Goal: Communication & Community: Participate in discussion

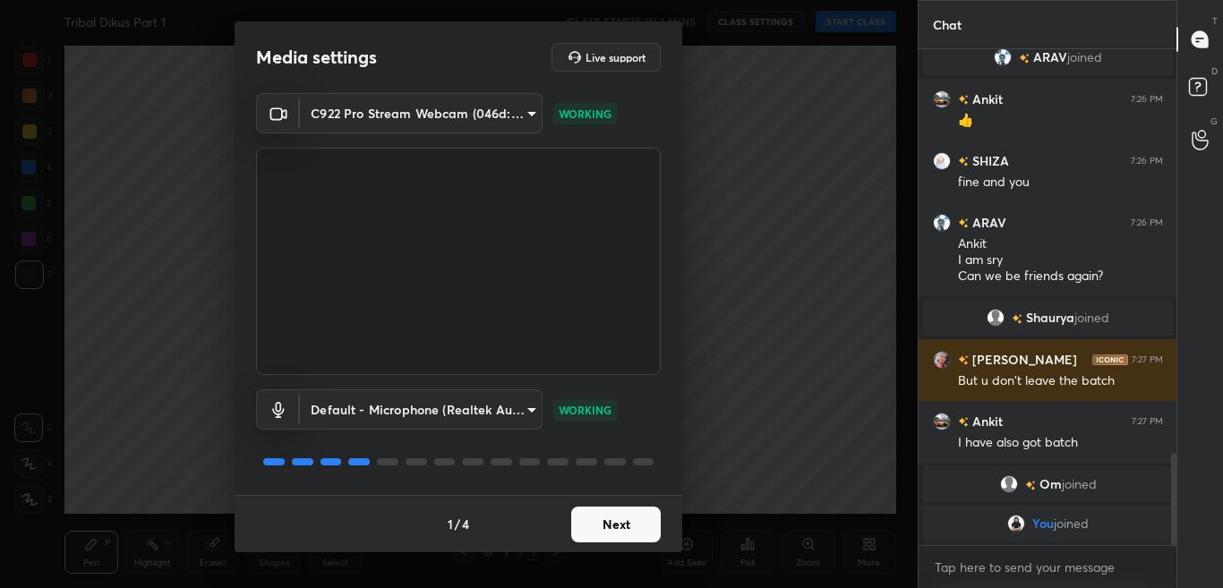
scroll to position [2162, 0]
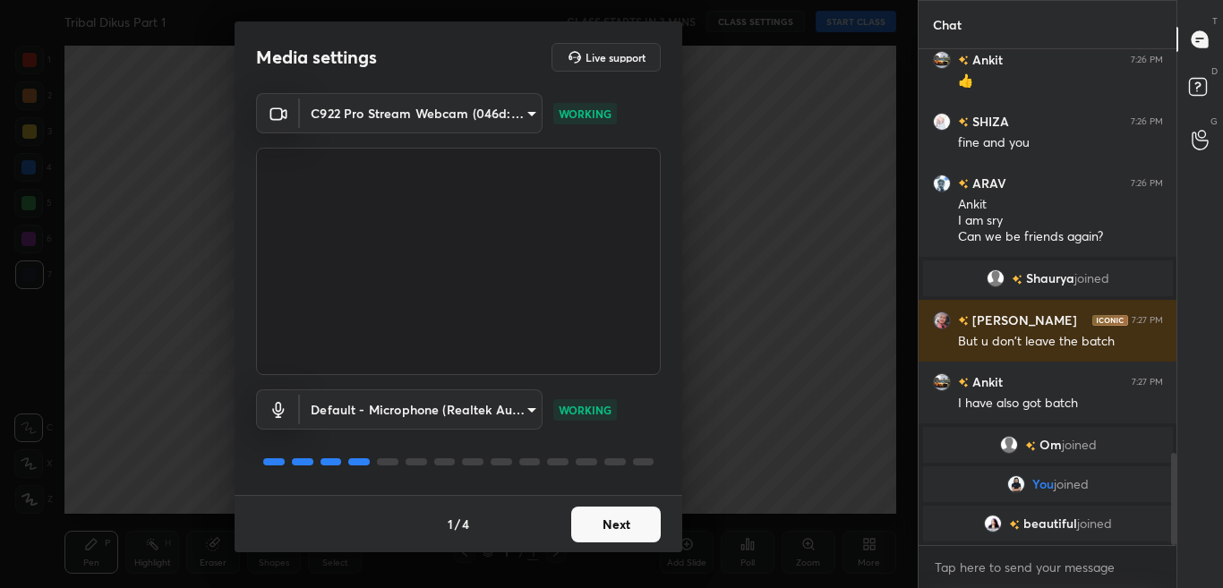
click at [642, 533] on button "Next" at bounding box center [616, 525] width 90 height 36
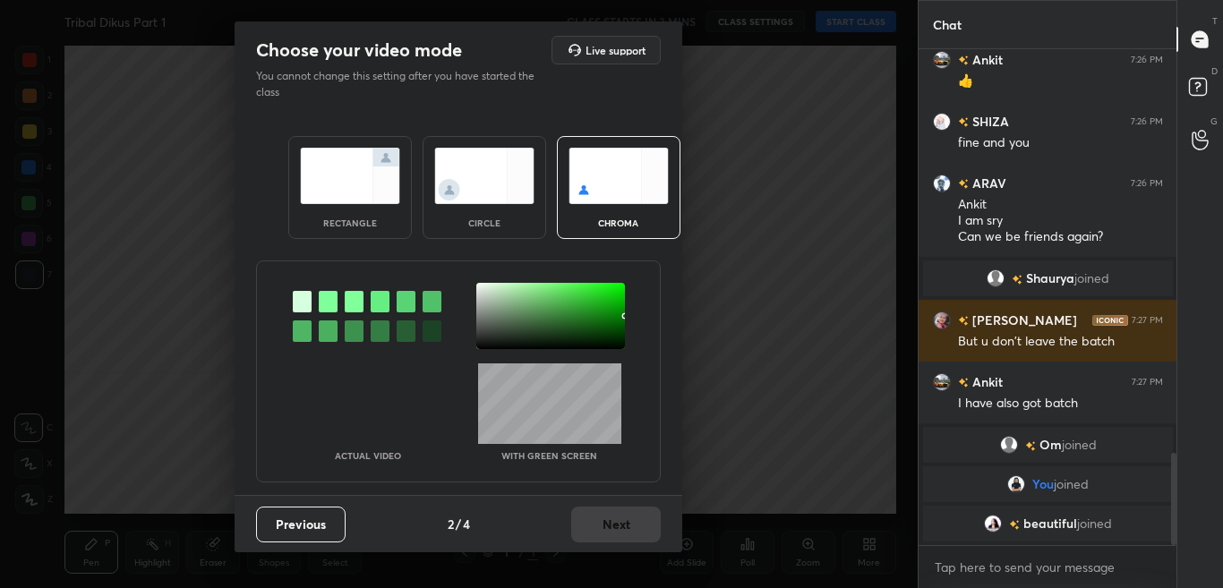
drag, startPoint x: 326, startPoint y: 302, endPoint x: 403, endPoint y: 292, distance: 77.7
click at [325, 302] on div at bounding box center [328, 301] width 19 height 21
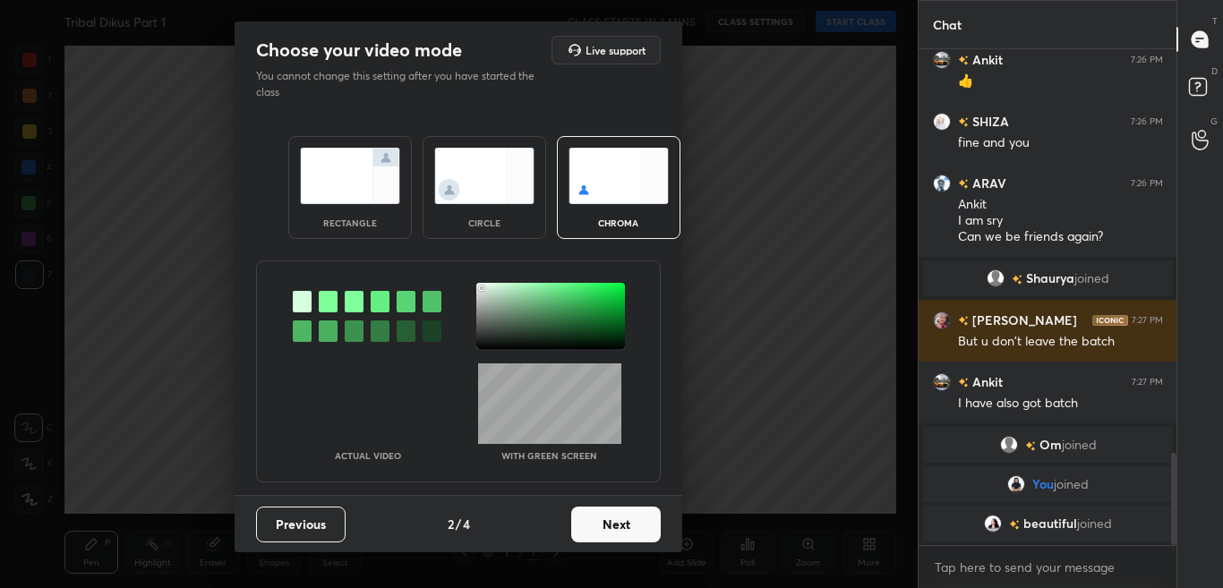
click at [482, 288] on div at bounding box center [550, 316] width 149 height 66
click at [660, 522] on button "Next" at bounding box center [616, 525] width 90 height 36
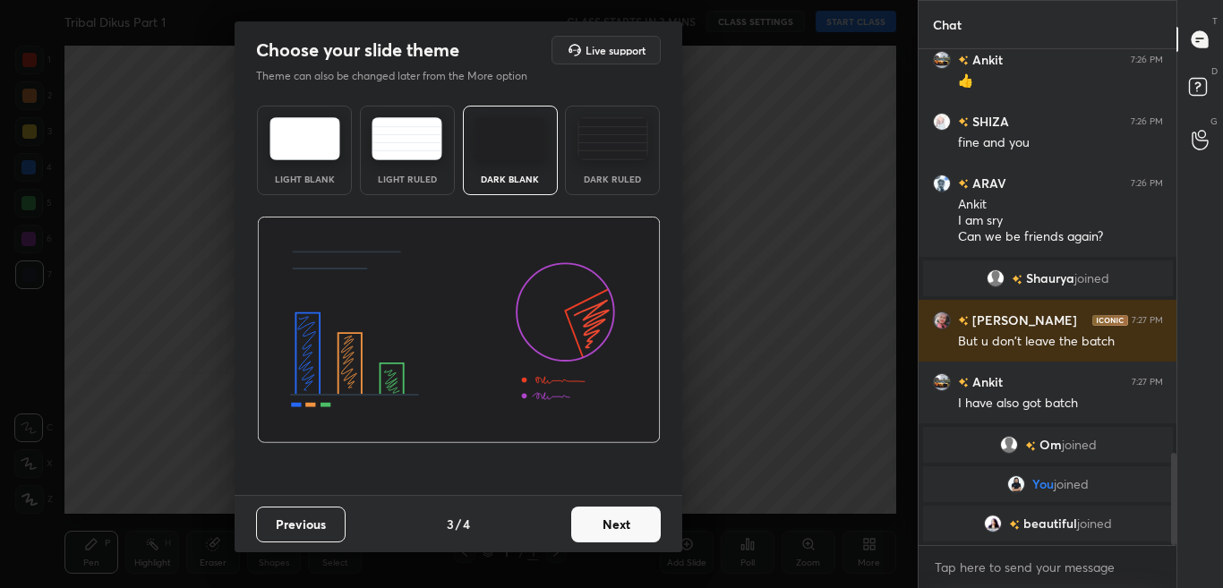
click at [657, 526] on button "Next" at bounding box center [616, 525] width 90 height 36
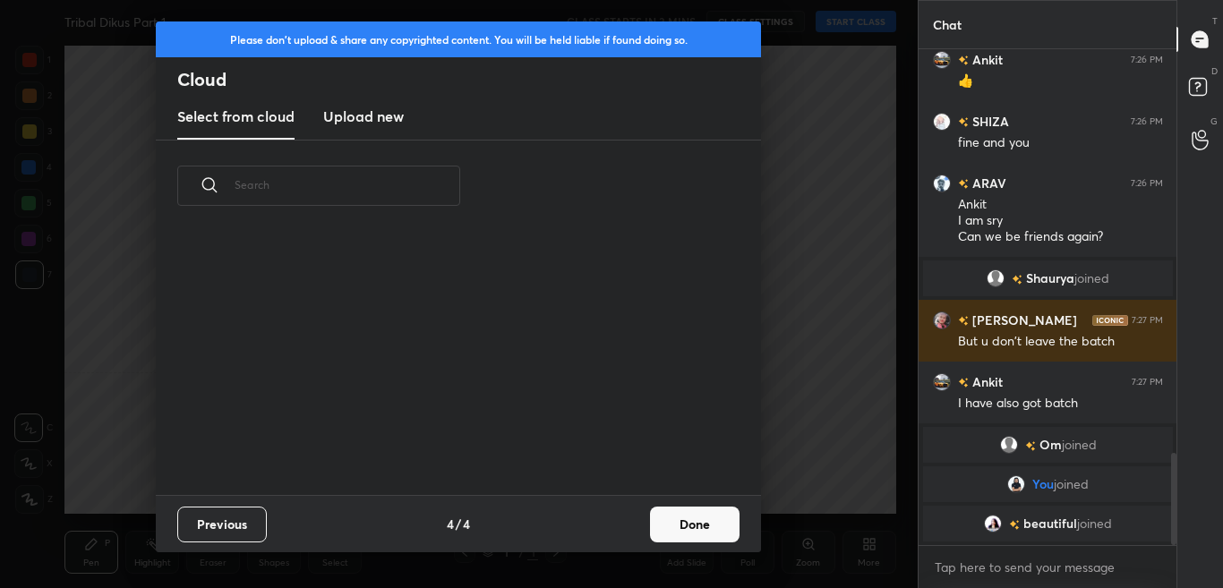
click at [691, 525] on button "Done" at bounding box center [695, 525] width 90 height 36
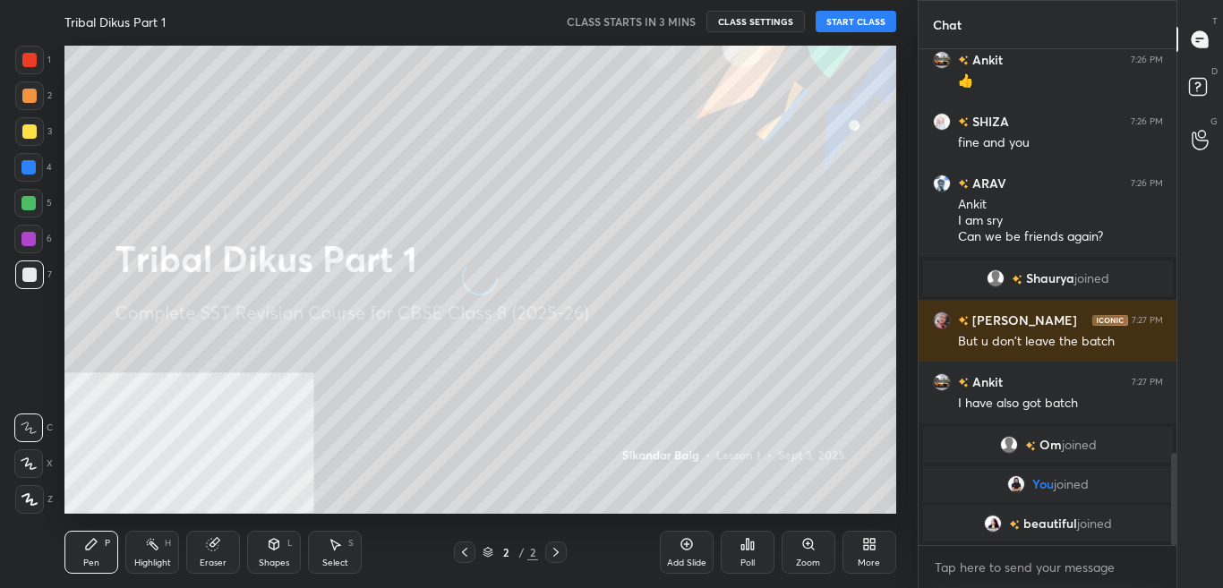
scroll to position [2190, 0]
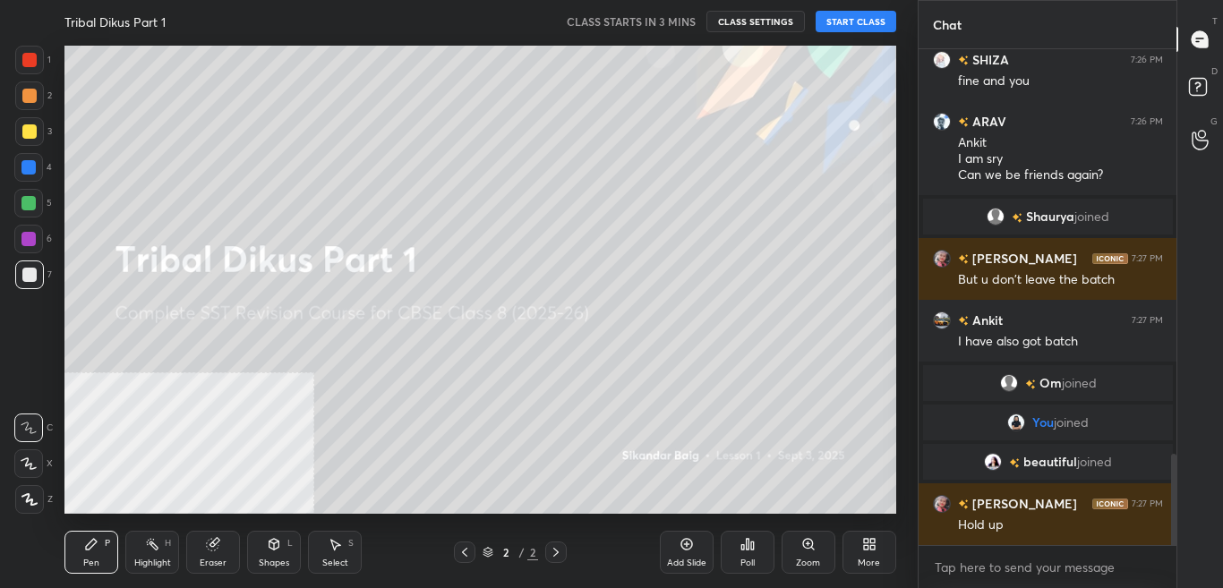
click at [1009, 462] on img "grid" at bounding box center [1014, 464] width 11 height 10
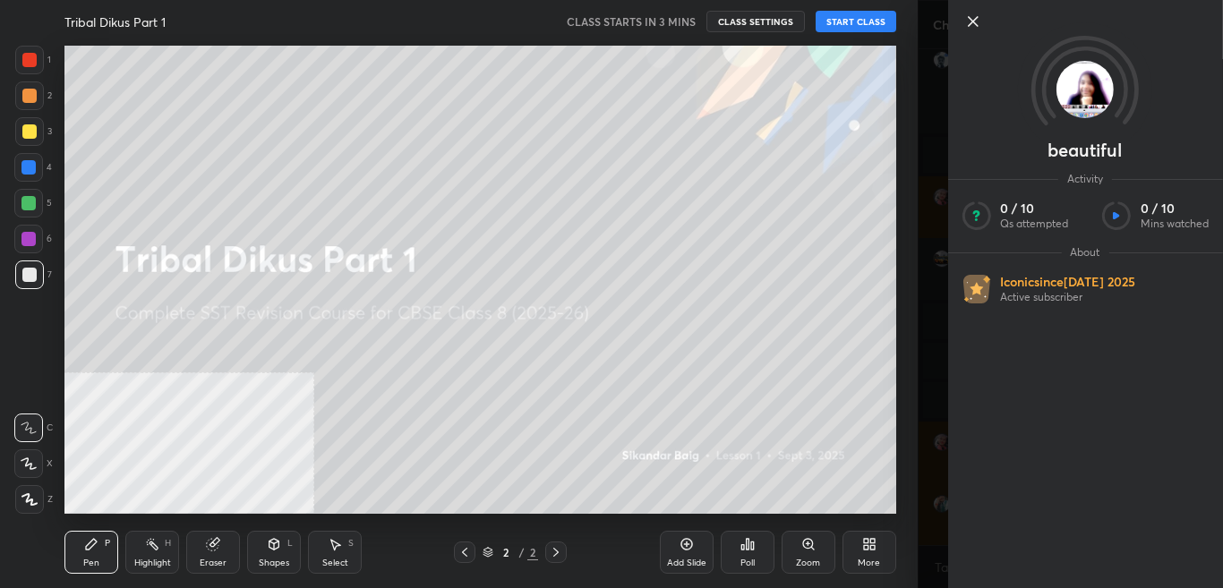
click at [938, 199] on div "beautiful Activity 0 / 10 Qs attempted 0 / 10 Mins watched About Iconic since […" at bounding box center [1071, 294] width 306 height 588
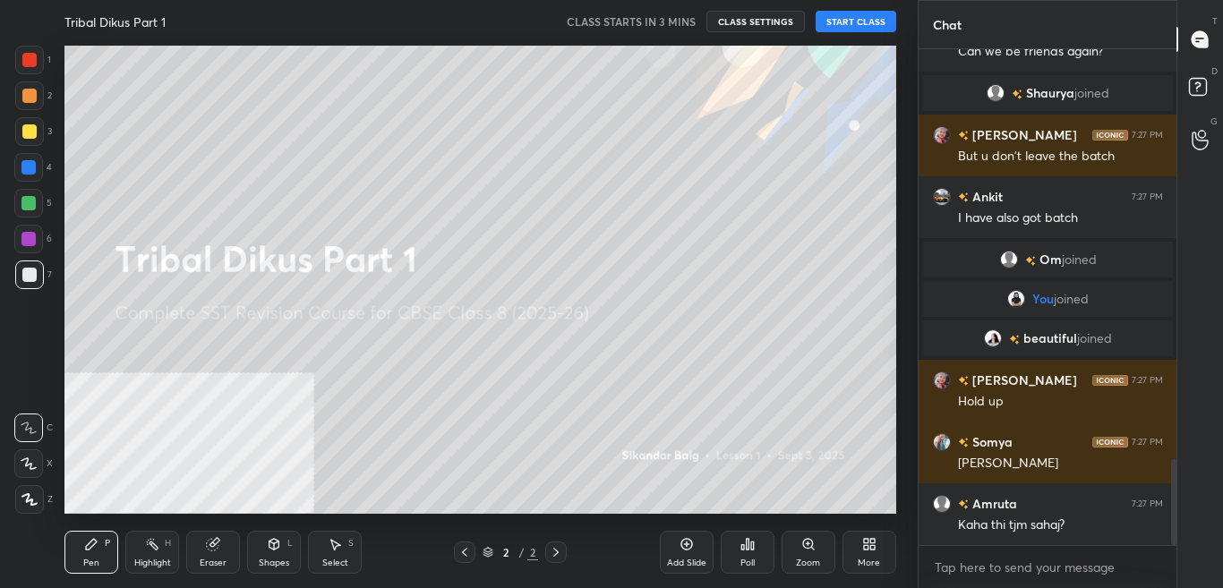
scroll to position [2375, 0]
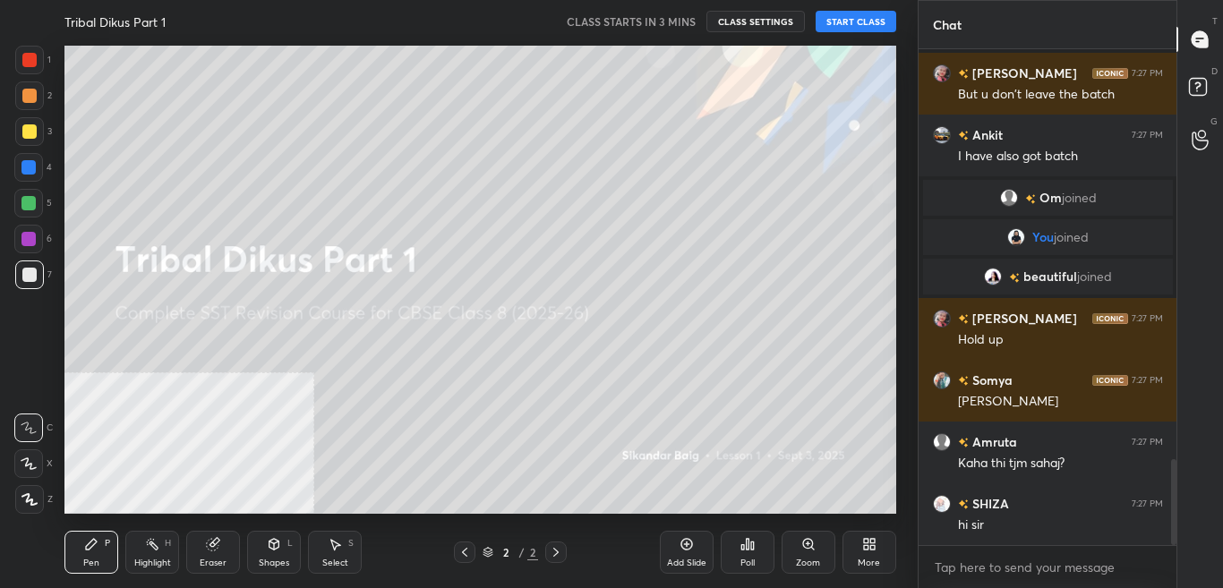
click at [880, 579] on div "Add Slide Poll Zoom More" at bounding box center [778, 552] width 236 height 100
click at [868, 559] on div "More" at bounding box center [869, 563] width 22 height 9
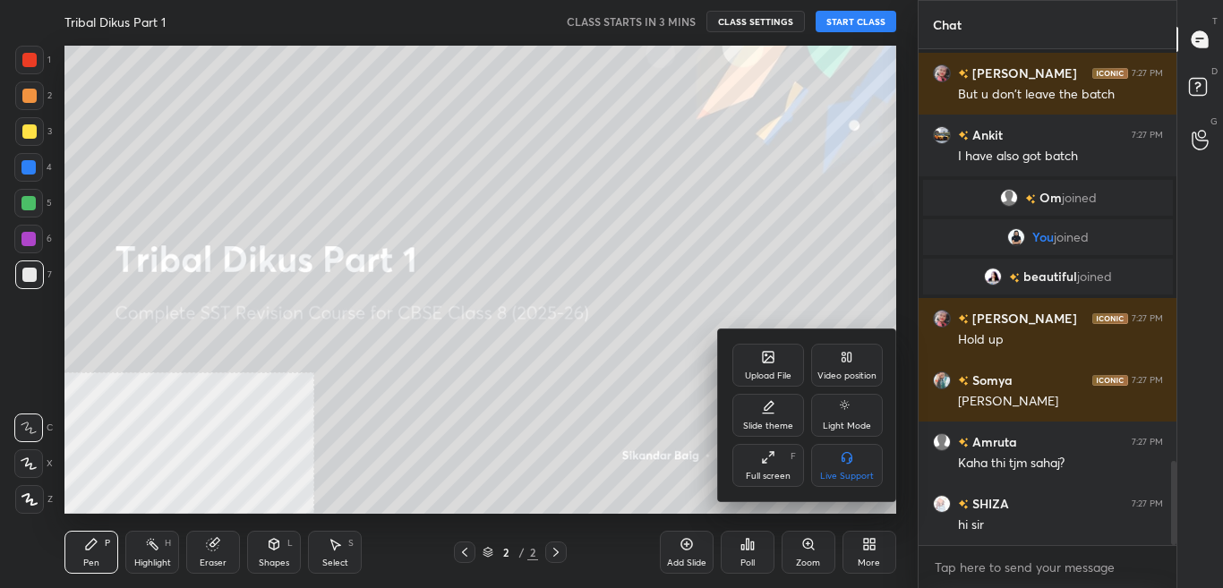
scroll to position [2437, 0]
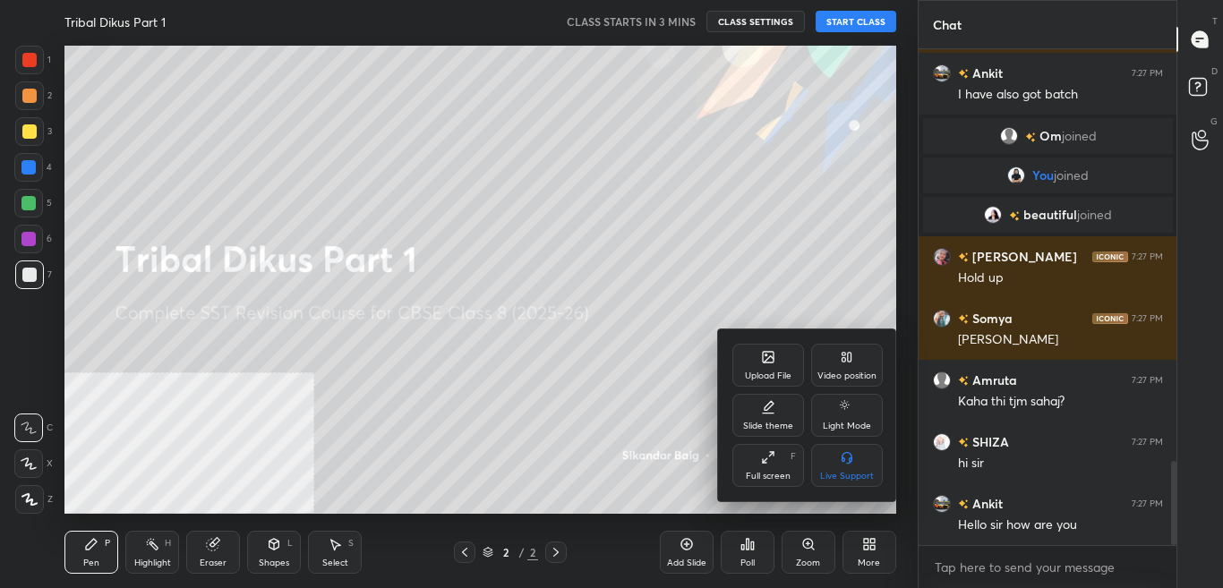
click at [843, 359] on icon at bounding box center [845, 360] width 4 height 4
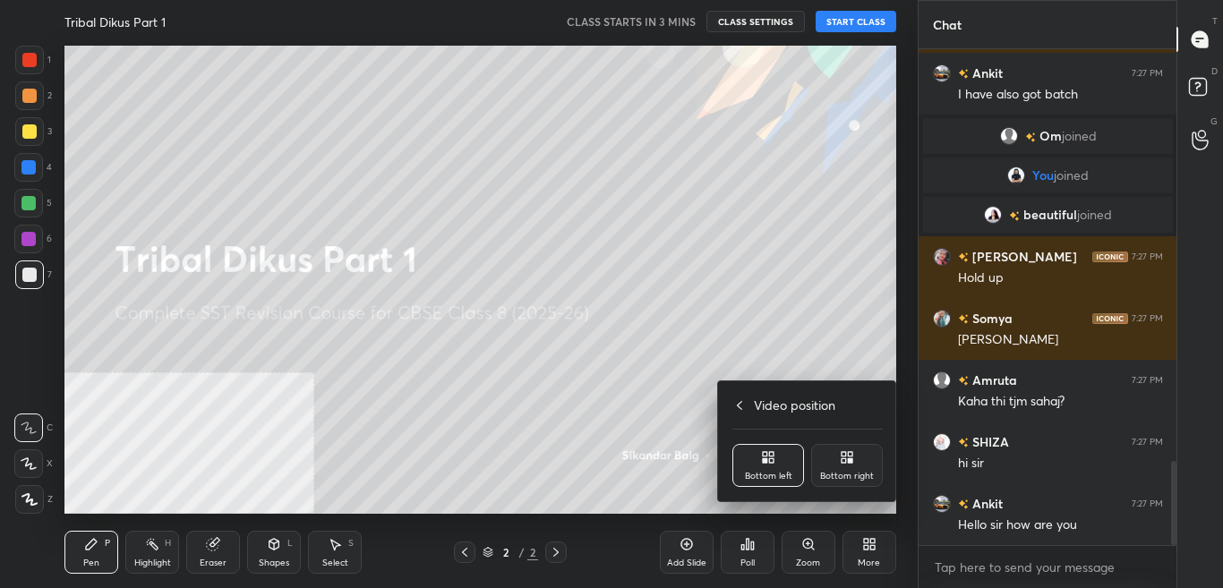
click at [863, 457] on div "Bottom right" at bounding box center [847, 465] width 72 height 43
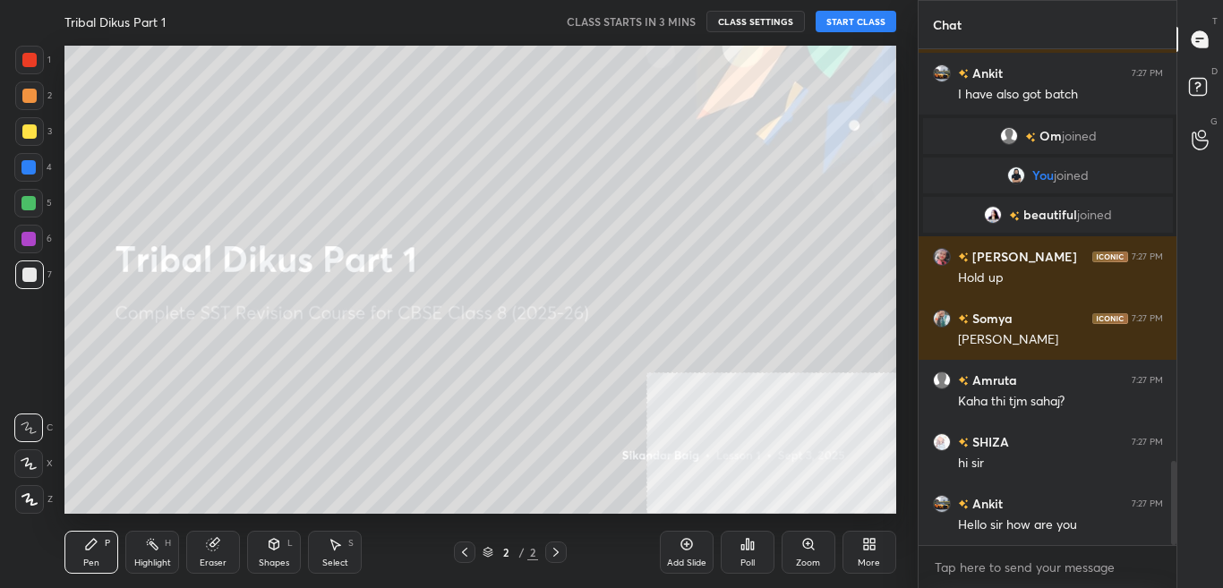
click at [890, 572] on div "More" at bounding box center [870, 552] width 54 height 43
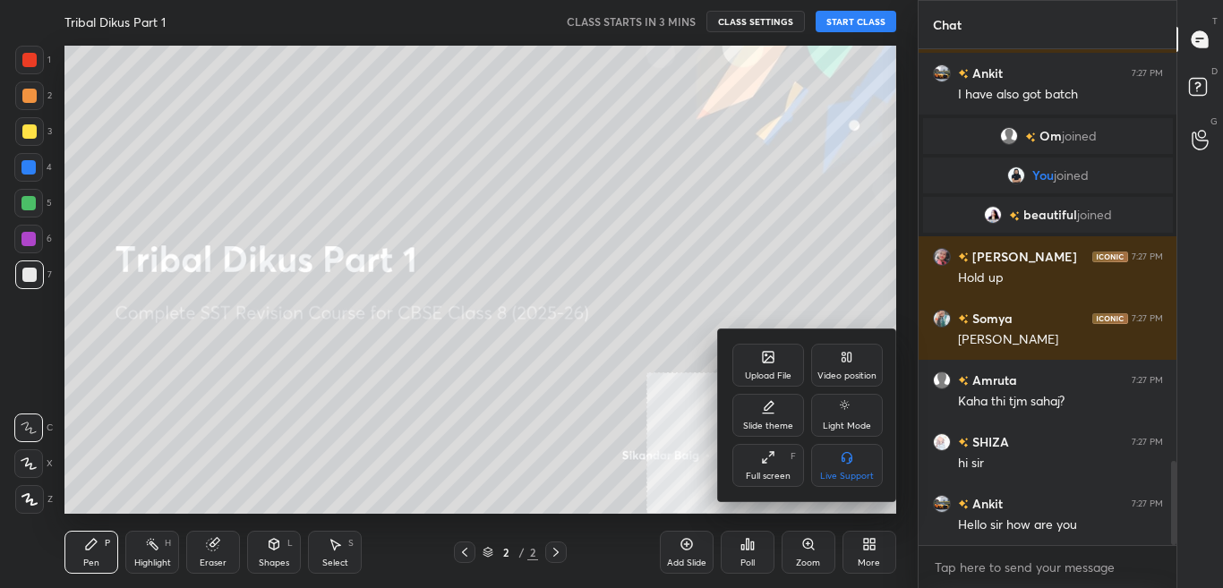
click at [743, 378] on div "Upload File" at bounding box center [769, 365] width 72 height 43
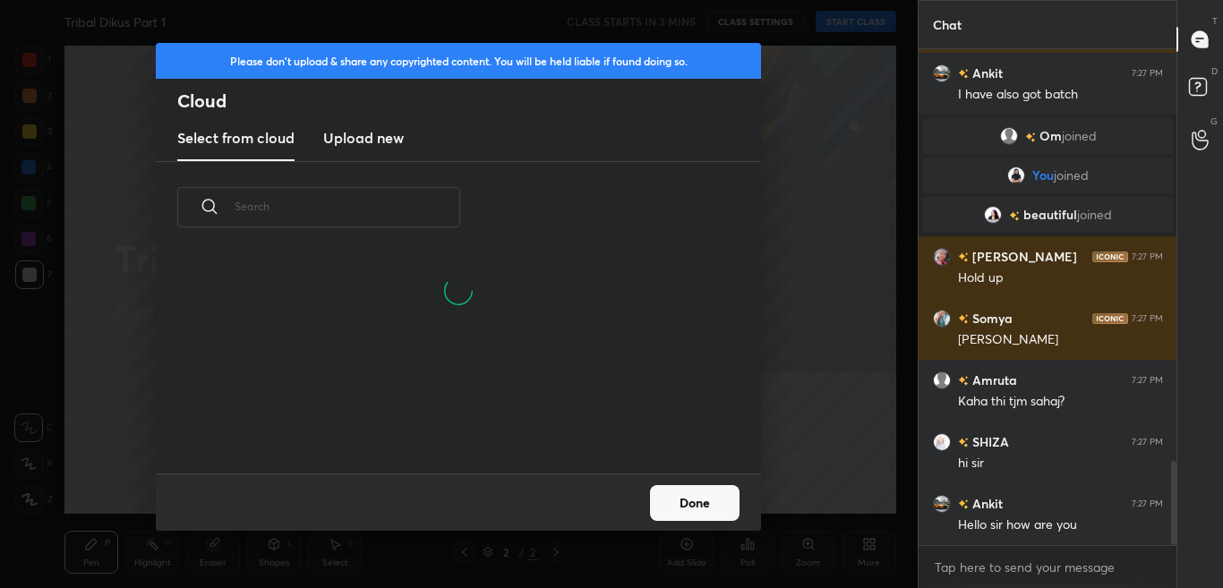
scroll to position [134, 575]
click at [376, 175] on input "text" at bounding box center [348, 206] width 226 height 76
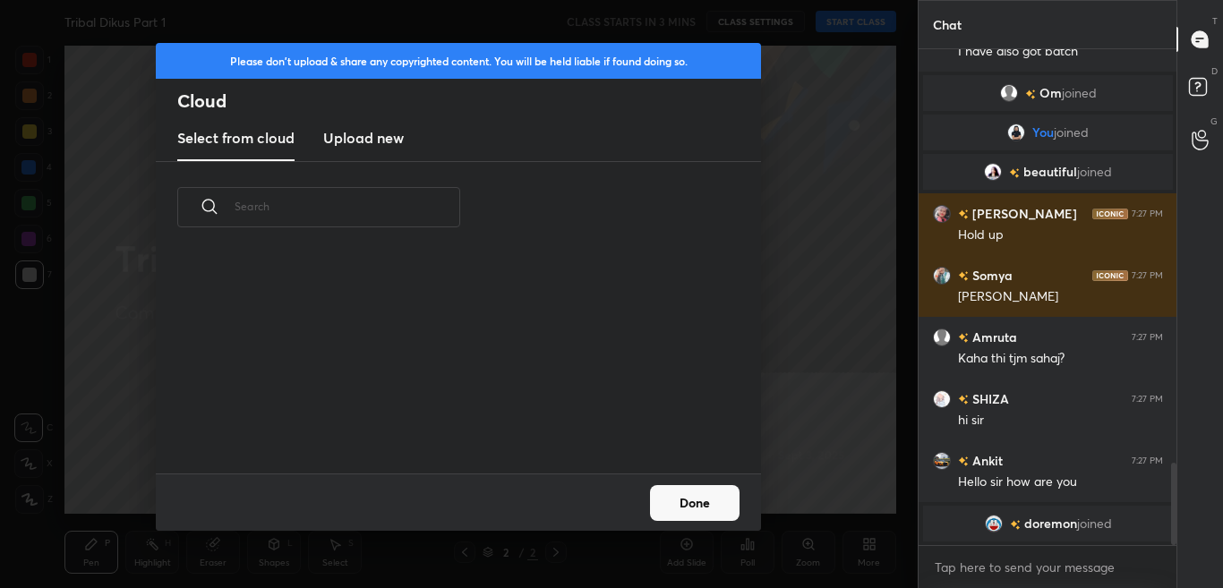
click at [372, 149] on new "Upload new" at bounding box center [363, 138] width 81 height 45
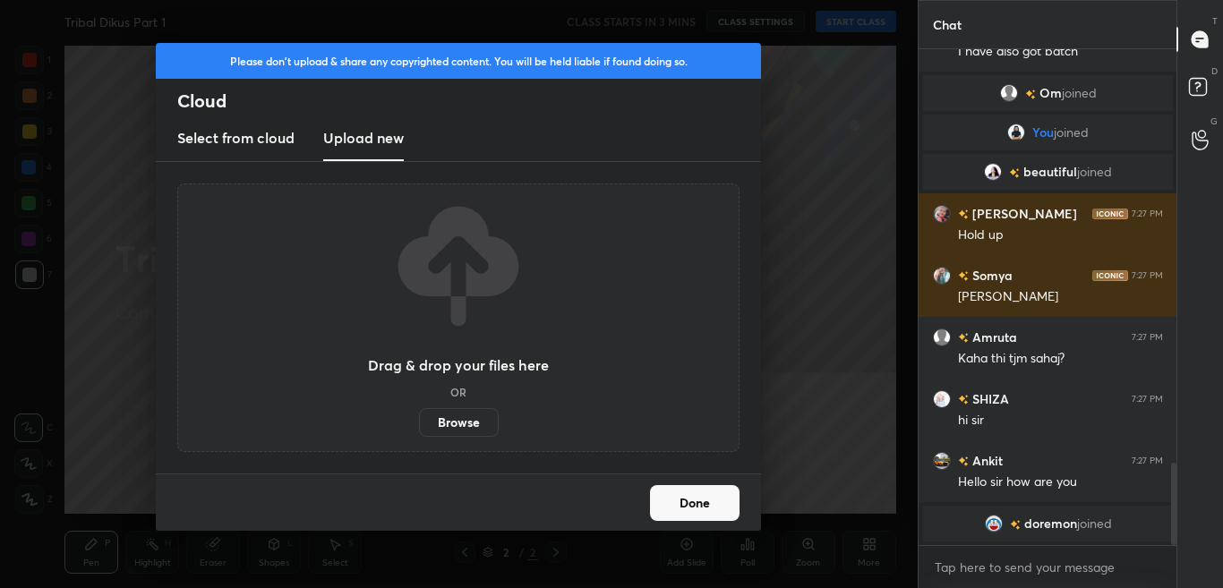
click at [490, 416] on label "Browse" at bounding box center [459, 422] width 80 height 29
click at [419, 416] on input "Browse" at bounding box center [419, 422] width 0 height 29
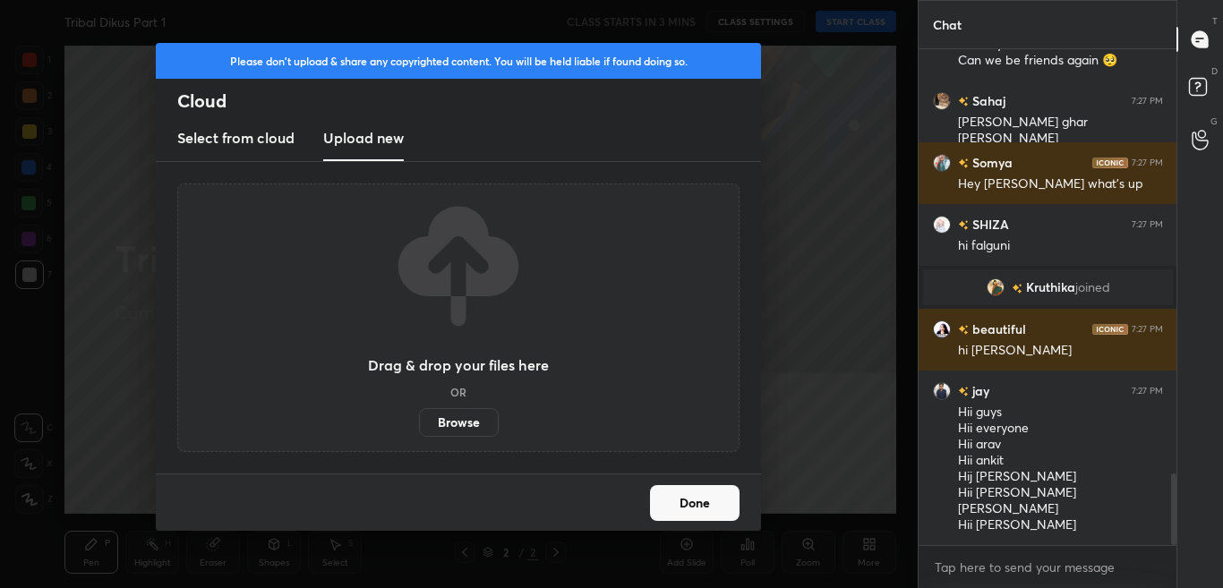
scroll to position [2993, 0]
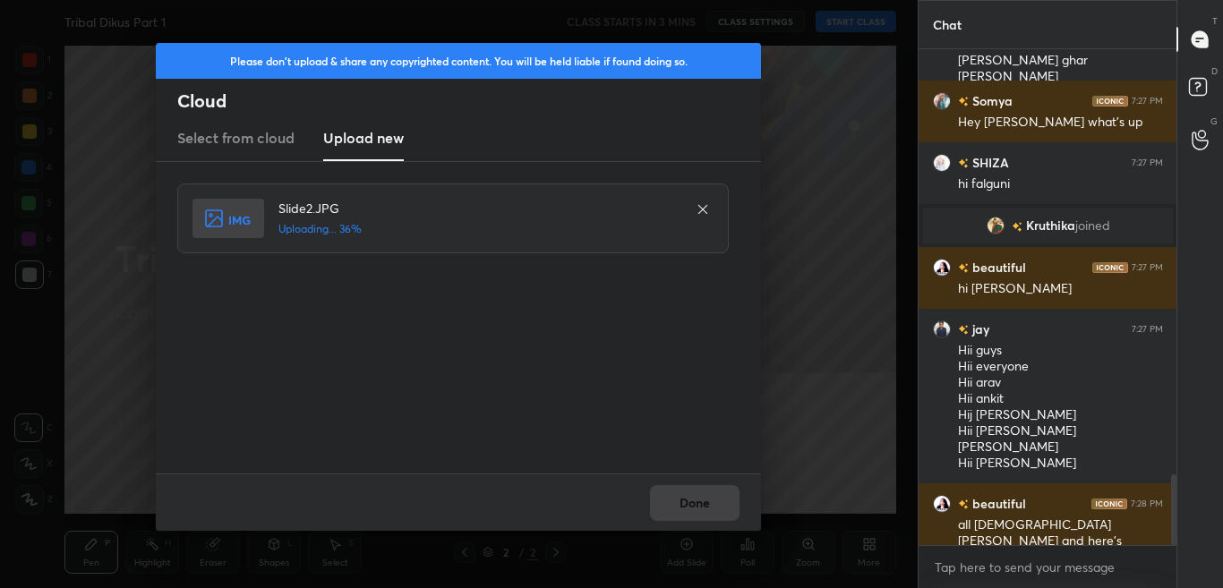
click at [717, 514] on div "Done" at bounding box center [458, 502] width 605 height 57
click at [717, 515] on div "Done" at bounding box center [458, 502] width 605 height 57
click at [716, 516] on div "Done" at bounding box center [458, 502] width 605 height 57
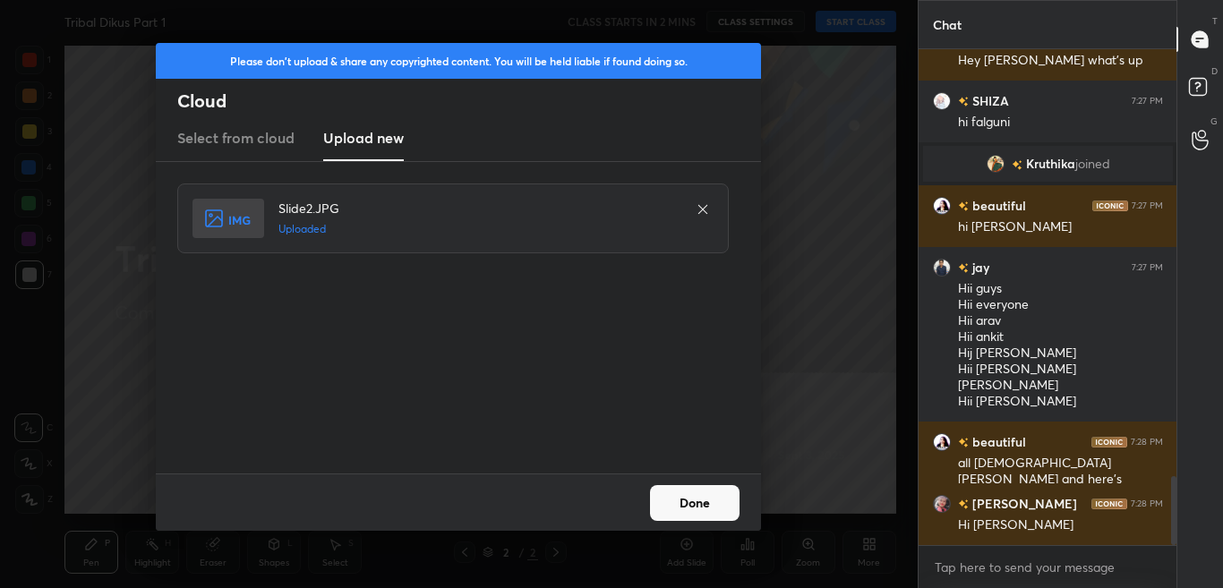
click at [715, 514] on button "Done" at bounding box center [695, 503] width 90 height 36
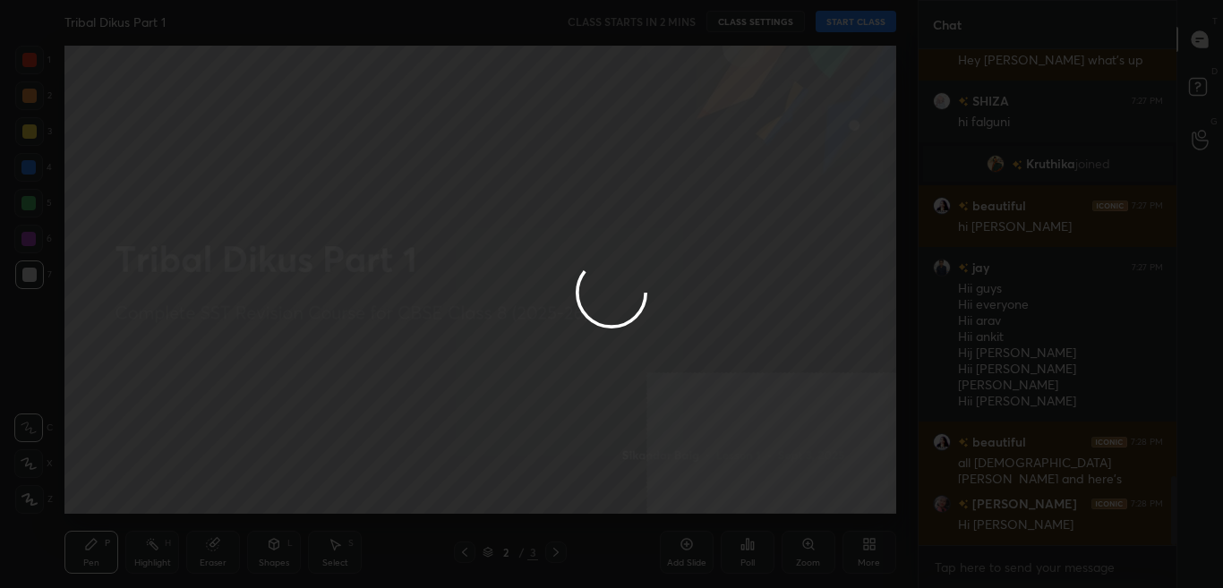
click at [714, 514] on button "Done" at bounding box center [695, 503] width 90 height 36
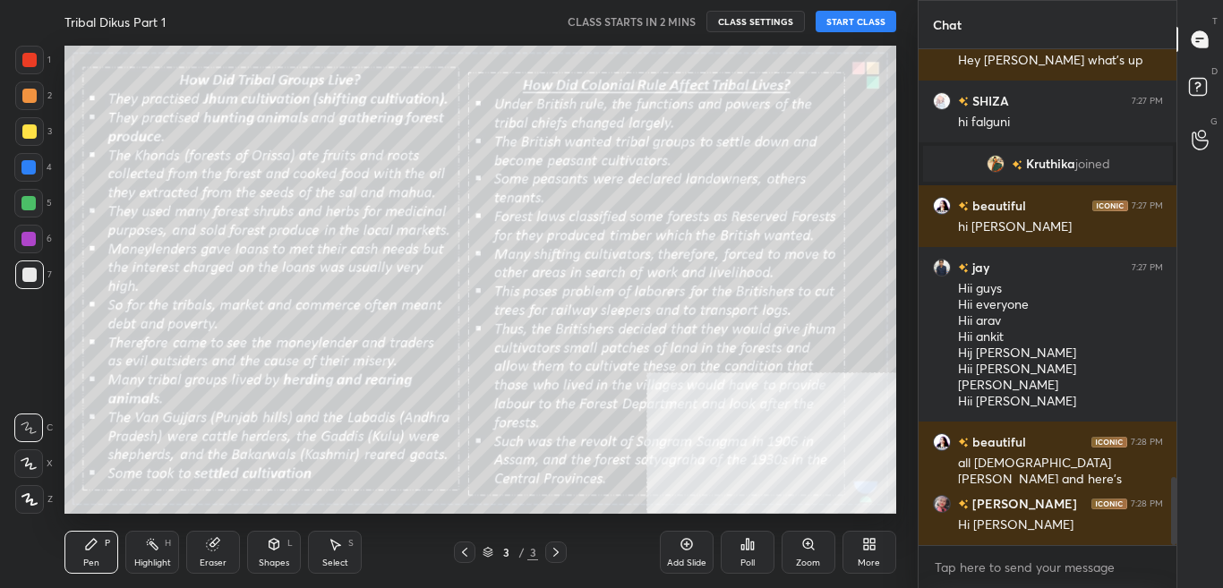
scroll to position [3117, 0]
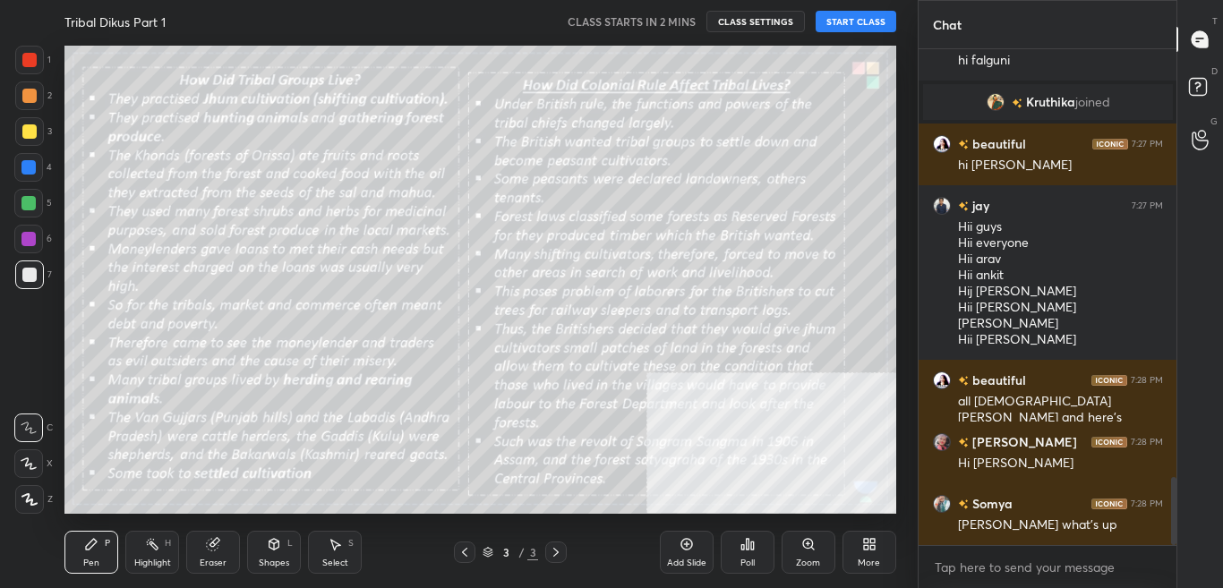
click at [874, 542] on icon at bounding box center [873, 541] width 4 height 4
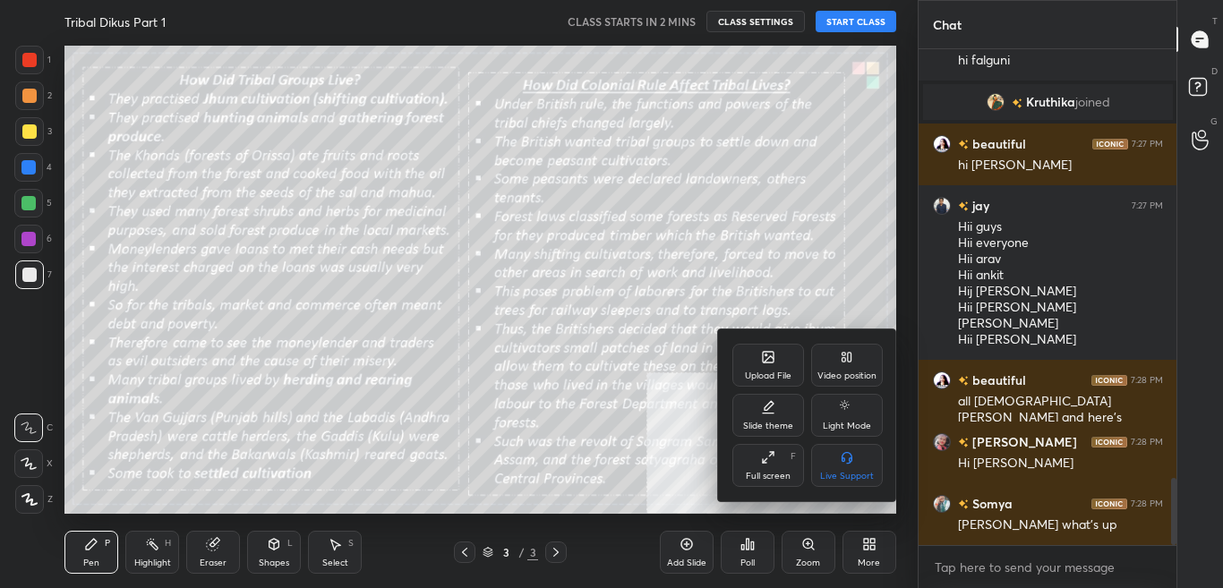
scroll to position [3179, 0]
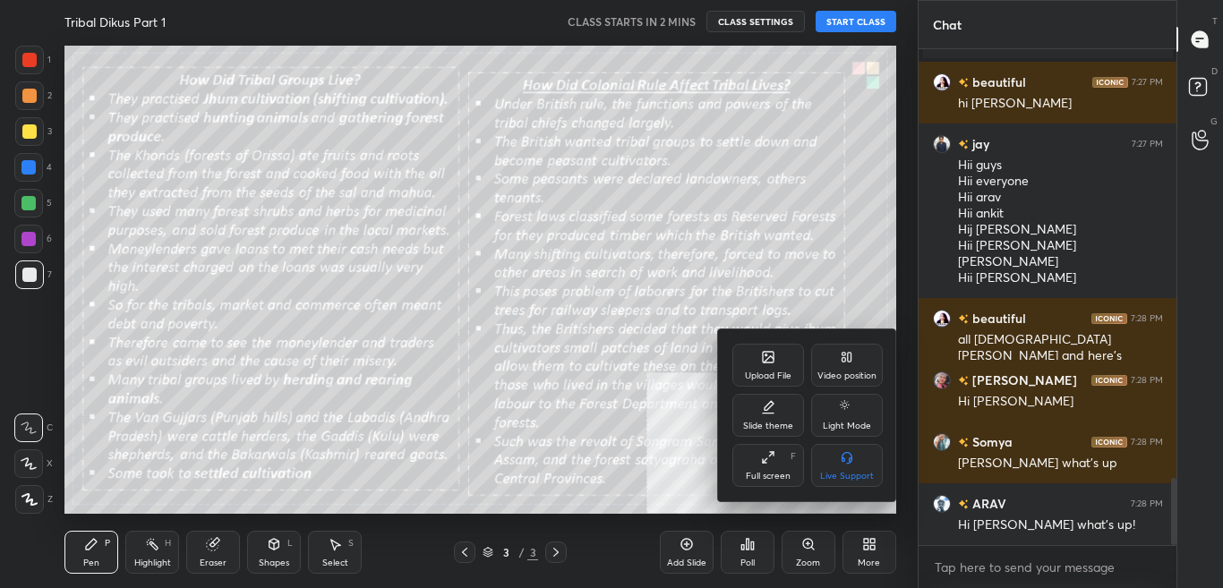
click at [844, 362] on icon at bounding box center [845, 360] width 4 height 4
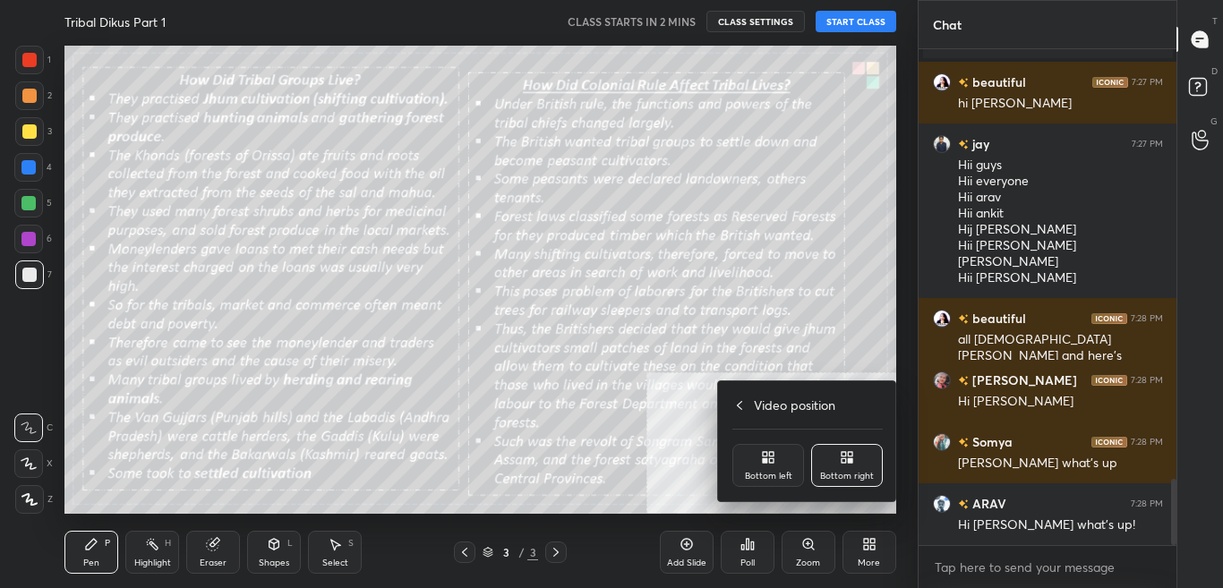
scroll to position [3240, 0]
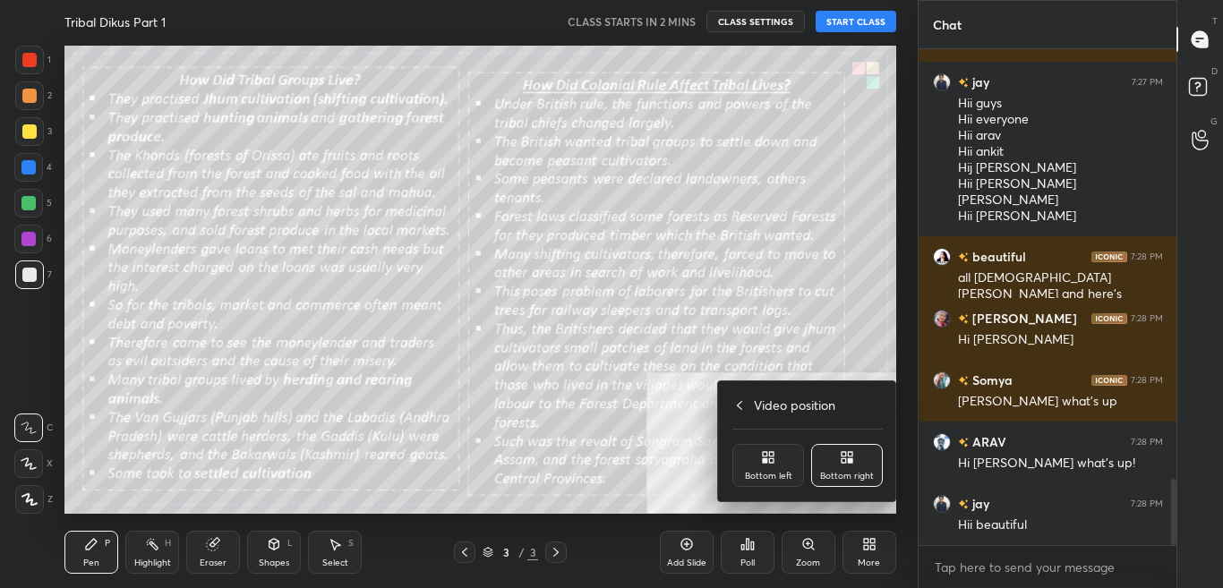
click at [803, 461] on div "Bottom left" at bounding box center [769, 465] width 72 height 43
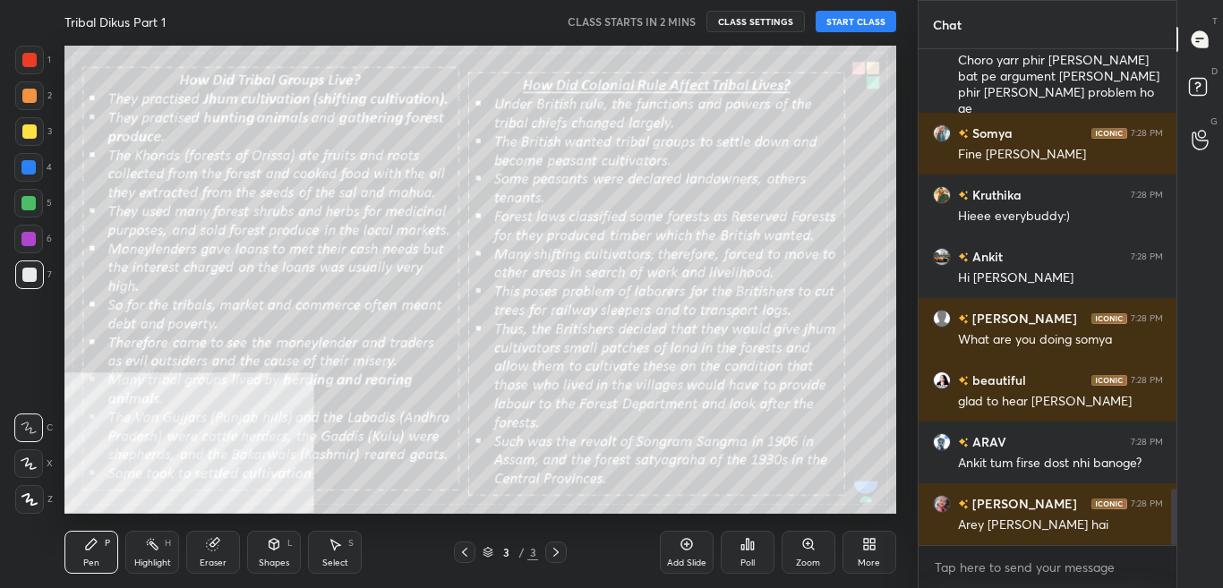
scroll to position [3891, 0]
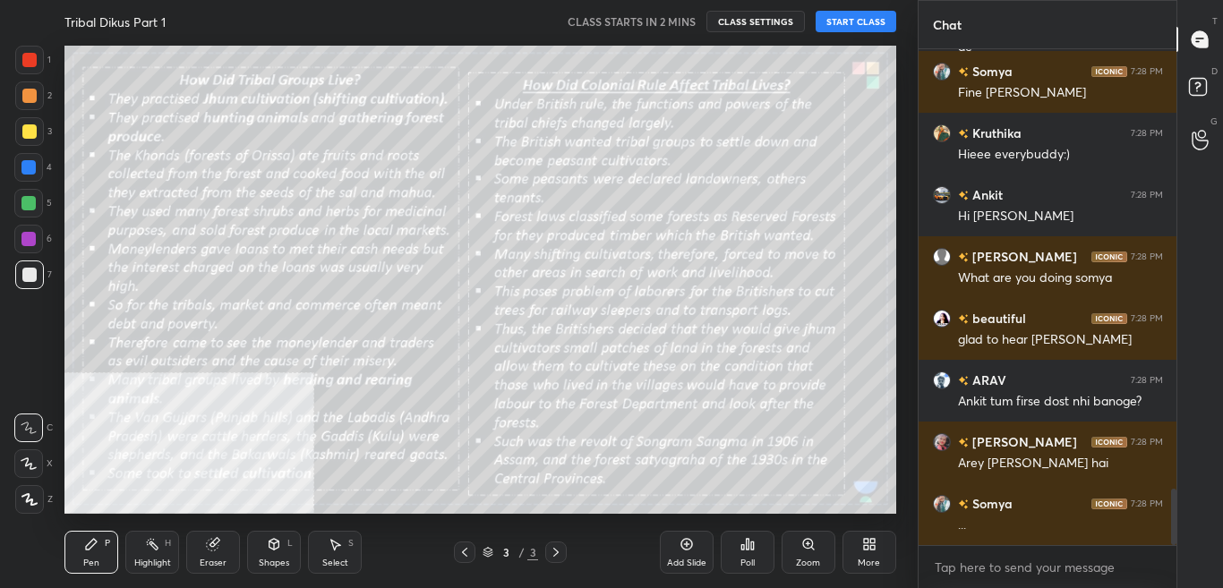
click at [869, 554] on div "More" at bounding box center [870, 552] width 54 height 43
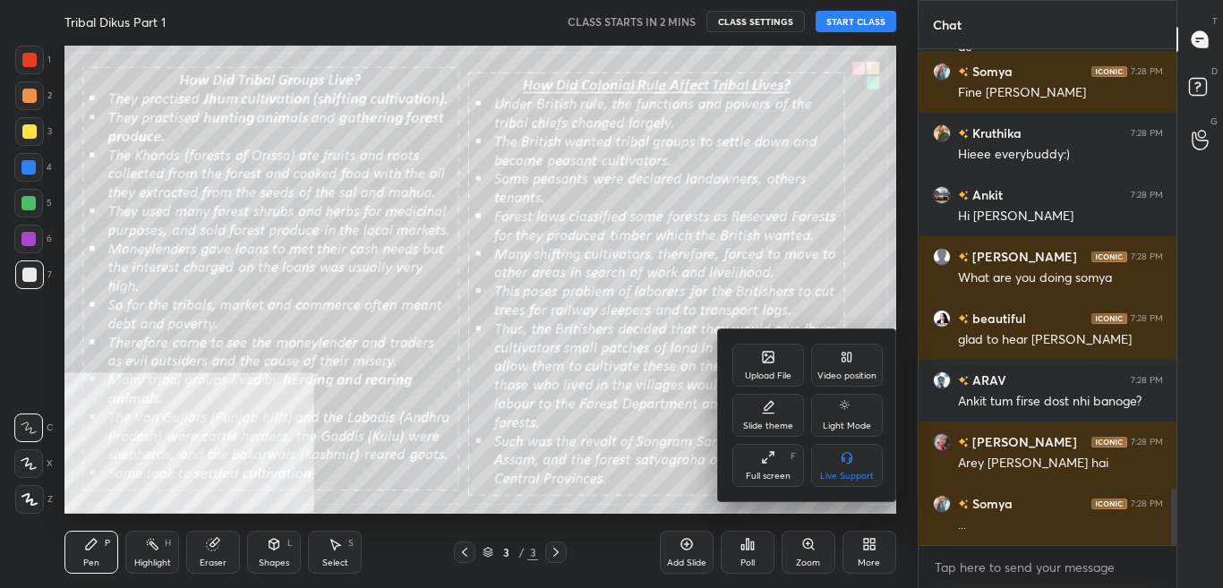
click at [848, 361] on icon at bounding box center [850, 357] width 4 height 9
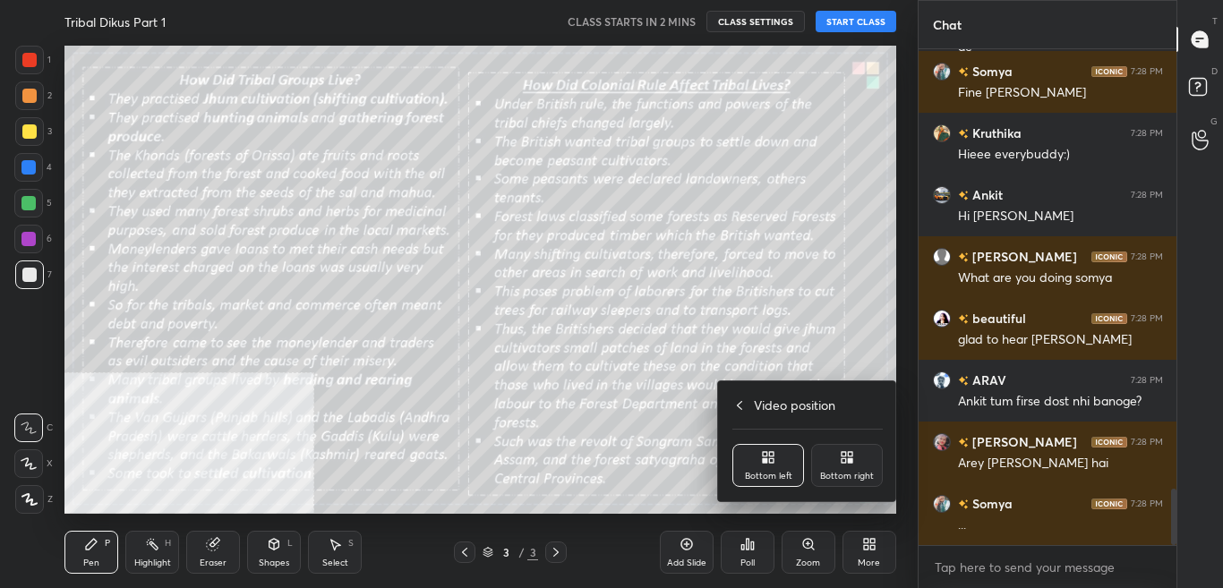
click at [840, 468] on div "Bottom right" at bounding box center [847, 465] width 72 height 43
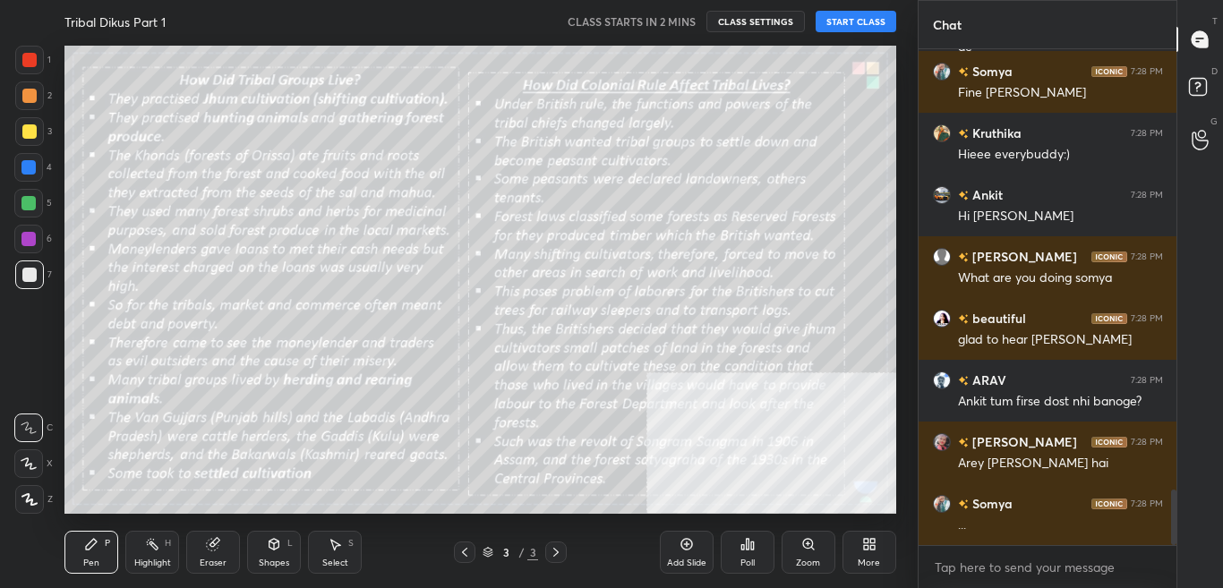
scroll to position [3953, 0]
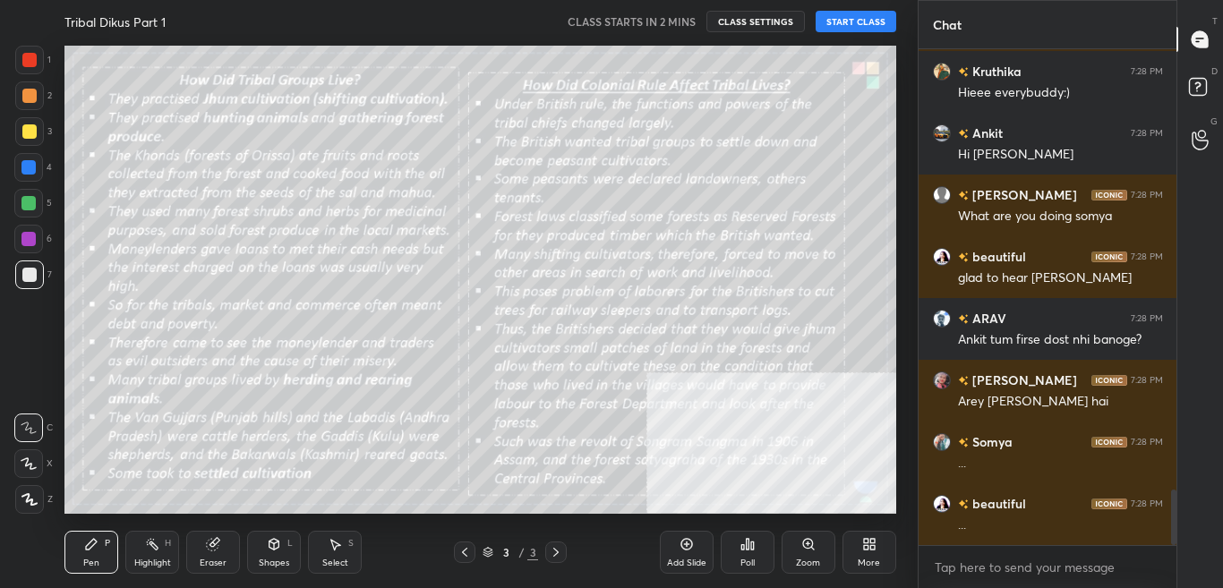
click at [459, 551] on icon at bounding box center [465, 552] width 14 height 14
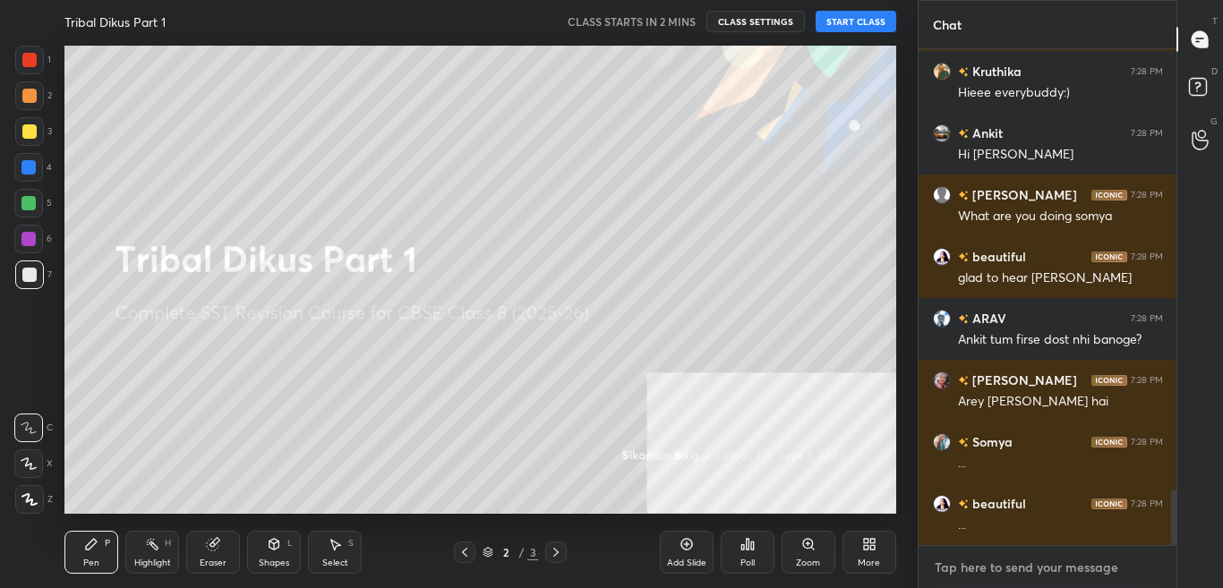
click at [1029, 573] on textarea at bounding box center [1048, 568] width 230 height 29
click at [1031, 569] on textarea at bounding box center [1048, 568] width 230 height 29
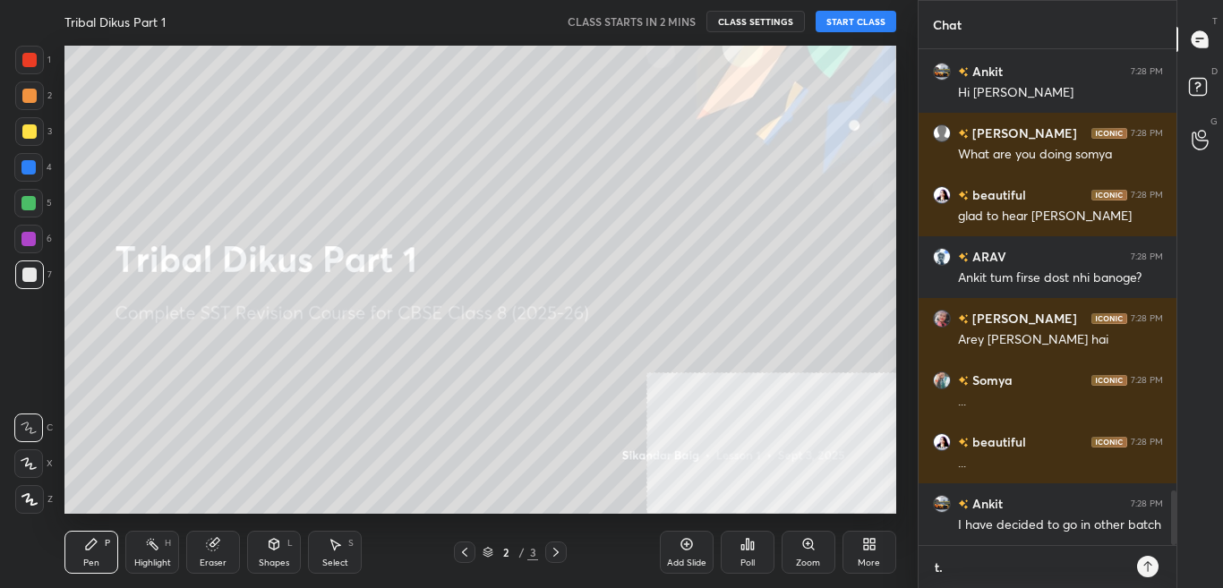
scroll to position [534, 253]
type textarea "[DOMAIN_NAME][URL]"
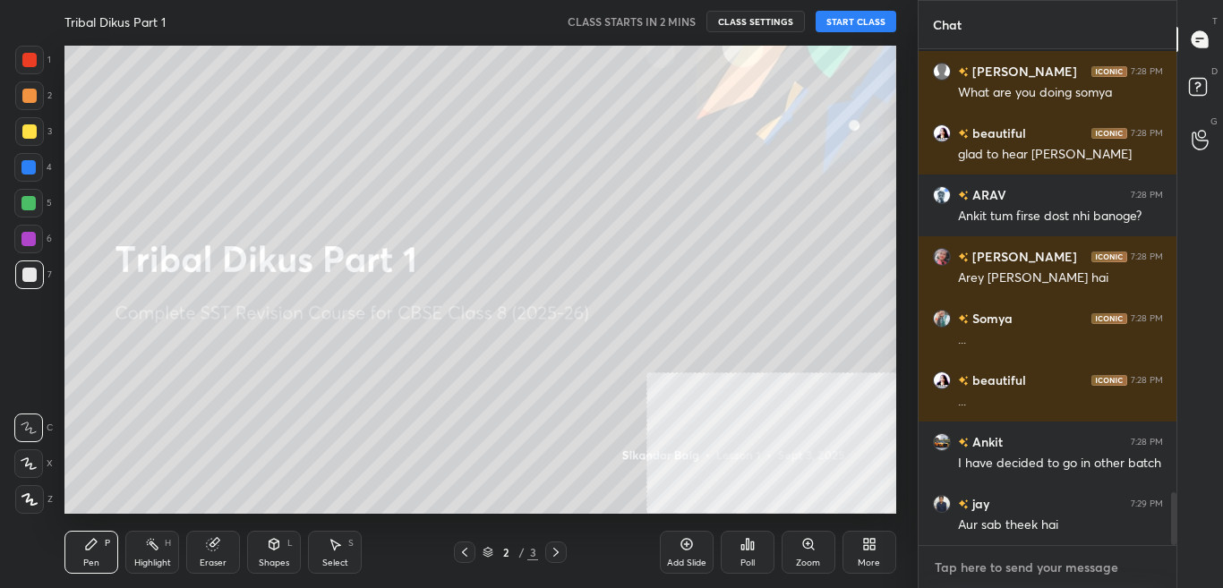
scroll to position [4176, 0]
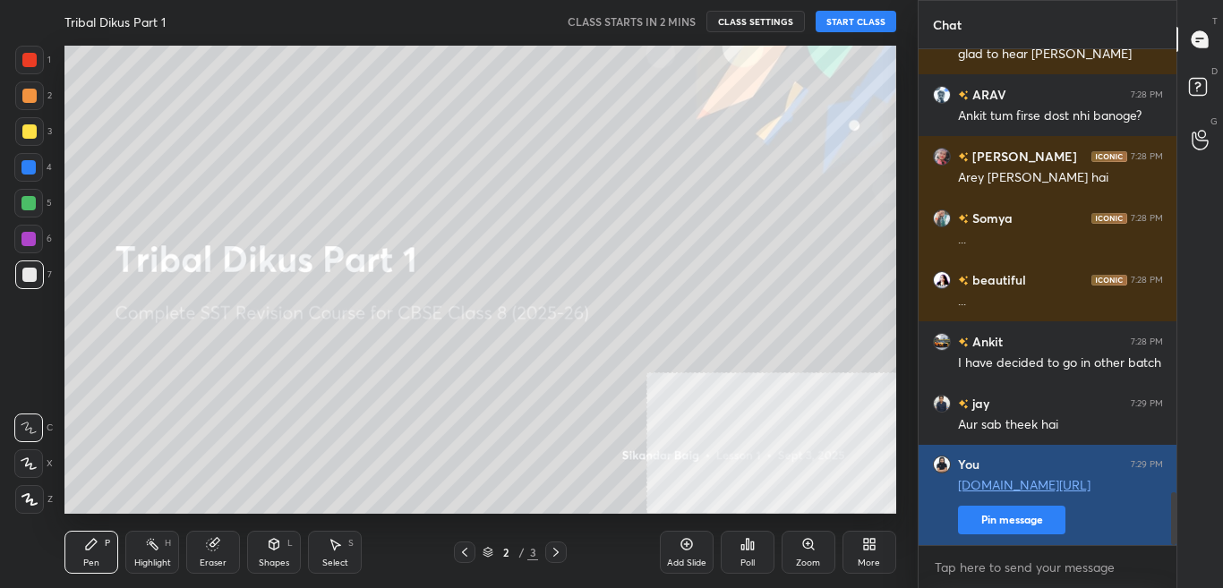
click at [1045, 528] on button "Pin message" at bounding box center [1011, 520] width 107 height 29
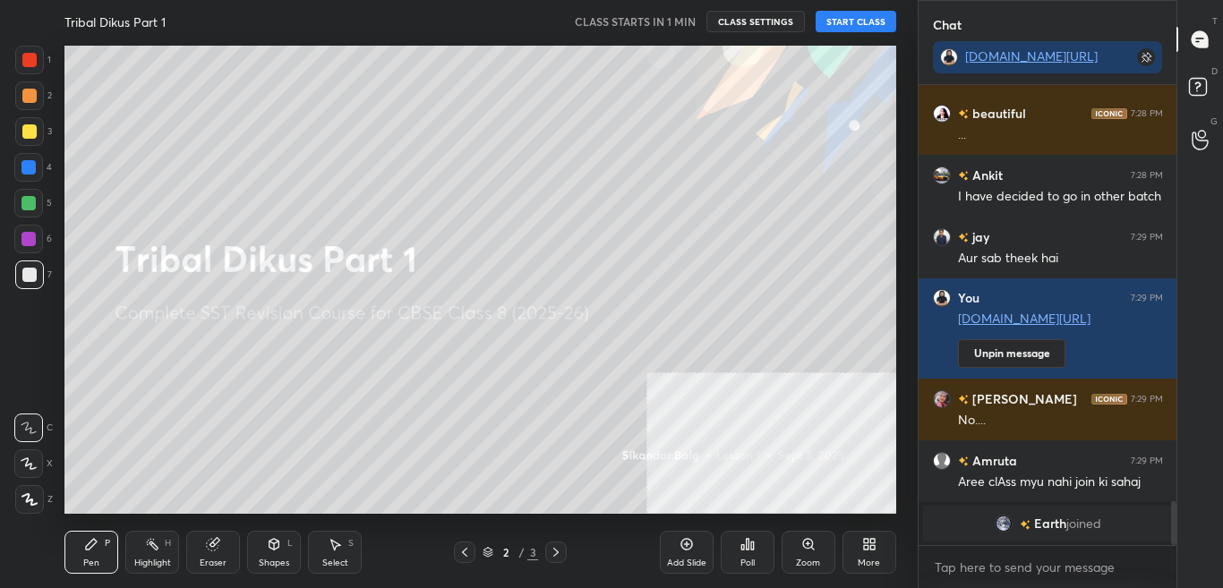
scroll to position [4024, 0]
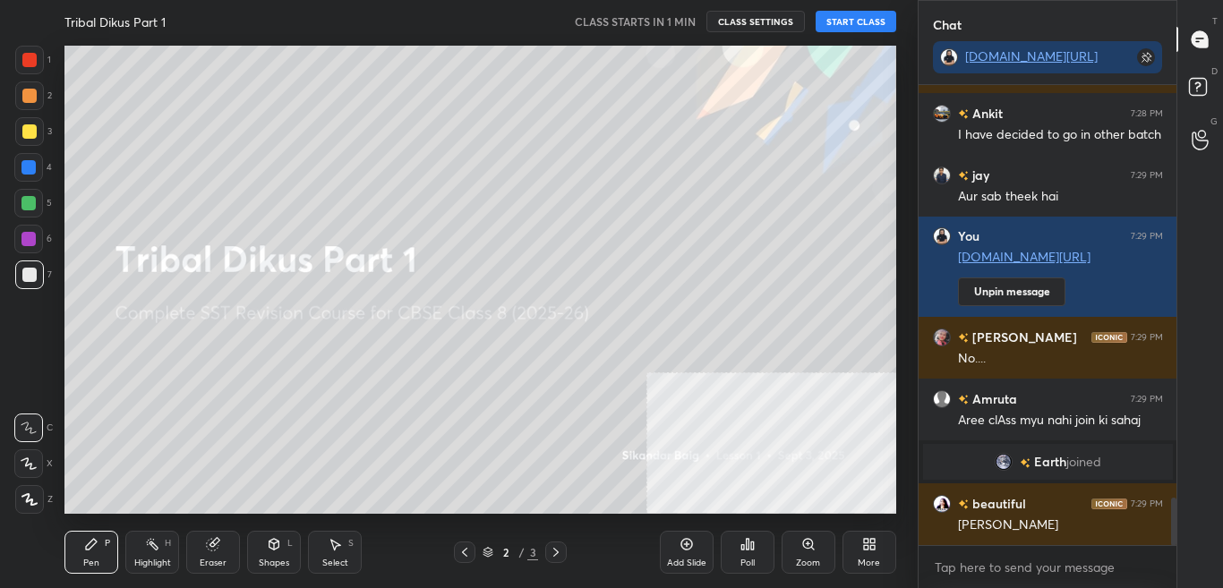
click at [39, 502] on div at bounding box center [29, 499] width 29 height 29
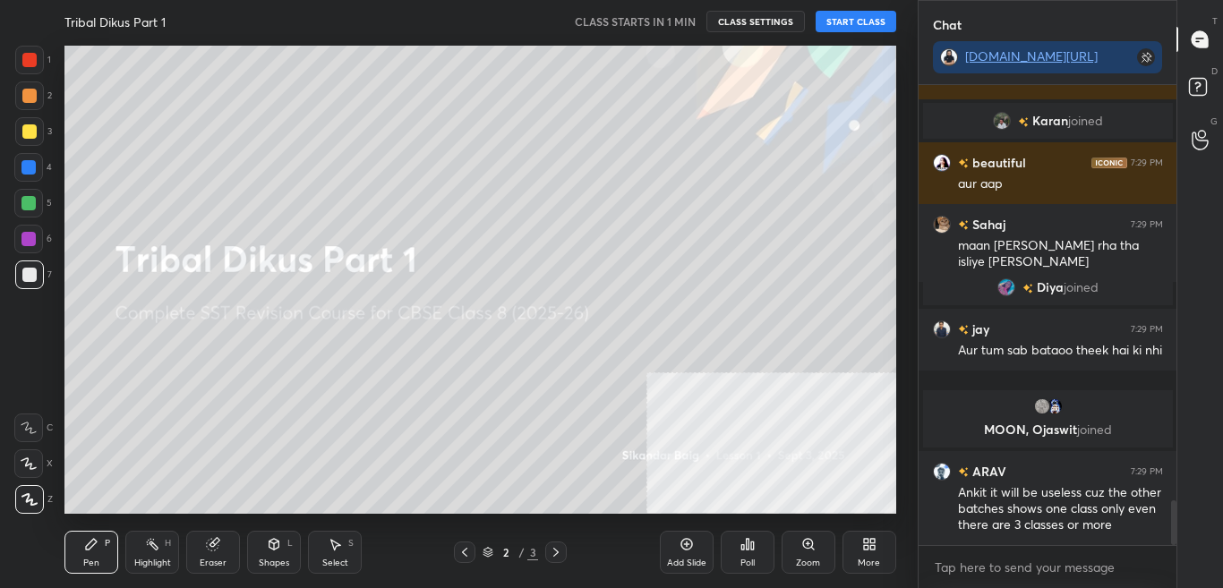
scroll to position [4364, 0]
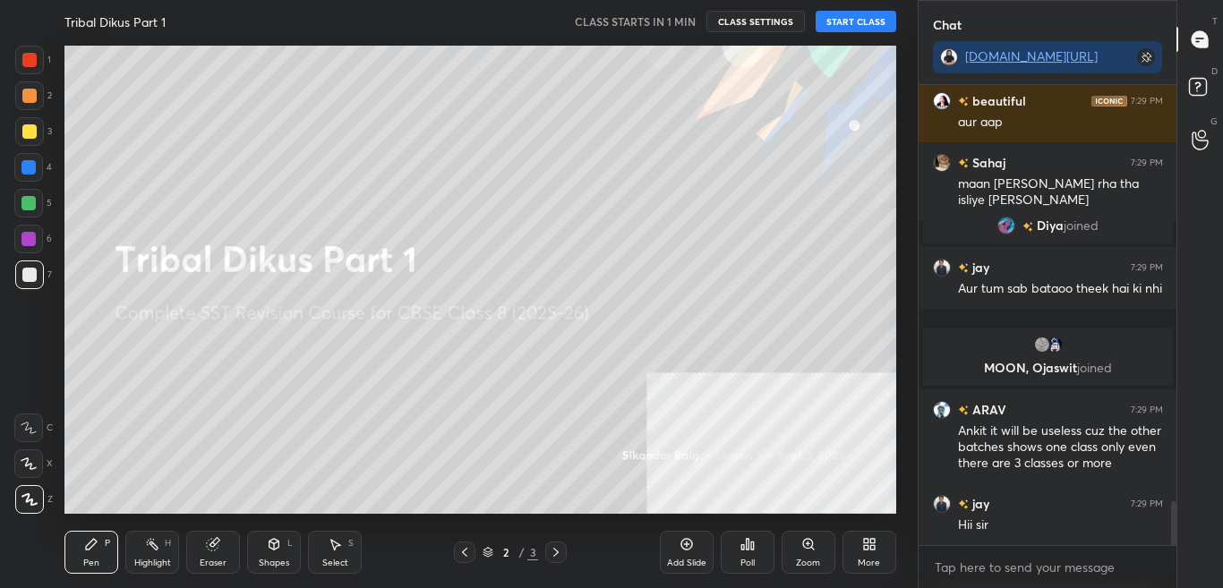
click at [862, 25] on button "START CLASS" at bounding box center [856, 21] width 81 height 21
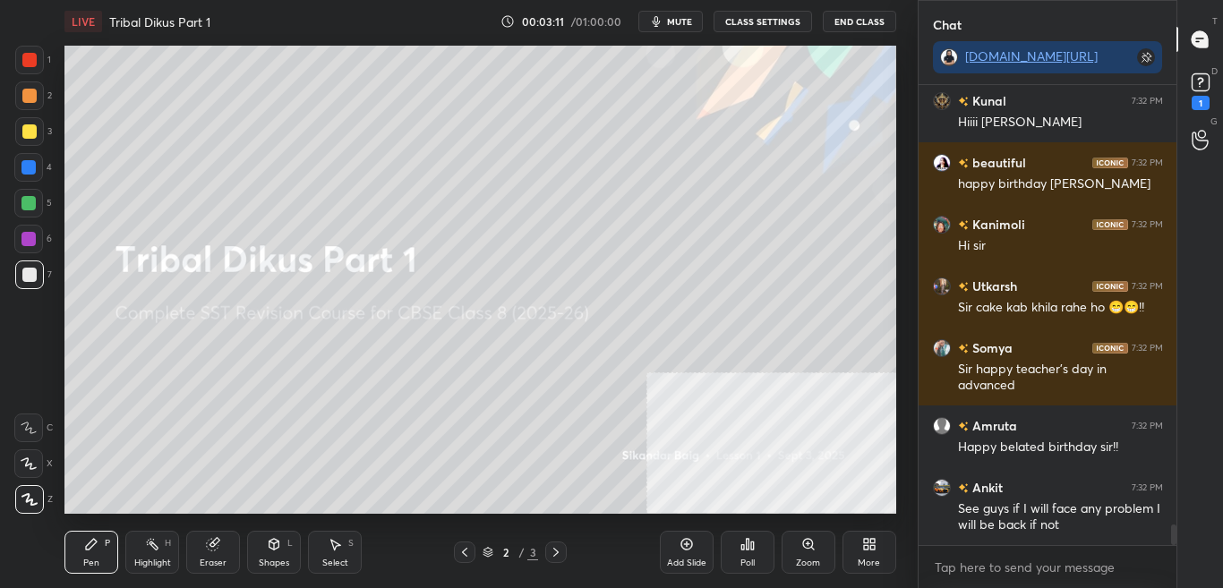
scroll to position [9765, 0]
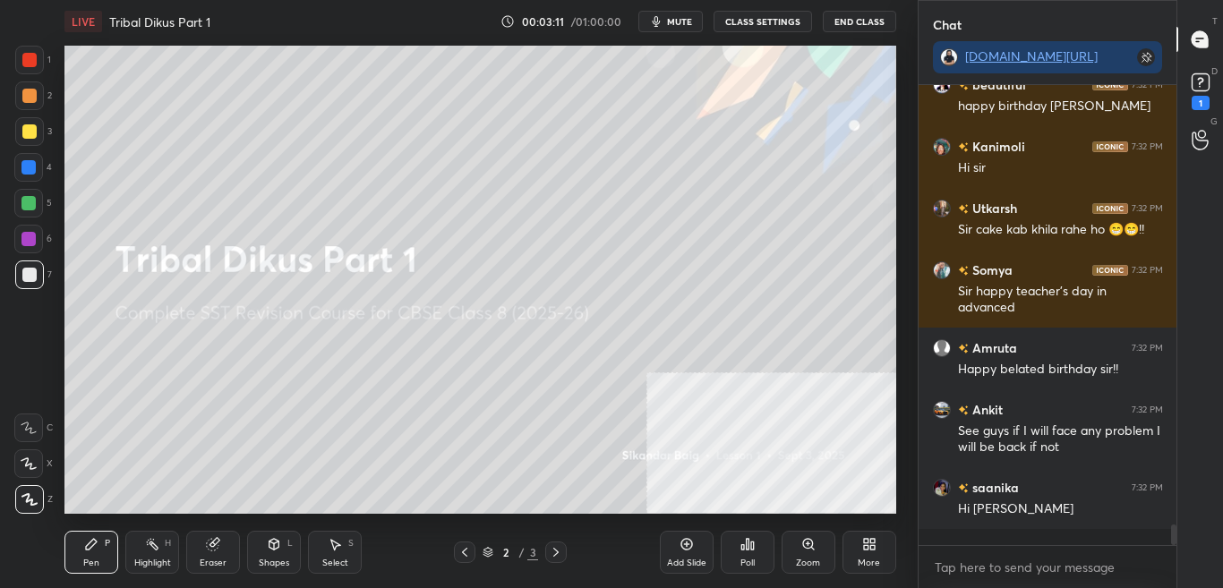
drag, startPoint x: 1216, startPoint y: 106, endPoint x: 1219, endPoint y: 118, distance: 12.8
click at [1216, 107] on div "D Doubts (D) 1" at bounding box center [1201, 89] width 46 height 50
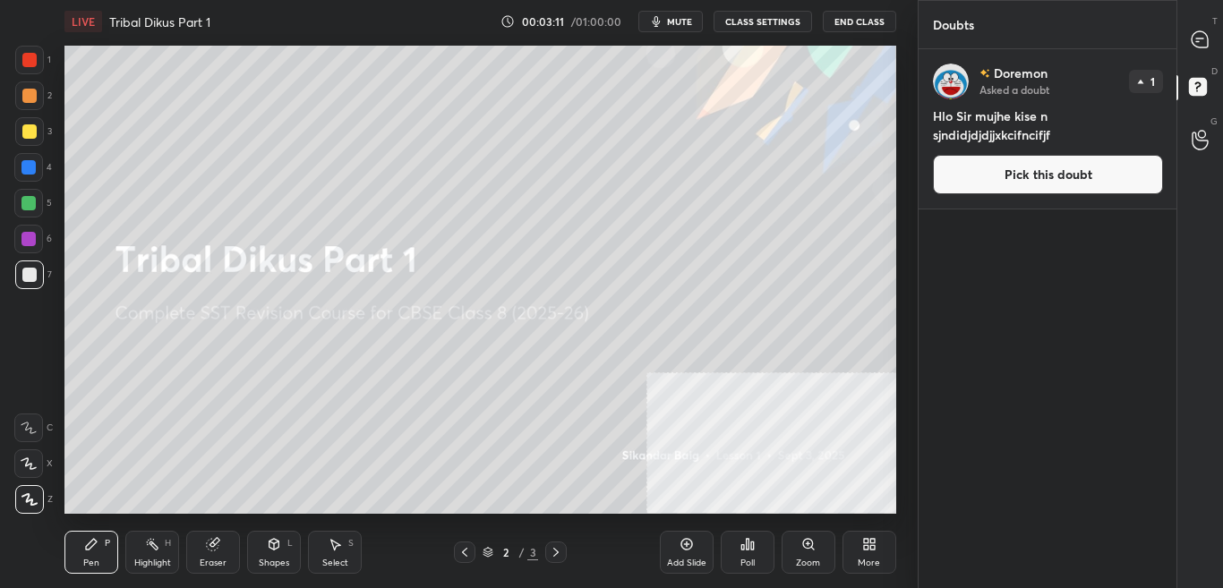
scroll to position [0, 0]
click at [1208, 56] on div "T Messages (T)" at bounding box center [1201, 39] width 46 height 50
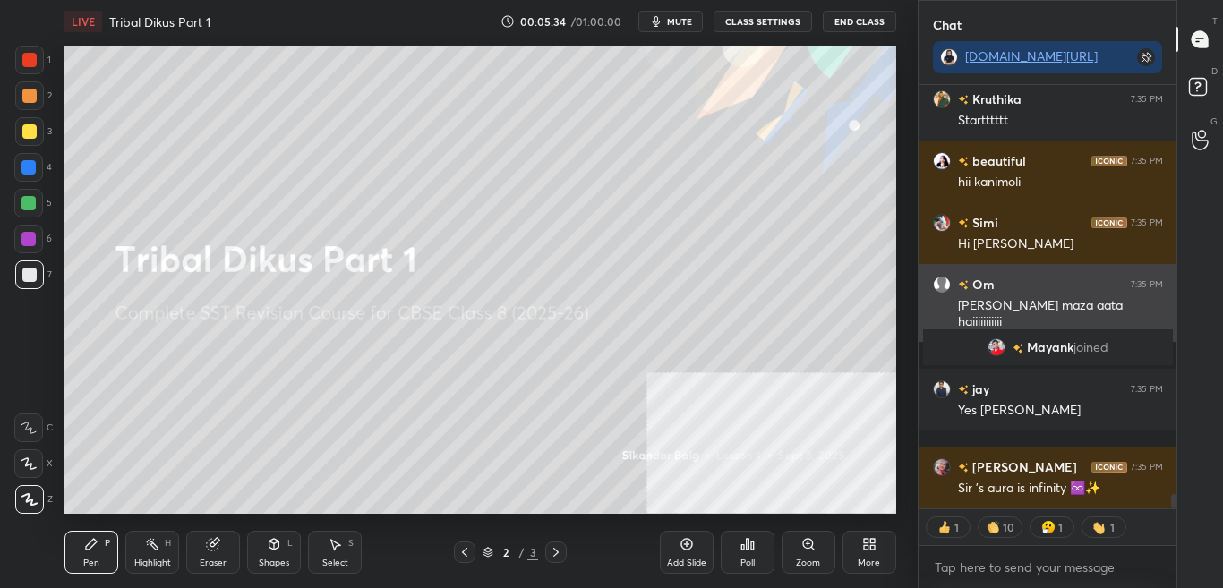
scroll to position [12545, 0]
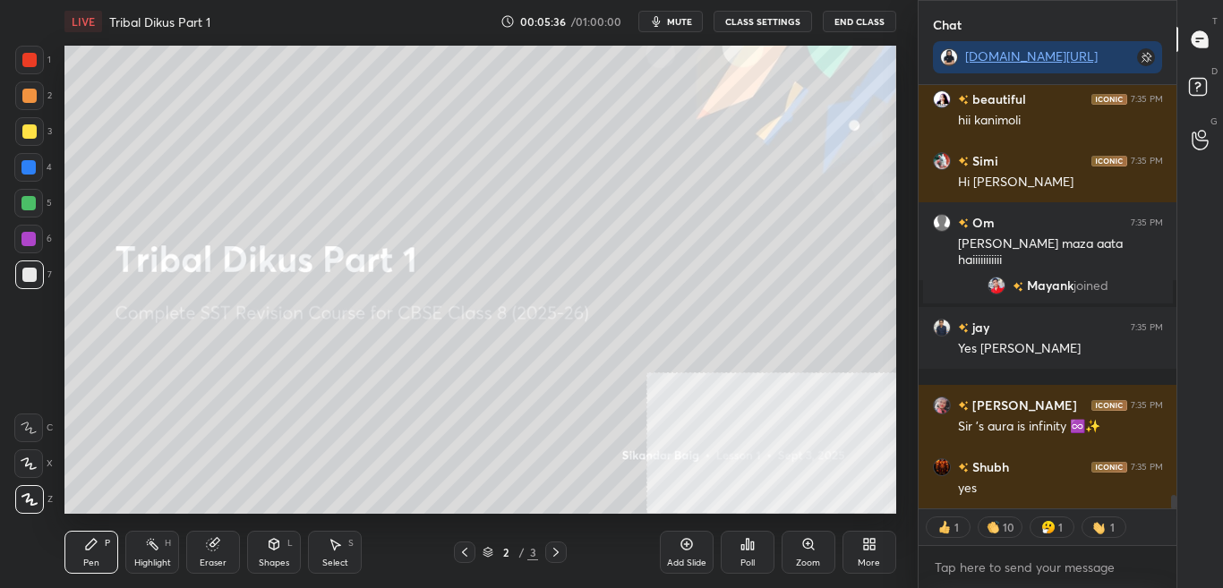
click at [771, 23] on button "CLASS SETTINGS" at bounding box center [763, 21] width 99 height 21
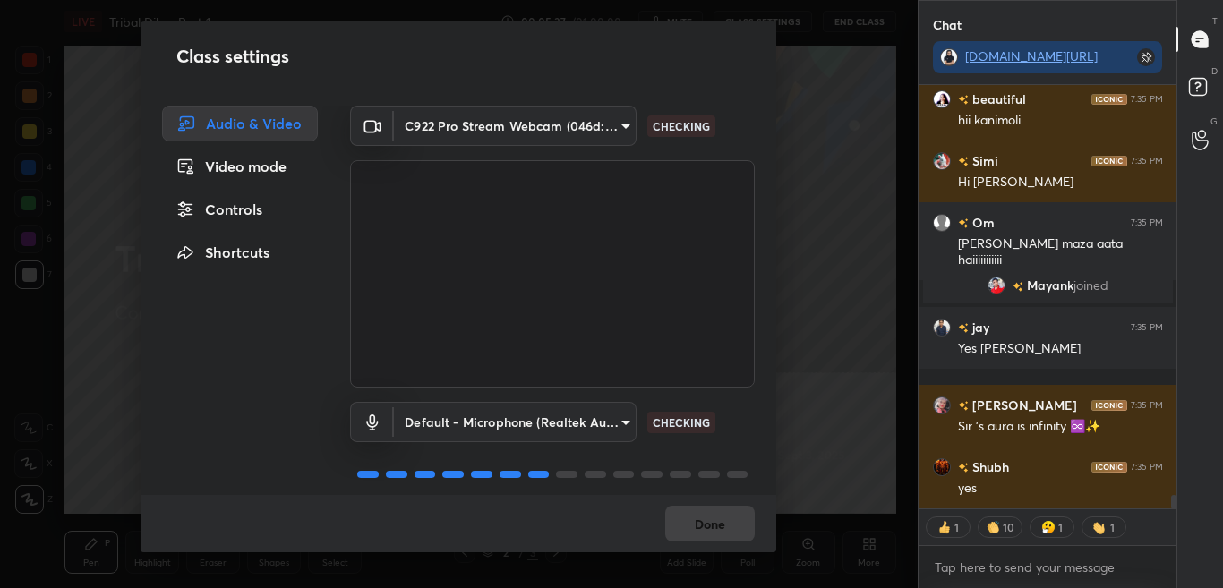
click at [261, 215] on div "Controls" at bounding box center [240, 210] width 156 height 36
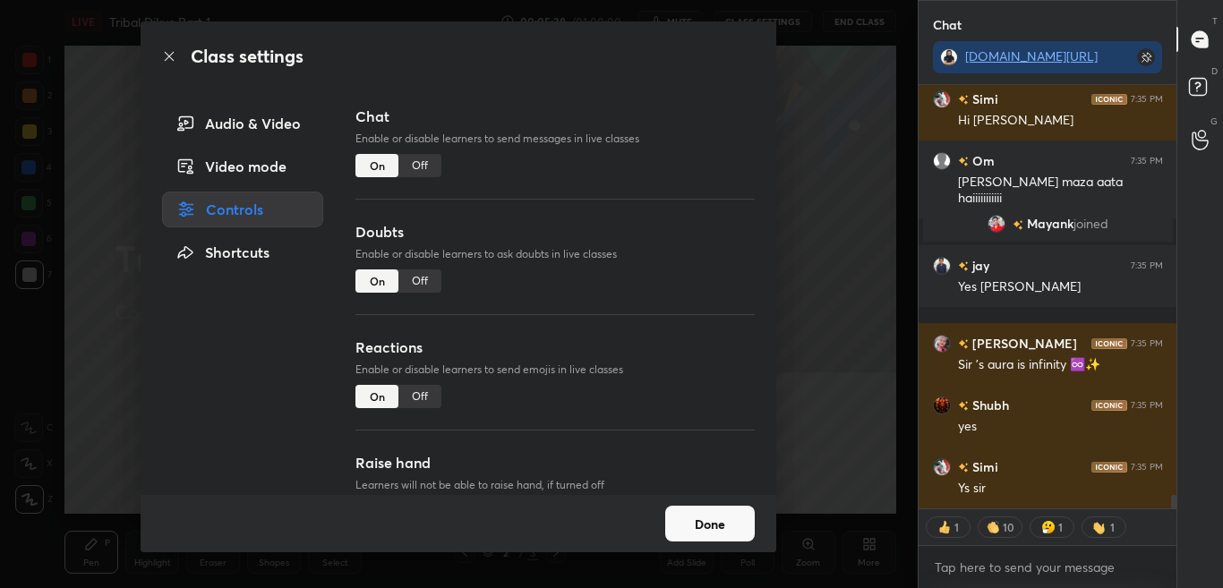
click at [417, 164] on div "Off" at bounding box center [420, 165] width 43 height 23
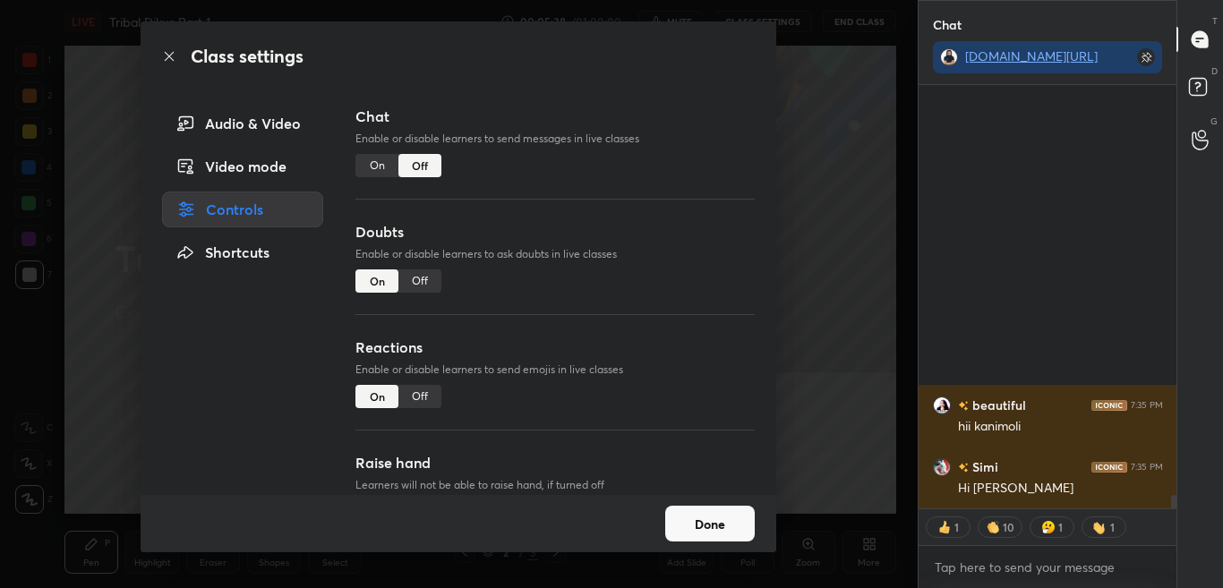
scroll to position [382, 253]
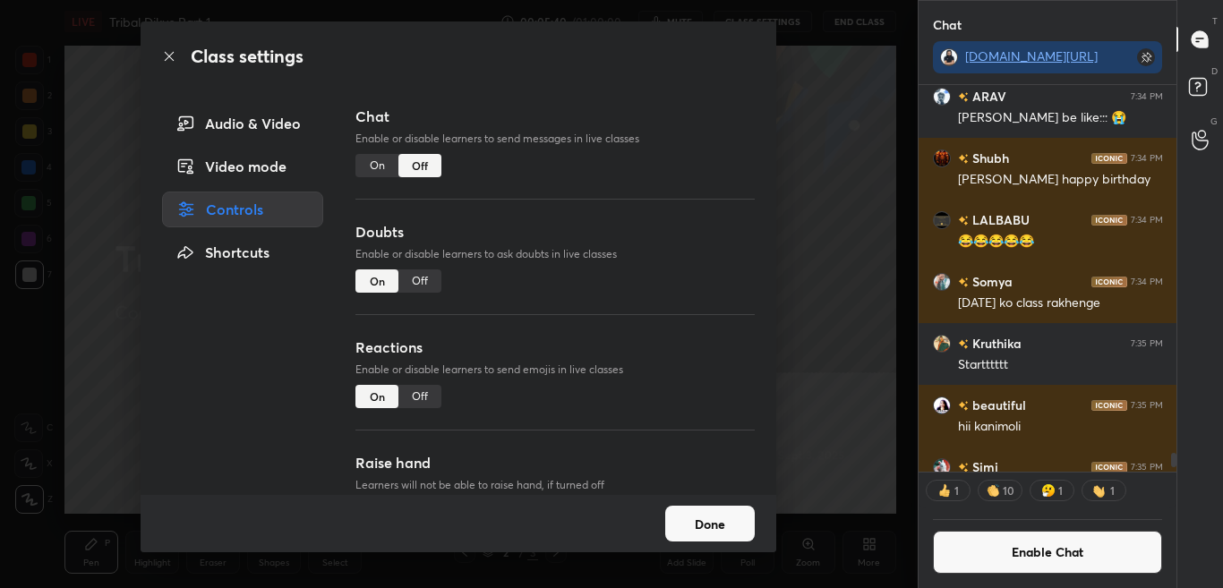
click at [172, 58] on icon at bounding box center [169, 56] width 14 height 14
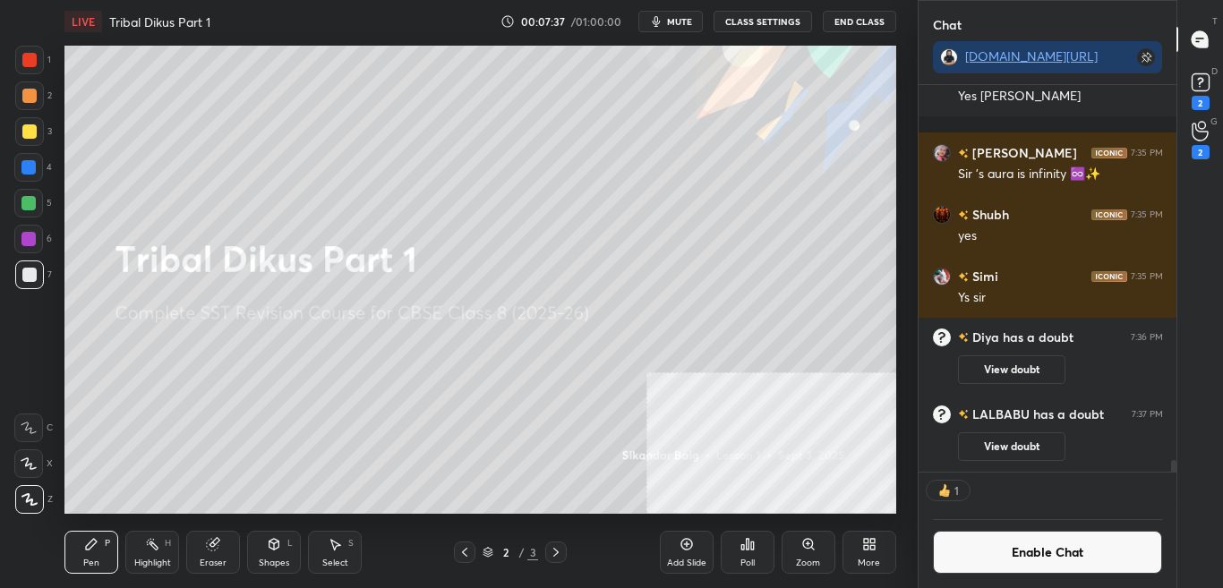
scroll to position [12682, 0]
click at [1000, 579] on div "Enable Chat" at bounding box center [1048, 549] width 259 height 80
click at [996, 568] on button "Enable Chat" at bounding box center [1048, 552] width 230 height 43
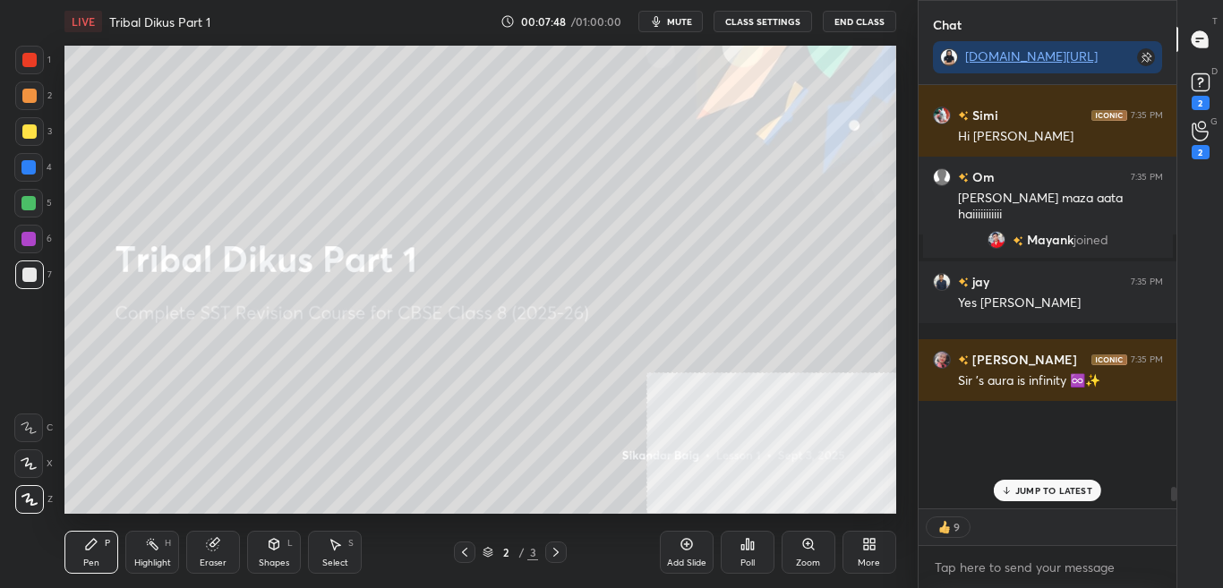
scroll to position [418, 253]
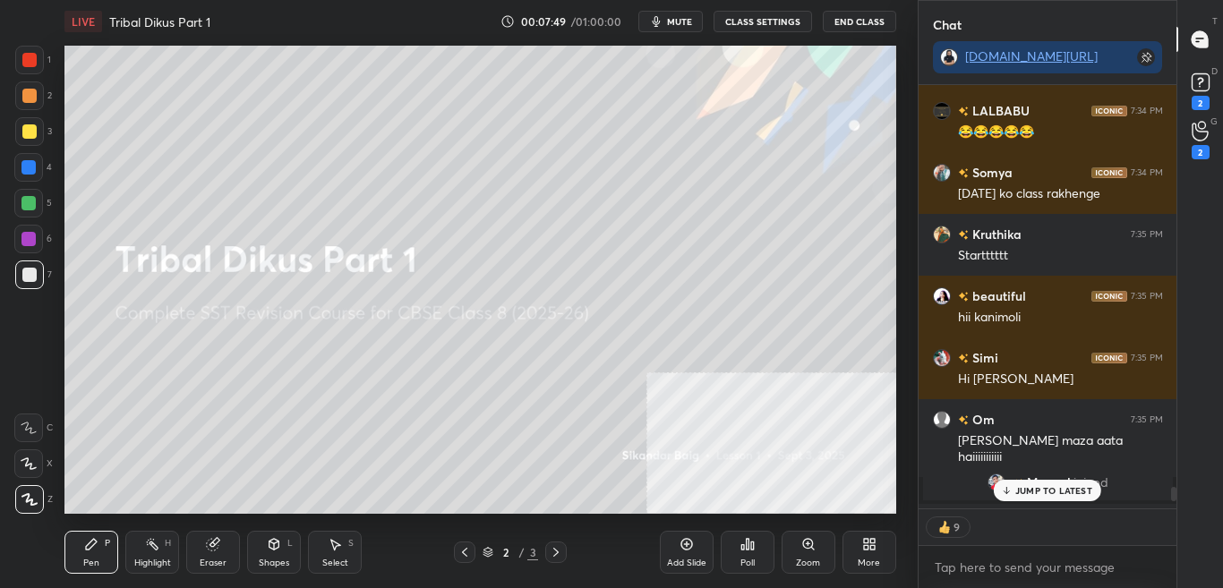
click at [1069, 484] on div "JUMP TO LATEST" at bounding box center [1047, 490] width 107 height 21
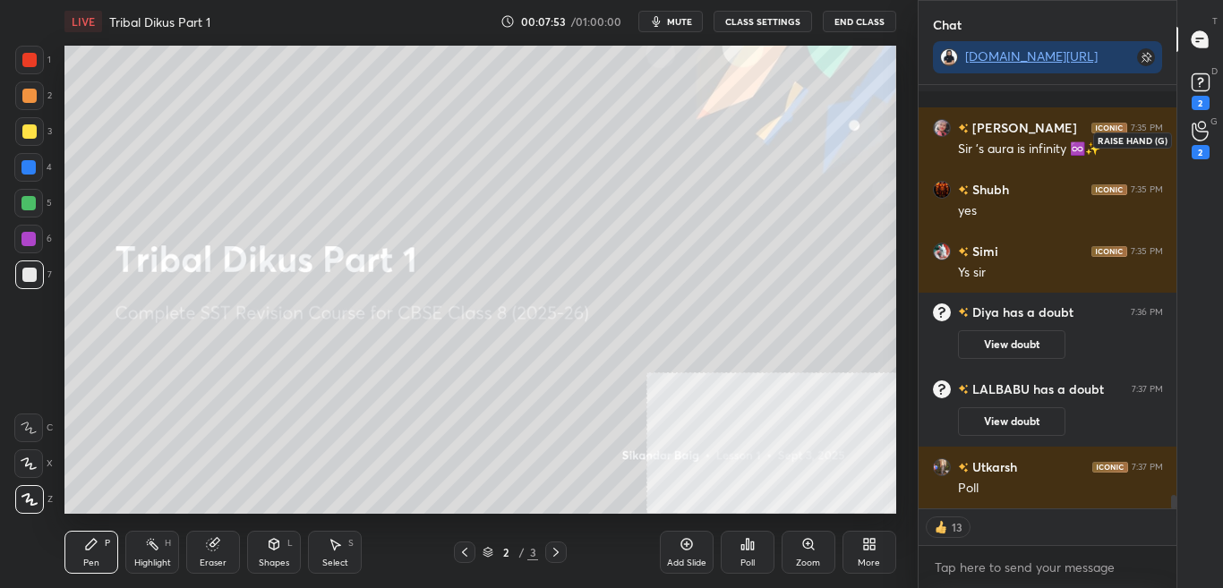
scroll to position [12868, 0]
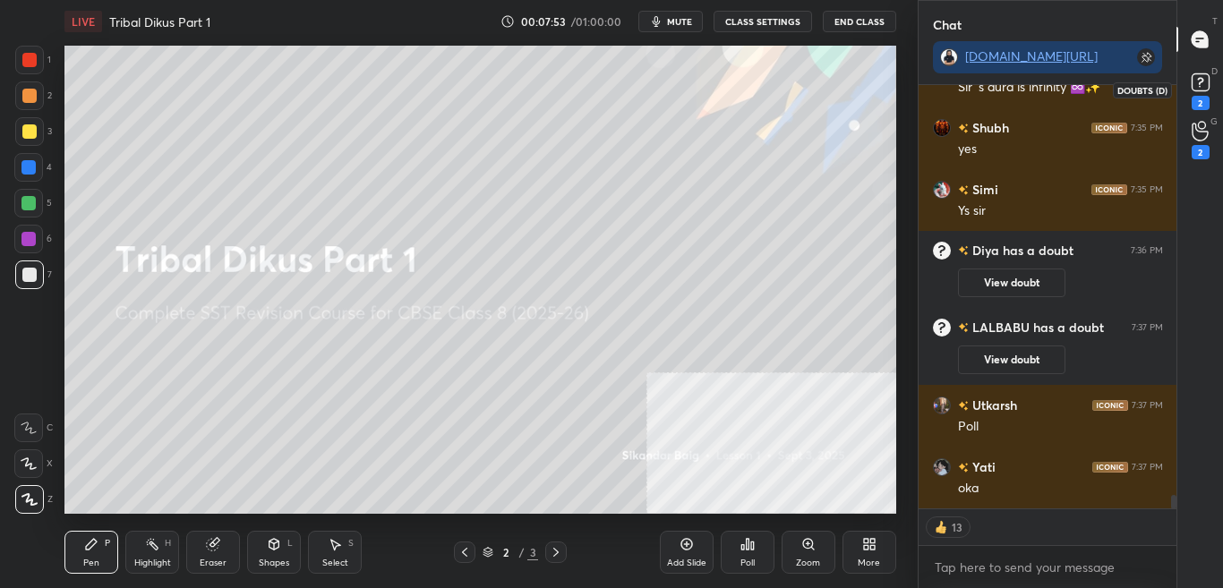
click at [1204, 85] on rect at bounding box center [1200, 82] width 17 height 17
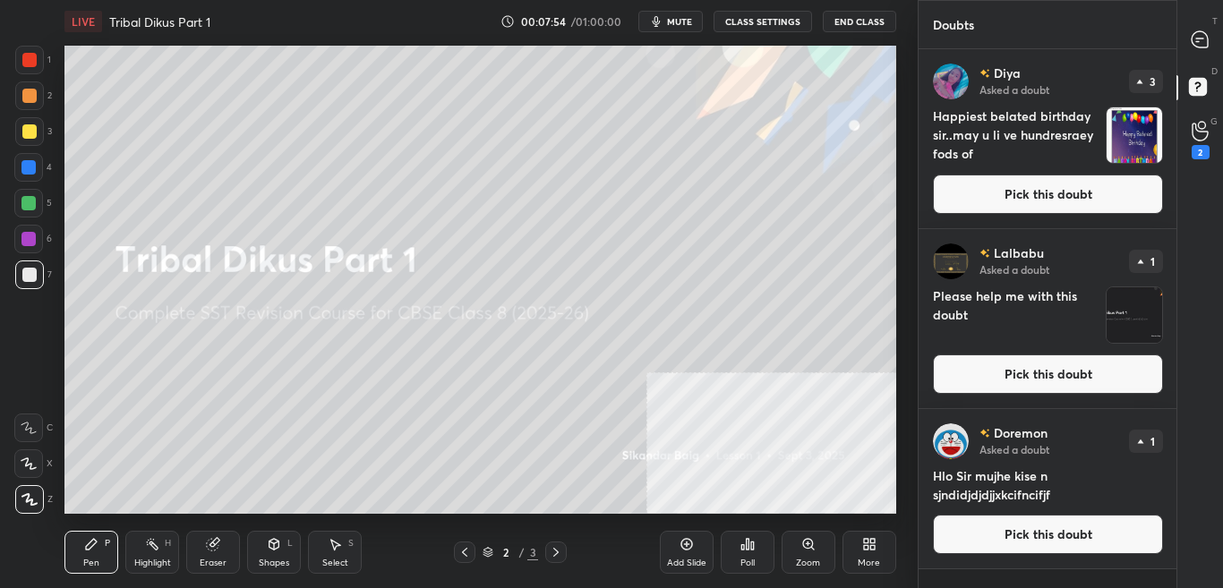
click at [1109, 200] on button "Pick this doubt" at bounding box center [1048, 194] width 230 height 39
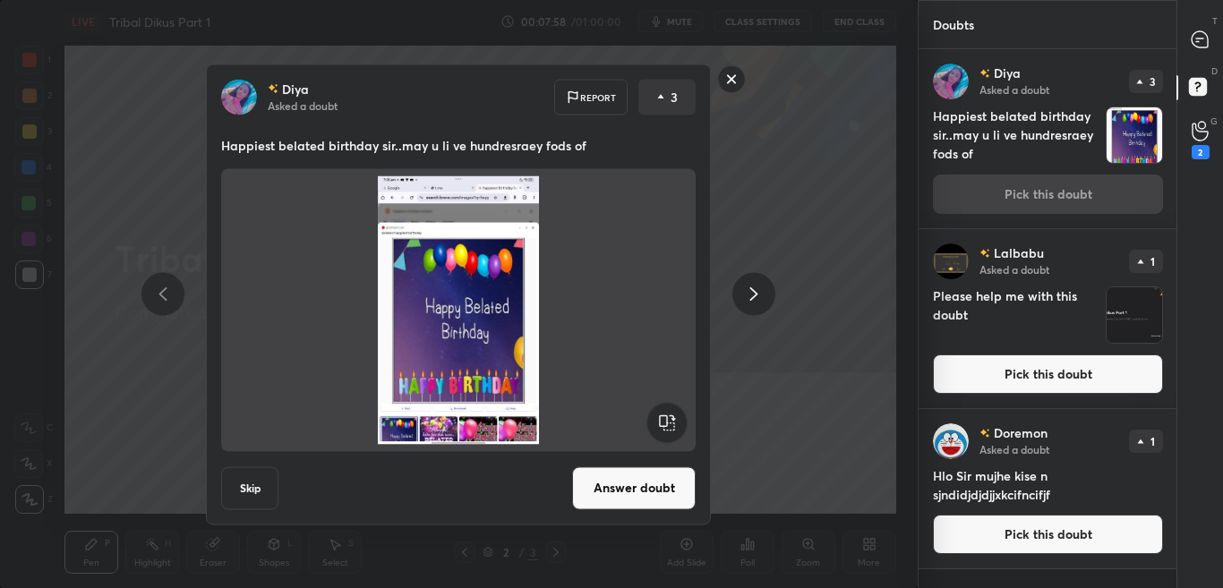
click at [720, 76] on rect at bounding box center [732, 79] width 28 height 28
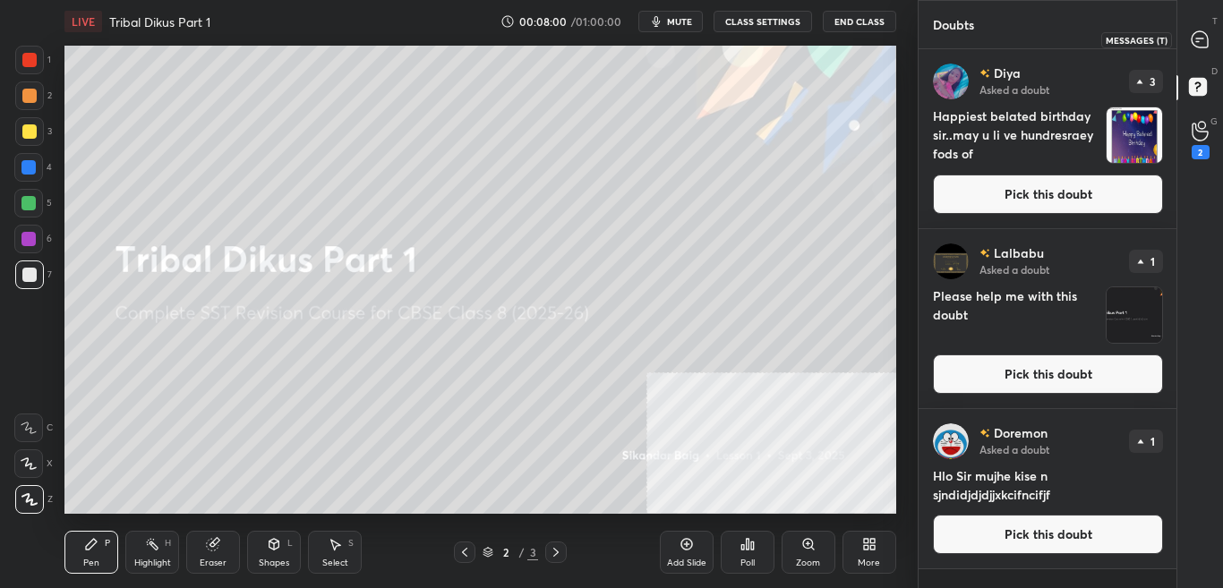
click at [1215, 39] on div at bounding box center [1201, 39] width 36 height 32
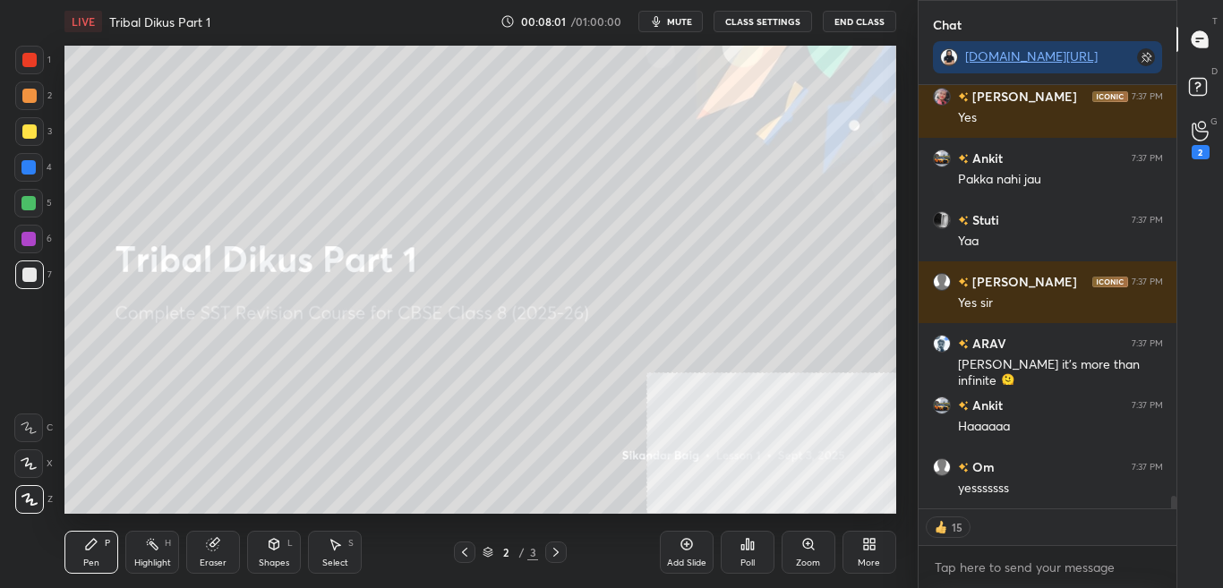
scroll to position [418, 253]
click at [877, 551] on div "More" at bounding box center [870, 552] width 54 height 43
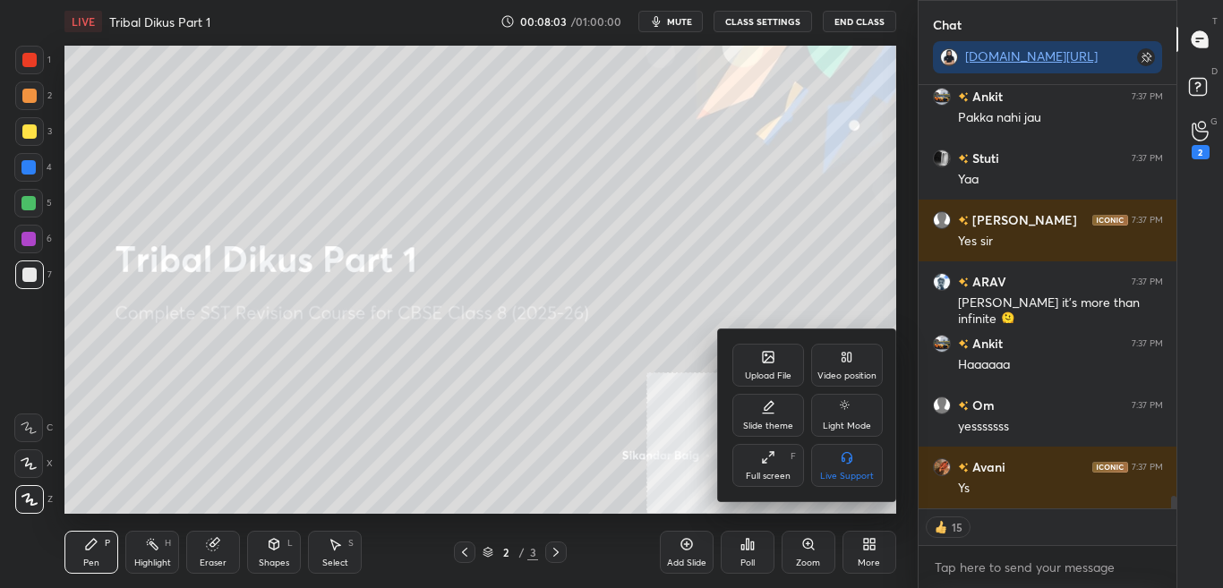
scroll to position [13810, 0]
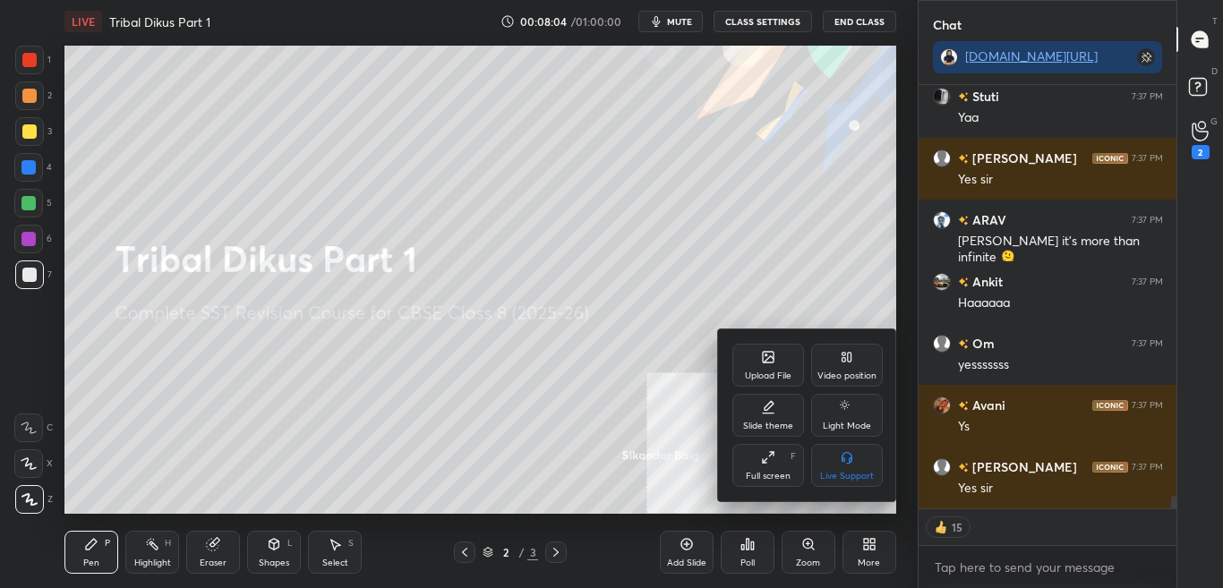
click at [792, 355] on div "Upload File" at bounding box center [769, 365] width 72 height 43
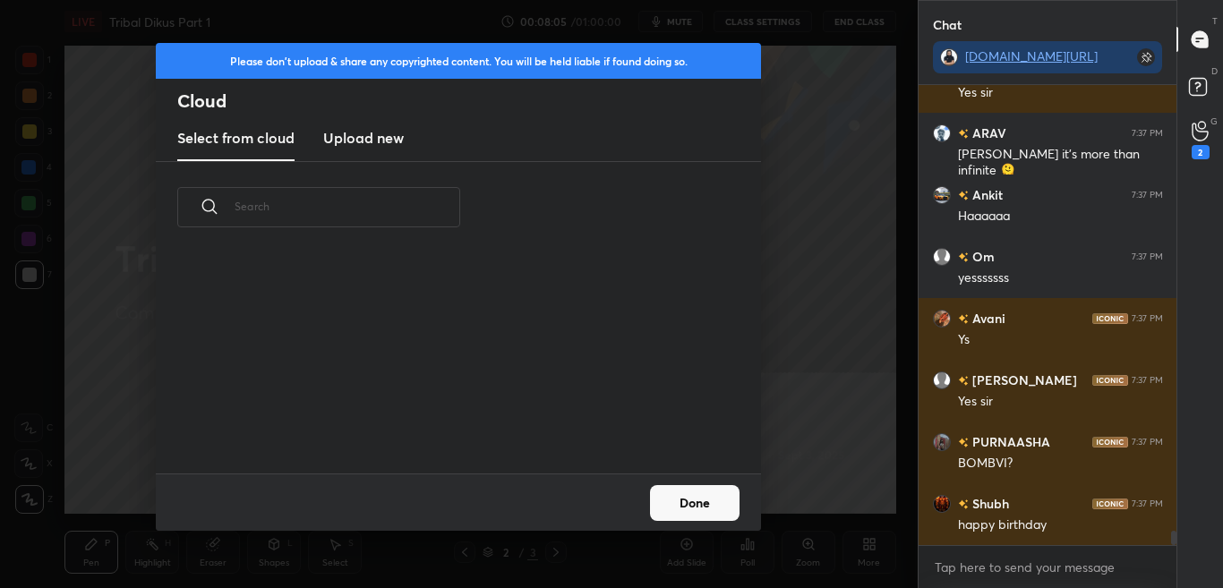
scroll to position [13959, 0]
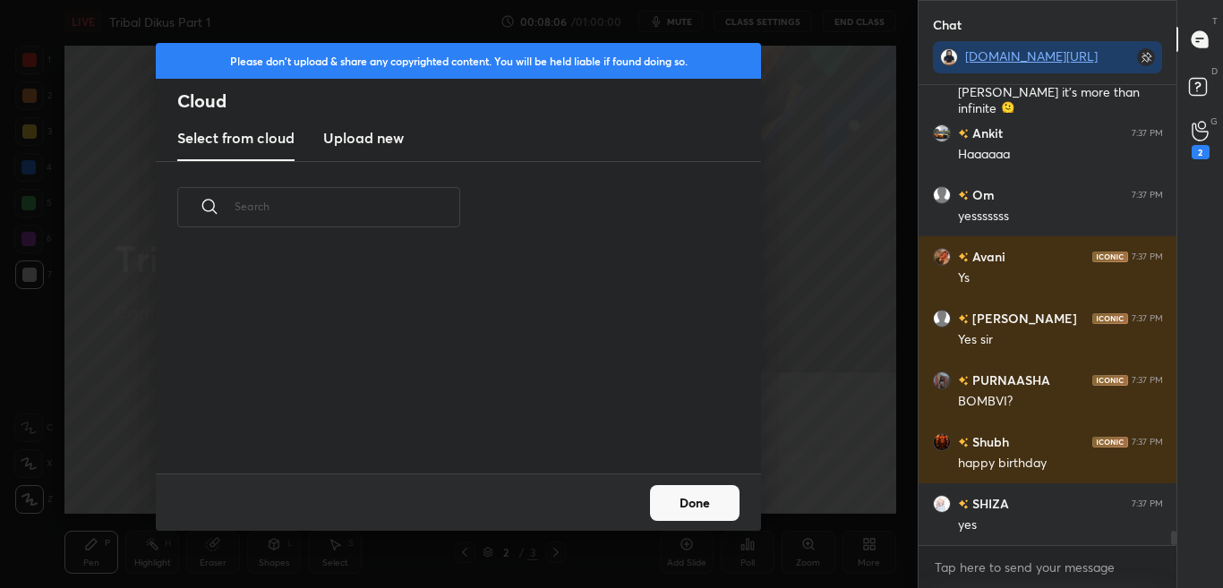
click at [367, 142] on h3 "Upload new" at bounding box center [363, 137] width 81 height 21
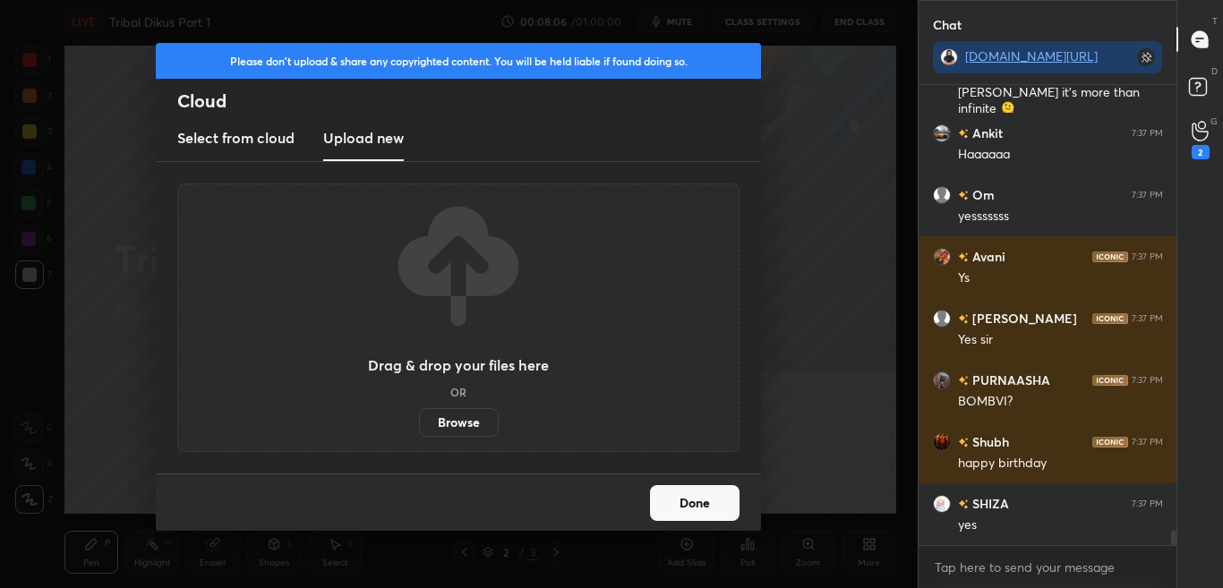
scroll to position [14021, 0]
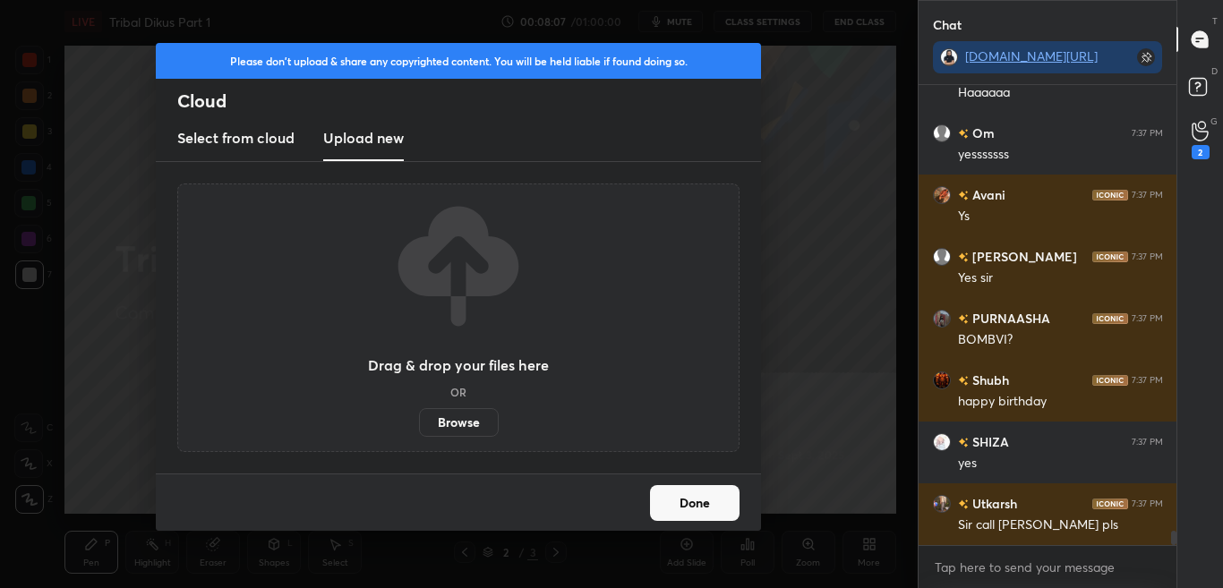
click at [459, 433] on label "Browse" at bounding box center [459, 422] width 80 height 29
click at [419, 433] on input "Browse" at bounding box center [419, 422] width 0 height 29
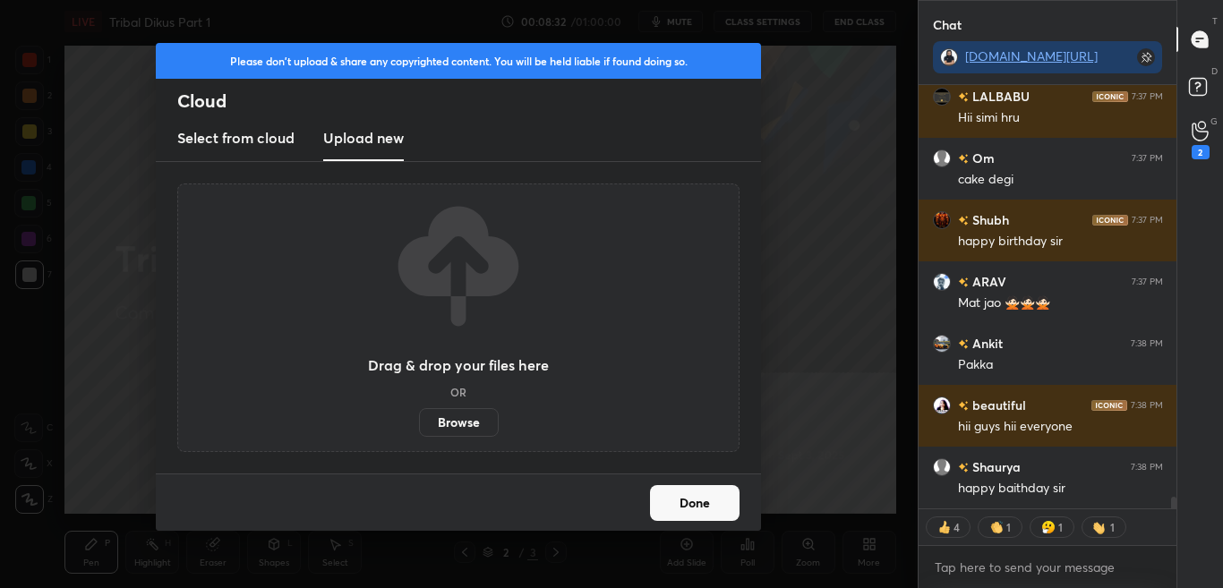
scroll to position [14762, 0]
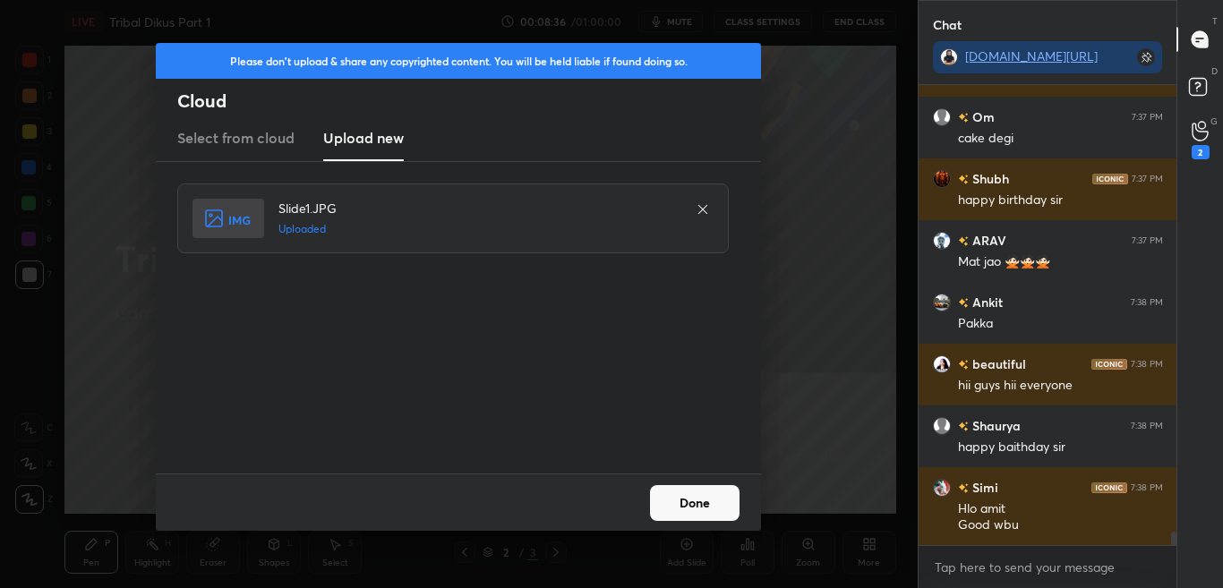
click at [689, 511] on button "Done" at bounding box center [695, 503] width 90 height 36
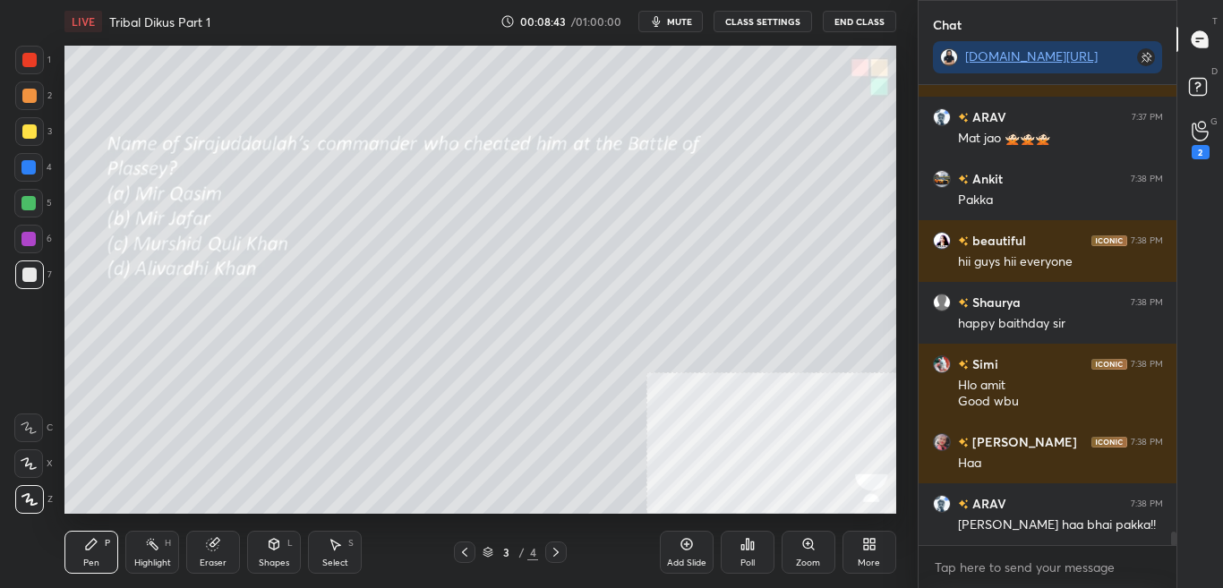
click at [741, 564] on div "Poll" at bounding box center [748, 563] width 14 height 9
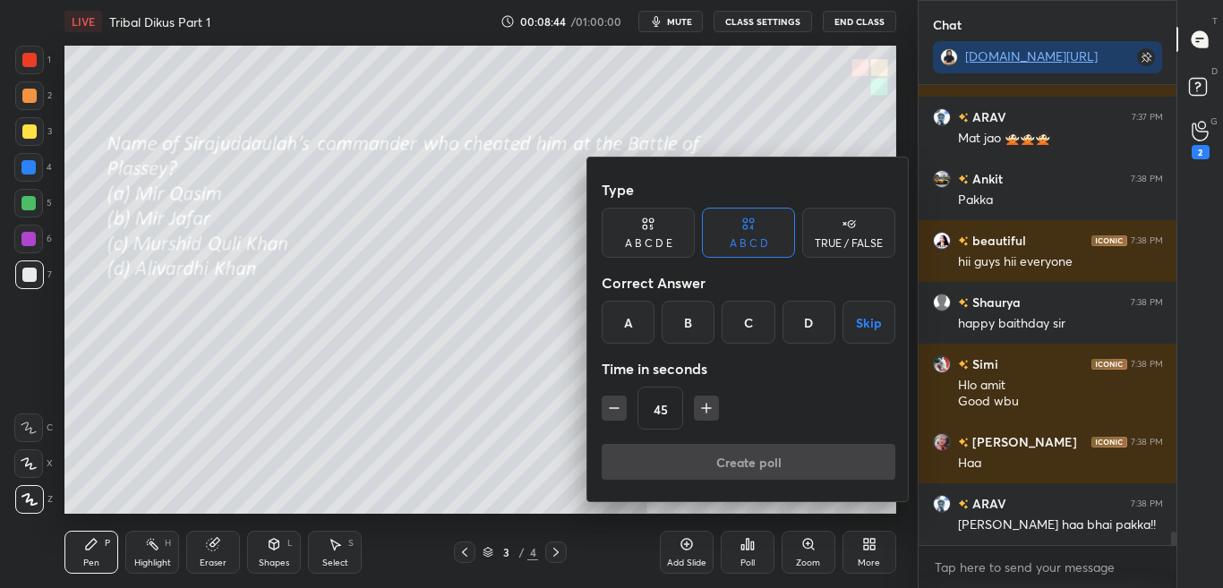
click at [688, 314] on div "B" at bounding box center [688, 322] width 53 height 43
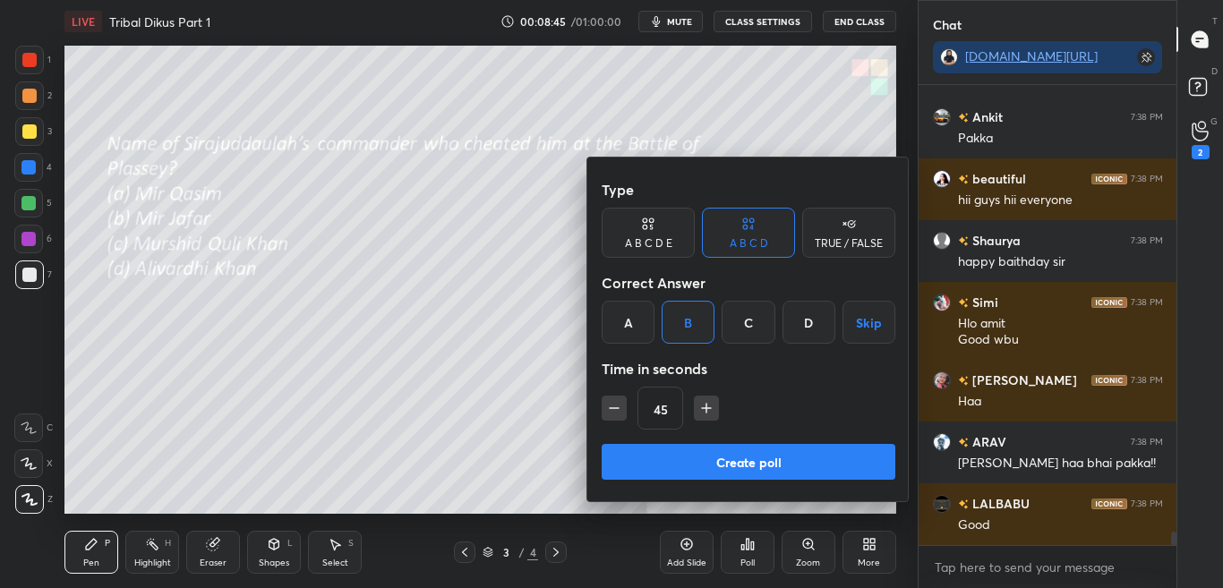
click at [700, 457] on button "Create poll" at bounding box center [749, 462] width 294 height 36
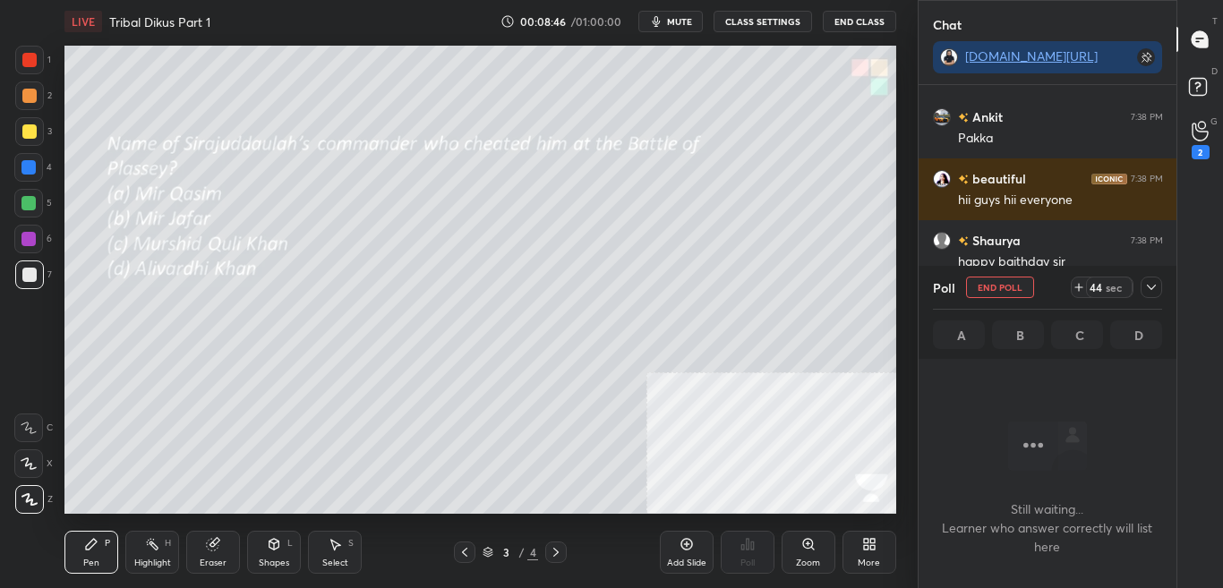
click at [1155, 286] on icon at bounding box center [1151, 287] width 9 height 5
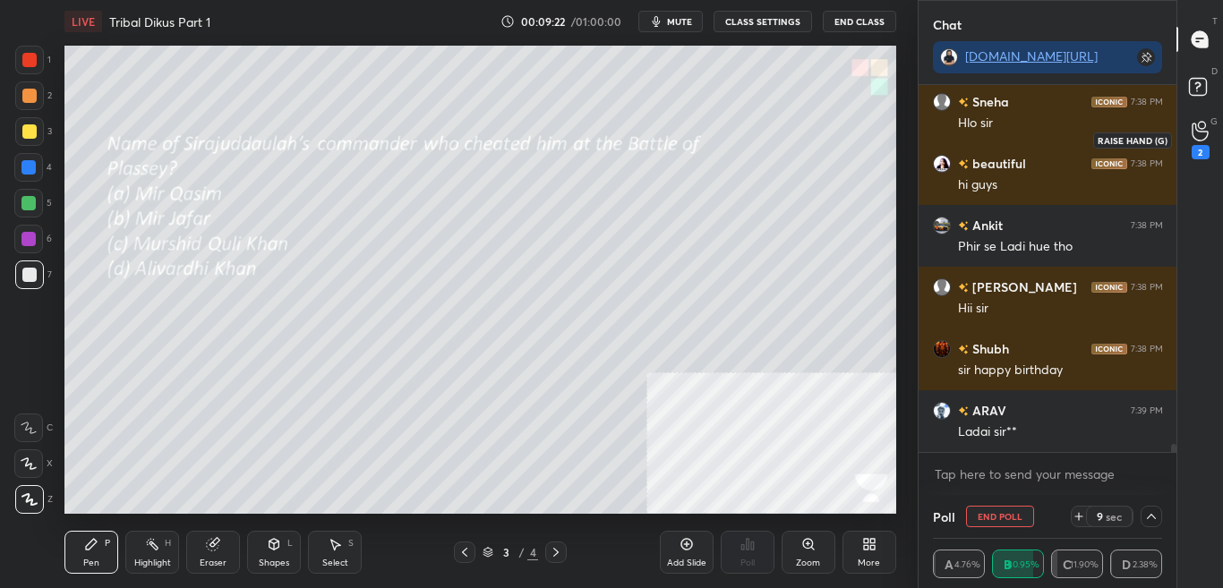
scroll to position [15737, 0]
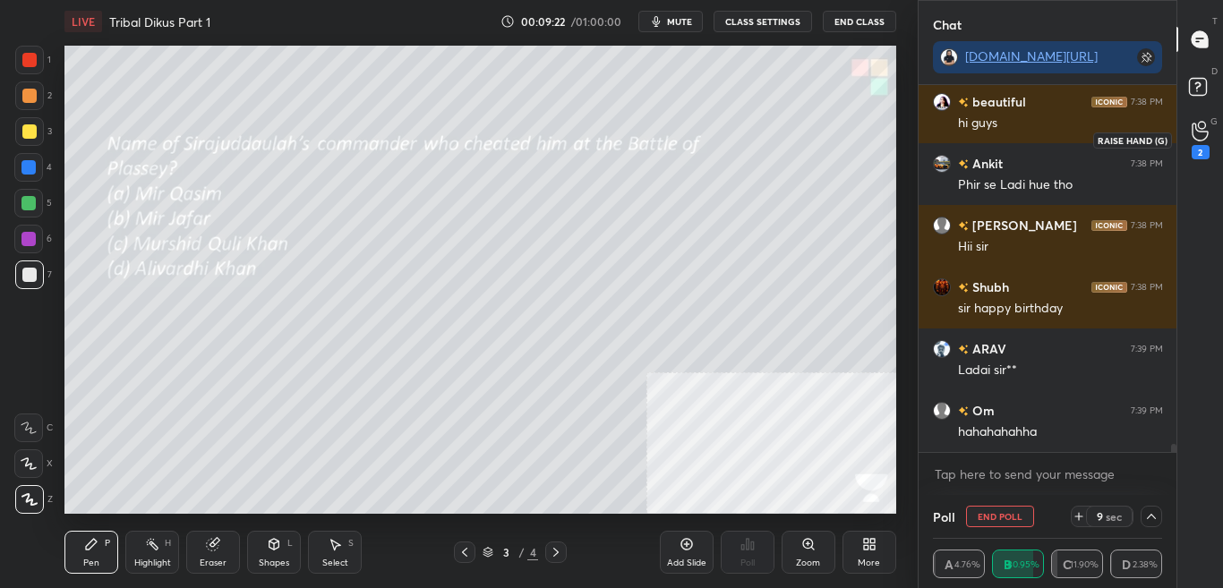
click at [1200, 138] on icon at bounding box center [1200, 131] width 17 height 21
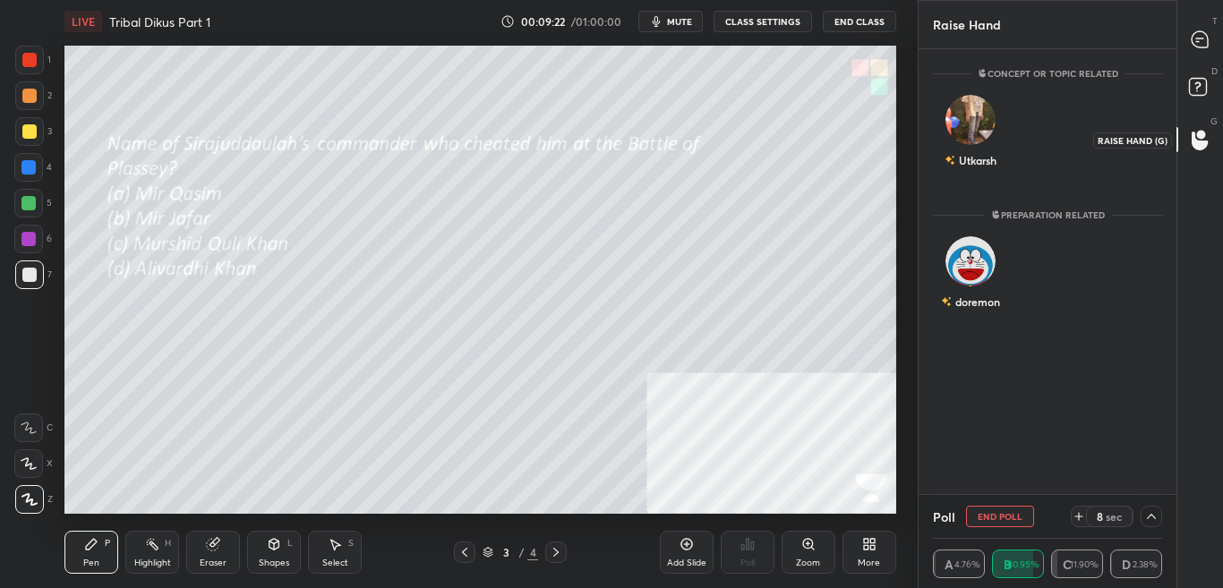
scroll to position [6, 6]
click at [1206, 79] on rect at bounding box center [1197, 87] width 17 height 17
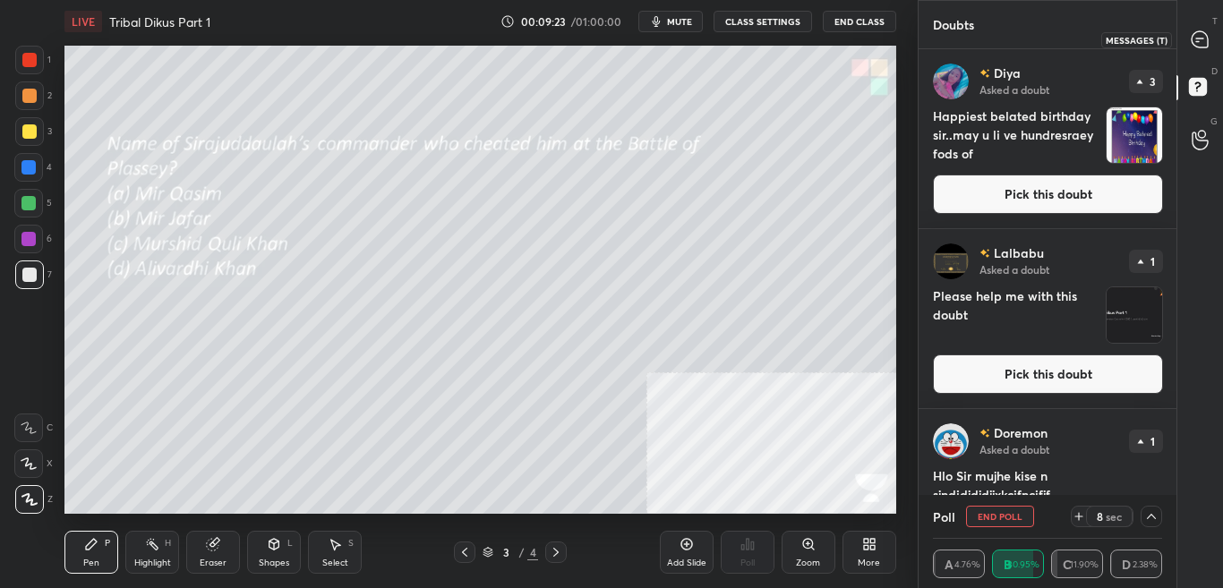
click at [1216, 36] on div at bounding box center [1201, 39] width 36 height 32
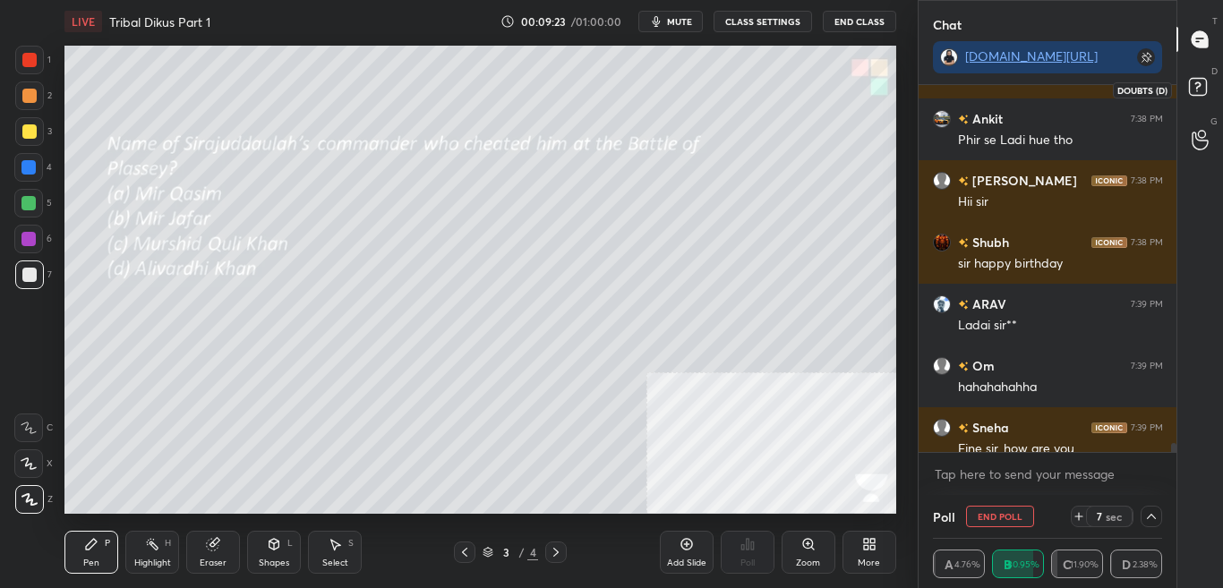
scroll to position [362, 253]
click at [1216, 82] on icon at bounding box center [1201, 89] width 32 height 32
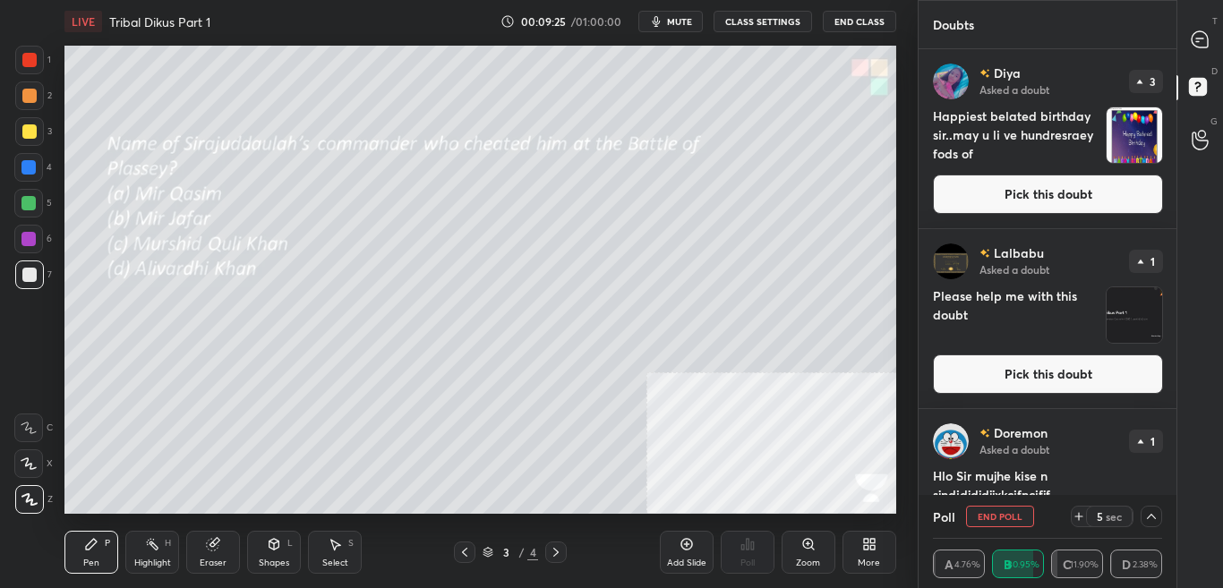
click at [1171, 445] on div "[PERSON_NAME] Asked a doubt 1 Hlo Sir mujhe kise n sjndidjdjdjjxkcifncifjf Pick…" at bounding box center [1048, 488] width 259 height 159
click at [1169, 450] on div "[PERSON_NAME] Asked a doubt 1 Hlo Sir mujhe kise n sjndidjdjdjjxkcifncifjf Pick…" at bounding box center [1048, 488] width 259 height 159
click at [1199, 31] on icon at bounding box center [1200, 39] width 16 height 16
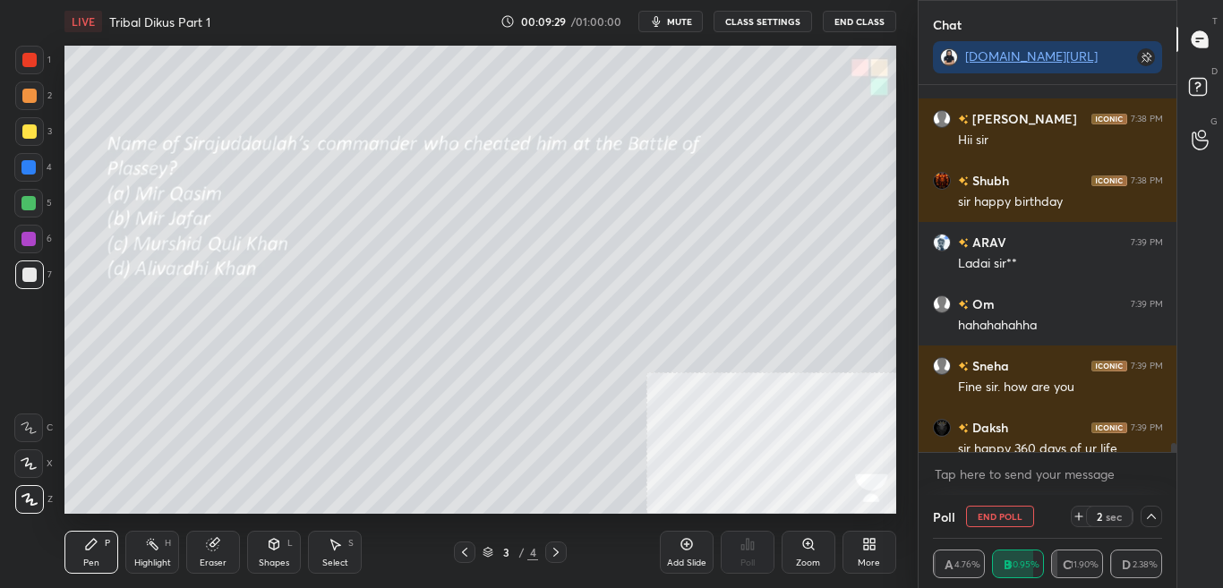
click at [1177, 447] on div "T Messages (T) D Doubts (D) G Raise Hand (G)" at bounding box center [1200, 294] width 47 height 588
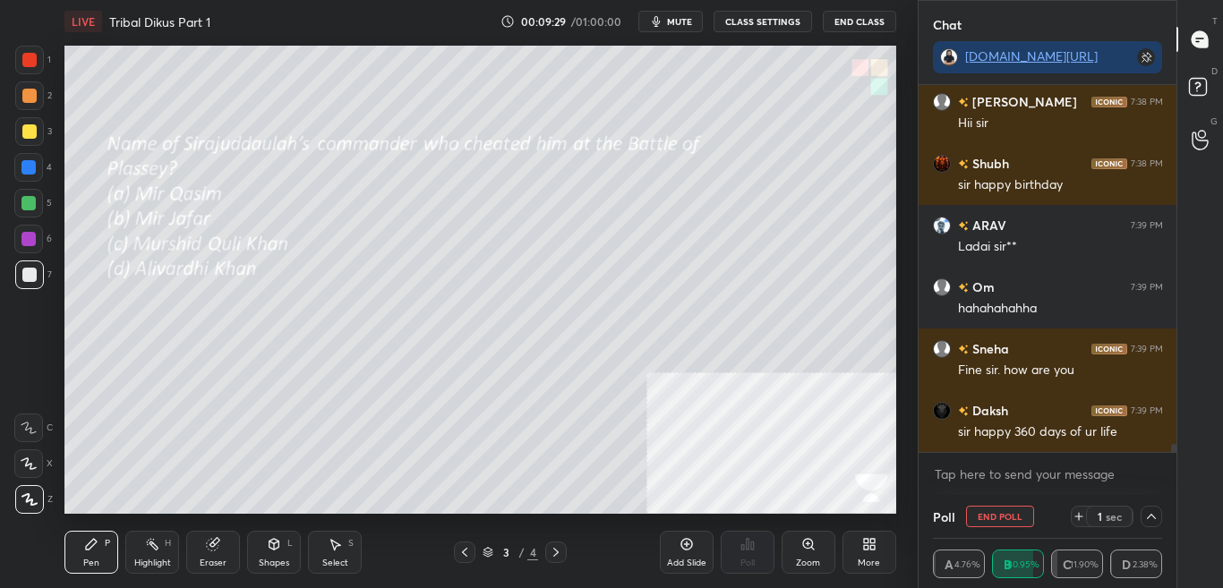
click at [1174, 455] on div "Ankit 7:38 PM Phir se Ladi hue tho pradyuman 7:38 PM Hii [PERSON_NAME] 7:38 PM …" at bounding box center [1048, 290] width 259 height 410
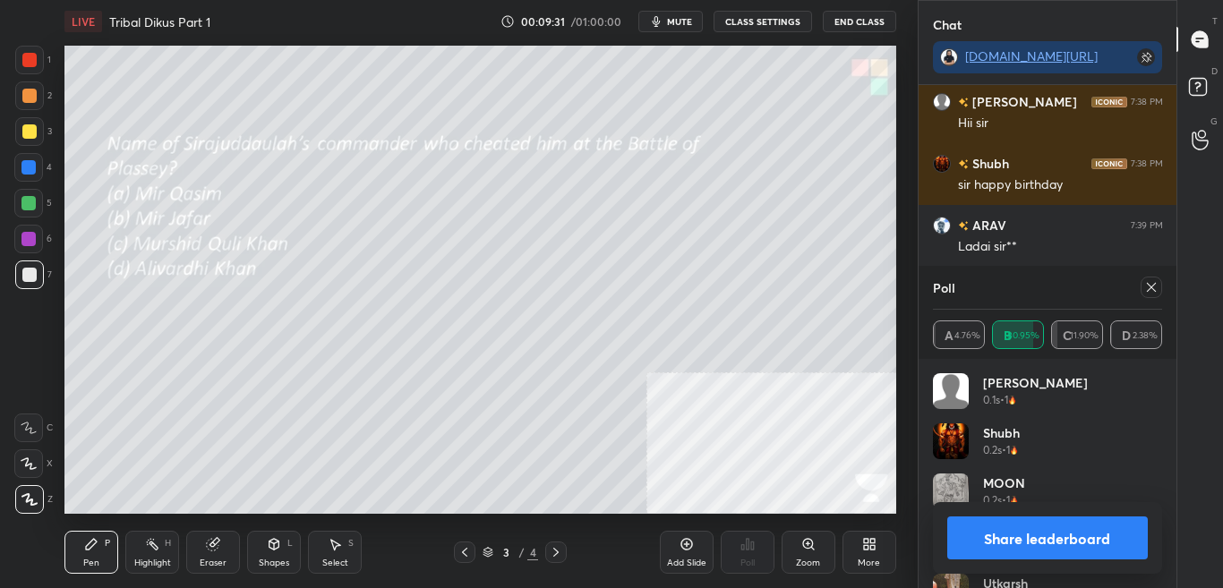
click at [1120, 546] on button "Share leaderboard" at bounding box center [1049, 538] width 202 height 43
type textarea "x"
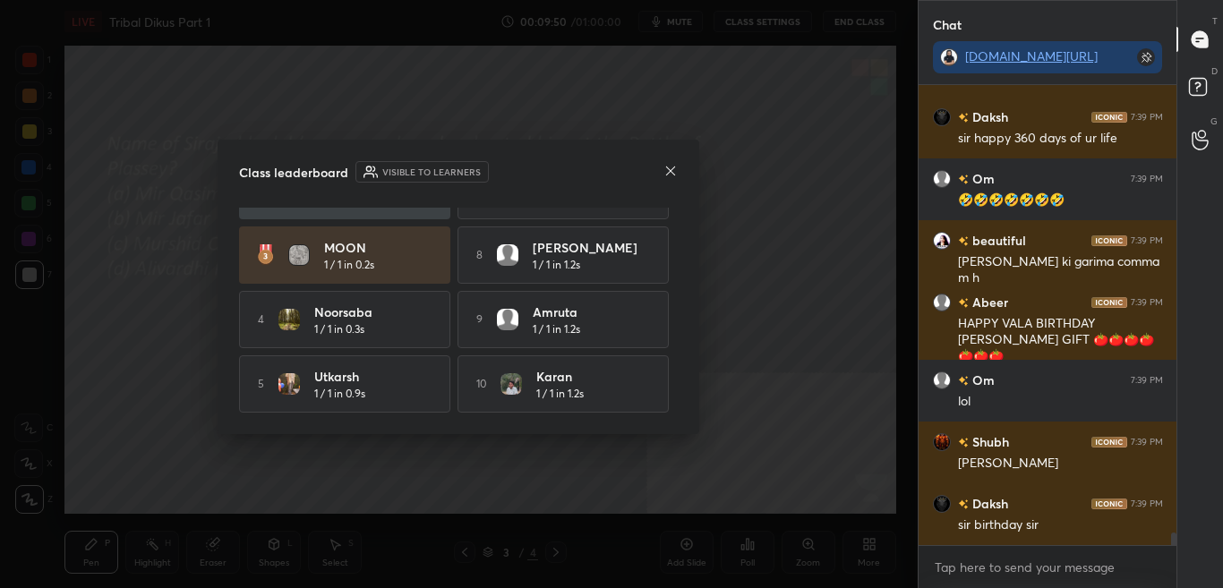
click at [685, 414] on div "Class leaderboard Visible to learners [PERSON_NAME] 1 / 1 in 0.1s 6 Akkshat 1 /…" at bounding box center [459, 287] width 482 height 295
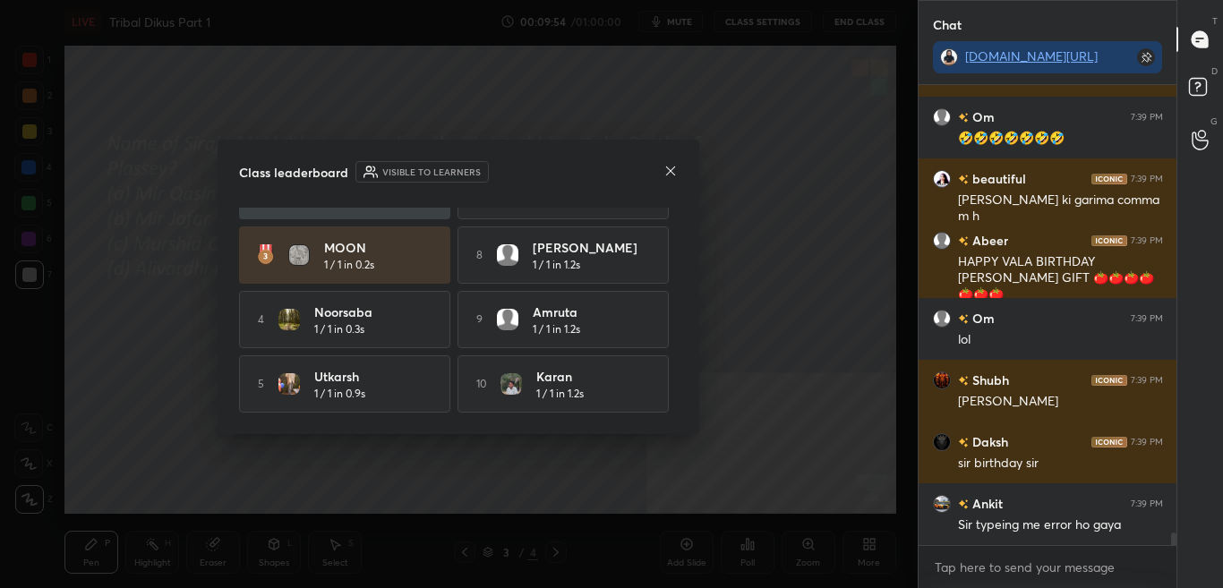
click at [669, 176] on icon at bounding box center [671, 171] width 14 height 14
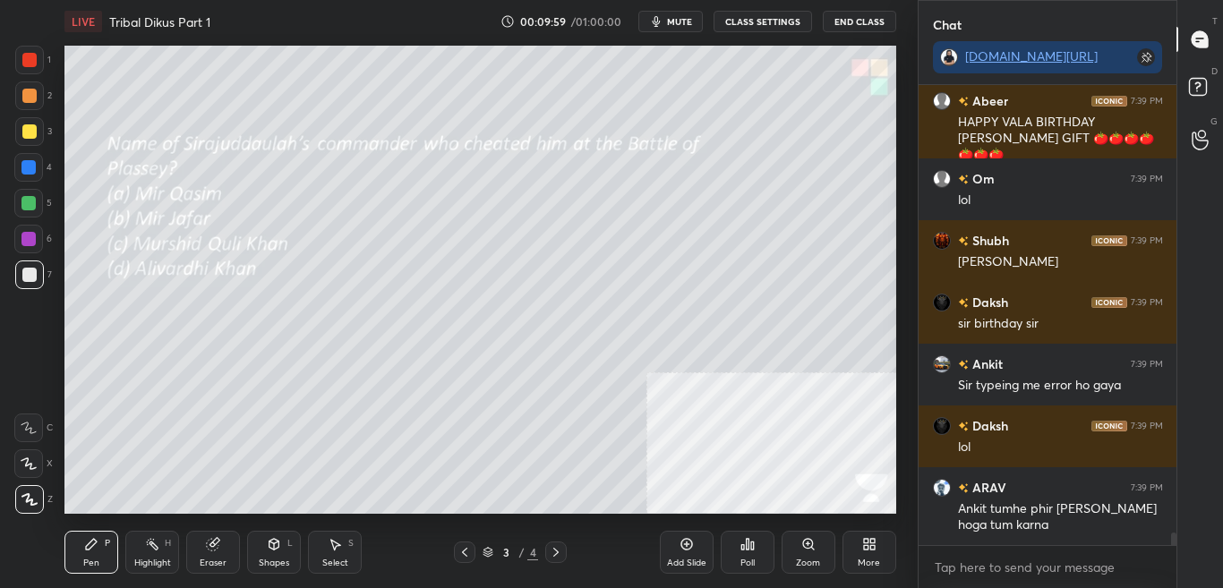
click at [563, 545] on icon at bounding box center [556, 552] width 14 height 14
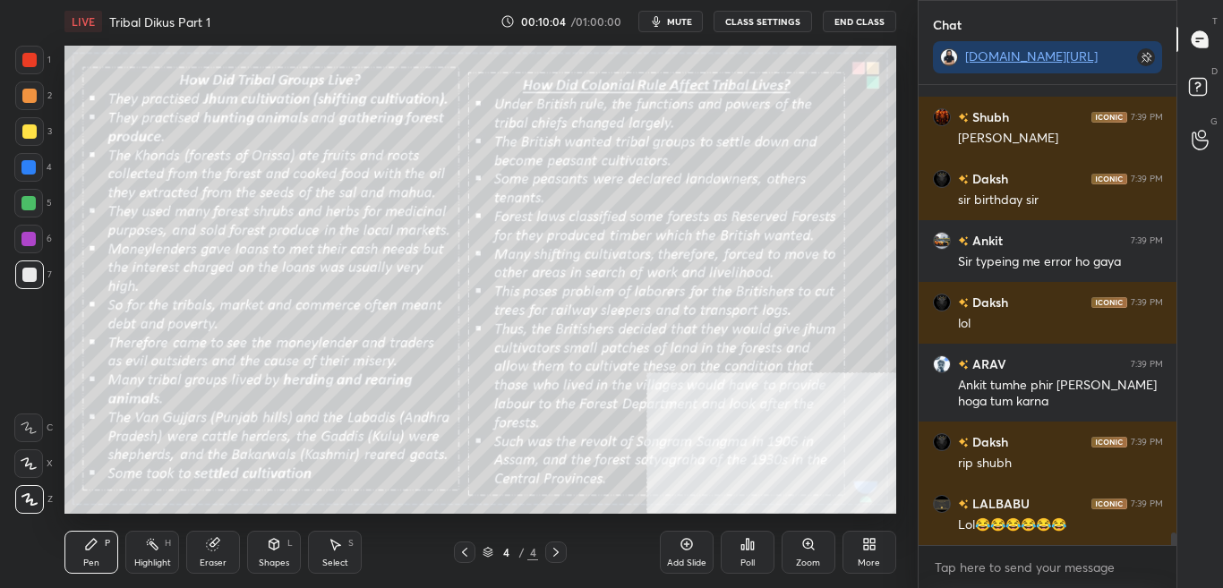
click at [769, 25] on button "CLASS SETTINGS" at bounding box center [763, 21] width 99 height 21
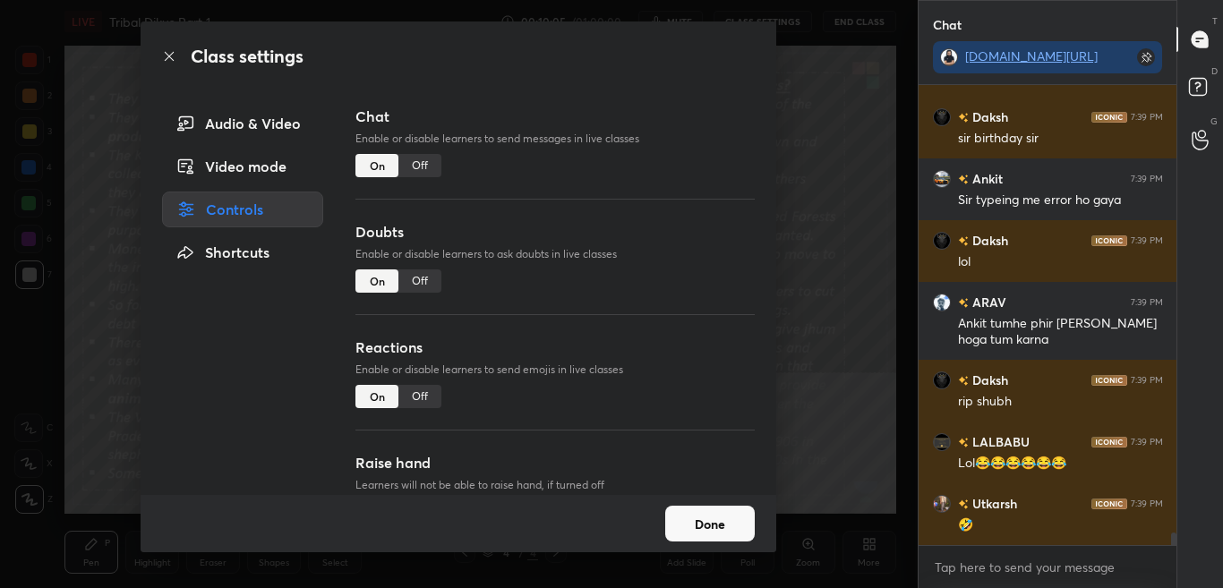
click at [418, 161] on div "Off" at bounding box center [420, 165] width 43 height 23
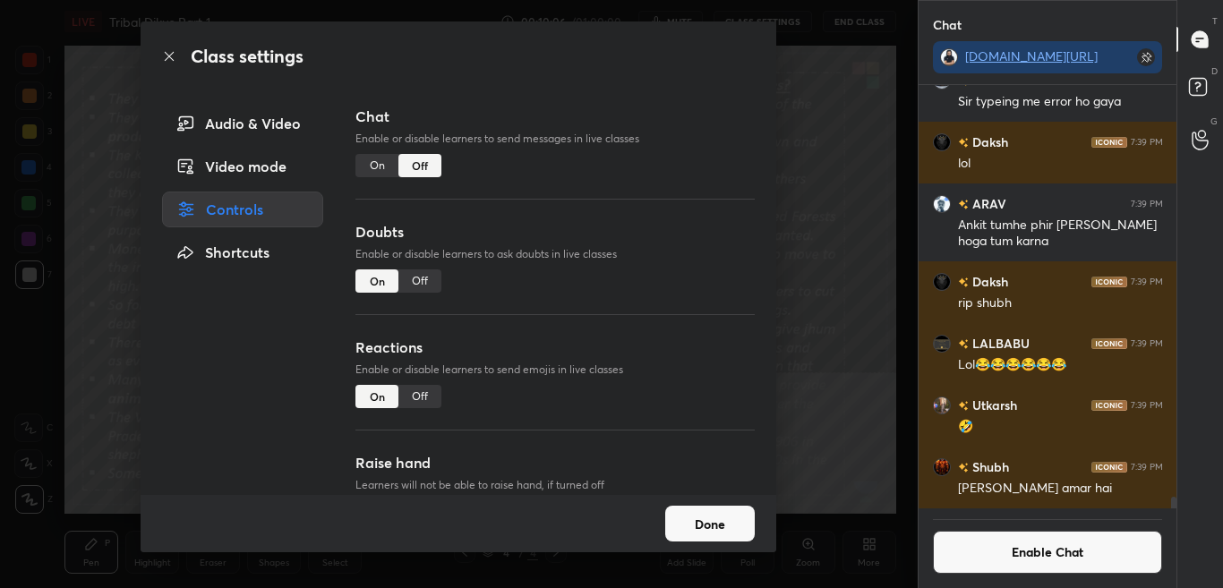
click at [165, 51] on icon at bounding box center [169, 56] width 14 height 14
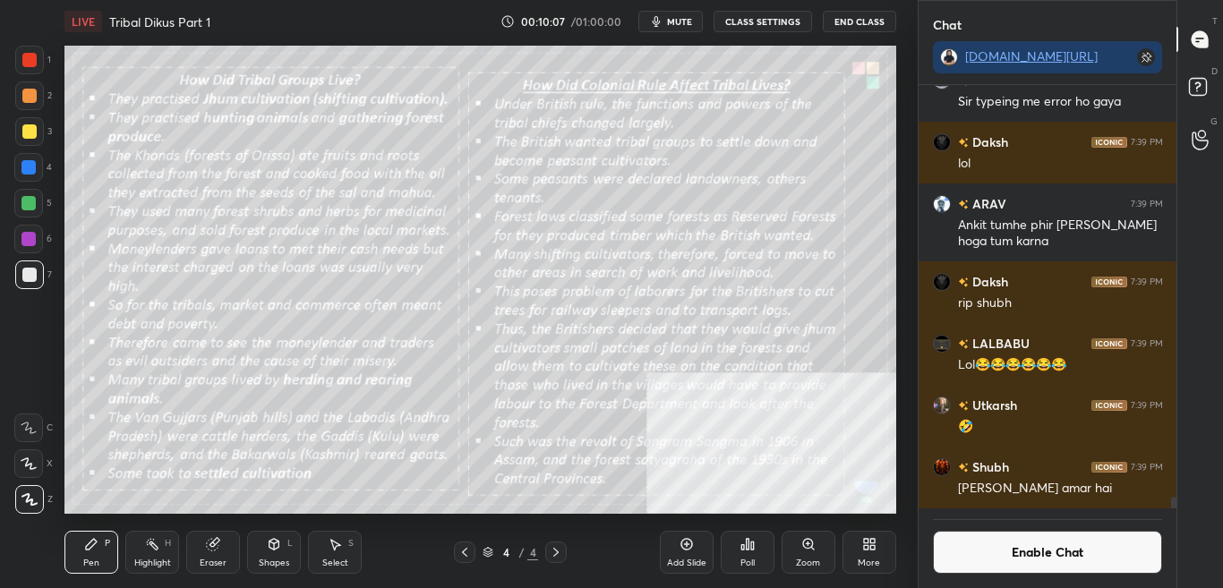
click at [801, 568] on div "Zoom" at bounding box center [808, 563] width 24 height 9
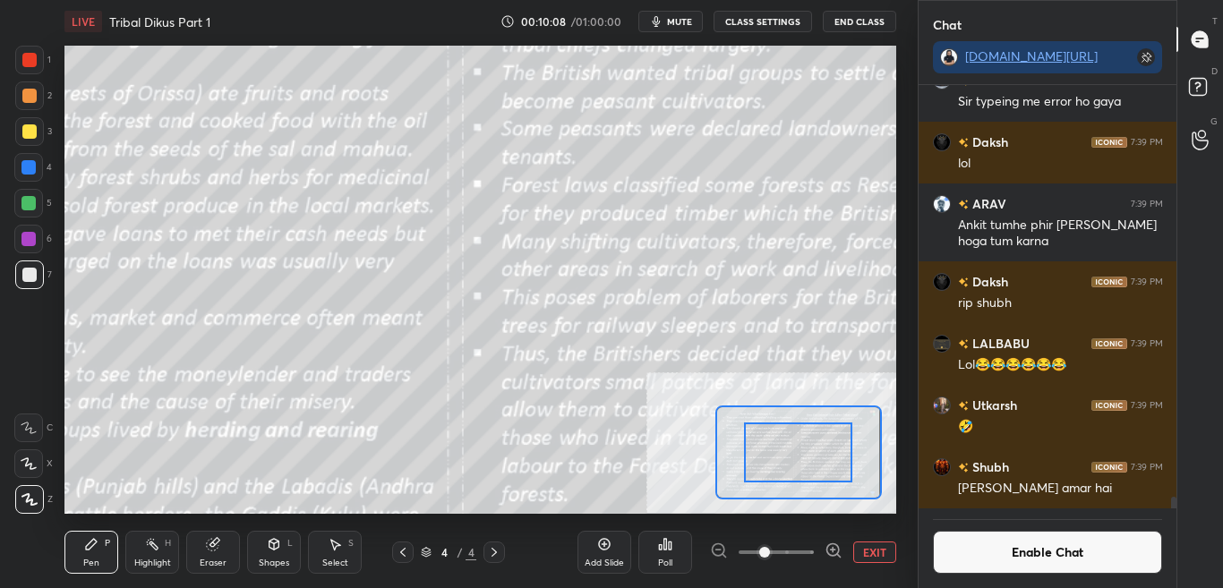
click at [799, 566] on div "Add Slide Poll EXIT" at bounding box center [737, 552] width 319 height 100
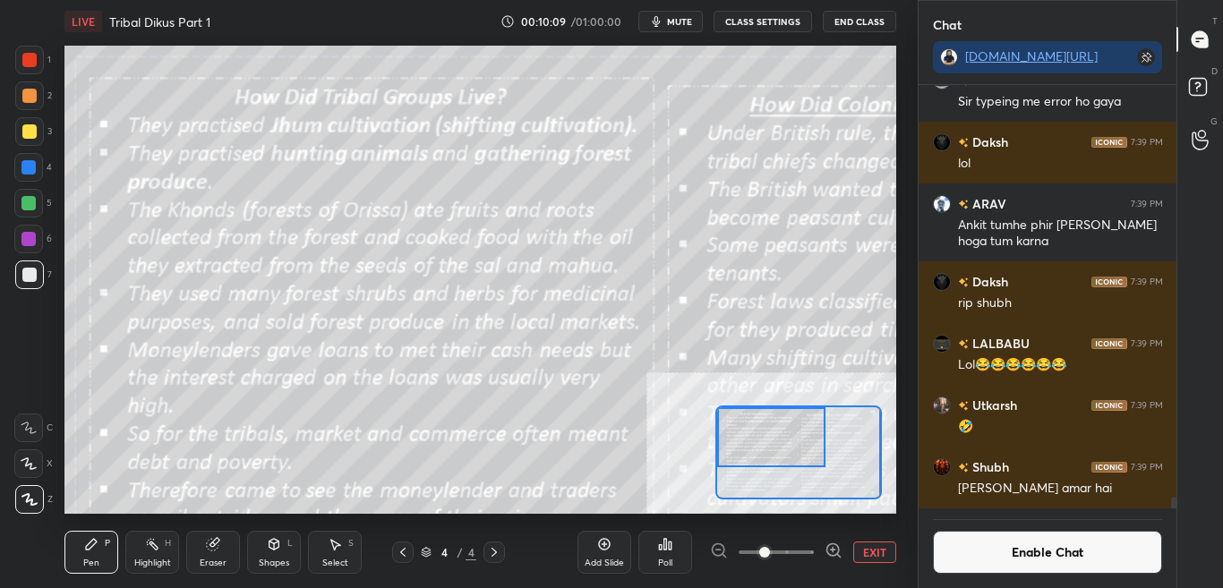
drag, startPoint x: 741, startPoint y: 453, endPoint x: 735, endPoint y: 438, distance: 16.1
click at [735, 442] on div at bounding box center [771, 438] width 108 height 60
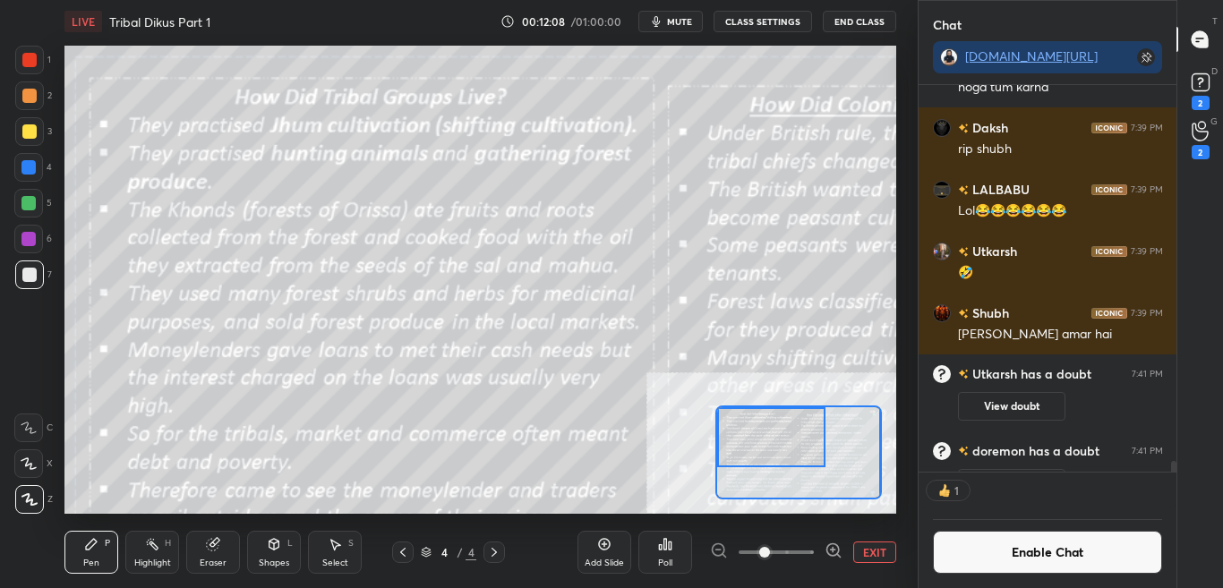
scroll to position [382, 253]
click at [1052, 559] on button "Enable Chat" at bounding box center [1048, 552] width 230 height 43
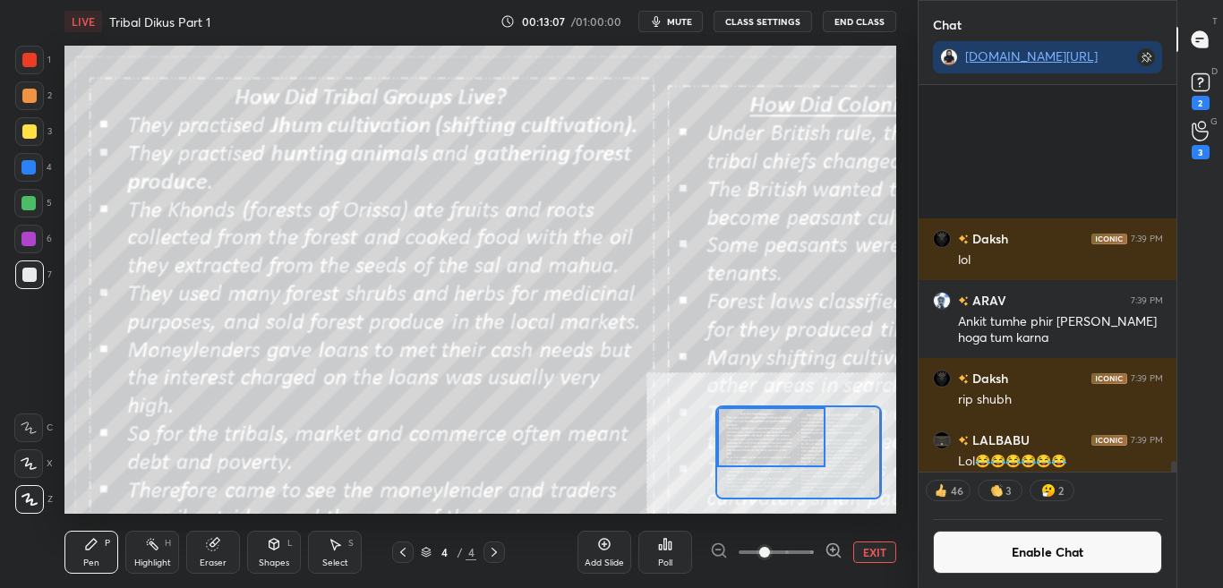
scroll to position [418, 253]
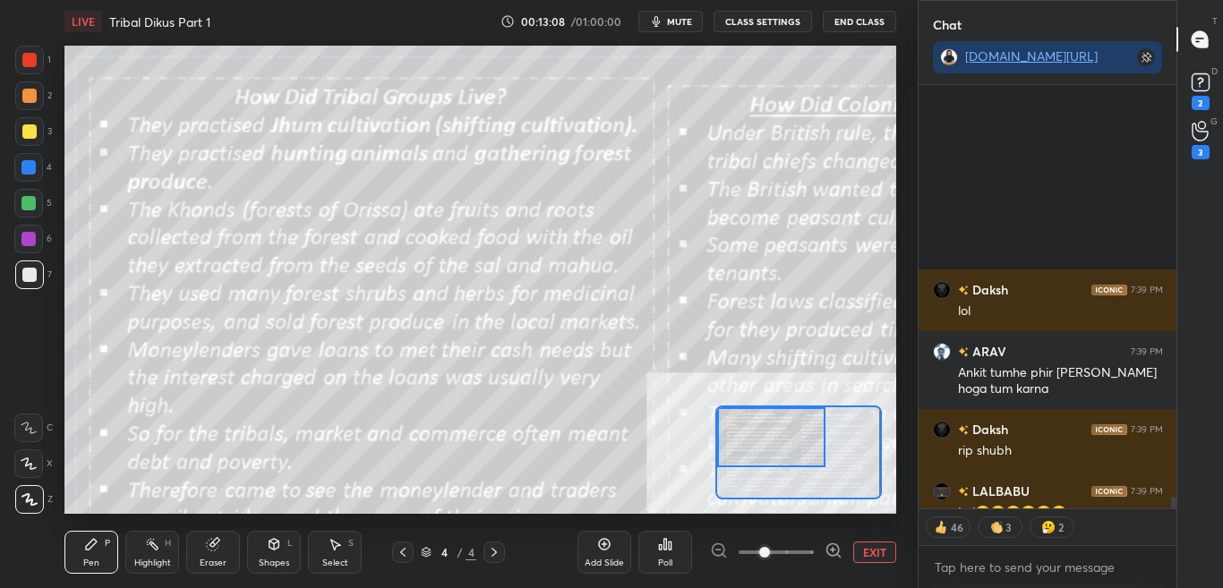
drag, startPoint x: 1174, startPoint y: 501, endPoint x: 1175, endPoint y: 514, distance: 13.5
click at [1175, 514] on div "Daksh 7:39 PM lol ARAV 7:39 PM Ankit tumhe phir [PERSON_NAME] hoga tum [PERSON_…" at bounding box center [1048, 336] width 259 height 503
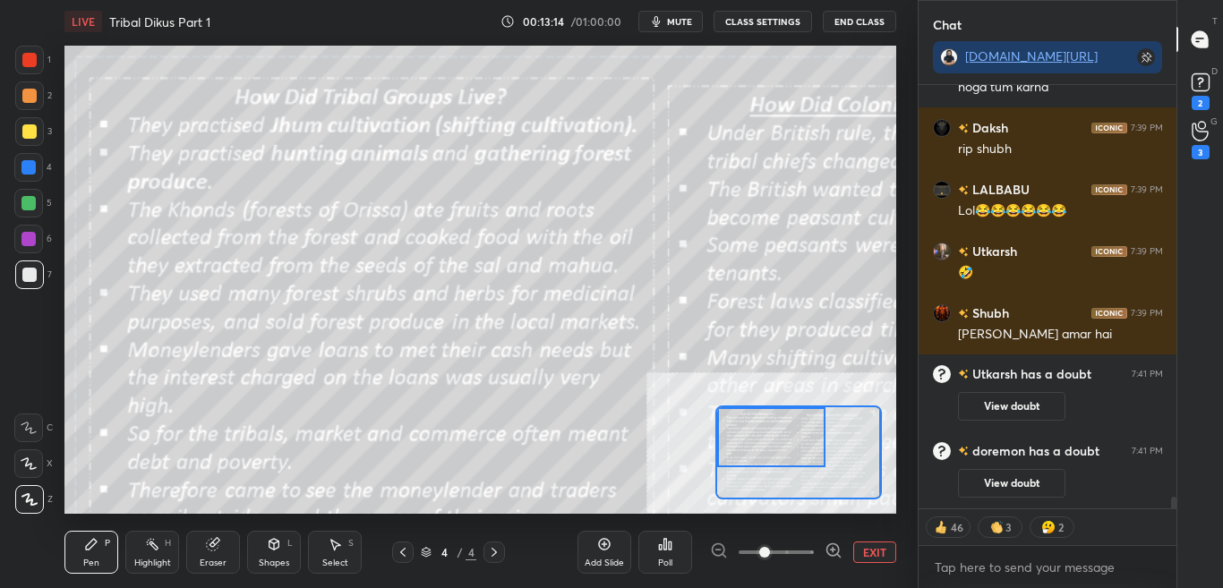
scroll to position [15463, 0]
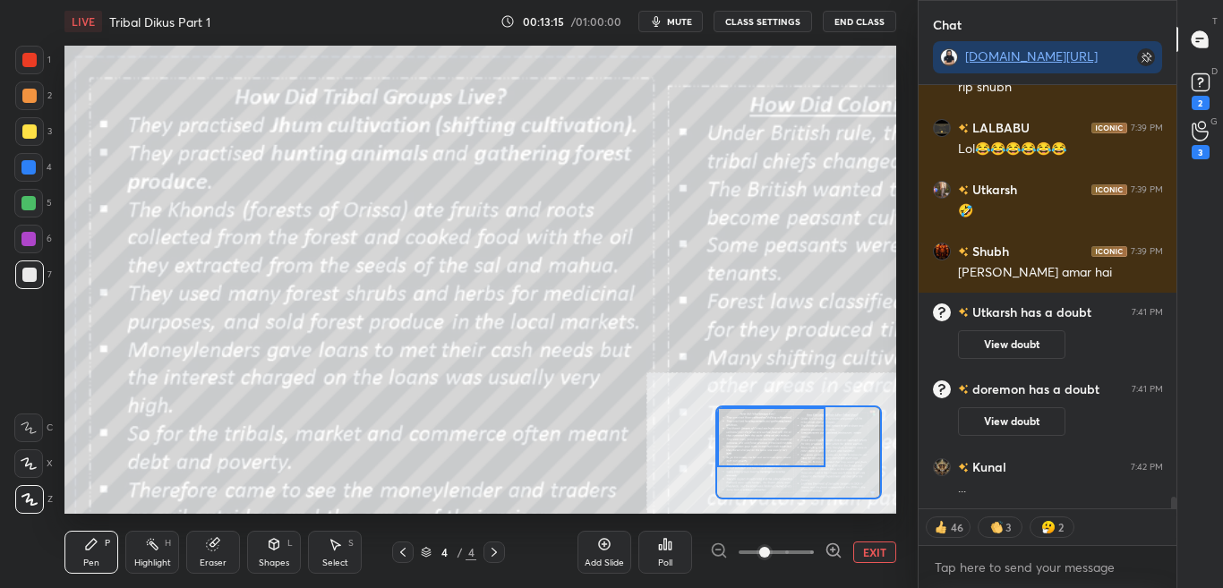
type textarea "x"
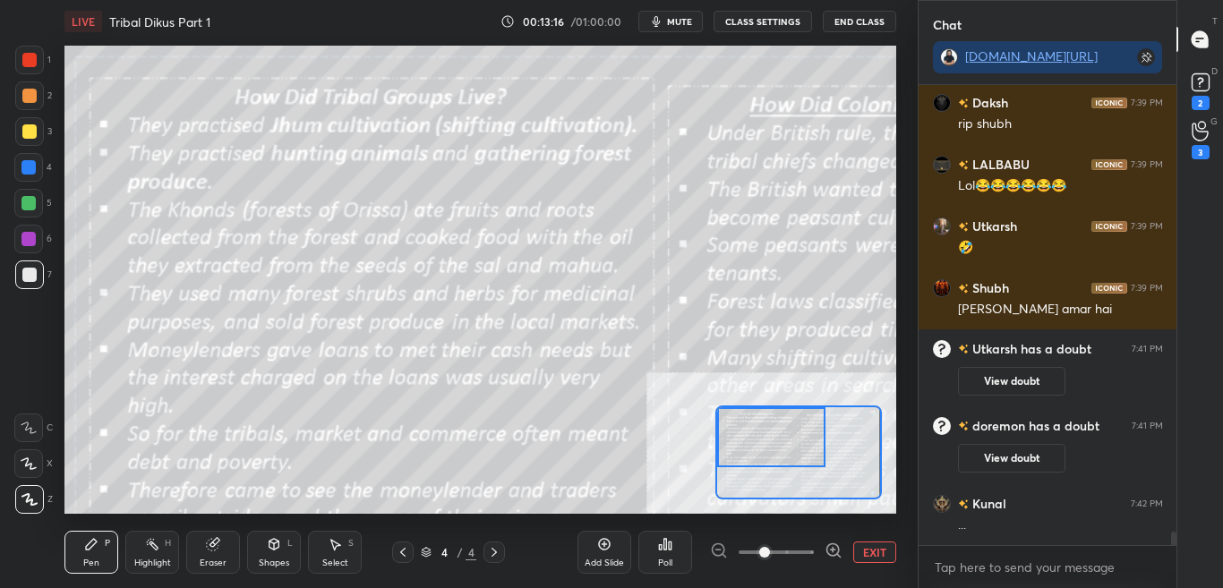
click at [785, 21] on button "CLASS SETTINGS" at bounding box center [763, 21] width 99 height 21
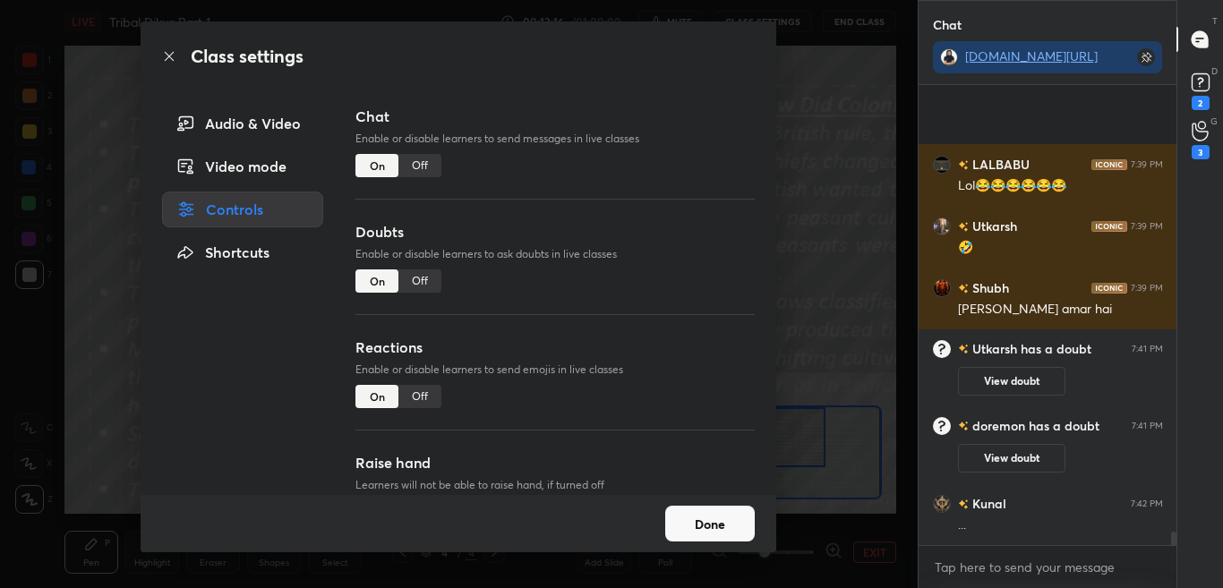
scroll to position [15550, 0]
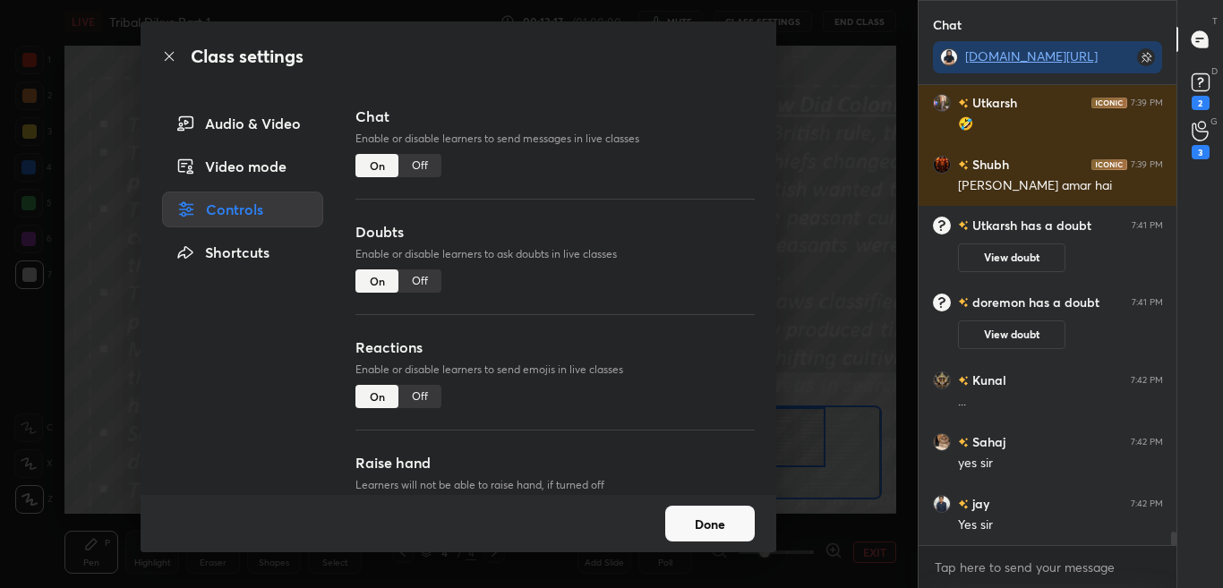
drag, startPoint x: 428, startPoint y: 166, endPoint x: 446, endPoint y: 160, distance: 18.7
click at [428, 165] on div "Off" at bounding box center [420, 165] width 43 height 23
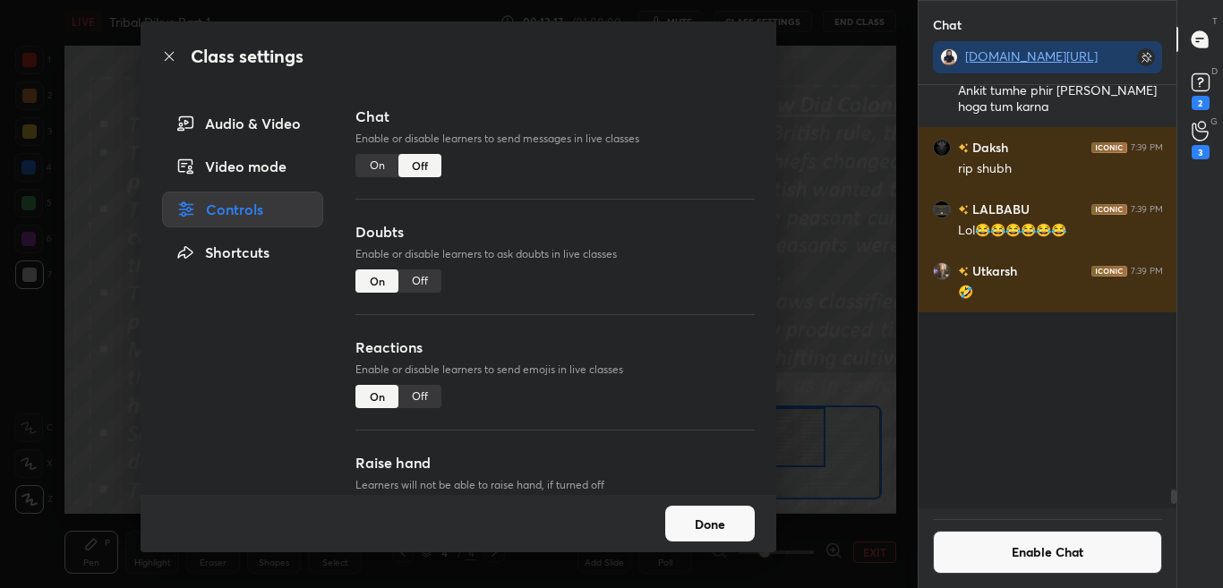
scroll to position [418, 253]
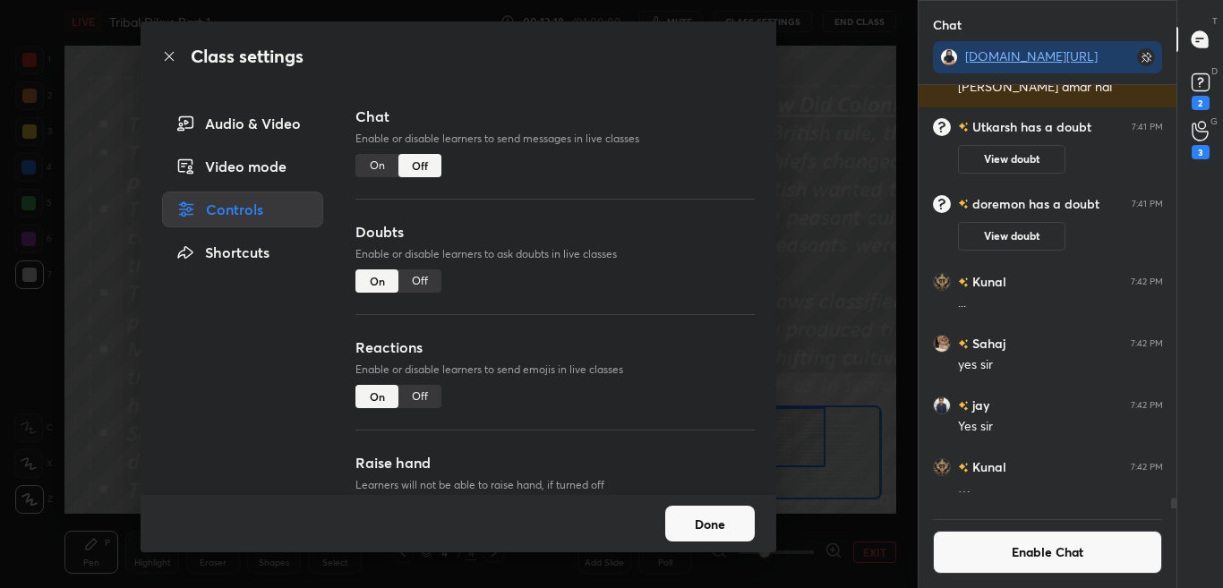
click at [176, 50] on icon at bounding box center [169, 56] width 14 height 14
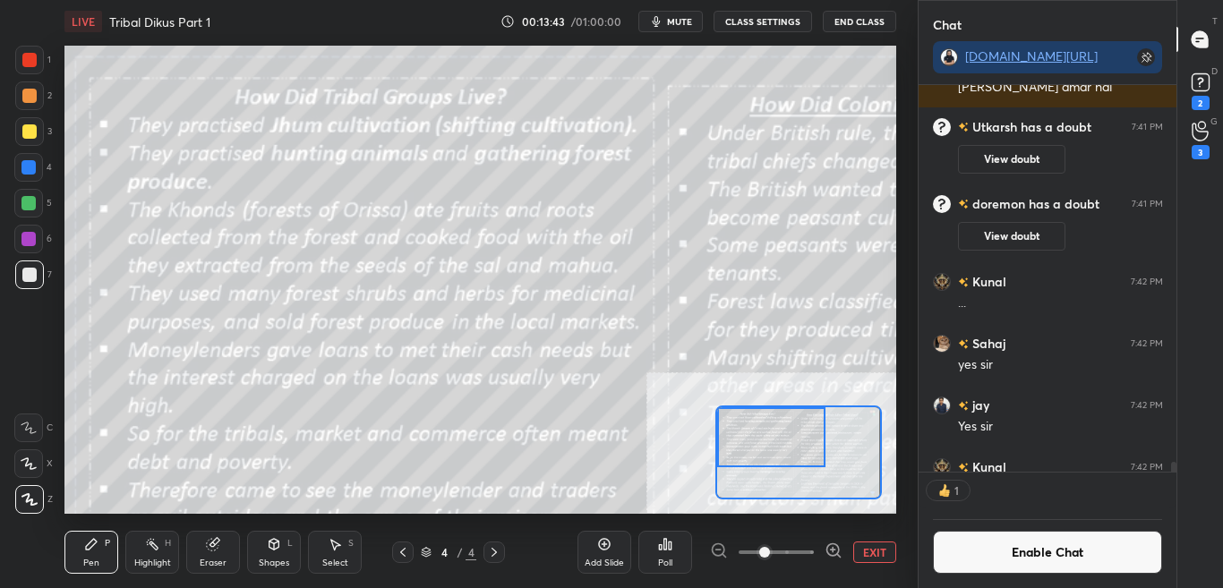
scroll to position [382, 253]
click at [1114, 562] on button "Enable Chat" at bounding box center [1048, 552] width 230 height 43
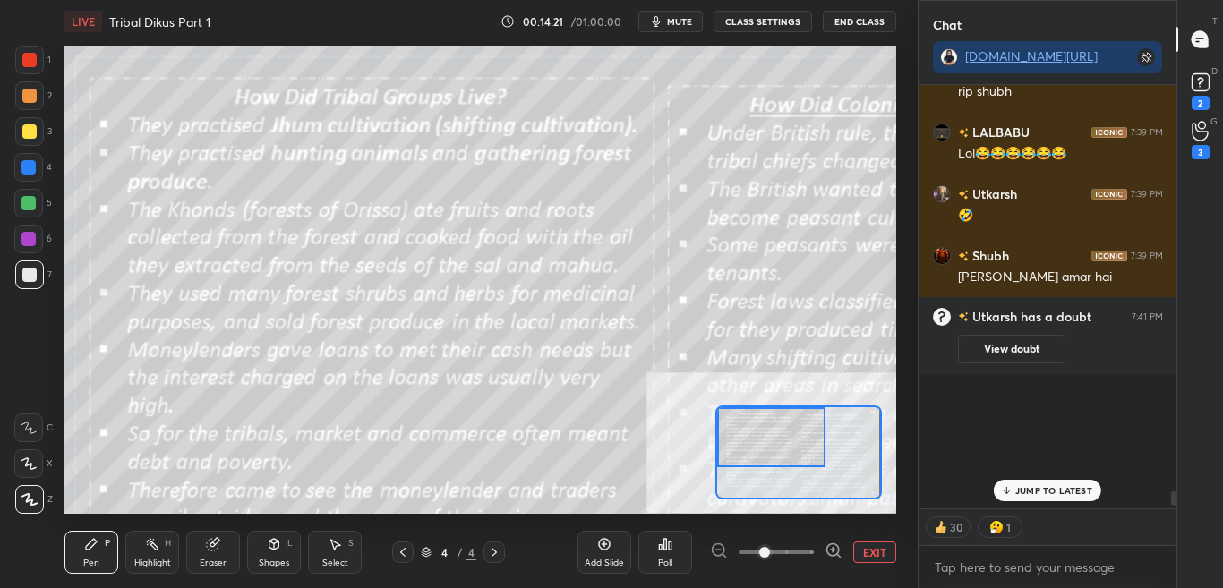
scroll to position [15197, 0]
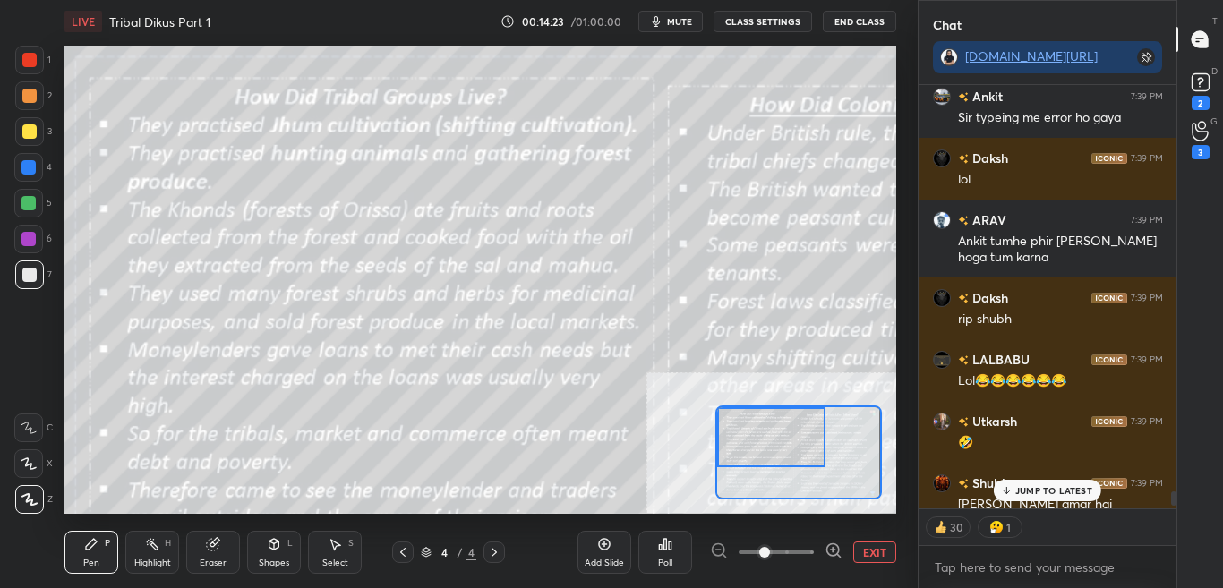
click at [1071, 491] on p "JUMP TO LATEST" at bounding box center [1054, 490] width 77 height 11
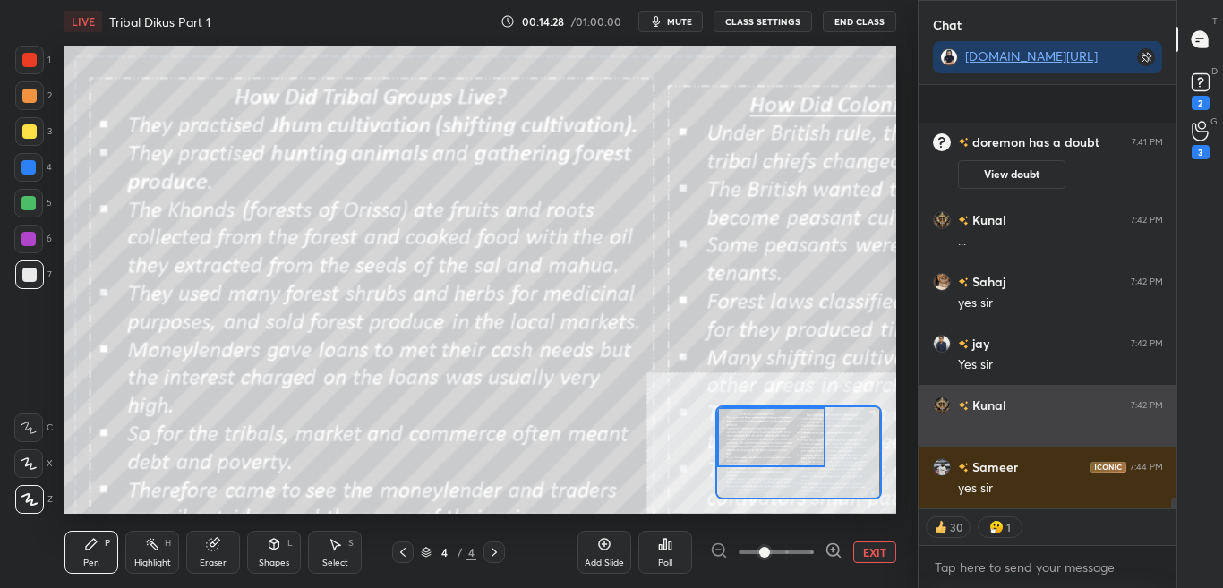
scroll to position [15816, 0]
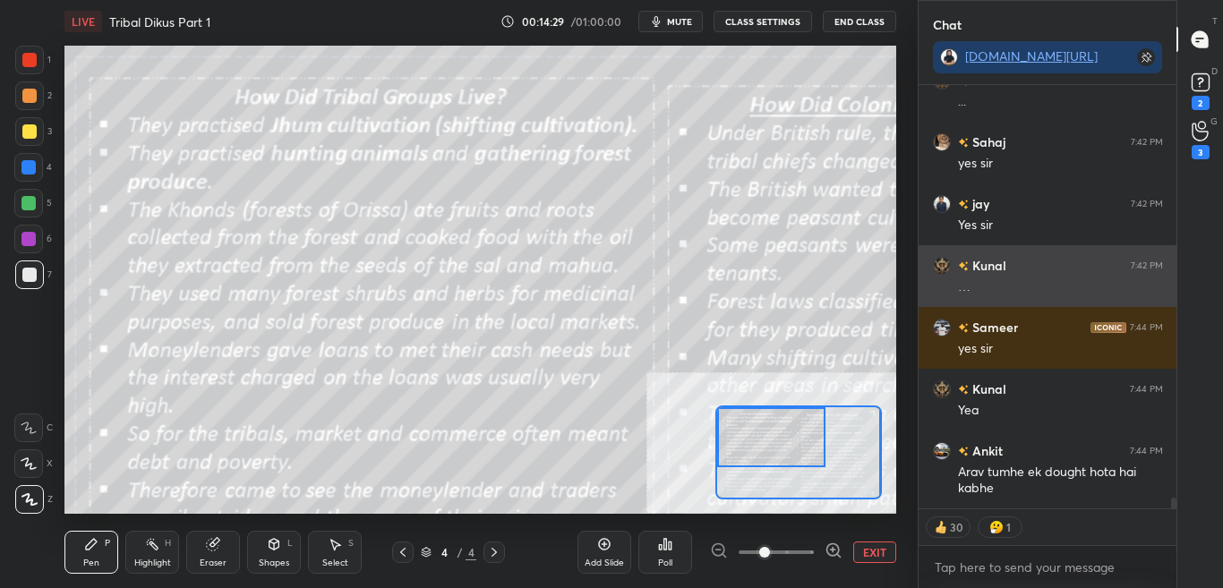
type textarea "x"
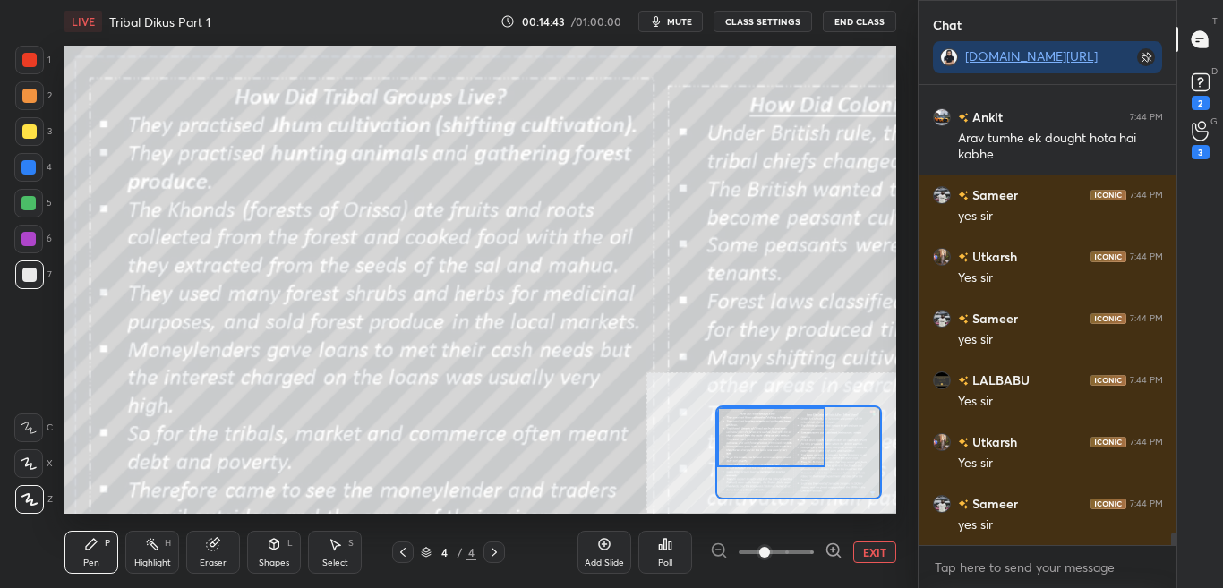
scroll to position [16212, 0]
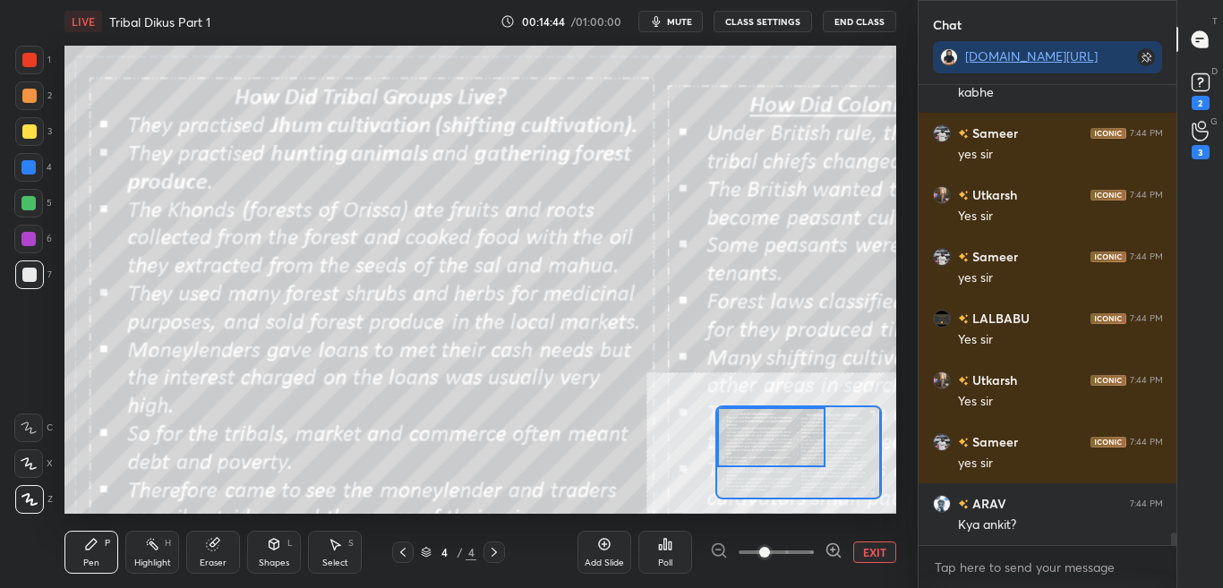
click at [776, 27] on button "CLASS SETTINGS" at bounding box center [763, 21] width 99 height 21
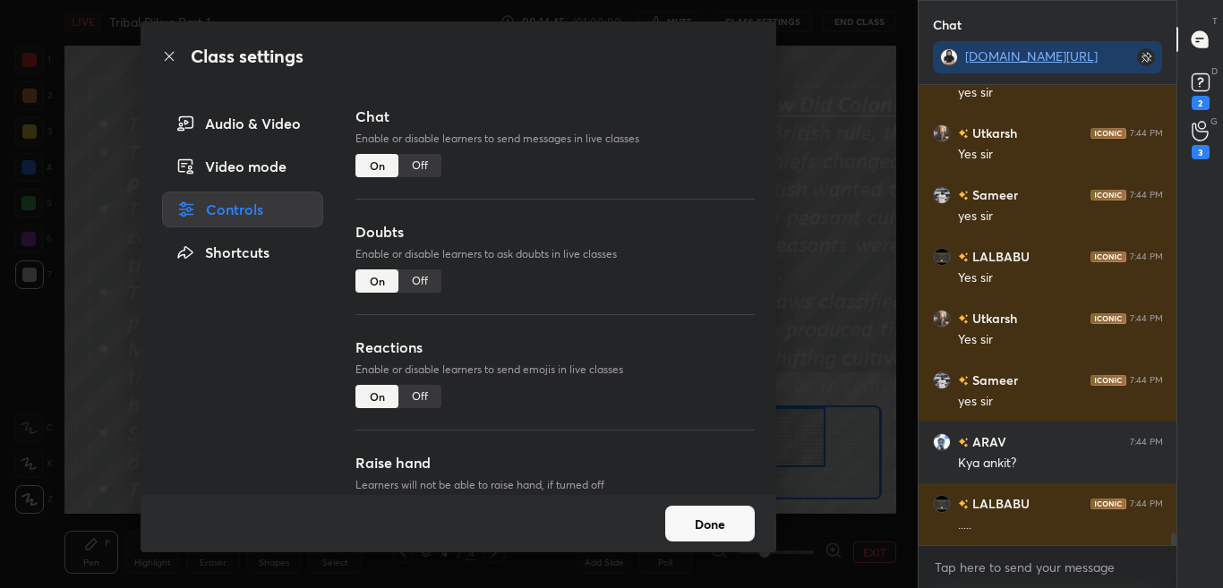
click at [425, 161] on div "Off" at bounding box center [420, 165] width 43 height 23
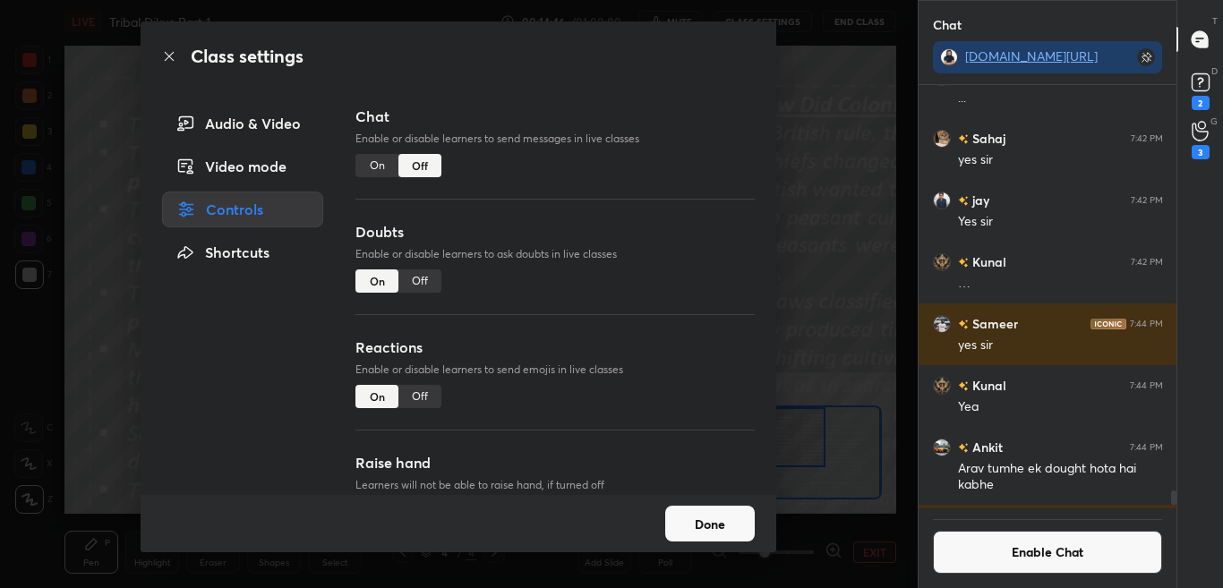
click at [172, 48] on div "Class settings" at bounding box center [459, 56] width 636 height 70
click at [165, 56] on icon at bounding box center [169, 56] width 14 height 14
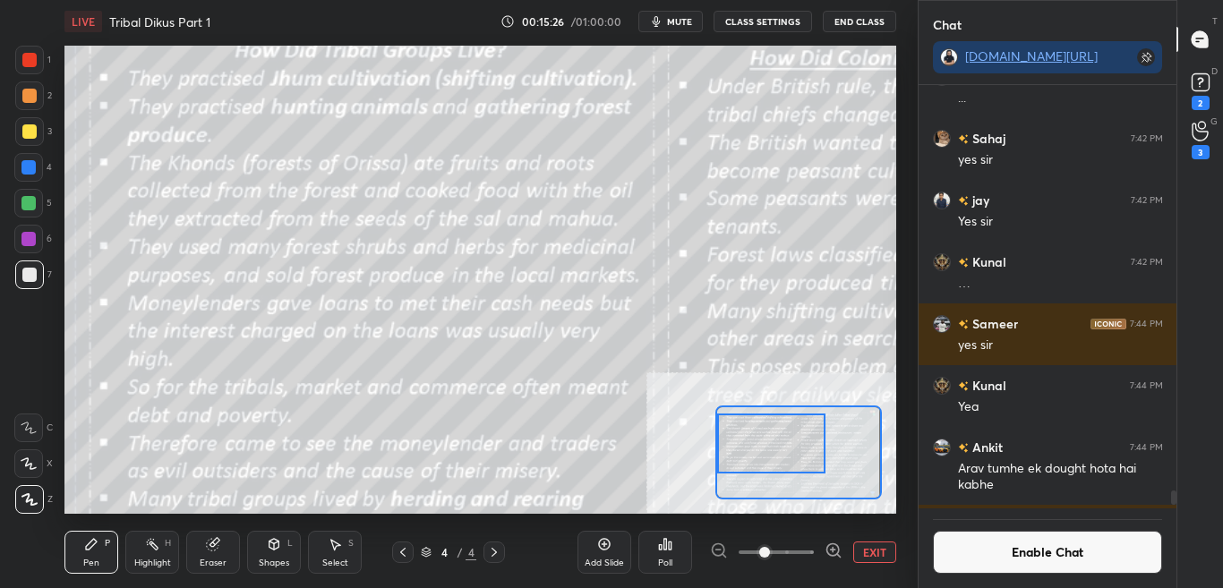
click at [794, 455] on div at bounding box center [771, 444] width 108 height 60
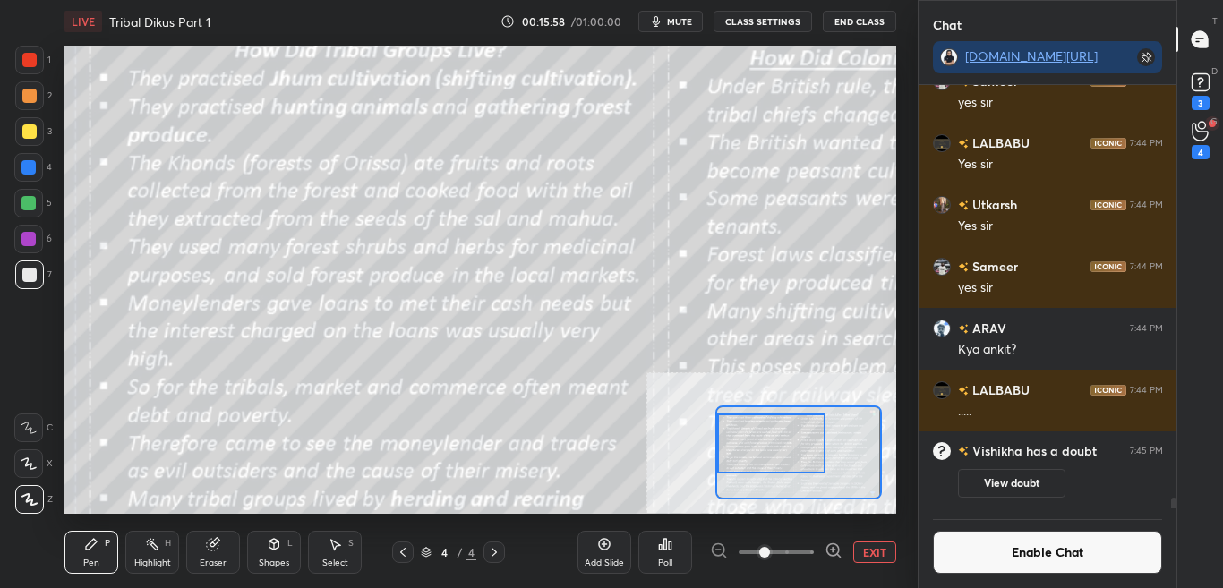
scroll to position [382, 253]
click at [1104, 553] on button "Enable Chat" at bounding box center [1048, 552] width 230 height 43
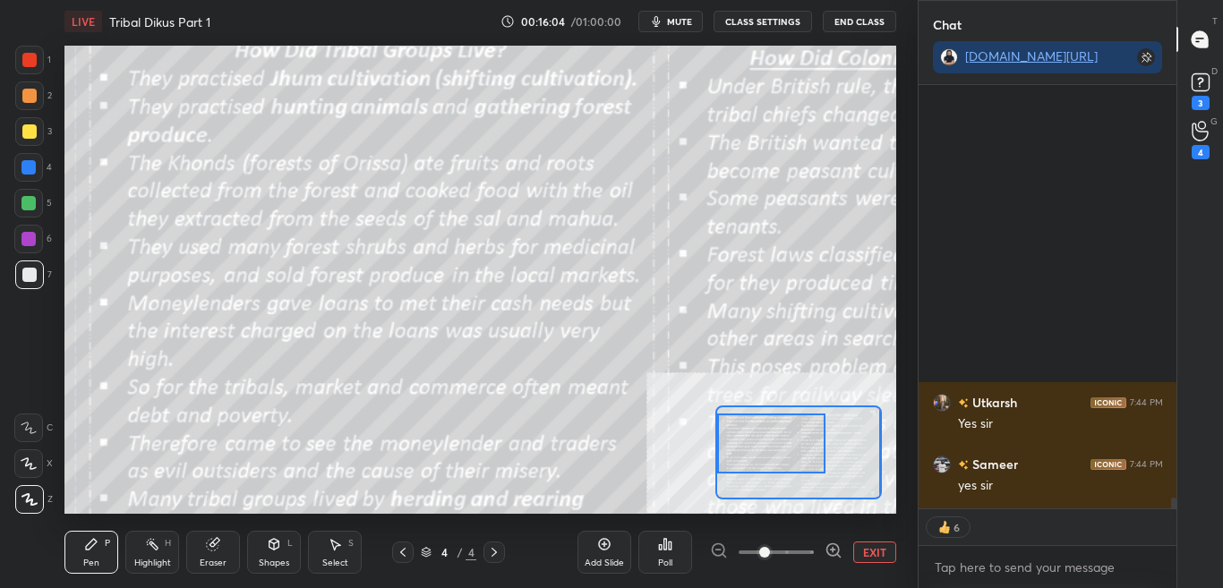
scroll to position [16167, 0]
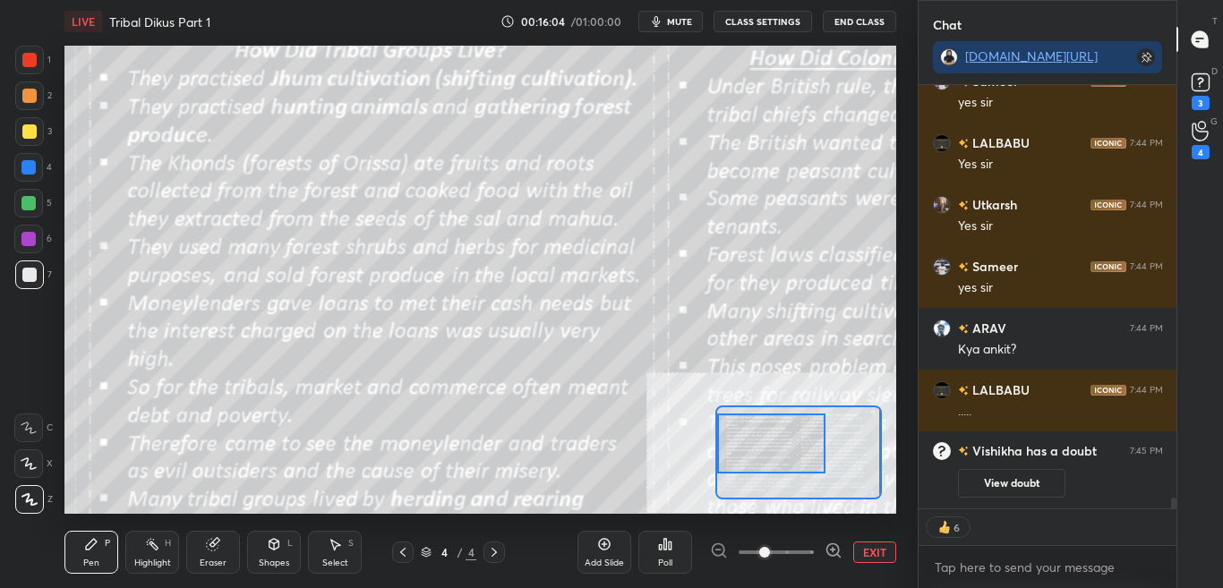
drag, startPoint x: 1175, startPoint y: 494, endPoint x: 1180, endPoint y: 509, distance: 16.1
click at [1180, 509] on div "Chat [DOMAIN_NAME][URL] Utkarsh 7:44 PM Yes [PERSON_NAME] 7:44 PM yes [PERSON_N…" at bounding box center [1071, 294] width 306 height 588
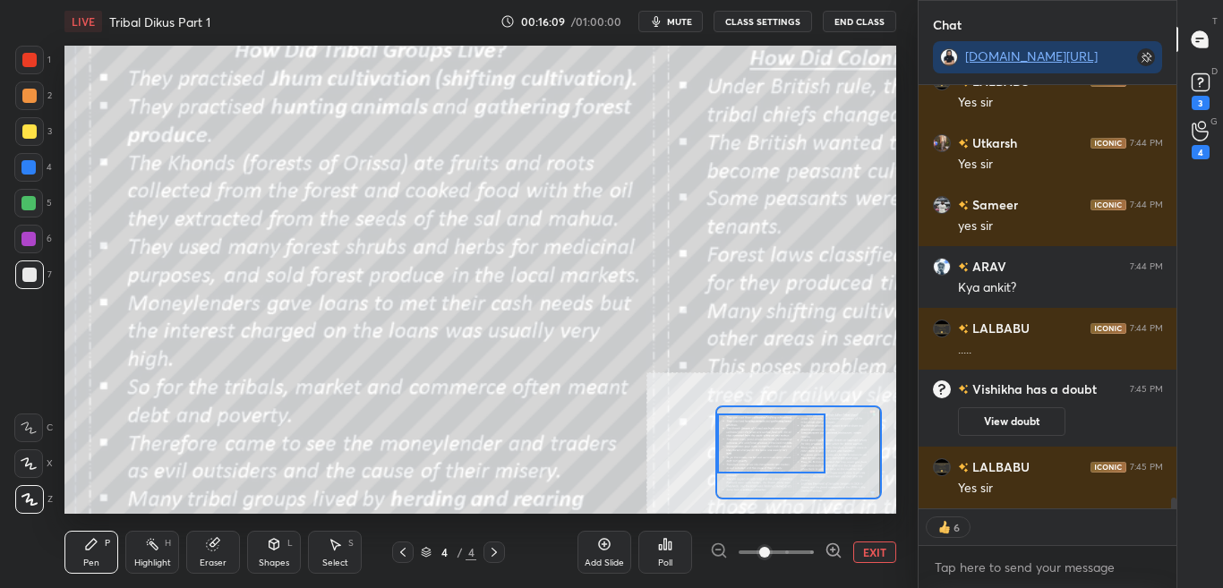
scroll to position [16307, 0]
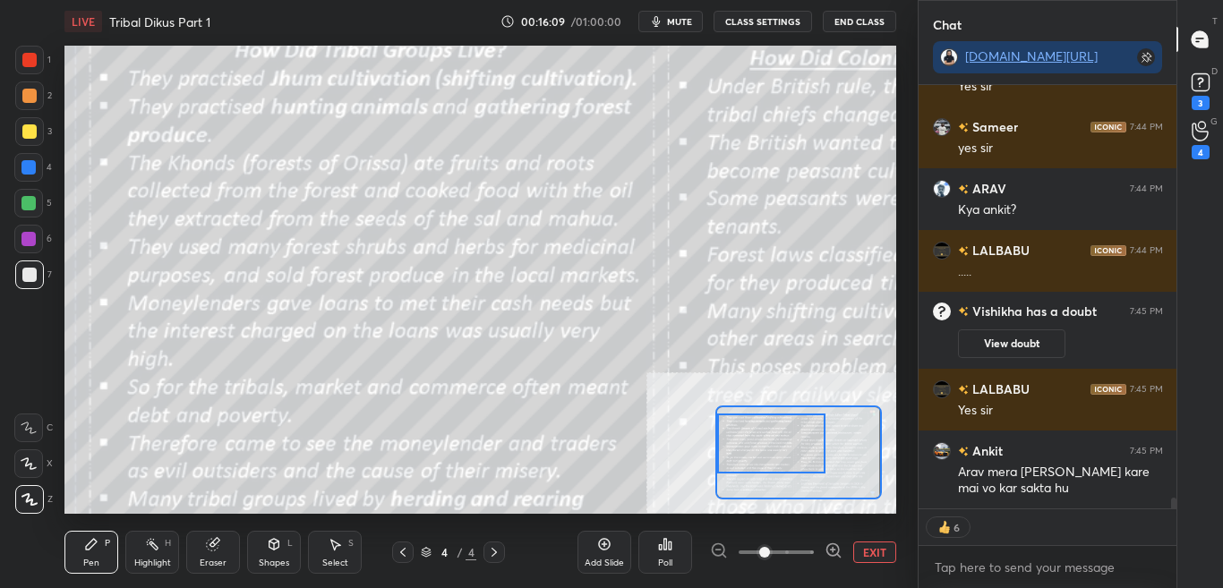
type textarea "x"
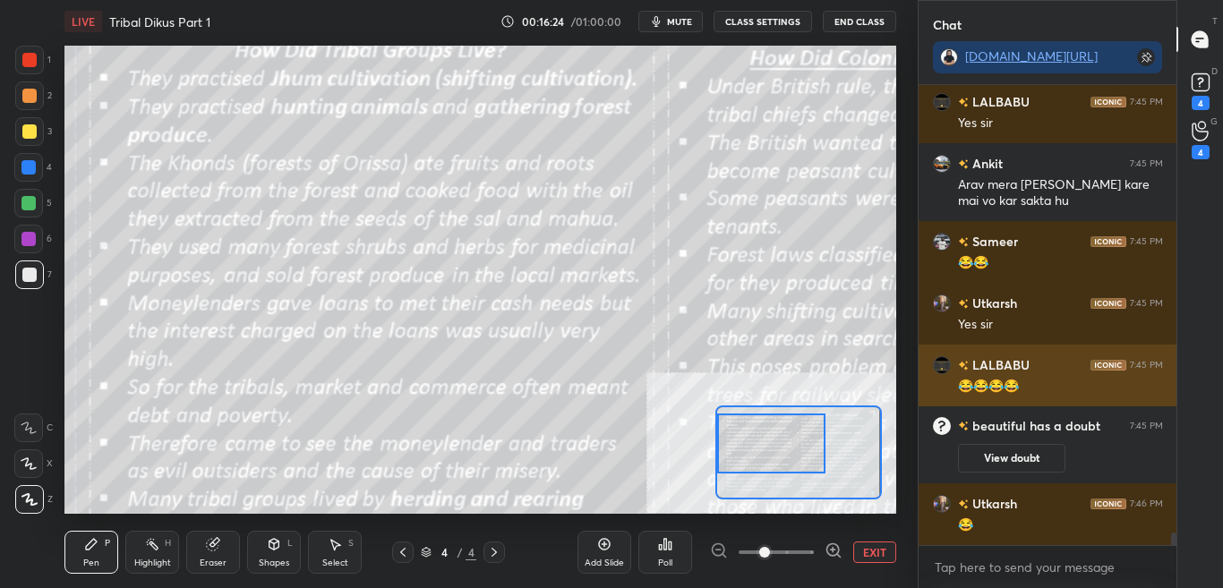
scroll to position [16421, 0]
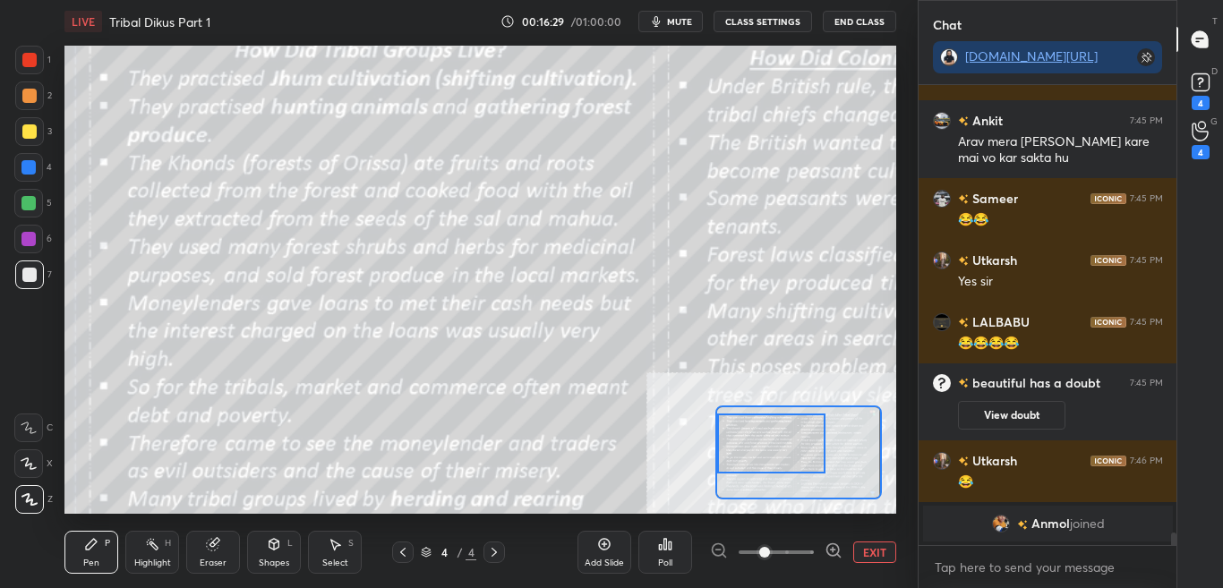
click at [774, 15] on button "CLASS SETTINGS" at bounding box center [763, 21] width 99 height 21
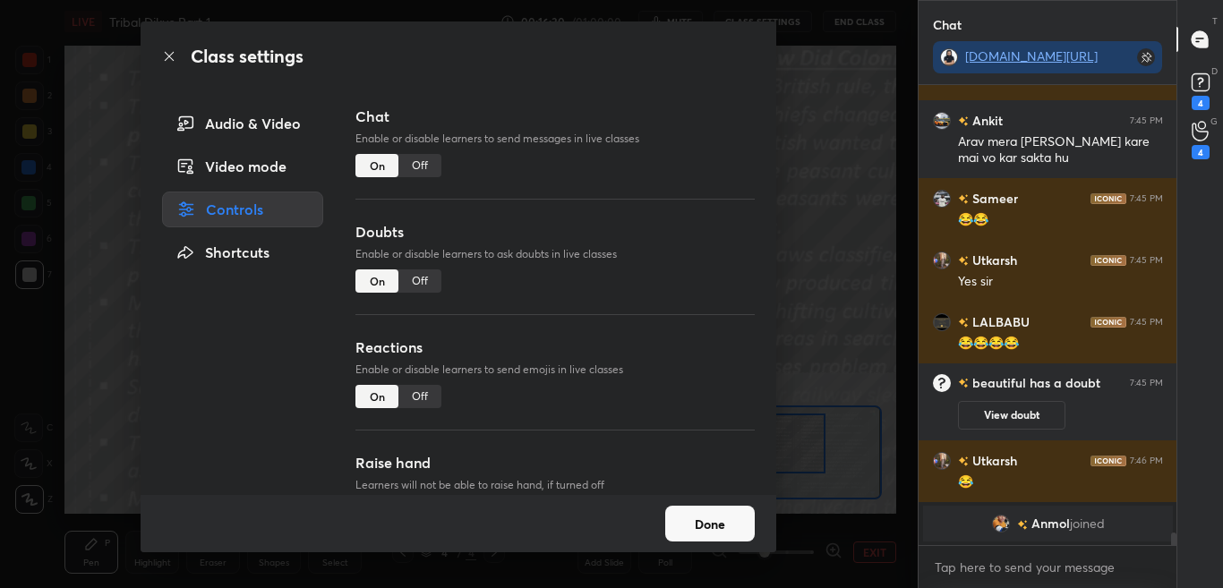
click at [424, 160] on div "Off" at bounding box center [420, 165] width 43 height 23
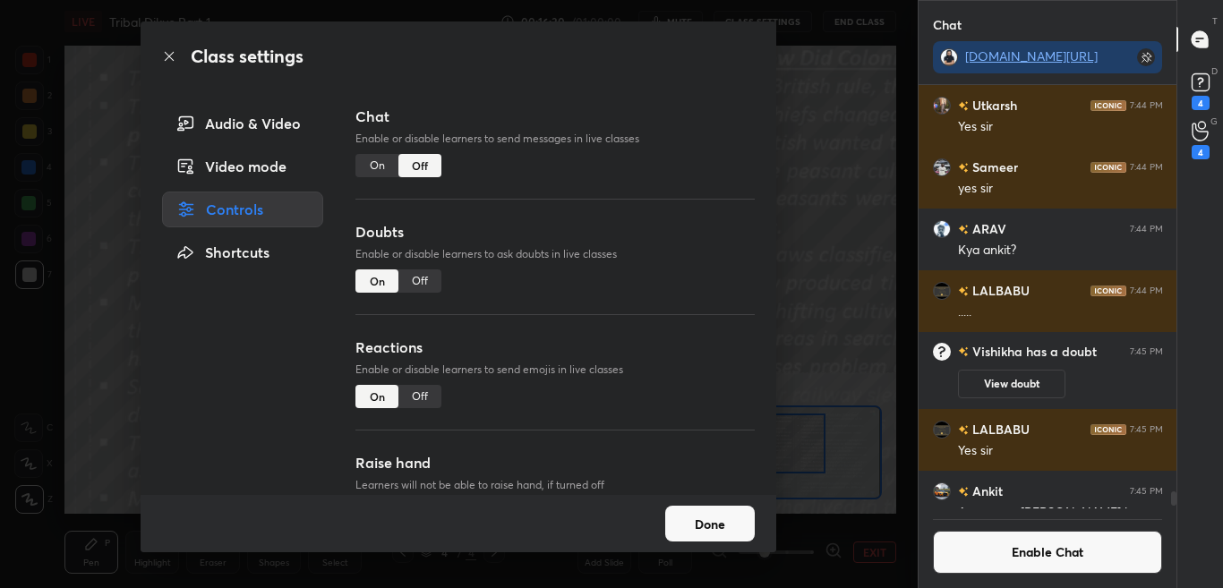
scroll to position [418, 253]
click at [167, 58] on icon at bounding box center [169, 56] width 14 height 14
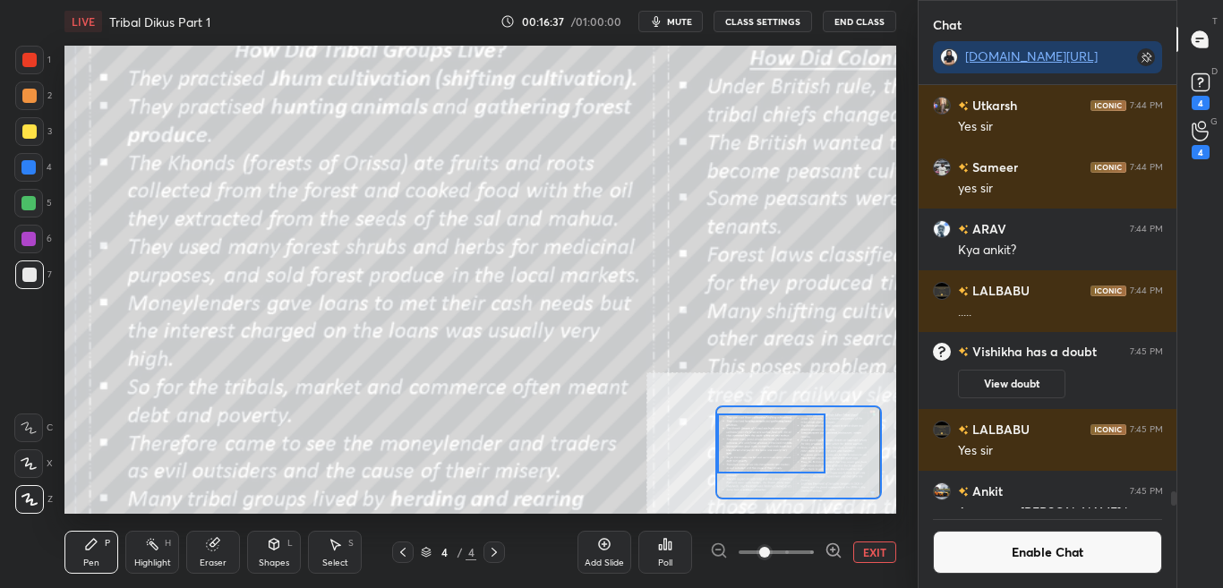
scroll to position [382, 253]
click at [1045, 554] on button "Enable Chat" at bounding box center [1048, 552] width 230 height 43
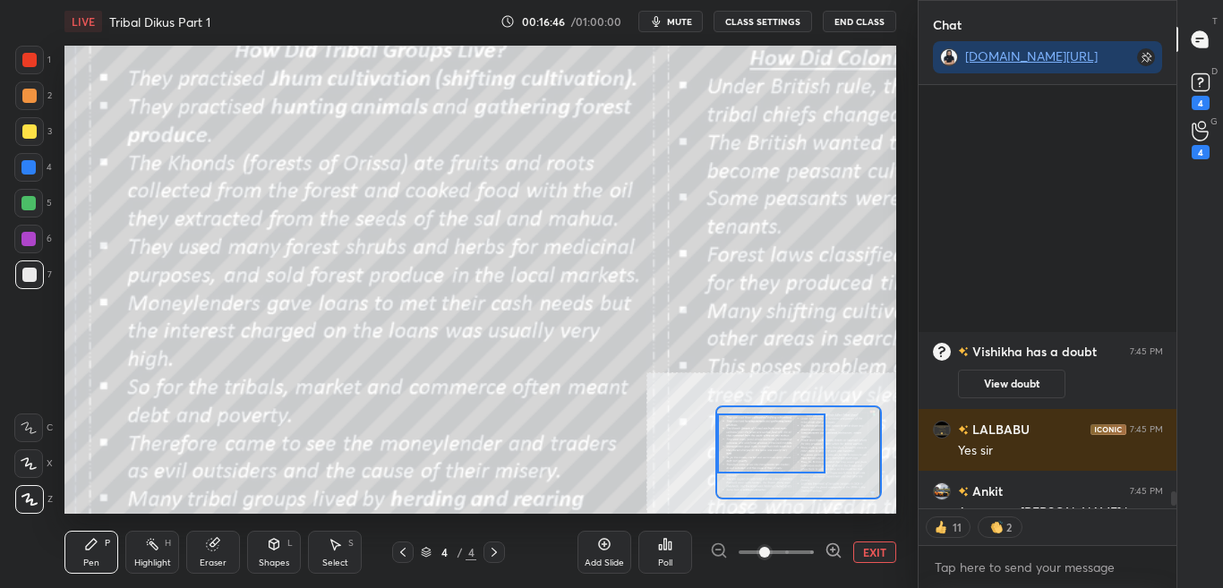
scroll to position [16513, 0]
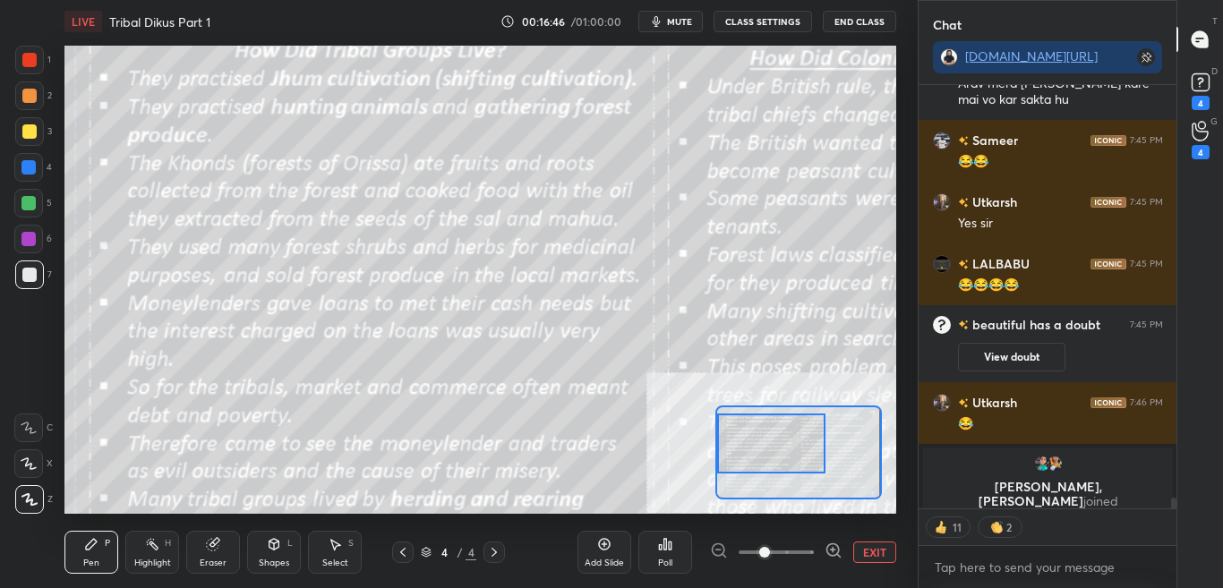
drag, startPoint x: 1174, startPoint y: 497, endPoint x: 1172, endPoint y: 511, distance: 13.7
click at [1173, 506] on div at bounding box center [1171, 297] width 11 height 424
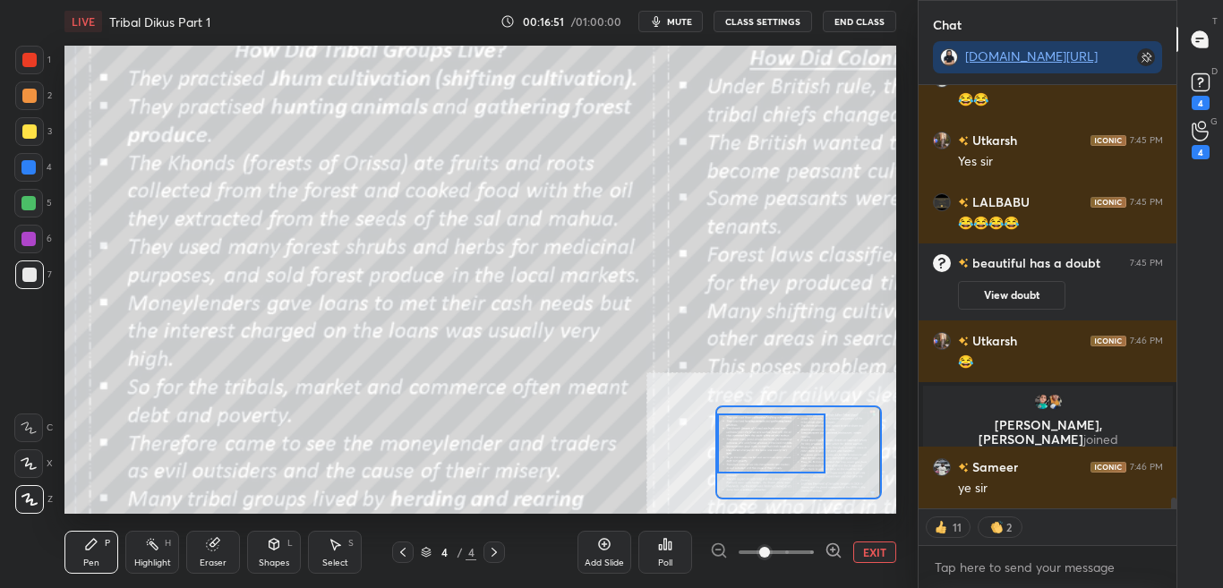
scroll to position [16637, 0]
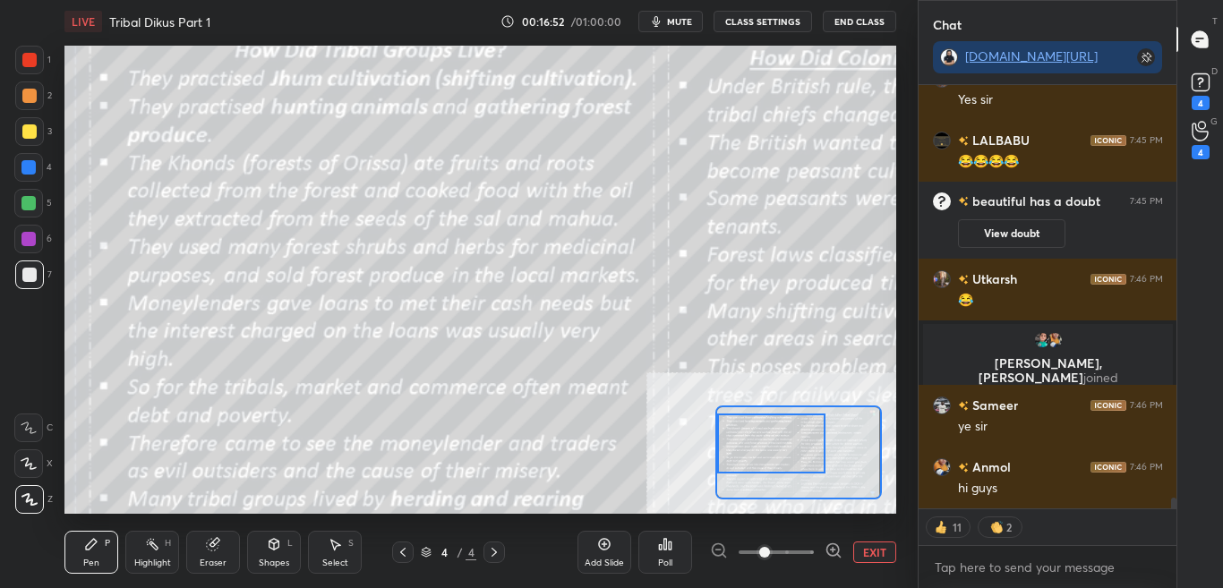
type textarea "x"
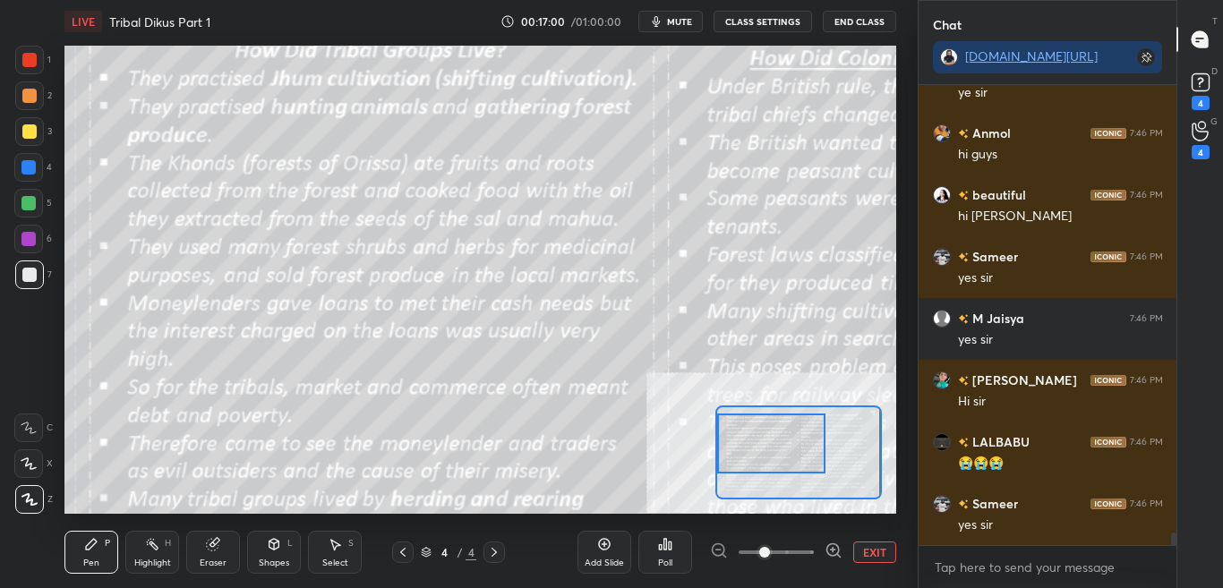
scroll to position [16989, 0]
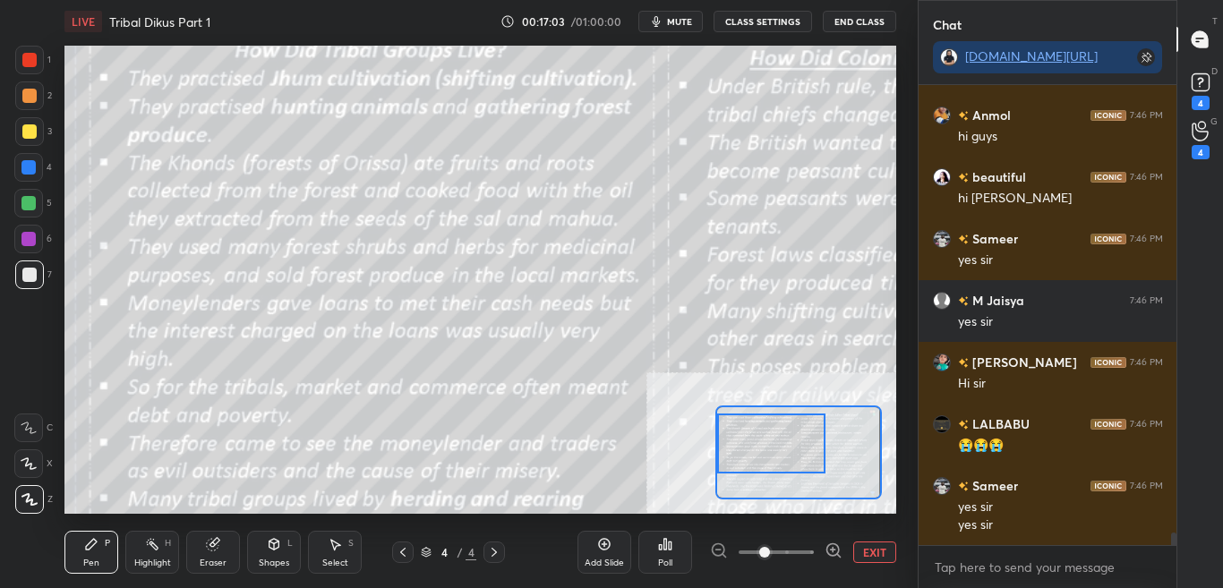
click at [776, 20] on button "CLASS SETTINGS" at bounding box center [763, 21] width 99 height 21
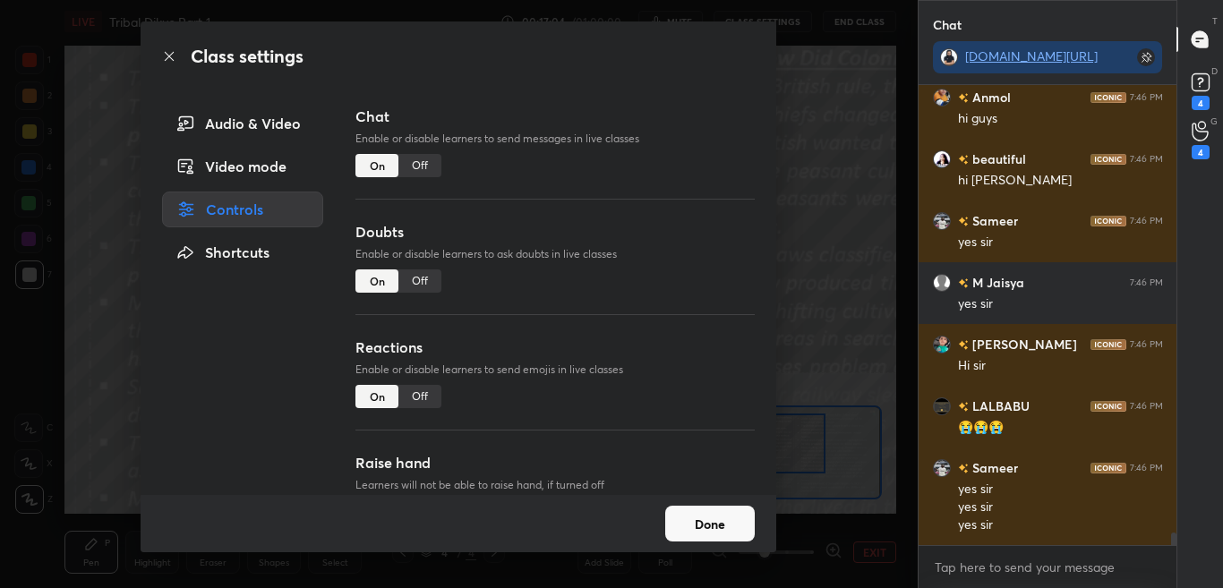
drag, startPoint x: 425, startPoint y: 161, endPoint x: 400, endPoint y: 205, distance: 50.5
click at [425, 163] on div "Off" at bounding box center [420, 165] width 43 height 23
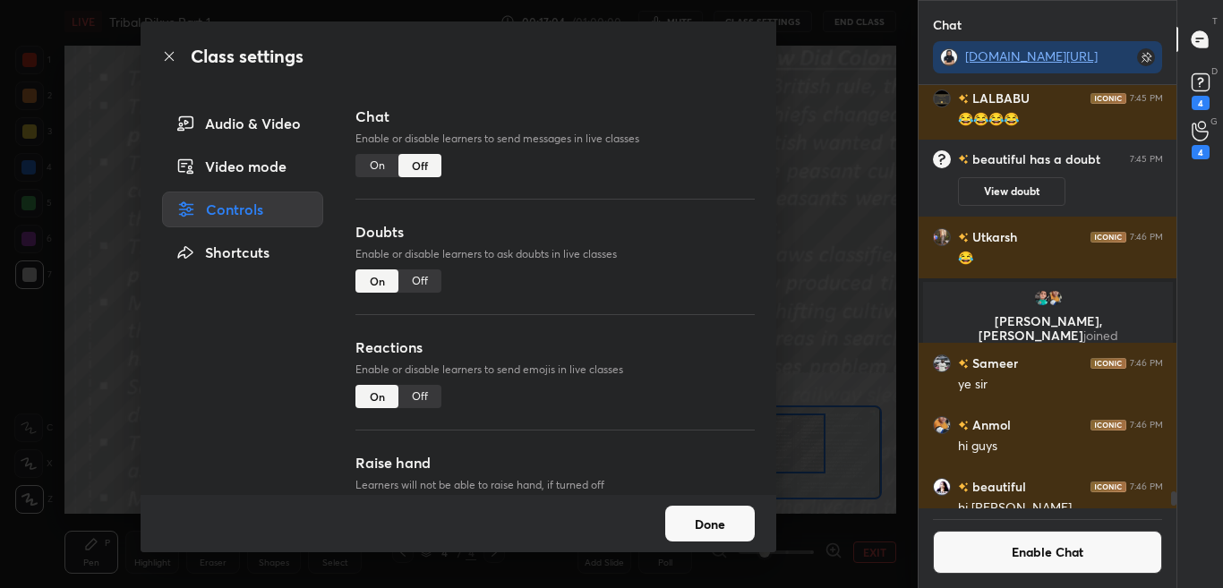
scroll to position [418, 253]
click at [173, 56] on icon at bounding box center [169, 56] width 14 height 14
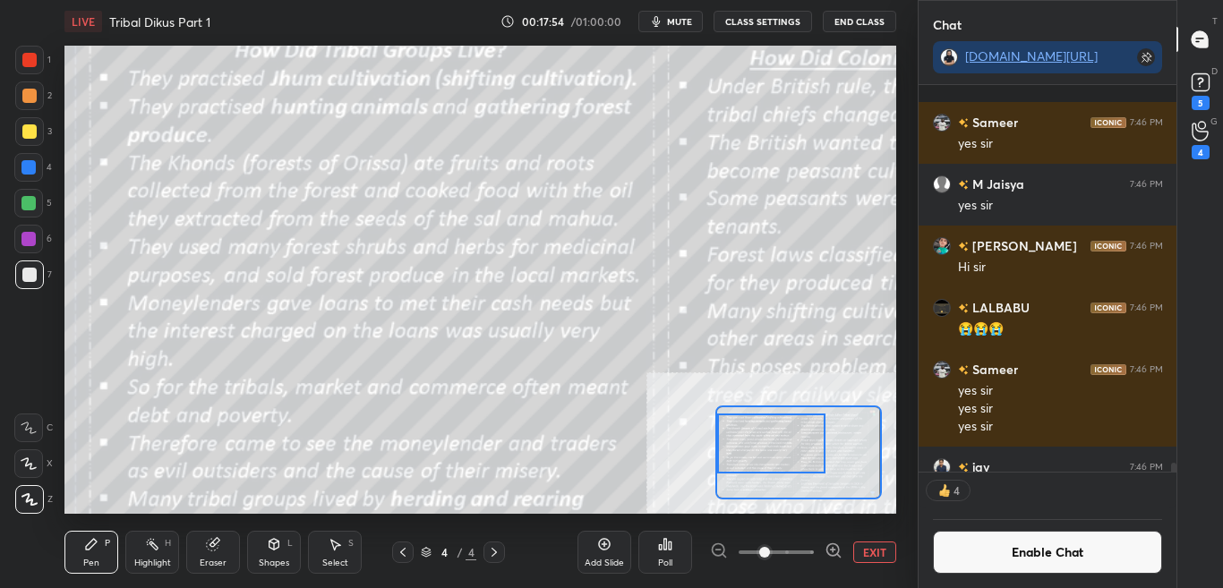
scroll to position [17050, 0]
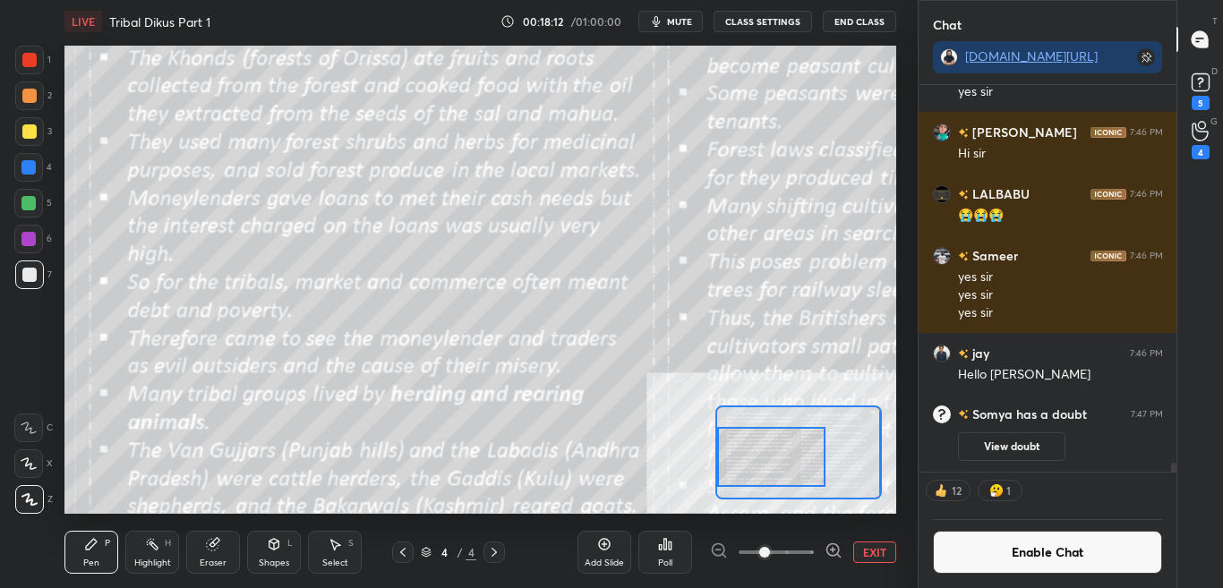
drag, startPoint x: 786, startPoint y: 451, endPoint x: 785, endPoint y: 465, distance: 13.5
click at [785, 465] on div at bounding box center [771, 457] width 108 height 60
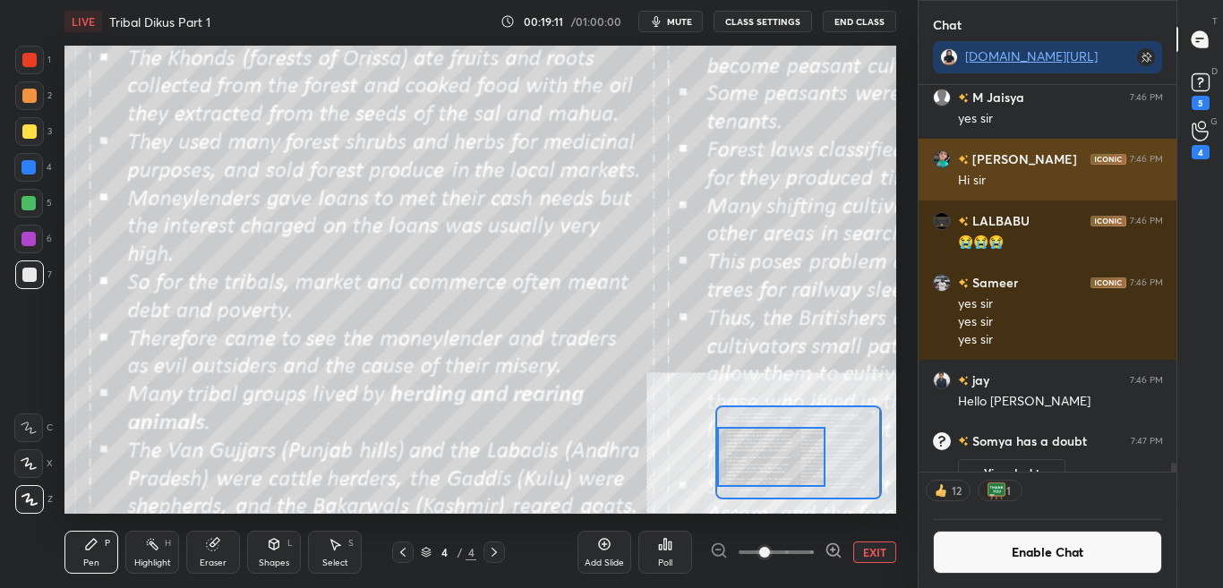
scroll to position [16959, 0]
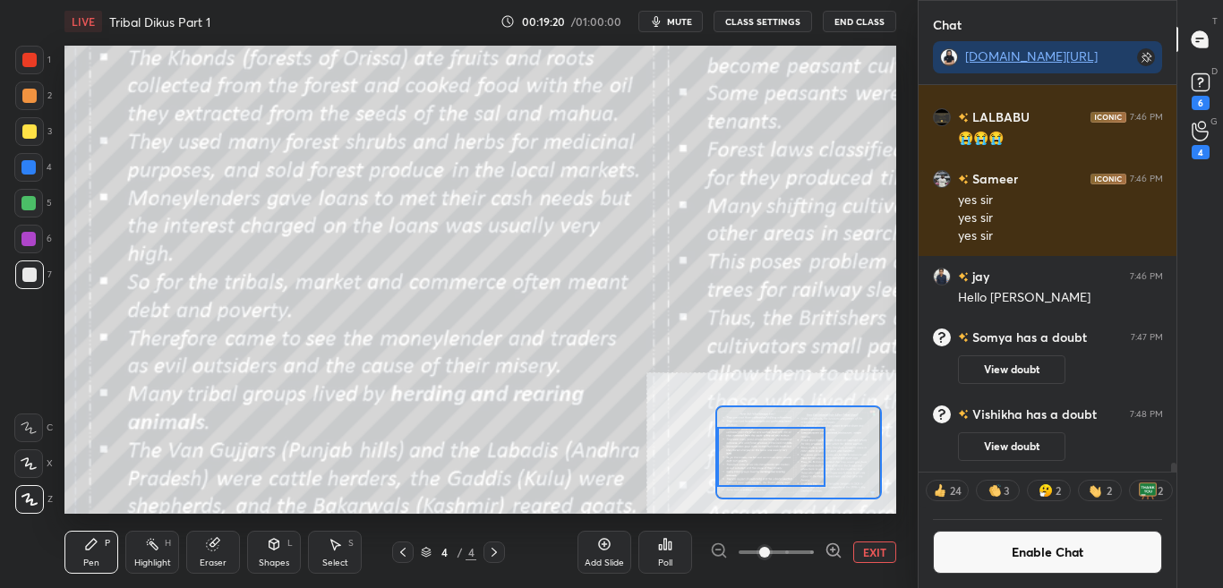
click at [1051, 564] on button "Enable Chat" at bounding box center [1048, 552] width 230 height 43
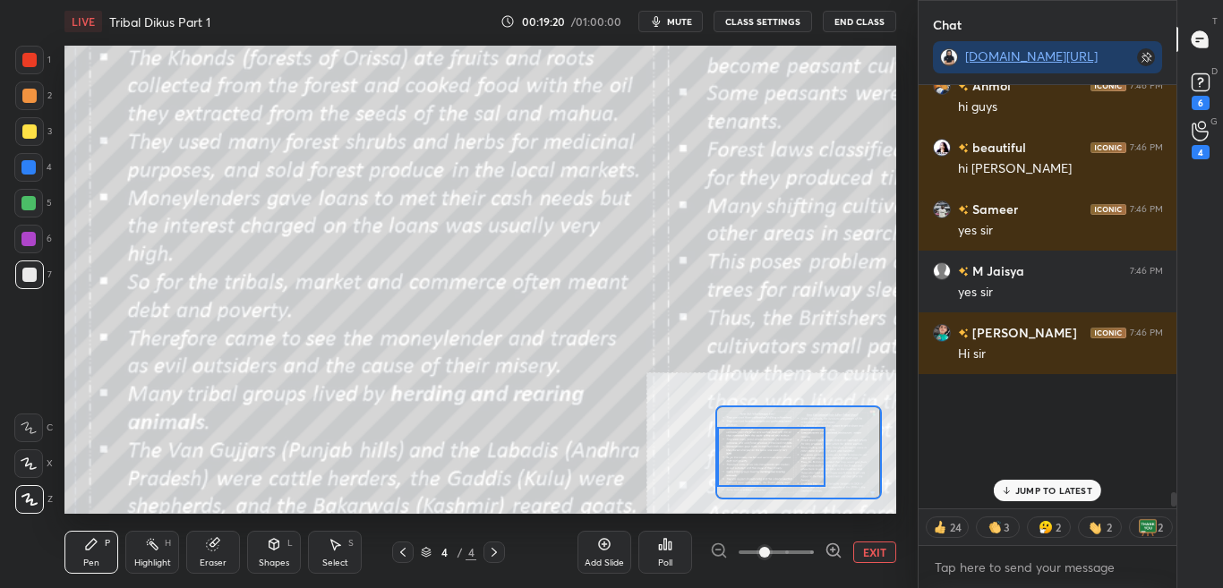
scroll to position [16586, 0]
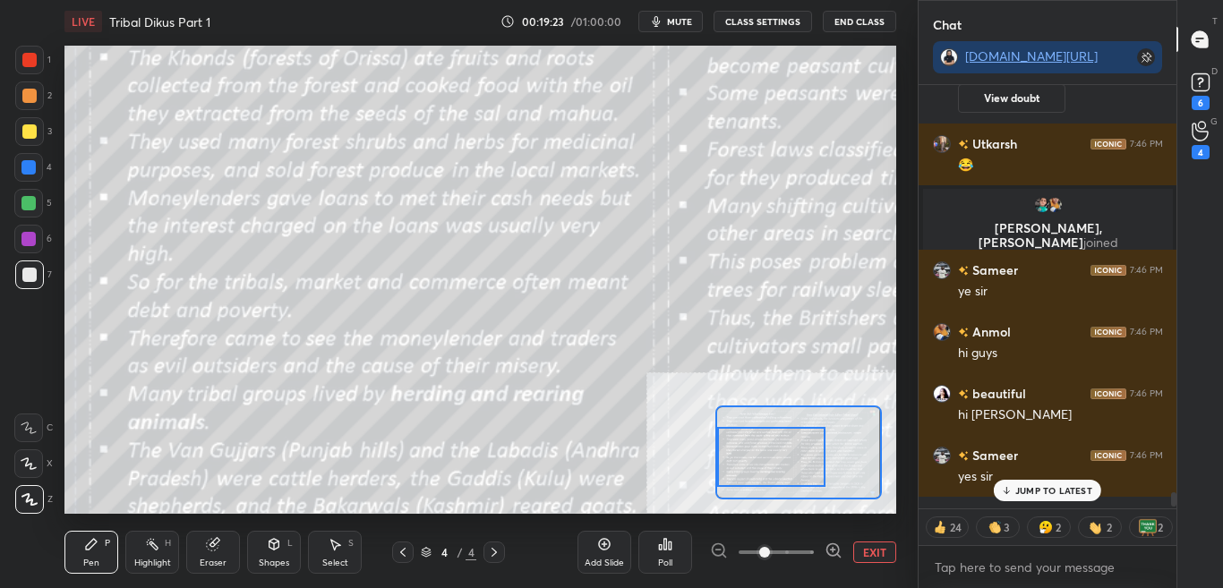
click at [1068, 494] on p "JUMP TO LATEST" at bounding box center [1054, 490] width 77 height 11
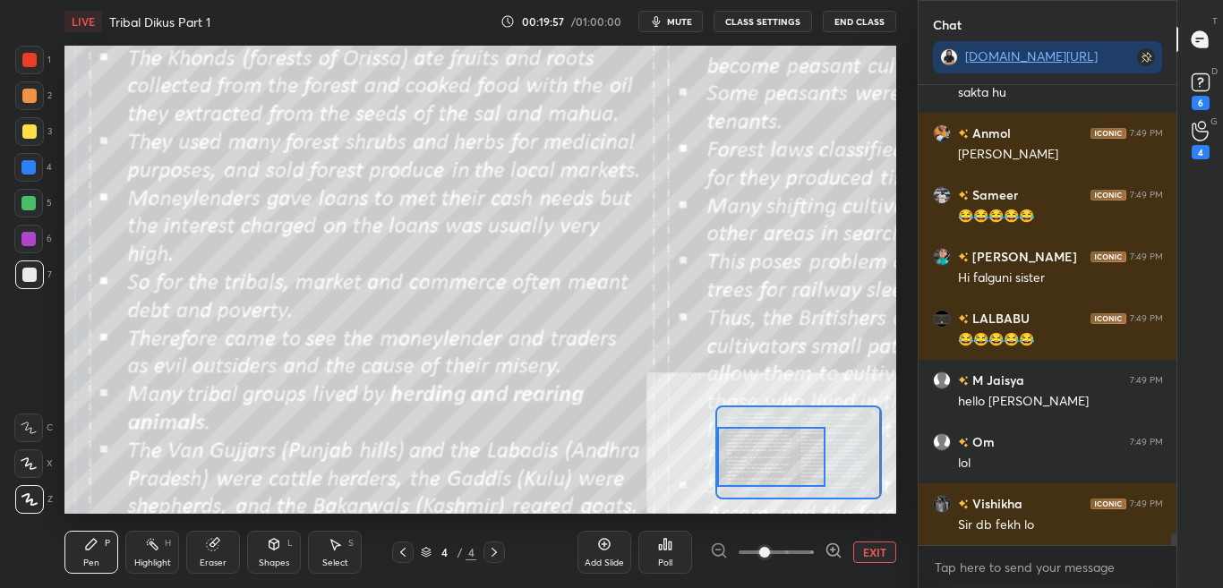
scroll to position [18293, 0]
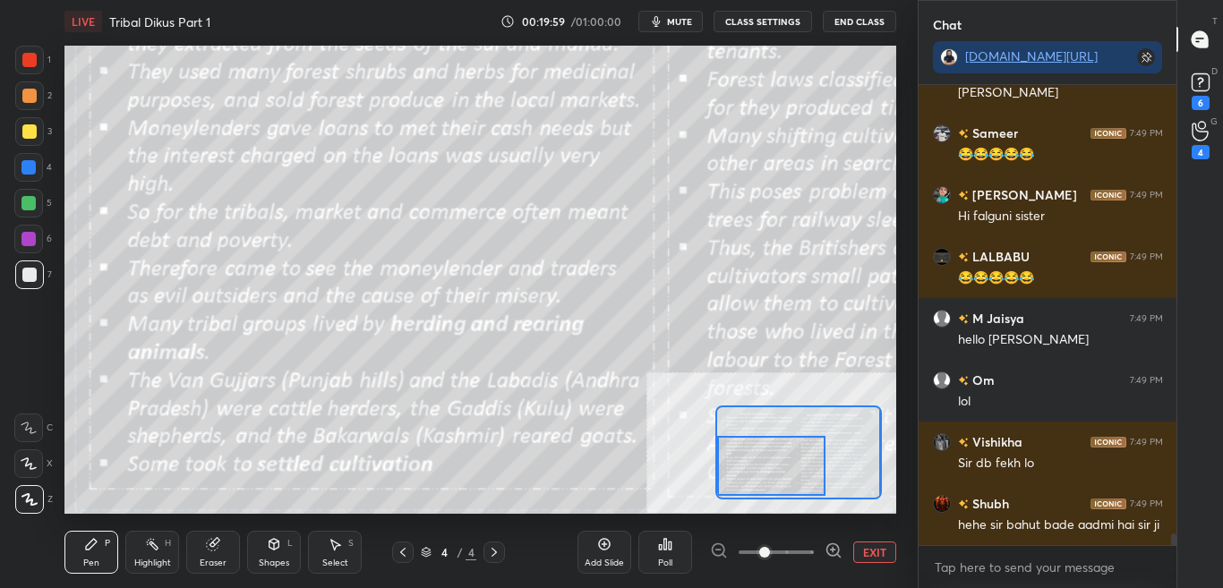
drag, startPoint x: 782, startPoint y: 454, endPoint x: 781, endPoint y: 463, distance: 9.0
click at [781, 463] on div at bounding box center [771, 466] width 108 height 60
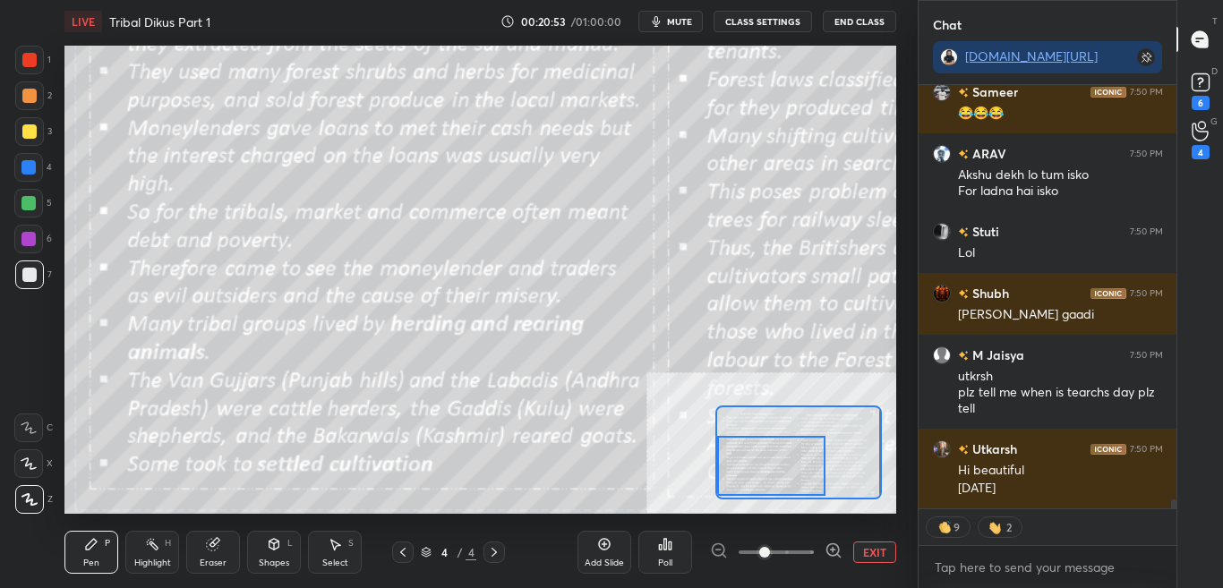
scroll to position [19602, 0]
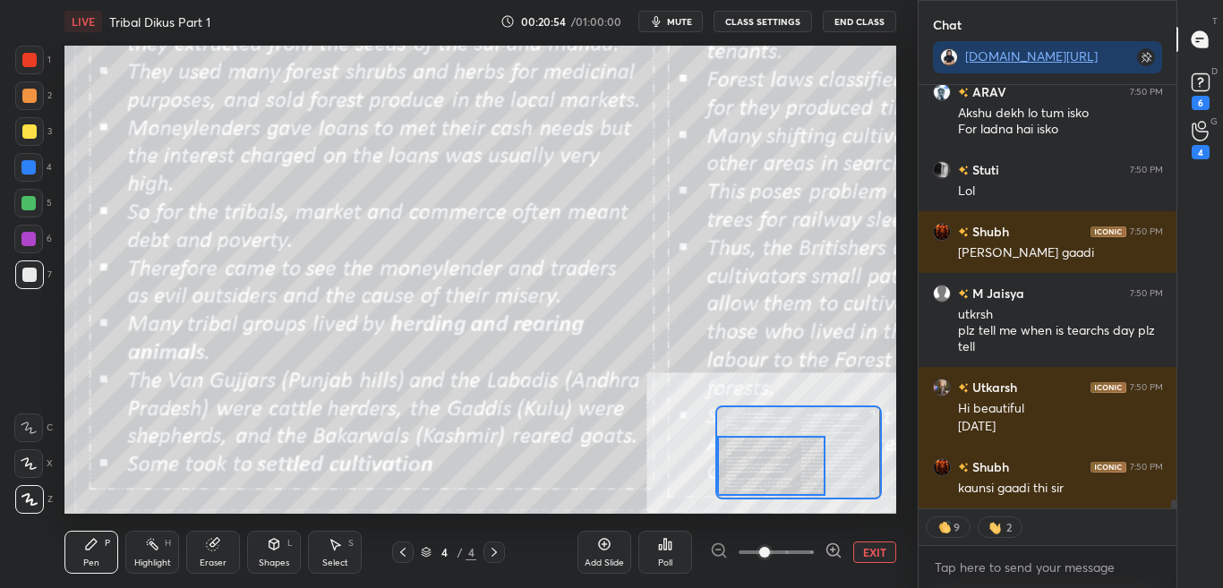
type textarea "x"
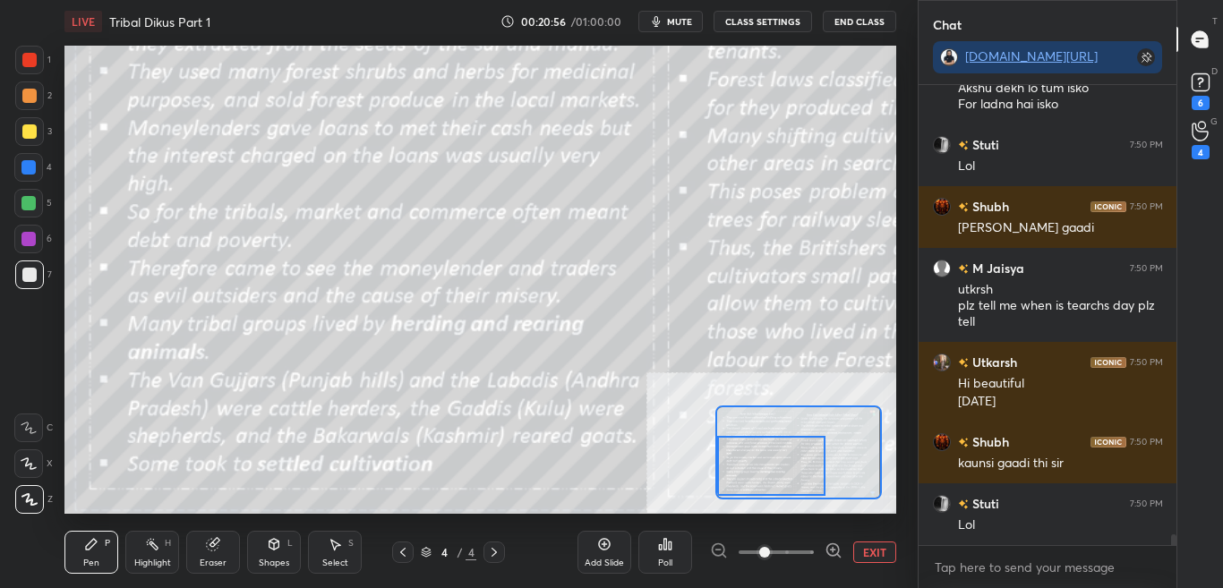
scroll to position [19689, 0]
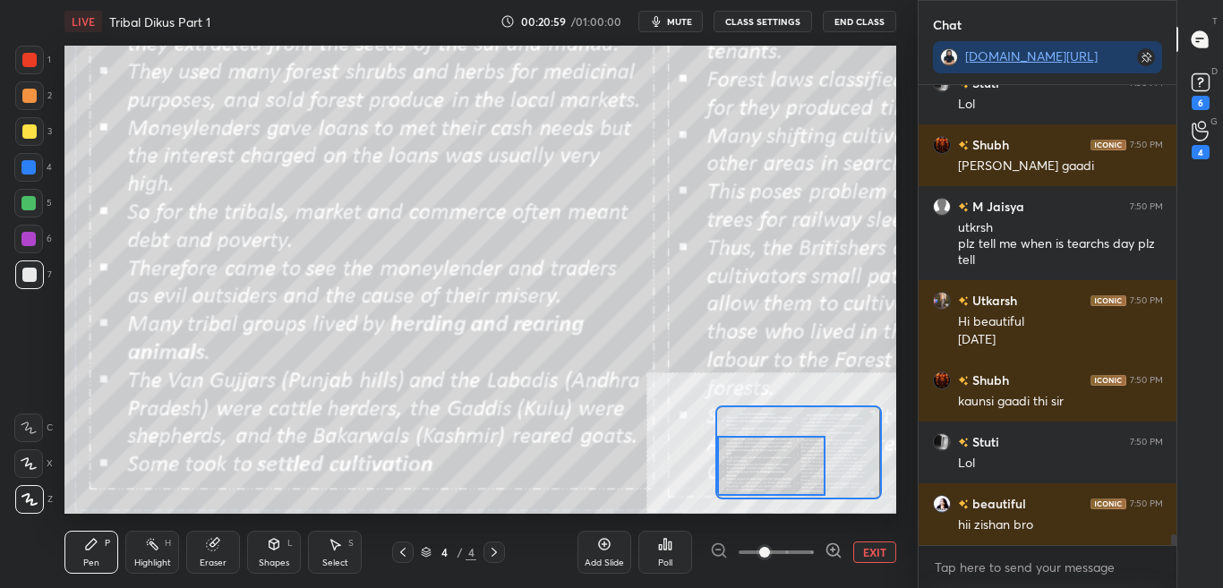
click at [770, 23] on button "CLASS SETTINGS" at bounding box center [763, 21] width 99 height 21
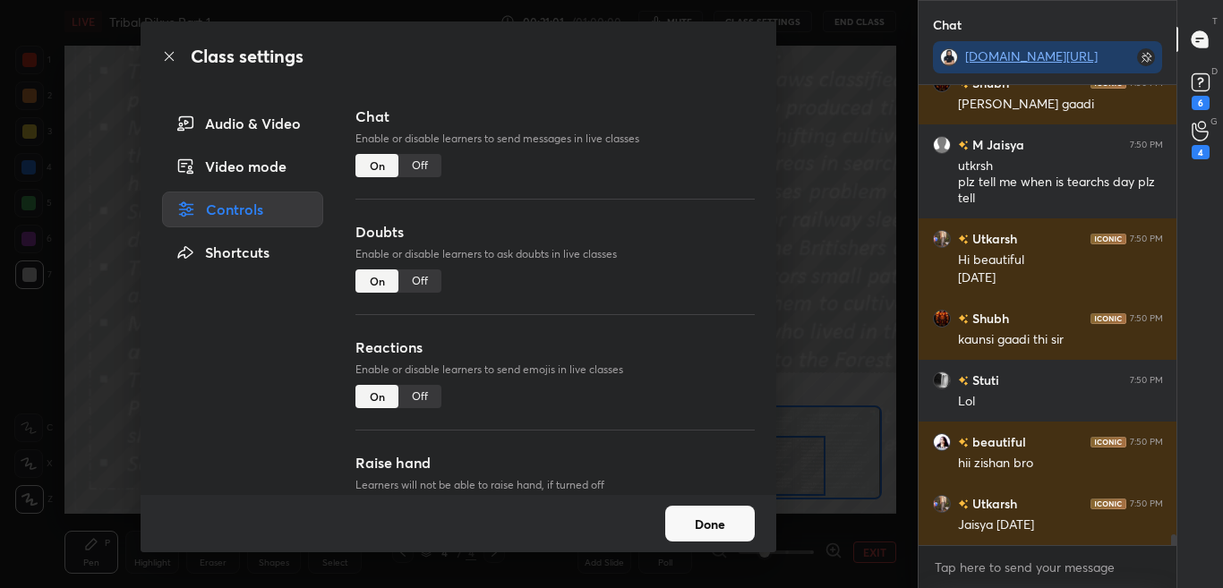
click at [417, 166] on div "Off" at bounding box center [420, 165] width 43 height 23
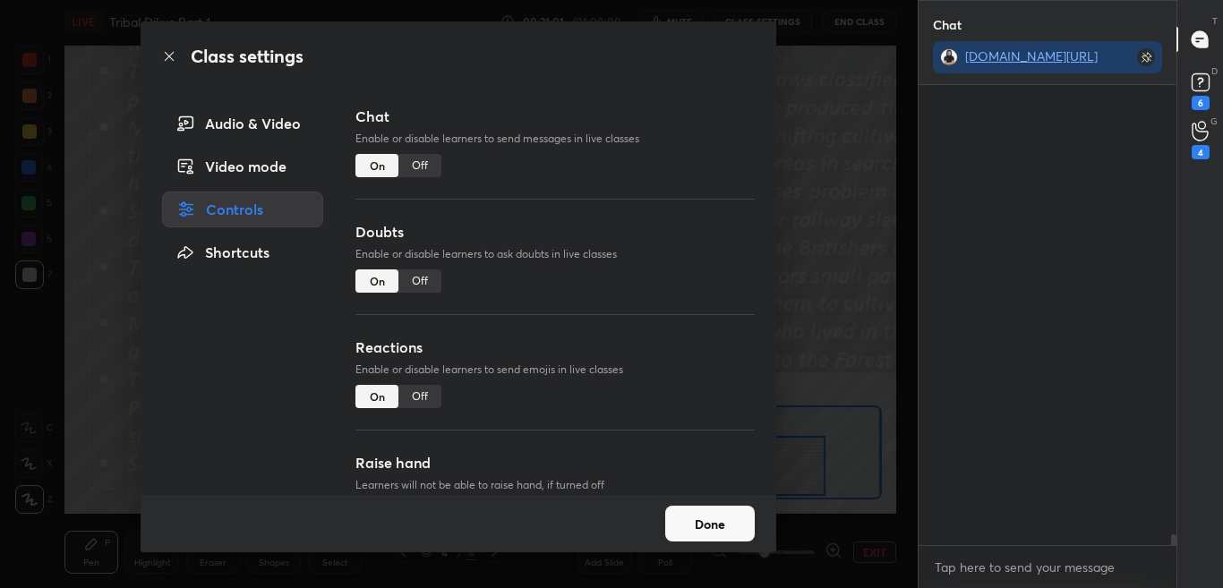
scroll to position [418, 253]
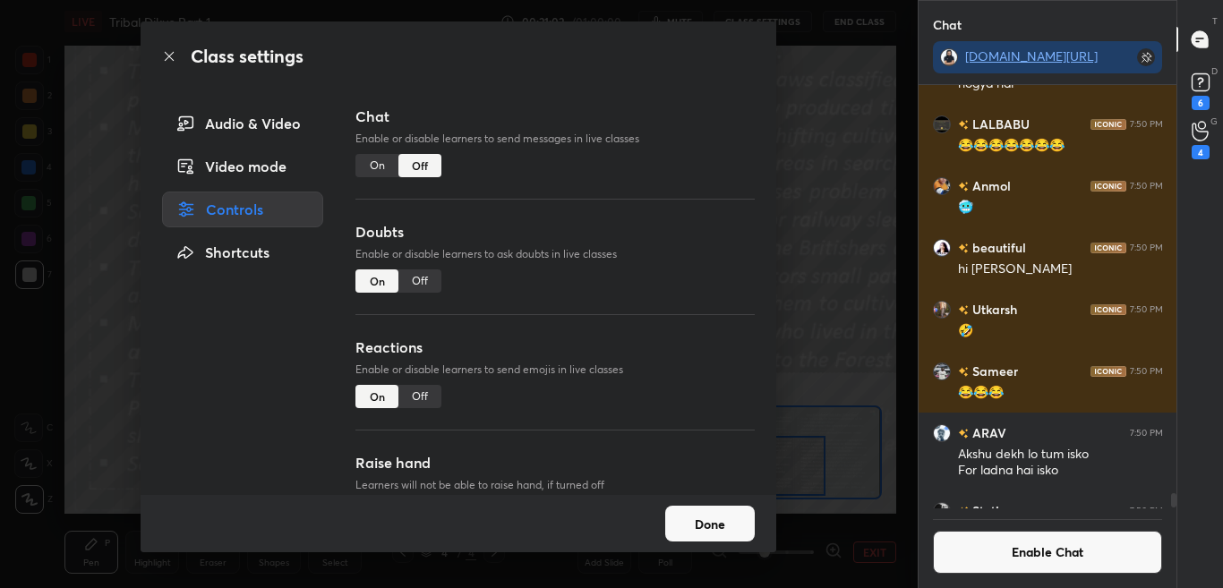
click at [170, 51] on icon at bounding box center [169, 56] width 14 height 14
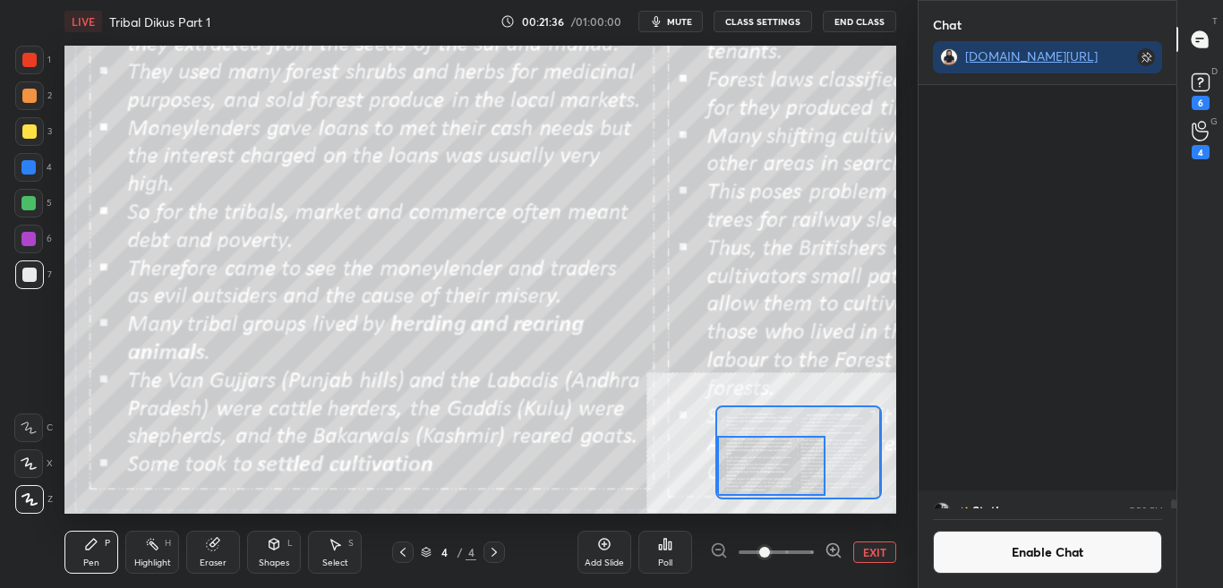
scroll to position [18909, 0]
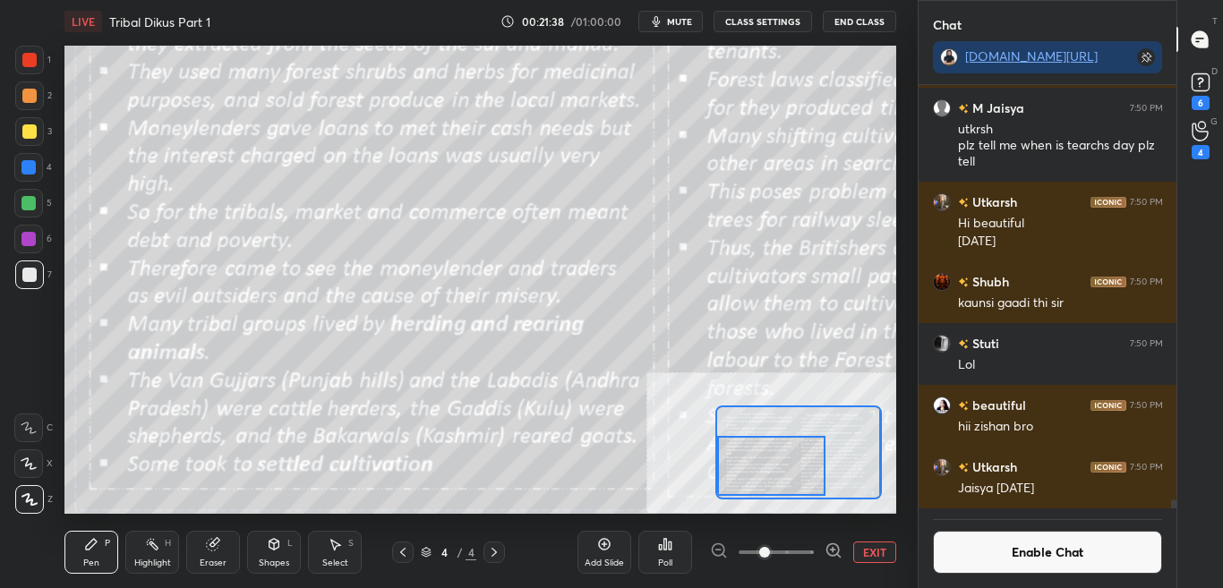
click at [1049, 568] on button "Enable Chat" at bounding box center [1048, 552] width 230 height 43
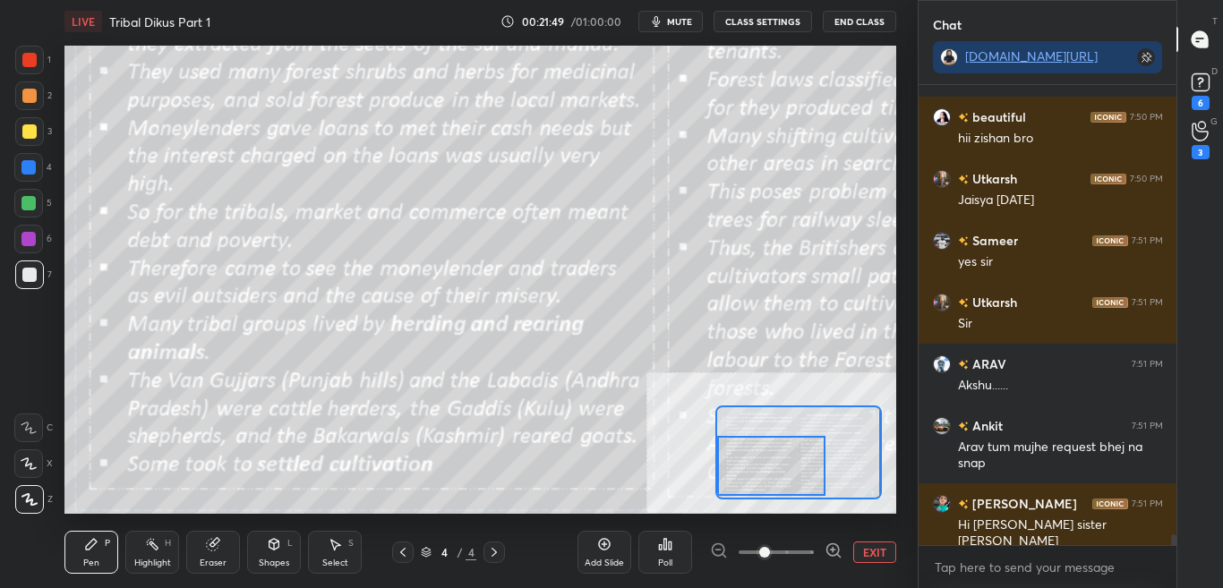
scroll to position [19242, 0]
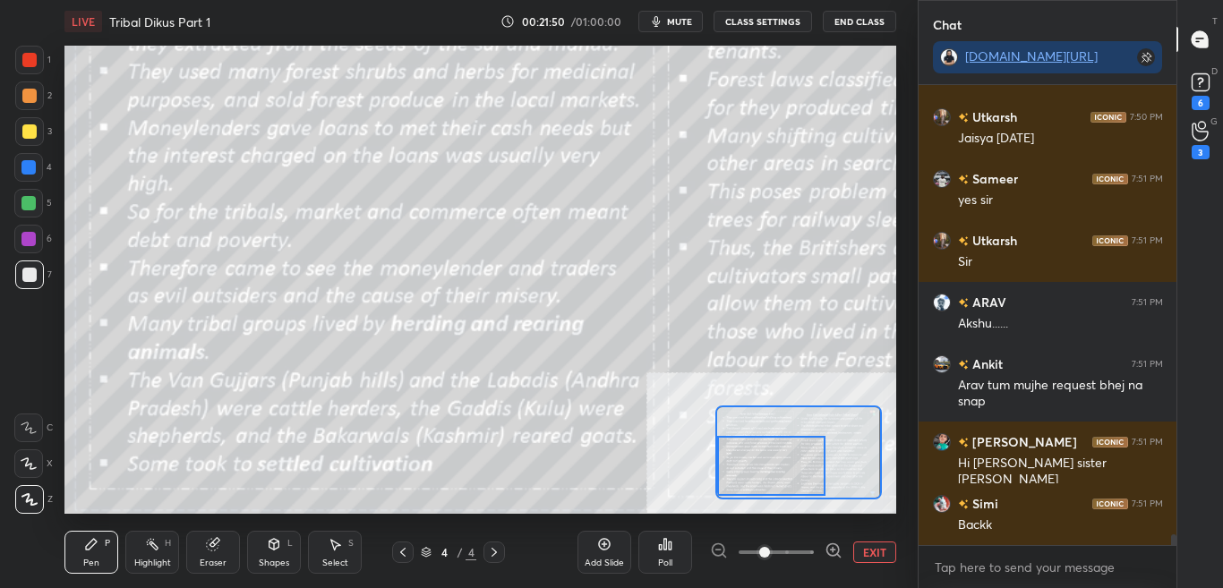
click at [768, 18] on button "CLASS SETTINGS" at bounding box center [763, 21] width 99 height 21
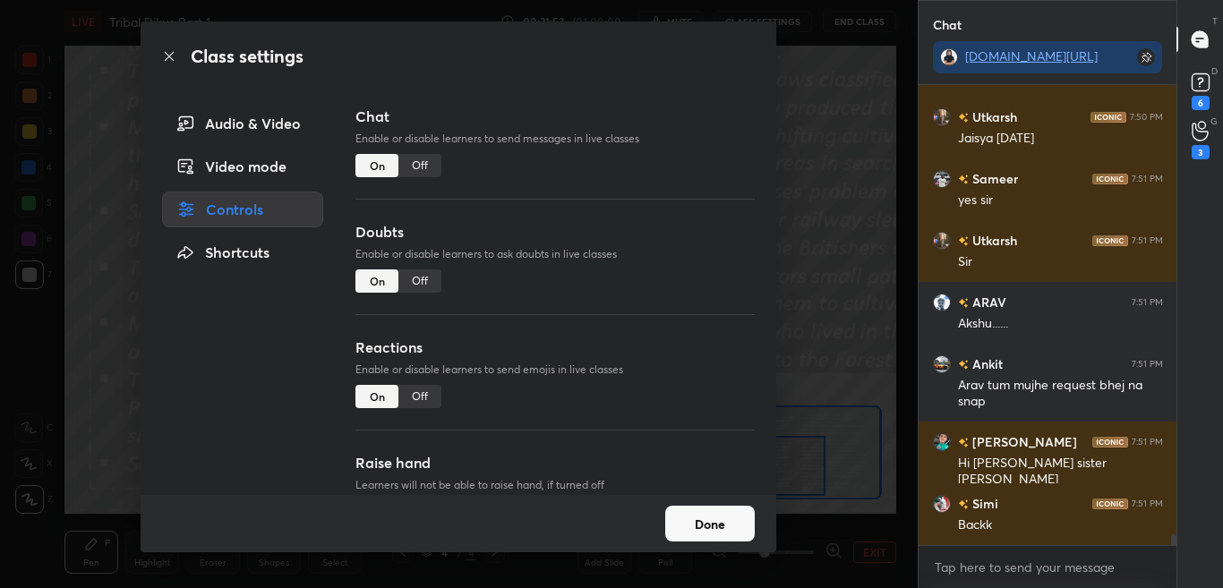
click at [425, 164] on div "Off" at bounding box center [420, 165] width 43 height 23
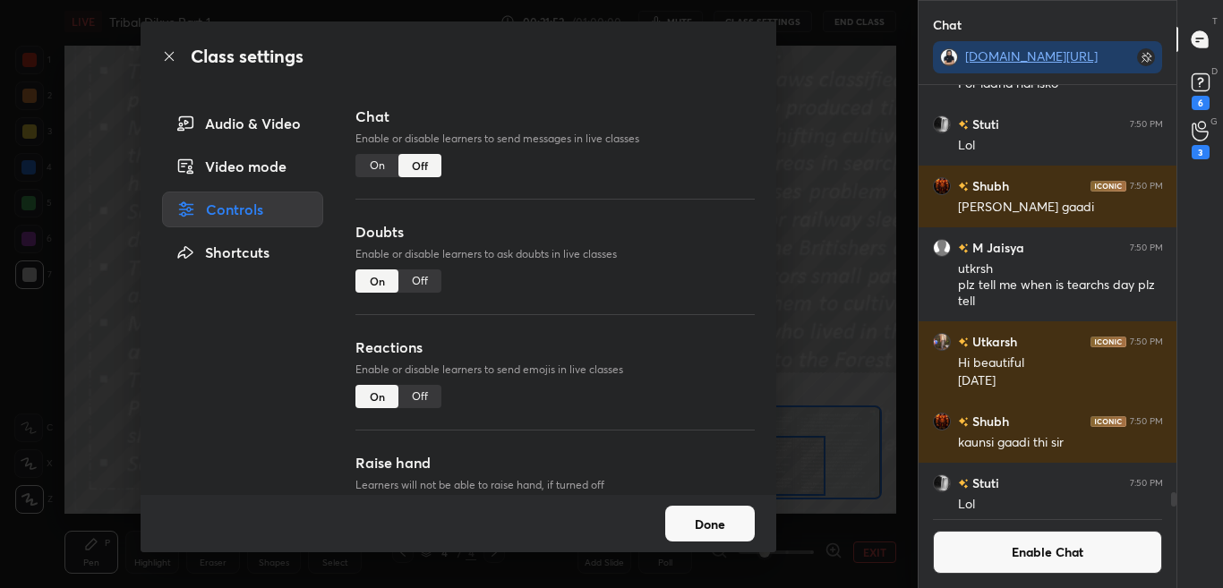
scroll to position [418, 253]
click at [170, 56] on icon at bounding box center [169, 56] width 14 height 14
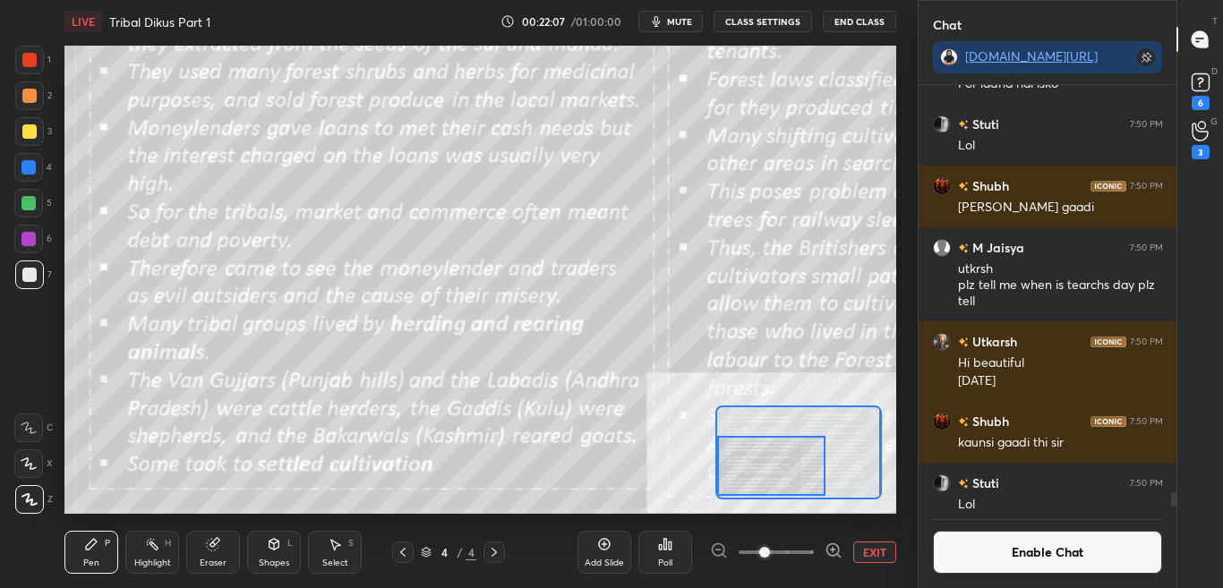
click at [1063, 564] on button "Enable Chat" at bounding box center [1048, 552] width 230 height 43
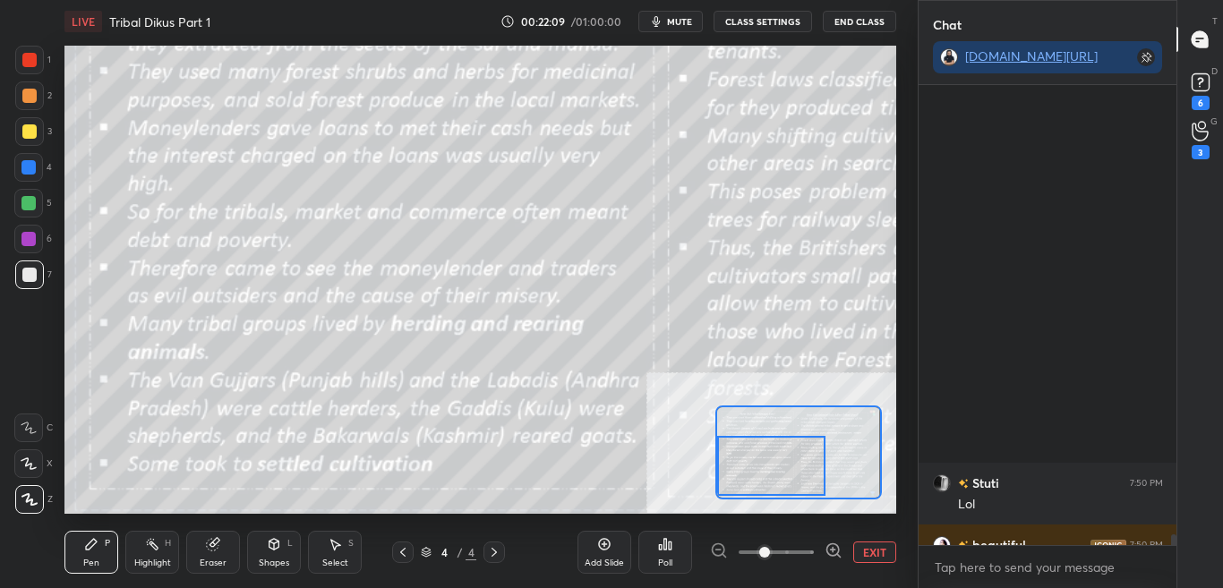
scroll to position [19141, 0]
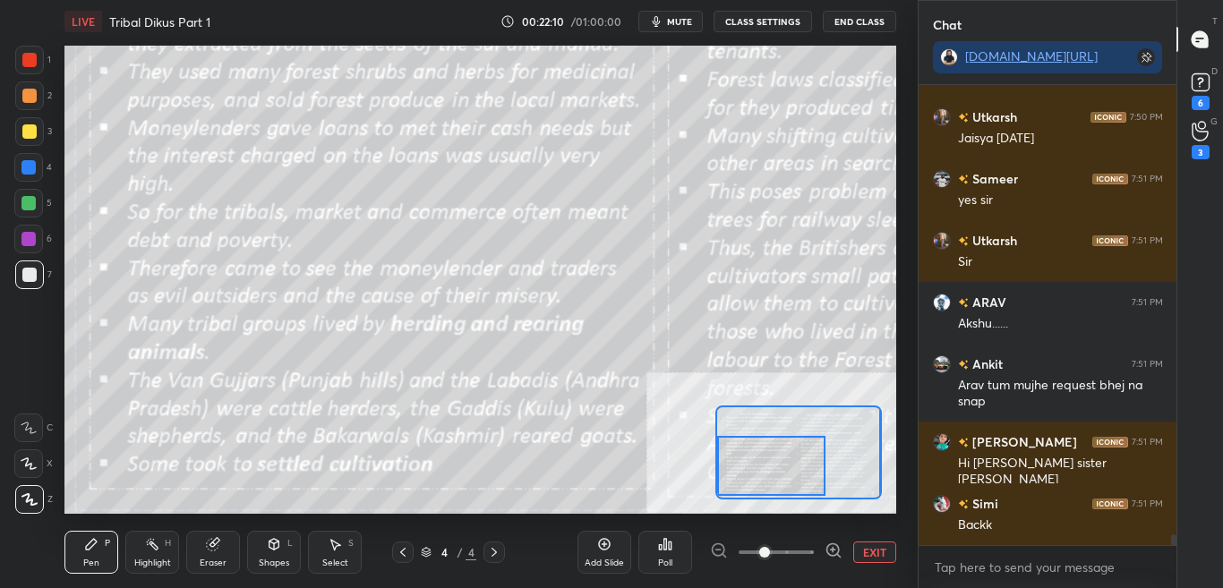
drag, startPoint x: 1173, startPoint y: 535, endPoint x: 1173, endPoint y: 554, distance: 19.7
click at [1173, 554] on div "Stuti 7:50 PM Lol beautiful 7:50 PM hii zishan bro Utkarsh 7:50 PM [PERSON_NAME…" at bounding box center [1048, 336] width 259 height 503
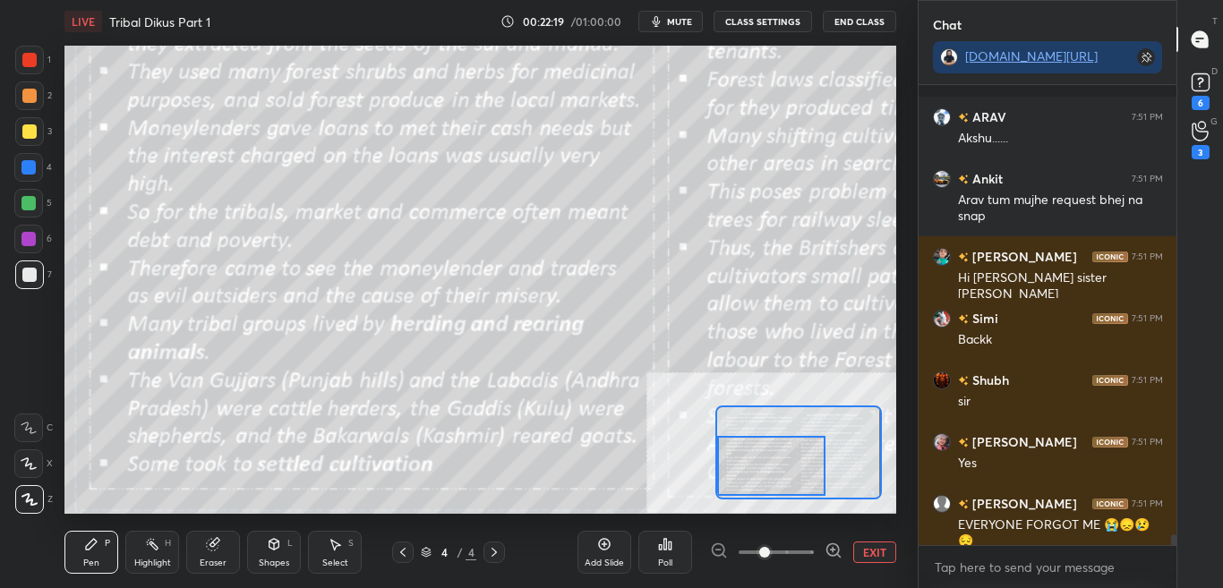
scroll to position [19450, 0]
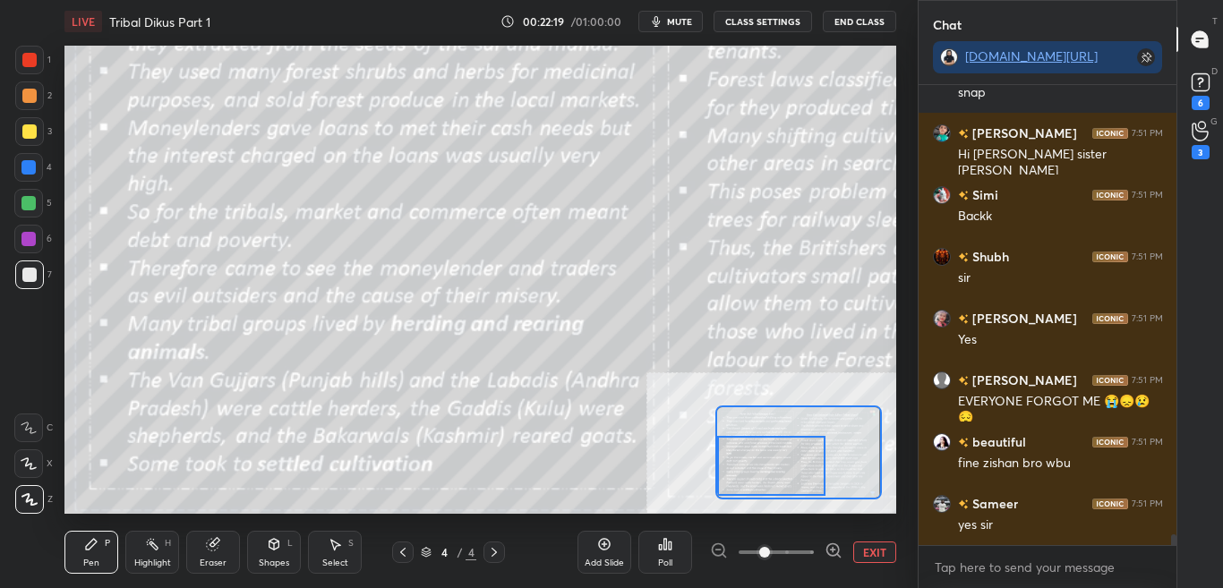
click at [777, 21] on button "CLASS SETTINGS" at bounding box center [763, 21] width 99 height 21
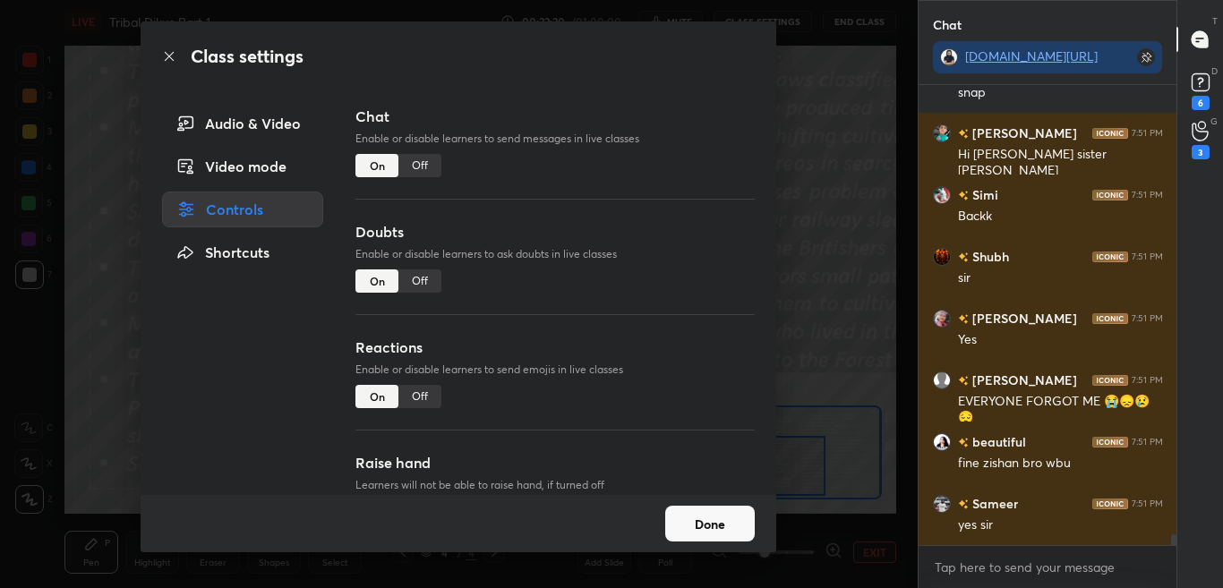
click at [423, 162] on div "Off" at bounding box center [420, 165] width 43 height 23
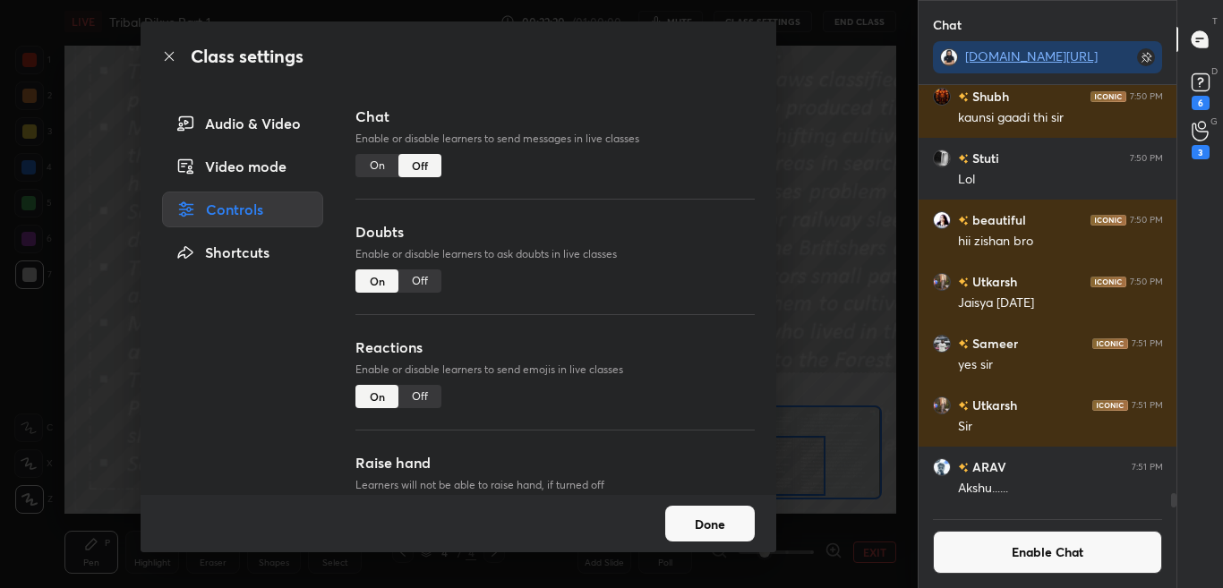
scroll to position [418, 253]
click at [167, 56] on icon at bounding box center [169, 56] width 14 height 14
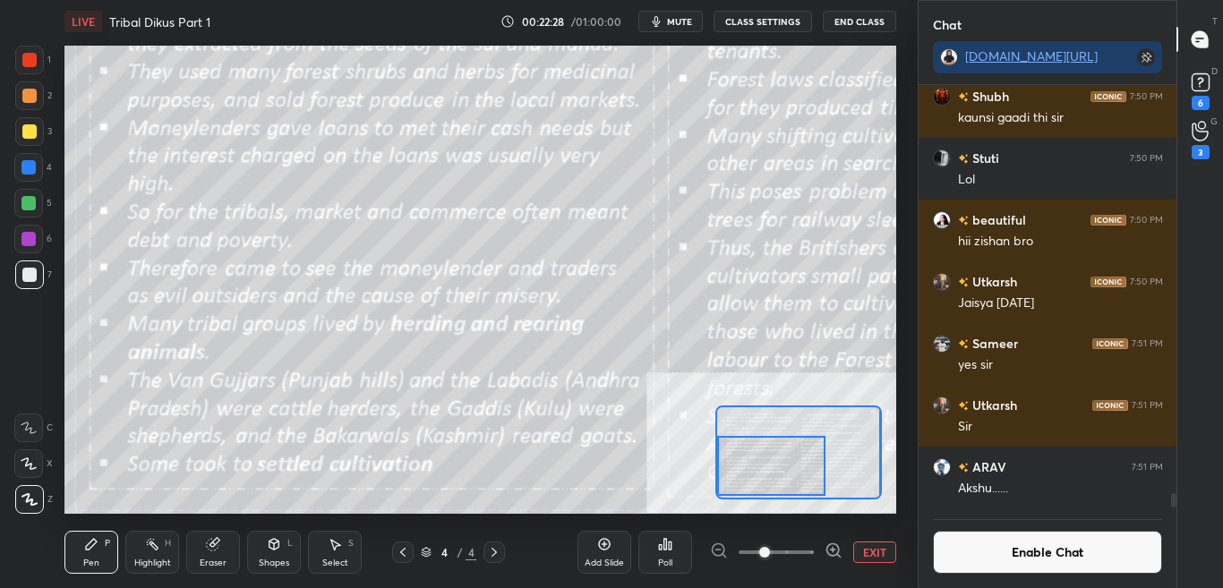
click at [1080, 560] on button "Enable Chat" at bounding box center [1048, 552] width 230 height 43
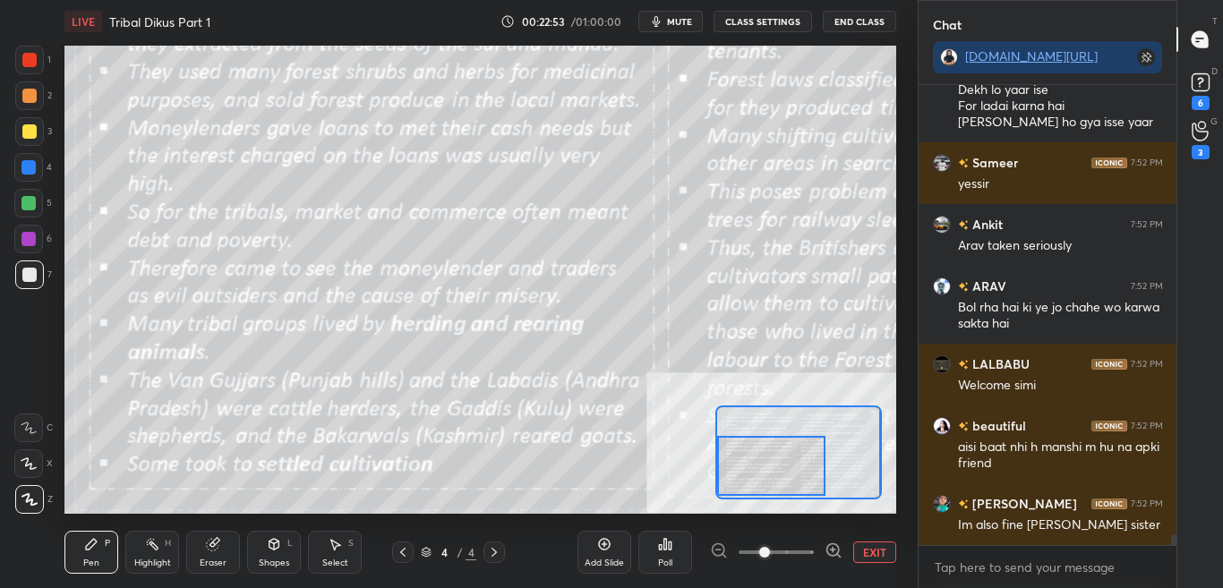
scroll to position [19924, 0]
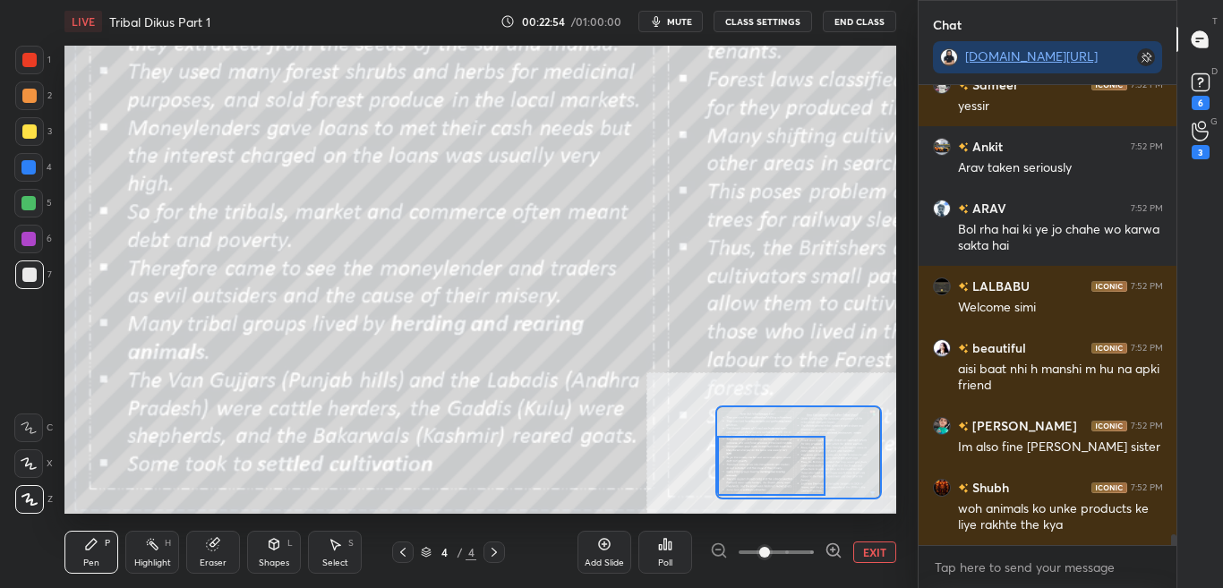
click at [770, 17] on button "CLASS SETTINGS" at bounding box center [763, 21] width 99 height 21
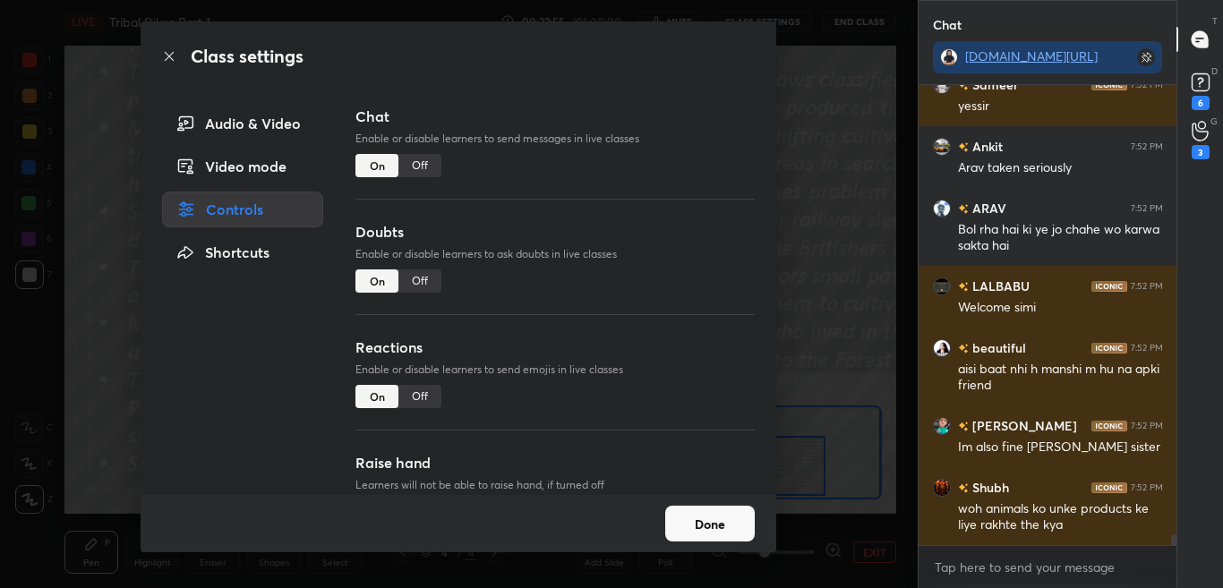
click at [416, 167] on div "Off" at bounding box center [420, 165] width 43 height 23
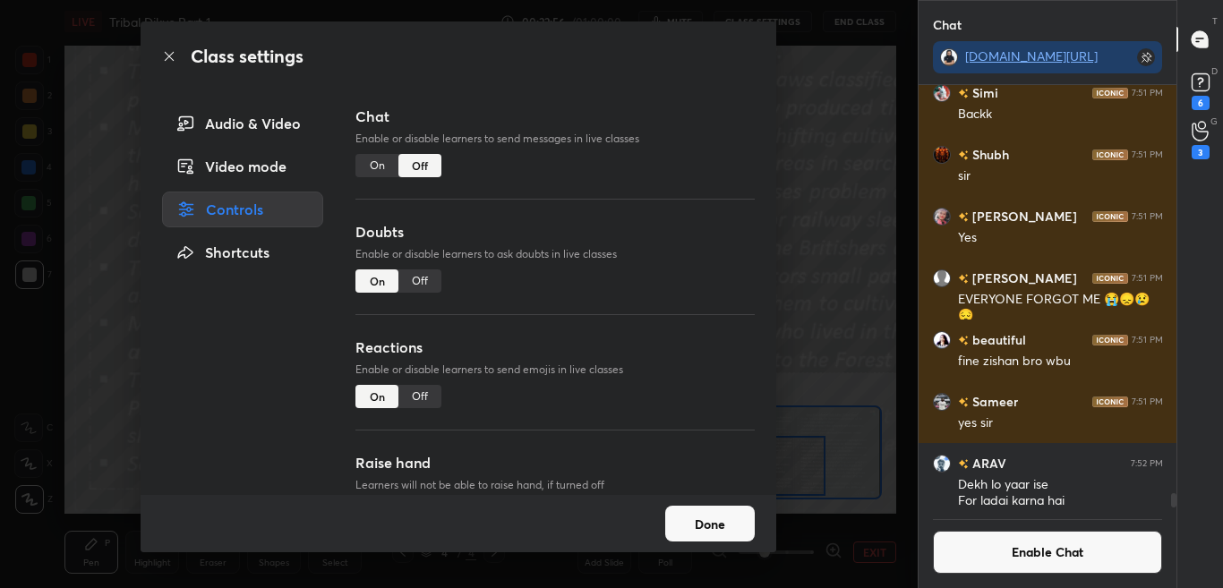
scroll to position [418, 253]
click at [171, 60] on icon at bounding box center [169, 56] width 14 height 14
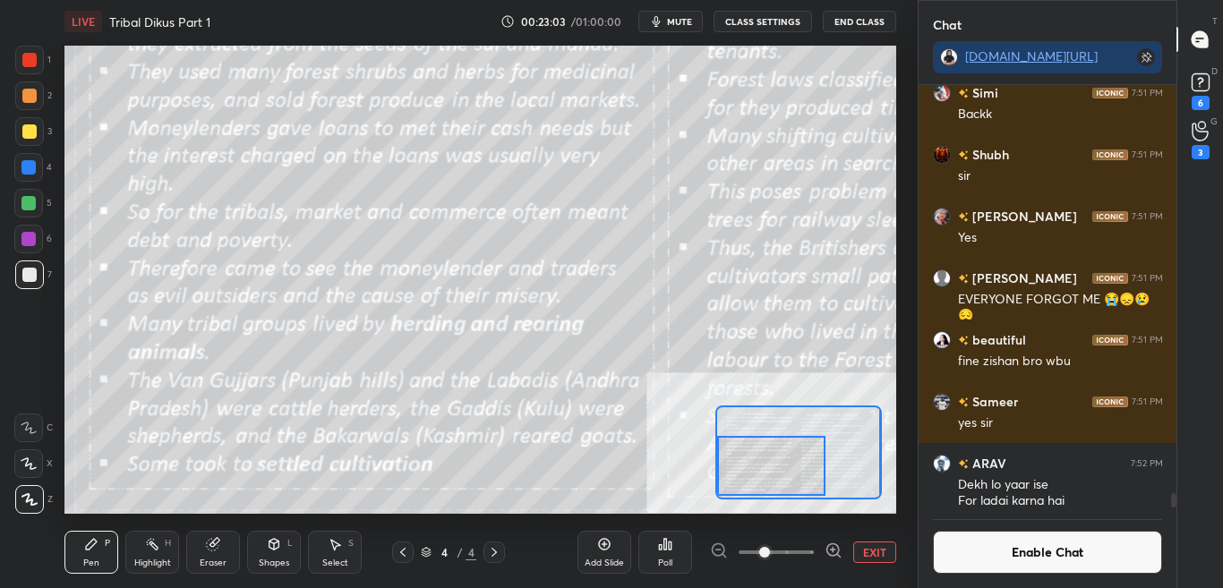
click at [1090, 561] on button "Enable Chat" at bounding box center [1048, 552] width 230 height 43
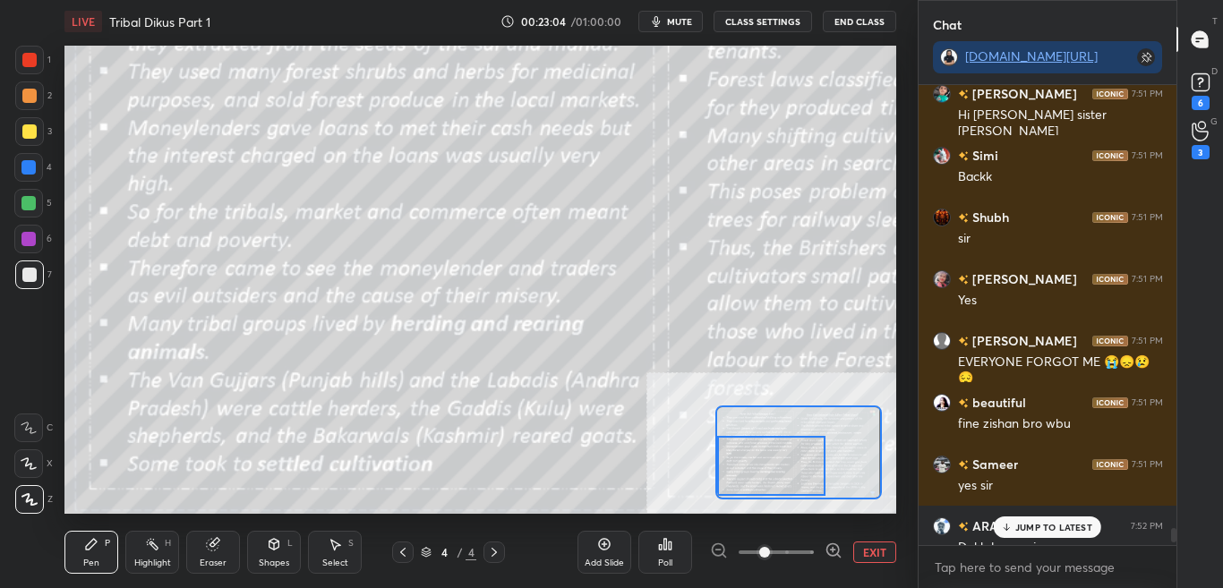
click at [1084, 530] on p "JUMP TO LATEST" at bounding box center [1054, 527] width 77 height 11
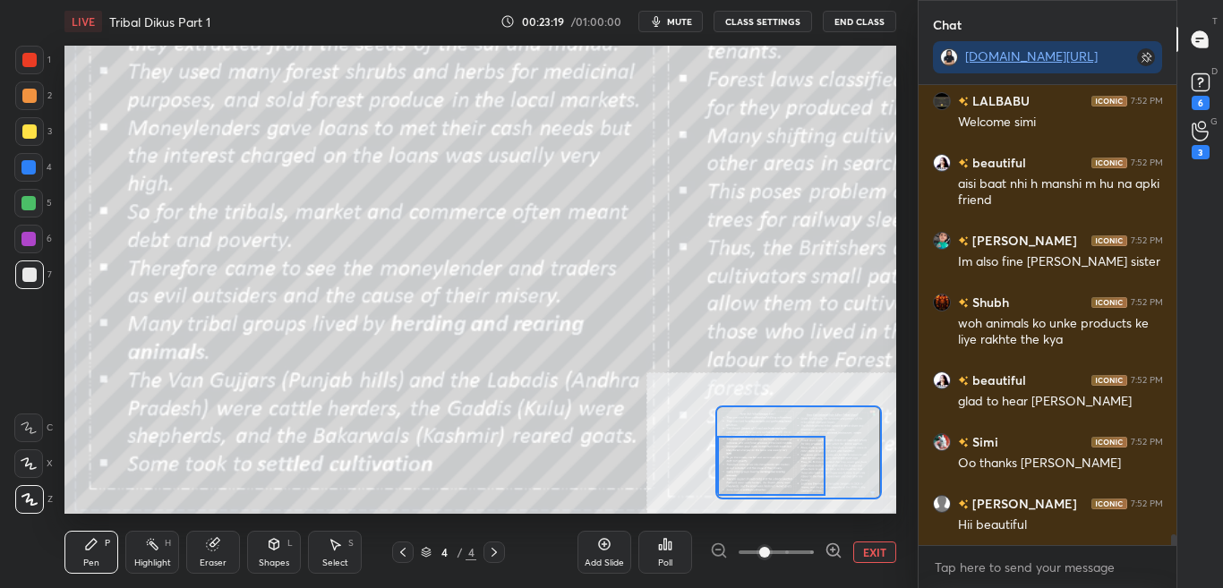
scroll to position [20019, 0]
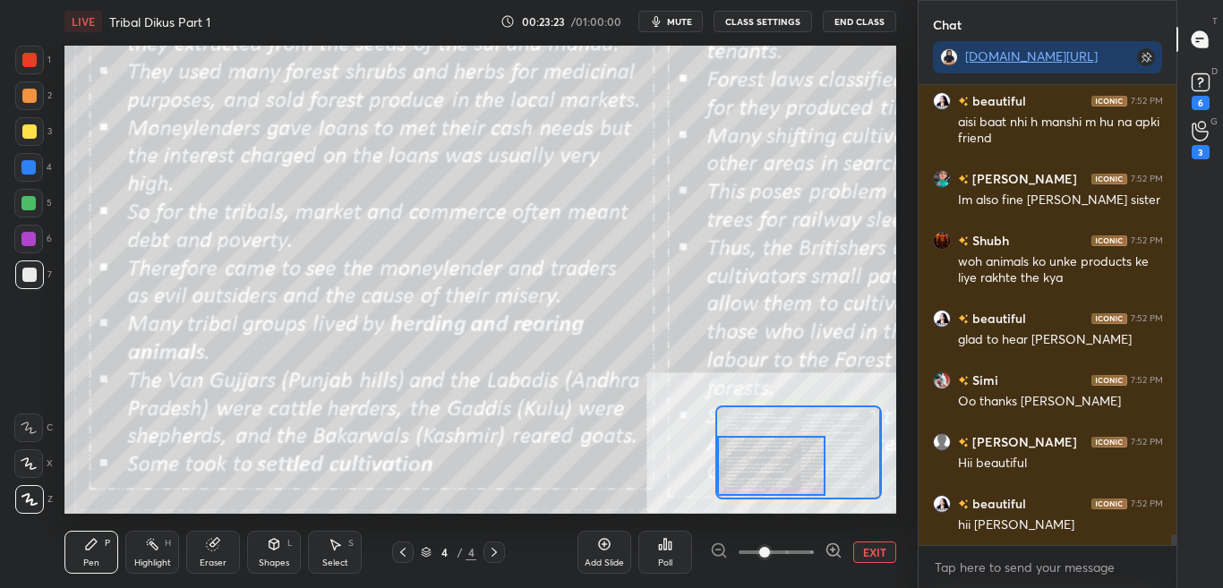
click at [765, 23] on button "CLASS SETTINGS" at bounding box center [763, 21] width 99 height 21
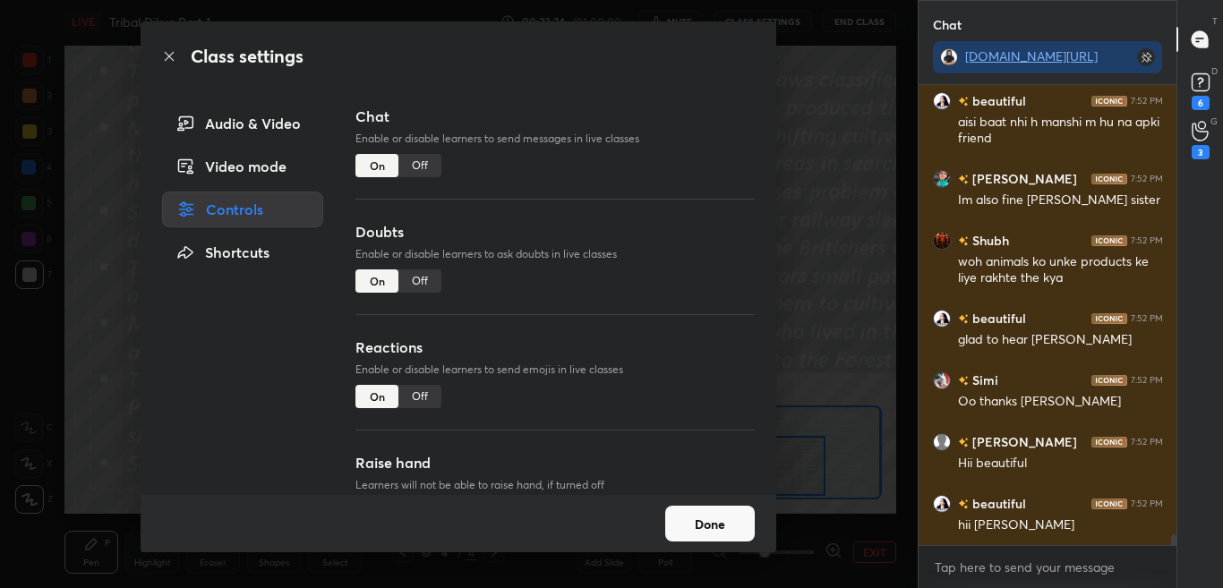
click at [421, 163] on div "Off" at bounding box center [420, 165] width 43 height 23
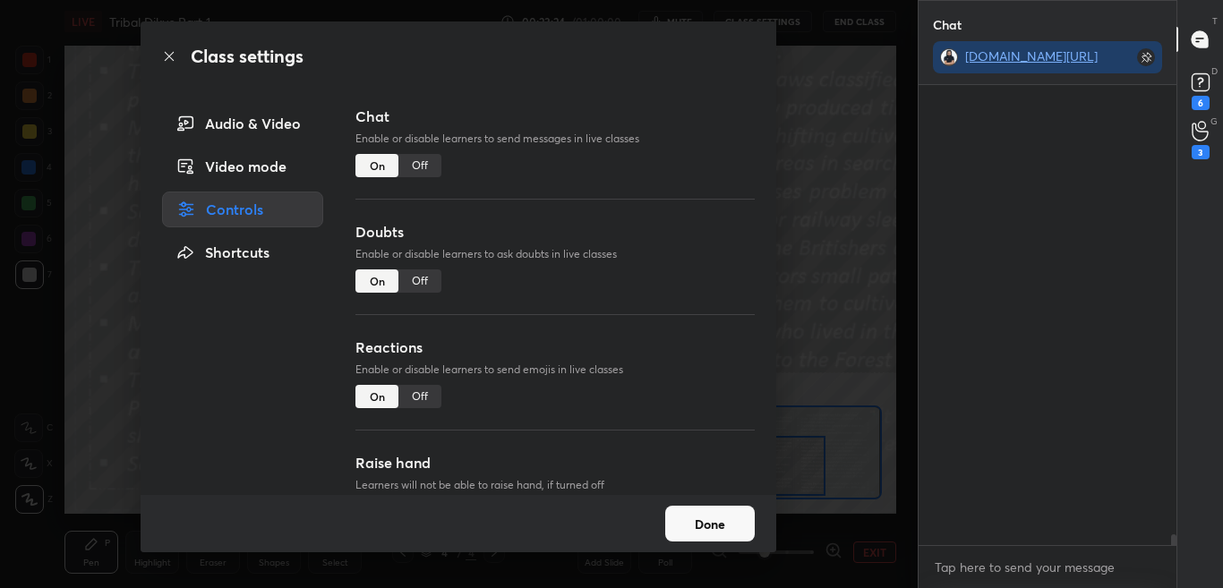
scroll to position [418, 253]
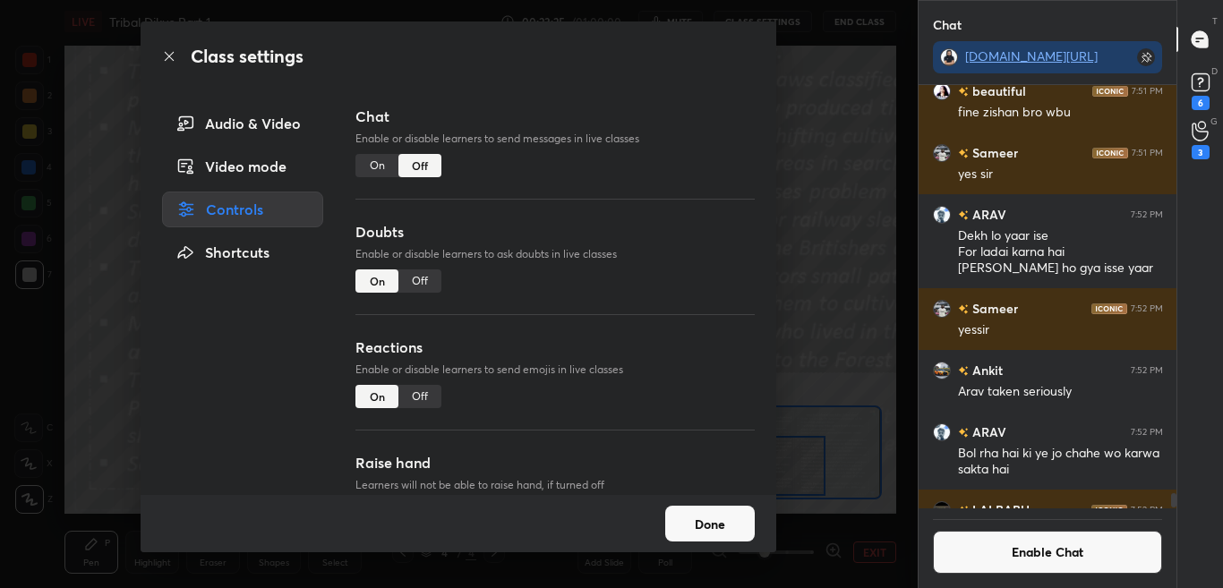
click at [172, 50] on icon at bounding box center [169, 56] width 14 height 14
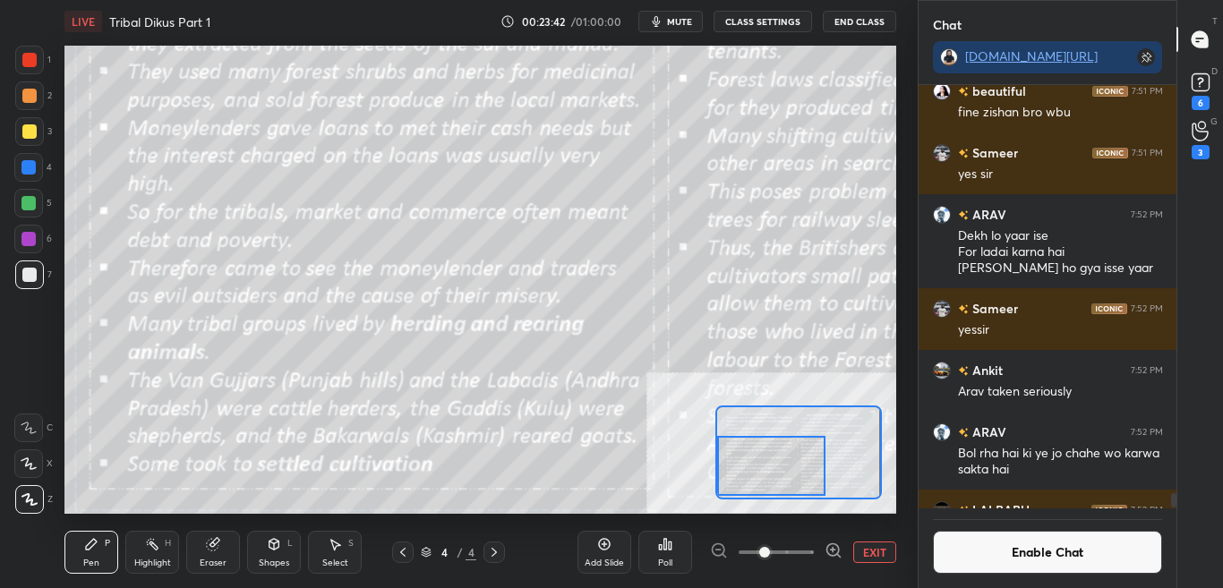
click at [1091, 565] on button "Enable Chat" at bounding box center [1048, 552] width 230 height 43
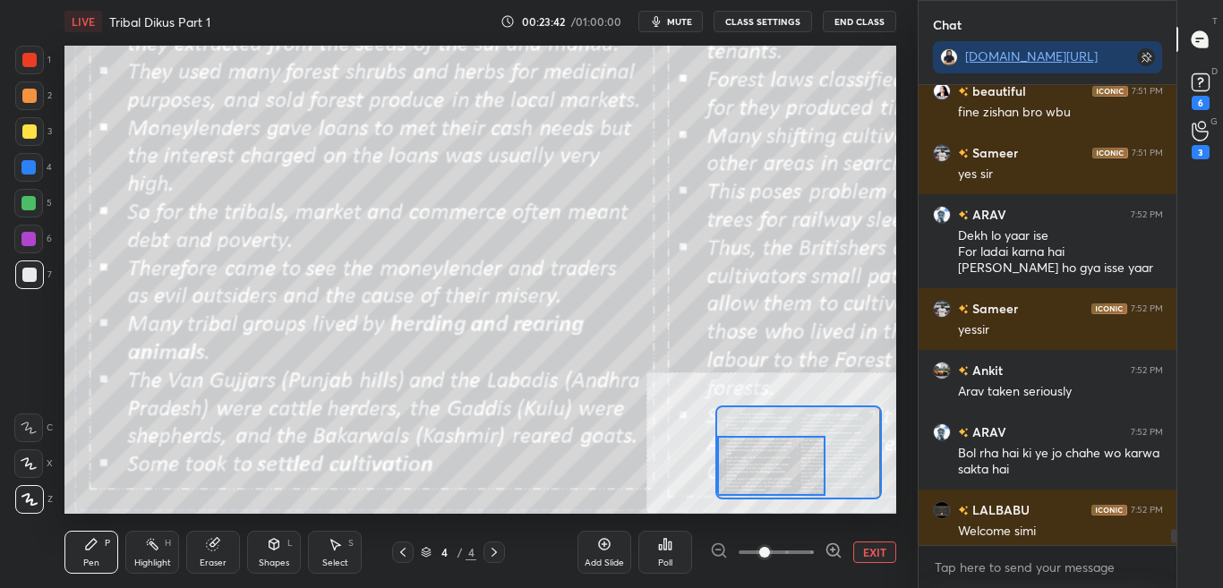
scroll to position [455, 253]
click at [871, 554] on button "EXIT" at bounding box center [875, 552] width 43 height 21
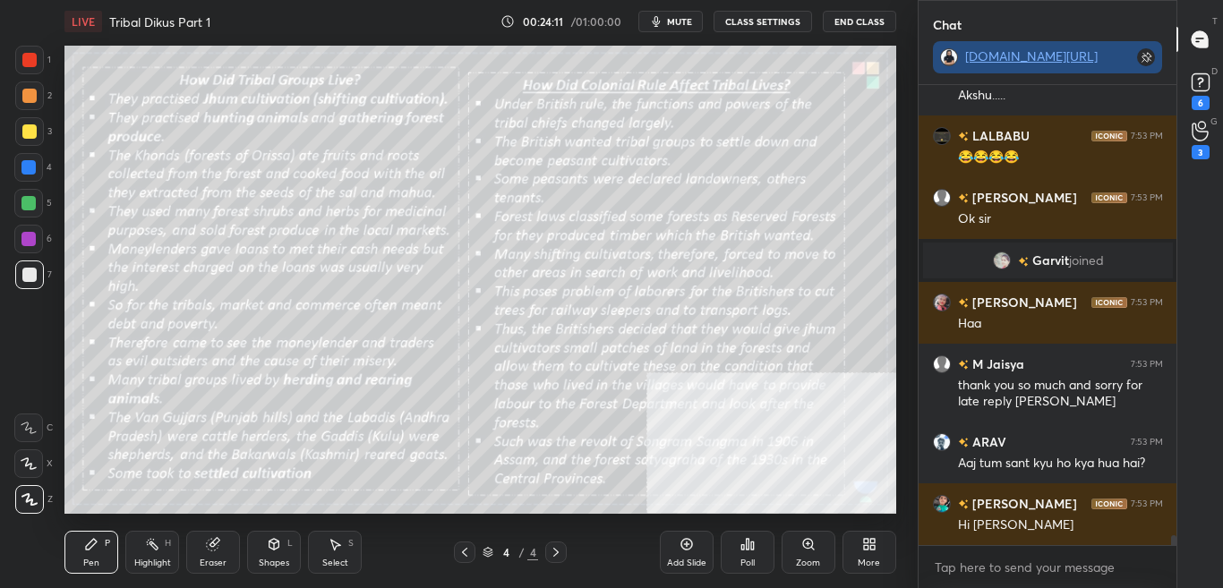
scroll to position [20513, 0]
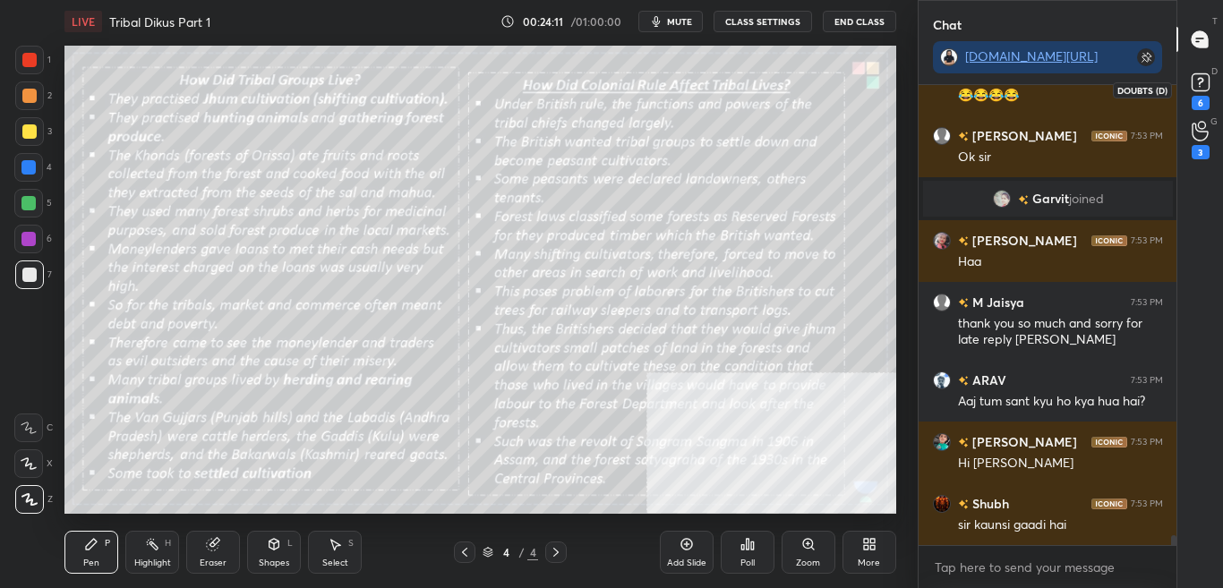
click at [1207, 95] on icon at bounding box center [1201, 82] width 27 height 27
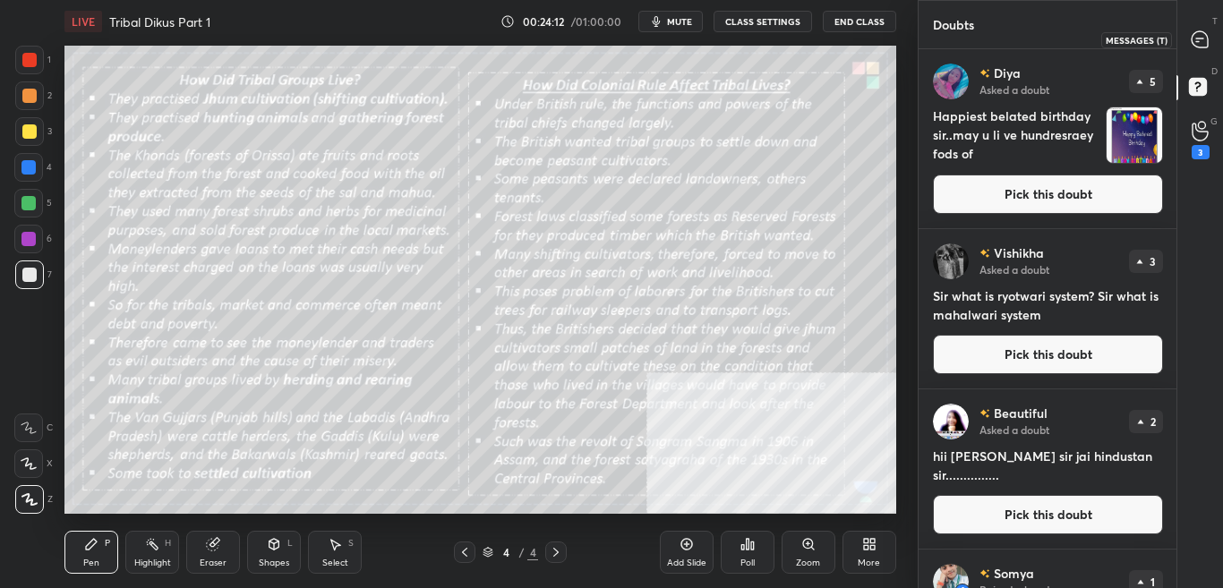
click at [1212, 39] on div at bounding box center [1201, 39] width 36 height 32
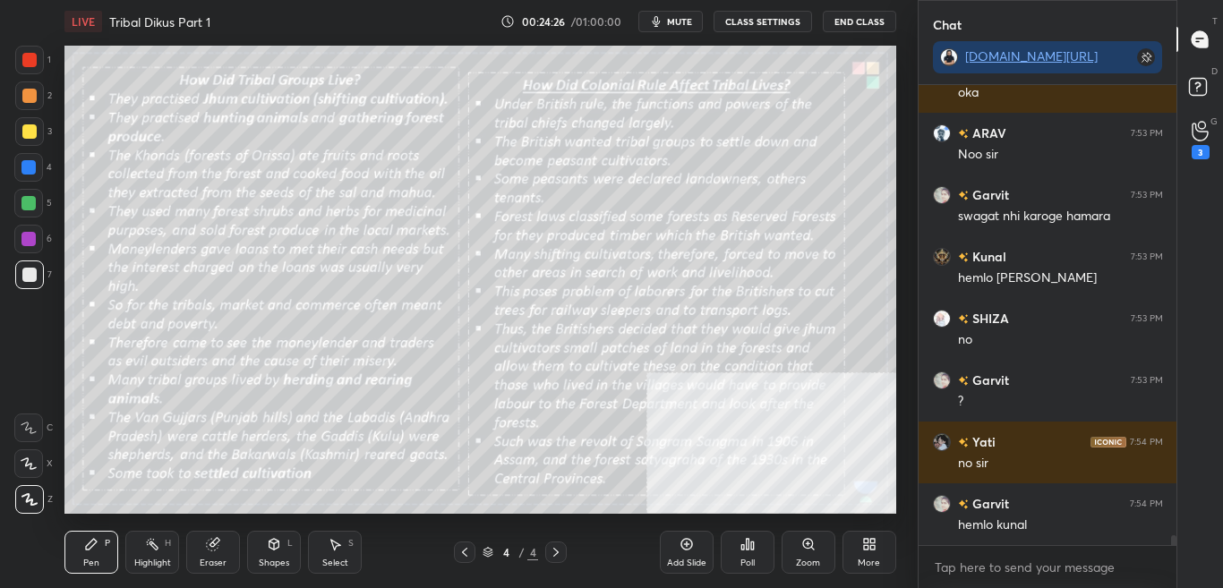
scroll to position [21489, 0]
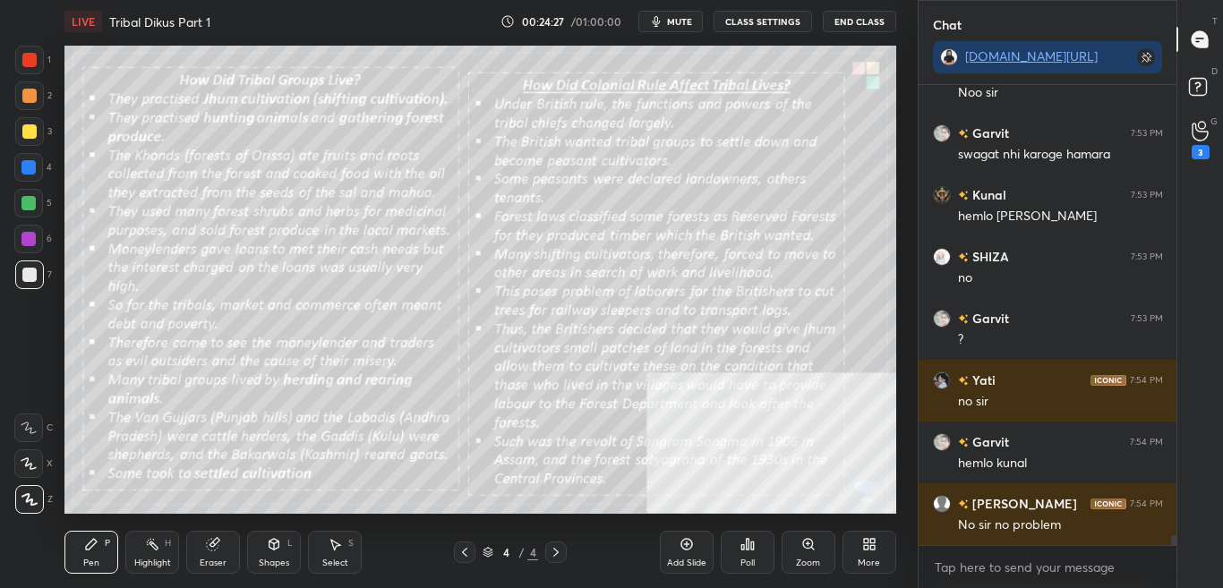
click at [868, 564] on div "More" at bounding box center [869, 563] width 22 height 9
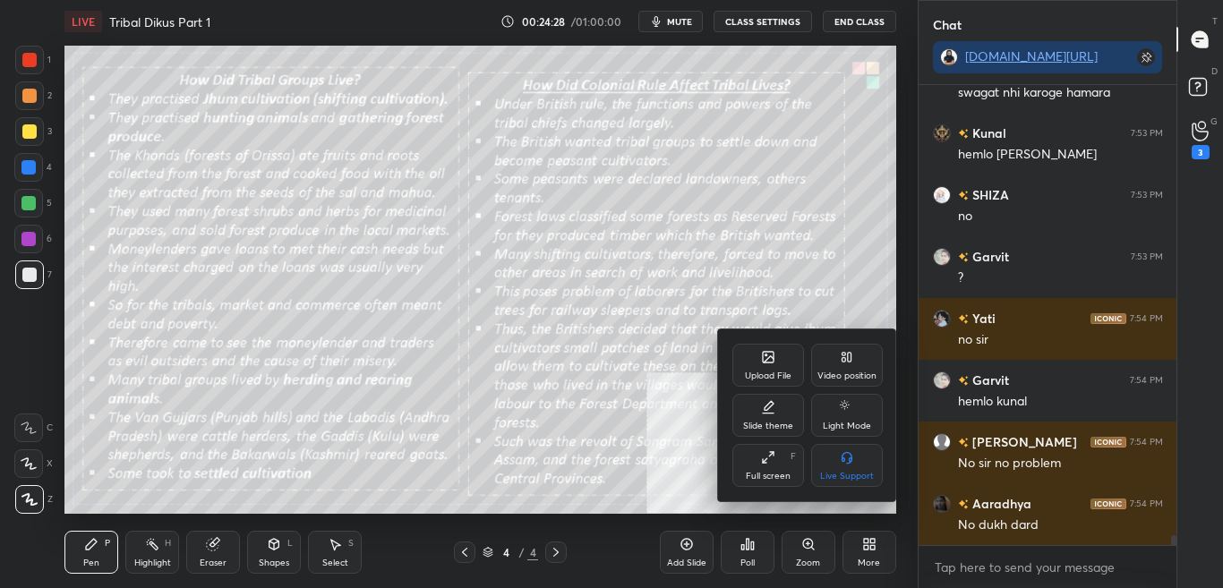
click at [783, 365] on div "Upload File" at bounding box center [769, 365] width 72 height 43
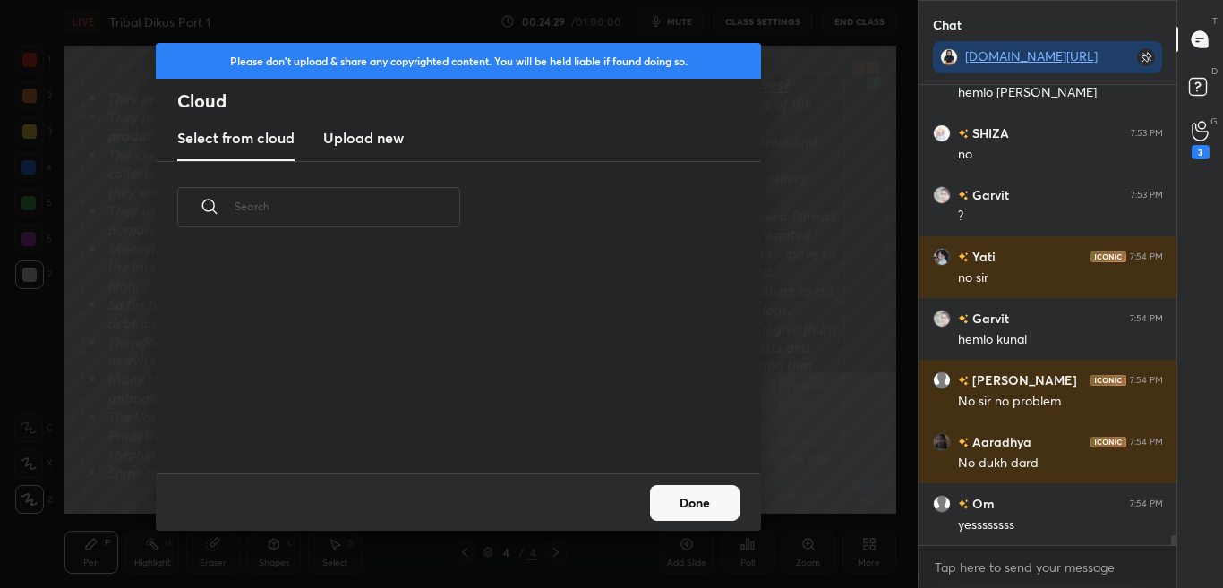
scroll to position [220, 575]
click at [380, 137] on h3 "Upload new" at bounding box center [363, 137] width 81 height 21
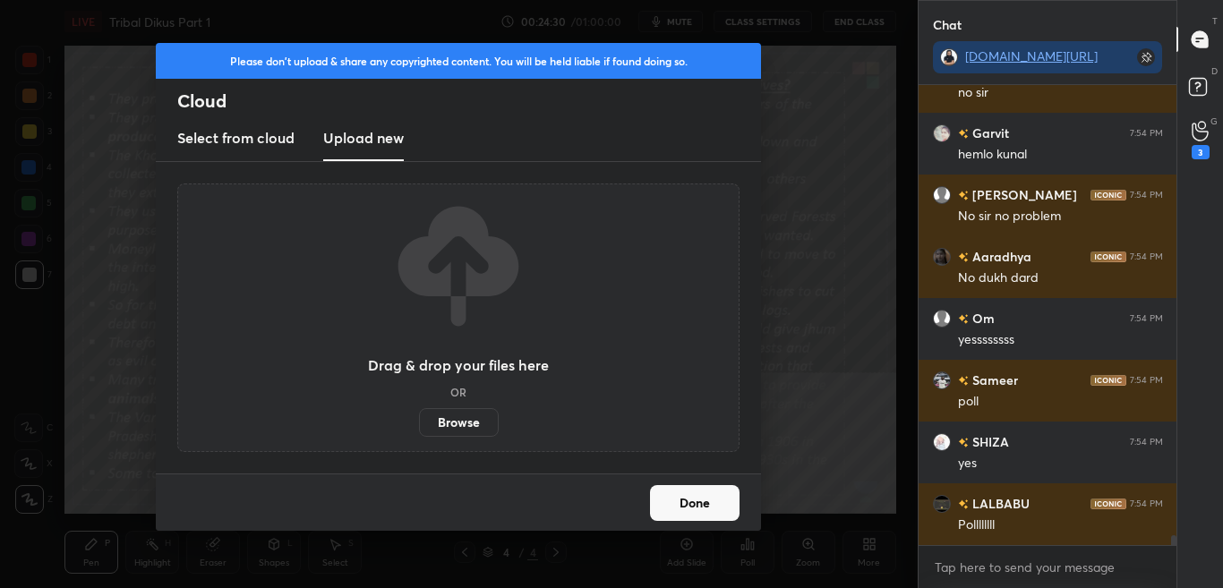
click at [459, 419] on label "Browse" at bounding box center [459, 422] width 80 height 29
click at [419, 419] on input "Browse" at bounding box center [419, 422] width 0 height 29
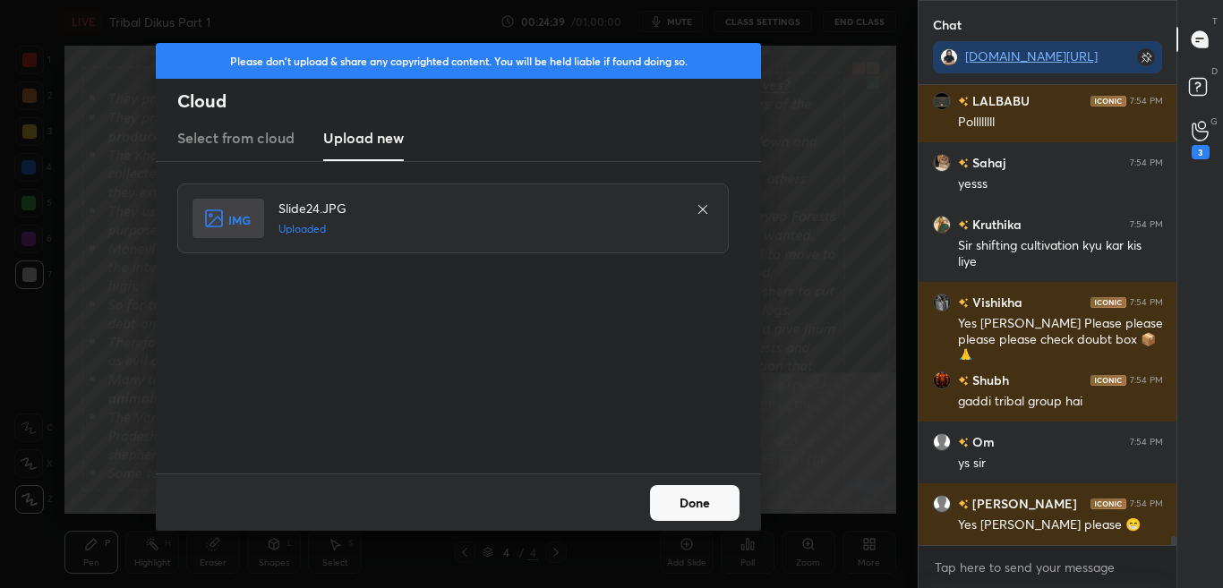
click at [713, 509] on button "Done" at bounding box center [695, 503] width 90 height 36
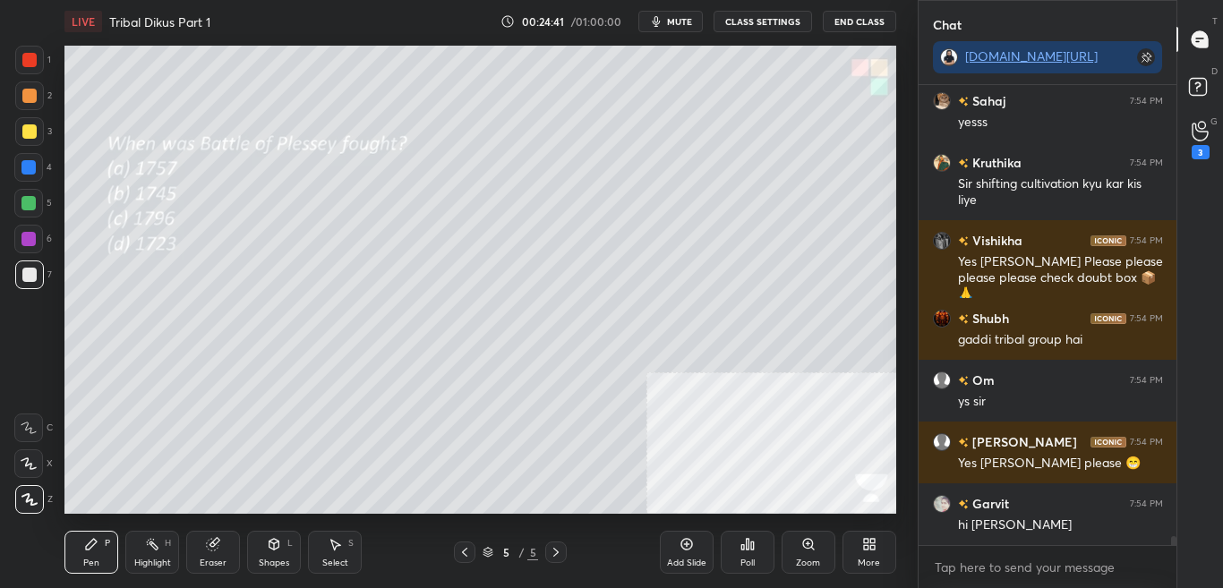
click at [1217, 118] on p "G" at bounding box center [1214, 121] width 7 height 13
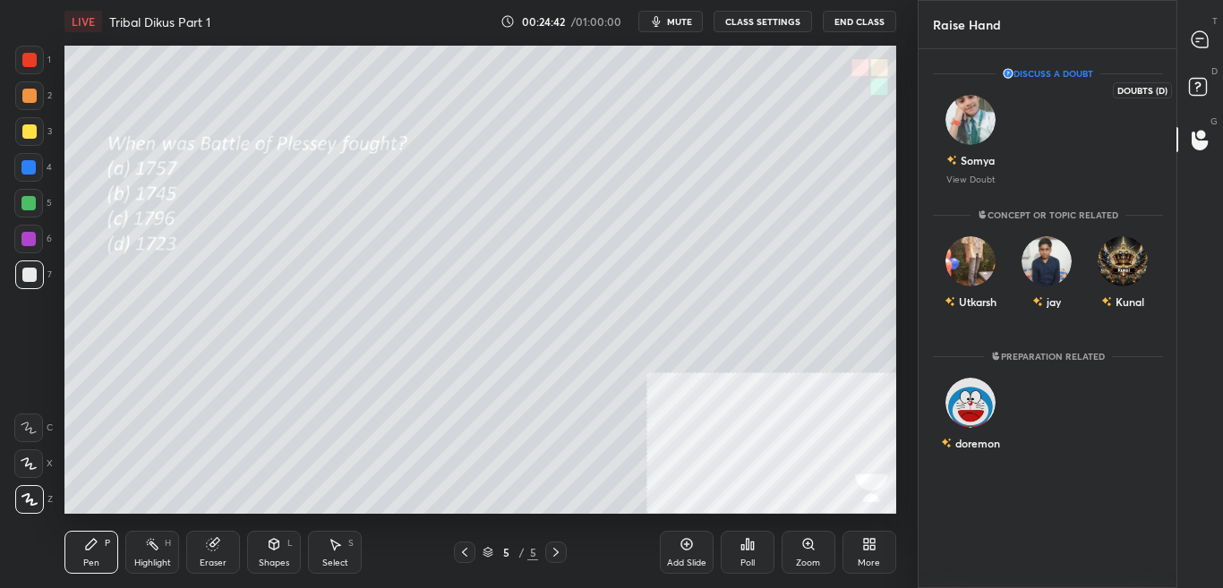
click at [1214, 93] on icon at bounding box center [1201, 89] width 32 height 32
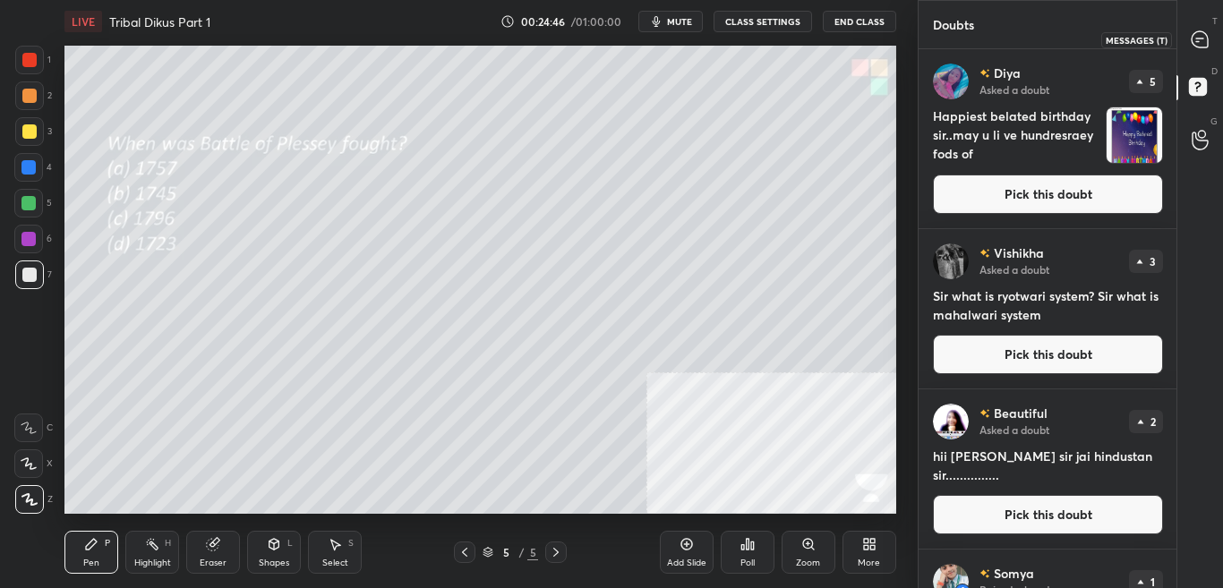
click at [1213, 48] on div at bounding box center [1201, 39] width 36 height 32
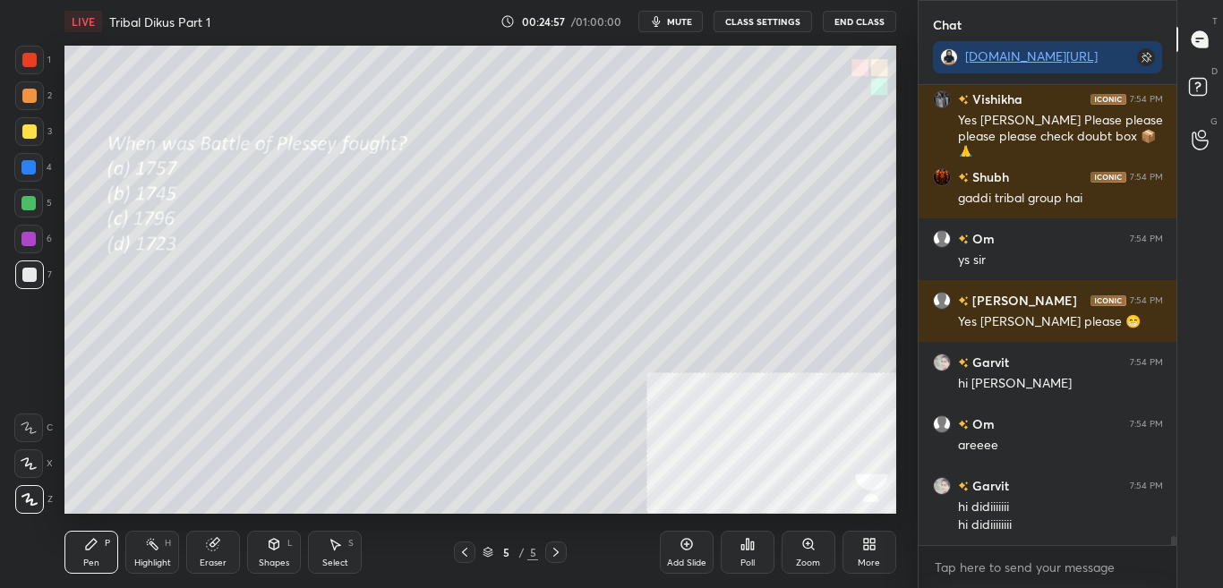
click at [739, 555] on div "Poll" at bounding box center [748, 552] width 54 height 43
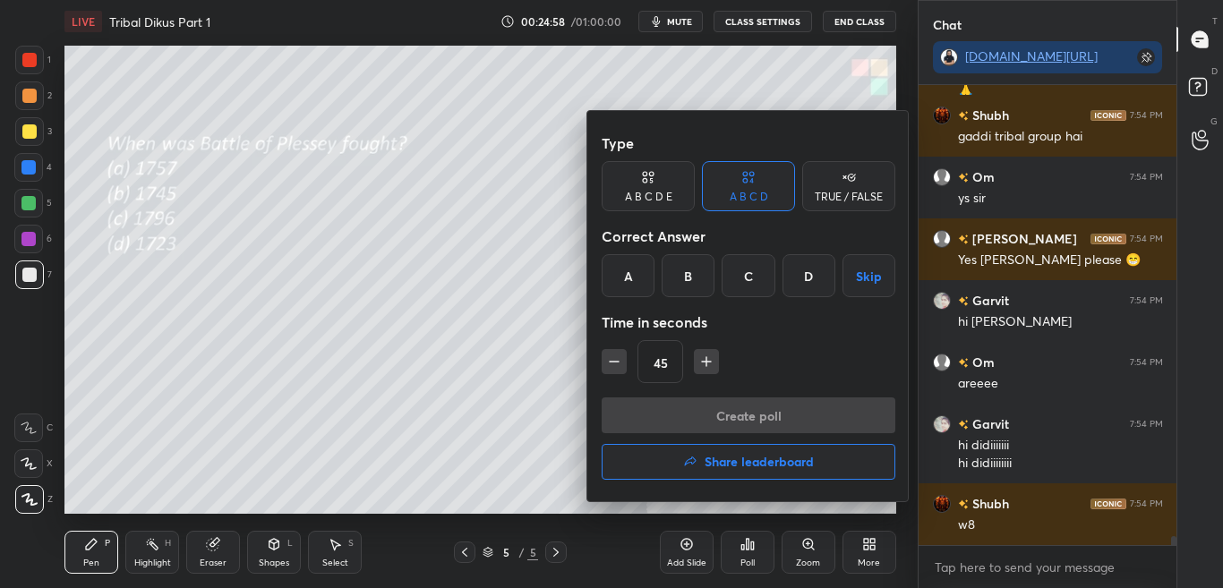
click at [749, 557] on div at bounding box center [611, 294] width 1223 height 588
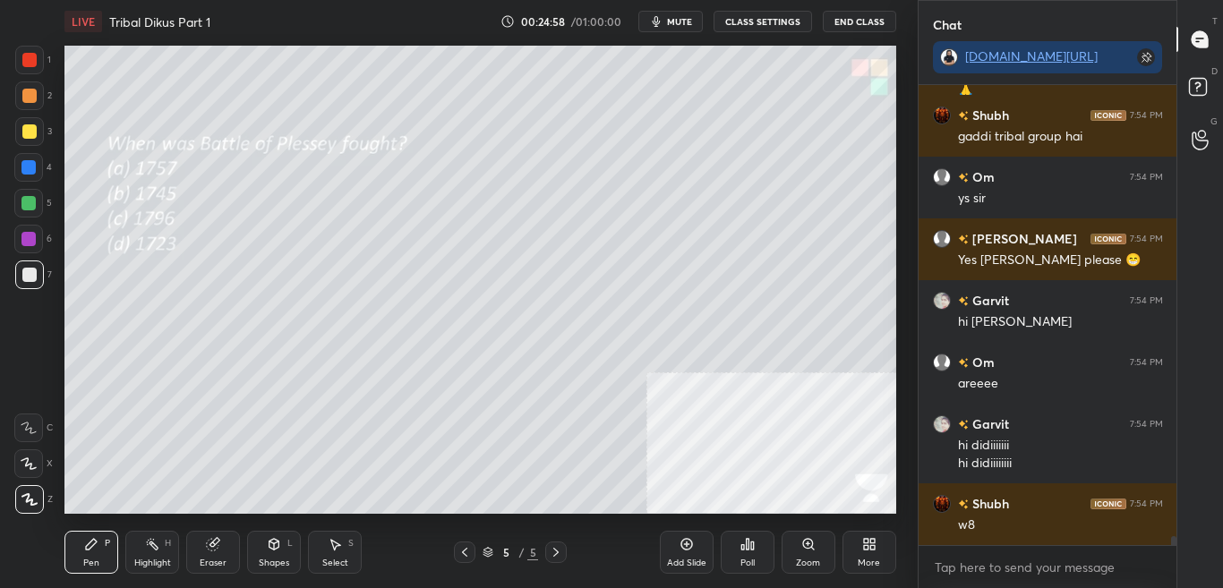
click at [750, 559] on div "Poll" at bounding box center [748, 563] width 14 height 9
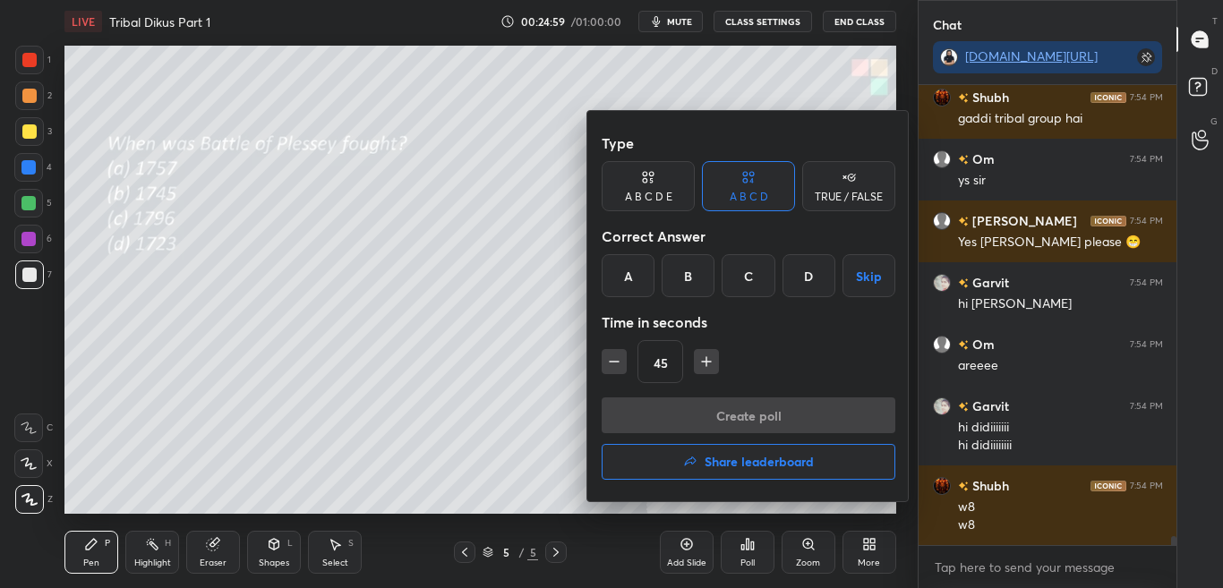
click at [751, 558] on div at bounding box center [611, 294] width 1223 height 588
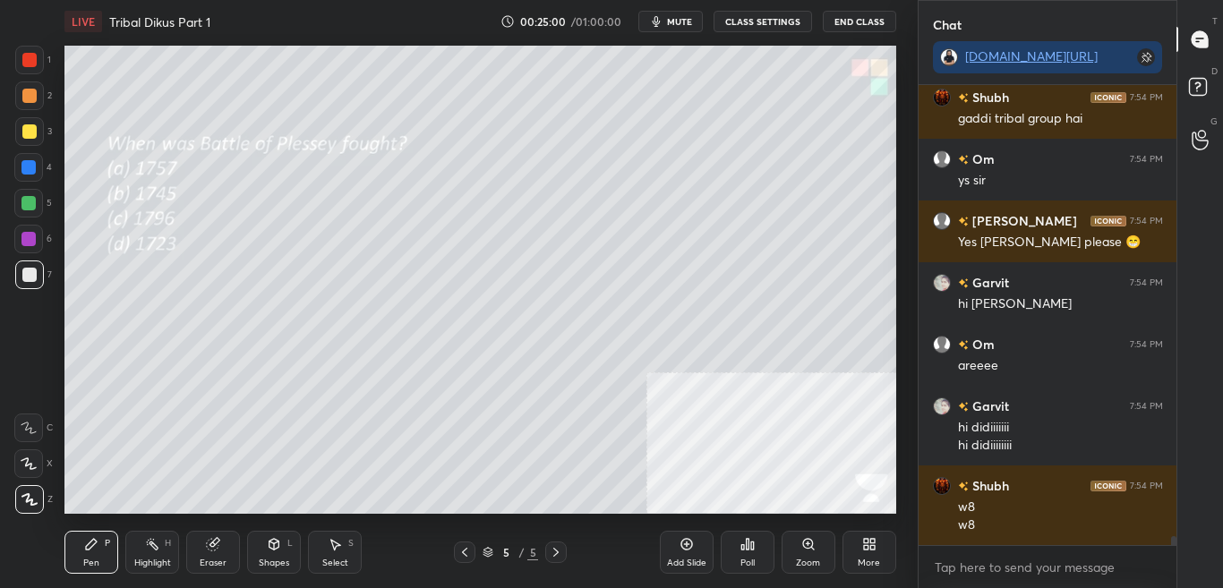
click at [752, 559] on div "Poll" at bounding box center [748, 563] width 14 height 9
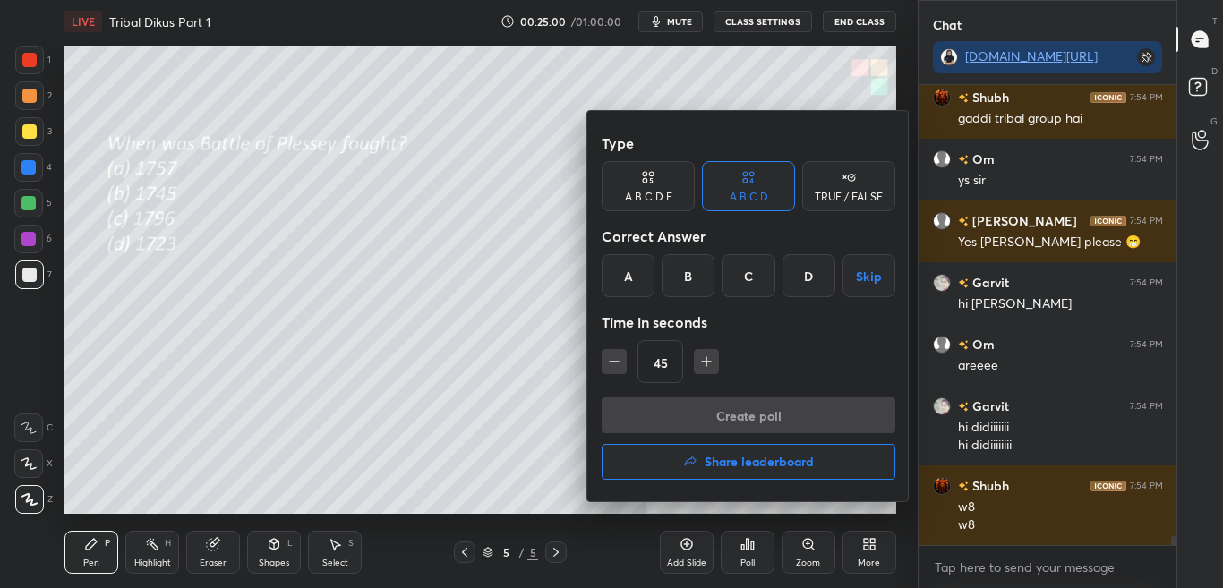
click at [753, 559] on div at bounding box center [611, 294] width 1223 height 588
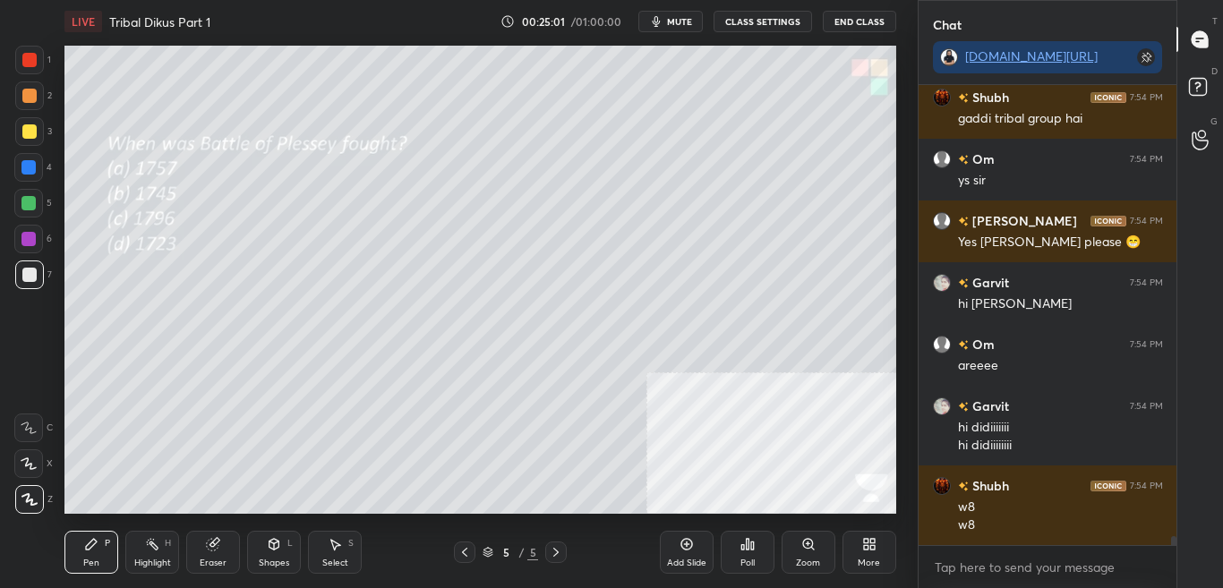
click at [753, 559] on div "Poll" at bounding box center [748, 563] width 14 height 9
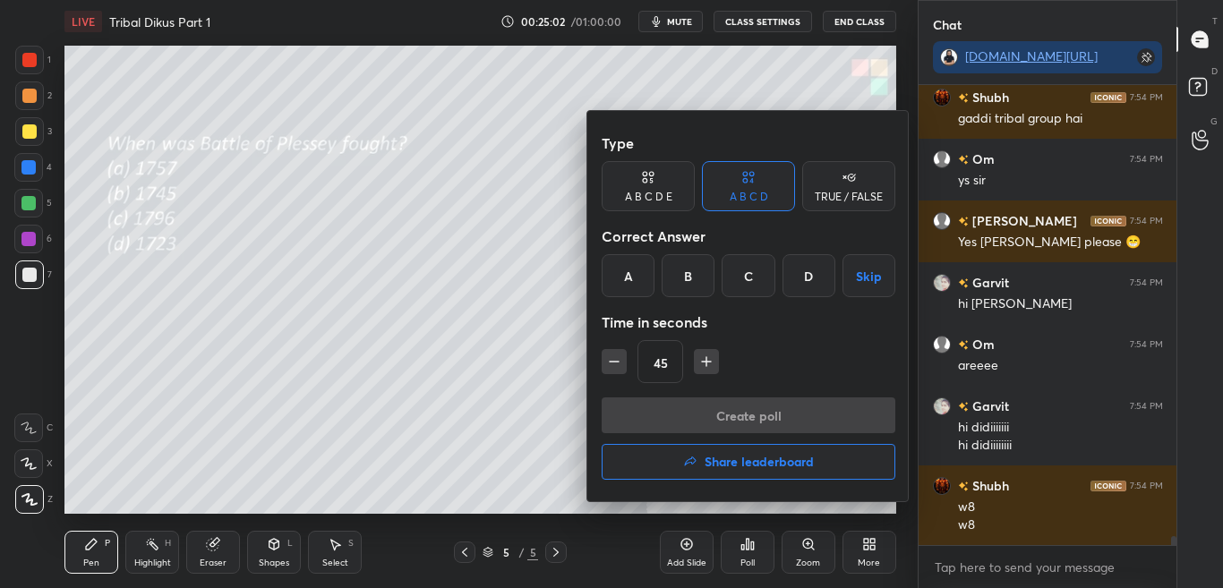
click at [755, 560] on div at bounding box center [611, 294] width 1223 height 588
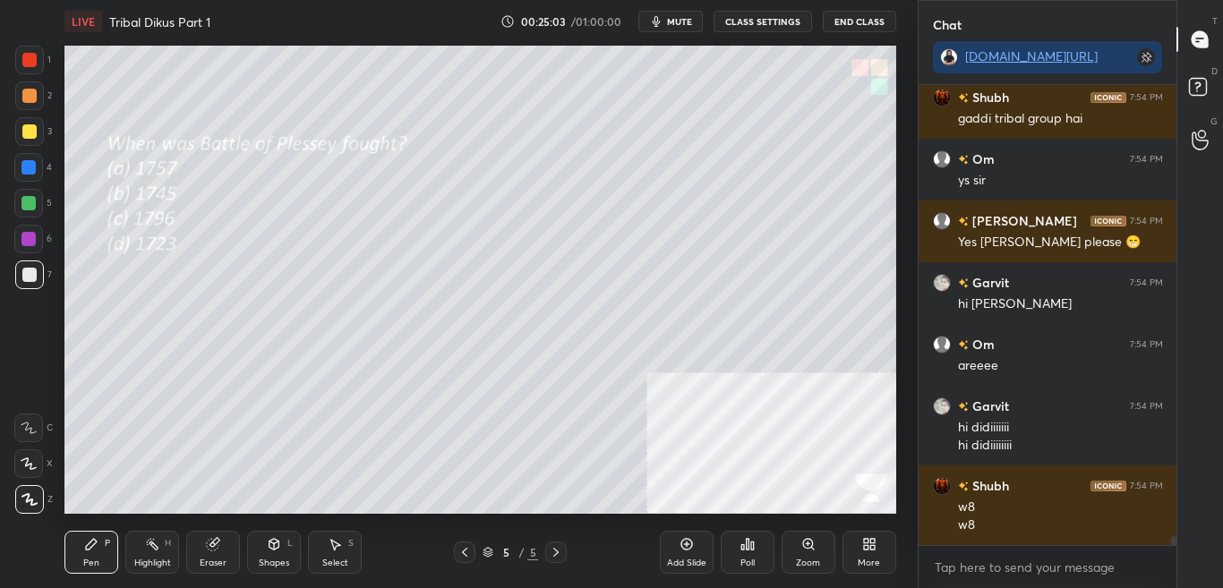
click at [755, 557] on div "Poll" at bounding box center [748, 552] width 54 height 43
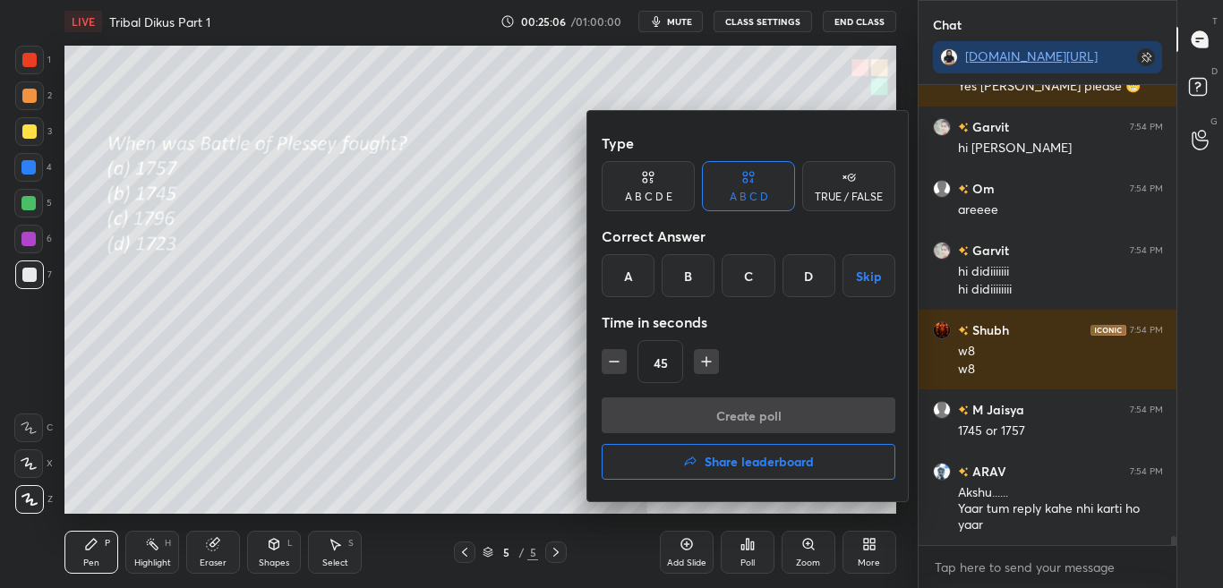
click at [632, 281] on div "A" at bounding box center [628, 275] width 53 height 43
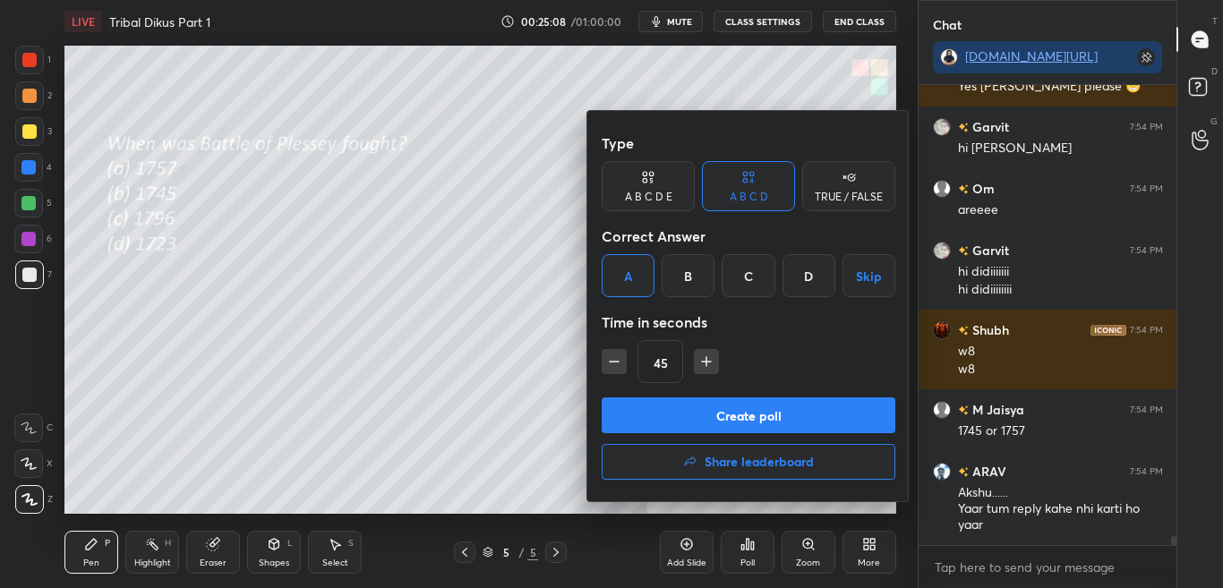
click at [693, 414] on button "Create poll" at bounding box center [749, 416] width 294 height 36
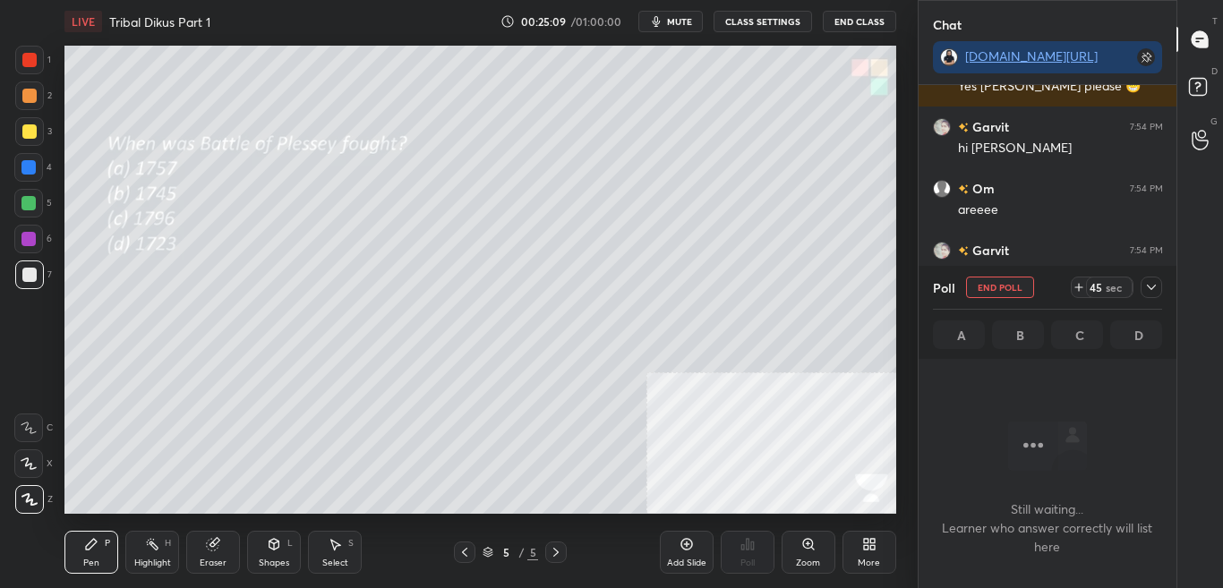
click at [1154, 289] on icon at bounding box center [1152, 287] width 14 height 14
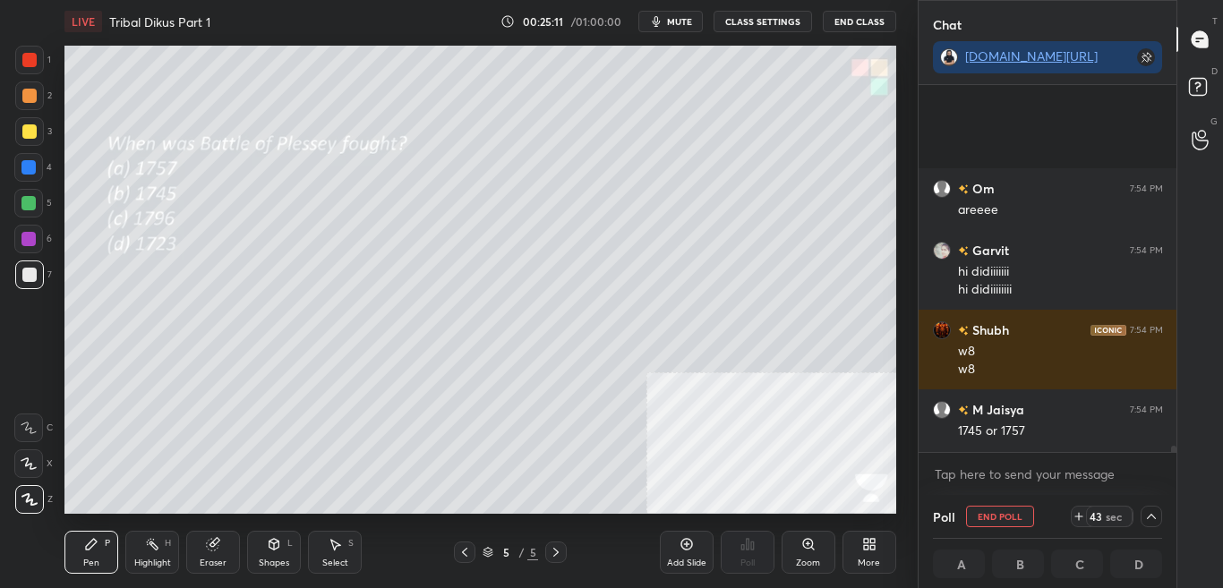
click at [1174, 455] on div "Om 7:54 PM [PERSON_NAME] 7:54 PM hi didiiiiiii hi didiiiiiiii Shubh 7:54 PM w8 …" at bounding box center [1048, 290] width 259 height 410
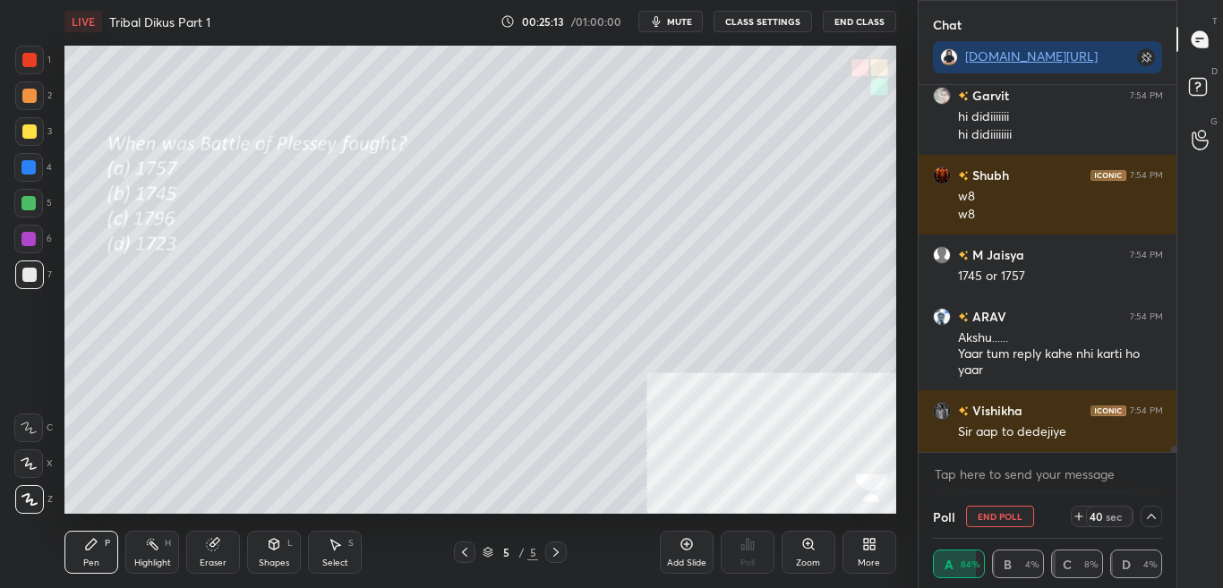
click at [1157, 514] on icon at bounding box center [1152, 517] width 14 height 14
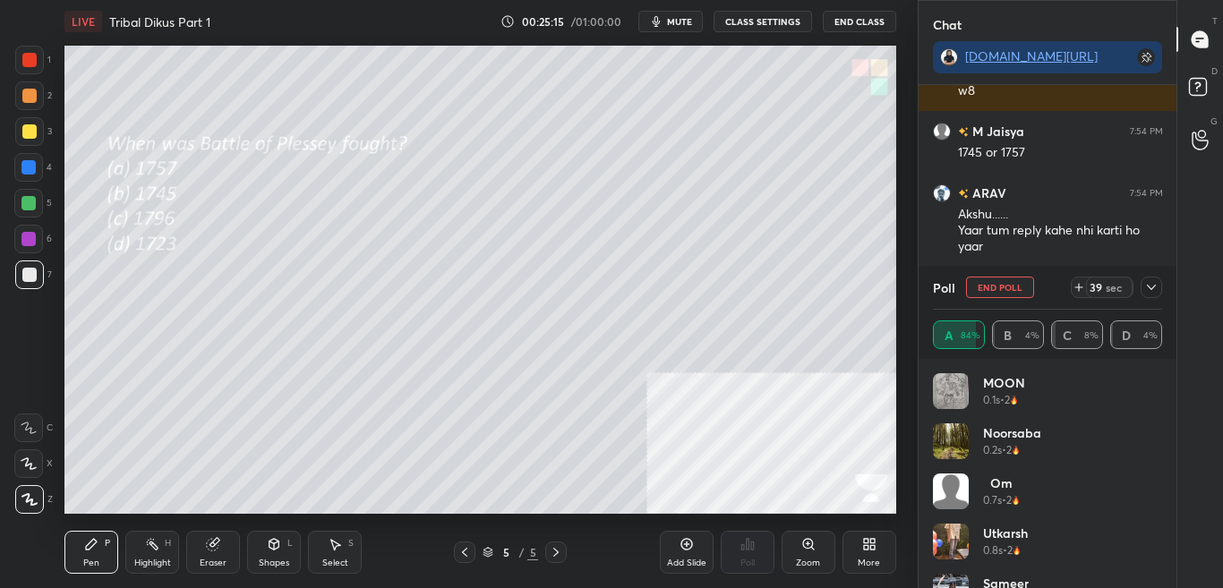
click at [1159, 289] on div at bounding box center [1151, 287] width 21 height 21
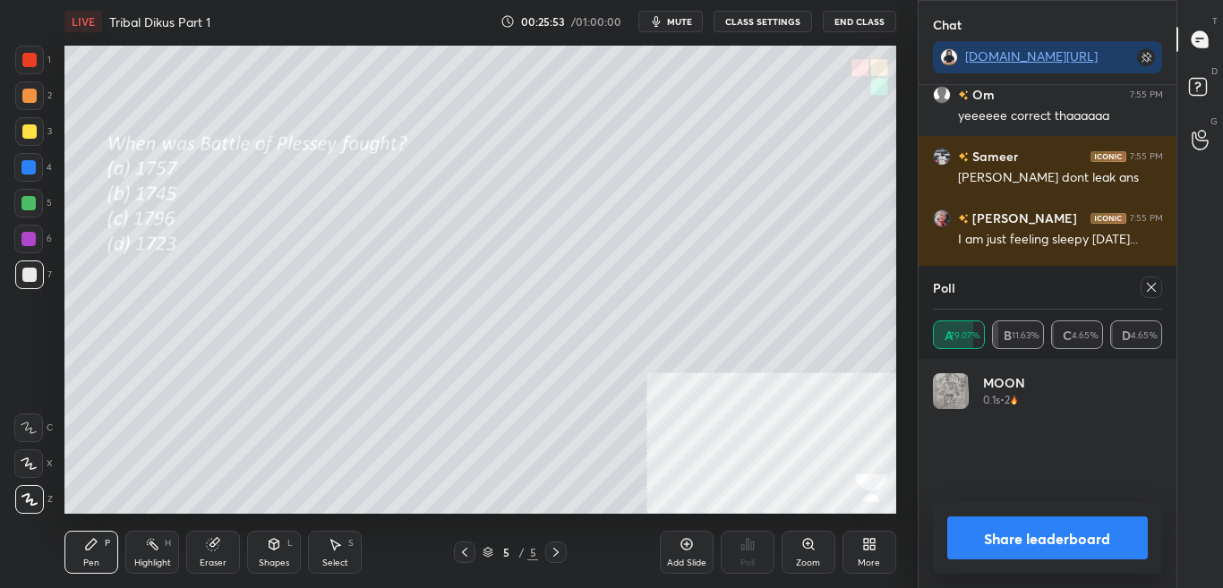
scroll to position [6, 6]
click at [1156, 290] on icon at bounding box center [1152, 287] width 14 height 14
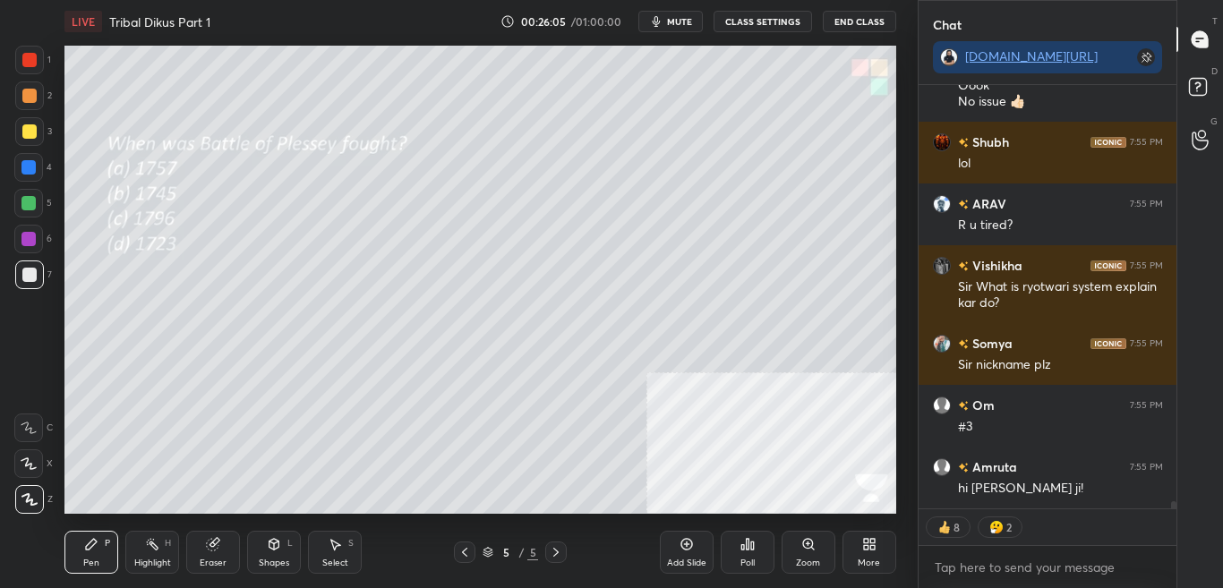
click at [1171, 502] on div at bounding box center [1171, 297] width 11 height 424
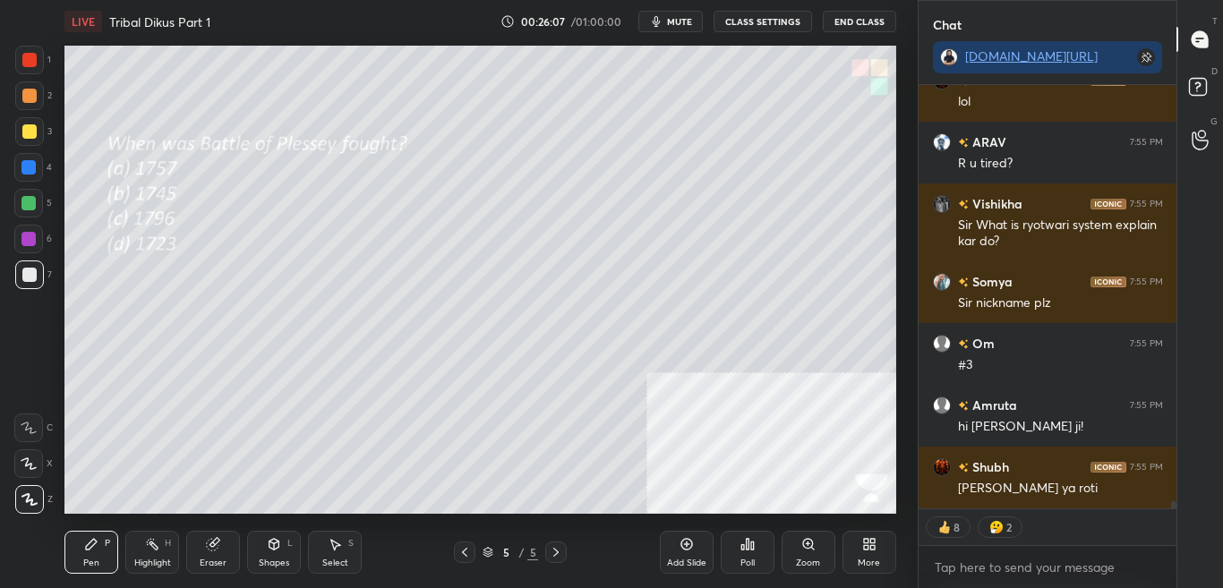
click at [1172, 505] on div at bounding box center [1174, 509] width 5 height 14
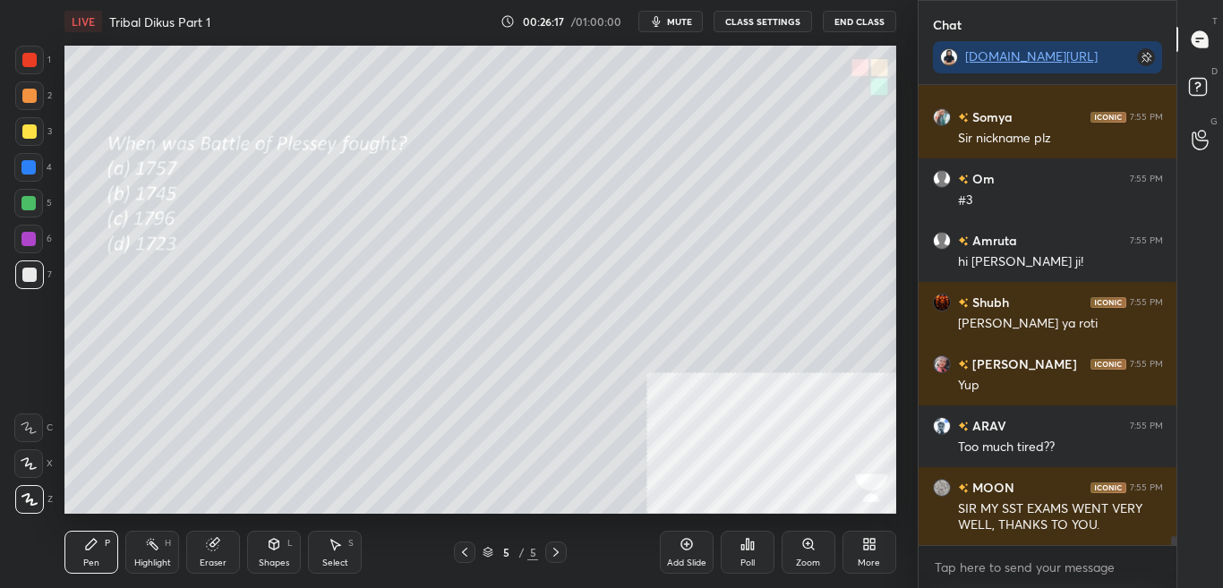
scroll to position [24018, 0]
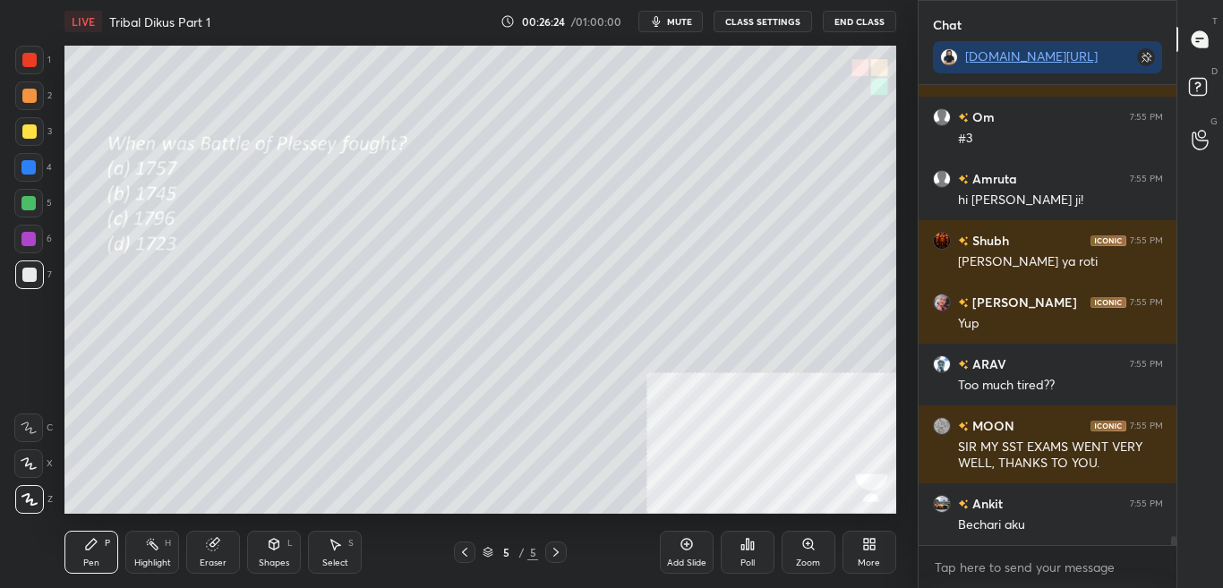
click at [865, 550] on icon at bounding box center [866, 547] width 4 height 4
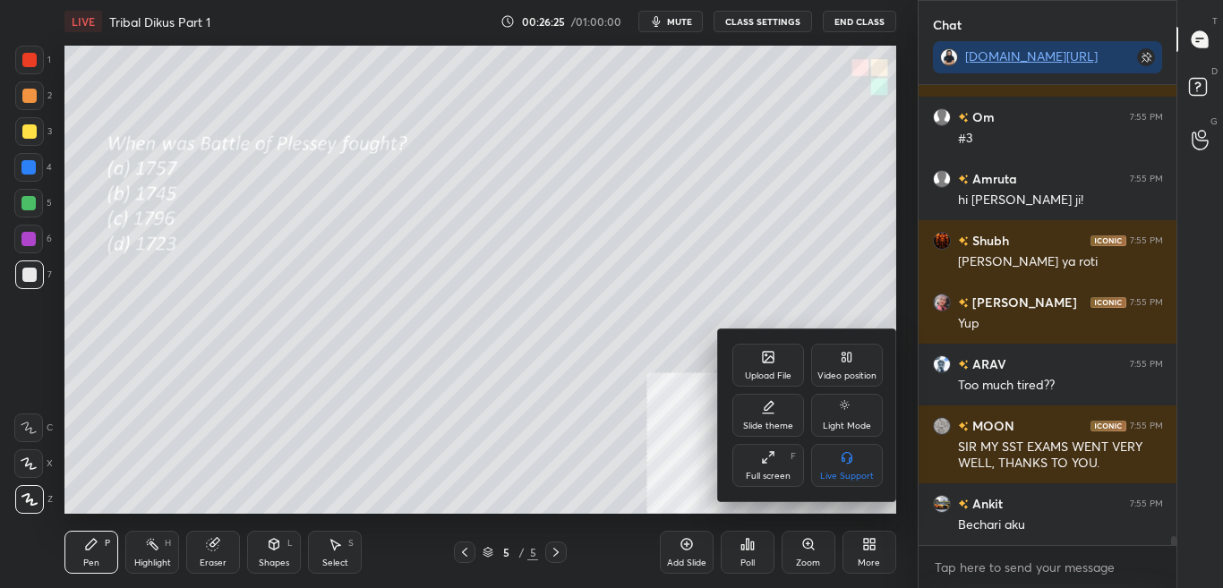
click at [777, 373] on div "Upload File" at bounding box center [768, 376] width 47 height 9
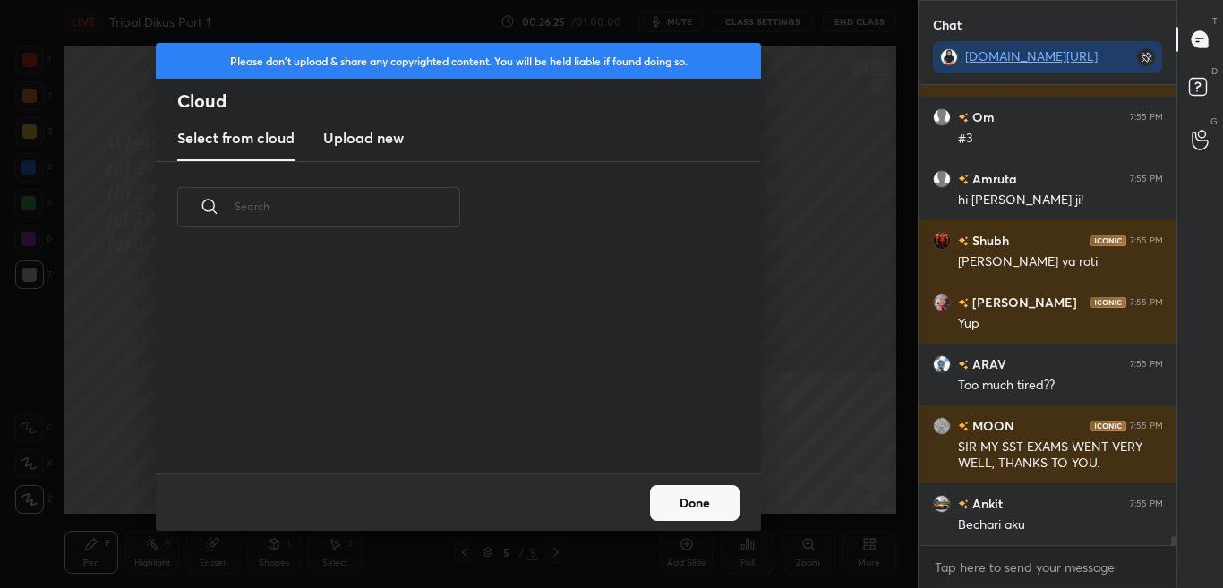
scroll to position [220, 575]
click at [371, 142] on h3 "Upload new" at bounding box center [363, 137] width 81 height 21
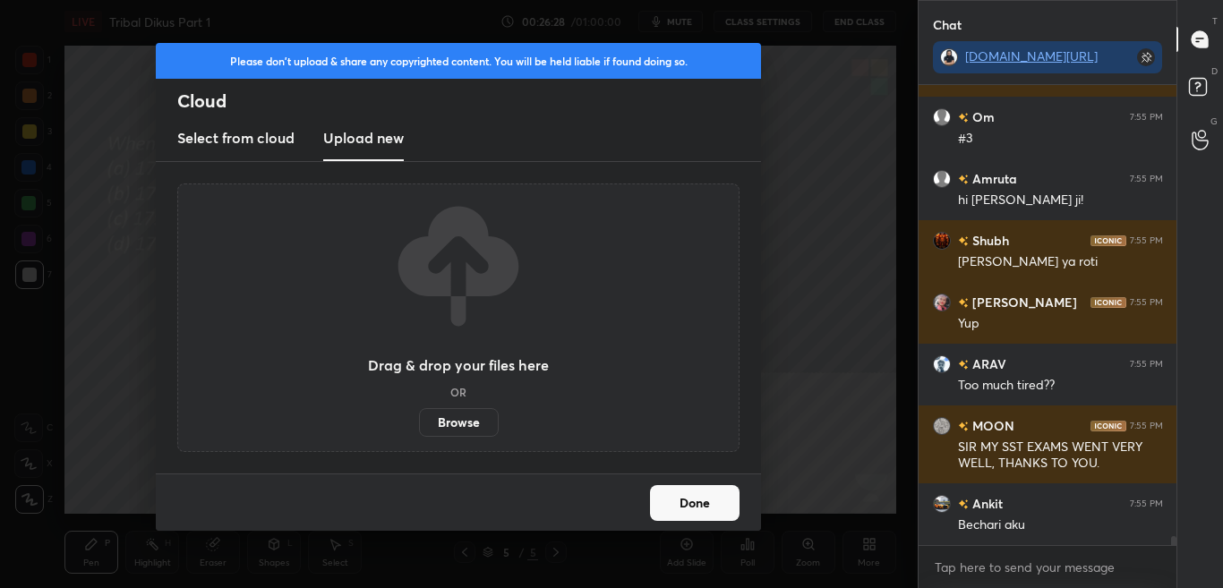
click at [476, 427] on label "Browse" at bounding box center [459, 422] width 80 height 29
click at [419, 427] on input "Browse" at bounding box center [419, 422] width 0 height 29
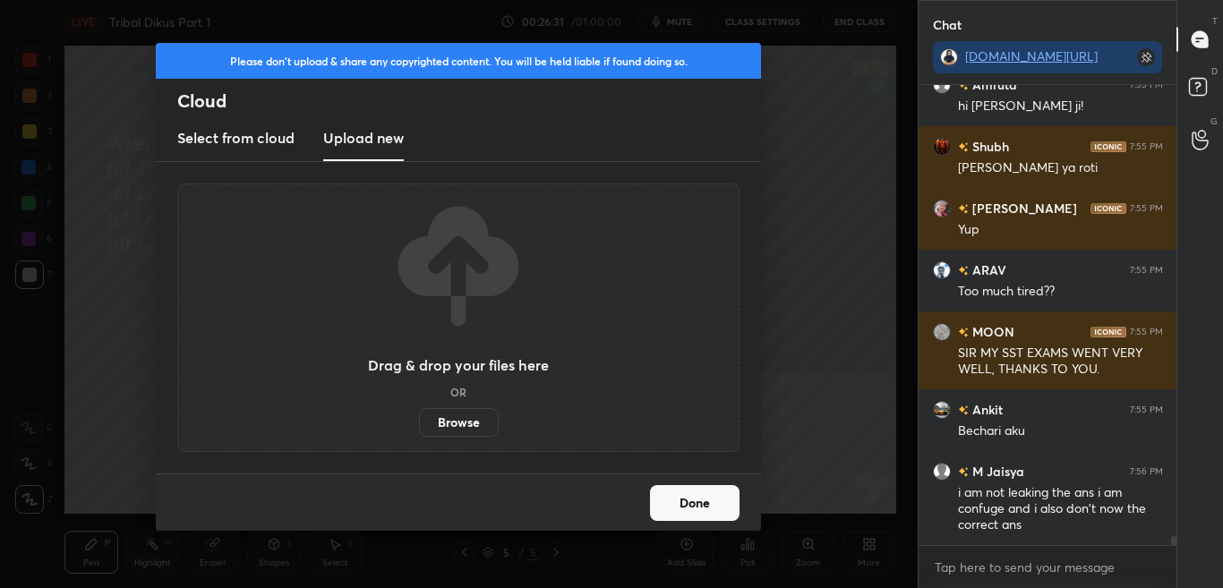
scroll to position [22715, 0]
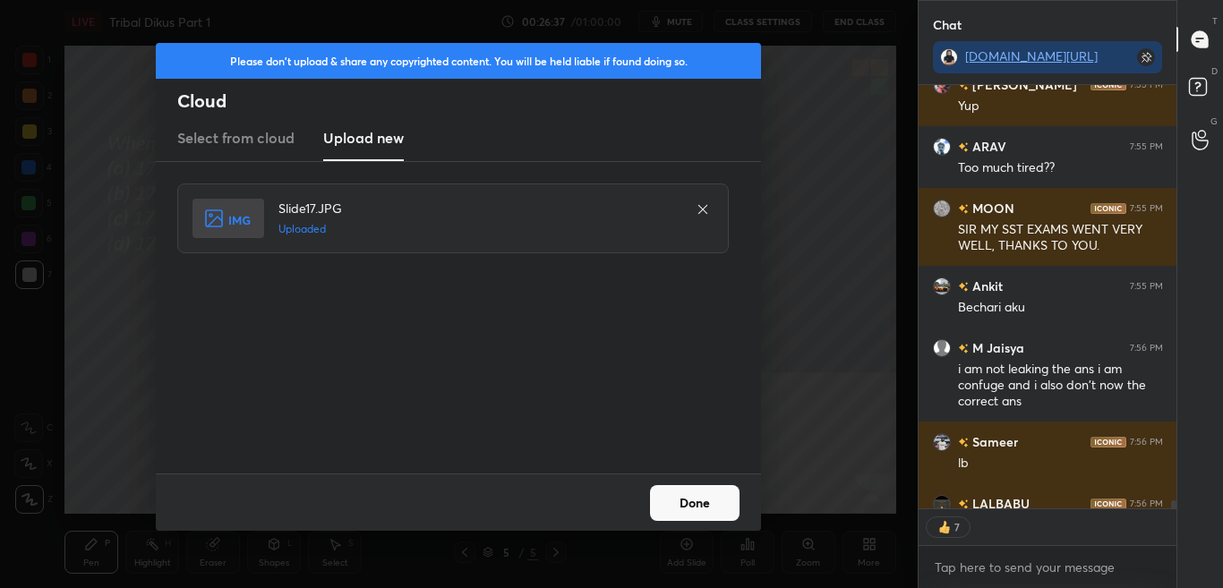
click at [708, 502] on button "Done" at bounding box center [695, 503] width 90 height 36
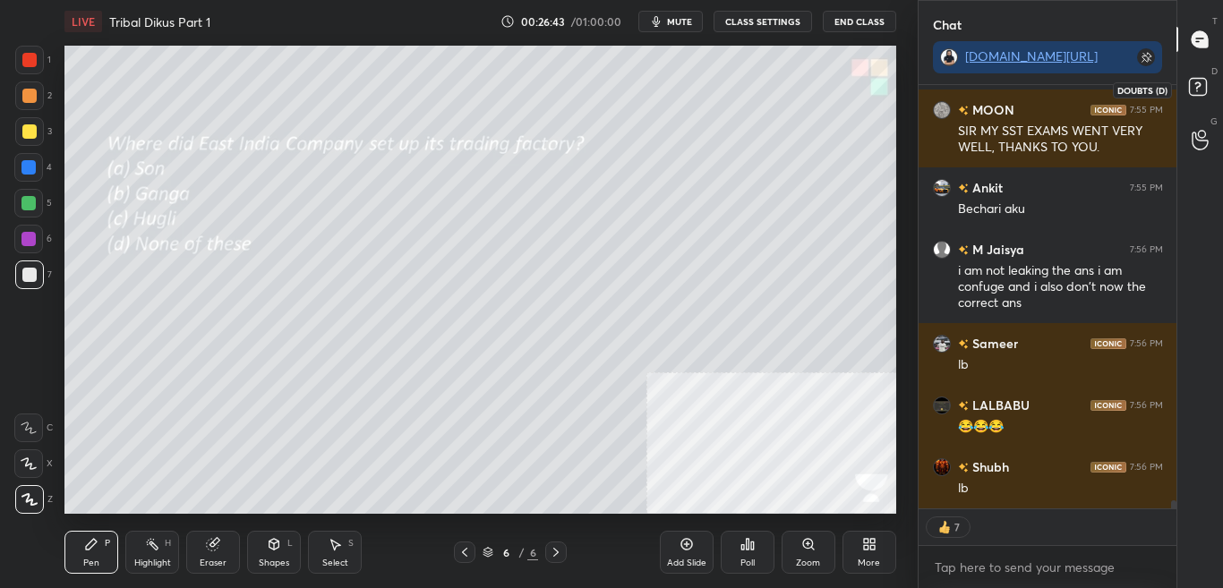
click at [1207, 91] on icon at bounding box center [1201, 89] width 32 height 32
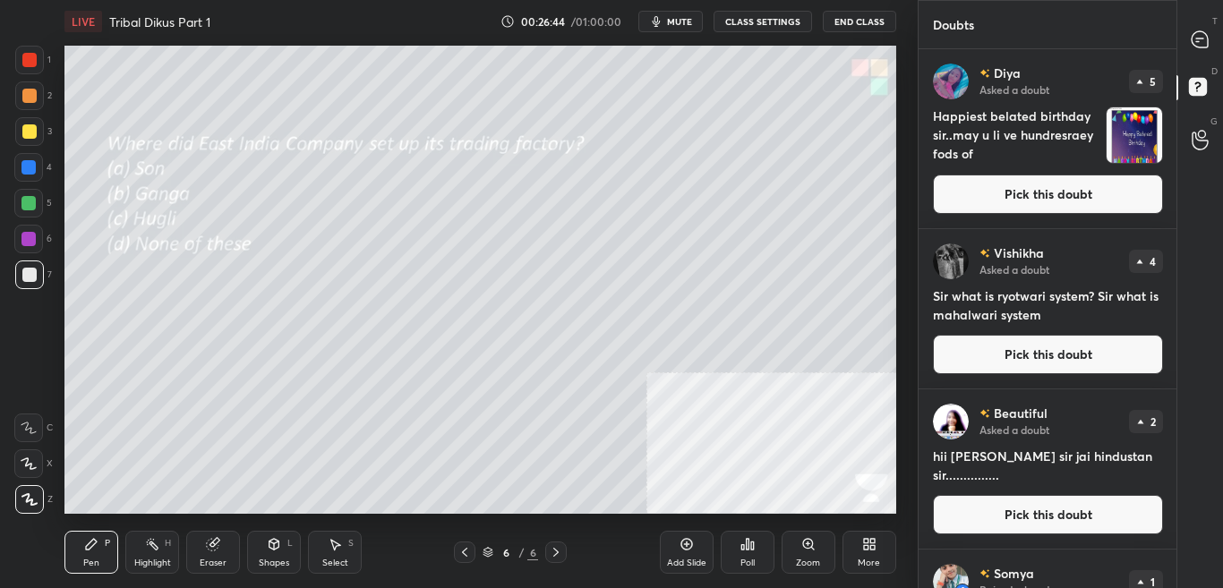
click at [1208, 60] on div "T Messages (T)" at bounding box center [1201, 39] width 46 height 50
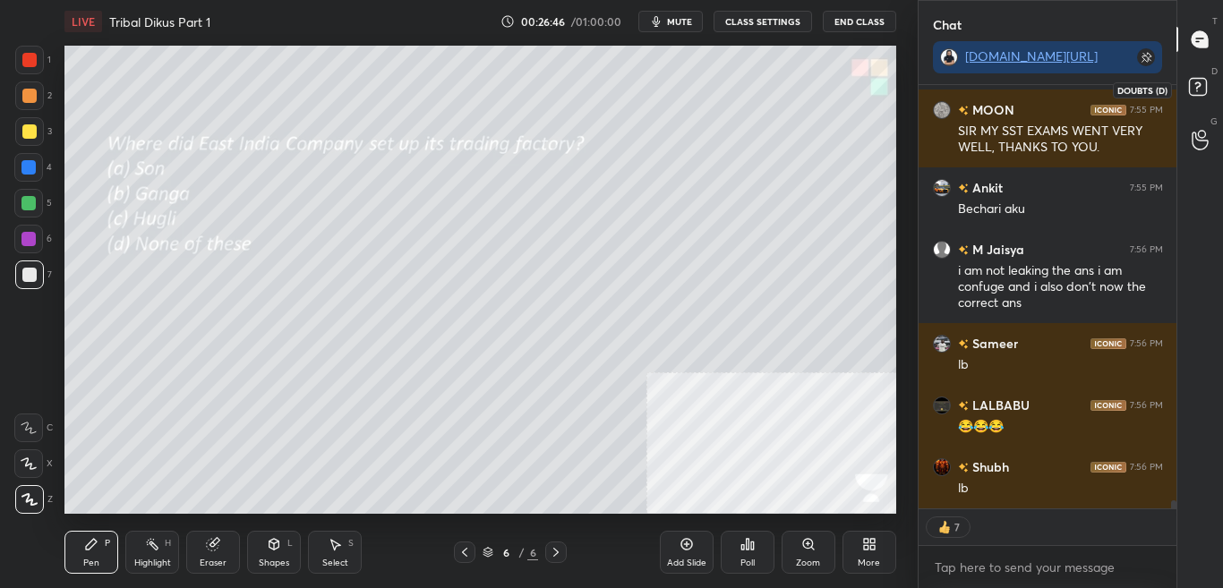
click at [1214, 80] on icon at bounding box center [1201, 89] width 32 height 32
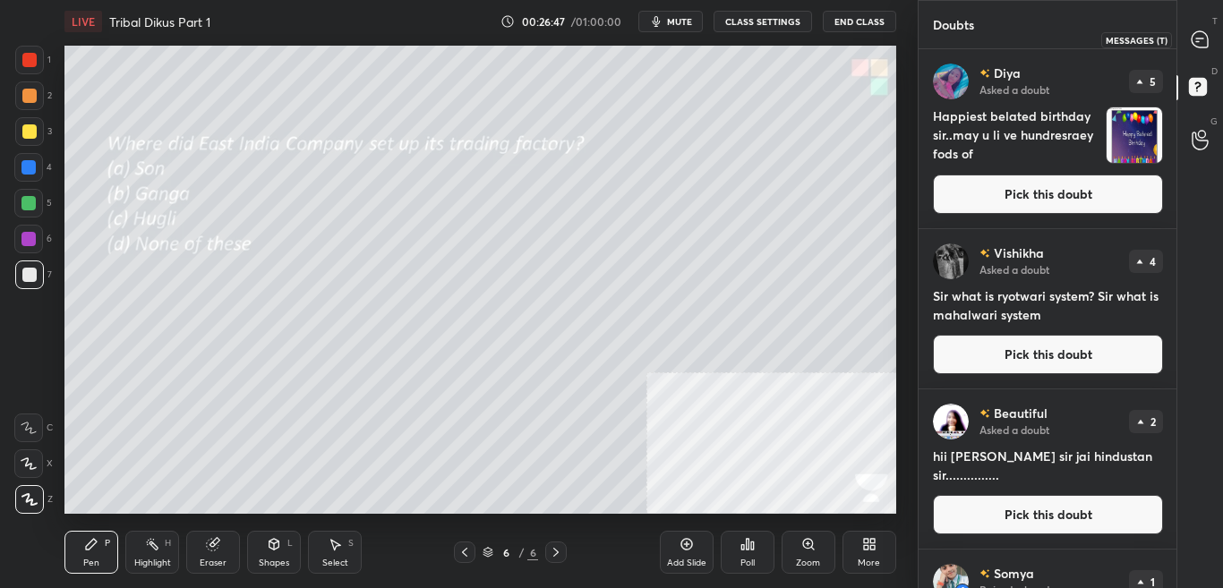
click at [1206, 49] on div at bounding box center [1201, 39] width 36 height 32
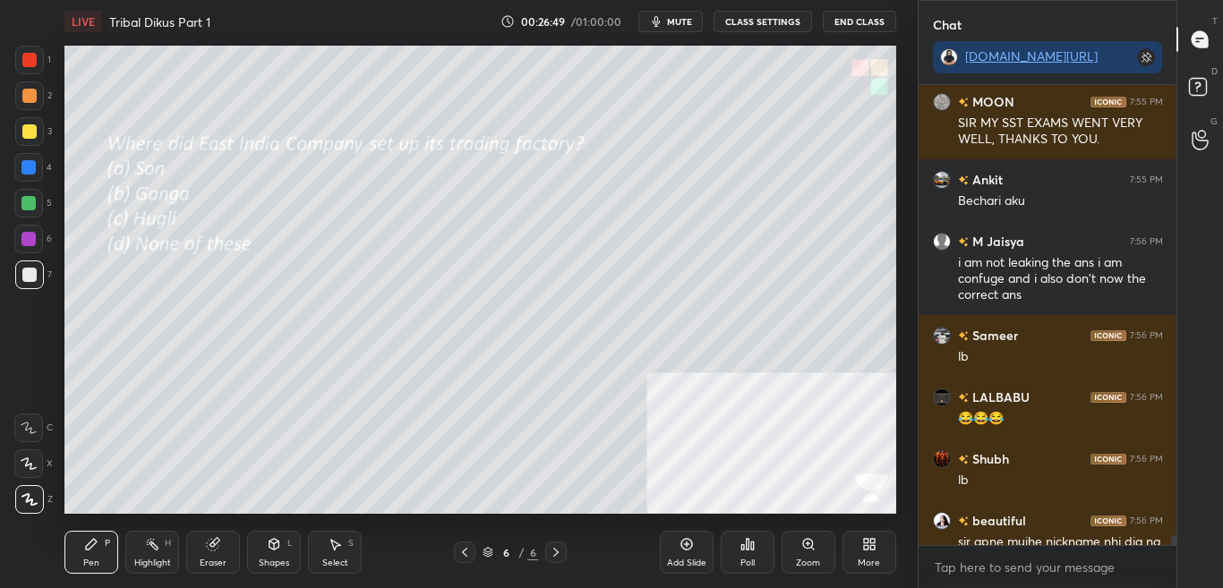
click at [1175, 534] on div at bounding box center [1171, 315] width 11 height 460
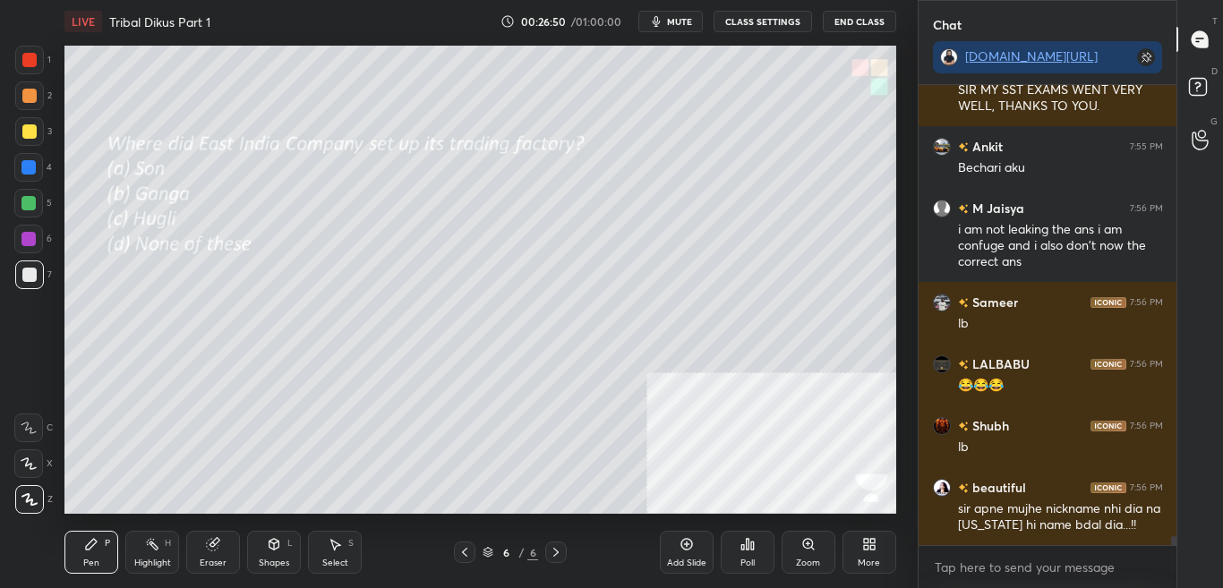
click at [1174, 545] on div "ARAV 7:55 PM Too much tired?? MOON 7:55 PM SIR MY SST EXAMS WENT VERY WELL, THA…" at bounding box center [1048, 336] width 259 height 503
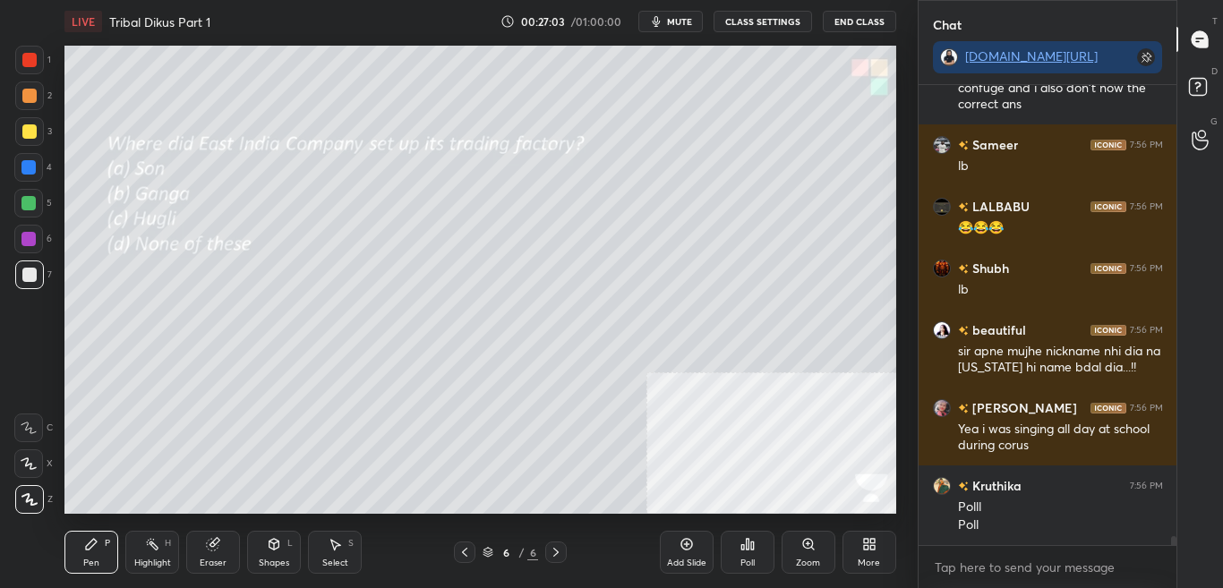
click at [749, 556] on div "Poll" at bounding box center [748, 552] width 54 height 43
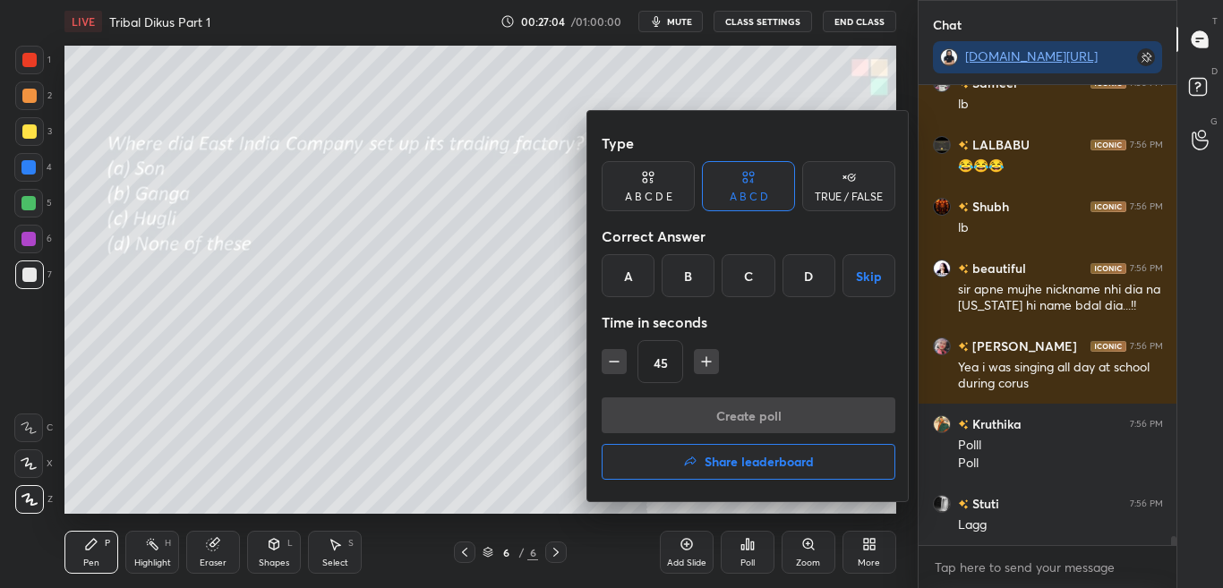
click at [743, 553] on div at bounding box center [611, 294] width 1223 height 588
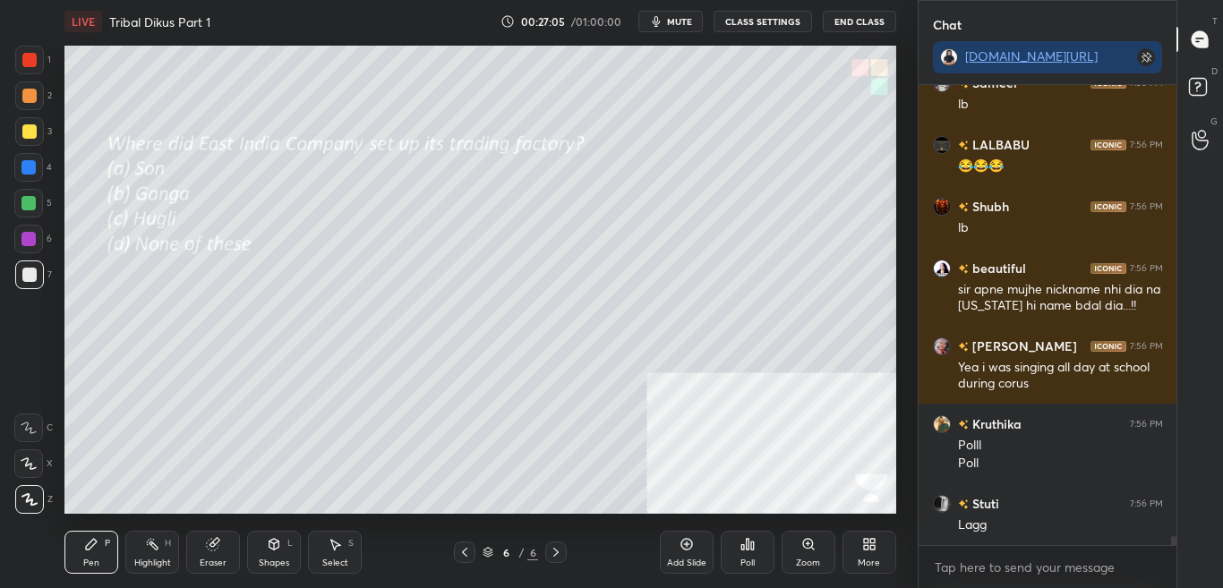
click at [743, 550] on icon at bounding box center [743, 547] width 3 height 4
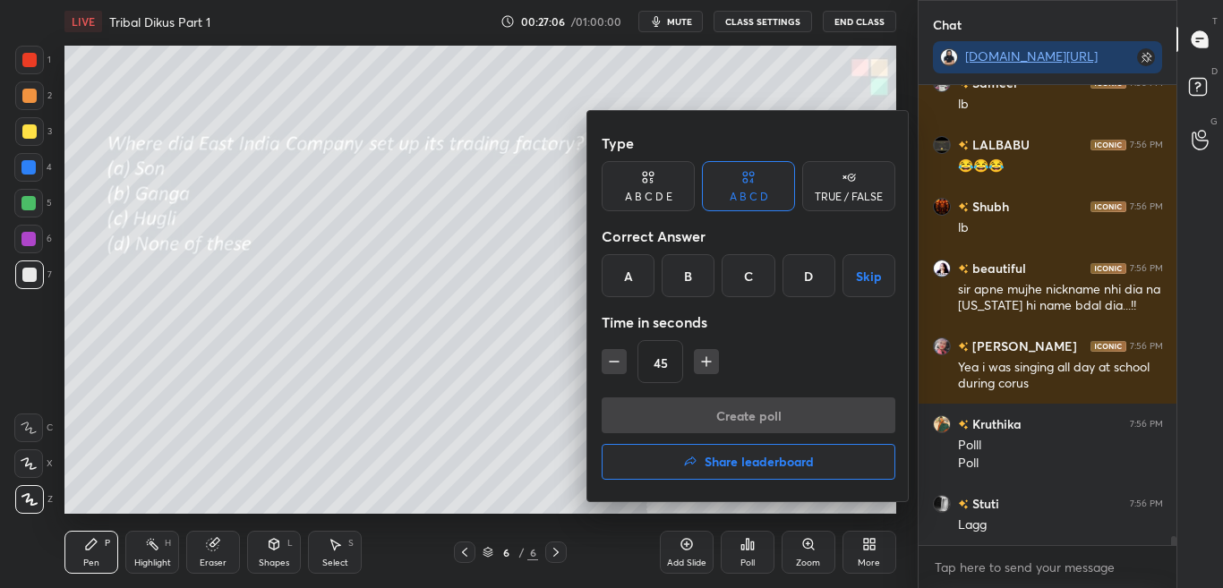
click at [753, 281] on div "C" at bounding box center [748, 275] width 53 height 43
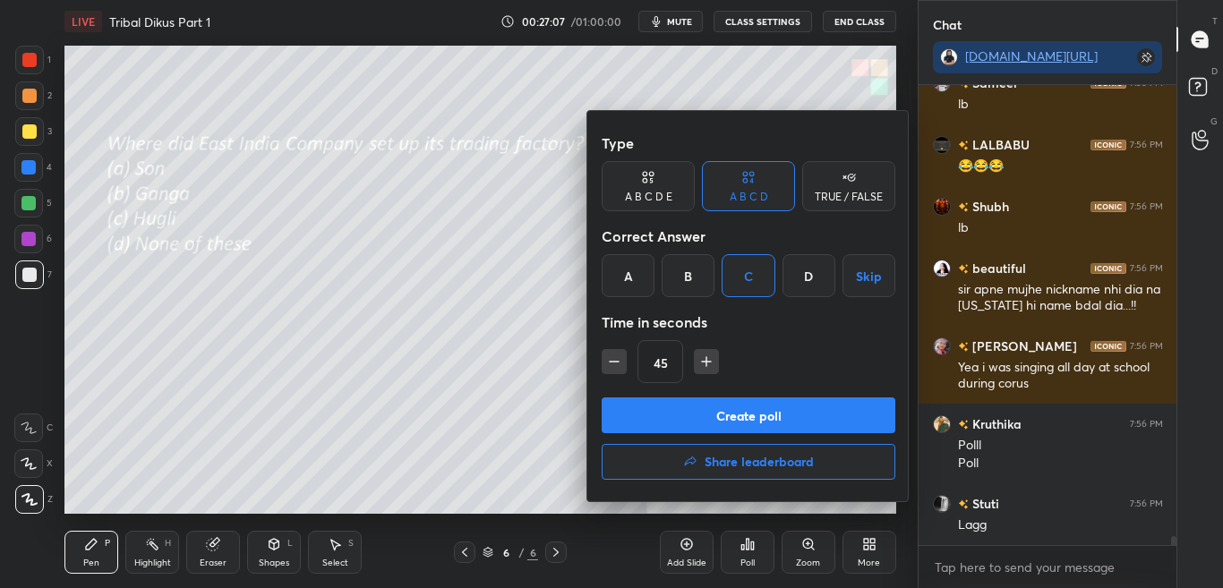
drag, startPoint x: 731, startPoint y: 406, endPoint x: 740, endPoint y: 413, distance: 11.5
click at [730, 406] on button "Create poll" at bounding box center [749, 416] width 294 height 36
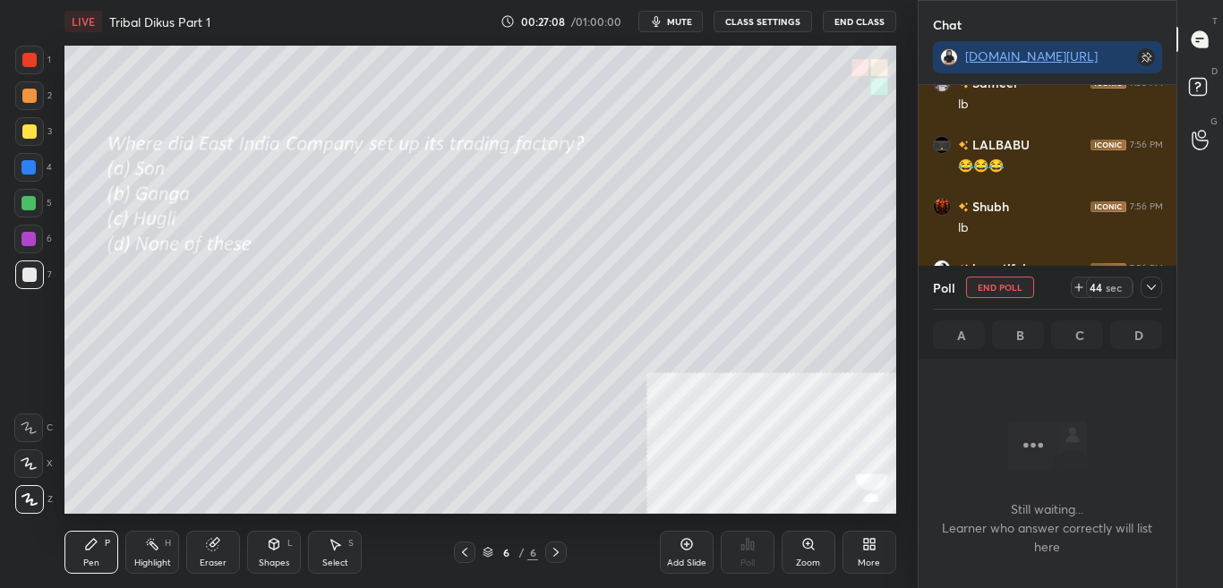
click at [1154, 284] on icon at bounding box center [1152, 287] width 14 height 14
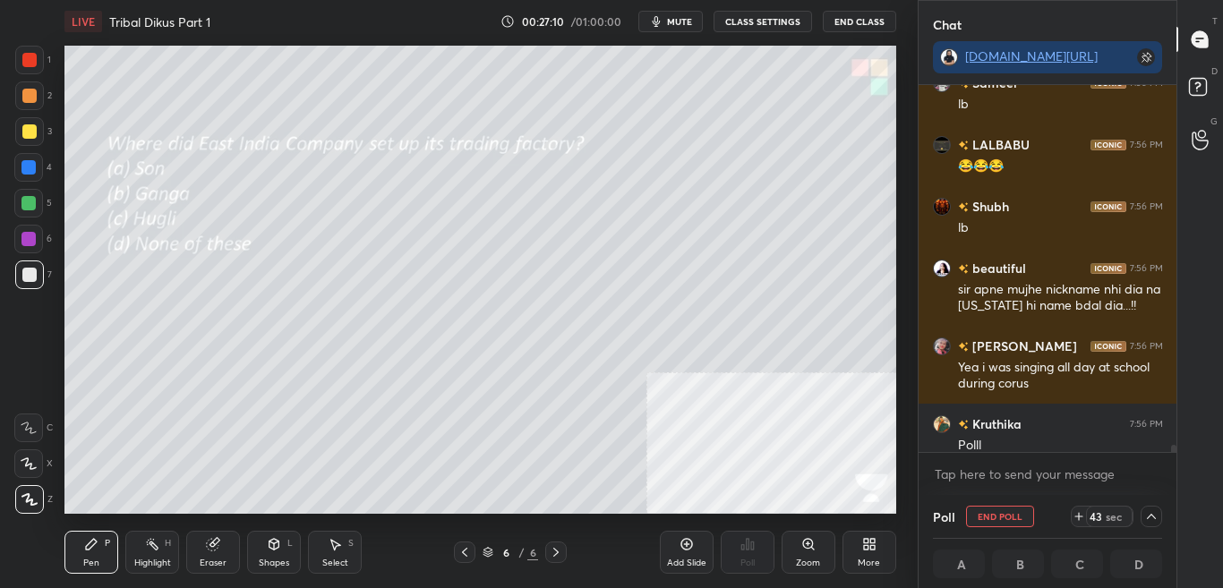
drag, startPoint x: 1169, startPoint y: 448, endPoint x: 1173, endPoint y: 459, distance: 11.6
click at [1170, 458] on div "M Jaisya 7:56 PM i am not leaking the ans i am confuge and i also don't now the…" at bounding box center [1048, 290] width 259 height 410
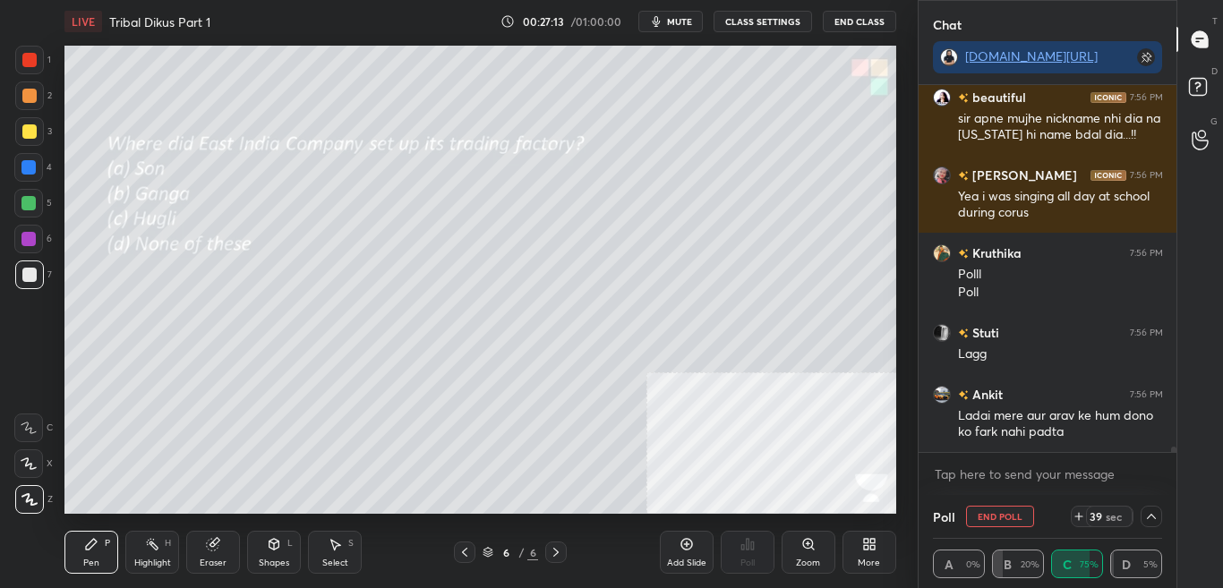
click at [1157, 517] on icon at bounding box center [1152, 517] width 14 height 14
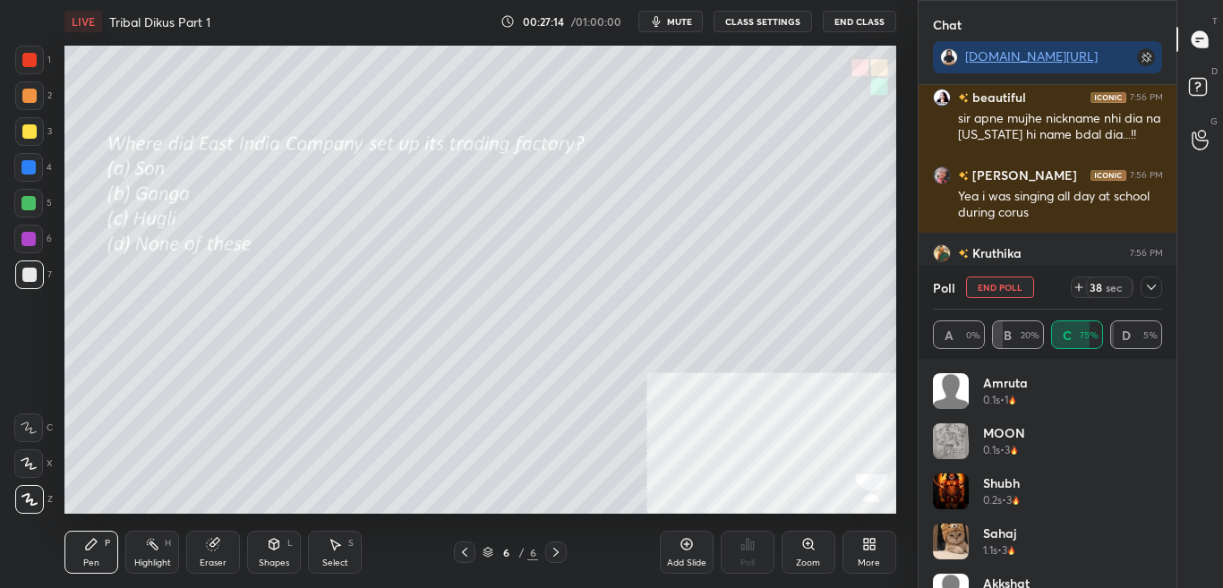
click at [1152, 278] on div at bounding box center [1151, 287] width 21 height 21
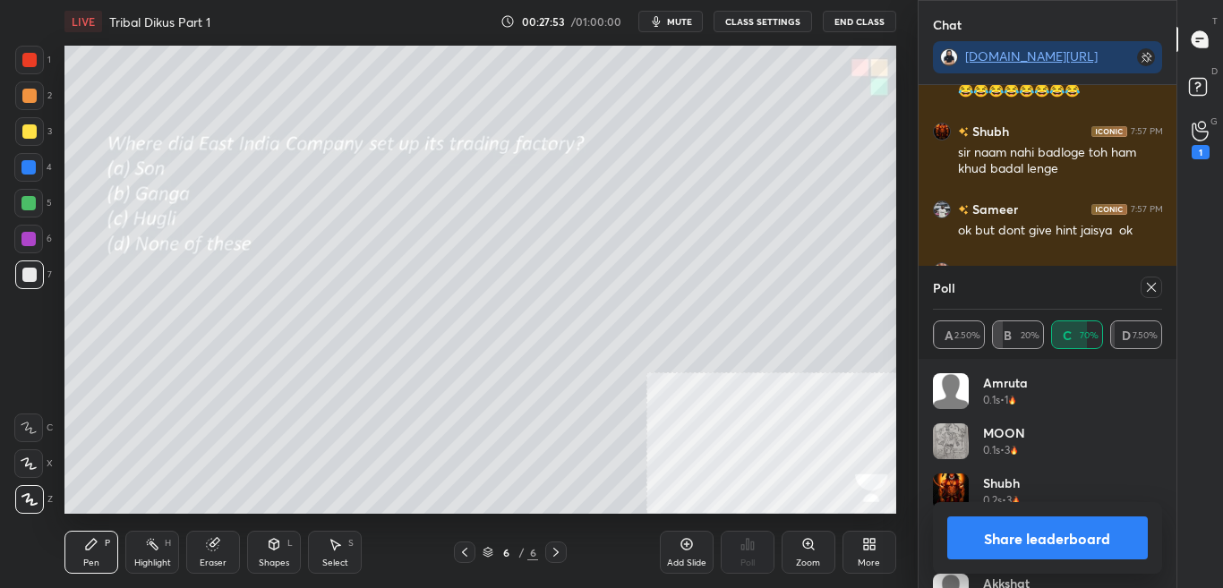
click at [1116, 547] on button "Share leaderboard" at bounding box center [1049, 538] width 202 height 43
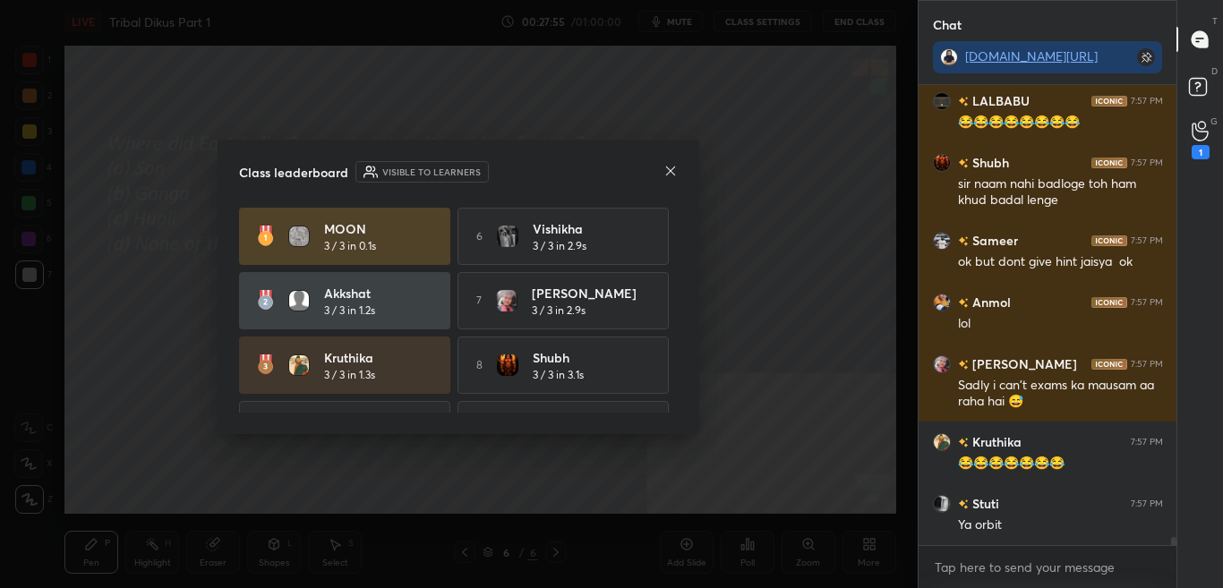
click at [671, 172] on icon at bounding box center [671, 171] width 14 height 14
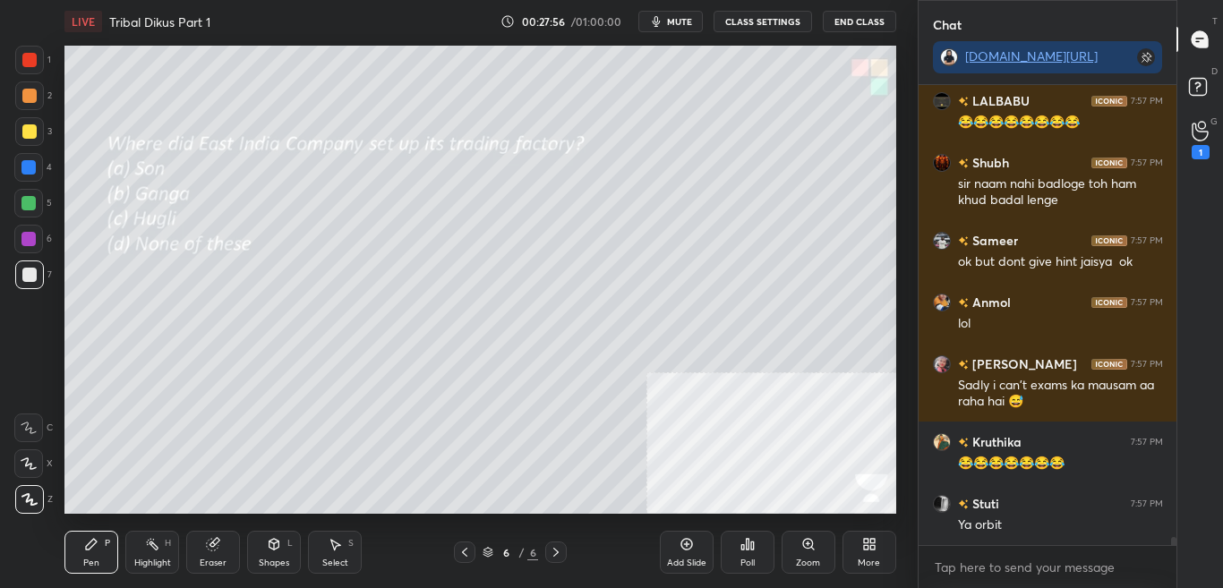
click at [864, 552] on div "More" at bounding box center [870, 552] width 54 height 43
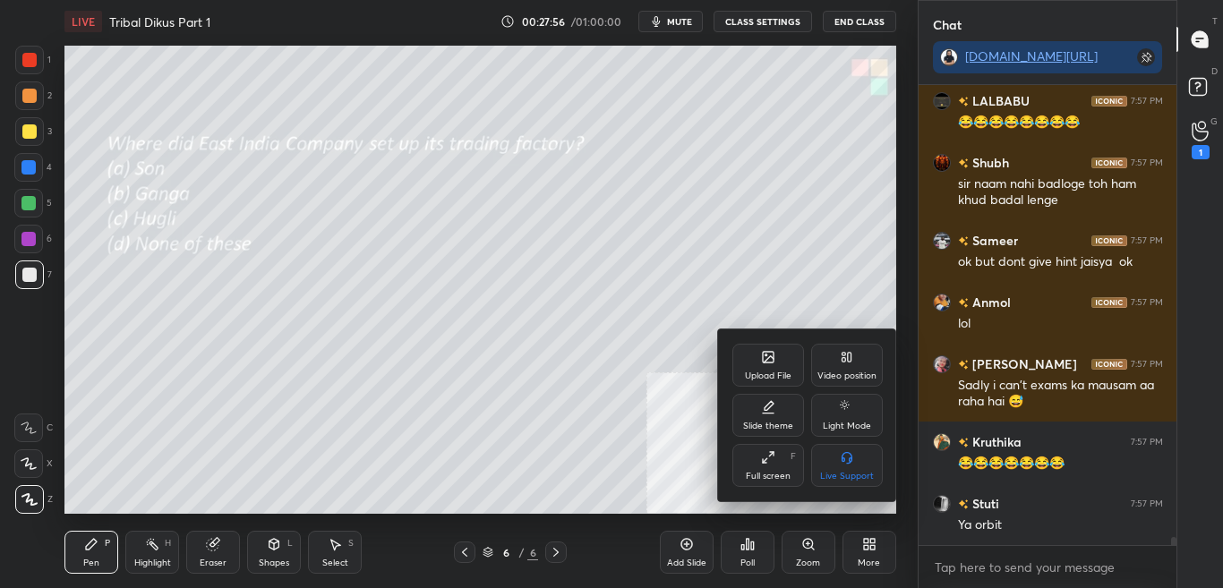
click at [791, 390] on div "Upload File Video position Slide theme Light Mode Full screen F Live Support" at bounding box center [808, 415] width 150 height 143
click at [784, 366] on div "Upload File" at bounding box center [769, 365] width 72 height 43
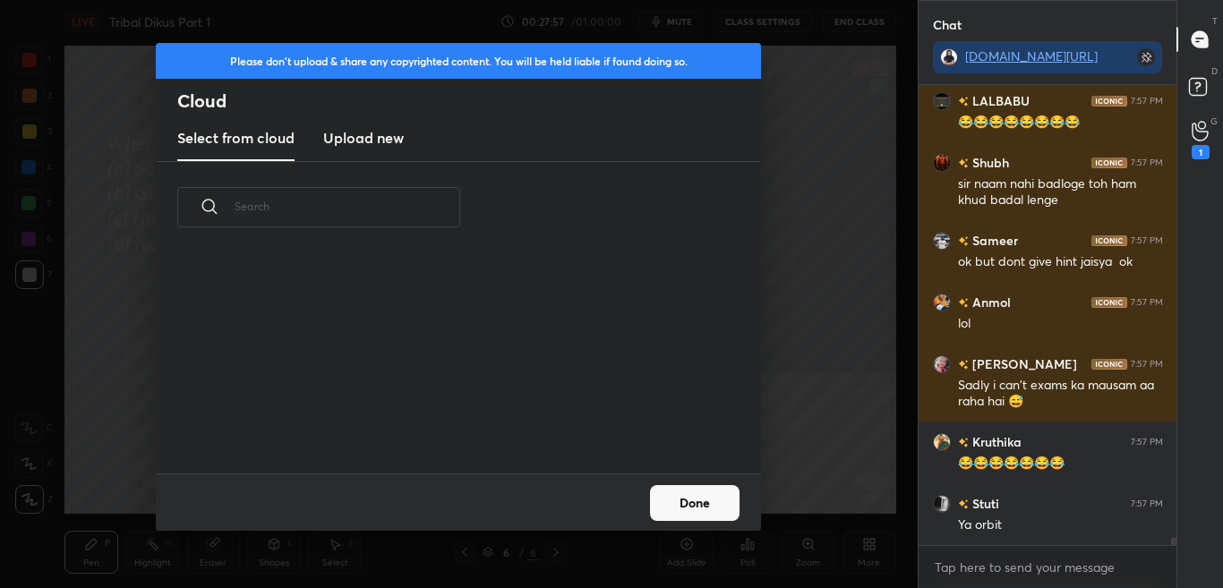
click at [372, 137] on h3 "Upload new" at bounding box center [363, 137] width 81 height 21
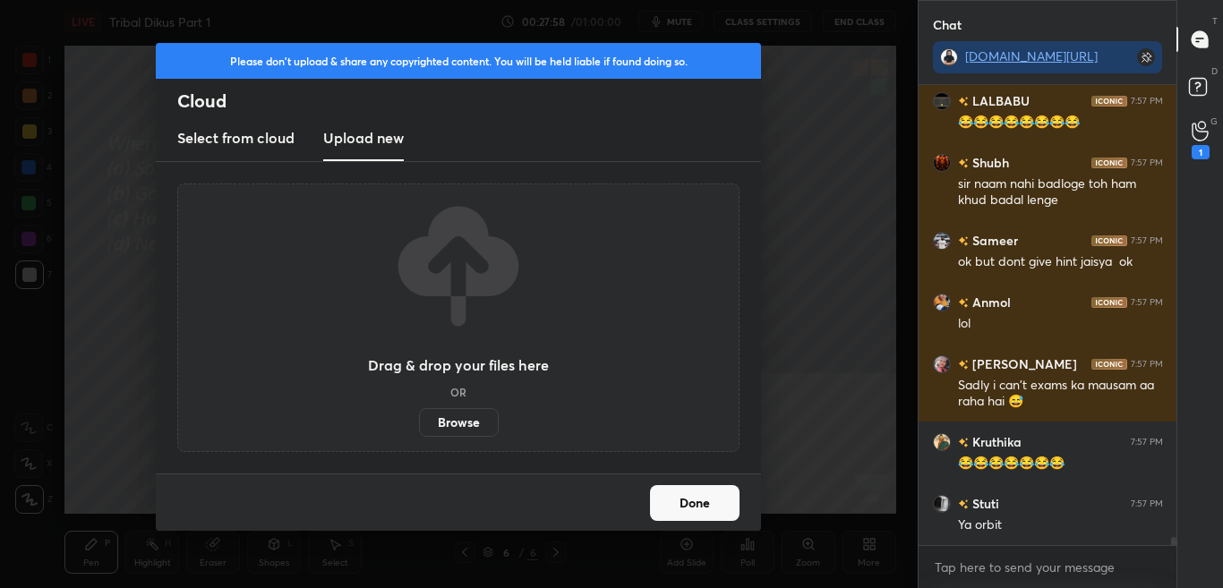
click at [457, 416] on label "Browse" at bounding box center [459, 422] width 80 height 29
click at [419, 416] on input "Browse" at bounding box center [419, 422] width 0 height 29
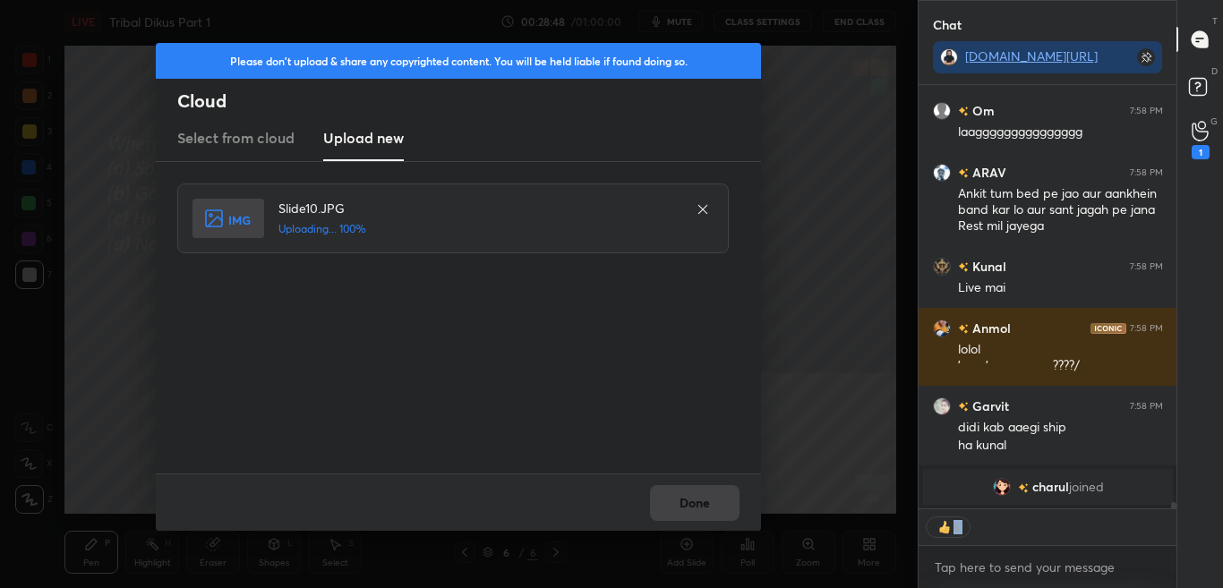
click at [736, 516] on div "Done" at bounding box center [458, 502] width 605 height 57
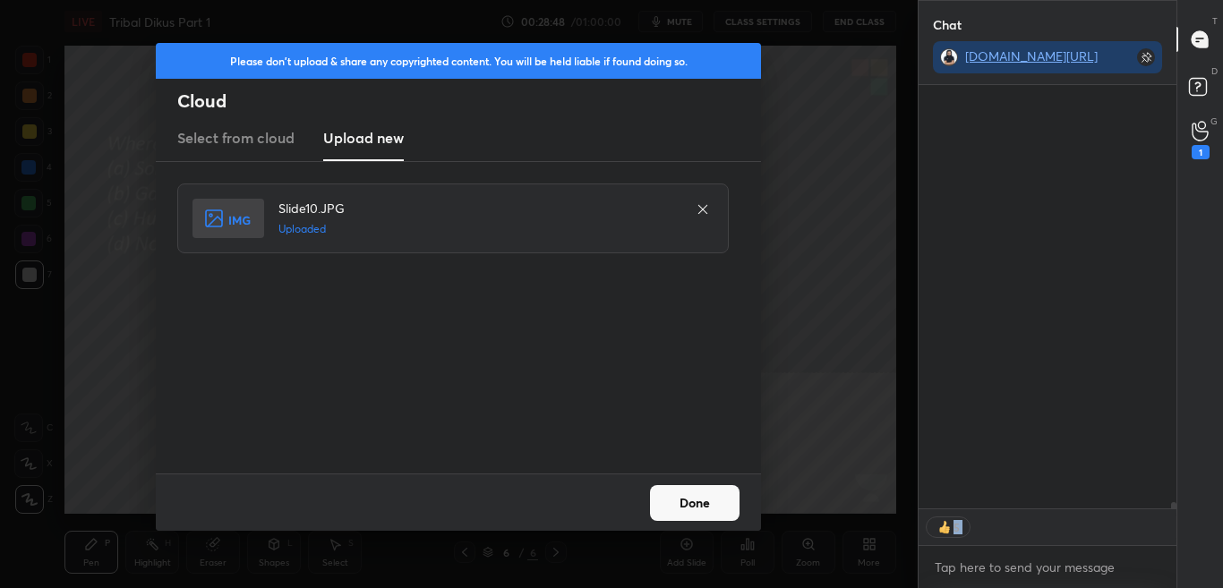
click at [730, 513] on button "Done" at bounding box center [695, 503] width 90 height 36
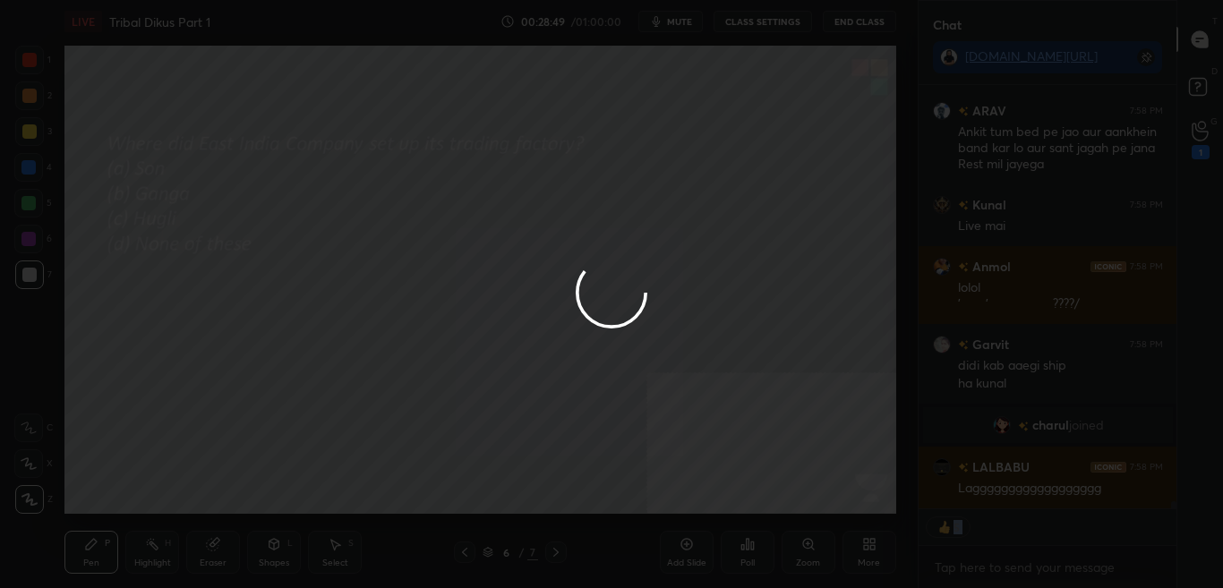
click at [730, 505] on div at bounding box center [611, 294] width 1223 height 588
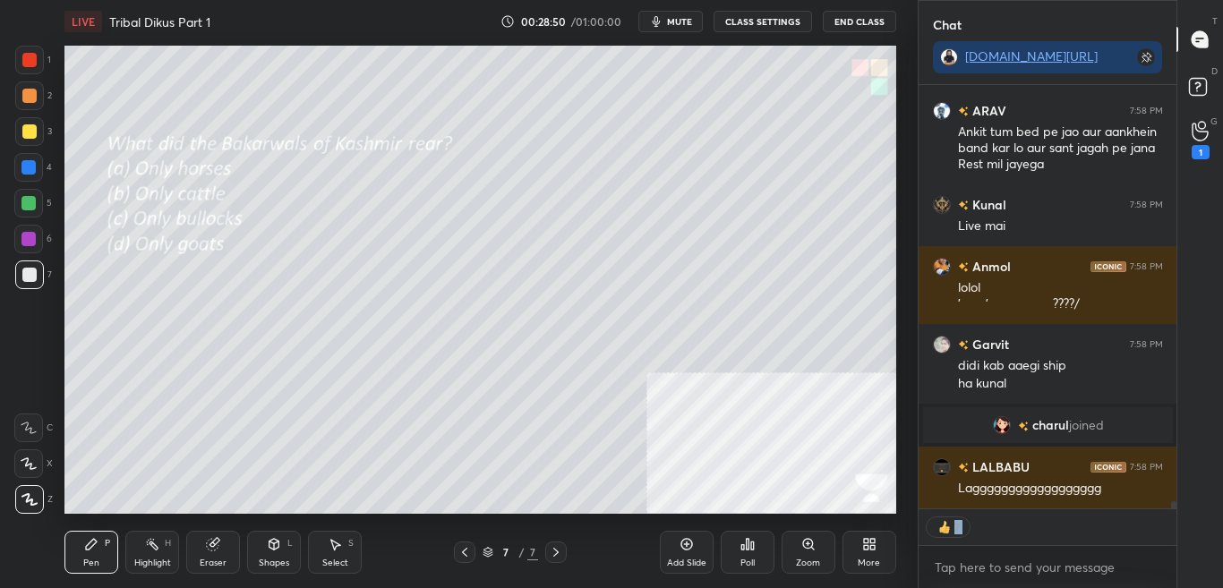
click at [1211, 94] on icon at bounding box center [1201, 89] width 32 height 32
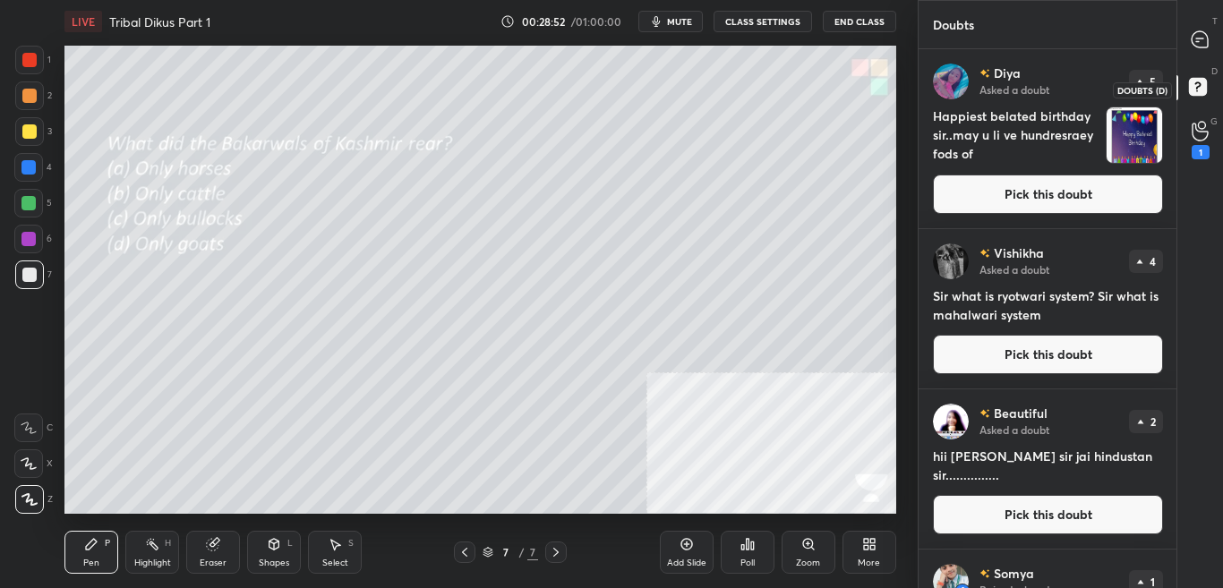
click at [1215, 90] on icon at bounding box center [1201, 89] width 32 height 32
click at [1215, 42] on div at bounding box center [1201, 39] width 36 height 32
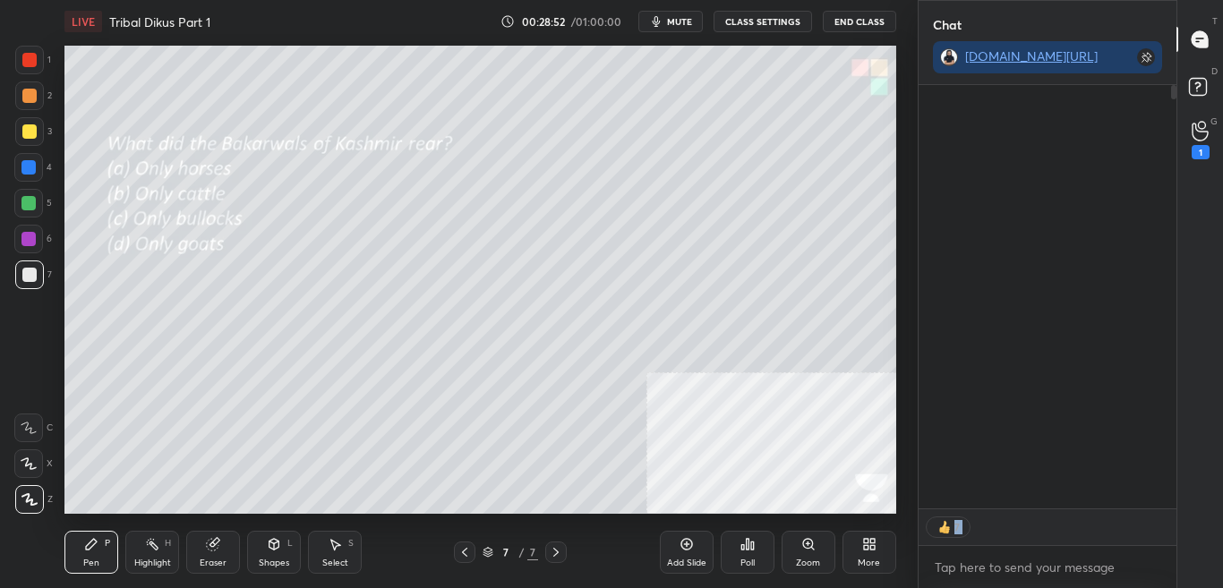
scroll to position [498, 253]
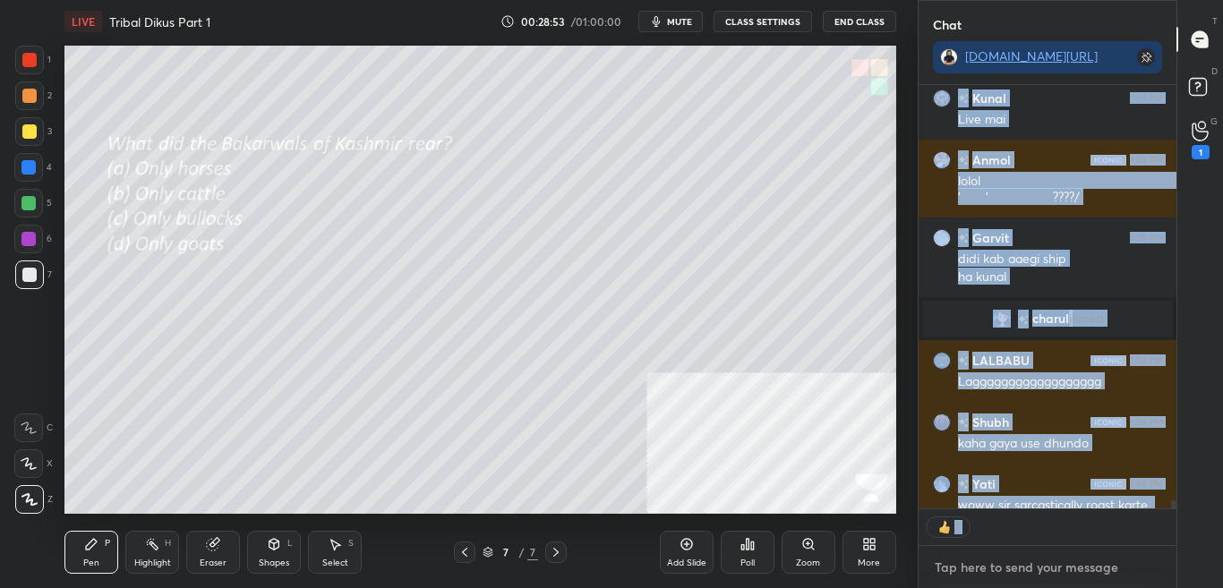
click at [1095, 571] on textarea at bounding box center [1048, 568] width 230 height 29
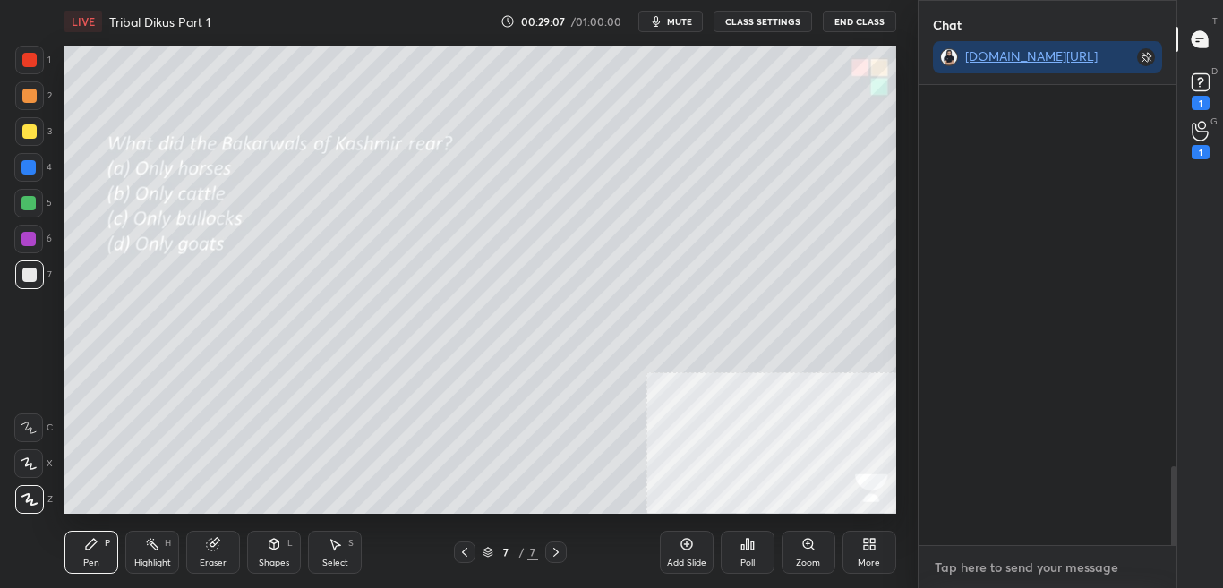
scroll to position [2219, 0]
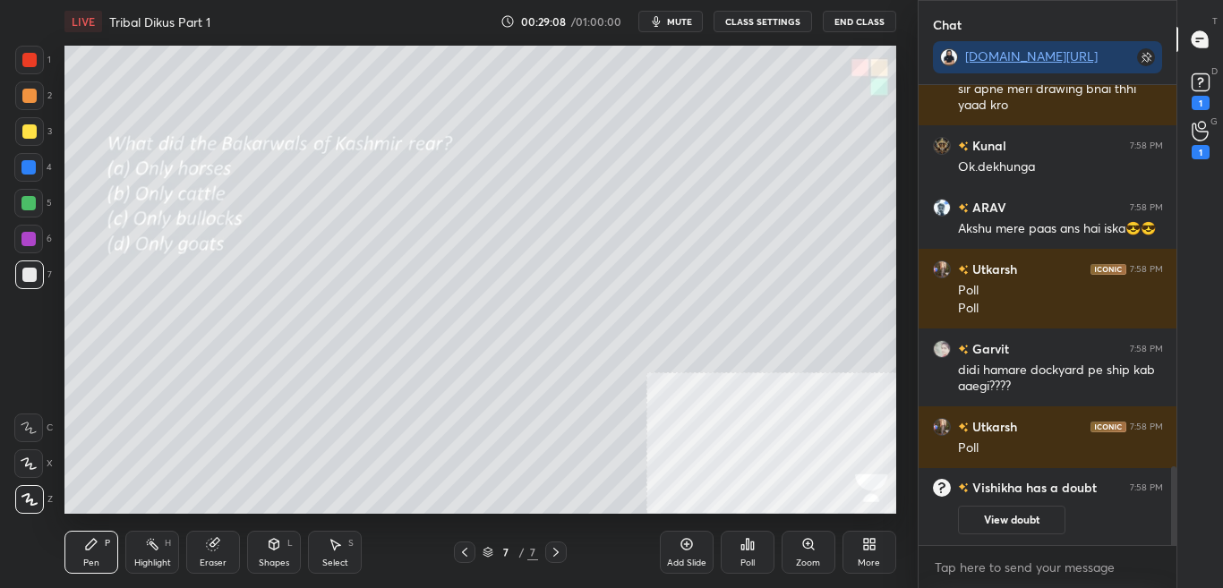
click at [742, 551] on icon at bounding box center [748, 544] width 14 height 14
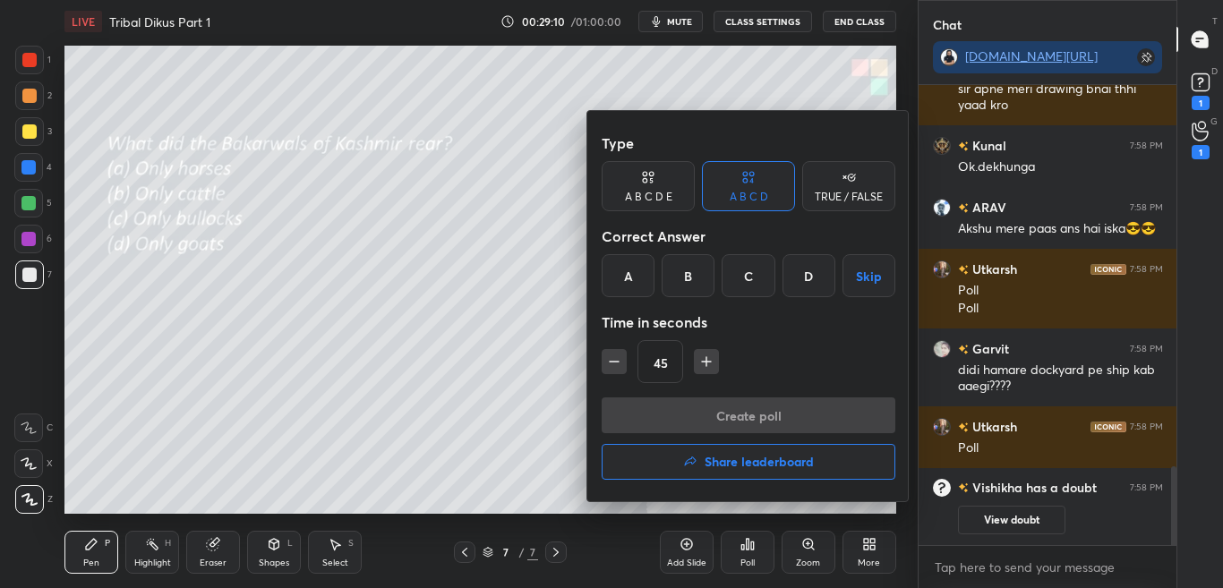
click at [499, 317] on div at bounding box center [611, 294] width 1223 height 588
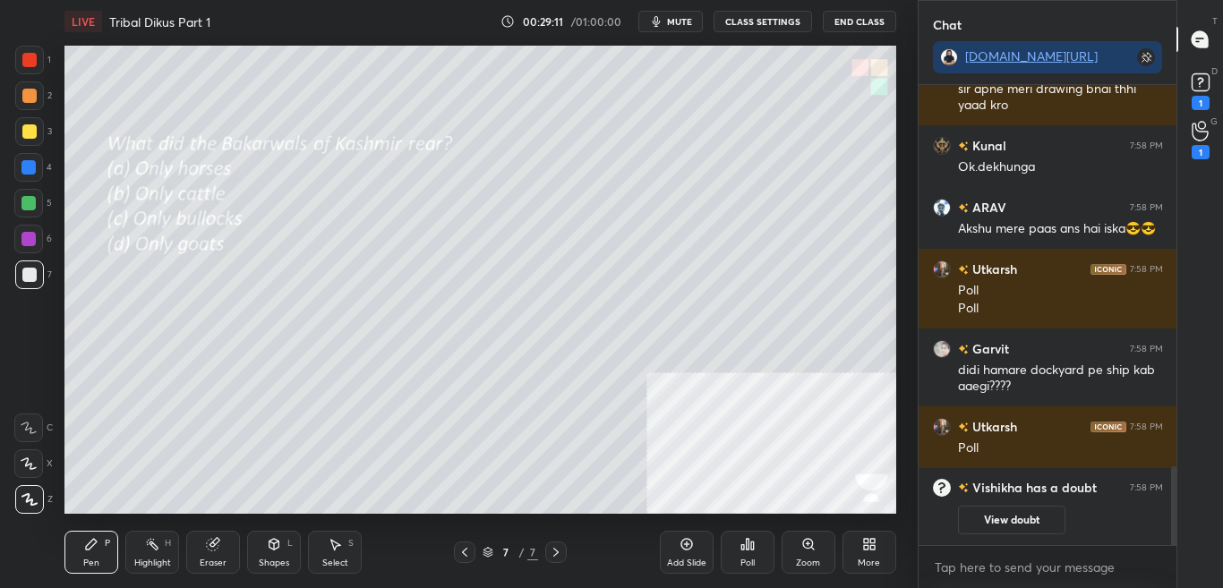
click at [750, 550] on icon at bounding box center [748, 544] width 14 height 14
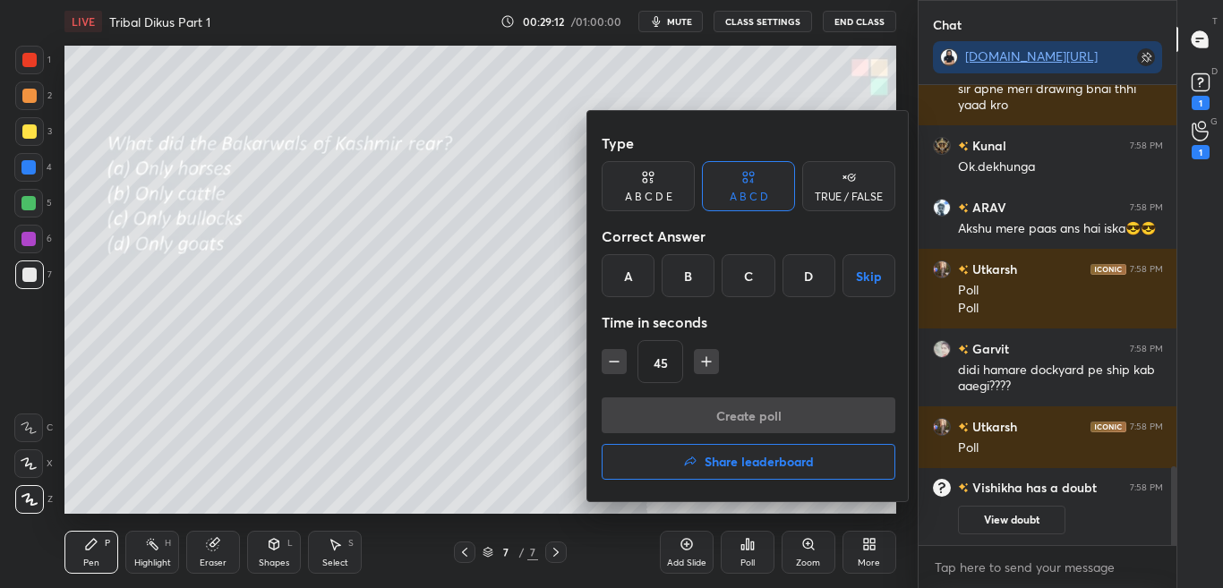
click at [815, 290] on div "D" at bounding box center [809, 275] width 53 height 43
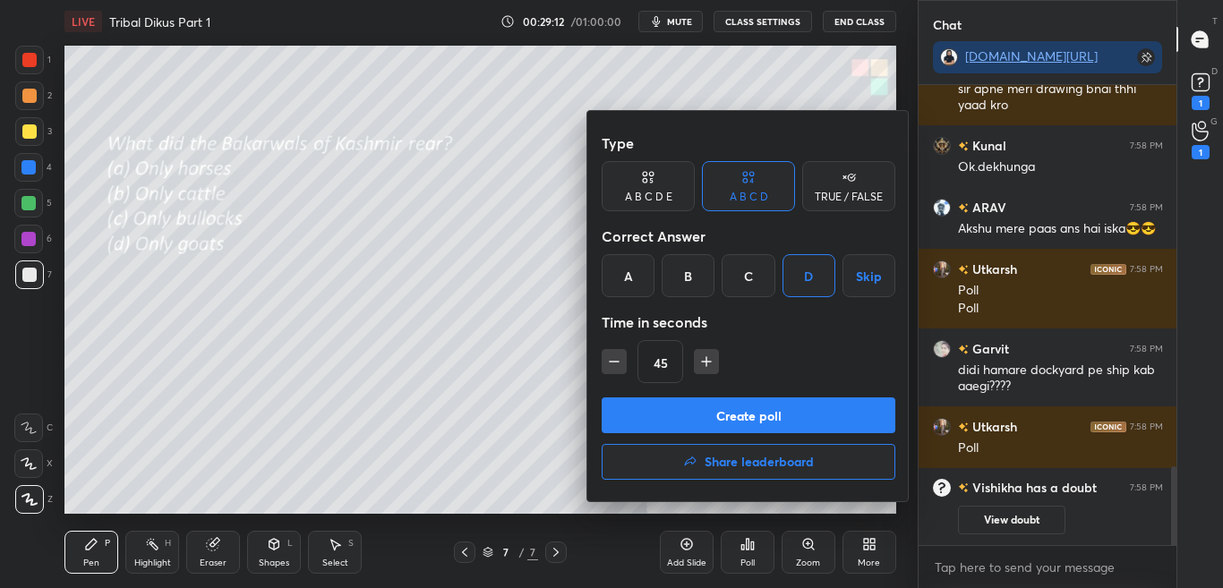
scroll to position [2296, 0]
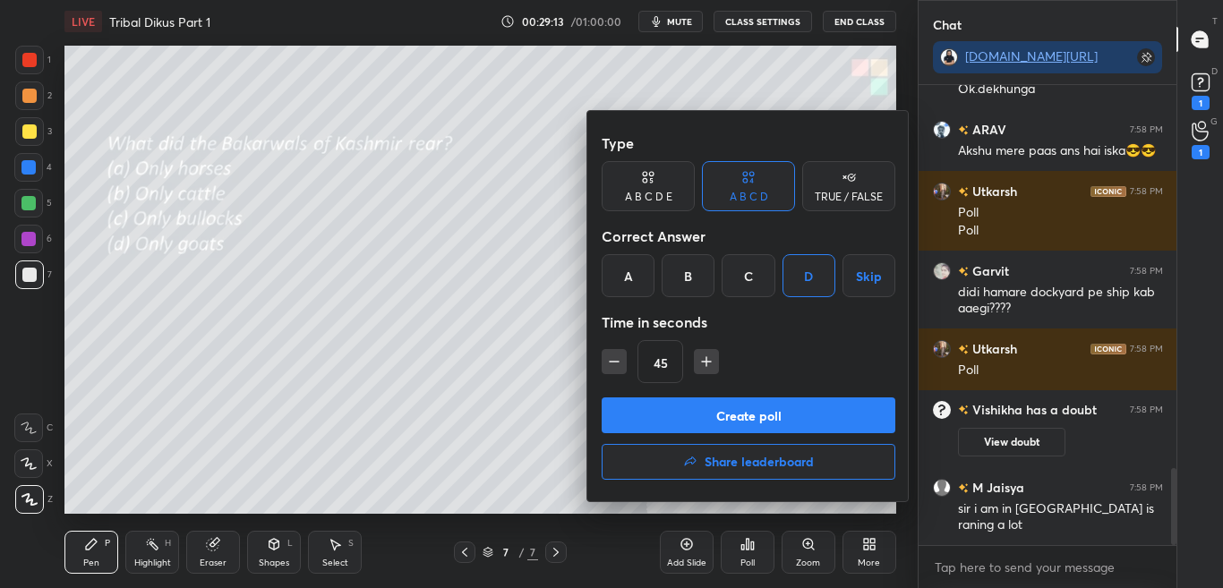
click at [779, 425] on button "Create poll" at bounding box center [749, 416] width 294 height 36
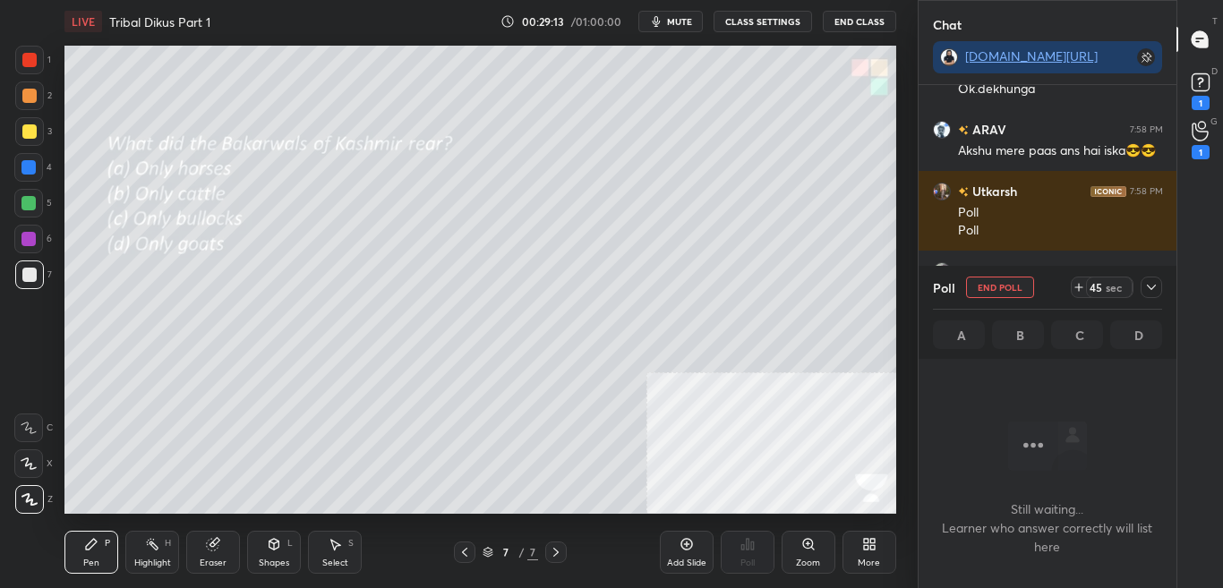
scroll to position [442, 253]
click at [1151, 280] on icon at bounding box center [1152, 287] width 14 height 14
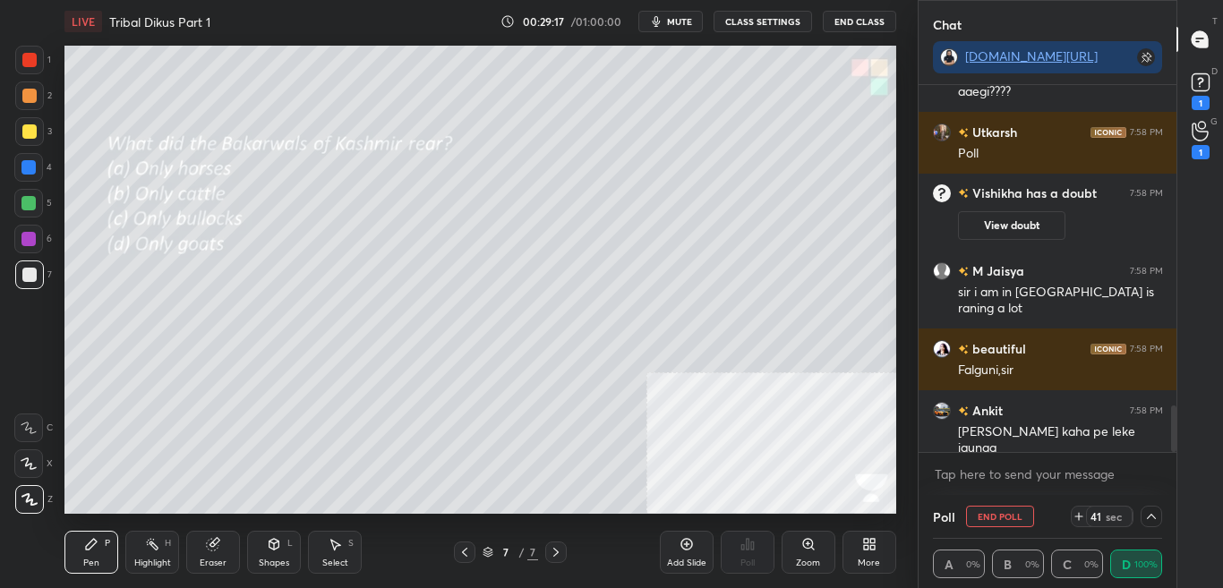
click at [682, 18] on span "mute" at bounding box center [679, 21] width 25 height 13
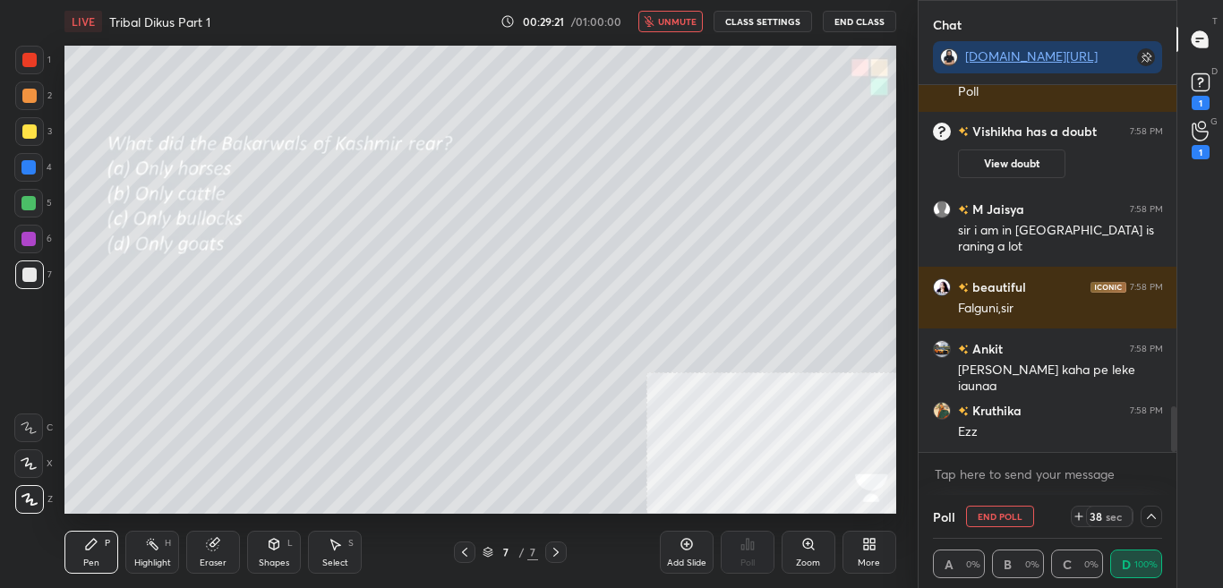
drag, startPoint x: 681, startPoint y: 17, endPoint x: 673, endPoint y: 30, distance: 15.7
click at [681, 21] on span "unmute" at bounding box center [677, 21] width 39 height 13
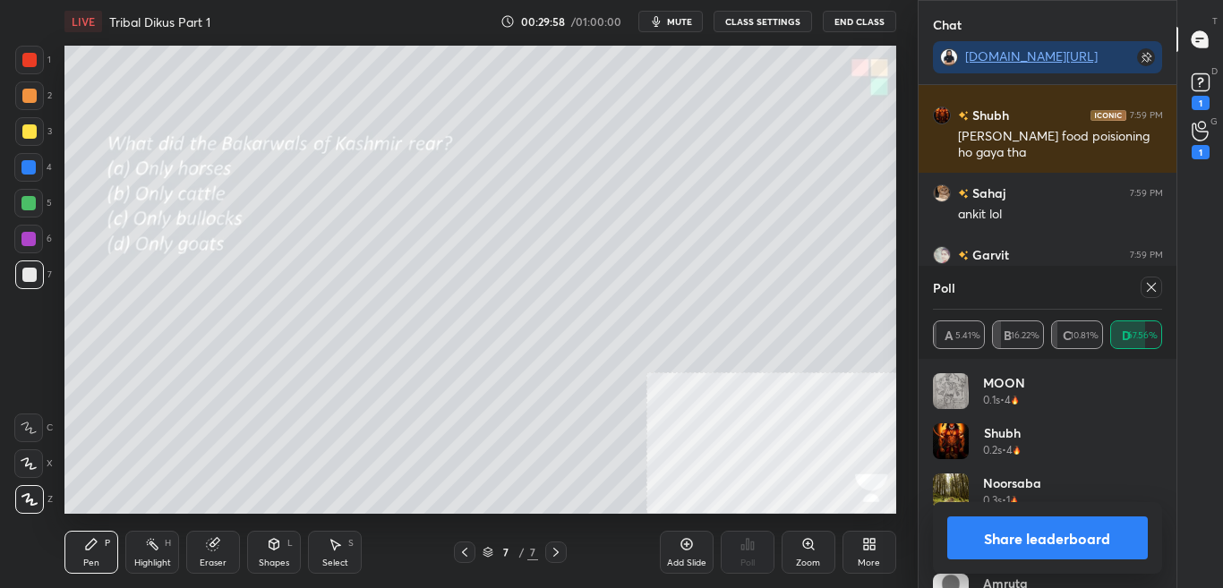
scroll to position [6, 6]
click at [1149, 288] on icon at bounding box center [1152, 287] width 14 height 14
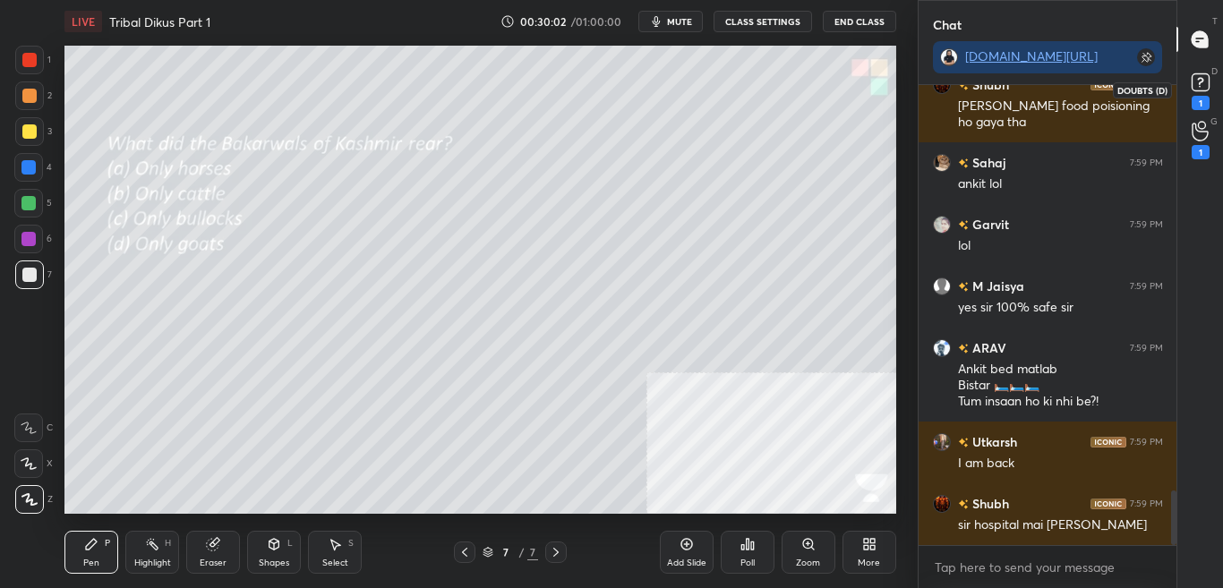
click at [1216, 94] on div "1" at bounding box center [1201, 89] width 36 height 32
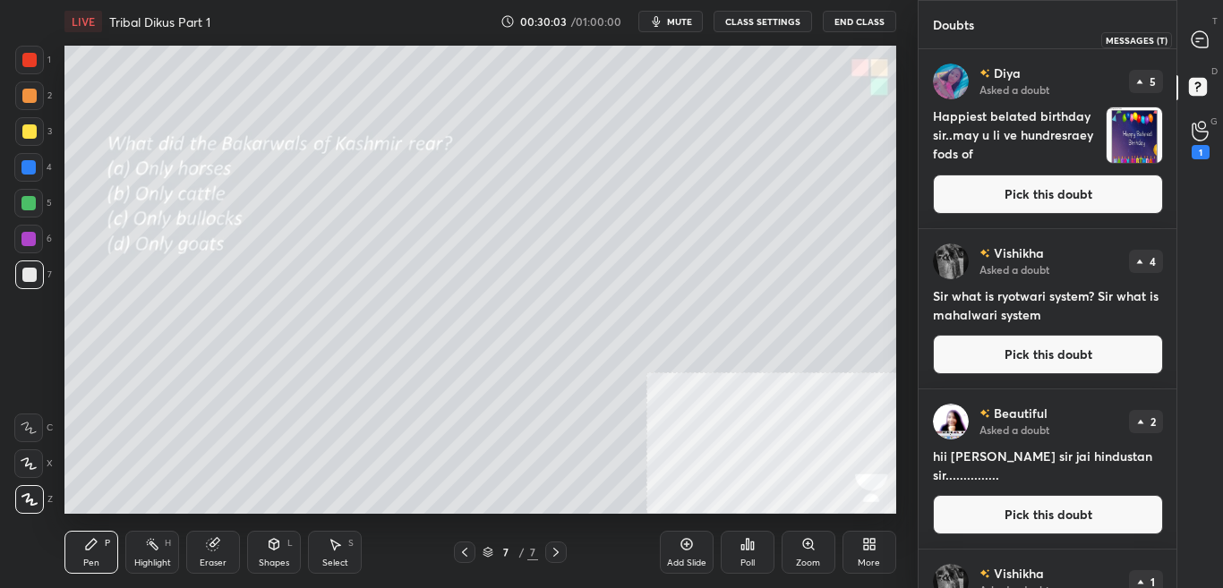
click at [1216, 37] on div at bounding box center [1201, 39] width 36 height 32
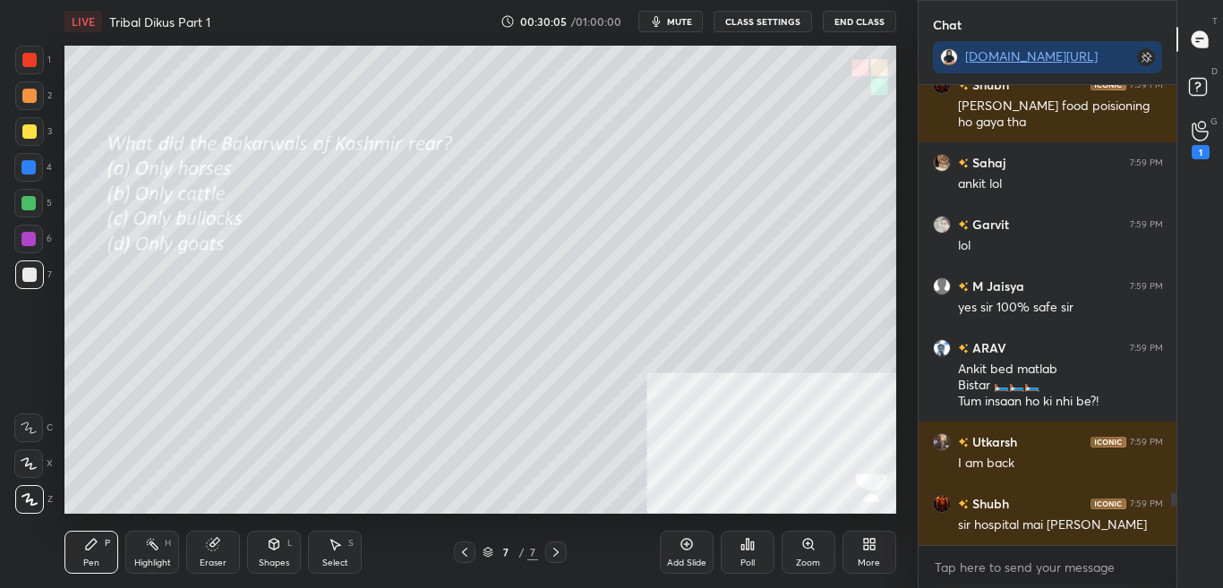
click at [872, 555] on div "More" at bounding box center [870, 552] width 54 height 43
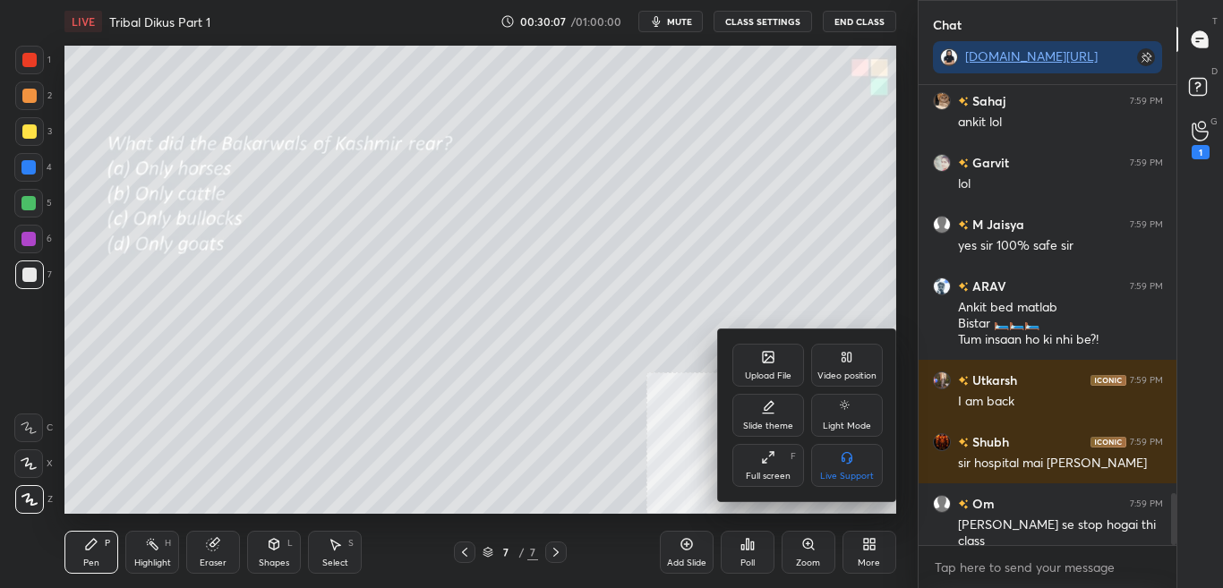
click at [786, 361] on div "Upload File" at bounding box center [769, 365] width 72 height 43
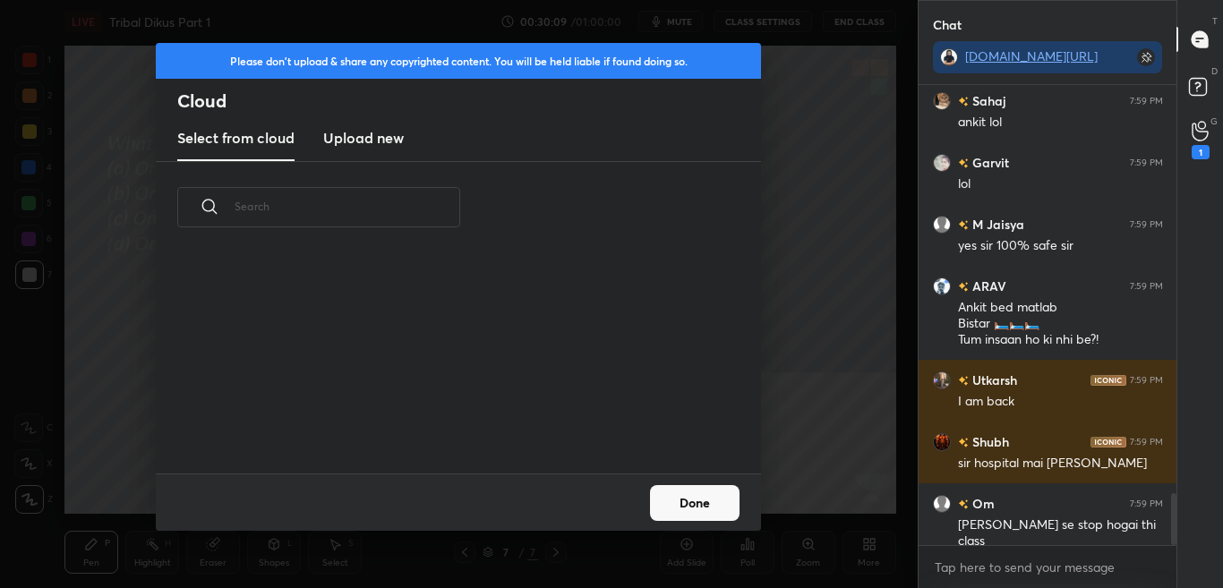
click at [365, 140] on h3 "Upload new" at bounding box center [363, 137] width 81 height 21
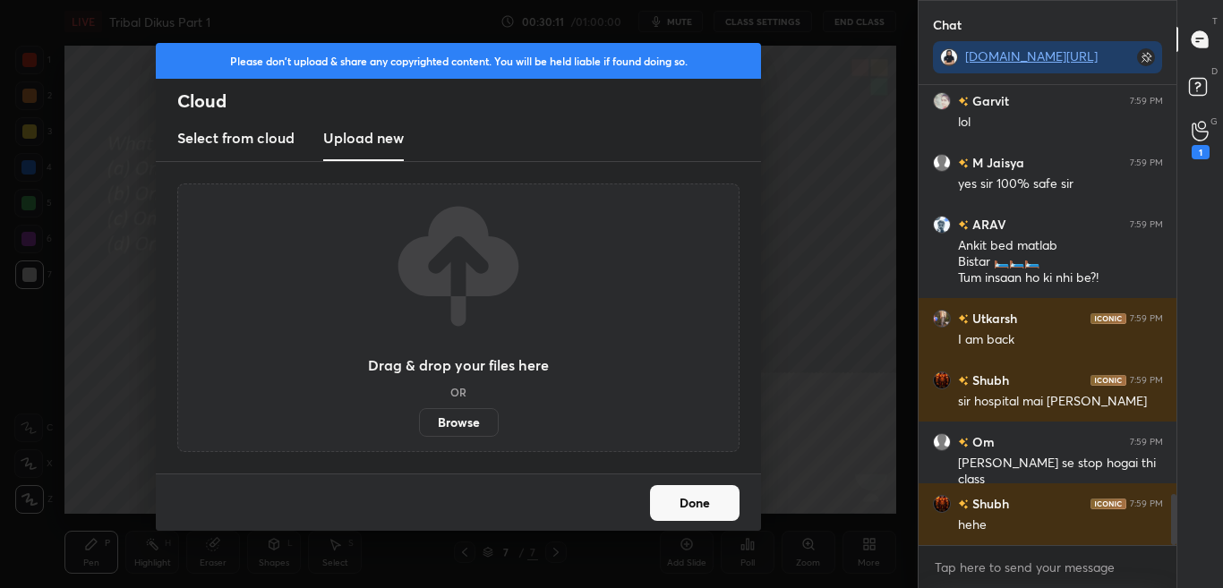
click at [447, 421] on label "Browse" at bounding box center [459, 422] width 80 height 29
click at [419, 421] on input "Browse" at bounding box center [419, 422] width 0 height 29
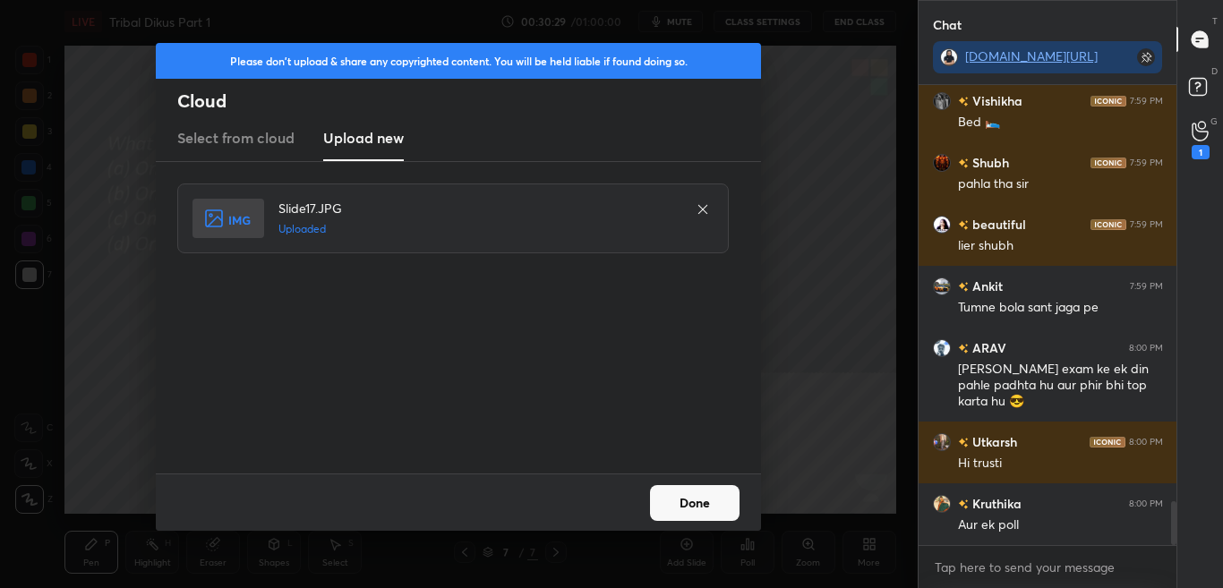
click at [686, 498] on button "Done" at bounding box center [695, 503] width 90 height 36
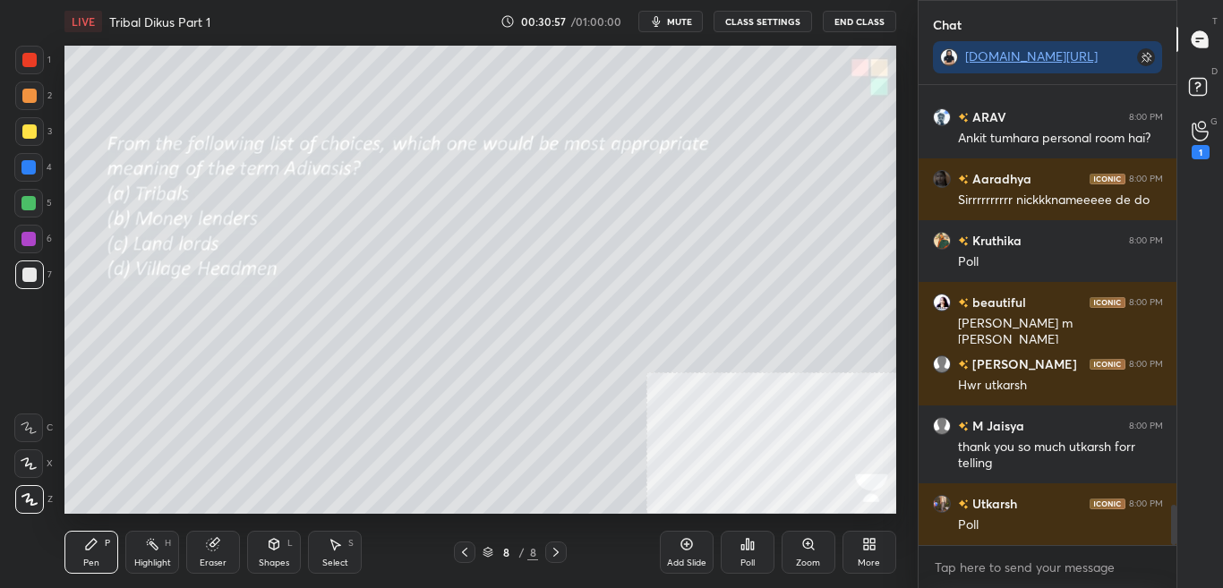
click at [749, 548] on icon at bounding box center [747, 544] width 3 height 11
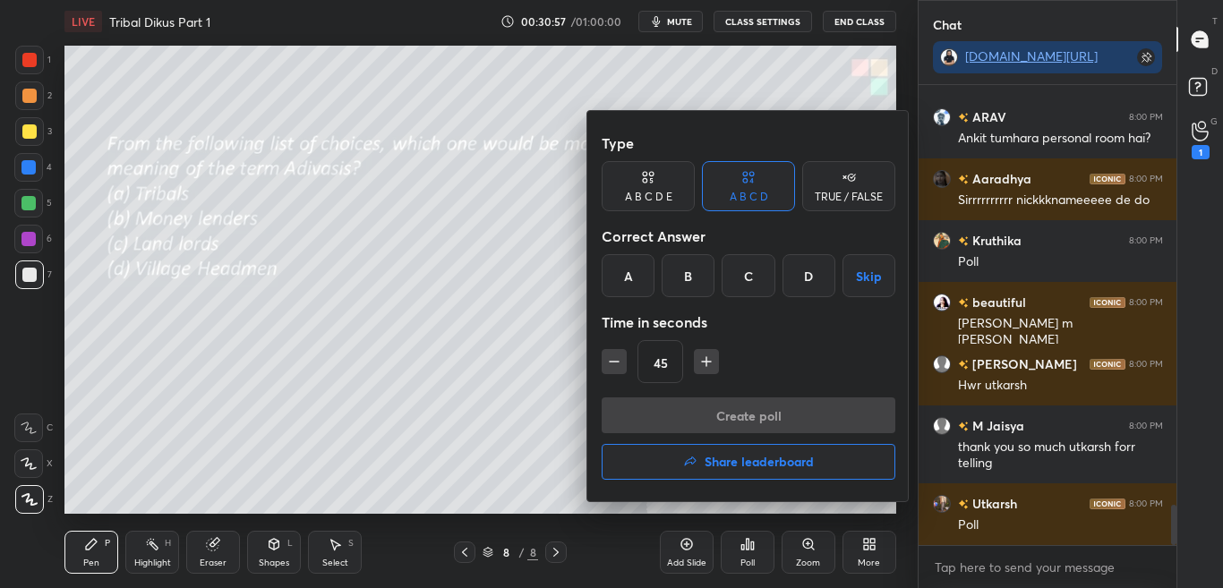
click at [750, 548] on div at bounding box center [611, 294] width 1223 height 588
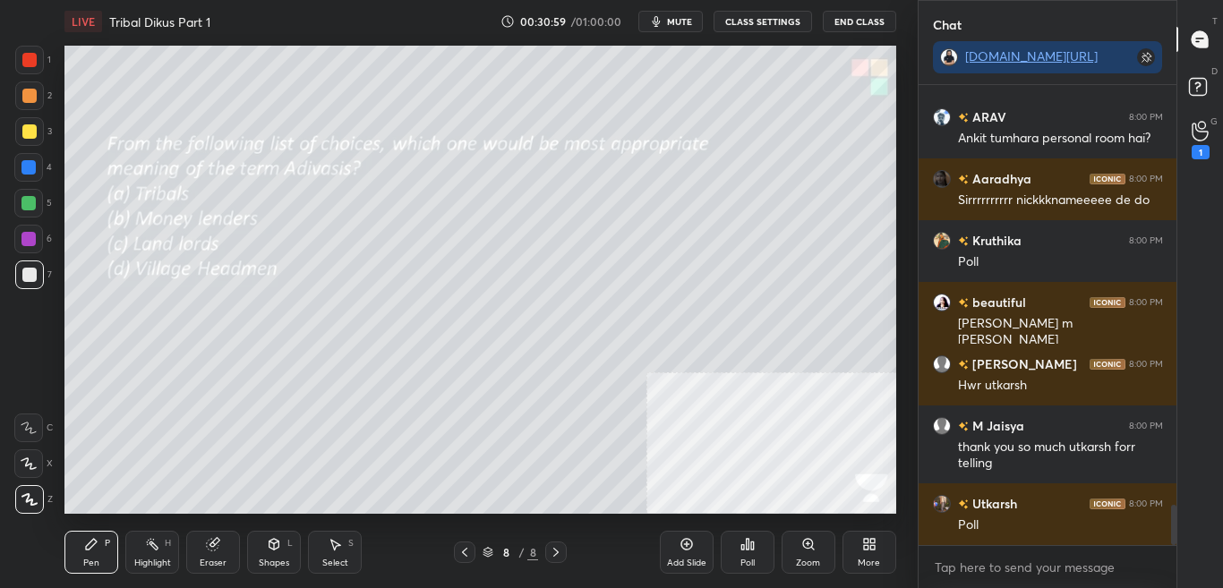
click at [751, 549] on icon at bounding box center [752, 546] width 3 height 8
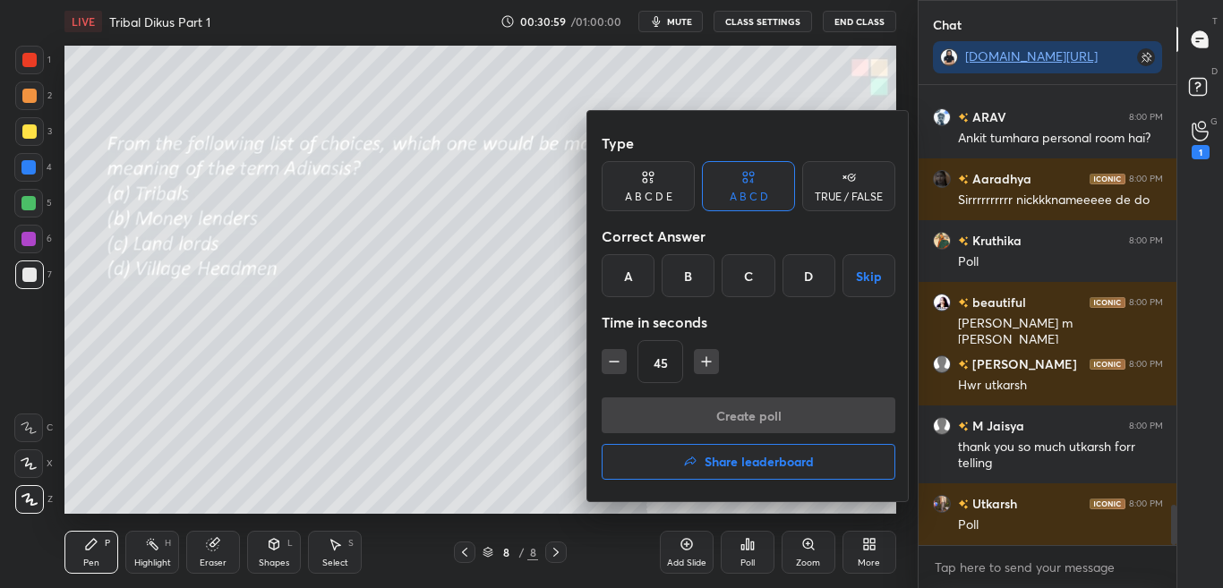
click at [751, 550] on div at bounding box center [611, 294] width 1223 height 588
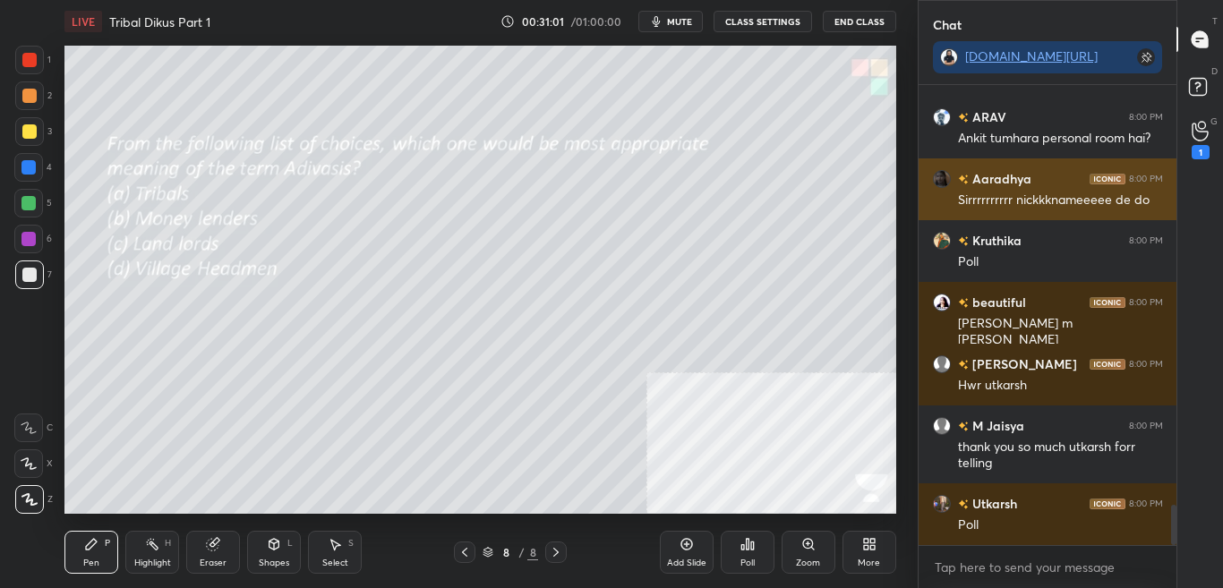
click at [994, 187] on h6 "Aaradhya" at bounding box center [1000, 178] width 63 height 19
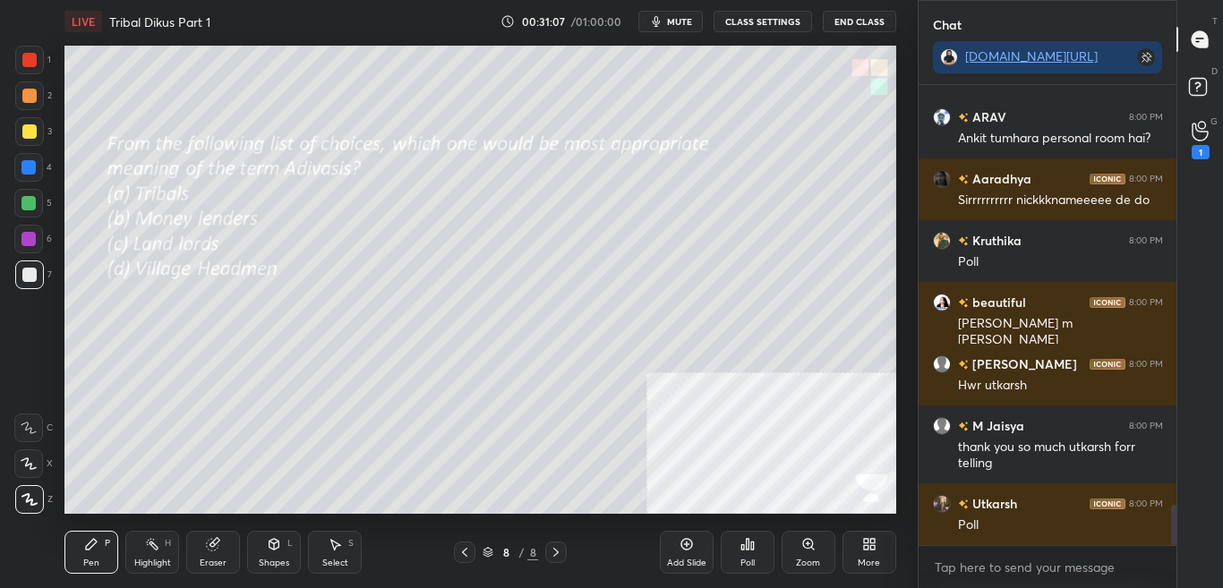
click at [737, 555] on div "Poll" at bounding box center [748, 552] width 54 height 43
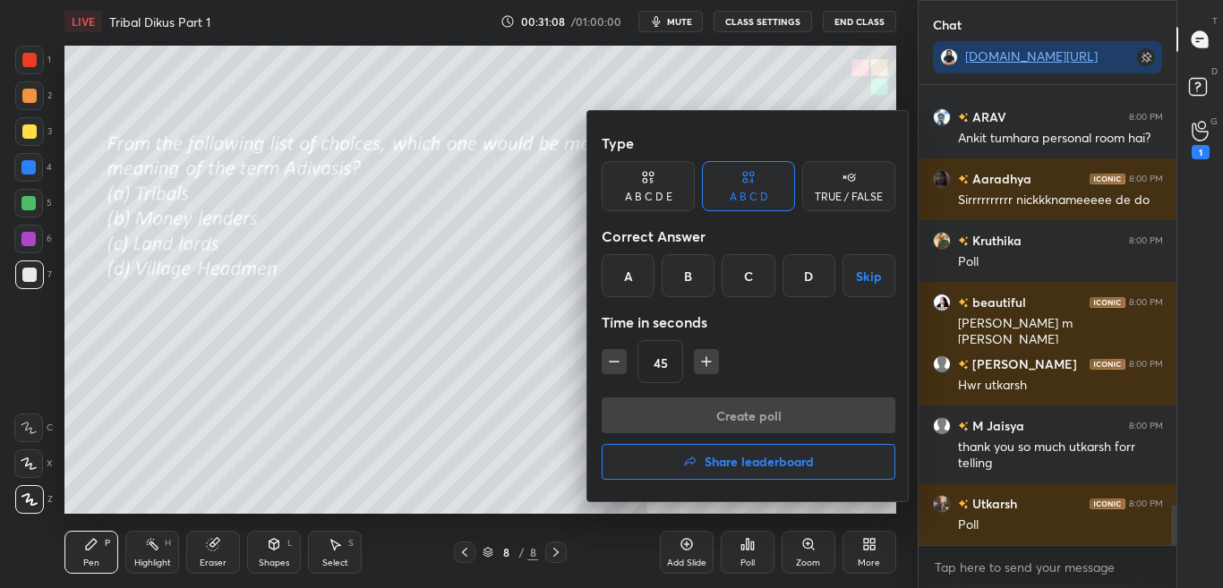
click at [524, 486] on div at bounding box center [611, 294] width 1223 height 588
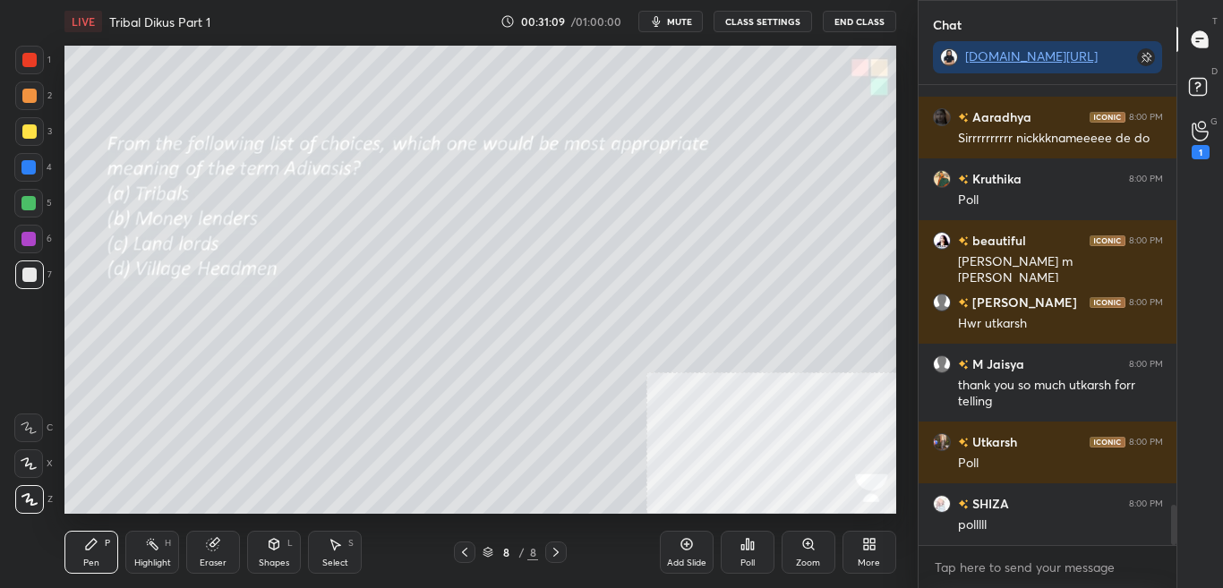
click at [733, 549] on div "Poll" at bounding box center [748, 552] width 54 height 43
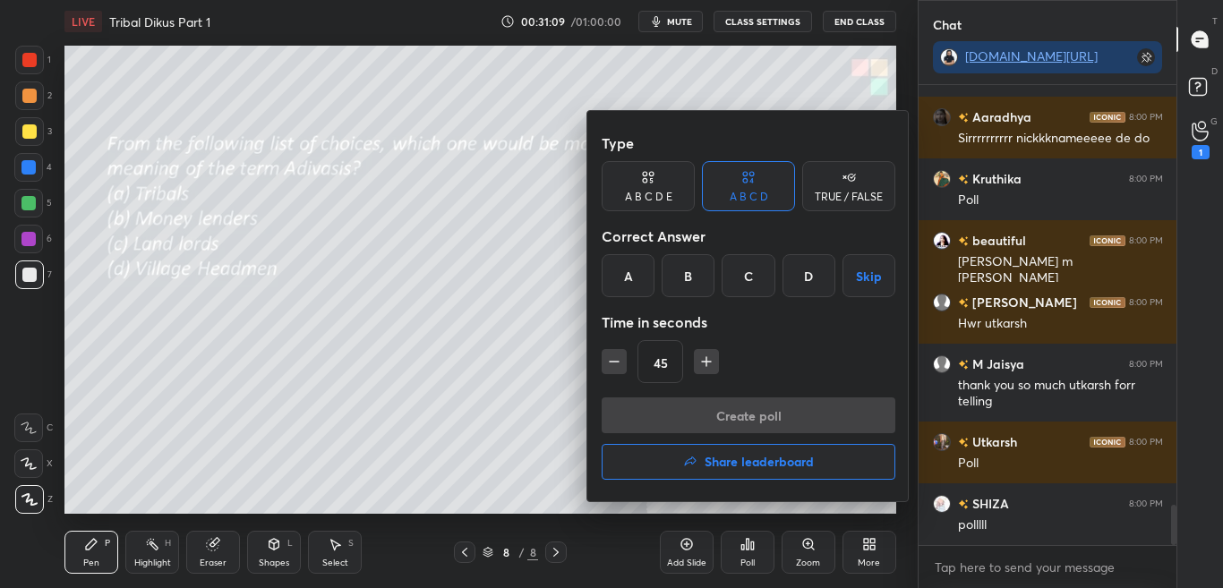
scroll to position [4909, 0]
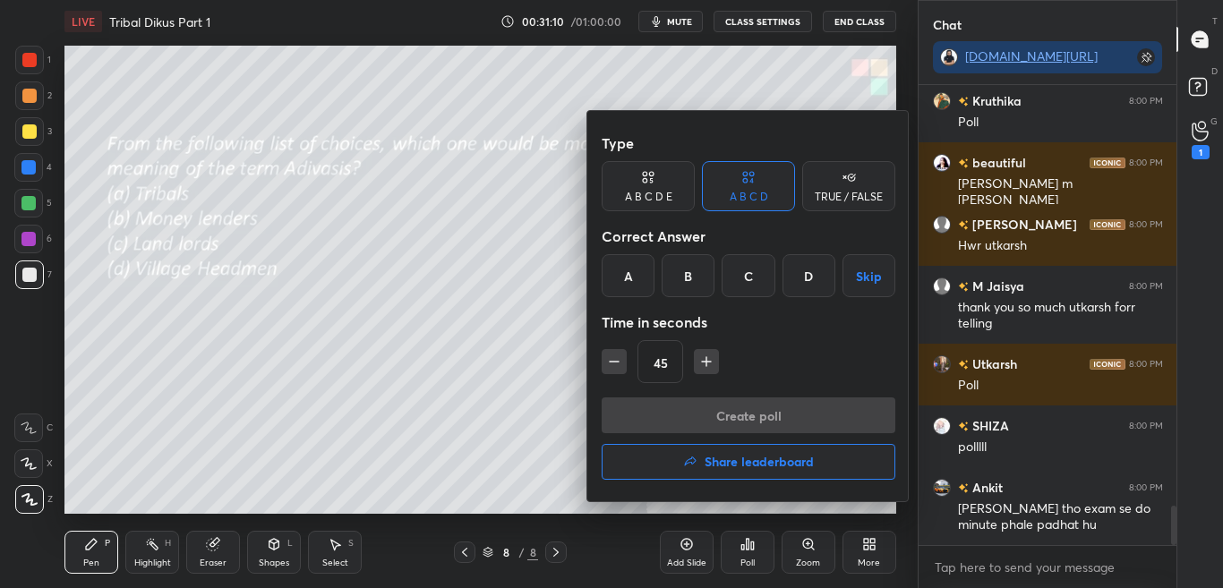
click at [734, 542] on div at bounding box center [611, 294] width 1223 height 588
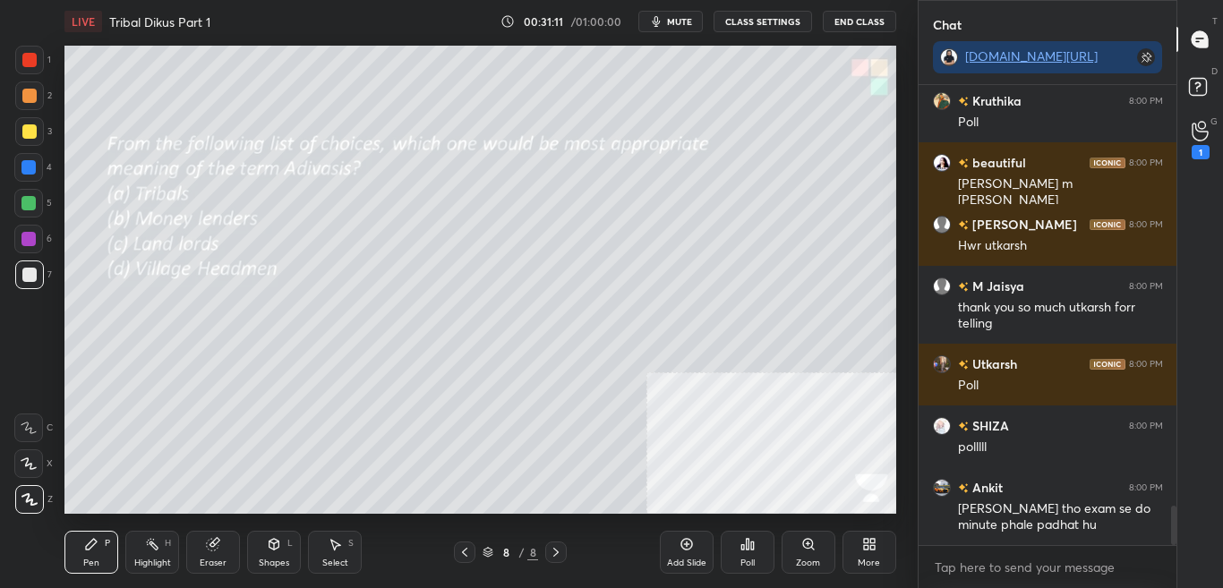
click at [734, 544] on div "Poll" at bounding box center [748, 552] width 54 height 43
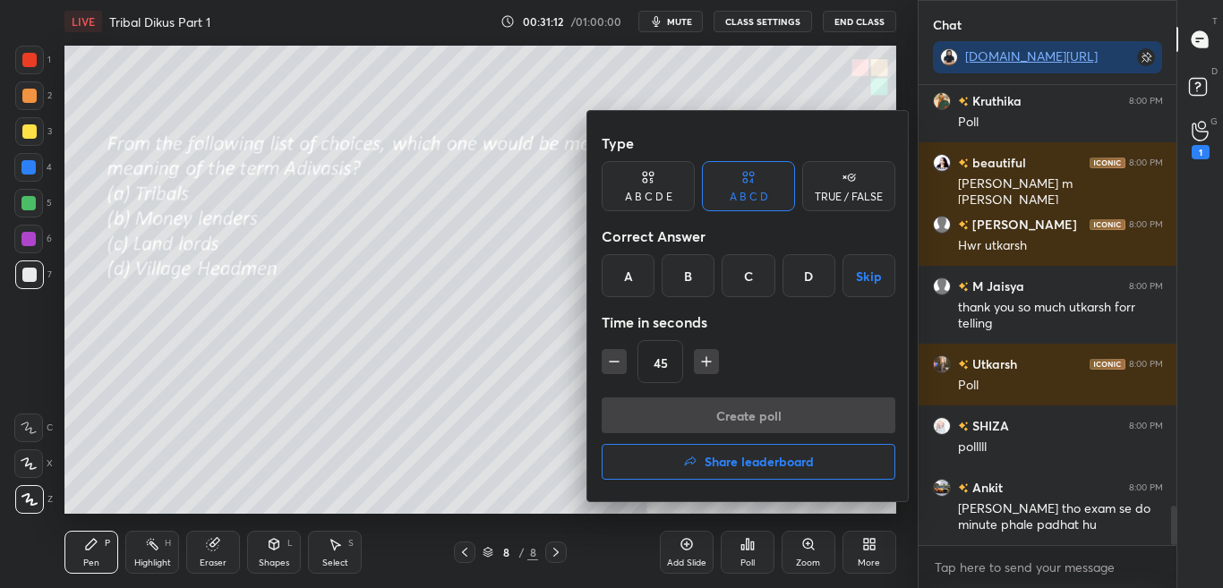
scroll to position [4971, 0]
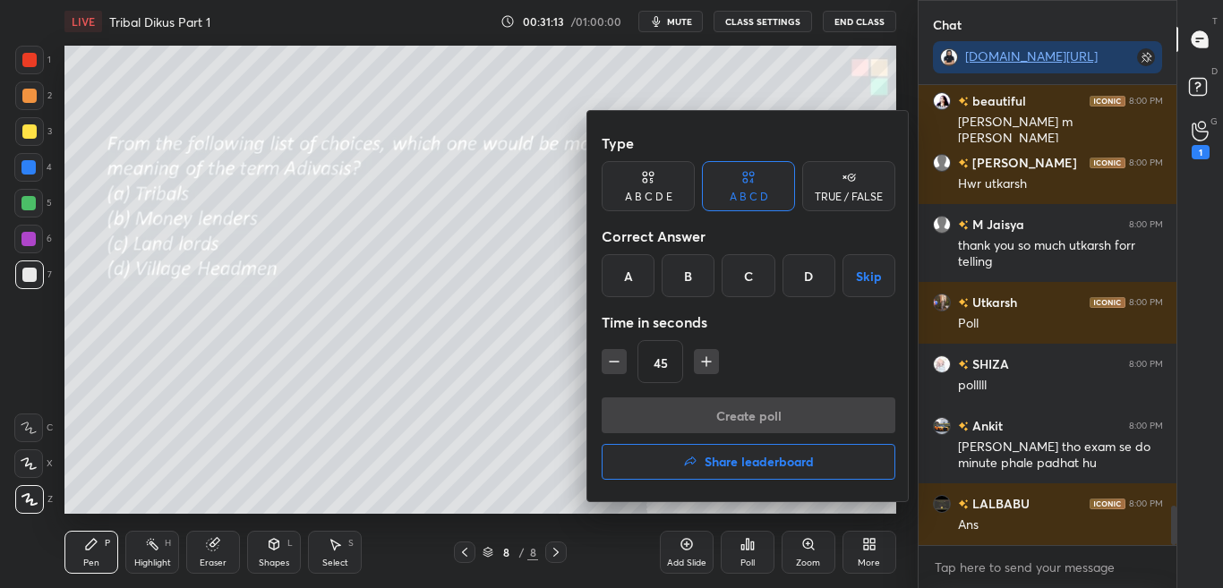
click at [630, 269] on div "A" at bounding box center [628, 275] width 53 height 43
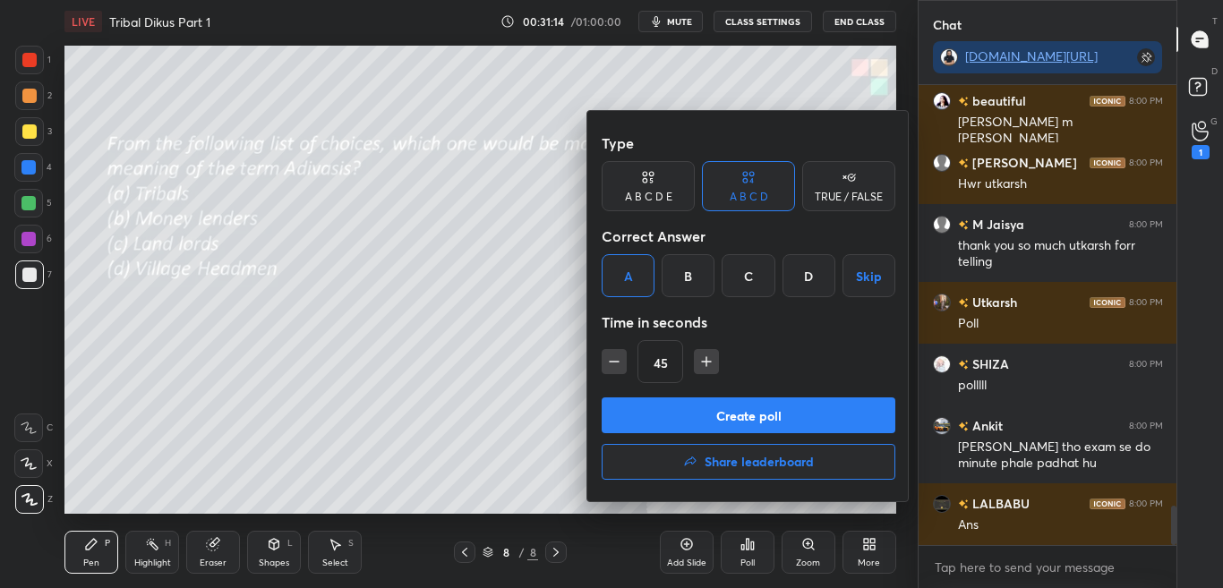
click at [518, 372] on div at bounding box center [611, 294] width 1223 height 588
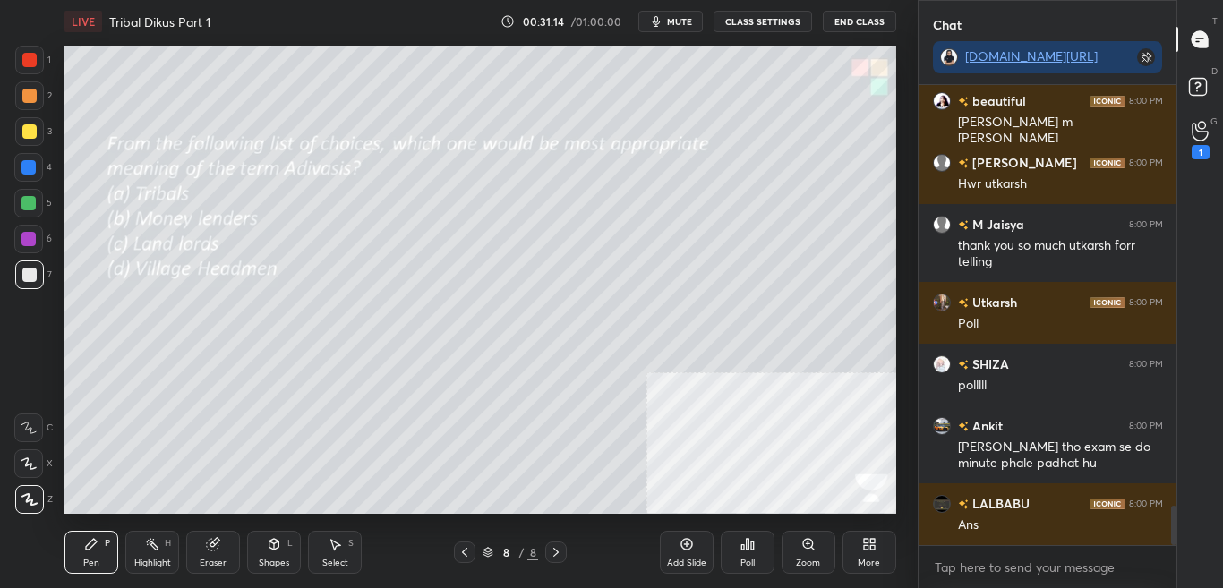
click at [738, 543] on div "Poll" at bounding box center [748, 552] width 54 height 43
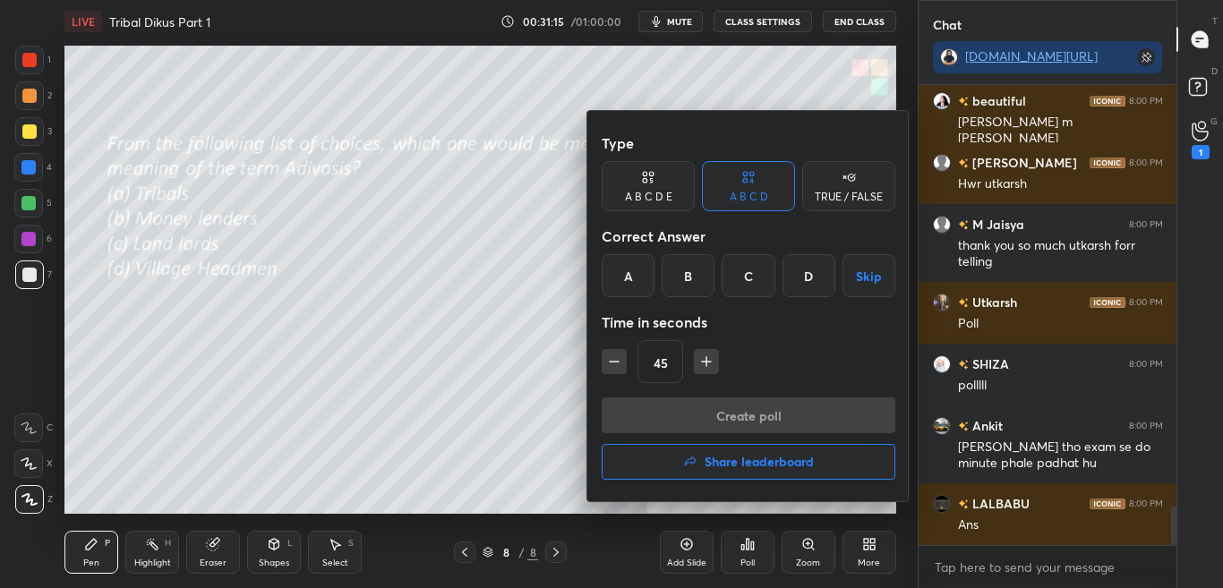
scroll to position [5033, 0]
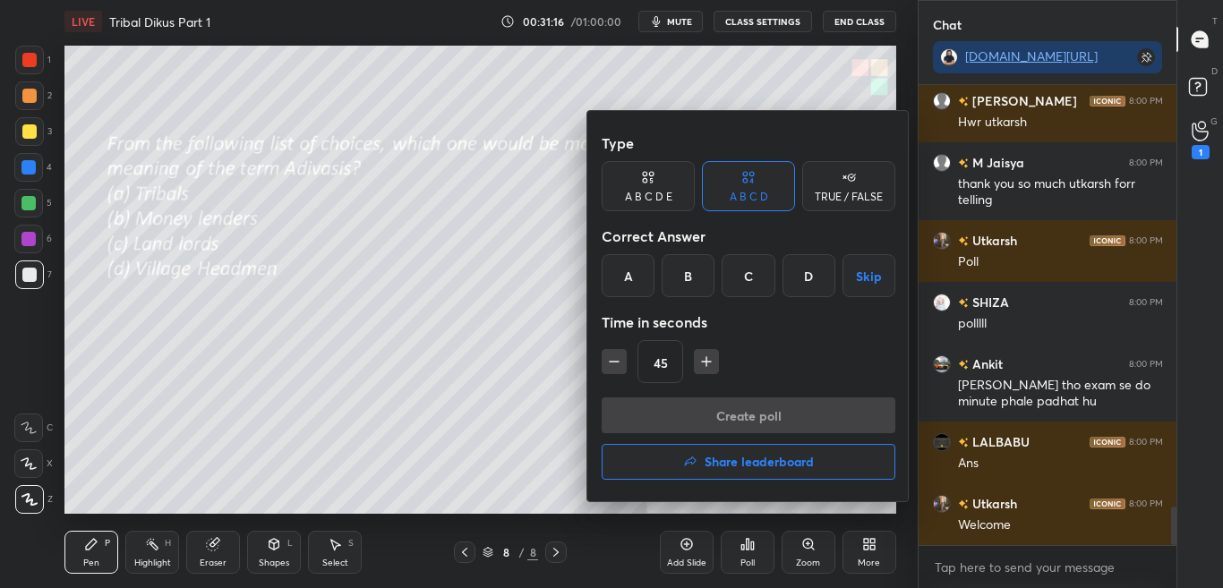
click at [637, 274] on div "A" at bounding box center [628, 275] width 53 height 43
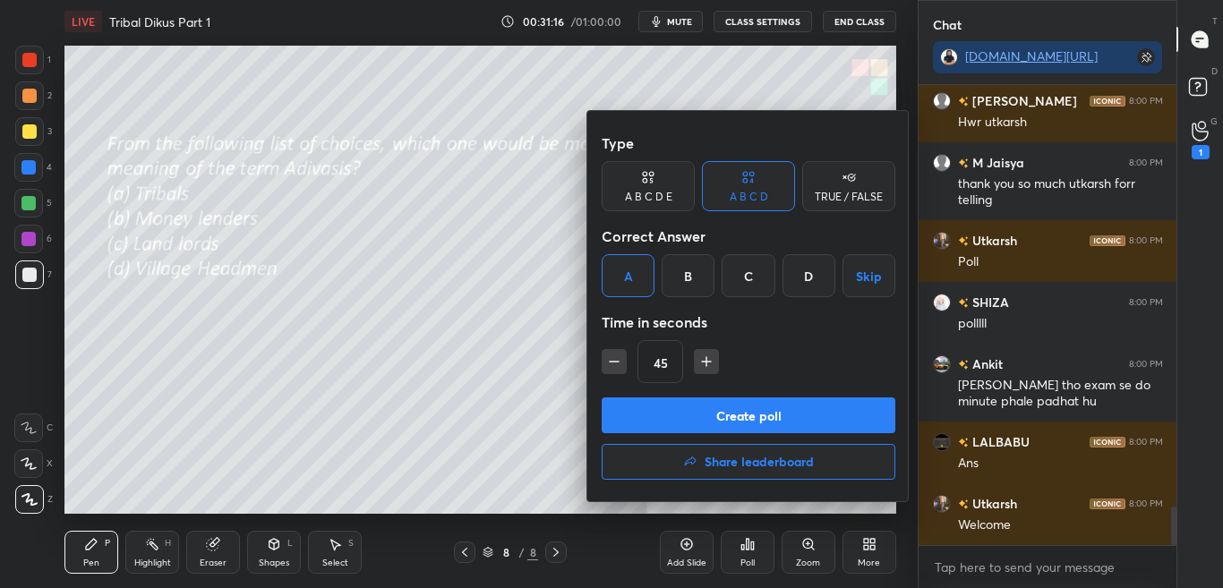
scroll to position [5094, 0]
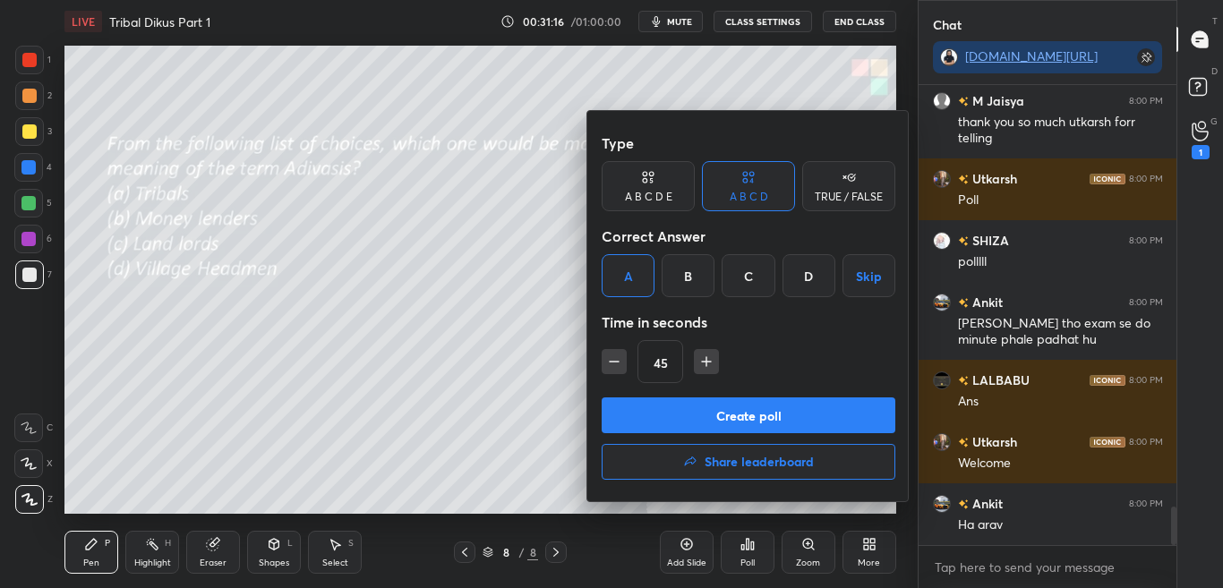
click at [695, 413] on button "Create poll" at bounding box center [749, 416] width 294 height 36
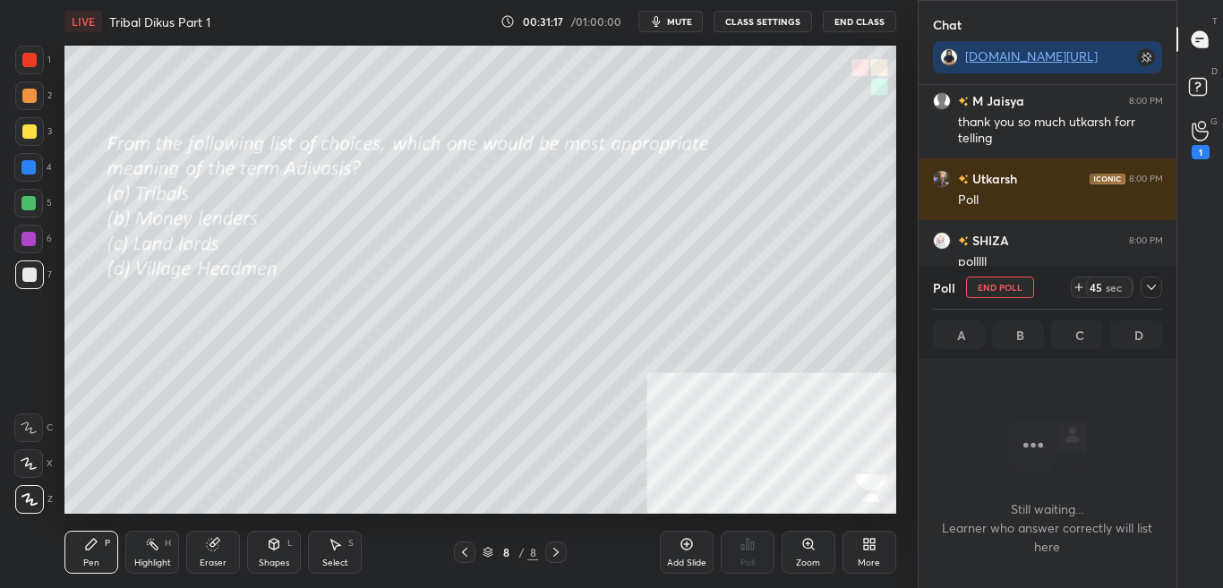
scroll to position [5249, 0]
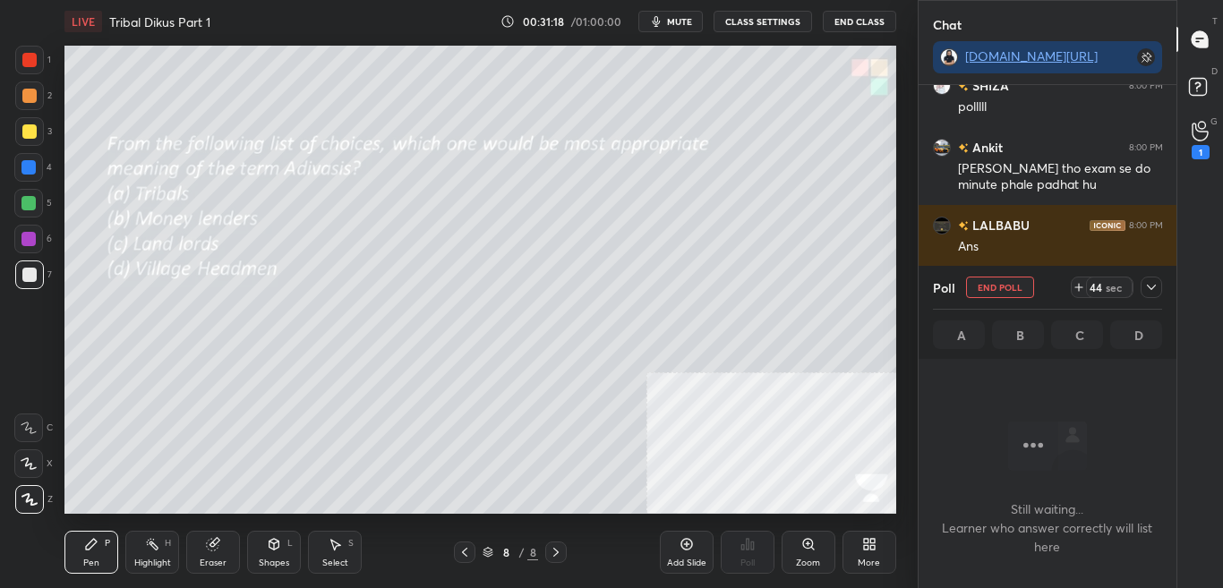
click at [1158, 285] on icon at bounding box center [1152, 287] width 14 height 14
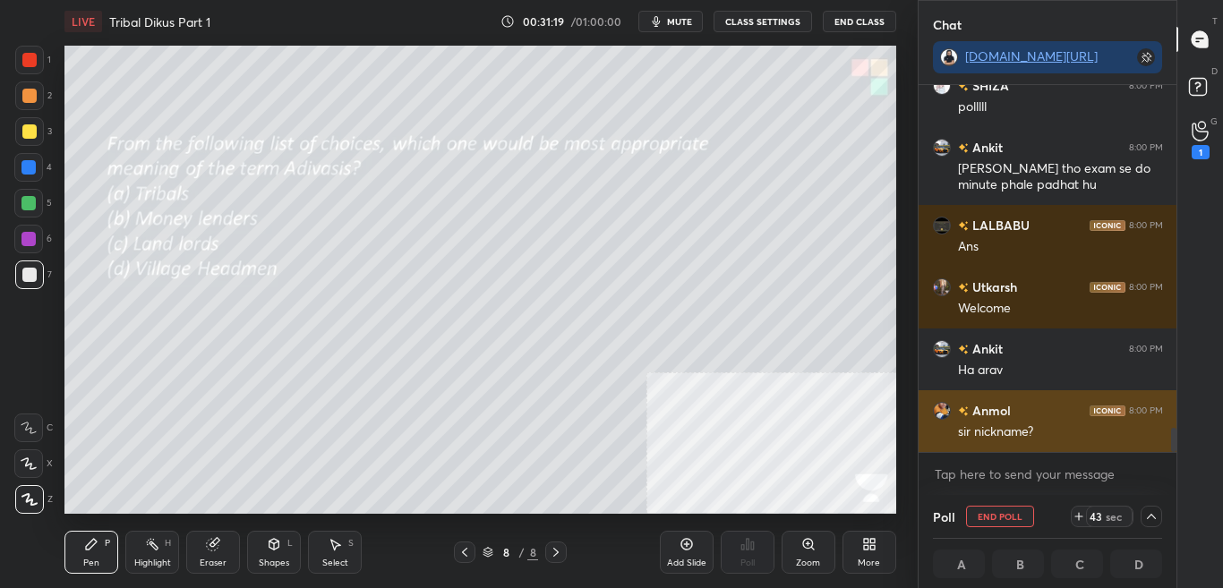
scroll to position [1, 6]
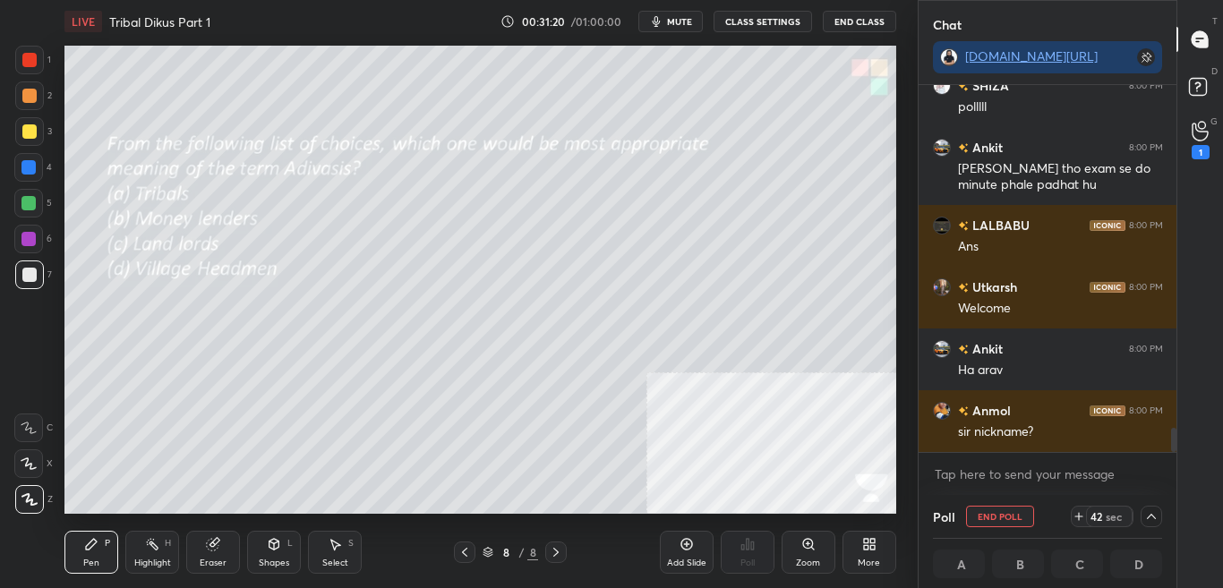
drag, startPoint x: 1174, startPoint y: 438, endPoint x: 1174, endPoint y: 454, distance: 16.1
click at [1174, 452] on div "Utkarsh 8:00 PM Poll SHIZA 8:00 PM polllll Ankit 8:00 PM Arav mai tho exam se d…" at bounding box center [1048, 290] width 259 height 410
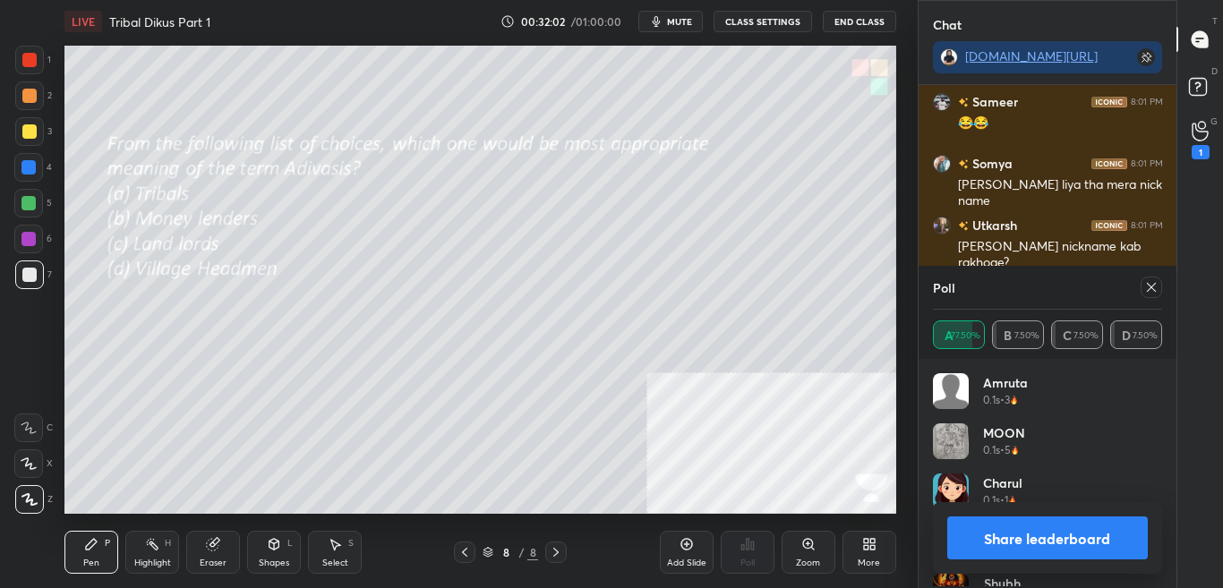
scroll to position [210, 224]
click at [1154, 284] on icon at bounding box center [1152, 287] width 14 height 14
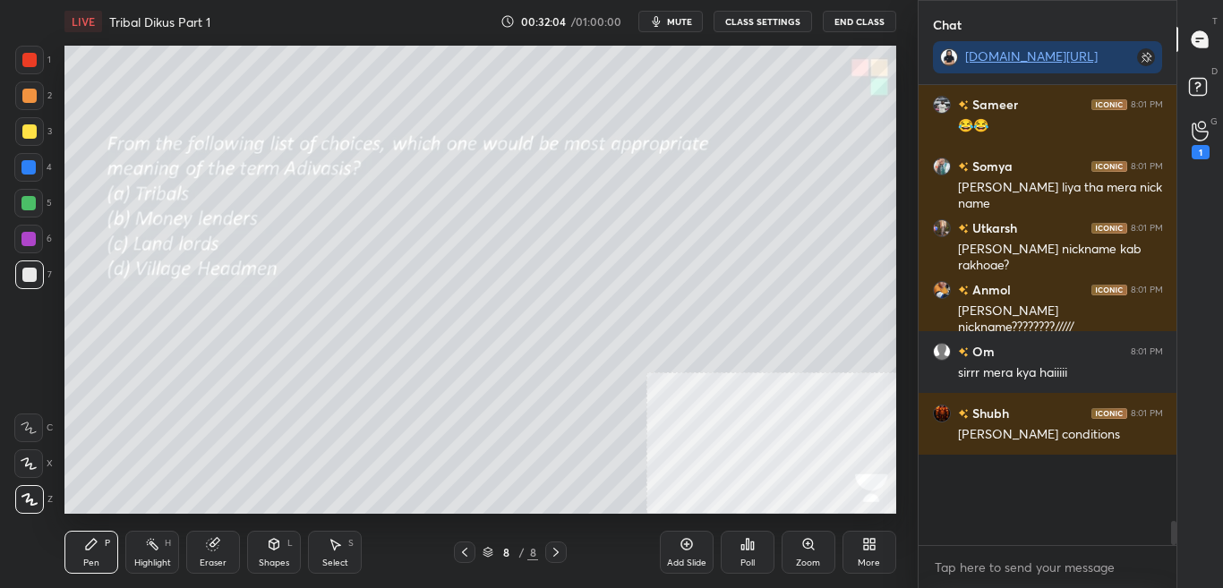
scroll to position [6, 6]
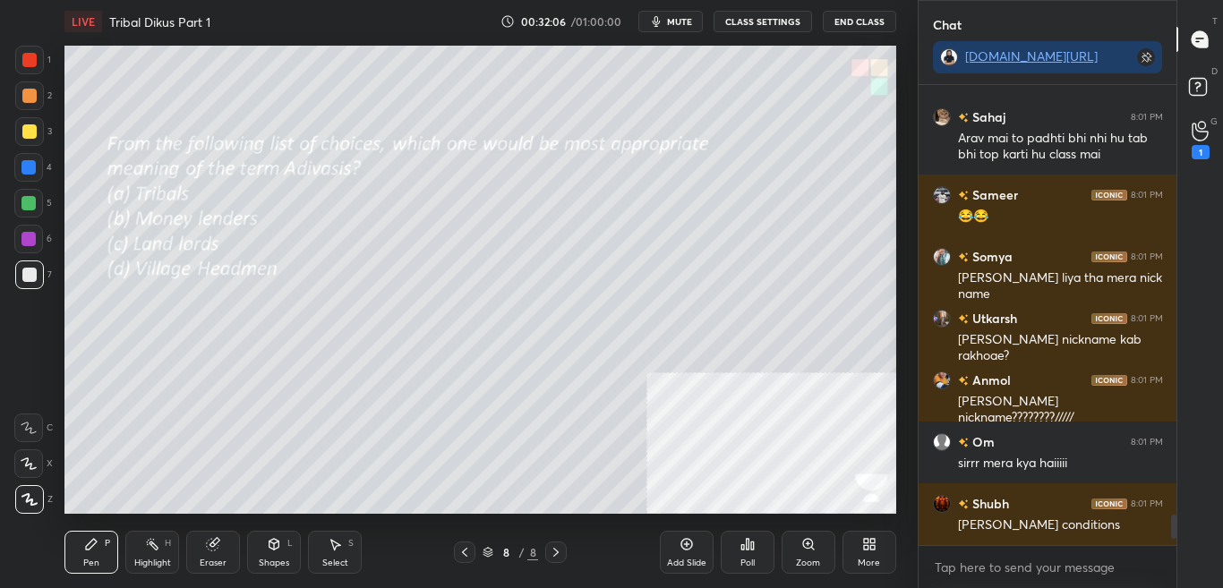
click at [871, 559] on div "More" at bounding box center [869, 563] width 22 height 9
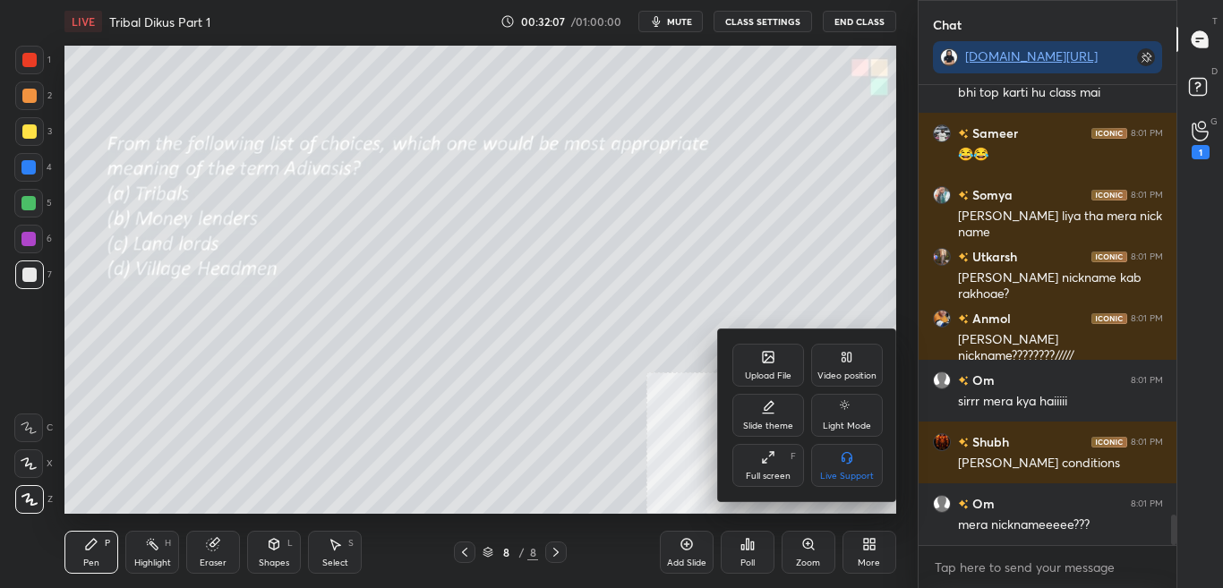
click at [778, 365] on div "Upload File" at bounding box center [769, 365] width 72 height 43
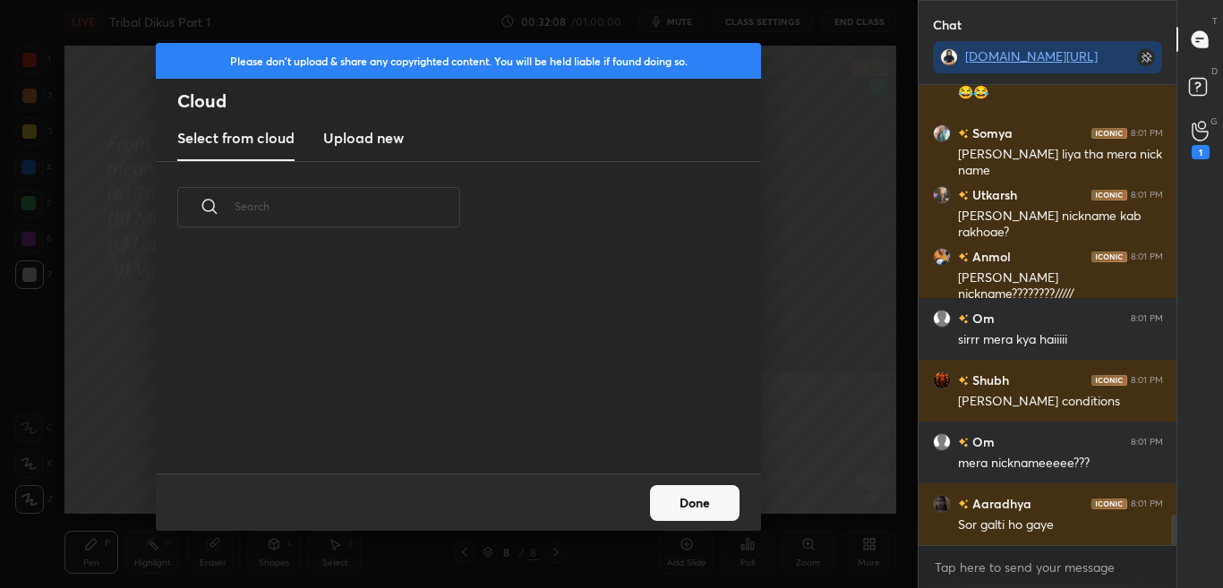
click at [391, 144] on h3 "Upload new" at bounding box center [363, 137] width 81 height 21
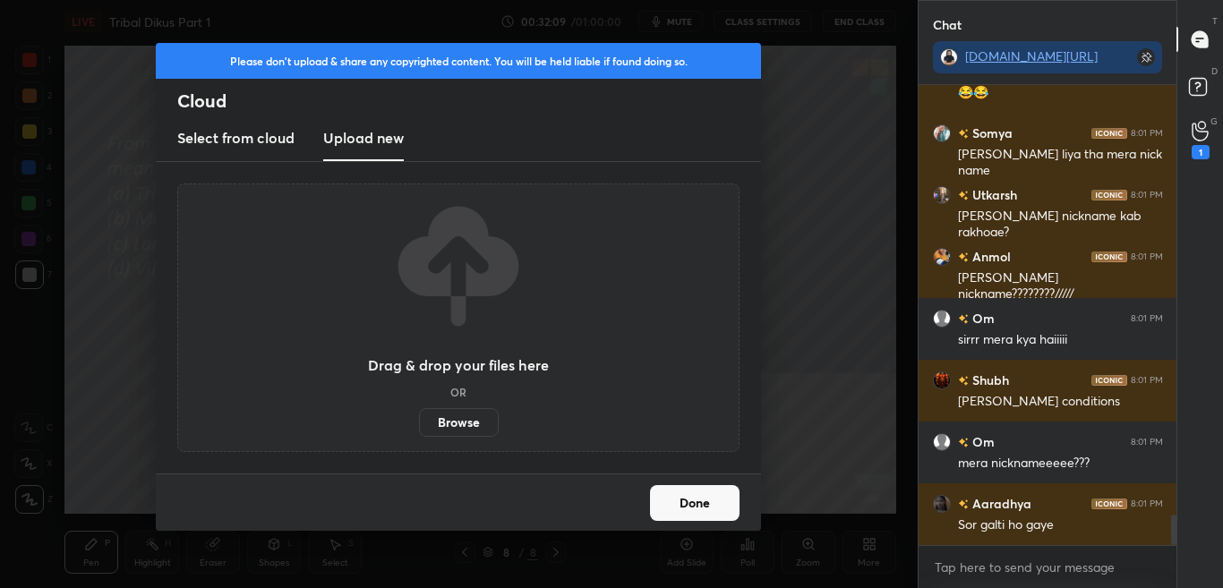
click at [444, 408] on label "Browse" at bounding box center [459, 422] width 80 height 29
click at [419, 408] on input "Browse" at bounding box center [419, 422] width 0 height 29
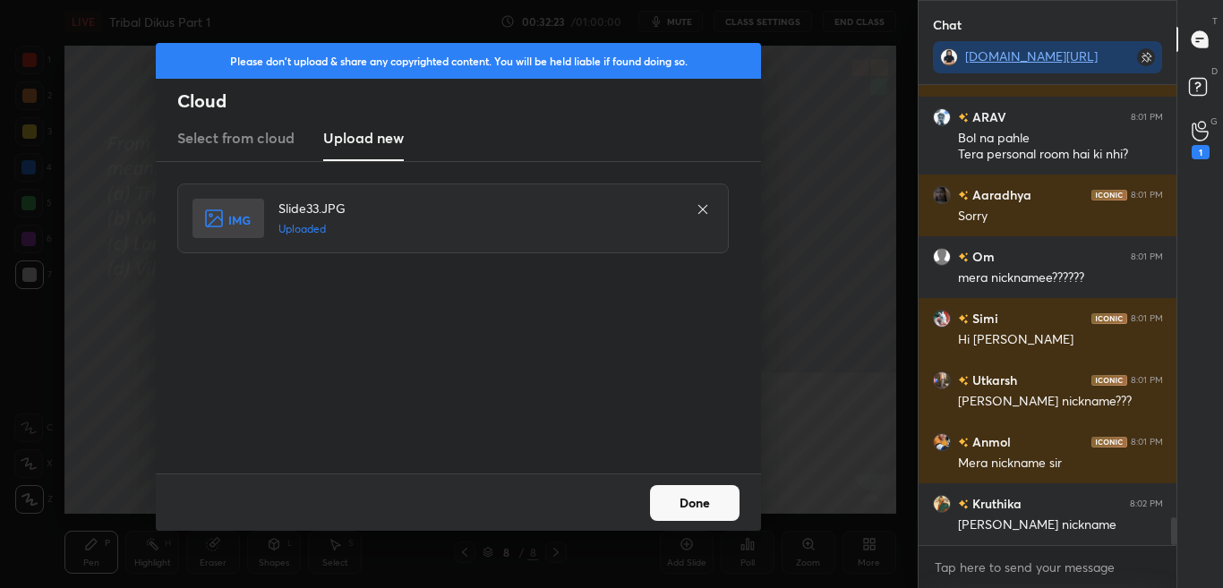
click at [718, 511] on button "Done" at bounding box center [695, 503] width 90 height 36
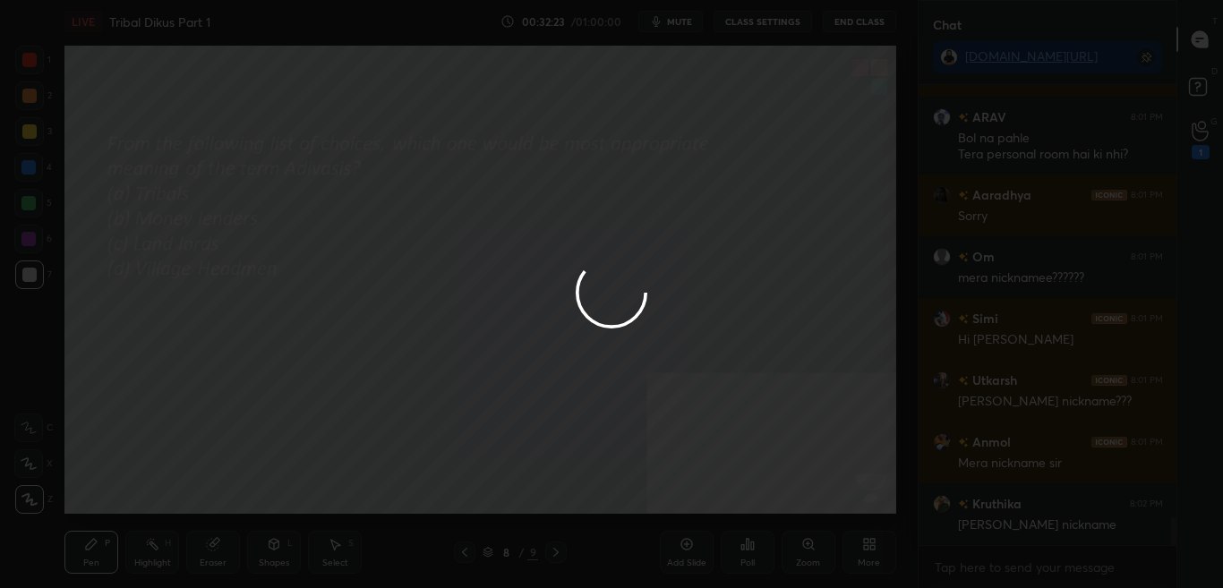
click at [718, 511] on button "Done" at bounding box center [695, 503] width 90 height 36
click at [717, 511] on div at bounding box center [611, 294] width 1223 height 588
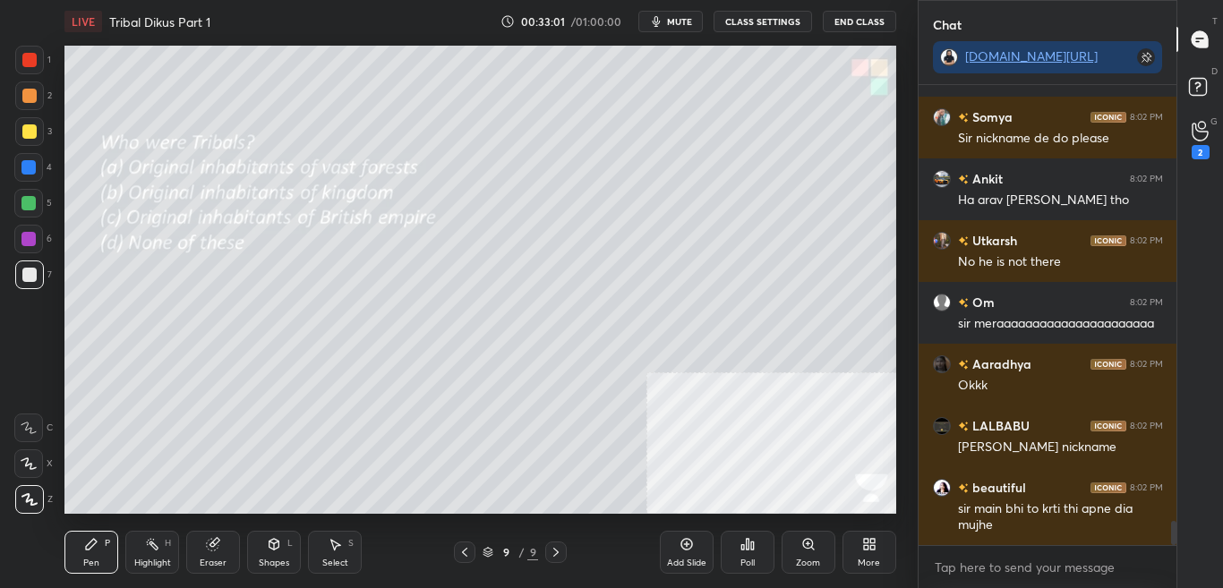
click at [763, 558] on div "Poll" at bounding box center [748, 552] width 54 height 43
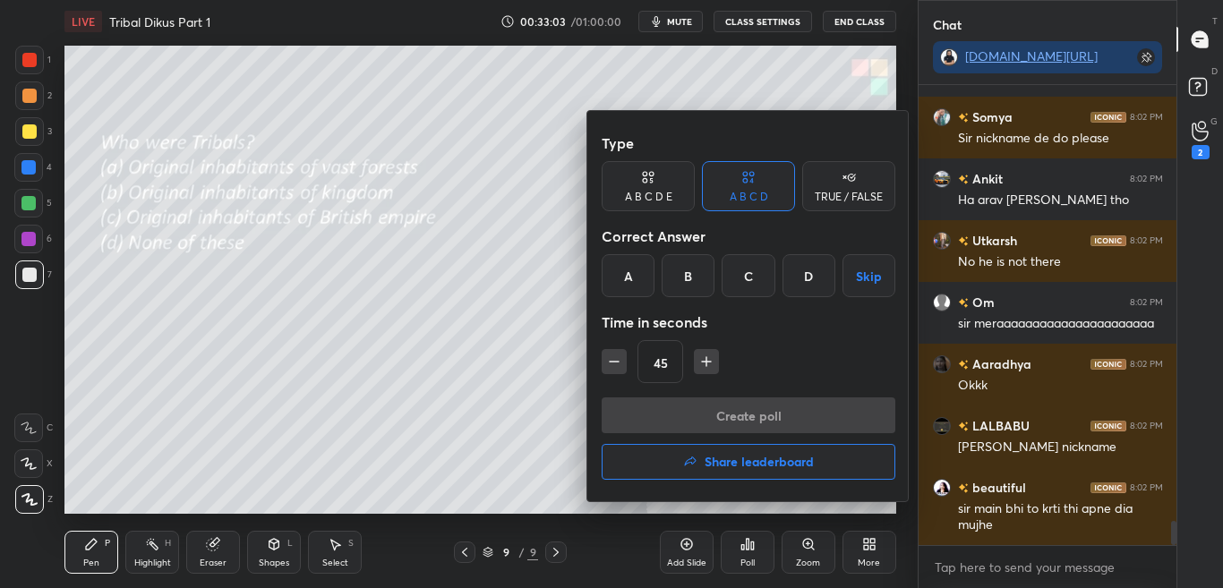
click at [626, 274] on div "A" at bounding box center [628, 275] width 53 height 43
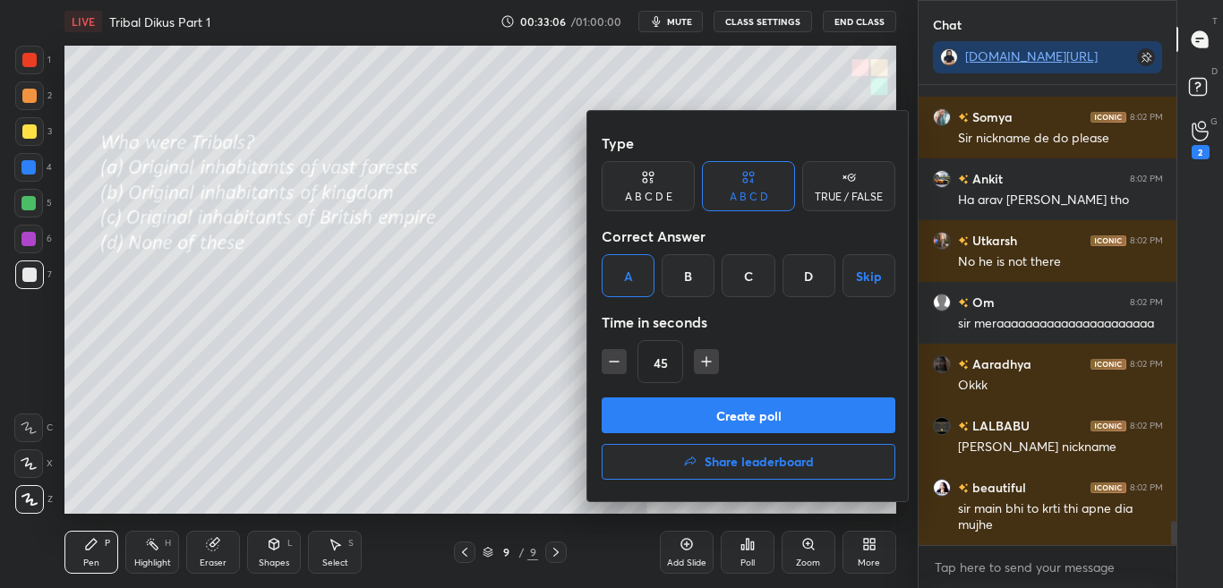
click at [670, 415] on button "Create poll" at bounding box center [749, 416] width 294 height 36
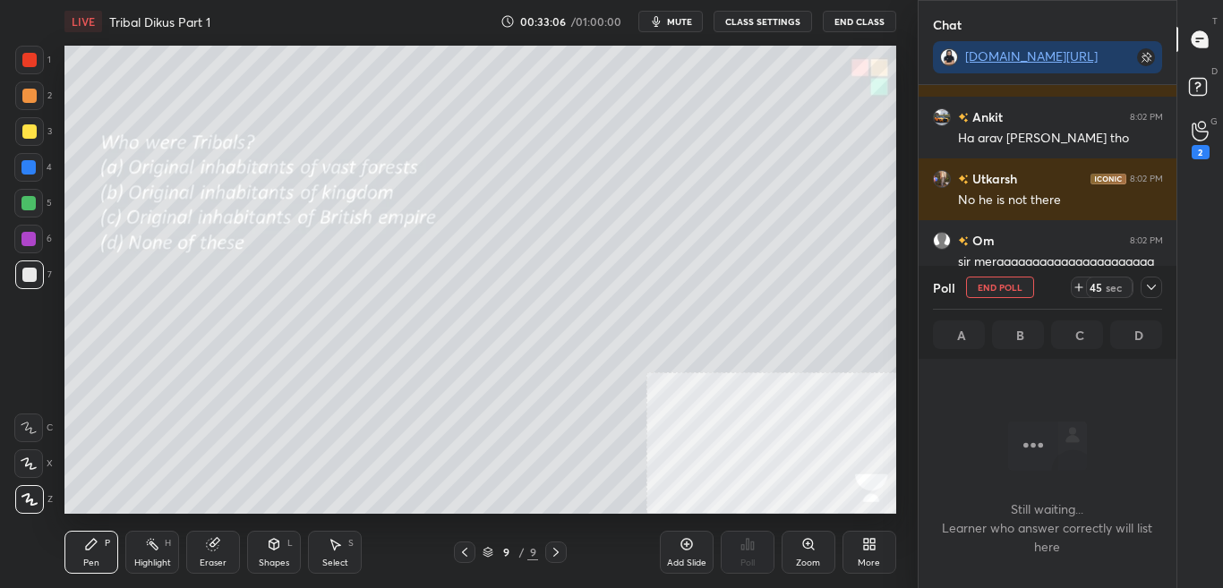
scroll to position [405, 253]
click at [1153, 287] on icon at bounding box center [1152, 287] width 14 height 14
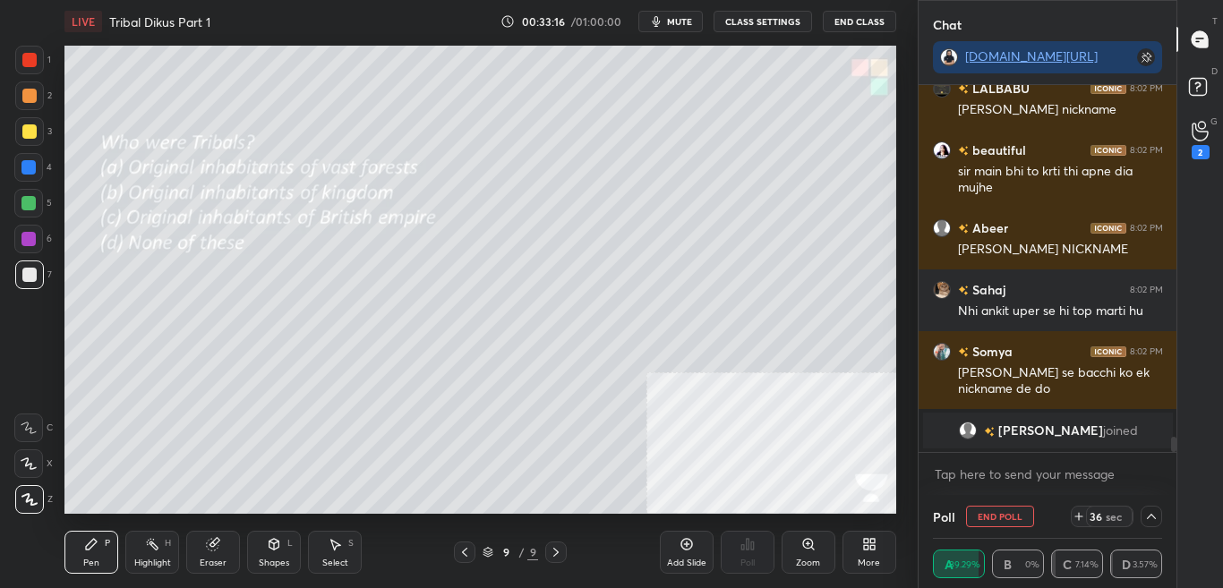
scroll to position [6316, 0]
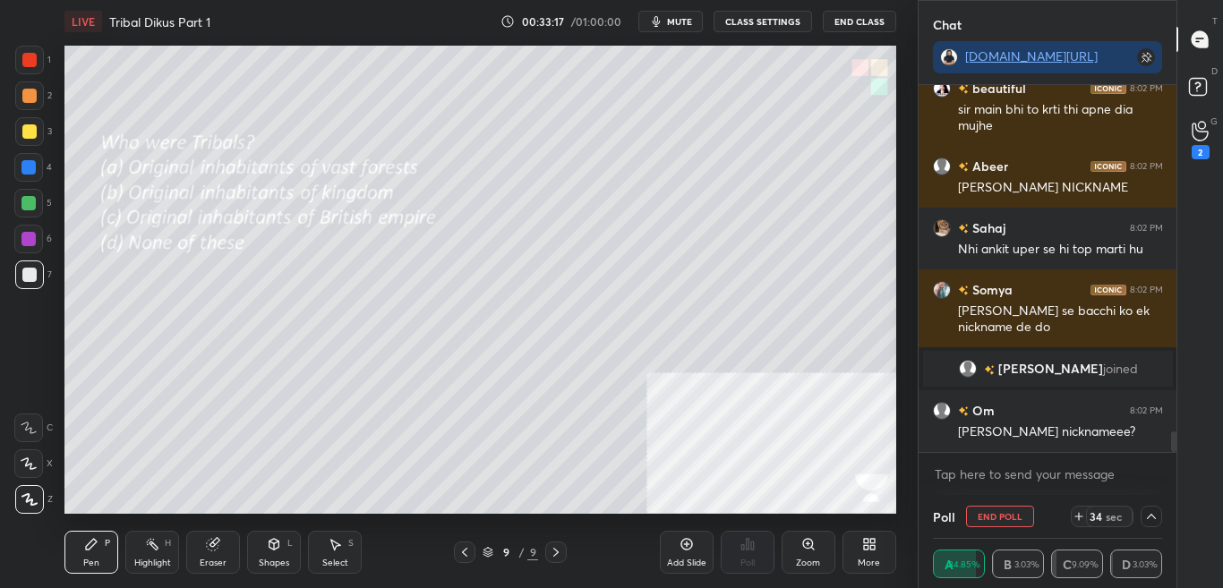
drag, startPoint x: 1173, startPoint y: 443, endPoint x: 1172, endPoint y: 434, distance: 9.0
click at [1172, 434] on div at bounding box center [1174, 442] width 5 height 21
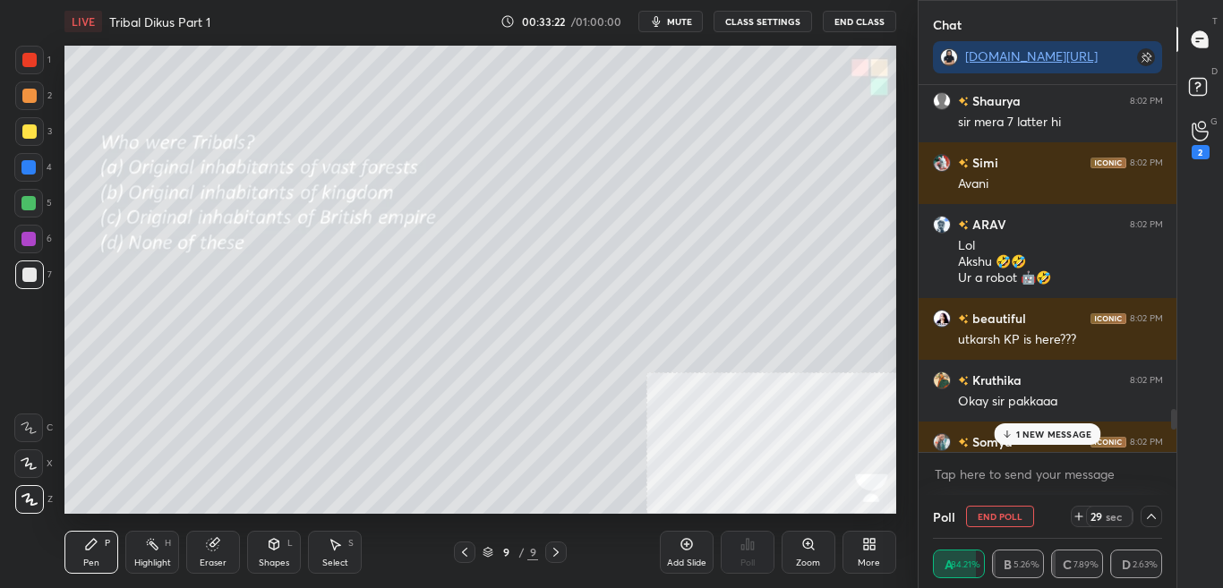
scroll to position [5807, 0]
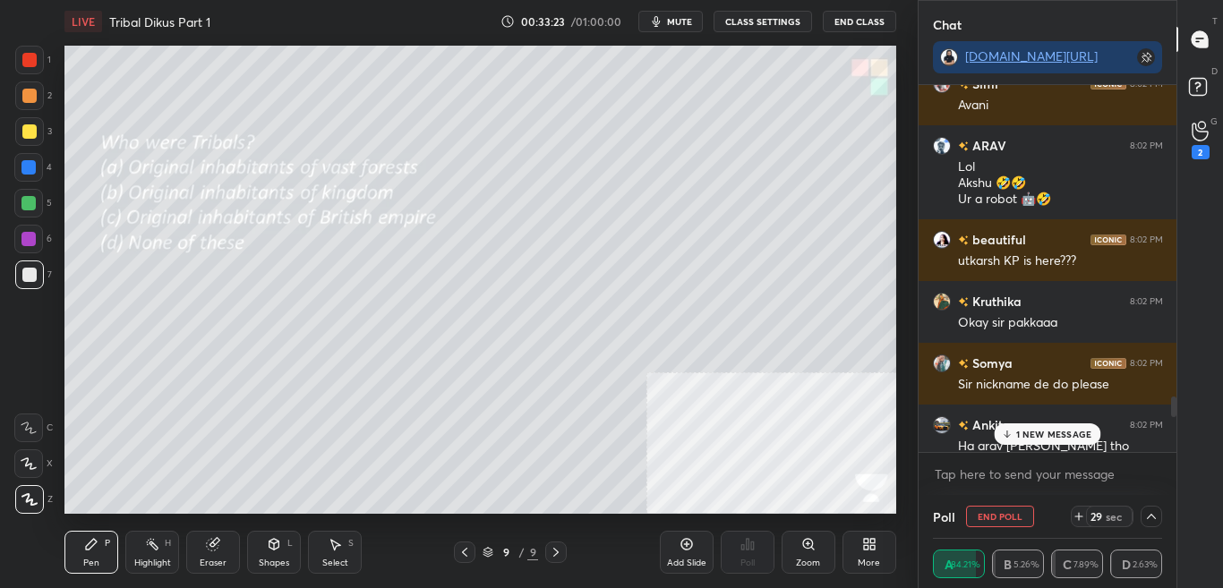
drag, startPoint x: 1176, startPoint y: 448, endPoint x: 1171, endPoint y: 419, distance: 29.2
click at [1171, 419] on div at bounding box center [1171, 268] width 11 height 367
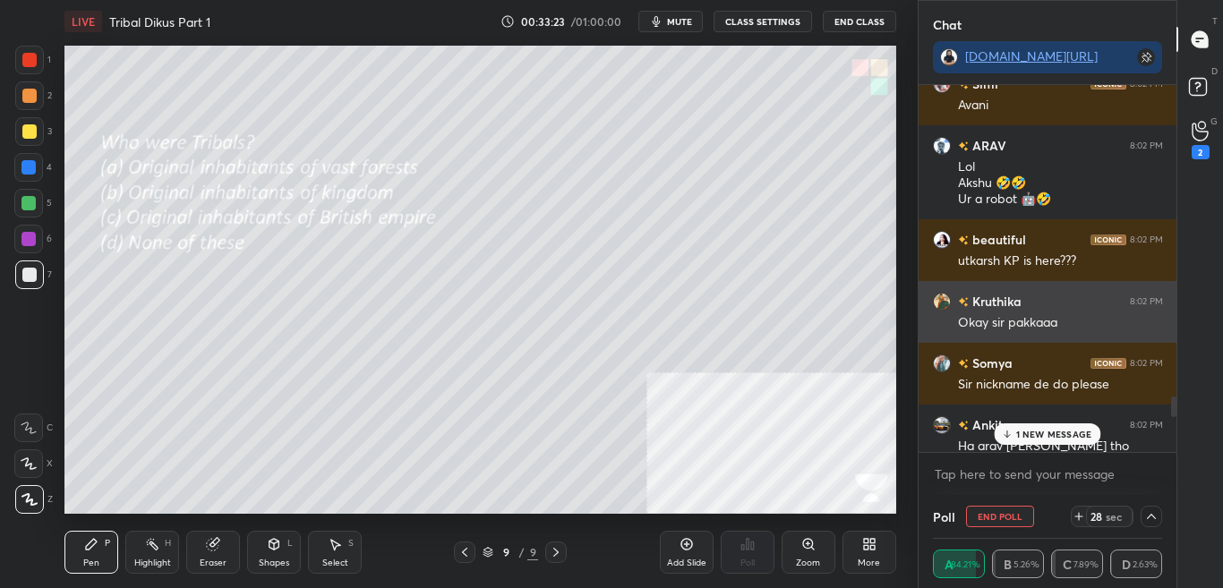
click at [1060, 316] on div "Okay sir pakkaaa" at bounding box center [1060, 323] width 205 height 18
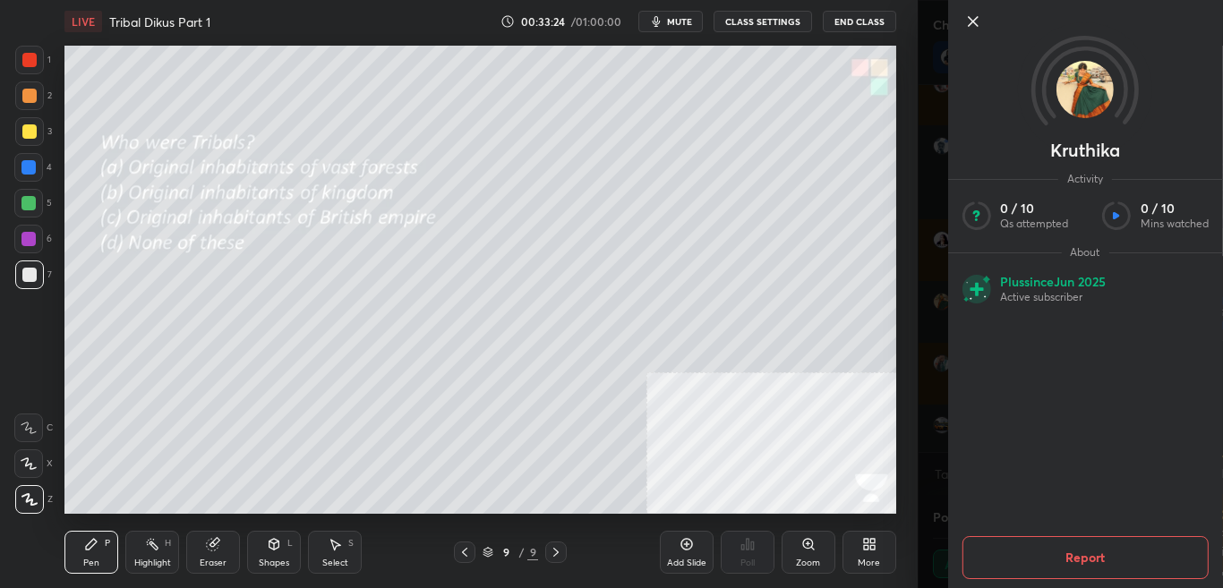
click at [902, 352] on div "Setting up your live class Poll for secs No correct answer Start poll" at bounding box center [480, 280] width 846 height 474
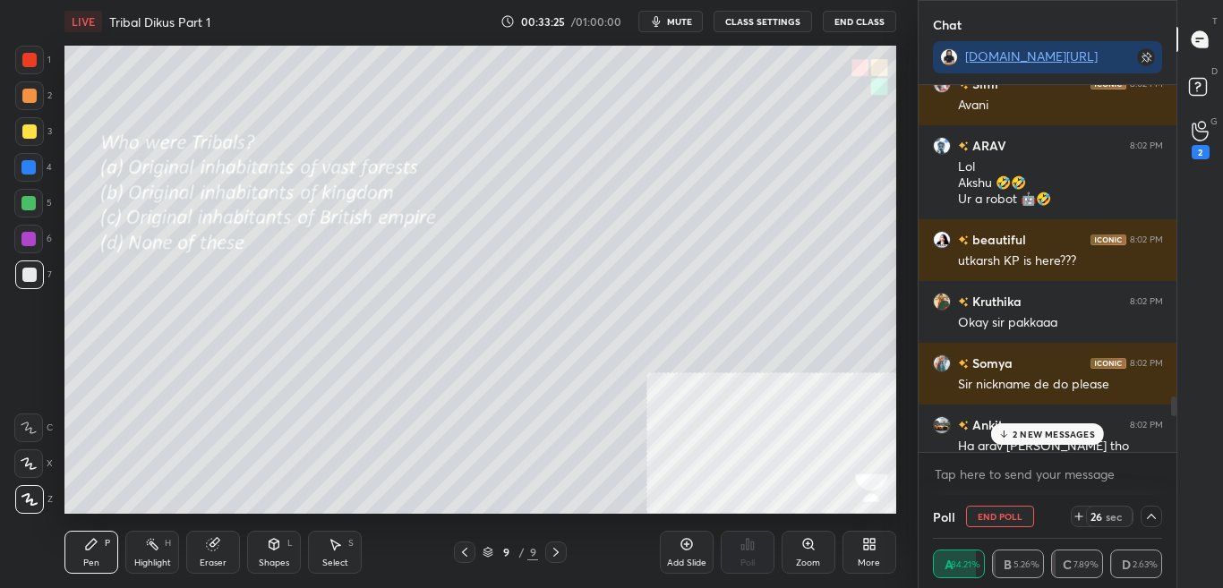
click at [1023, 433] on p "2 NEW MESSAGES" at bounding box center [1054, 434] width 82 height 11
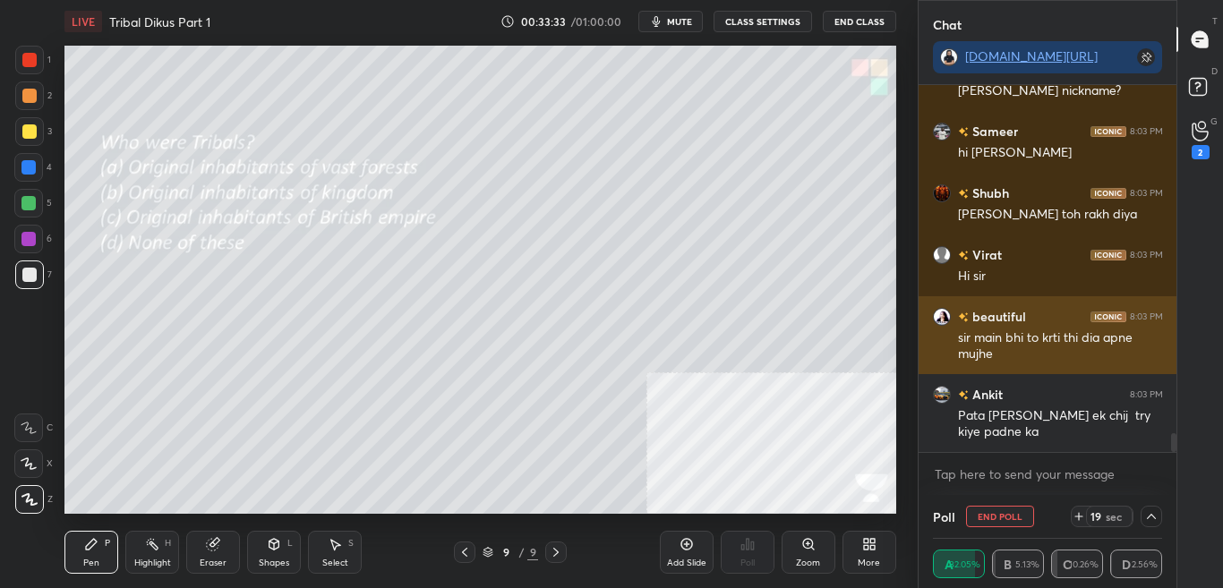
scroll to position [6917, 0]
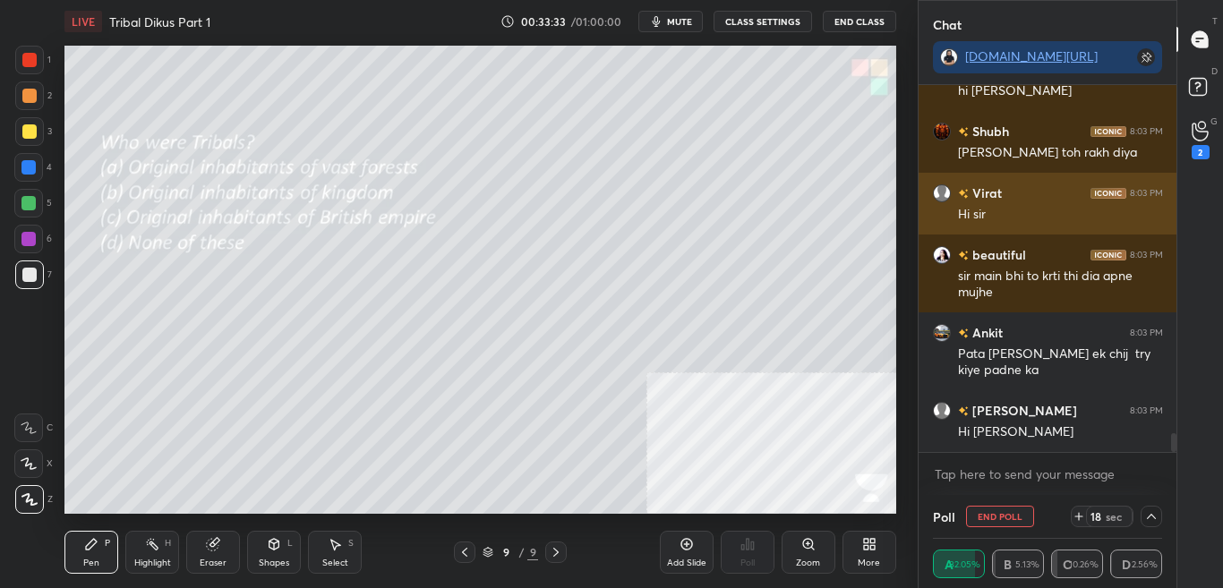
click at [1015, 206] on div "Hi sir" at bounding box center [1060, 212] width 205 height 21
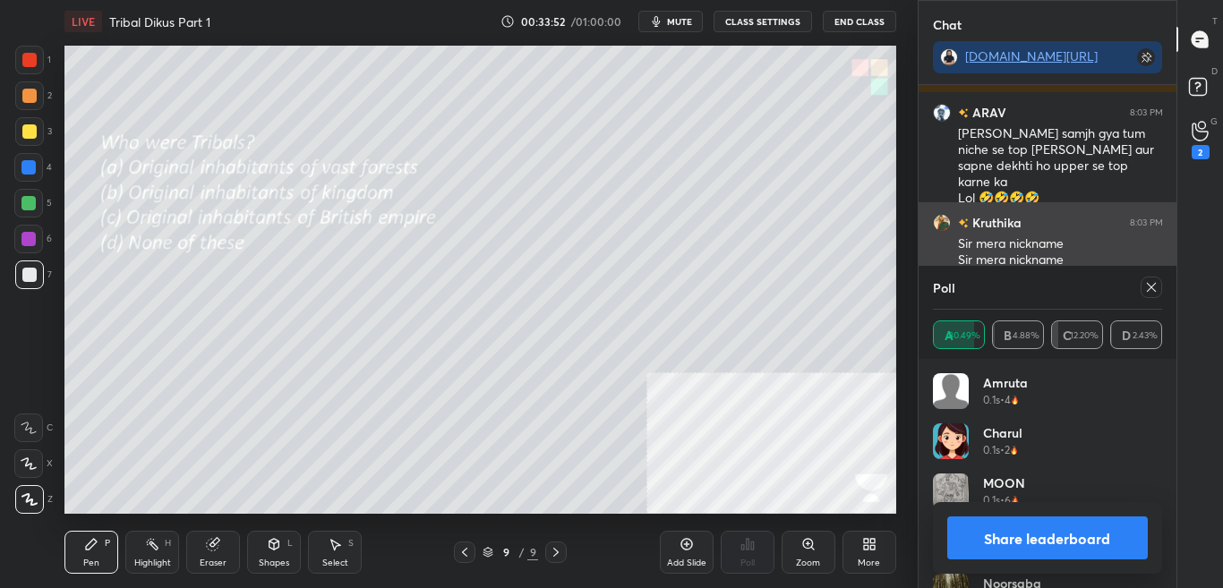
scroll to position [7635, 0]
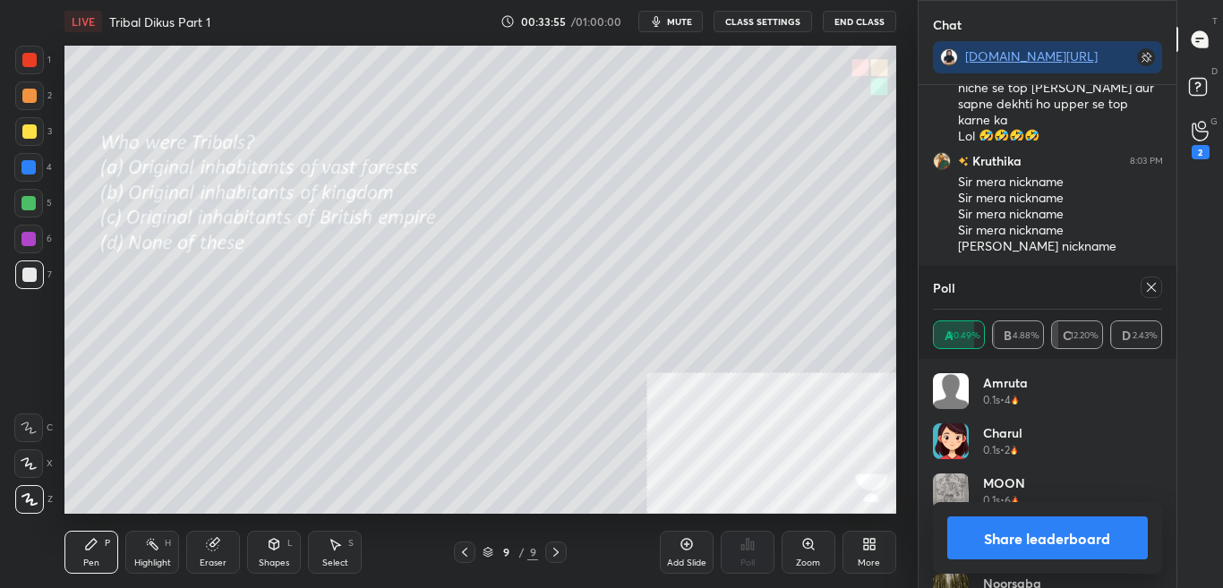
click at [1151, 290] on icon at bounding box center [1152, 287] width 14 height 14
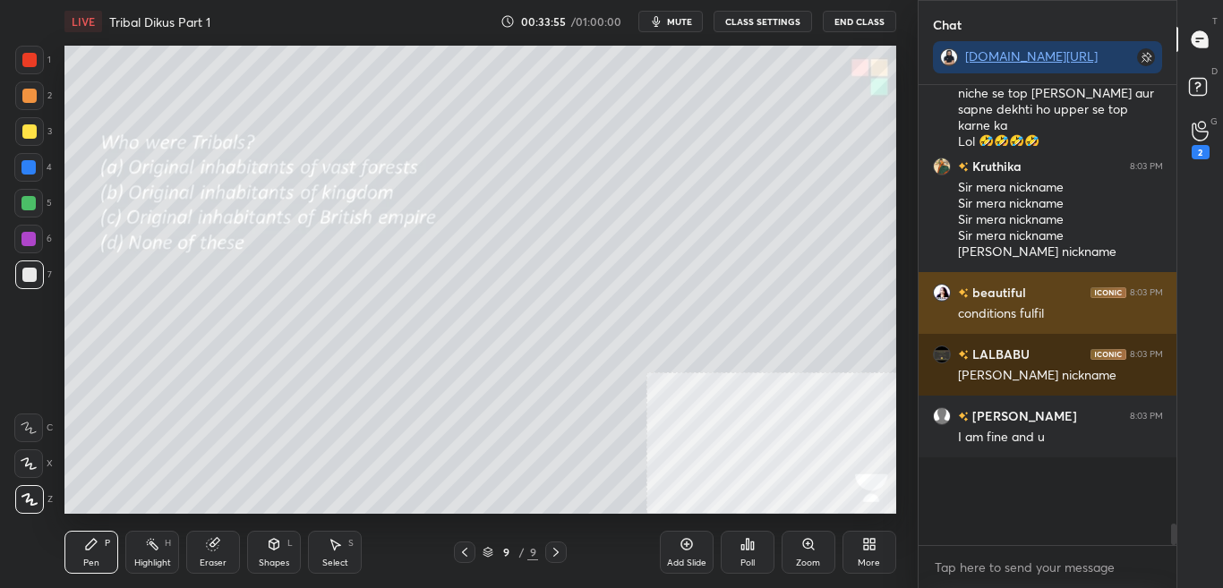
scroll to position [426, 253]
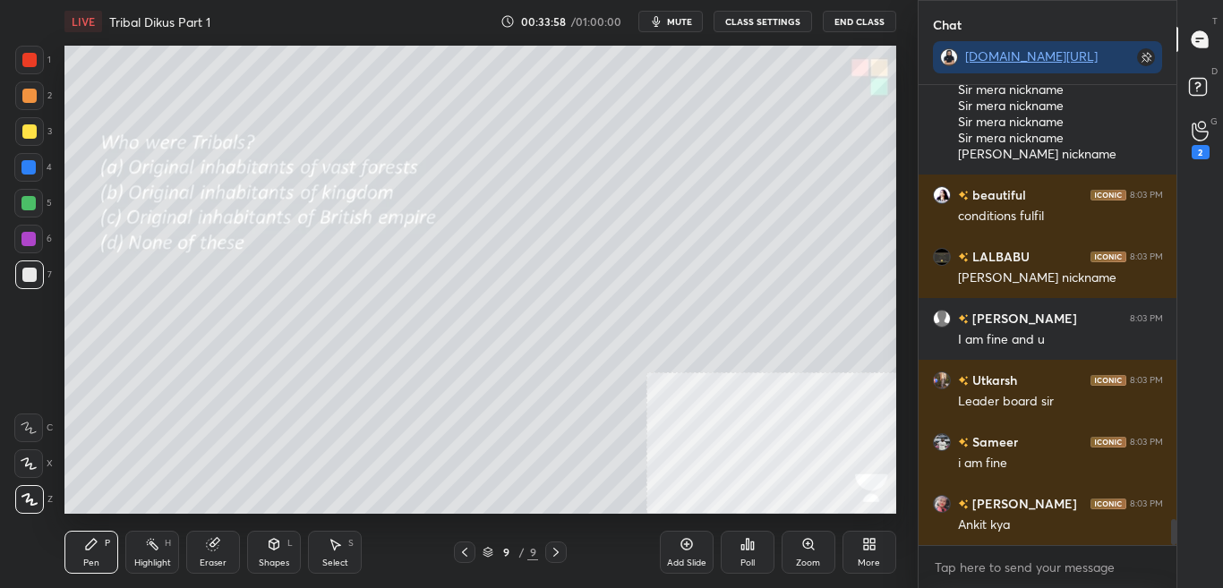
click at [870, 562] on div "More" at bounding box center [869, 563] width 22 height 9
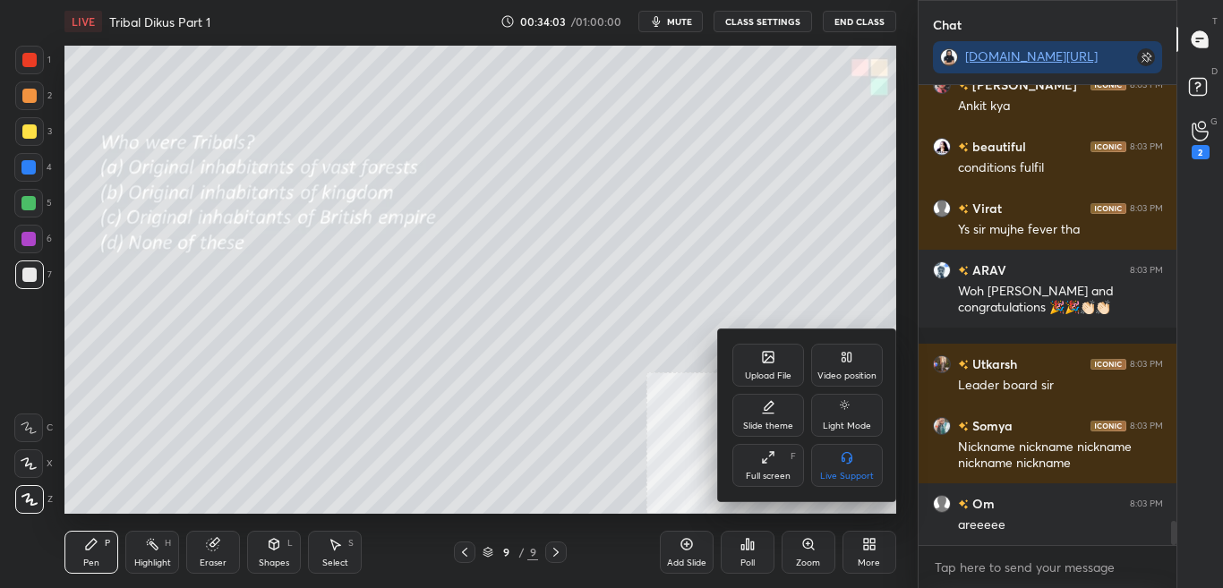
click at [770, 358] on icon at bounding box center [769, 359] width 10 height 6
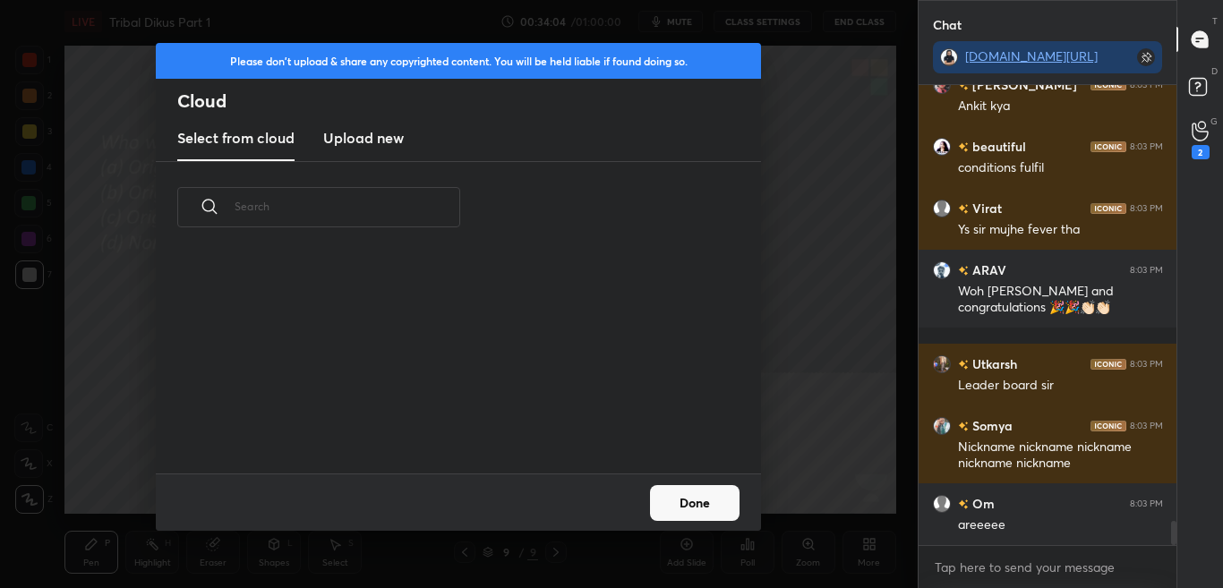
click at [374, 146] on h3 "Upload new" at bounding box center [363, 137] width 81 height 21
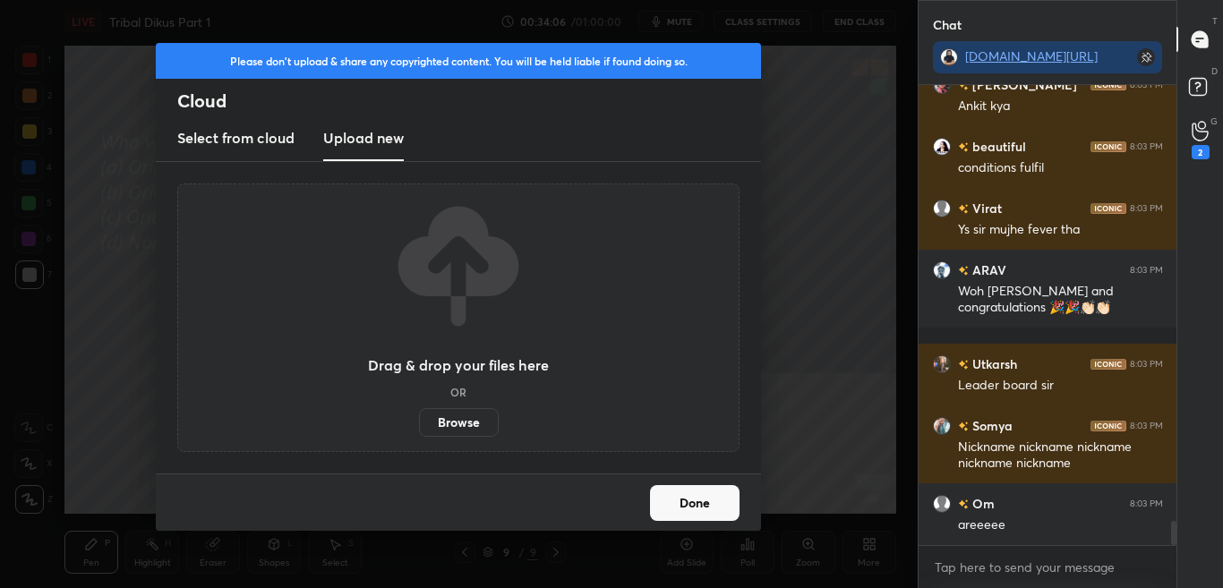
click at [451, 436] on label "Browse" at bounding box center [459, 422] width 80 height 29
click at [419, 436] on input "Browse" at bounding box center [419, 422] width 0 height 29
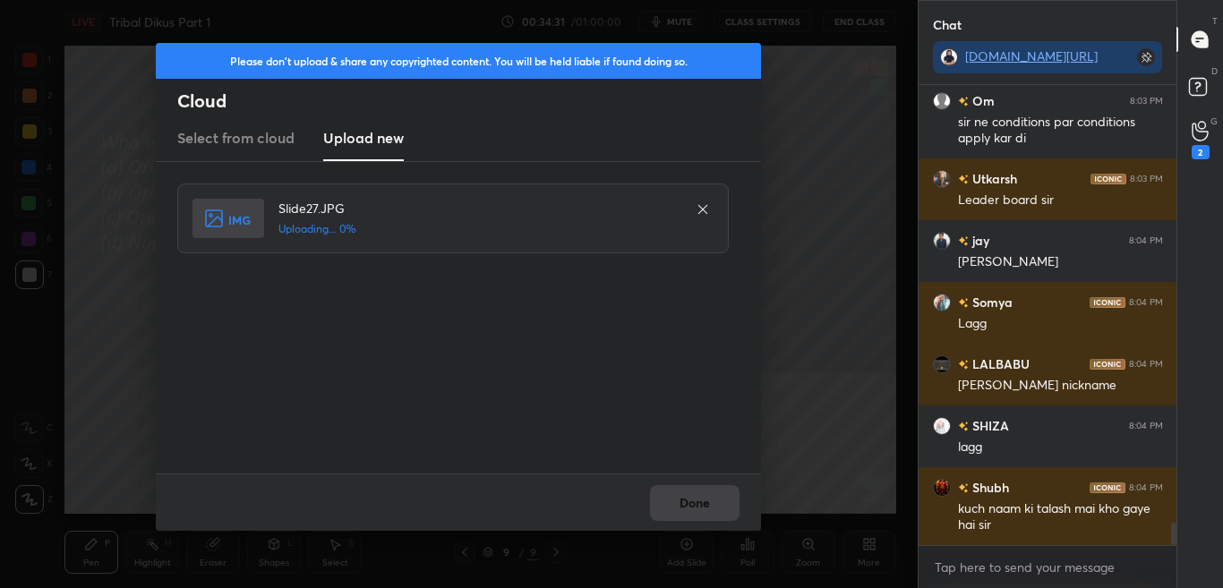
click at [721, 521] on div "Done" at bounding box center [458, 502] width 605 height 57
click at [720, 518] on div "Done" at bounding box center [458, 502] width 605 height 57
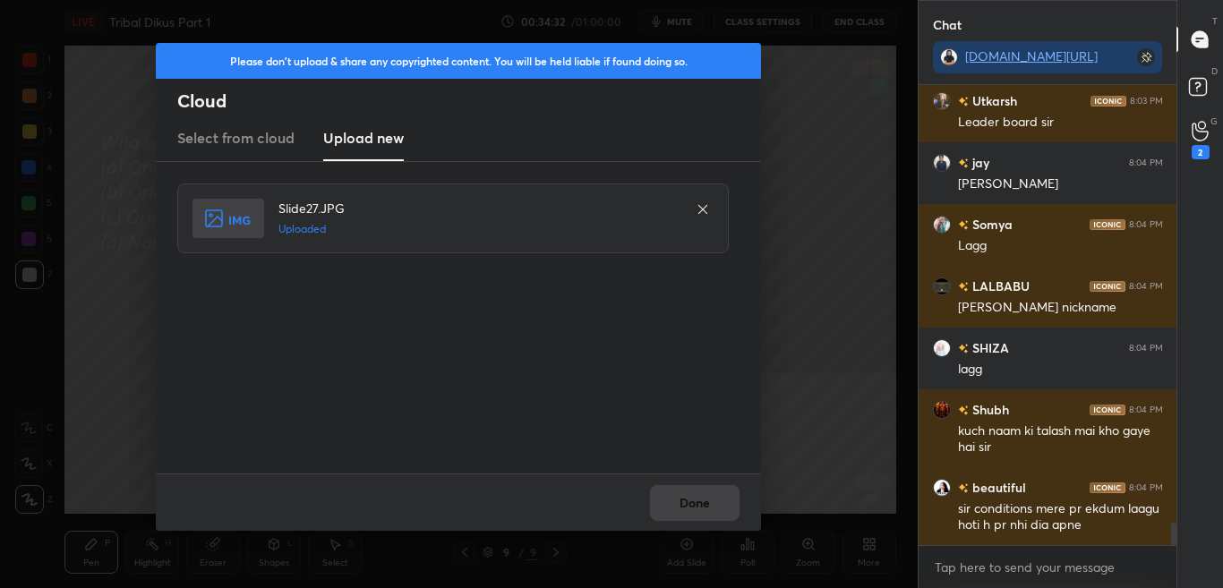
click at [720, 518] on div "Done" at bounding box center [458, 502] width 605 height 57
click at [719, 518] on button "Done" at bounding box center [695, 503] width 90 height 36
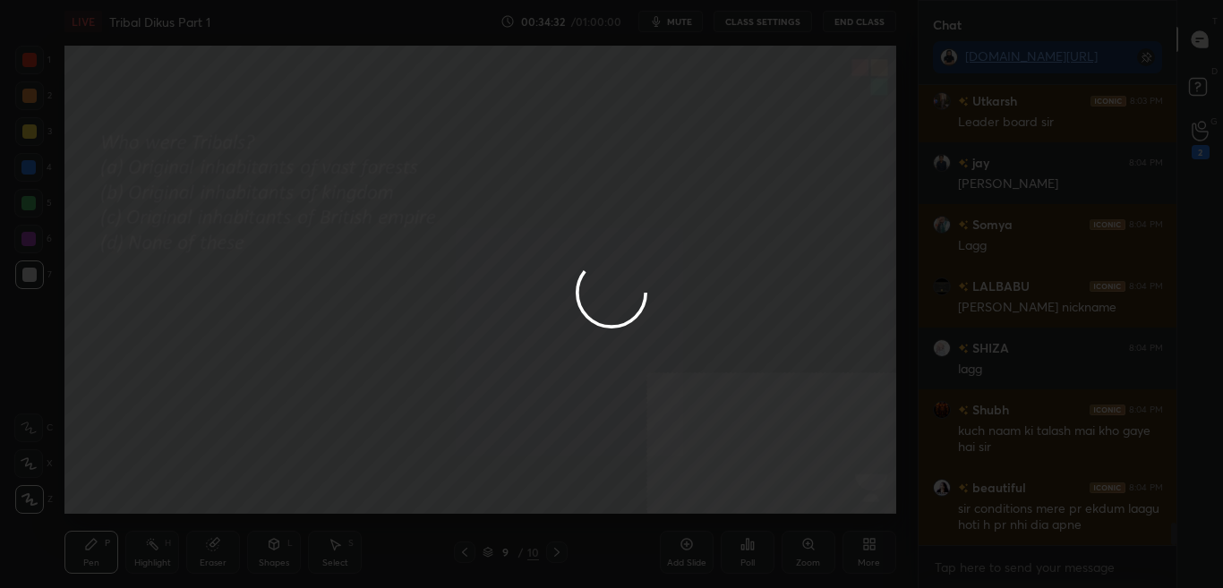
click at [718, 519] on div at bounding box center [611, 294] width 1223 height 588
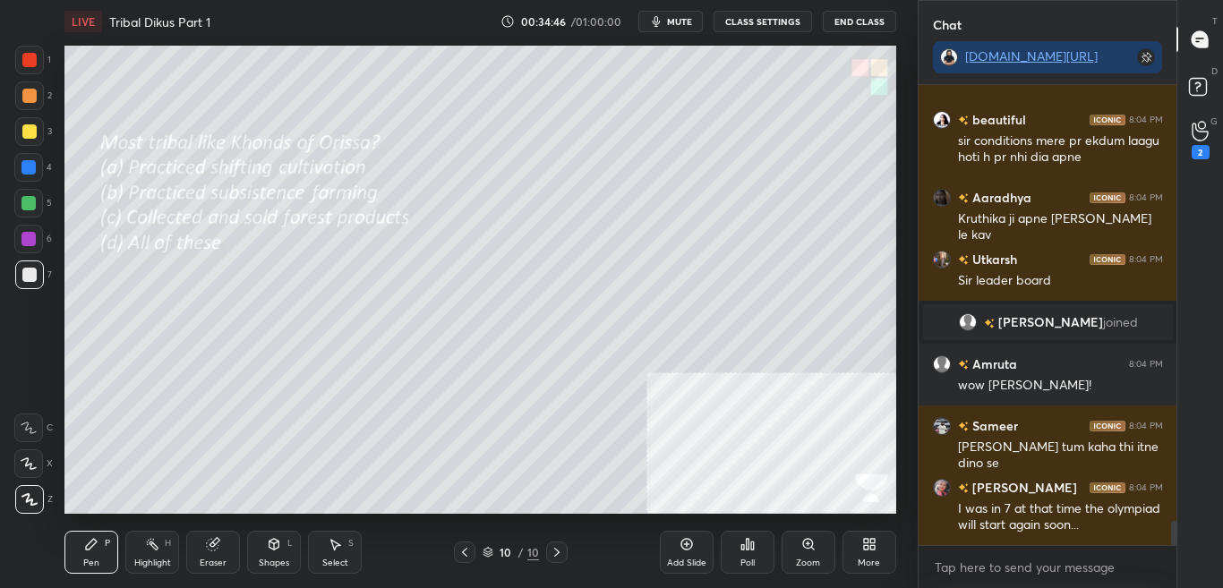
click at [1177, 534] on div "T Messages (T) D Doubts (D) G Raise Hand (G) 2" at bounding box center [1200, 294] width 47 height 588
drag, startPoint x: 1173, startPoint y: 536, endPoint x: 1173, endPoint y: 546, distance: 9.9
click at [1173, 546] on div "SHIZA 8:04 PM lagg Shubh 8:04 PM kuch naam ki talash mai kho gaye hai sir beaut…" at bounding box center [1048, 336] width 259 height 503
click at [1198, 94] on rect at bounding box center [1197, 87] width 17 height 17
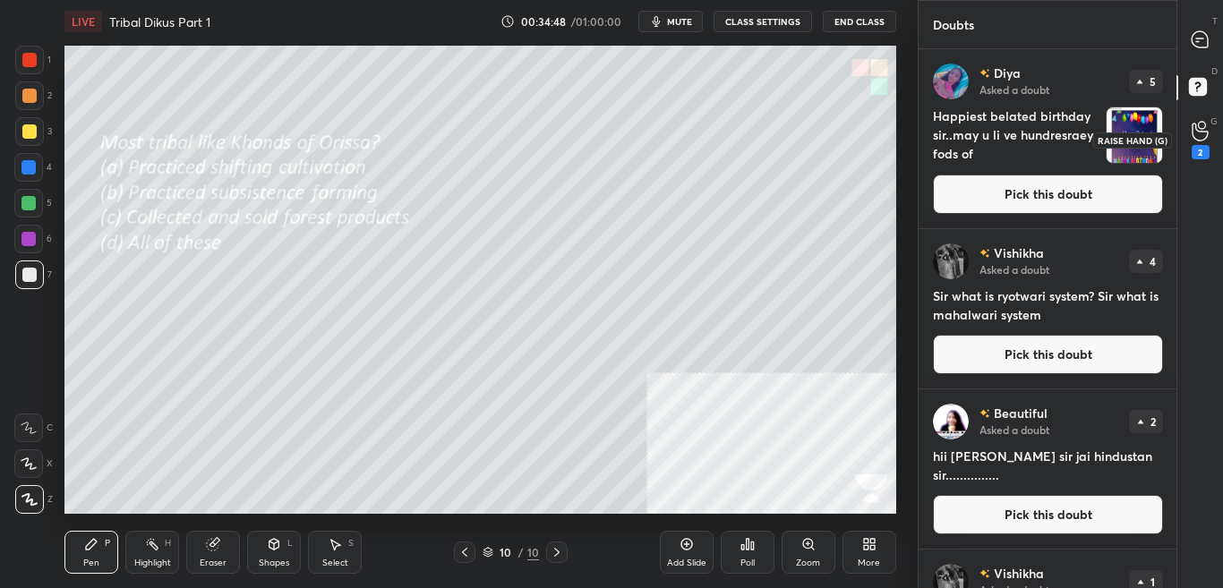
click at [1211, 144] on div "2" at bounding box center [1201, 140] width 36 height 32
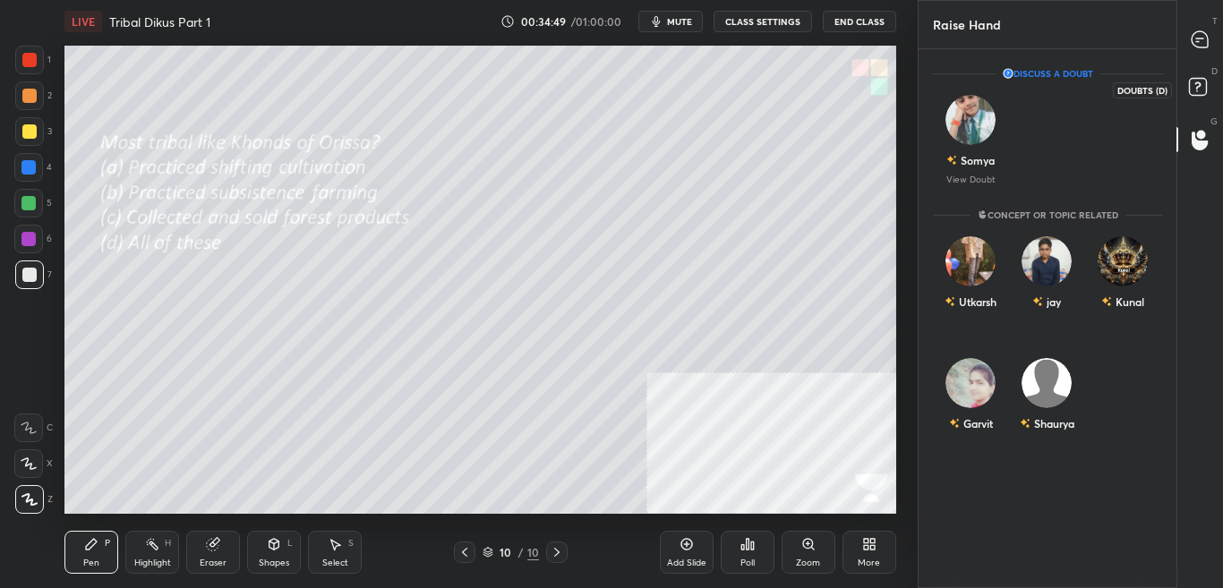
drag, startPoint x: 1203, startPoint y: 90, endPoint x: 1205, endPoint y: 79, distance: 11.8
click at [1203, 91] on rect at bounding box center [1197, 87] width 17 height 17
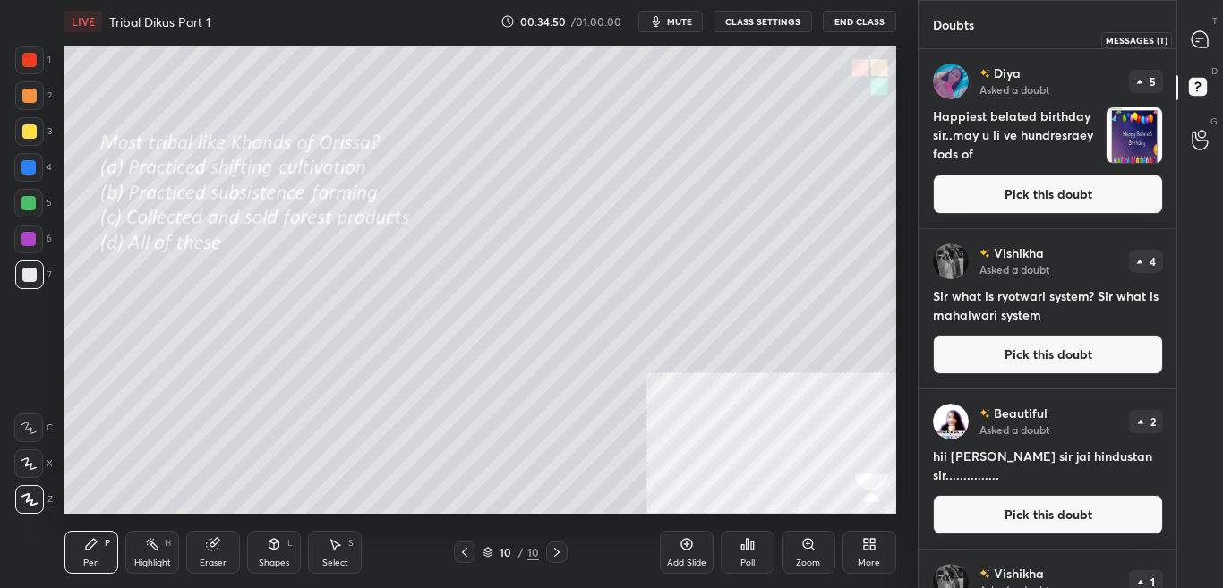
click at [1207, 51] on div at bounding box center [1201, 39] width 36 height 32
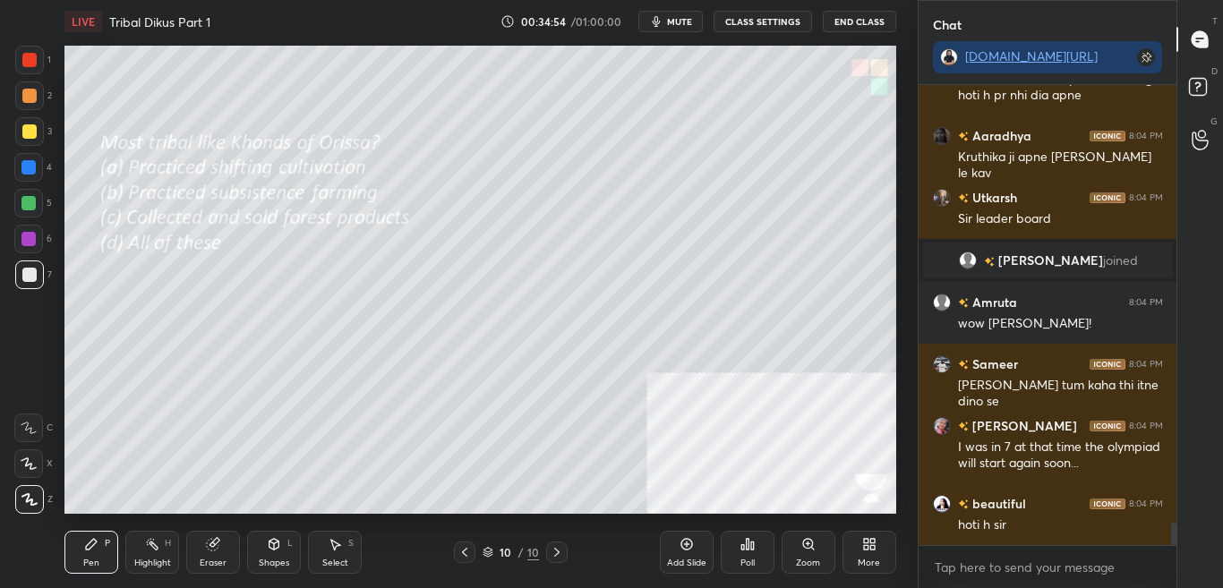
click at [754, 560] on div "Poll" at bounding box center [748, 563] width 14 height 9
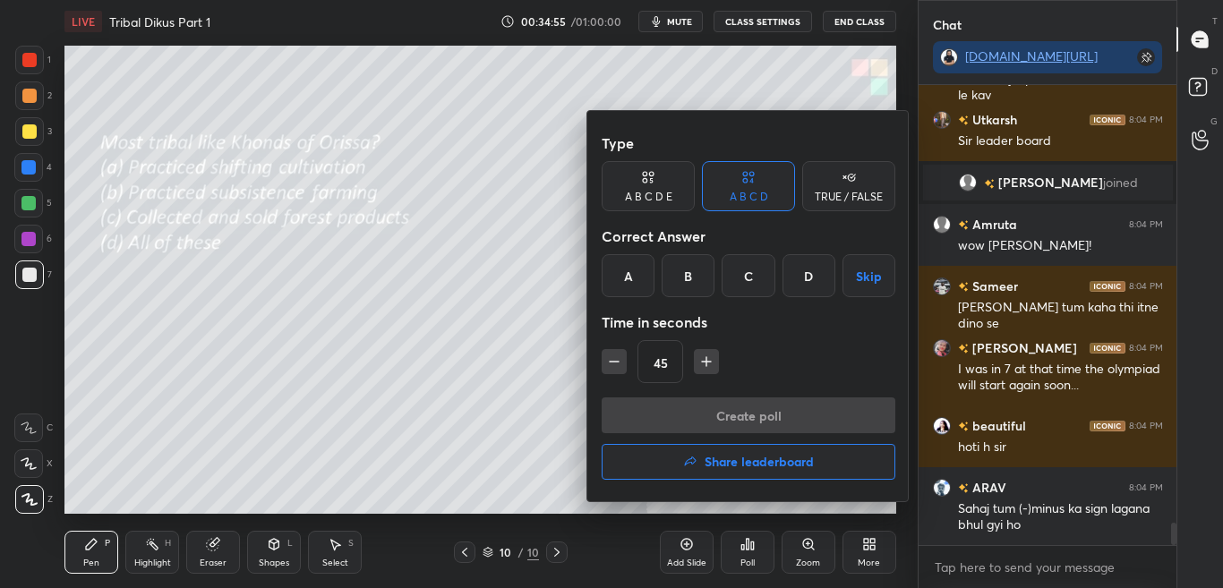
click at [755, 293] on div "C" at bounding box center [748, 275] width 53 height 43
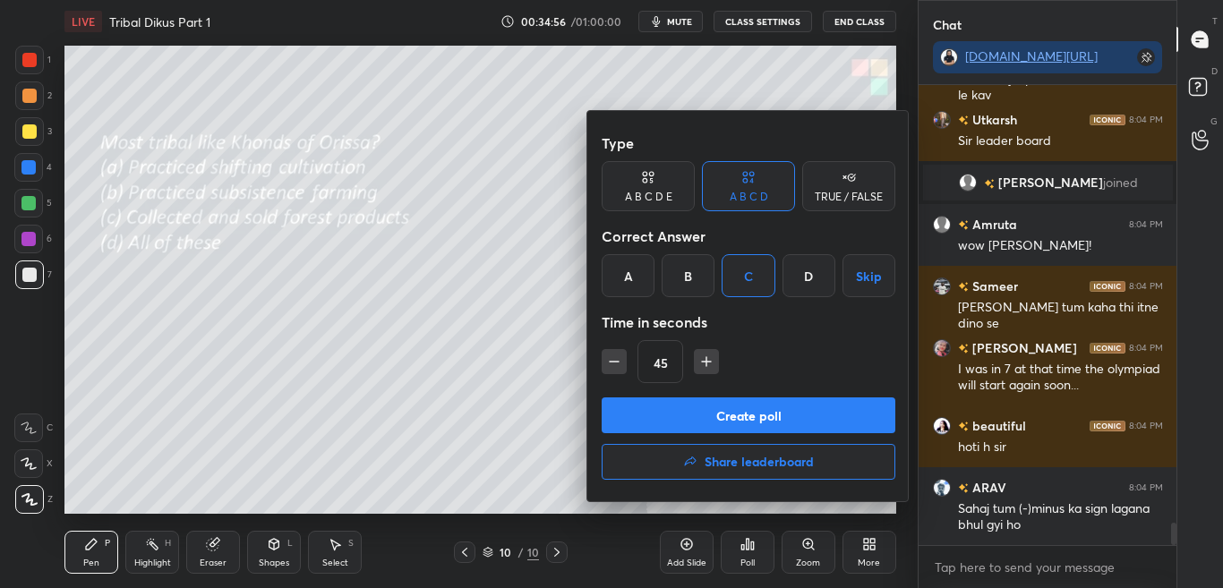
click at [768, 424] on button "Create poll" at bounding box center [749, 416] width 294 height 36
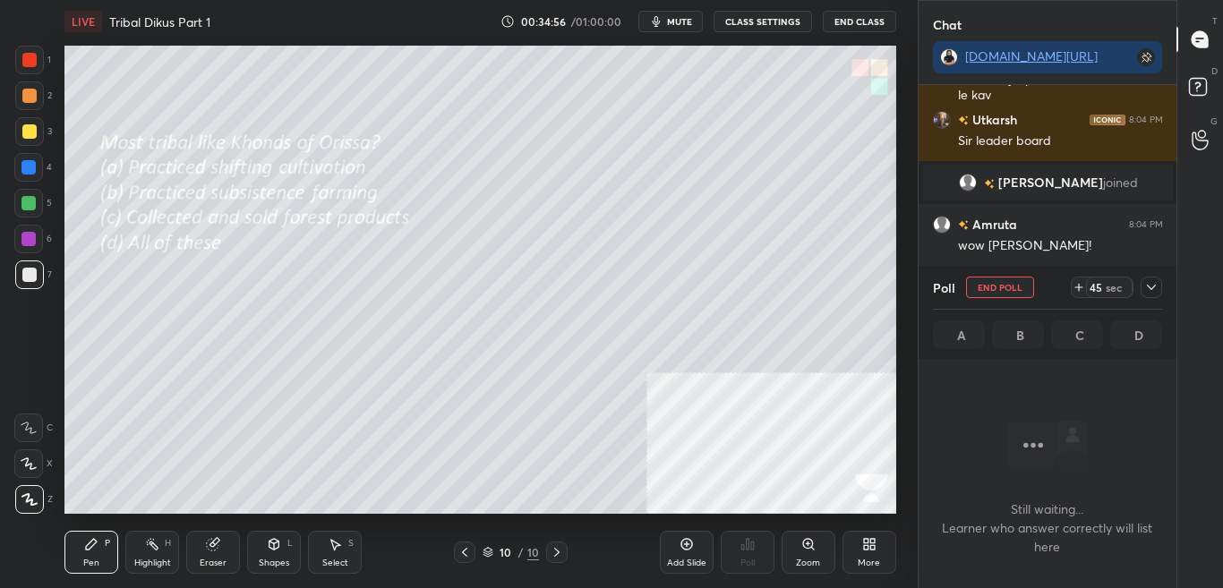
scroll to position [405, 253]
click at [1150, 286] on icon at bounding box center [1152, 287] width 14 height 14
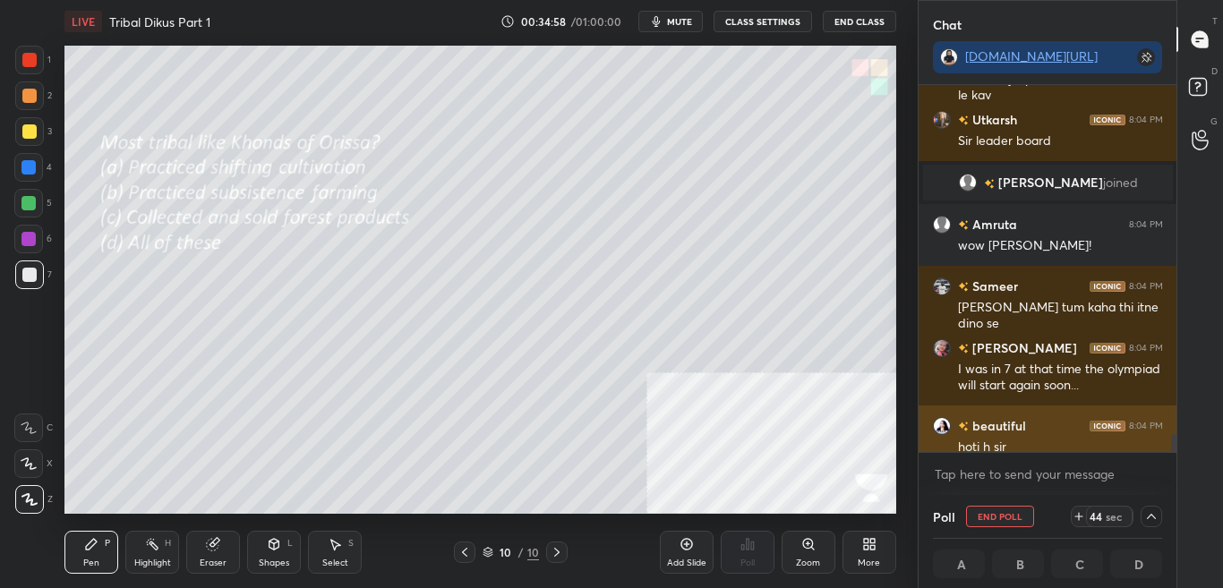
click at [1055, 433] on div "beautiful 8:04 PM" at bounding box center [1048, 425] width 230 height 19
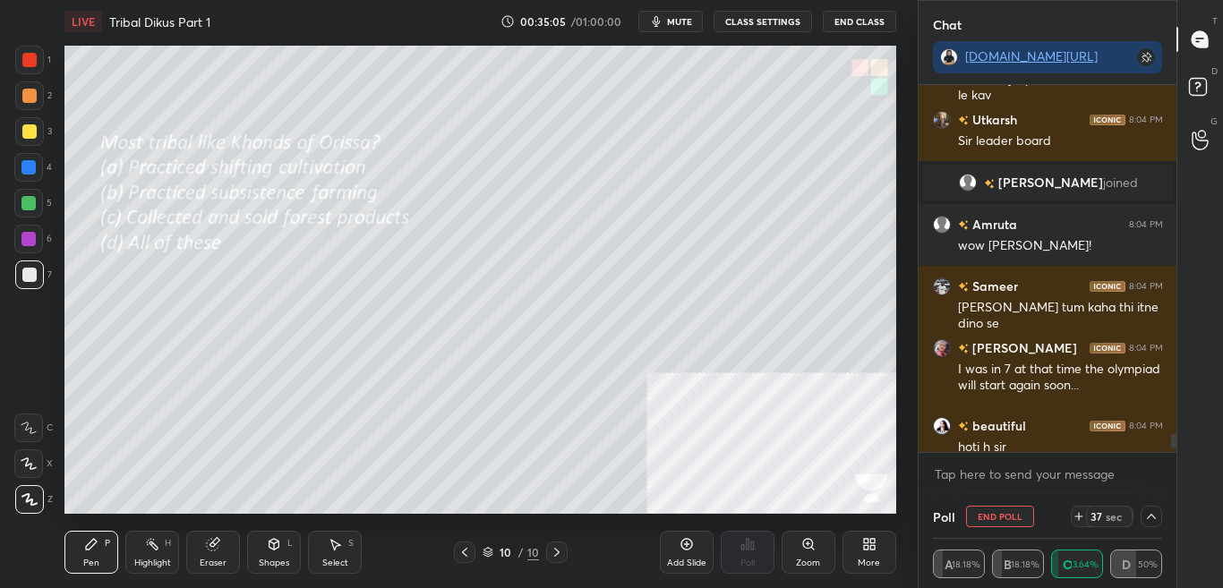
scroll to position [9101, 0]
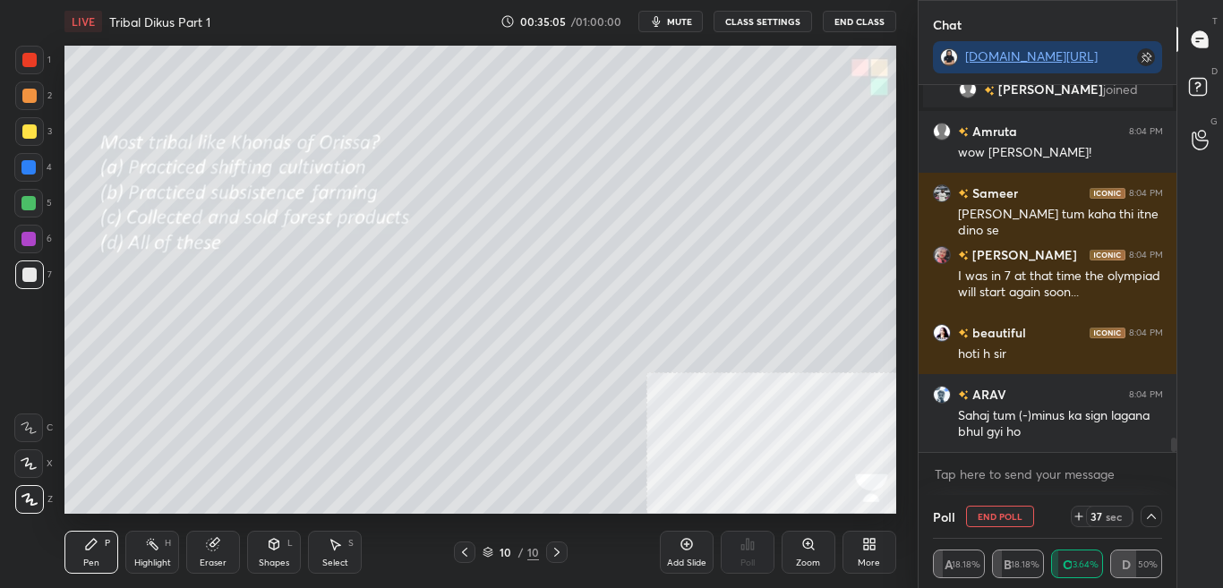
drag, startPoint x: 1176, startPoint y: 441, endPoint x: 1180, endPoint y: 455, distance: 15.0
click at [1180, 454] on div "Chat [DOMAIN_NAME][URL] [PERSON_NAME] 8:04 PM Sir leader board [PERSON_NAME] jo…" at bounding box center [1071, 294] width 306 height 588
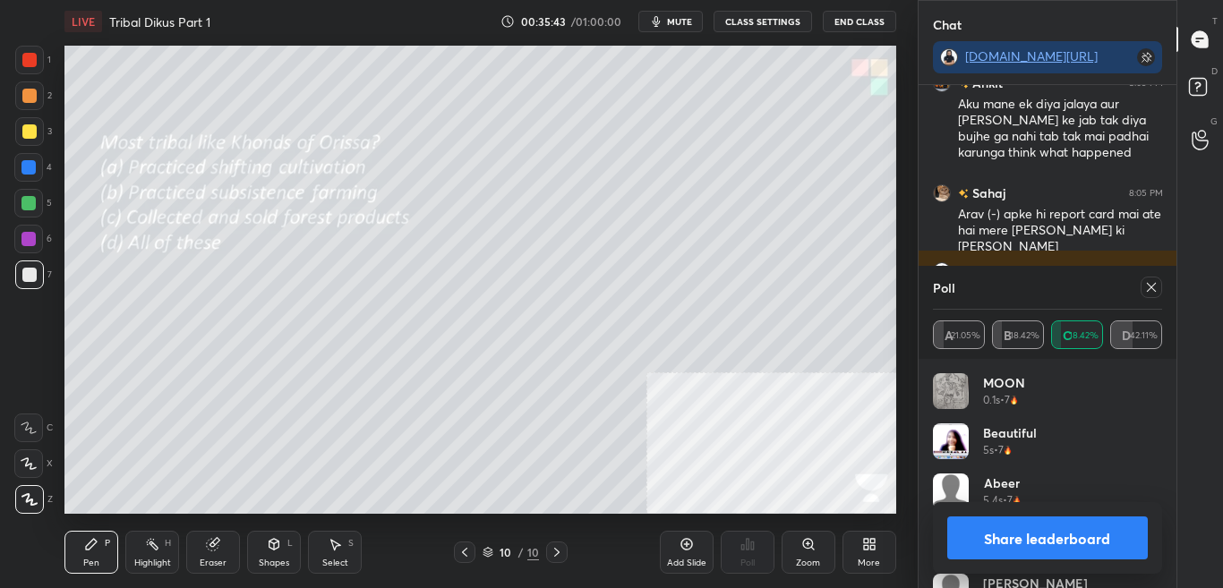
scroll to position [10202, 0]
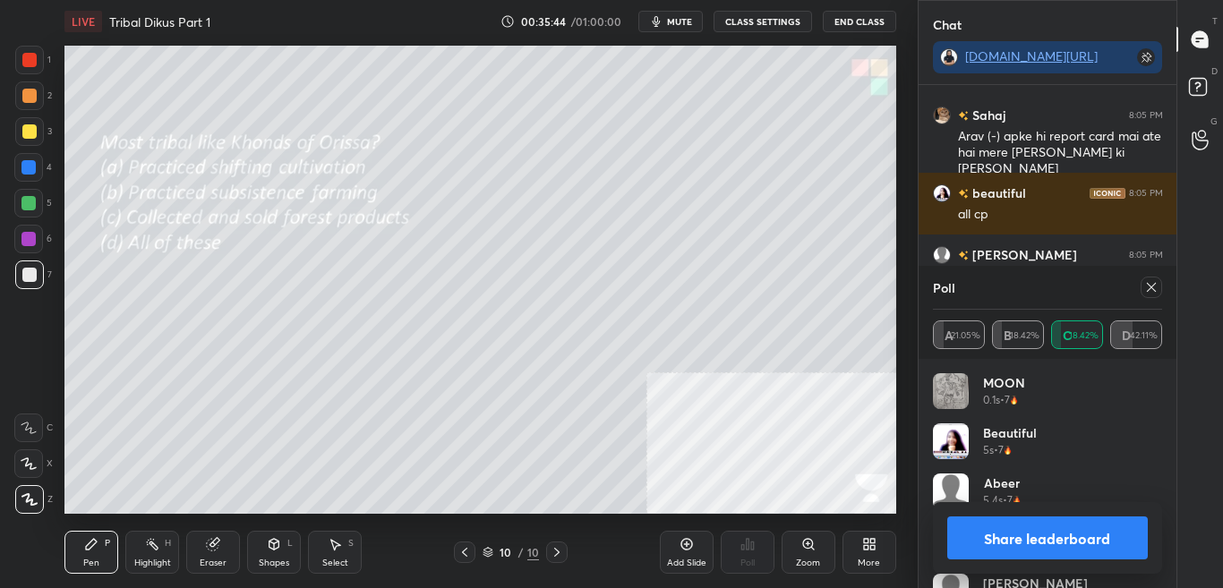
click at [1087, 526] on button "Share leaderboard" at bounding box center [1049, 538] width 202 height 43
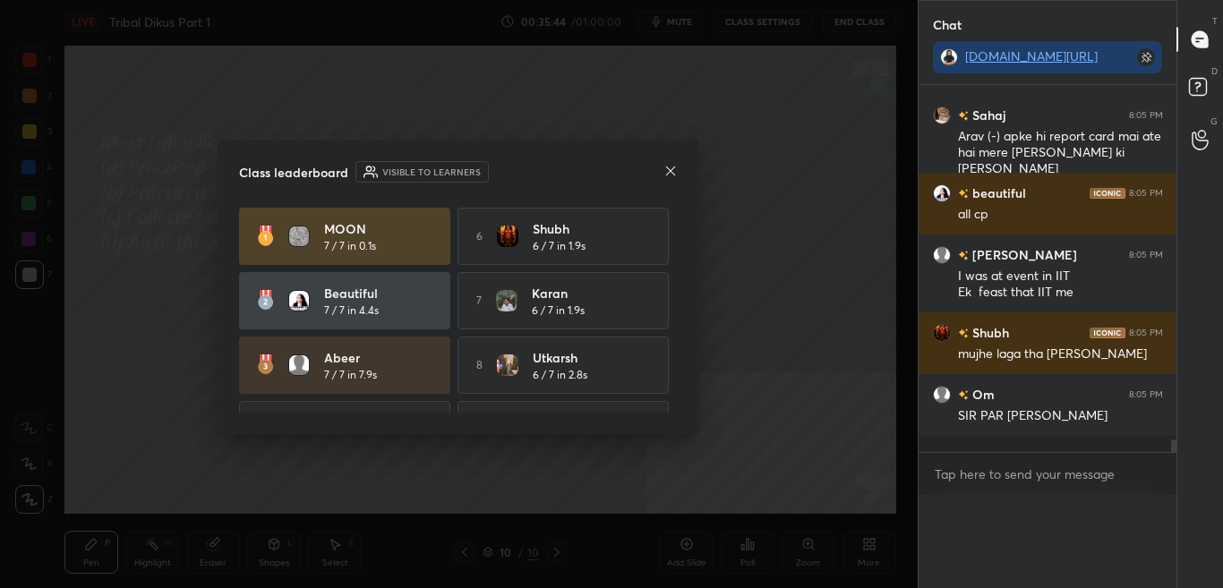
scroll to position [0, 0]
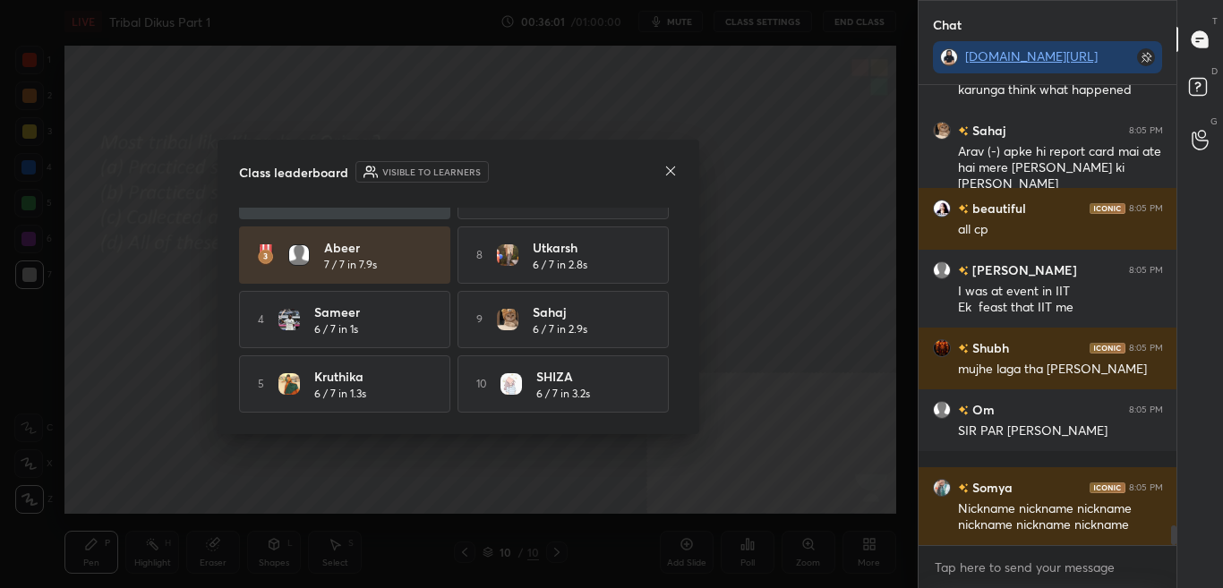
click at [671, 175] on icon at bounding box center [671, 171] width 14 height 14
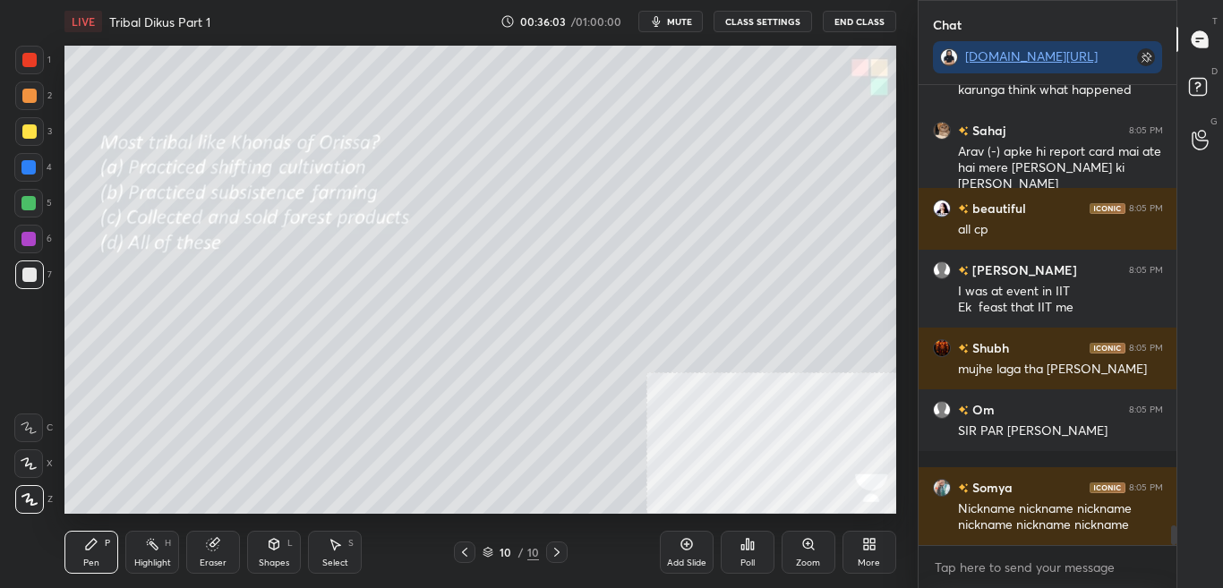
click at [884, 546] on div "More" at bounding box center [870, 552] width 54 height 43
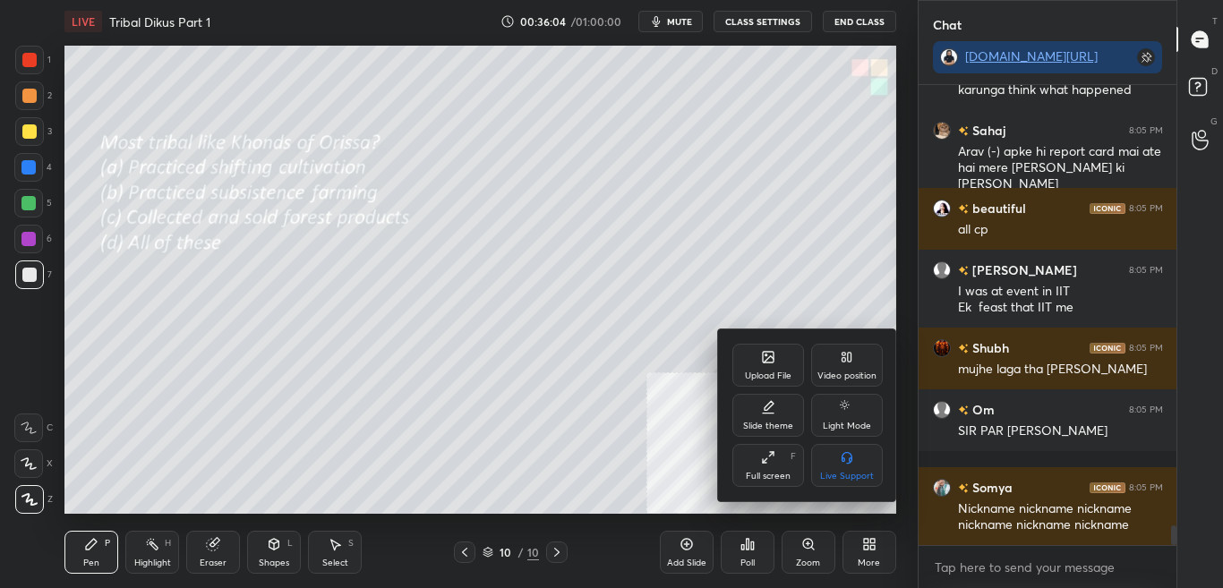
click at [760, 351] on div "Upload File" at bounding box center [769, 365] width 72 height 43
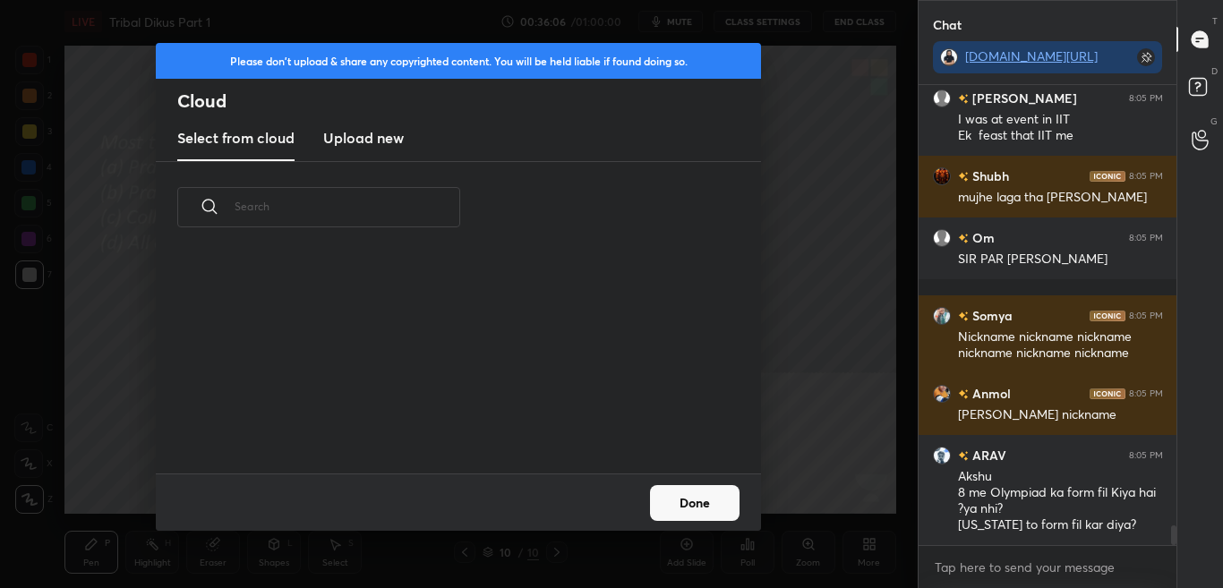
click at [344, 139] on h3 "Upload new" at bounding box center [363, 137] width 81 height 21
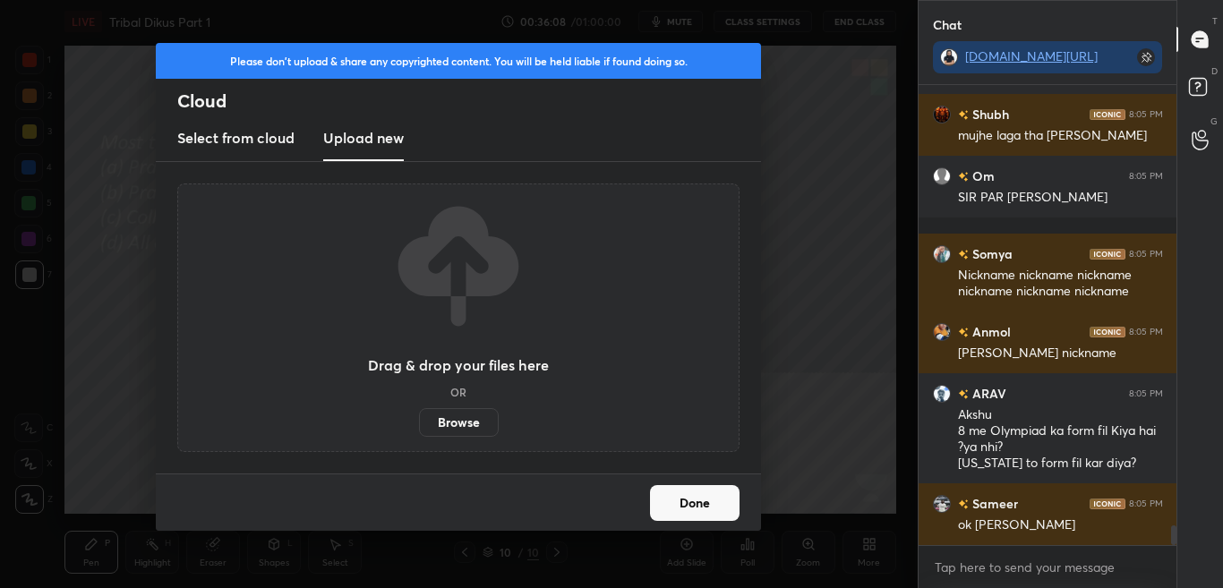
click at [466, 416] on label "Browse" at bounding box center [459, 422] width 80 height 29
click at [419, 416] on input "Browse" at bounding box center [419, 422] width 0 height 29
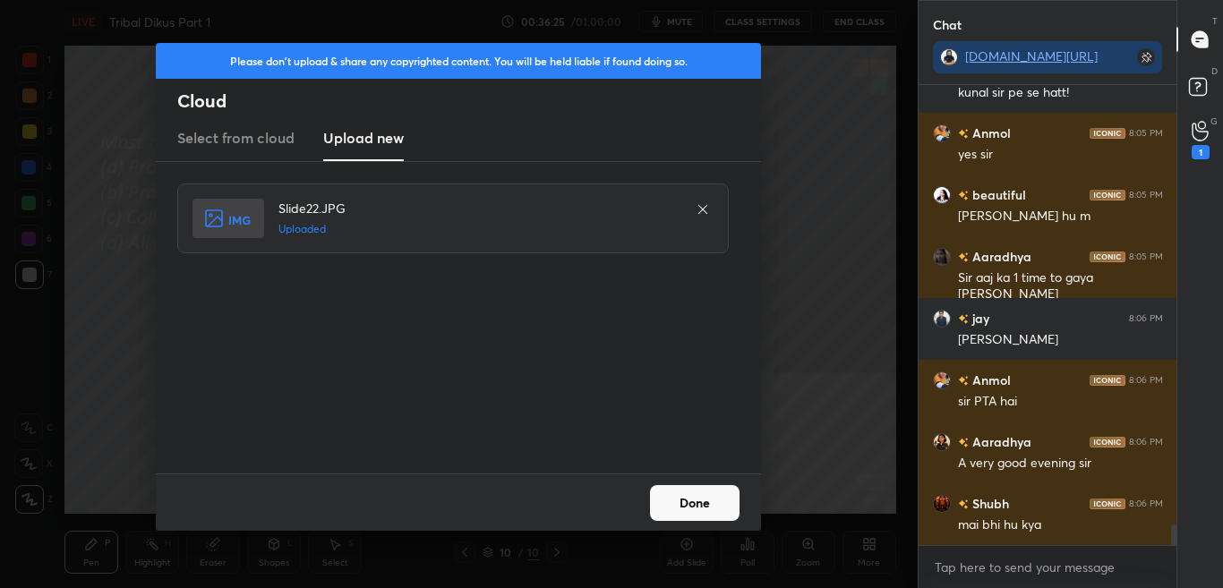
click at [704, 499] on button "Done" at bounding box center [695, 503] width 90 height 36
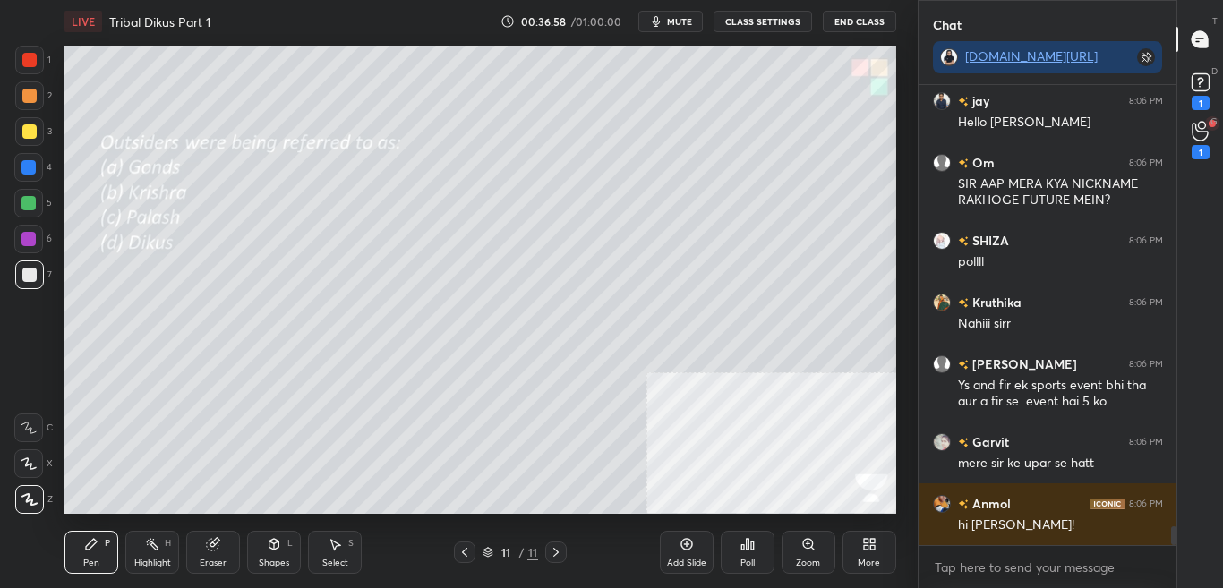
scroll to position [10830, 0]
click at [742, 564] on div "Poll" at bounding box center [748, 563] width 14 height 9
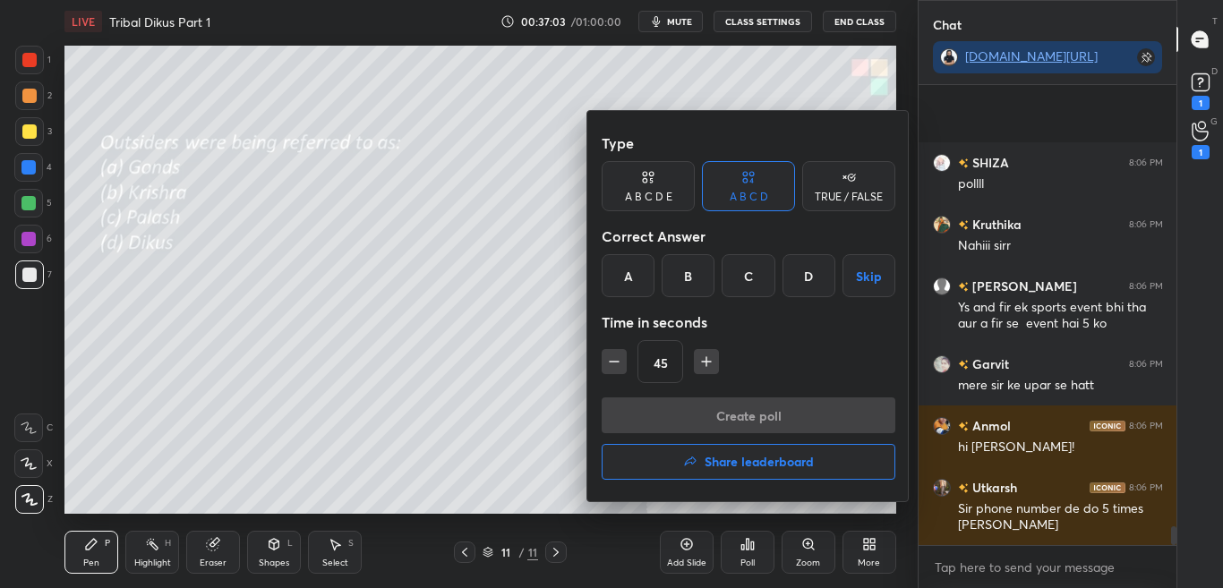
scroll to position [11051, 0]
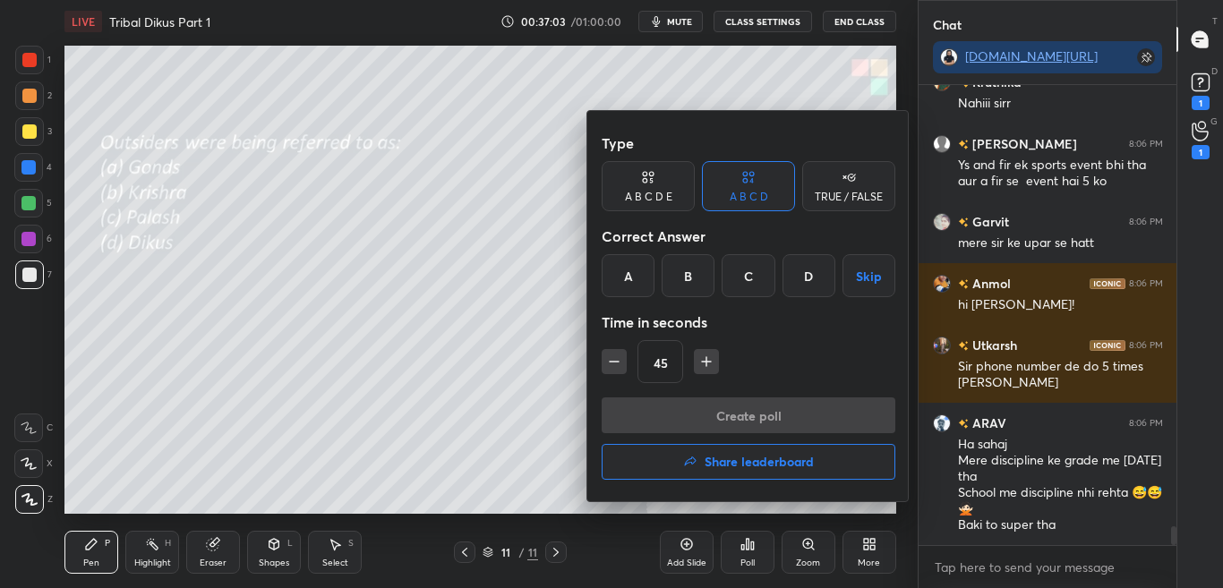
click at [815, 279] on div "D" at bounding box center [809, 275] width 53 height 43
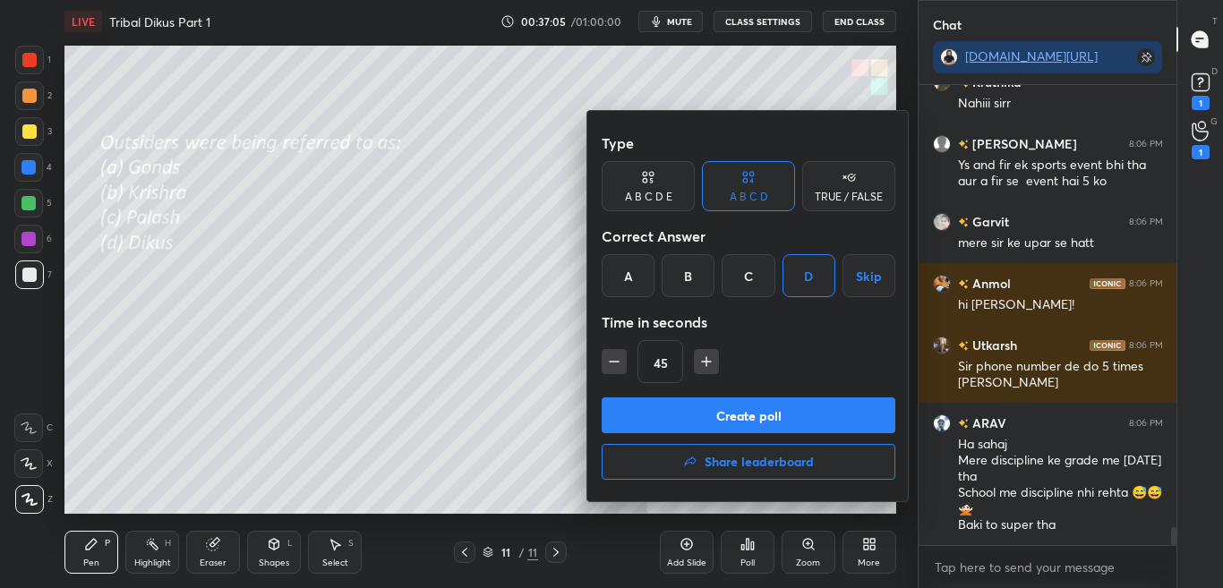
scroll to position [11112, 0]
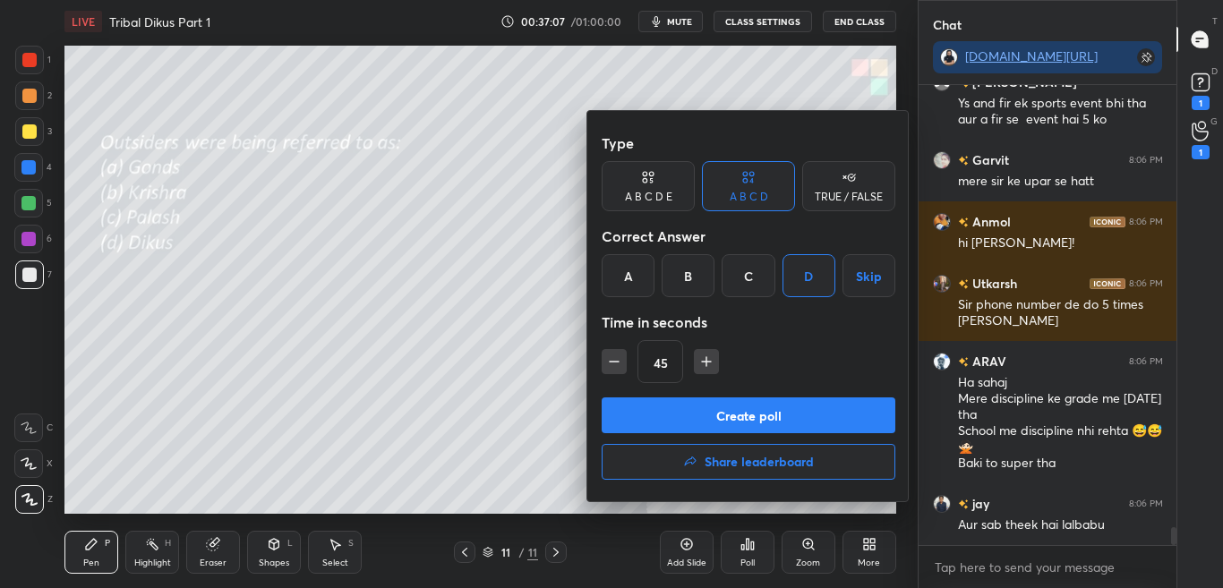
click at [780, 416] on button "Create poll" at bounding box center [749, 416] width 294 height 36
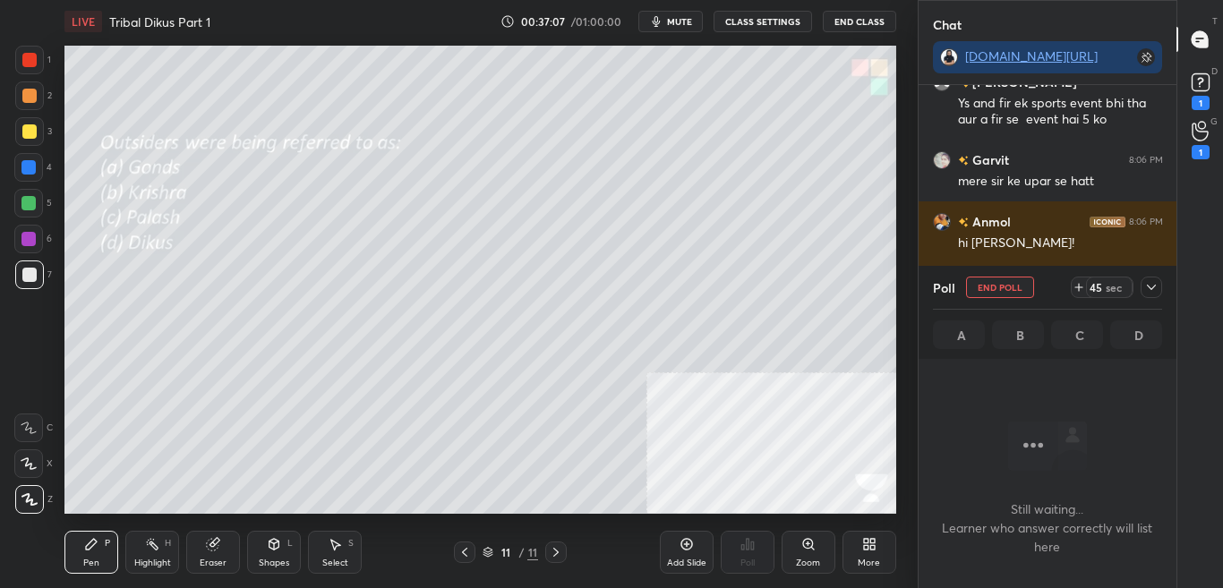
scroll to position [405, 253]
click at [1156, 286] on icon at bounding box center [1152, 287] width 14 height 14
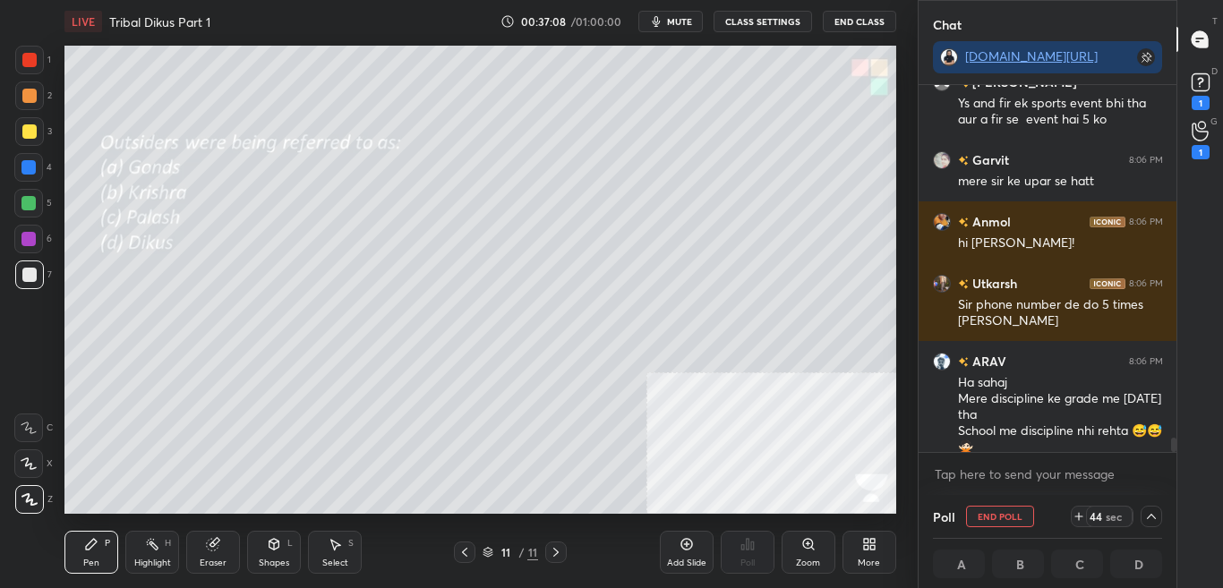
click at [1212, 91] on icon at bounding box center [1201, 82] width 27 height 27
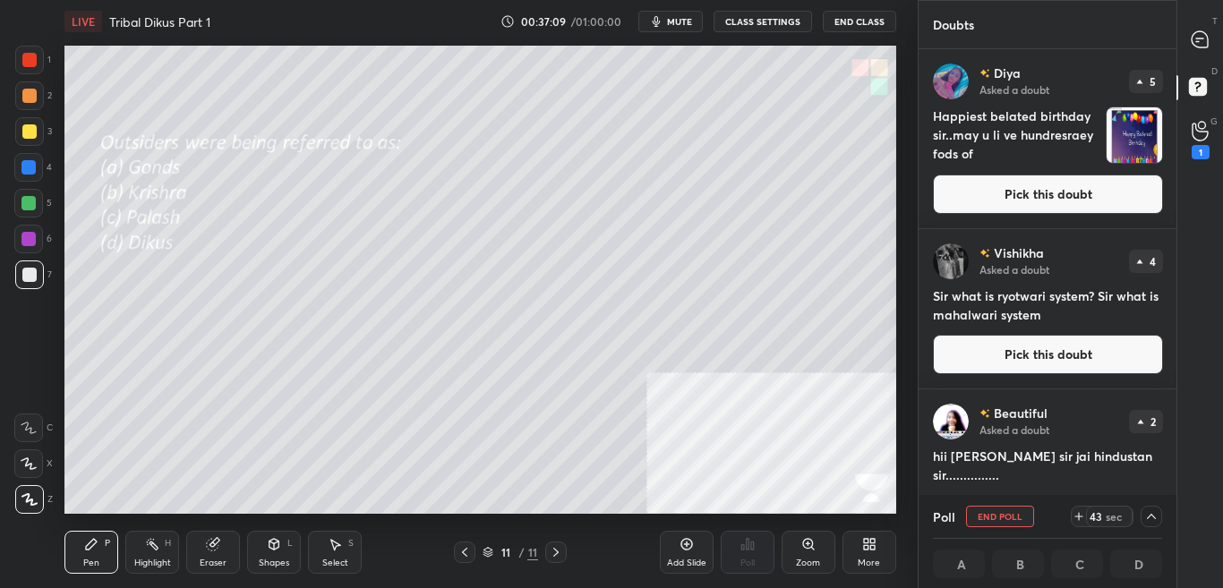
scroll to position [1, 6]
click at [1206, 50] on div at bounding box center [1201, 39] width 36 height 32
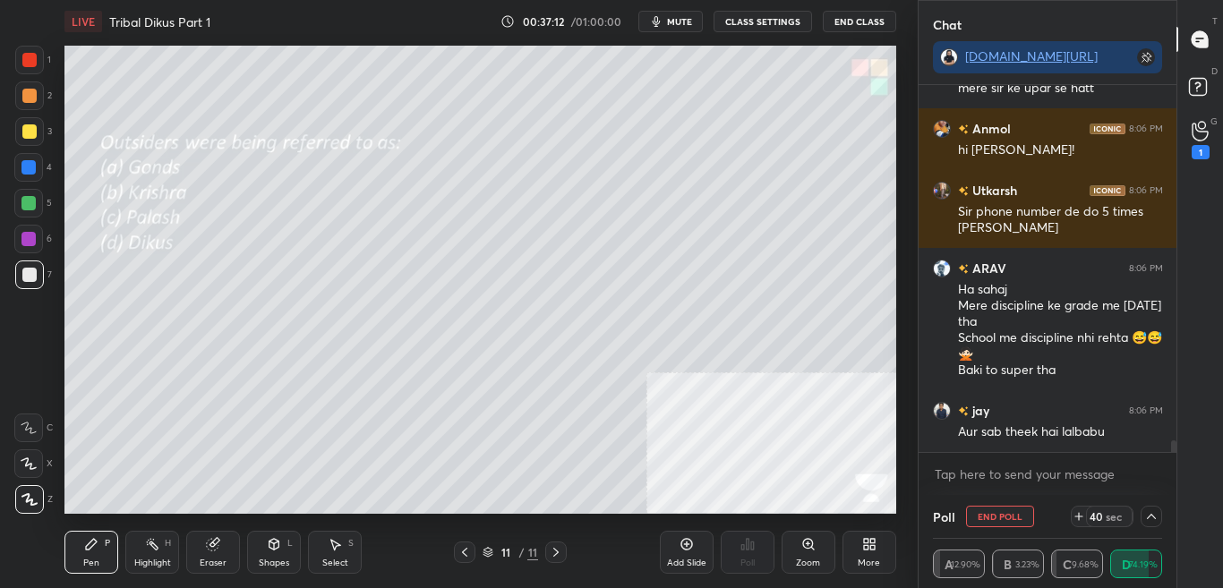
scroll to position [11705, 0]
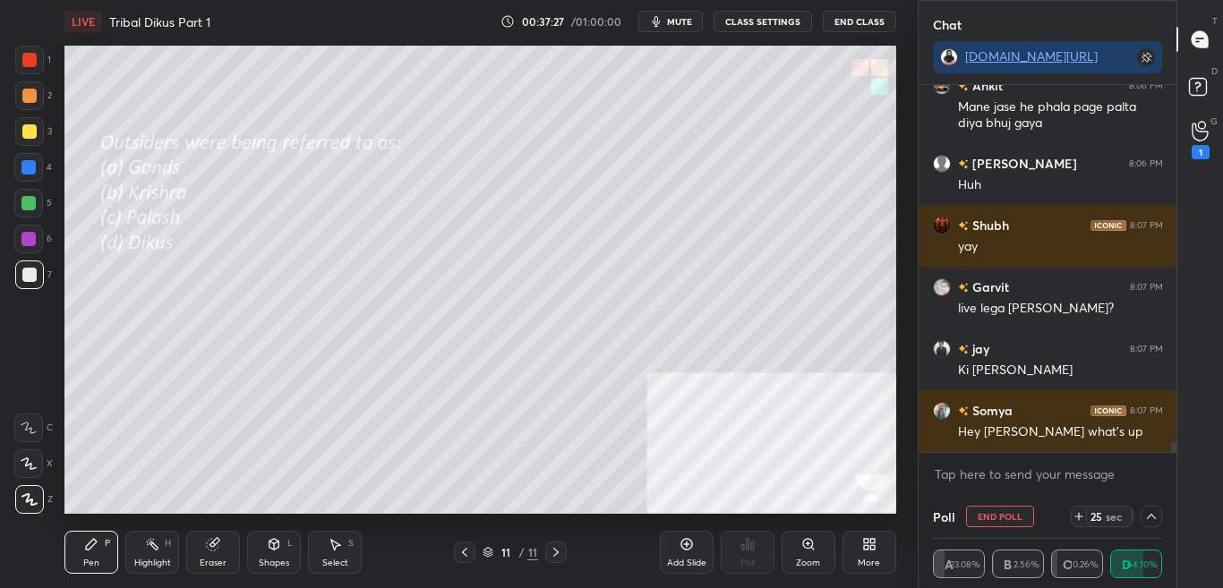
click at [1152, 523] on icon at bounding box center [1152, 517] width 14 height 14
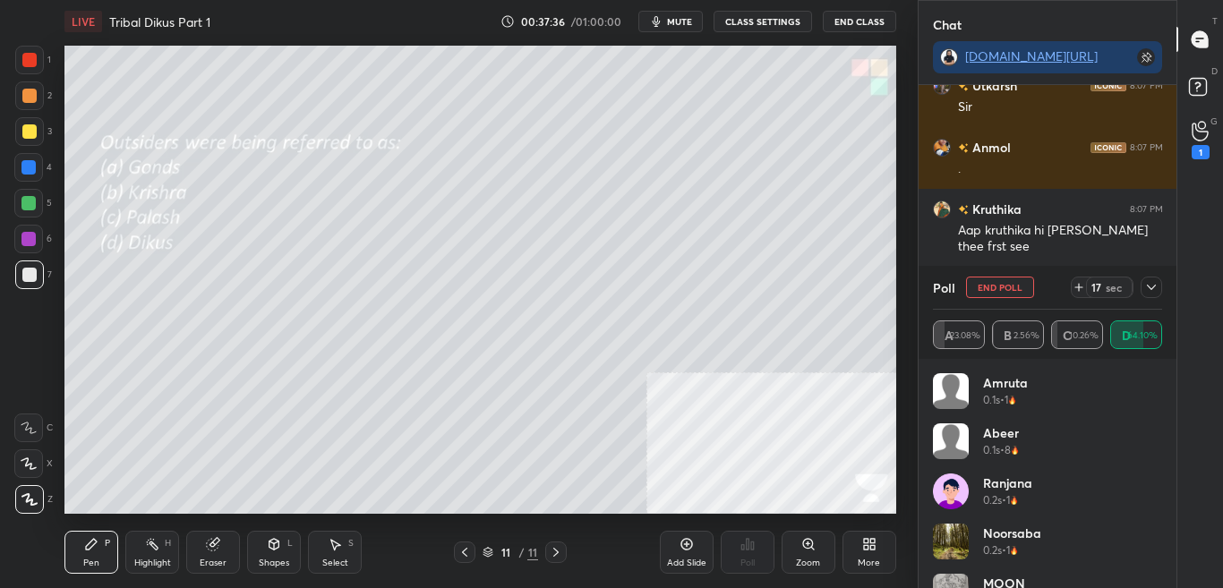
click at [1149, 287] on icon at bounding box center [1151, 287] width 9 height 5
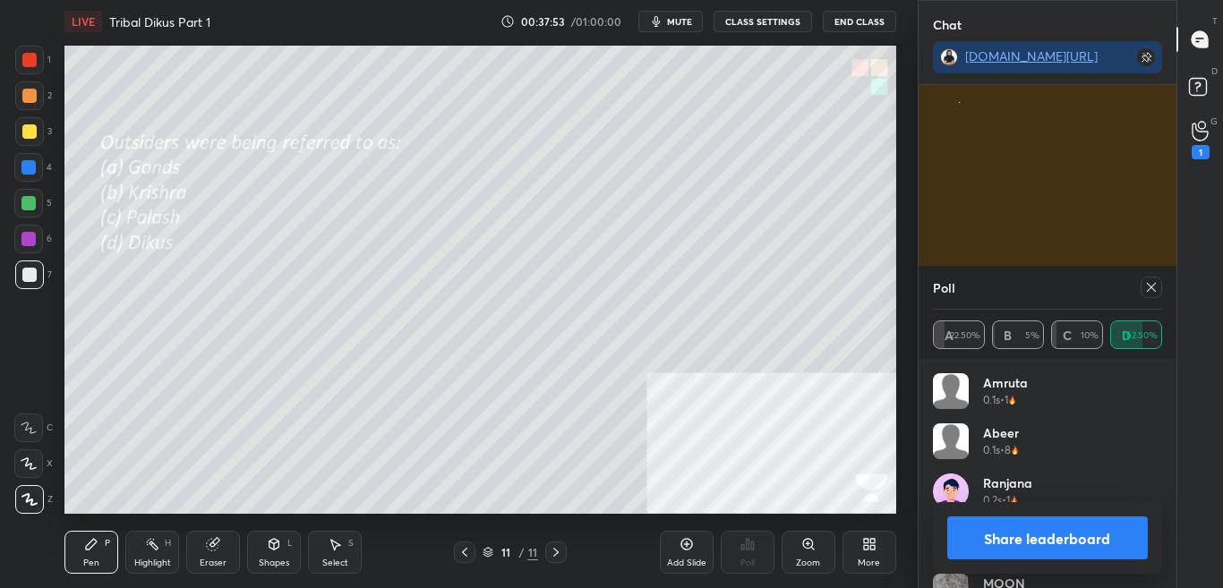
click at [1097, 526] on button "Share leaderboard" at bounding box center [1049, 538] width 202 height 43
type textarea "x"
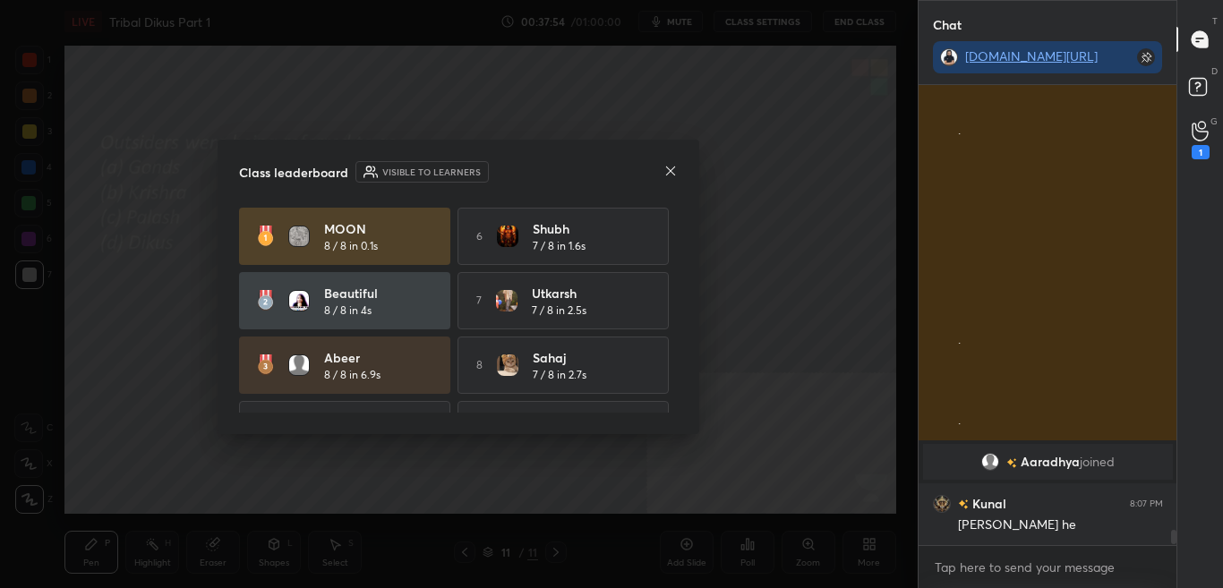
click at [678, 170] on div "Class leaderboard Visible to learners MOON 8 / 8 in 0.1s 6 Shubh 7 / 8 in 1.6s …" at bounding box center [459, 287] width 482 height 295
click at [667, 174] on icon at bounding box center [671, 171] width 14 height 14
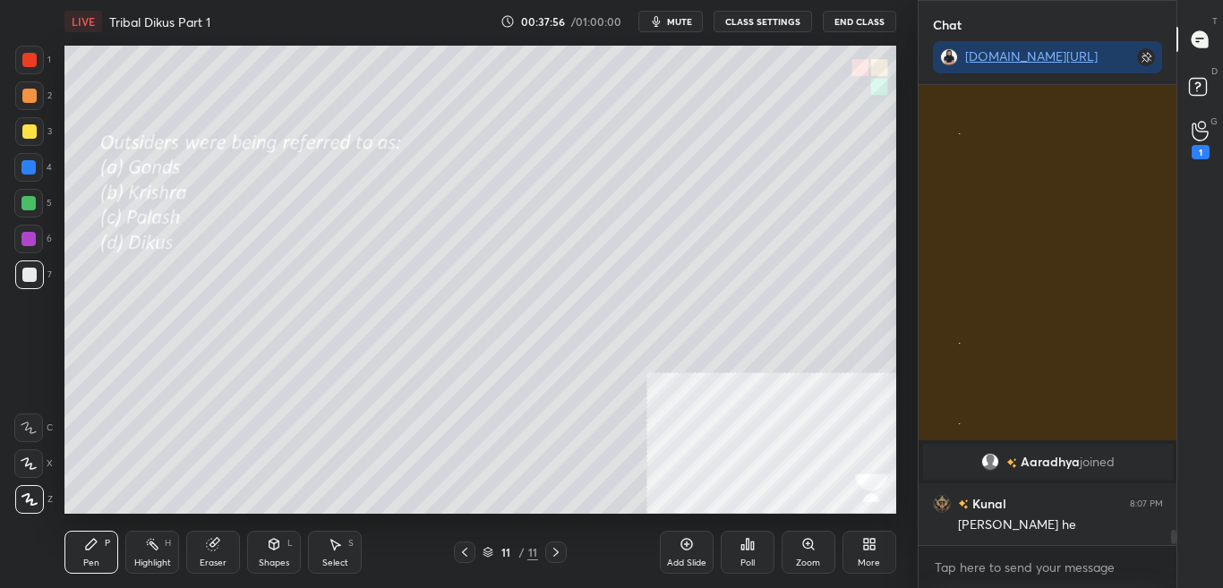
click at [546, 556] on div at bounding box center [555, 552] width 21 height 21
click at [465, 552] on icon at bounding box center [465, 552] width 14 height 14
click at [465, 554] on icon at bounding box center [465, 552] width 14 height 14
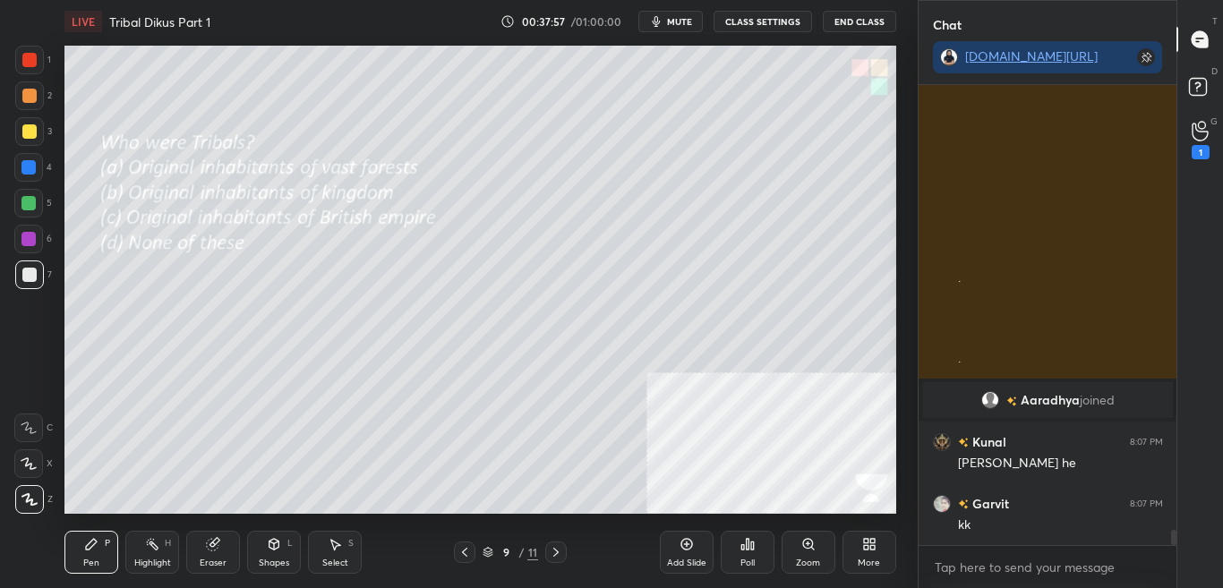
click at [463, 556] on icon at bounding box center [465, 552] width 14 height 14
click at [465, 554] on icon at bounding box center [464, 552] width 5 height 9
click at [468, 556] on icon at bounding box center [465, 552] width 14 height 14
click at [467, 557] on icon at bounding box center [465, 552] width 14 height 14
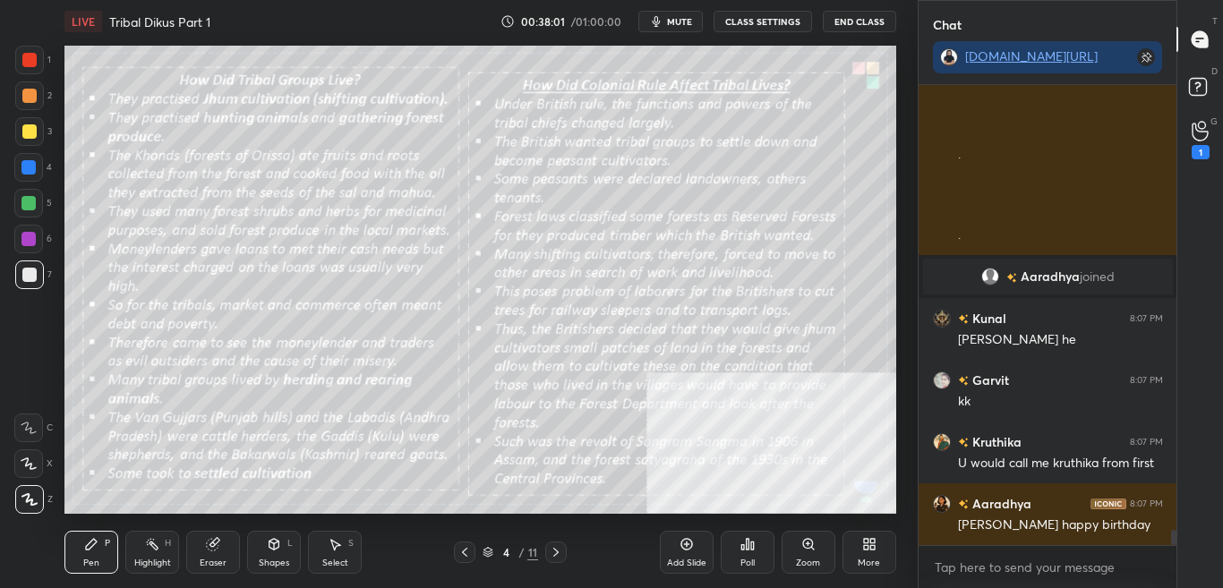
click at [779, 28] on button "CLASS SETTINGS" at bounding box center [763, 21] width 99 height 21
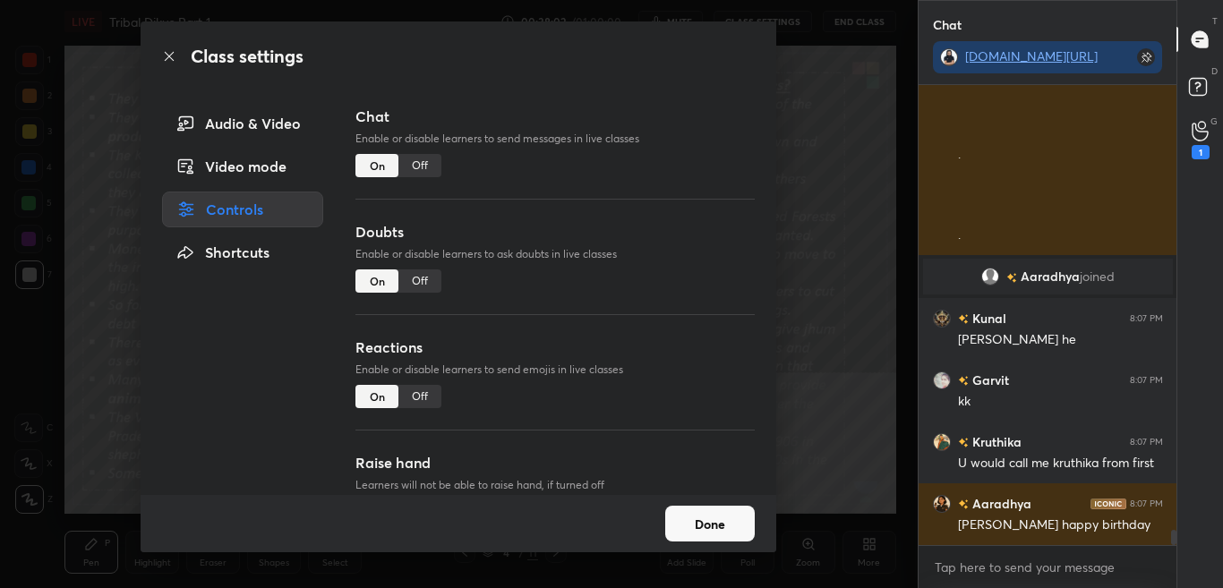
click at [423, 160] on div "Off" at bounding box center [420, 165] width 43 height 23
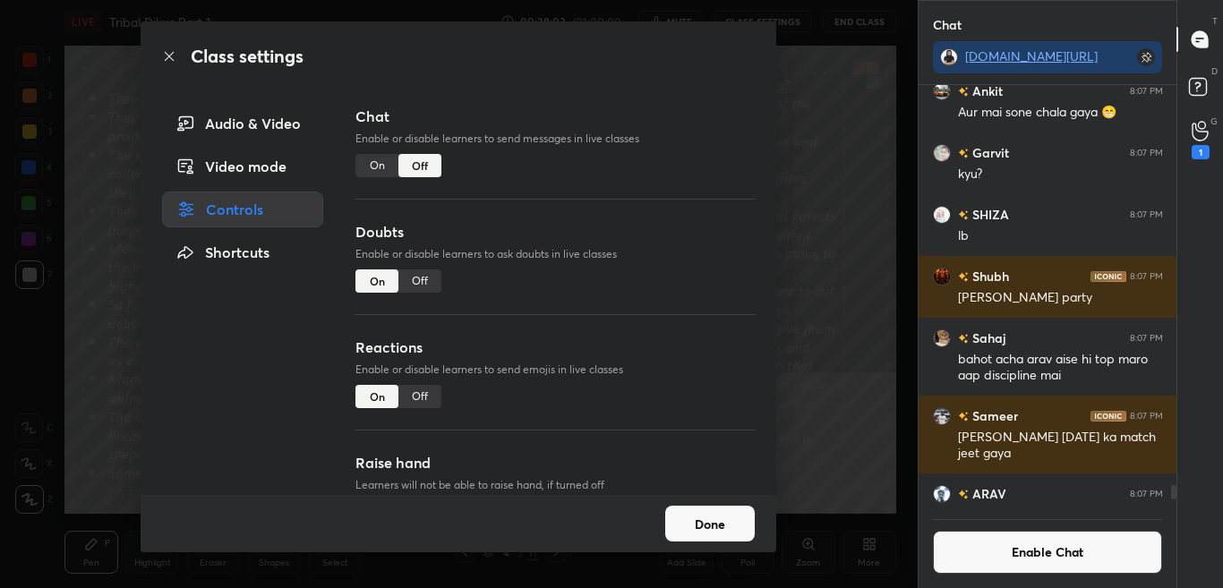
click at [167, 56] on icon at bounding box center [169, 56] width 14 height 14
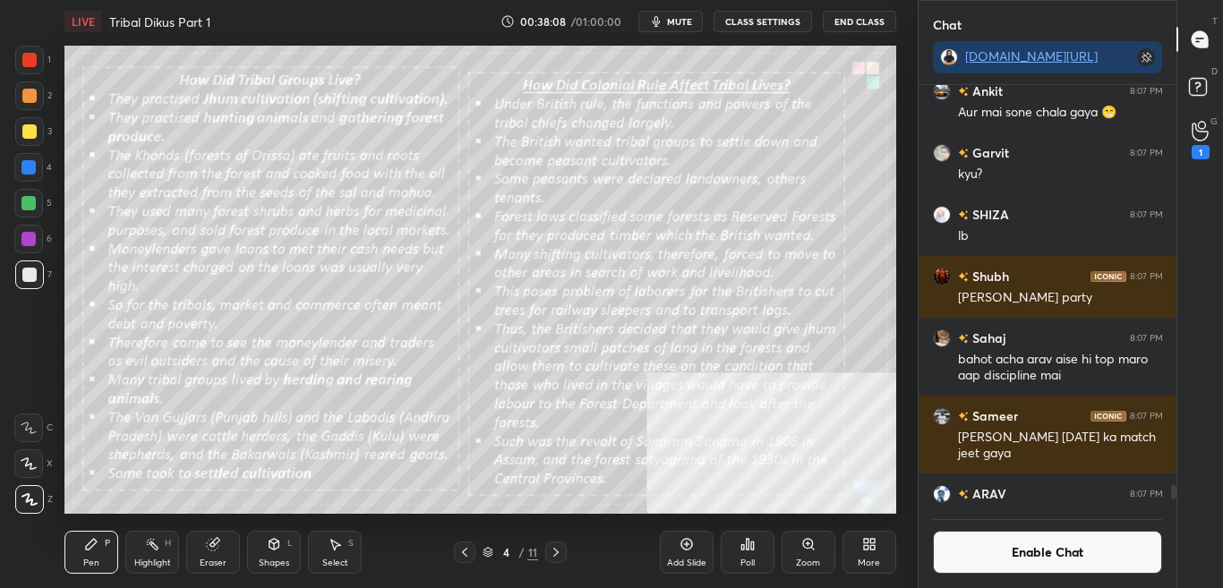
click at [802, 567] on div "Zoom" at bounding box center [808, 563] width 24 height 9
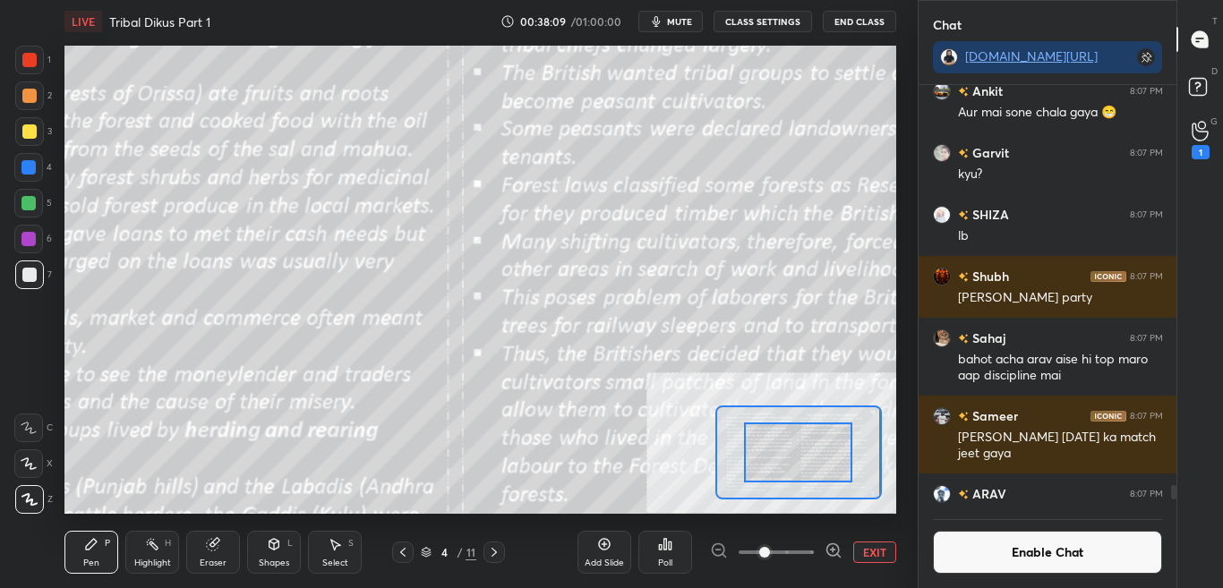
click at [802, 564] on span at bounding box center [776, 552] width 75 height 27
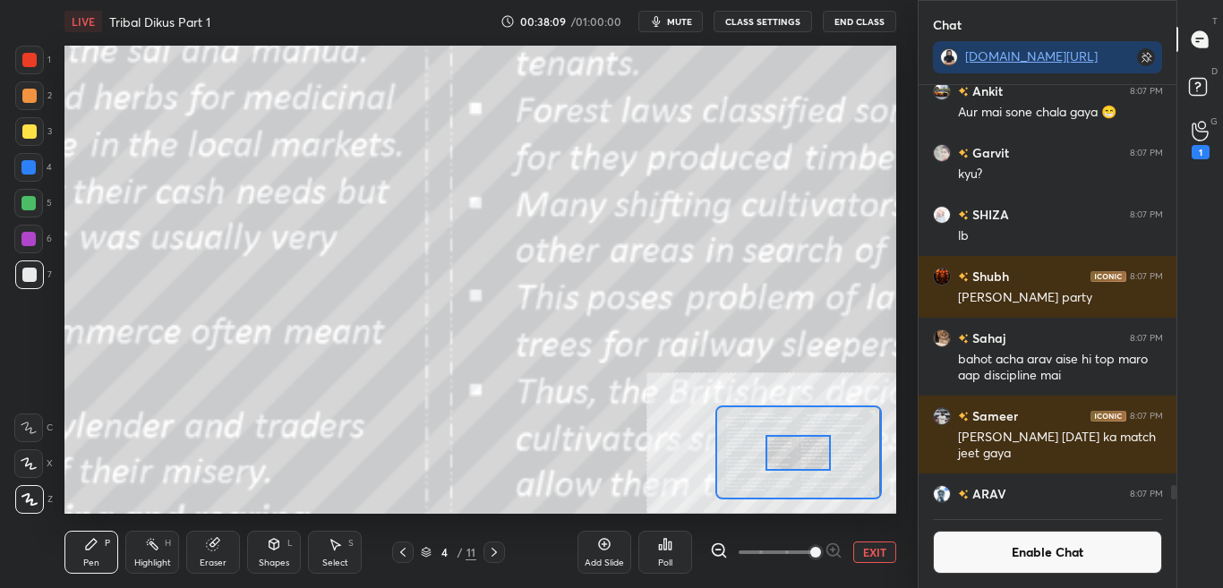
drag, startPoint x: 802, startPoint y: 459, endPoint x: 811, endPoint y: 456, distance: 9.6
click at [803, 459] on div at bounding box center [798, 453] width 65 height 36
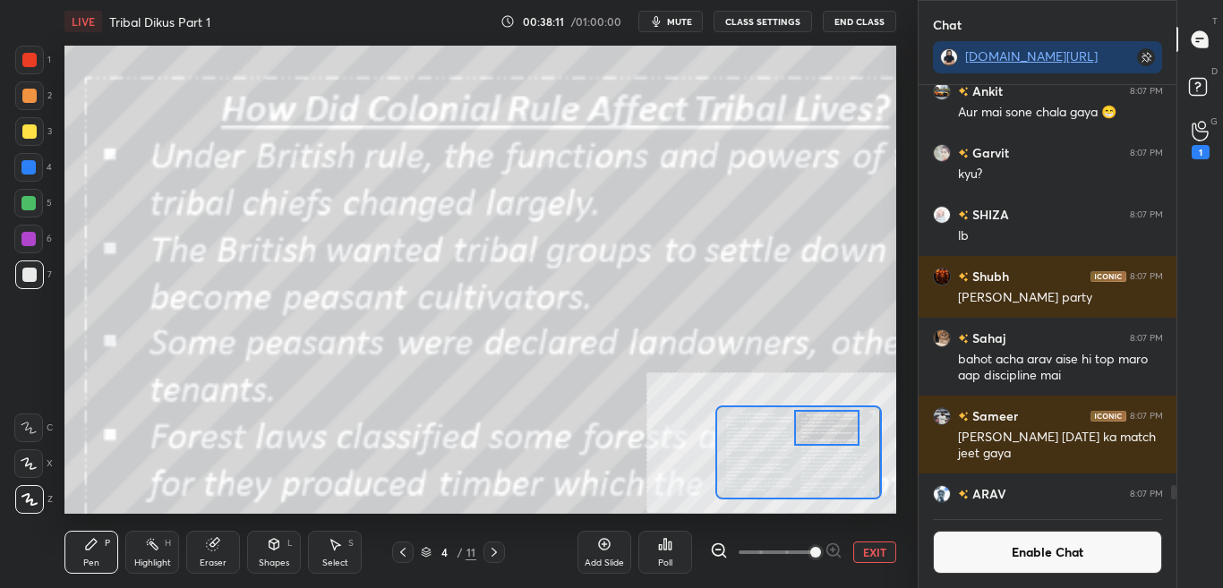
drag, startPoint x: 805, startPoint y: 457, endPoint x: 833, endPoint y: 432, distance: 37.4
click at [833, 432] on div at bounding box center [826, 428] width 65 height 36
click at [717, 553] on icon at bounding box center [719, 551] width 18 height 18
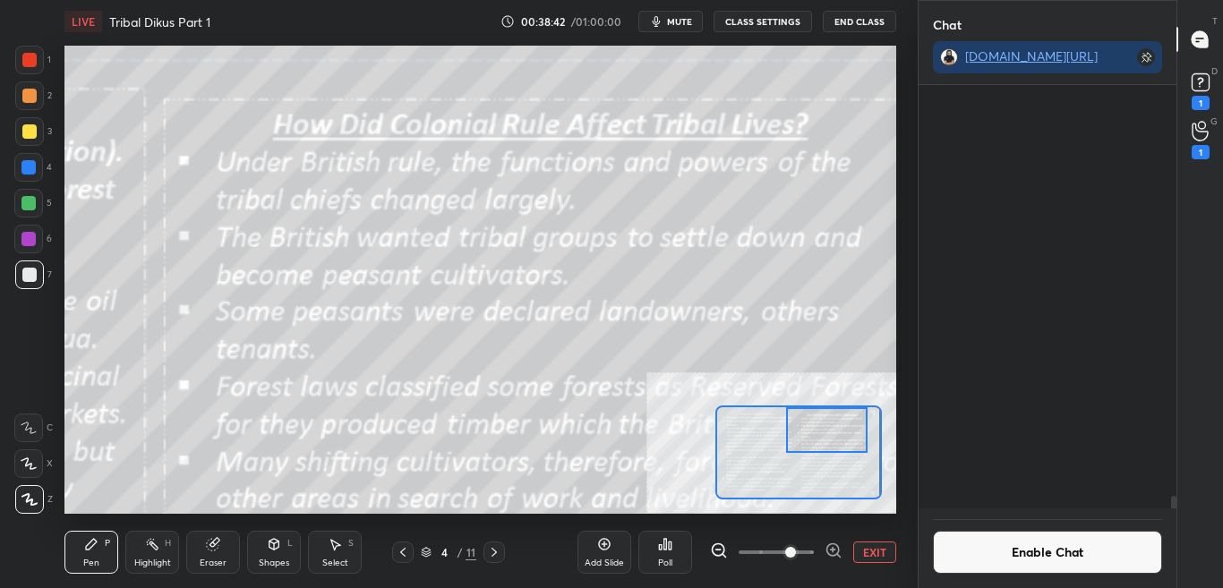
scroll to position [13867, 0]
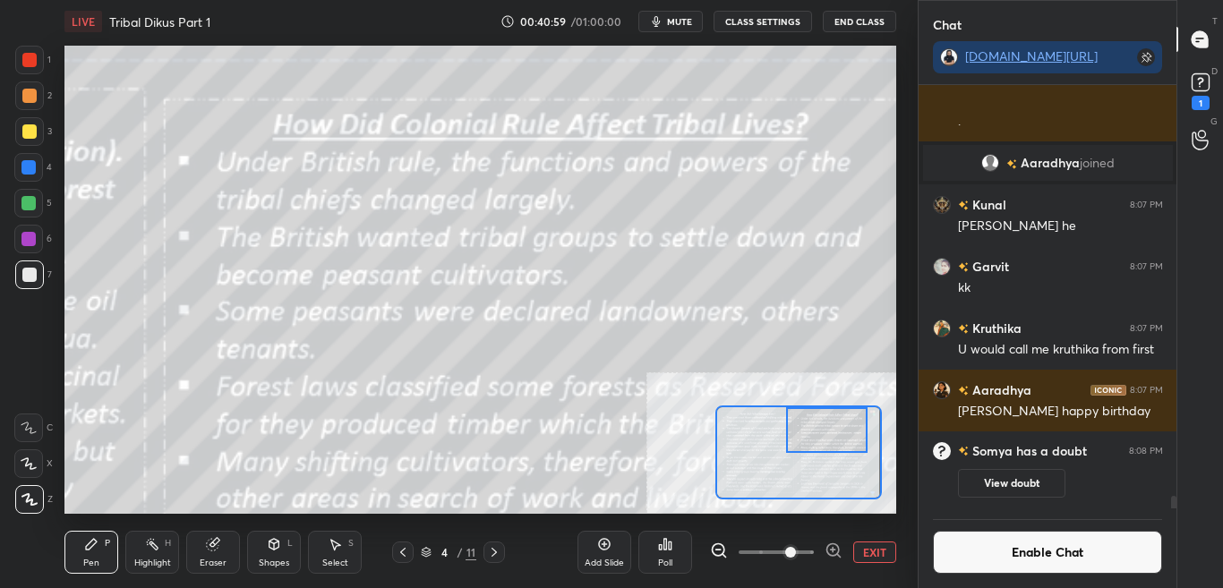
click at [1007, 558] on button "Enable Chat" at bounding box center [1048, 552] width 230 height 43
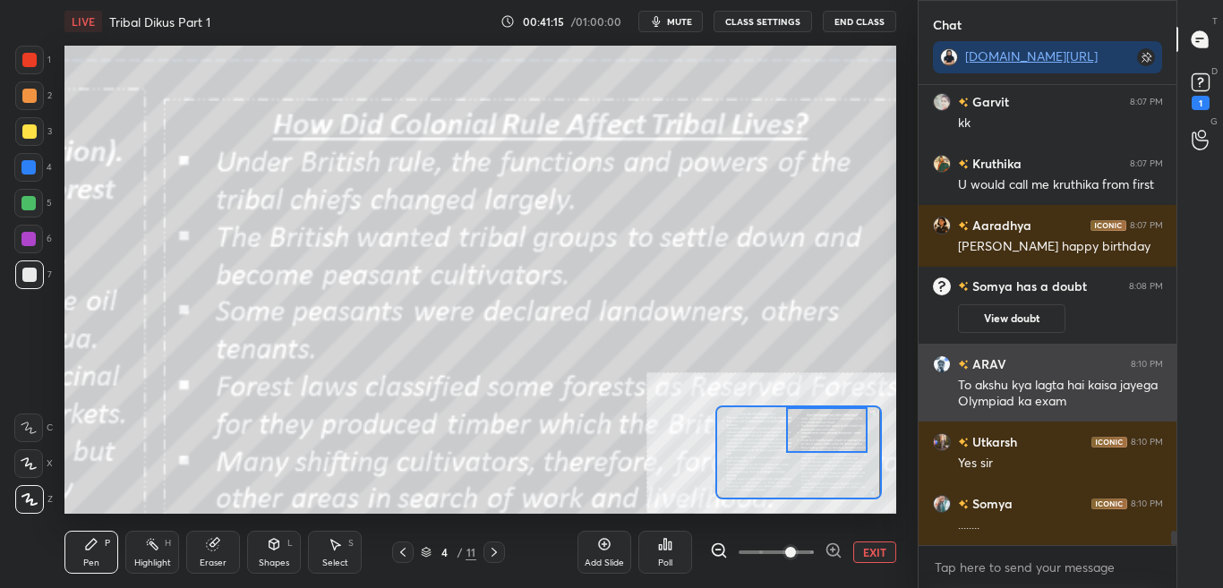
scroll to position [14059, 0]
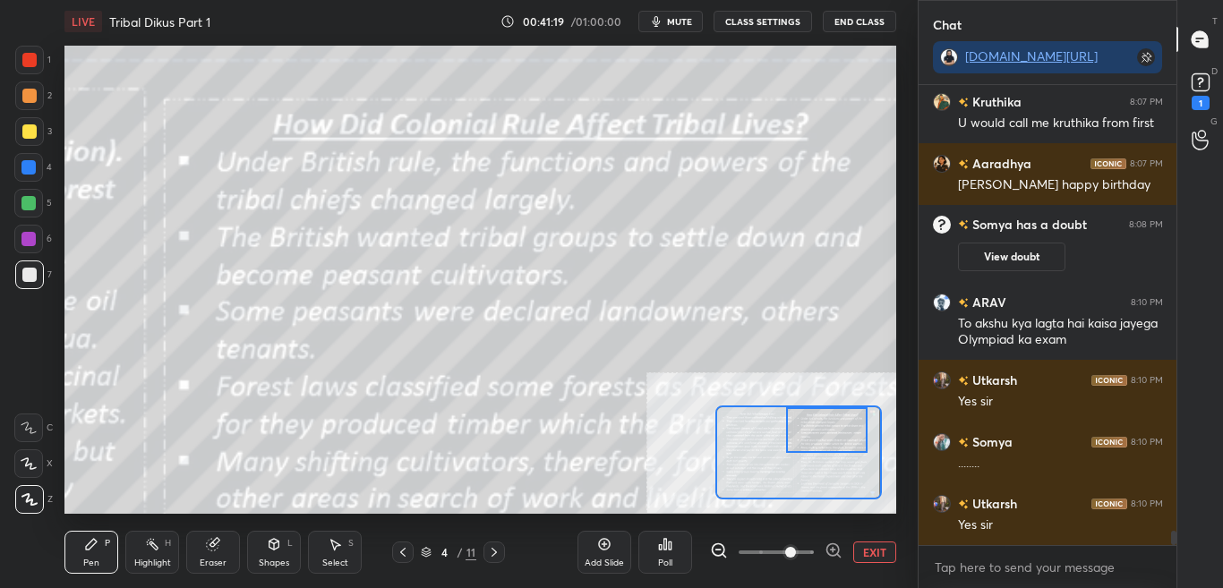
click at [785, 23] on button "CLASS SETTINGS" at bounding box center [763, 21] width 99 height 21
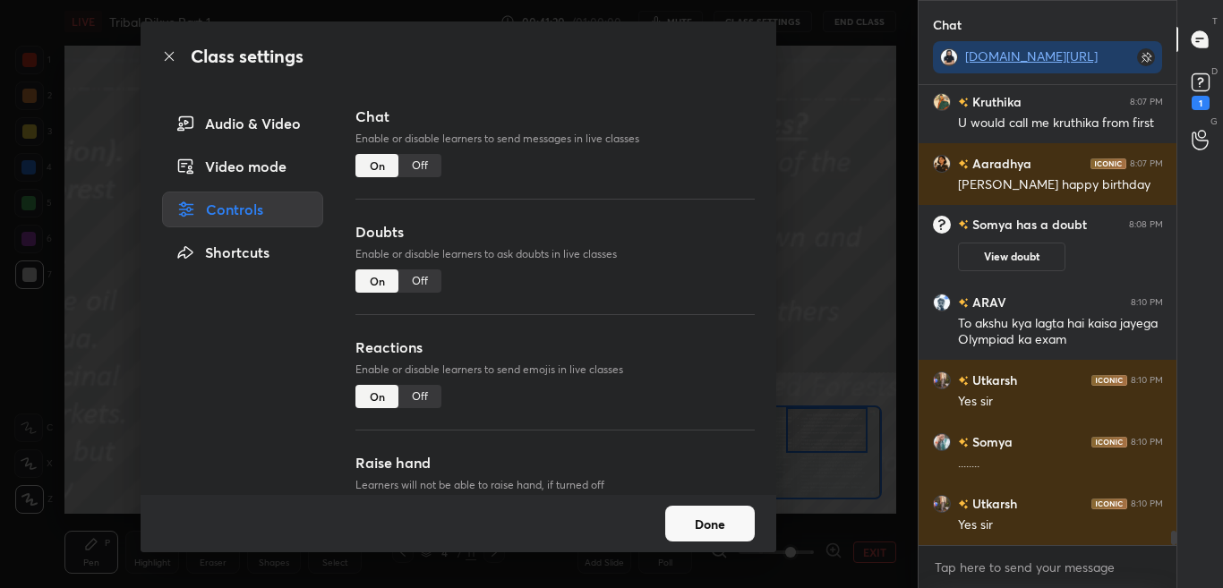
click at [423, 159] on div "Off" at bounding box center [420, 165] width 43 height 23
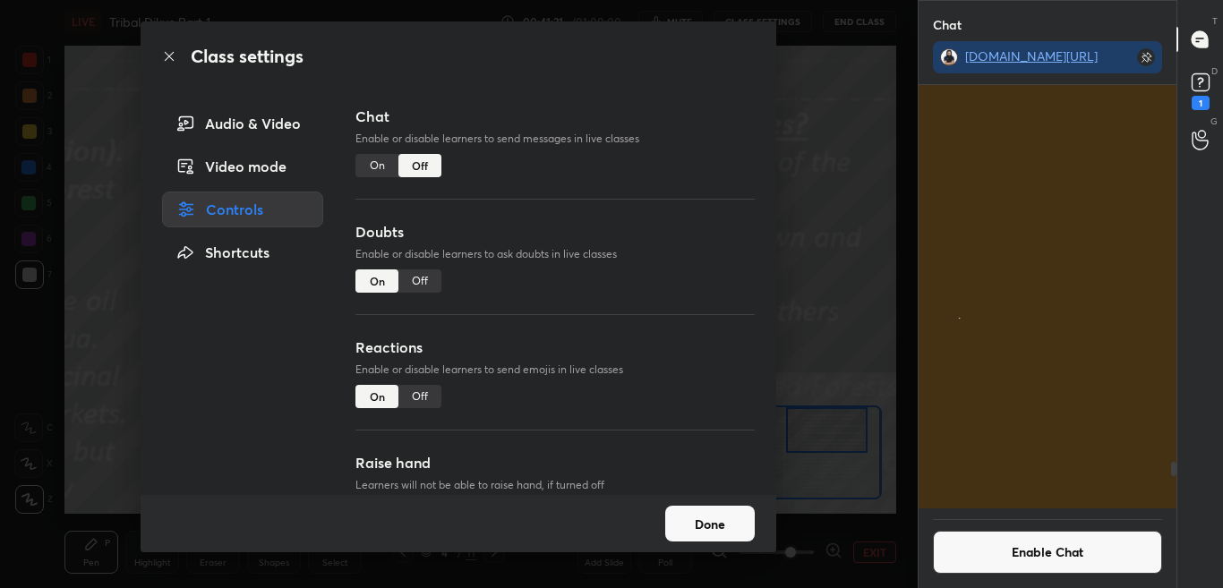
scroll to position [418, 253]
click at [167, 67] on div "Class settings" at bounding box center [459, 56] width 636 height 70
click at [169, 59] on icon at bounding box center [169, 56] width 14 height 14
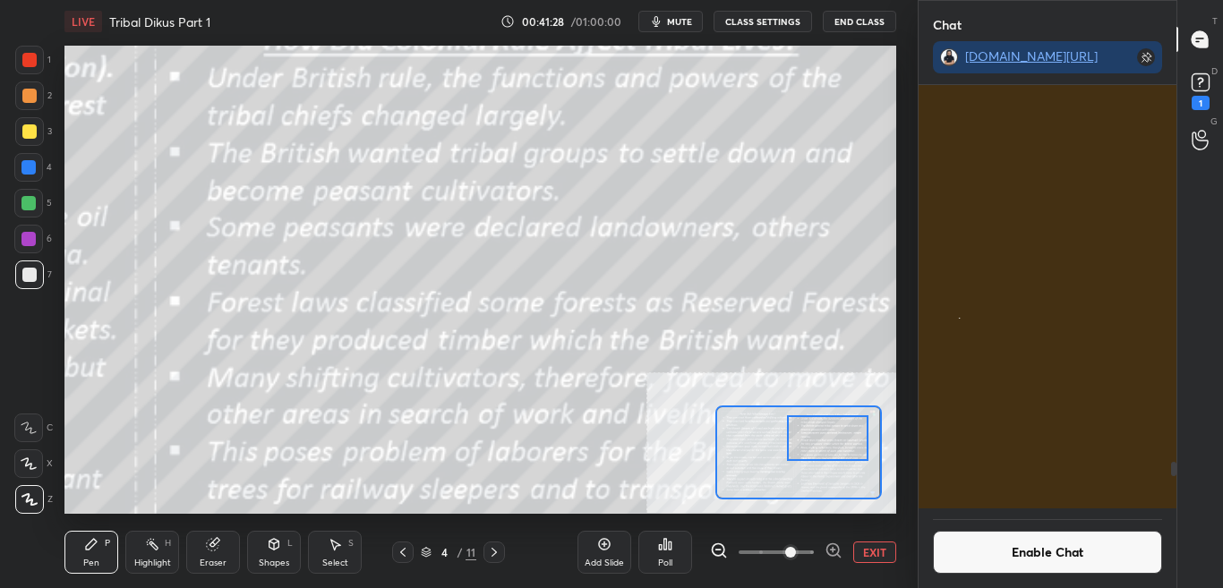
drag, startPoint x: 837, startPoint y: 440, endPoint x: 837, endPoint y: 453, distance: 13.5
click at [837, 450] on div at bounding box center [828, 438] width 82 height 45
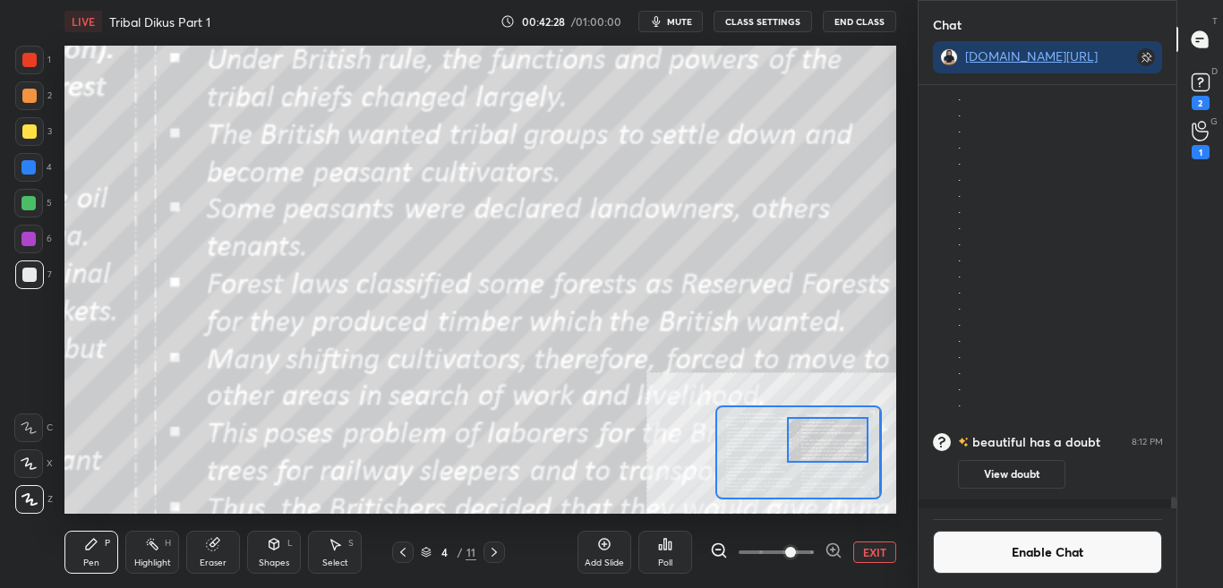
scroll to position [14503, 0]
click at [1059, 571] on button "Enable Chat" at bounding box center [1048, 552] width 230 height 43
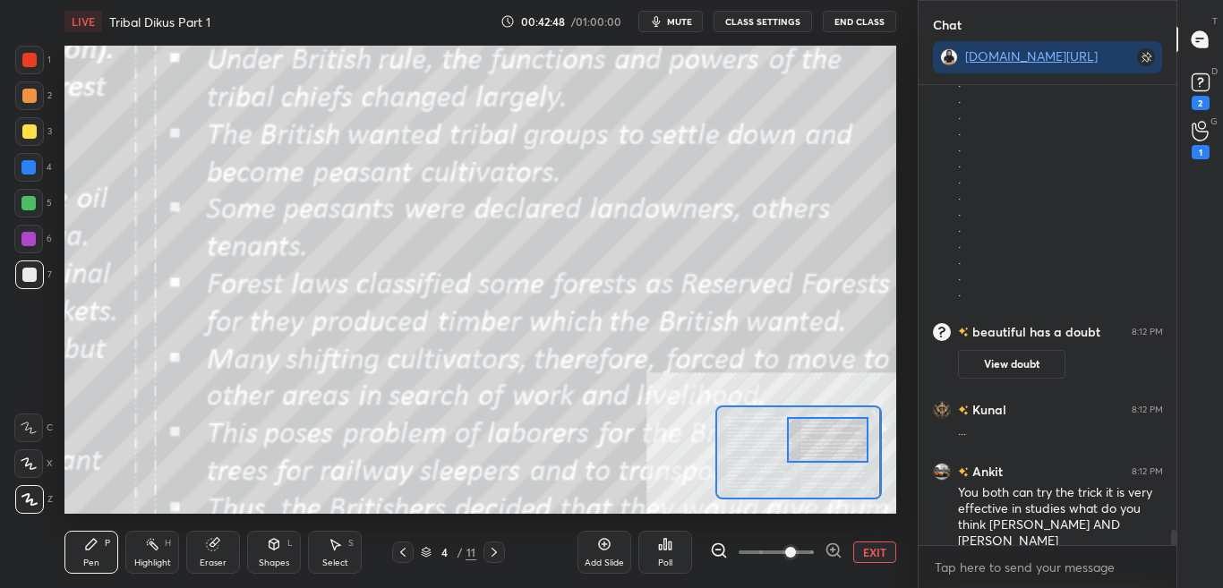
scroll to position [13094, 0]
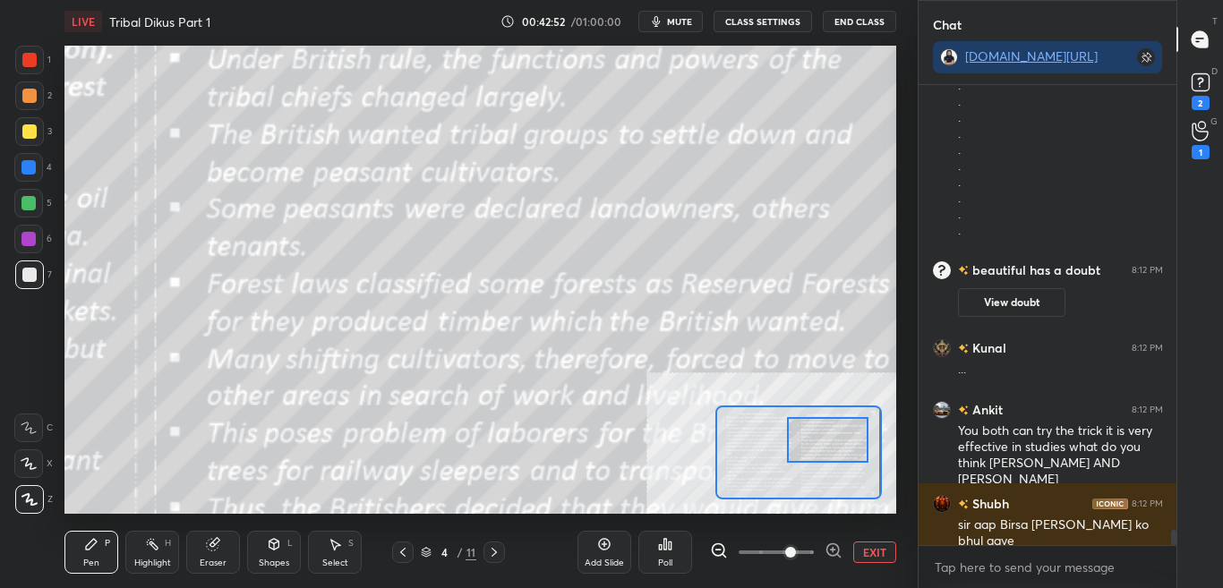
click at [786, 22] on button "CLASS SETTINGS" at bounding box center [763, 21] width 99 height 21
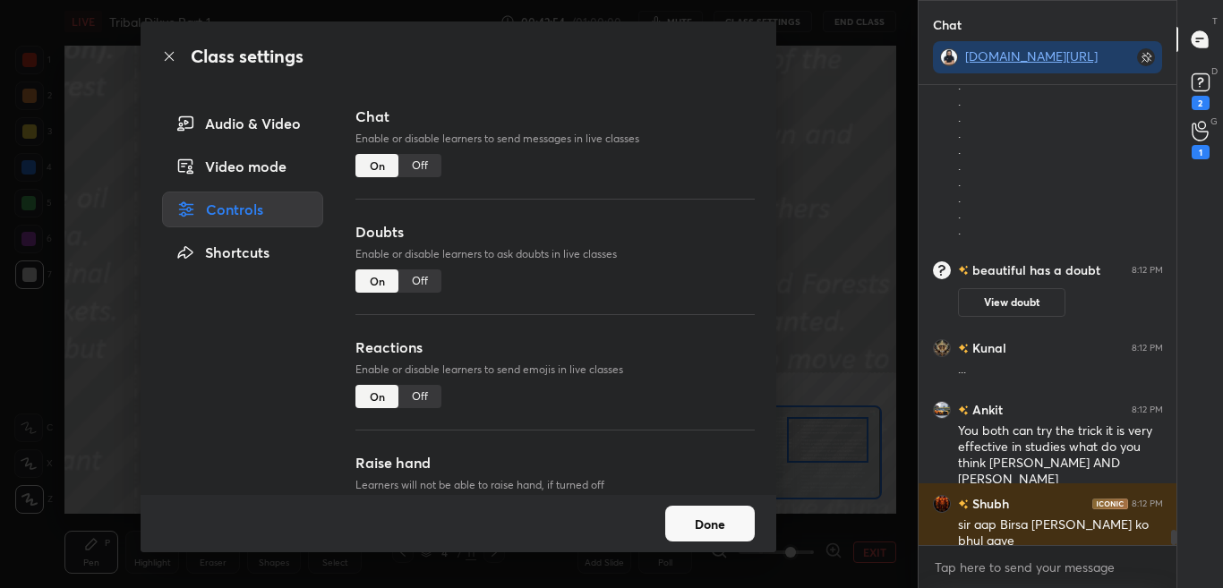
scroll to position [13172, 0]
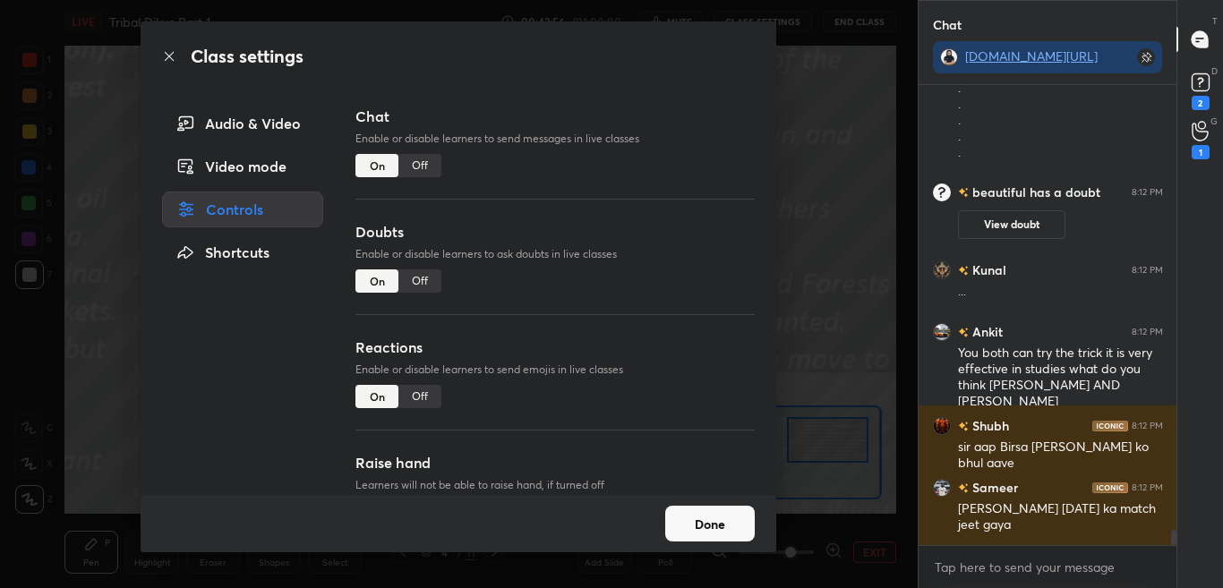
click at [432, 168] on div "Off" at bounding box center [420, 165] width 43 height 23
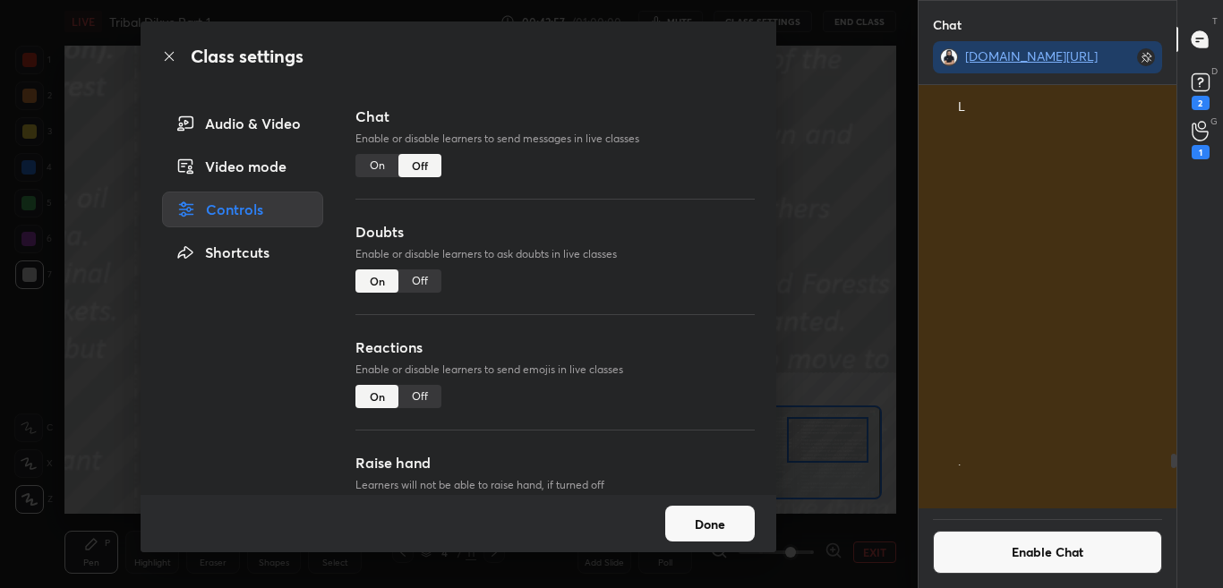
click at [168, 55] on icon at bounding box center [169, 56] width 14 height 14
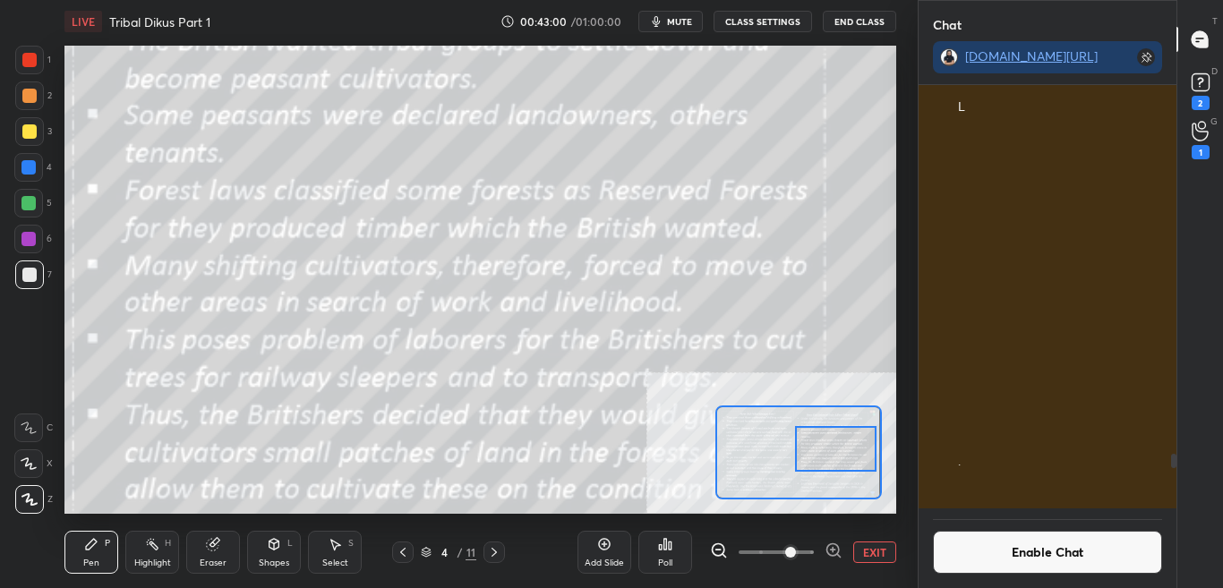
click at [807, 448] on div at bounding box center [836, 448] width 82 height 45
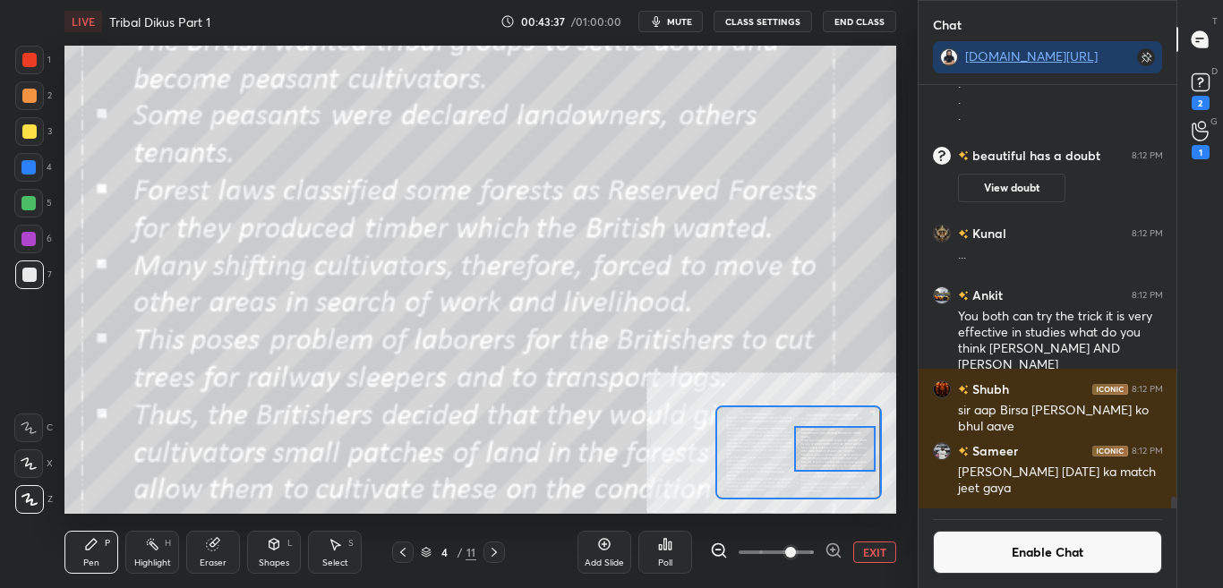
click at [1035, 560] on button "Enable Chat" at bounding box center [1048, 552] width 230 height 43
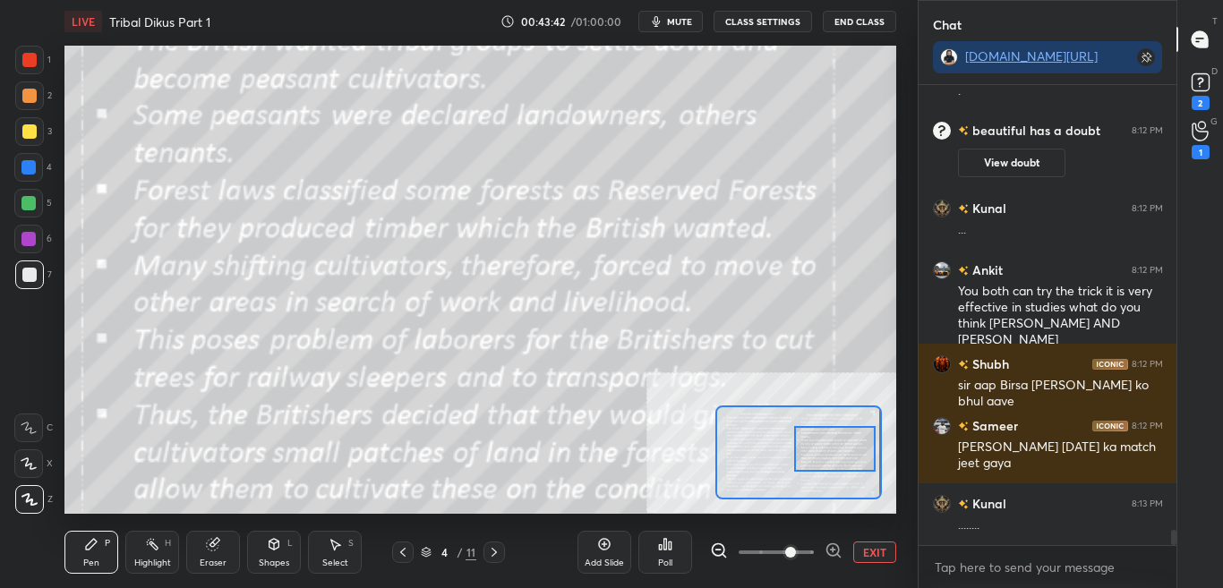
scroll to position [13312, 0]
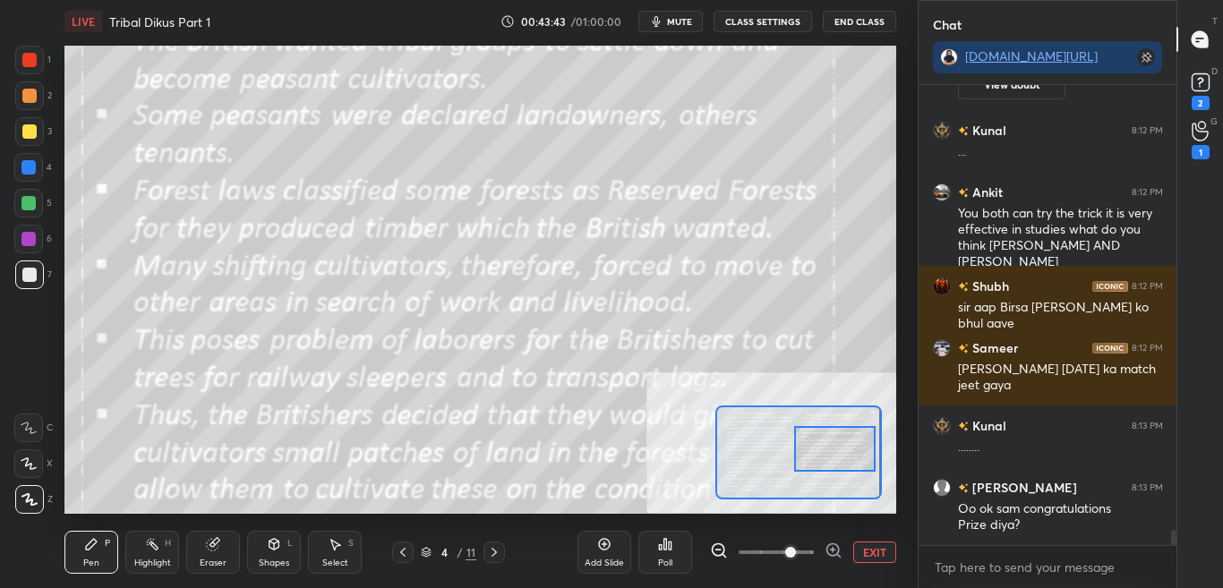
drag, startPoint x: 1172, startPoint y: 536, endPoint x: 1172, endPoint y: 550, distance: 14.3
click at [1172, 550] on div "[PERSON_NAME] 8:10 PM . . . . . . . . . . . . . . . . . . . . . . . . . beautif…" at bounding box center [1048, 336] width 259 height 503
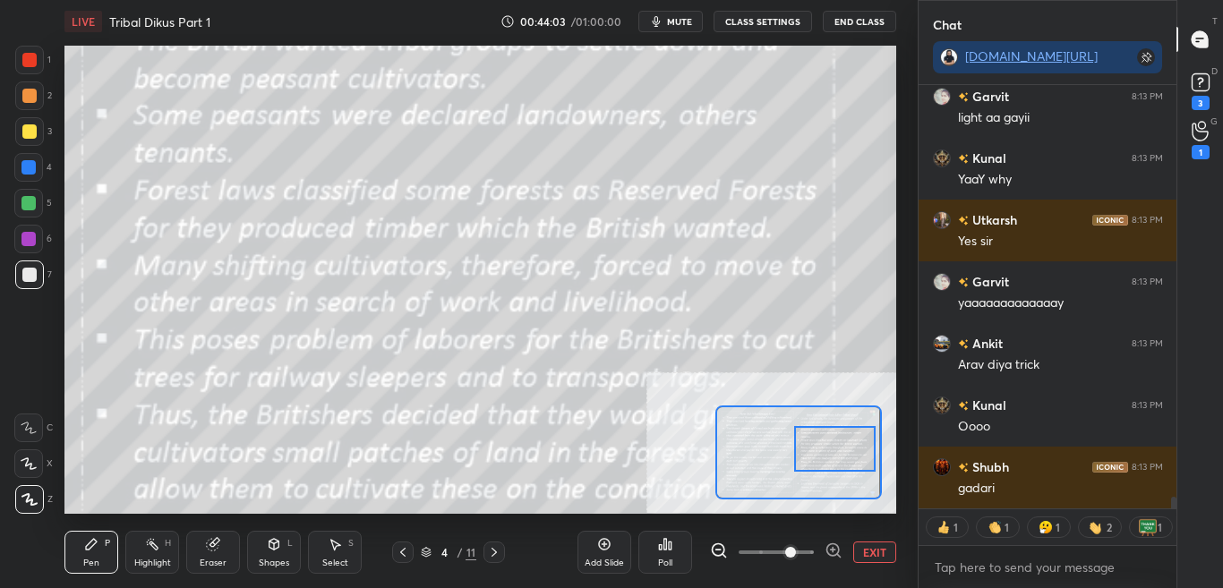
scroll to position [15494, 0]
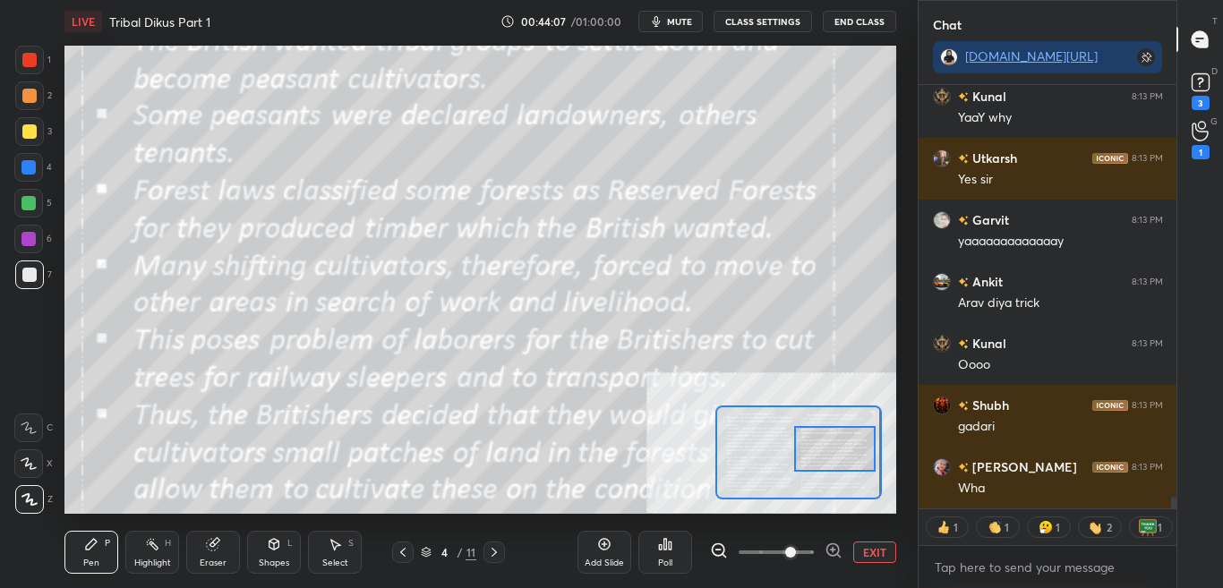
type textarea "x"
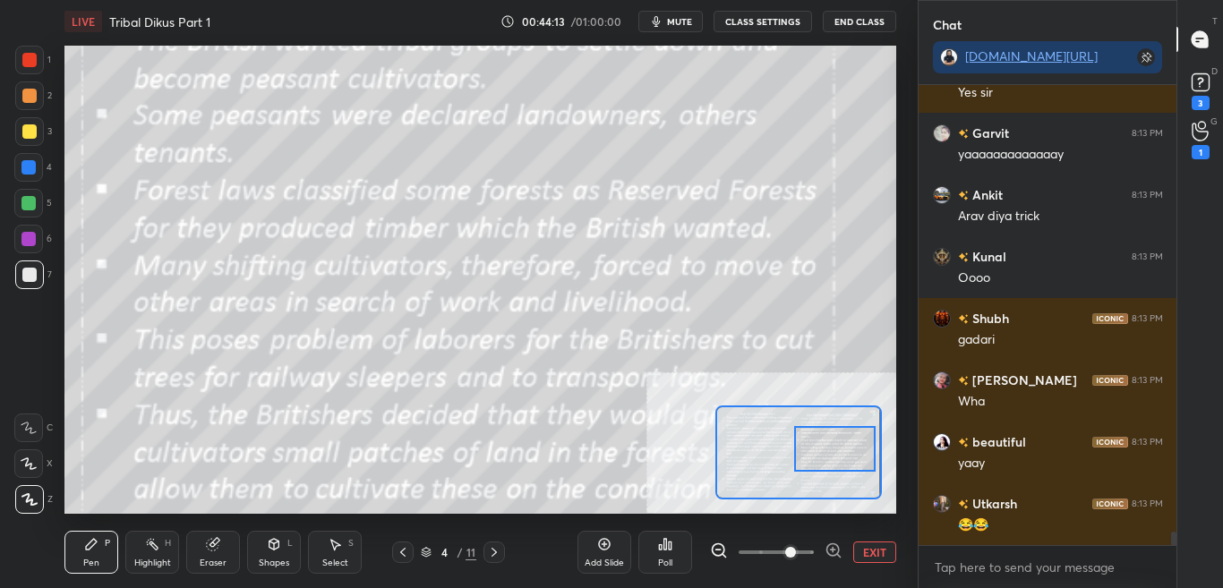
scroll to position [15643, 0]
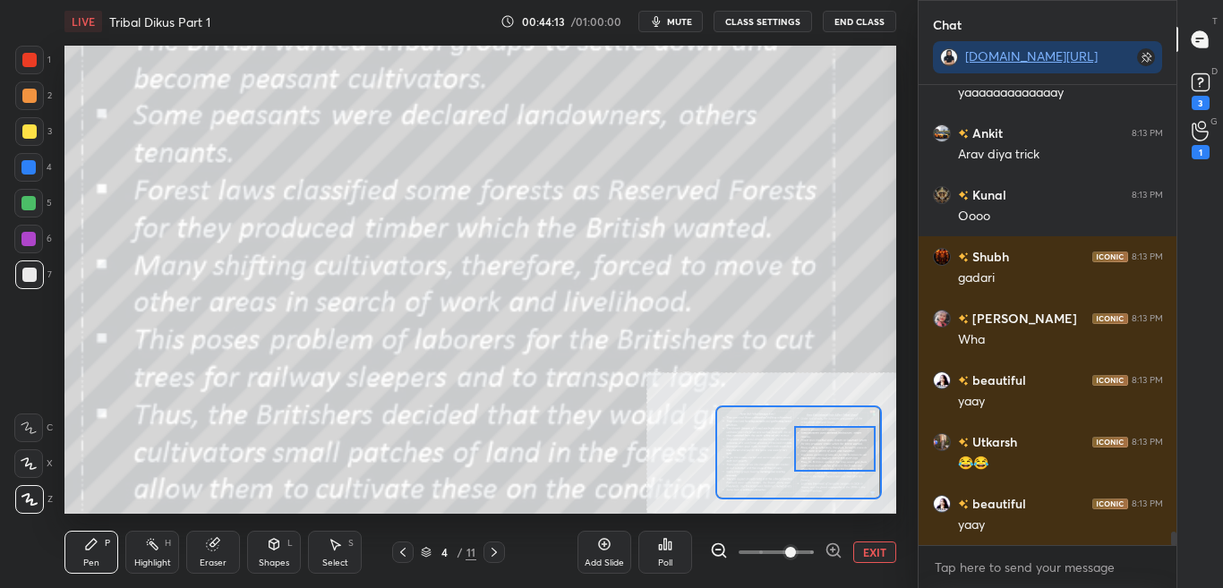
click at [778, 99] on div "LIVE Tribal Dikus Part 1 00:44:13 / 01:00:00 mute CLASS SETTINGS End Class Sett…" at bounding box center [480, 294] width 846 height 588
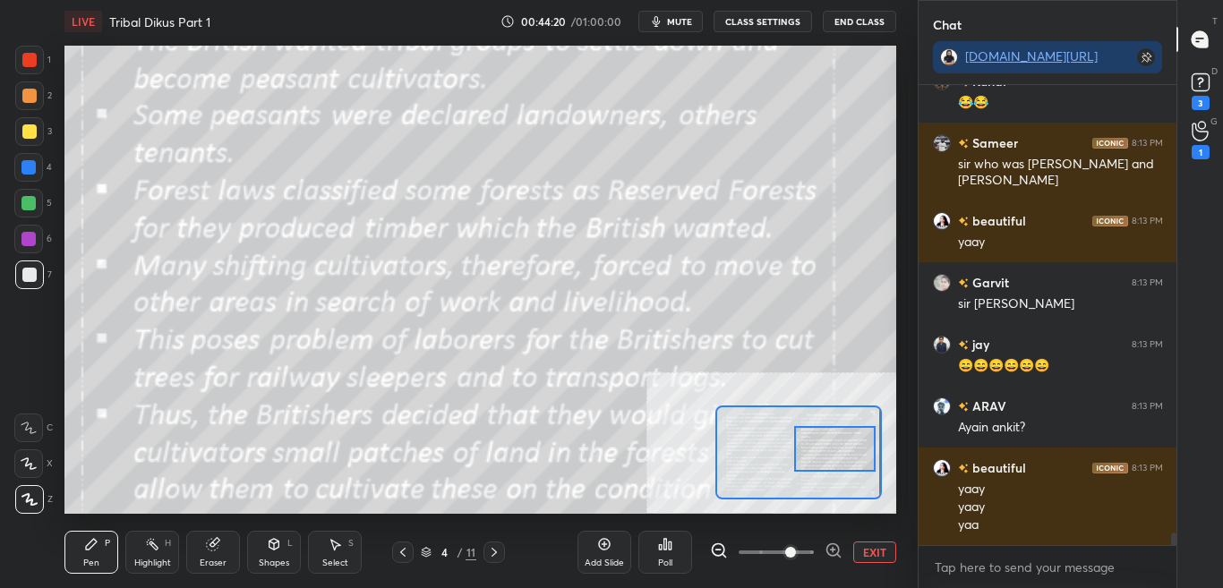
scroll to position [16189, 0]
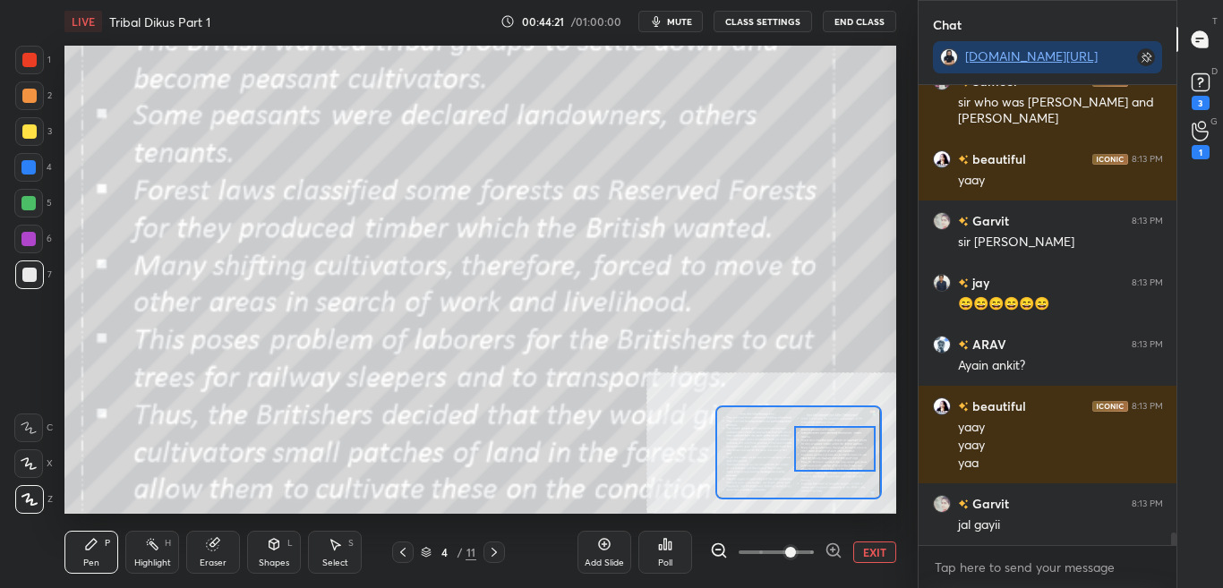
click at [774, 20] on button "CLASS SETTINGS" at bounding box center [763, 21] width 99 height 21
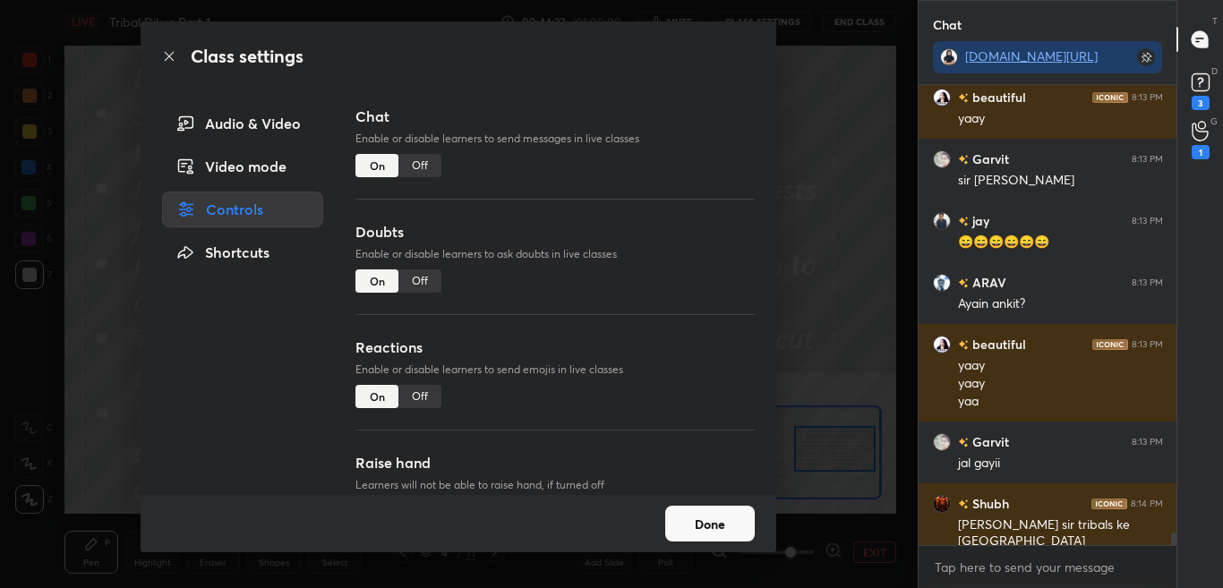
click at [411, 167] on div "Off" at bounding box center [420, 165] width 43 height 23
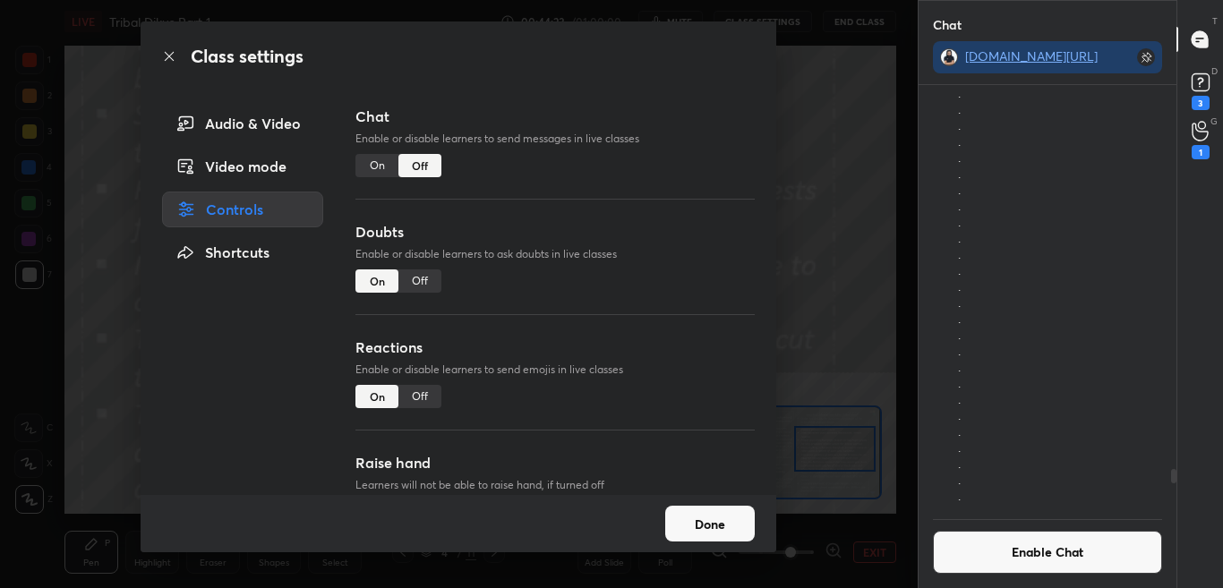
click at [166, 57] on icon at bounding box center [169, 56] width 14 height 14
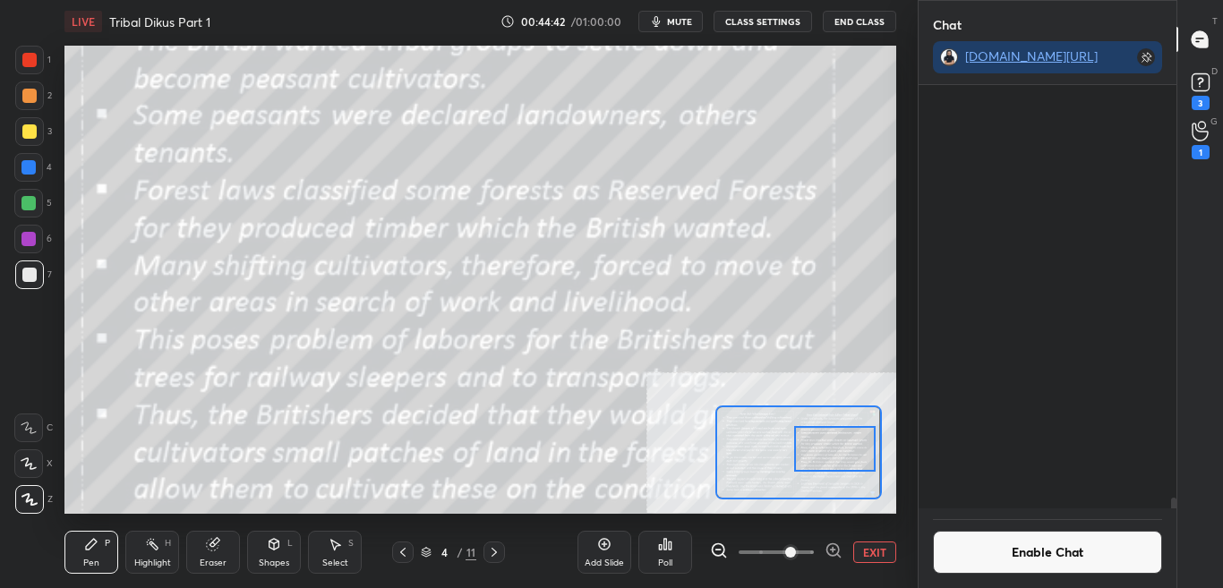
scroll to position [418, 253]
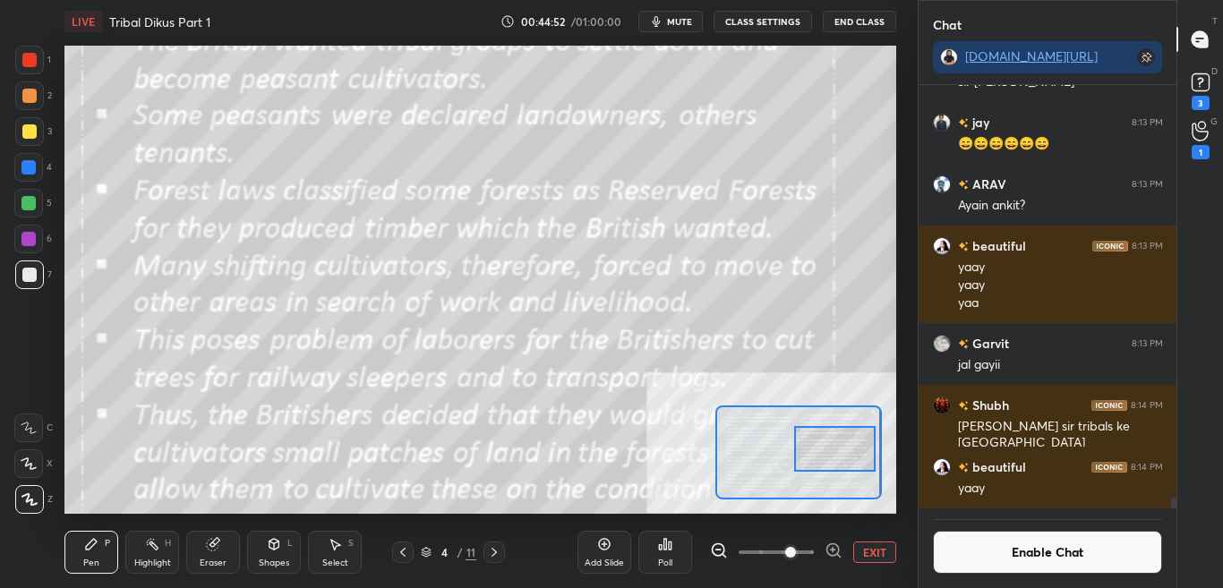
click at [1089, 547] on button "Enable Chat" at bounding box center [1048, 552] width 230 height 43
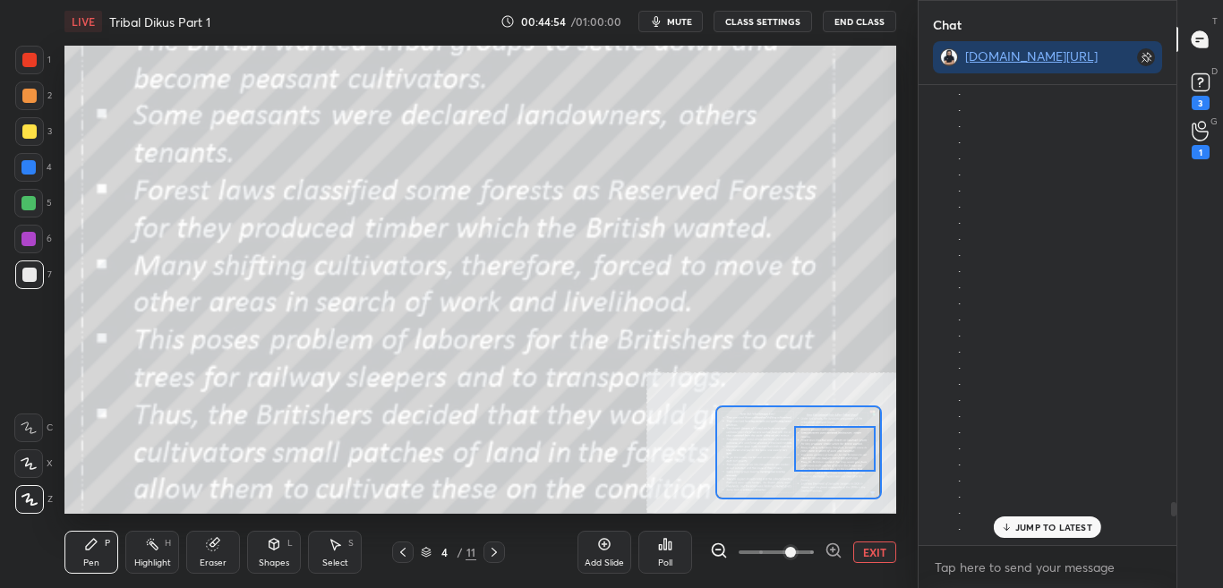
click at [1080, 529] on p "JUMP TO LATEST" at bounding box center [1054, 527] width 77 height 11
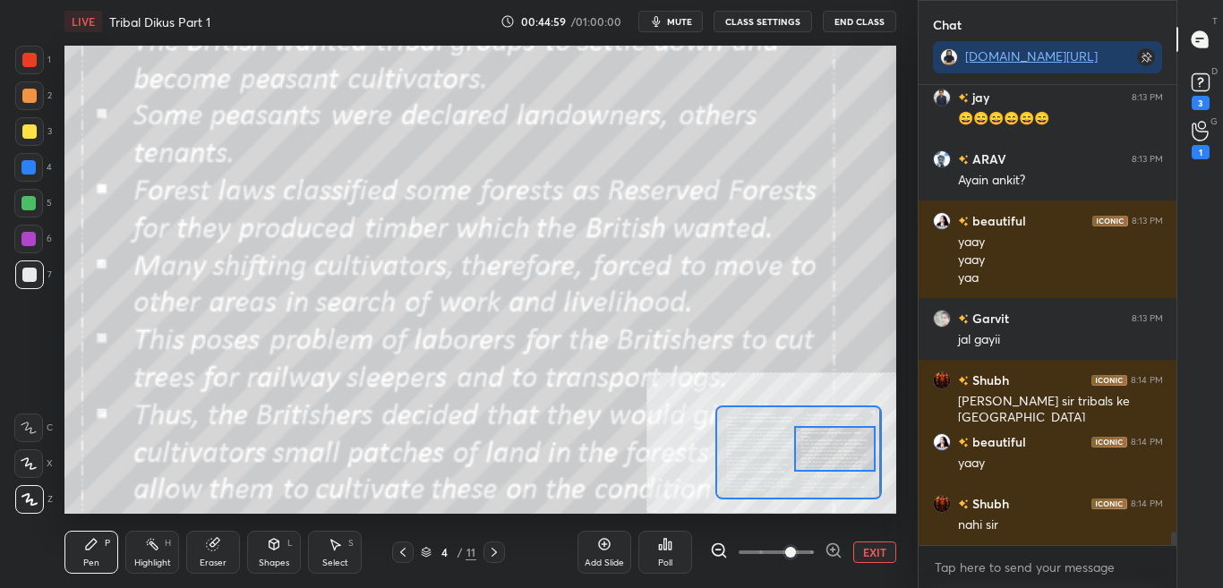
scroll to position [15684, 0]
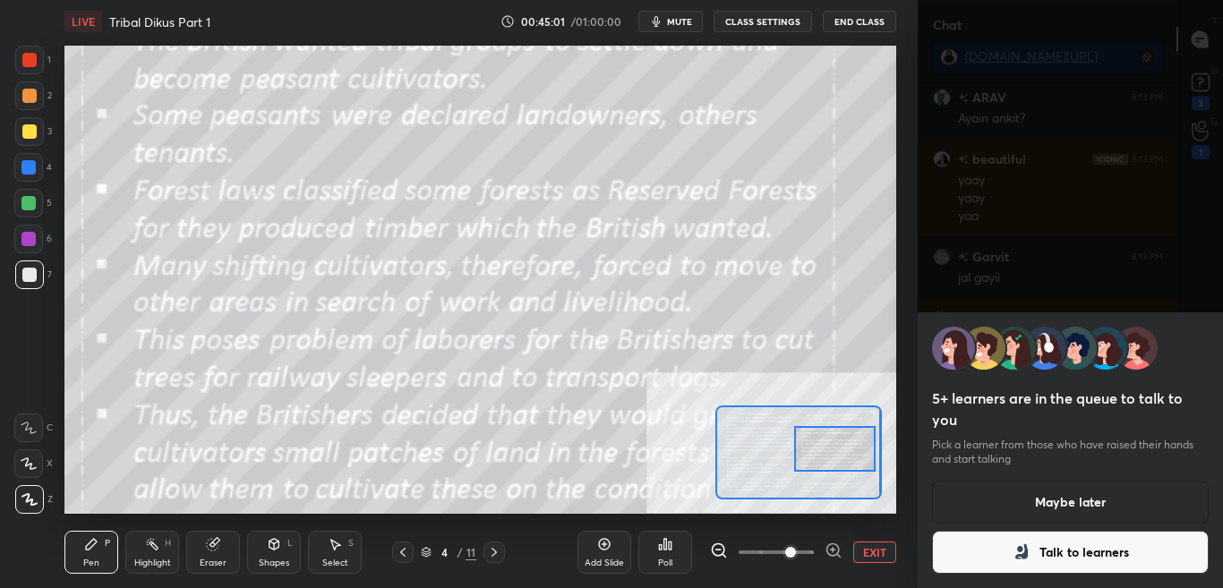
click at [1088, 566] on button "Talk to learners" at bounding box center [1071, 552] width 278 height 43
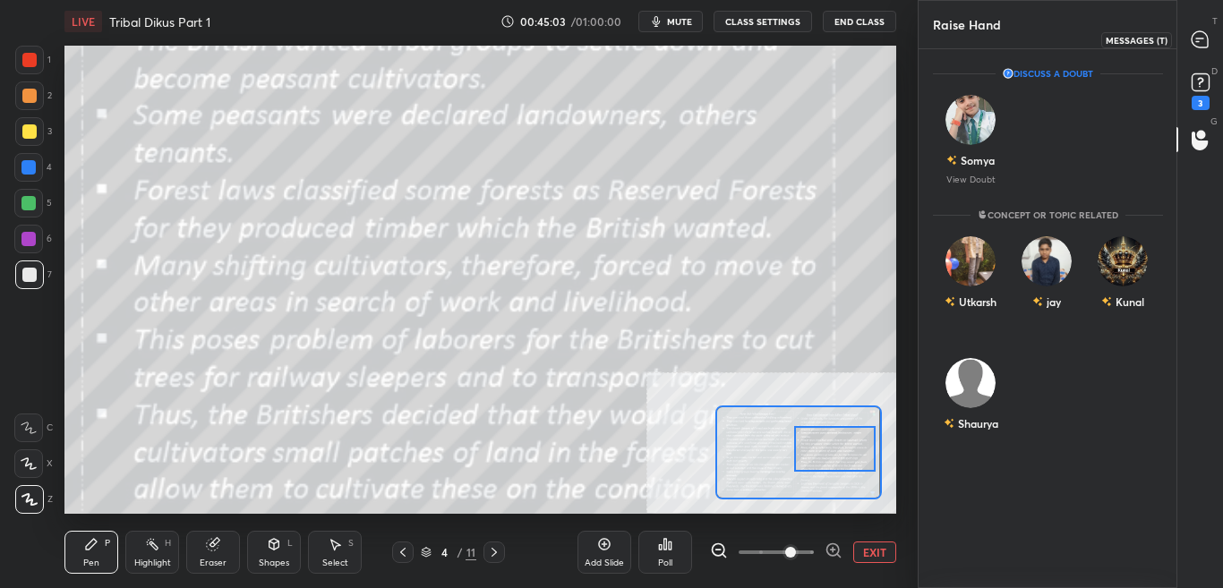
click at [1214, 38] on div at bounding box center [1201, 39] width 36 height 32
type textarea "x"
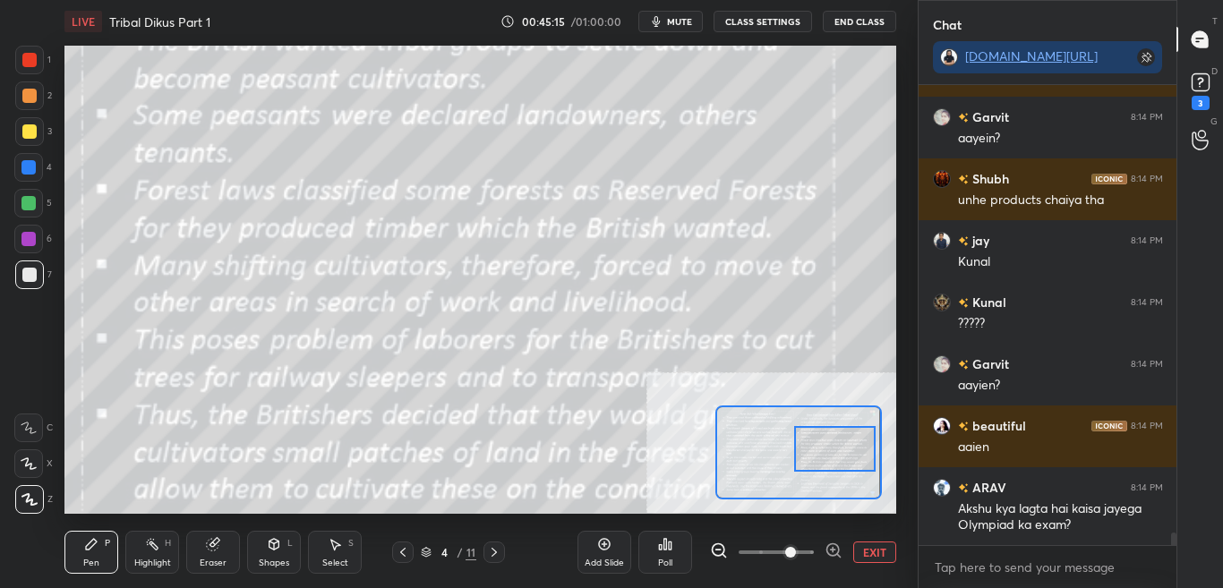
scroll to position [16930, 0]
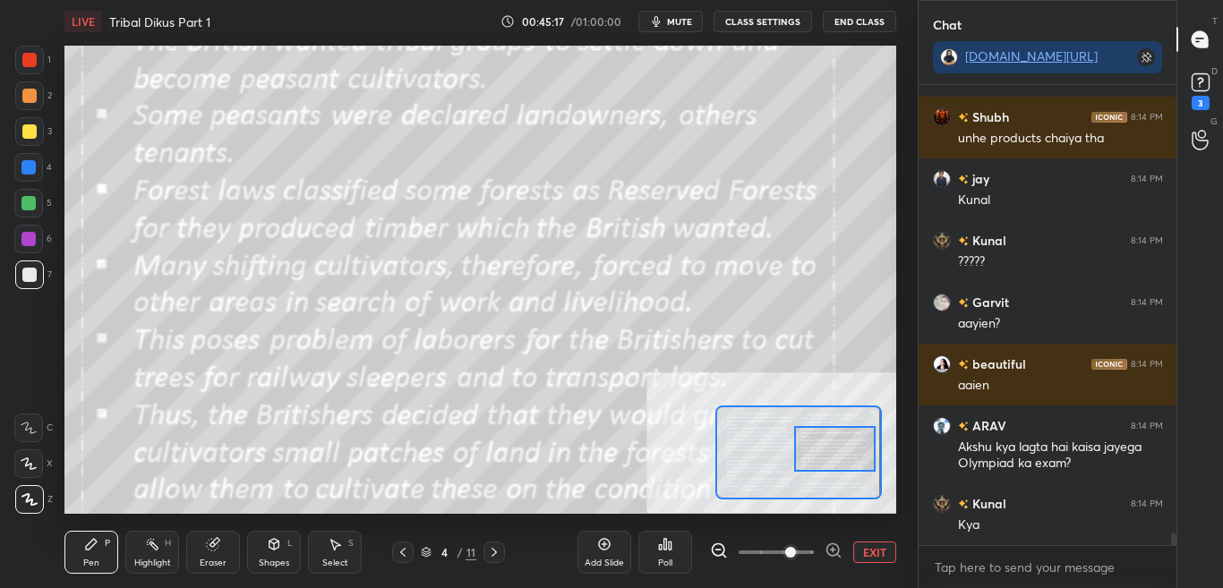
click at [782, 18] on button "CLASS SETTINGS" at bounding box center [763, 21] width 99 height 21
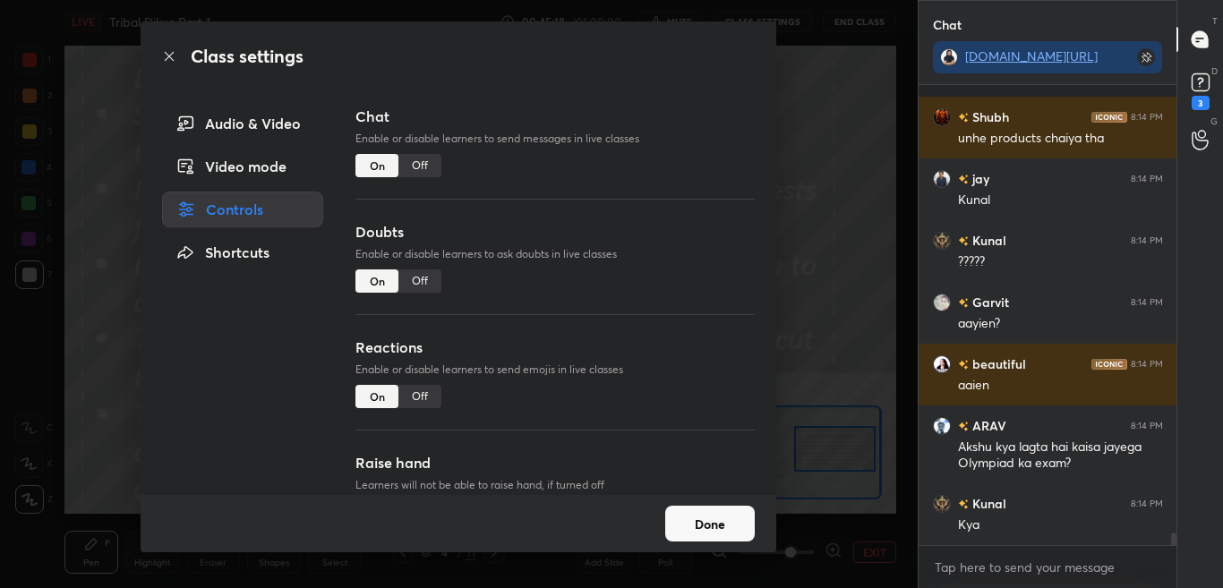
scroll to position [17008, 0]
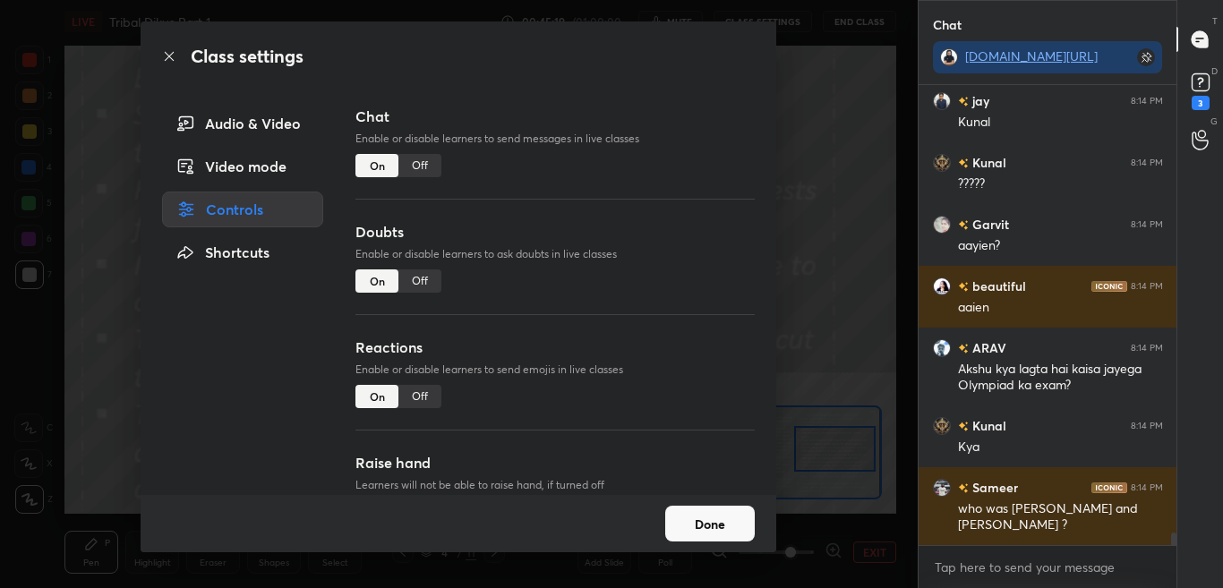
click at [419, 170] on div "Off" at bounding box center [420, 165] width 43 height 23
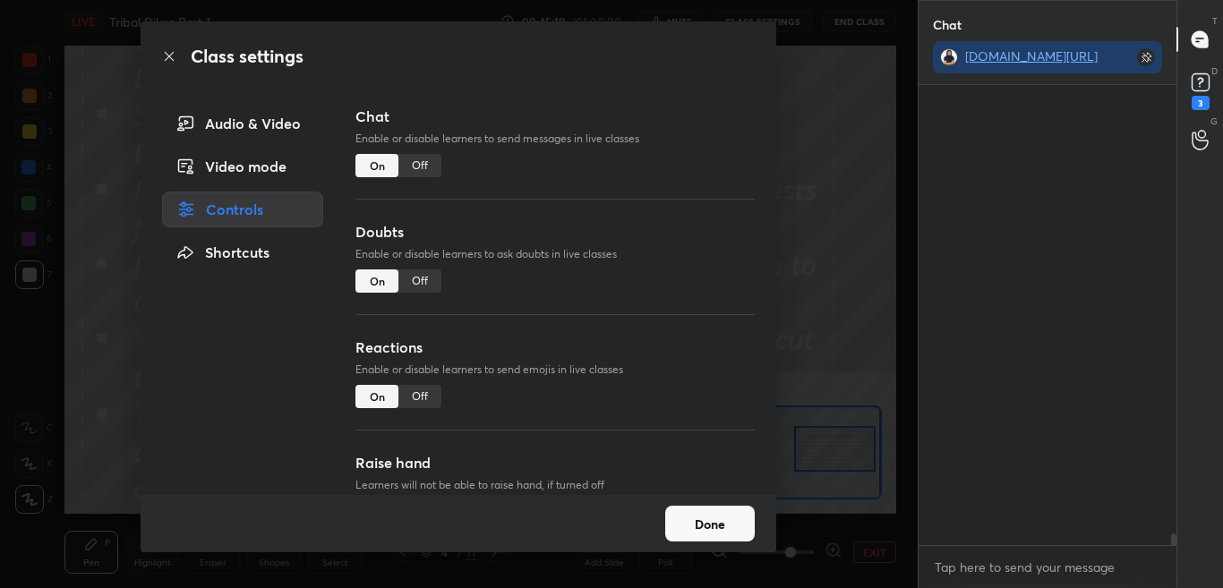
scroll to position [418, 253]
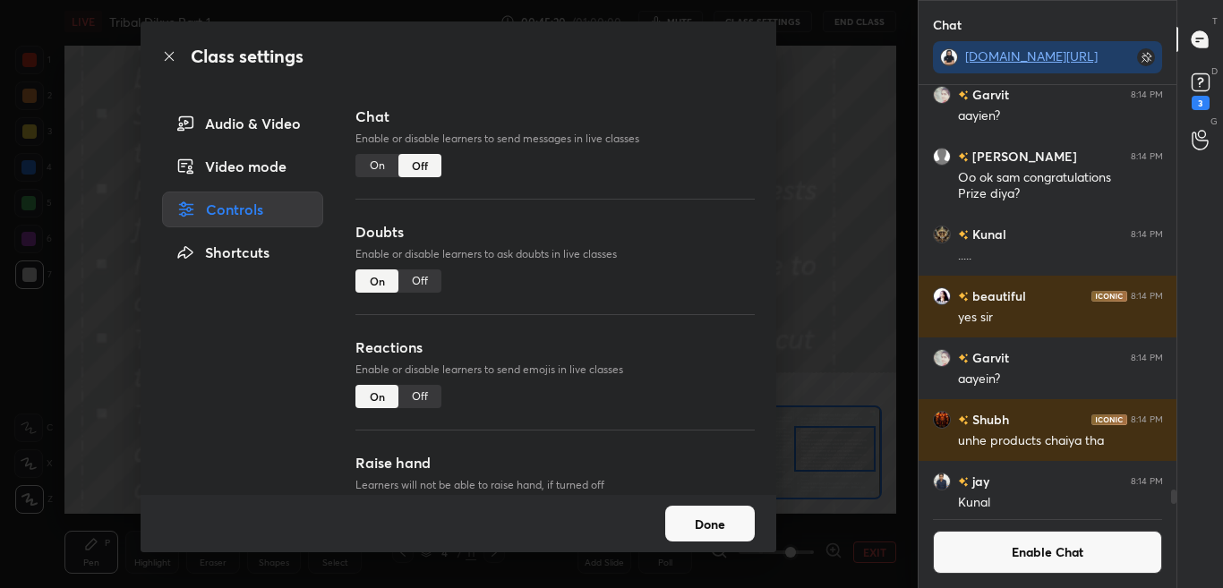
click at [171, 58] on icon at bounding box center [169, 56] width 14 height 14
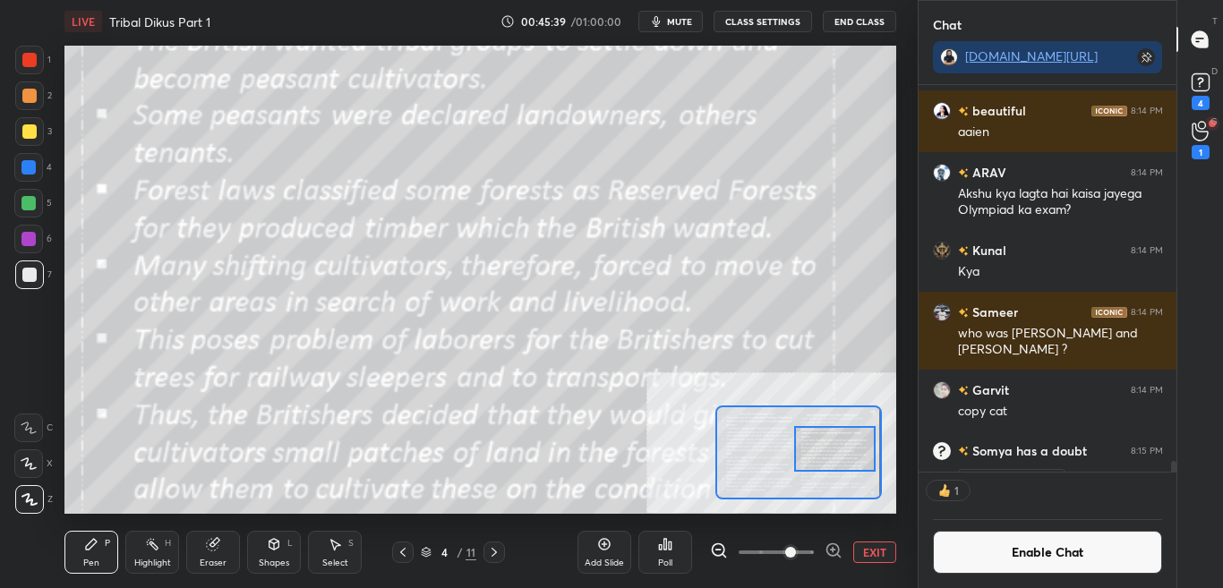
scroll to position [382, 253]
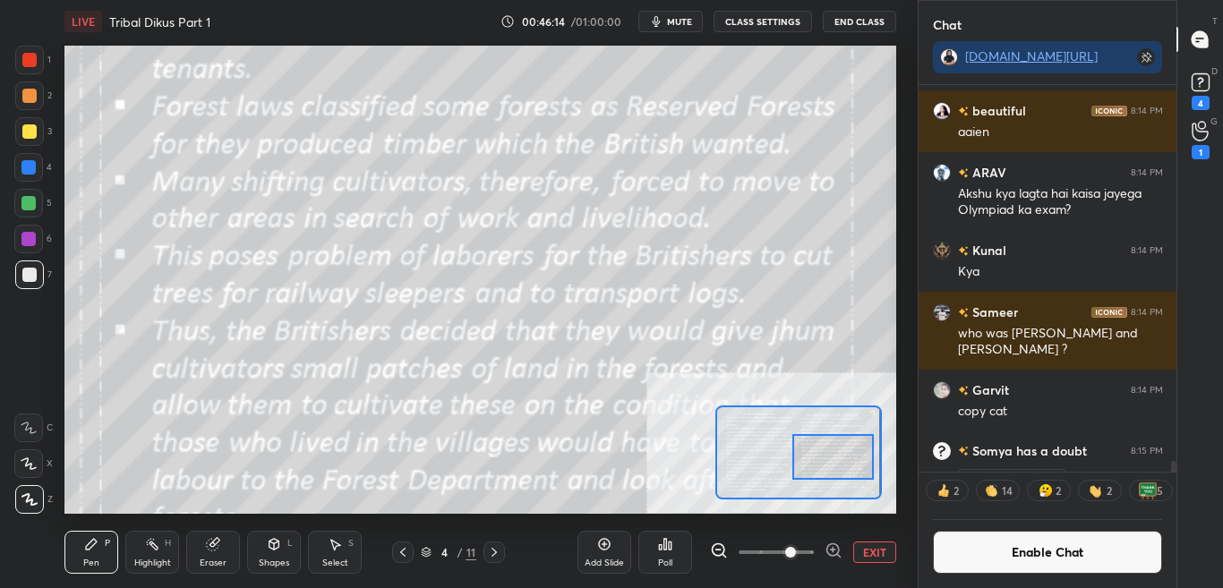
click at [833, 465] on div at bounding box center [834, 456] width 82 height 45
click at [676, 21] on span "mute" at bounding box center [679, 21] width 25 height 13
click at [674, 23] on span "unmute" at bounding box center [677, 21] width 39 height 13
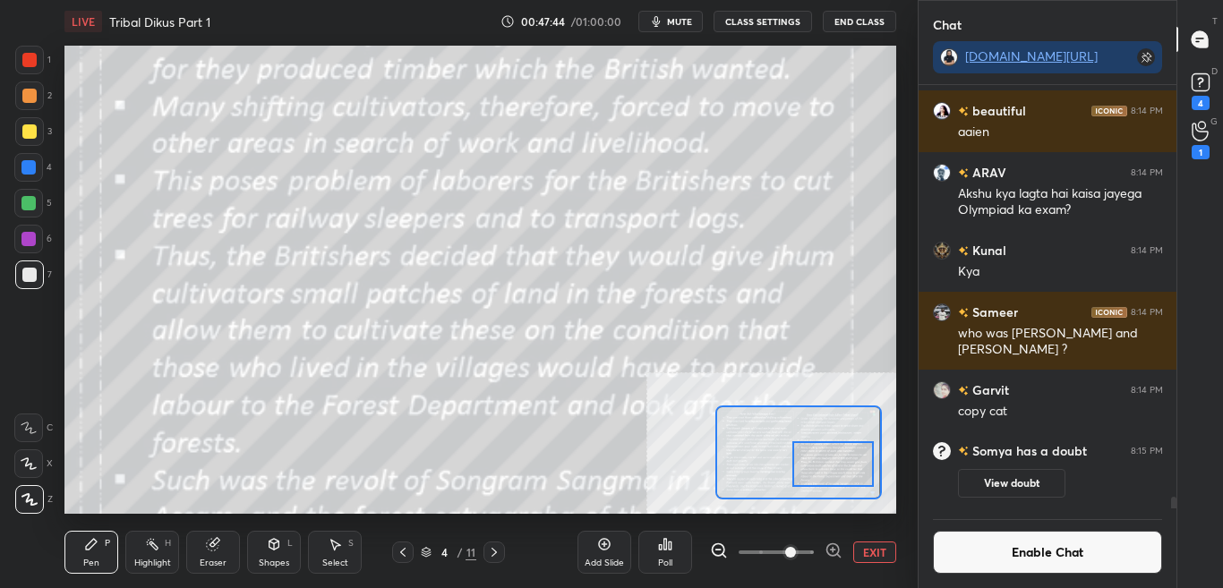
click at [835, 466] on div at bounding box center [834, 464] width 82 height 45
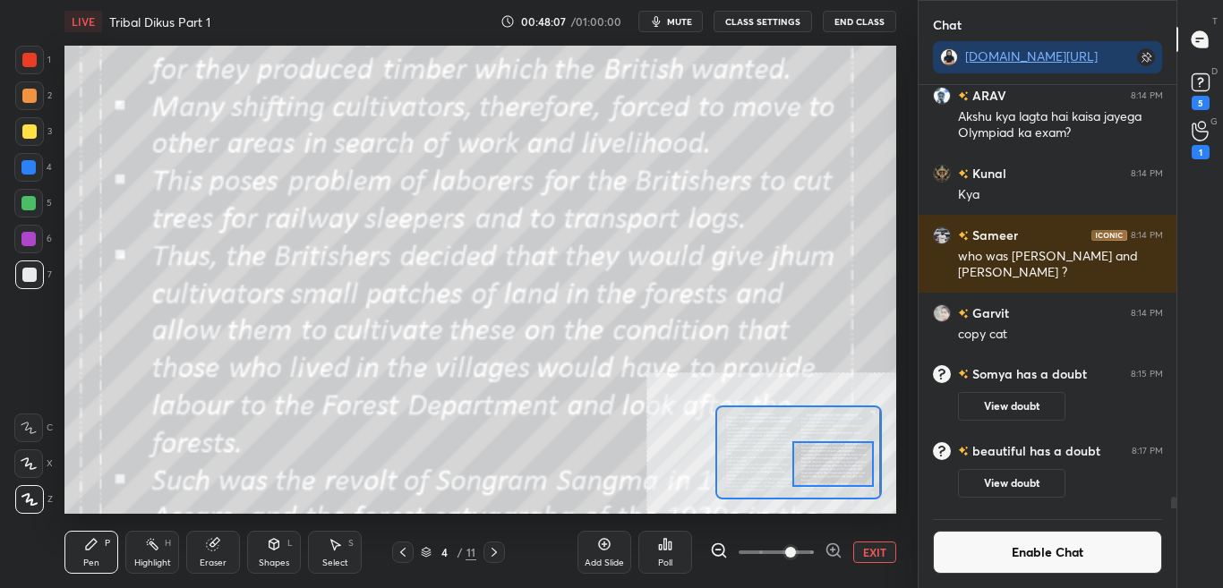
scroll to position [382, 253]
click at [1043, 570] on button "Enable Chat" at bounding box center [1048, 552] width 230 height 43
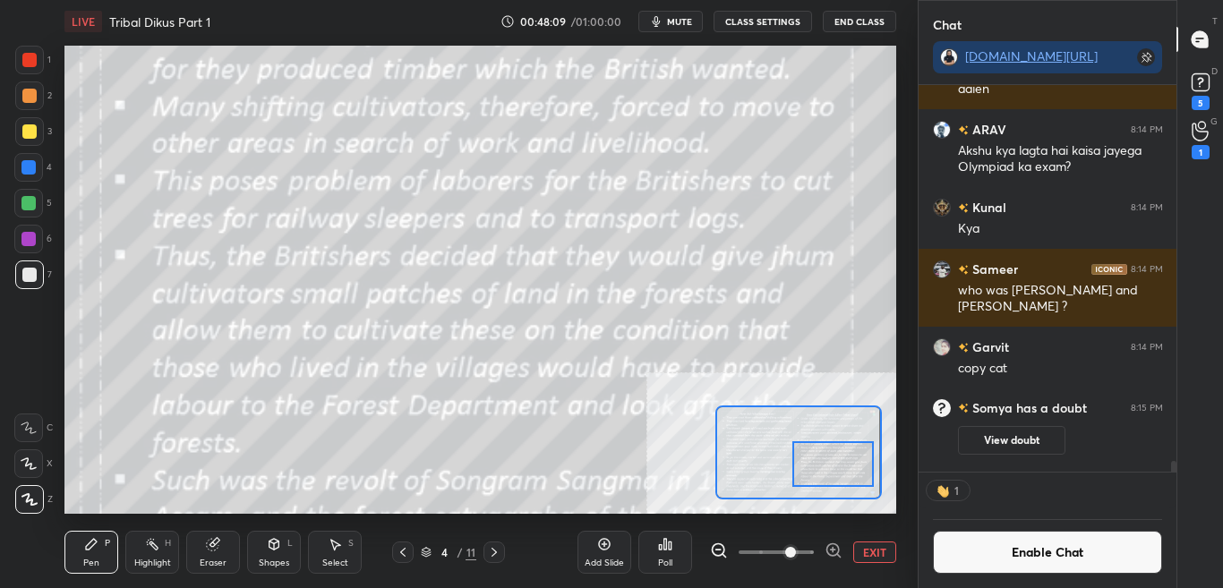
scroll to position [418, 253]
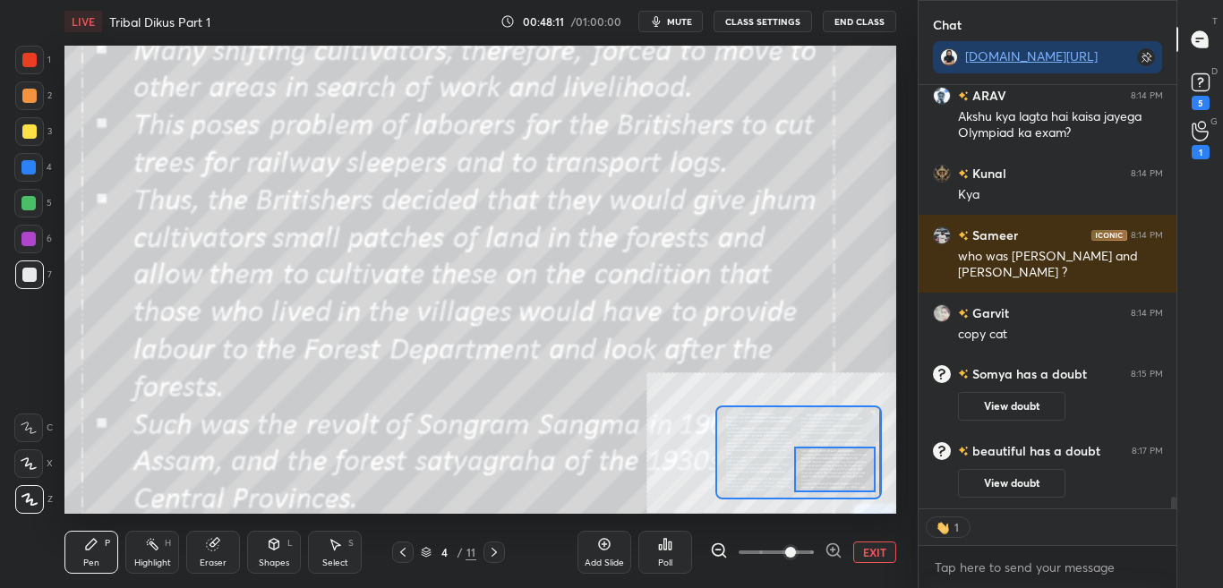
click at [820, 470] on div at bounding box center [835, 469] width 82 height 45
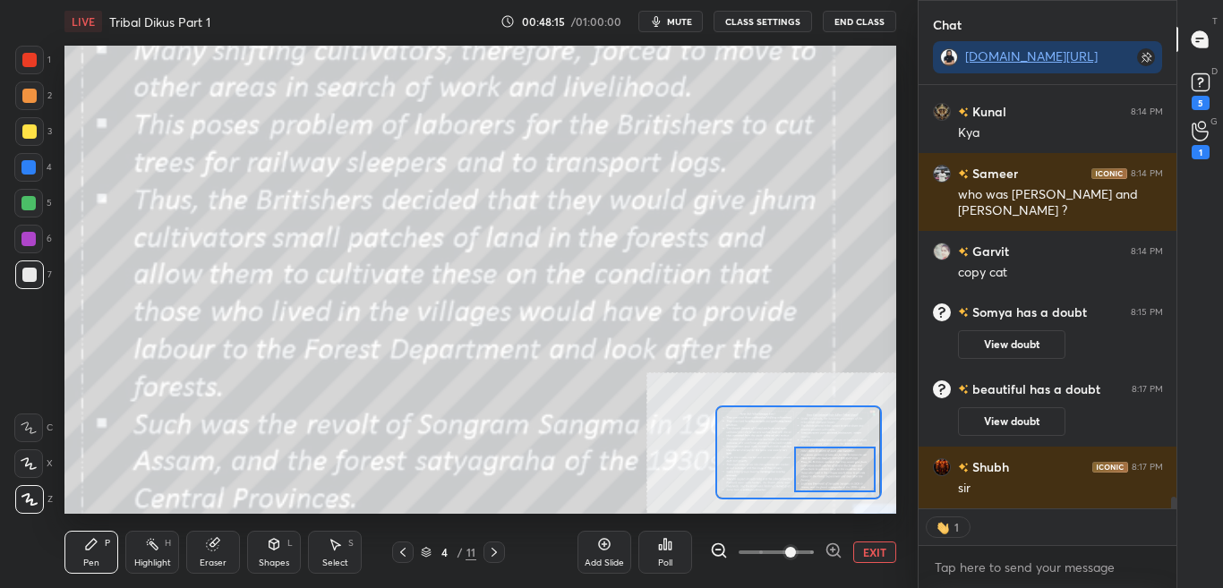
scroll to position [15232, 0]
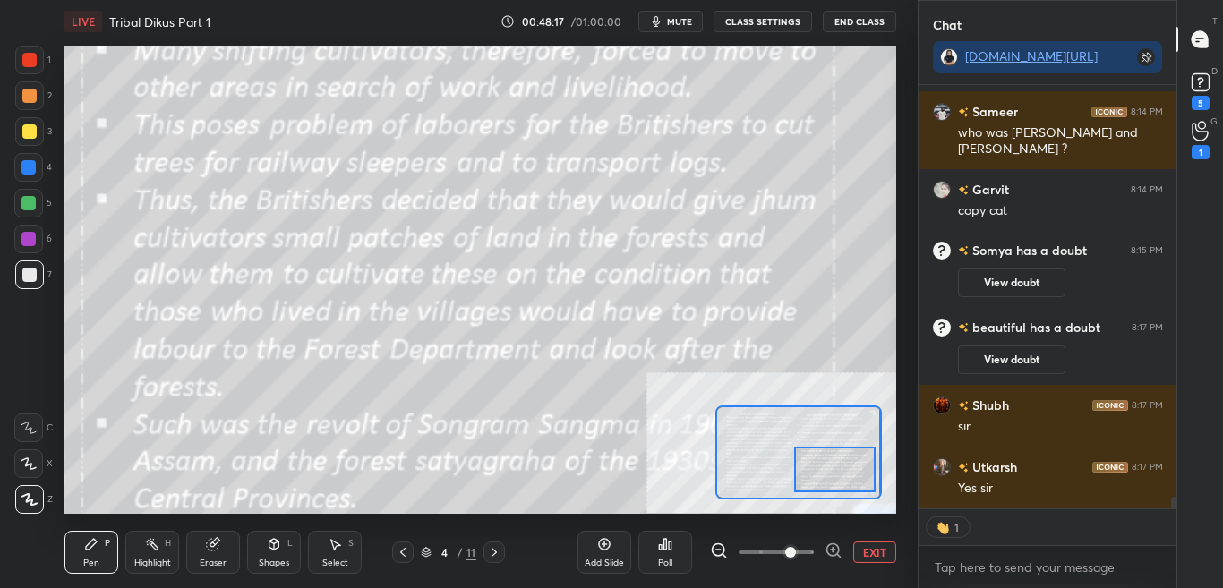
type textarea "x"
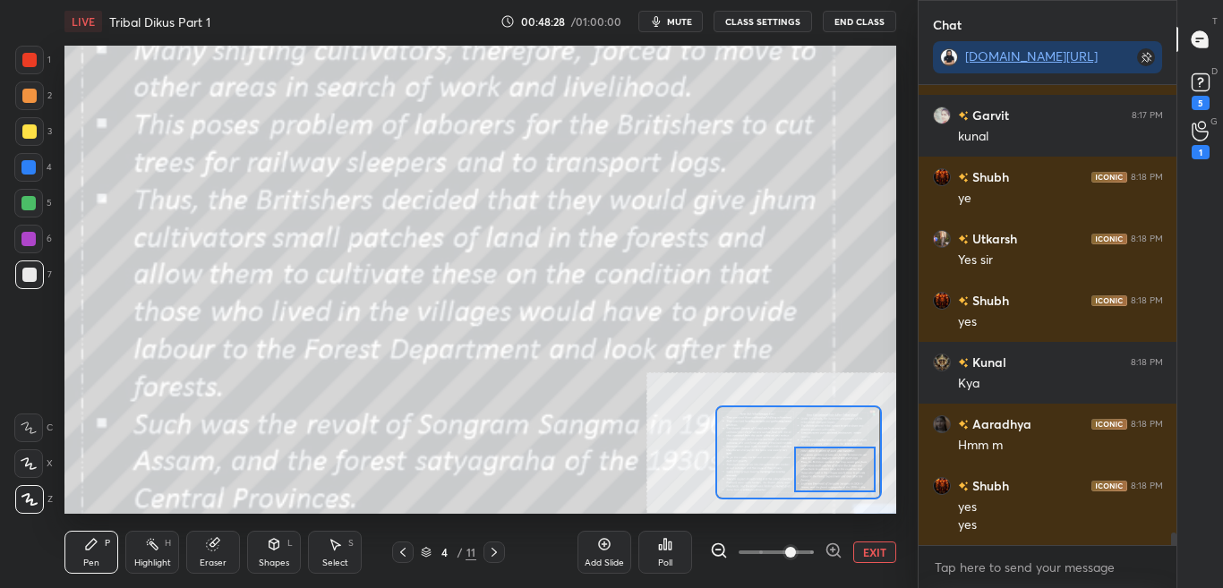
scroll to position [15955, 0]
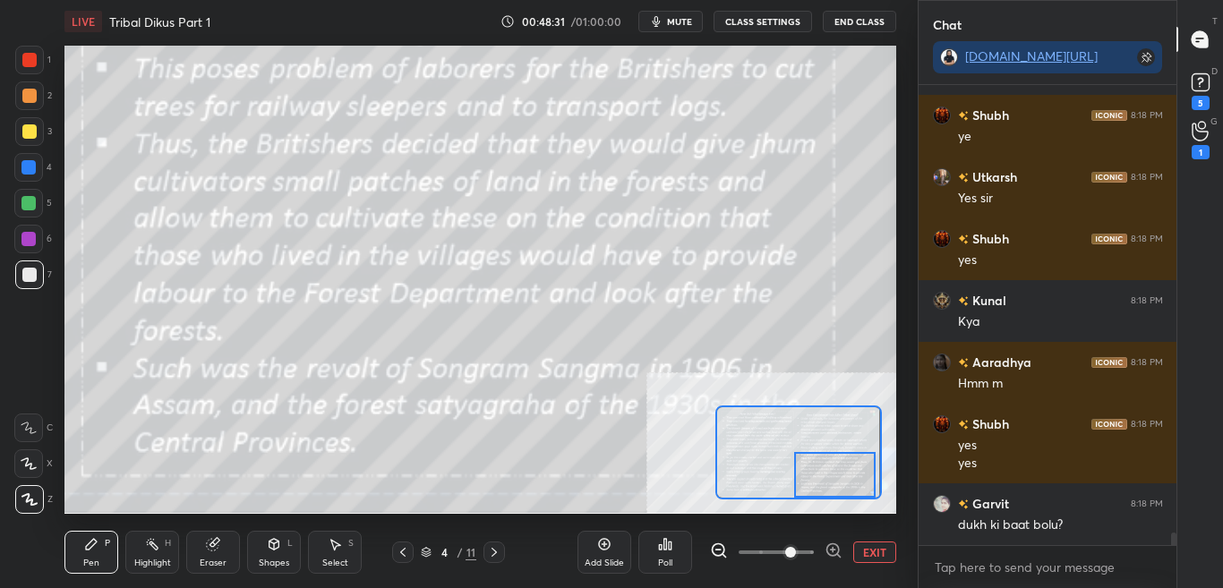
click at [827, 476] on div at bounding box center [835, 474] width 82 height 45
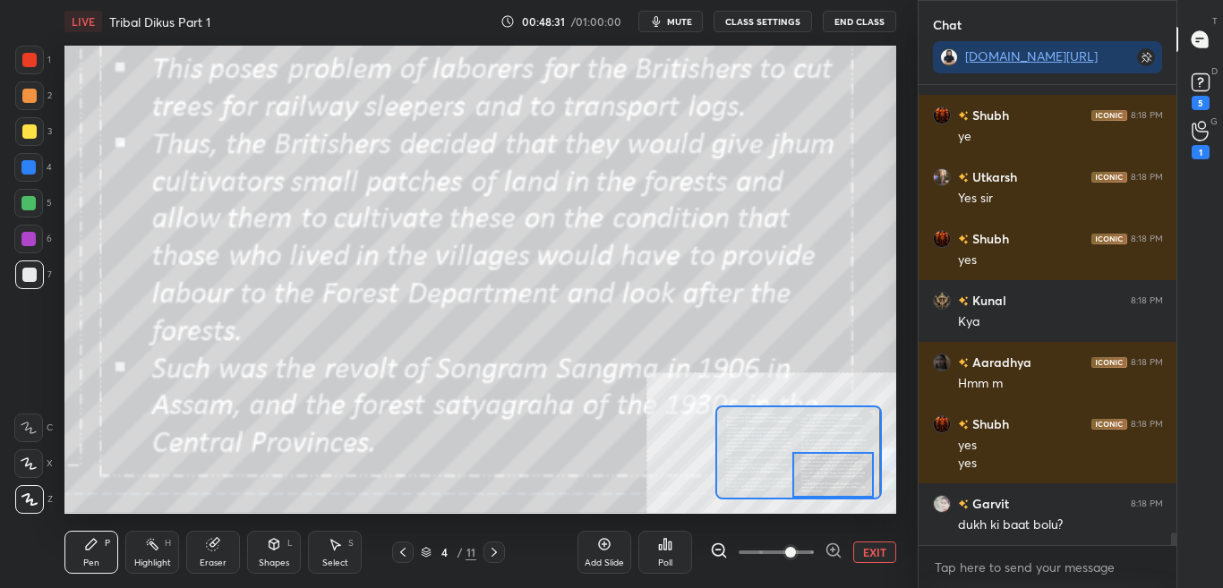
scroll to position [16017, 0]
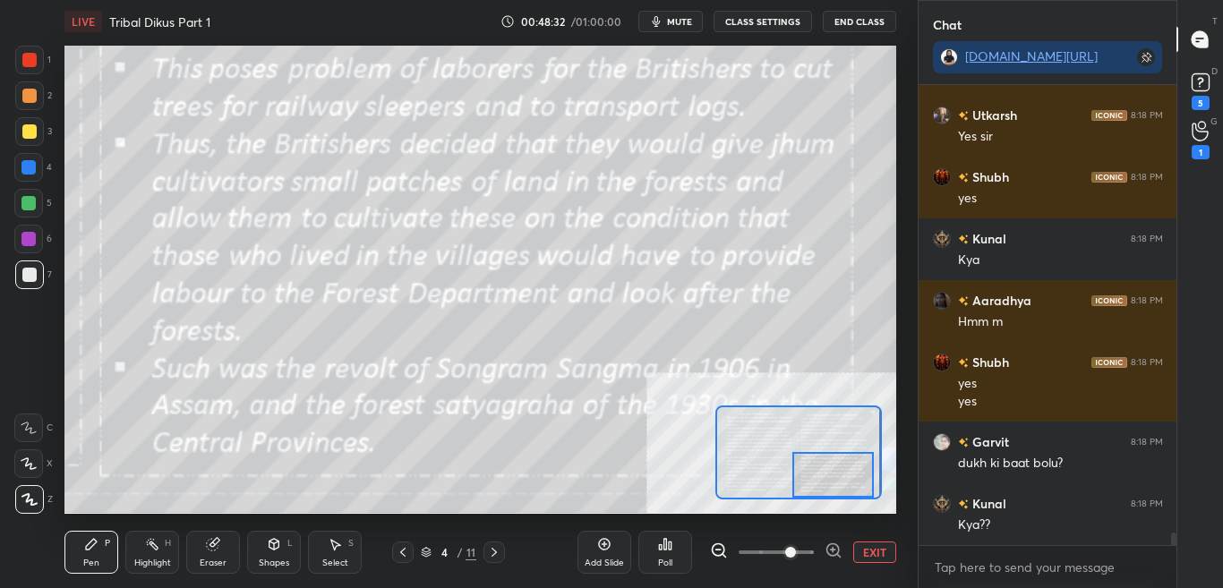
click at [775, 23] on button "CLASS SETTINGS" at bounding box center [763, 21] width 99 height 21
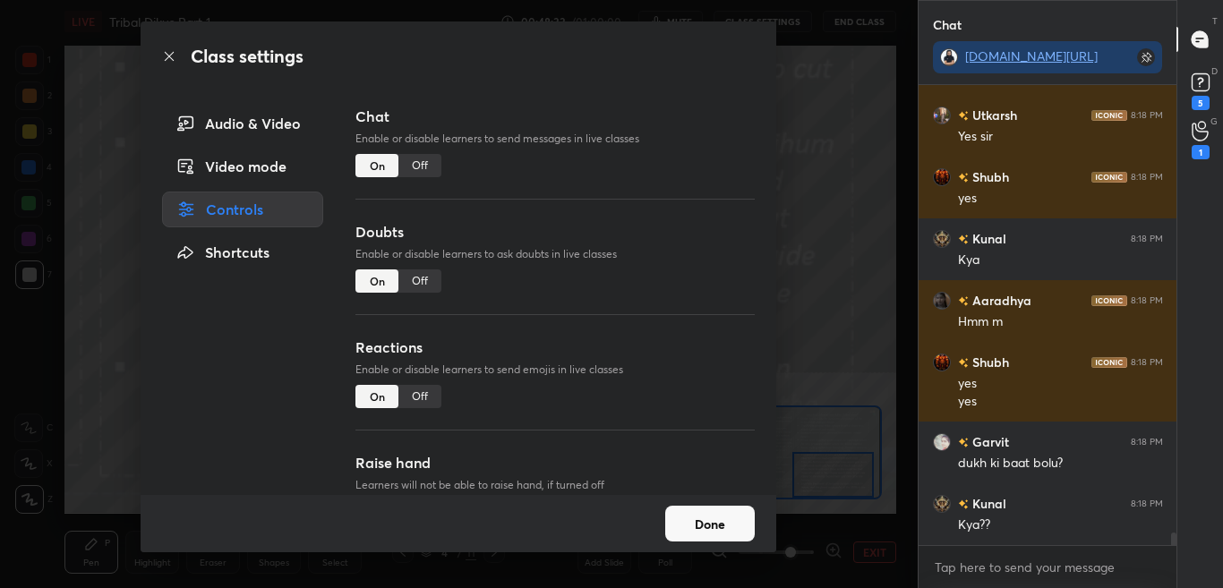
click at [433, 167] on div "Off" at bounding box center [420, 165] width 43 height 23
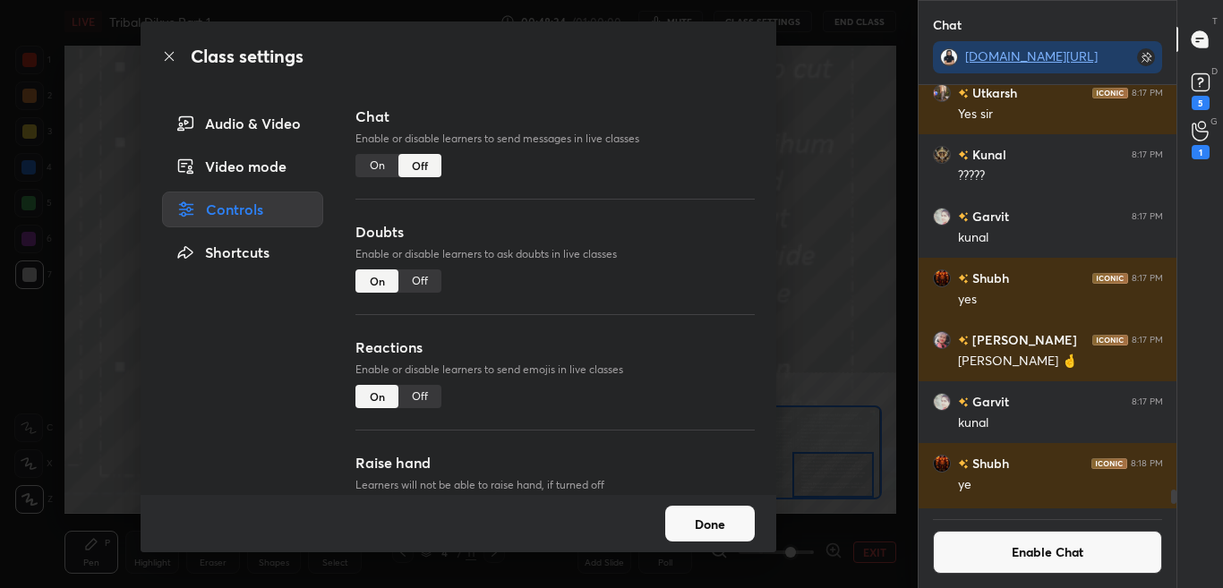
scroll to position [418, 253]
click at [170, 55] on icon at bounding box center [169, 56] width 14 height 14
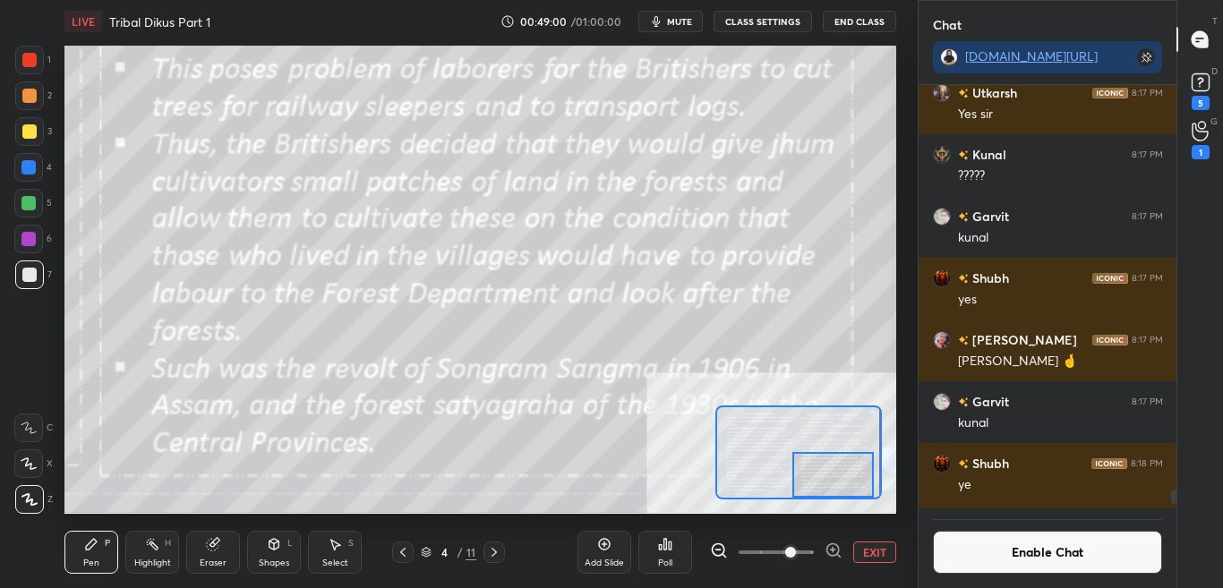
click at [995, 554] on button "Enable Chat" at bounding box center [1048, 552] width 230 height 43
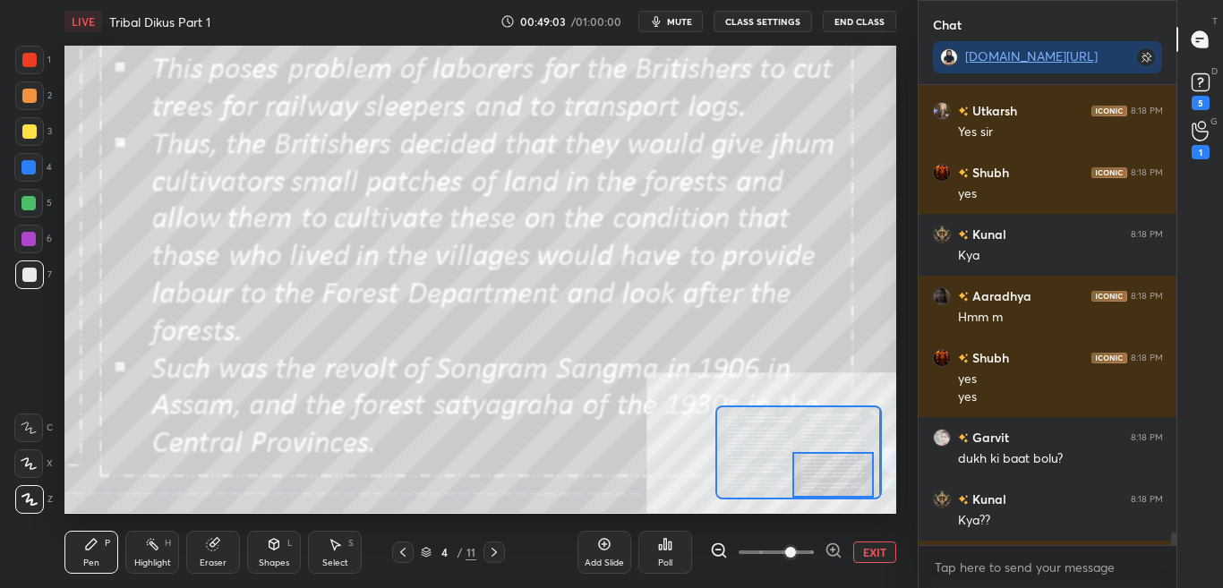
scroll to position [15944, 0]
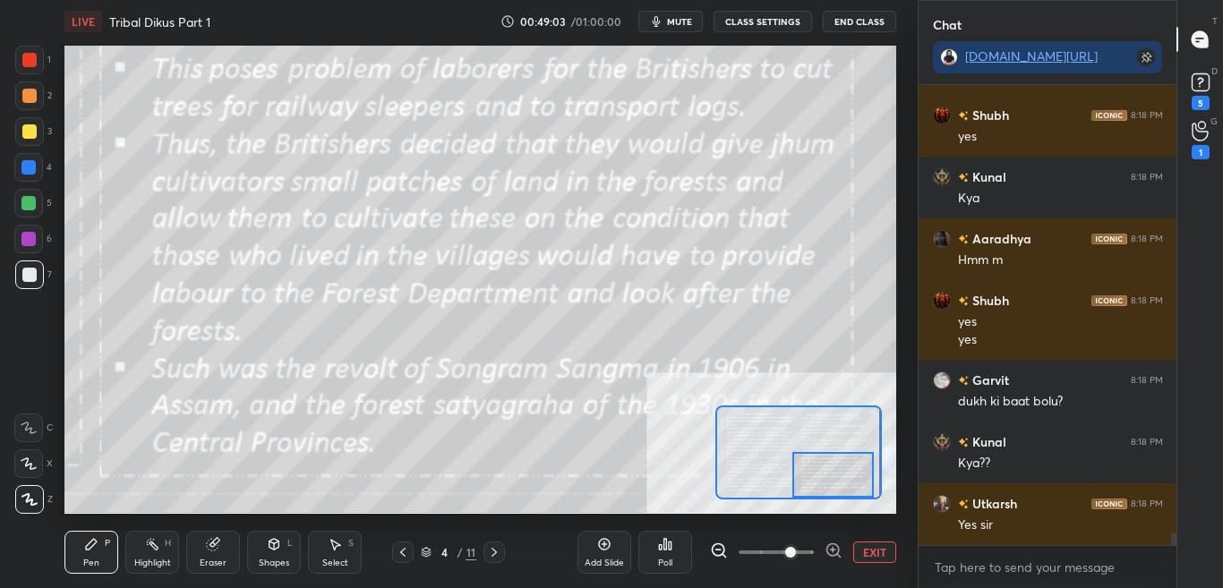
drag, startPoint x: 1172, startPoint y: 532, endPoint x: 1167, endPoint y: 557, distance: 25.5
click at [1170, 554] on div "Shubh 8:18 PM [PERSON_NAME] 8:18 PM Yes [PERSON_NAME] 8:18 PM yes Kunal 8:18 PM…" at bounding box center [1048, 336] width 259 height 503
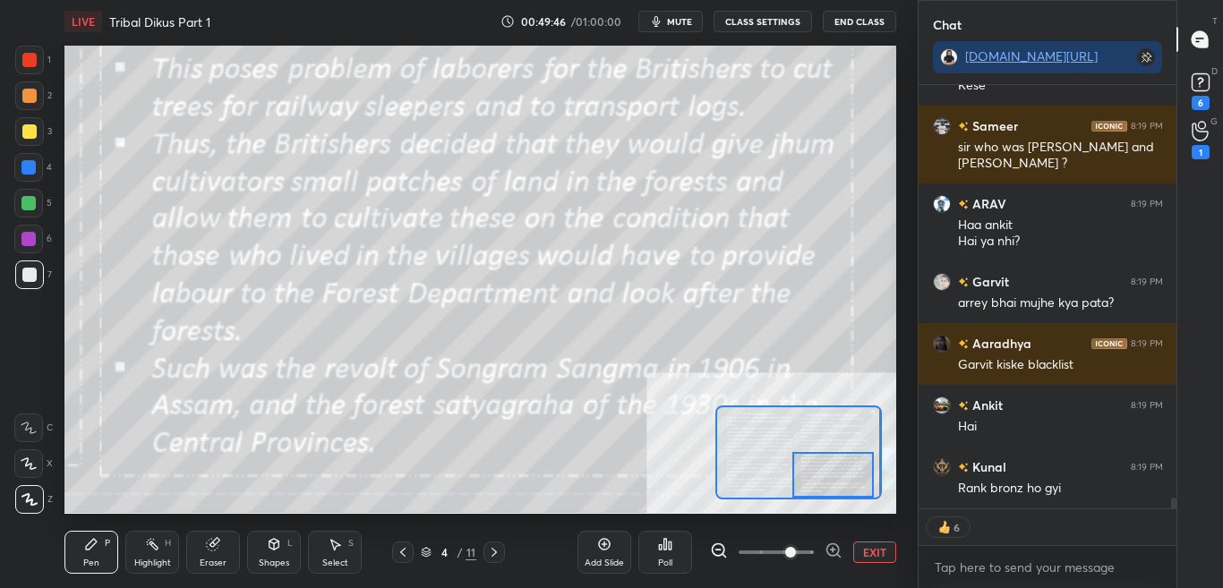
scroll to position [16764, 0]
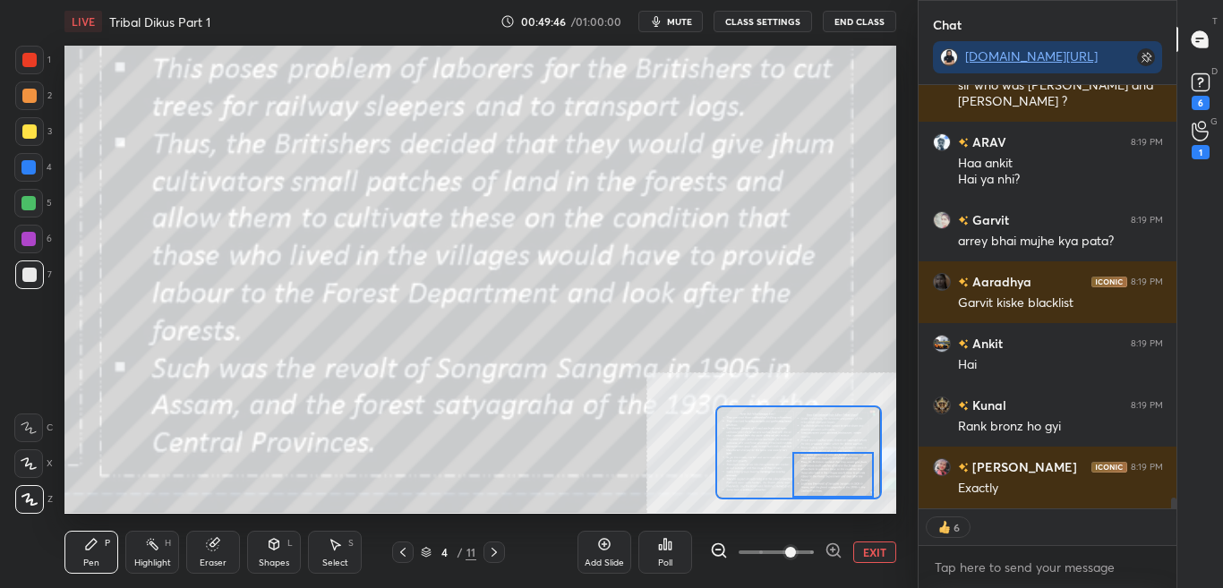
type textarea "x"
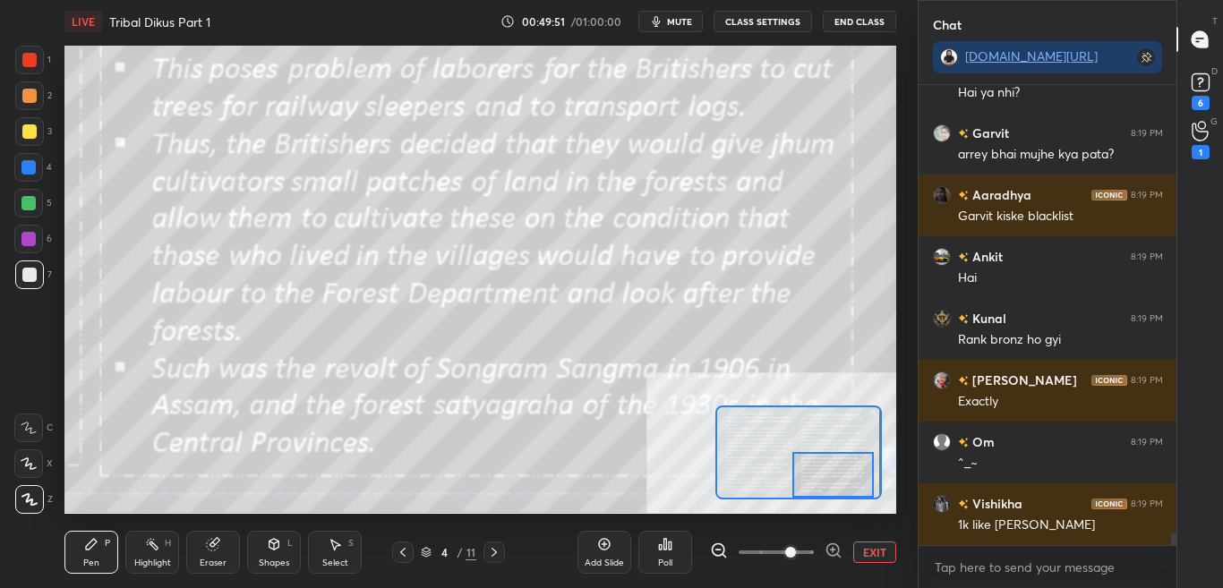
scroll to position [16913, 0]
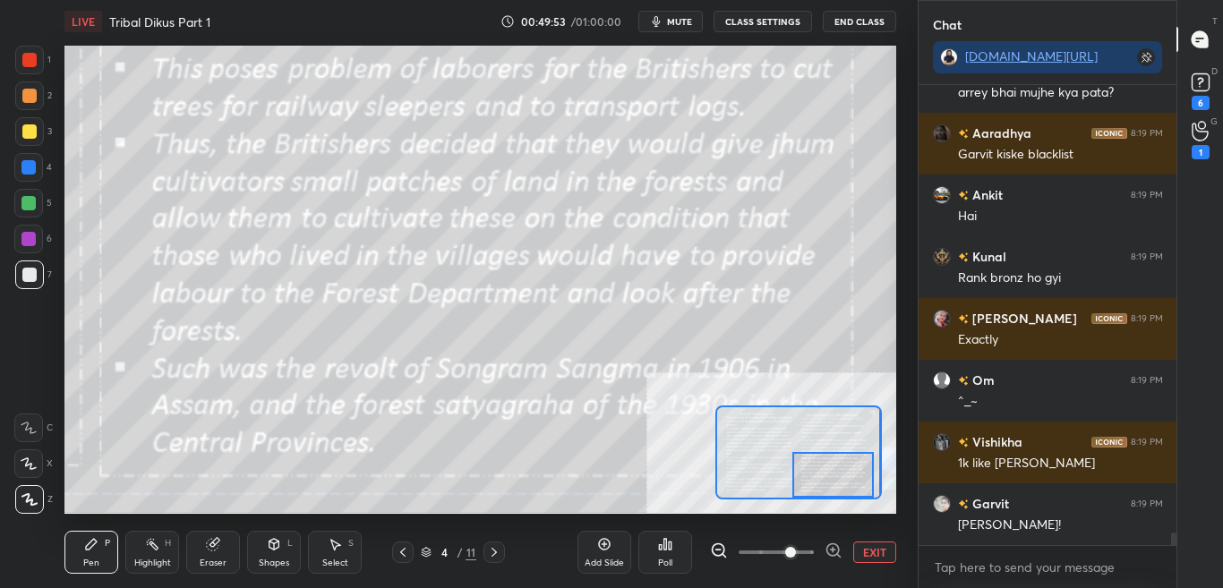
click at [773, 23] on button "CLASS SETTINGS" at bounding box center [763, 21] width 99 height 21
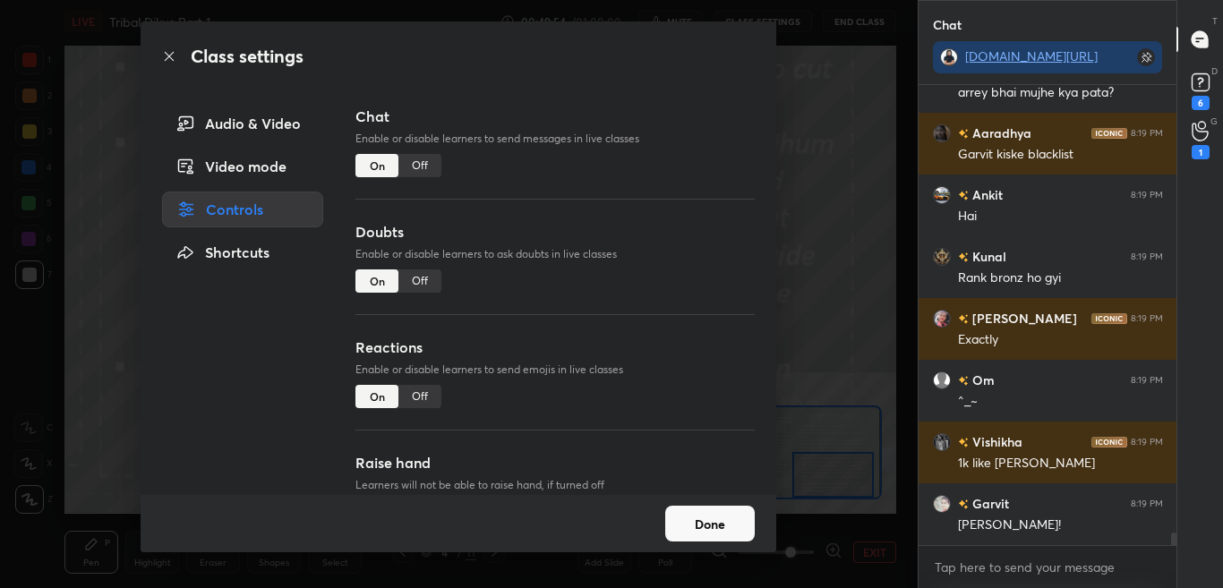
click at [423, 166] on div "Off" at bounding box center [420, 165] width 43 height 23
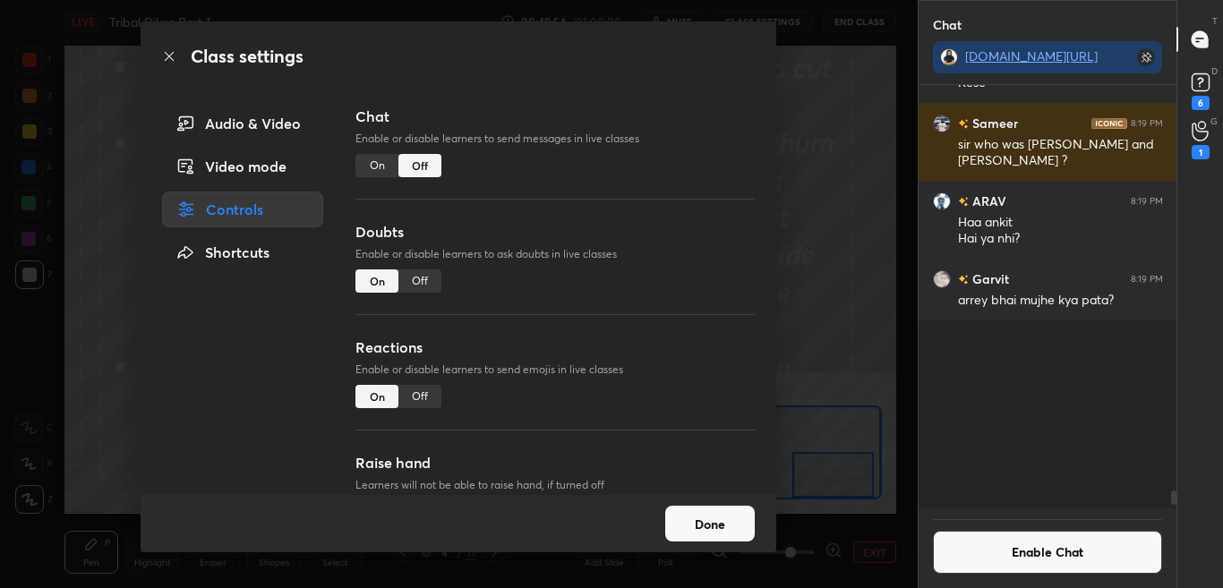
scroll to position [16322, 0]
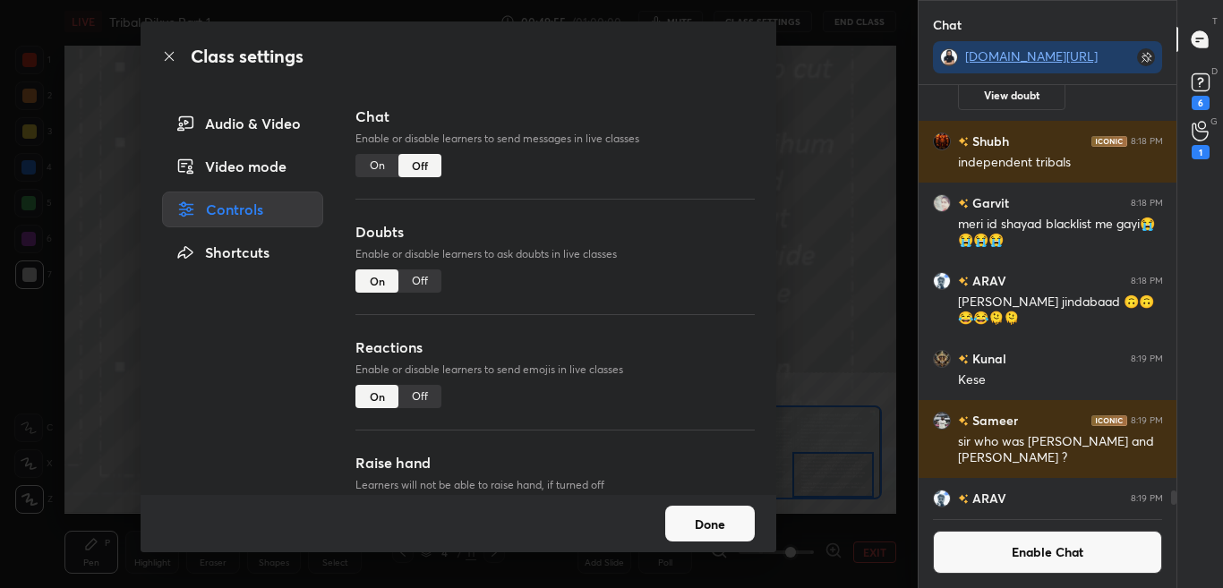
click at [165, 57] on icon at bounding box center [169, 56] width 14 height 14
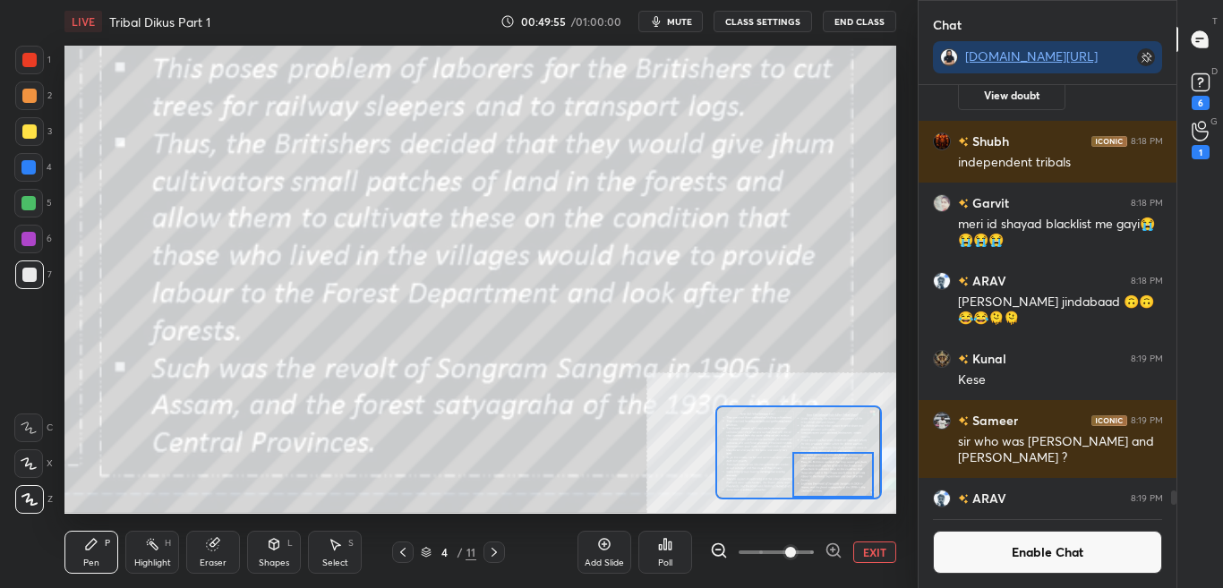
scroll to position [382, 253]
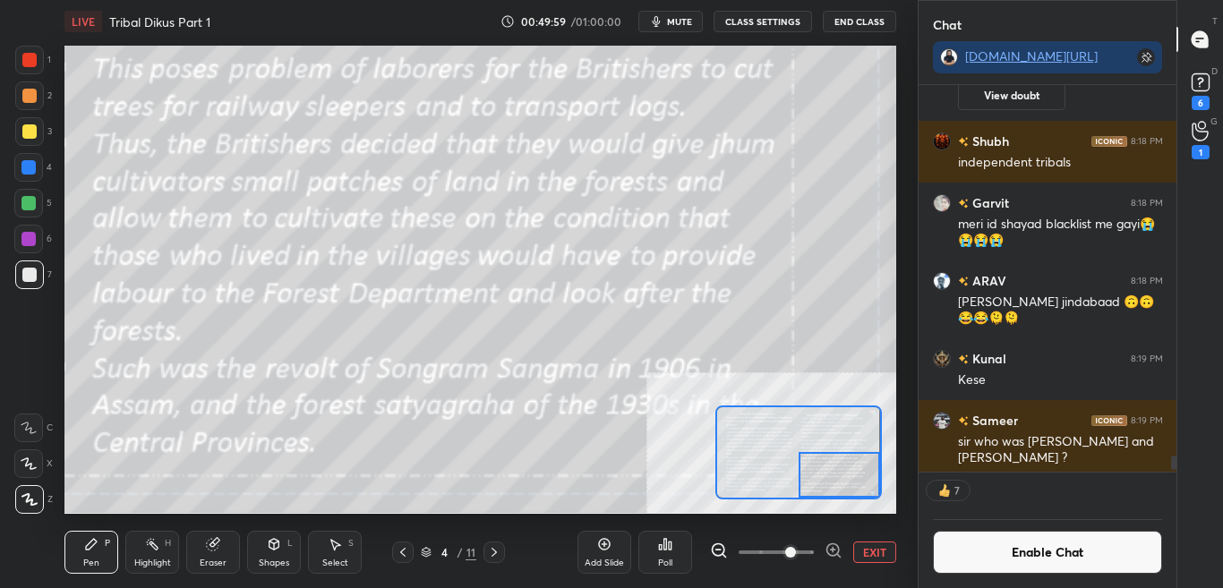
click at [813, 478] on div at bounding box center [840, 474] width 82 height 45
click at [1075, 554] on button "Enable Chat" at bounding box center [1048, 552] width 230 height 43
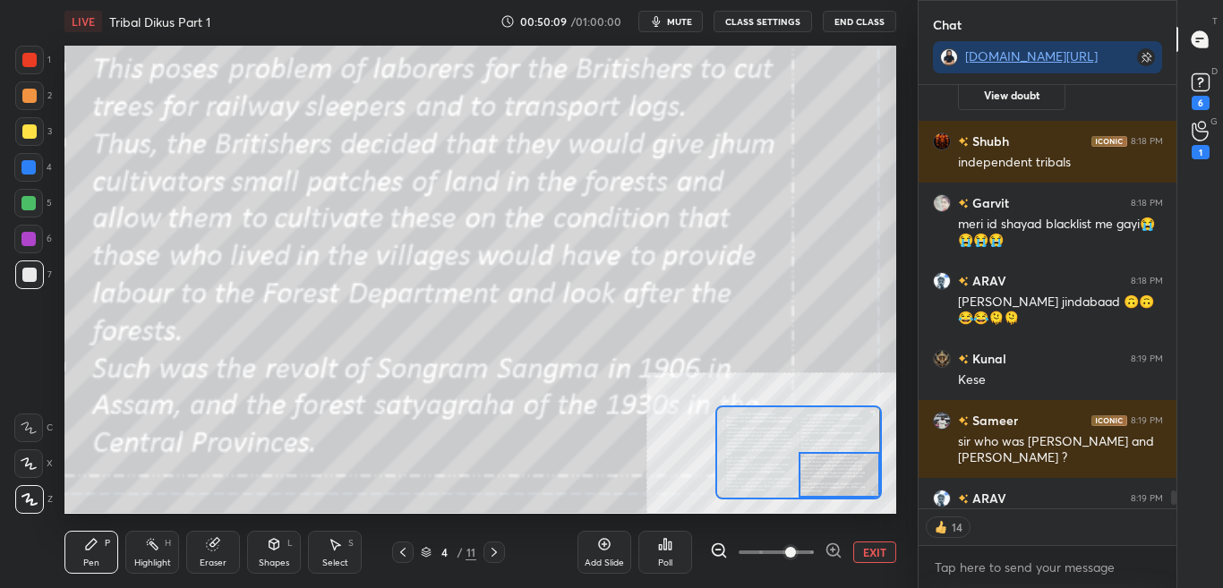
scroll to position [418, 253]
click at [873, 565] on div "Add Slide Poll EXIT" at bounding box center [737, 552] width 319 height 100
click at [867, 545] on button "EXIT" at bounding box center [875, 552] width 43 height 21
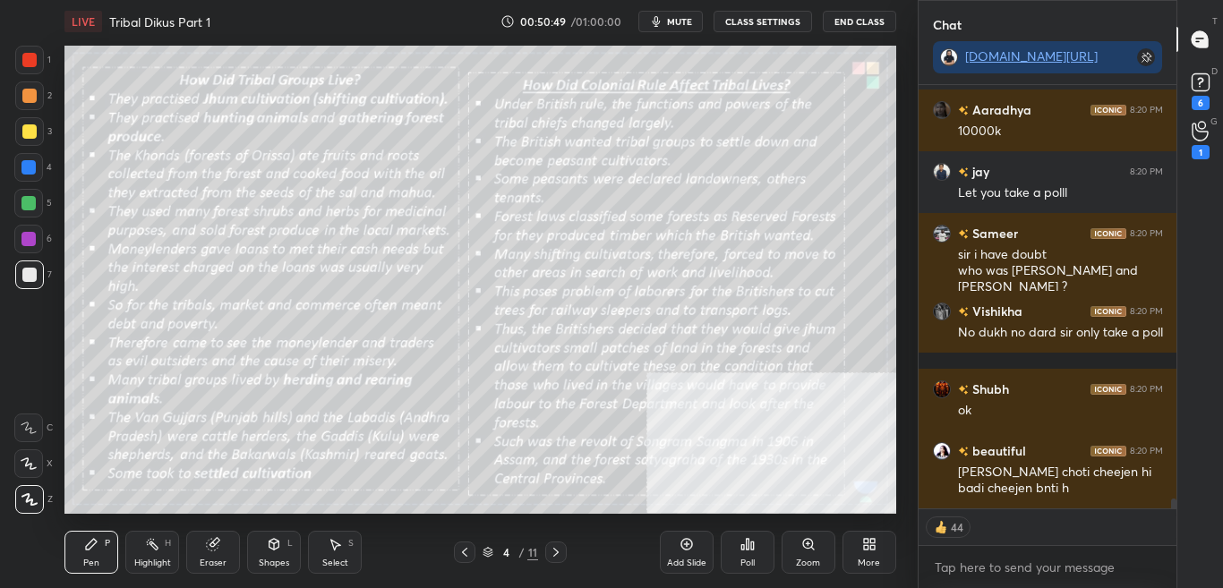
scroll to position [18510, 0]
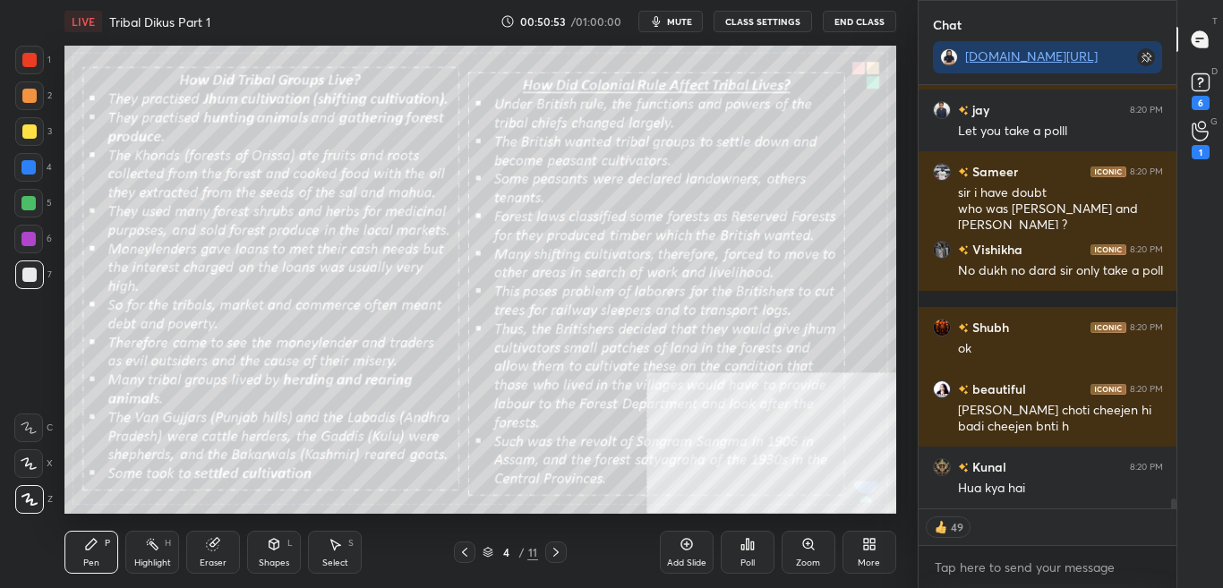
click at [867, 550] on icon at bounding box center [866, 547] width 4 height 4
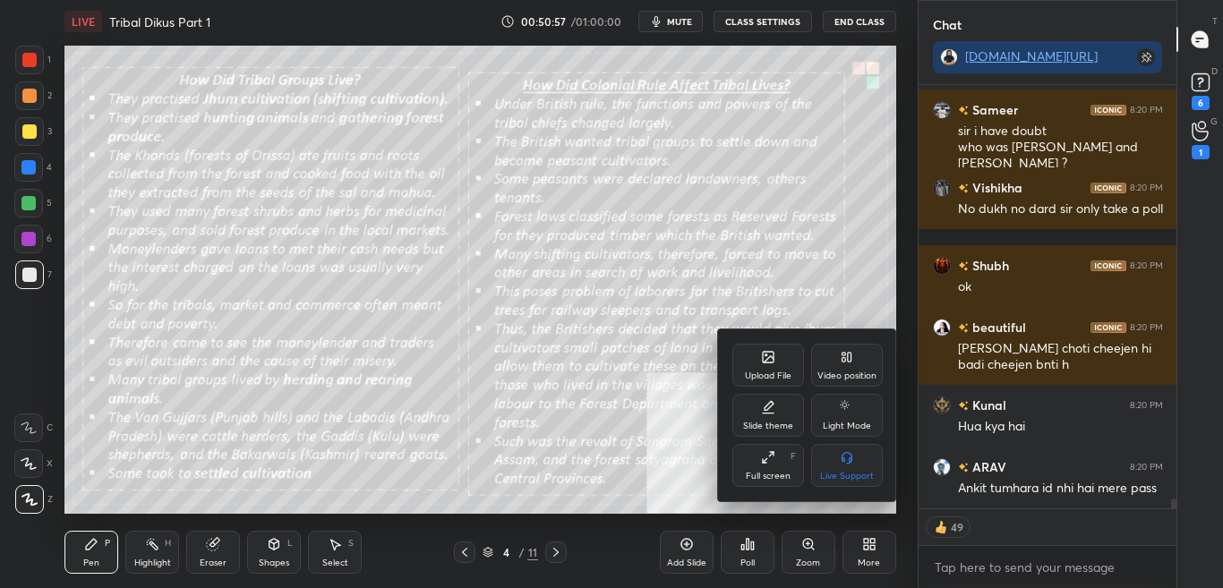
scroll to position [18650, 0]
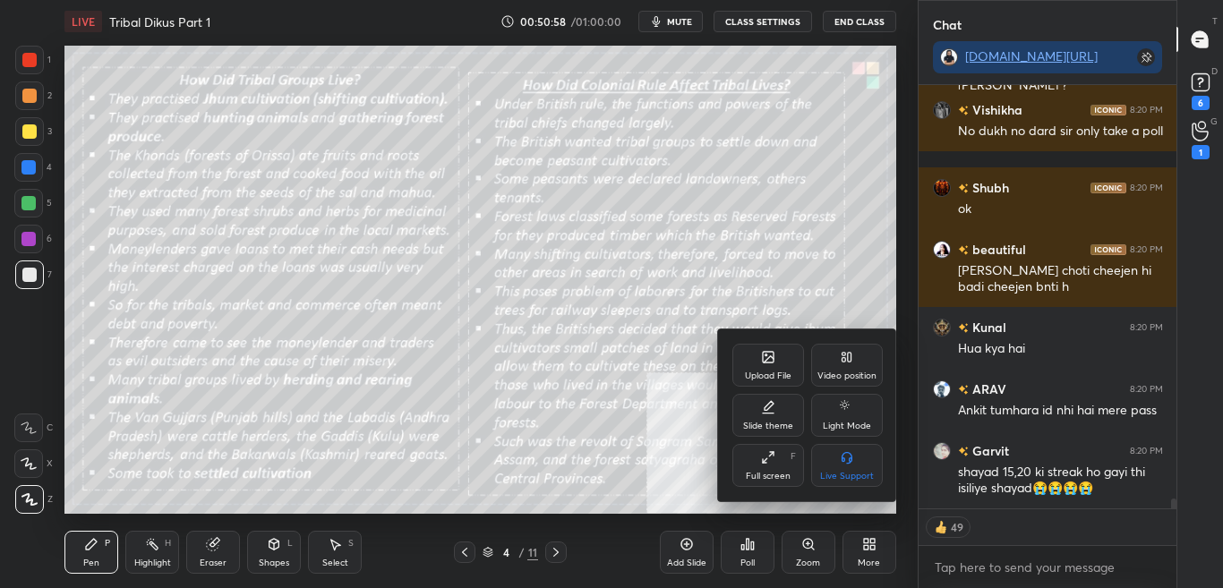
drag, startPoint x: 960, startPoint y: 143, endPoint x: 1062, endPoint y: 235, distance: 137.0
click at [984, 142] on div at bounding box center [611, 294] width 1223 height 588
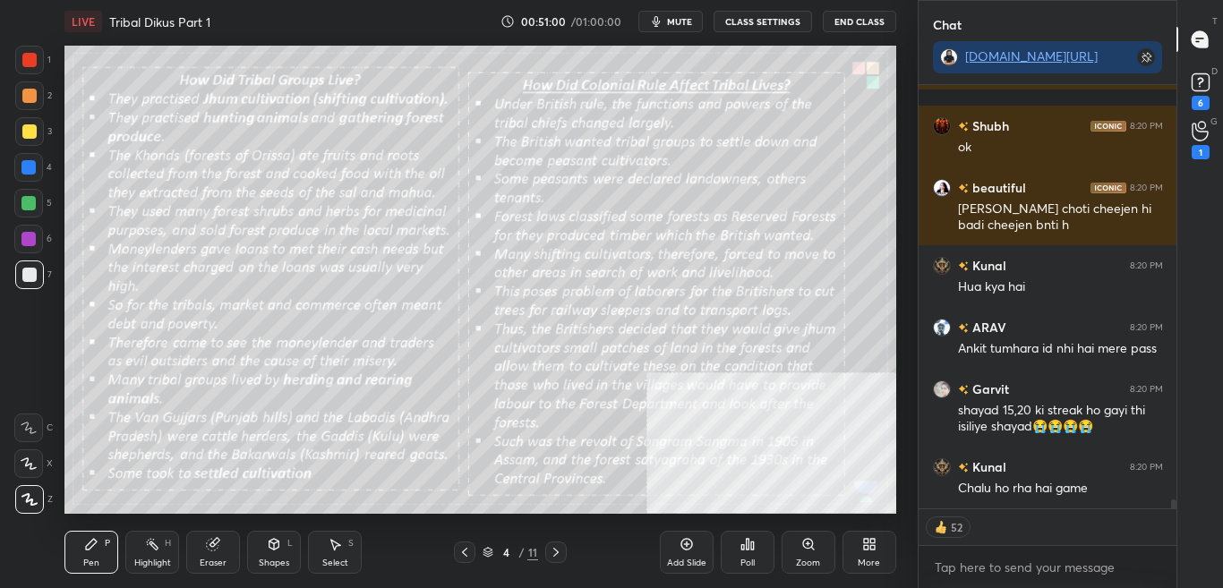
scroll to position [18774, 0]
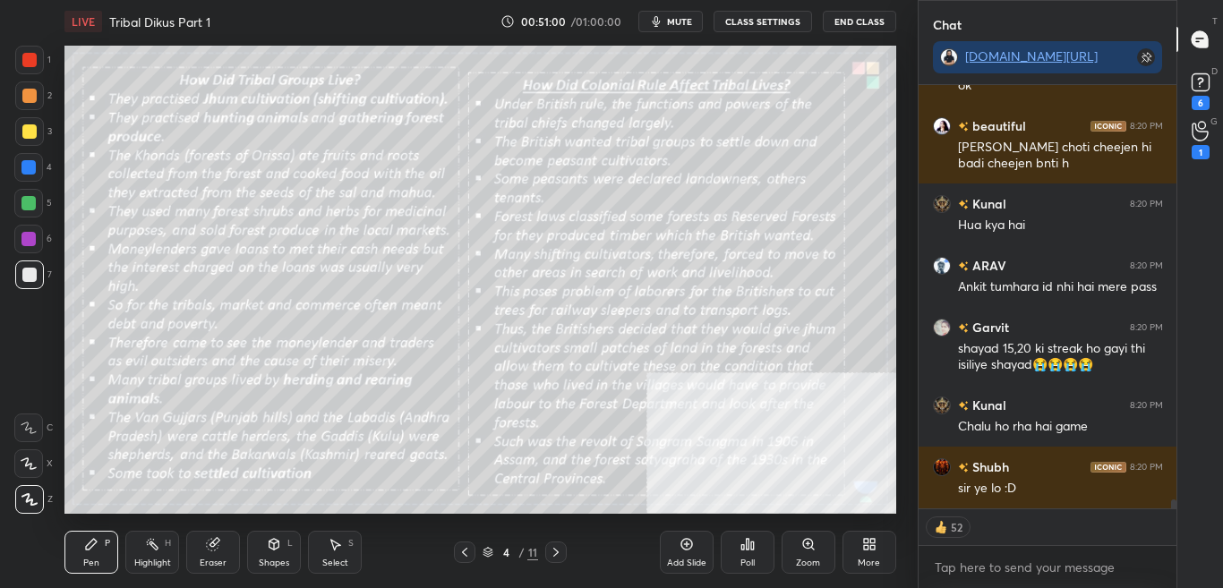
click at [1172, 502] on div at bounding box center [1174, 507] width 5 height 14
click at [1174, 505] on div at bounding box center [1174, 507] width 5 height 14
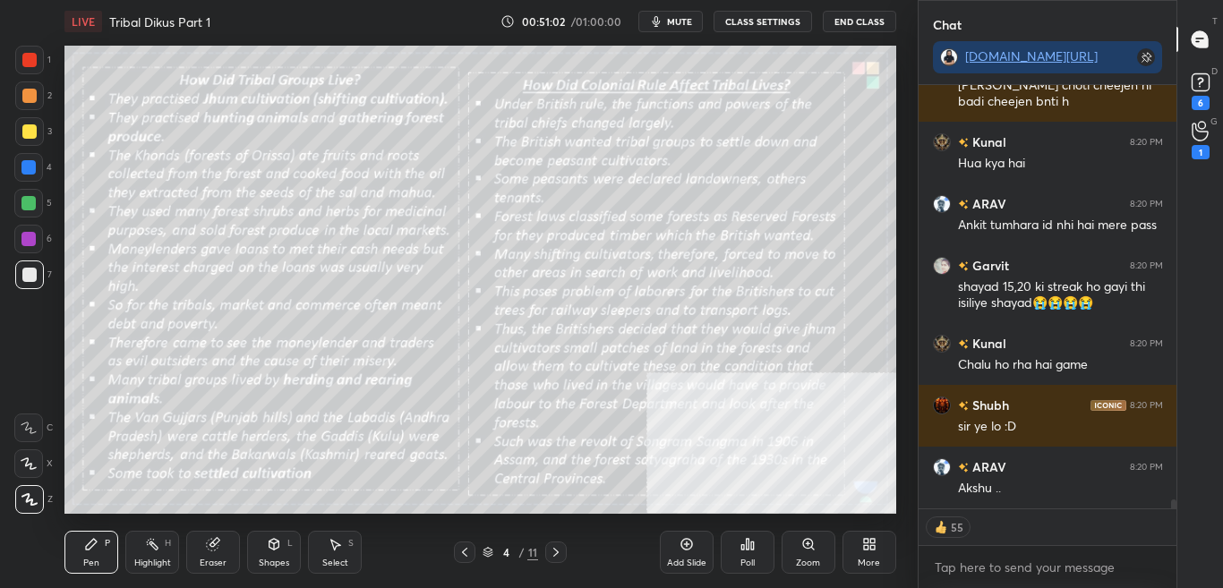
click at [856, 552] on div "More" at bounding box center [870, 552] width 54 height 43
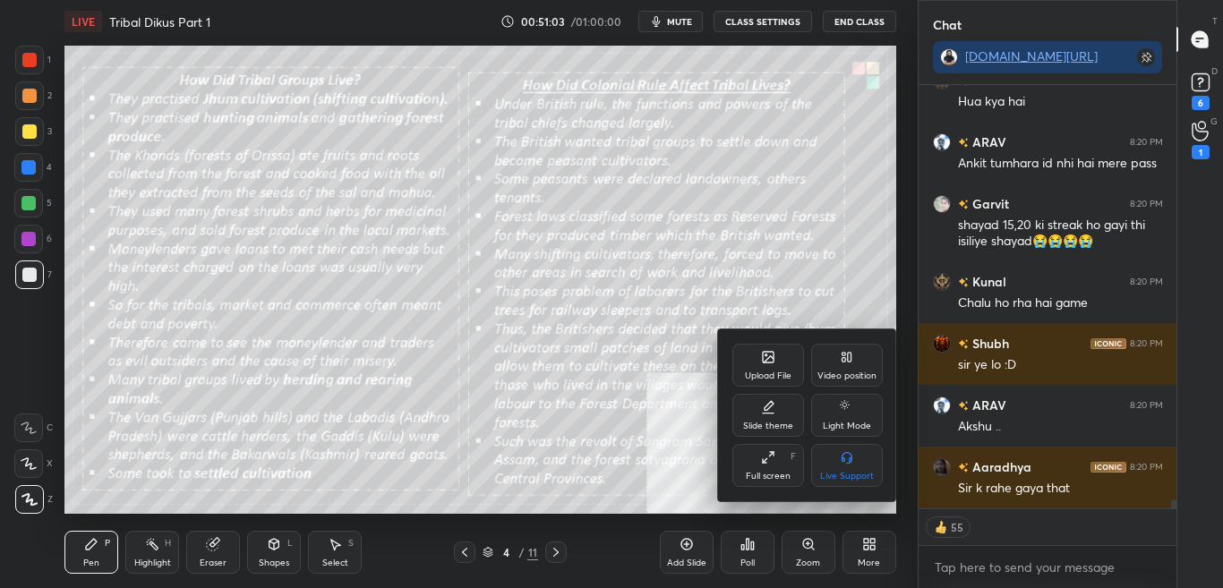
click at [763, 355] on icon at bounding box center [768, 357] width 11 height 11
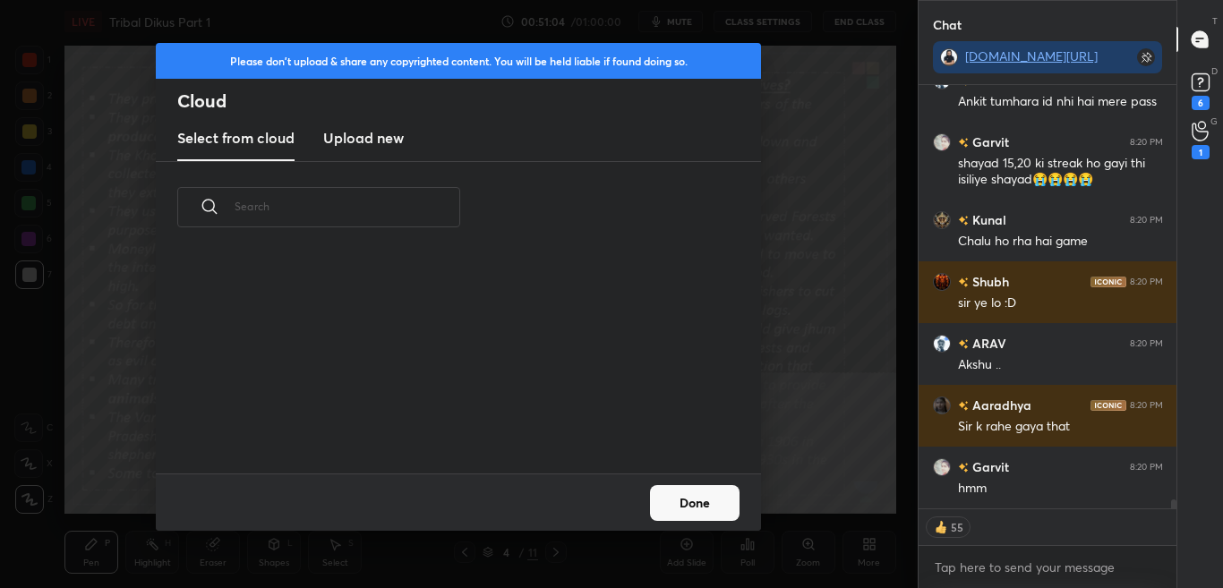
scroll to position [19098, 0]
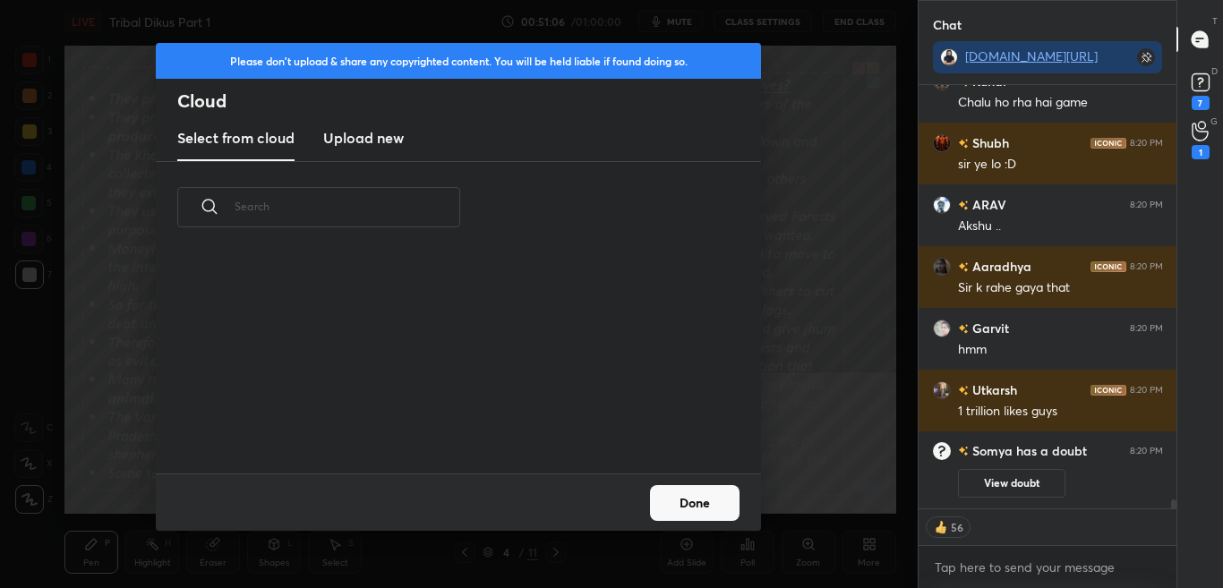
click at [359, 132] on h3 "Upload new" at bounding box center [363, 137] width 81 height 21
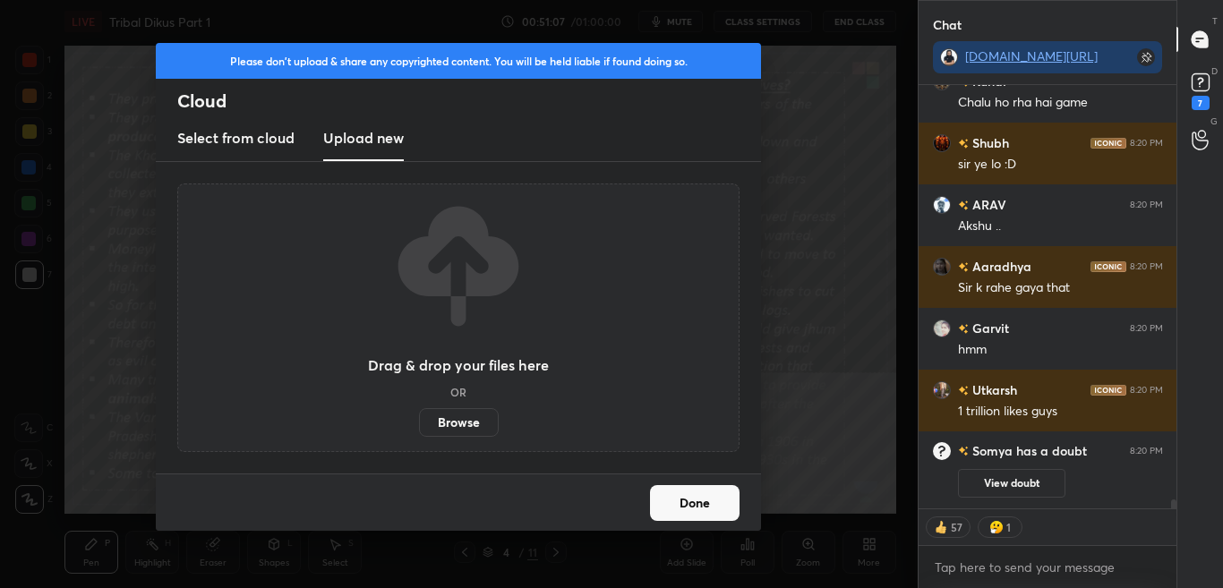
drag, startPoint x: 461, startPoint y: 420, endPoint x: 620, endPoint y: 398, distance: 160.1
click at [618, 398] on div "Drag & drop your files here OR Browse" at bounding box center [458, 318] width 562 height 269
click at [736, 502] on button "Done" at bounding box center [695, 503] width 90 height 36
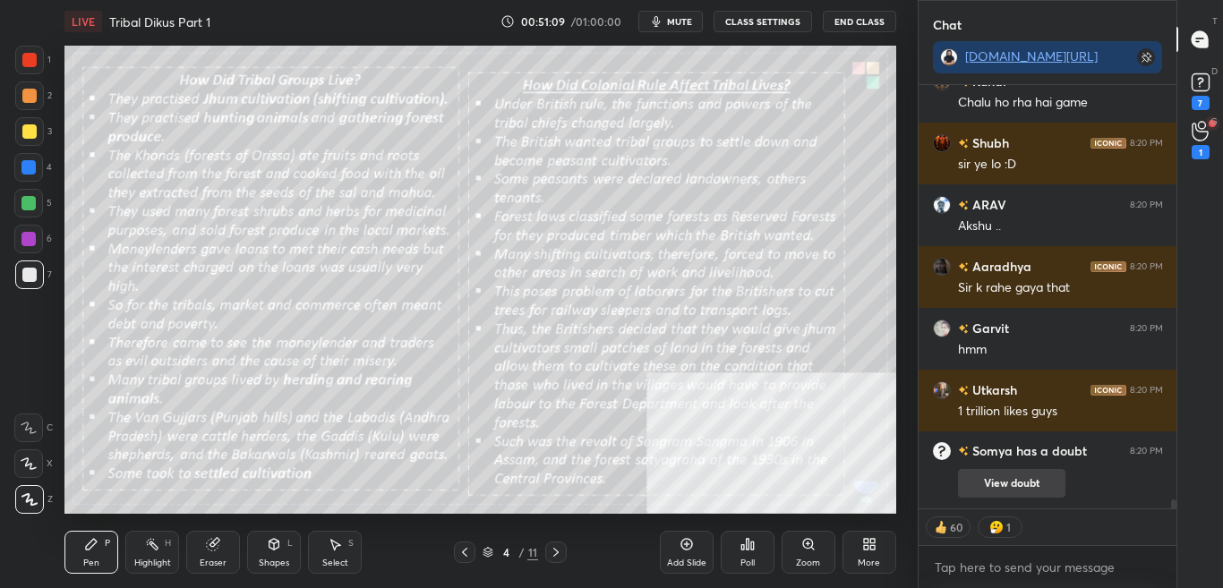
click at [992, 486] on button "View doubt" at bounding box center [1011, 483] width 107 height 29
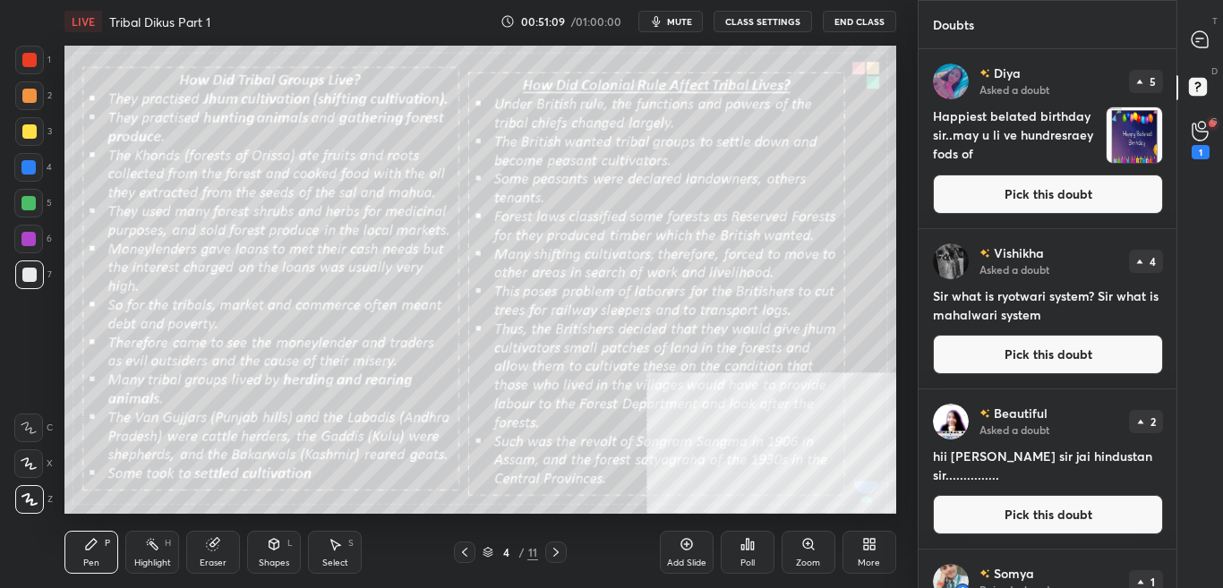
scroll to position [534, 253]
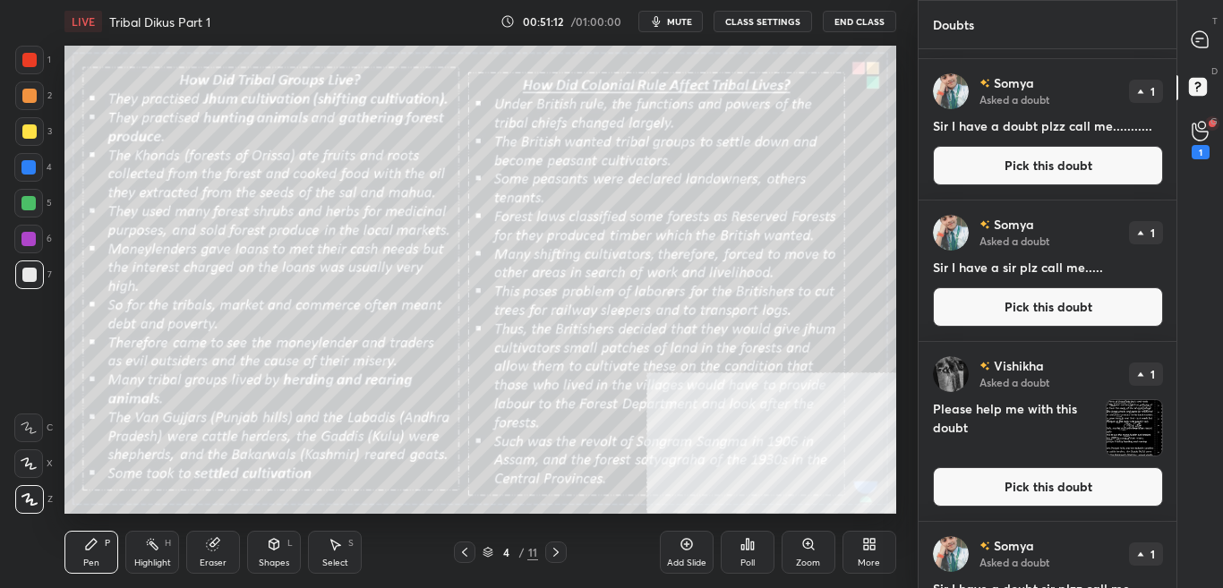
click at [1178, 448] on div "T Messages (T) D Doubts (D) G Raise Hand (G) 1" at bounding box center [1200, 294] width 47 height 588
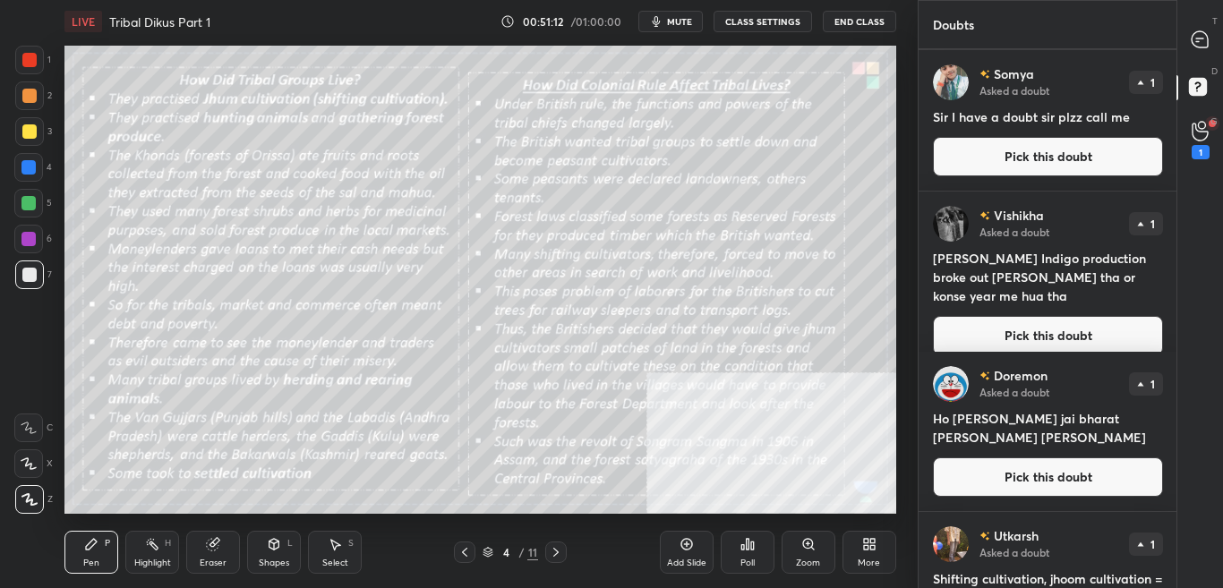
click at [1180, 528] on div "T Messages (T) D Doubts (D) G Raise Hand (G) 1" at bounding box center [1200, 294] width 47 height 588
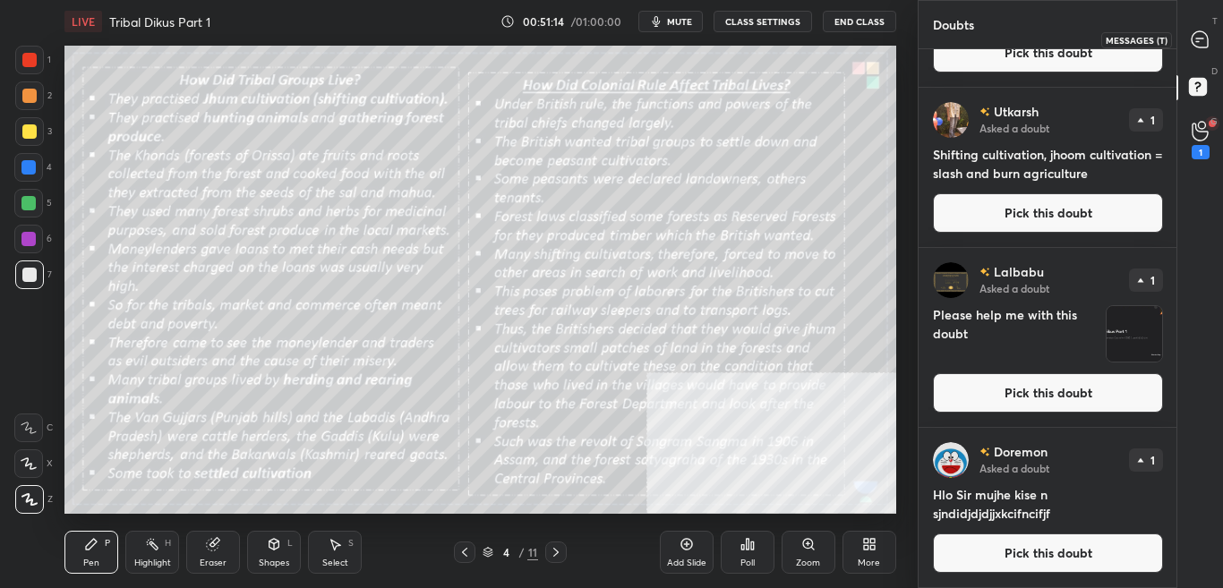
click at [1206, 48] on icon at bounding box center [1200, 39] width 19 height 19
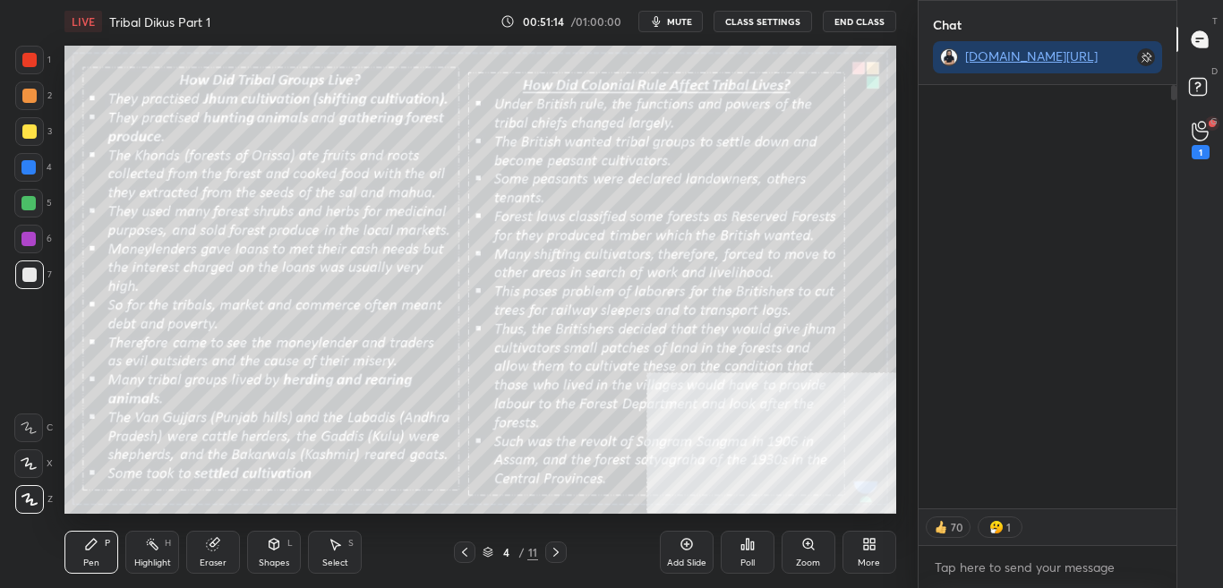
scroll to position [498, 253]
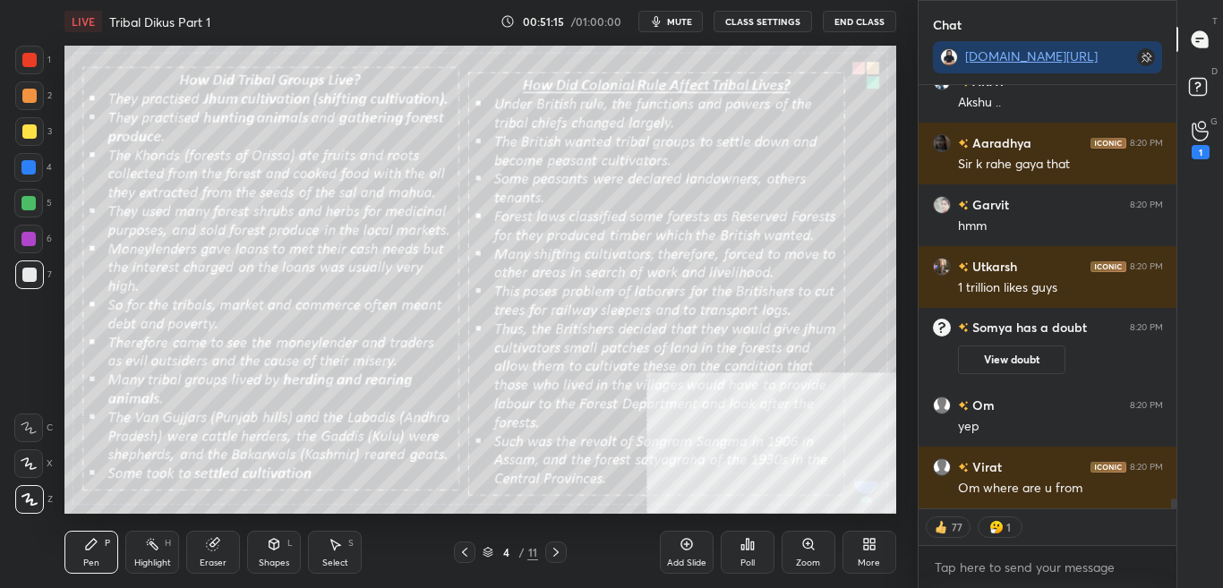
click at [874, 549] on icon at bounding box center [873, 547] width 4 height 4
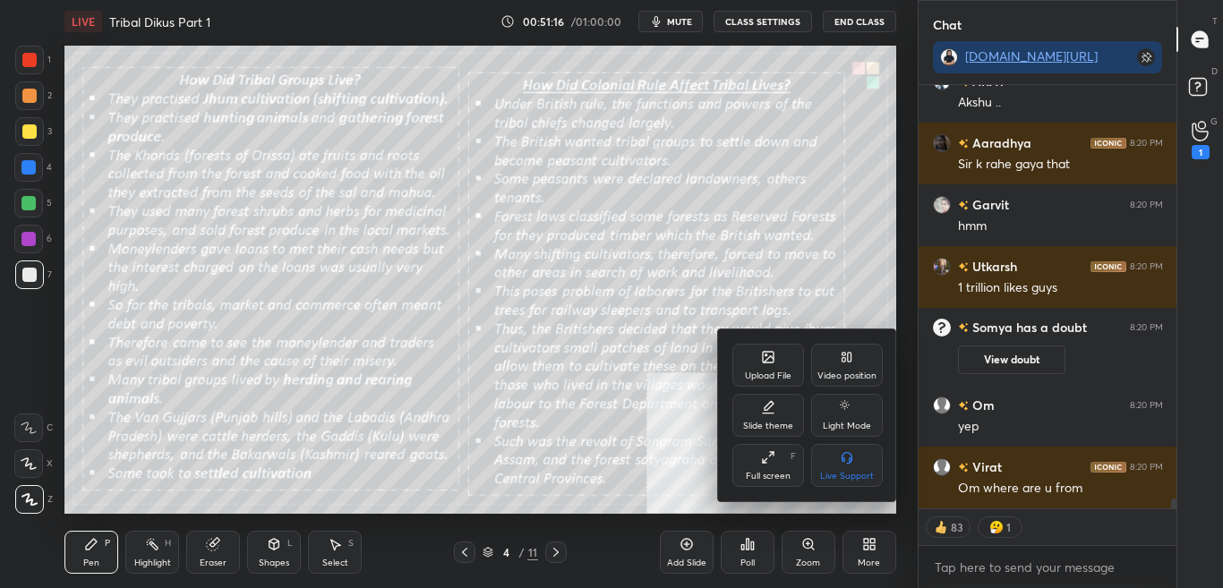
click at [764, 364] on icon at bounding box center [768, 357] width 14 height 14
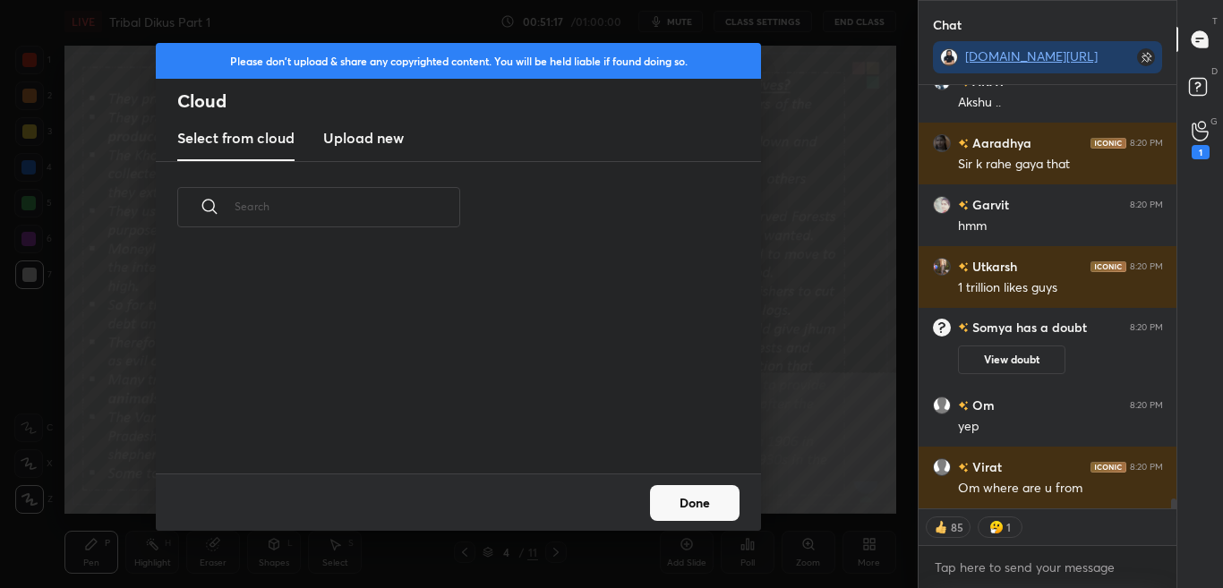
click at [379, 129] on h3 "Upload new" at bounding box center [363, 137] width 81 height 21
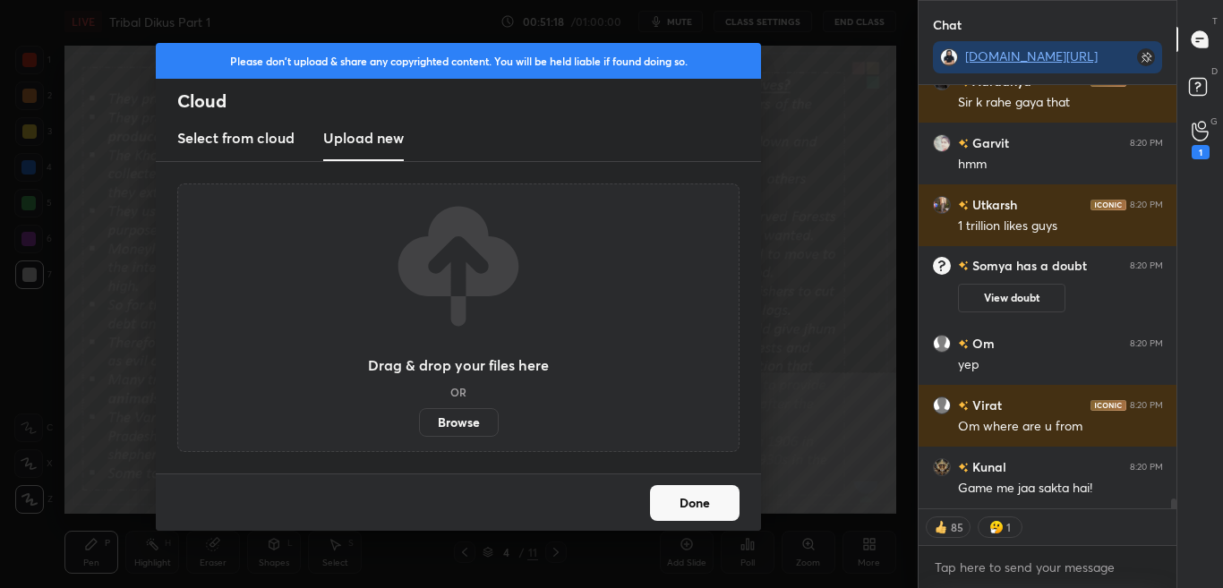
click at [447, 417] on label "Browse" at bounding box center [459, 422] width 80 height 29
click at [419, 417] on input "Browse" at bounding box center [419, 422] width 0 height 29
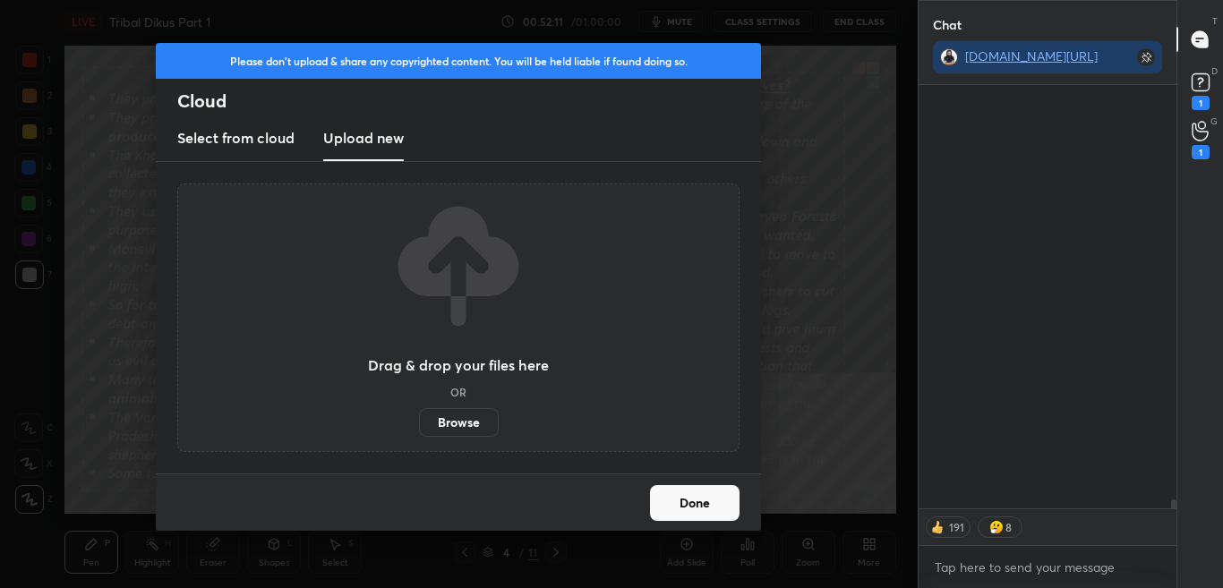
scroll to position [19588, 0]
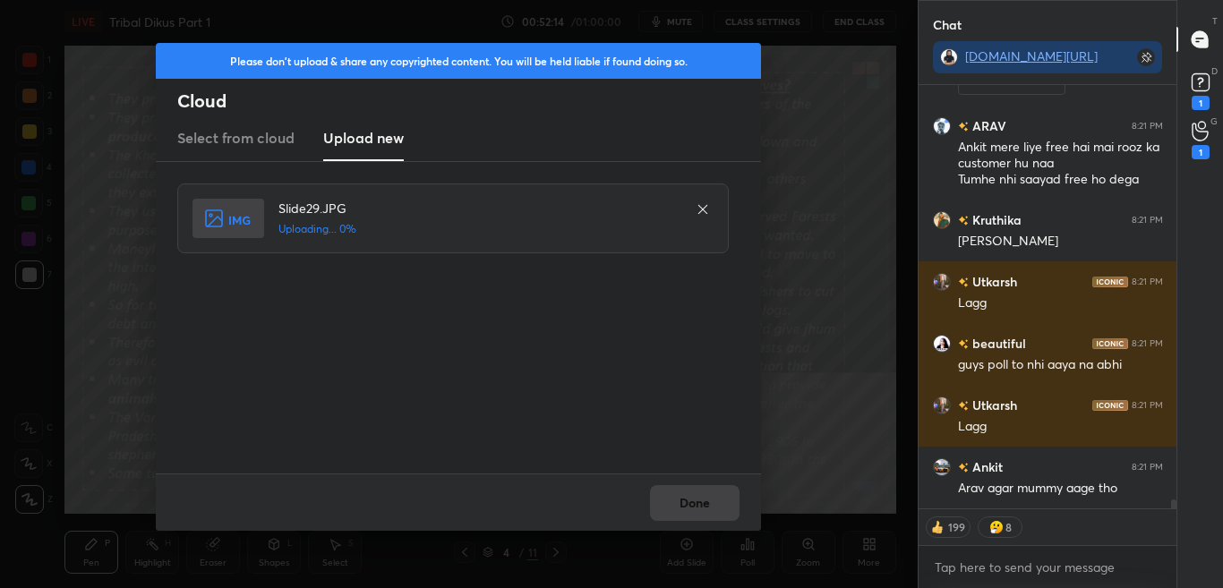
click at [700, 506] on div "Done" at bounding box center [458, 502] width 605 height 57
click at [700, 505] on div "Done" at bounding box center [458, 502] width 605 height 57
click at [700, 502] on div "Done" at bounding box center [458, 502] width 605 height 57
click at [701, 501] on div "Done" at bounding box center [458, 502] width 605 height 57
click at [702, 500] on div "Done" at bounding box center [458, 502] width 605 height 57
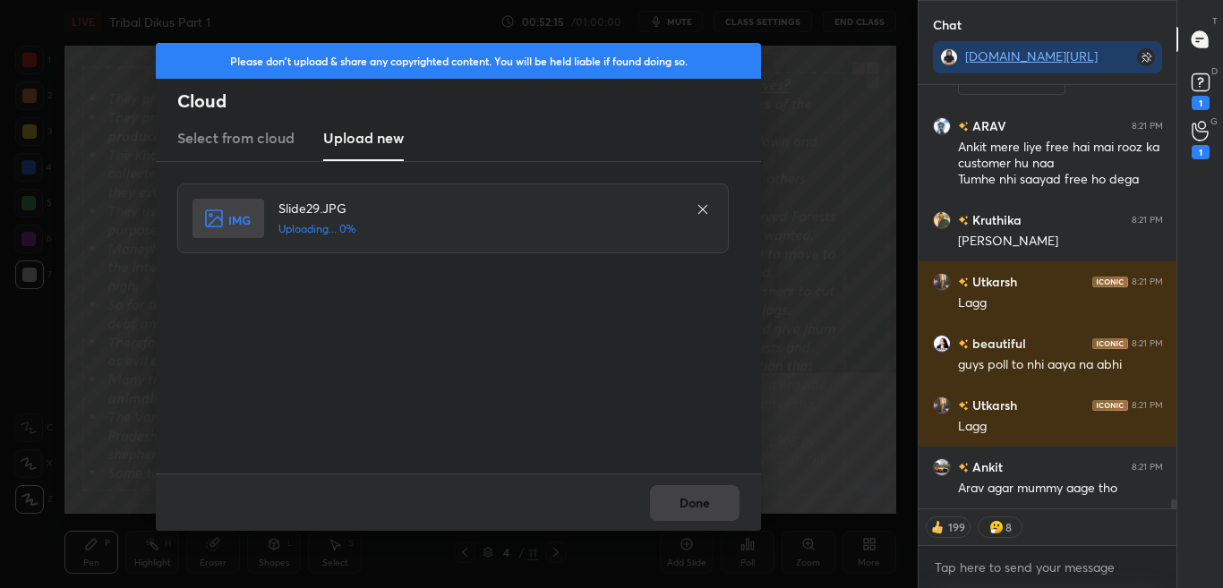
click at [702, 499] on div "Done" at bounding box center [458, 502] width 605 height 57
click at [703, 496] on div "Done" at bounding box center [458, 502] width 605 height 57
click at [705, 493] on div "Done" at bounding box center [458, 502] width 605 height 57
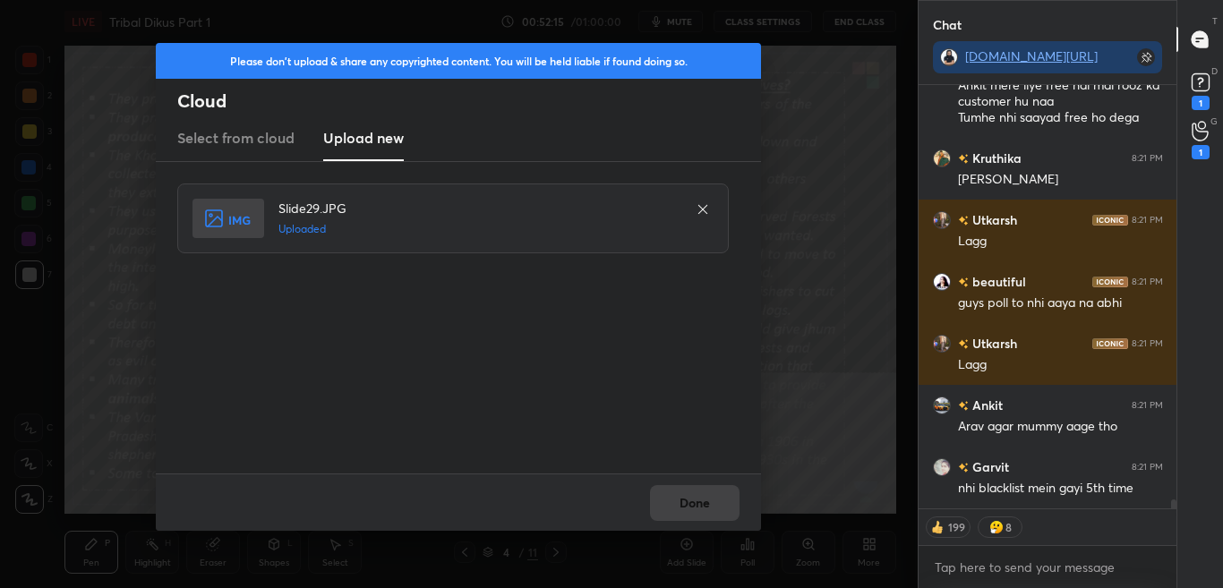
click at [706, 489] on div "Done" at bounding box center [458, 502] width 605 height 57
click at [706, 488] on button "Done" at bounding box center [695, 503] width 90 height 36
click at [706, 489] on button "Done" at bounding box center [695, 503] width 90 height 36
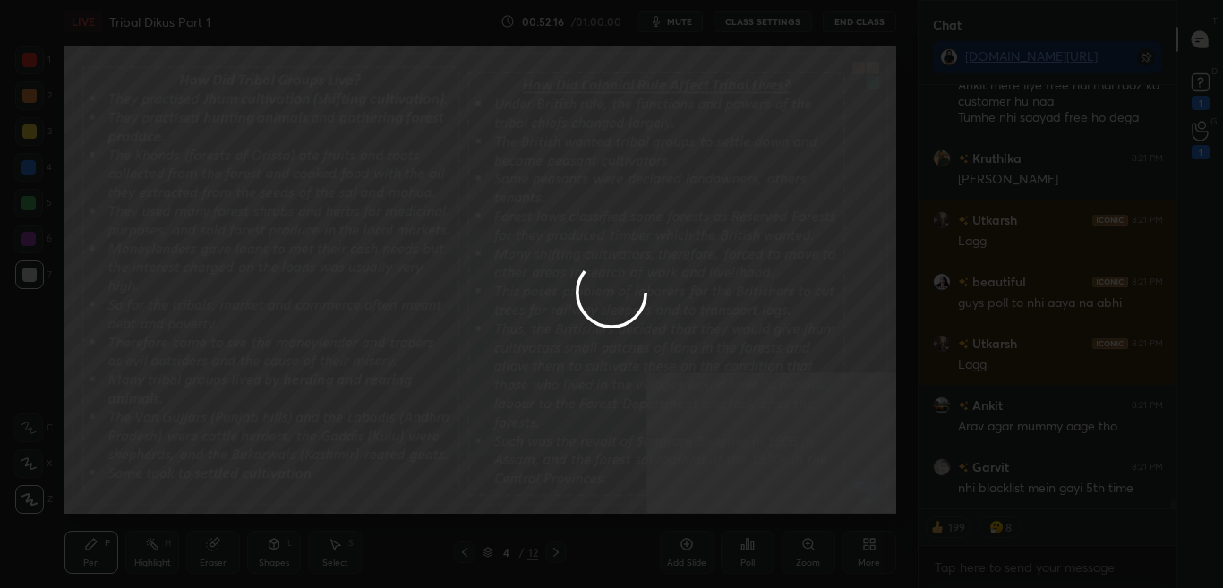
click at [706, 491] on div at bounding box center [611, 294] width 1223 height 588
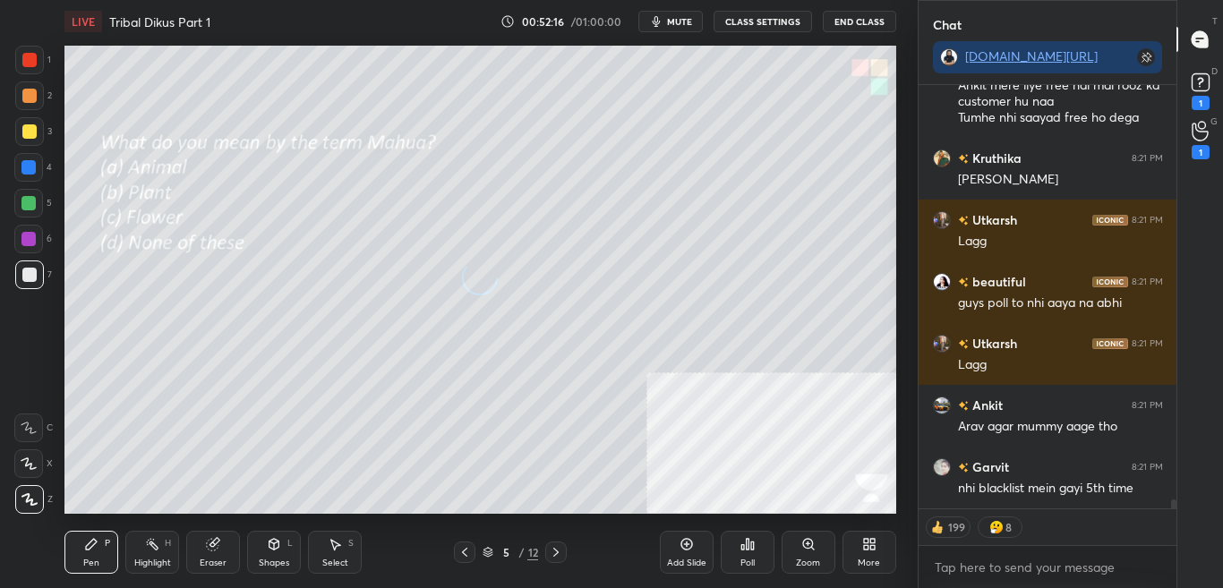
scroll to position [19712, 0]
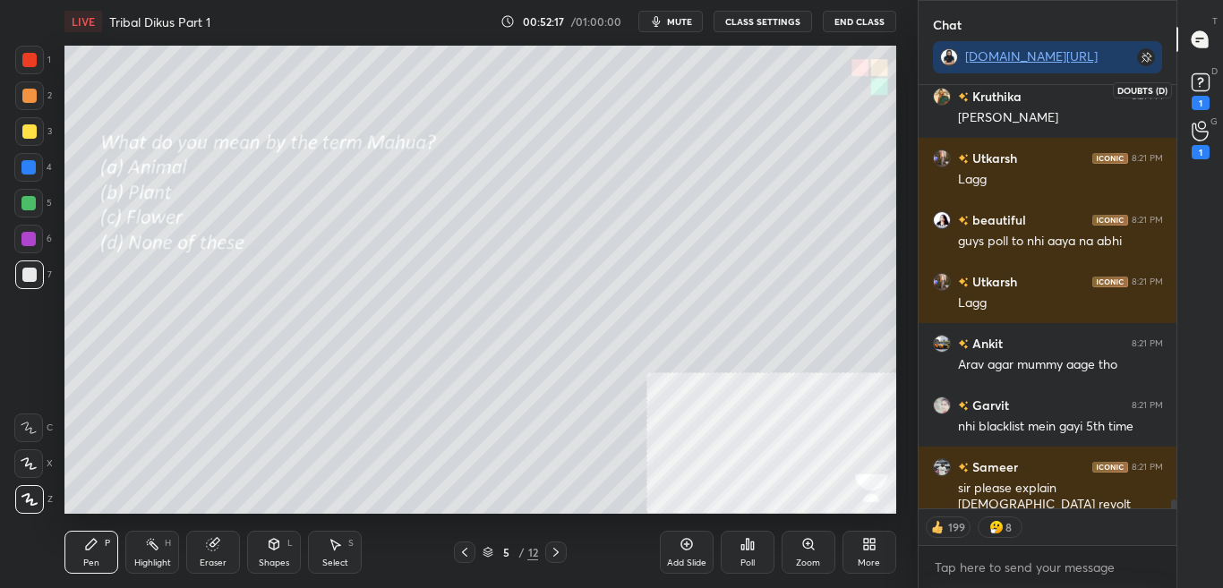
click at [1212, 83] on icon at bounding box center [1201, 82] width 27 height 27
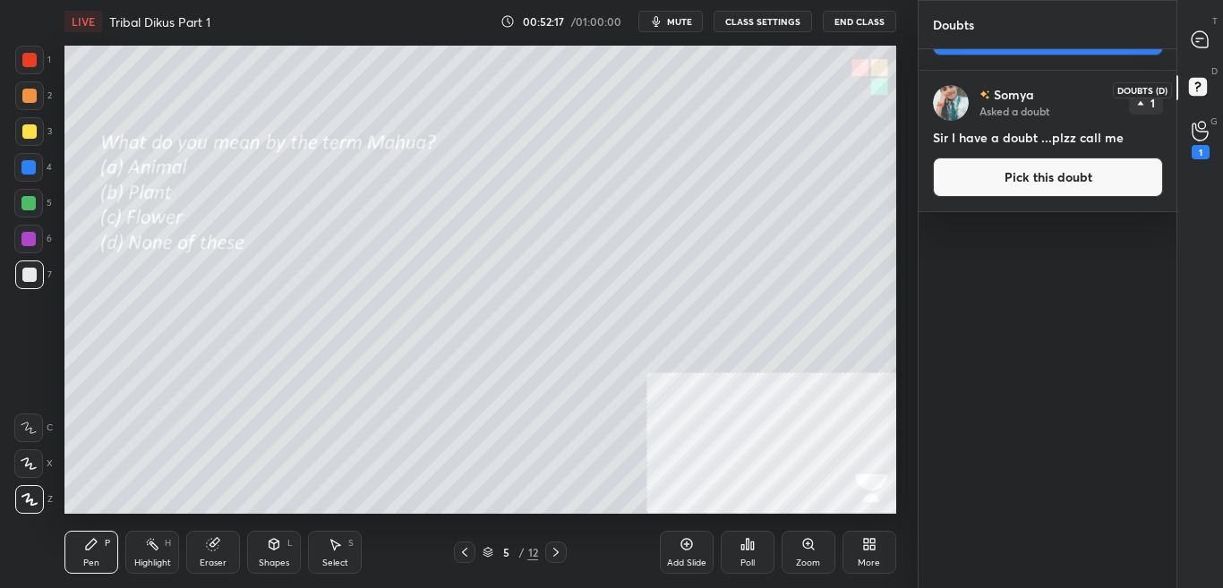
scroll to position [6, 6]
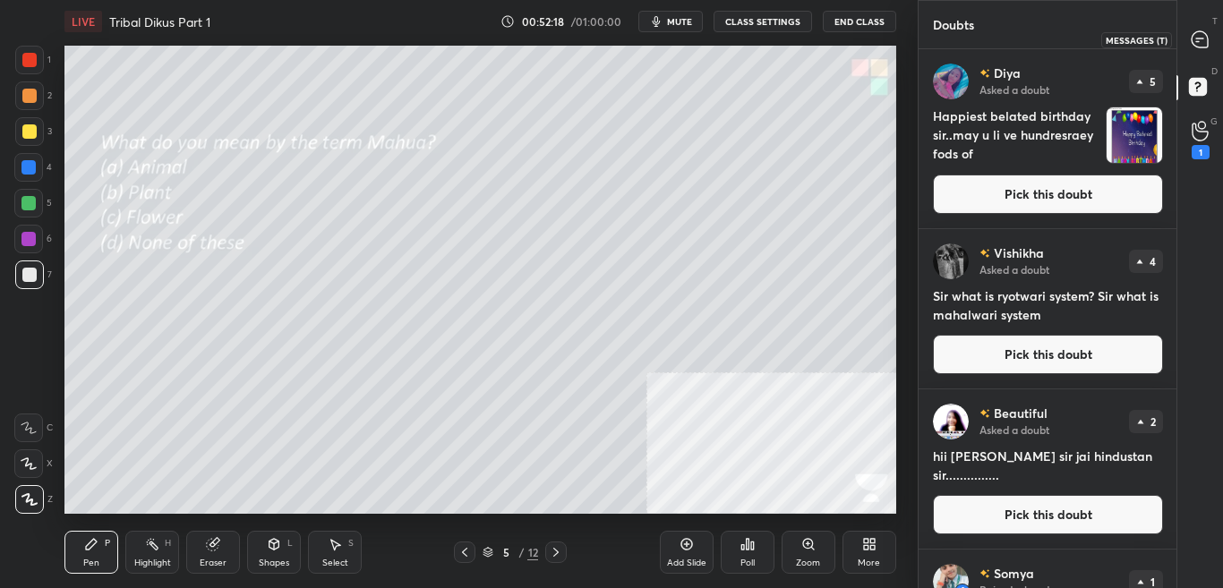
click at [1206, 48] on icon at bounding box center [1200, 39] width 19 height 19
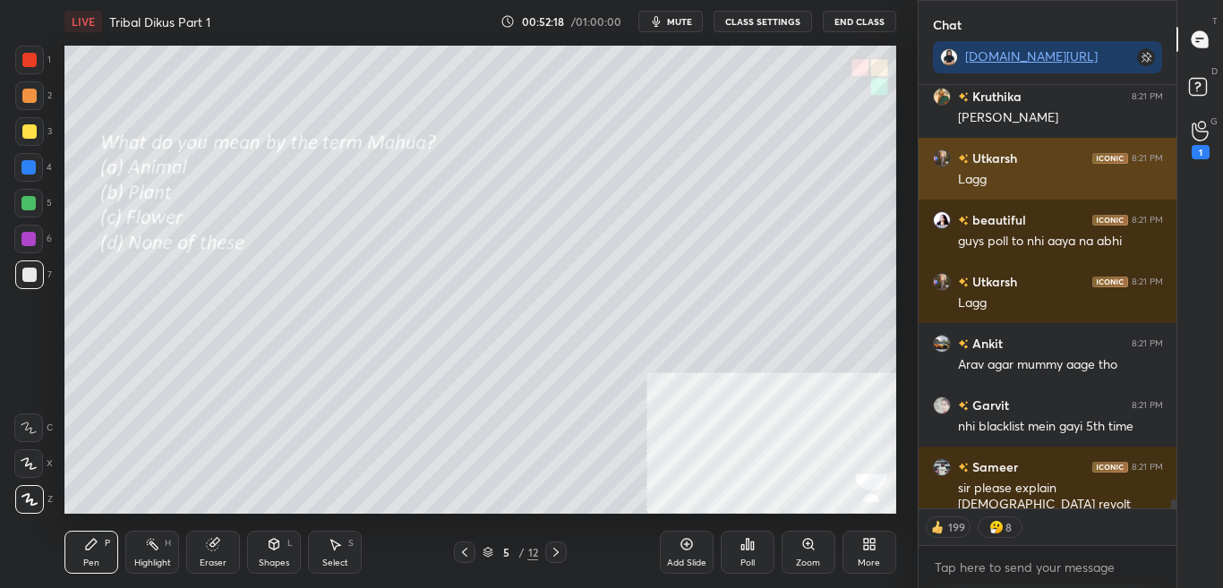
scroll to position [418, 253]
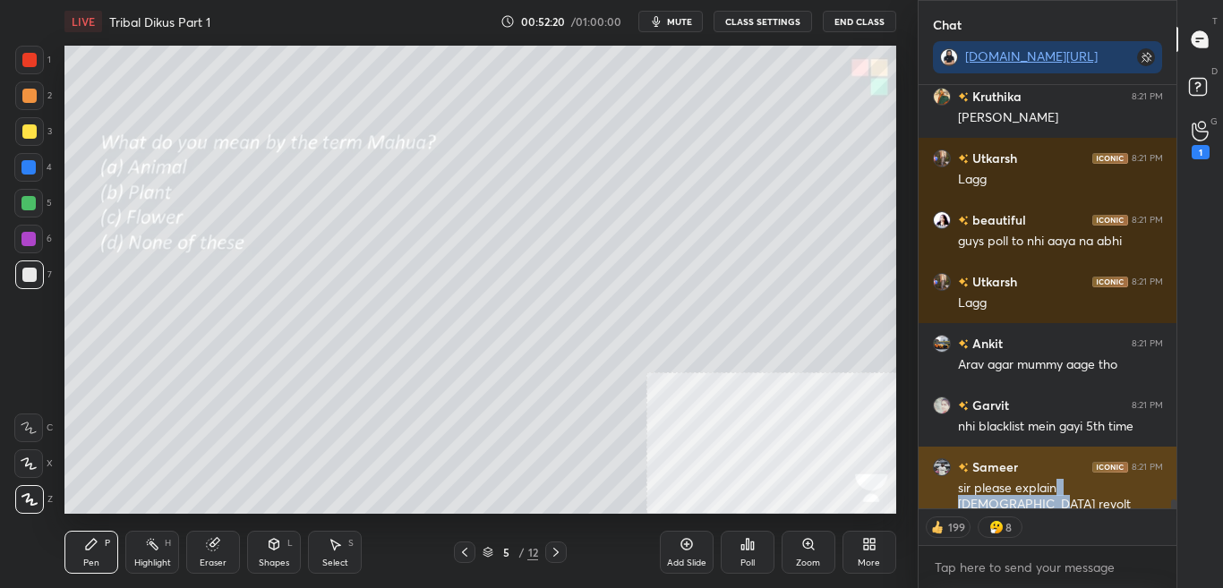
drag, startPoint x: 1058, startPoint y: 490, endPoint x: 1147, endPoint y: 497, distance: 89.9
click at [1147, 497] on div "sir please explain [DEMOGRAPHIC_DATA] revolt" at bounding box center [1060, 497] width 205 height 34
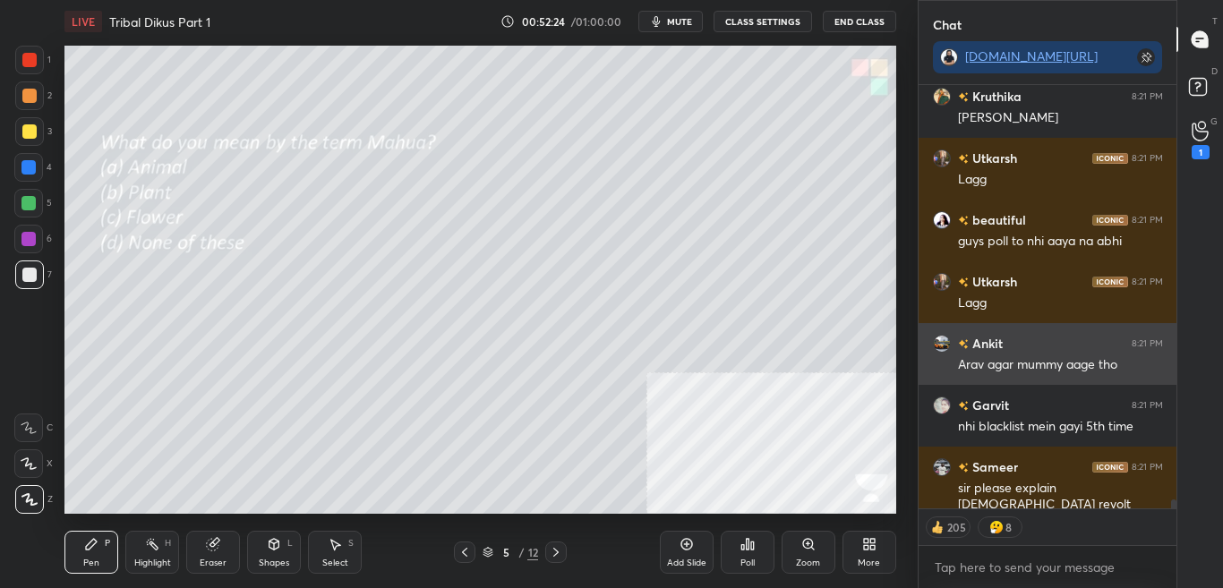
drag, startPoint x: 1103, startPoint y: 494, endPoint x: 1039, endPoint y: 369, distance: 140.2
click at [1040, 369] on div "Arav agar mummy aage tho" at bounding box center [1060, 365] width 205 height 18
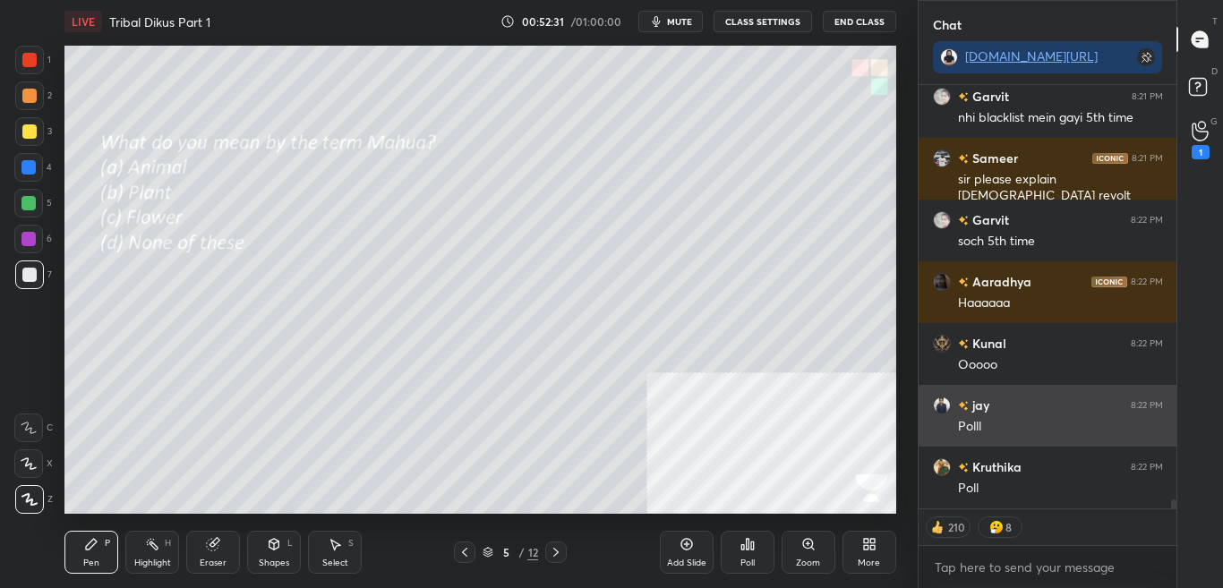
scroll to position [20537, 0]
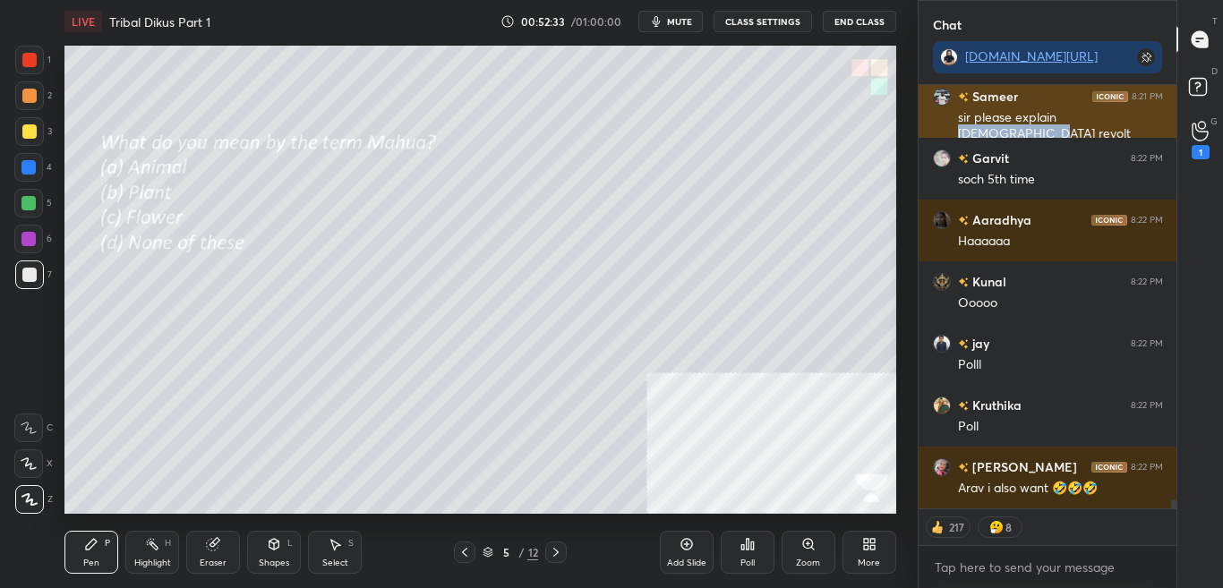
drag, startPoint x: 1063, startPoint y: 118, endPoint x: 1144, endPoint y: 115, distance: 80.7
click at [1144, 116] on div "sir please explain [DEMOGRAPHIC_DATA] revolt" at bounding box center [1060, 126] width 205 height 34
copy div "[DEMOGRAPHIC_DATA] revolt"
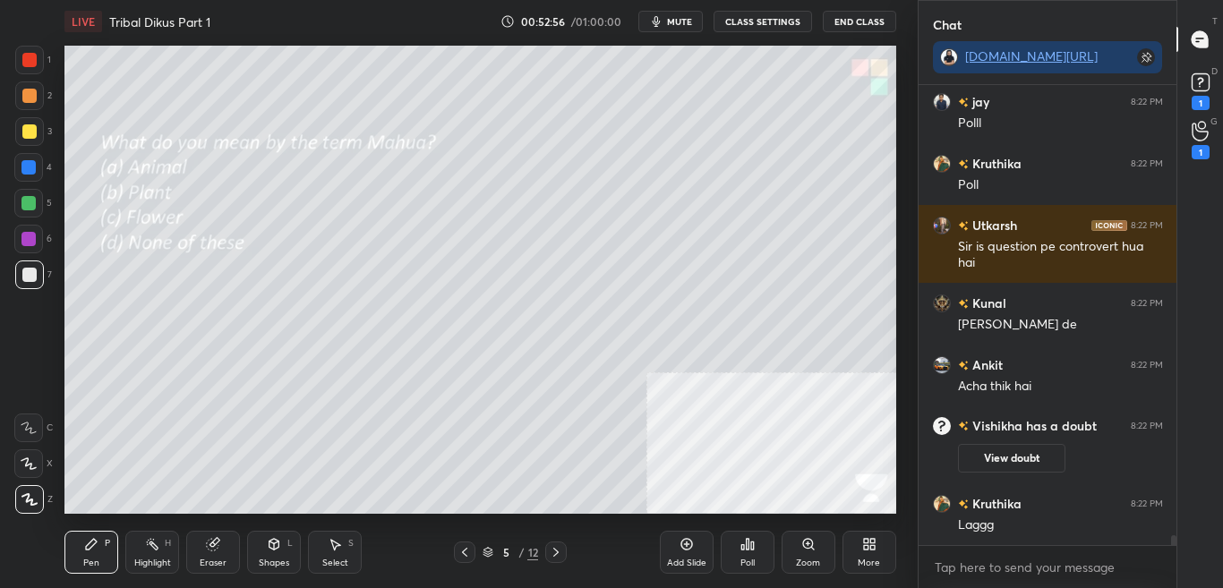
scroll to position [20287, 0]
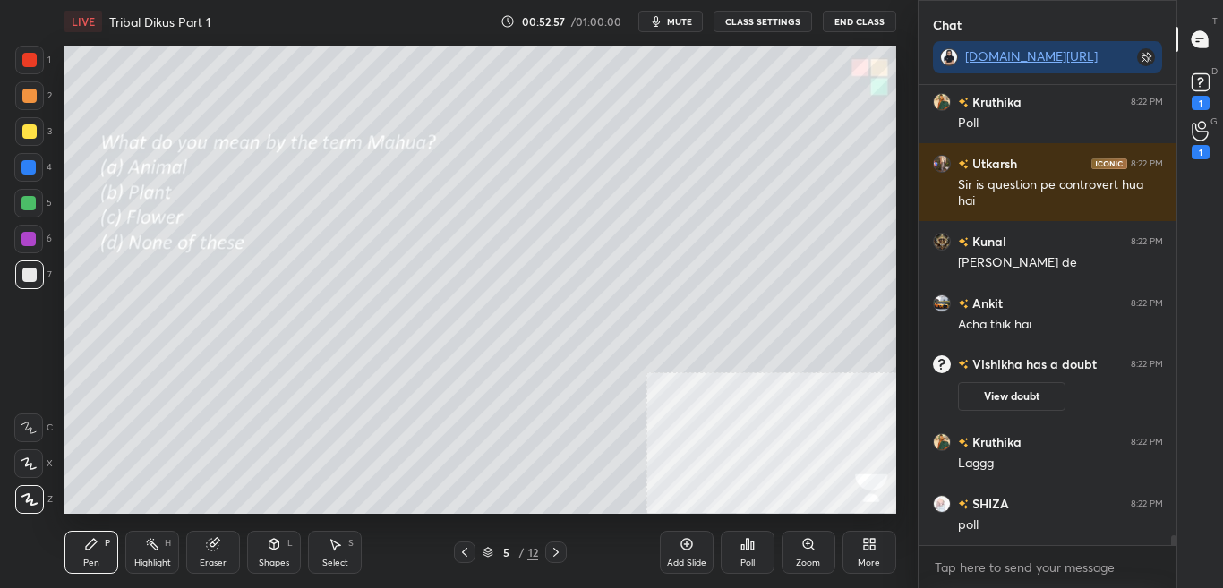
click at [739, 555] on div "Poll" at bounding box center [748, 552] width 54 height 43
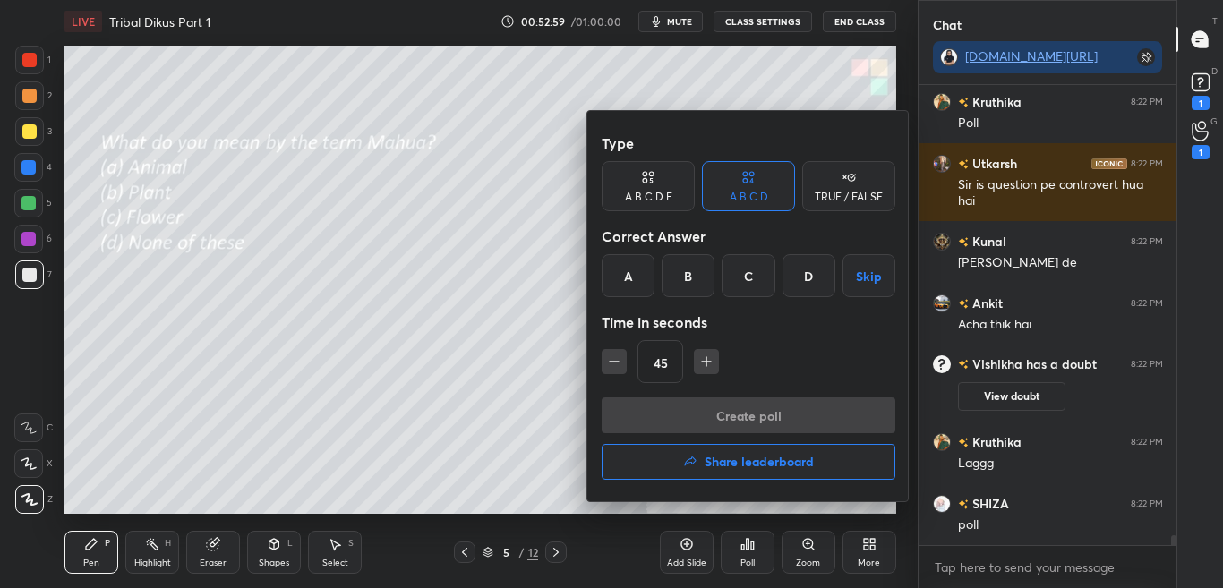
scroll to position [20348, 0]
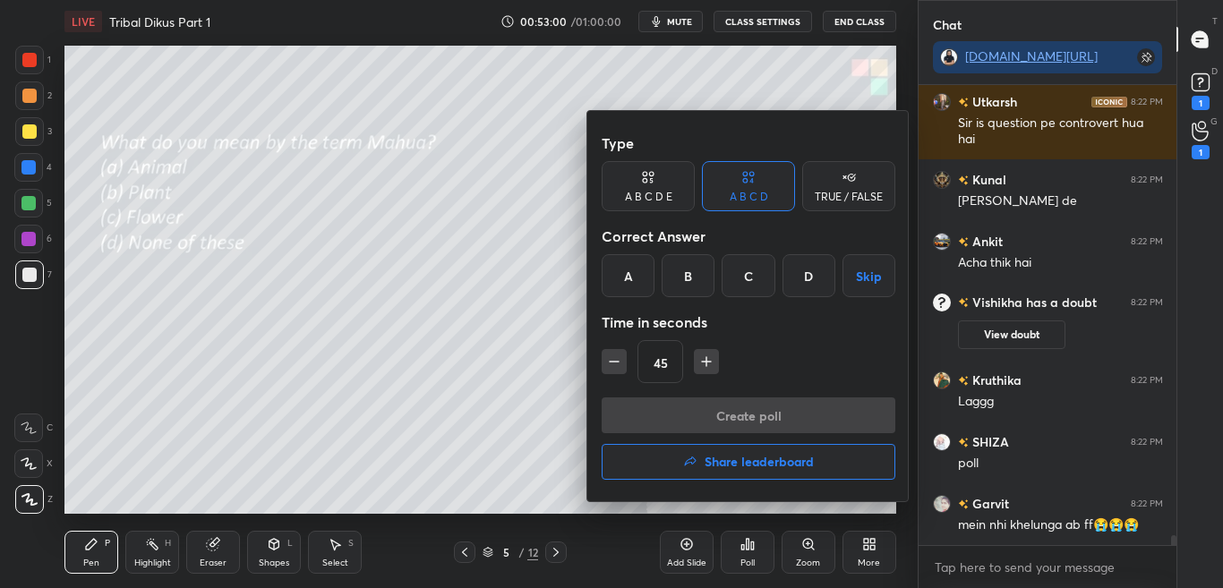
click at [759, 283] on div "C" at bounding box center [748, 275] width 53 height 43
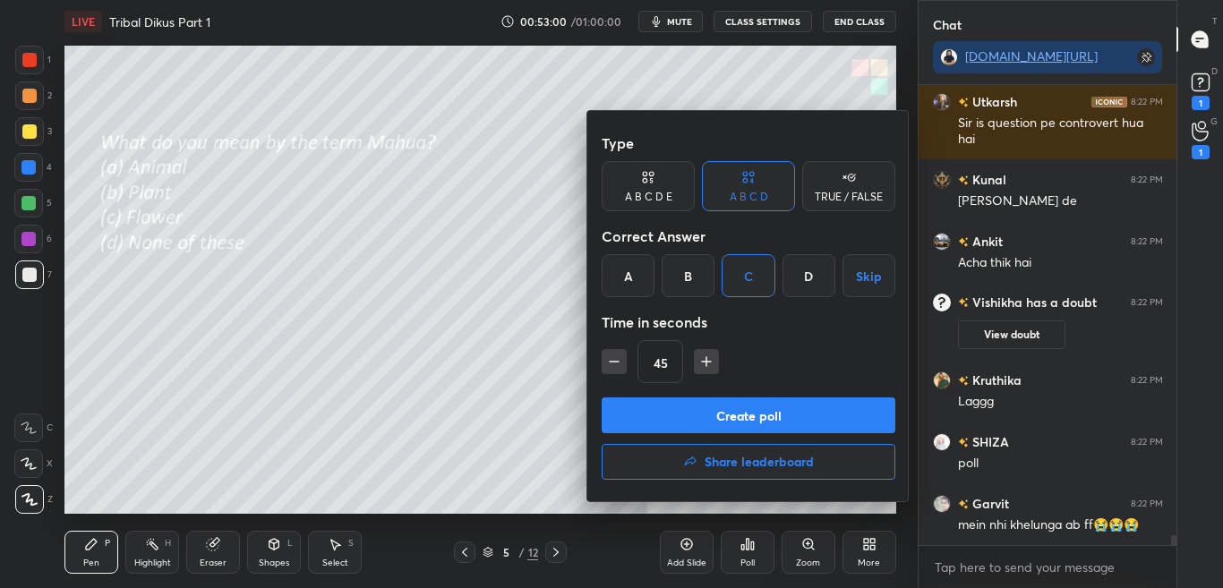
click at [770, 405] on button "Create poll" at bounding box center [749, 416] width 294 height 36
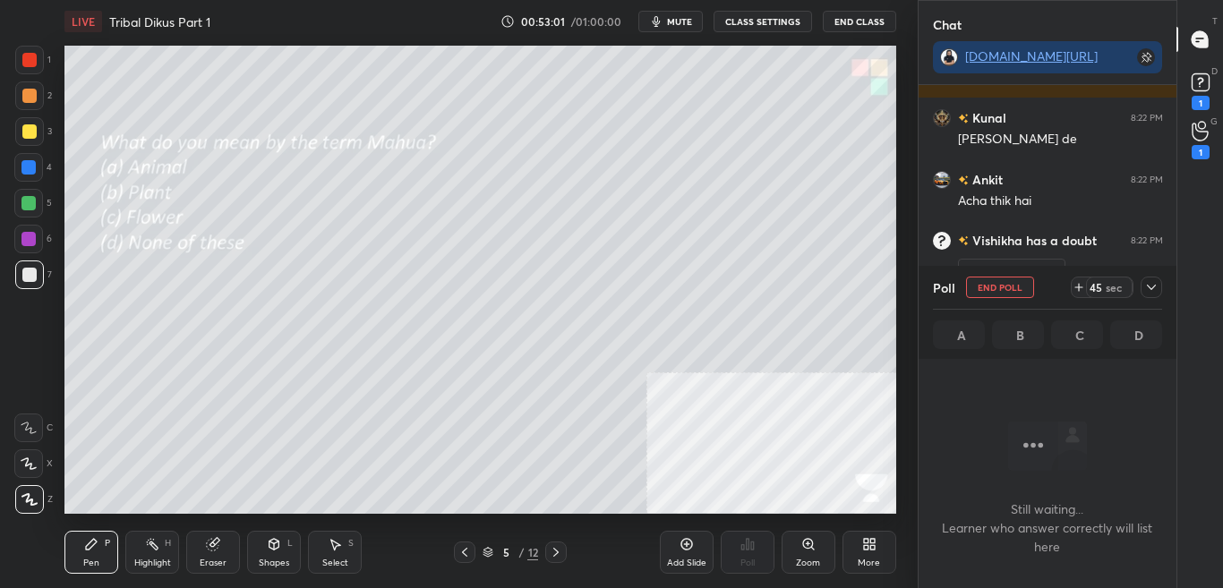
scroll to position [405, 253]
click at [1149, 287] on icon at bounding box center [1151, 287] width 9 height 5
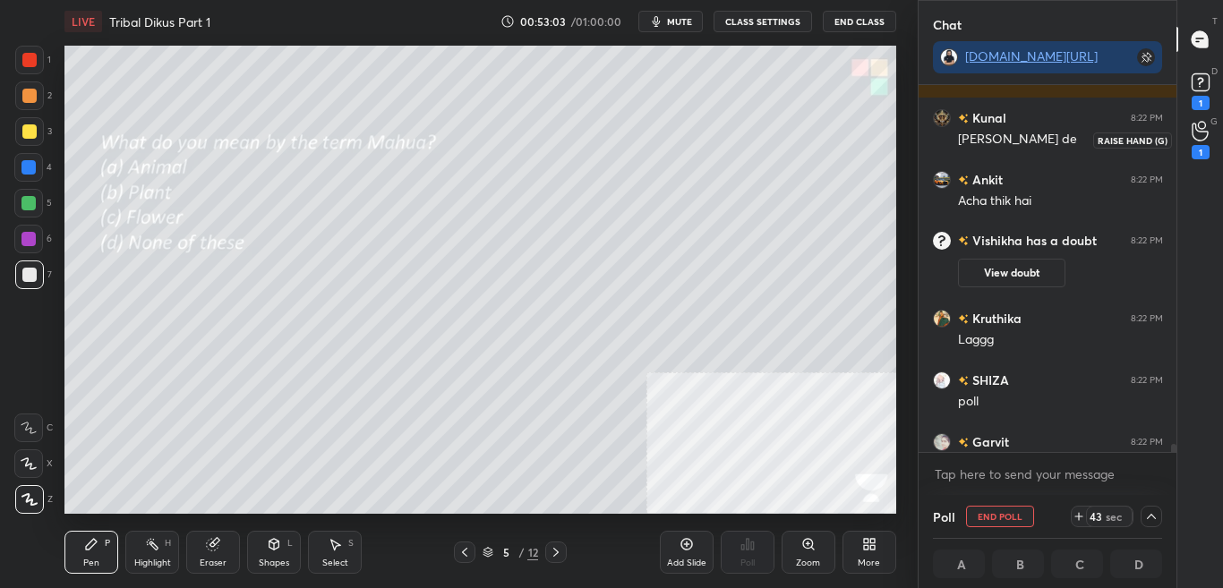
click at [1209, 148] on div "1" at bounding box center [1201, 152] width 18 height 14
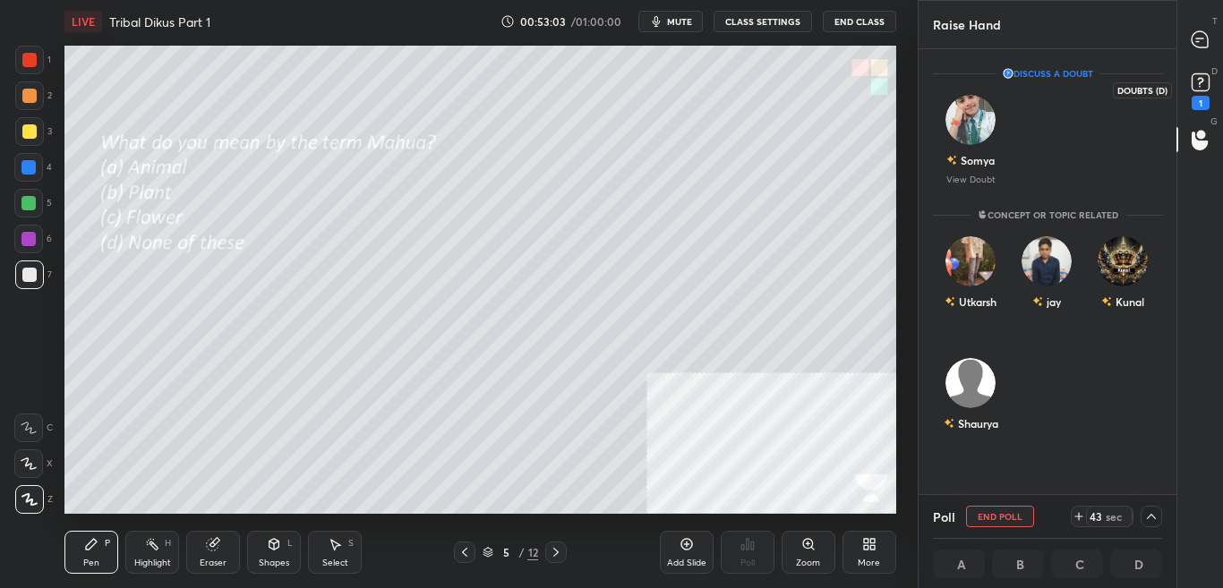
click at [1207, 98] on div "1" at bounding box center [1201, 103] width 18 height 14
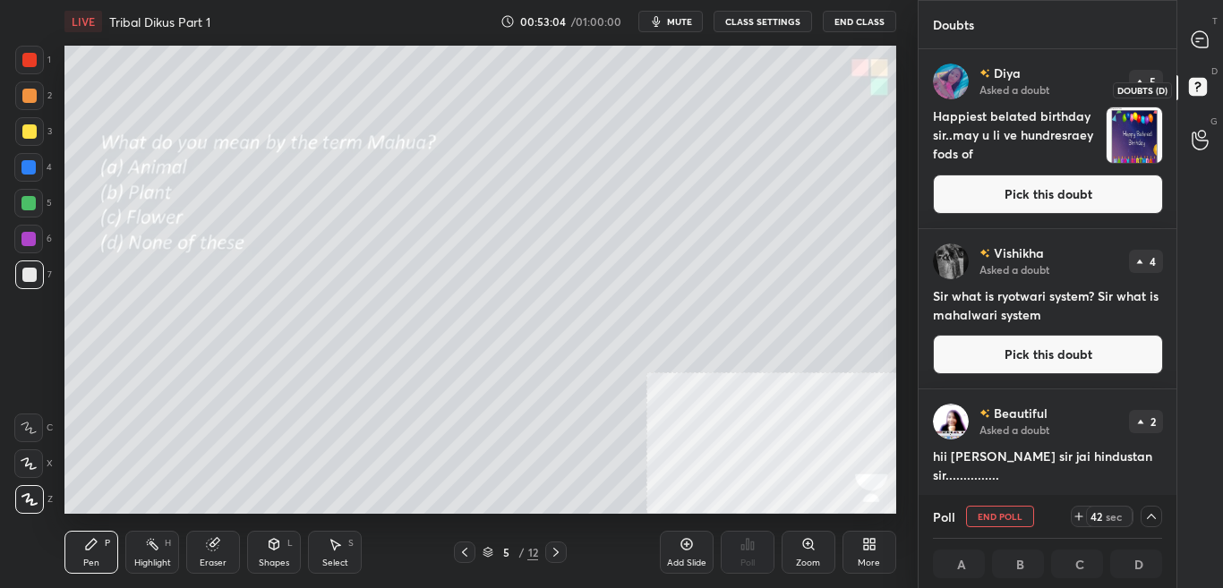
scroll to position [441, 253]
click at [1209, 133] on div at bounding box center [1201, 140] width 36 height 32
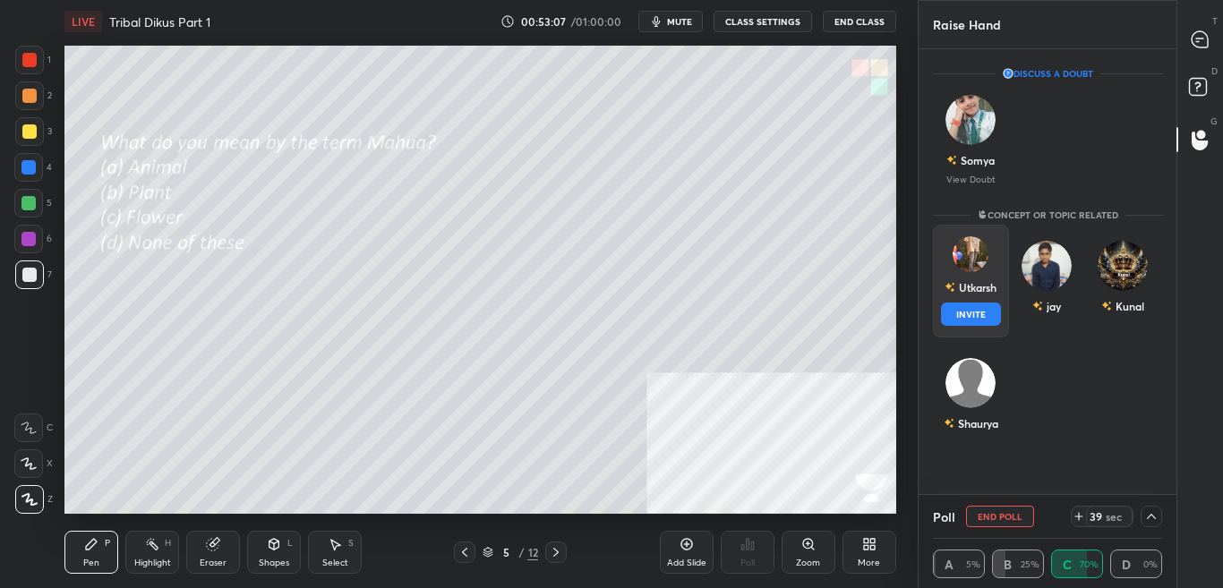
click at [978, 277] on div "Utkarsh INVITE" at bounding box center [971, 281] width 76 height 113
click at [982, 314] on button "INVITE" at bounding box center [971, 314] width 60 height 23
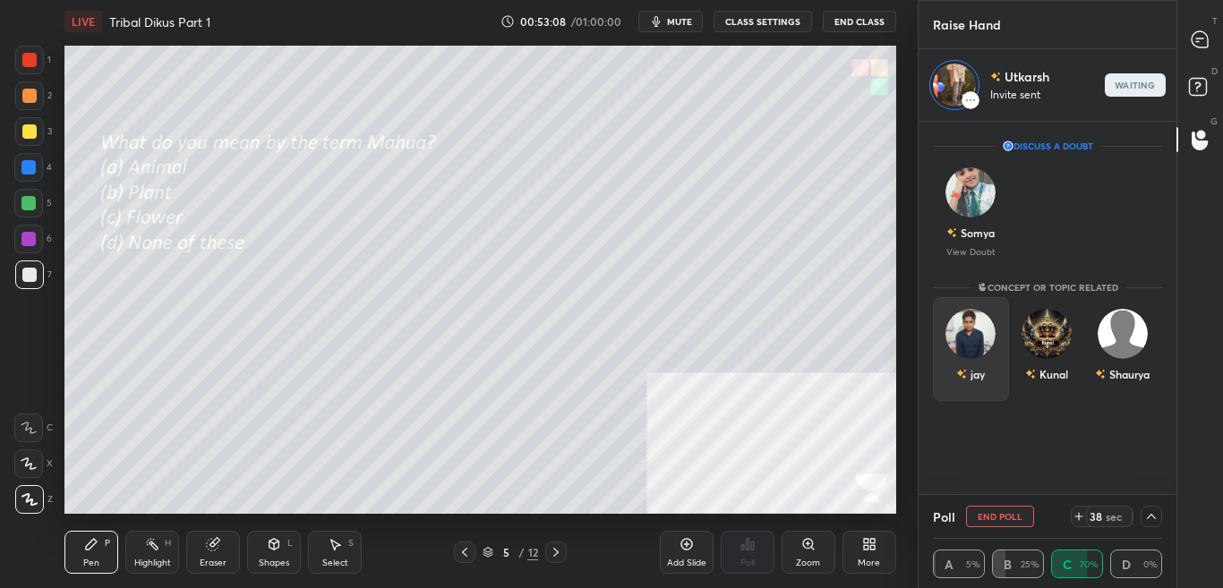
scroll to position [368, 253]
click at [1211, 107] on div "D Doubts (D)" at bounding box center [1201, 89] width 46 height 50
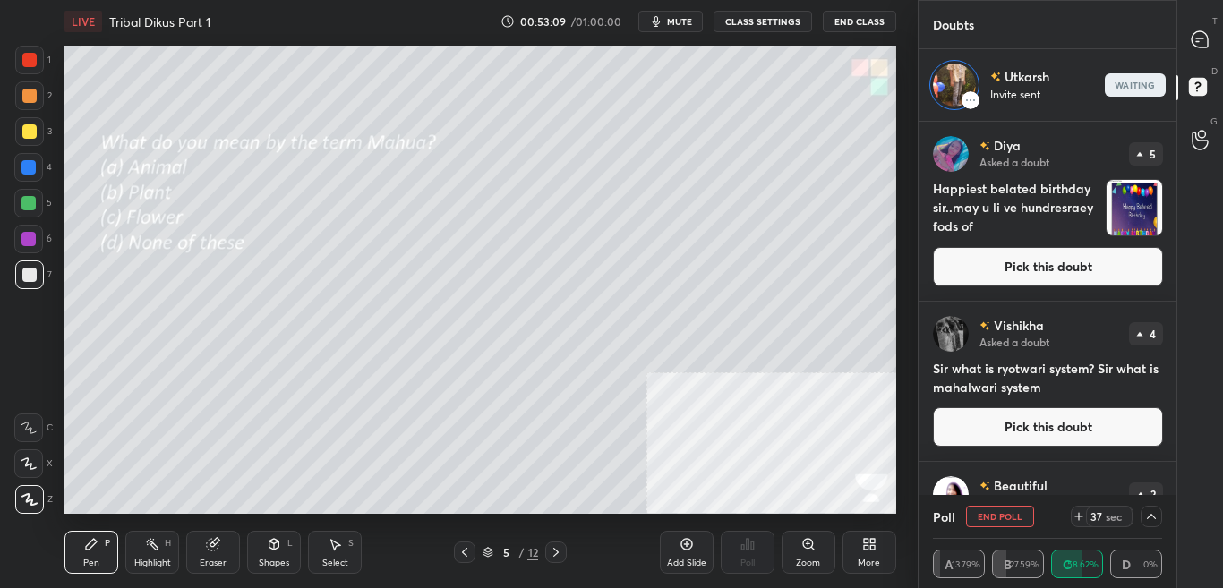
click at [1212, 42] on div at bounding box center [1201, 39] width 36 height 32
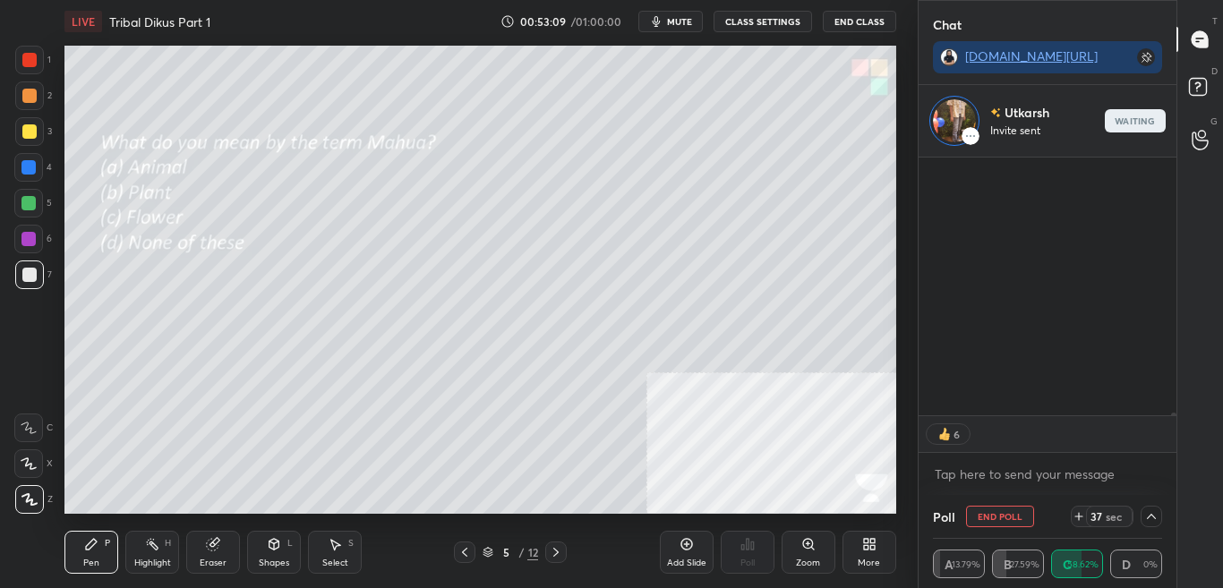
scroll to position [21123, 0]
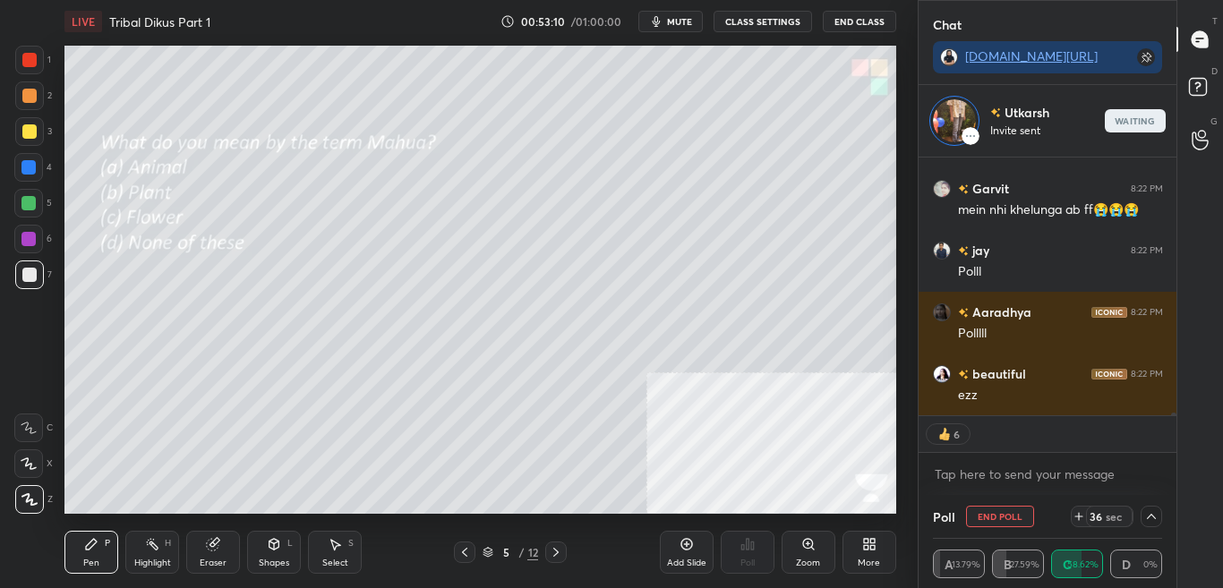
click at [1147, 520] on icon at bounding box center [1152, 517] width 14 height 14
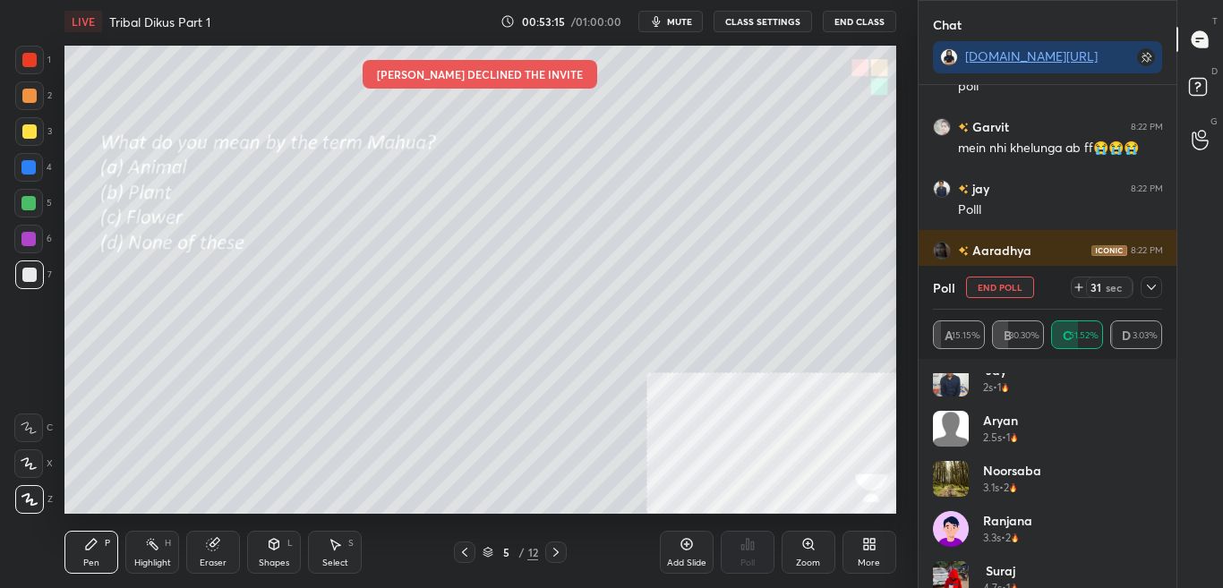
click at [1153, 292] on icon at bounding box center [1152, 287] width 14 height 14
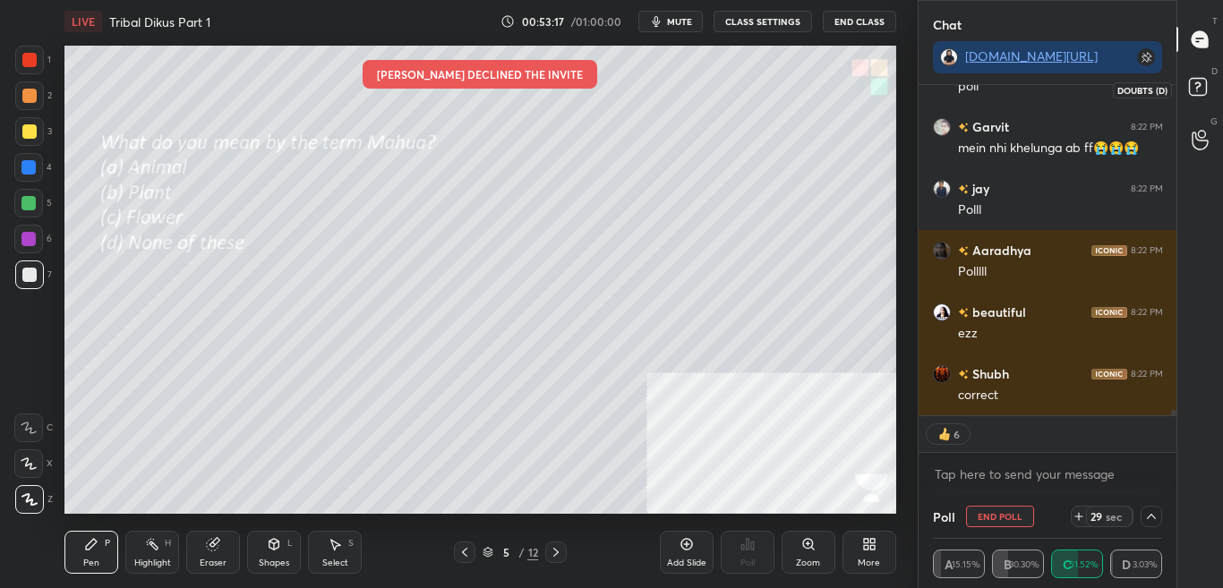
click at [1209, 80] on icon at bounding box center [1201, 89] width 32 height 32
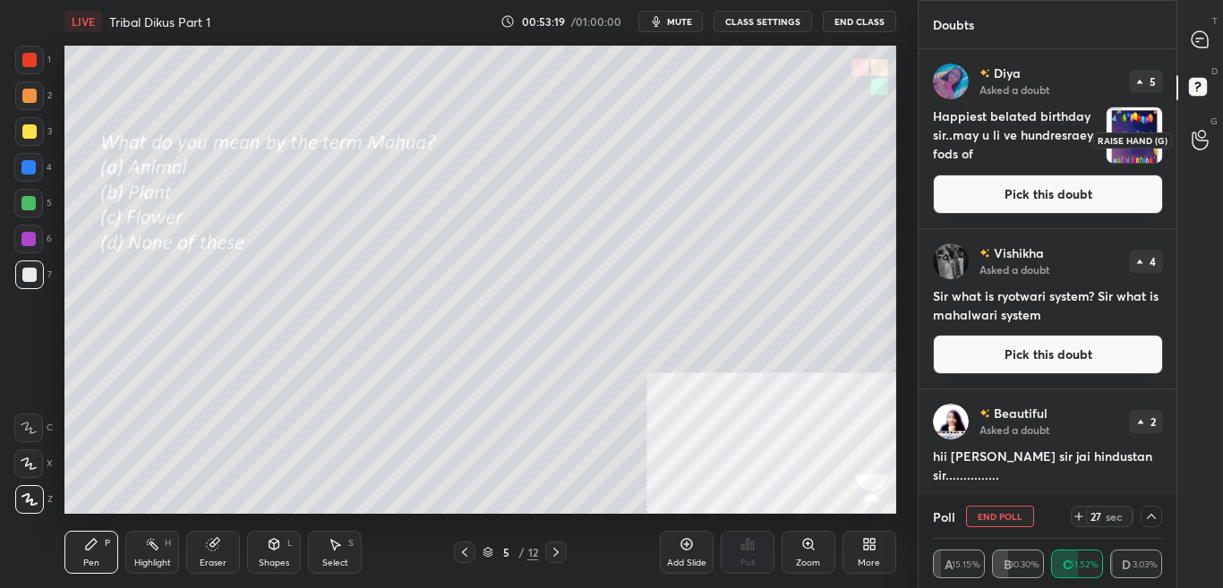
click at [1201, 142] on icon at bounding box center [1200, 140] width 17 height 21
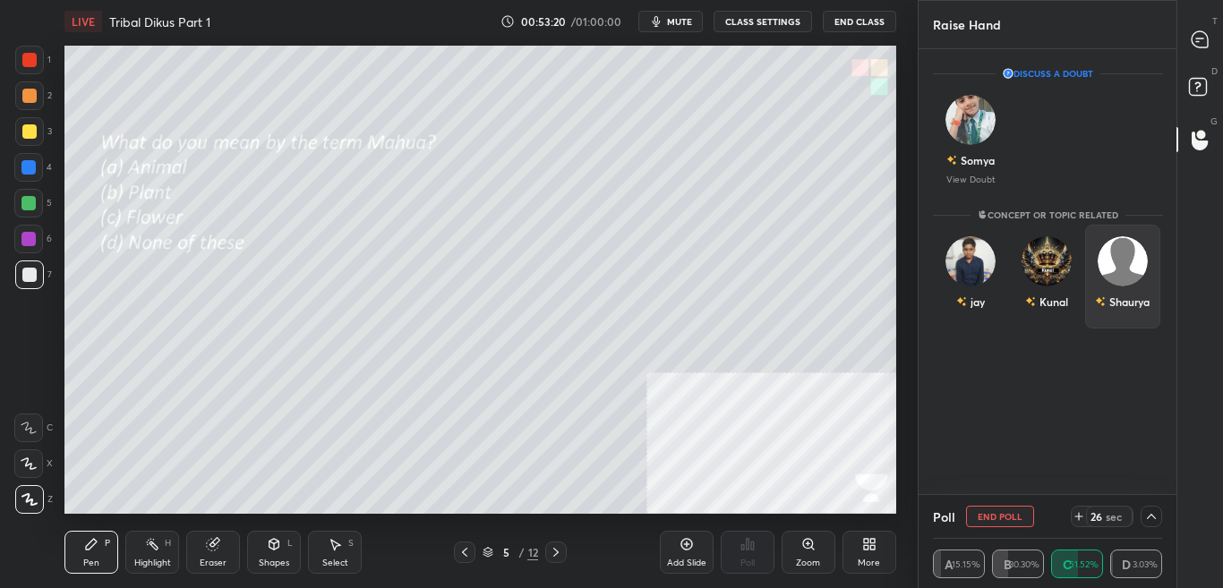
click at [1131, 277] on div "Shaurya" at bounding box center [1123, 277] width 76 height 104
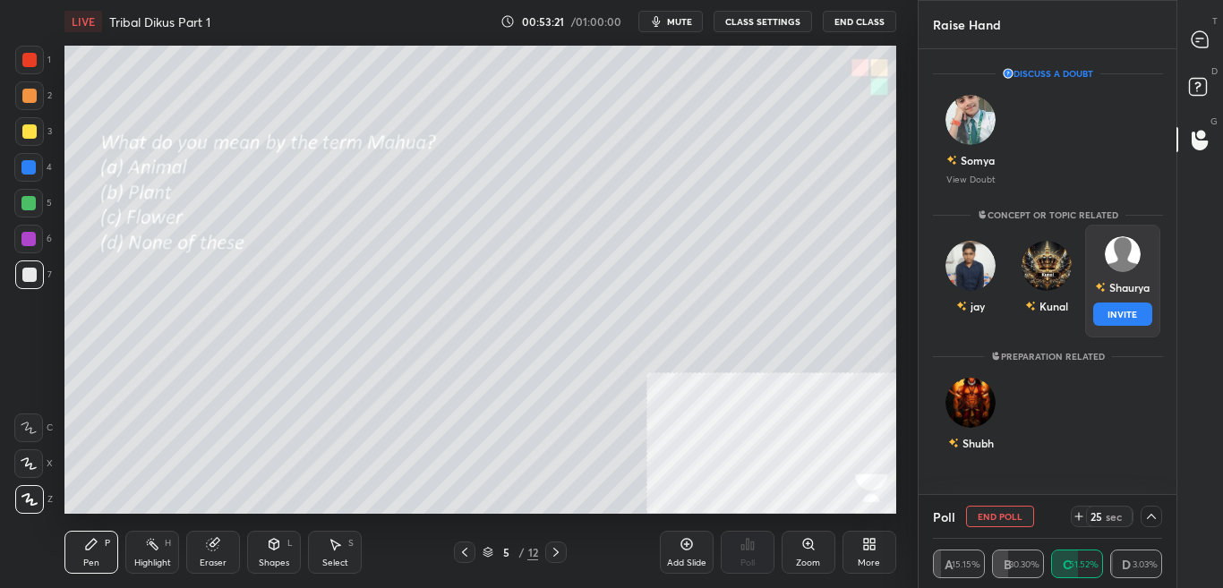
click at [1120, 319] on button "INVITE" at bounding box center [1123, 314] width 60 height 23
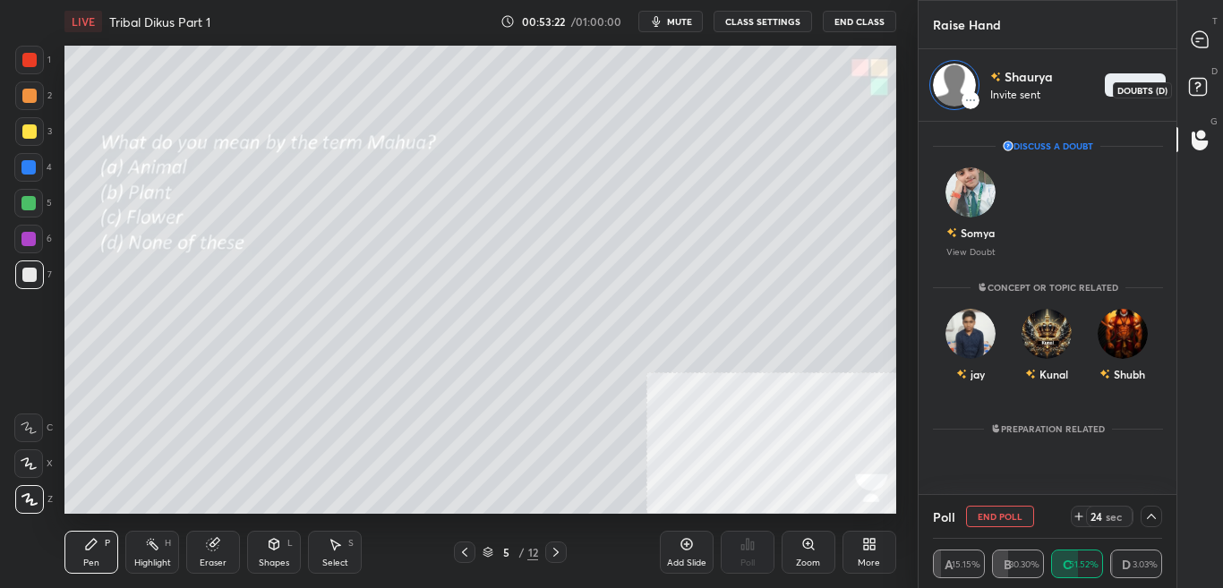
click at [1213, 95] on icon at bounding box center [1201, 89] width 32 height 32
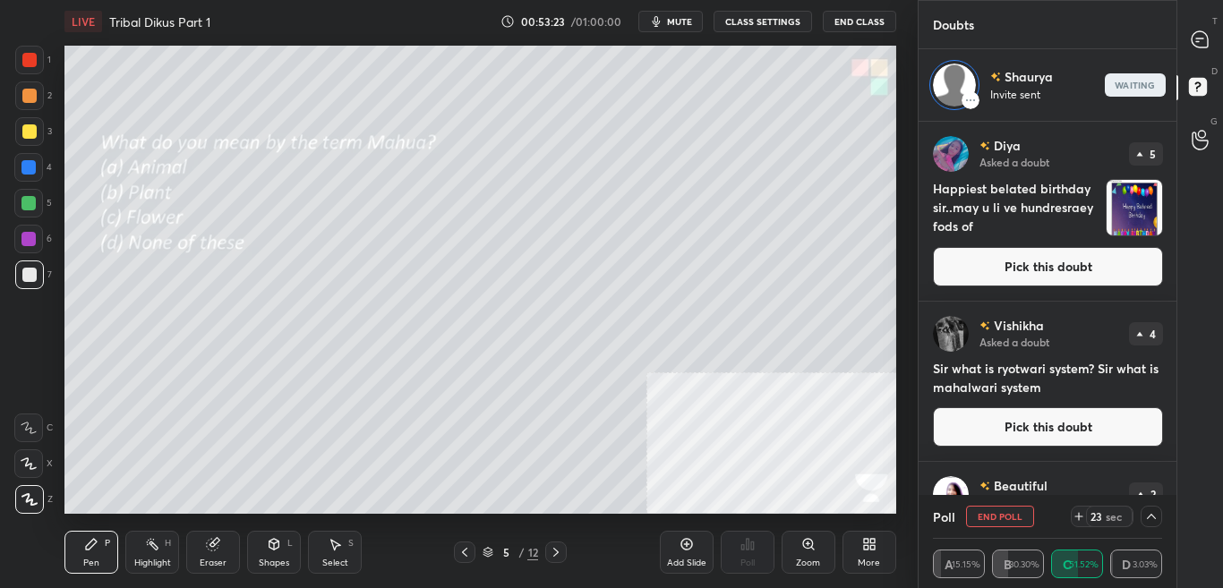
click at [1222, 47] on div "T Messages (T)" at bounding box center [1201, 39] width 46 height 50
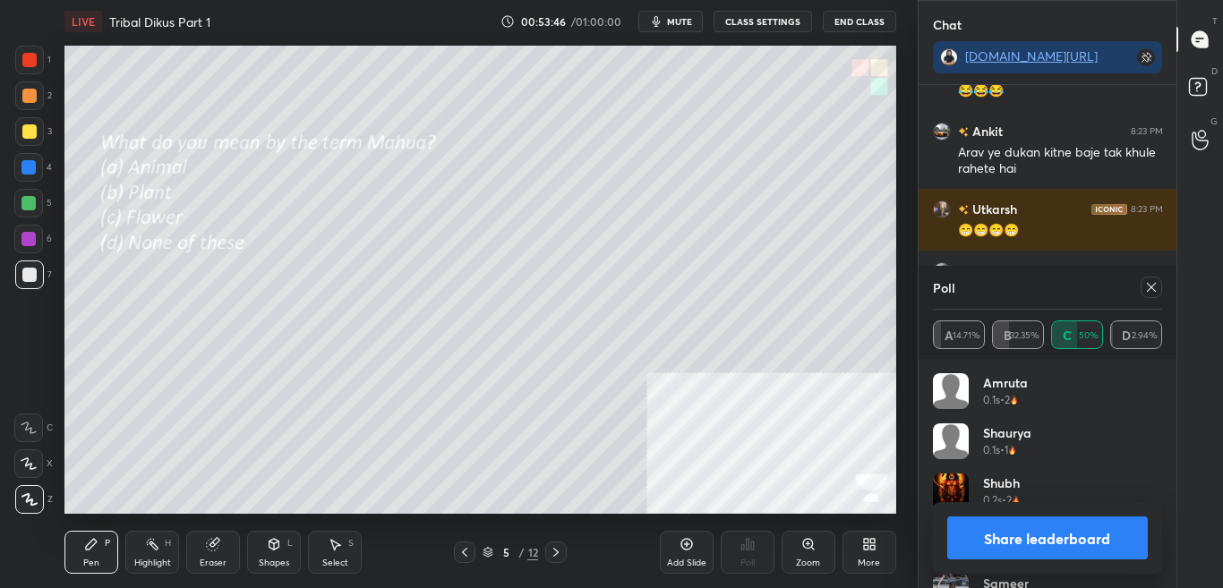
drag, startPoint x: 1154, startPoint y: 514, endPoint x: 1145, endPoint y: 517, distance: 10.2
click at [1125, 540] on button "Share leaderboard" at bounding box center [1049, 538] width 202 height 43
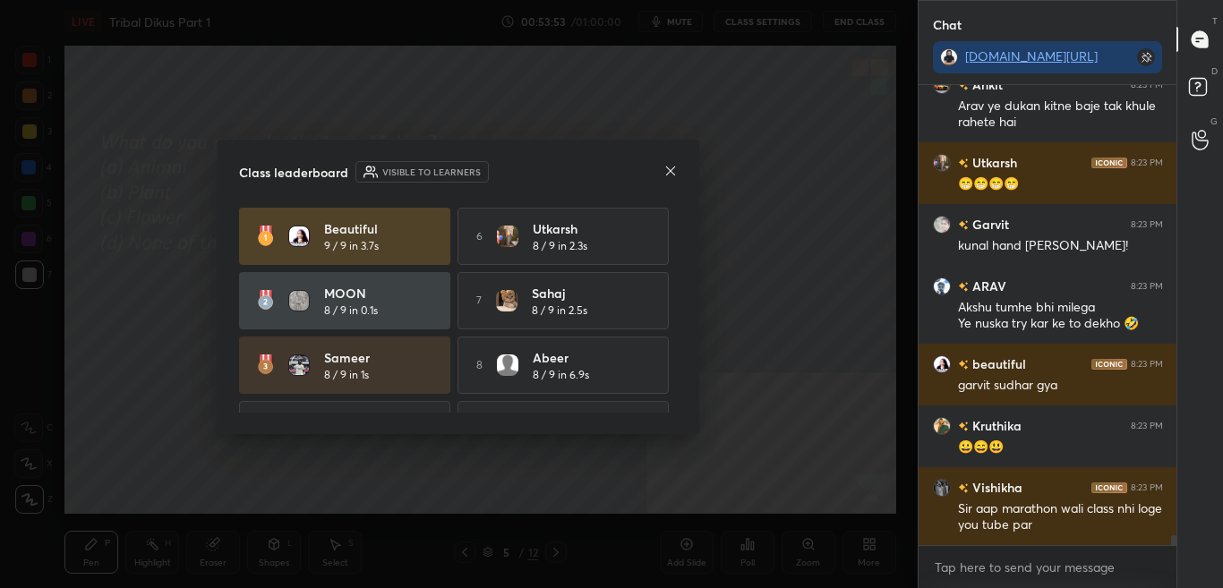
click at [673, 164] on icon at bounding box center [671, 171] width 14 height 14
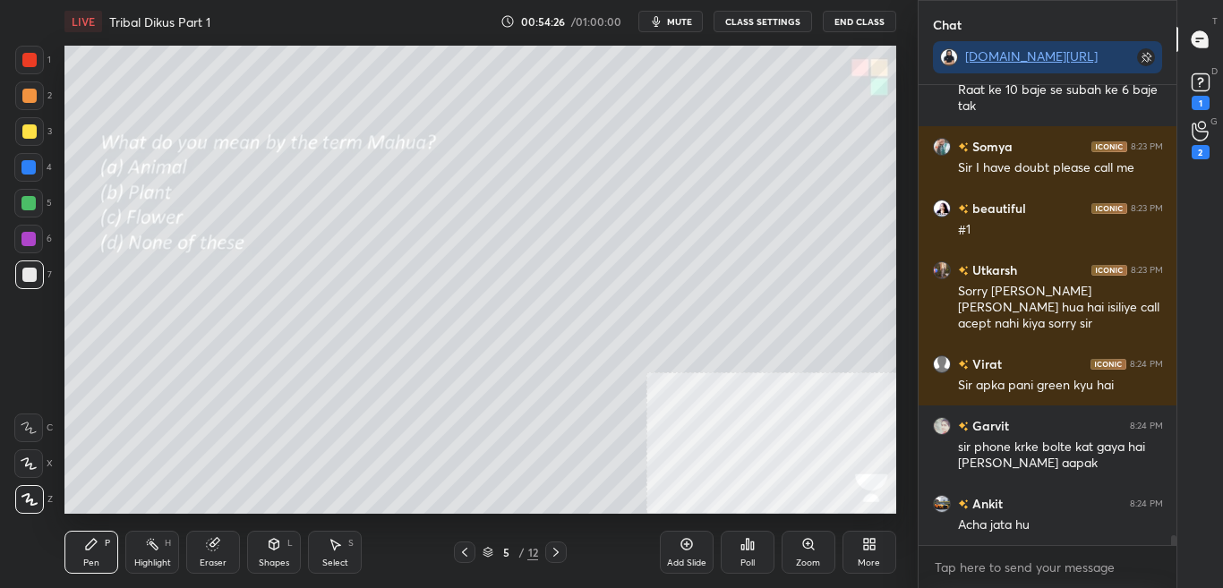
click at [1221, 136] on div "G Raise Hand (G) 2" at bounding box center [1201, 140] width 46 height 50
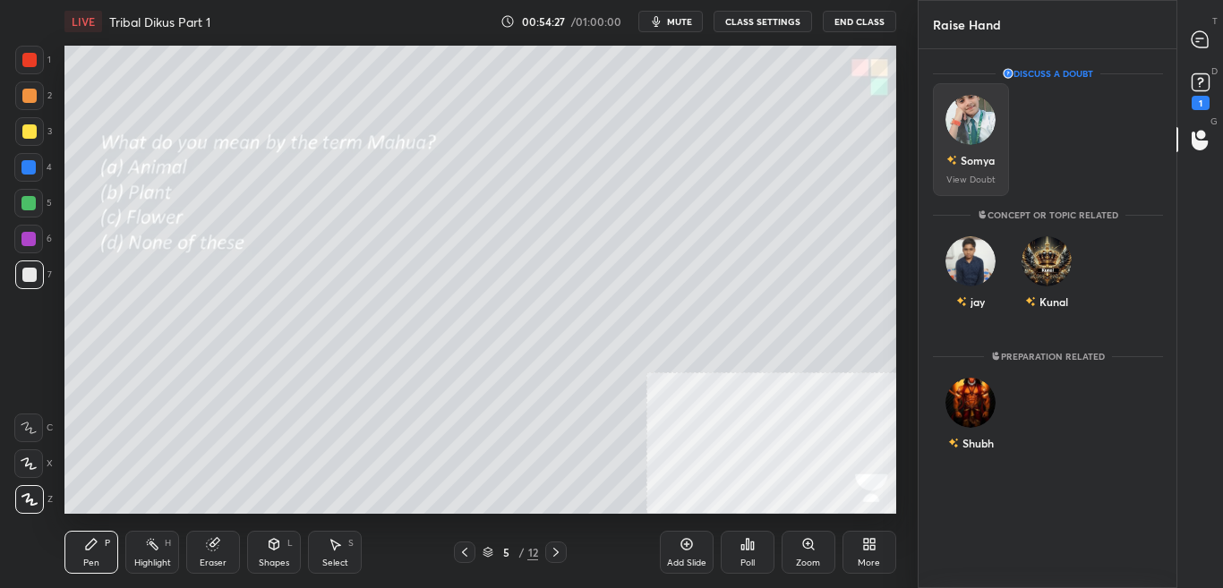
click at [974, 156] on div "Somya" at bounding box center [978, 160] width 34 height 16
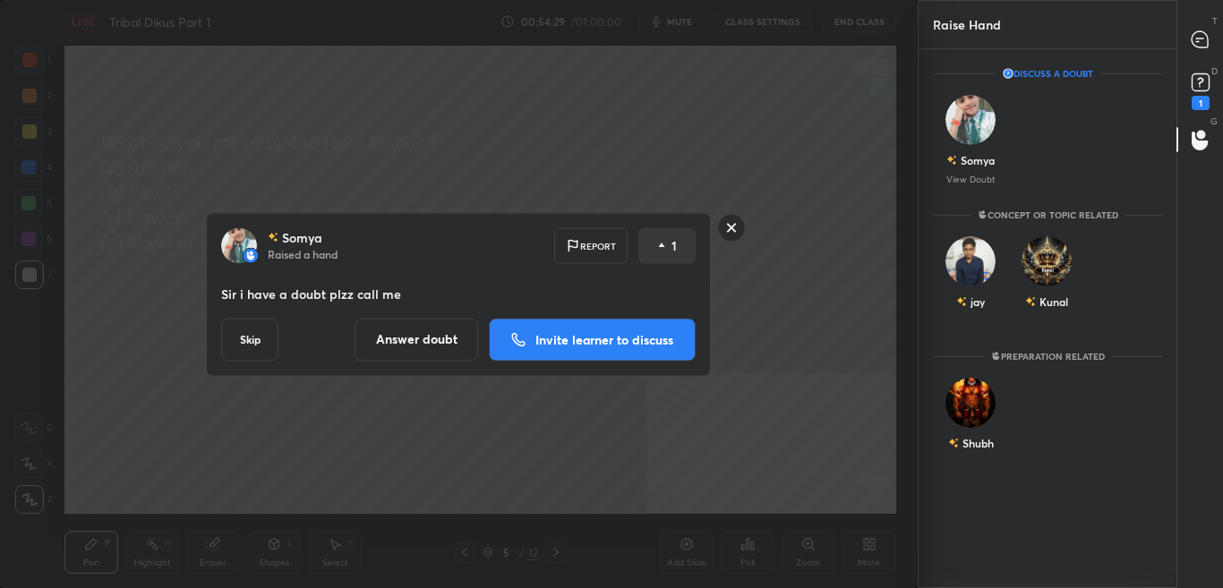
click at [621, 339] on p "Invite learner to discuss" at bounding box center [605, 339] width 138 height 13
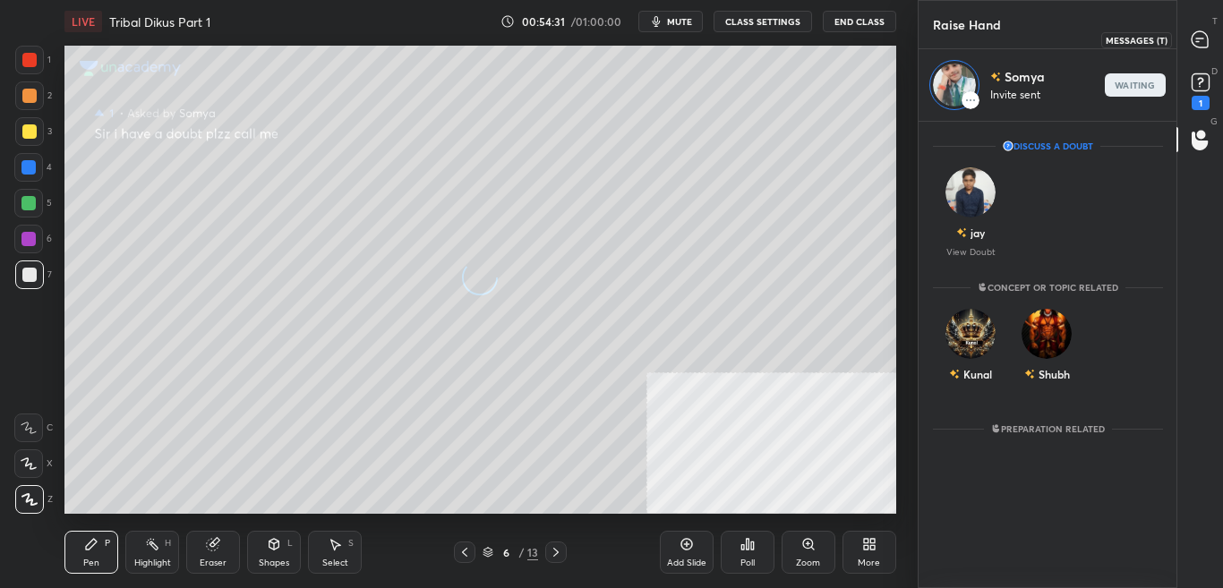
click at [1203, 39] on icon at bounding box center [1200, 39] width 16 height 16
click at [1202, 39] on icon at bounding box center [1200, 39] width 7 height 0
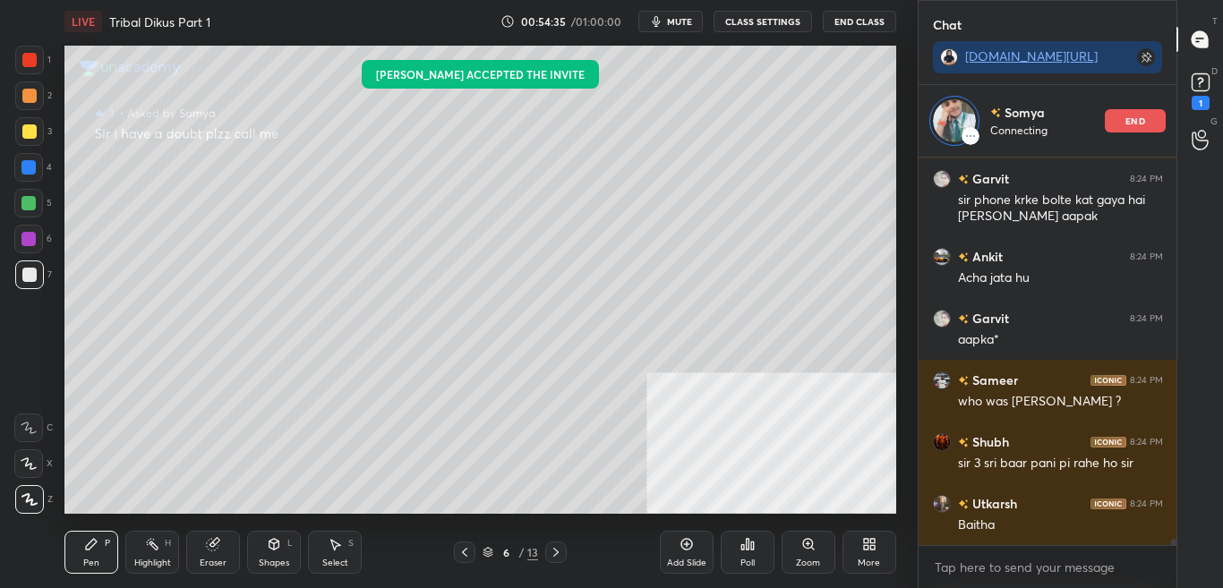
click at [462, 546] on icon at bounding box center [465, 552] width 14 height 14
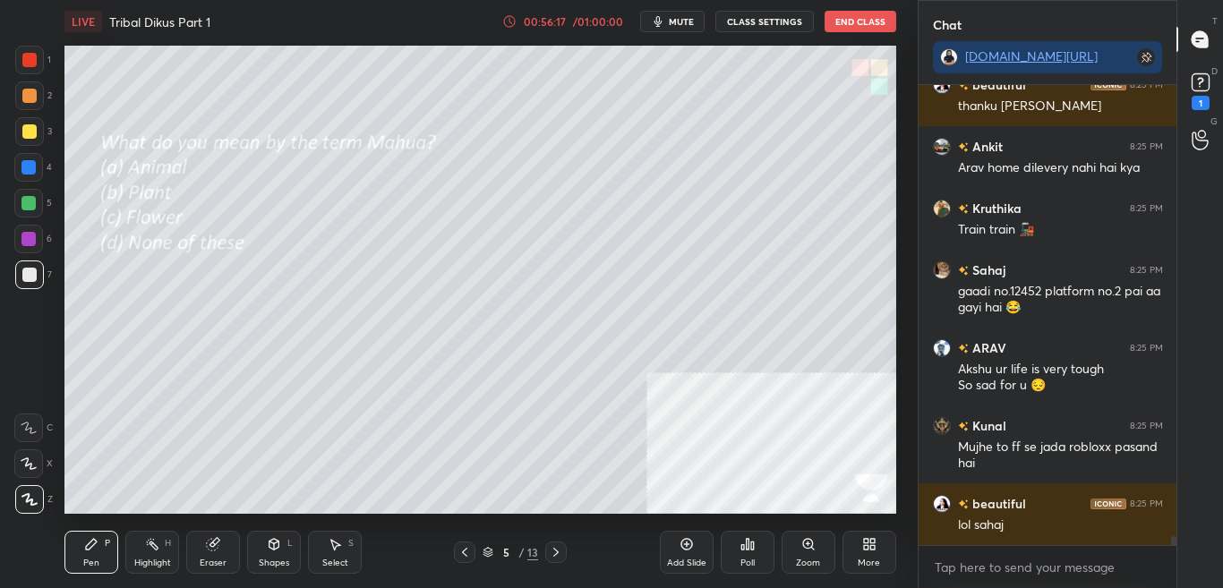
scroll to position [23198, 0]
click at [1219, 93] on div "D Doubts (D) 1" at bounding box center [1201, 89] width 46 height 50
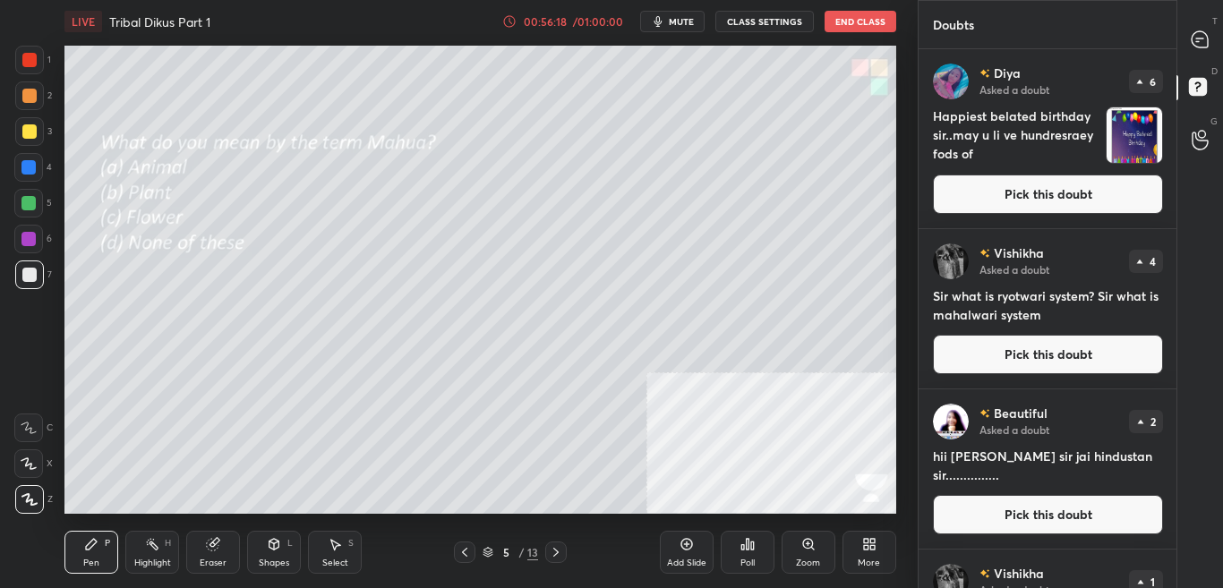
scroll to position [534, 253]
click at [1204, 154] on div at bounding box center [1201, 140] width 36 height 32
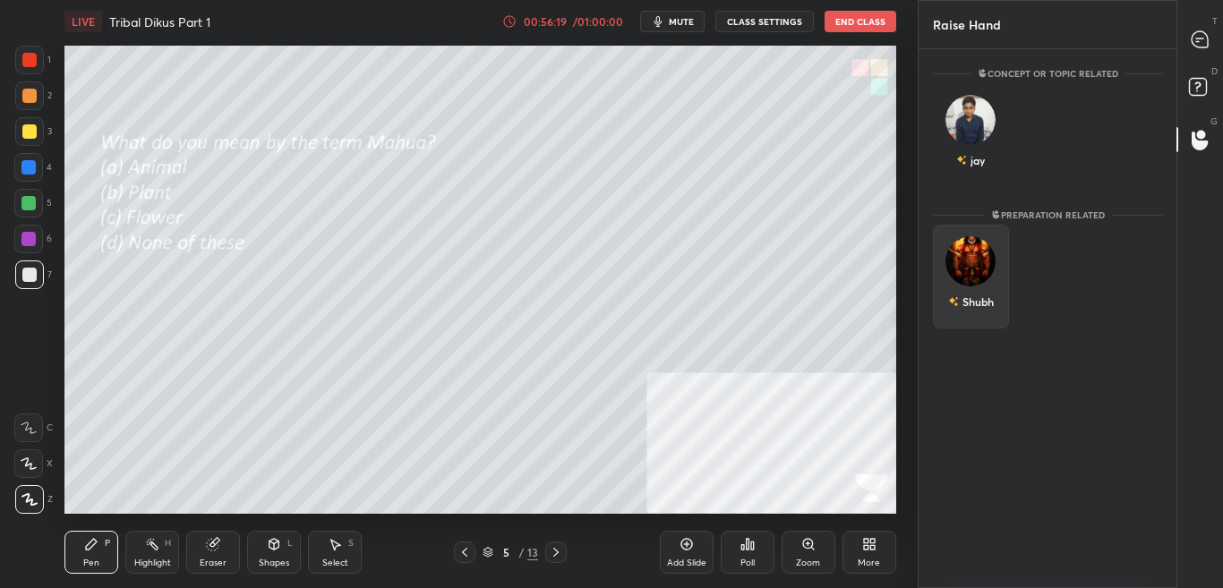
click at [957, 267] on img "grid" at bounding box center [971, 261] width 50 height 50
click at [963, 294] on div "Shubh" at bounding box center [977, 287] width 31 height 16
click at [976, 315] on button "INVITE" at bounding box center [971, 314] width 60 height 23
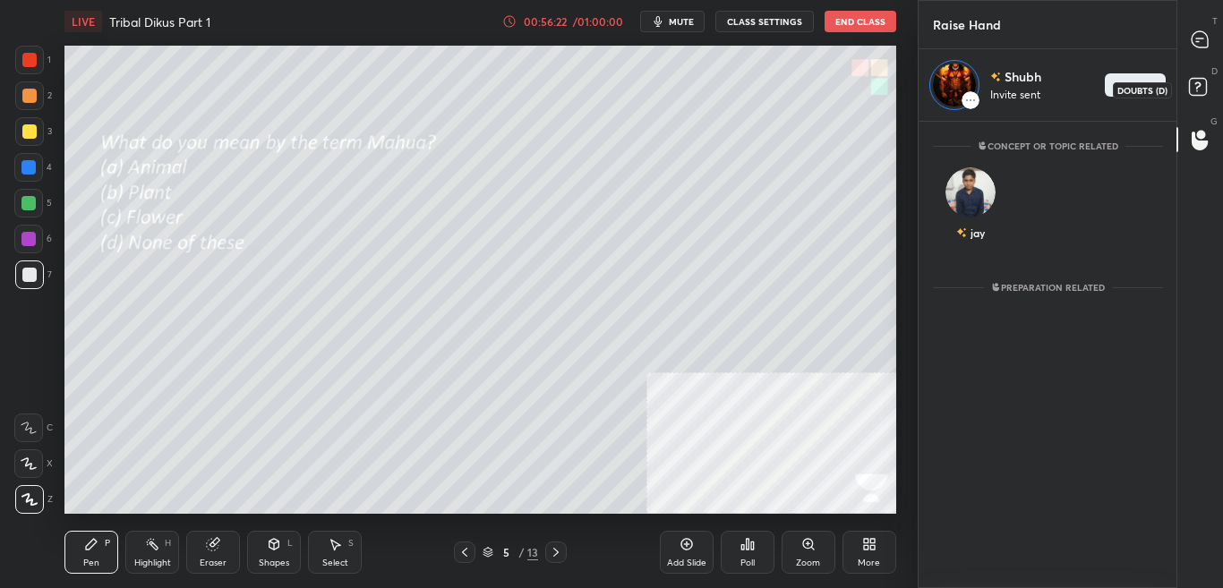
drag, startPoint x: 1202, startPoint y: 92, endPoint x: 1208, endPoint y: 82, distance: 11.7
click at [1203, 92] on rect at bounding box center [1197, 87] width 17 height 17
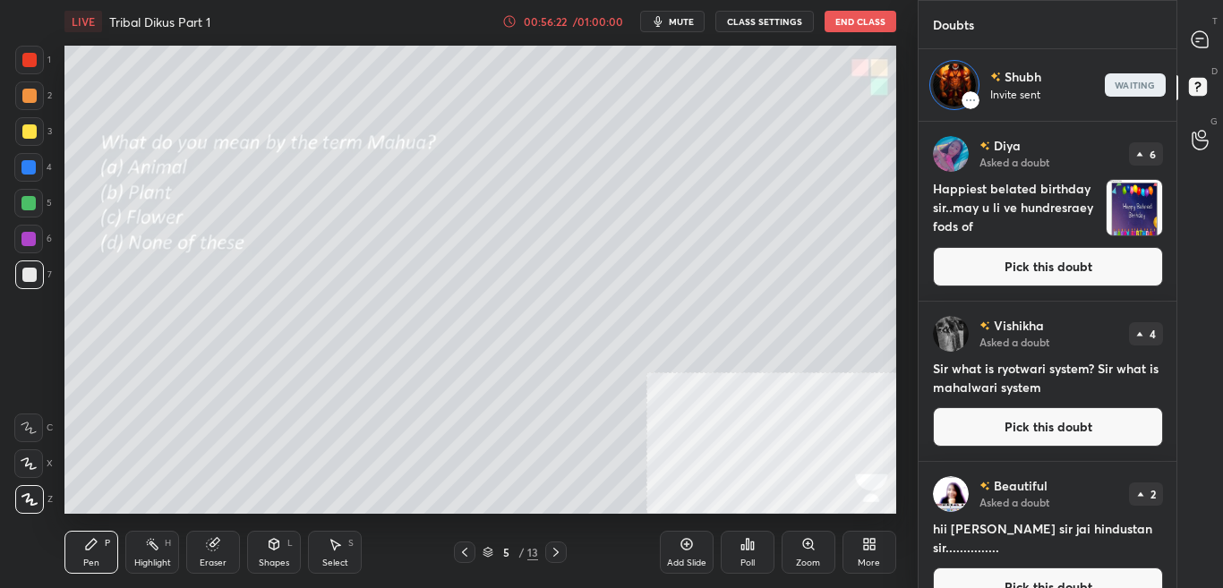
click at [1212, 45] on div at bounding box center [1201, 39] width 36 height 32
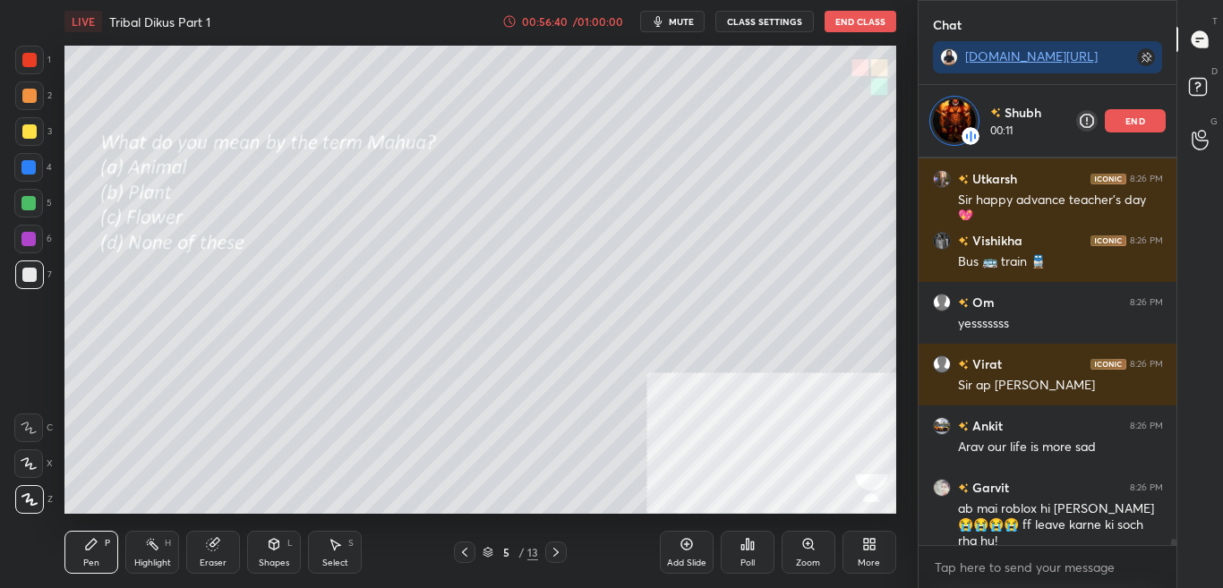
scroll to position [24359, 0]
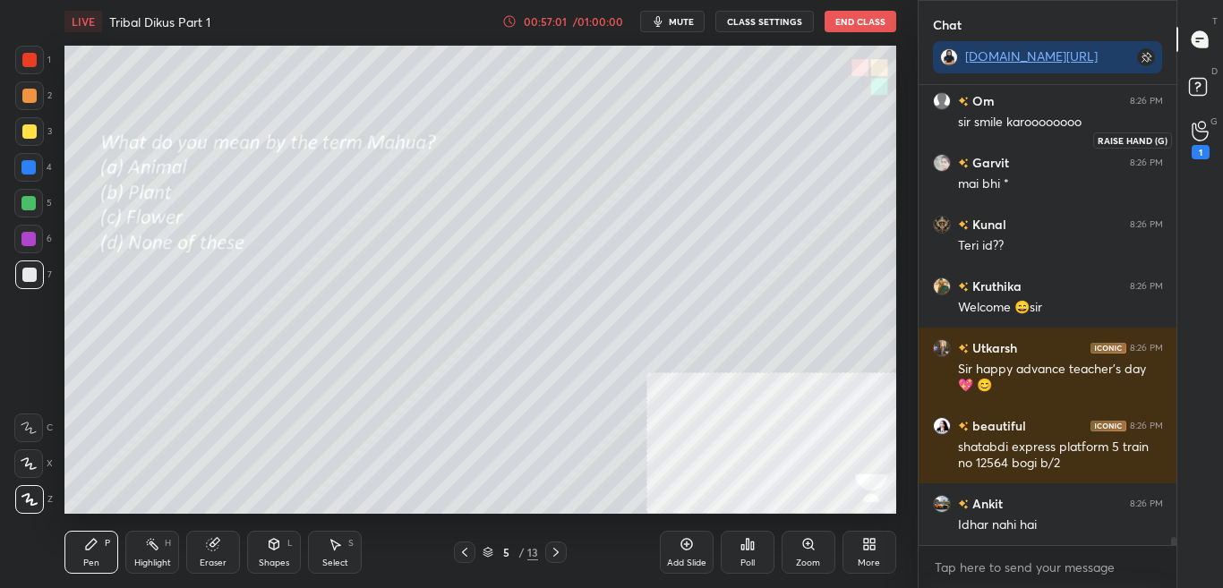
click at [1198, 148] on div "1" at bounding box center [1201, 152] width 18 height 14
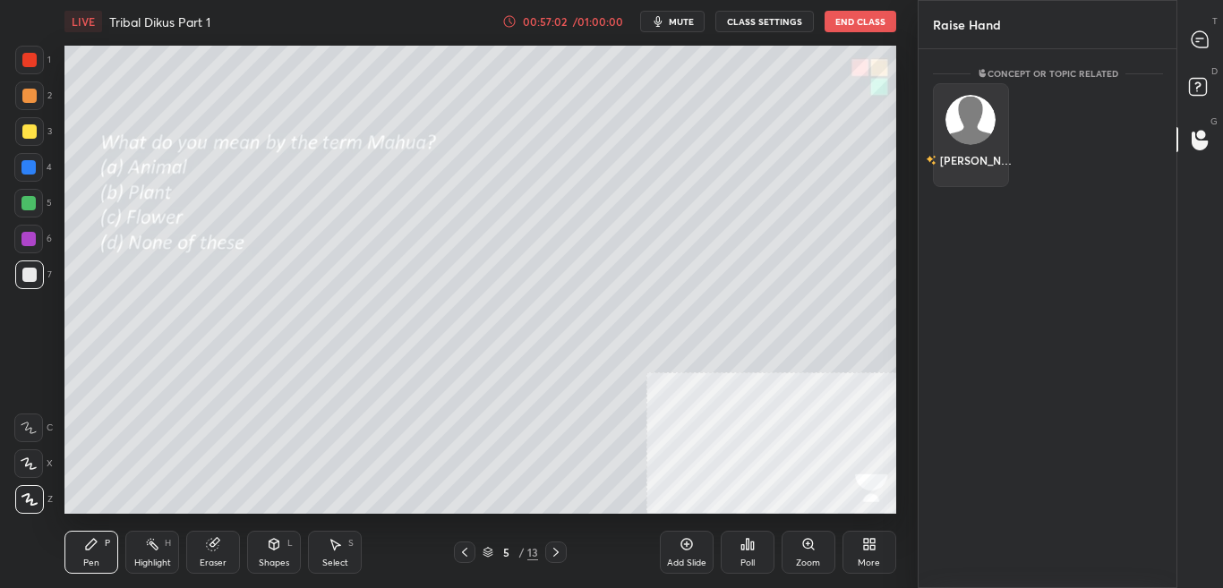
click at [979, 141] on div "[PERSON_NAME]" at bounding box center [971, 135] width 76 height 104
click at [981, 173] on button "INVITE" at bounding box center [971, 172] width 60 height 23
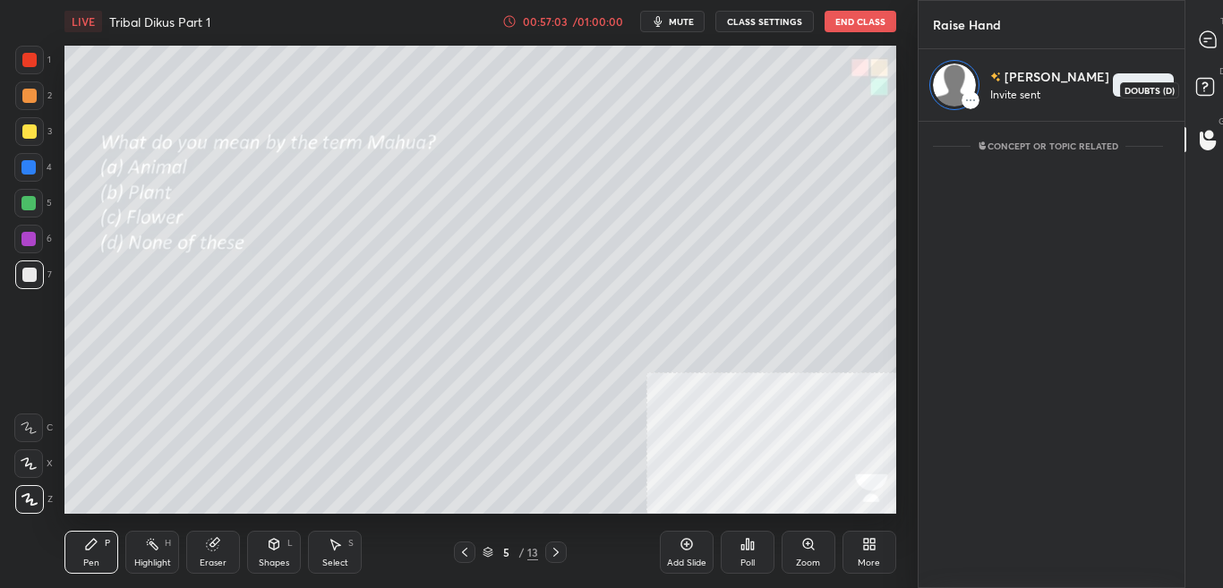
click at [1215, 83] on div at bounding box center [1208, 89] width 36 height 32
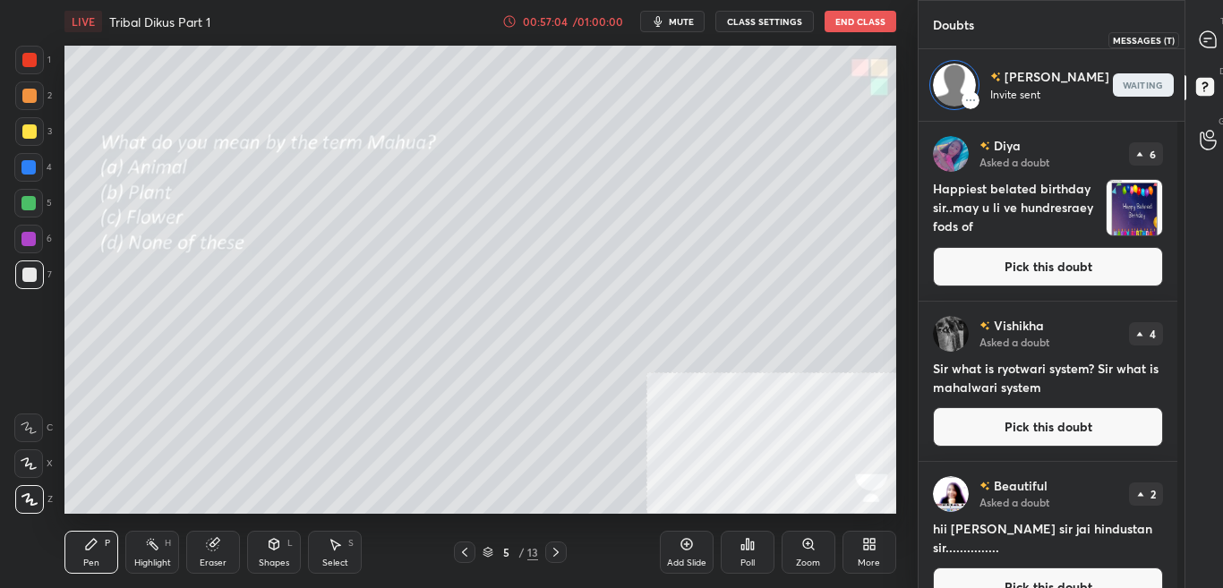
click at [1217, 38] on div at bounding box center [1208, 39] width 36 height 32
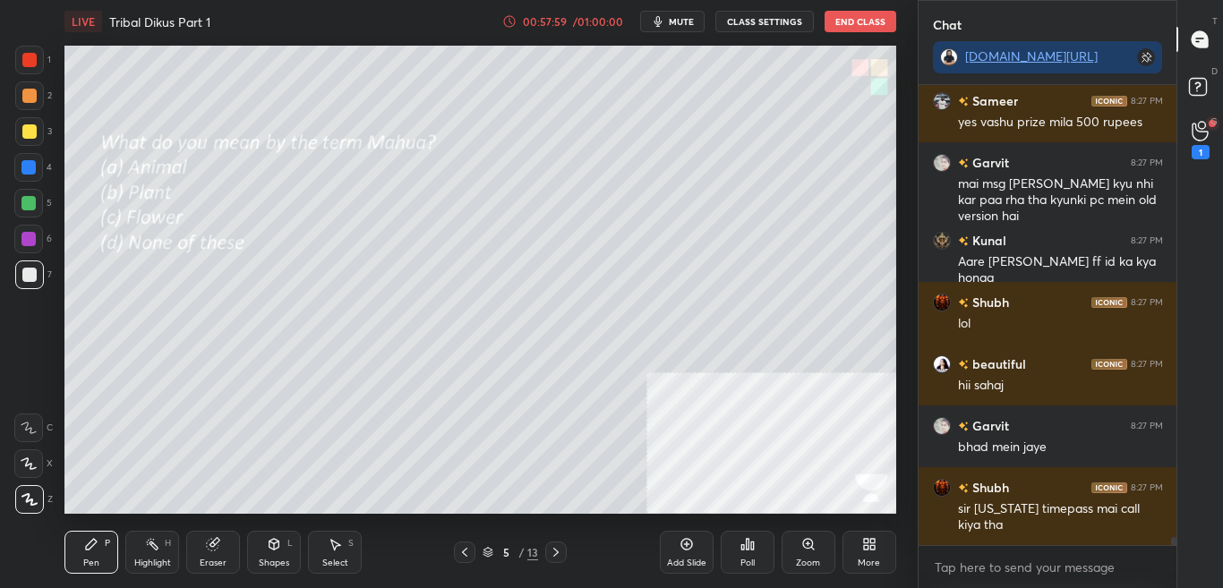
scroll to position [26132, 0]
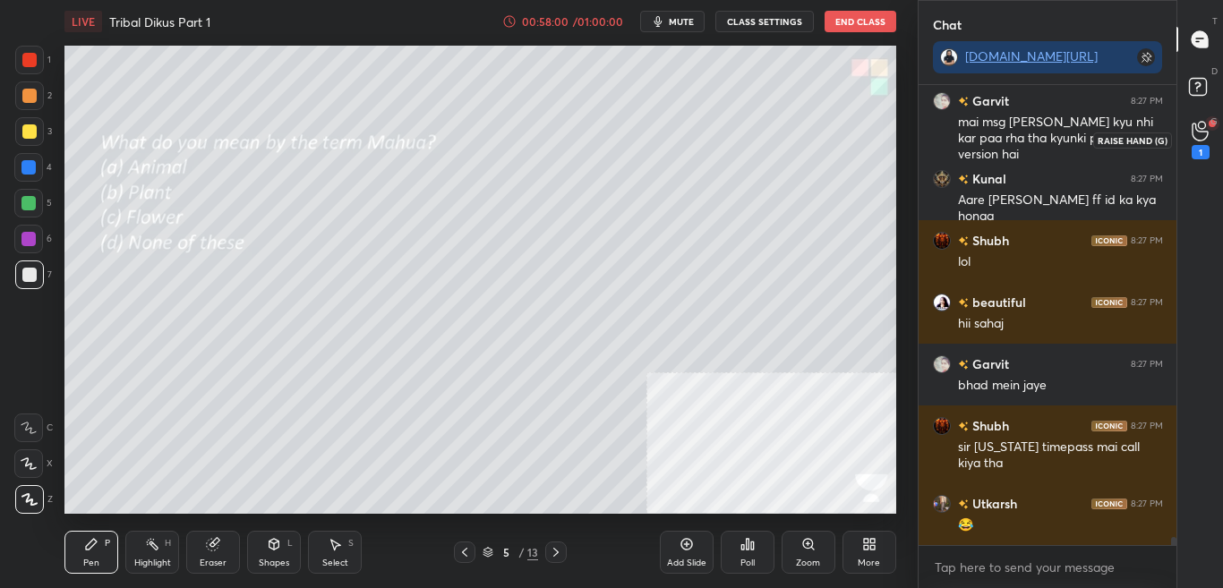
click at [1216, 144] on div "1" at bounding box center [1201, 140] width 36 height 32
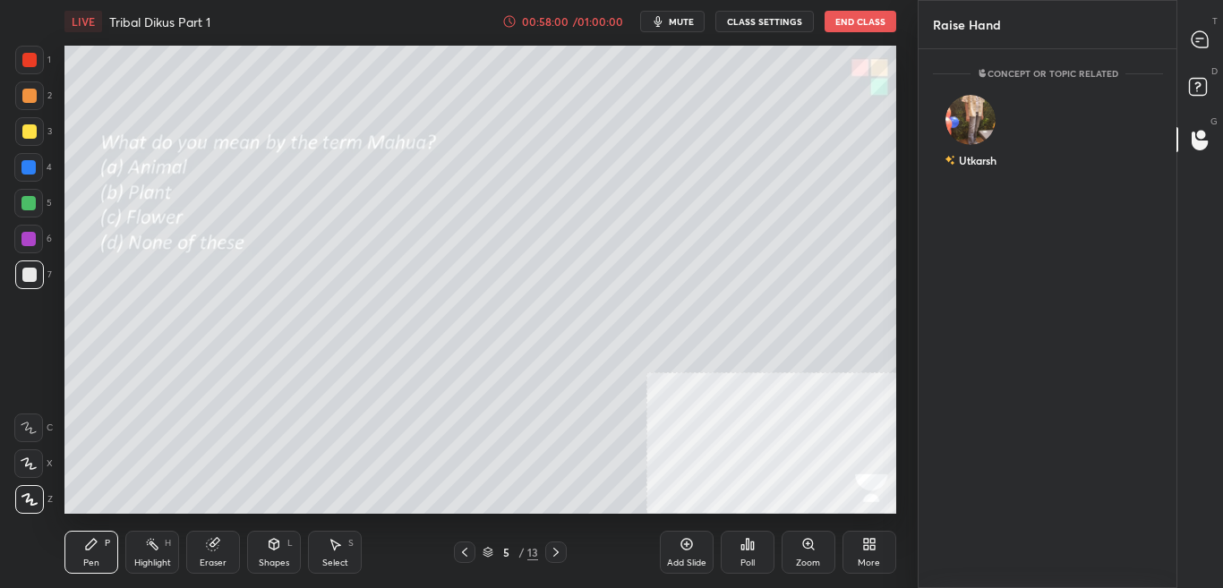
scroll to position [6, 6]
click at [969, 133] on div "Utkarsh" at bounding box center [971, 135] width 76 height 104
click at [977, 167] on button "INVITE" at bounding box center [971, 172] width 60 height 23
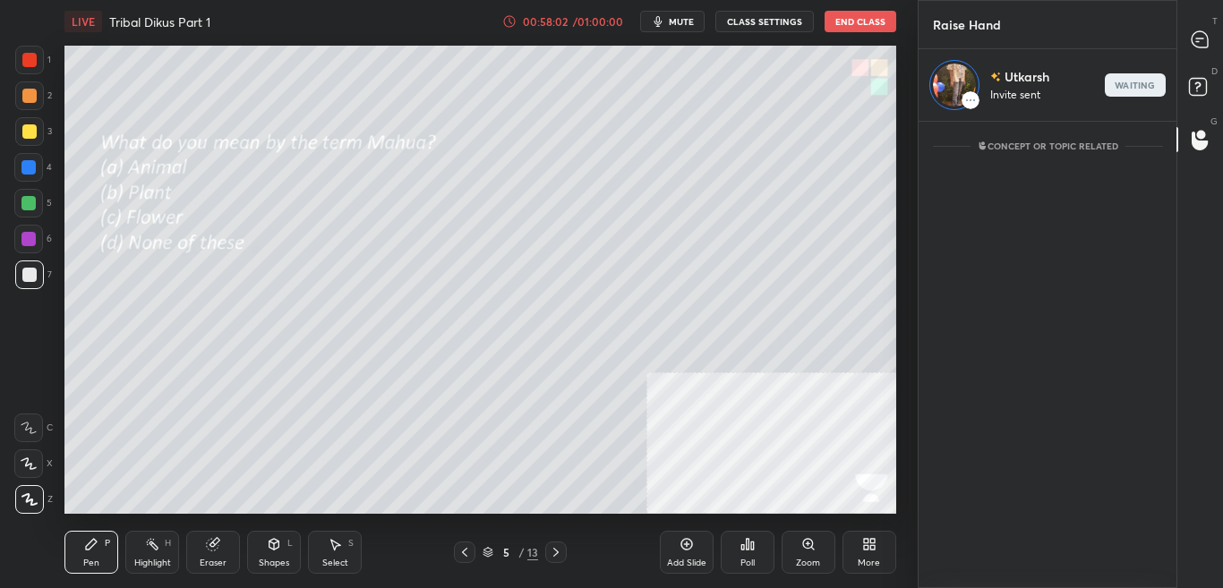
scroll to position [461, 253]
click at [1192, 99] on icon at bounding box center [1201, 89] width 32 height 32
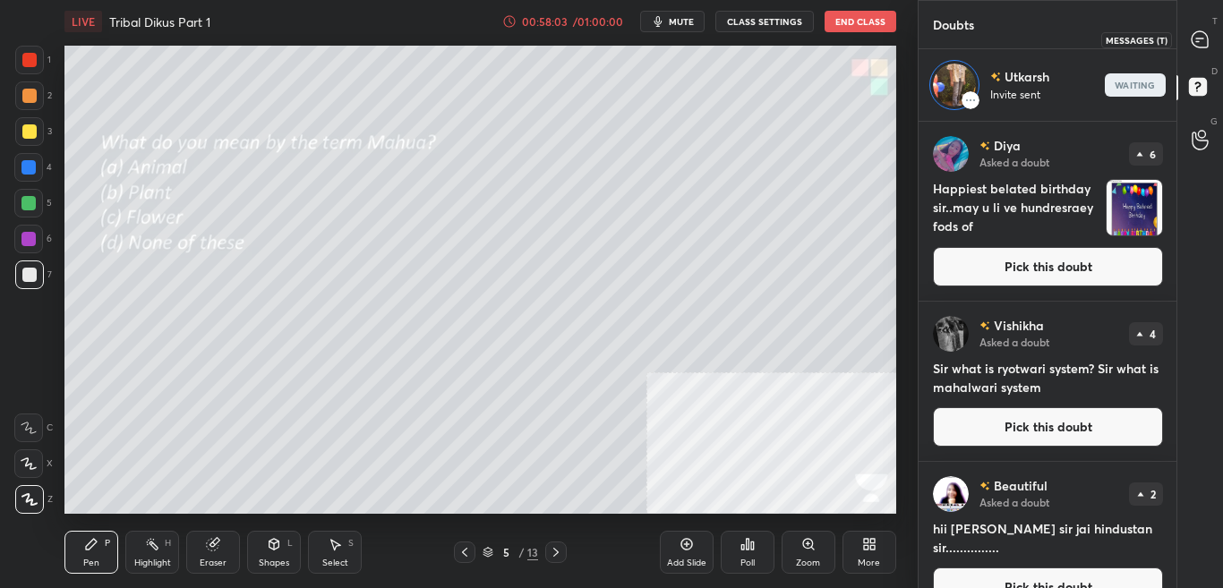
click at [1203, 39] on icon at bounding box center [1200, 39] width 7 height 0
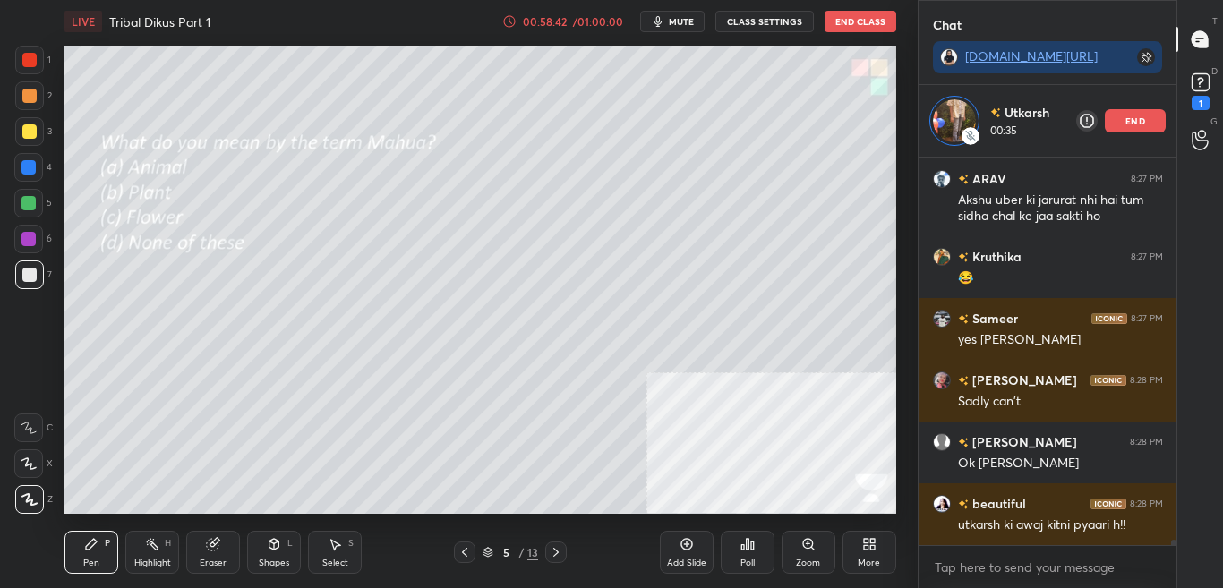
scroll to position [25629, 0]
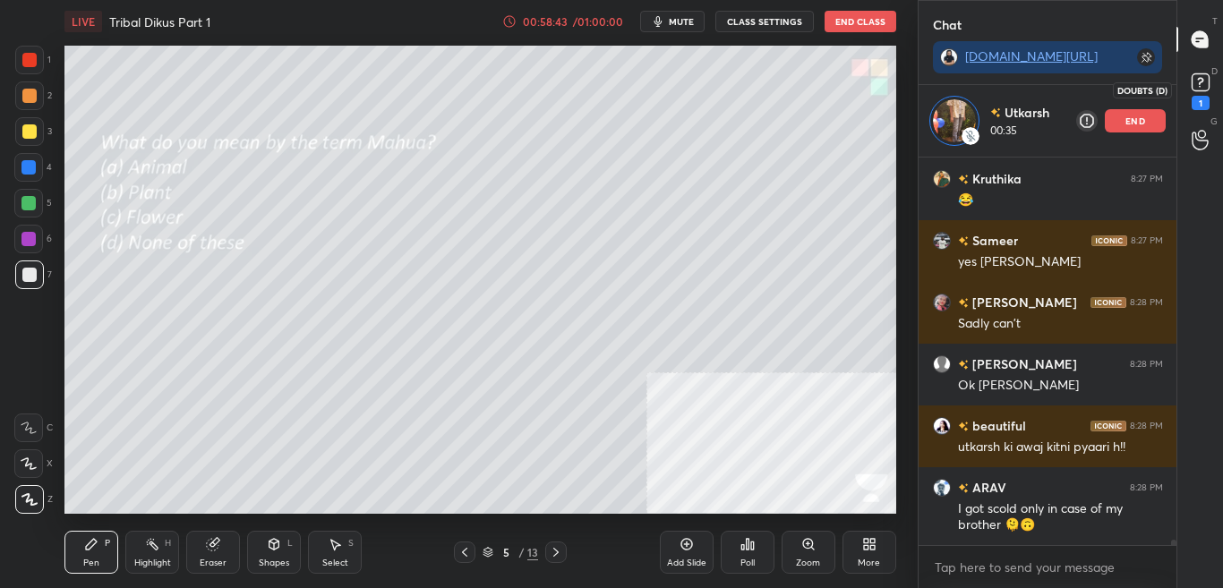
click at [1206, 99] on div "1" at bounding box center [1201, 103] width 18 height 14
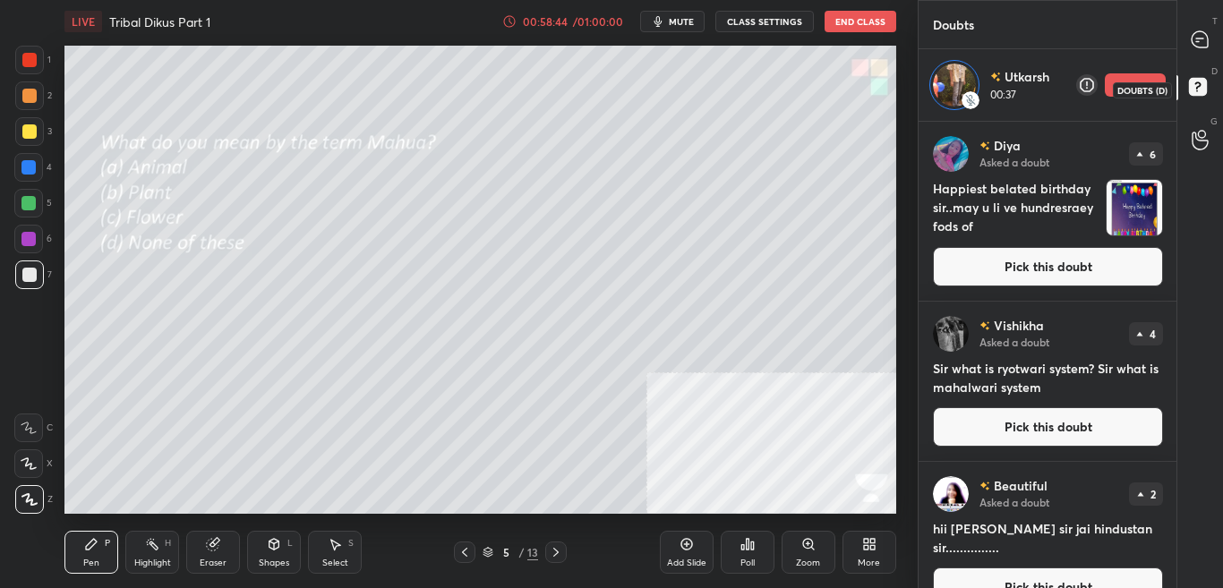
click at [1198, 134] on circle at bounding box center [1201, 134] width 7 height 7
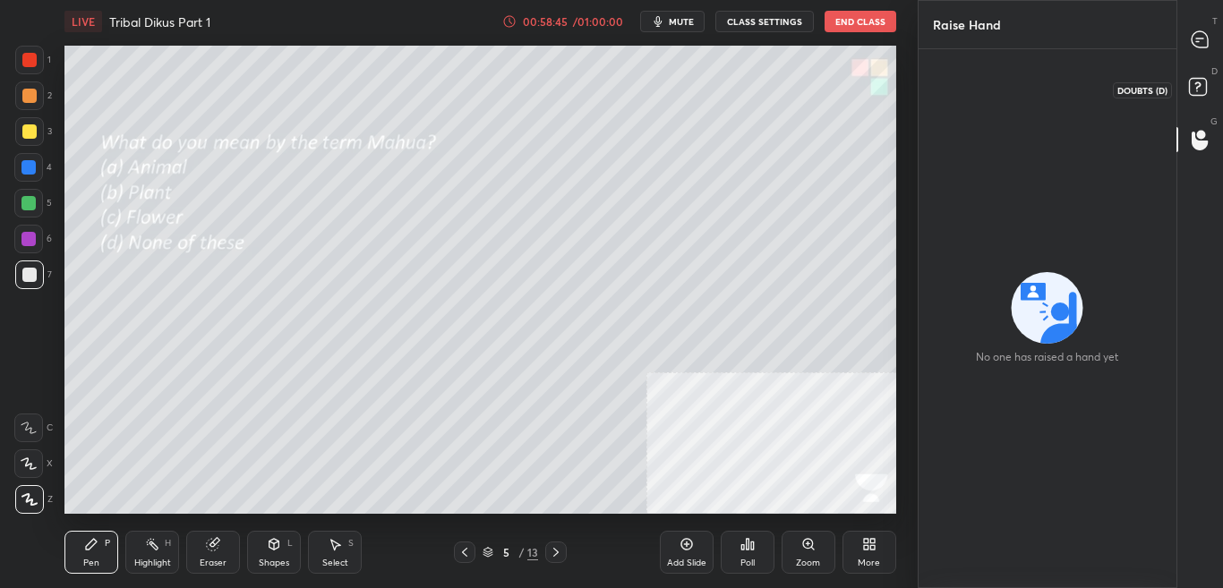
click at [1200, 89] on rect at bounding box center [1197, 87] width 17 height 17
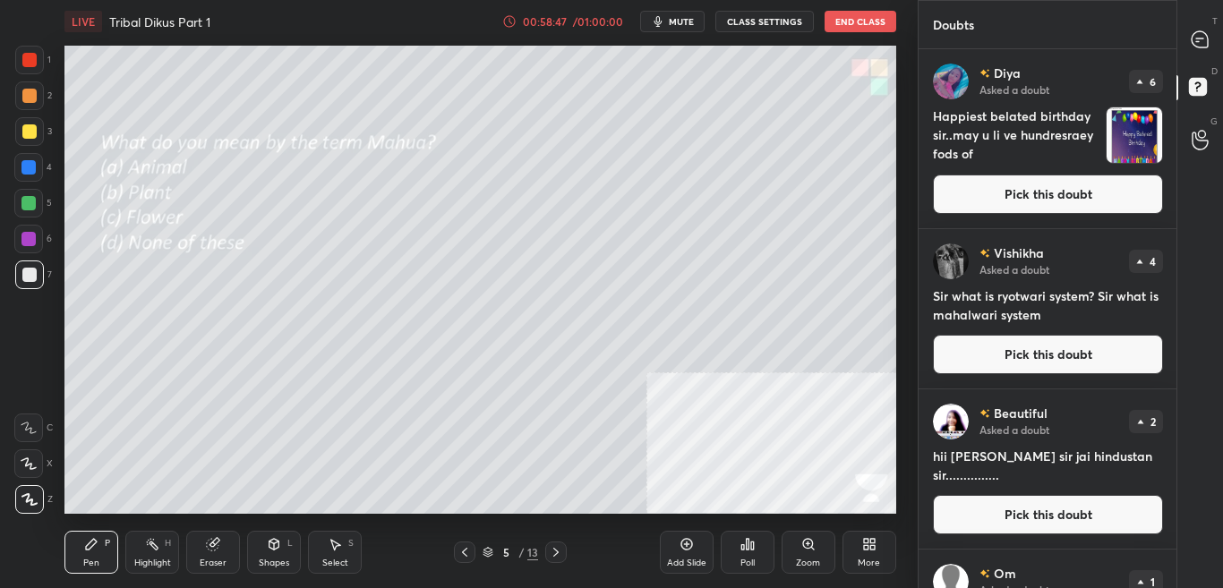
click at [1097, 185] on button "Pick this doubt" at bounding box center [1048, 194] width 230 height 39
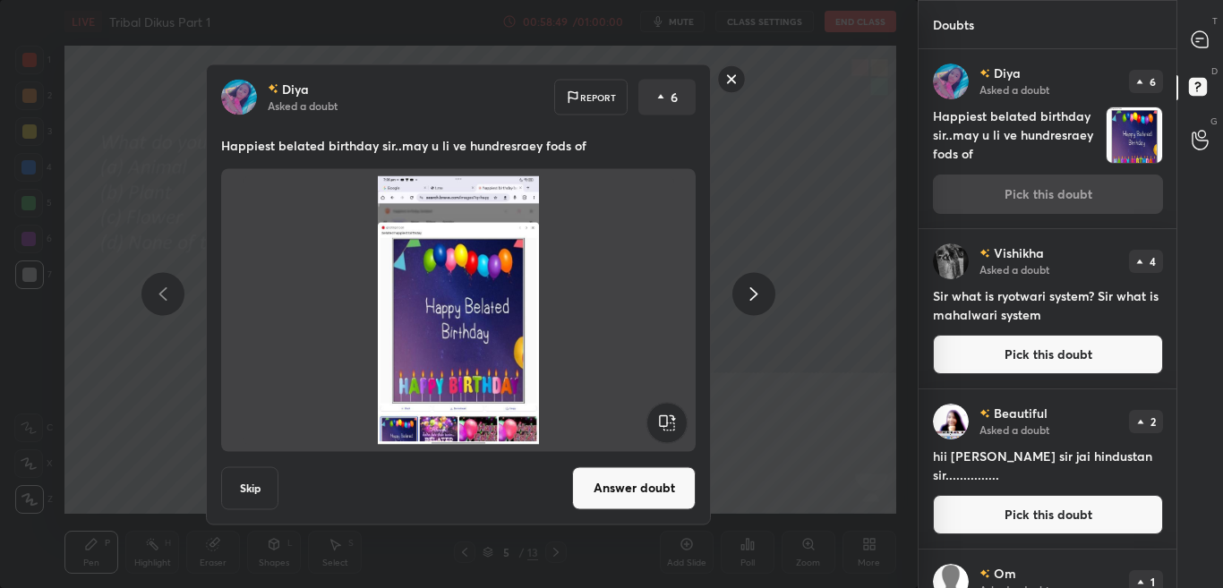
click at [631, 501] on button "Answer doubt" at bounding box center [634, 488] width 124 height 43
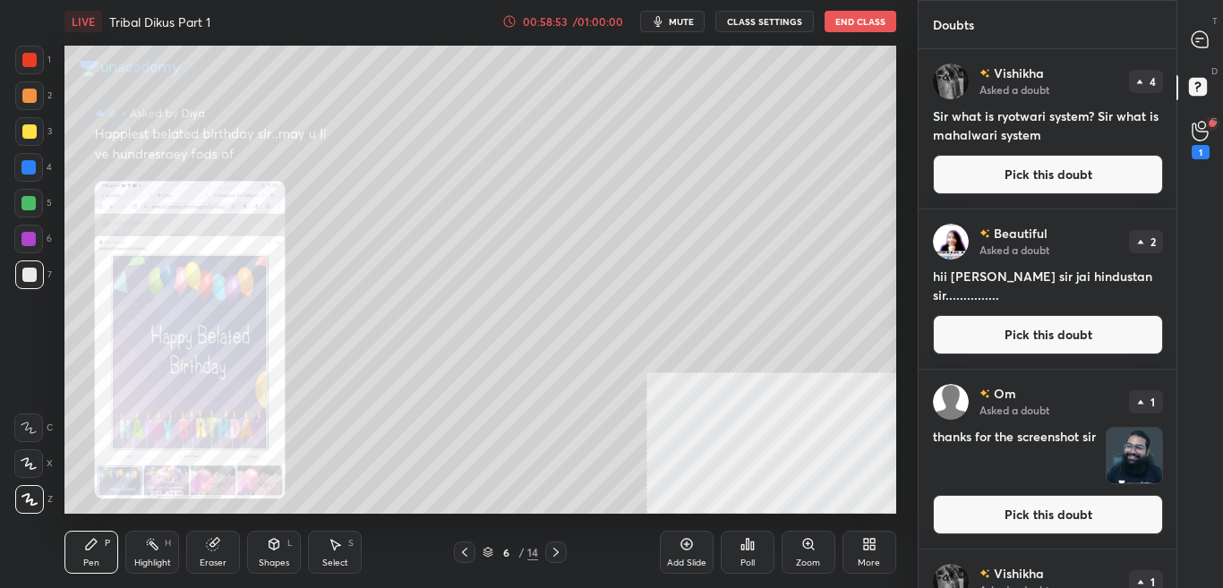
click at [1017, 510] on button "Pick this doubt" at bounding box center [1048, 514] width 230 height 39
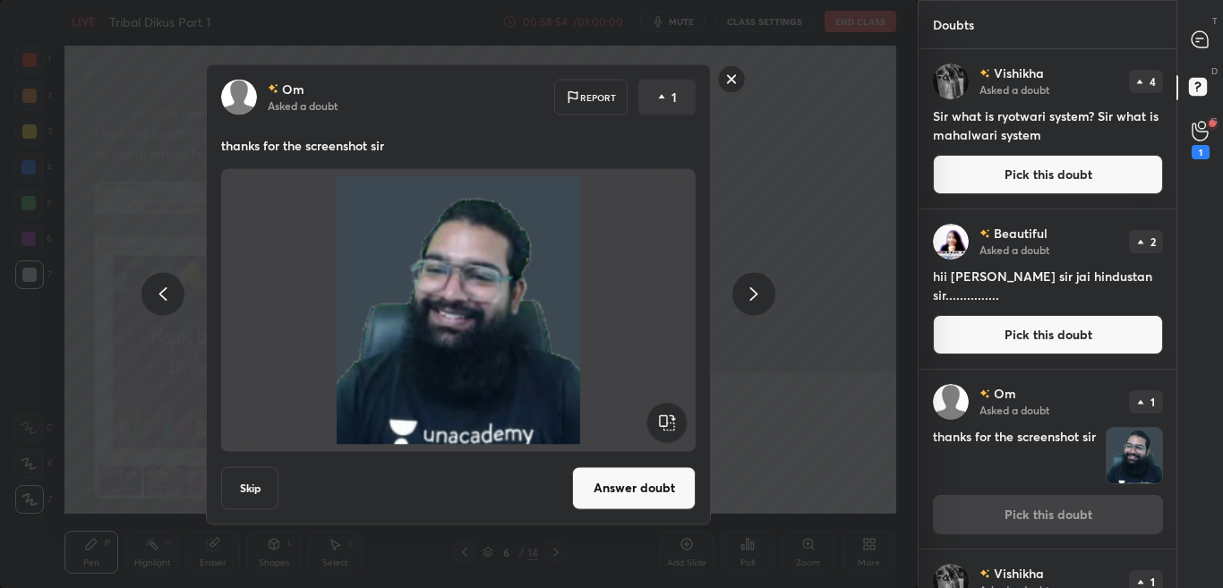
click at [261, 484] on button "Skip" at bounding box center [249, 488] width 57 height 43
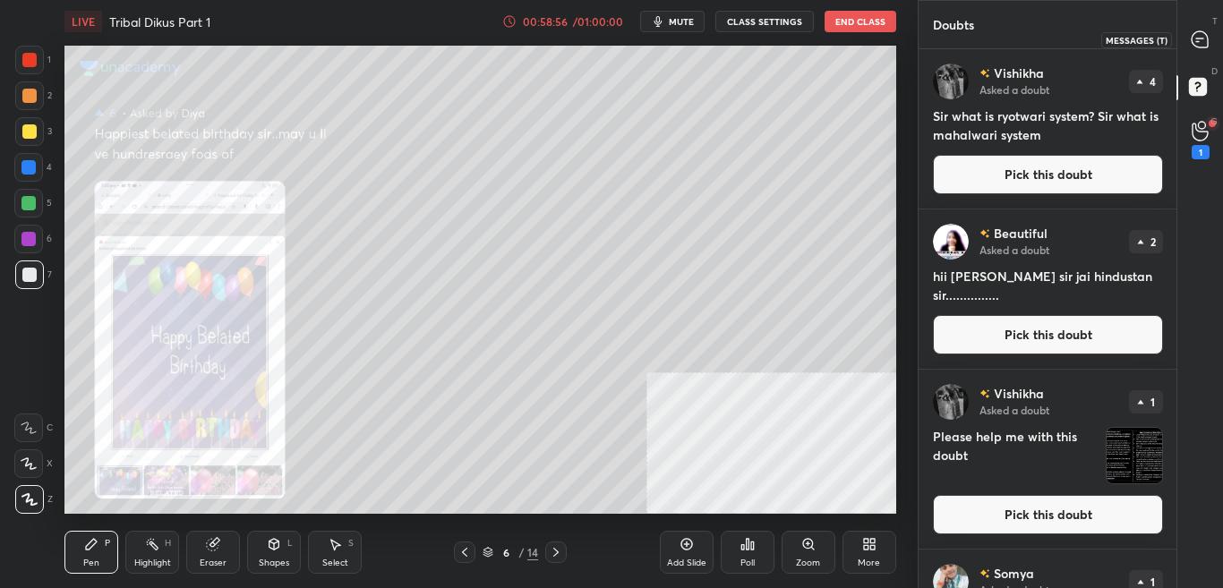
drag, startPoint x: 1216, startPoint y: 46, endPoint x: 1197, endPoint y: 149, distance: 104.9
click at [1216, 45] on div at bounding box center [1201, 39] width 36 height 32
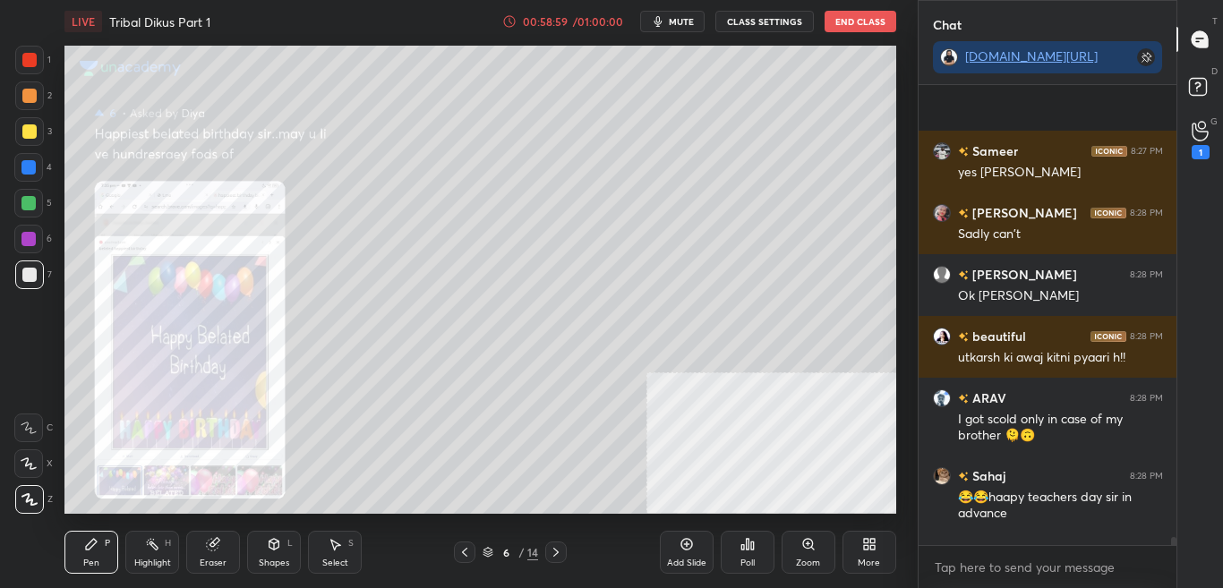
scroll to position [26169, 0]
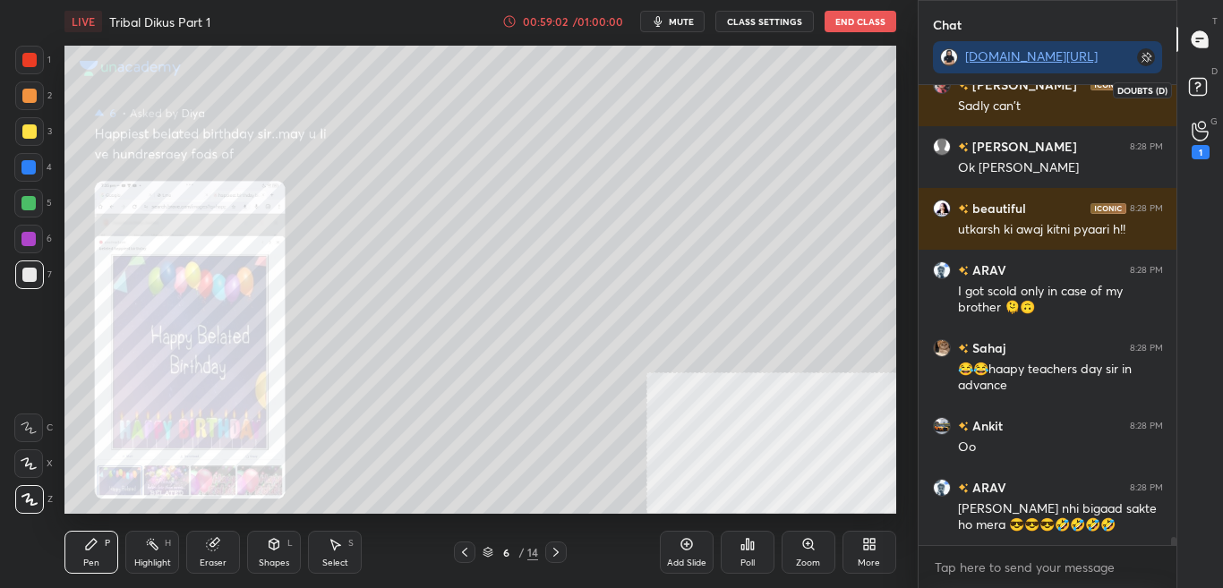
click at [1204, 82] on rect at bounding box center [1197, 87] width 17 height 17
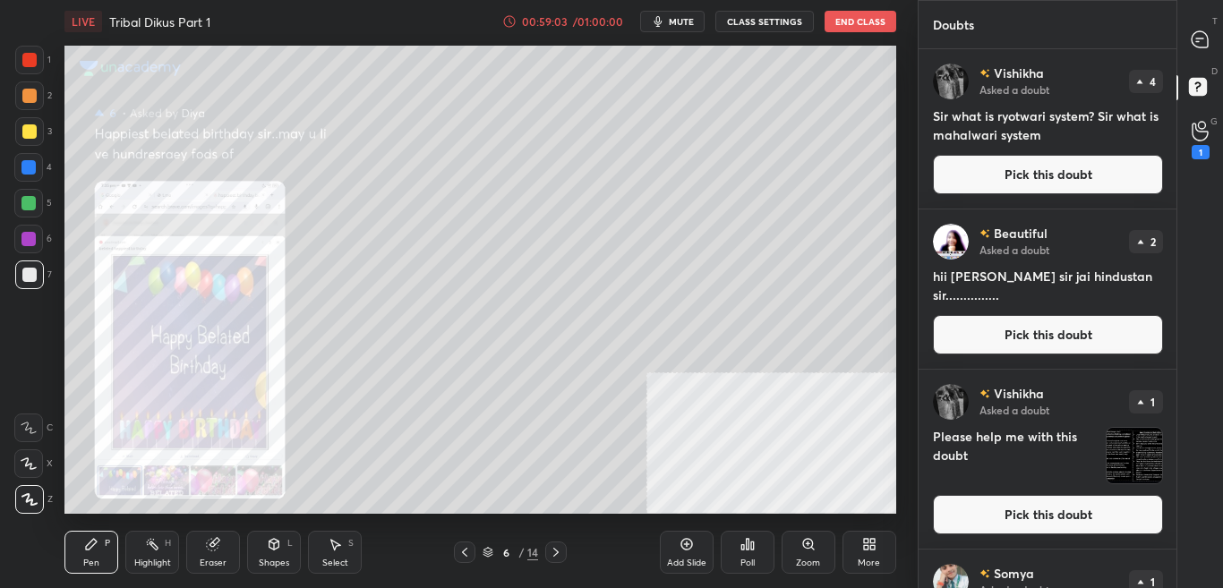
scroll to position [534, 253]
click at [1179, 489] on div "T Messages (T) D Doubts (D) G Raise Hand (G) 1" at bounding box center [1200, 294] width 47 height 588
click at [1178, 494] on div "T Messages (T) D Doubts (D) G Raise Hand (G) 1" at bounding box center [1200, 294] width 47 height 588
click at [1177, 497] on div "T Messages (T) D Doubts (D) G Raise Hand (G) 1" at bounding box center [1200, 294] width 47 height 588
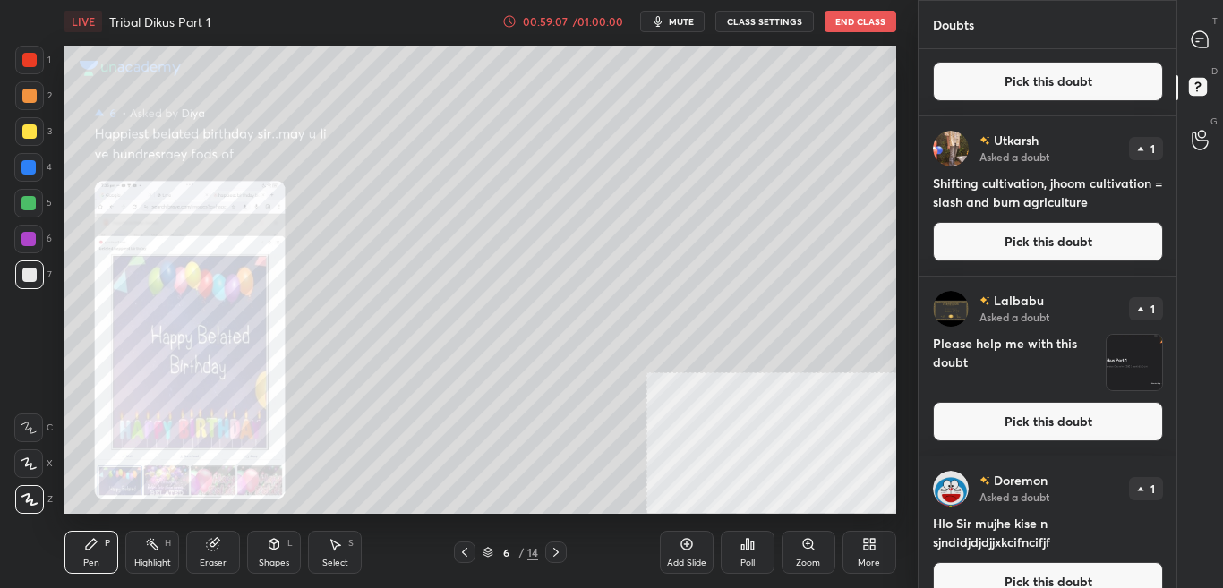
scroll to position [2453, 0]
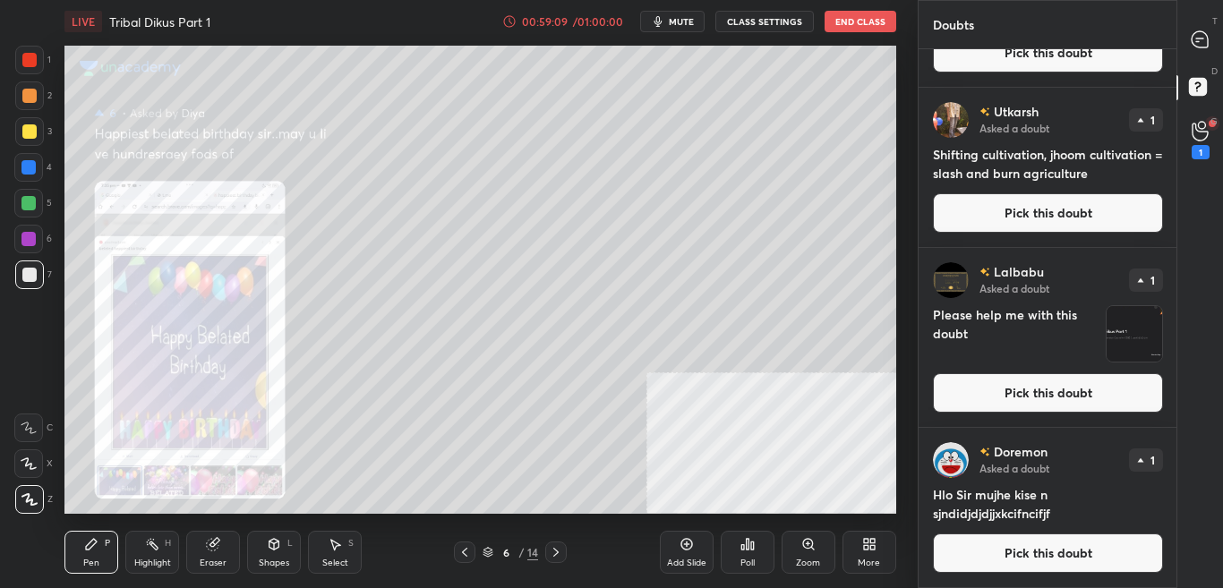
click at [1215, 16] on p "T" at bounding box center [1215, 20] width 5 height 13
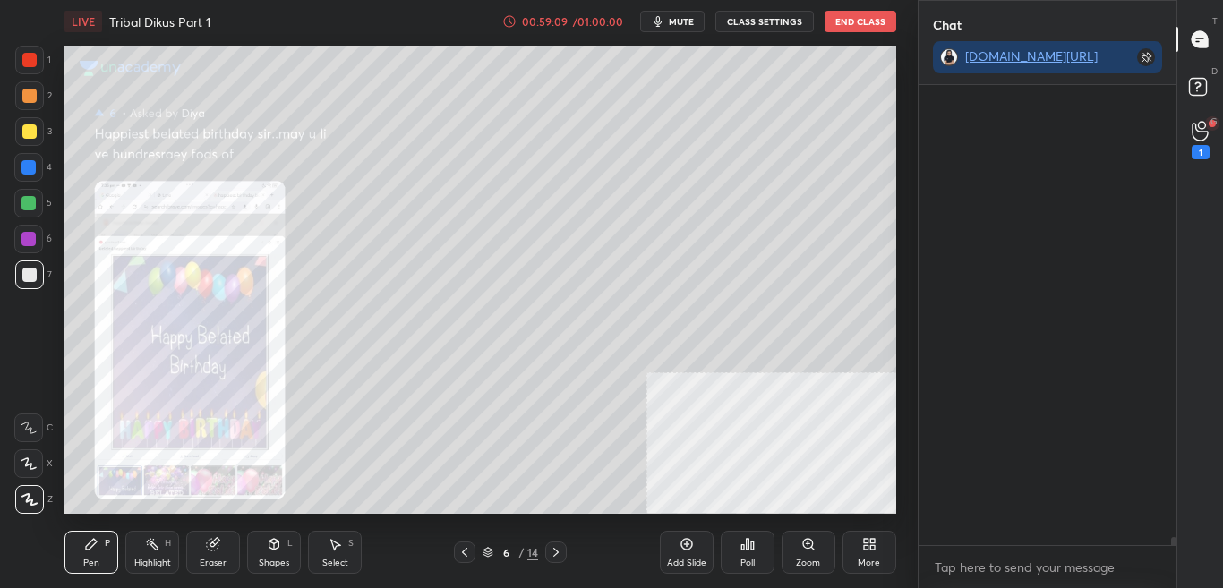
scroll to position [455, 253]
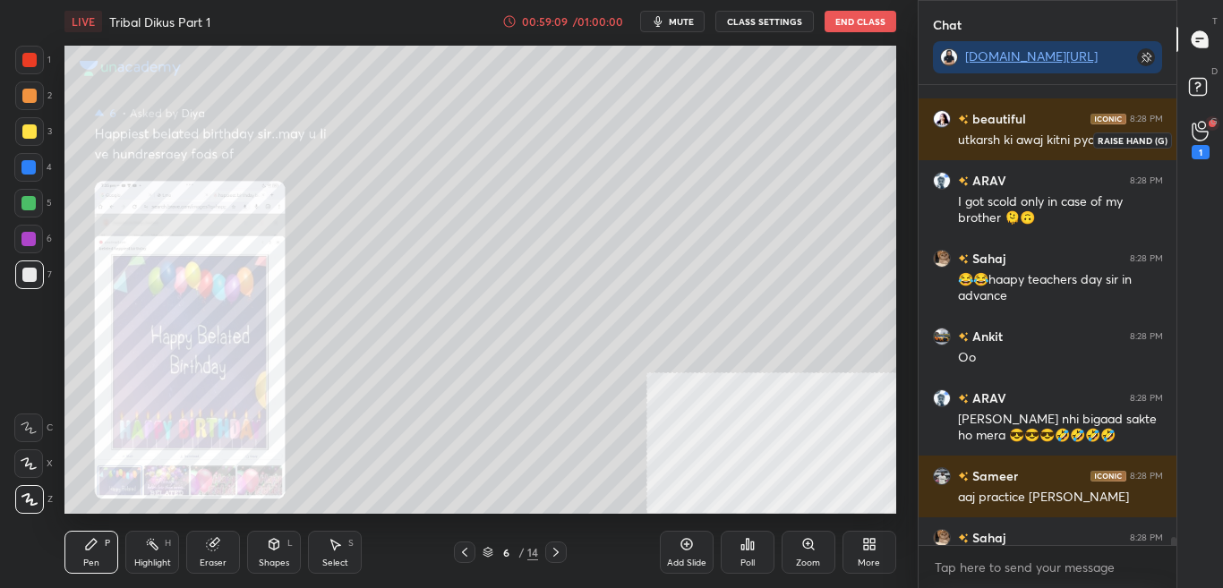
click at [1212, 147] on div "1" at bounding box center [1201, 140] width 36 height 32
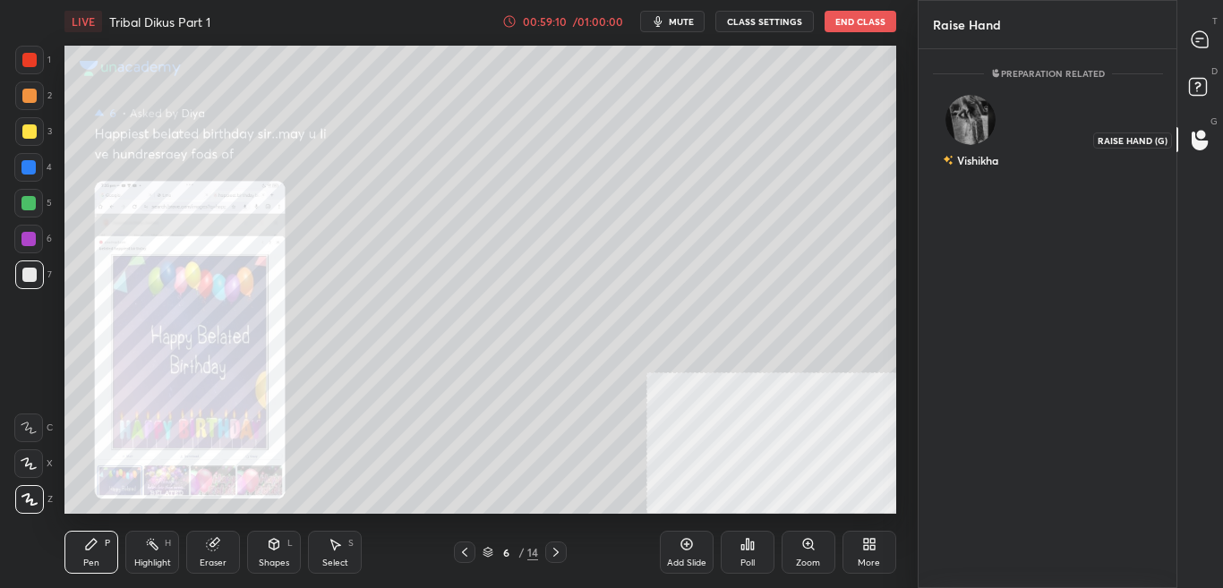
scroll to position [6, 6]
click at [987, 140] on div "Vishikha" at bounding box center [971, 135] width 76 height 104
click at [986, 172] on button "INVITE" at bounding box center [971, 172] width 60 height 23
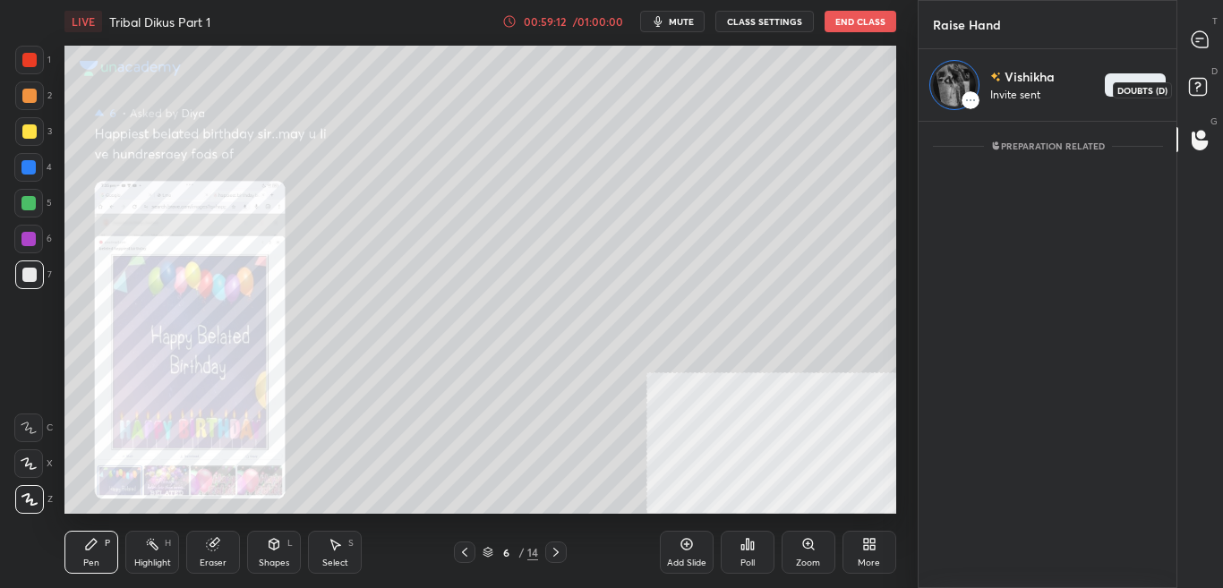
click at [1213, 90] on icon at bounding box center [1201, 89] width 32 height 32
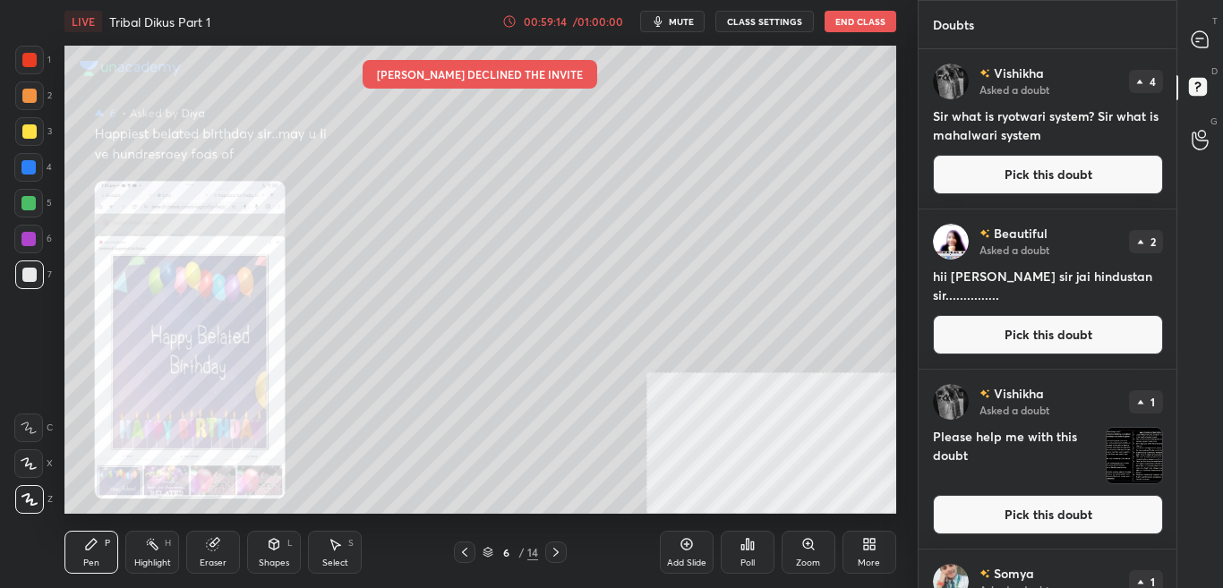
scroll to position [534, 253]
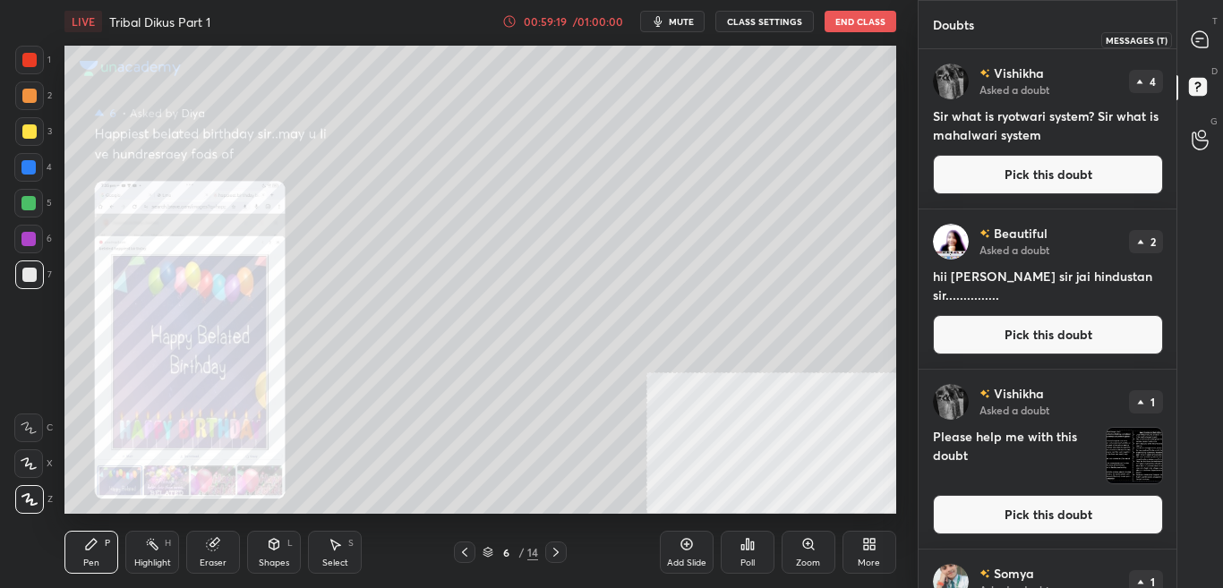
drag, startPoint x: 1217, startPoint y: 33, endPoint x: 1209, endPoint y: 49, distance: 18.0
click at [1216, 33] on div at bounding box center [1201, 39] width 36 height 32
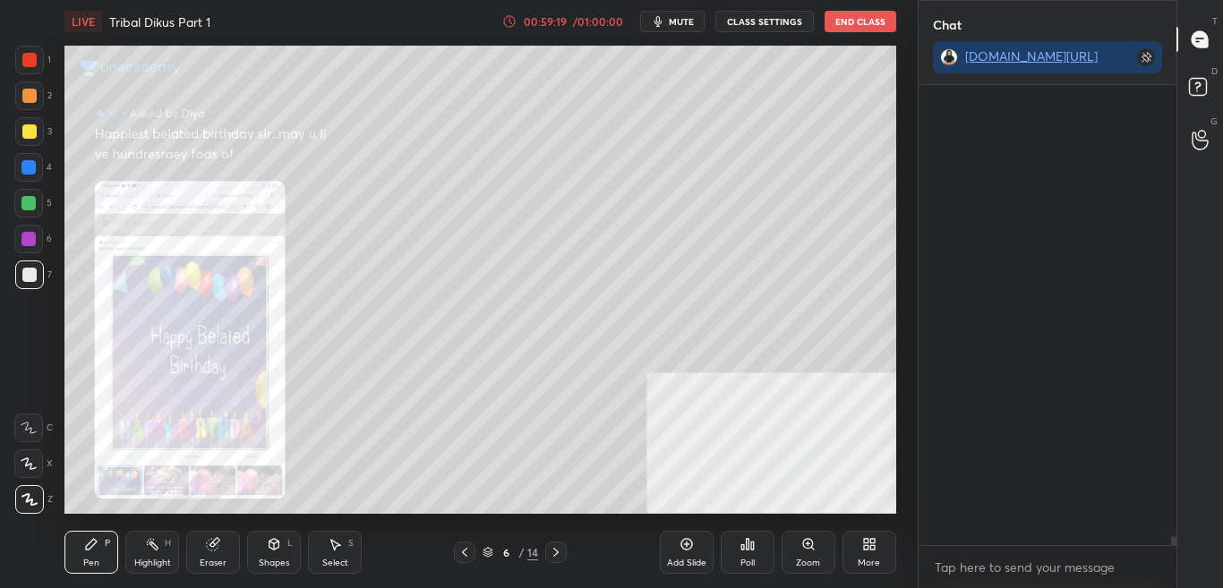
scroll to position [498, 253]
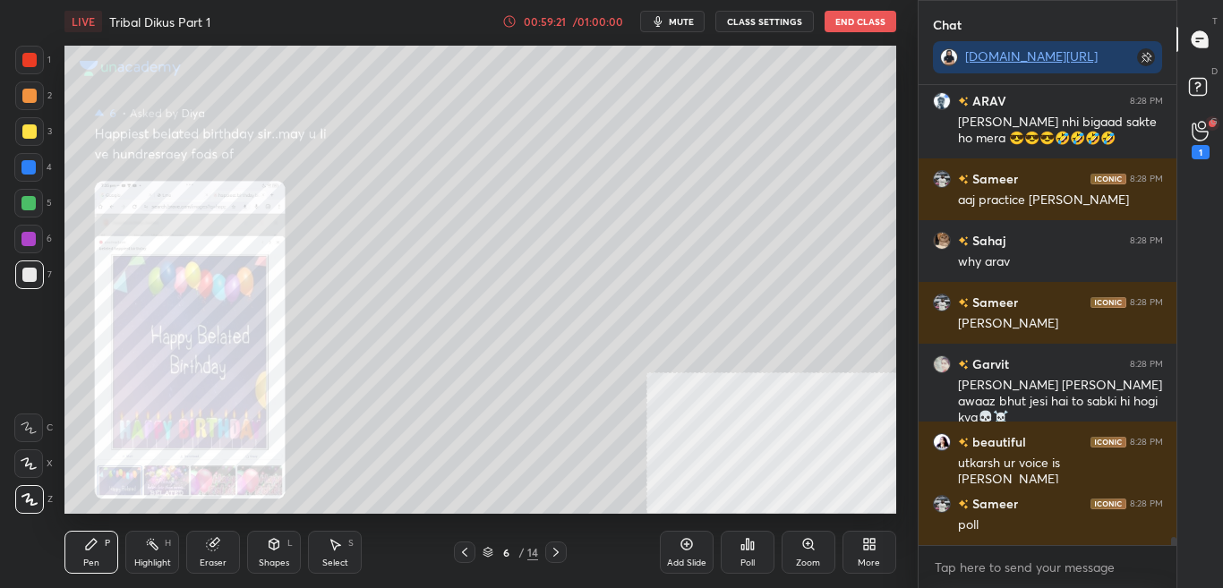
click at [1173, 549] on div "Ankit 8:28 PM Oo ARAV 8:28 PM Ankit kuch nhi bigaad sakte ho mera 😎😎😎🤣🤣🤣🤣 Samee…" at bounding box center [1048, 336] width 259 height 503
click at [1223, 153] on div "G Raise Hand (G) 1" at bounding box center [1201, 140] width 46 height 50
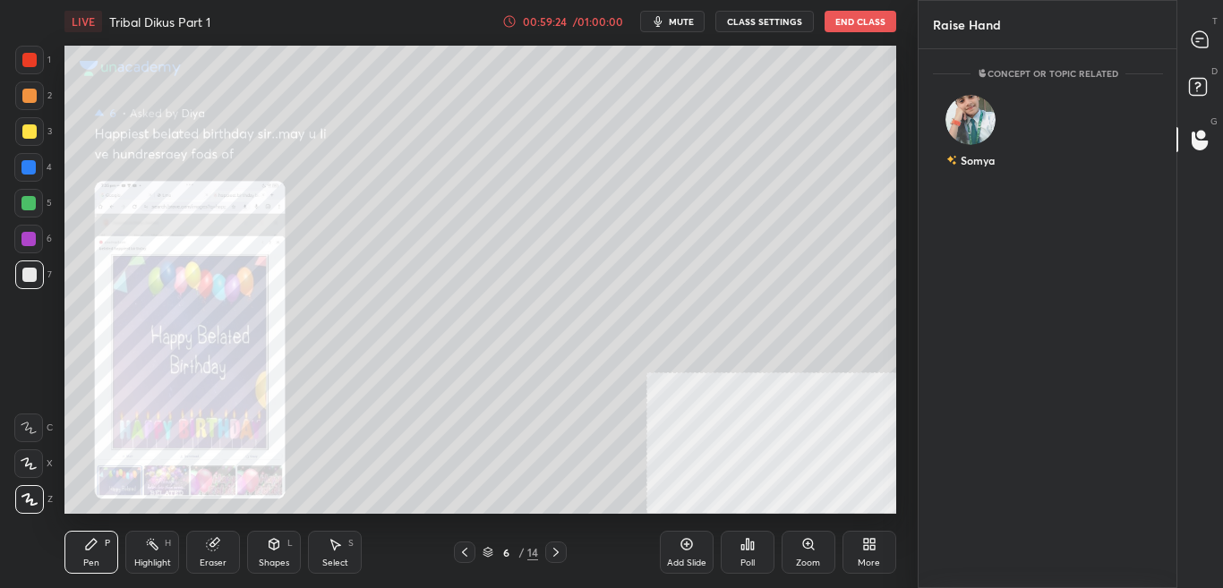
click at [1220, 79] on div "D Doubts (D)" at bounding box center [1201, 89] width 46 height 50
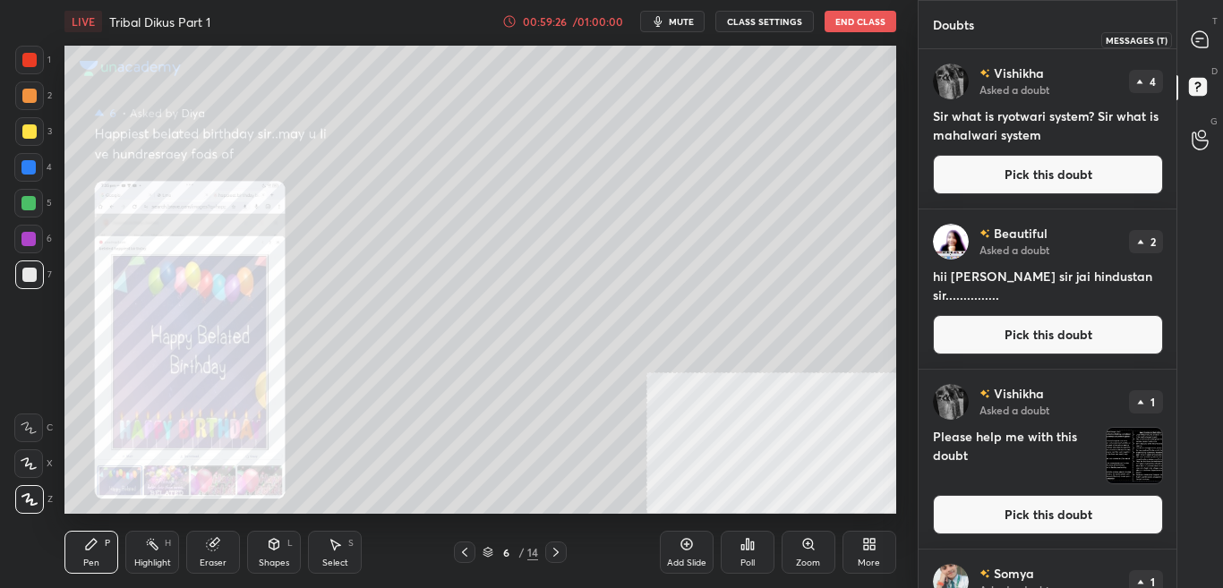
click at [1215, 56] on div "T Messages (T)" at bounding box center [1201, 39] width 46 height 50
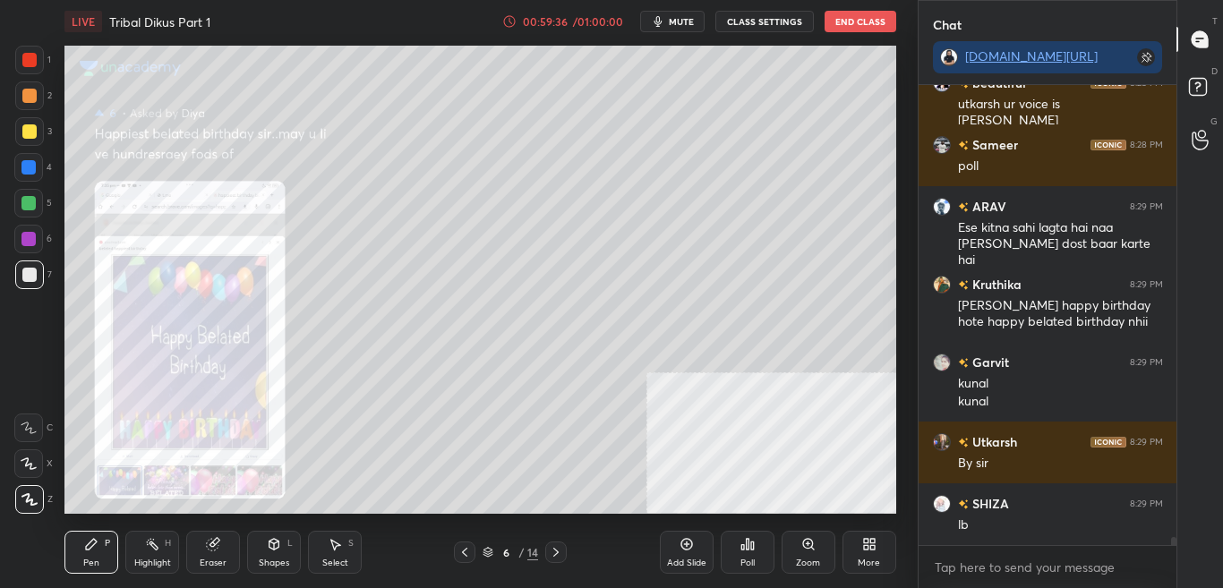
click at [764, 555] on div "Poll" at bounding box center [748, 552] width 54 height 43
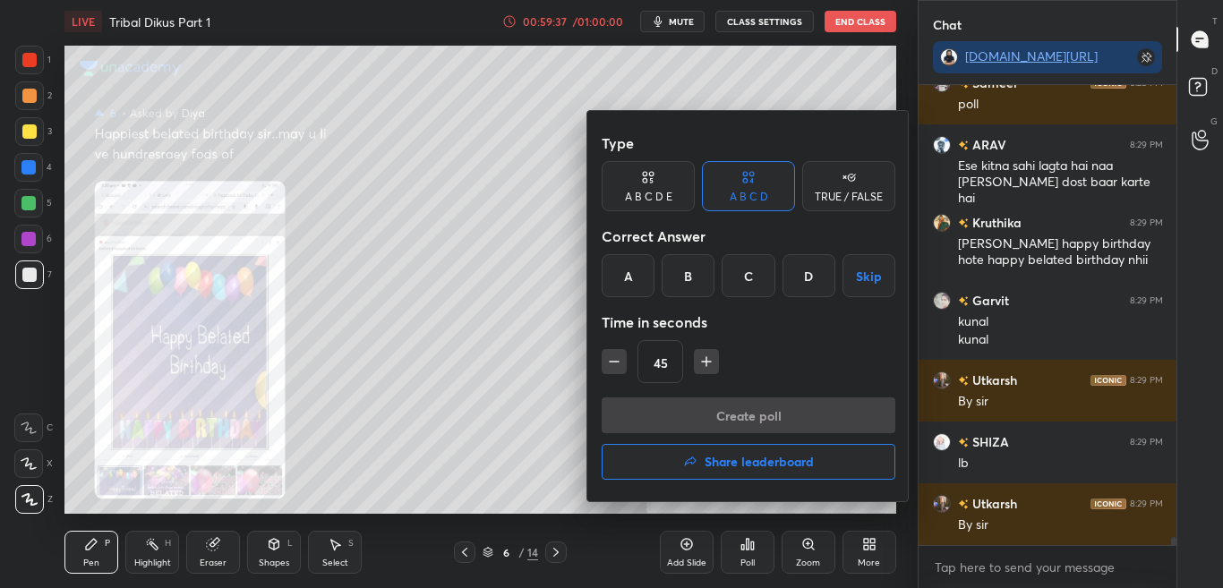
click at [752, 462] on h4 "Share leaderboard" at bounding box center [759, 462] width 109 height 13
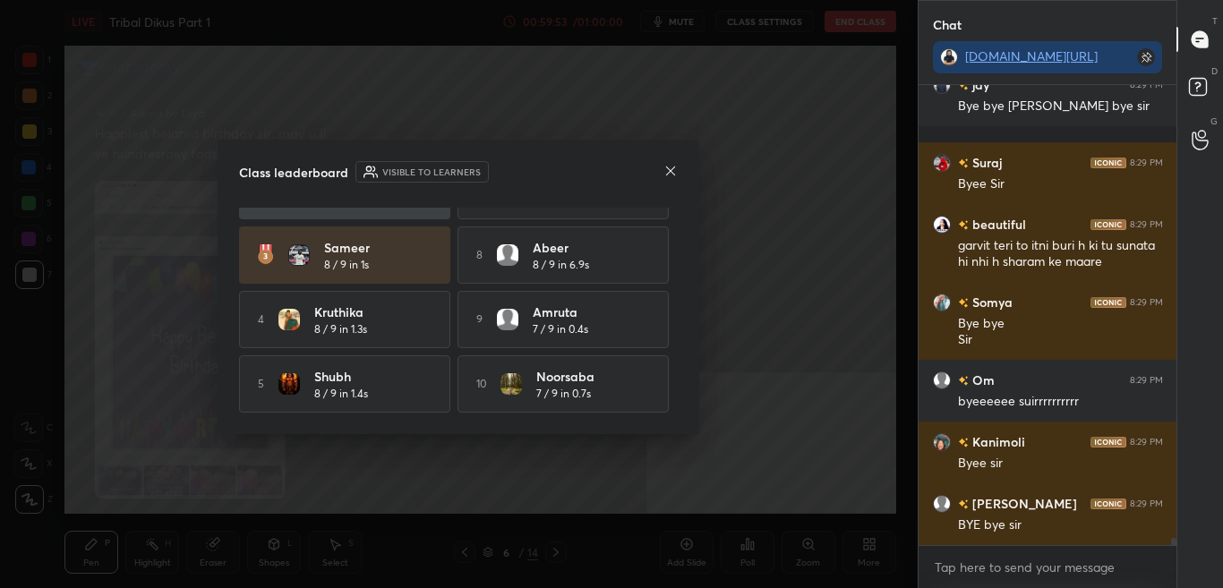
click at [672, 167] on icon at bounding box center [671, 171] width 14 height 14
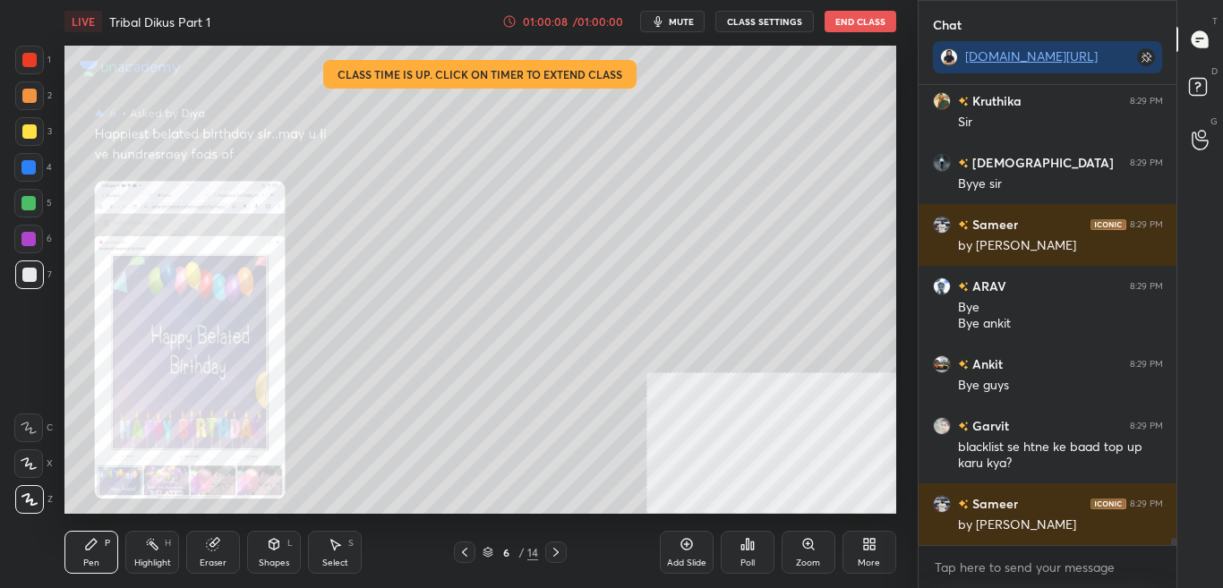
click at [871, 18] on button "End Class" at bounding box center [861, 21] width 72 height 21
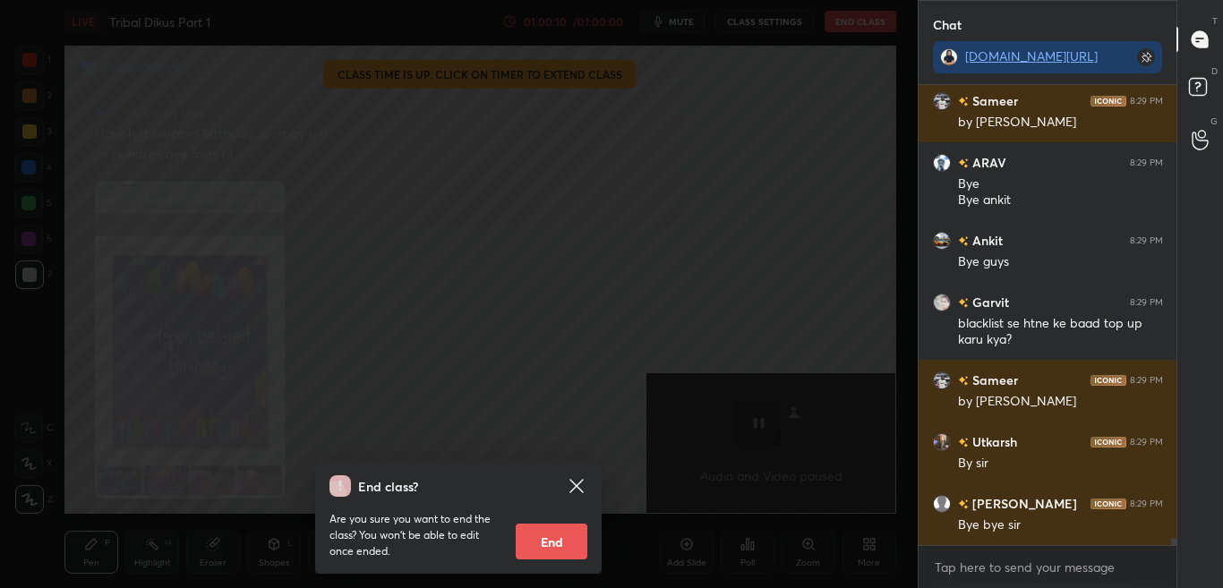
click at [596, 471] on div "End class? Are you sure you want to end the class? You won’t be able to edit on…" at bounding box center [458, 517] width 287 height 113
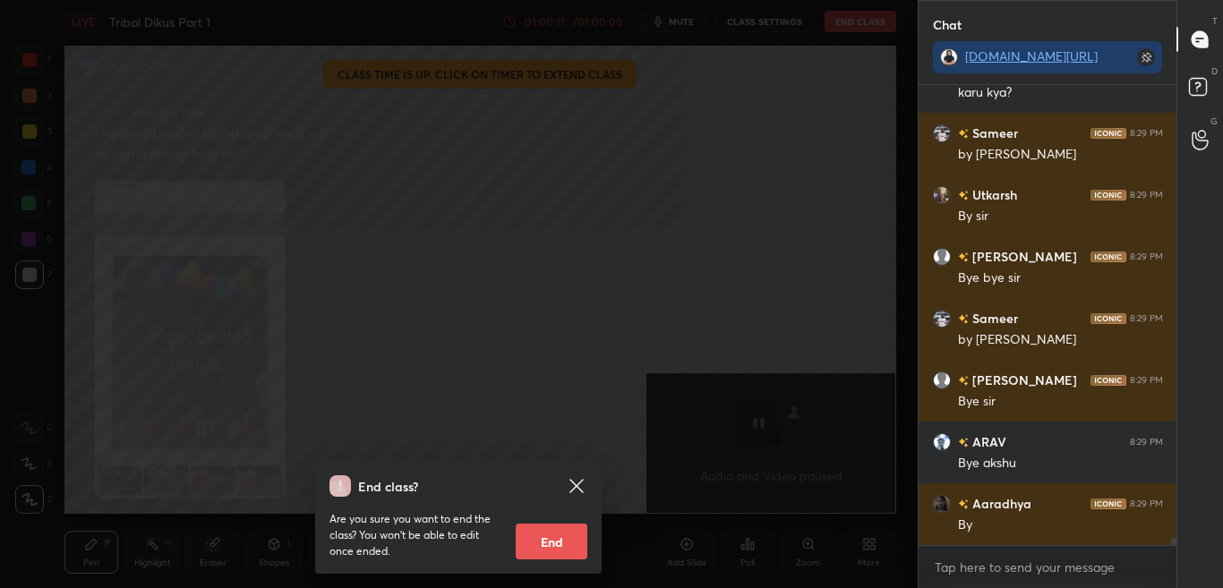
click at [591, 470] on div "End class? Are you sure you want to end the class? You won’t be able to edit on…" at bounding box center [458, 517] width 287 height 113
click at [576, 483] on icon at bounding box center [576, 486] width 21 height 21
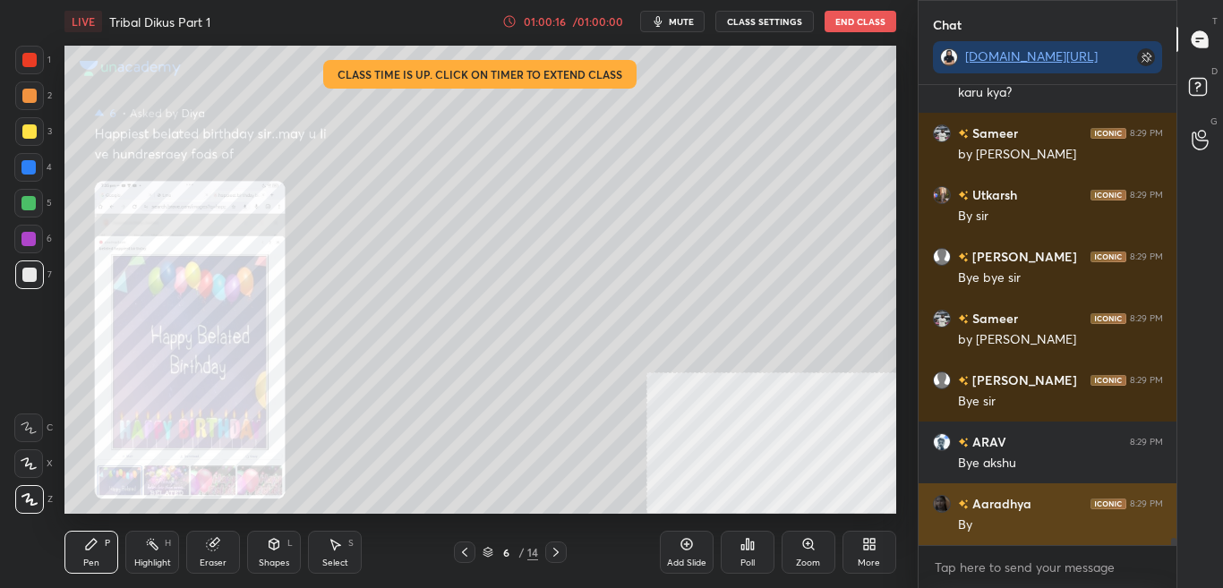
click at [955, 499] on div "grid" at bounding box center [945, 504] width 25 height 18
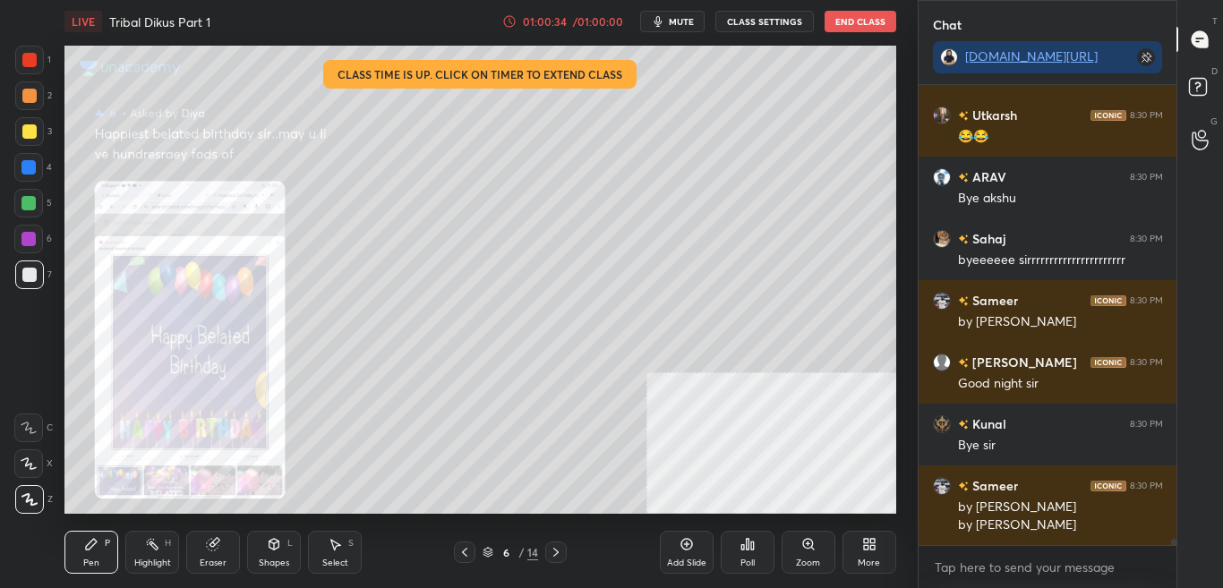
drag, startPoint x: 1173, startPoint y: 543, endPoint x: 1179, endPoint y: 558, distance: 16.1
click at [1179, 565] on div "Chat [DOMAIN_NAME][URL] Ankit 8:30 PM Bye arav Sameer 8:30 PM by [PERSON_NAME] …" at bounding box center [1071, 294] width 306 height 588
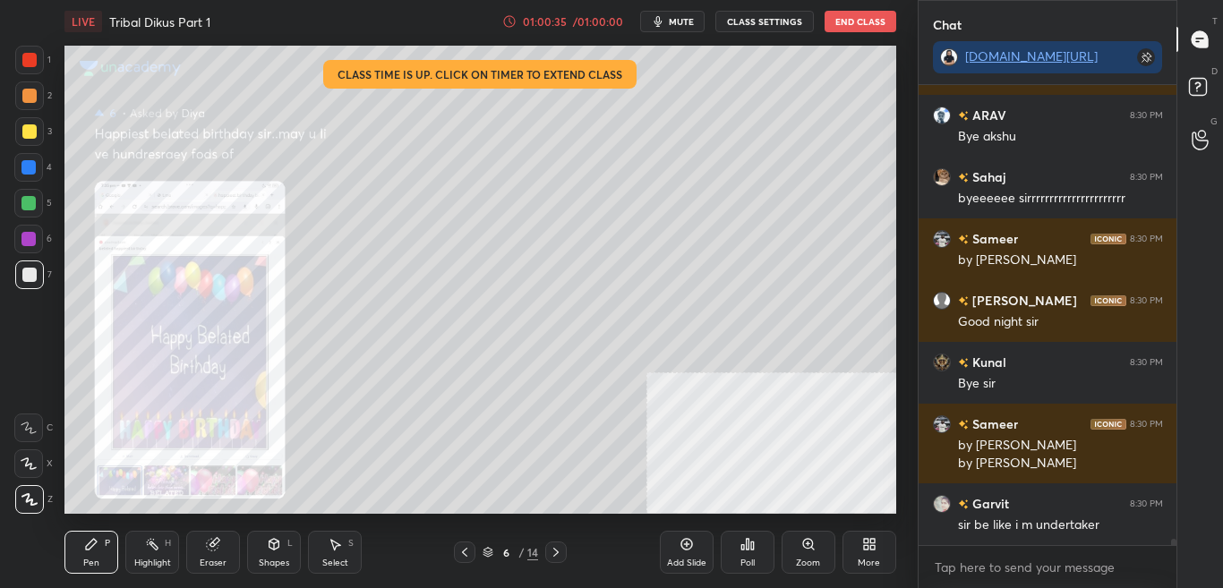
click at [1172, 542] on div at bounding box center [1174, 546] width 5 height 14
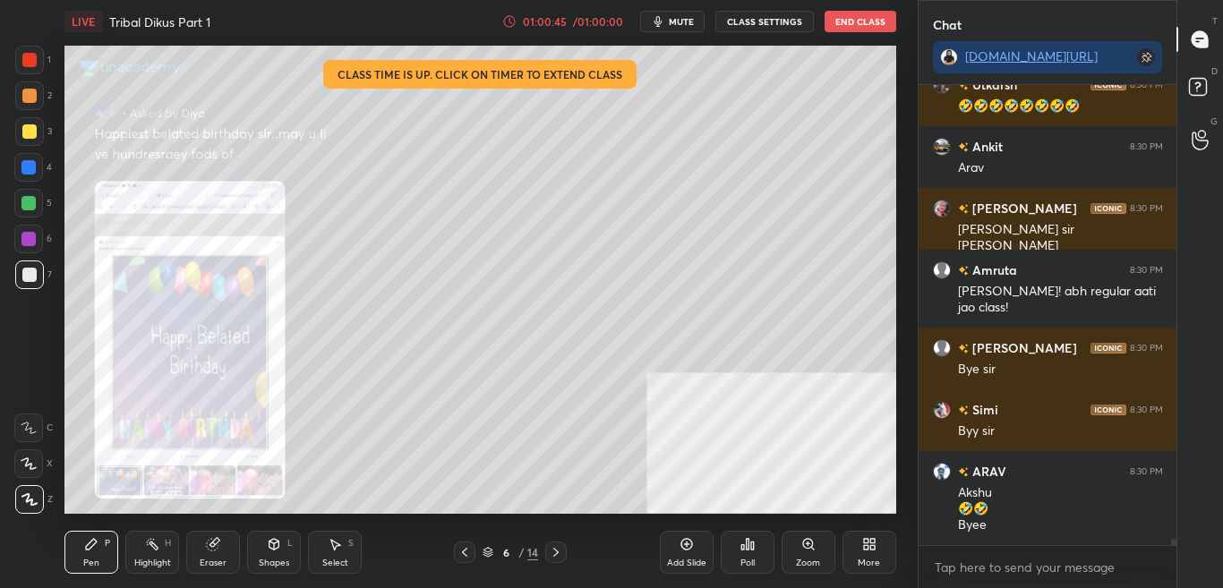
click at [860, 29] on button "End Class" at bounding box center [861, 21] width 72 height 21
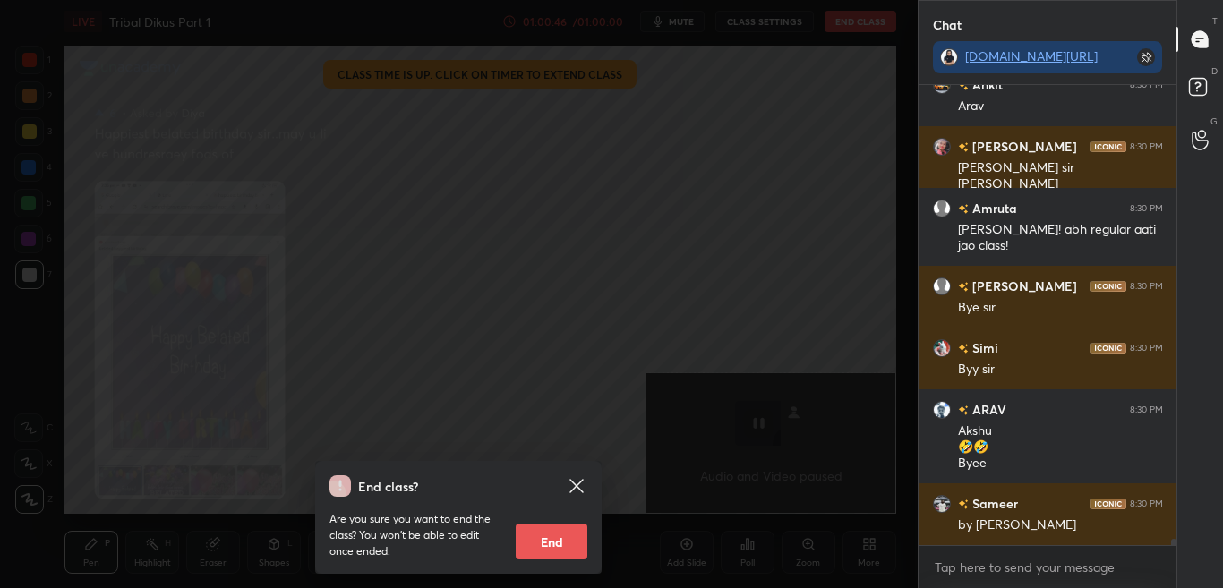
click at [566, 542] on button "End" at bounding box center [552, 542] width 72 height 36
type textarea "x"
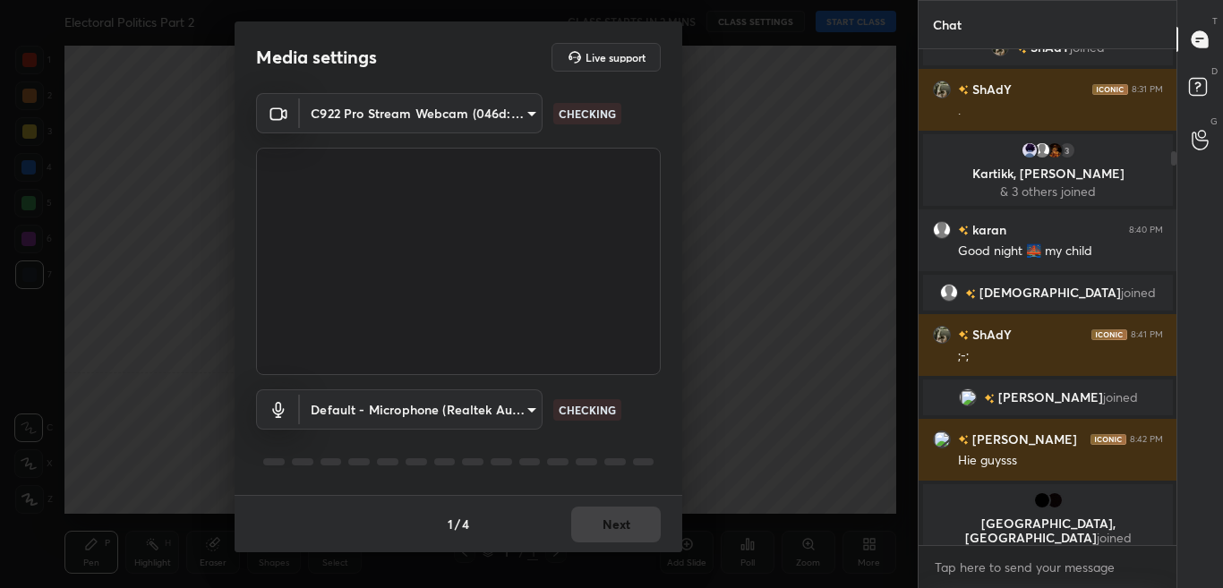
scroll to position [534, 253]
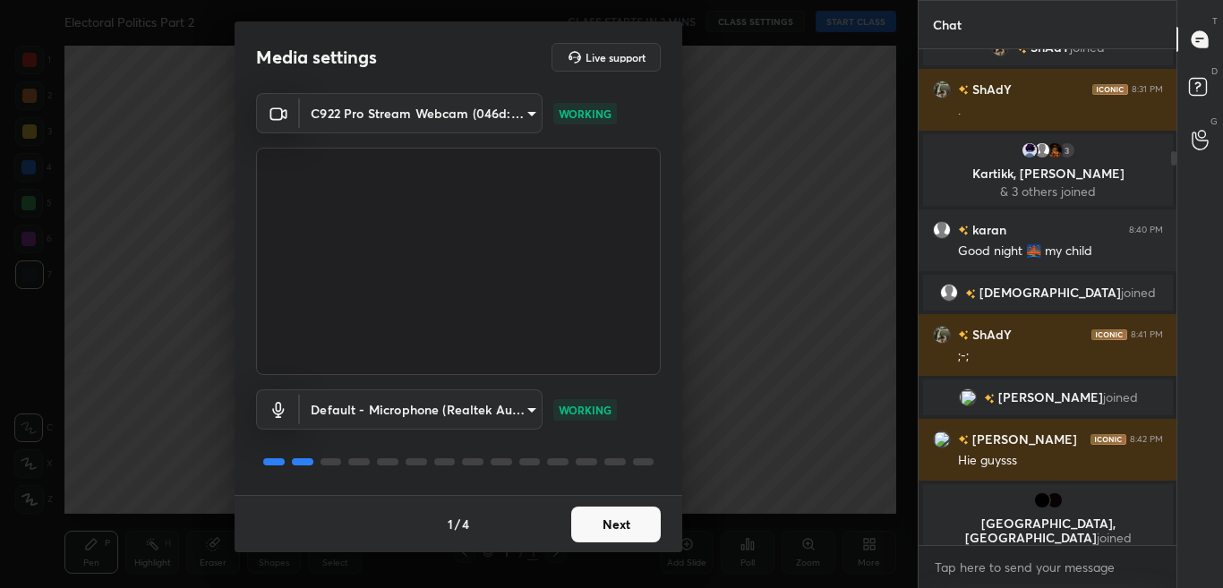
click at [620, 528] on button "Next" at bounding box center [616, 525] width 90 height 36
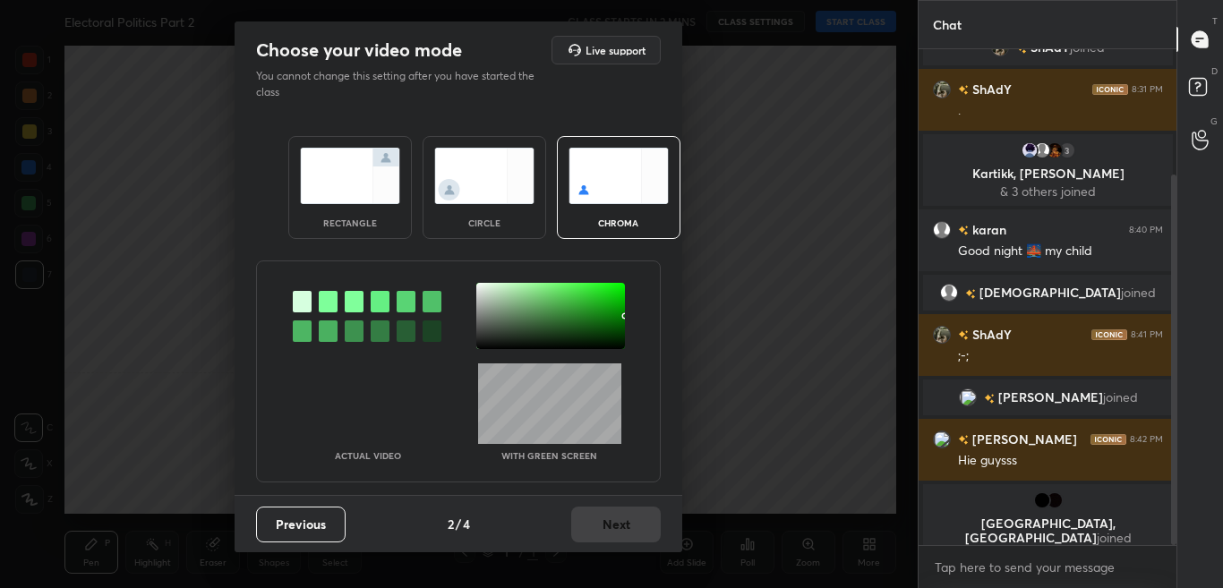
scroll to position [167, 0]
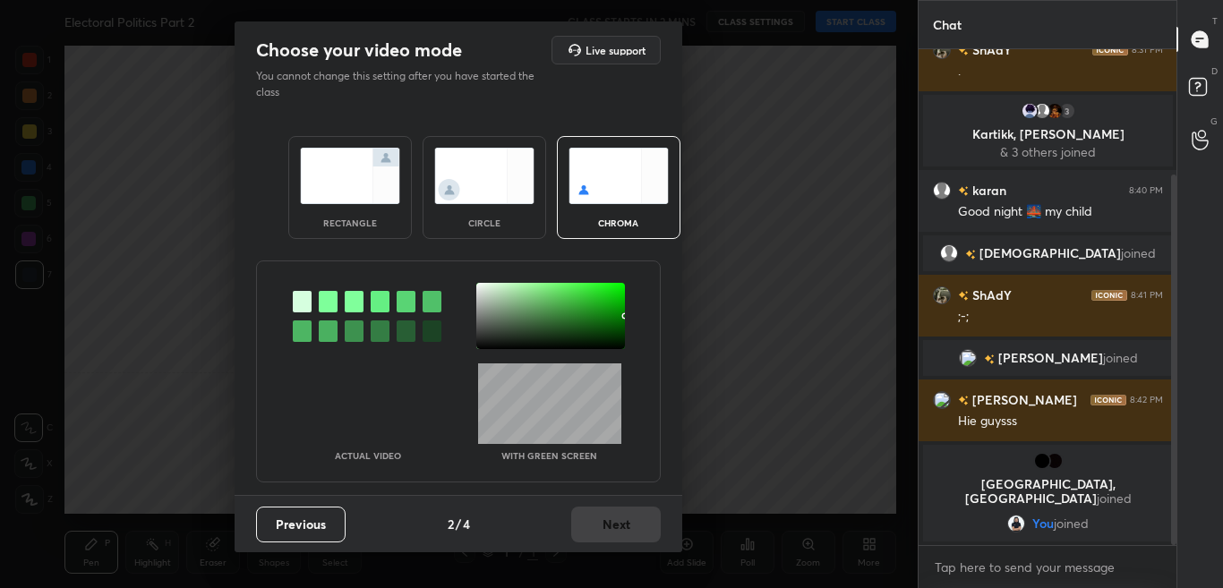
drag, startPoint x: 332, startPoint y: 302, endPoint x: 425, endPoint y: 308, distance: 93.4
click at [332, 303] on div at bounding box center [328, 301] width 19 height 21
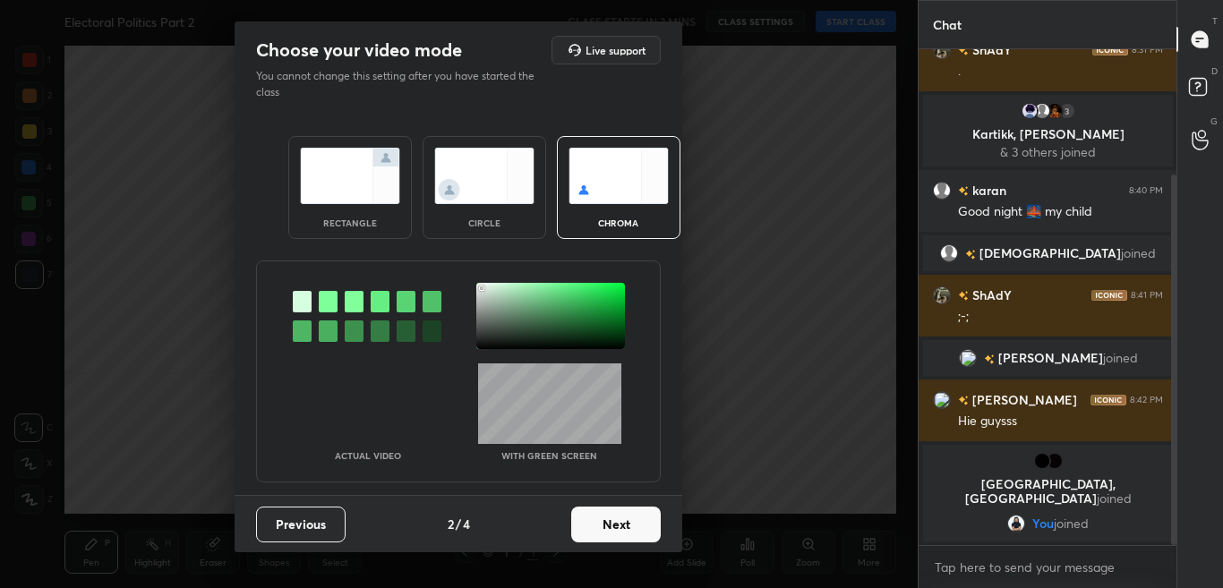
drag, startPoint x: 482, startPoint y: 288, endPoint x: 485, endPoint y: 302, distance: 13.9
click at [481, 288] on div at bounding box center [550, 316] width 149 height 66
click at [619, 528] on button "Next" at bounding box center [616, 525] width 90 height 36
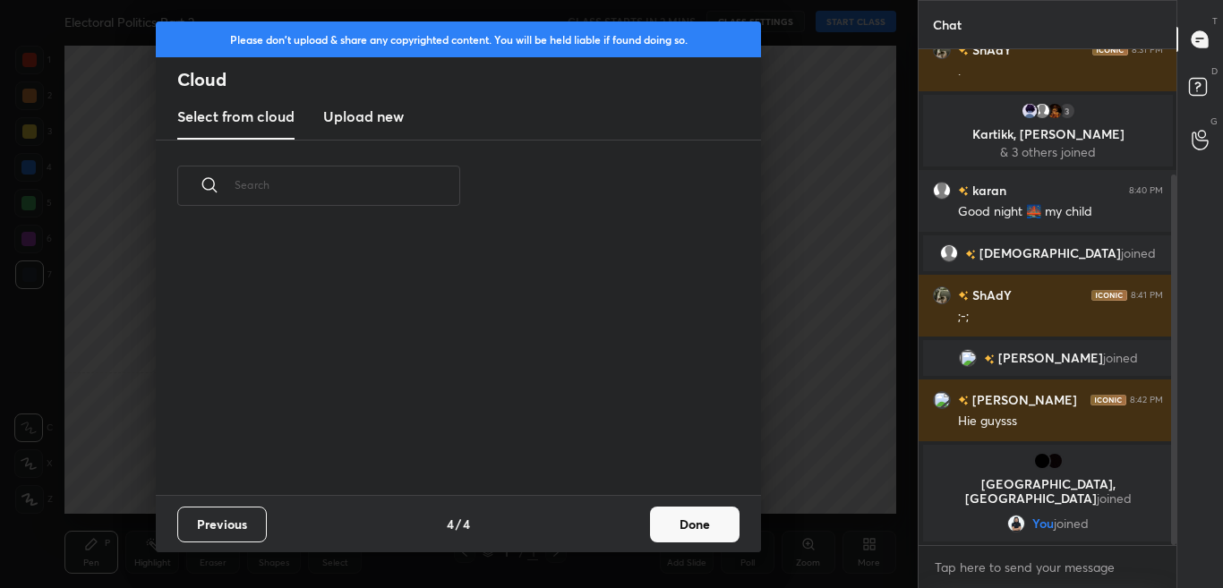
click at [674, 527] on button "Done" at bounding box center [695, 525] width 90 height 36
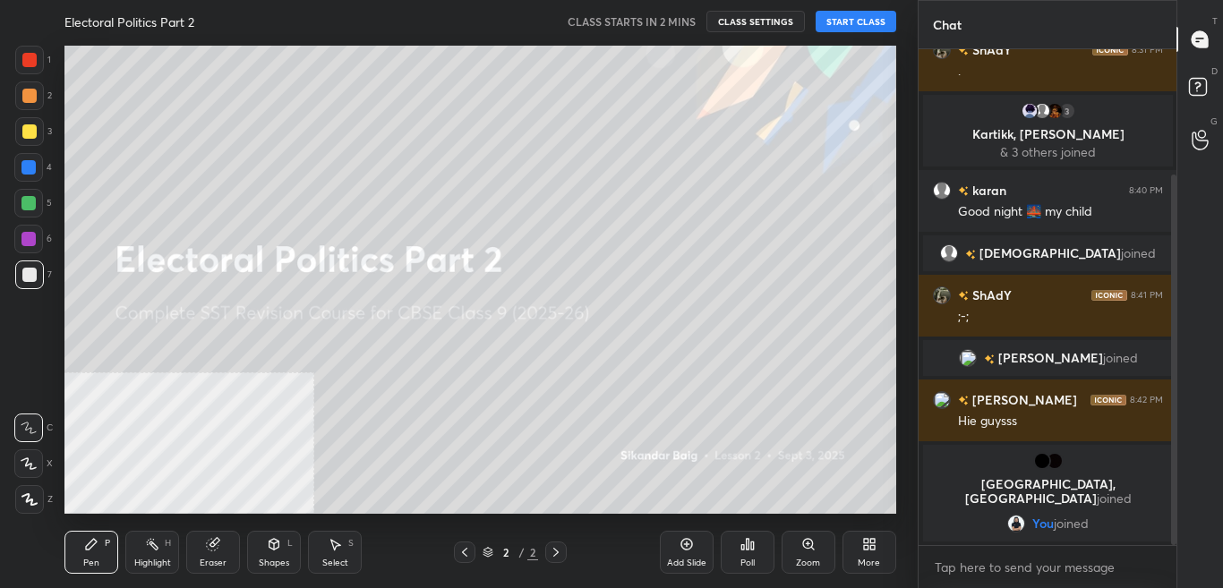
click at [848, 558] on div "More" at bounding box center [870, 552] width 54 height 43
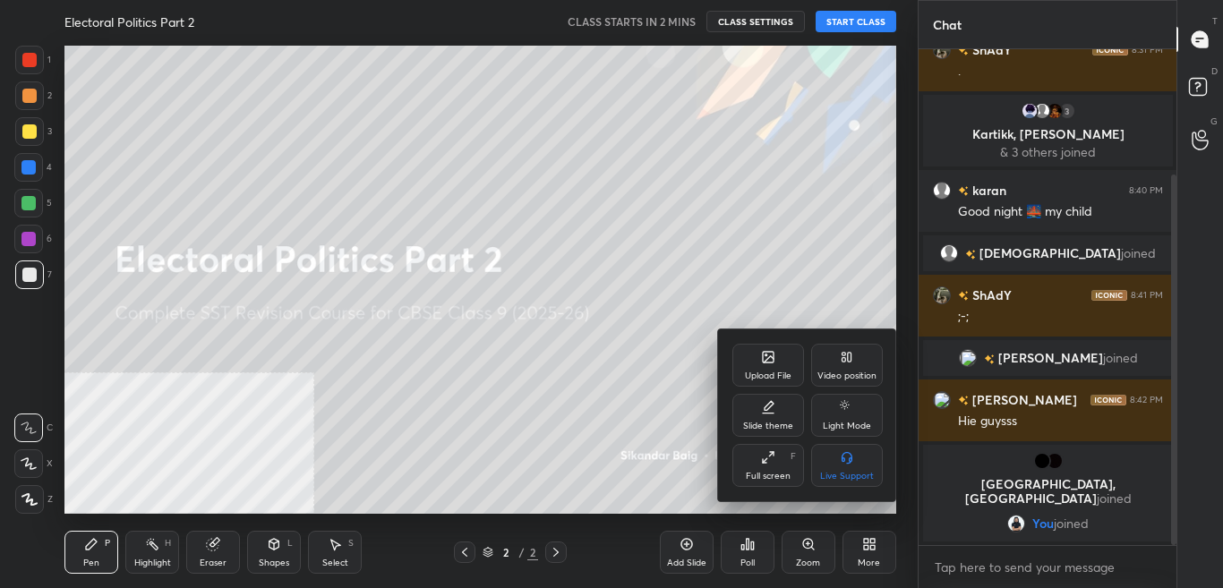
click at [841, 367] on div "Video position" at bounding box center [847, 365] width 72 height 43
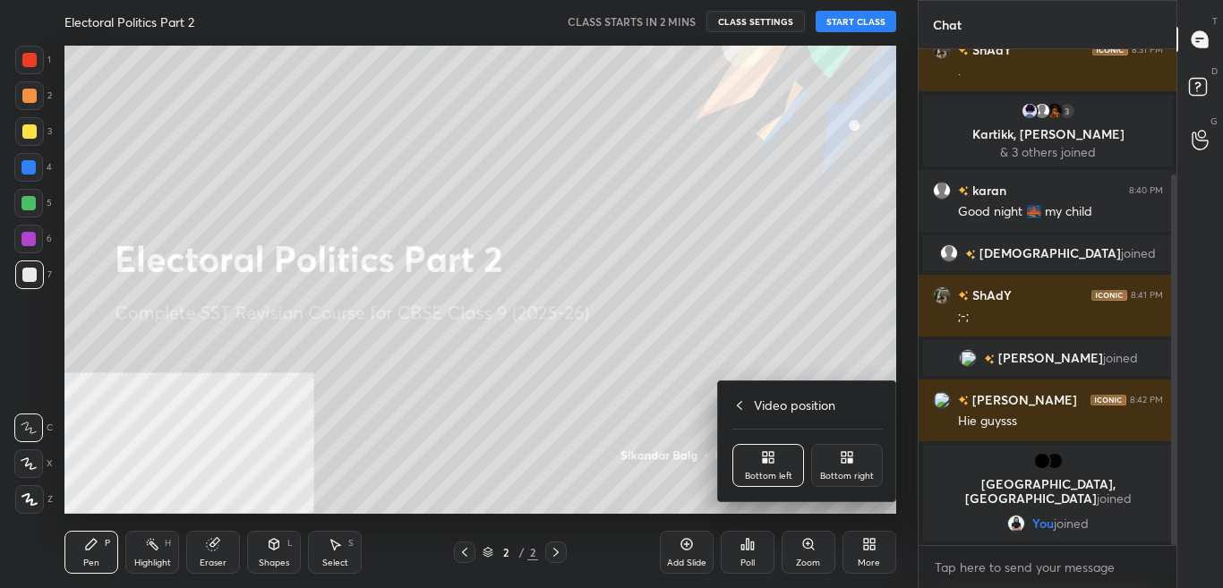
click at [850, 461] on icon at bounding box center [850, 461] width 4 height 4
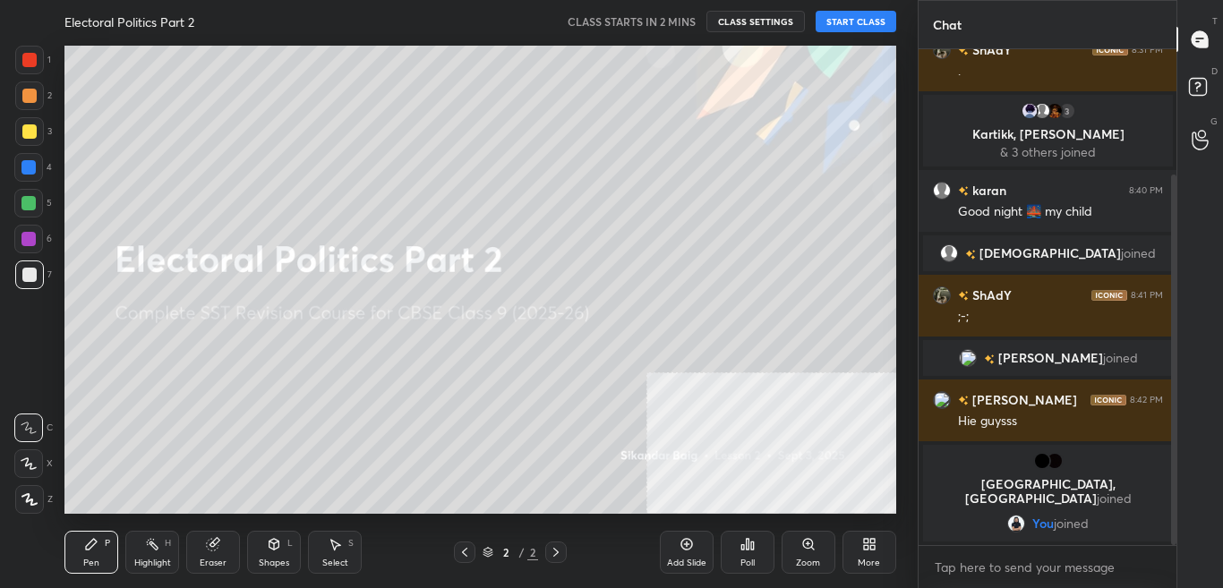
click at [880, 537] on div "More" at bounding box center [870, 552] width 54 height 43
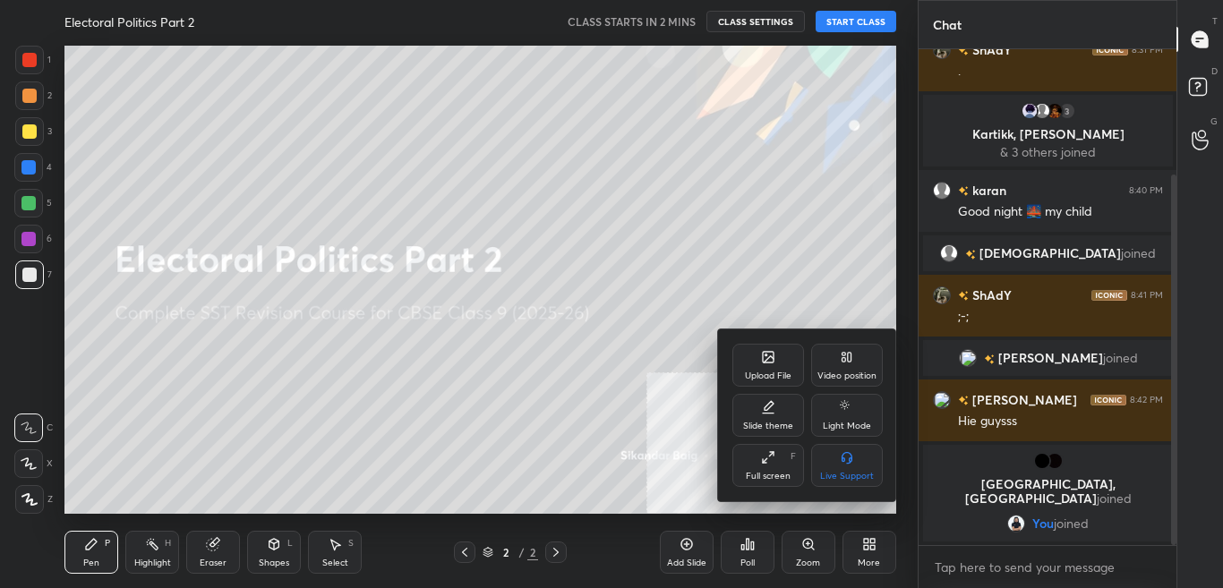
click at [760, 362] on div "Upload File" at bounding box center [769, 365] width 72 height 43
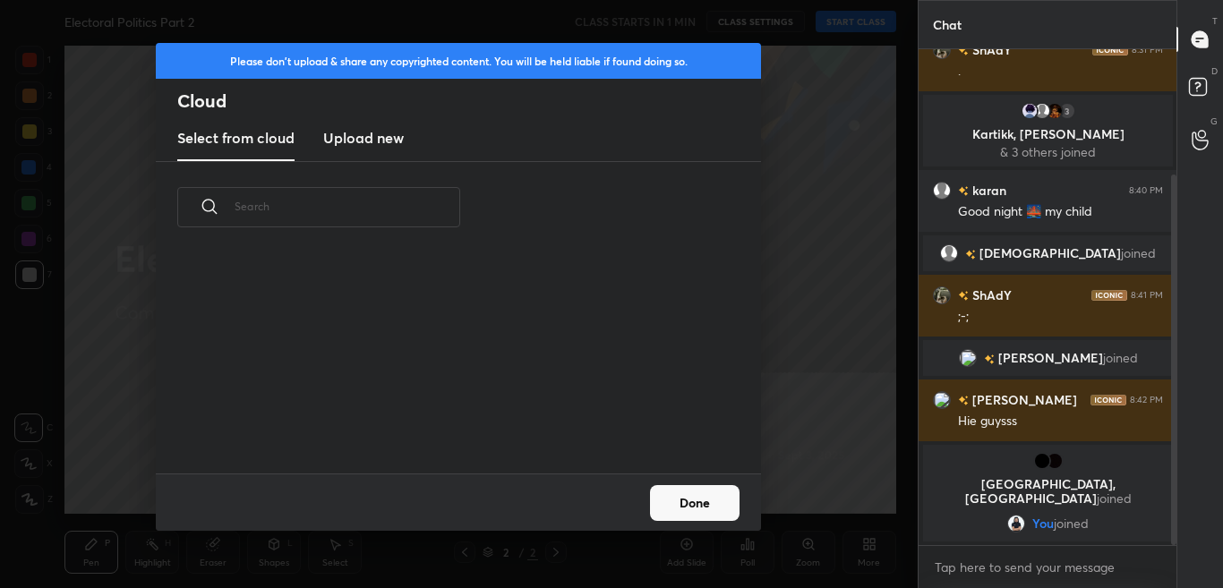
scroll to position [220, 575]
click at [376, 133] on h3 "Upload new" at bounding box center [363, 137] width 81 height 21
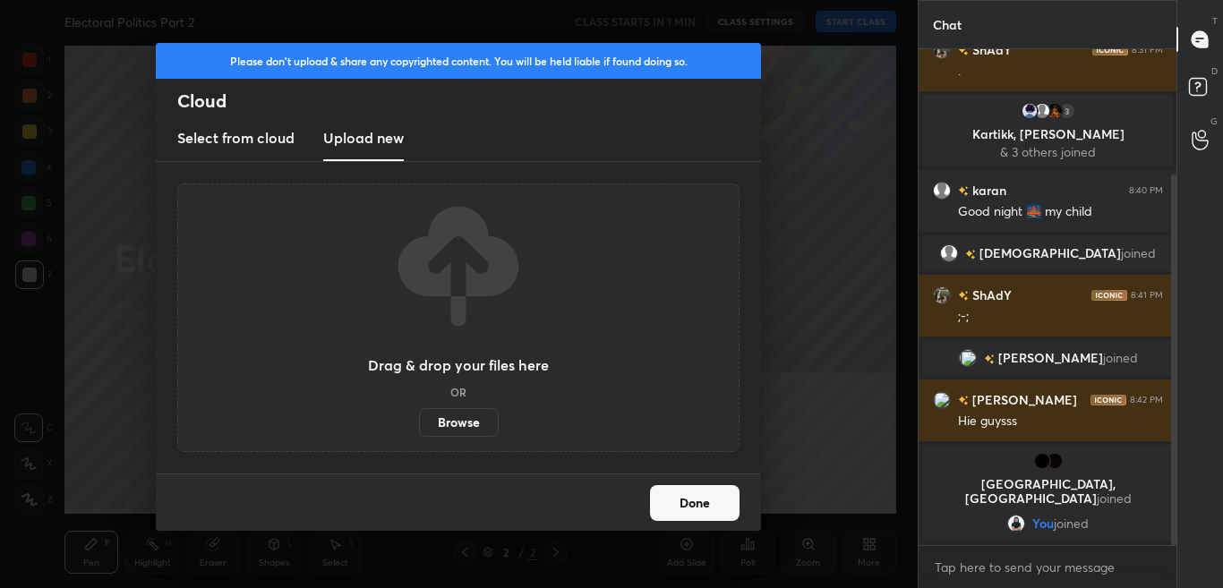
click at [463, 417] on label "Browse" at bounding box center [459, 422] width 80 height 29
click at [419, 417] on input "Browse" at bounding box center [419, 422] width 0 height 29
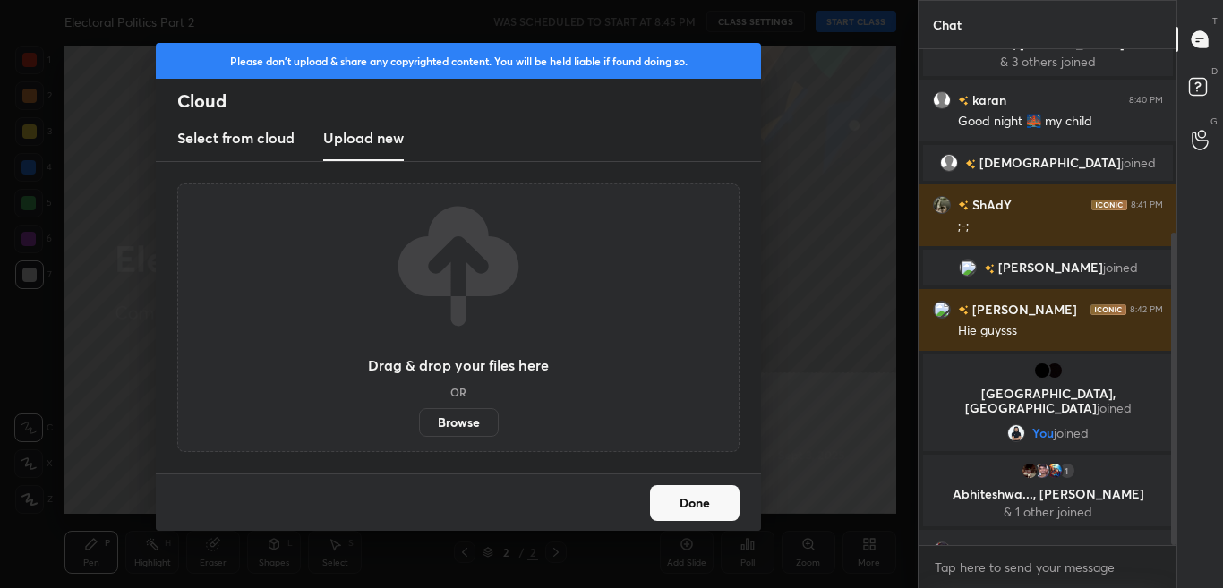
scroll to position [291, 0]
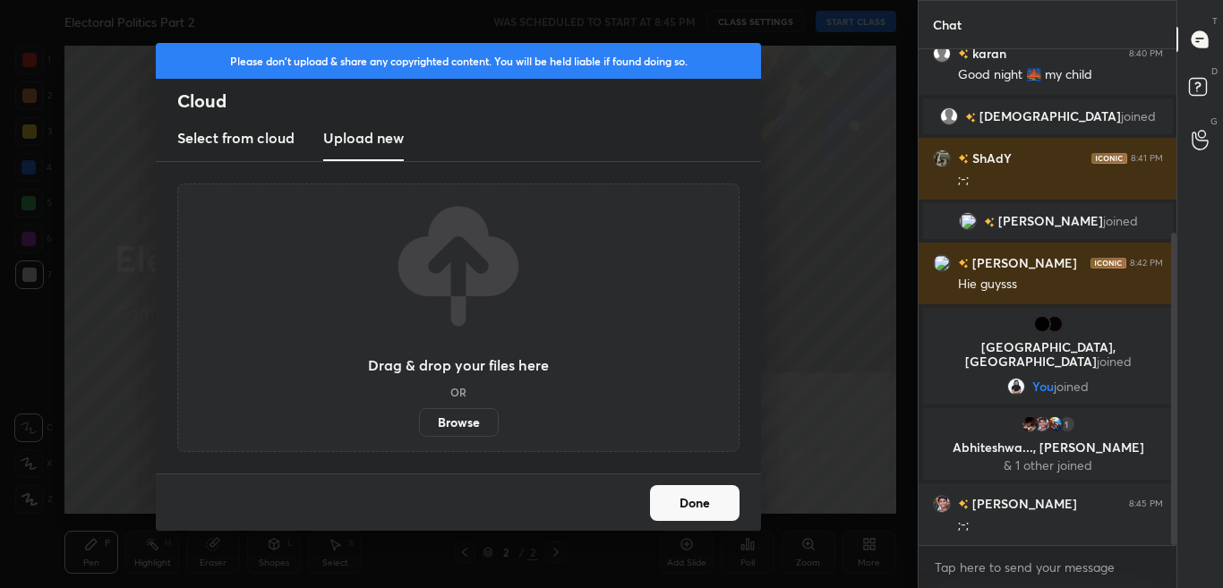
click at [505, 77] on div "Please don't upload & share any copyrighted content. You will be held liable if…" at bounding box center [458, 61] width 605 height 36
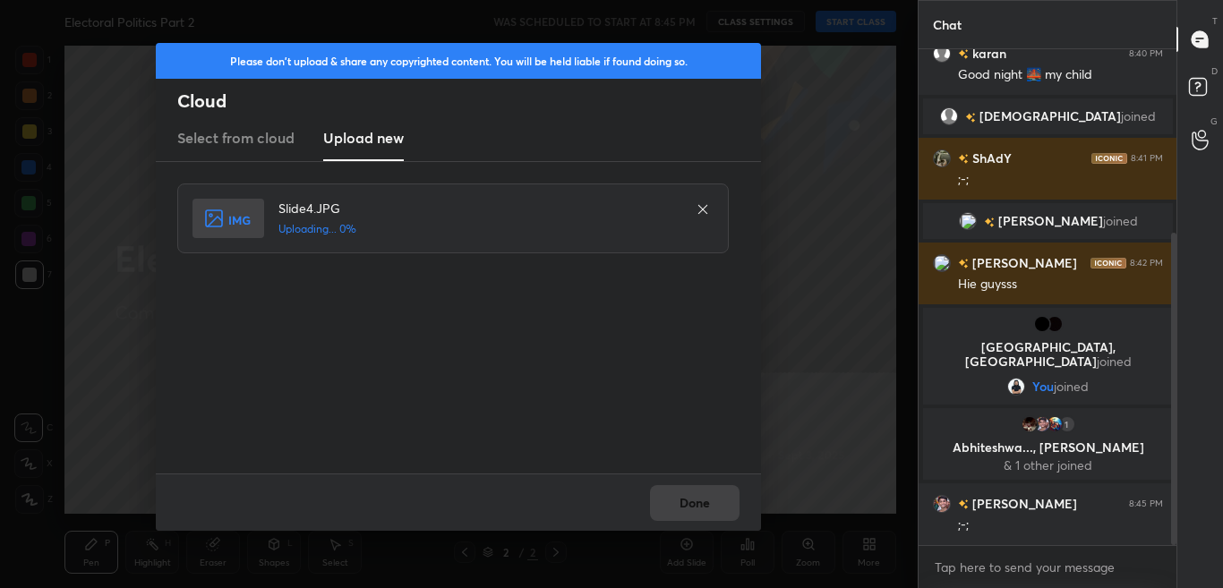
click at [714, 457] on div "Slide4.JPG Uploading... 0%" at bounding box center [458, 318] width 605 height 312
click at [708, 494] on div "Done" at bounding box center [458, 502] width 605 height 57
click at [707, 497] on div "Done" at bounding box center [458, 502] width 605 height 57
click at [707, 496] on div "Done" at bounding box center [458, 502] width 605 height 57
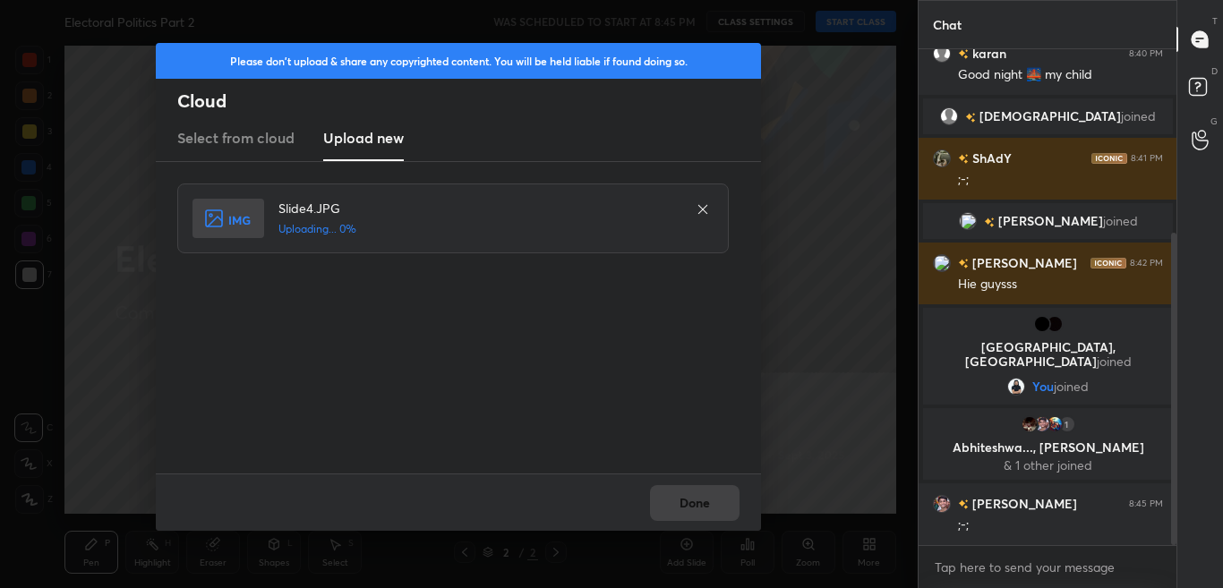
click at [708, 496] on div "Done" at bounding box center [458, 502] width 605 height 57
click at [708, 495] on div "Done" at bounding box center [458, 502] width 605 height 57
click at [700, 502] on div "Done" at bounding box center [458, 502] width 605 height 57
click at [698, 506] on button "Done" at bounding box center [695, 503] width 90 height 36
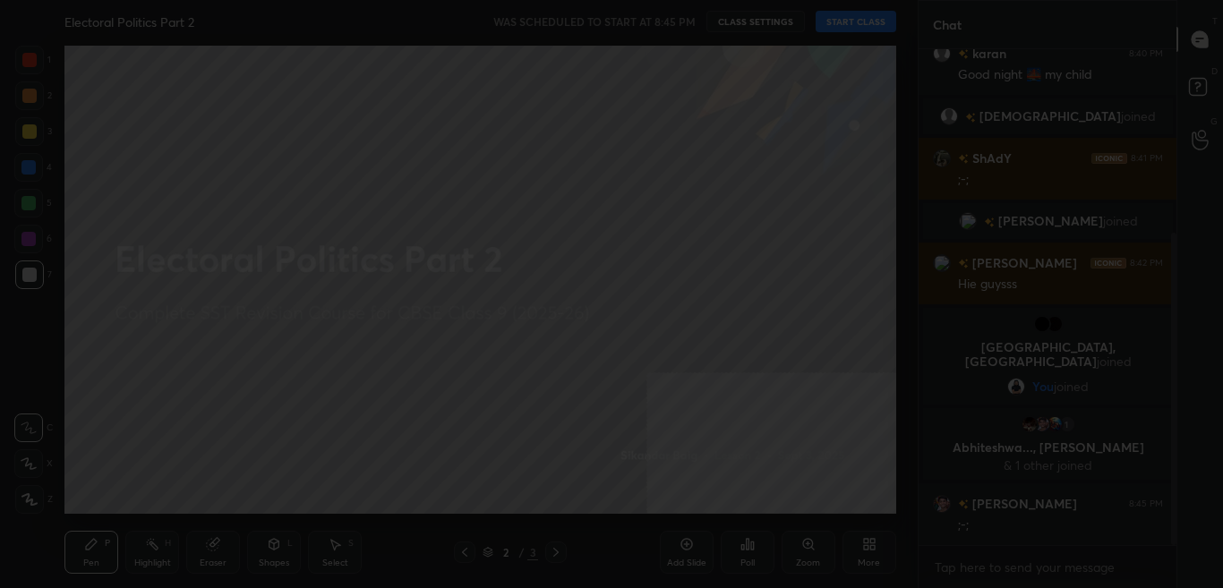
click at [698, 506] on button "Done" at bounding box center [695, 503] width 90 height 36
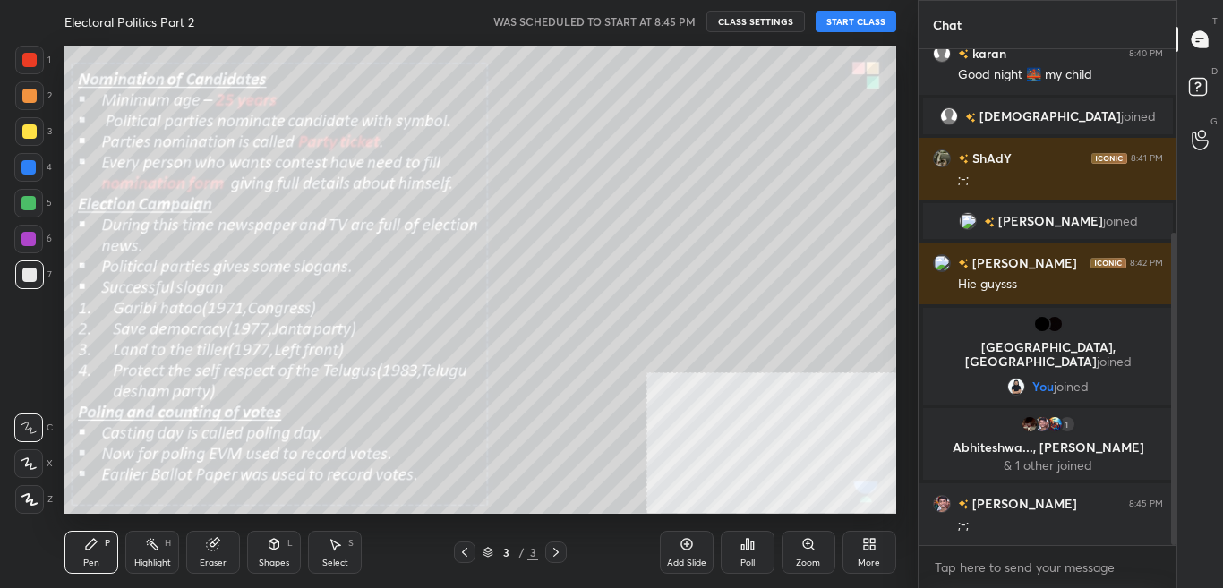
click at [464, 552] on icon at bounding box center [464, 552] width 5 height 9
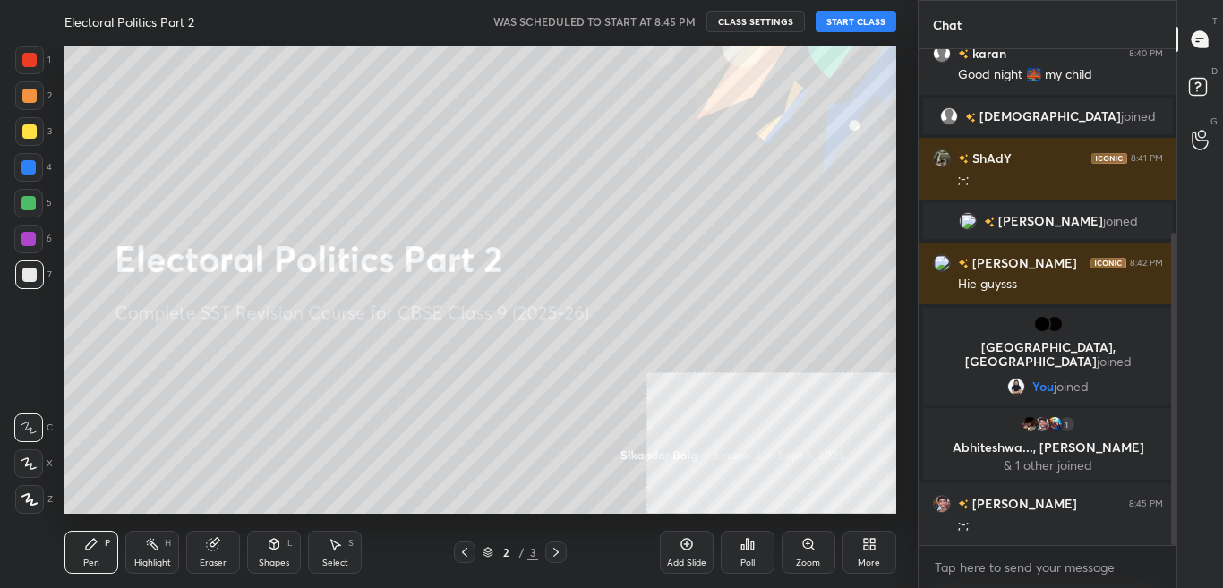
click at [871, 21] on button "START CLASS" at bounding box center [856, 21] width 81 height 21
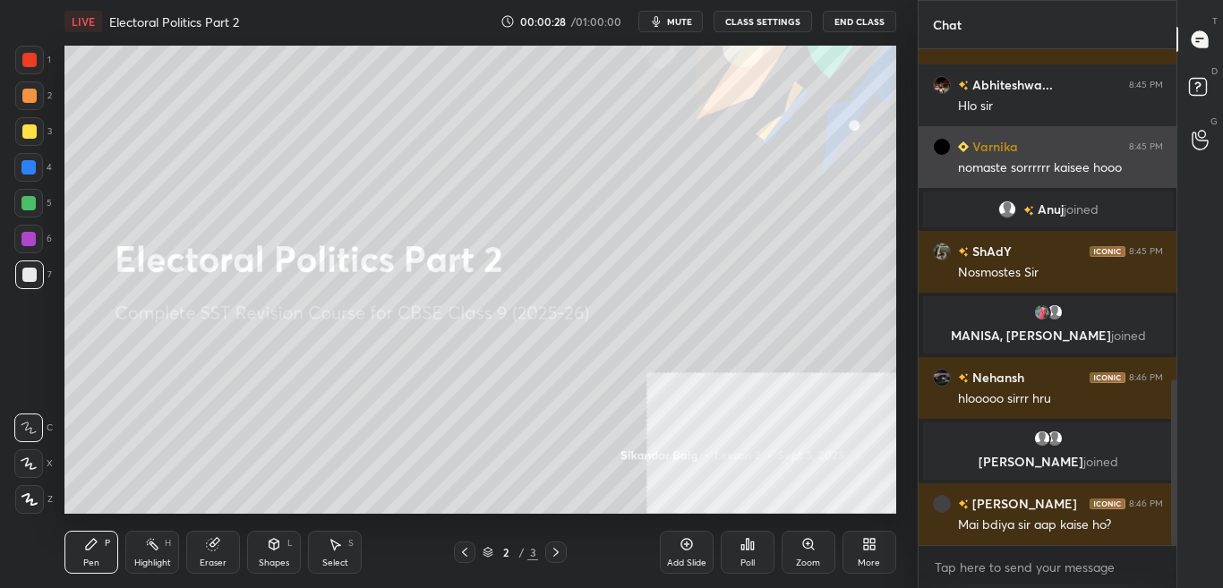
scroll to position [986, 0]
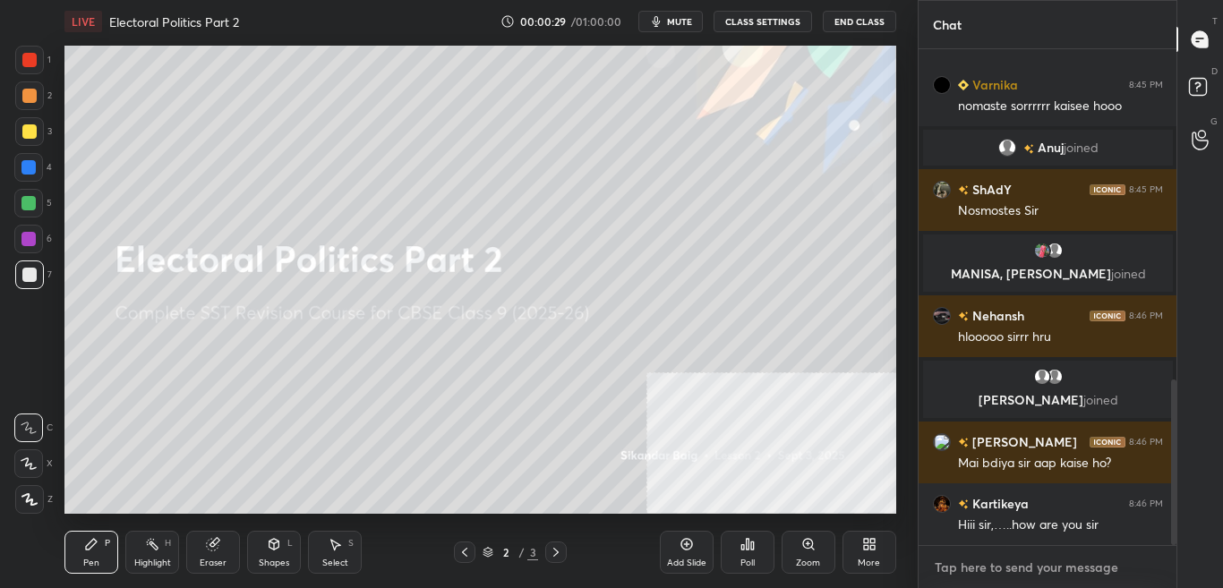
click at [1018, 559] on textarea at bounding box center [1048, 568] width 230 height 29
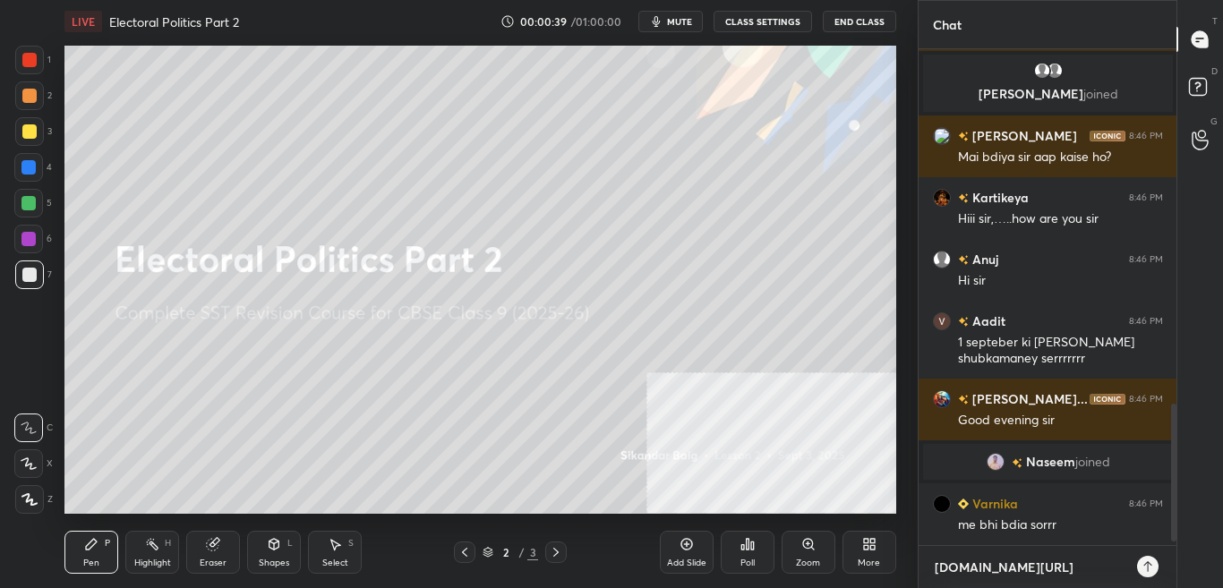
scroll to position [1307, 0]
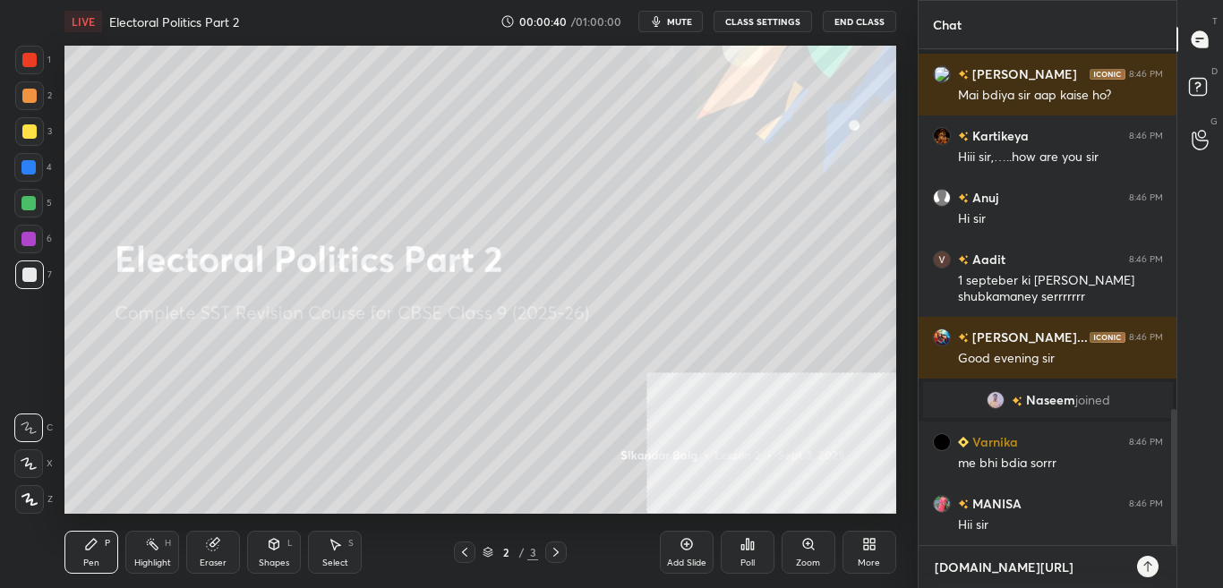
type textarea "t.me/sikandarcbse9th"
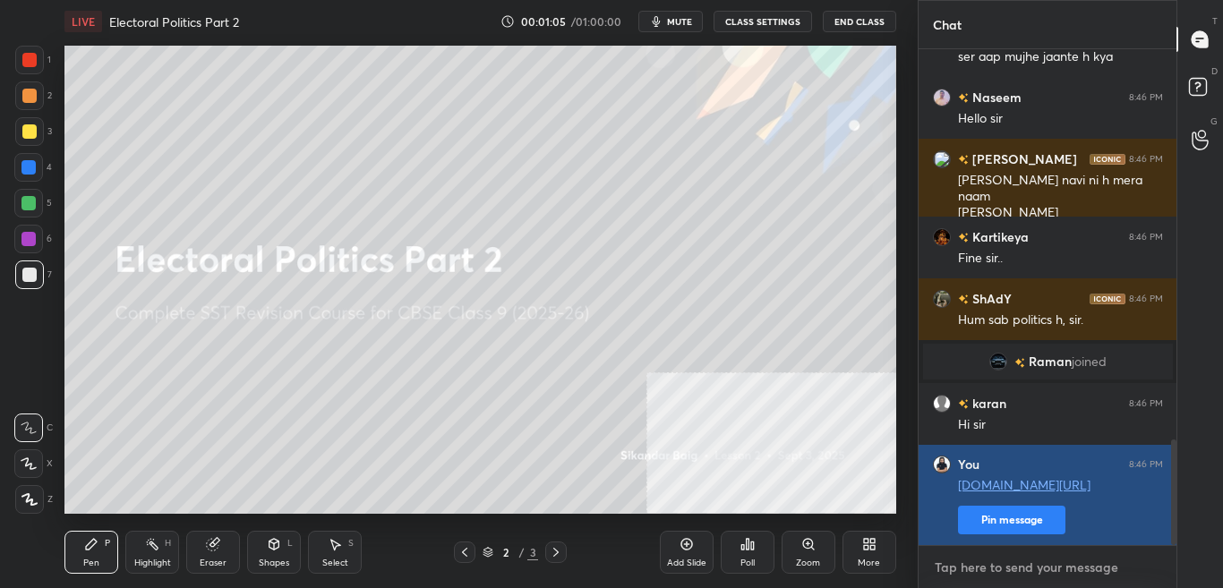
scroll to position [1901, 0]
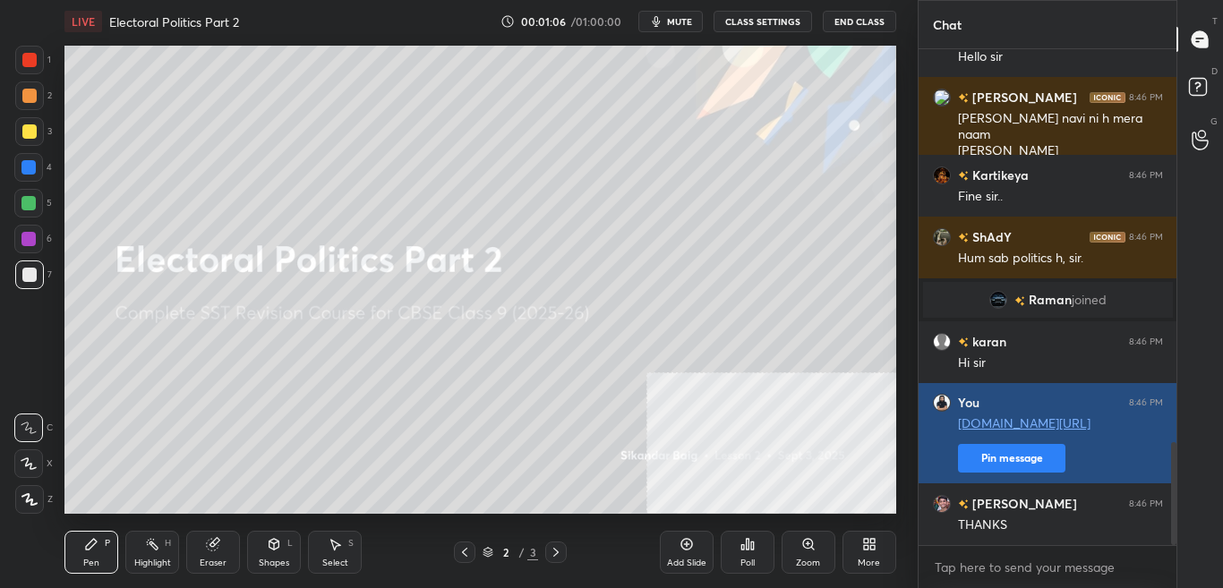
click at [1042, 522] on div "THANKS" at bounding box center [1060, 526] width 205 height 18
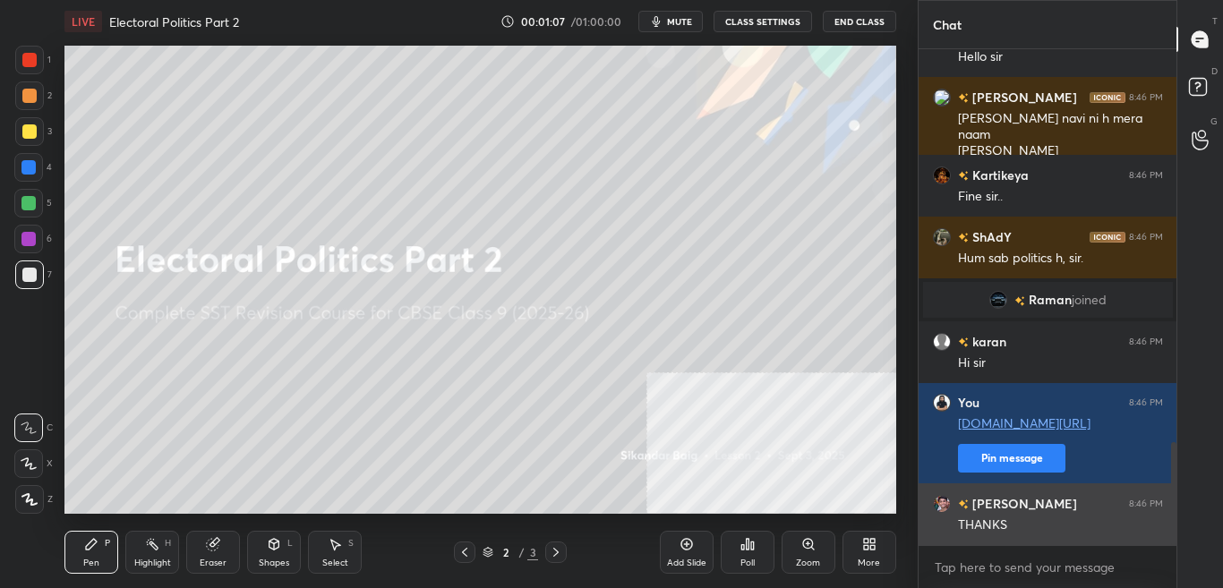
click at [1000, 513] on div "THANKS" at bounding box center [1060, 523] width 205 height 21
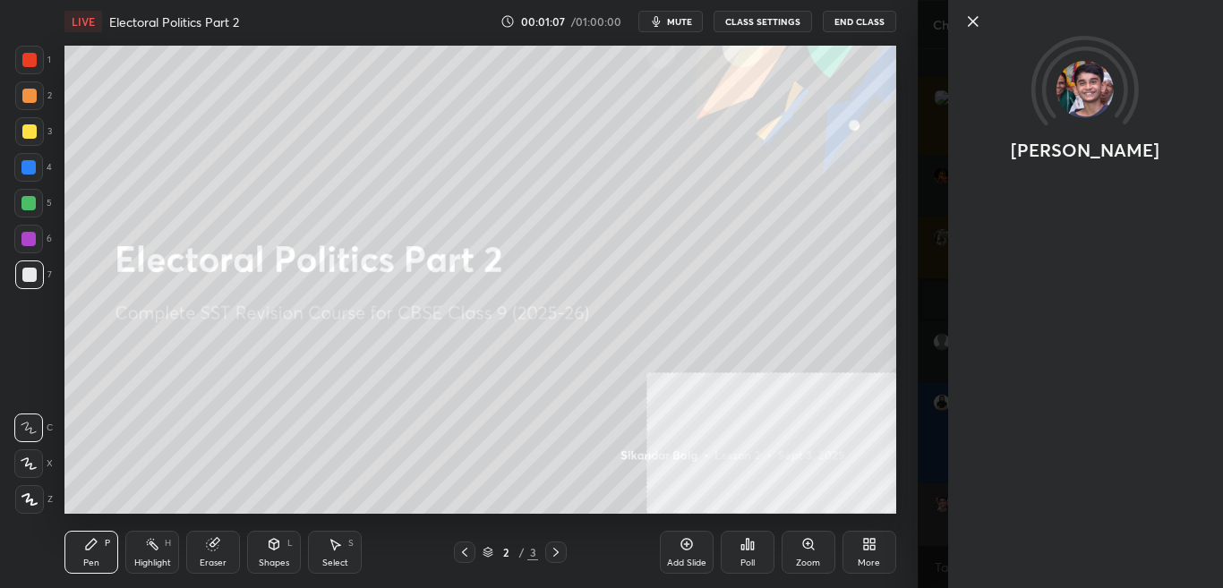
scroll to position [1944, 0]
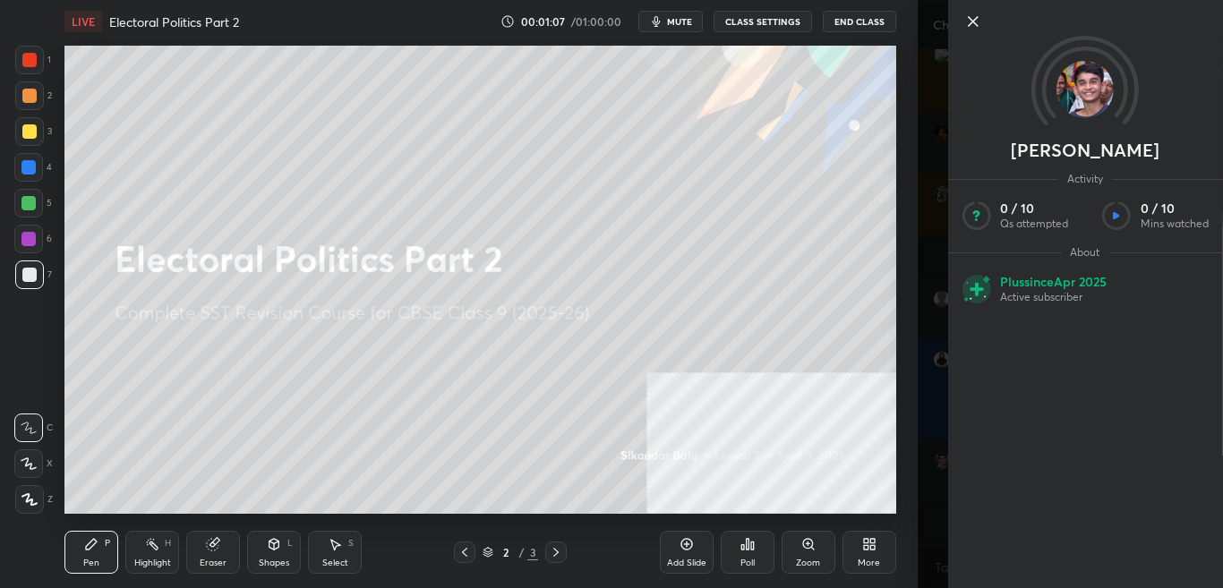
click at [1005, 417] on div "Mohammed S... Activity 0 / 10 Qs attempted 0 / 10 Mins watched About Plus since…" at bounding box center [1085, 294] width 275 height 588
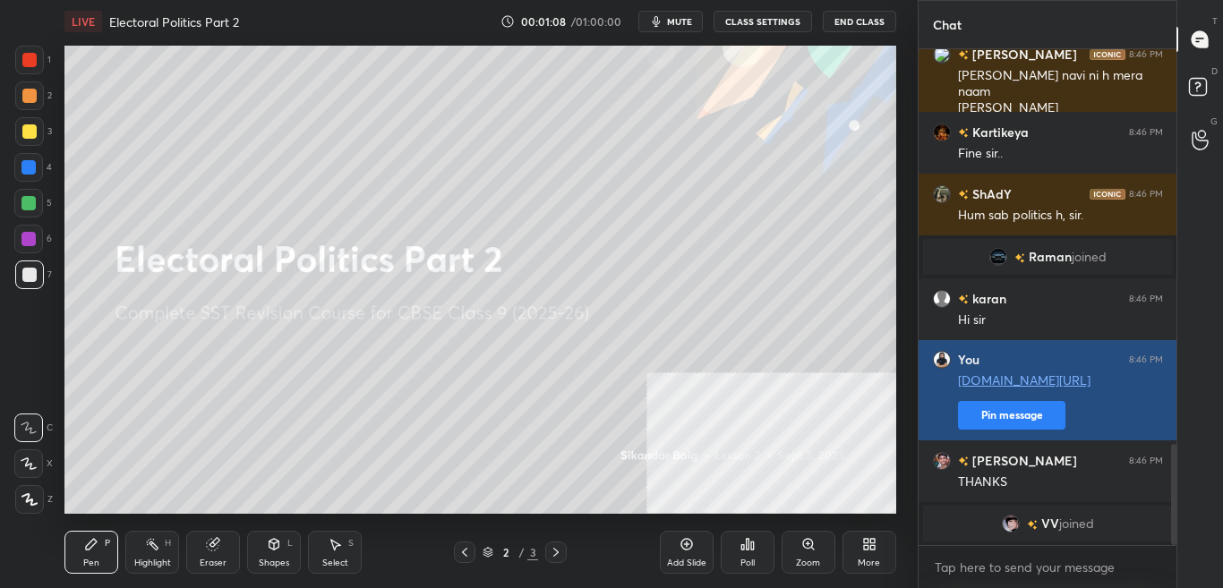
click at [991, 409] on button "Pin message" at bounding box center [1011, 415] width 107 height 29
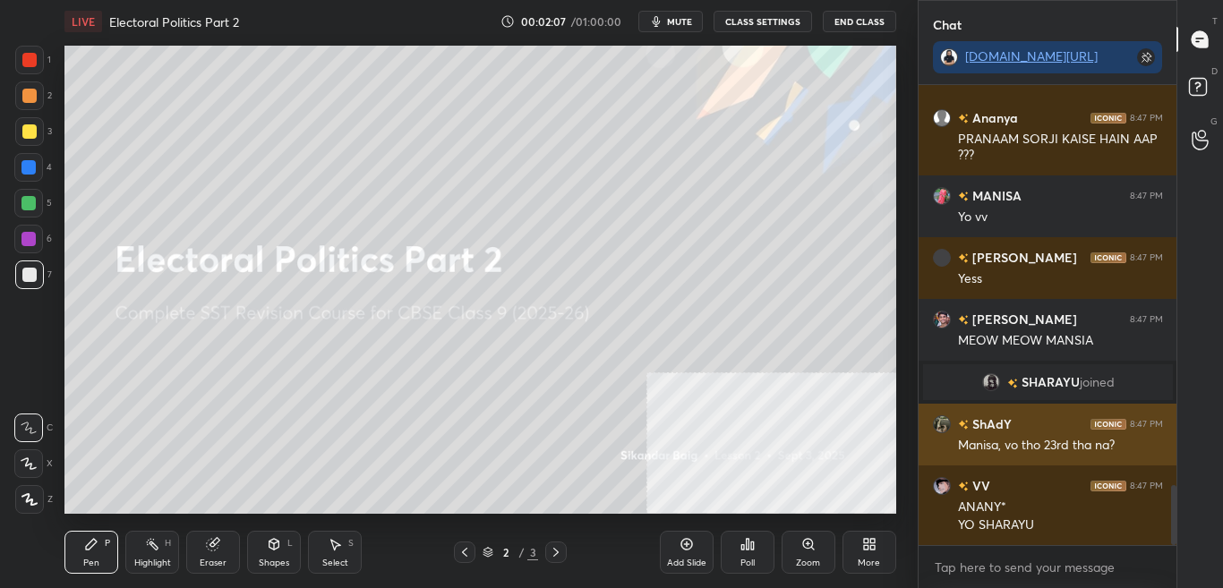
scroll to position [3117, 0]
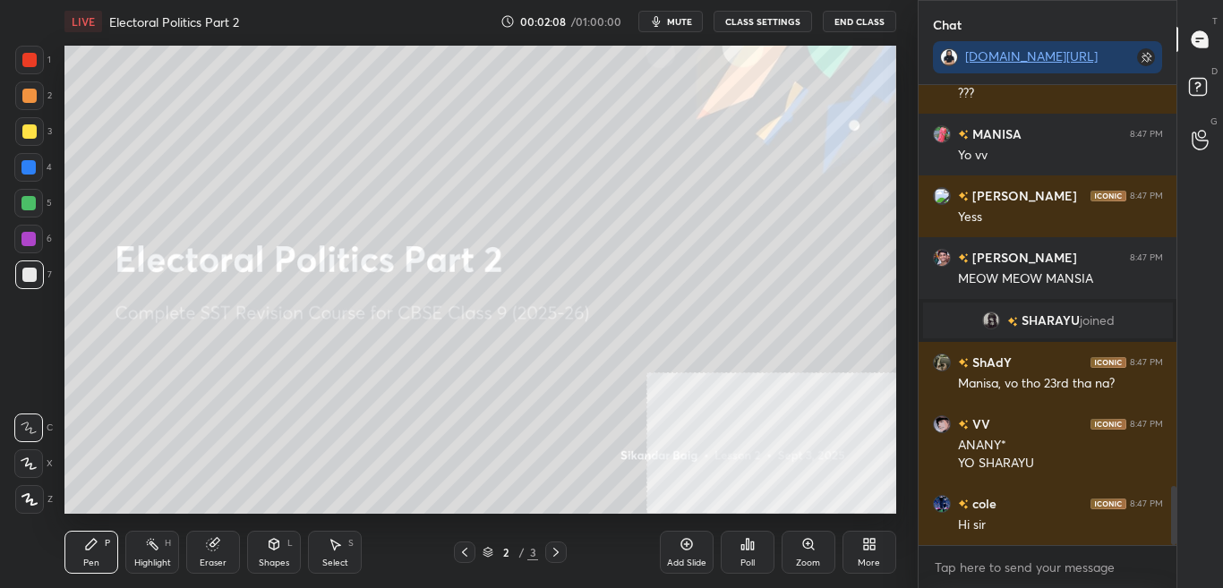
click at [1071, 323] on span "SHARAYU" at bounding box center [1050, 320] width 58 height 14
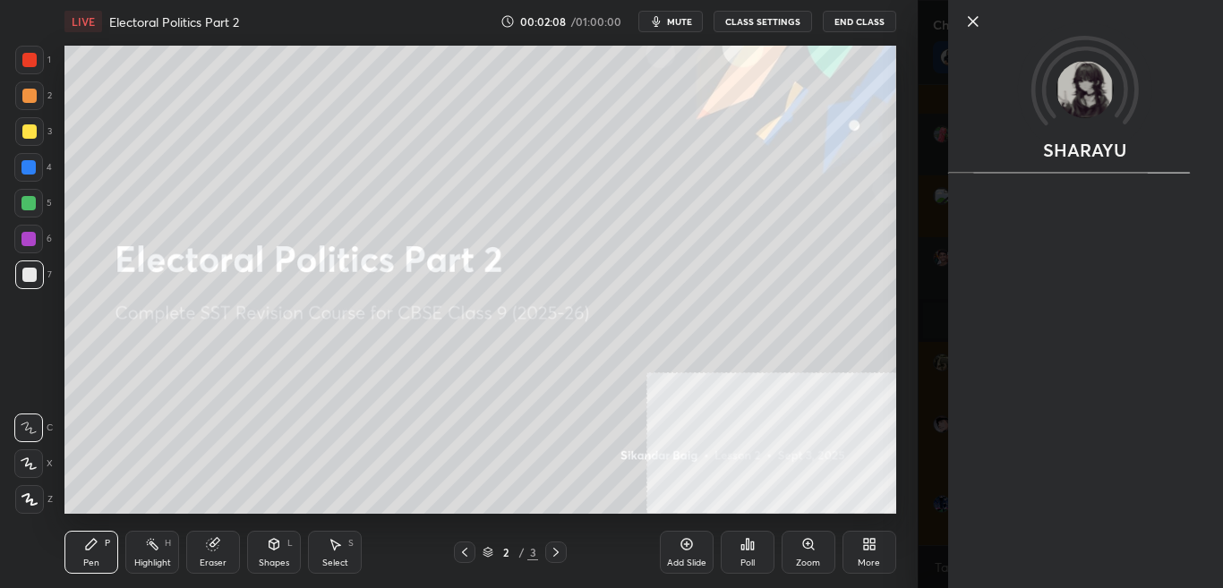
scroll to position [3179, 0]
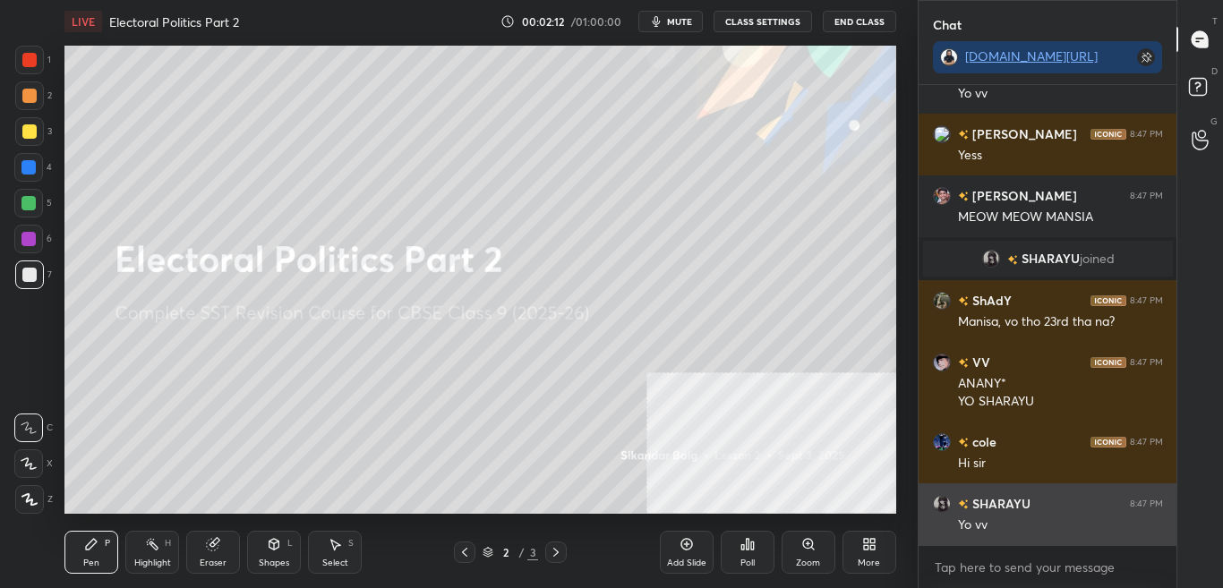
click at [1061, 495] on div "SHARAYU 8:47 PM Yo vv" at bounding box center [1048, 515] width 259 height 62
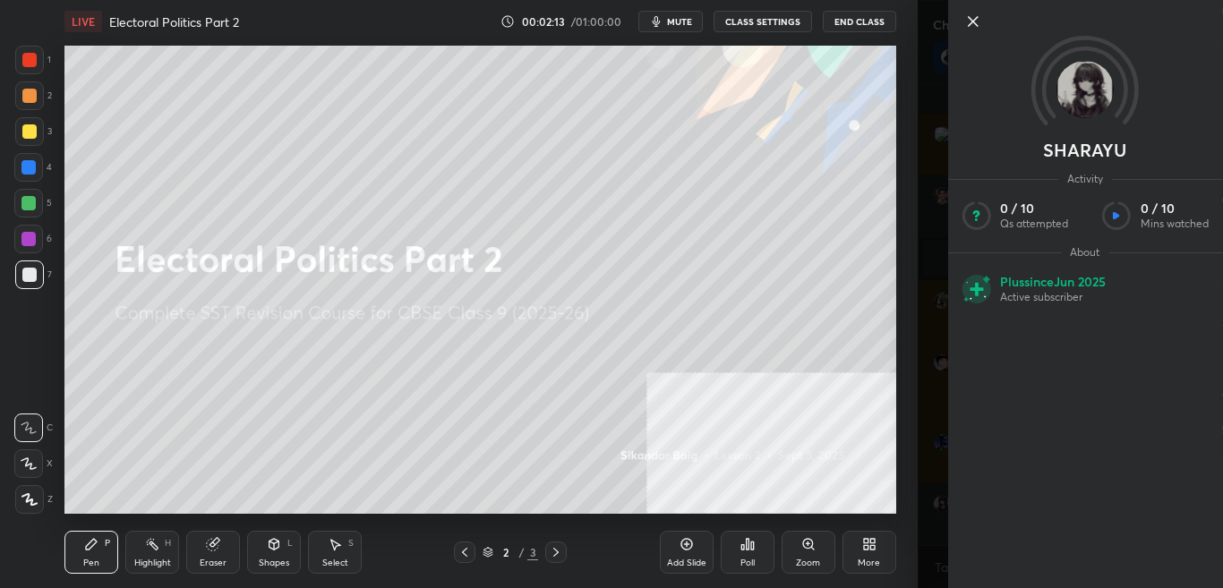
scroll to position [3240, 0]
click at [905, 366] on div "1 2 3 4 5 6 7 C X Z C X Z E E Erase all H H LIVE Electoral Politics Part 2 00:0…" at bounding box center [459, 294] width 918 height 588
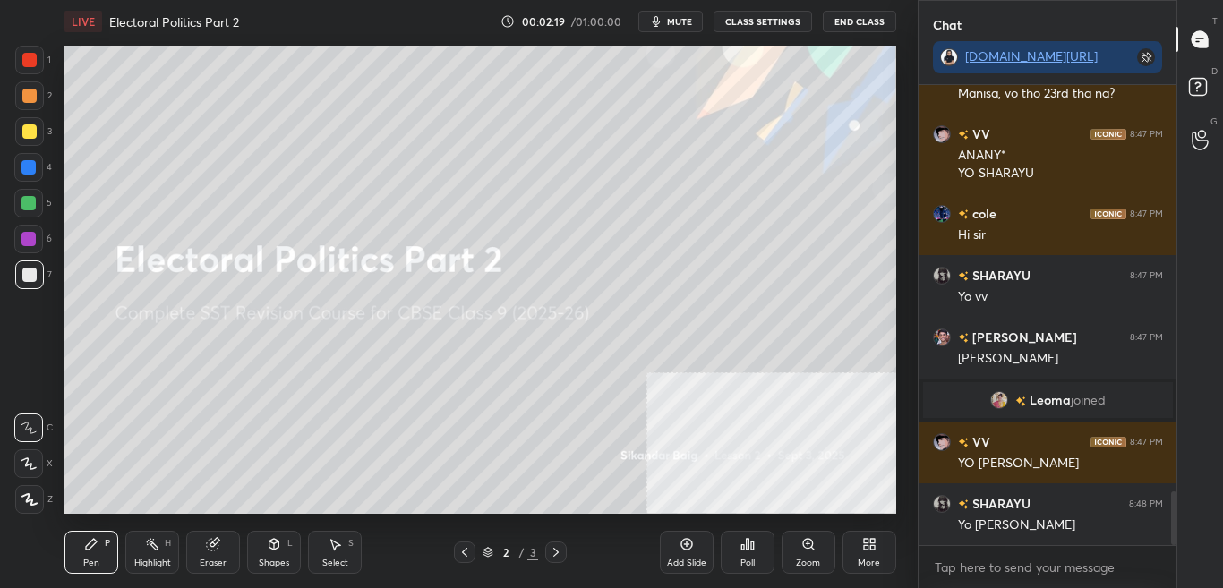
scroll to position [3454, 0]
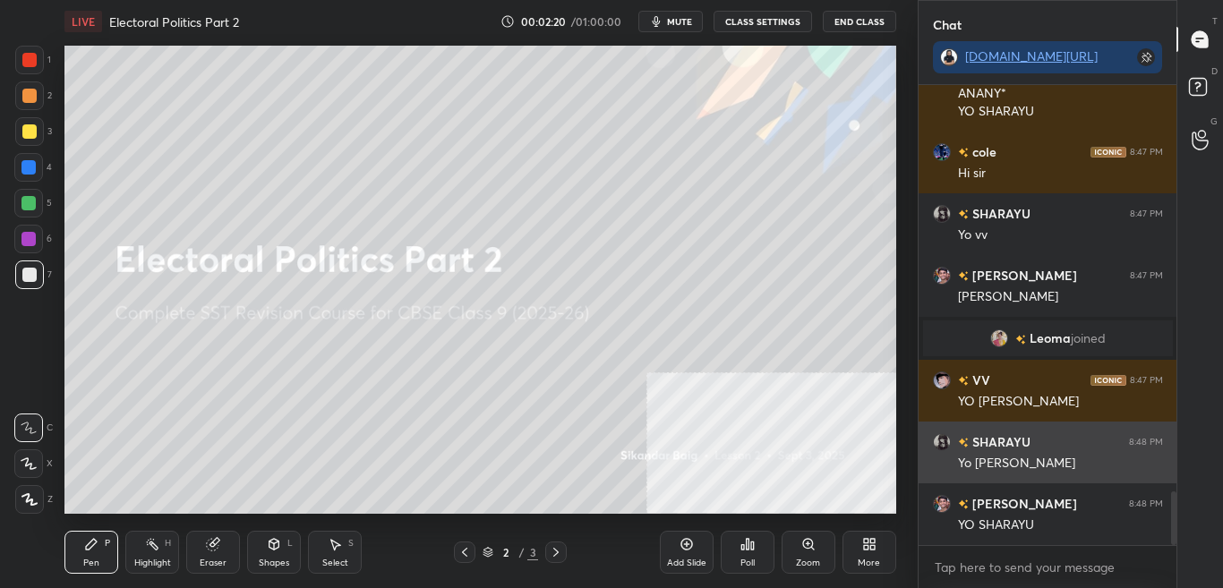
click at [1019, 434] on h6 "SHARAYU" at bounding box center [1000, 442] width 62 height 19
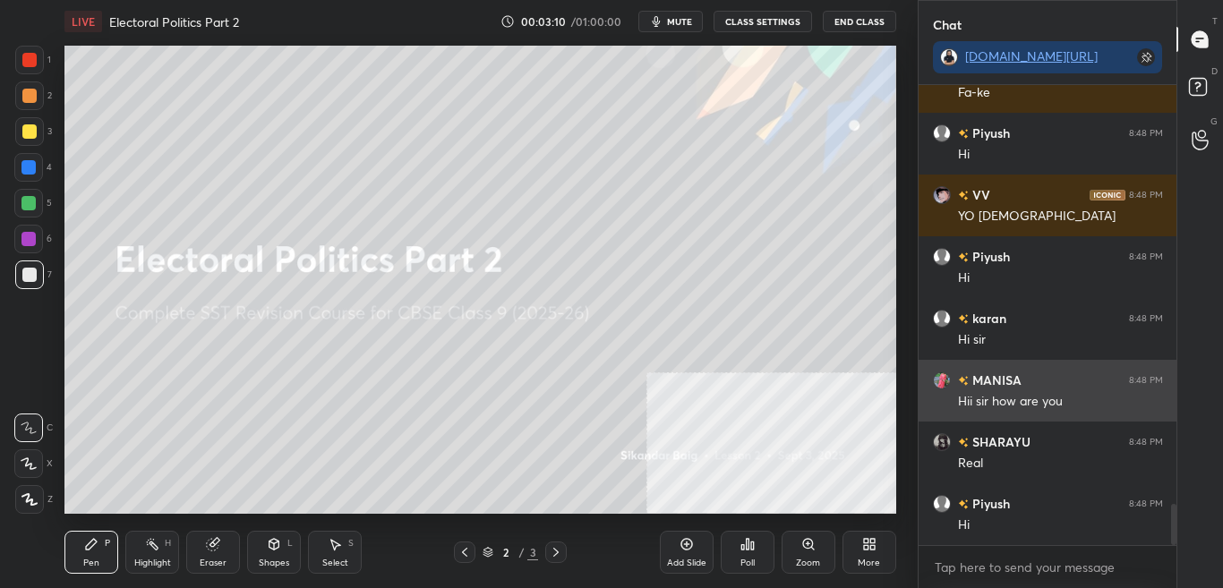
scroll to position [4742, 0]
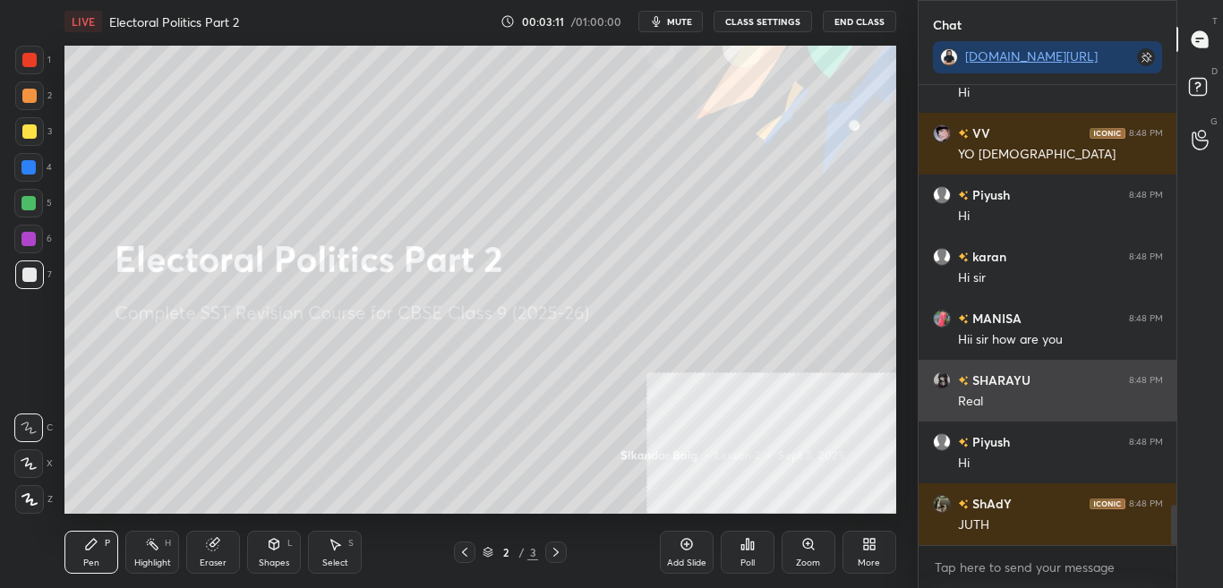
click at [1034, 389] on div "SHARAYU 8:48 PM" at bounding box center [1048, 380] width 230 height 19
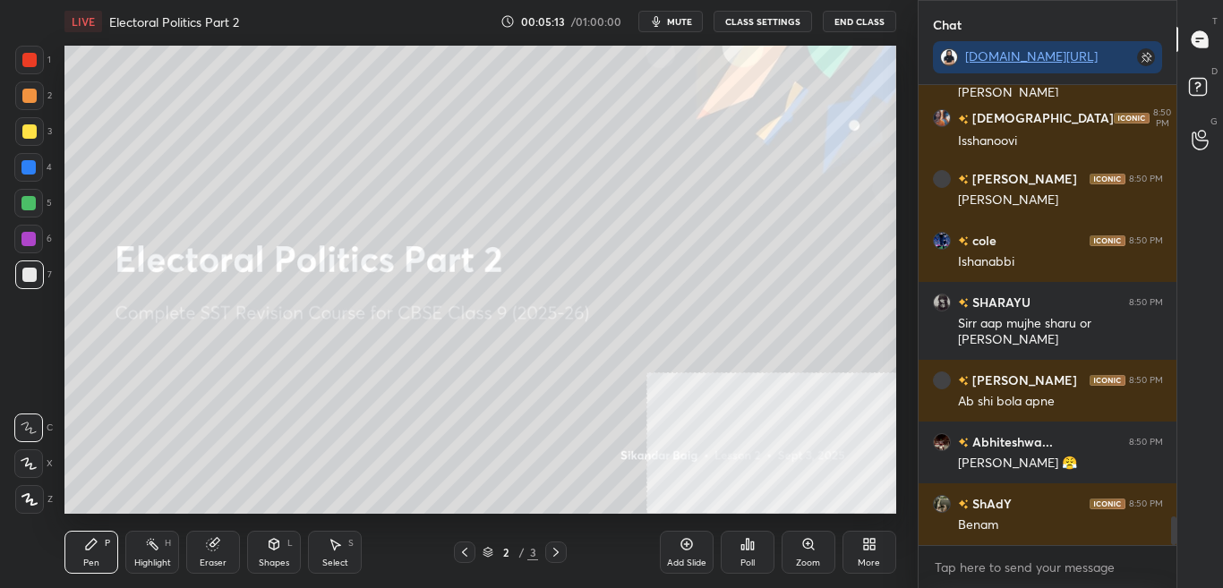
scroll to position [6924, 0]
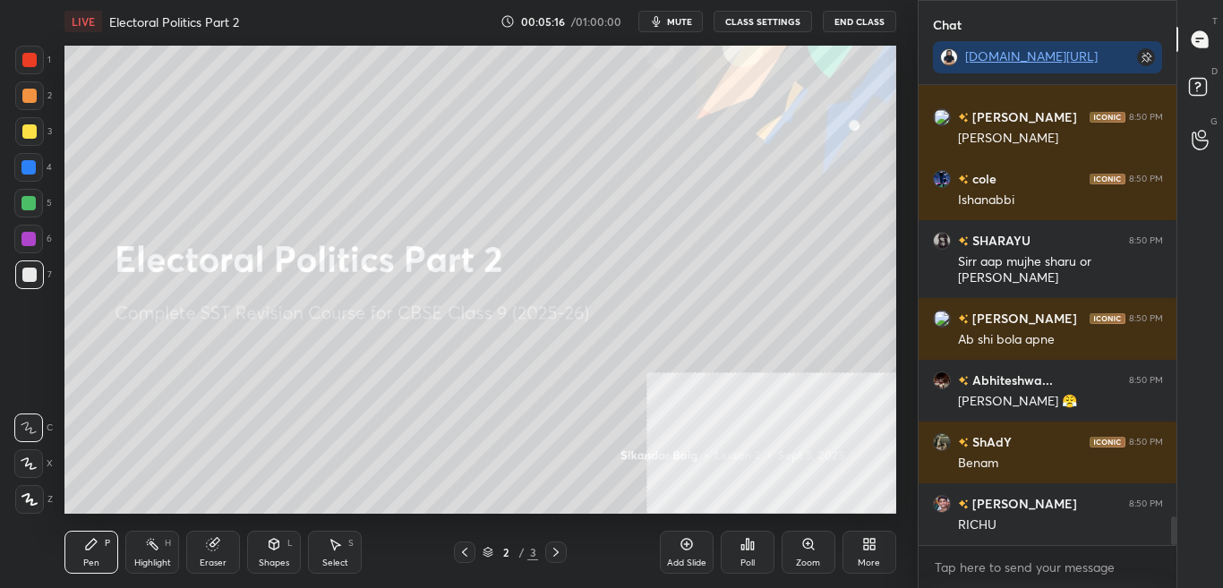
click at [852, 570] on div "More" at bounding box center [870, 552] width 54 height 43
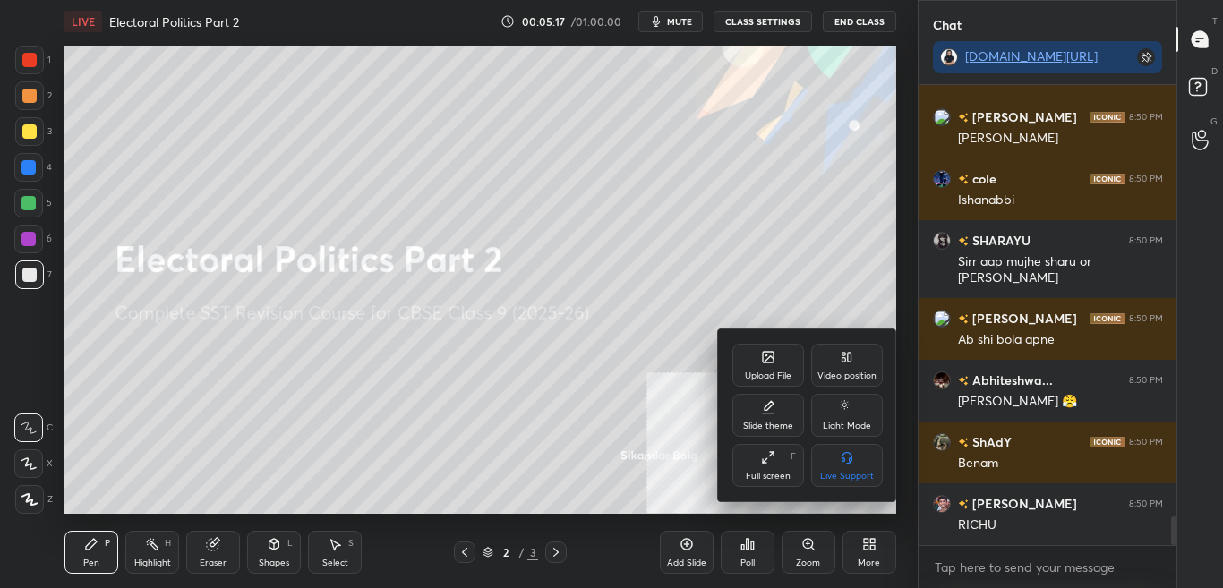
scroll to position [6986, 0]
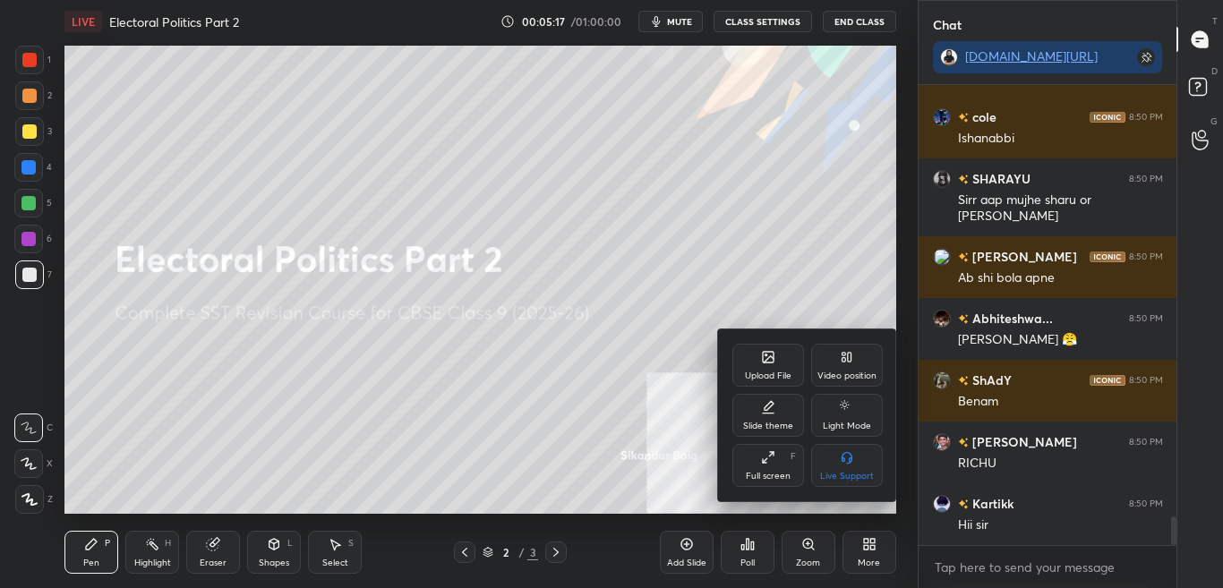
click at [763, 339] on div "Upload File Video position Slide theme Light Mode Full screen F Live Support" at bounding box center [807, 416] width 179 height 172
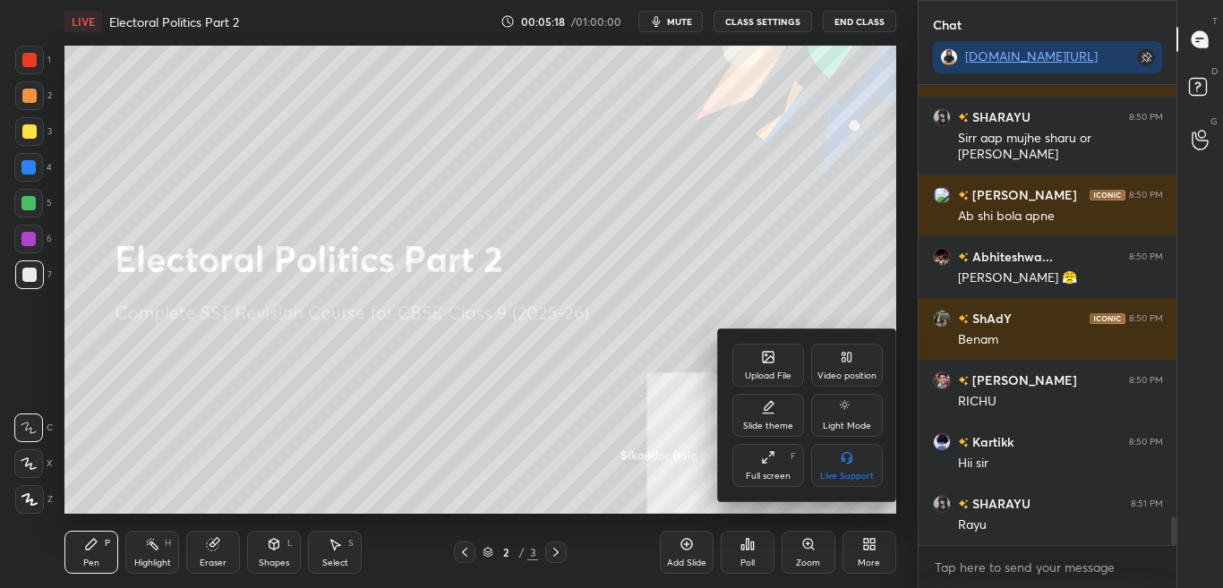
click at [760, 365] on div "Upload File" at bounding box center [769, 365] width 72 height 43
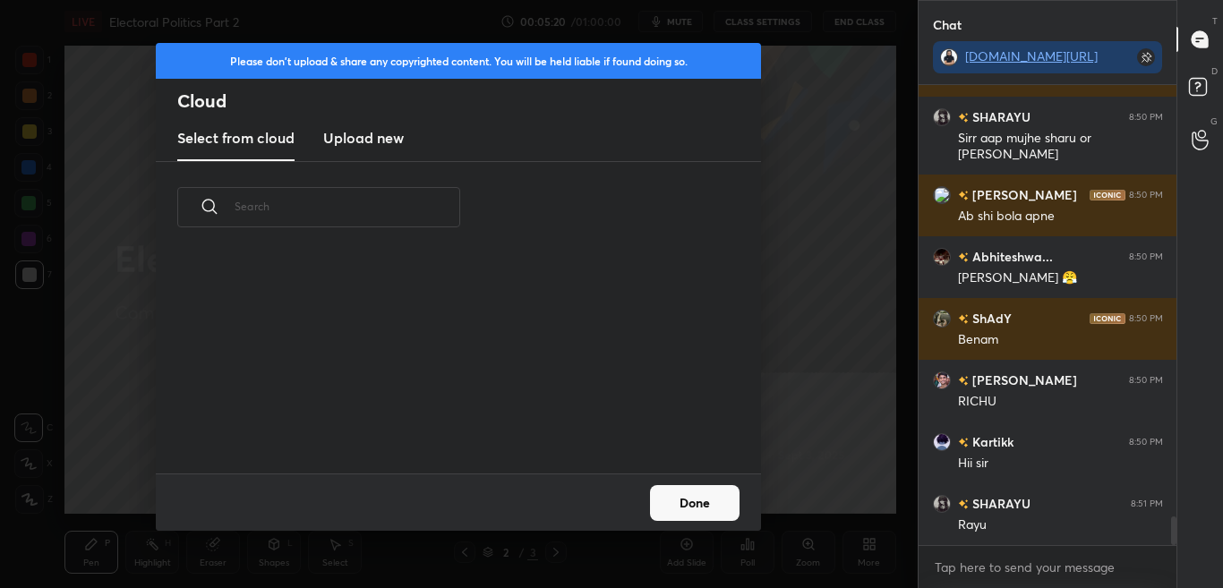
scroll to position [7110, 0]
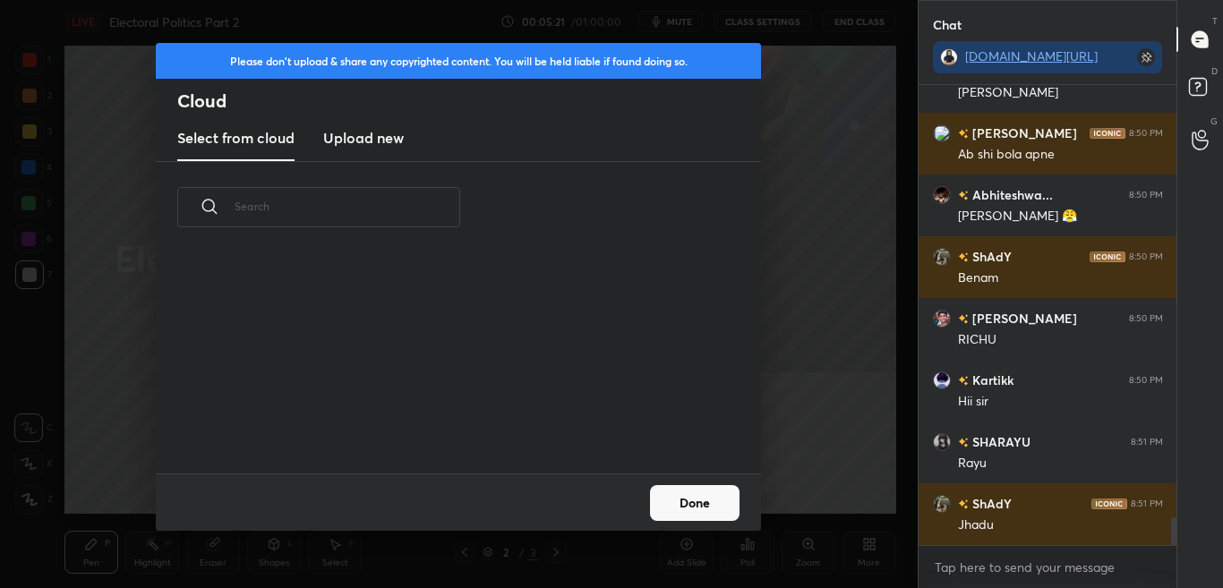
click at [373, 127] on h3 "Upload new" at bounding box center [363, 137] width 81 height 21
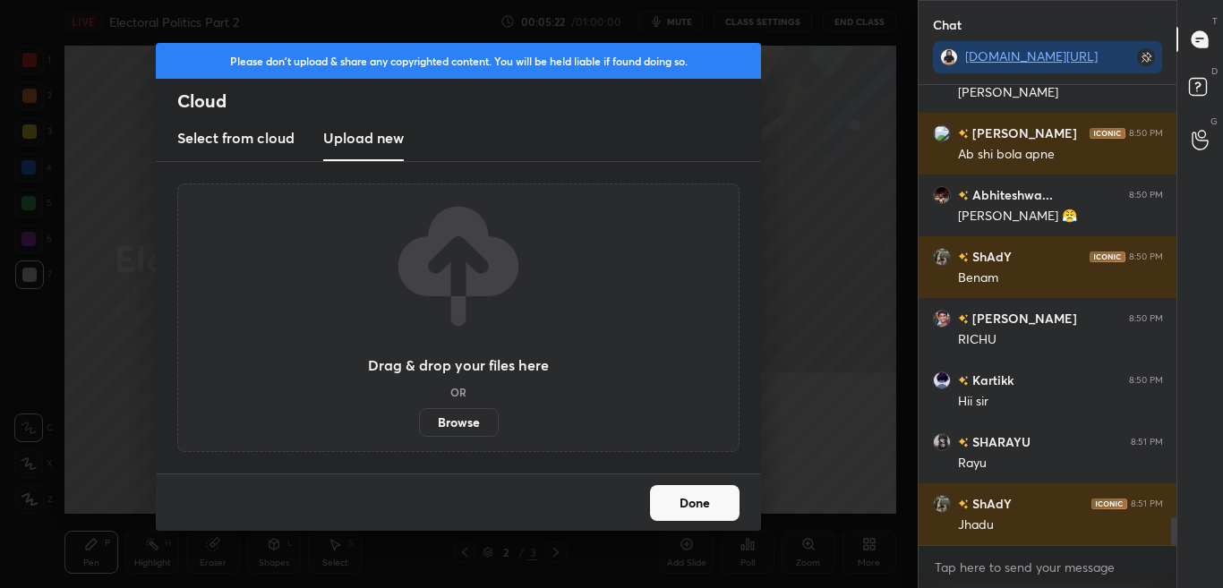
click at [451, 429] on label "Browse" at bounding box center [459, 422] width 80 height 29
click at [419, 429] on input "Browse" at bounding box center [419, 422] width 0 height 29
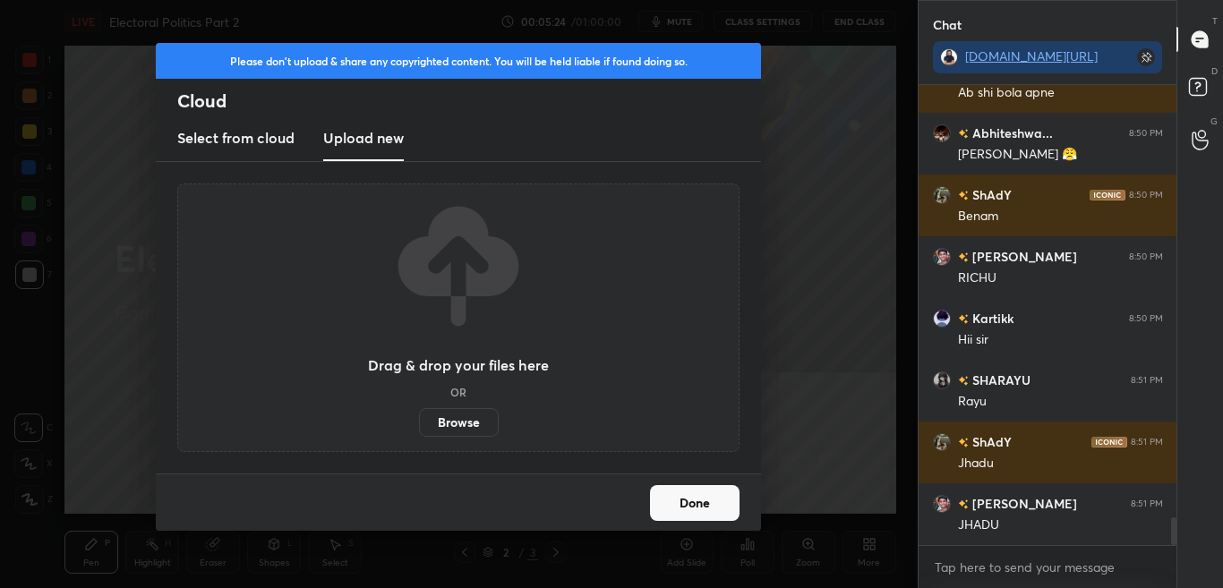
scroll to position [7233, 0]
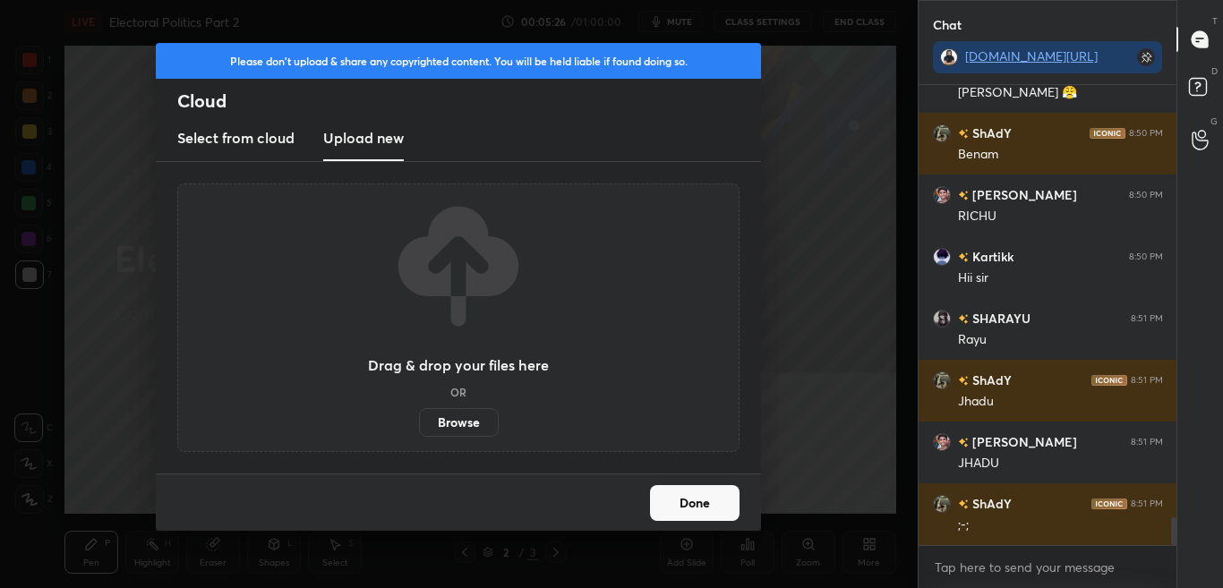
click at [716, 512] on button "Done" at bounding box center [695, 503] width 90 height 36
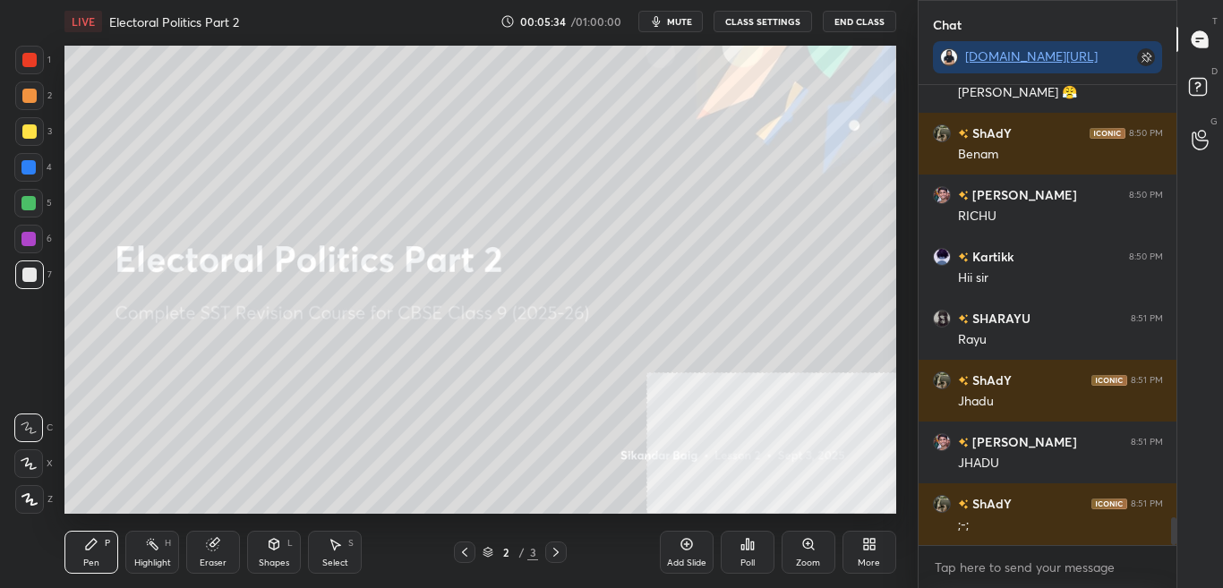
click at [773, 21] on button "CLASS SETTINGS" at bounding box center [763, 21] width 99 height 21
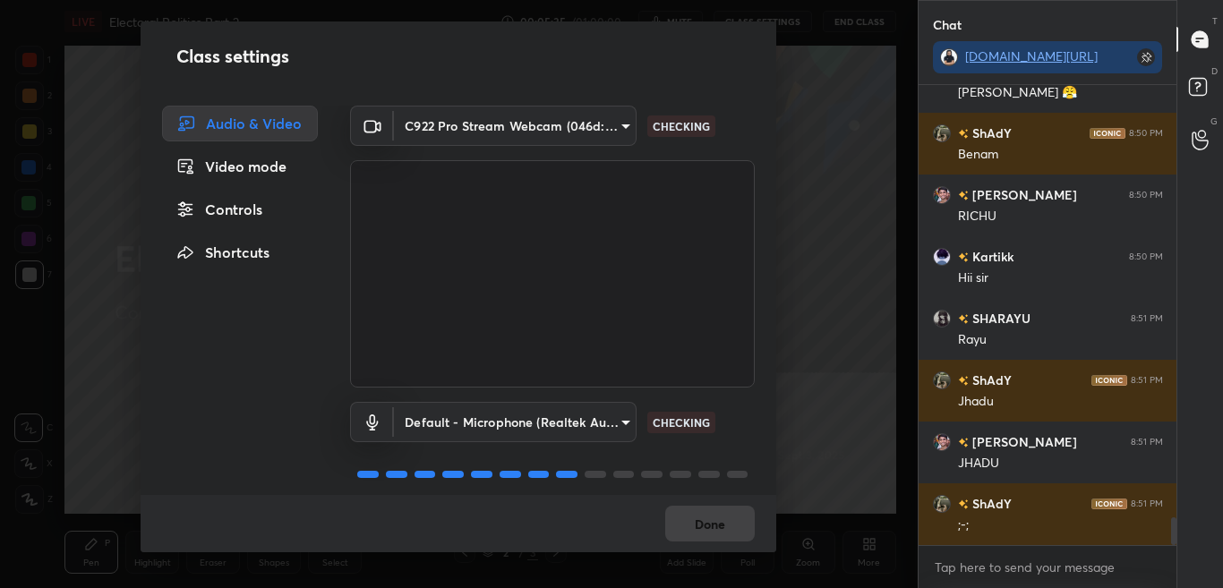
click at [253, 212] on div "Controls" at bounding box center [240, 210] width 156 height 36
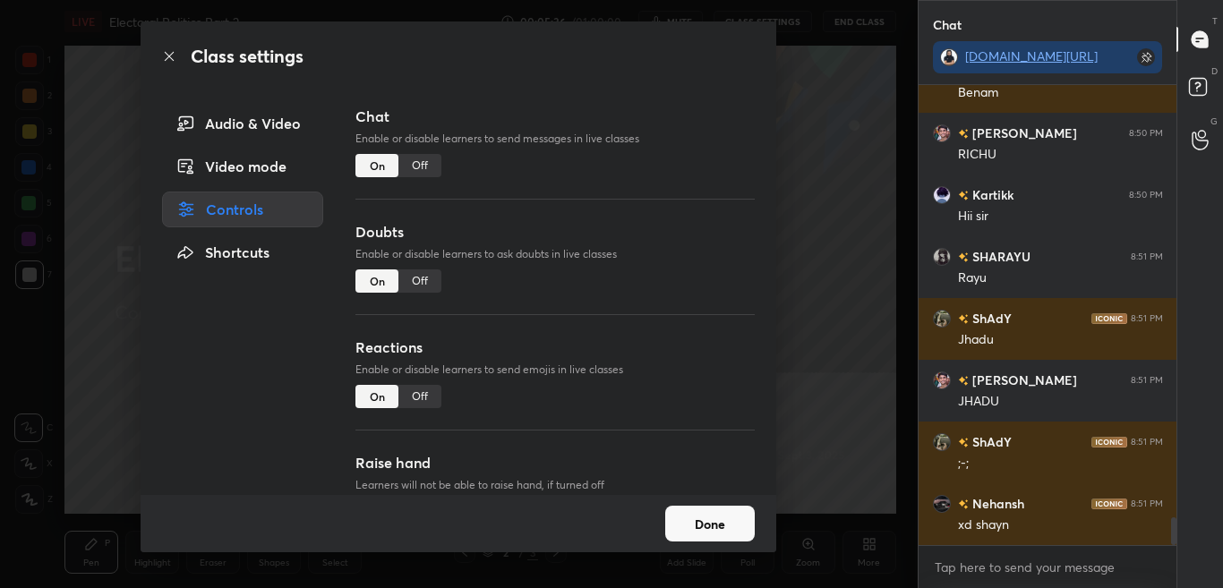
click at [411, 163] on div "Off" at bounding box center [420, 165] width 43 height 23
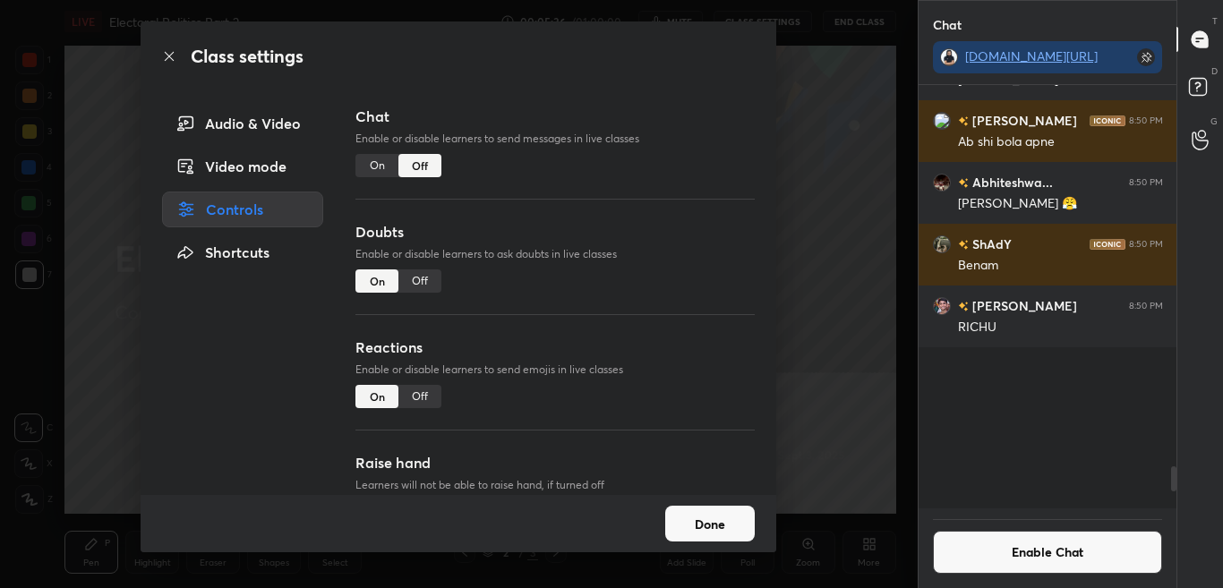
scroll to position [418, 253]
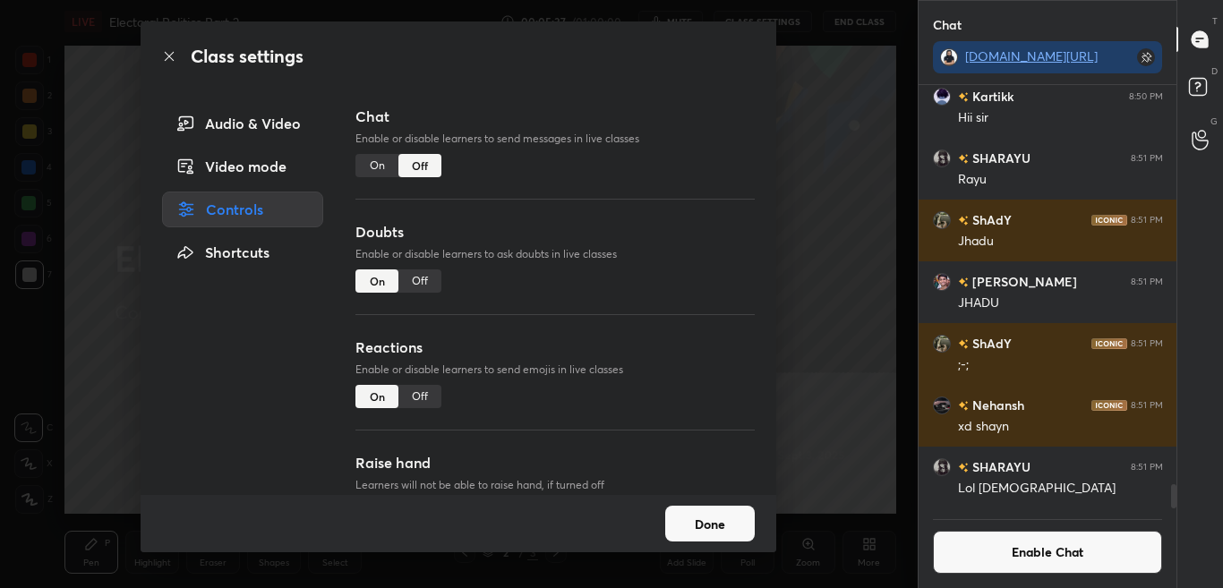
click at [170, 55] on icon at bounding box center [169, 56] width 14 height 14
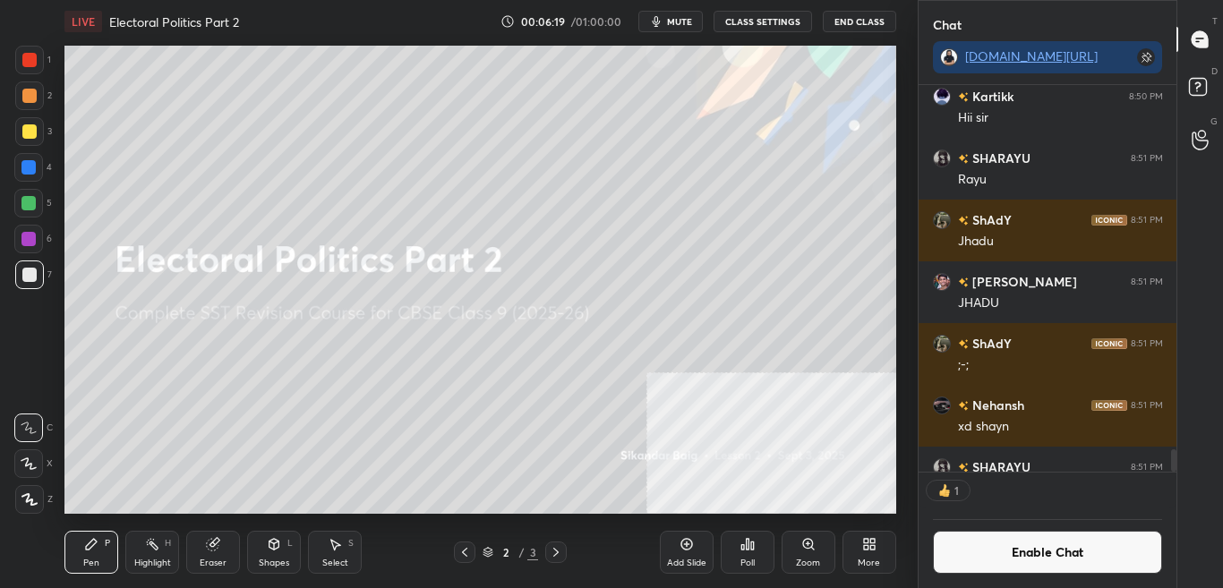
scroll to position [382, 253]
click at [1070, 566] on button "Enable Chat" at bounding box center [1048, 552] width 230 height 43
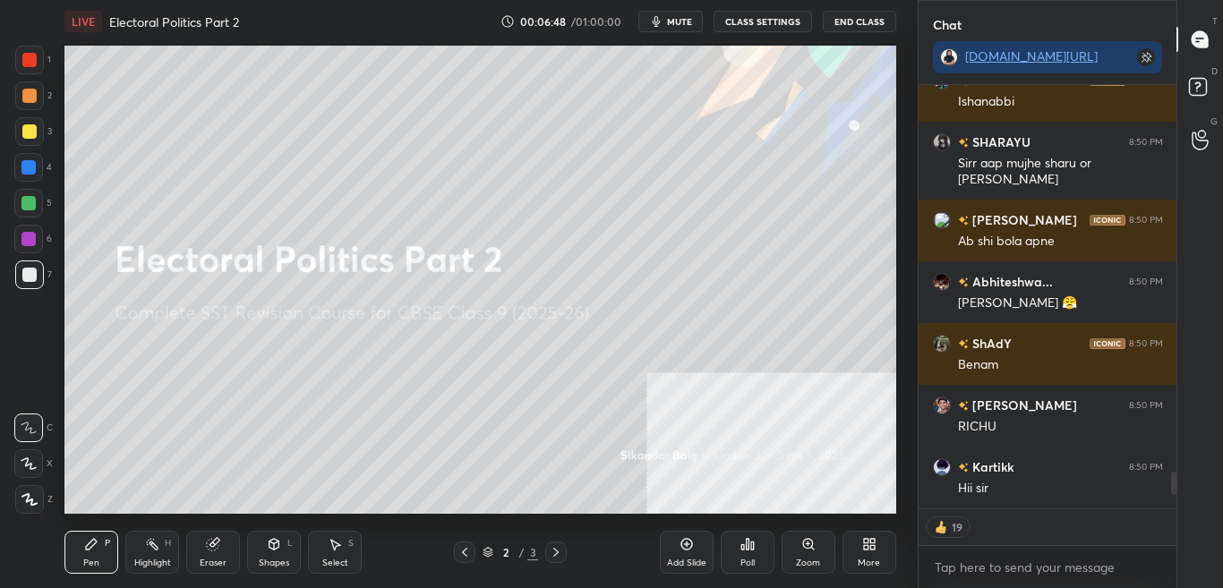
click at [1171, 488] on div at bounding box center [1171, 297] width 11 height 424
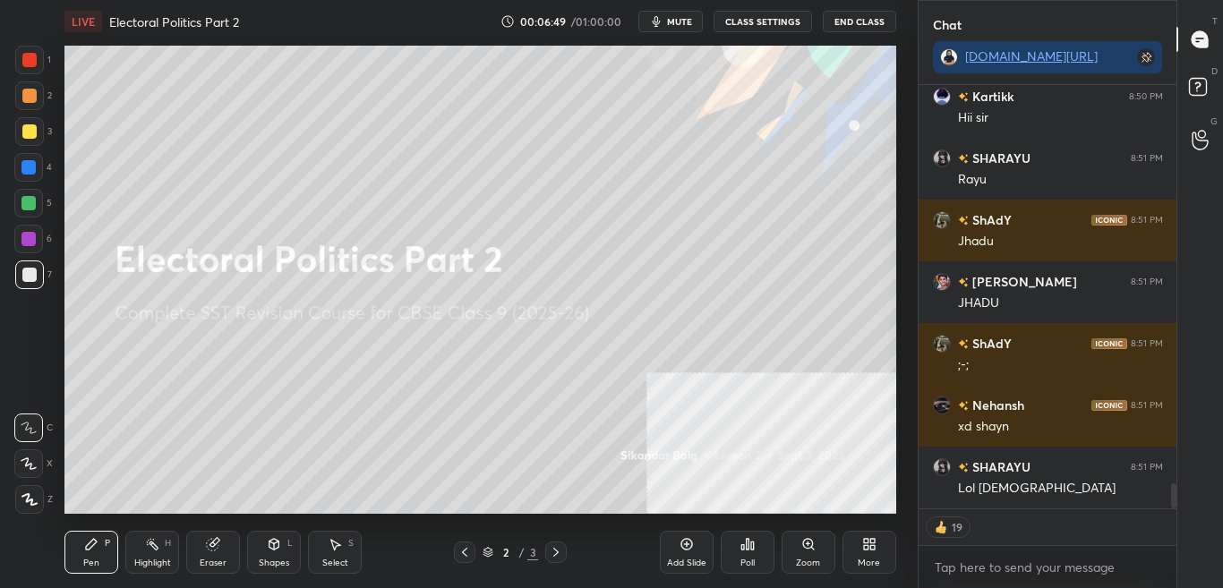
scroll to position [6887, 0]
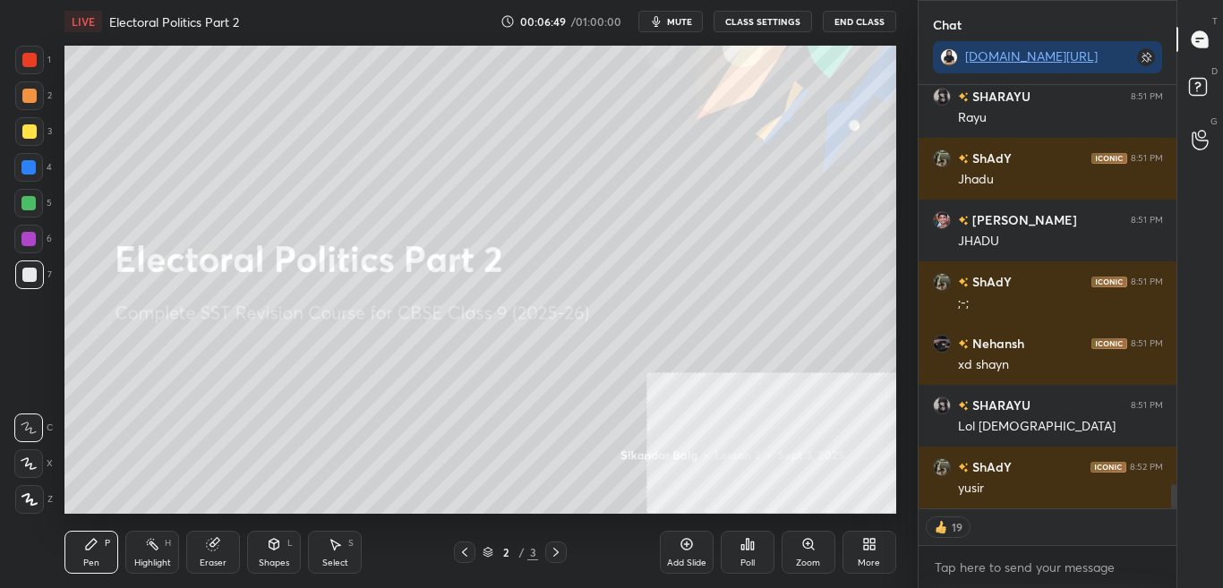
drag, startPoint x: 1173, startPoint y: 483, endPoint x: 1186, endPoint y: 528, distance: 46.5
click at [1176, 535] on div "Kartikk 8:50 PM Hii sir SHARAYU 8:51 PM Rayu ShAdY 8:51 PM Jhadu Mohammed S... …" at bounding box center [1048, 336] width 259 height 503
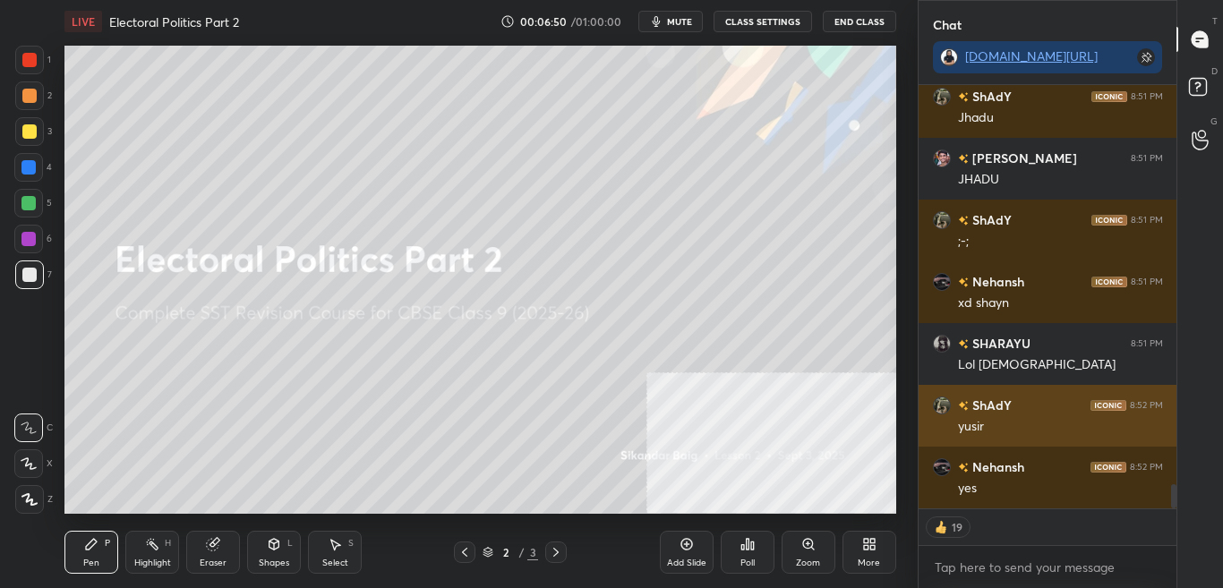
scroll to position [7010, 0]
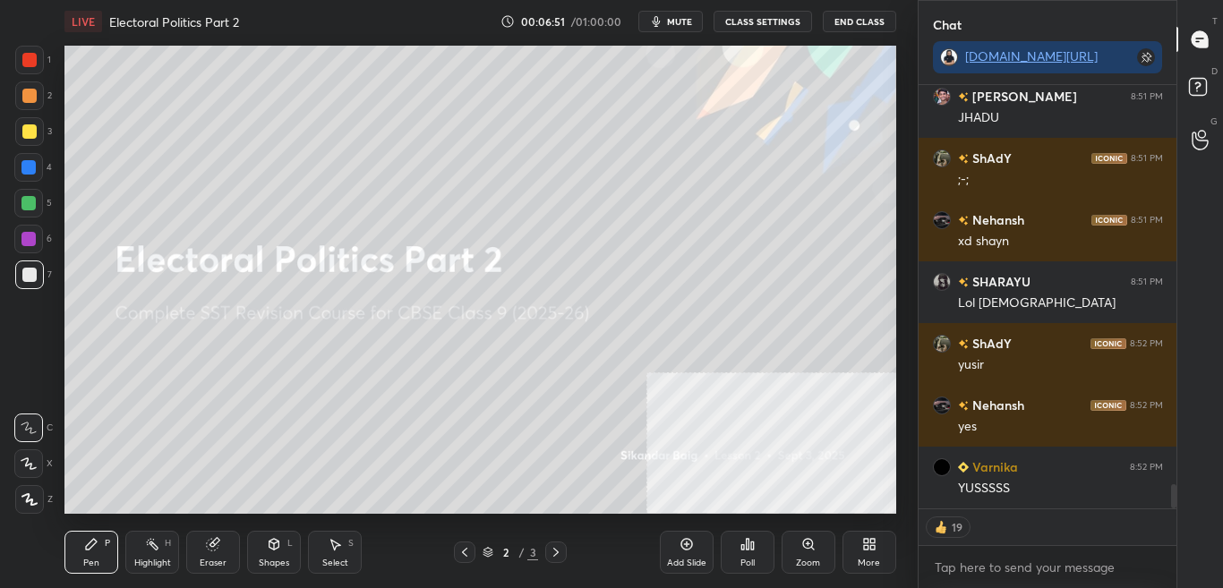
click at [870, 562] on div "More" at bounding box center [869, 563] width 22 height 9
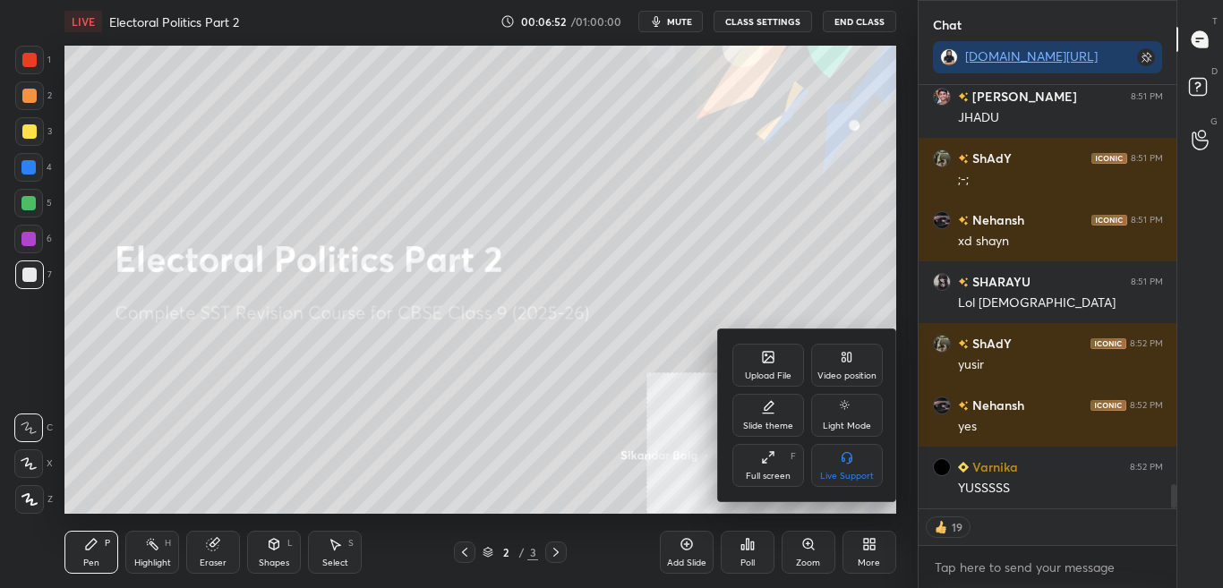
scroll to position [6974, 0]
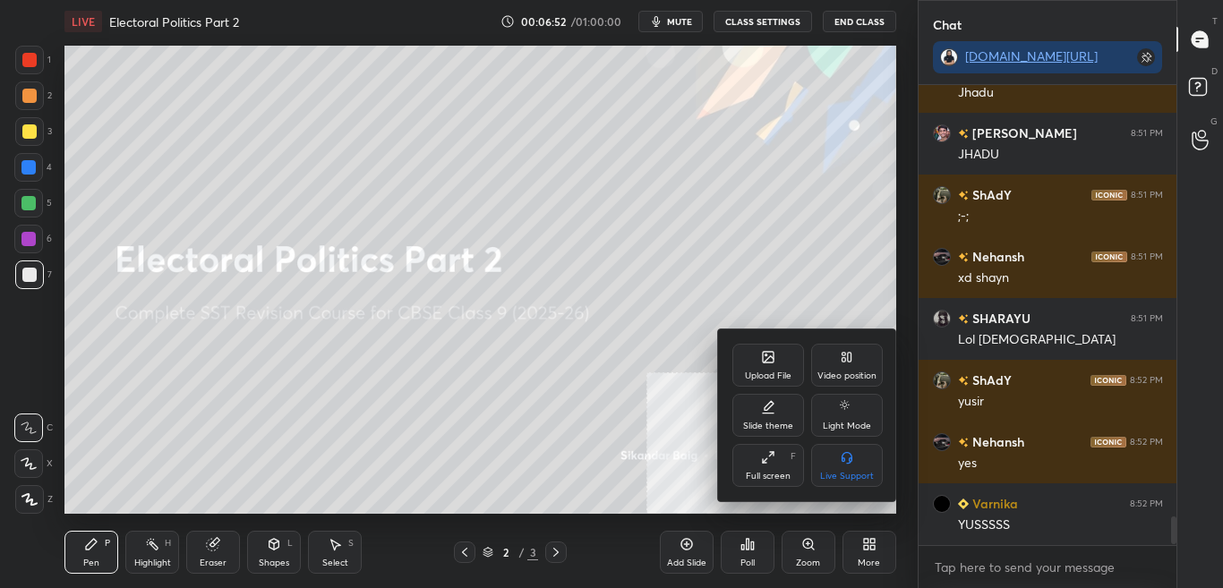
click at [763, 363] on icon at bounding box center [768, 357] width 11 height 11
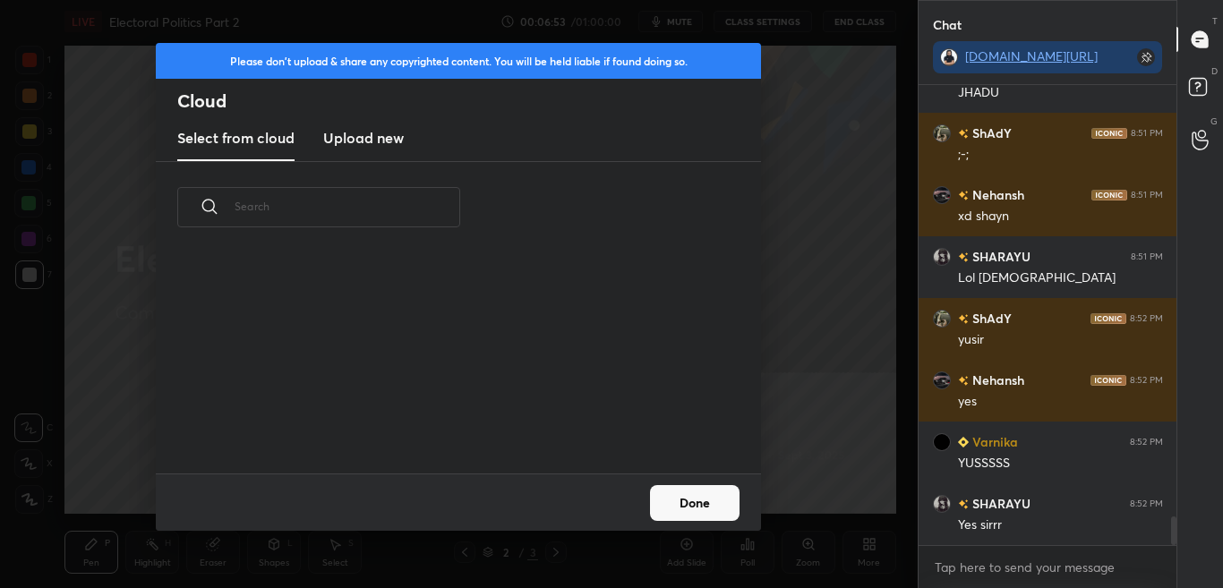
scroll to position [220, 575]
click at [371, 142] on h3 "Upload new" at bounding box center [363, 137] width 81 height 21
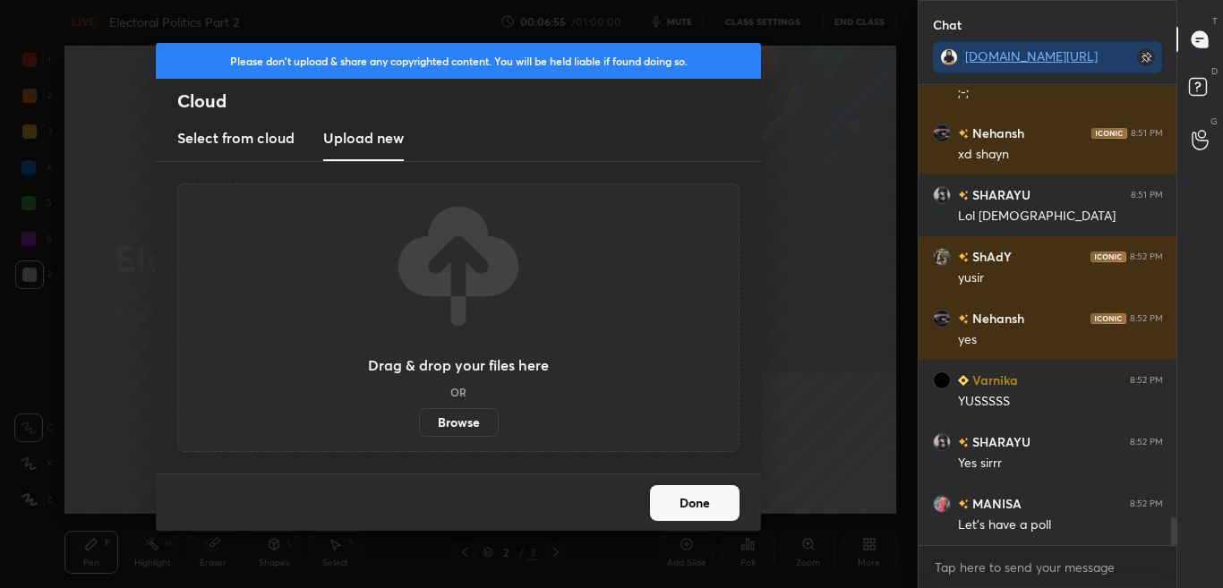
scroll to position [7159, 0]
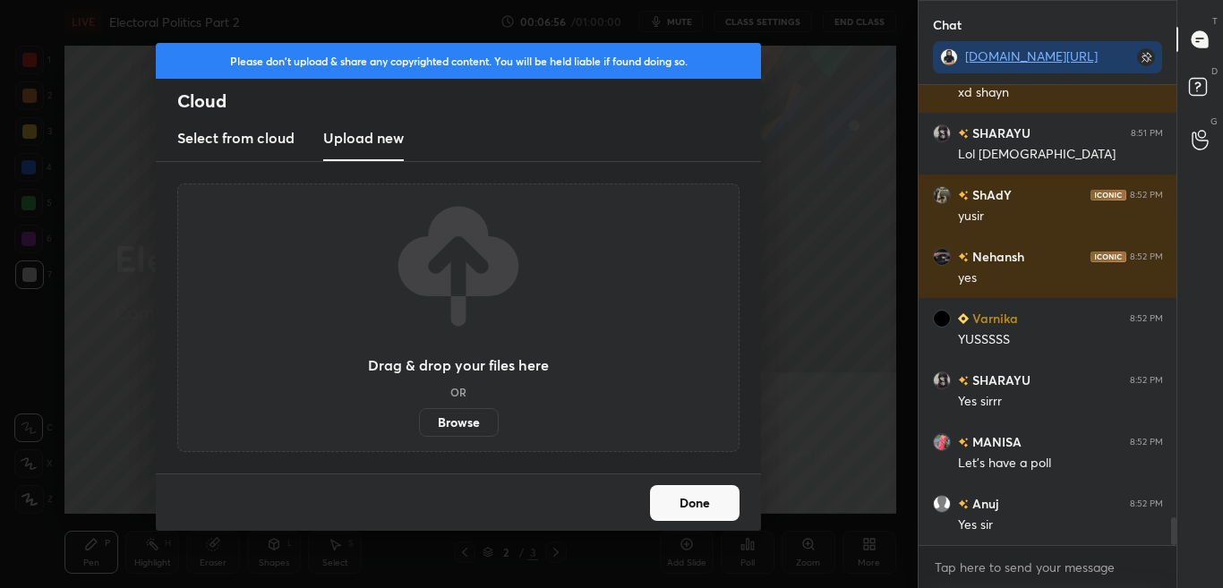
click at [467, 430] on label "Browse" at bounding box center [459, 422] width 80 height 29
click at [419, 430] on input "Browse" at bounding box center [419, 422] width 0 height 29
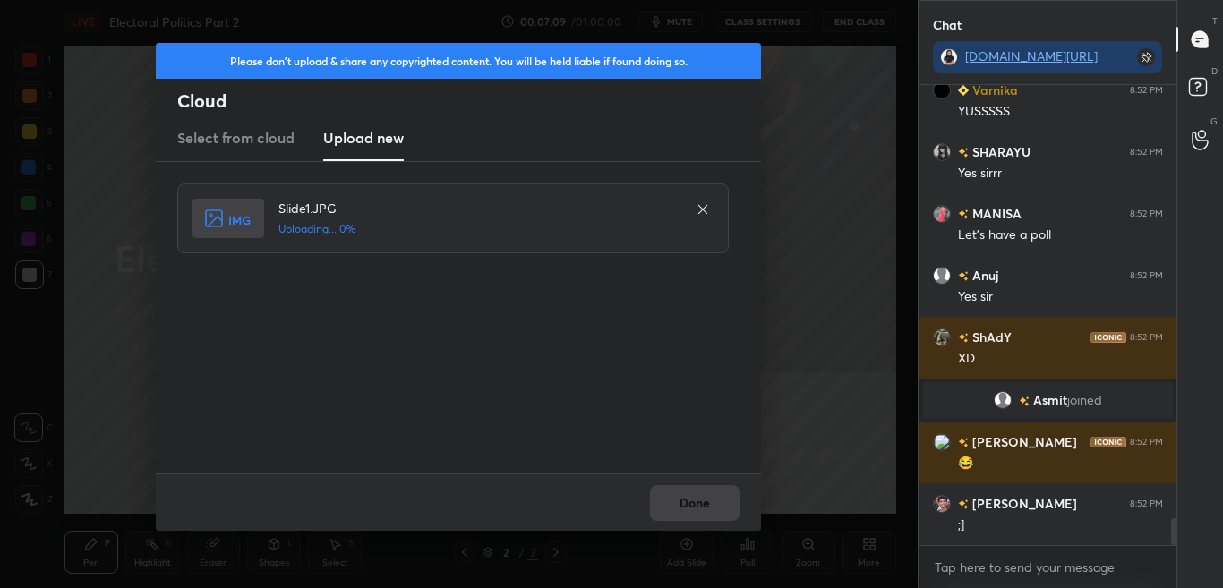
scroll to position [7449, 0]
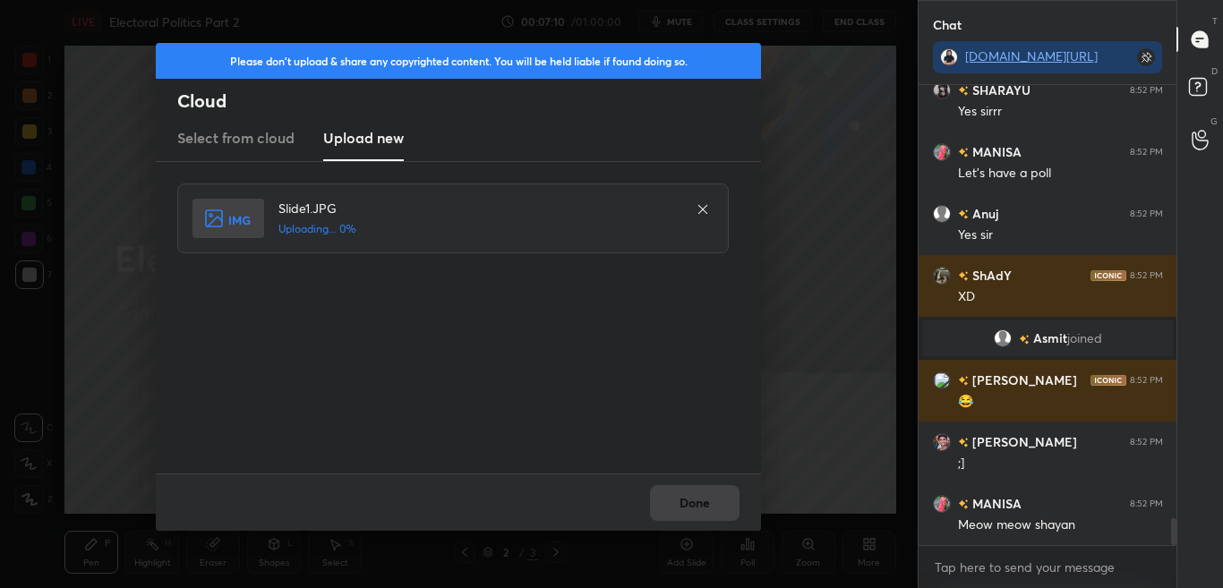
click at [720, 505] on div "Done" at bounding box center [458, 502] width 605 height 57
click at [717, 504] on div "Done" at bounding box center [458, 502] width 605 height 57
click at [719, 503] on div "Done" at bounding box center [458, 502] width 605 height 57
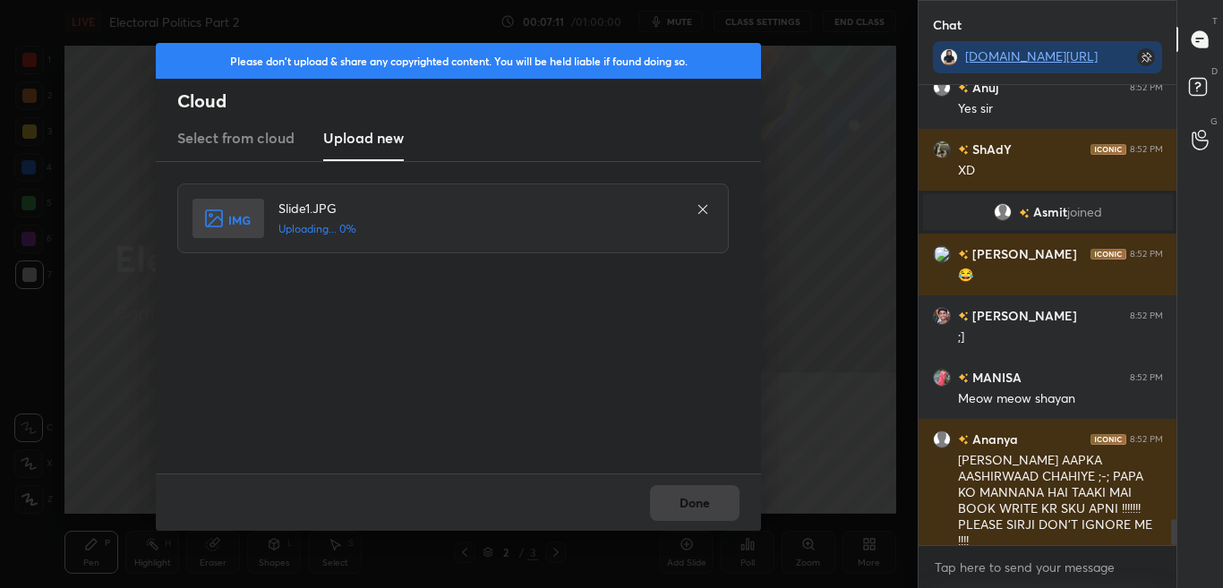
click at [717, 502] on div "Done" at bounding box center [458, 502] width 605 height 57
click at [716, 502] on div "Done" at bounding box center [458, 502] width 605 height 57
click at [716, 501] on div "Done" at bounding box center [458, 502] width 605 height 57
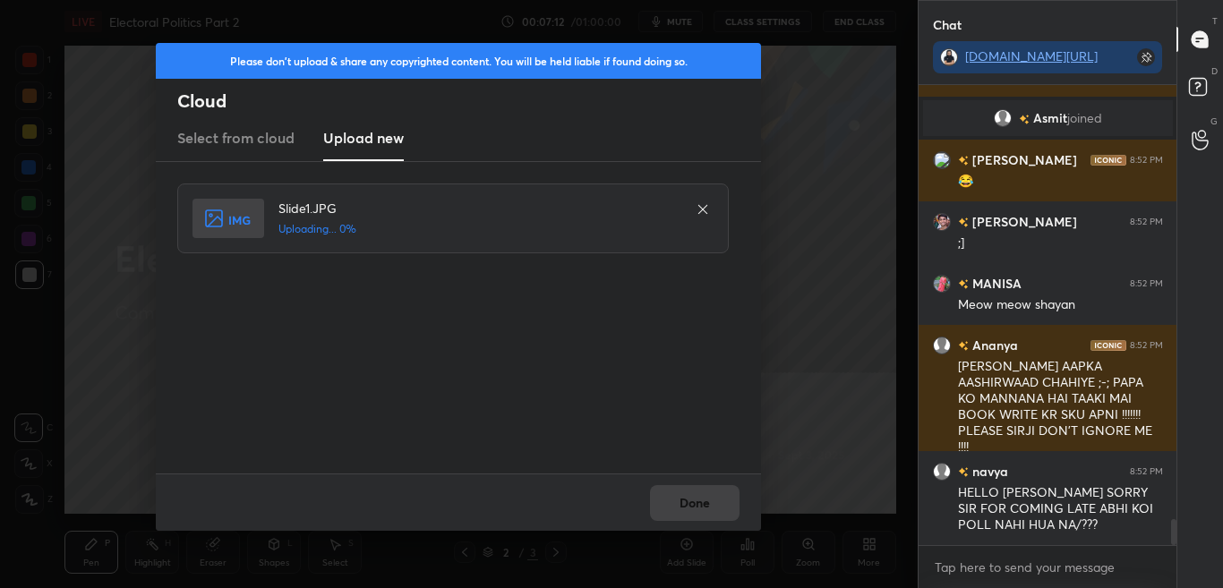
click at [716, 502] on div "Done" at bounding box center [458, 502] width 605 height 57
click at [716, 504] on div "Done" at bounding box center [458, 502] width 605 height 57
click at [717, 504] on div "Done" at bounding box center [458, 502] width 605 height 57
click at [720, 511] on button "Done" at bounding box center [695, 503] width 90 height 36
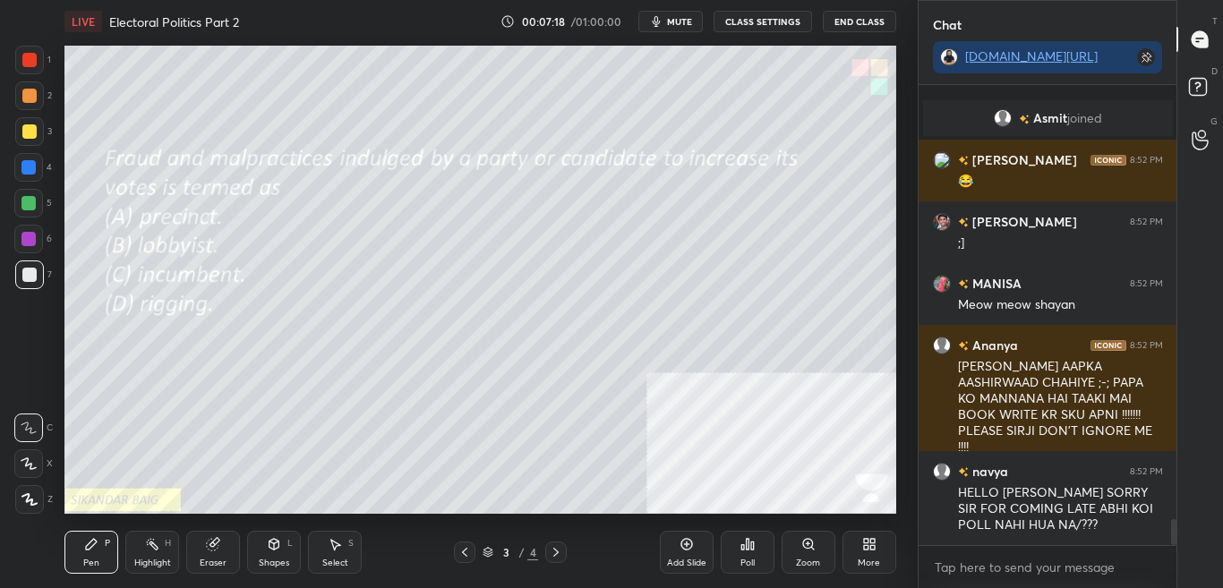
scroll to position [7731, 0]
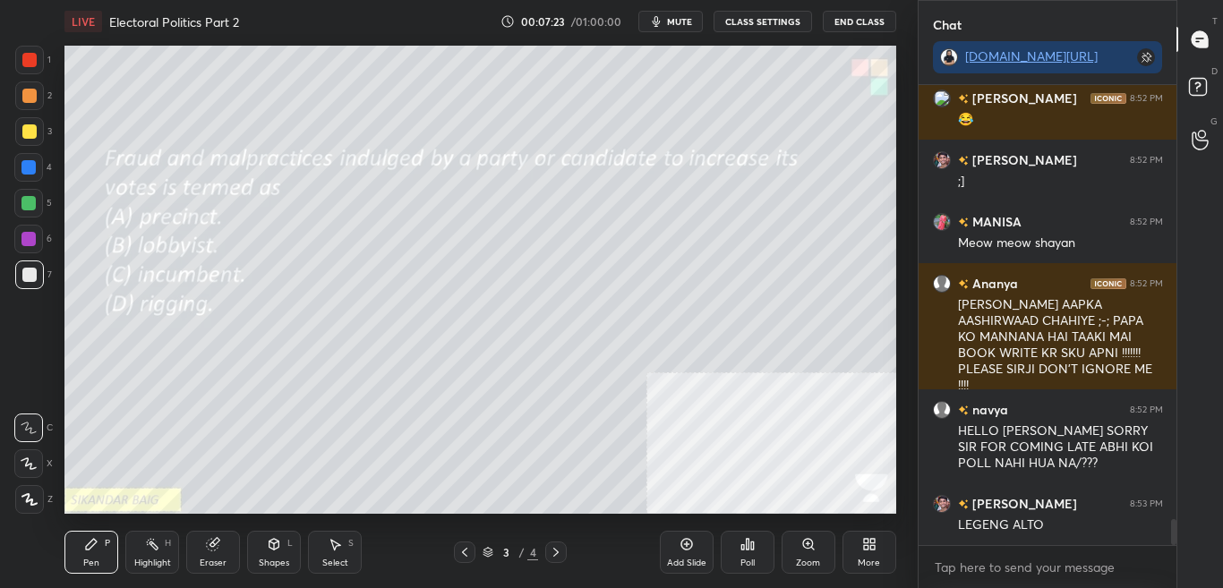
click at [464, 551] on icon at bounding box center [464, 552] width 5 height 9
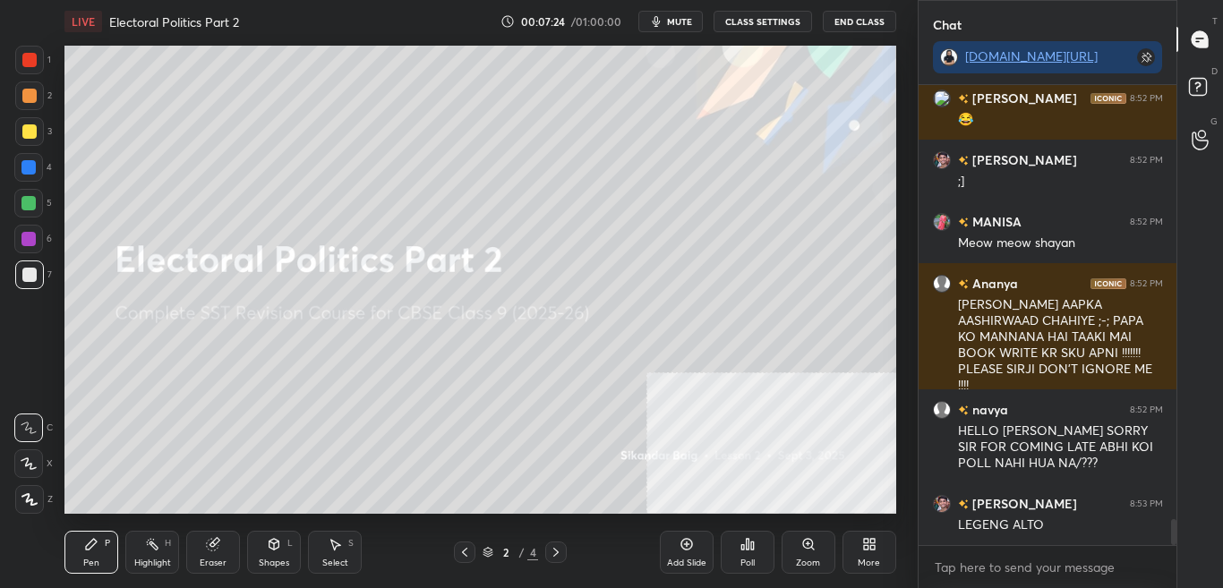
click at [879, 562] on div "More" at bounding box center [869, 563] width 22 height 9
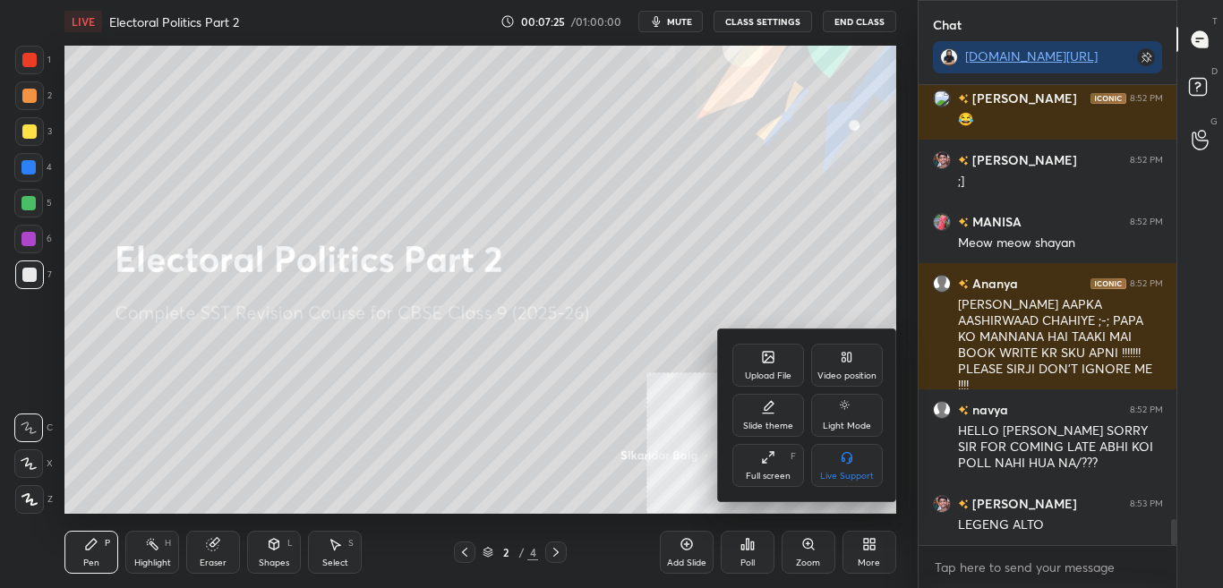
click at [748, 348] on div "Upload File" at bounding box center [769, 365] width 72 height 43
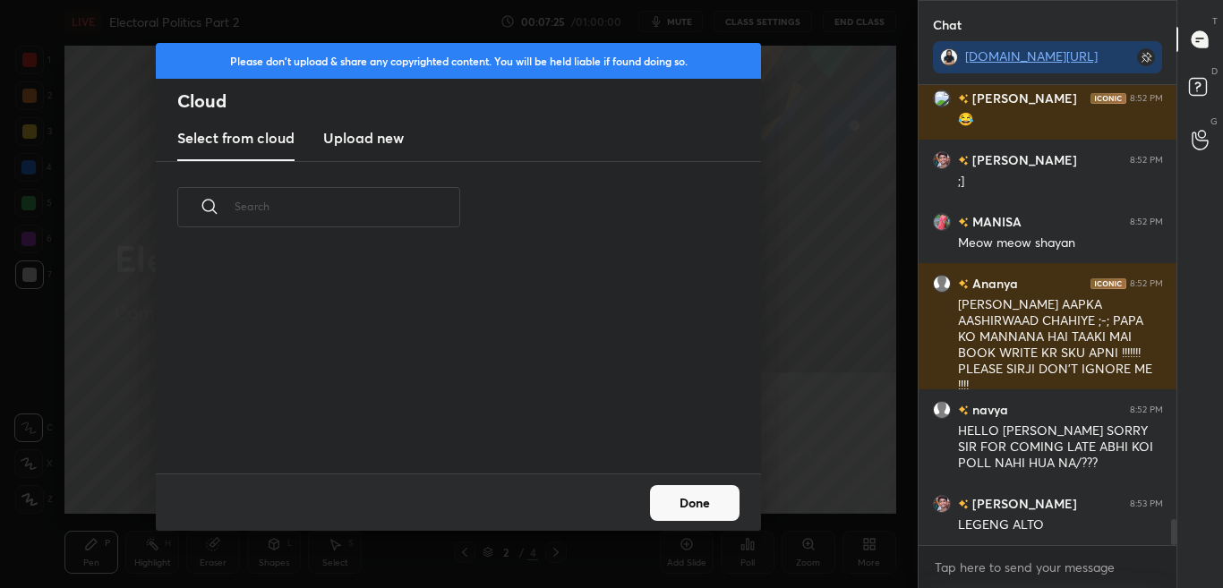
scroll to position [220, 575]
click at [357, 135] on h3 "Upload new" at bounding box center [363, 137] width 81 height 21
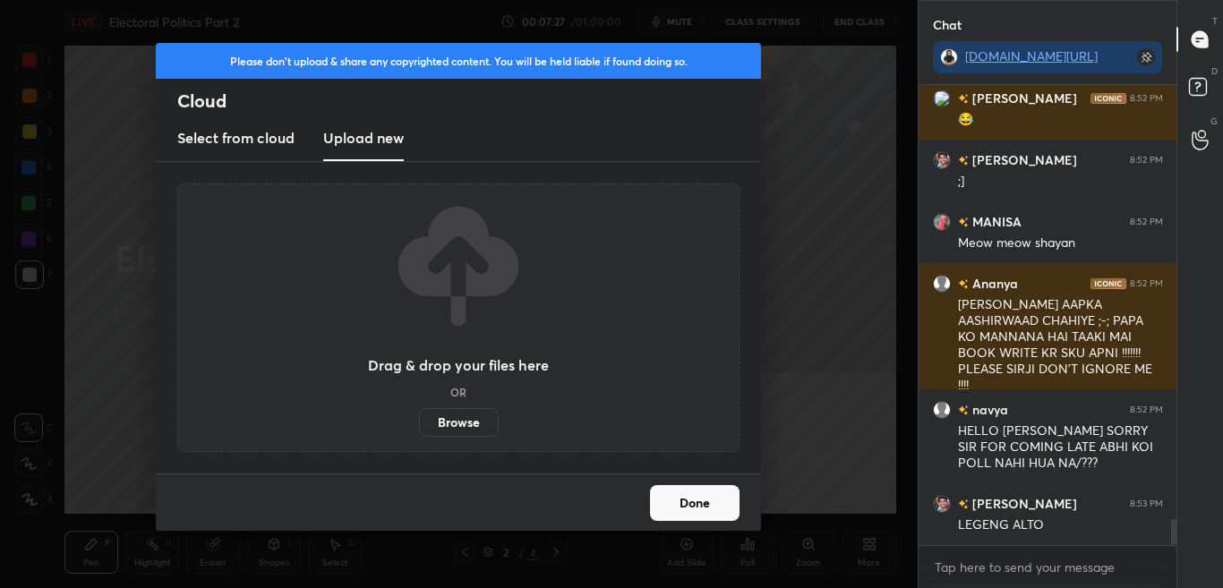
click at [458, 422] on label "Browse" at bounding box center [459, 422] width 80 height 29
click at [419, 422] on input "Browse" at bounding box center [419, 422] width 0 height 29
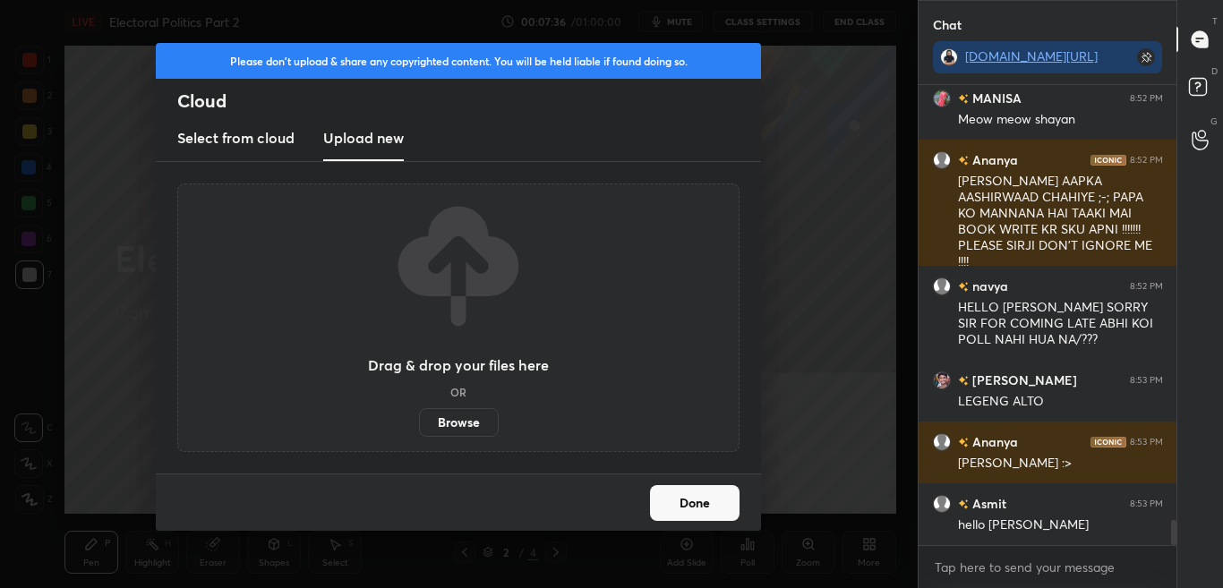
scroll to position [7917, 0]
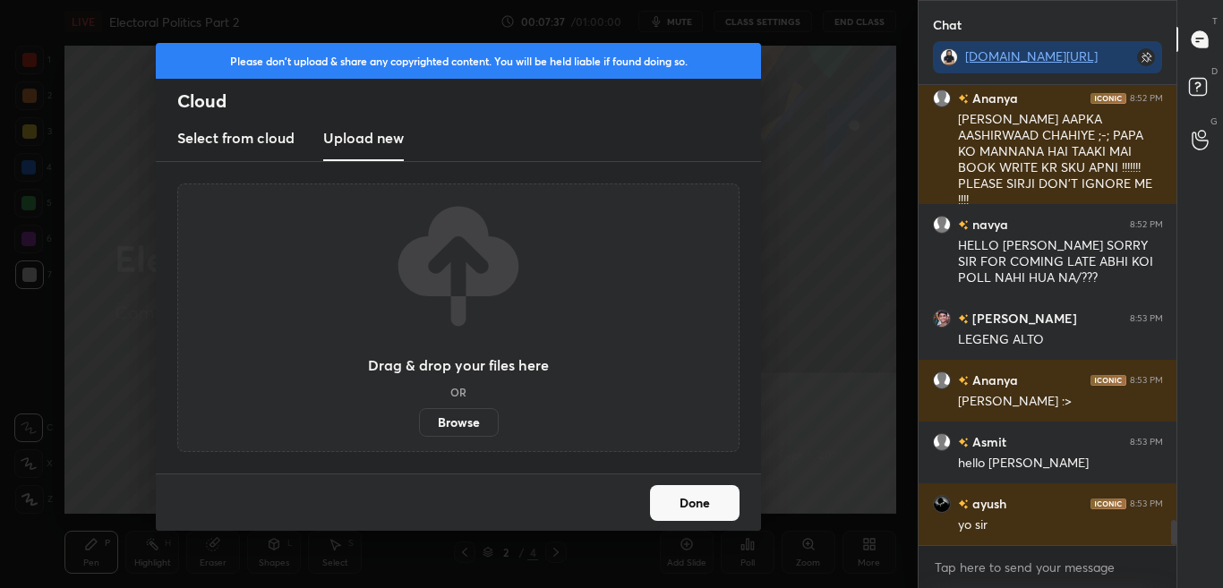
click at [227, 66] on div "Please don't upload & share any copyrighted content. You will be held liable if…" at bounding box center [458, 61] width 605 height 36
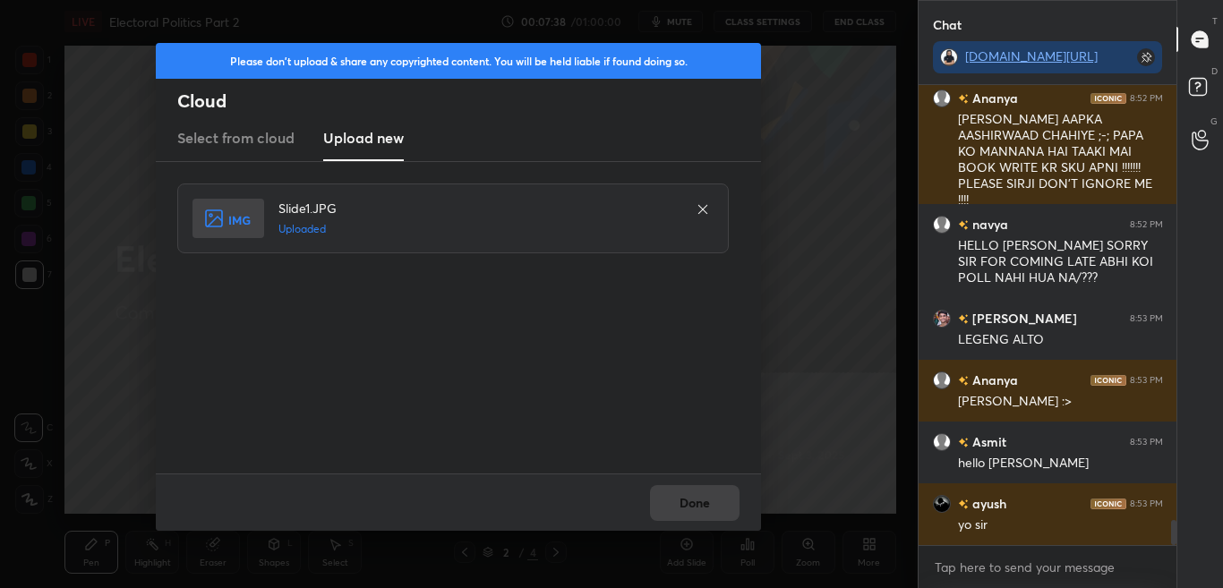
click at [729, 514] on div "Done" at bounding box center [458, 502] width 605 height 57
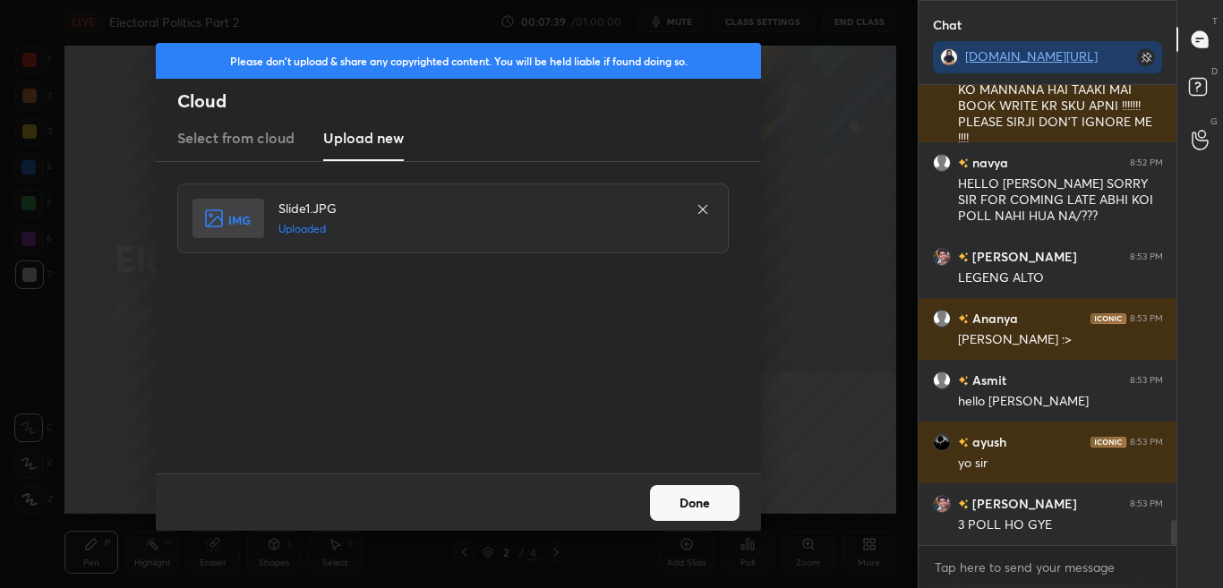
click at [720, 526] on div "Done" at bounding box center [458, 502] width 605 height 57
click at [720, 514] on button "Done" at bounding box center [695, 503] width 90 height 36
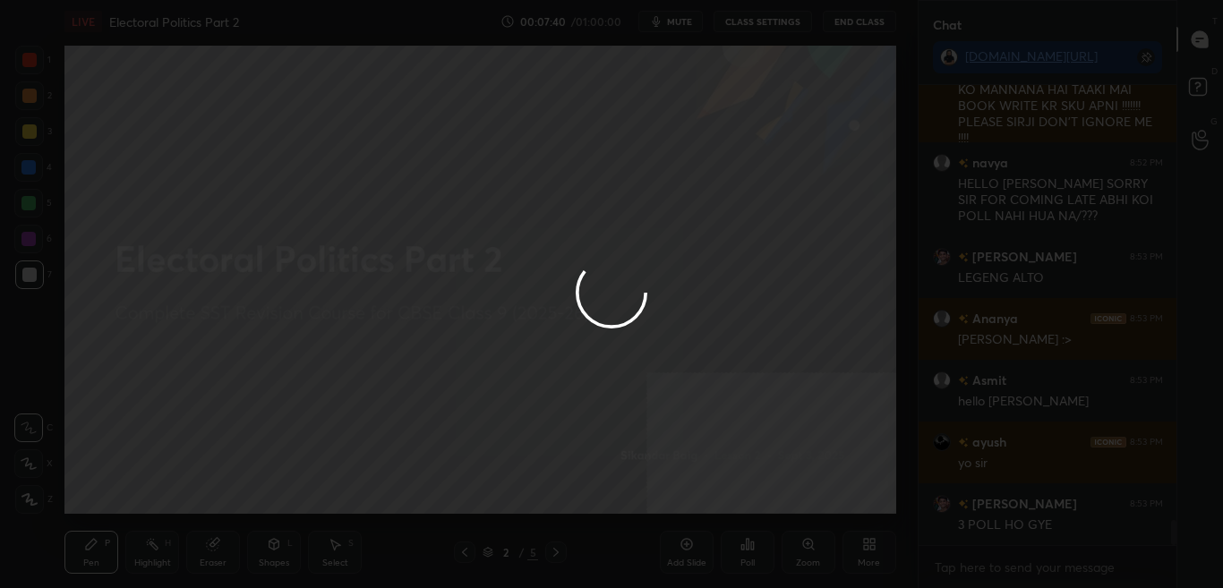
click at [714, 513] on button "Done" at bounding box center [695, 503] width 90 height 36
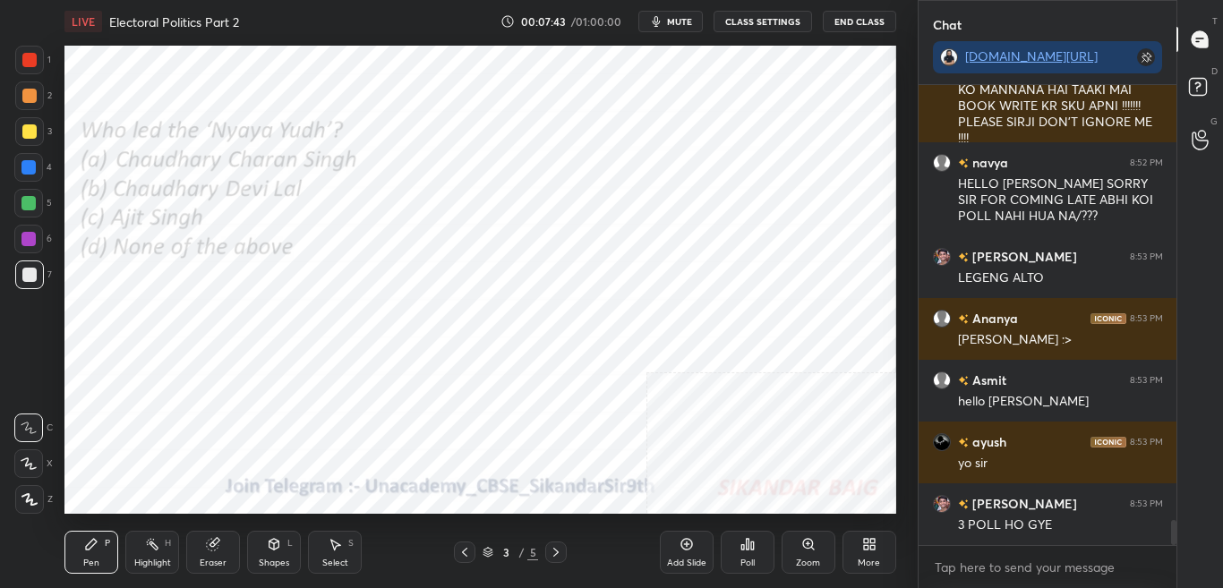
click at [748, 550] on icon at bounding box center [747, 544] width 3 height 11
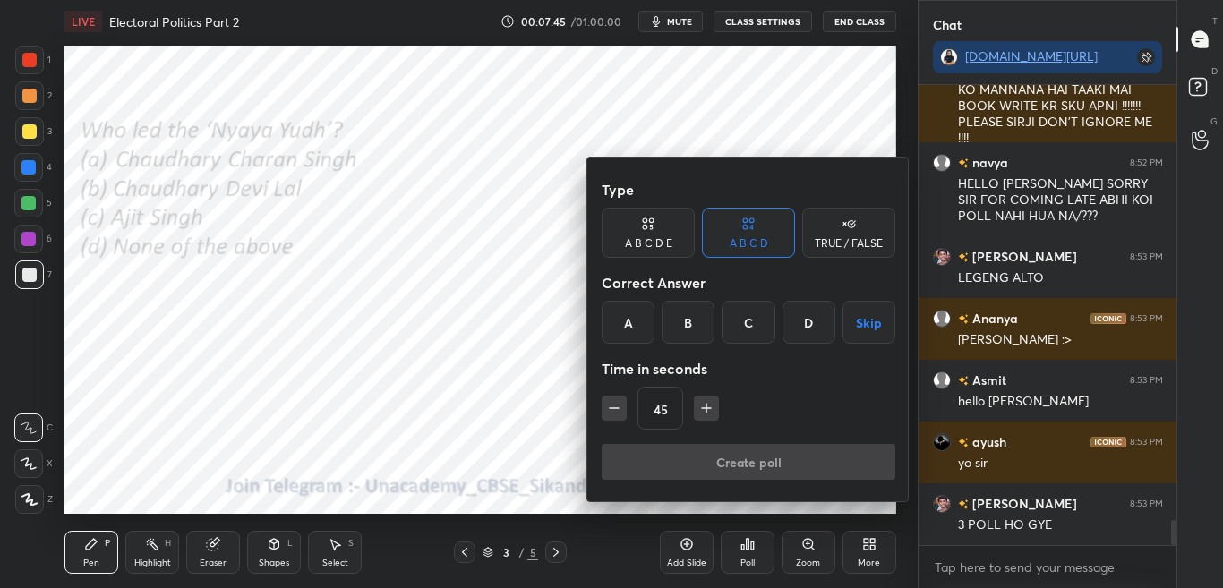
click at [693, 330] on div "B" at bounding box center [688, 322] width 53 height 43
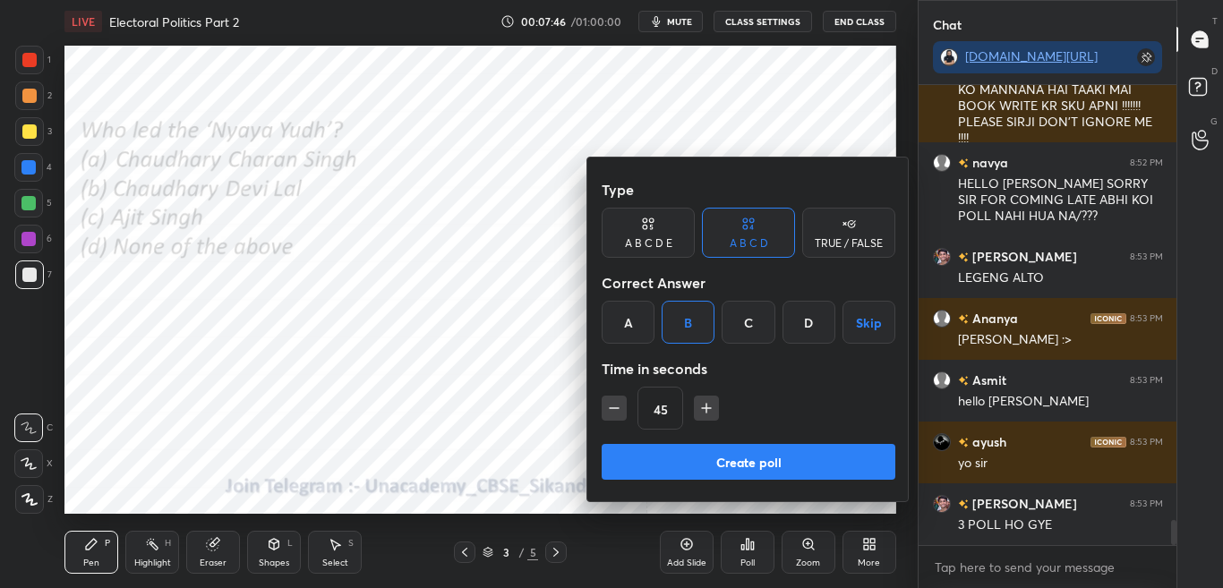
click at [697, 468] on button "Create poll" at bounding box center [749, 462] width 294 height 36
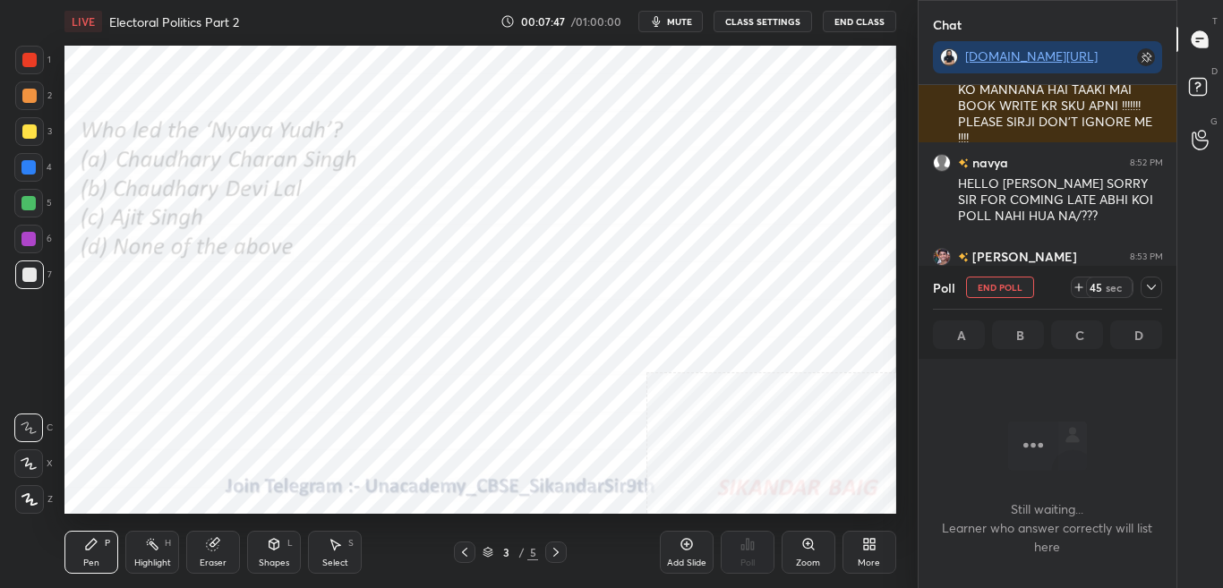
scroll to position [405, 253]
click at [1152, 289] on icon at bounding box center [1151, 287] width 9 height 5
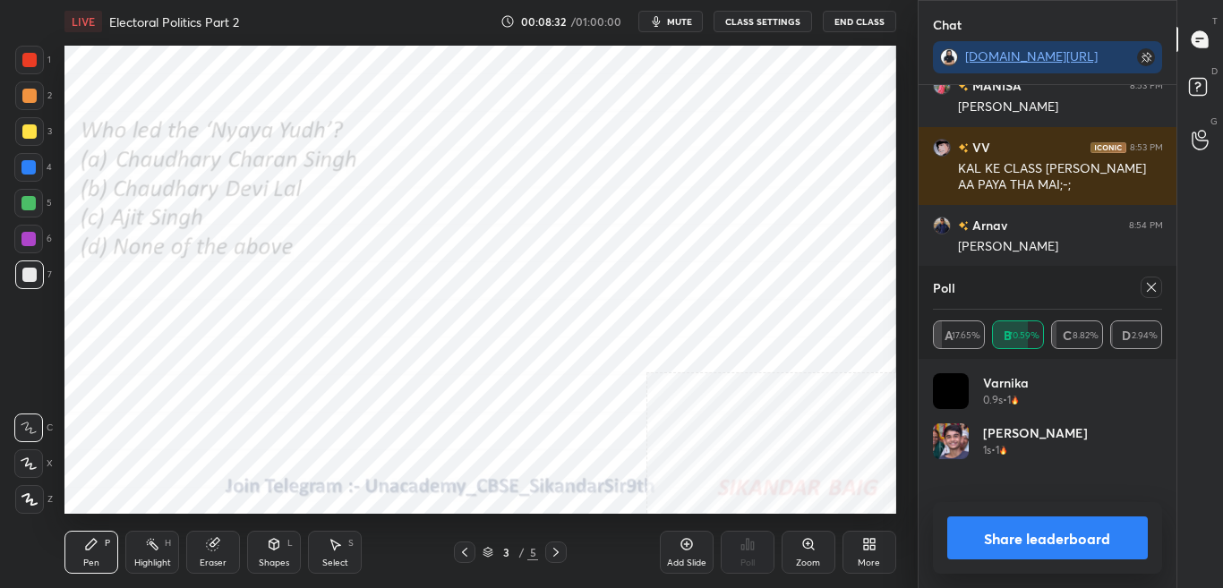
scroll to position [210, 224]
click at [1107, 541] on button "Share leaderboard" at bounding box center [1049, 538] width 202 height 43
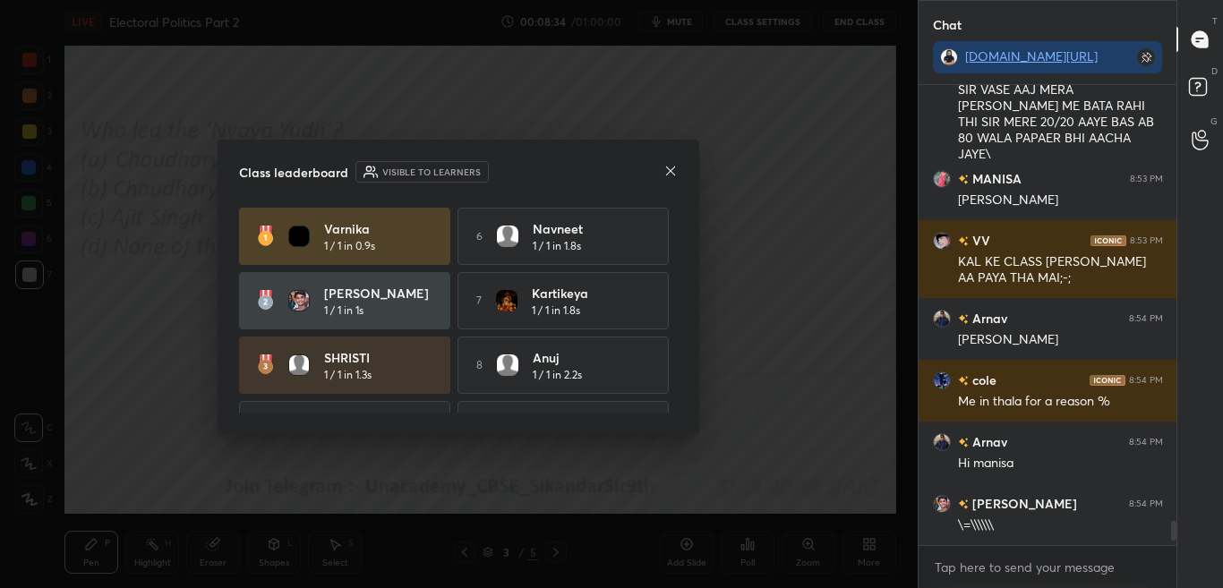
scroll to position [6, 6]
drag, startPoint x: 682, startPoint y: 296, endPoint x: 680, endPoint y: 311, distance: 14.4
click at [680, 317] on div "Class leaderboard Visible to learners Varnika 1 / 1 in 0.9s 6 Navneet 1 / 1 in …" at bounding box center [459, 287] width 482 height 295
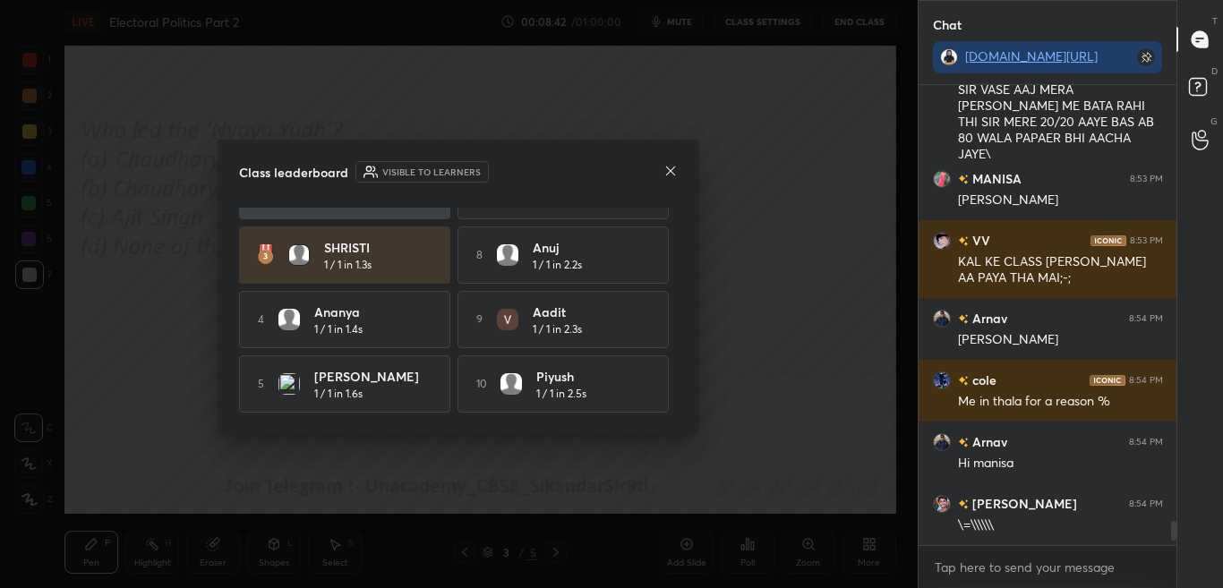
click at [669, 177] on icon at bounding box center [671, 171] width 14 height 14
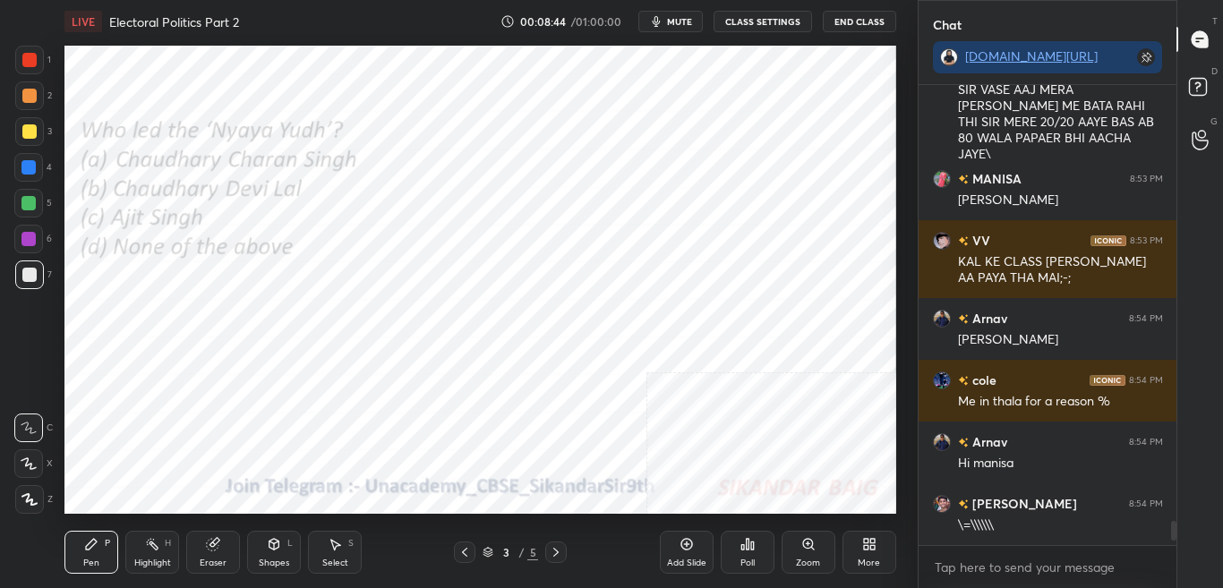
click at [563, 552] on icon at bounding box center [556, 552] width 14 height 14
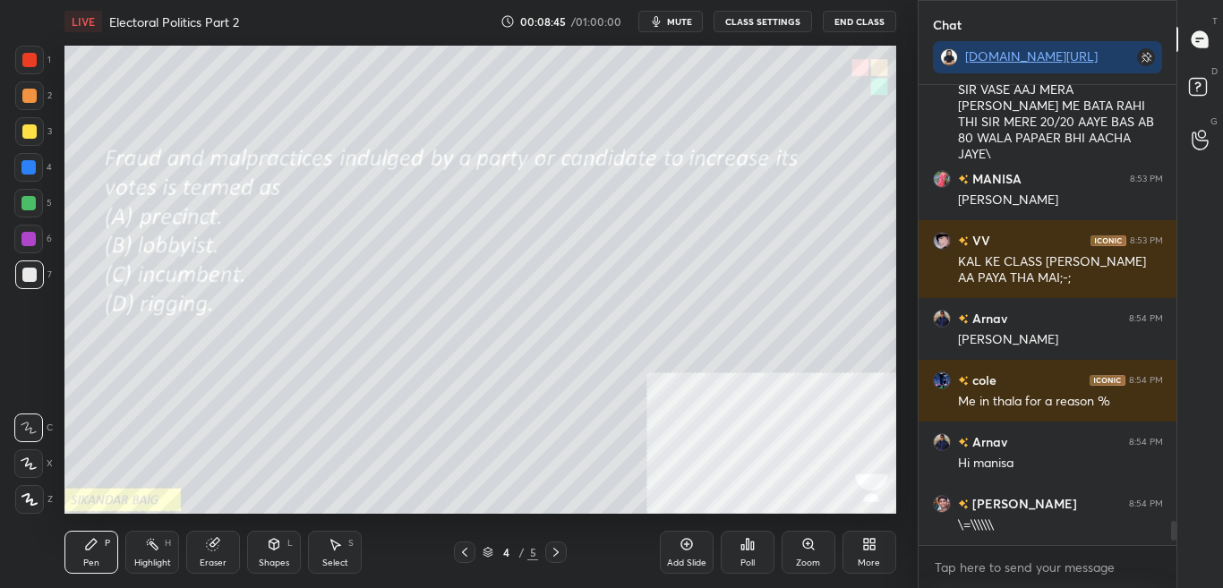
click at [465, 554] on icon at bounding box center [464, 552] width 5 height 9
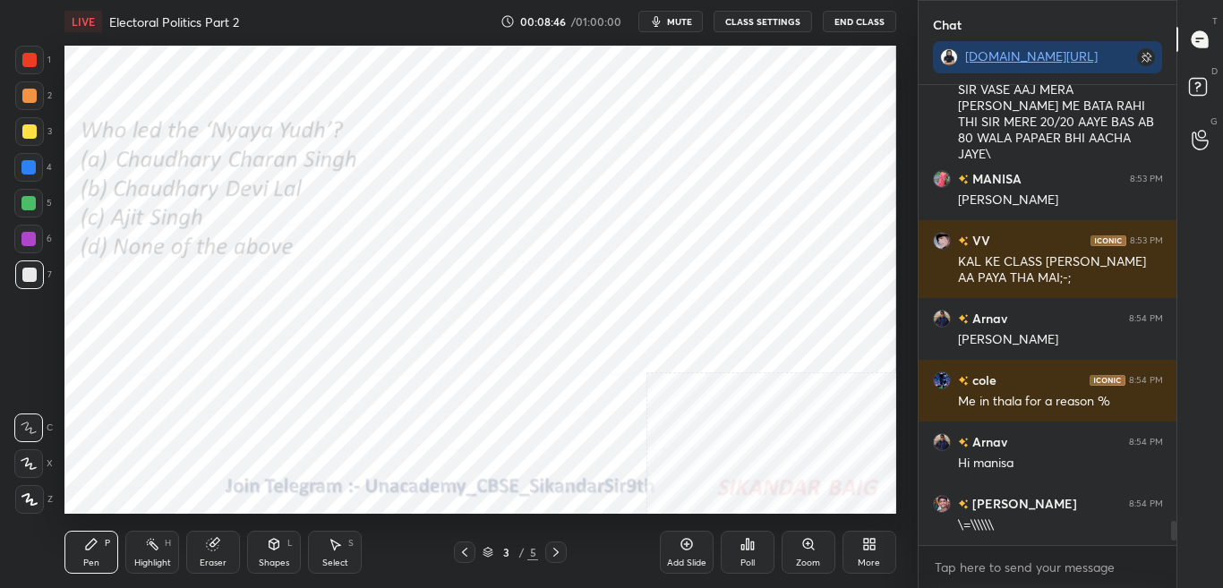
click at [859, 545] on div "More" at bounding box center [870, 552] width 54 height 43
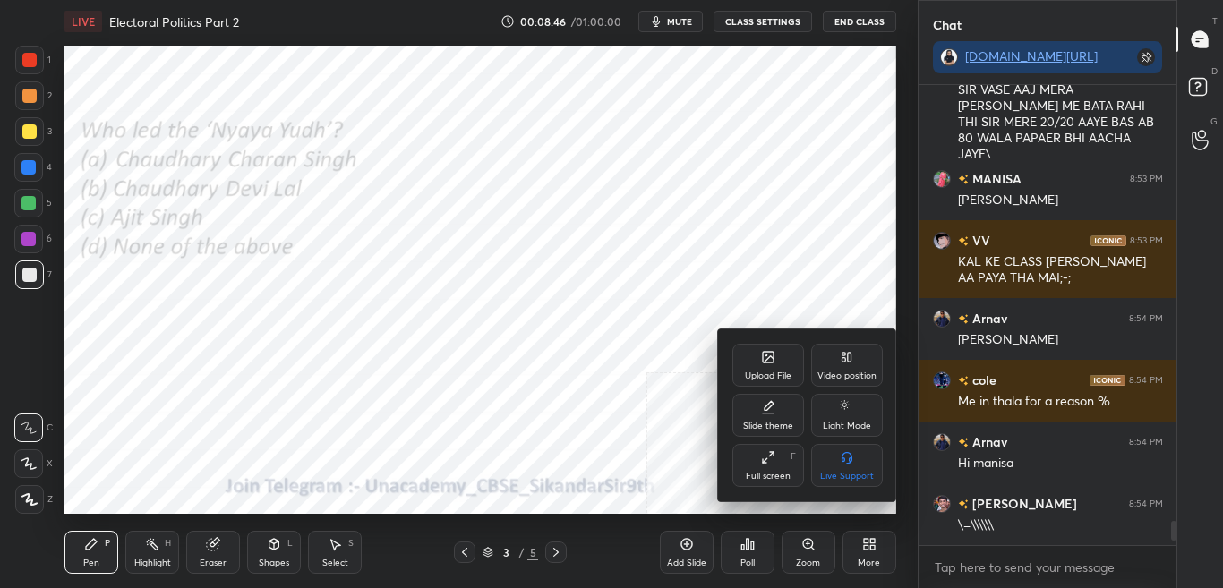
click at [774, 357] on icon at bounding box center [768, 357] width 11 height 11
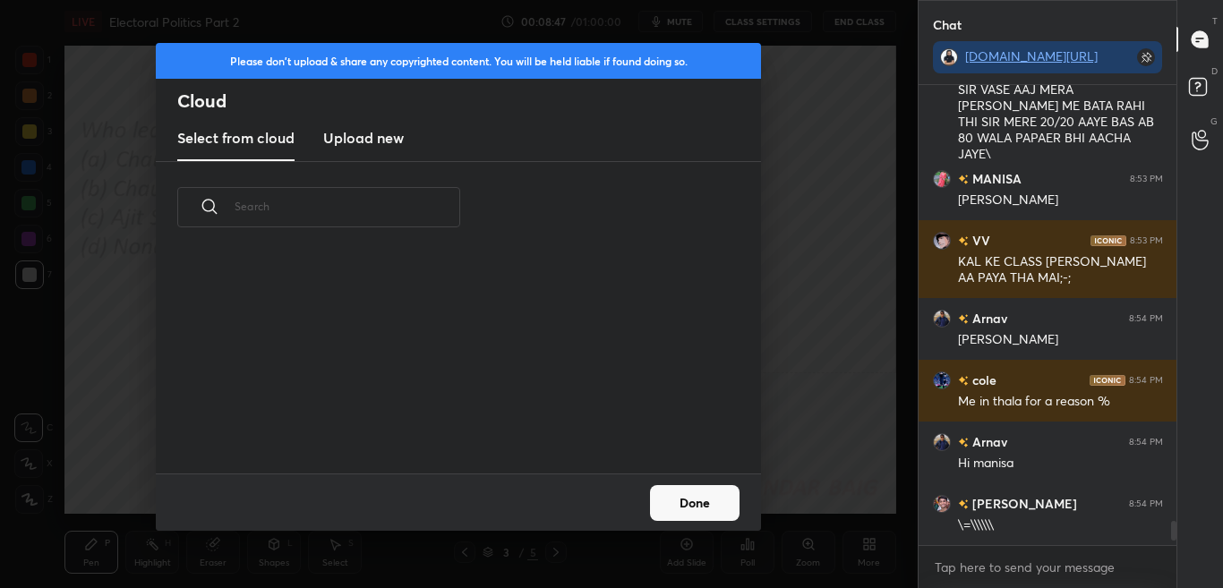
click at [381, 137] on h3 "Upload new" at bounding box center [363, 137] width 81 height 21
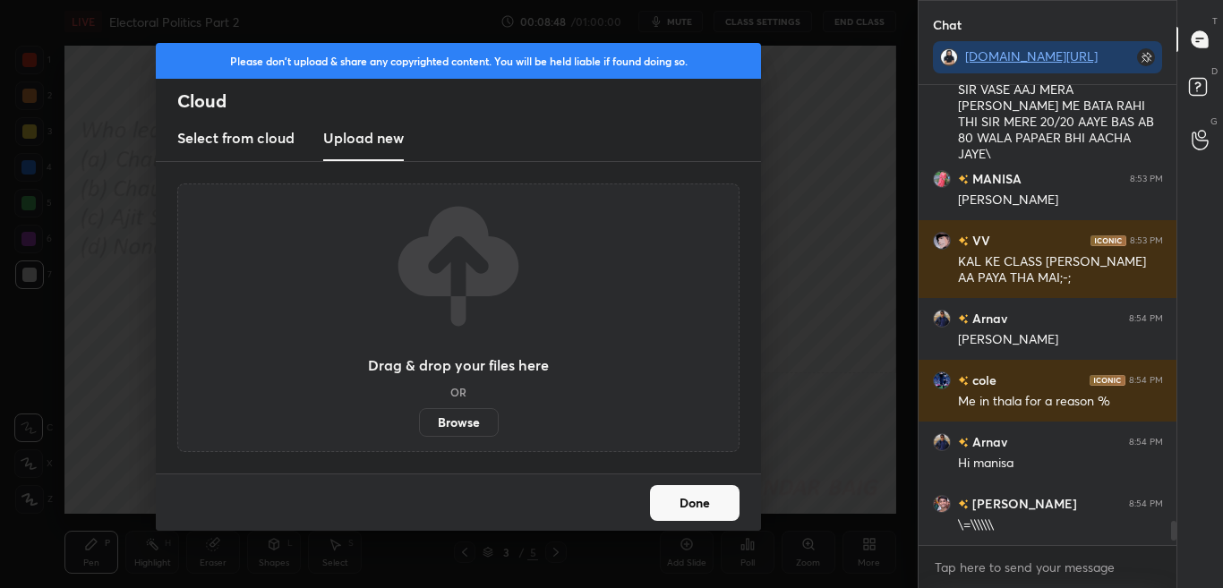
click at [447, 435] on label "Browse" at bounding box center [459, 422] width 80 height 29
click at [419, 435] on input "Browse" at bounding box center [419, 422] width 0 height 29
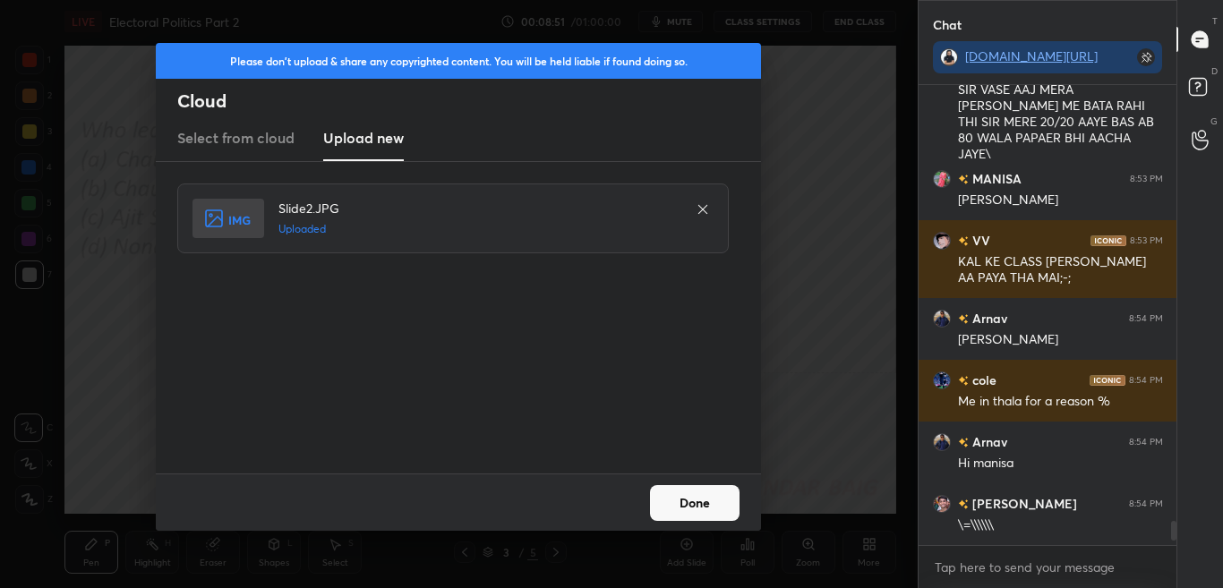
click at [709, 507] on button "Done" at bounding box center [695, 503] width 90 height 36
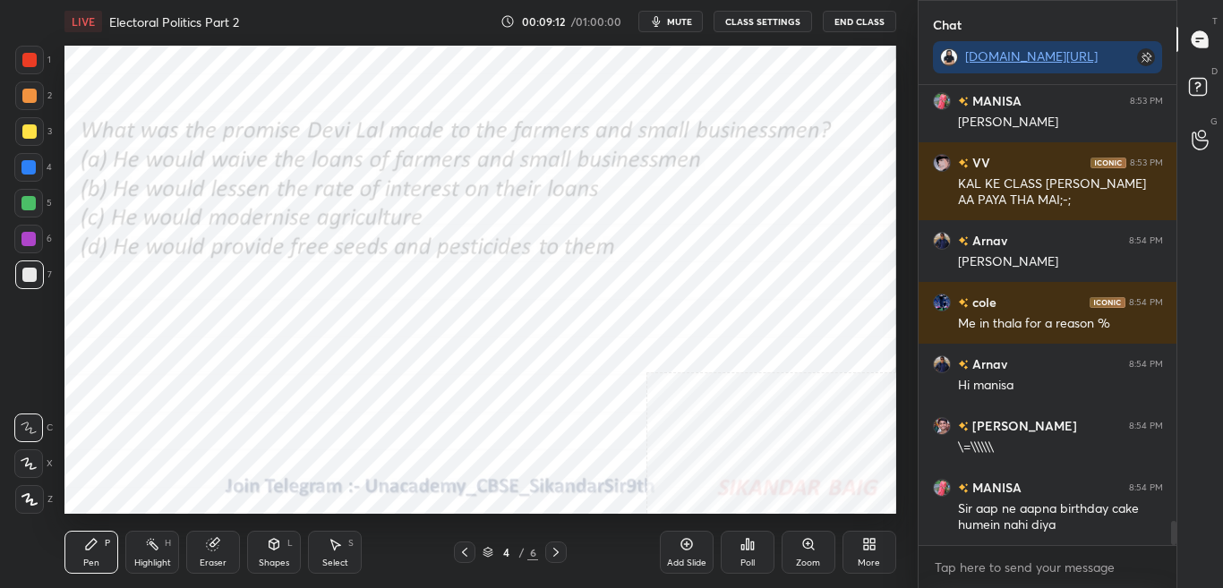
click at [751, 555] on div "Poll" at bounding box center [748, 552] width 54 height 43
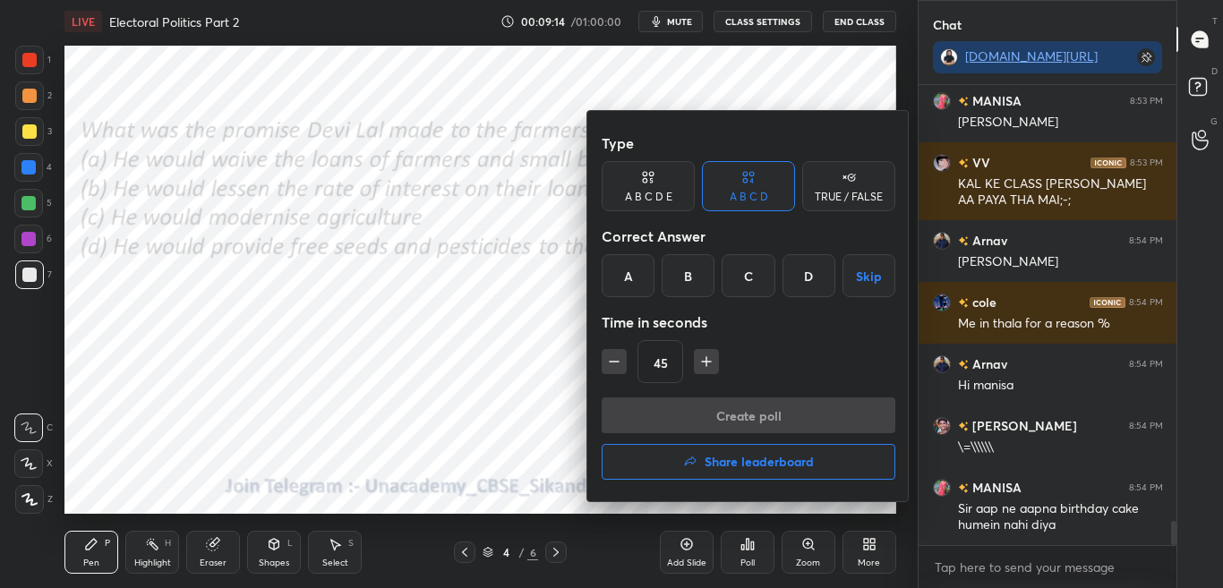
click at [631, 279] on div "A" at bounding box center [628, 275] width 53 height 43
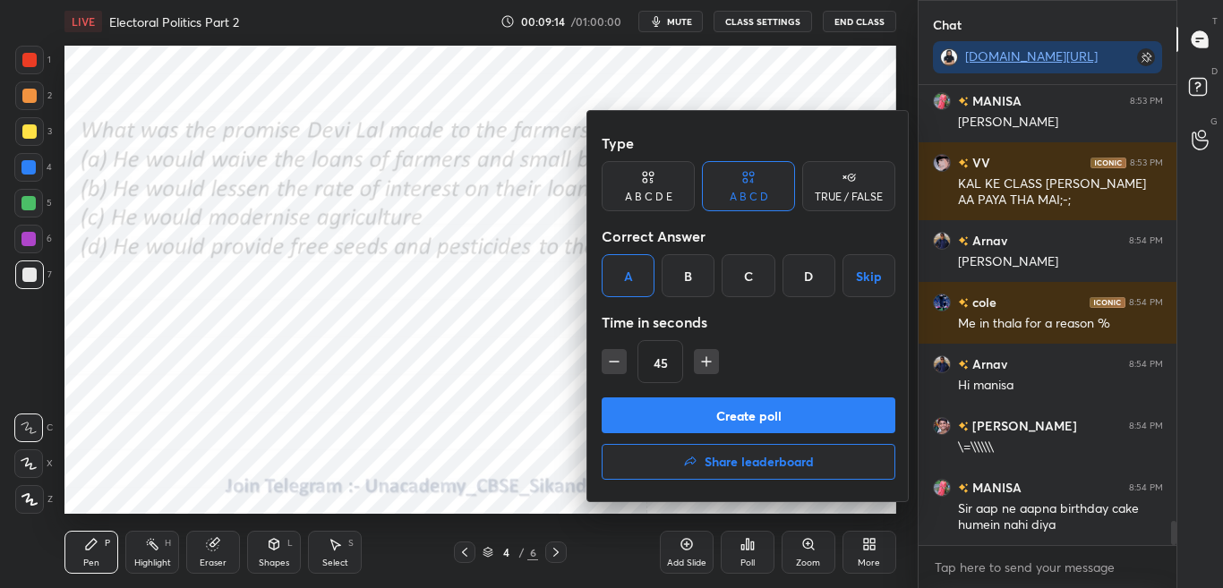
click at [667, 413] on button "Create poll" at bounding box center [749, 416] width 294 height 36
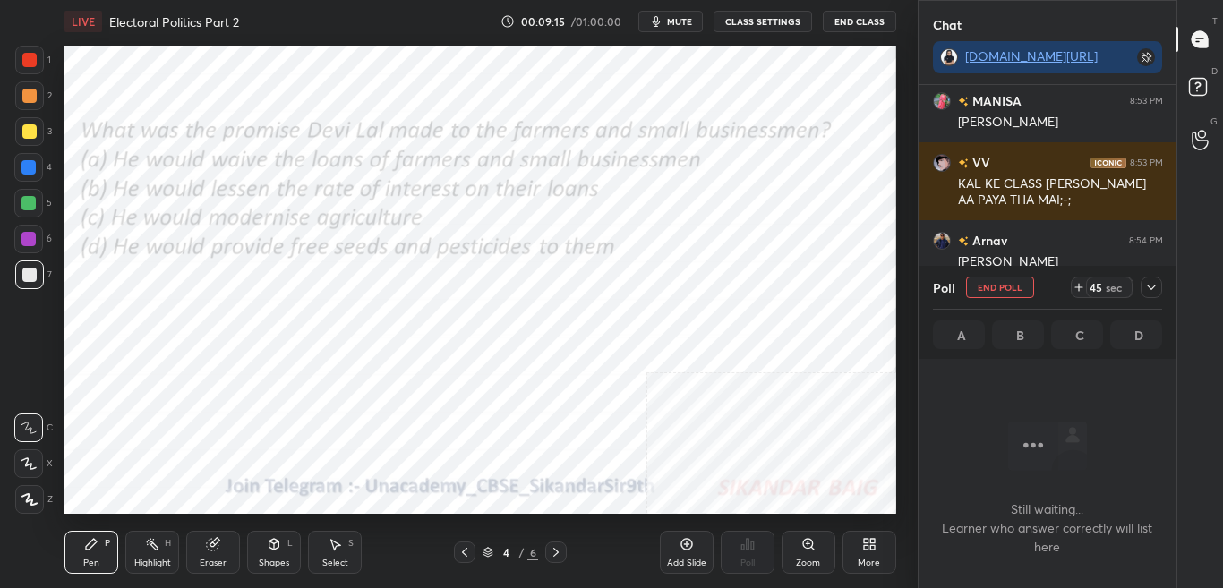
scroll to position [405, 253]
click at [1148, 293] on icon at bounding box center [1152, 287] width 14 height 14
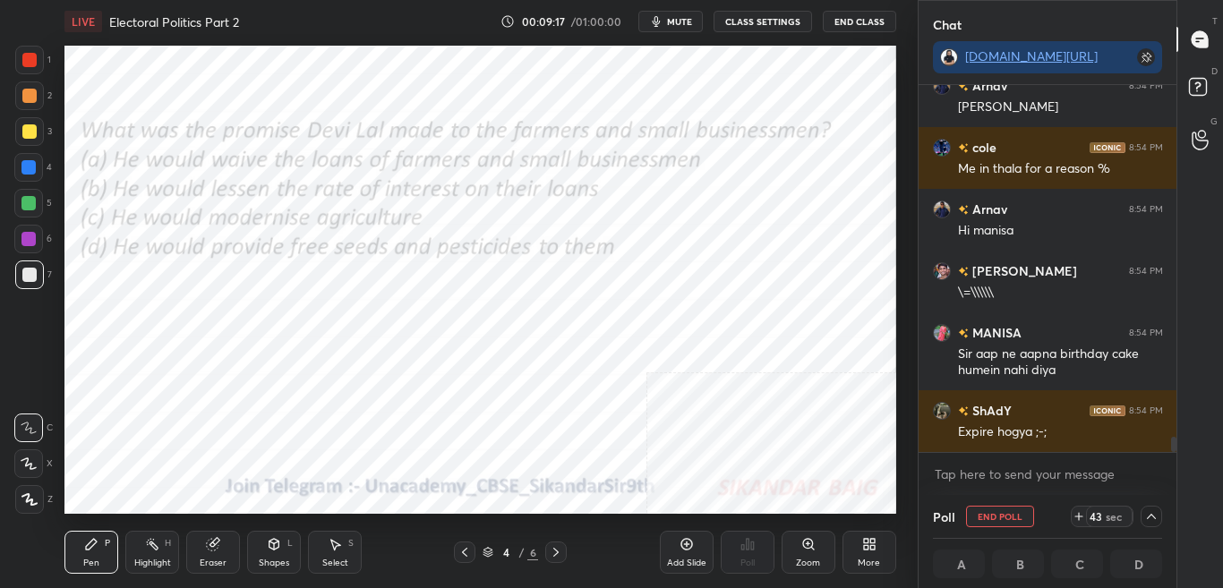
scroll to position [1, 6]
drag, startPoint x: 1174, startPoint y: 444, endPoint x: 1175, endPoint y: 459, distance: 14.4
click at [1175, 459] on div "VV 8:53 PM KAL KE CLASS MAI NHI AA PAYA THA MAI;-; Arnav 8:54 PM Aacha hu sir c…" at bounding box center [1048, 290] width 259 height 410
click at [1154, 512] on icon at bounding box center [1152, 517] width 14 height 14
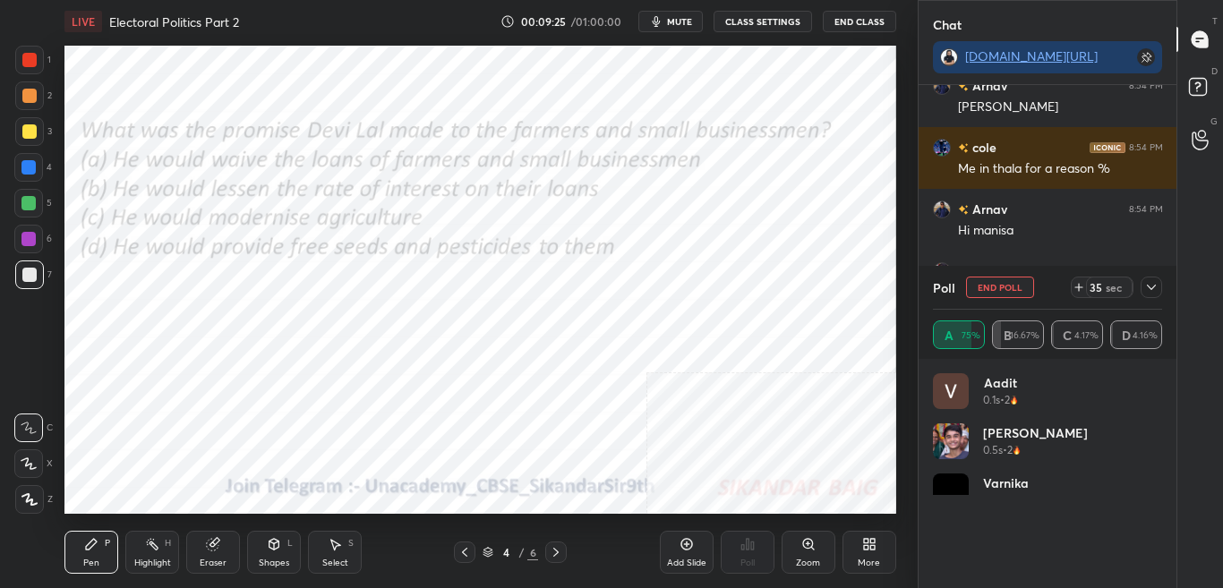
scroll to position [6, 6]
click at [1151, 284] on icon at bounding box center [1152, 287] width 14 height 14
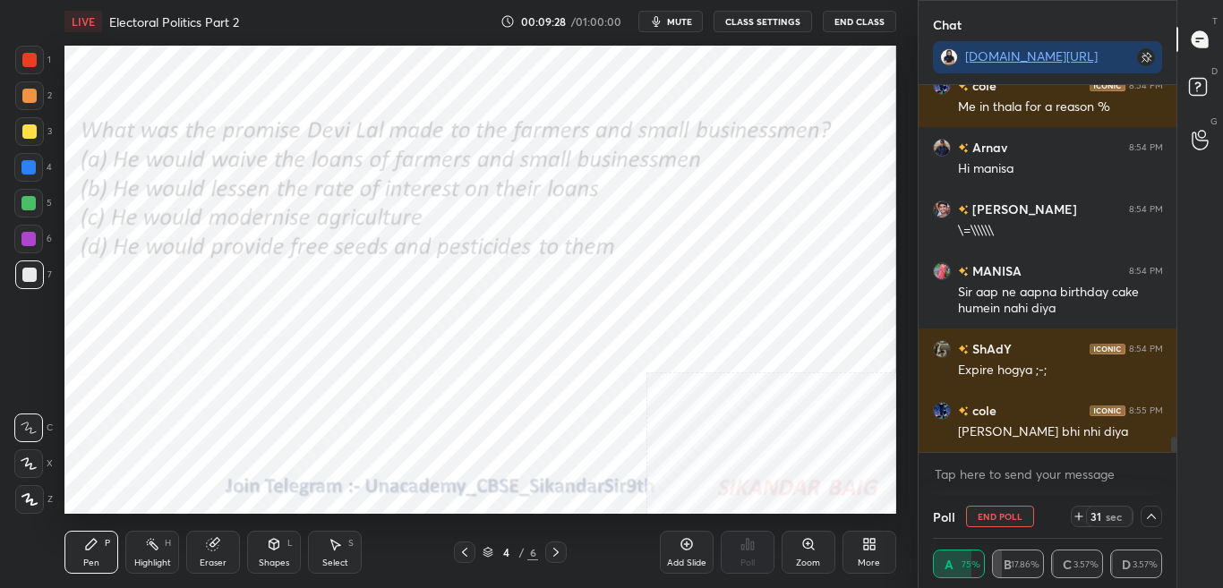
click at [1173, 445] on div at bounding box center [1174, 444] width 5 height 15
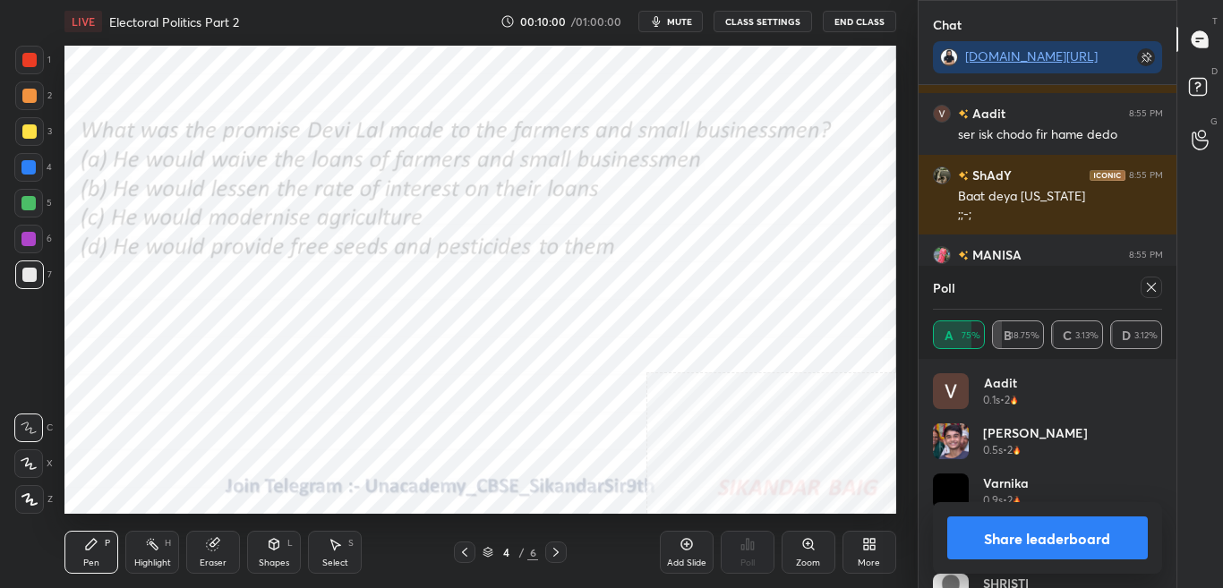
scroll to position [9189, 0]
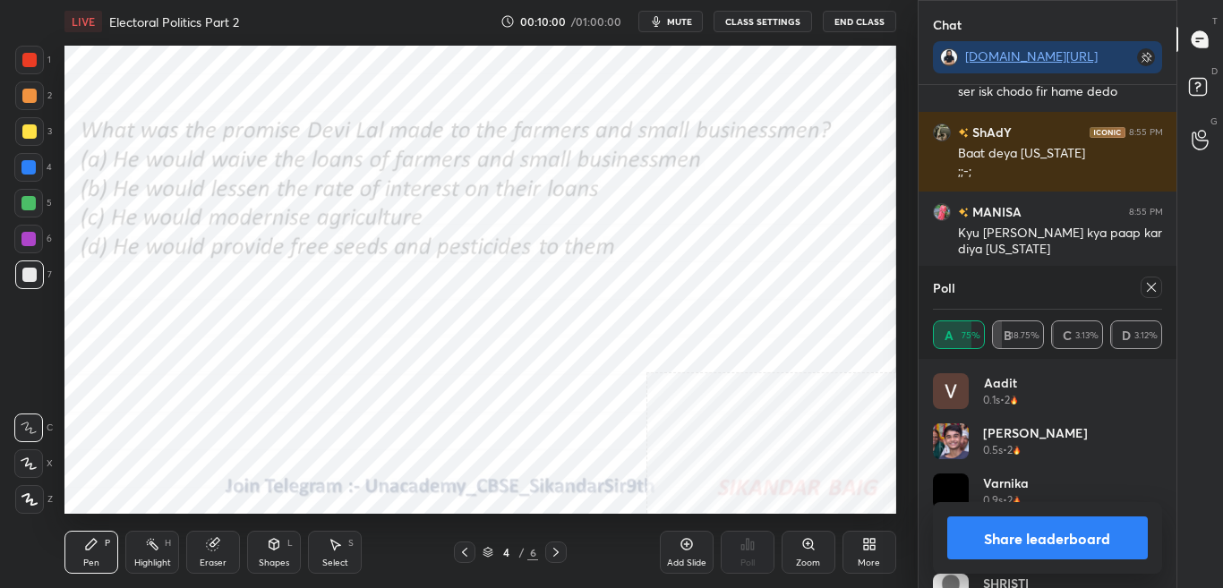
click at [1118, 542] on button "Share leaderboard" at bounding box center [1049, 538] width 202 height 43
type textarea "x"
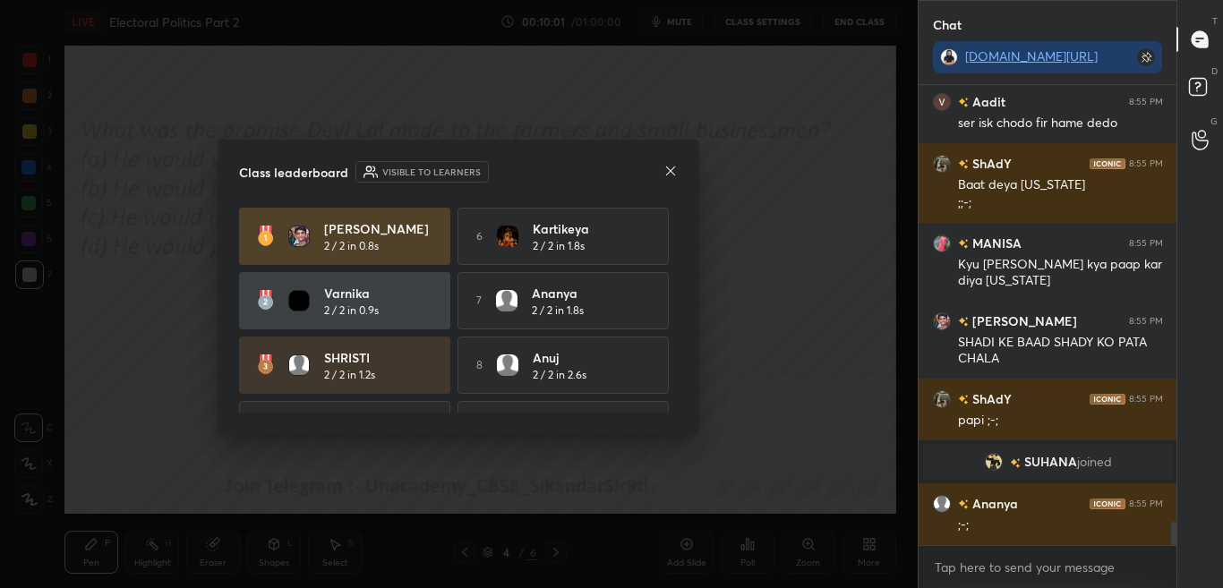
scroll to position [498, 253]
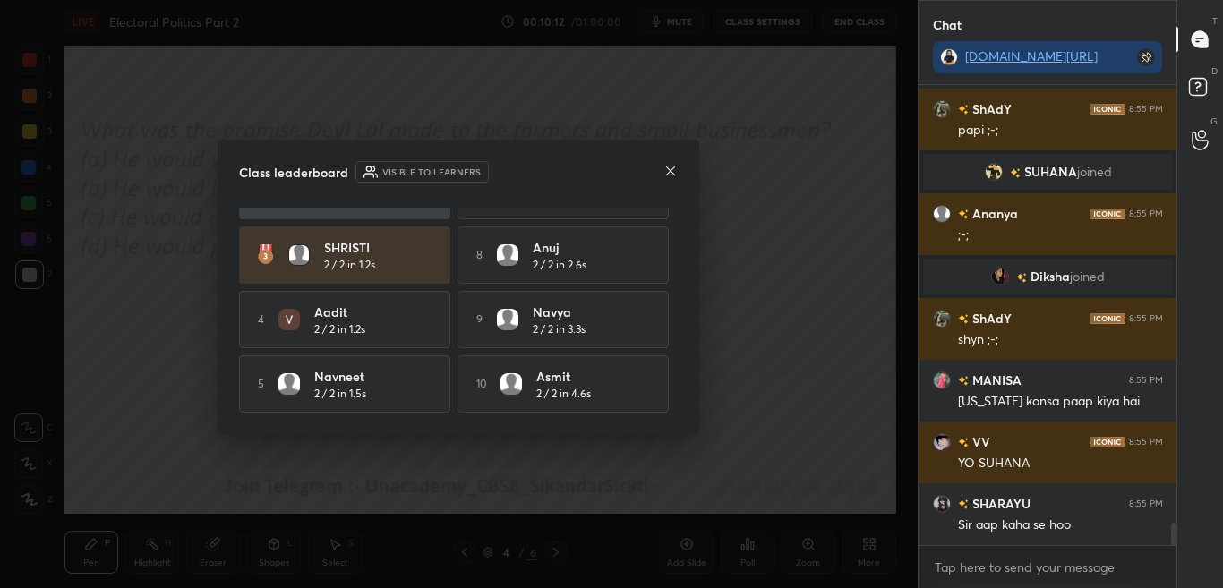
click at [670, 169] on icon at bounding box center [671, 171] width 14 height 14
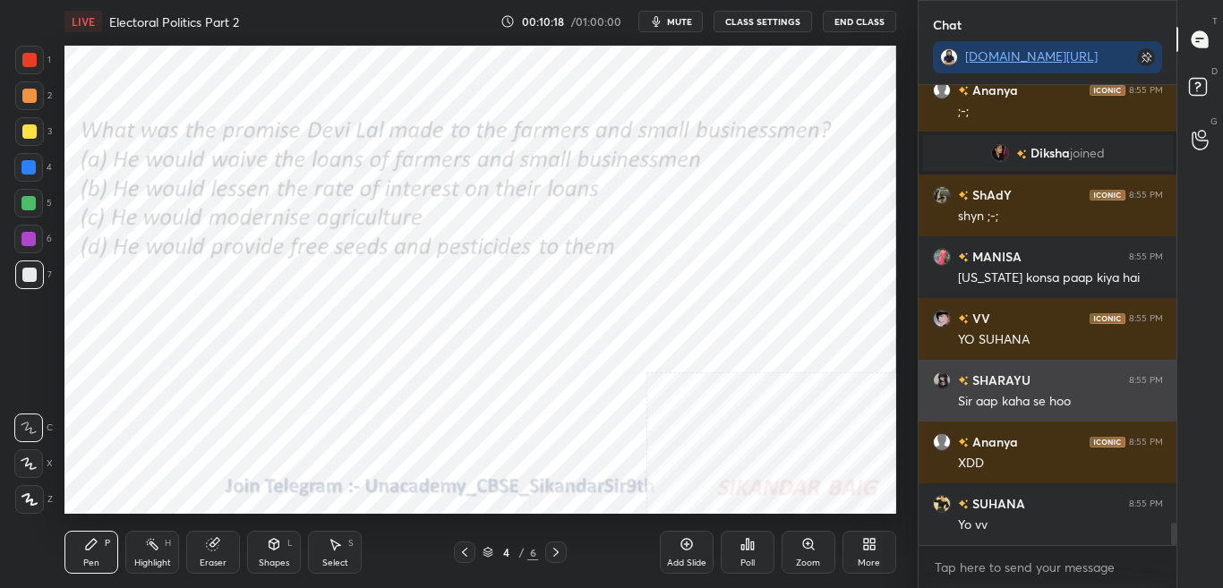
click at [1051, 377] on div "SHARAYU 8:55 PM" at bounding box center [1048, 380] width 230 height 19
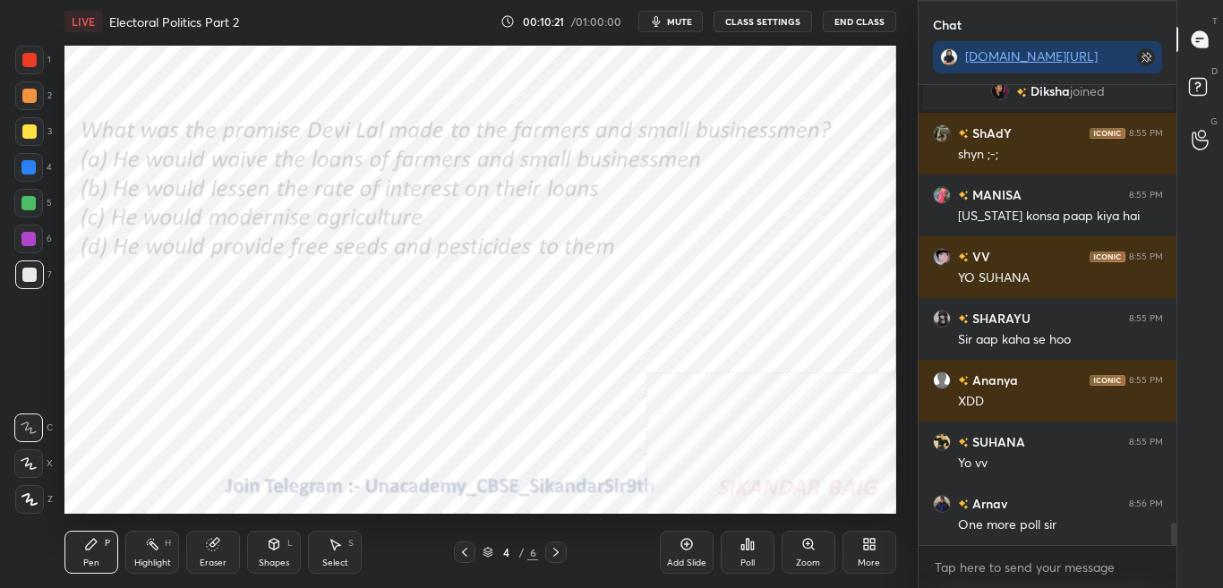
click at [556, 550] on icon at bounding box center [556, 552] width 5 height 9
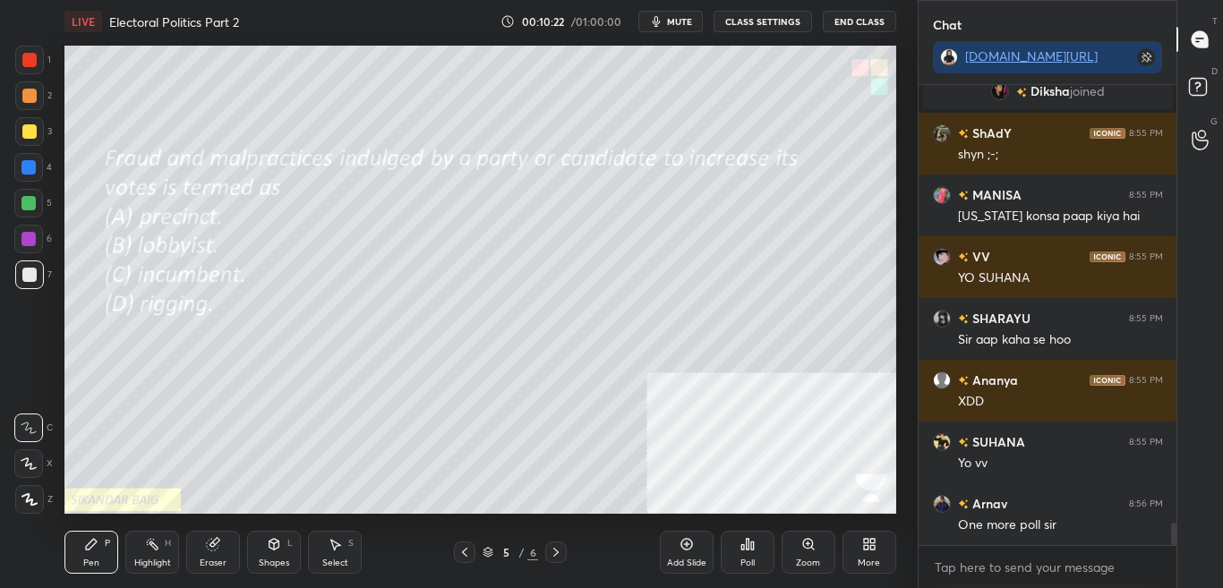
click at [460, 553] on icon at bounding box center [465, 552] width 14 height 14
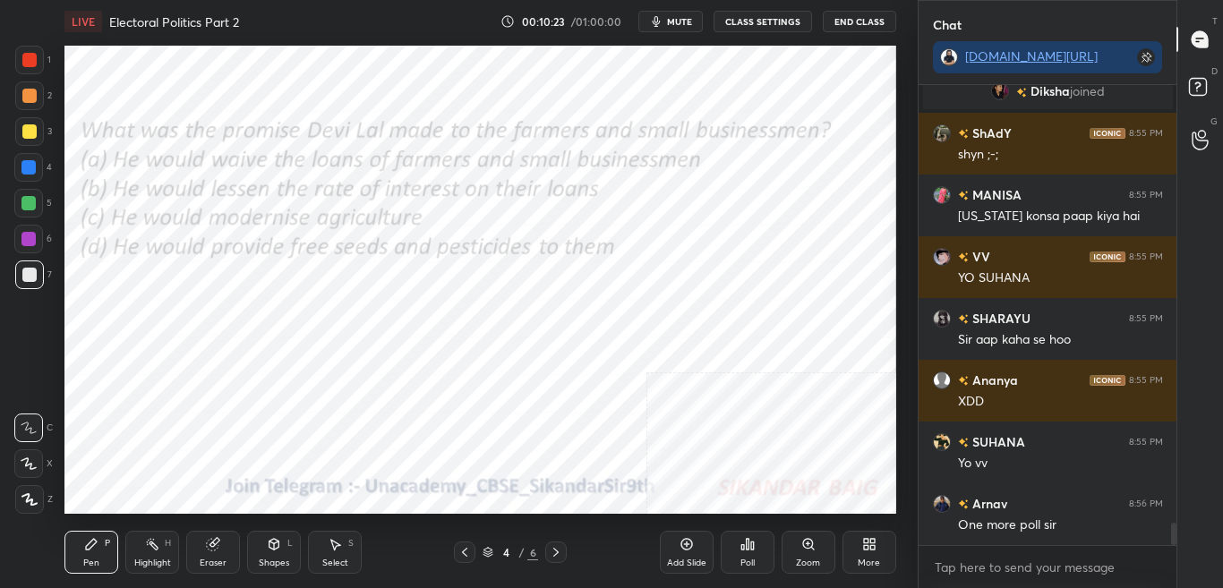
click at [880, 548] on div "More" at bounding box center [870, 552] width 54 height 43
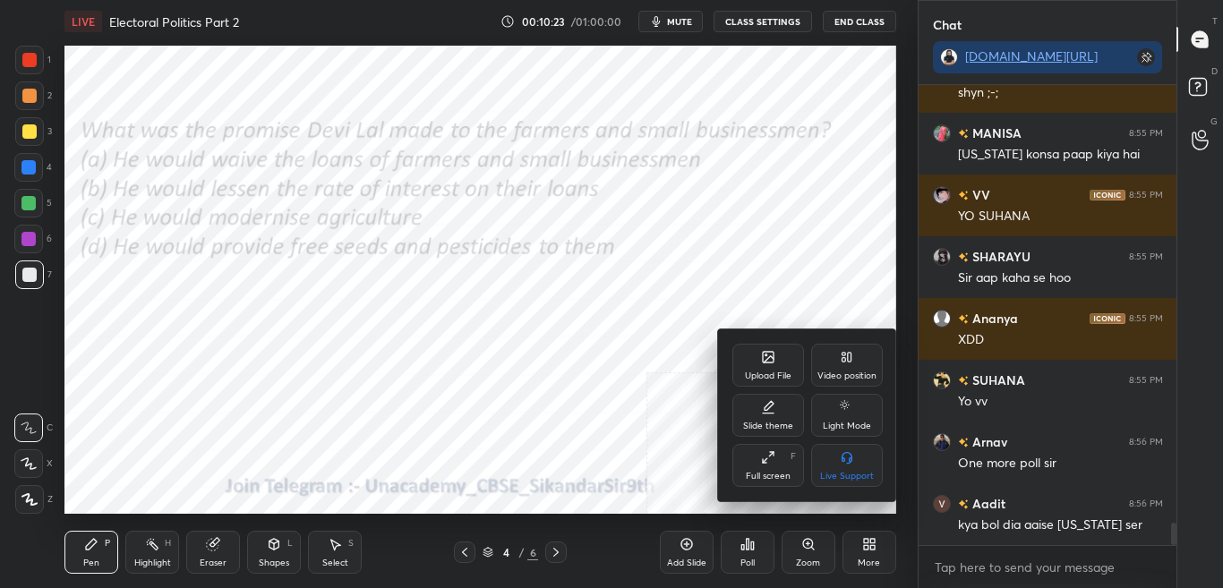
click at [789, 373] on div "Upload File" at bounding box center [768, 376] width 47 height 9
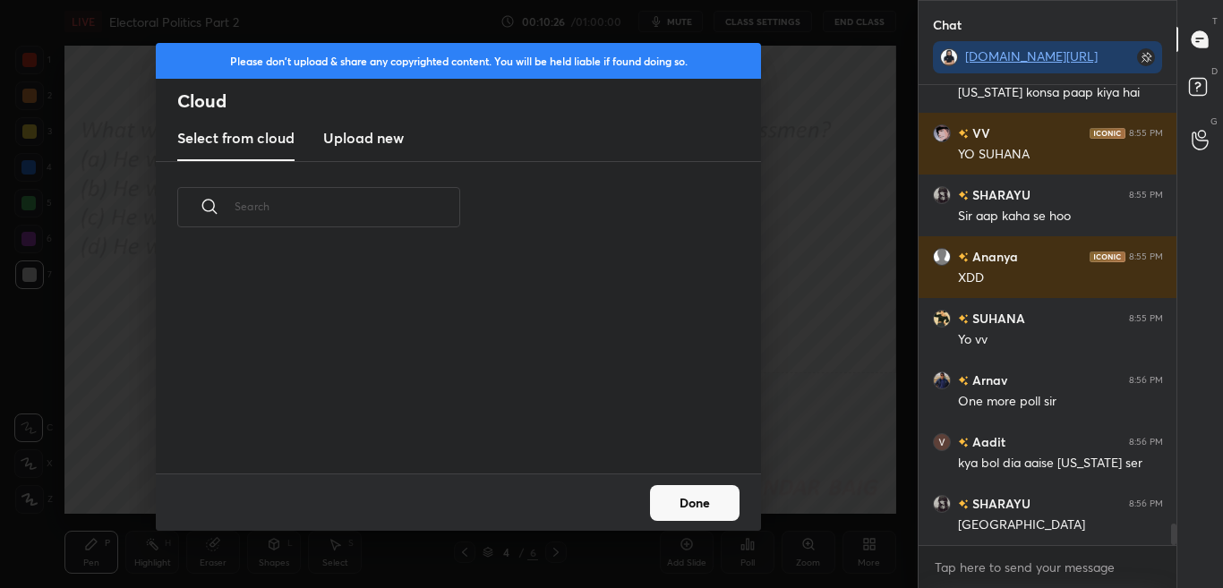
click at [706, 516] on button "Done" at bounding box center [695, 503] width 90 height 36
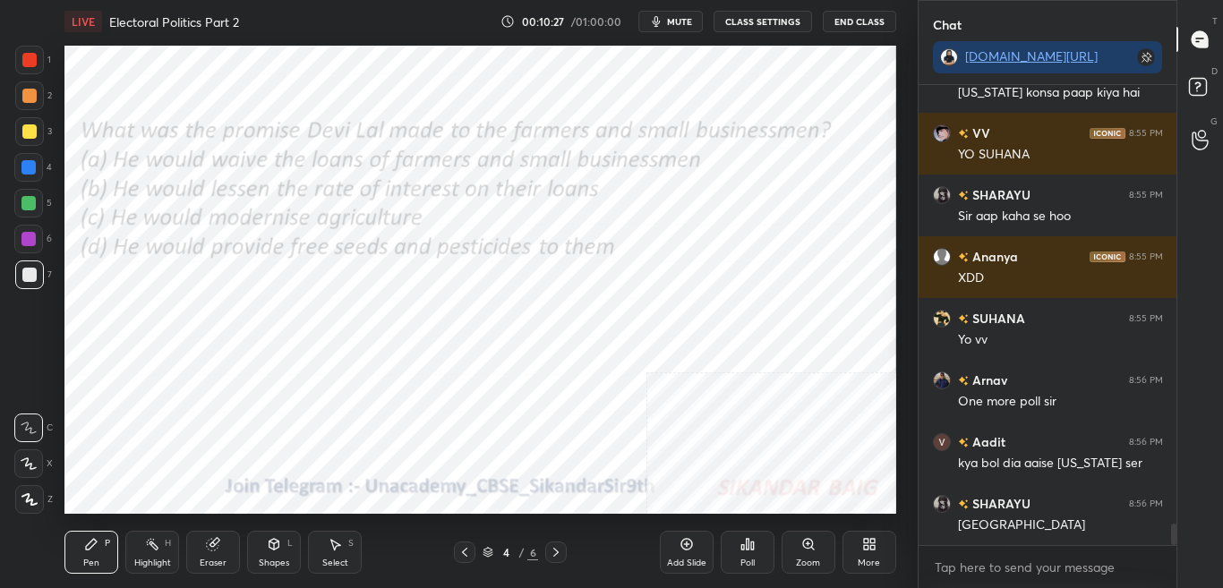
click at [480, 535] on div "Pen P Highlight H Eraser Shapes L Select S 4 / 6 Add Slide Poll Zoom More" at bounding box center [480, 553] width 832 height 72
click at [490, 545] on div "4 / 6" at bounding box center [511, 553] width 56 height 16
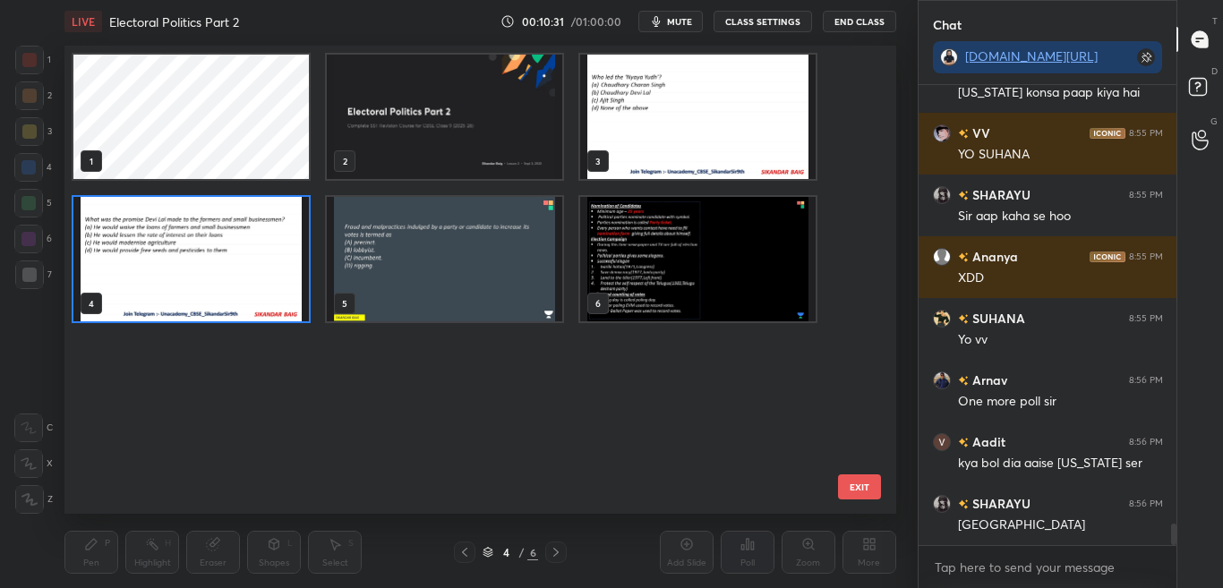
click at [708, 257] on img "grid" at bounding box center [698, 260] width 236 height 124
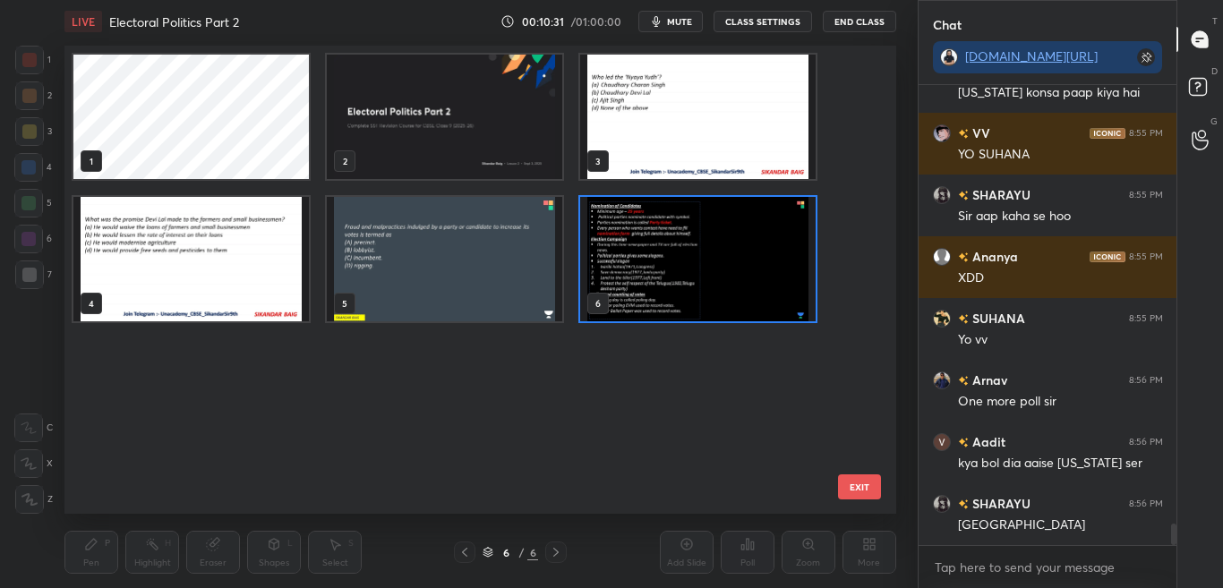
click at [712, 254] on img "grid" at bounding box center [698, 260] width 236 height 124
click at [708, 261] on img "grid" at bounding box center [698, 260] width 236 height 124
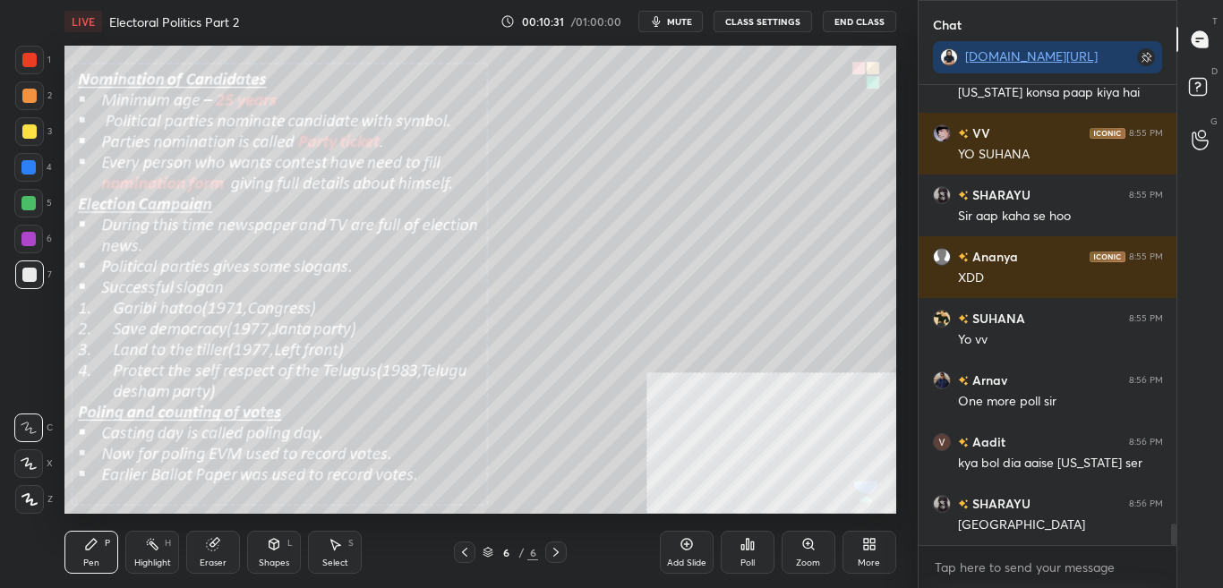
click at [708, 260] on img "grid" at bounding box center [698, 260] width 236 height 124
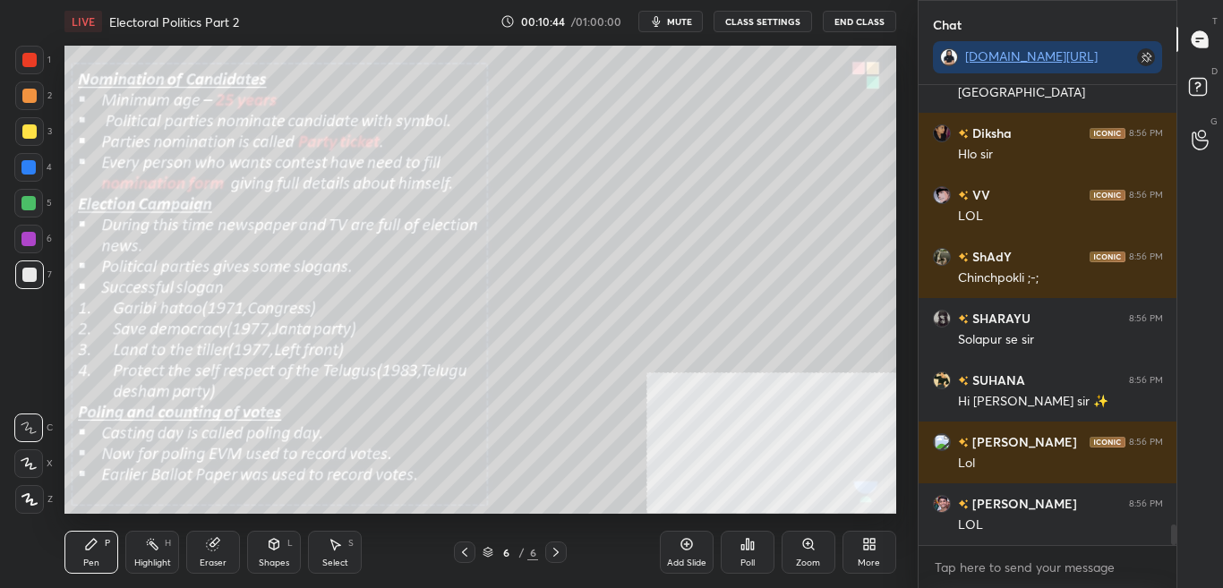
click at [810, 562] on div "Zoom" at bounding box center [808, 563] width 24 height 9
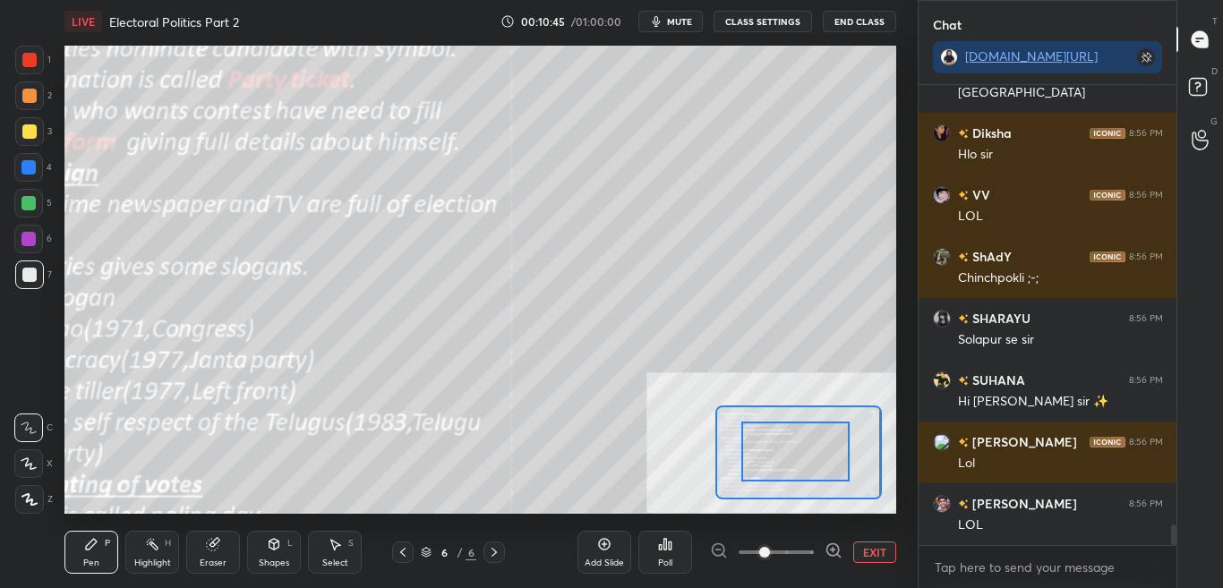
click at [789, 455] on div at bounding box center [796, 452] width 108 height 60
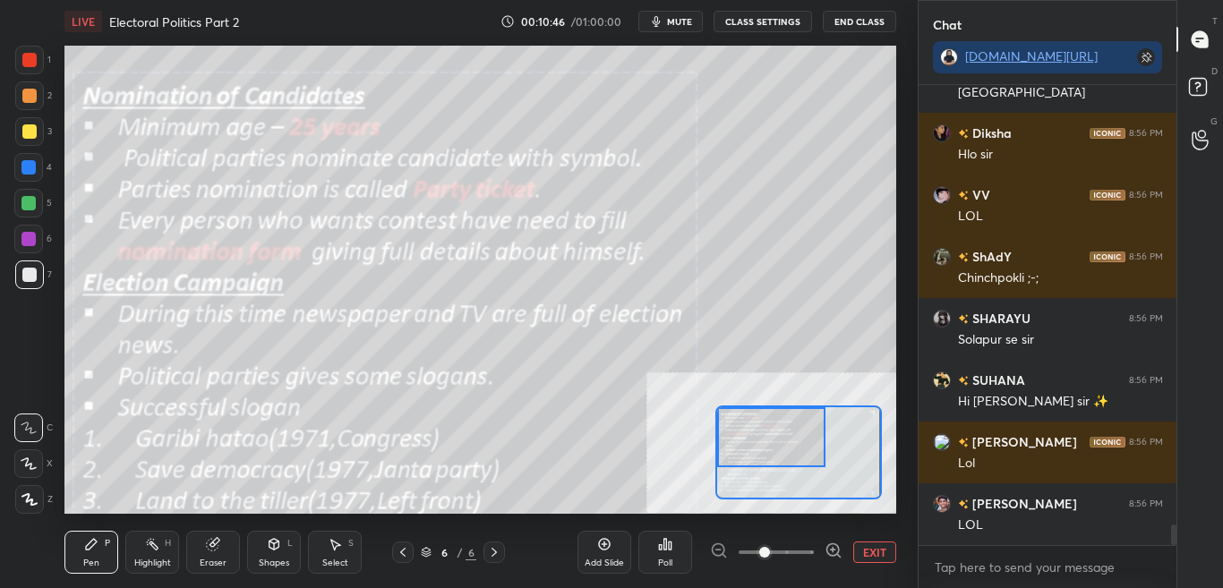
drag, startPoint x: 801, startPoint y: 448, endPoint x: 793, endPoint y: 406, distance: 42.9
click at [785, 408] on div at bounding box center [771, 438] width 108 height 60
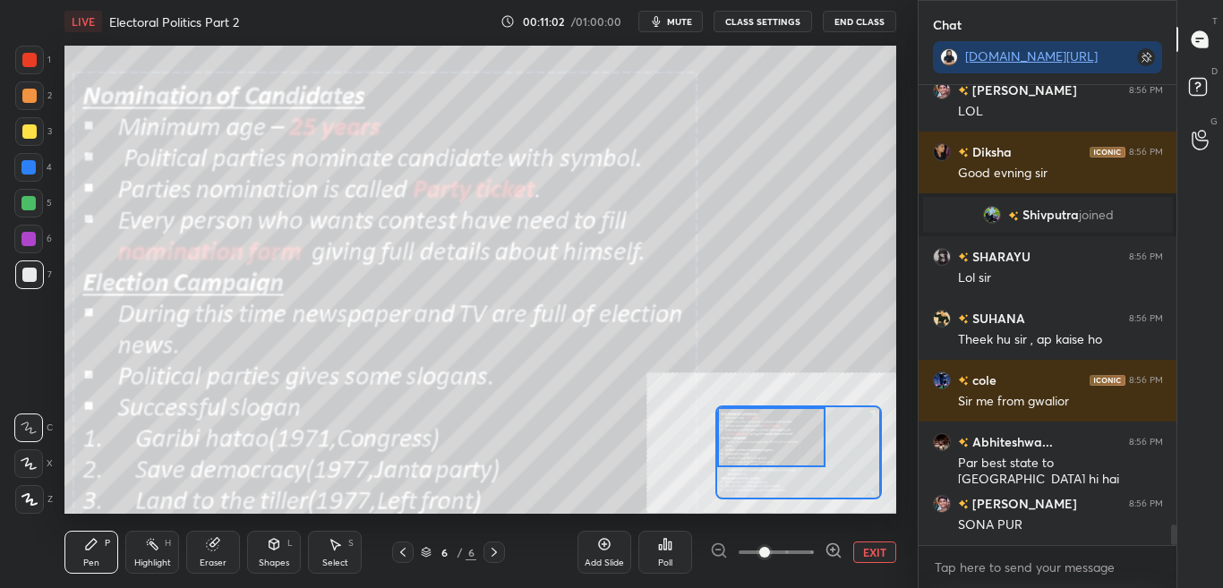
scroll to position [9780, 0]
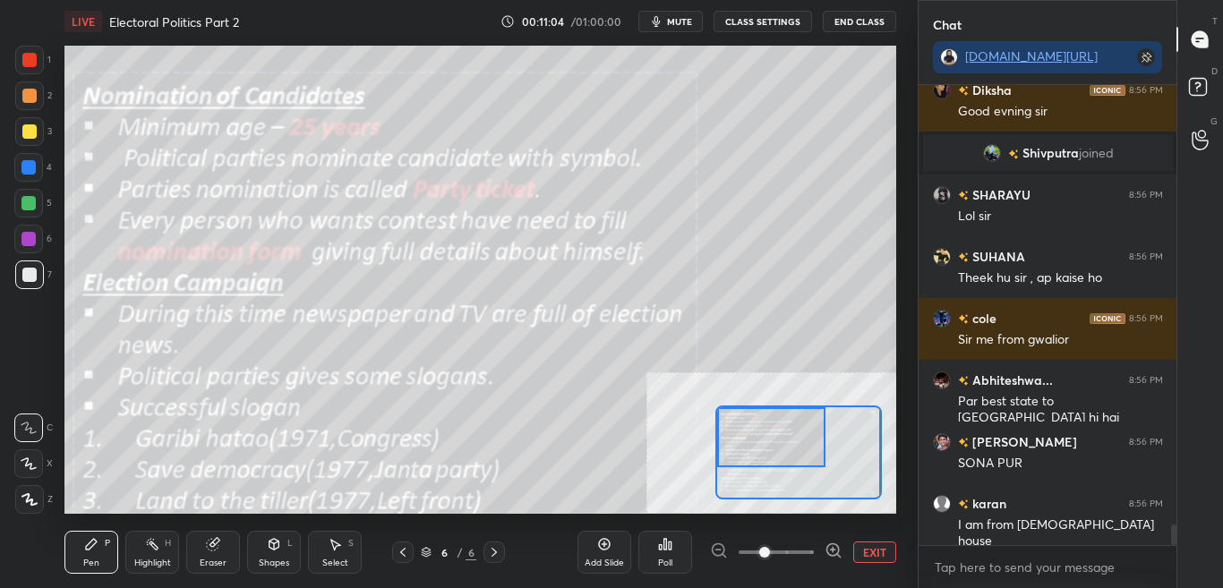
click at [775, 27] on button "CLASS SETTINGS" at bounding box center [763, 21] width 99 height 21
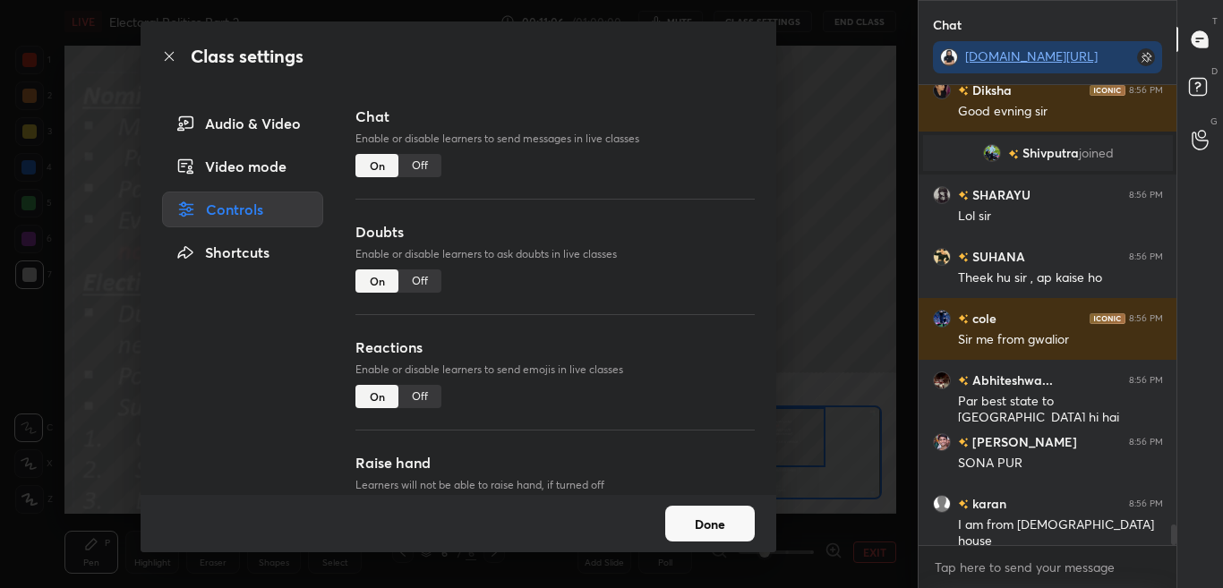
click at [416, 163] on div "Off" at bounding box center [420, 165] width 43 height 23
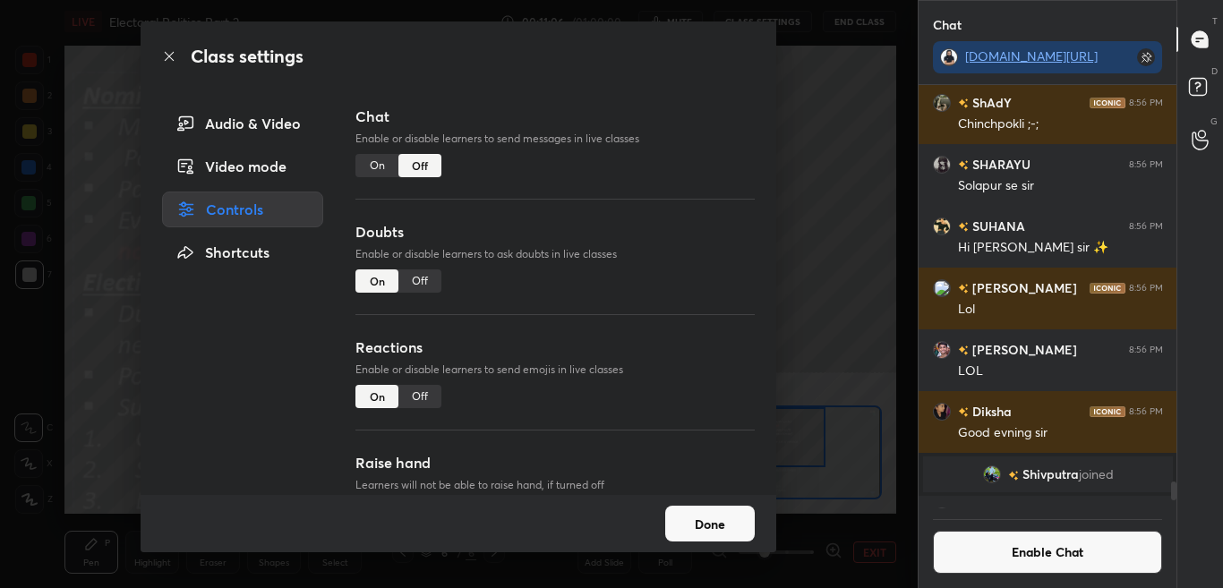
scroll to position [418, 253]
click at [174, 56] on icon at bounding box center [169, 56] width 14 height 14
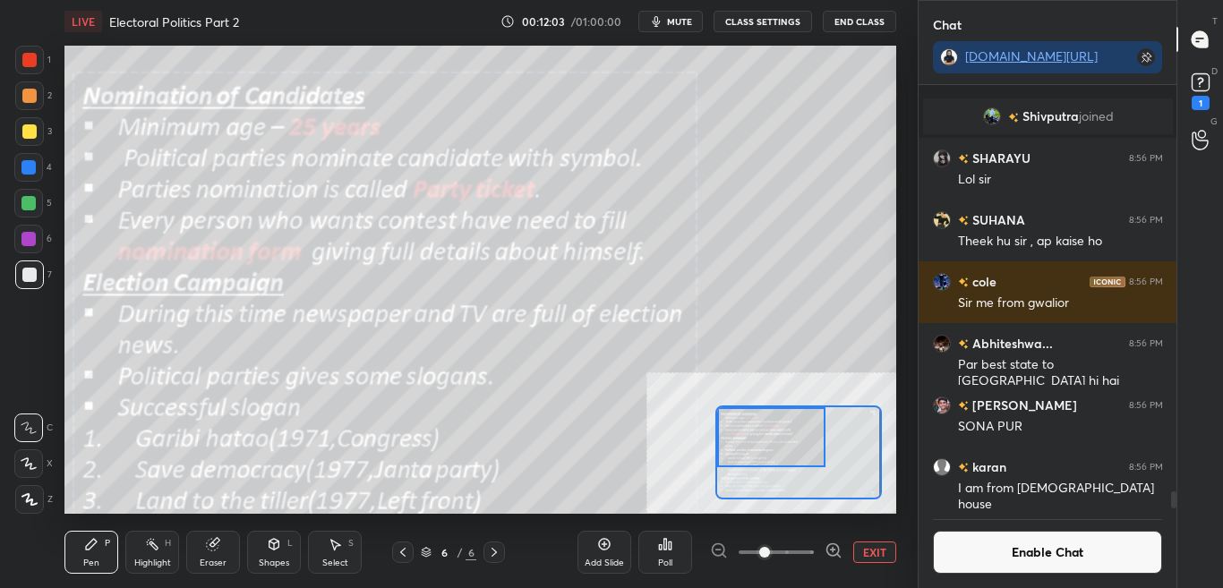
scroll to position [9878, 0]
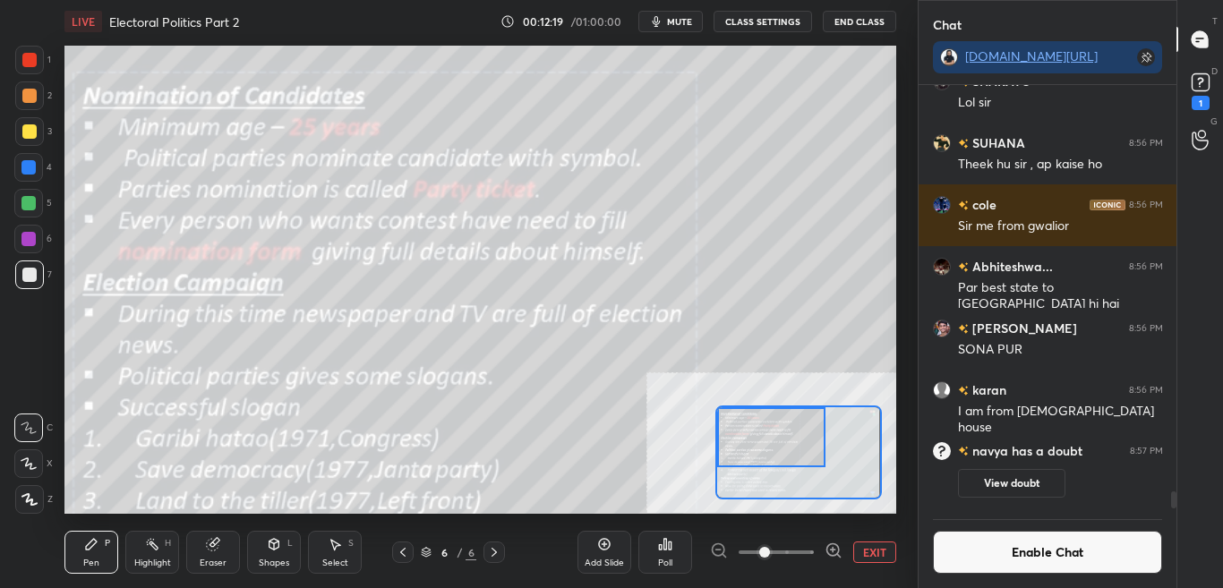
click at [989, 554] on button "Enable Chat" at bounding box center [1048, 552] width 230 height 43
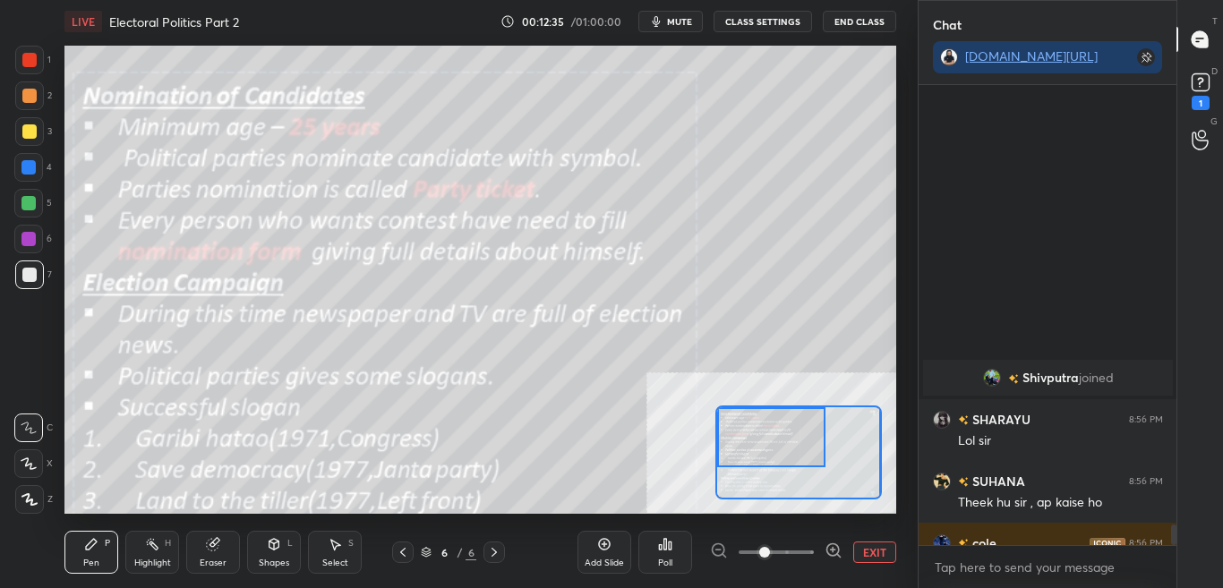
scroll to position [9886, 0]
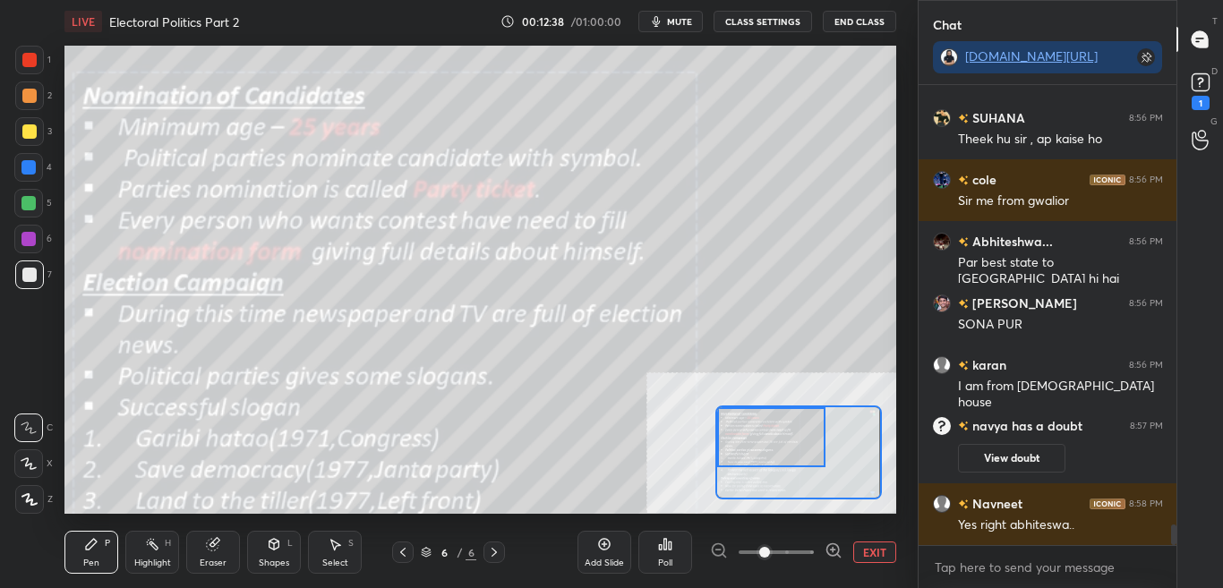
click at [777, 21] on button "CLASS SETTINGS" at bounding box center [763, 21] width 99 height 21
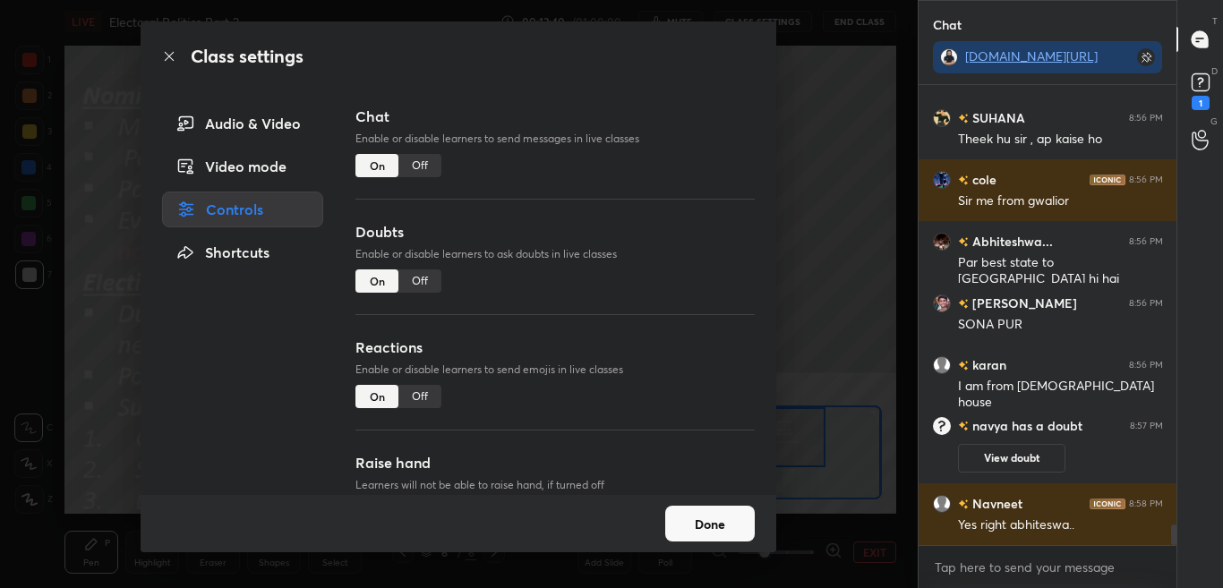
click at [433, 168] on div "Off" at bounding box center [420, 165] width 43 height 23
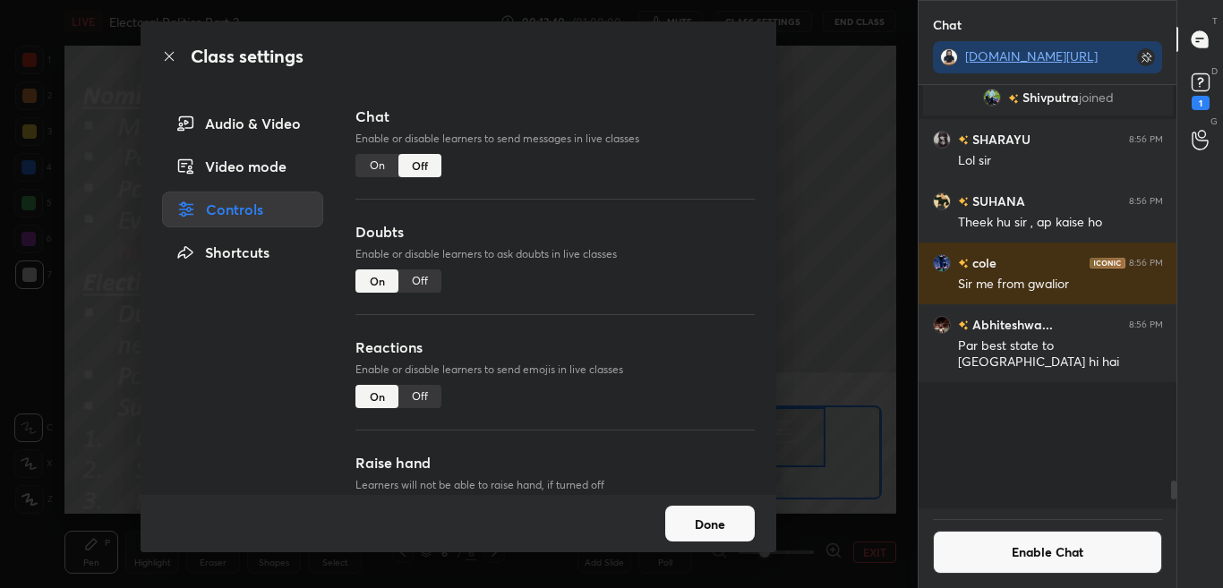
scroll to position [418, 253]
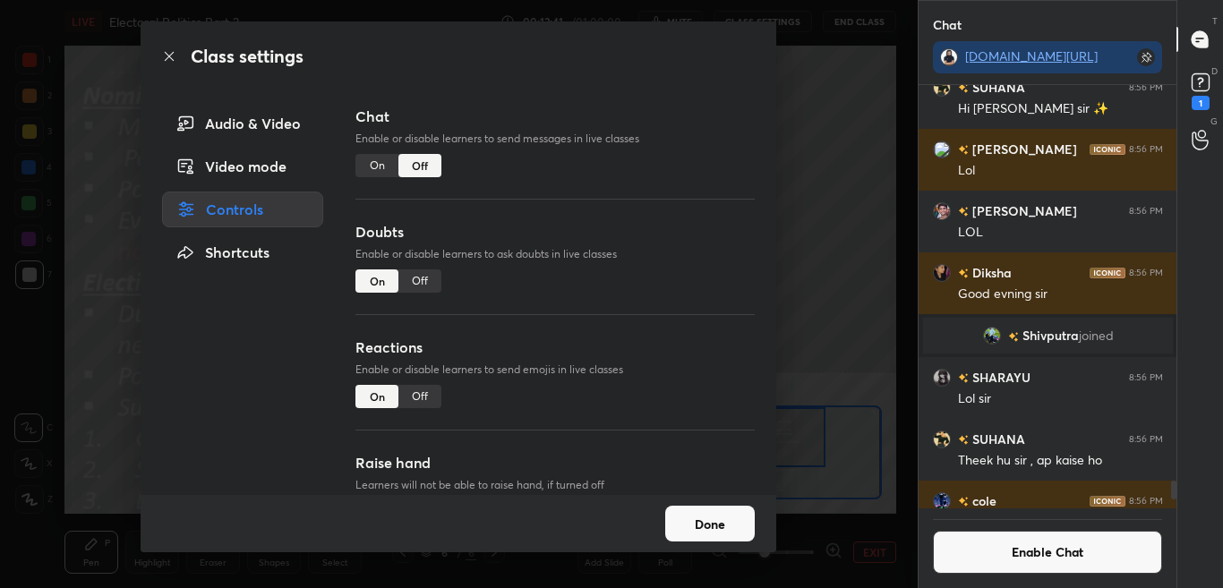
click at [171, 52] on icon at bounding box center [169, 56] width 14 height 14
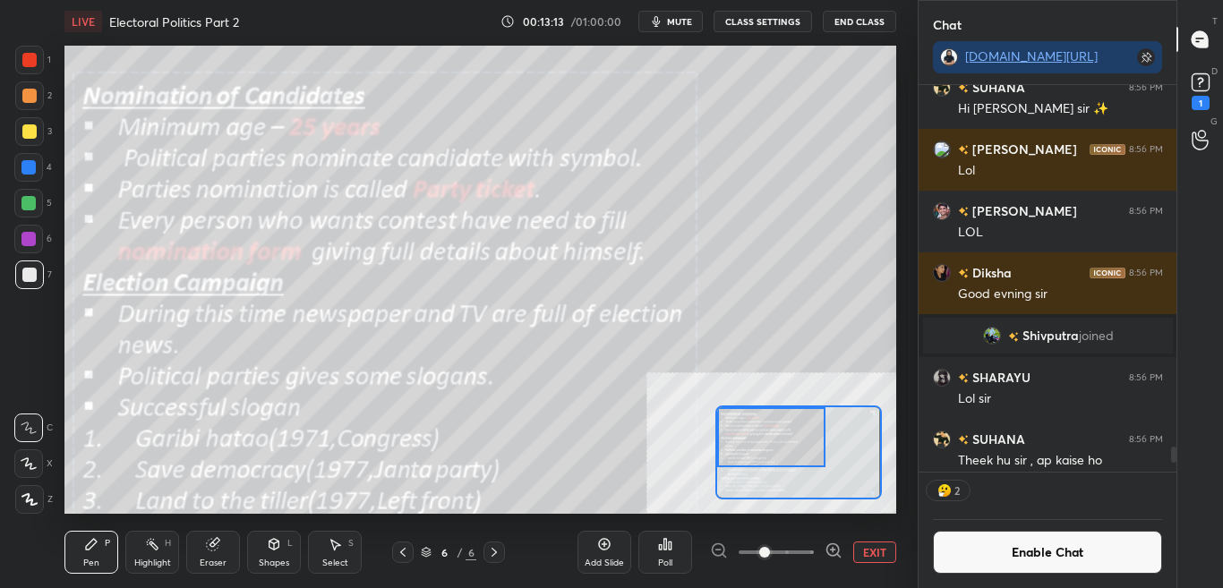
scroll to position [382, 253]
click at [1063, 558] on button "Enable Chat" at bounding box center [1048, 552] width 230 height 43
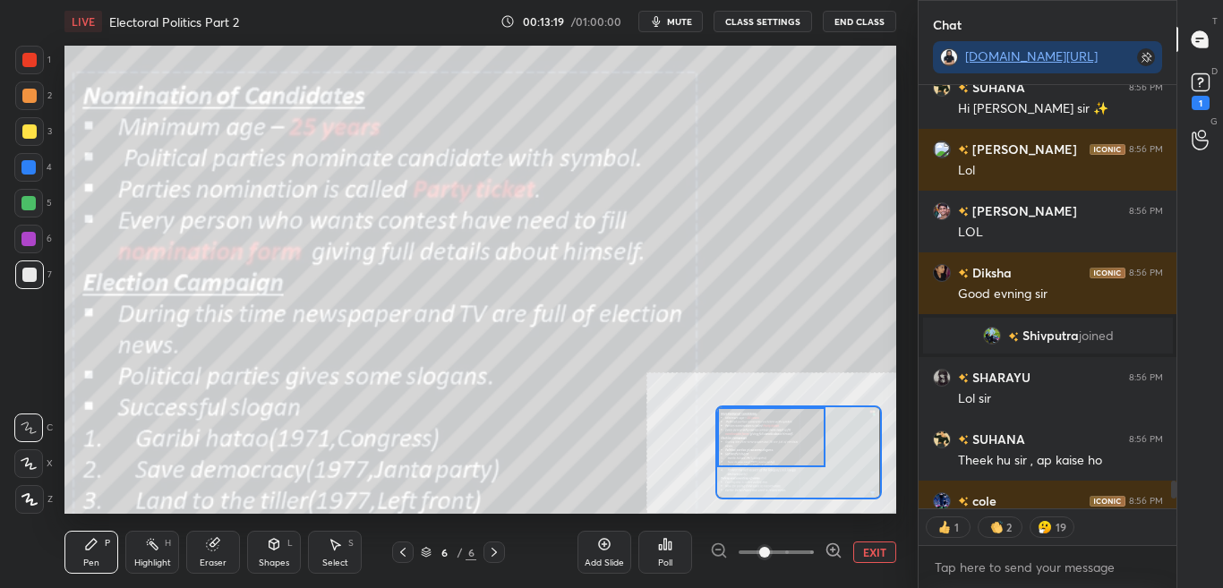
scroll to position [418, 253]
type textarea "x"
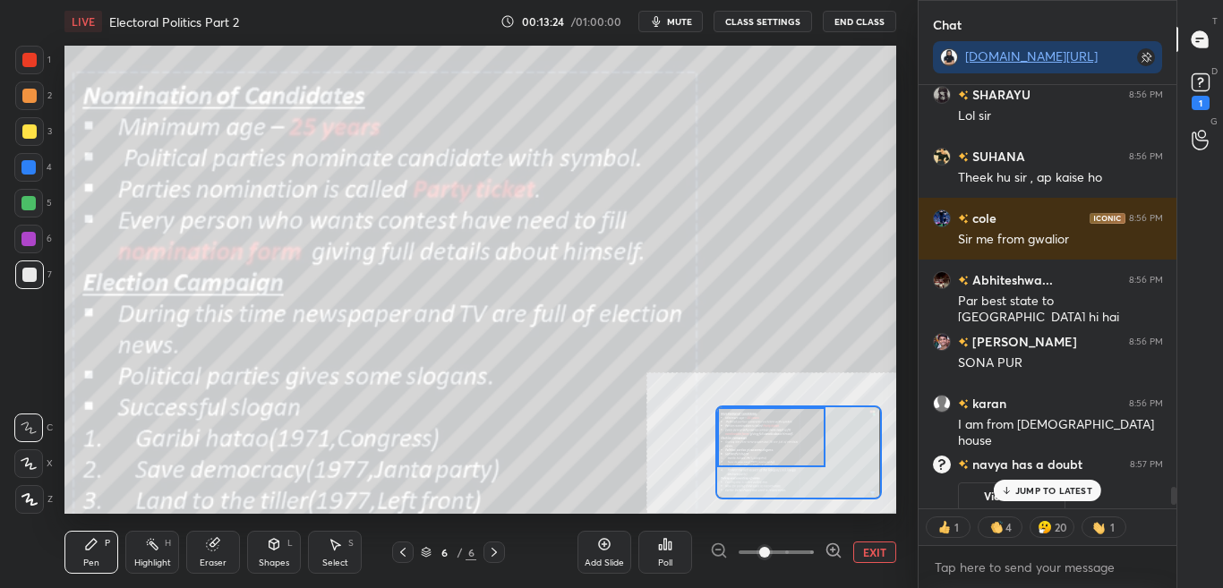
scroll to position [9906, 0]
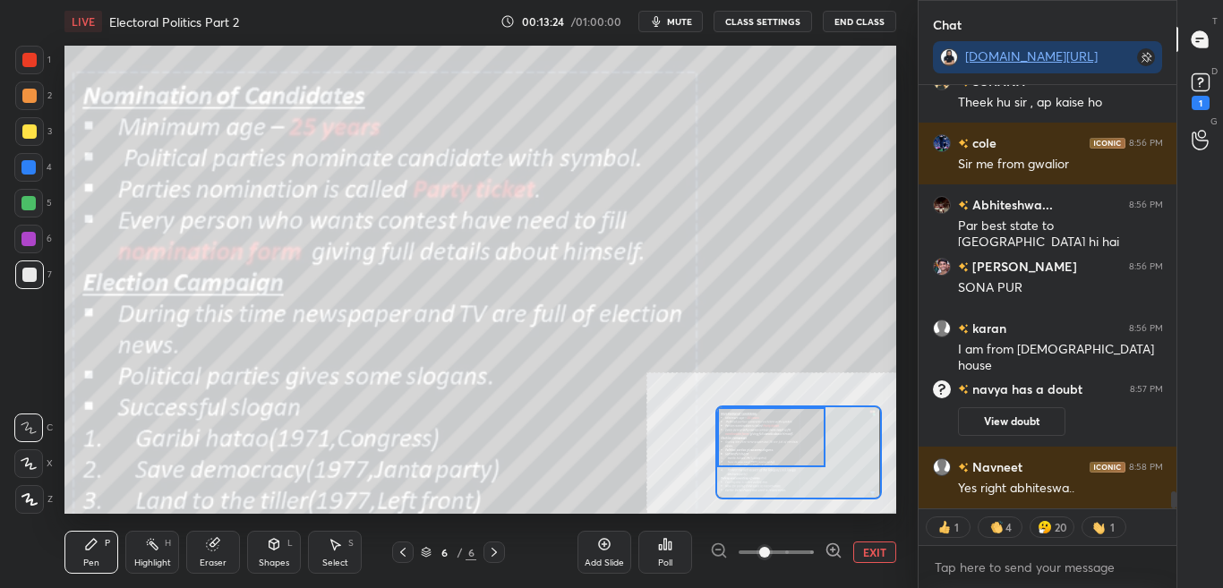
drag, startPoint x: 1175, startPoint y: 492, endPoint x: 1178, endPoint y: 532, distance: 40.4
click at [1178, 532] on div "Chat t.me/sikandarcbse9th SHARAYU 8:56 PM Lol sir SUHANA 8:56 PM Theek hu sir ,…" at bounding box center [1071, 294] width 306 height 588
click at [773, 17] on button "CLASS SETTINGS" at bounding box center [763, 21] width 99 height 21
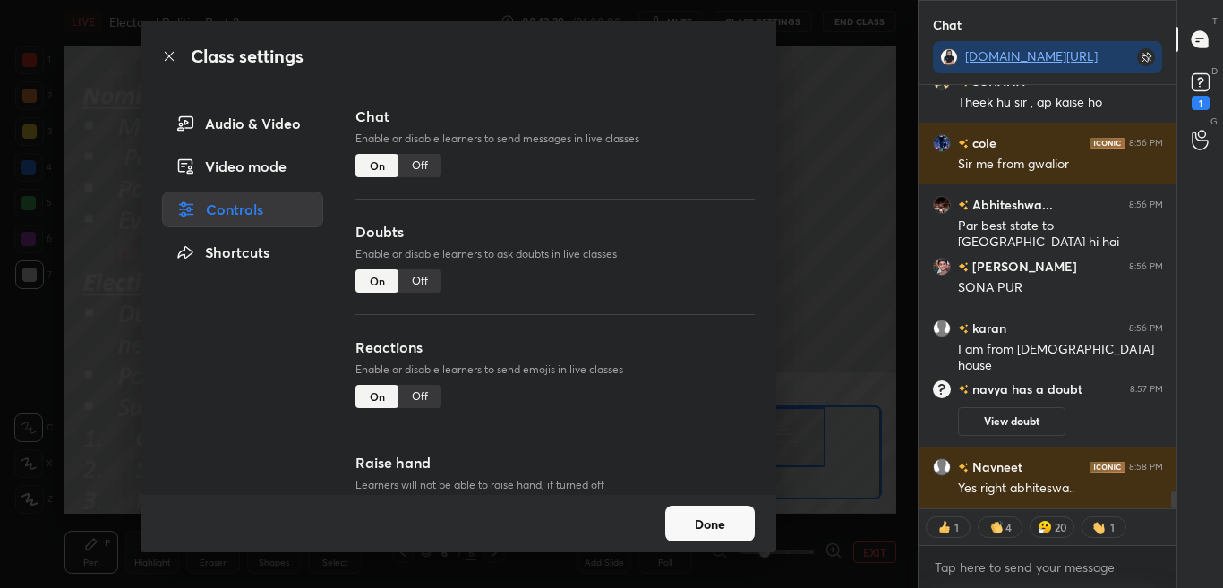
click at [421, 161] on div "Off" at bounding box center [420, 165] width 43 height 23
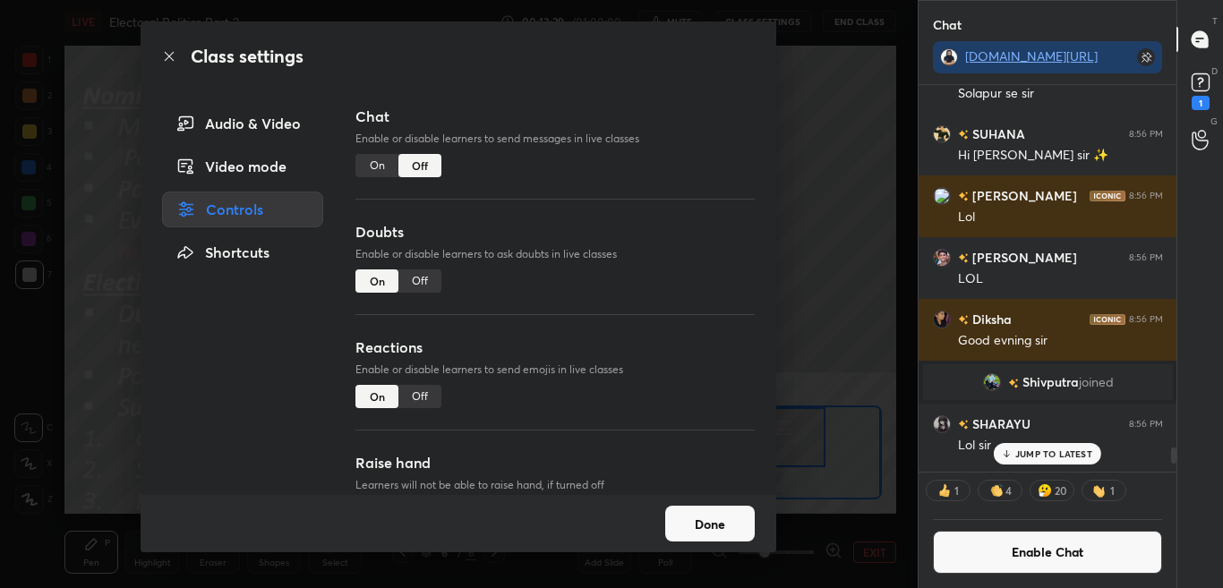
scroll to position [382, 253]
click at [167, 64] on div "Class settings" at bounding box center [459, 56] width 636 height 70
click at [172, 53] on icon at bounding box center [169, 56] width 14 height 14
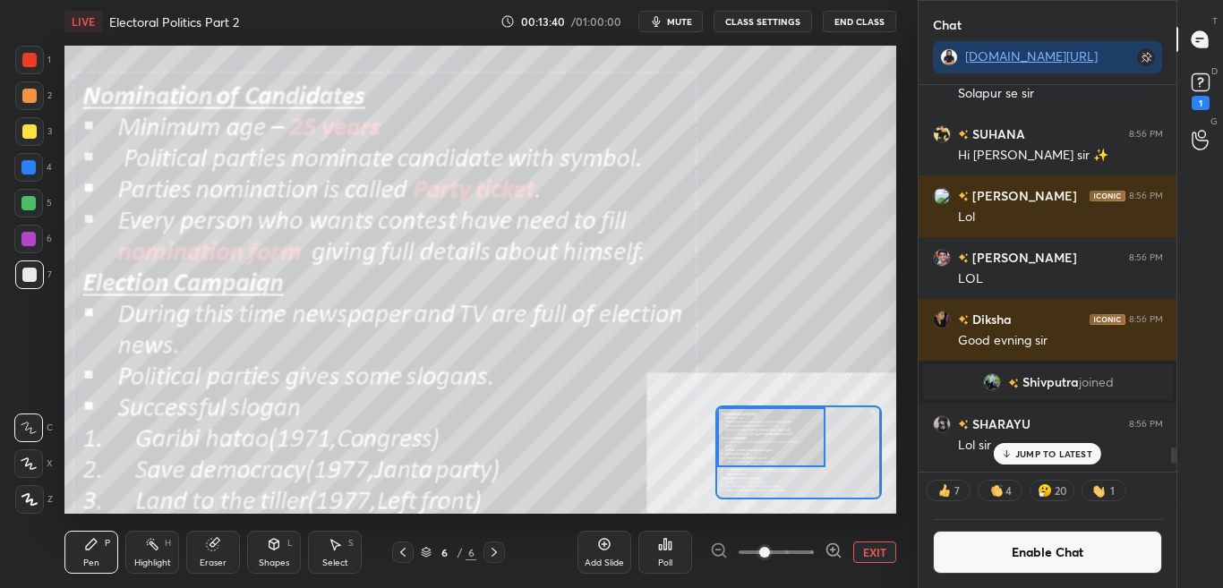
scroll to position [418, 253]
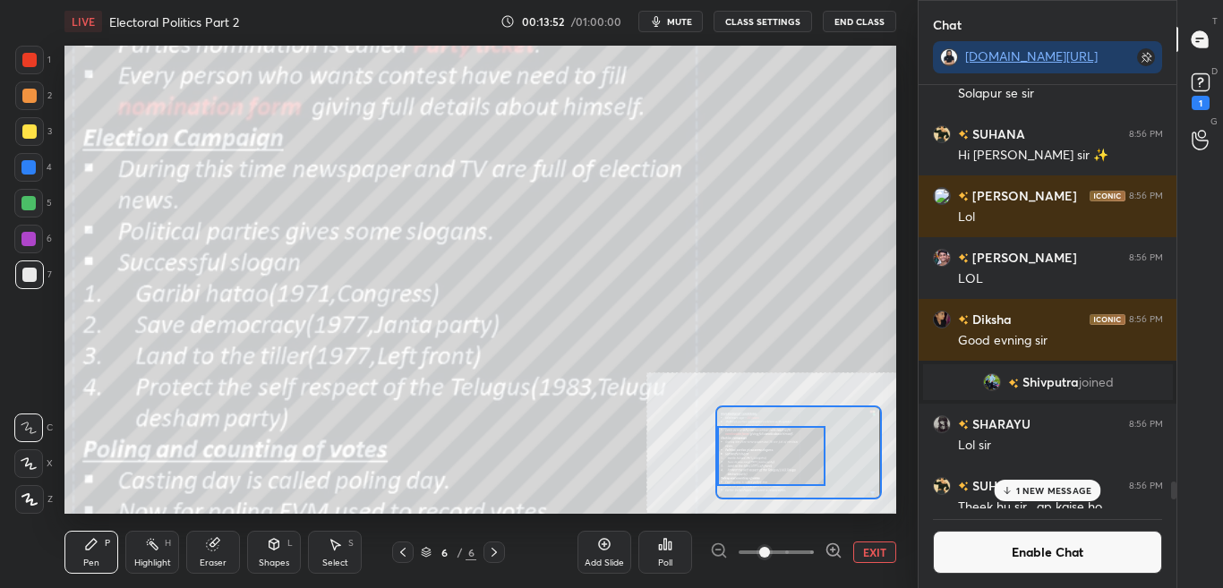
drag, startPoint x: 775, startPoint y: 446, endPoint x: 768, endPoint y: 466, distance: 21.0
click at [768, 466] on div at bounding box center [771, 456] width 108 height 60
click at [1056, 542] on button "Enable Chat" at bounding box center [1048, 552] width 230 height 43
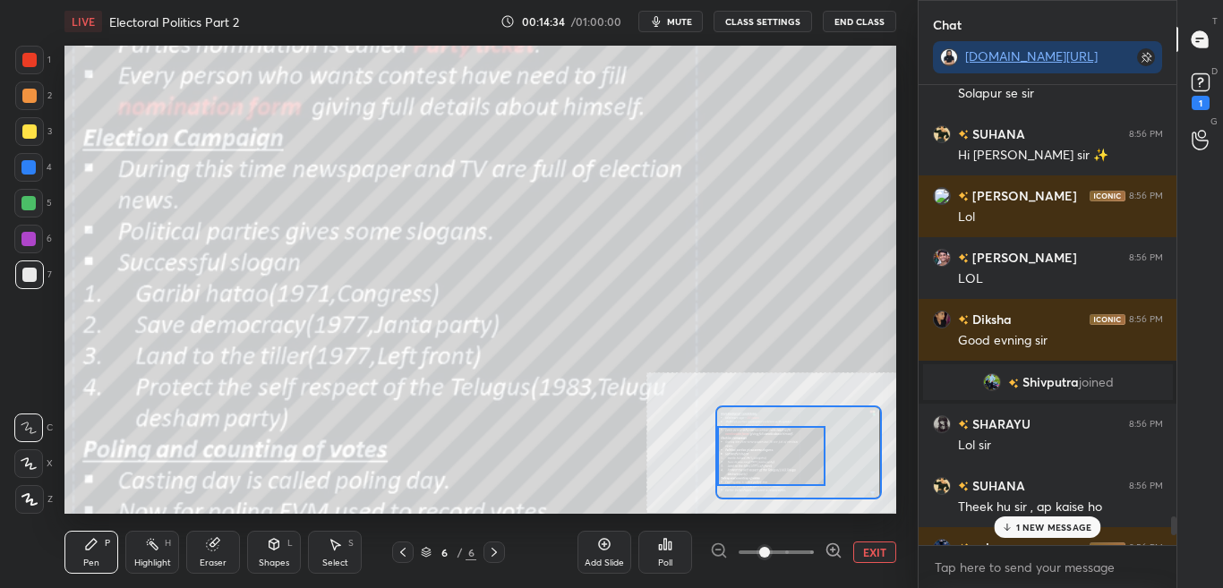
scroll to position [455, 253]
click at [1056, 528] on p "1 NEW MESSAGE" at bounding box center [1055, 527] width 76 height 11
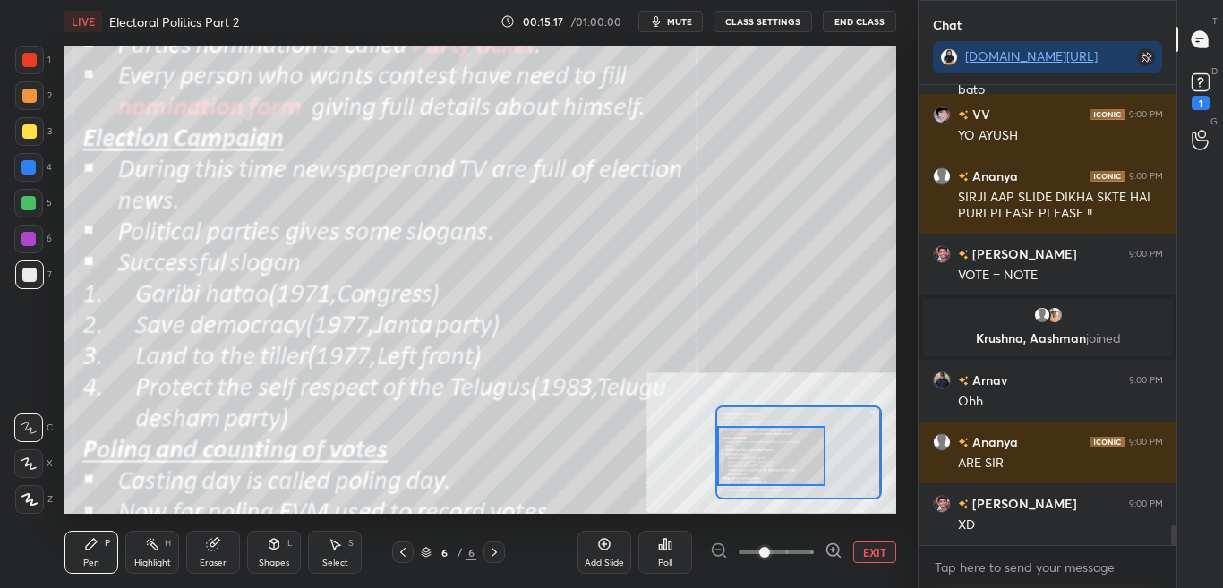
scroll to position [10381, 0]
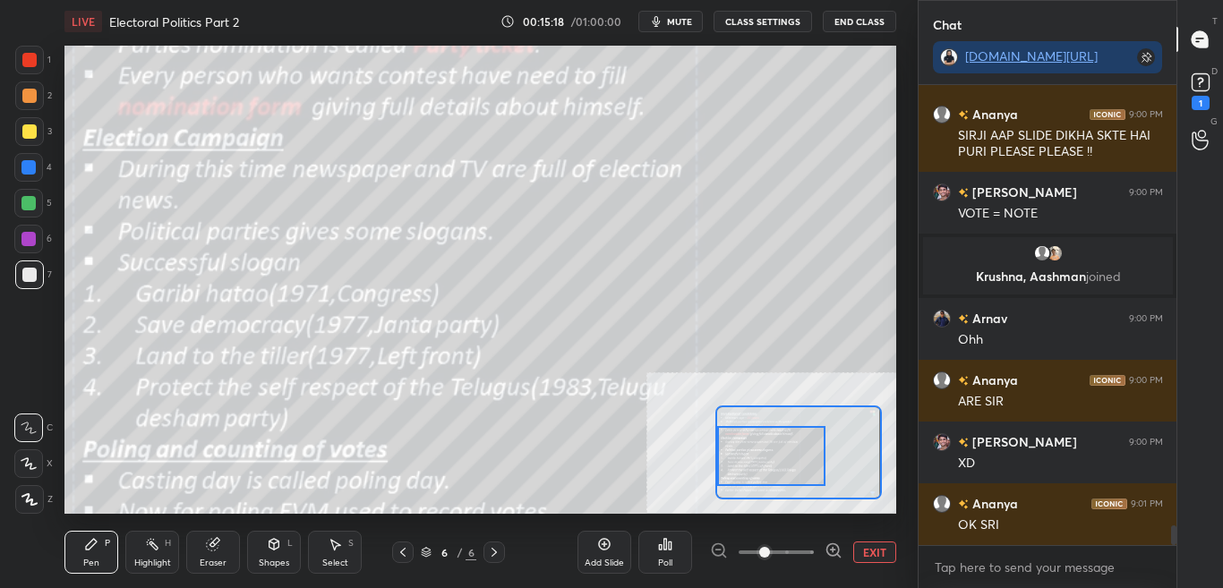
click at [766, 25] on button "CLASS SETTINGS" at bounding box center [763, 21] width 99 height 21
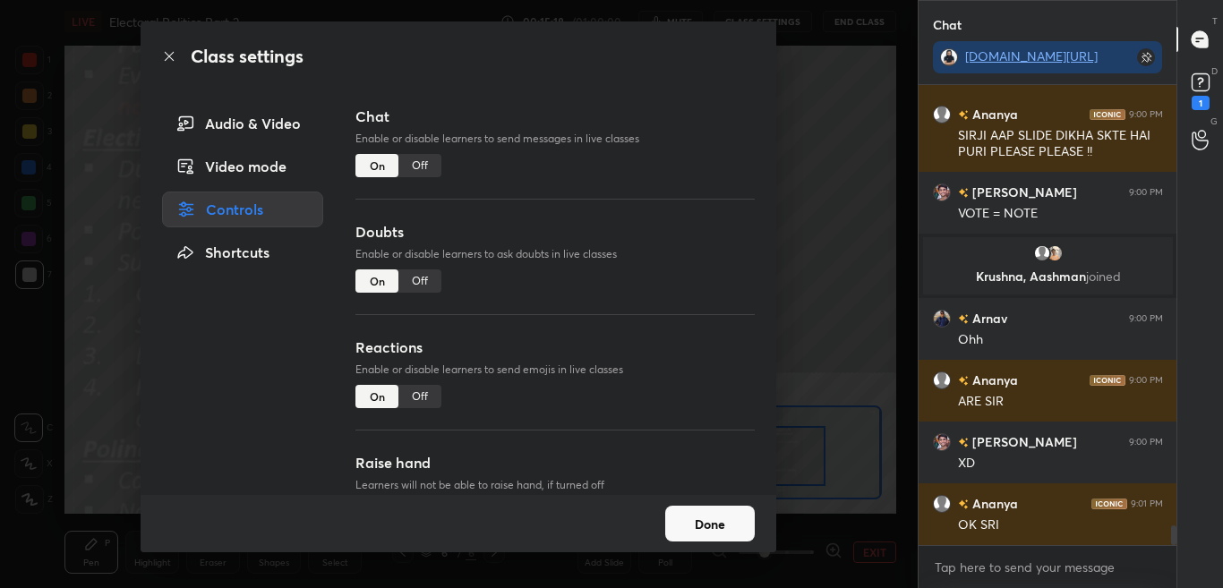
scroll to position [10442, 0]
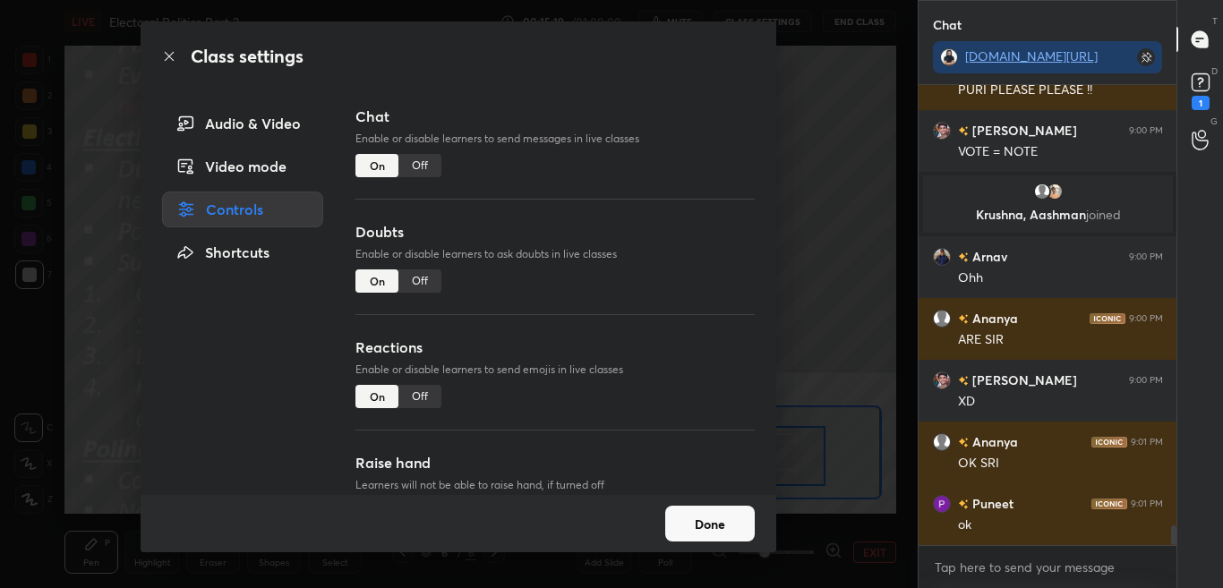
click at [415, 166] on div "Off" at bounding box center [420, 165] width 43 height 23
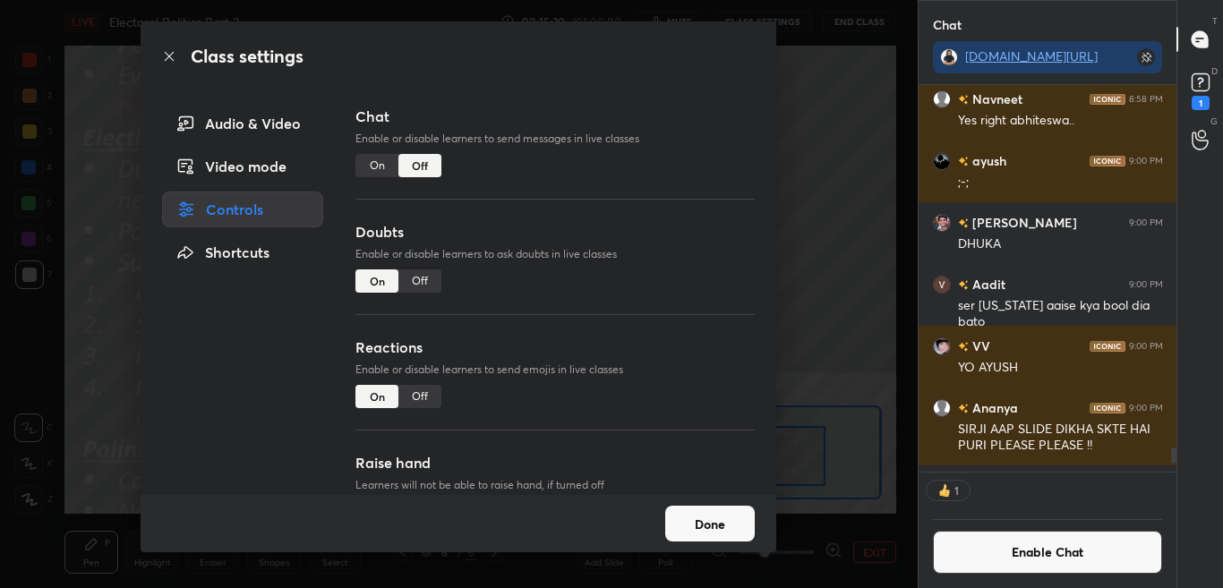
scroll to position [382, 253]
click at [167, 47] on div "Class settings" at bounding box center [459, 56] width 636 height 70
click at [173, 49] on div "Class settings" at bounding box center [459, 56] width 636 height 70
click at [173, 54] on icon at bounding box center [169, 56] width 14 height 14
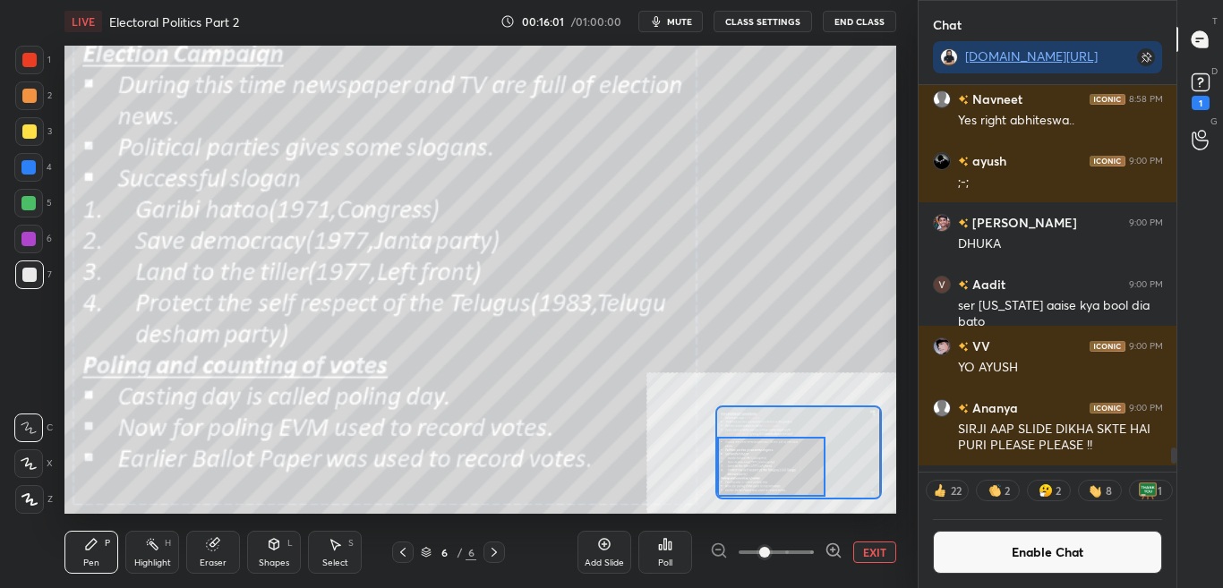
drag, startPoint x: 773, startPoint y: 431, endPoint x: 769, endPoint y: 461, distance: 30.7
click at [769, 468] on div at bounding box center [771, 467] width 108 height 60
click at [972, 539] on button "Enable Chat" at bounding box center [1048, 552] width 230 height 43
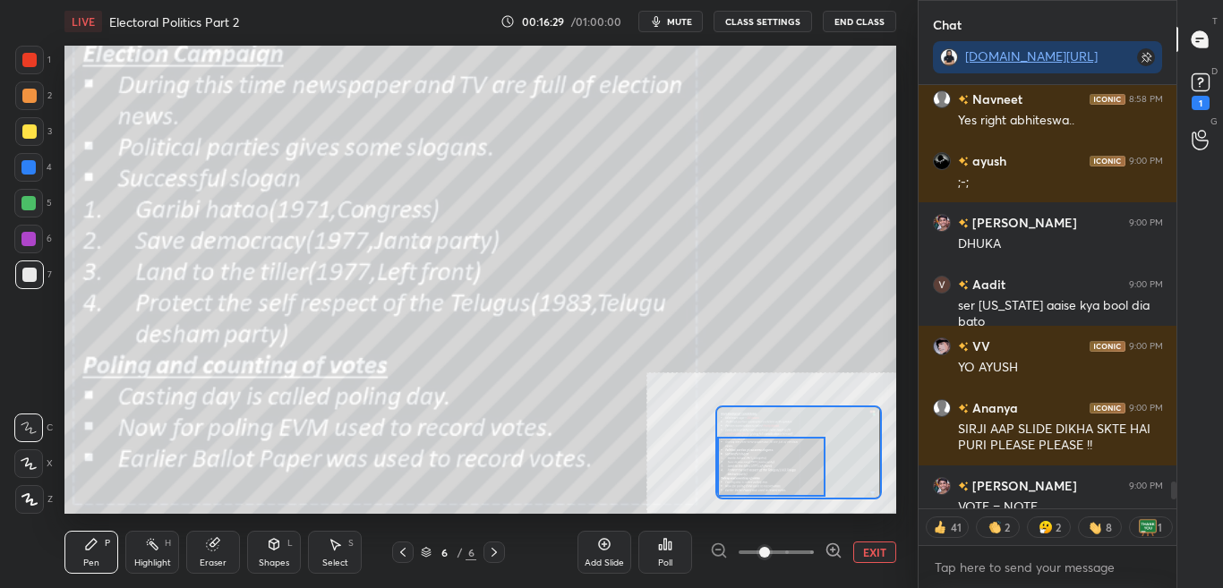
scroll to position [10462, 0]
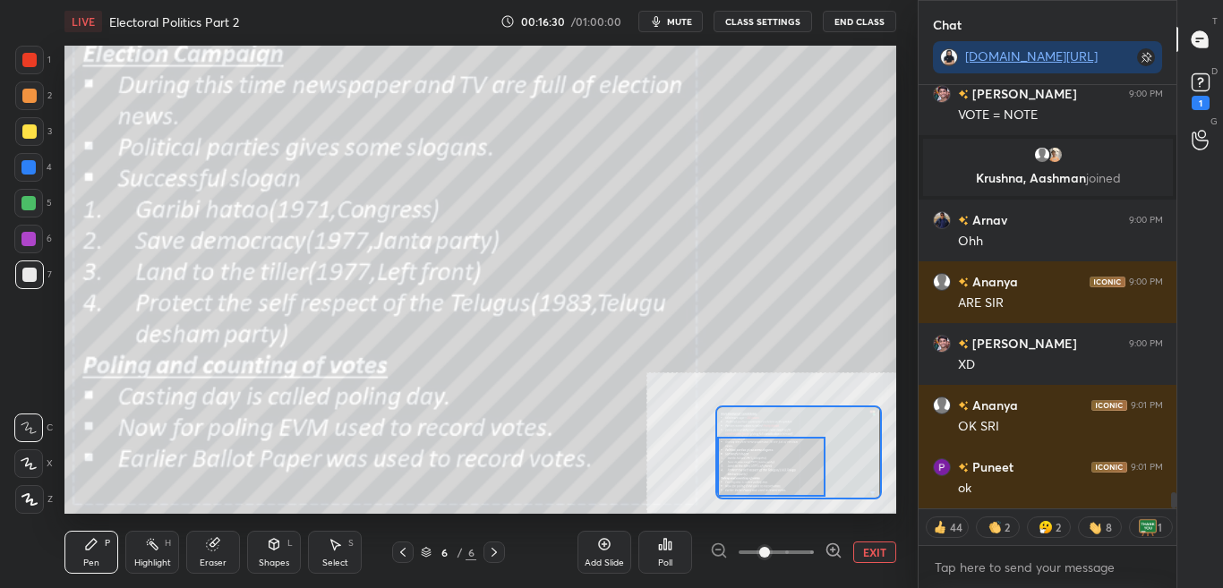
drag, startPoint x: 1176, startPoint y: 492, endPoint x: 1172, endPoint y: 514, distance: 22.8
click at [1172, 514] on div "Ananya 9:00 PM SIRJI AAP SLIDE DIKHA SKTE HAI PURI PLEASE PLEASE !! Mohammed S.…" at bounding box center [1048, 336] width 259 height 503
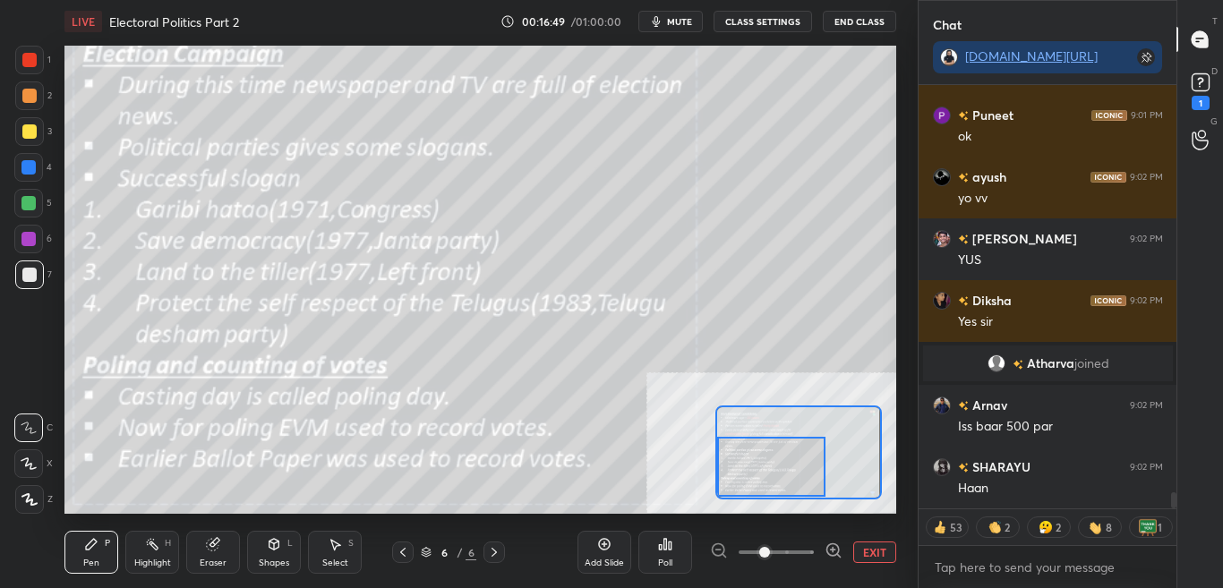
scroll to position [10776, 0]
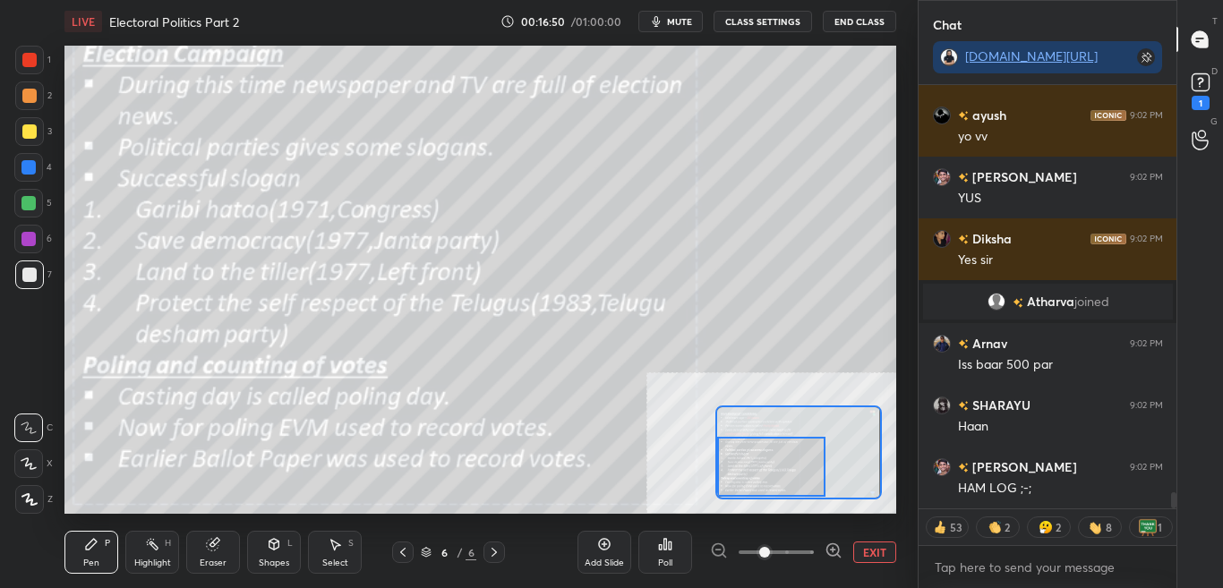
type textarea "x"
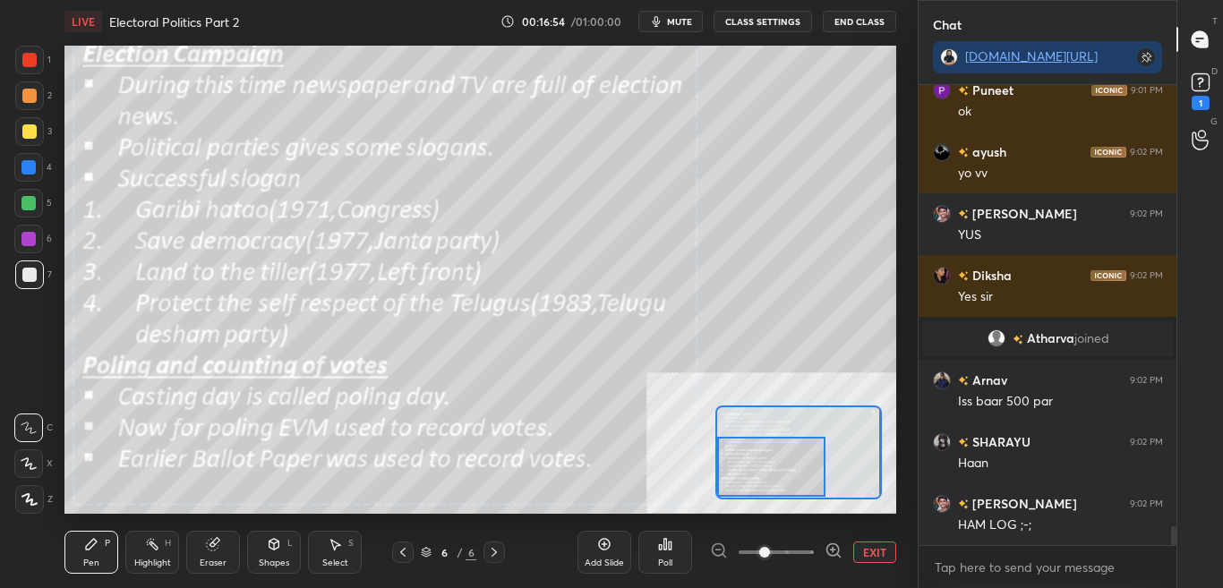
scroll to position [10801, 0]
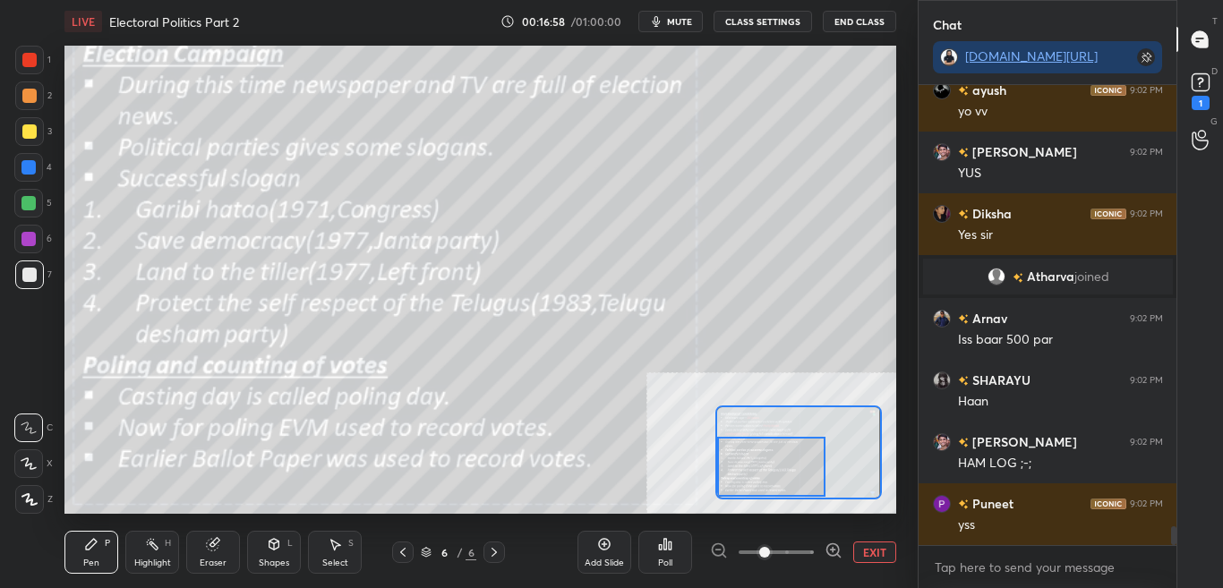
click at [777, 22] on button "CLASS SETTINGS" at bounding box center [763, 21] width 99 height 21
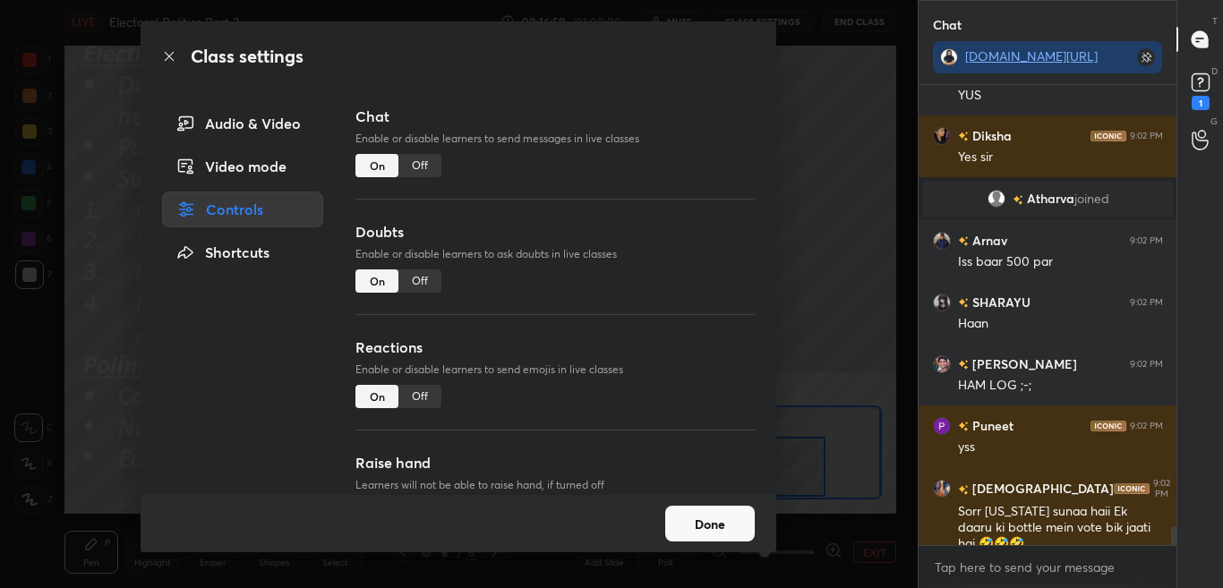
click at [433, 169] on div "Off" at bounding box center [420, 165] width 43 height 23
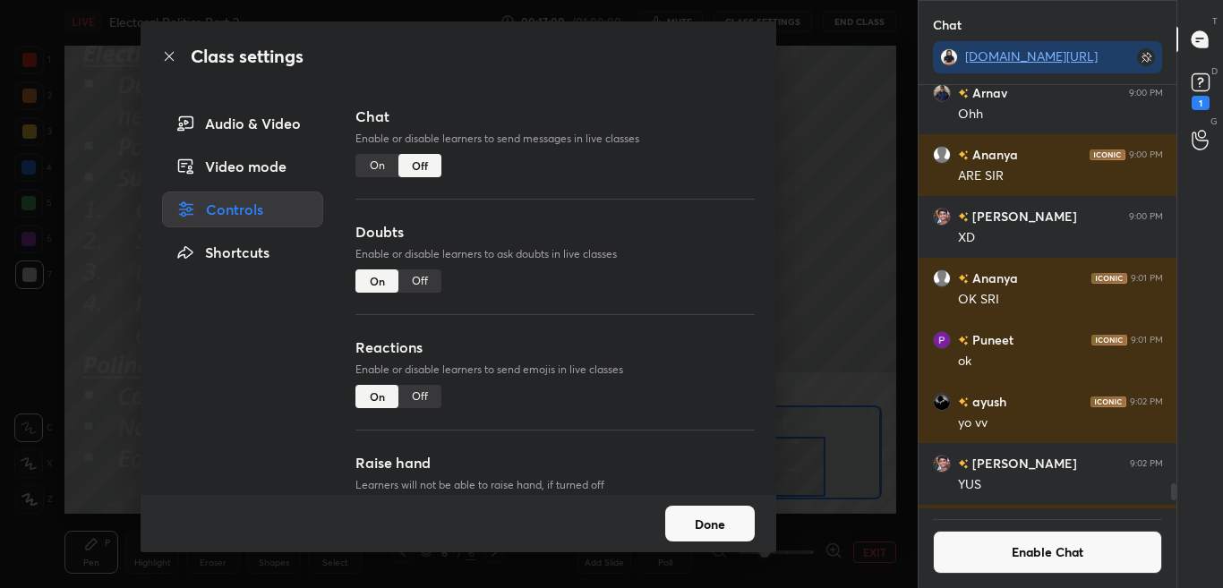
scroll to position [418, 253]
drag, startPoint x: 169, startPoint y: 58, endPoint x: 176, endPoint y: 65, distance: 9.5
click at [170, 58] on icon at bounding box center [169, 56] width 14 height 14
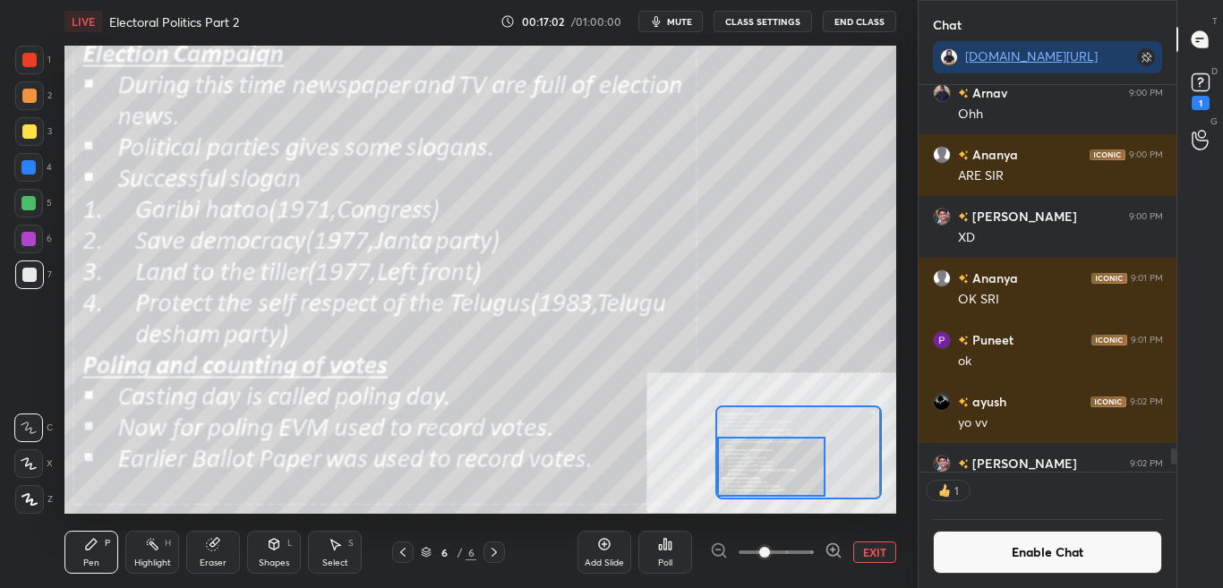
scroll to position [382, 253]
click at [221, 539] on div "Eraser" at bounding box center [213, 552] width 54 height 43
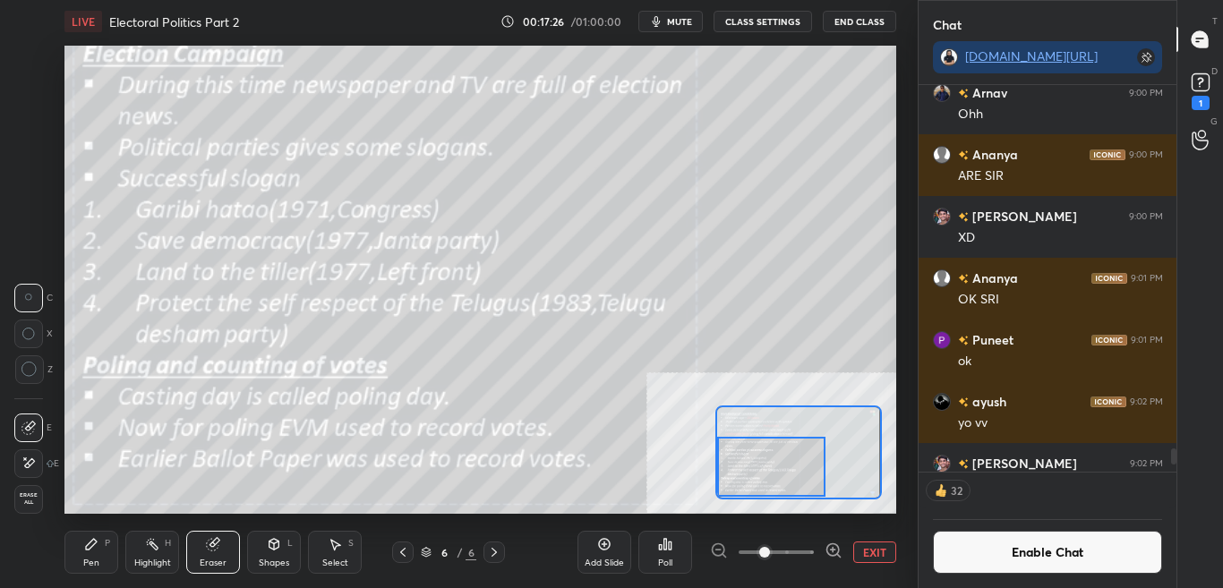
click at [21, 493] on span "Erase all" at bounding box center [28, 499] width 27 height 13
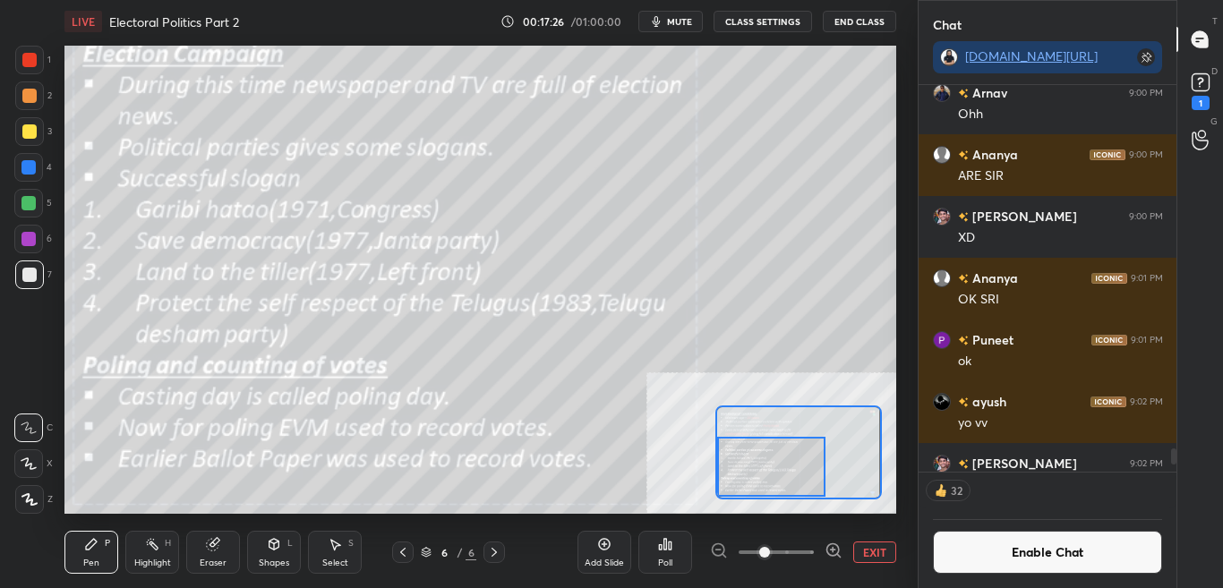
click at [271, 549] on icon at bounding box center [275, 544] width 10 height 11
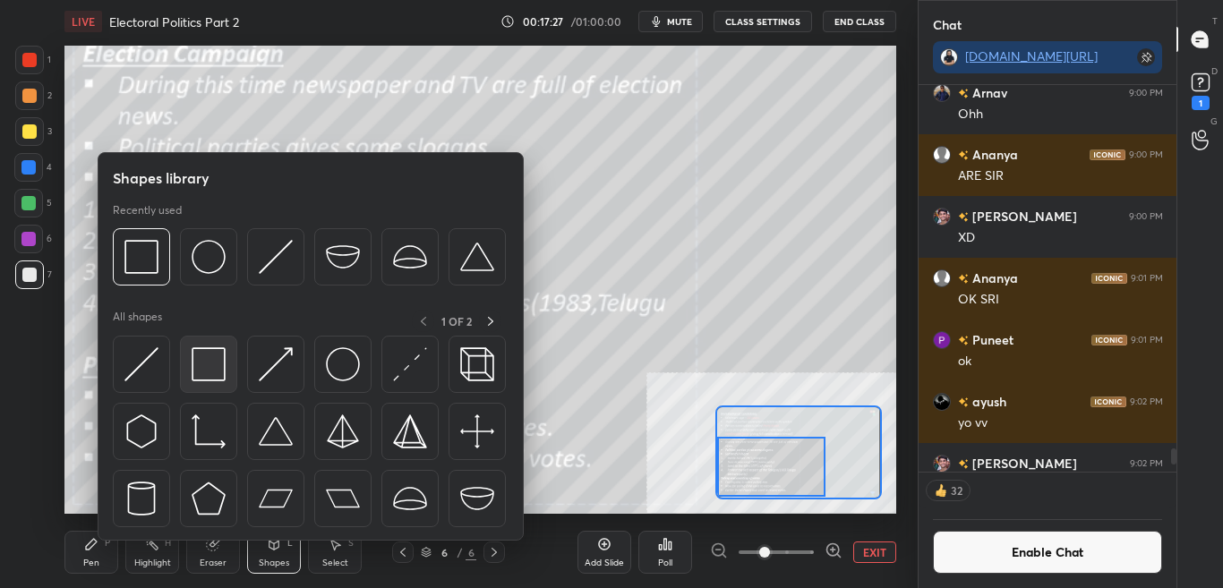
click at [213, 357] on img at bounding box center [209, 365] width 34 height 34
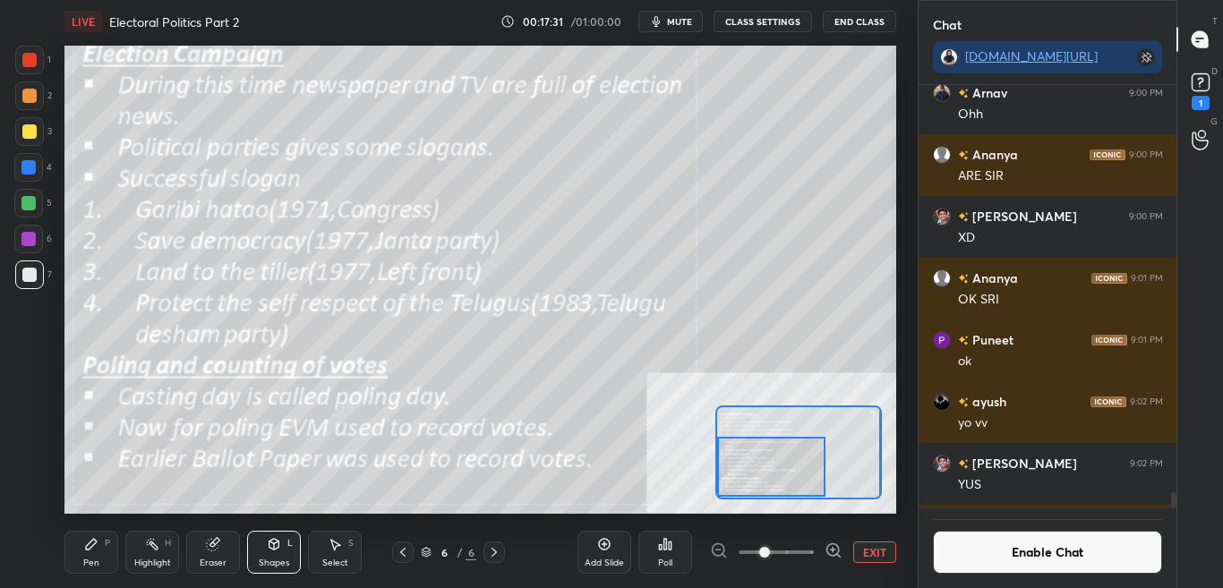
scroll to position [10898, 0]
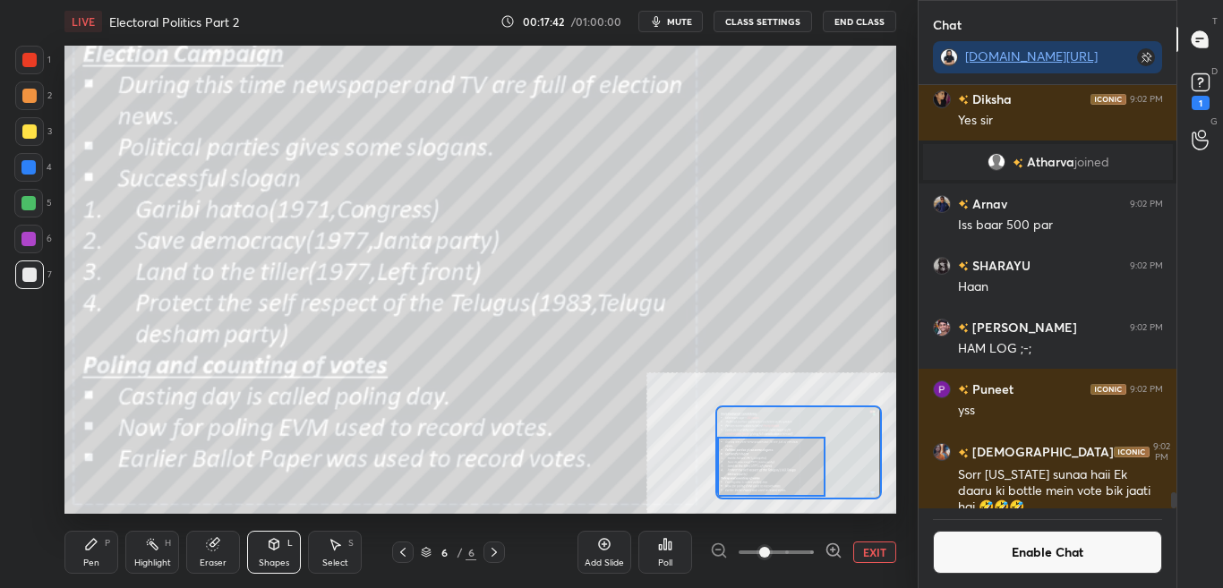
click at [97, 552] on div "Pen P" at bounding box center [91, 552] width 54 height 43
click at [1020, 574] on div "Enable Chat" at bounding box center [1048, 549] width 259 height 80
click at [1088, 545] on button "Enable Chat" at bounding box center [1048, 552] width 230 height 43
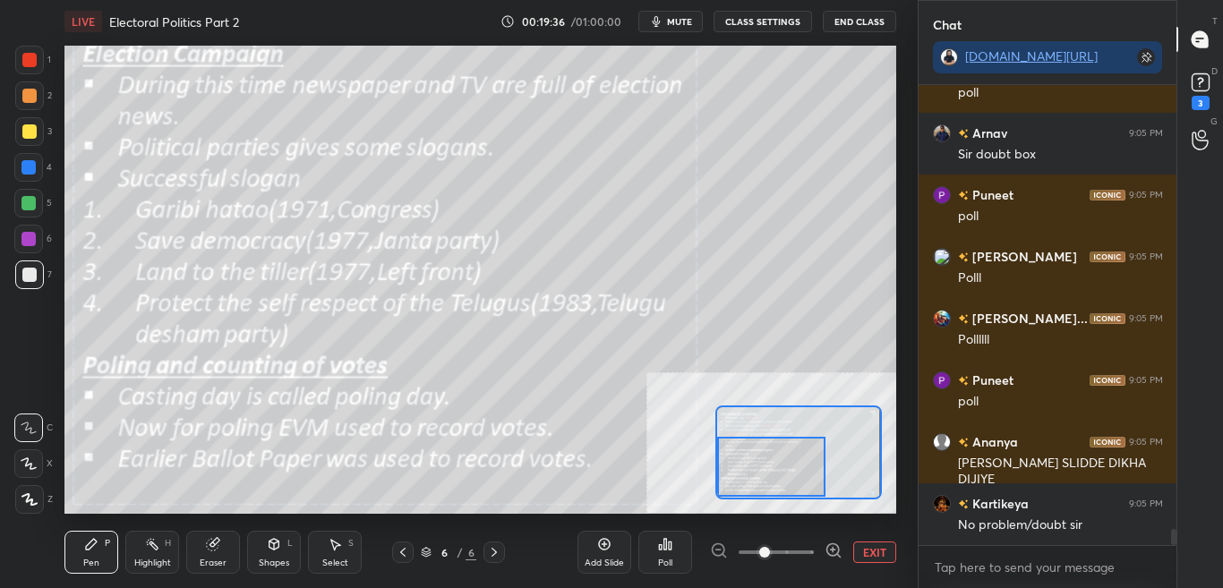
scroll to position [12669, 0]
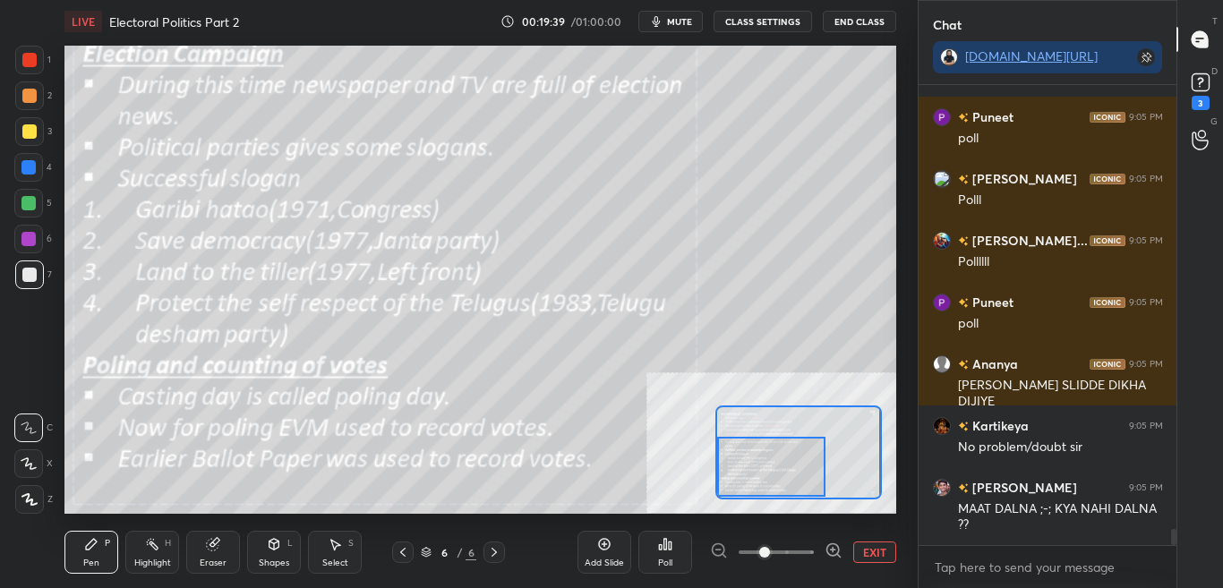
click at [858, 545] on button "EXIT" at bounding box center [875, 552] width 43 height 21
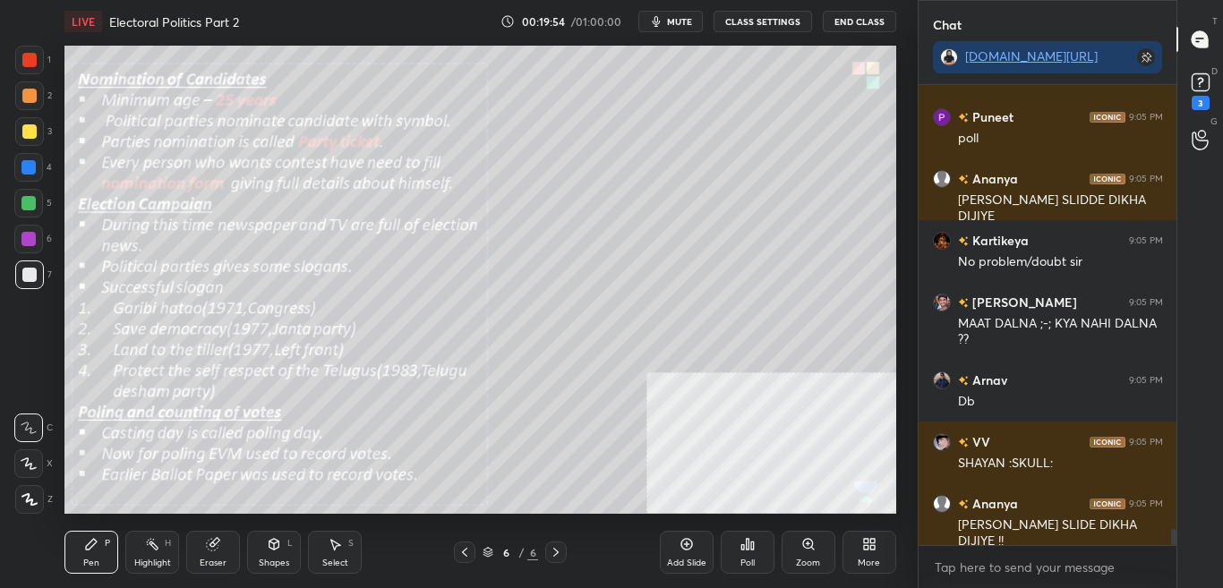
scroll to position [12916, 0]
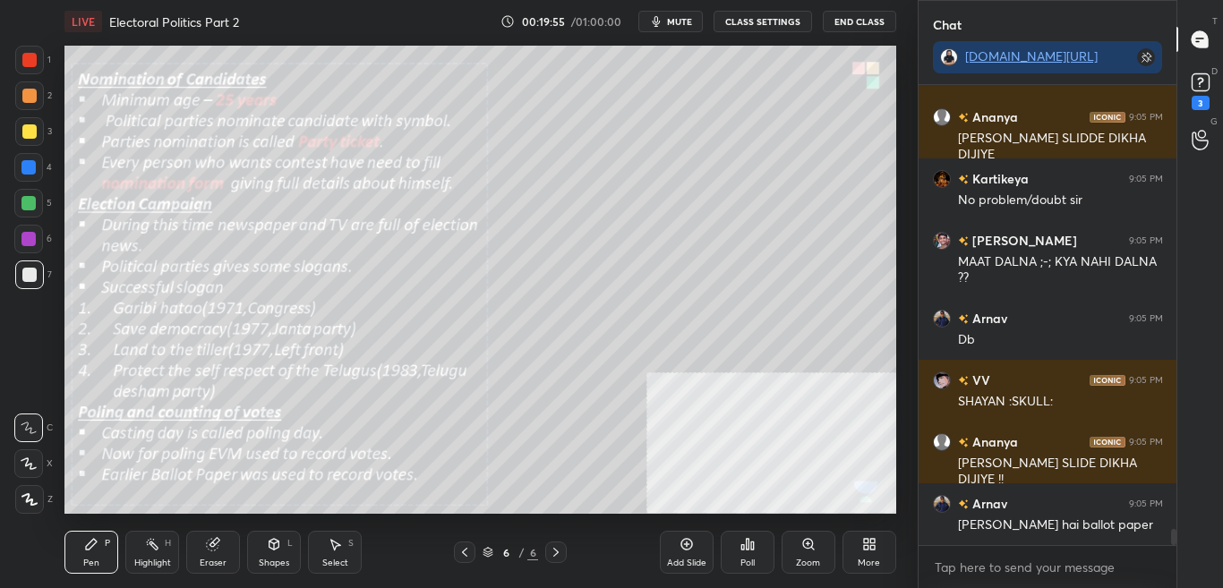
click at [681, 21] on span "mute" at bounding box center [679, 21] width 25 height 13
drag, startPoint x: 676, startPoint y: 19, endPoint x: 663, endPoint y: 33, distance: 19.6
click at [677, 19] on span "unmute" at bounding box center [677, 21] width 39 height 13
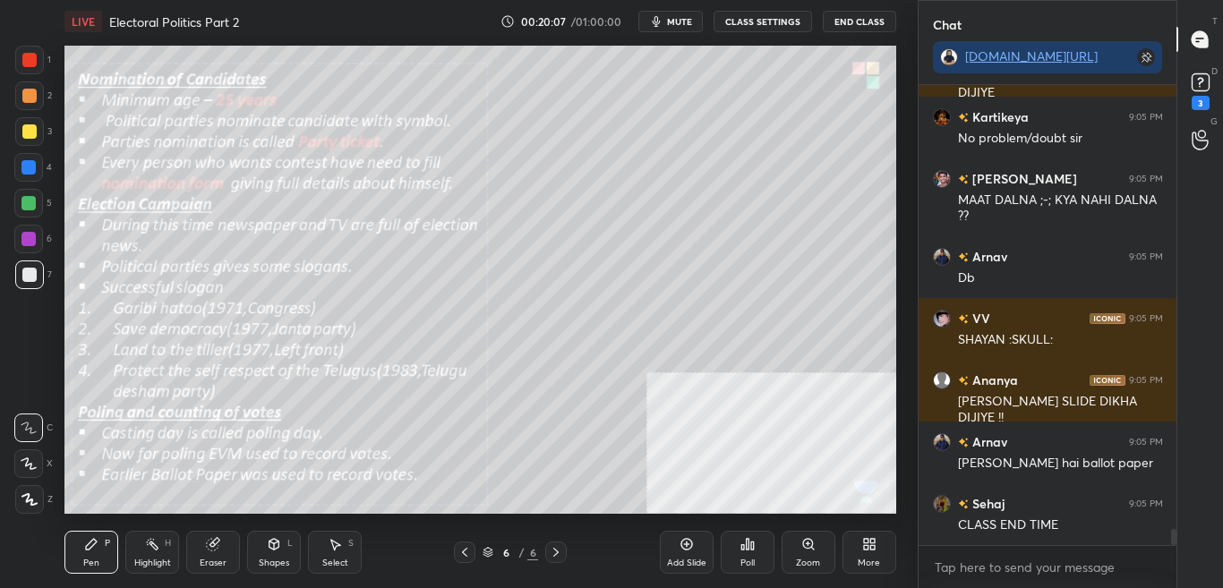
click at [1219, 86] on div "D Doubts (D) 3" at bounding box center [1201, 89] width 46 height 50
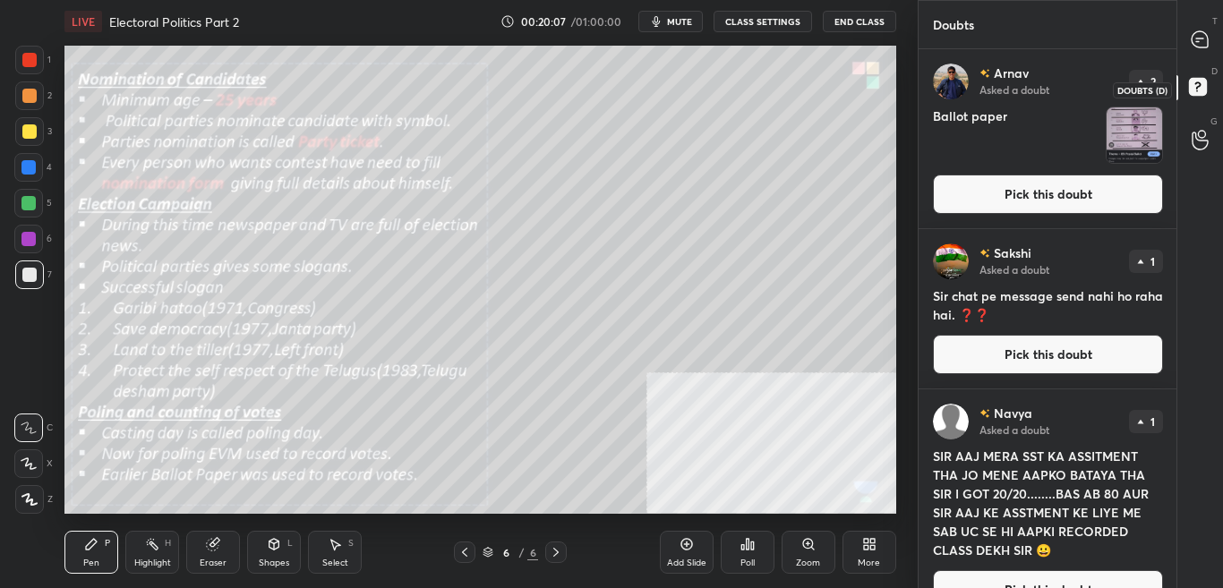
scroll to position [534, 253]
click at [1129, 188] on button "Pick this doubt" at bounding box center [1048, 194] width 230 height 39
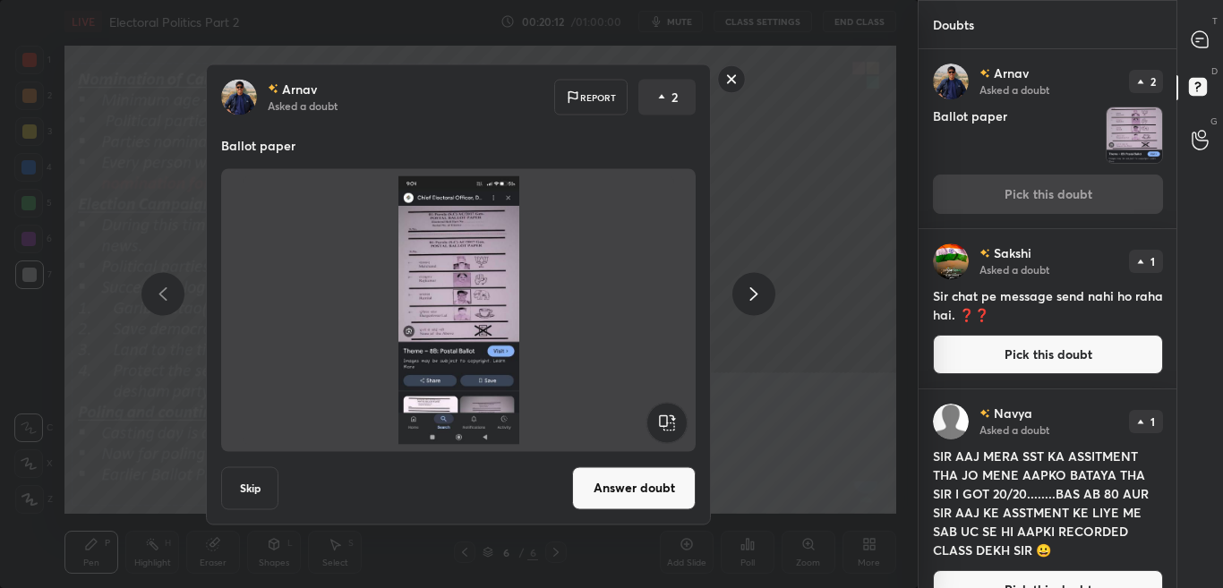
click at [735, 79] on rect at bounding box center [732, 79] width 28 height 28
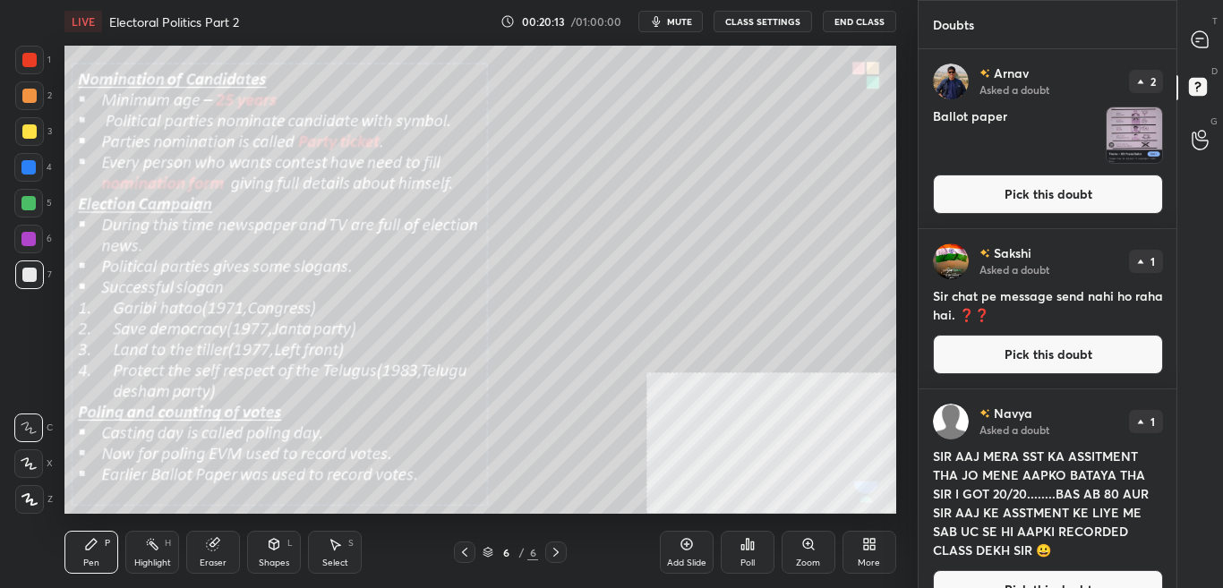
click at [1119, 190] on button "Pick this doubt" at bounding box center [1048, 194] width 230 height 39
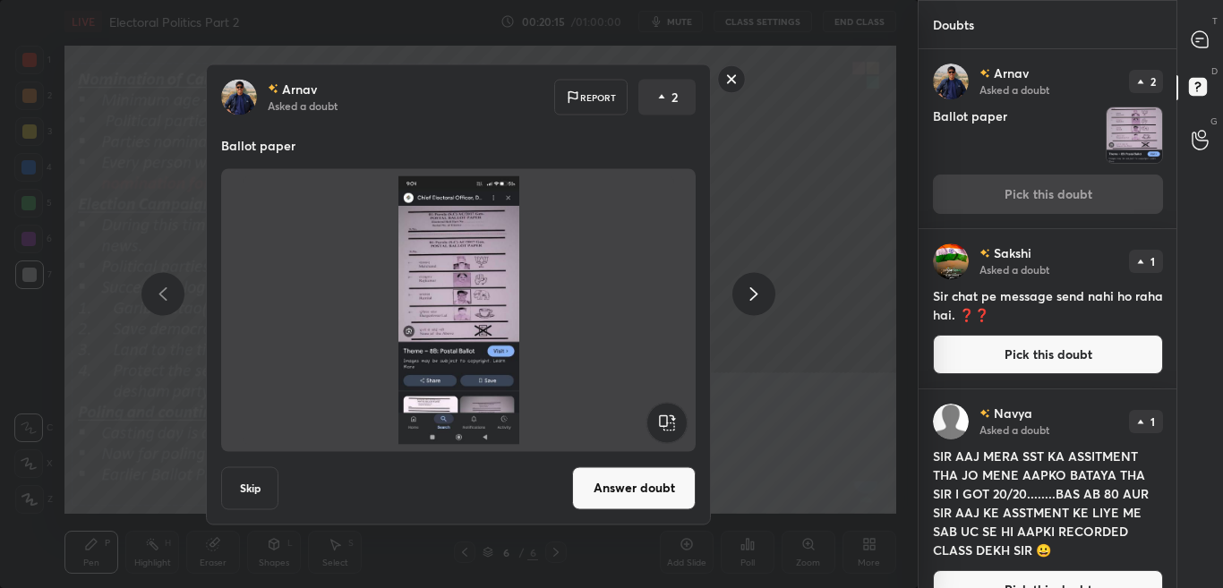
click at [735, 81] on rect at bounding box center [732, 79] width 28 height 28
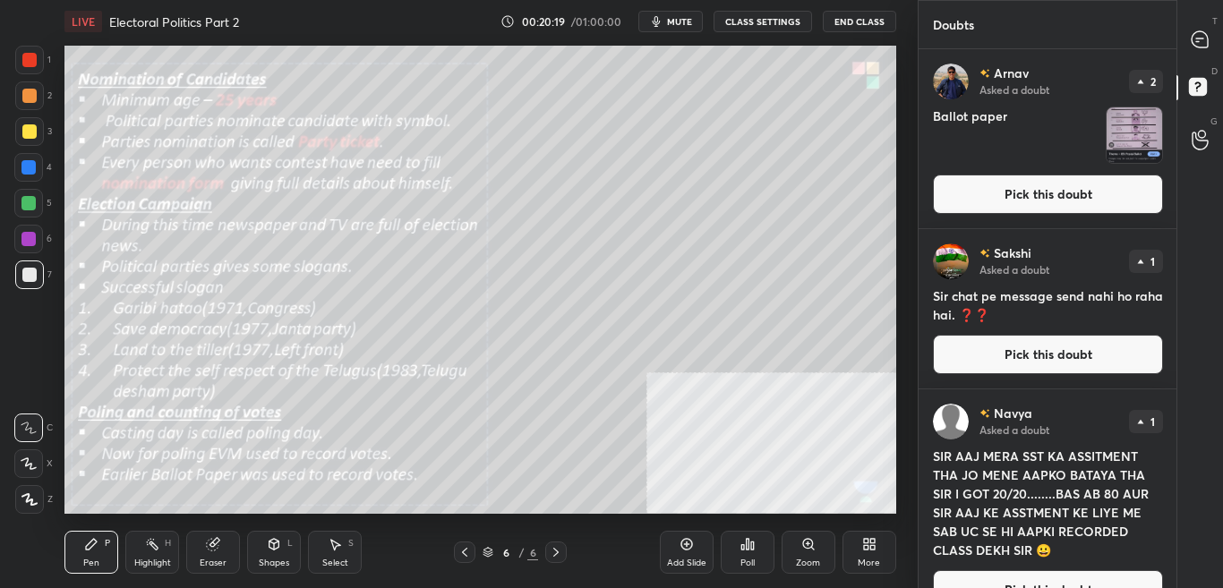
drag, startPoint x: 1213, startPoint y: 39, endPoint x: 1203, endPoint y: 102, distance: 63.5
click at [1223, 144] on div "T Messages (T) D Doubts (D) G Raise Hand (G)" at bounding box center [1200, 294] width 47 height 588
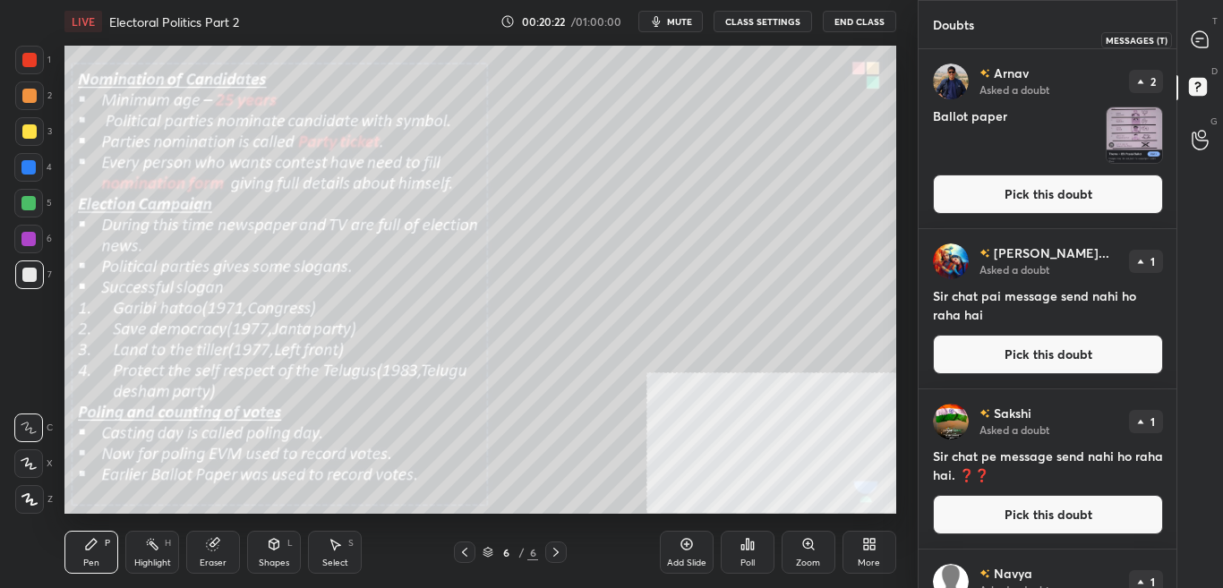
click at [1213, 46] on div at bounding box center [1201, 39] width 36 height 32
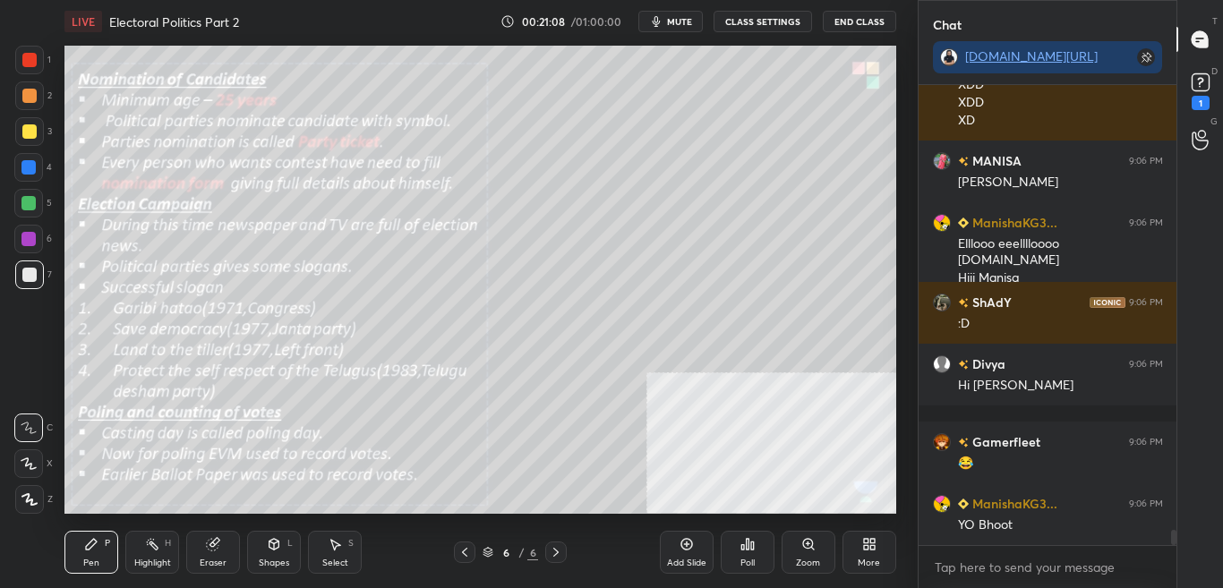
scroll to position [13904, 0]
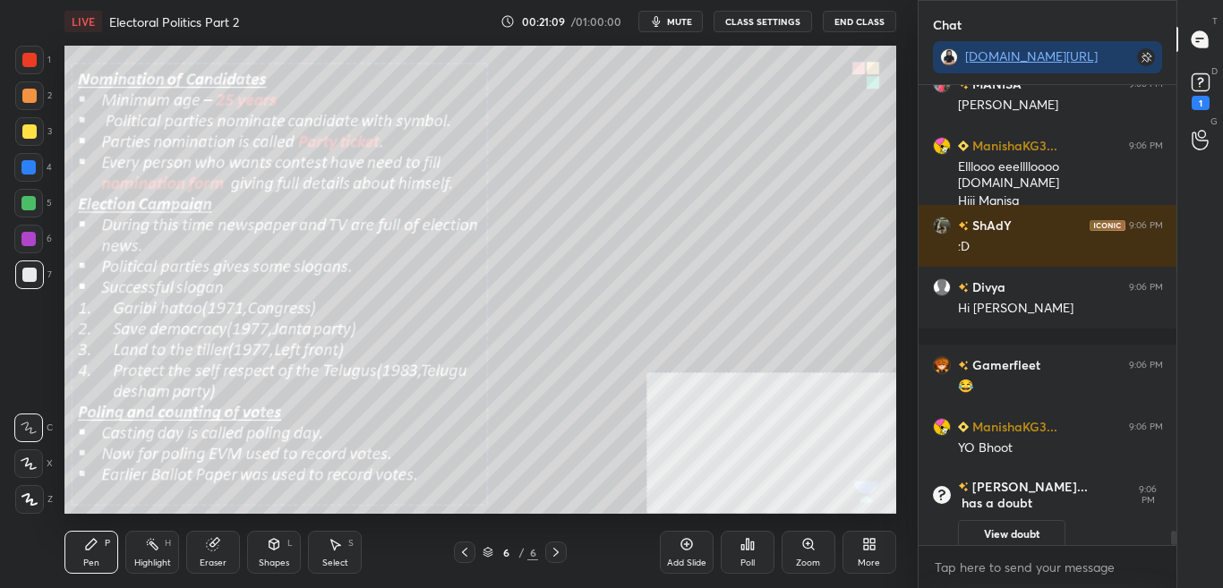
click at [867, 554] on div "More" at bounding box center [870, 552] width 54 height 43
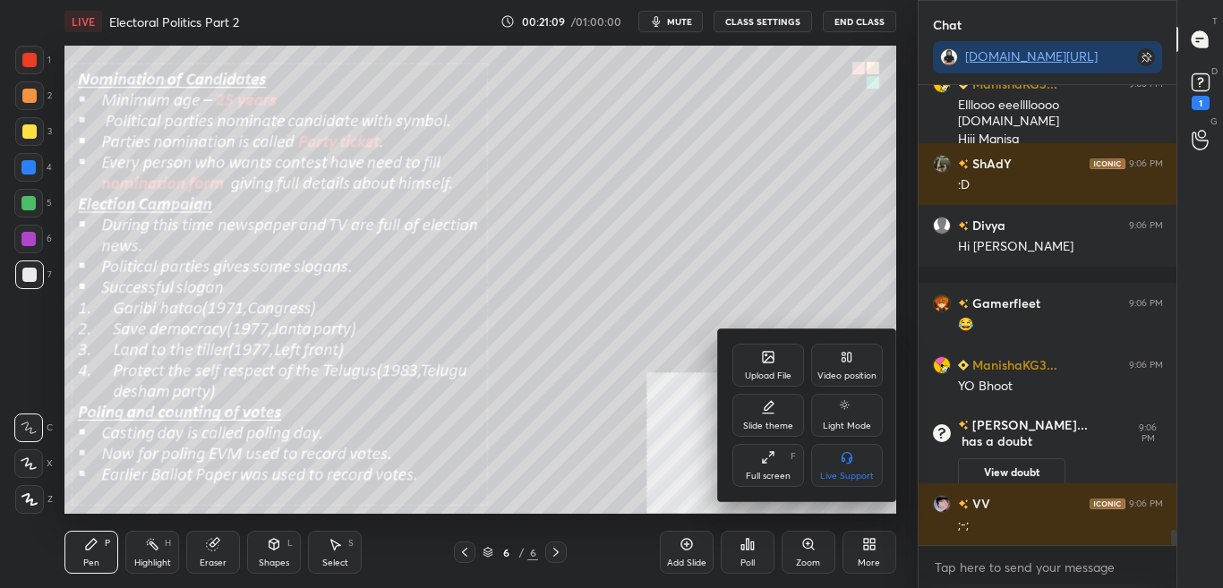
scroll to position [13796, 0]
click at [797, 361] on div "Upload File" at bounding box center [769, 365] width 72 height 43
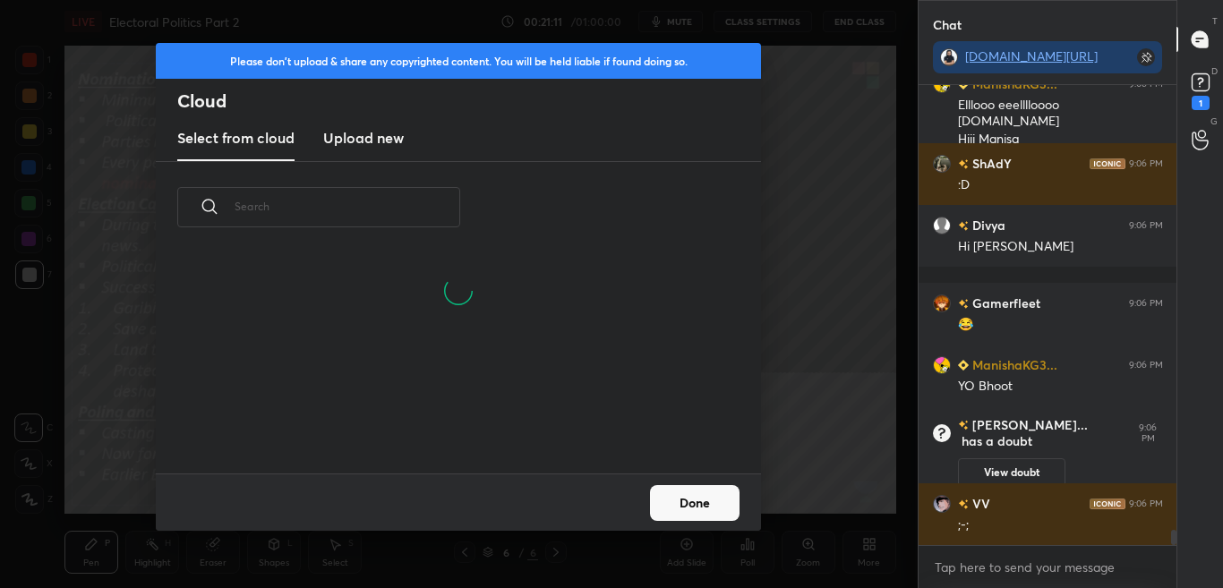
click at [358, 138] on h3 "Upload new" at bounding box center [363, 137] width 81 height 21
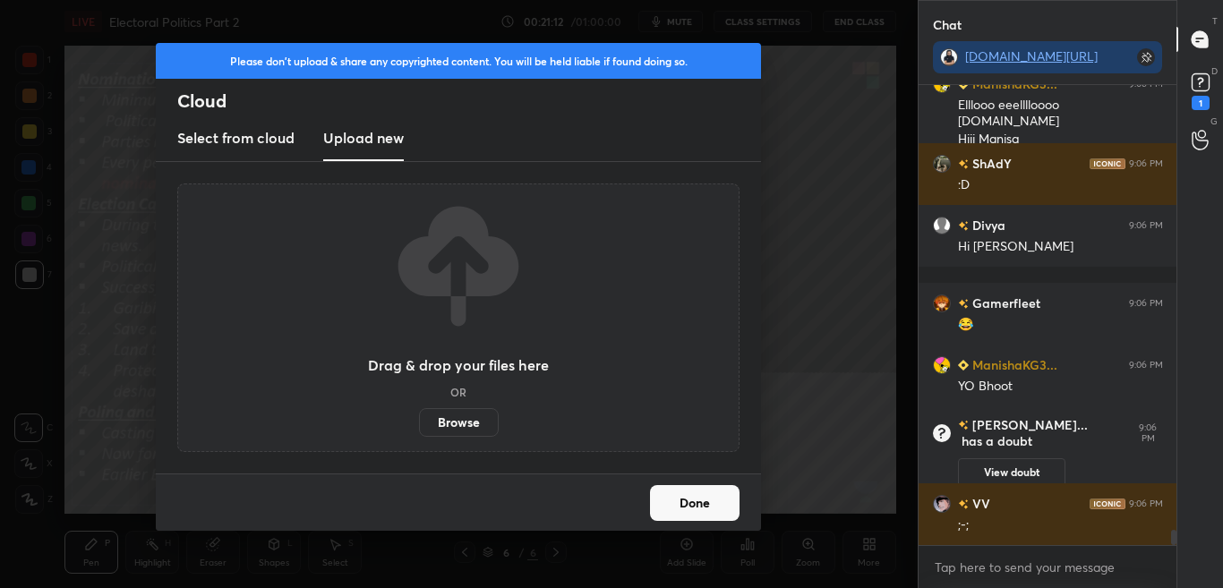
click at [452, 415] on label "Browse" at bounding box center [459, 422] width 80 height 29
click at [419, 415] on input "Browse" at bounding box center [419, 422] width 0 height 29
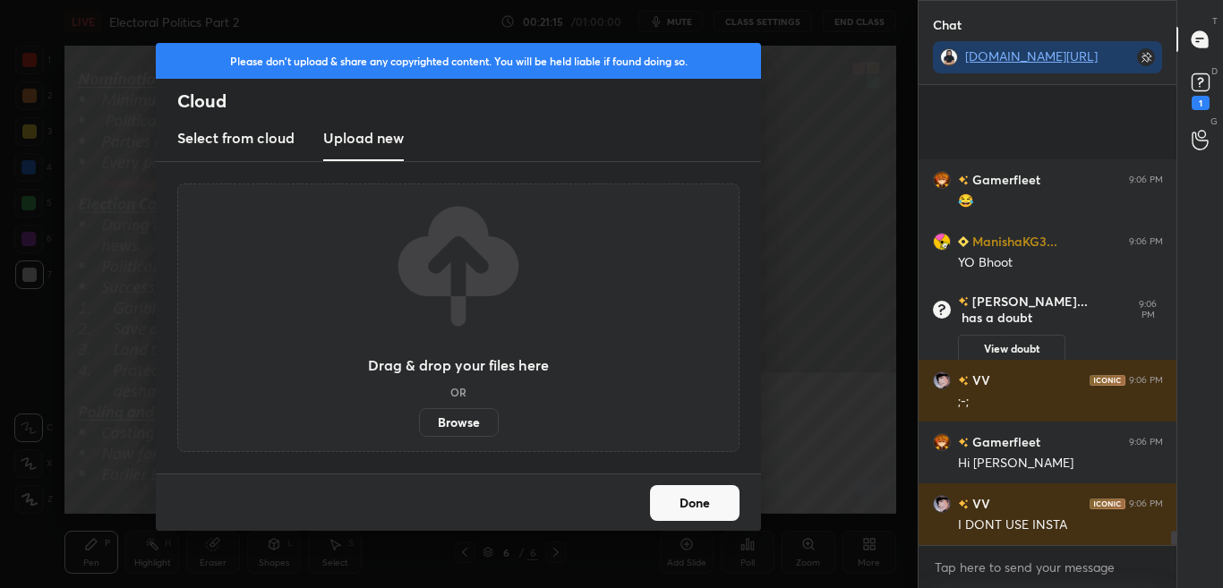
scroll to position [14059, 0]
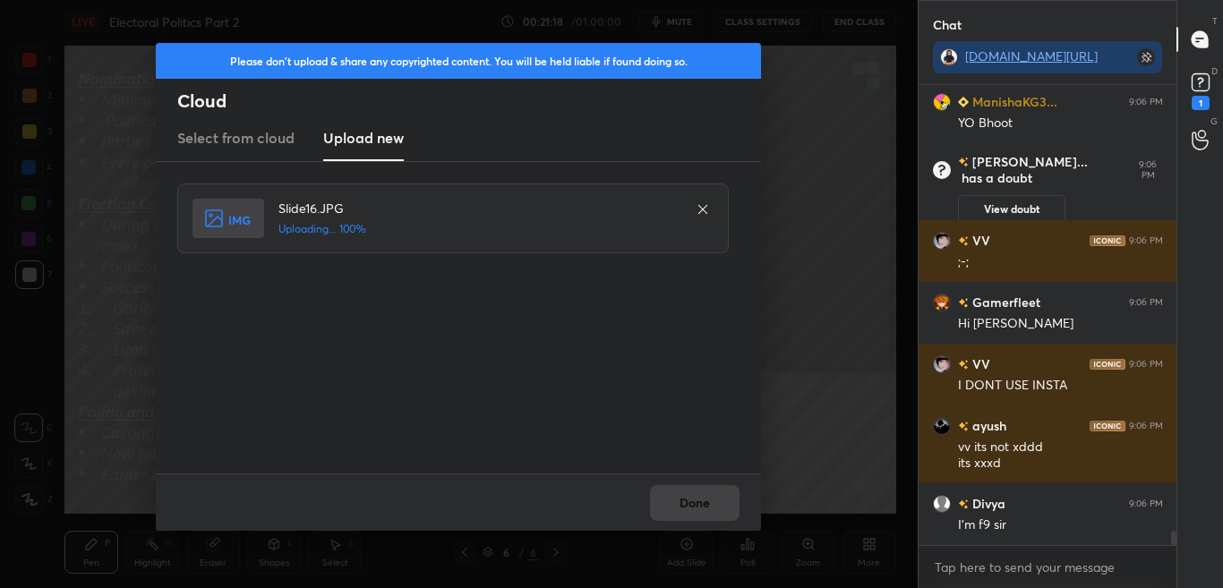
click at [693, 502] on div "Done" at bounding box center [458, 502] width 605 height 57
click at [693, 502] on button "Done" at bounding box center [695, 503] width 90 height 36
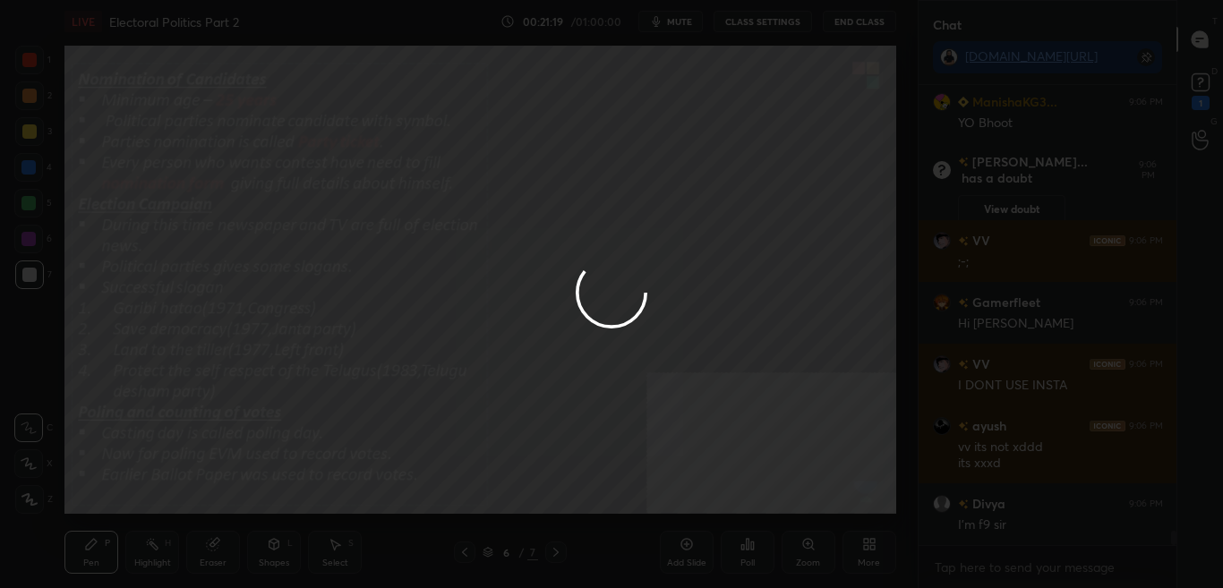
click at [693, 499] on div at bounding box center [611, 294] width 1223 height 588
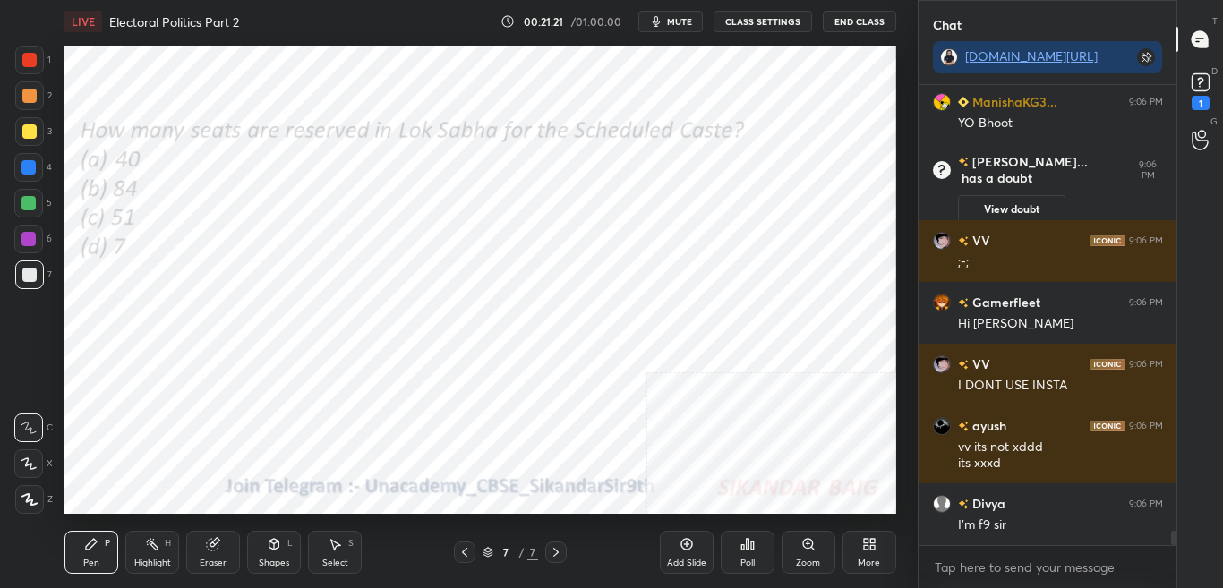
scroll to position [14121, 0]
click at [1212, 96] on div "1" at bounding box center [1201, 89] width 27 height 41
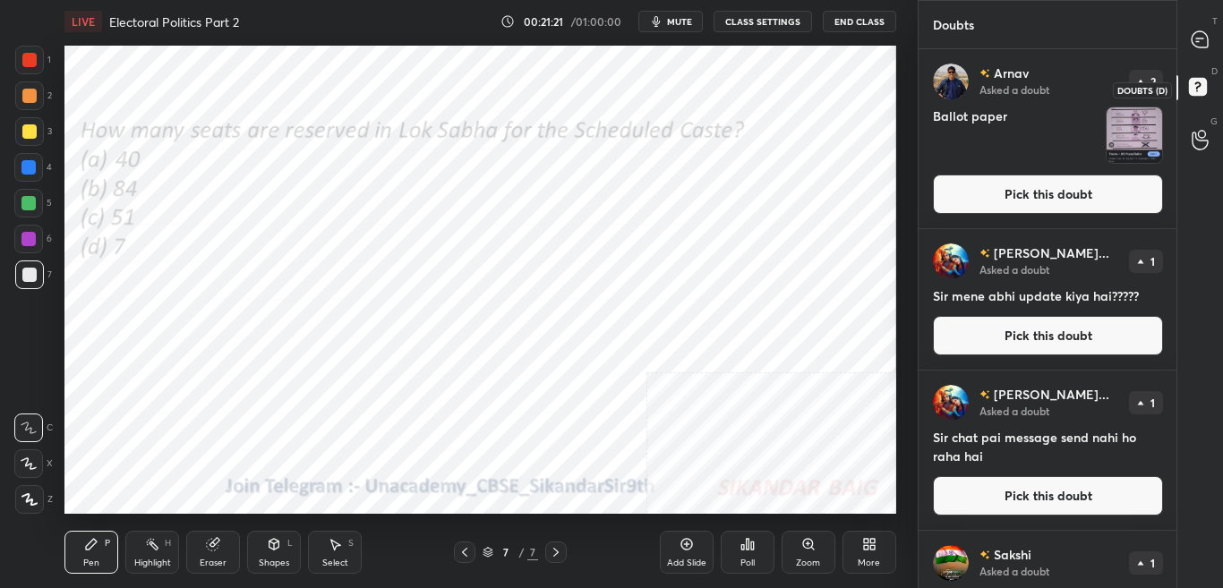
scroll to position [534, 253]
click at [1218, 34] on div at bounding box center [1201, 39] width 36 height 32
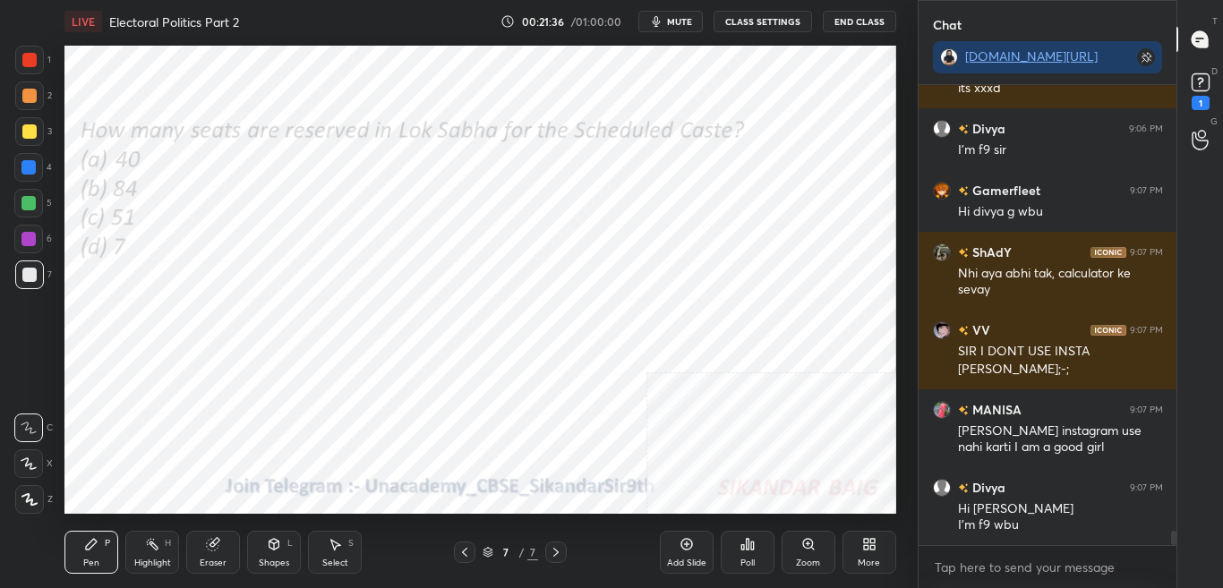
scroll to position [14803, 0]
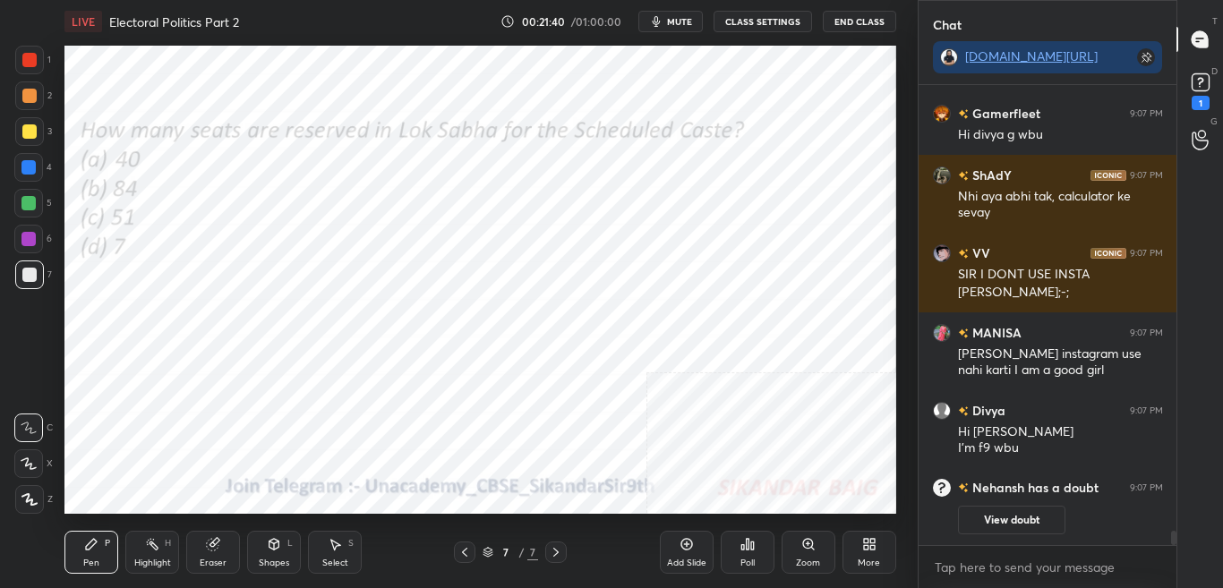
click at [743, 547] on icon at bounding box center [743, 547] width 3 height 4
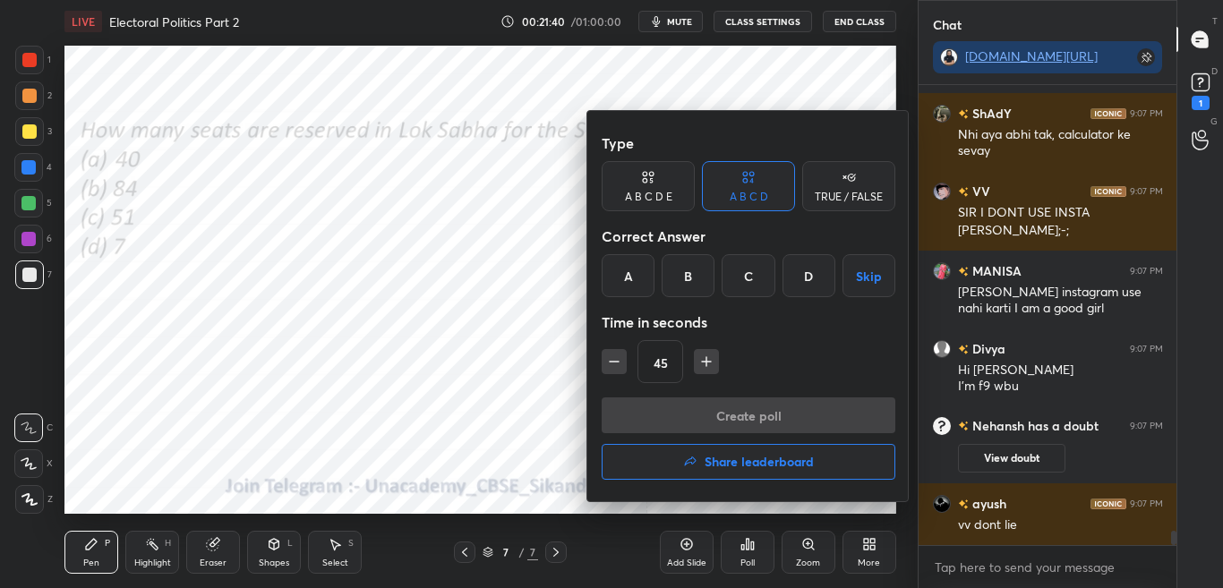
scroll to position [14393, 0]
click at [750, 545] on div at bounding box center [611, 294] width 1223 height 588
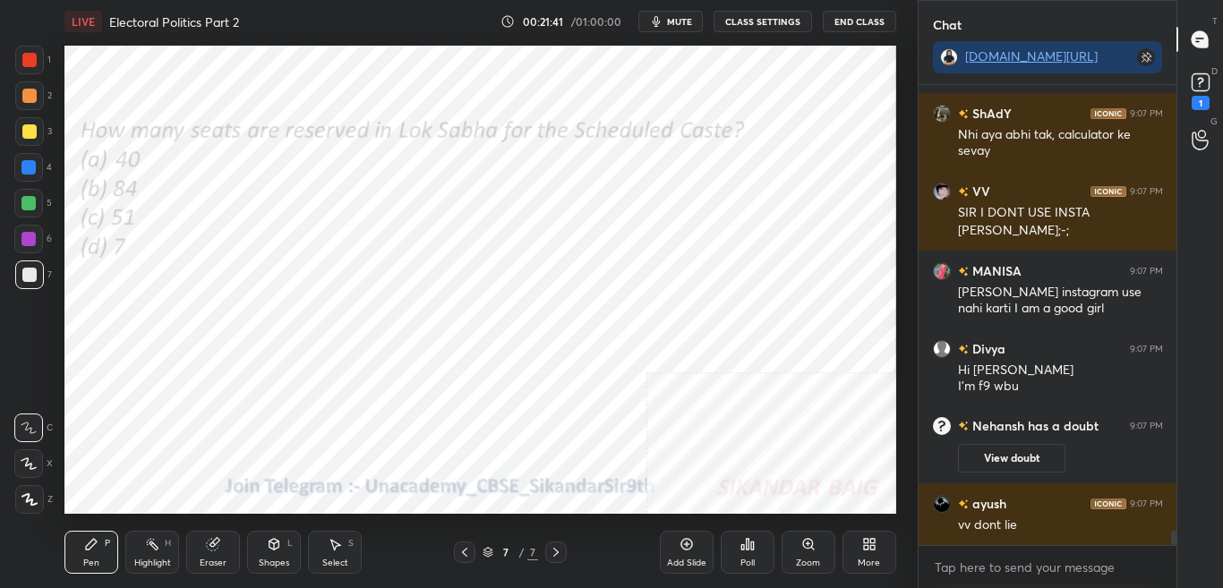
click at [750, 544] on icon at bounding box center [748, 544] width 14 height 14
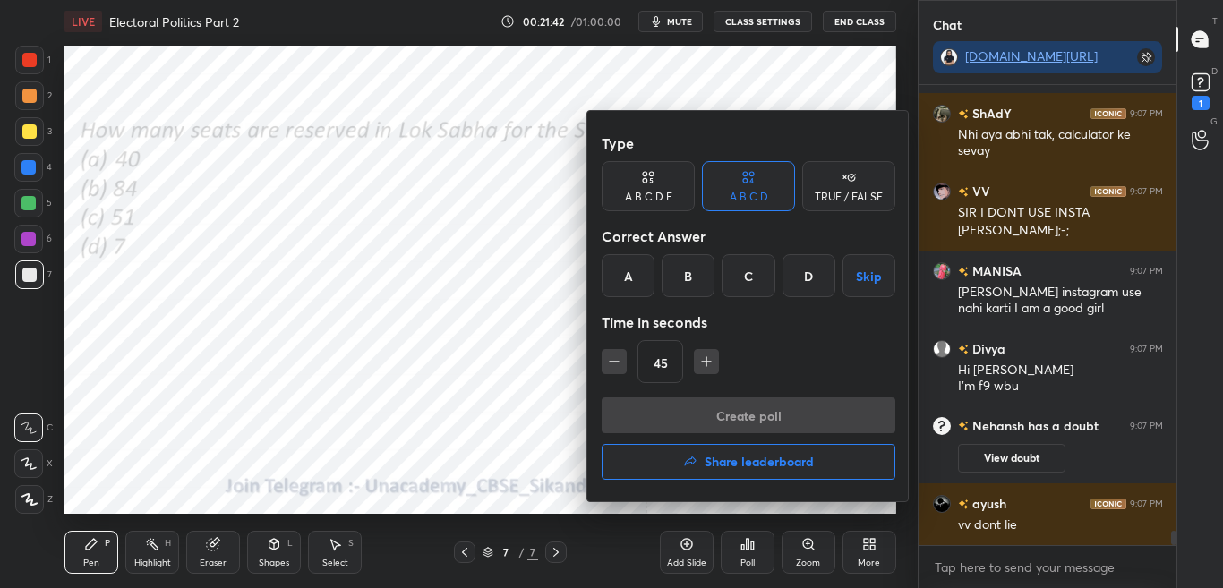
click at [750, 544] on div at bounding box center [611, 294] width 1223 height 588
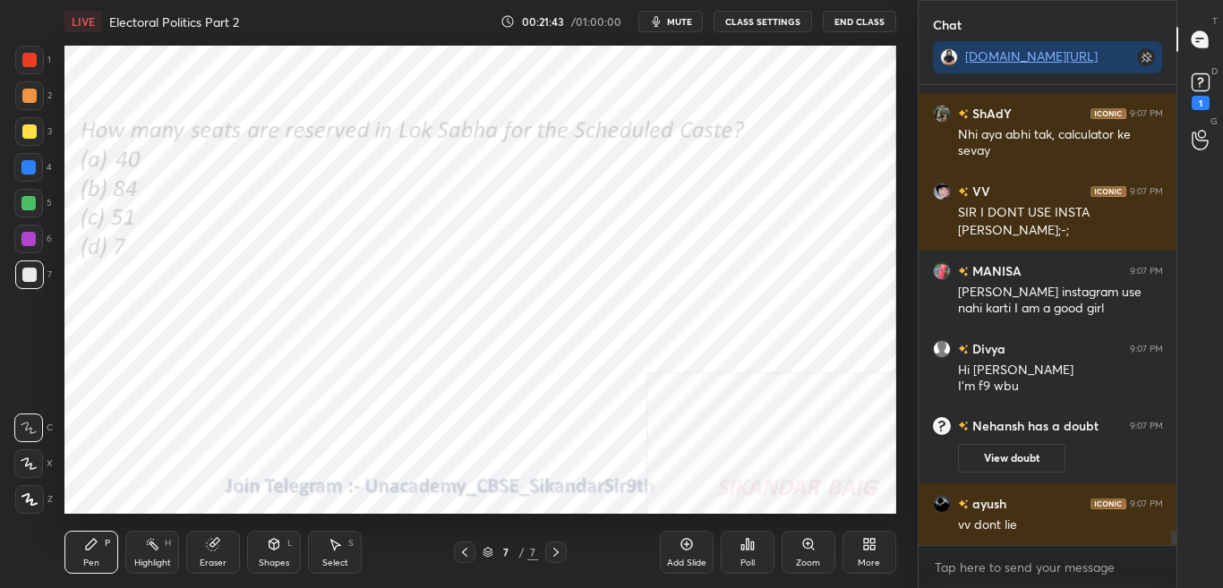
scroll to position [14455, 0]
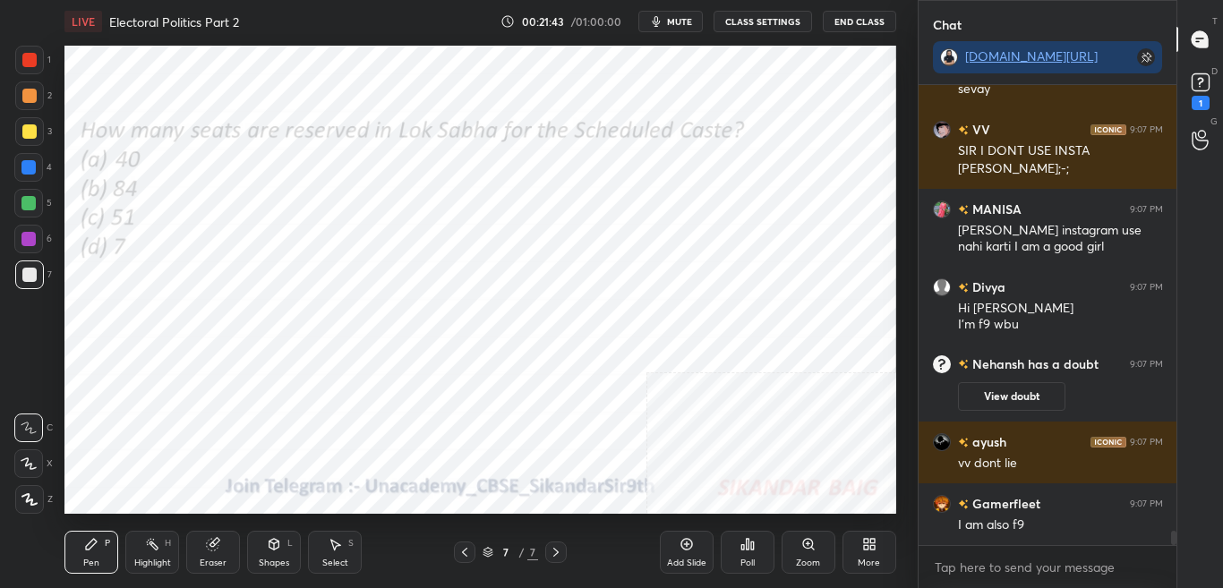
click at [756, 541] on div "Poll" at bounding box center [748, 552] width 54 height 43
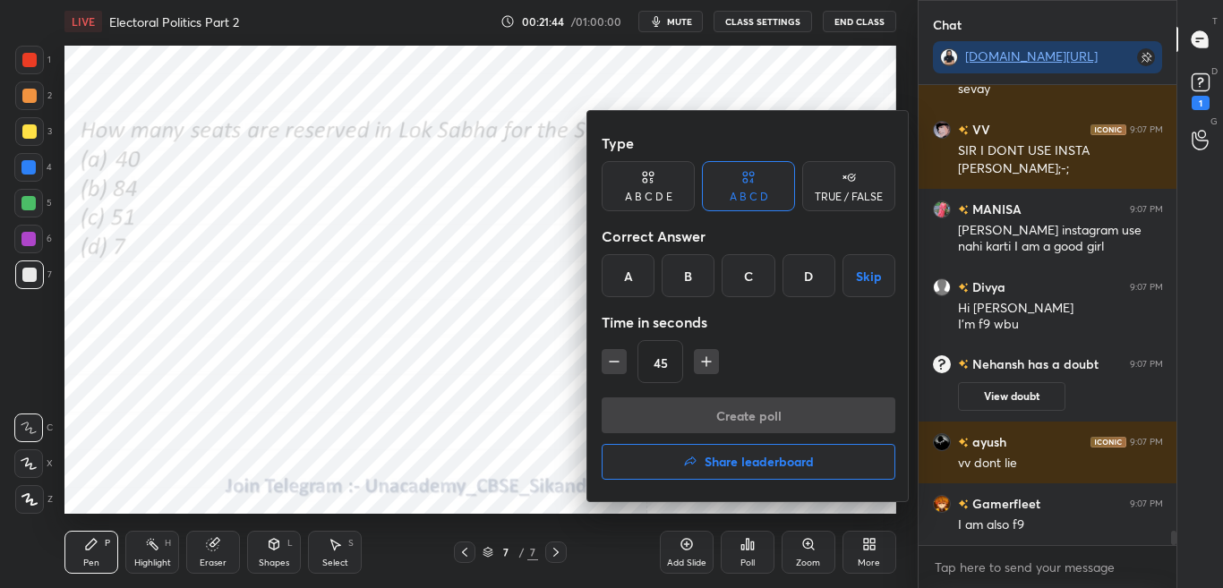
click at [691, 264] on div "B" at bounding box center [688, 275] width 53 height 43
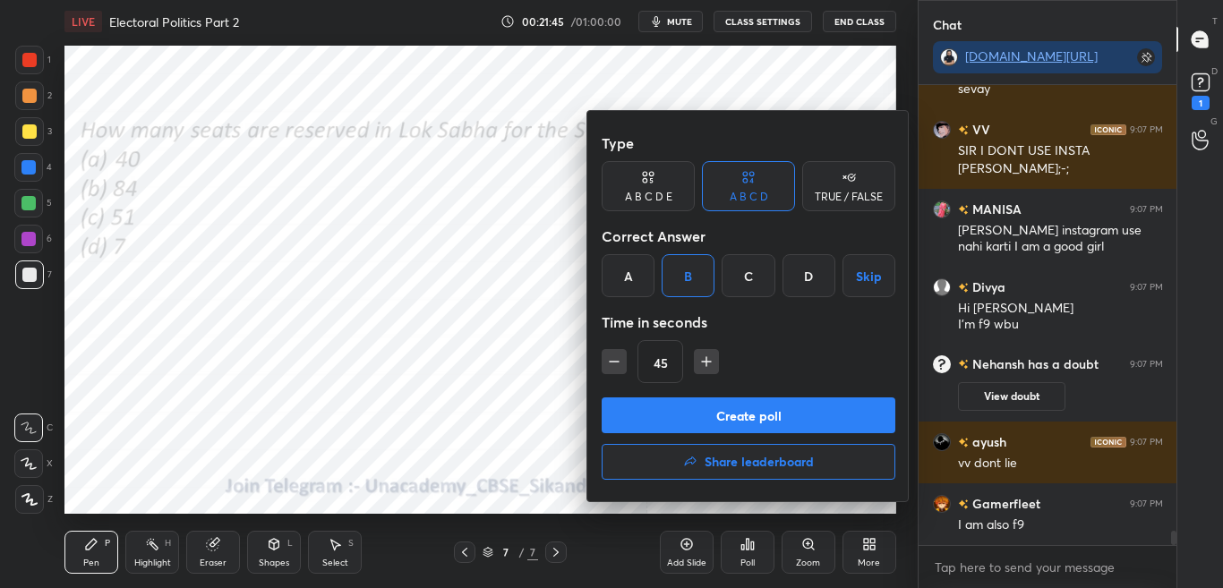
click at [712, 395] on div "Type A B C D E A B C D TRUE / FALSE Correct Answer A B C D Skip Time in seconds…" at bounding box center [749, 261] width 294 height 272
click at [719, 411] on button "Create poll" at bounding box center [749, 416] width 294 height 36
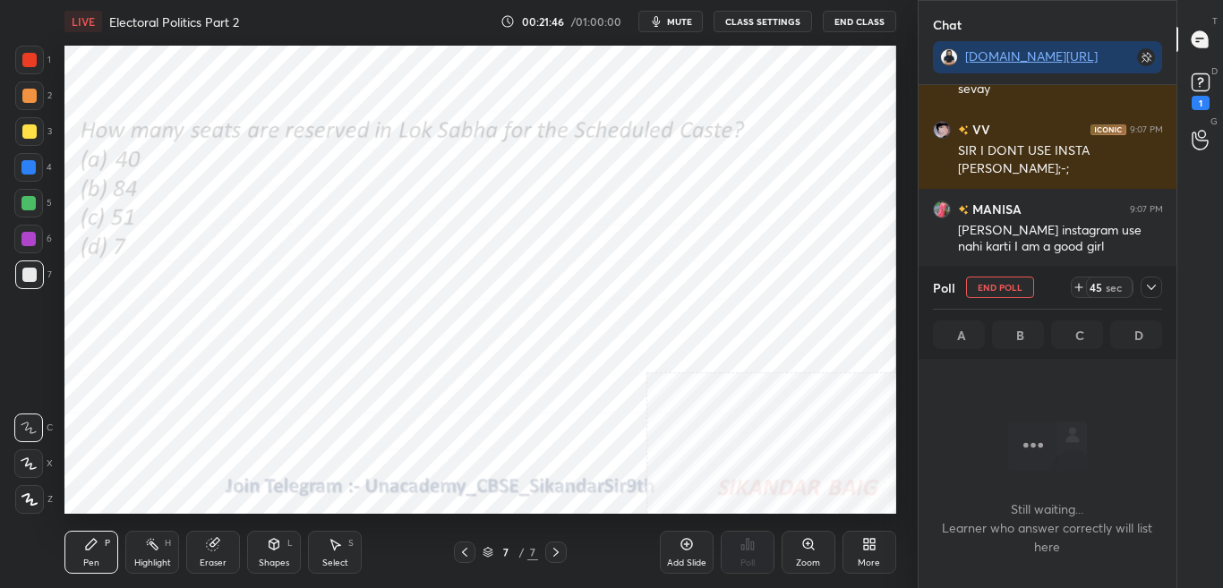
scroll to position [405, 253]
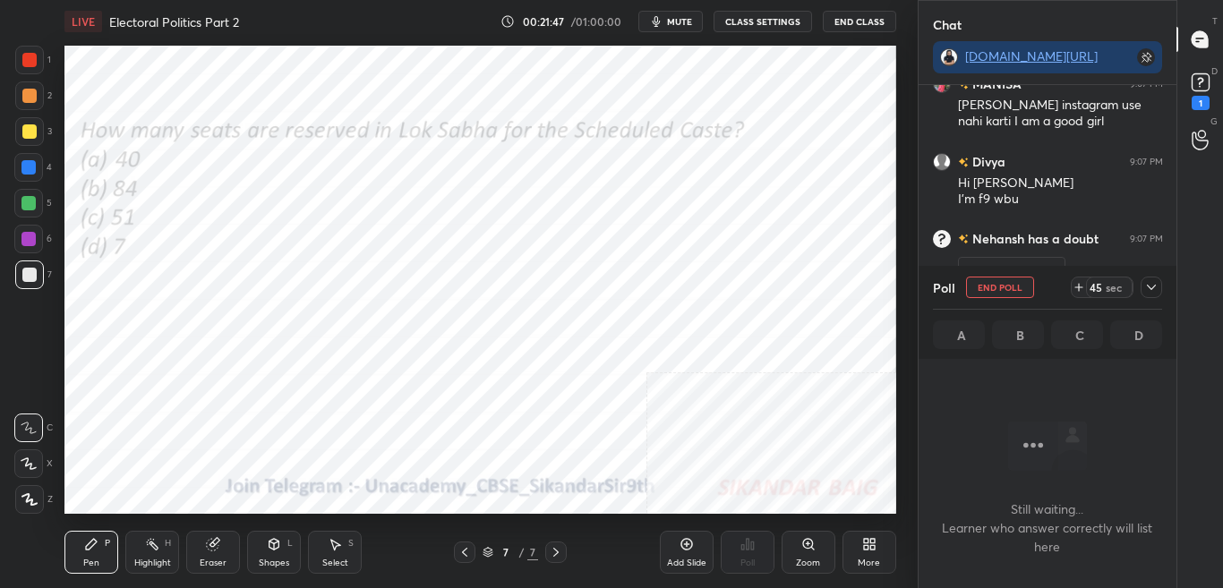
click at [1155, 285] on icon at bounding box center [1152, 287] width 14 height 14
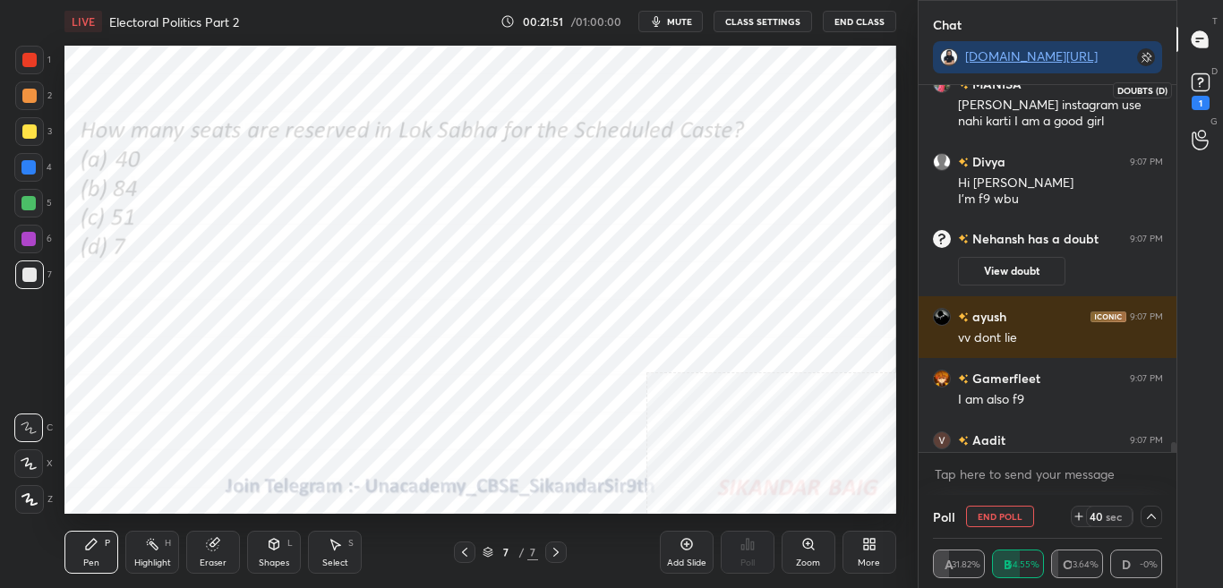
click at [1210, 75] on icon at bounding box center [1201, 82] width 27 height 27
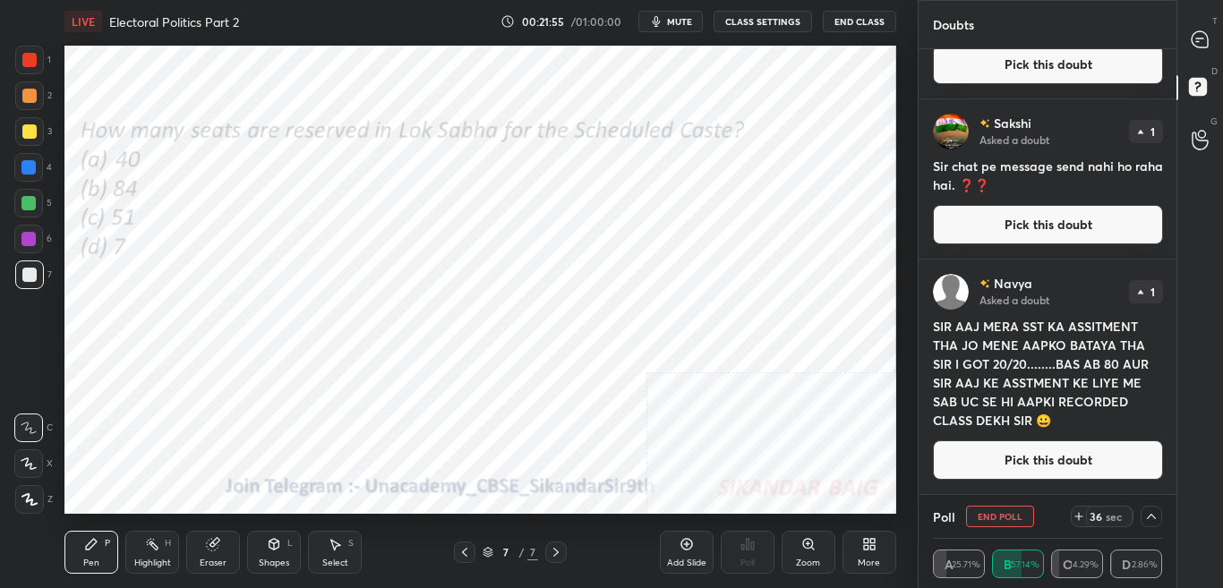
click at [1172, 468] on div "Navya Asked a doubt 1 SIR AAJ MERA SST KA ASSITMENT THA JO MENE AAPKO BATAYA TH…" at bounding box center [1048, 377] width 259 height 235
click at [1171, 468] on div "Navya Asked a doubt 1 SIR AAJ MERA SST KA ASSITMENT THA JO MENE AAPKO BATAYA TH…" at bounding box center [1048, 377] width 259 height 235
click at [1169, 466] on div "Navya Asked a doubt 1 SIR AAJ MERA SST KA ASSITMENT THA JO MENE AAPKO BATAYA TH…" at bounding box center [1048, 377] width 259 height 235
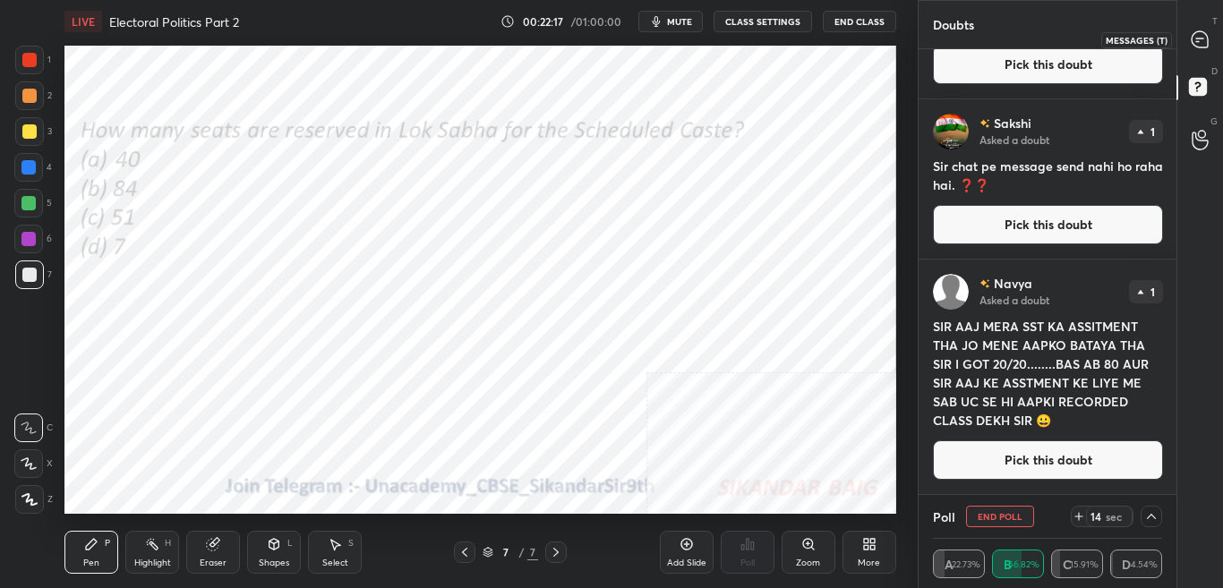
drag, startPoint x: 1216, startPoint y: 42, endPoint x: 1203, endPoint y: 118, distance: 77.3
click at [1215, 42] on div at bounding box center [1201, 39] width 36 height 32
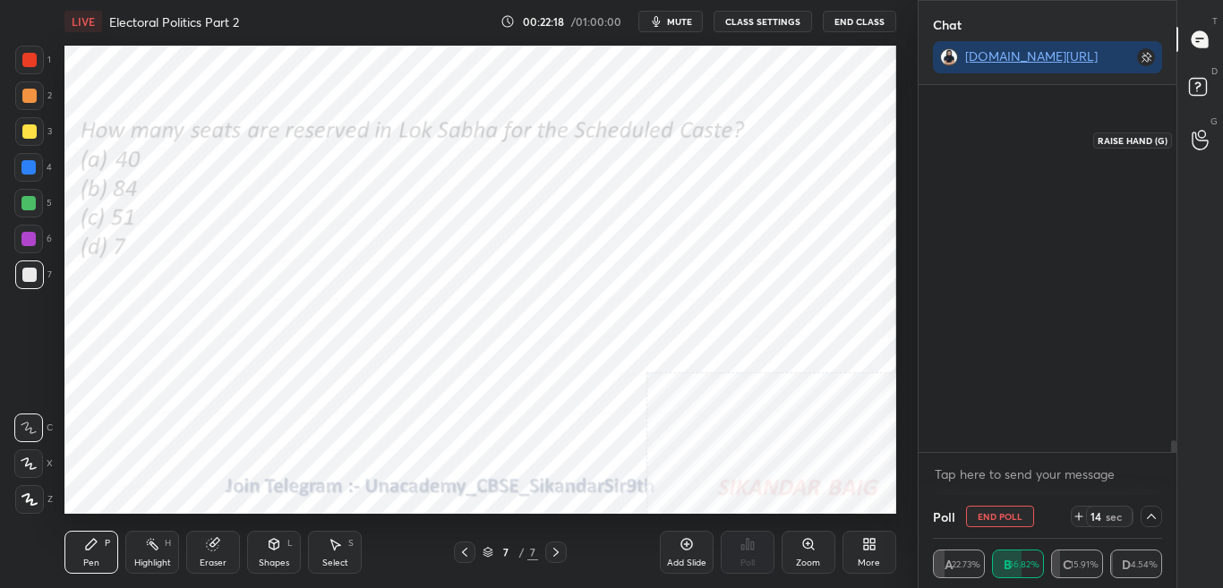
scroll to position [362, 253]
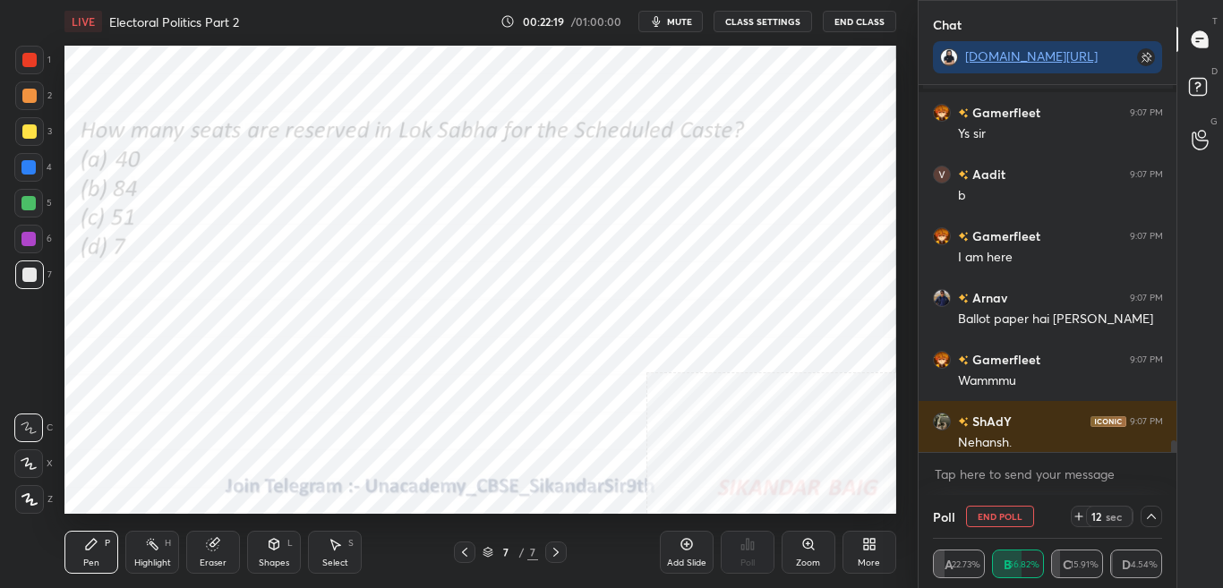
drag, startPoint x: 1174, startPoint y: 444, endPoint x: 1177, endPoint y: 468, distance: 23.4
click at [1175, 464] on div "Aadit 9:07 PM a Atul joined Gamerfleet 9:07 PM Ys sir Aadit 9:07 PM b Gamerflee…" at bounding box center [1048, 290] width 259 height 410
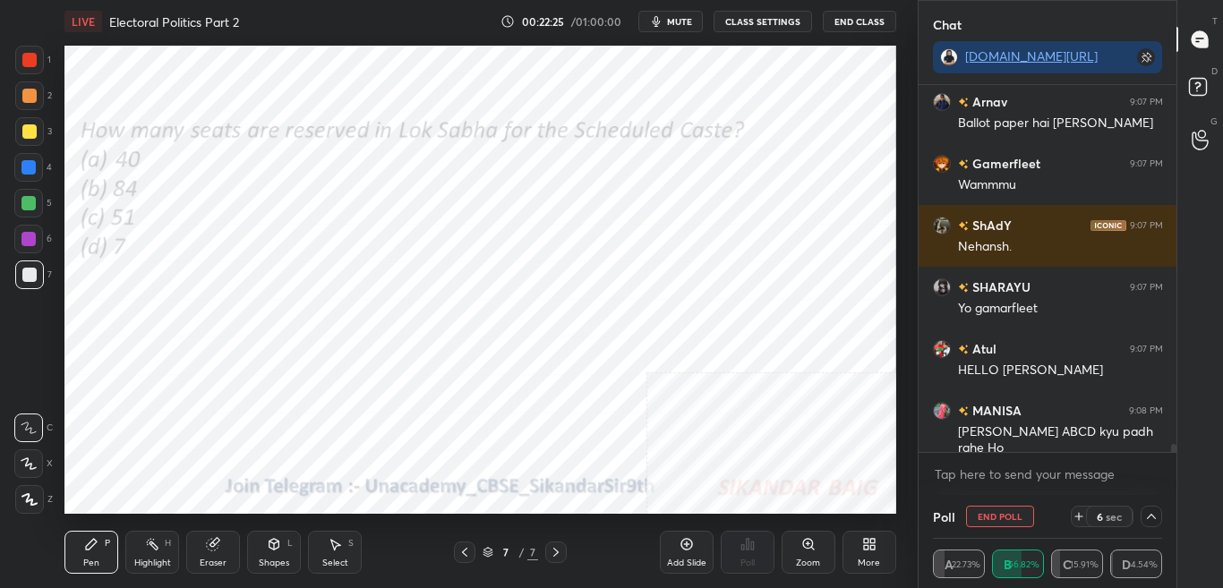
scroll to position [15548, 0]
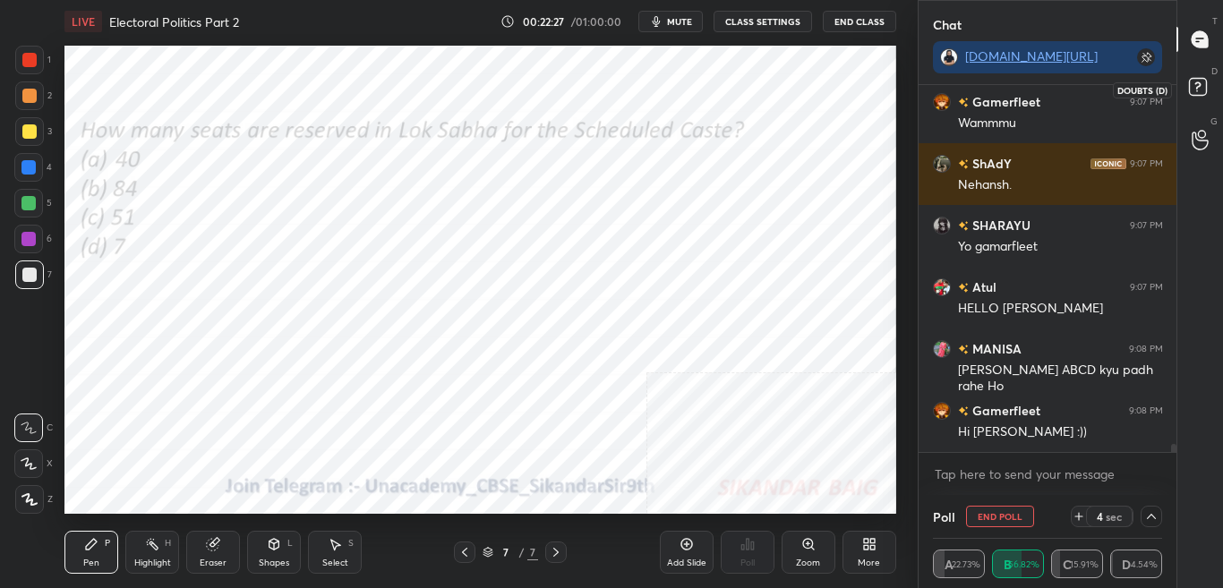
click at [1219, 86] on div "D Doubts (D)" at bounding box center [1201, 89] width 46 height 50
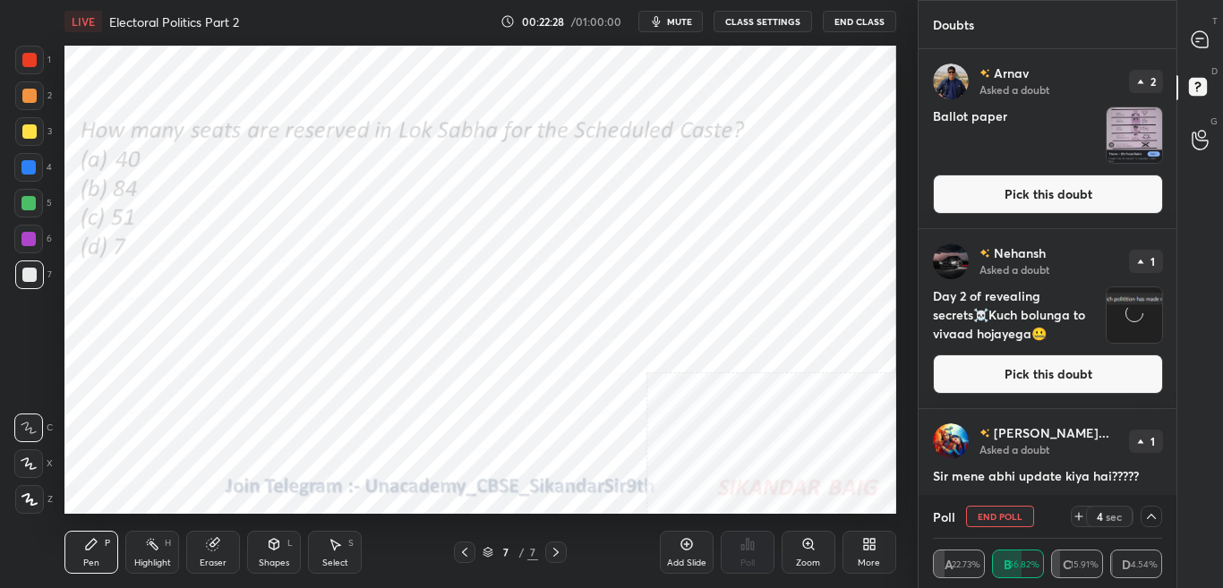
scroll to position [441, 253]
click at [1114, 373] on button "Pick this doubt" at bounding box center [1048, 374] width 230 height 39
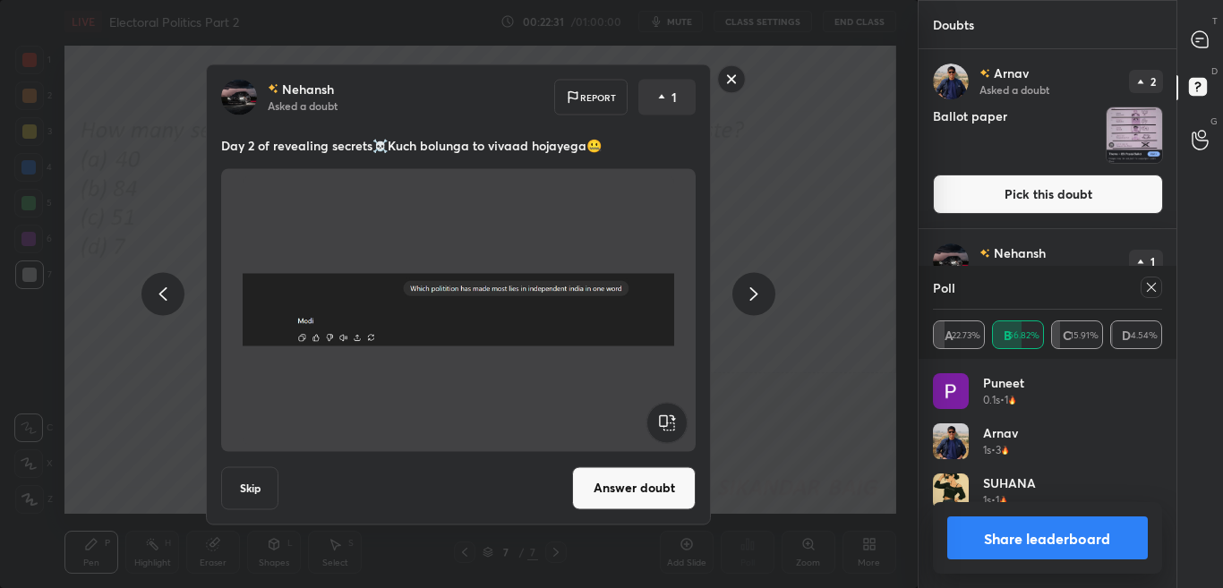
scroll to position [6, 6]
click at [725, 87] on rect at bounding box center [732, 79] width 28 height 28
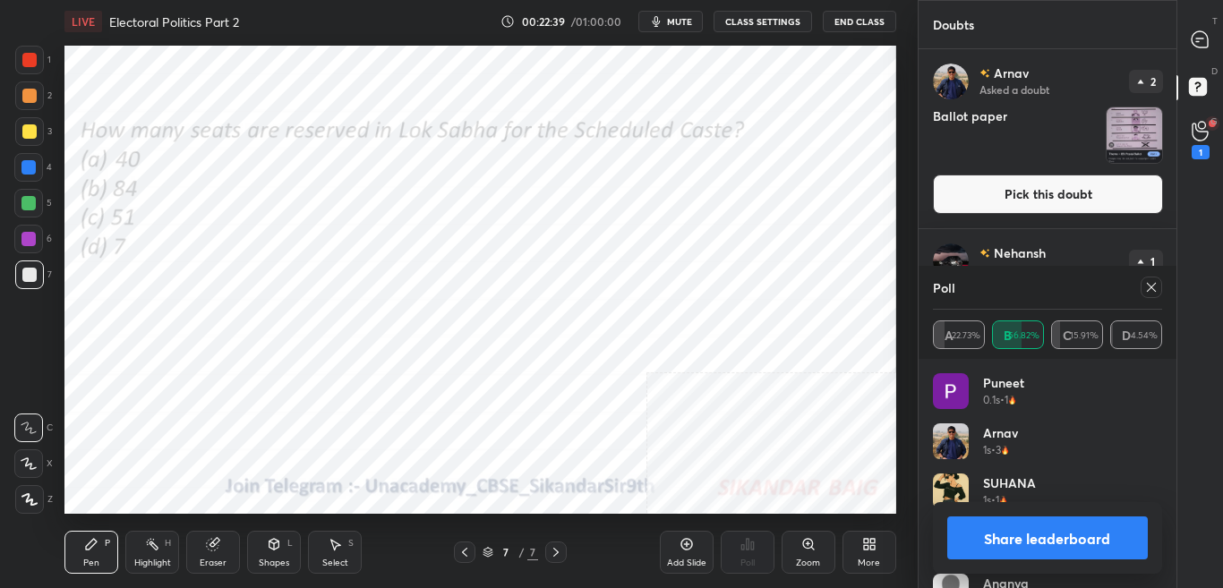
click at [1154, 296] on div at bounding box center [1151, 287] width 21 height 21
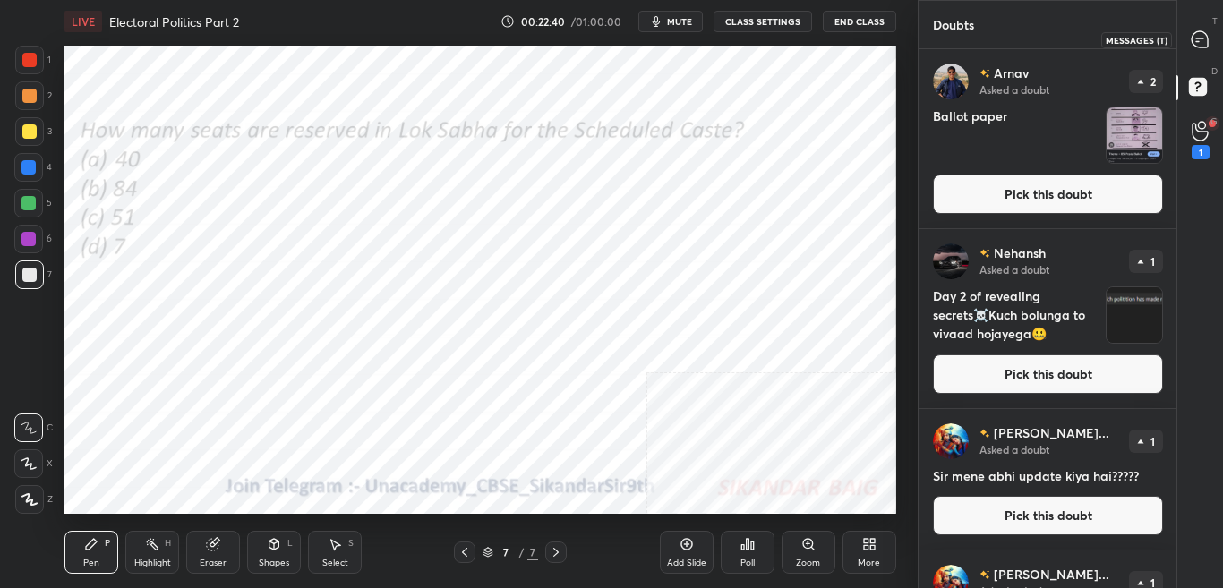
click at [1218, 42] on div at bounding box center [1201, 39] width 36 height 32
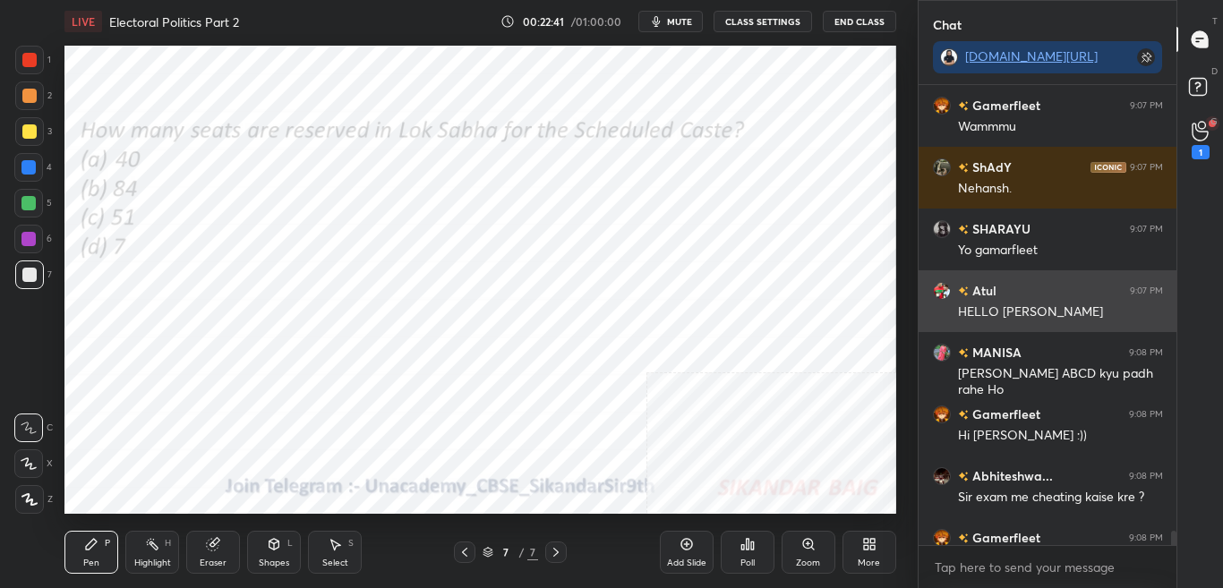
scroll to position [455, 253]
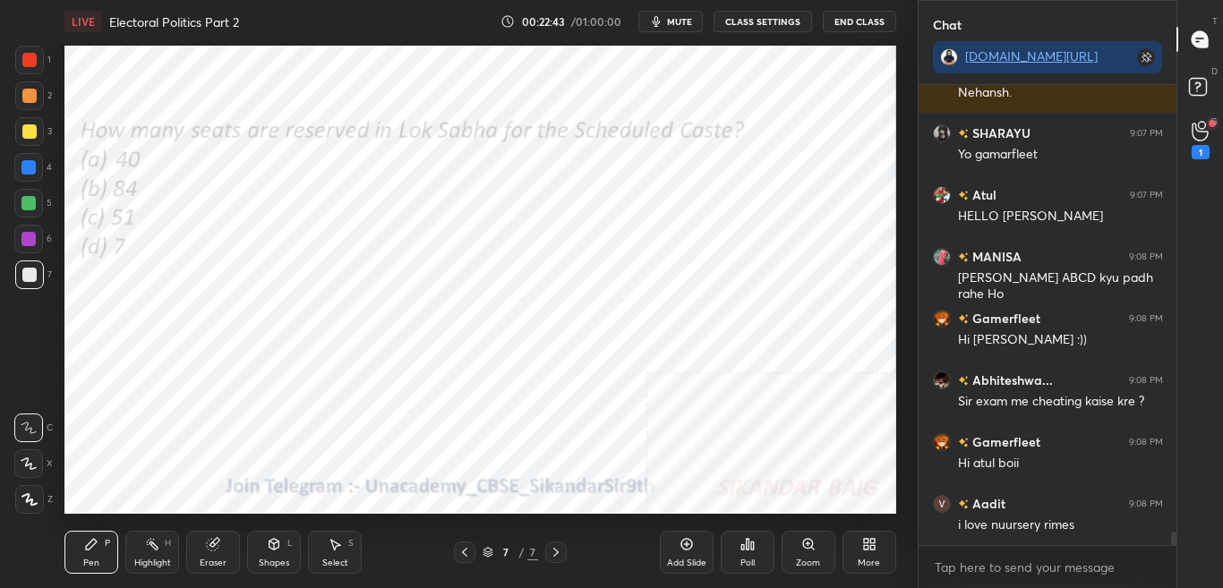
click at [870, 556] on div "More" at bounding box center [870, 552] width 54 height 43
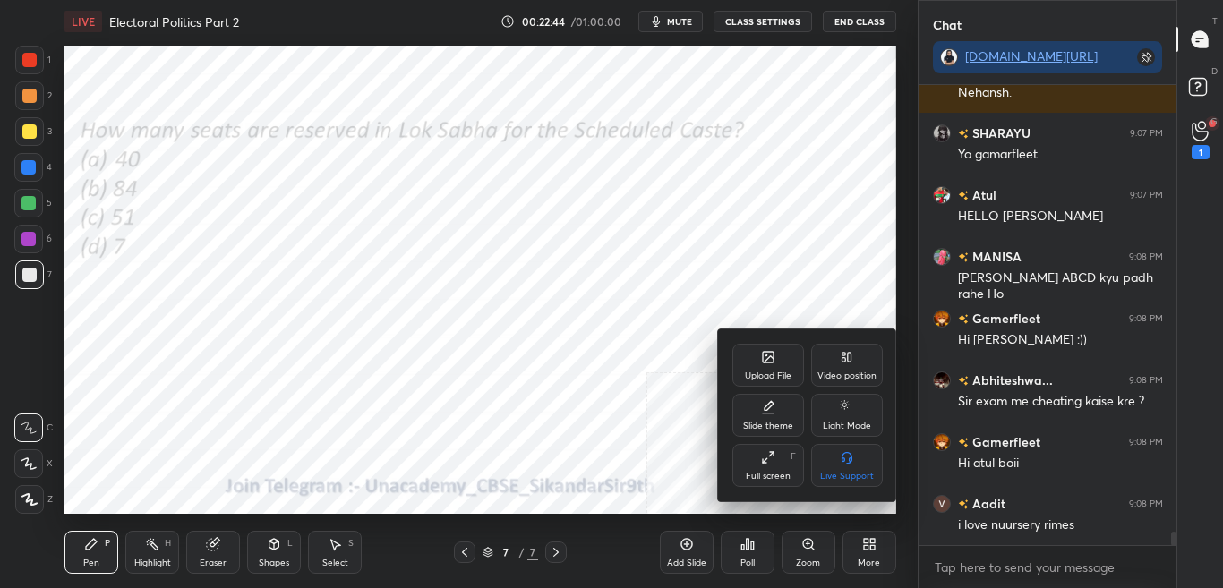
click at [758, 348] on div "Upload File" at bounding box center [769, 365] width 72 height 43
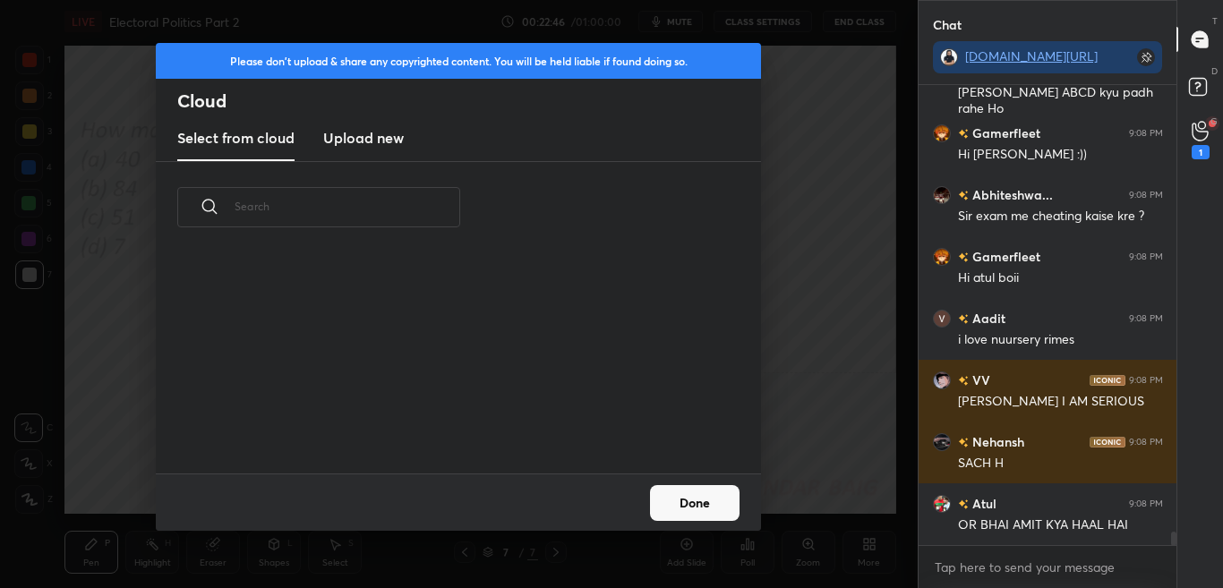
click at [354, 134] on h3 "Upload new" at bounding box center [363, 137] width 81 height 21
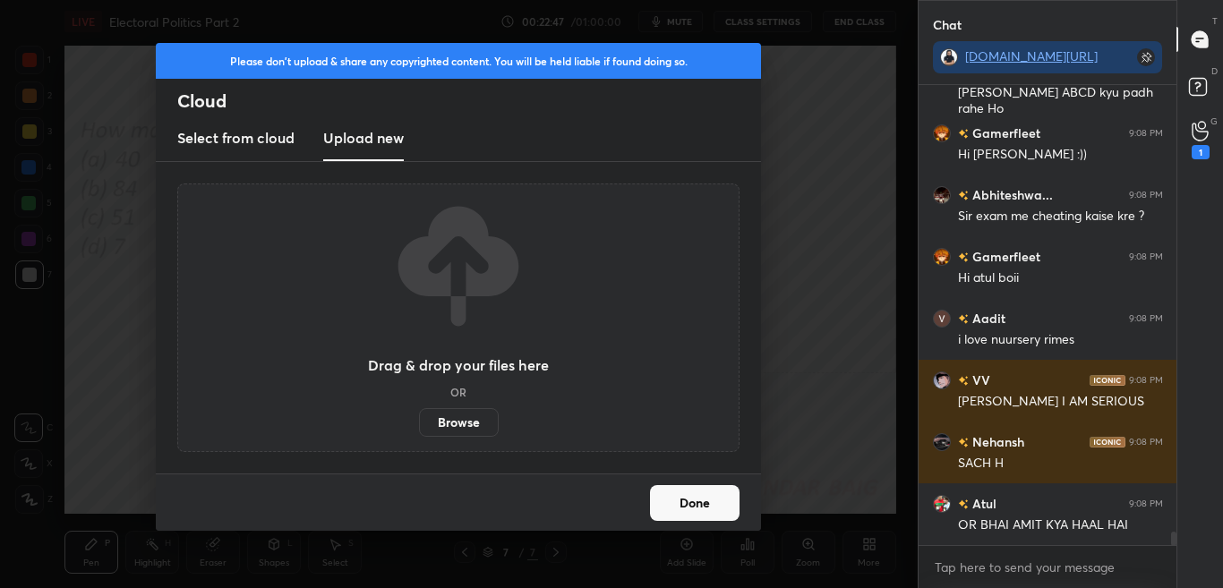
click at [446, 433] on label "Browse" at bounding box center [459, 422] width 80 height 29
click at [419, 433] on input "Browse" at bounding box center [419, 422] width 0 height 29
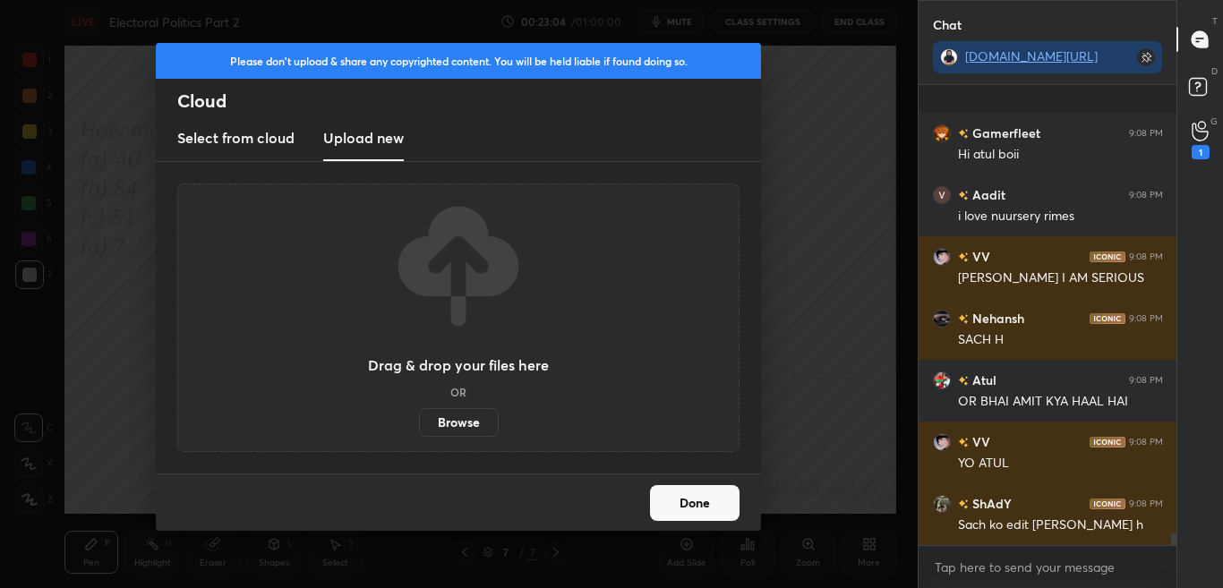
scroll to position [16073, 0]
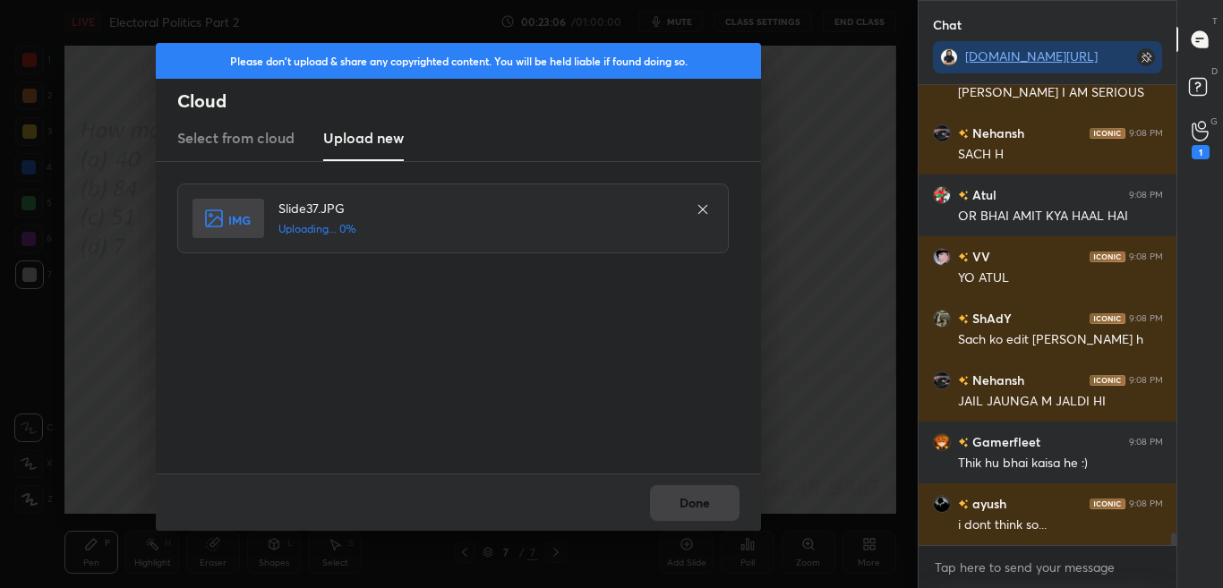
click at [691, 502] on div "Done" at bounding box center [458, 502] width 605 height 57
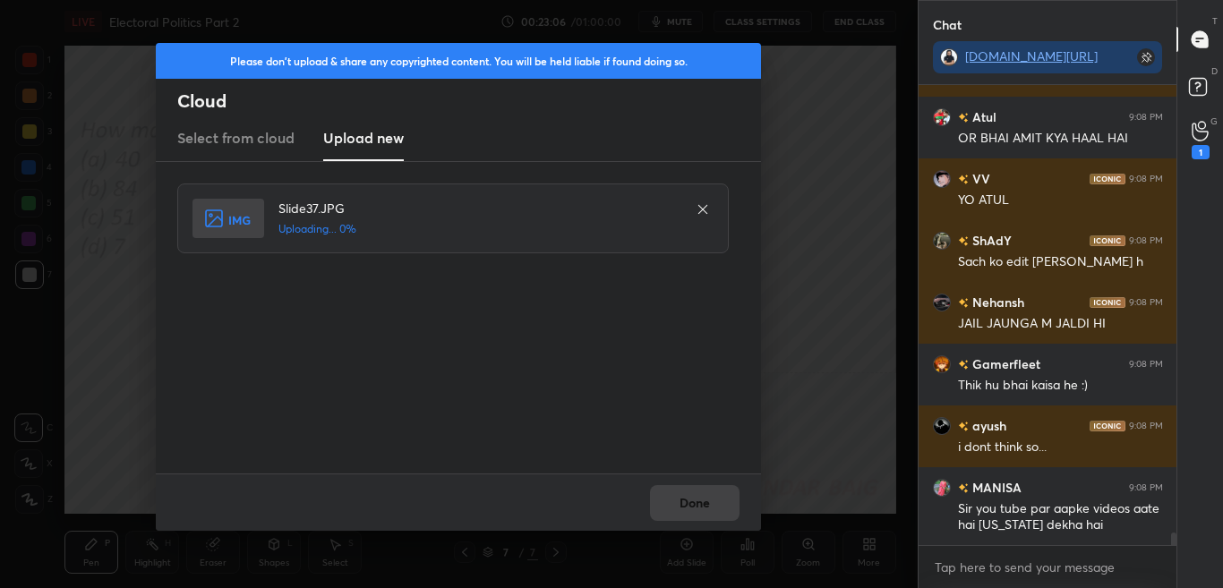
click at [691, 502] on div "Done" at bounding box center [458, 502] width 605 height 57
click at [691, 503] on div "Done" at bounding box center [458, 502] width 605 height 57
click at [691, 509] on div "Done" at bounding box center [458, 502] width 605 height 57
click at [692, 513] on div "Done" at bounding box center [458, 502] width 605 height 57
click at [694, 508] on button "Done" at bounding box center [695, 503] width 90 height 36
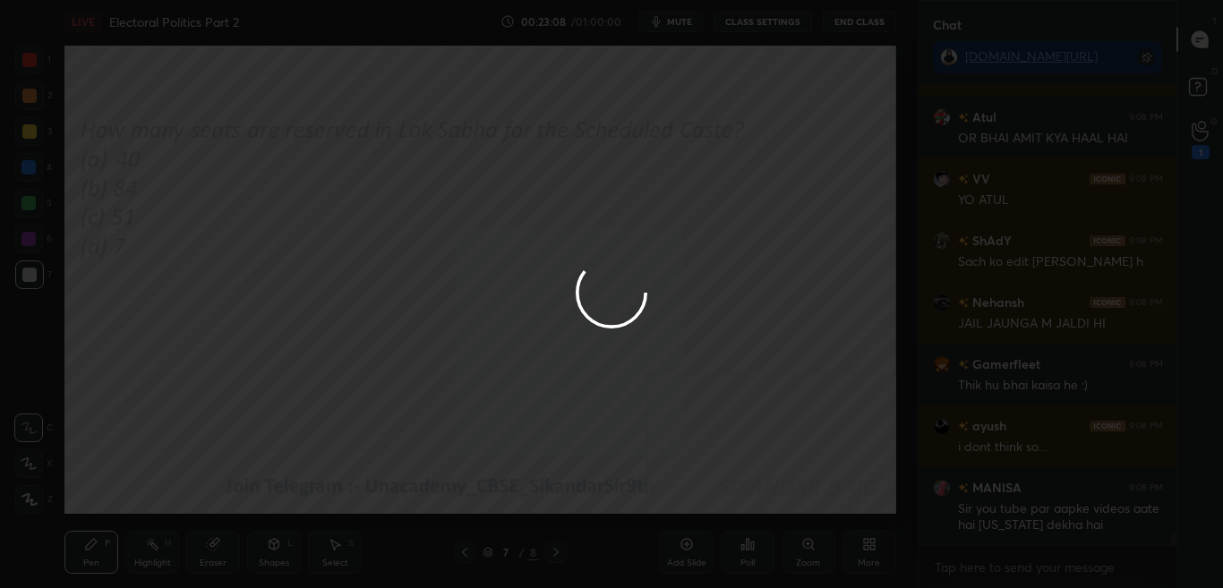
click at [693, 511] on div at bounding box center [611, 294] width 1223 height 588
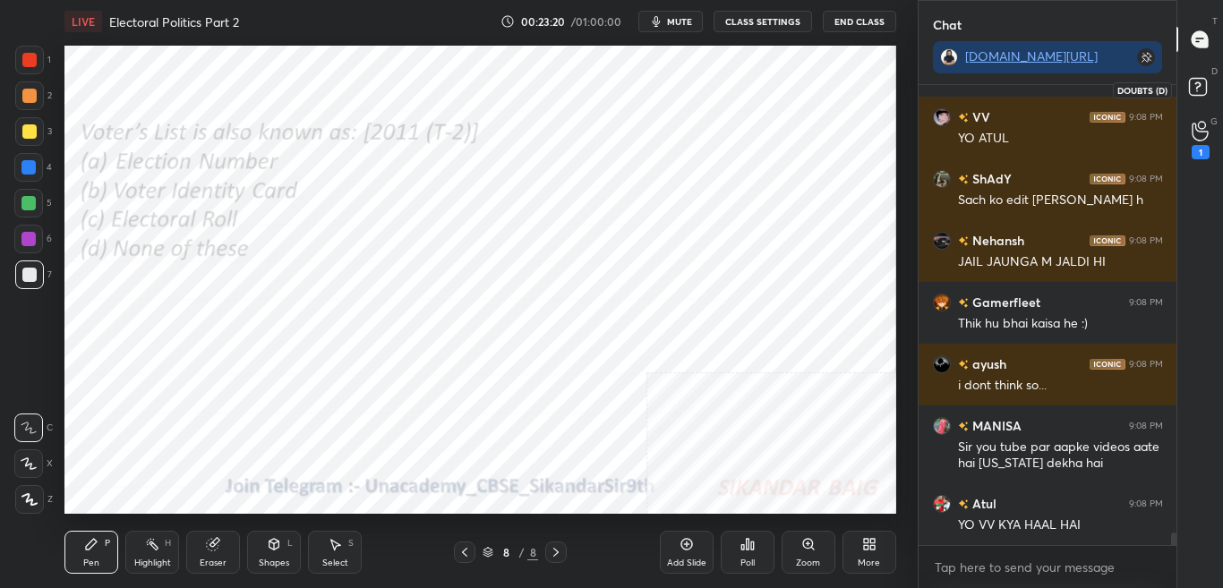
click at [1211, 80] on icon at bounding box center [1201, 89] width 32 height 32
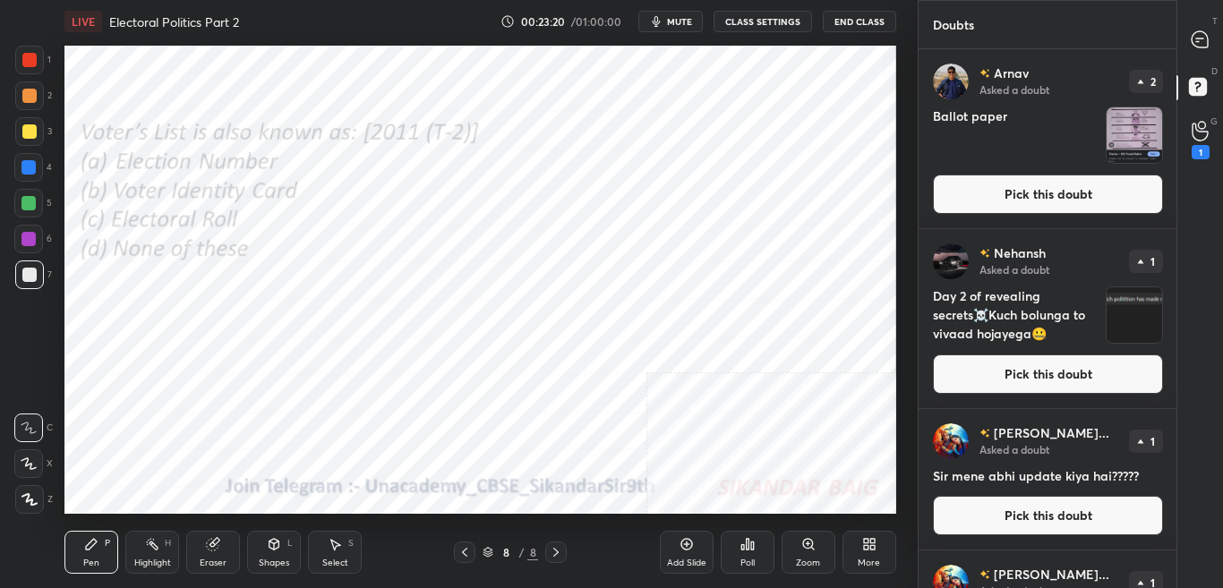
scroll to position [534, 253]
click at [1212, 142] on div "1" at bounding box center [1201, 140] width 36 height 32
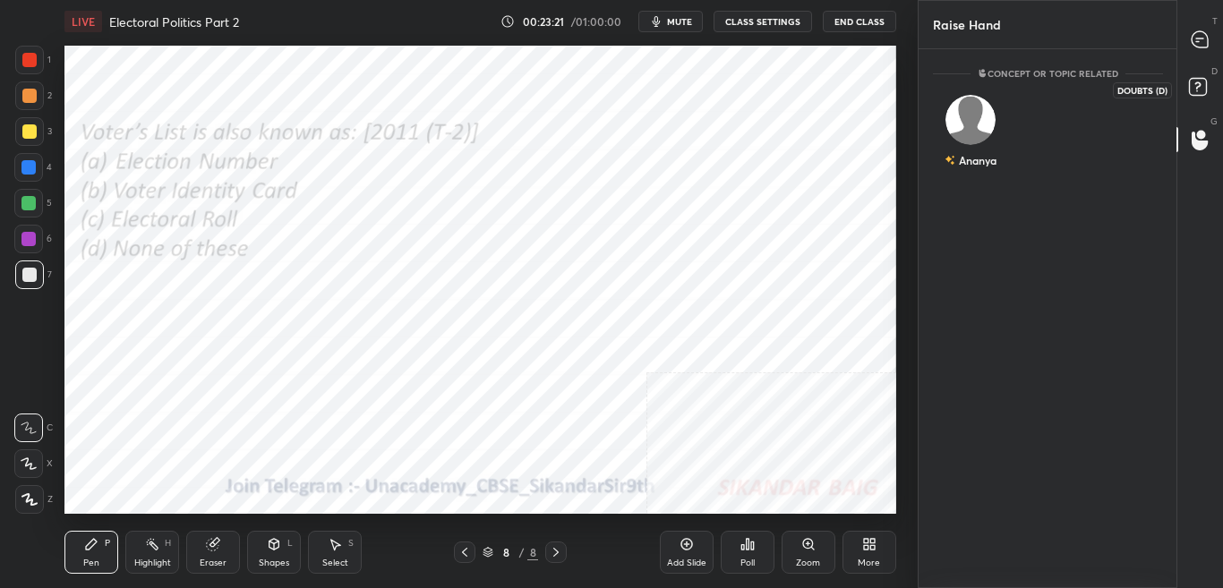
click at [1216, 91] on icon at bounding box center [1201, 89] width 32 height 32
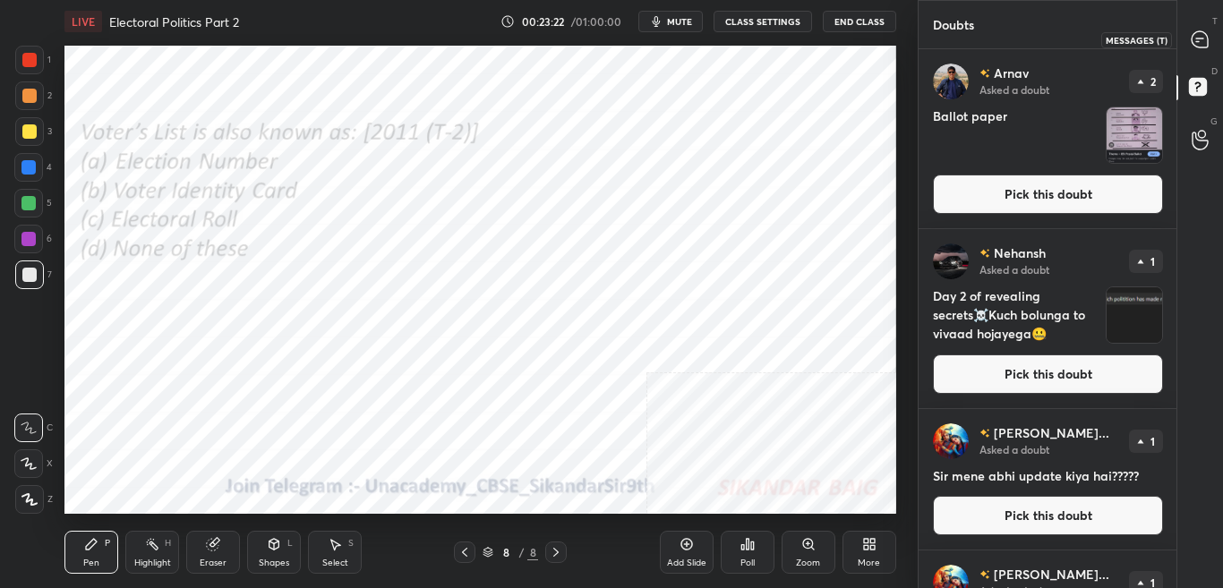
click at [1217, 52] on div at bounding box center [1201, 39] width 36 height 32
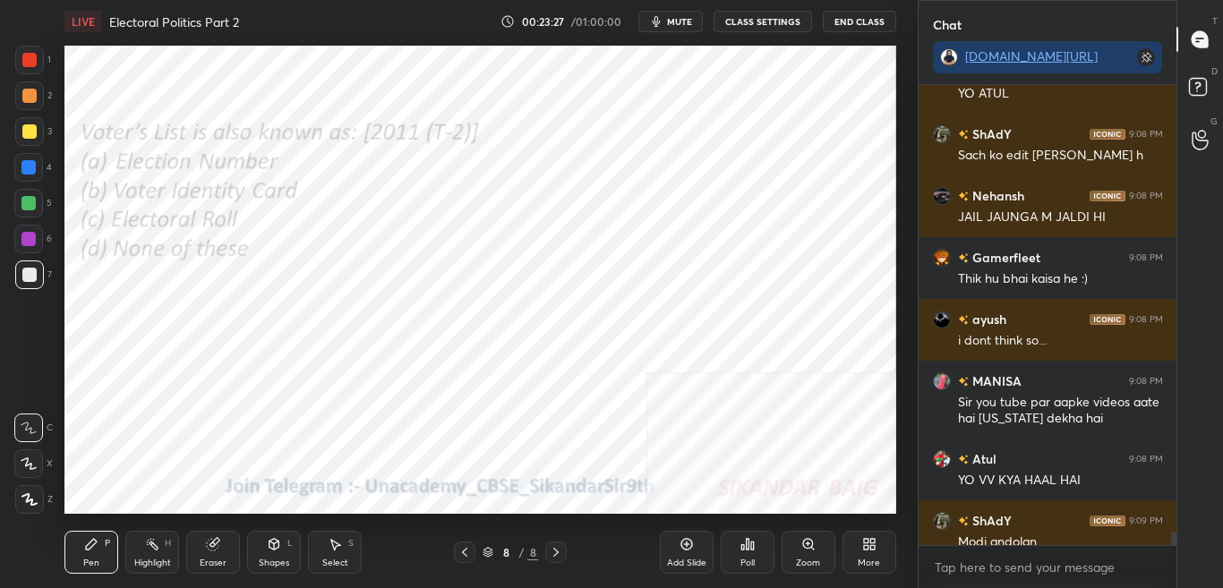
click at [749, 551] on icon at bounding box center [748, 544] width 14 height 14
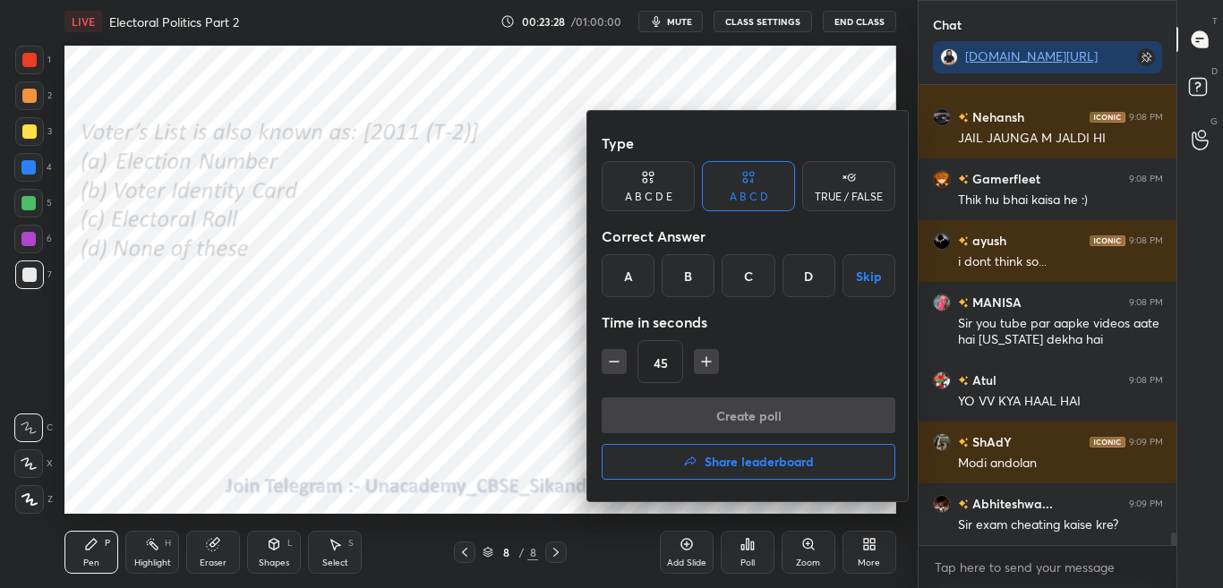
click at [755, 279] on div "C" at bounding box center [748, 275] width 53 height 43
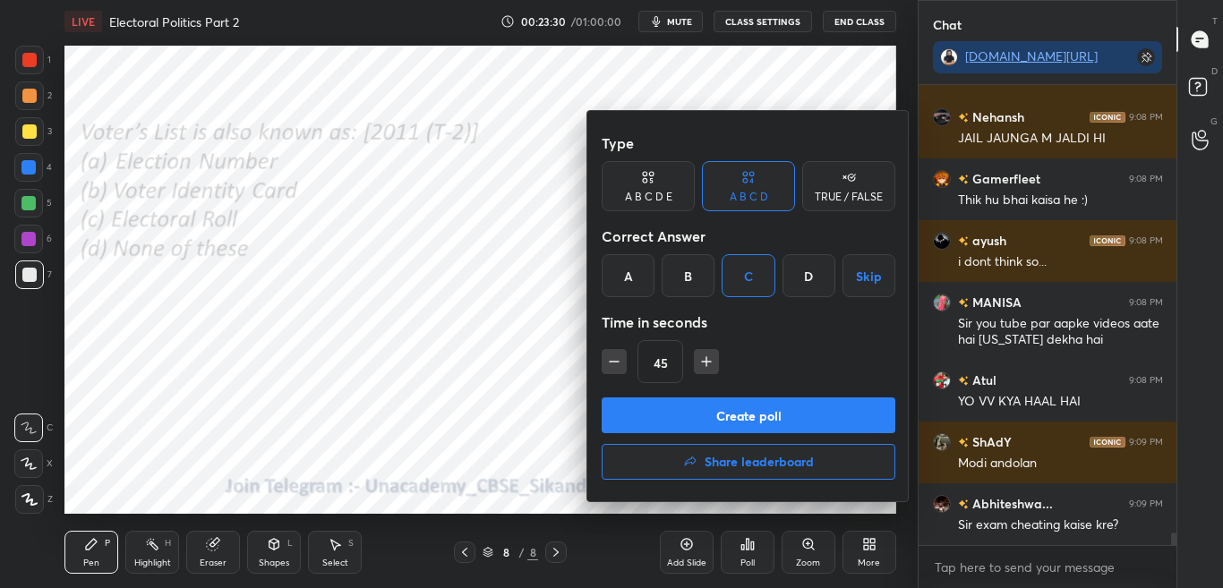
click at [770, 414] on button "Create poll" at bounding box center [749, 416] width 294 height 36
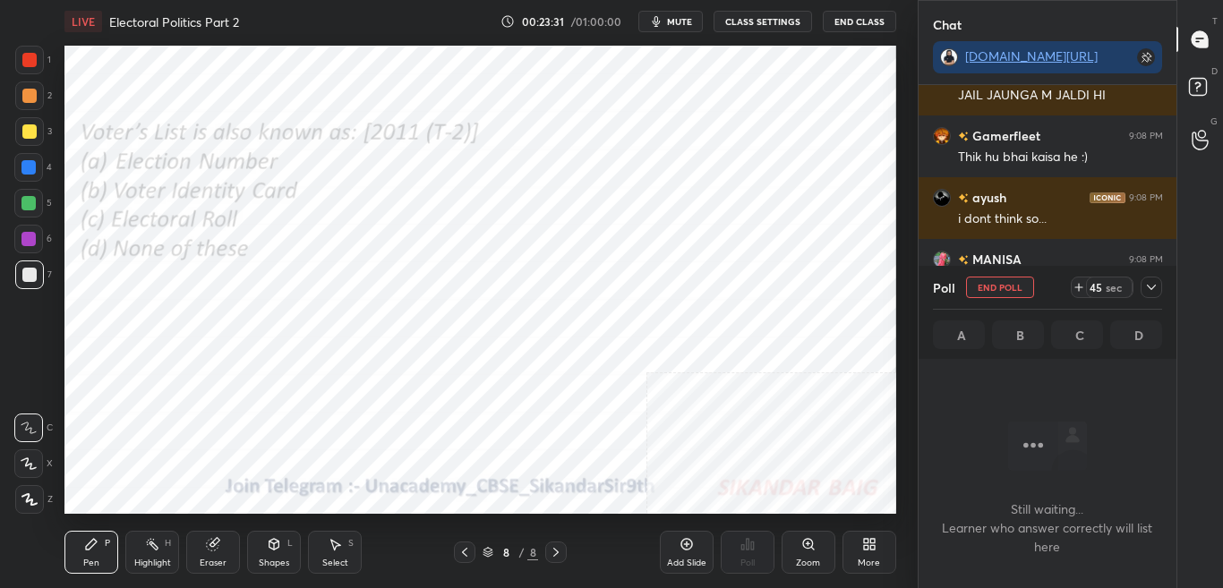
click at [1155, 285] on icon at bounding box center [1152, 287] width 14 height 14
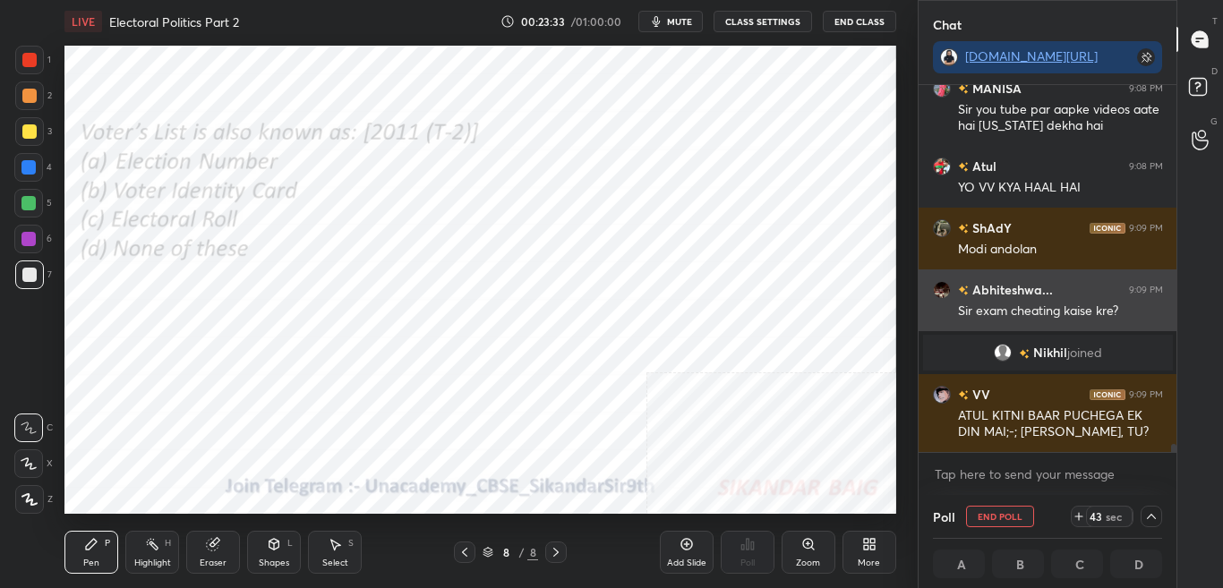
click at [1093, 312] on div "Sir exam cheating kaise kre?" at bounding box center [1060, 312] width 205 height 18
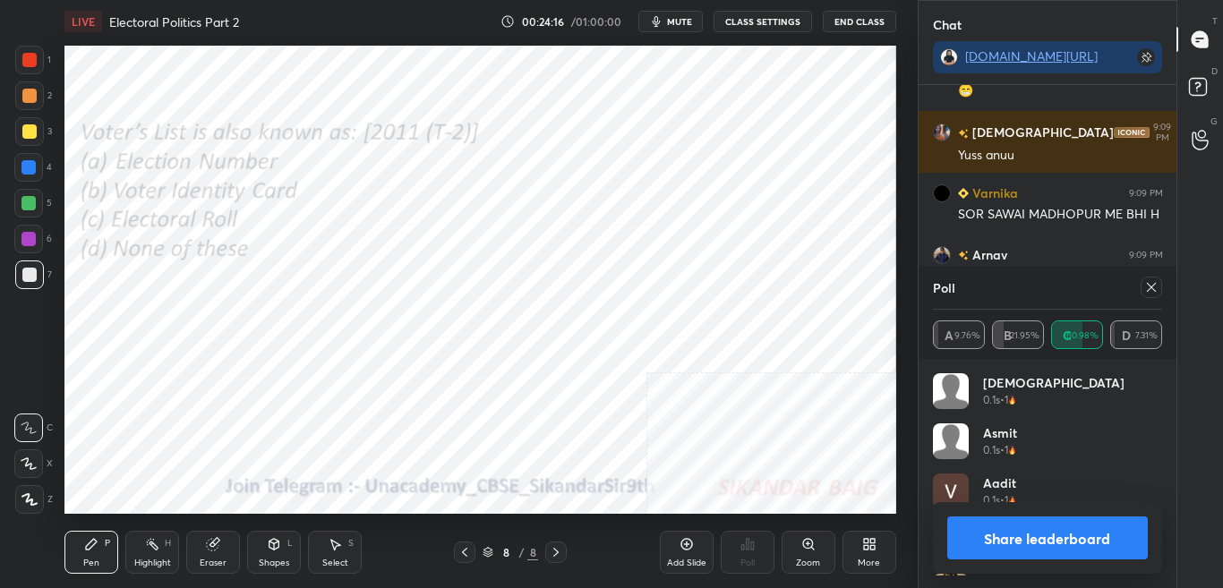
scroll to position [6, 6]
click at [1103, 547] on button "Share leaderboard" at bounding box center [1049, 538] width 202 height 43
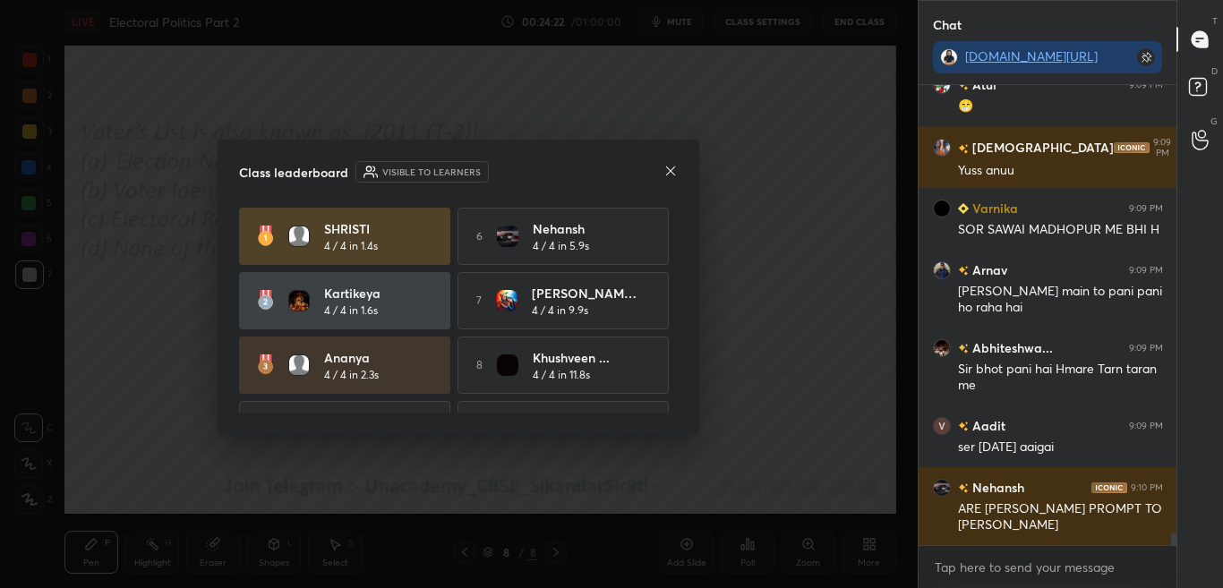
click at [685, 168] on div "Class leaderboard Visible to learners SHRISTI 4 / 4 in 1.4s 6 Nehansh 4 / 4 in …" at bounding box center [459, 287] width 482 height 295
click at [679, 171] on div "Class leaderboard Visible to learners SHRISTI 4 / 4 in 1.4s 6 Nehansh 4 / 4 in …" at bounding box center [459, 287] width 482 height 295
click at [669, 172] on icon at bounding box center [671, 171] width 14 height 14
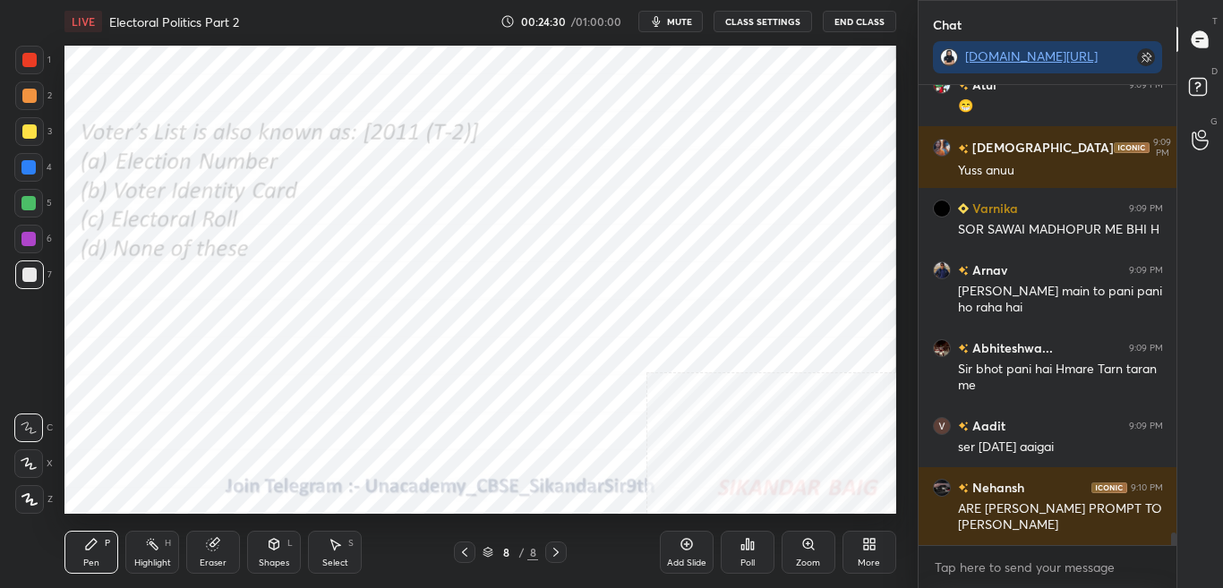
scroll to position [16310, 0]
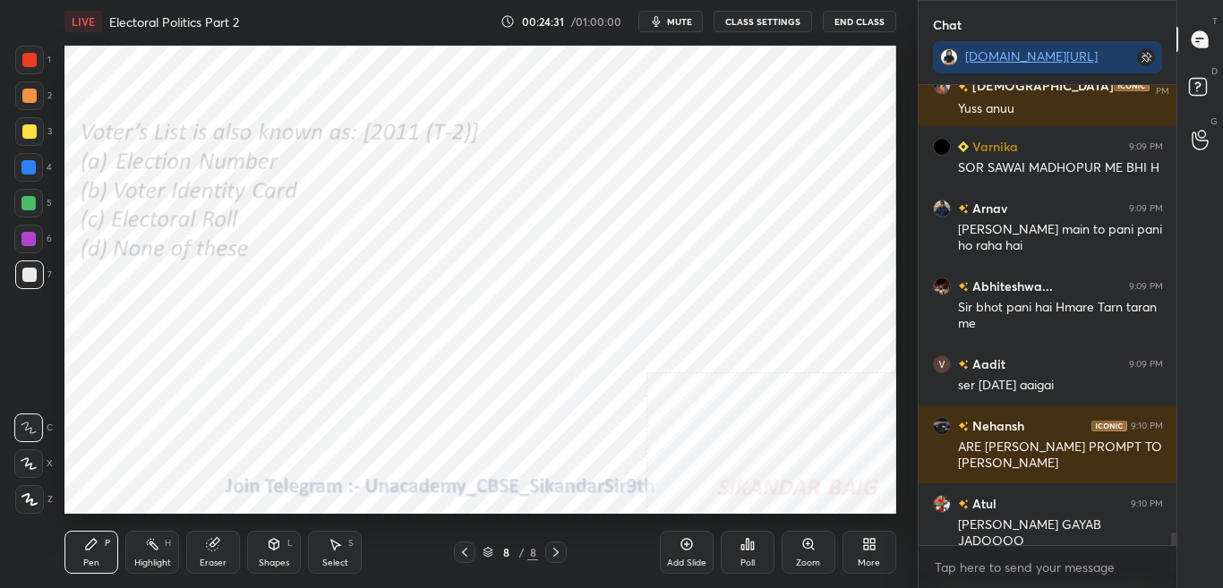
click at [881, 548] on div "More" at bounding box center [870, 552] width 54 height 43
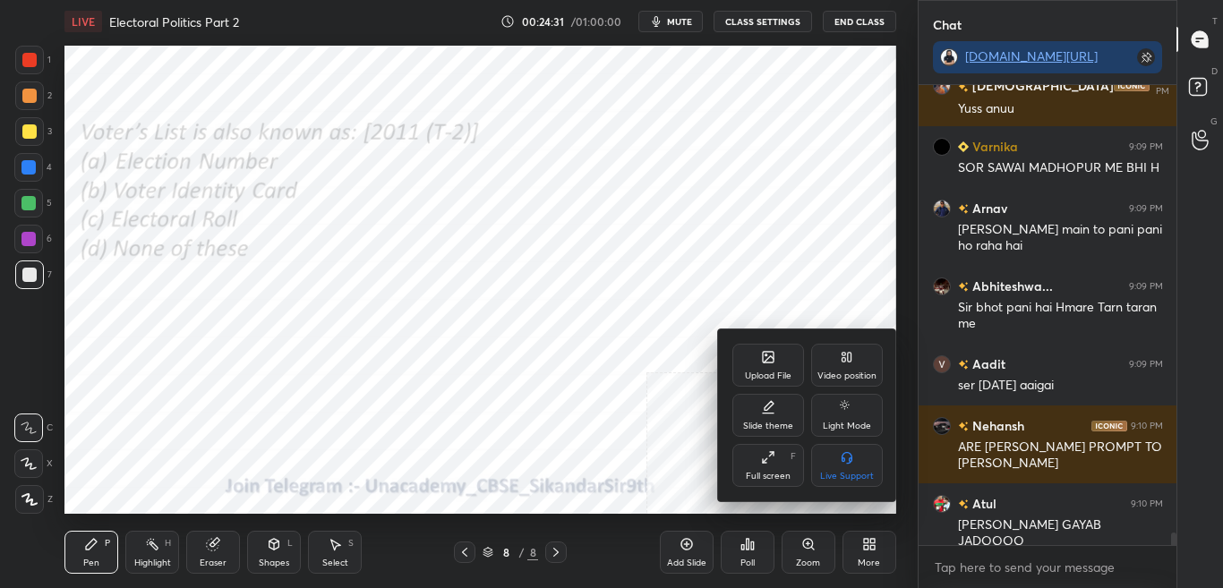
click at [758, 352] on div "Upload File" at bounding box center [769, 365] width 72 height 43
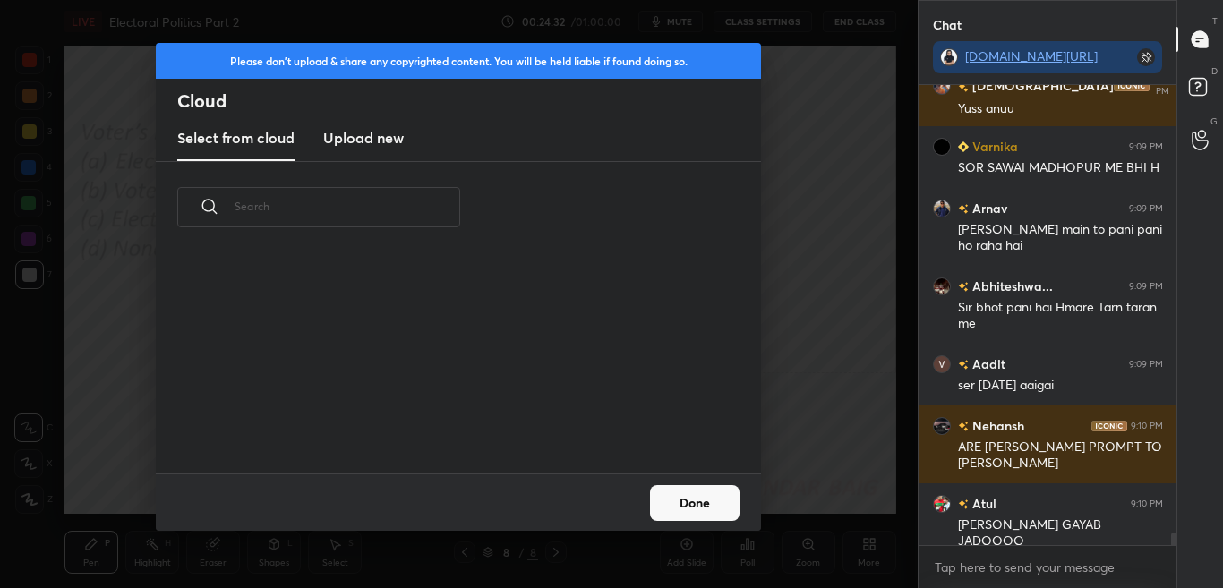
scroll to position [220, 575]
click at [373, 137] on h3 "Upload new" at bounding box center [363, 137] width 81 height 21
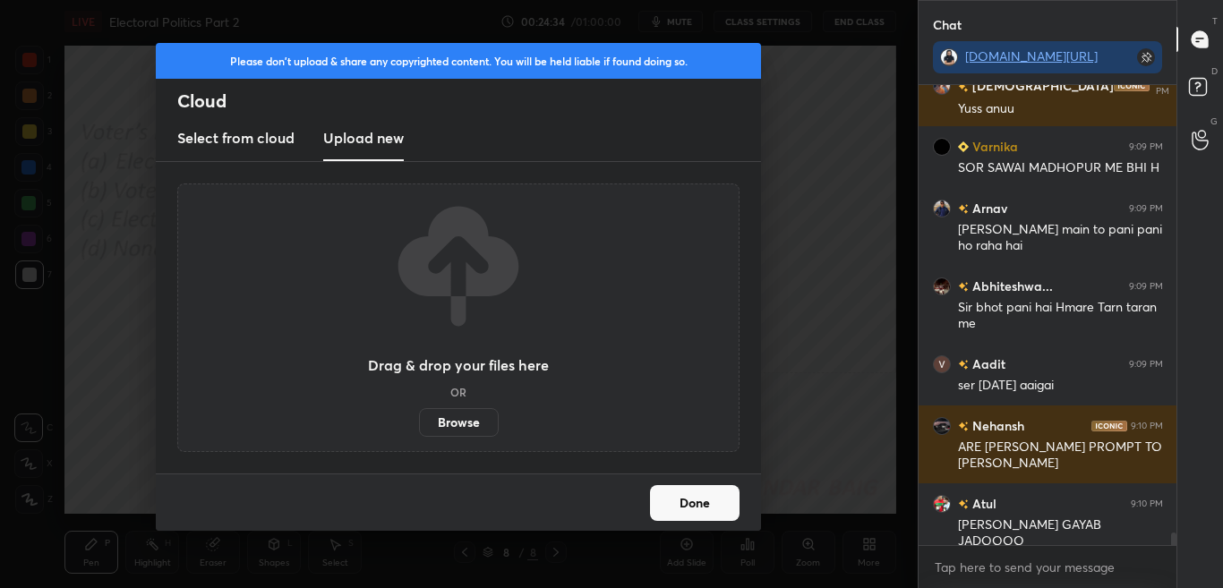
click at [482, 430] on label "Browse" at bounding box center [459, 422] width 80 height 29
click at [419, 430] on input "Browse" at bounding box center [419, 422] width 0 height 29
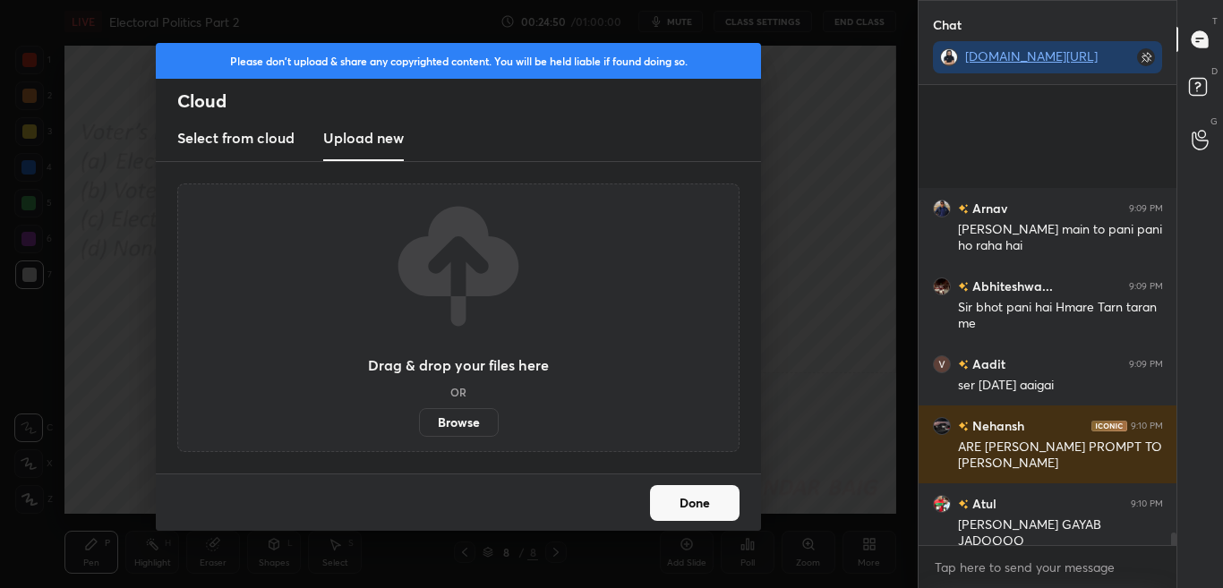
scroll to position [16495, 0]
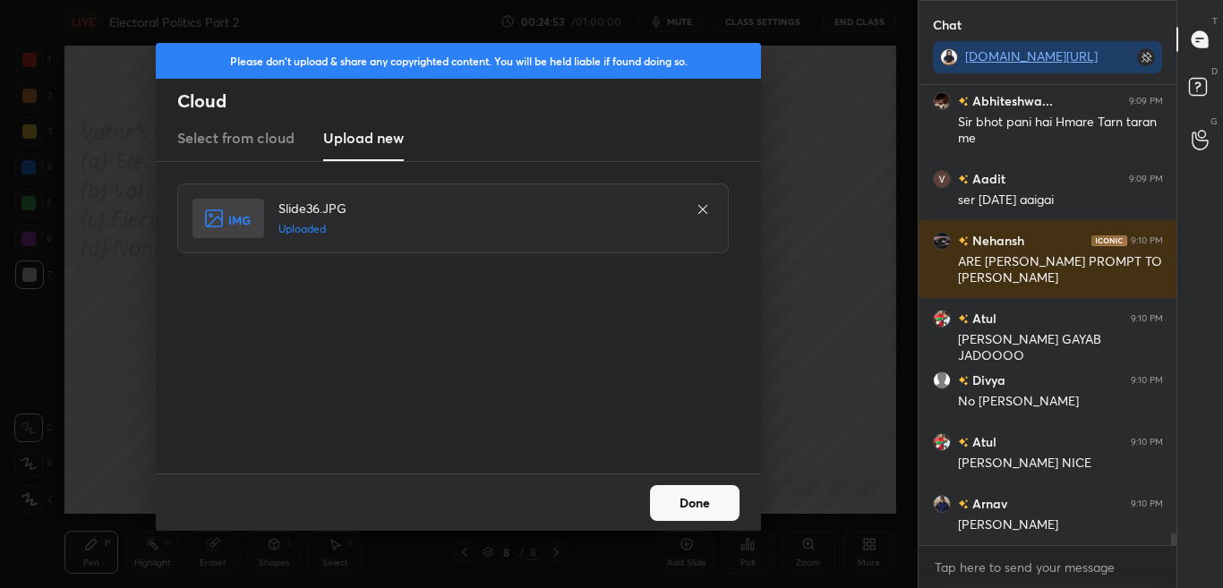
click at [676, 507] on button "Done" at bounding box center [695, 503] width 90 height 36
click at [678, 507] on button "Done" at bounding box center [695, 503] width 90 height 36
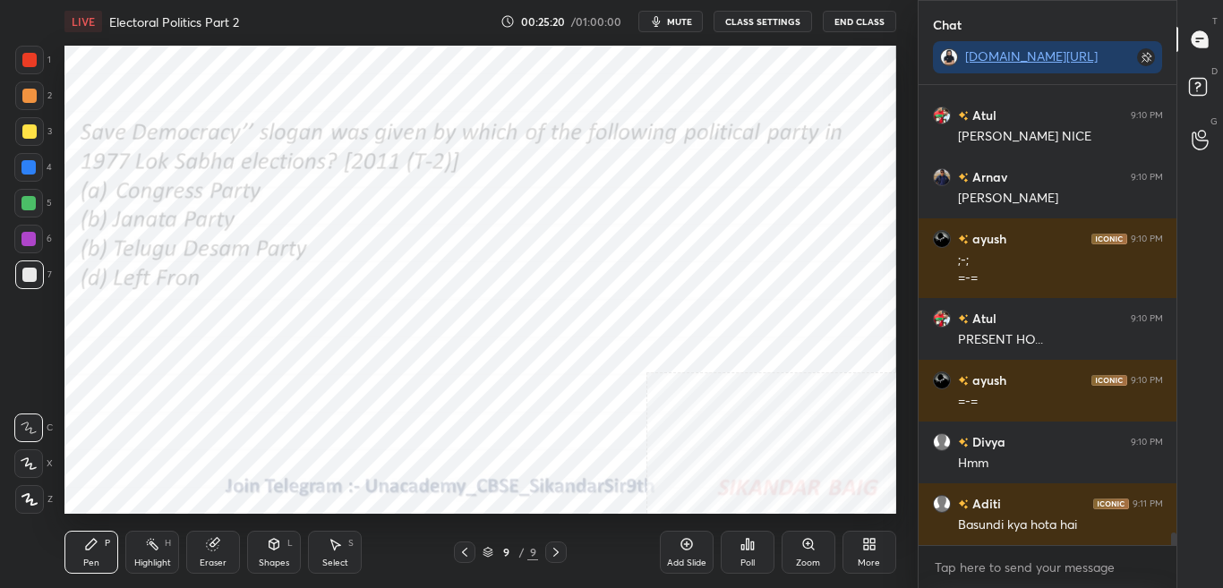
scroll to position [16884, 0]
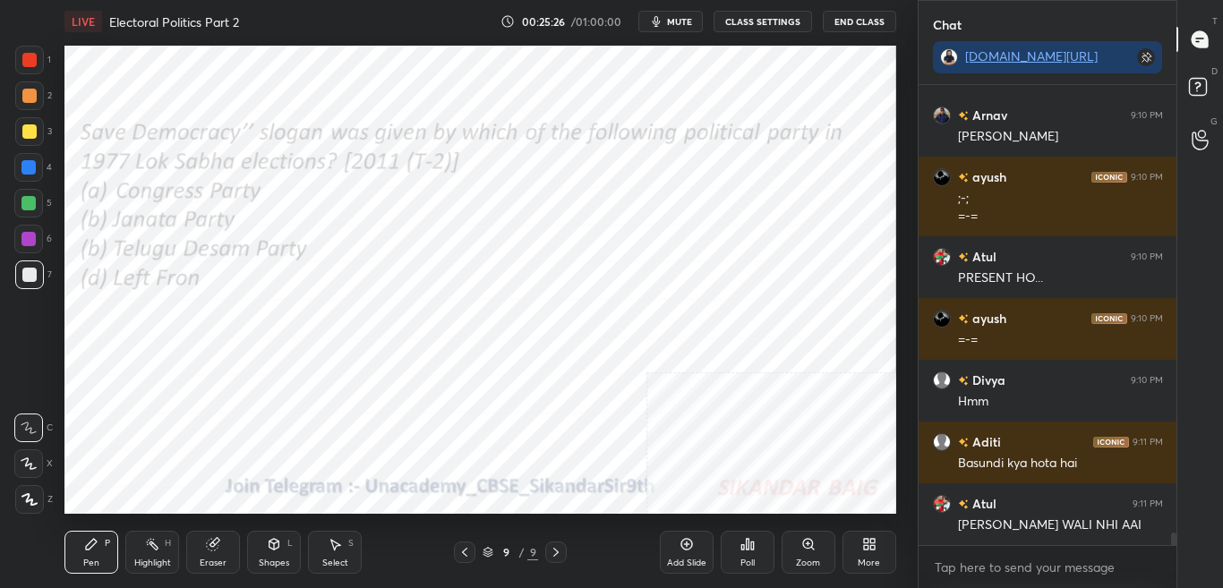
click at [750, 564] on div "Poll" at bounding box center [748, 563] width 14 height 9
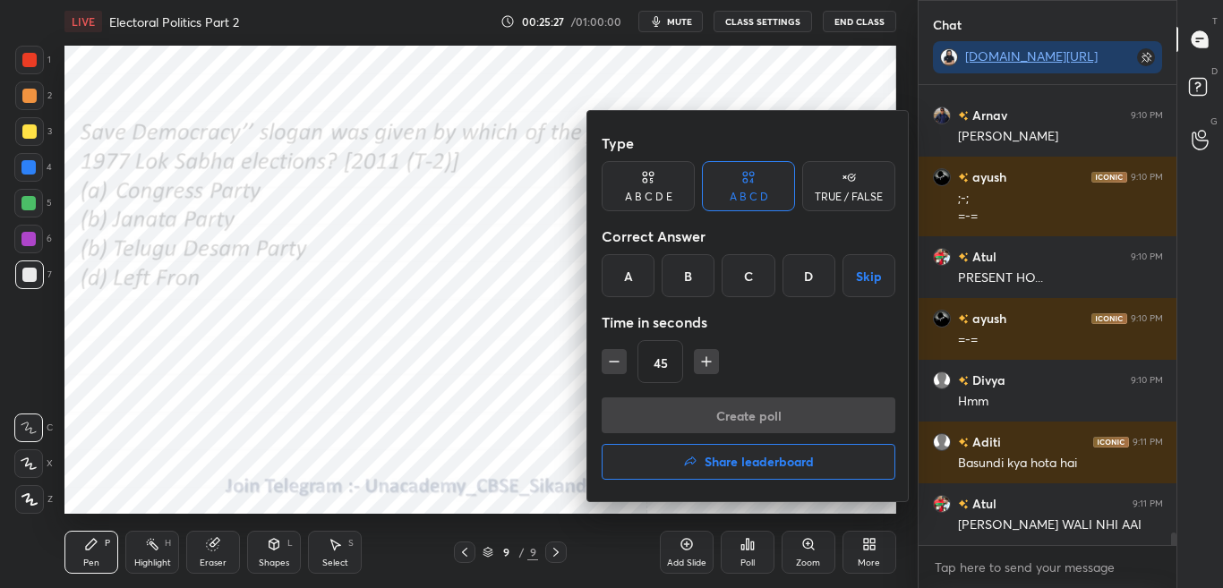
click at [748, 563] on div at bounding box center [611, 294] width 1223 height 588
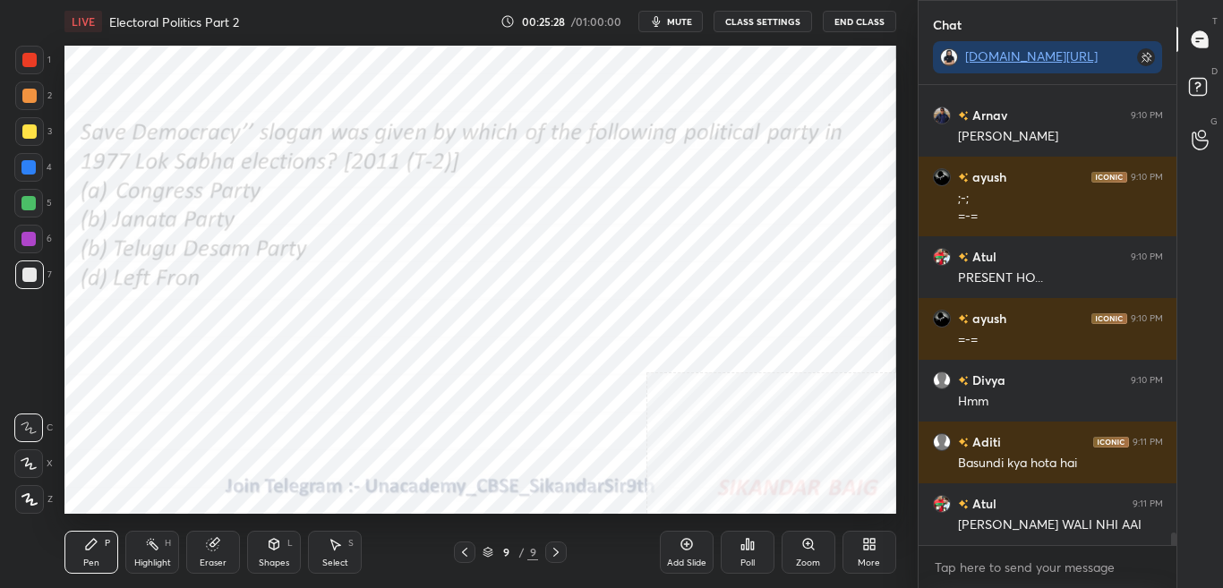
click at [749, 555] on div "Poll" at bounding box center [748, 552] width 54 height 43
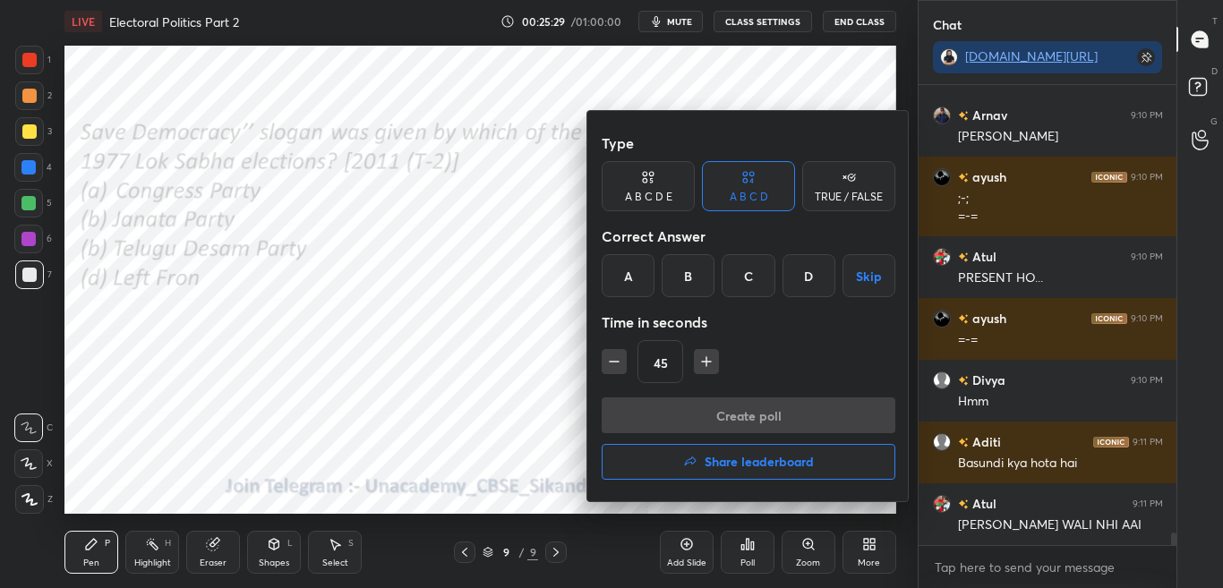
click at [747, 551] on div at bounding box center [611, 294] width 1223 height 588
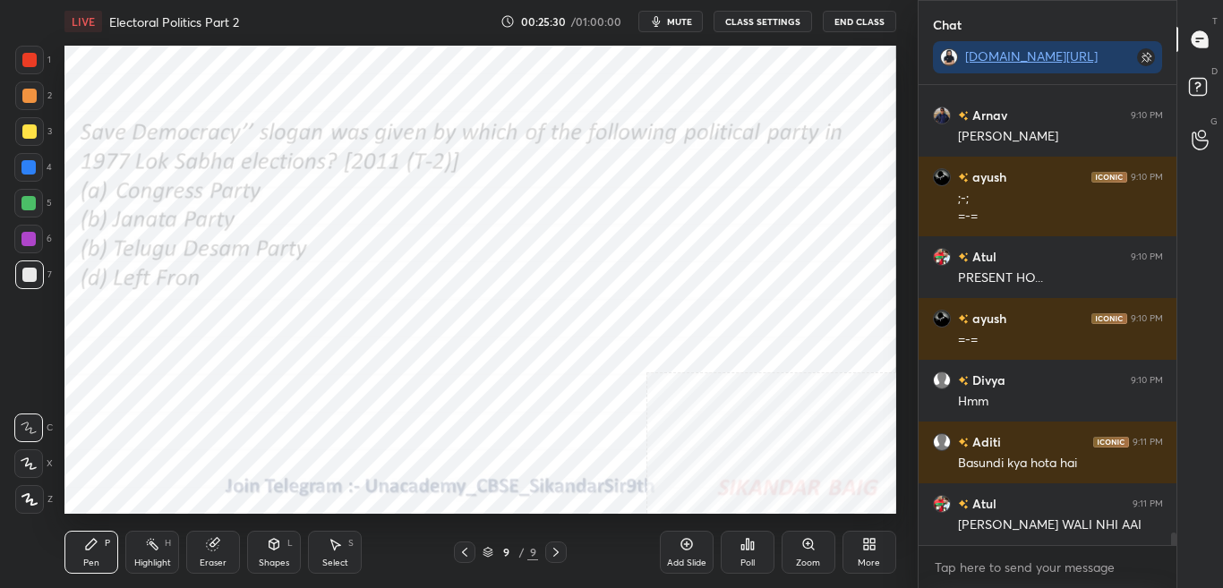
click at [741, 561] on div "Poll" at bounding box center [748, 563] width 14 height 9
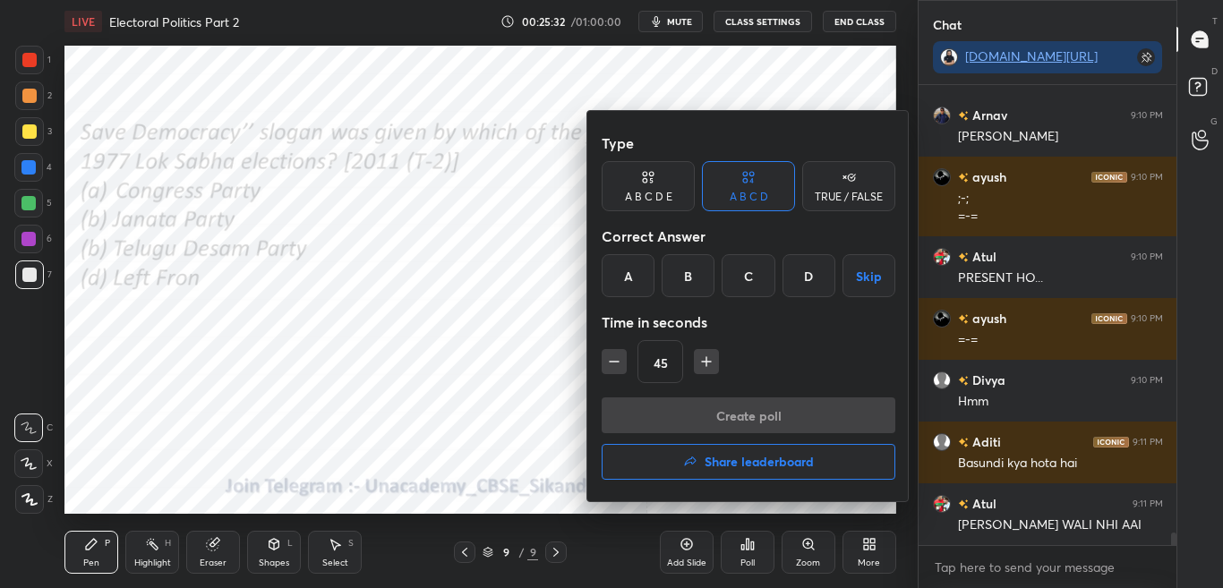
click at [521, 414] on div at bounding box center [611, 294] width 1223 height 588
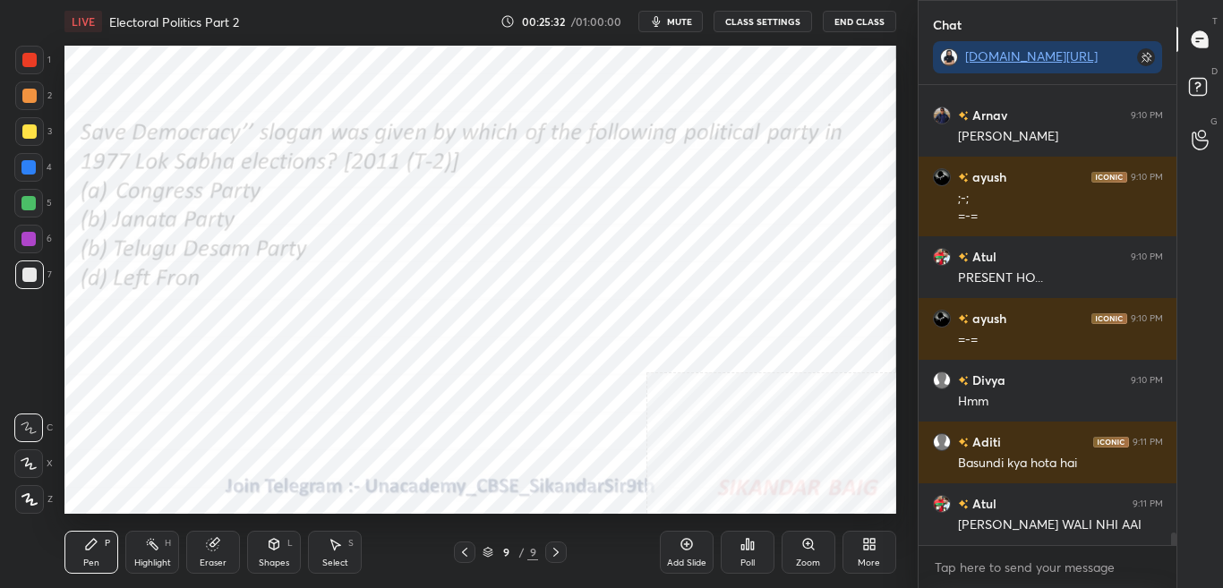
click at [562, 547] on icon at bounding box center [556, 552] width 14 height 14
click at [745, 555] on div "Poll" at bounding box center [748, 552] width 54 height 43
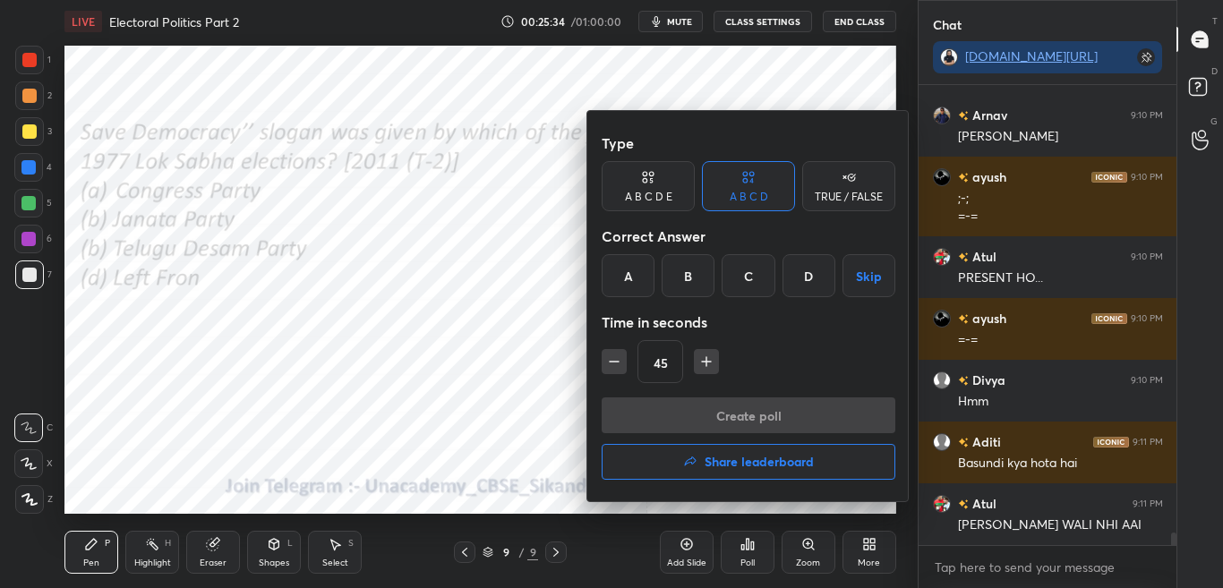
click at [686, 281] on div "B" at bounding box center [688, 275] width 53 height 43
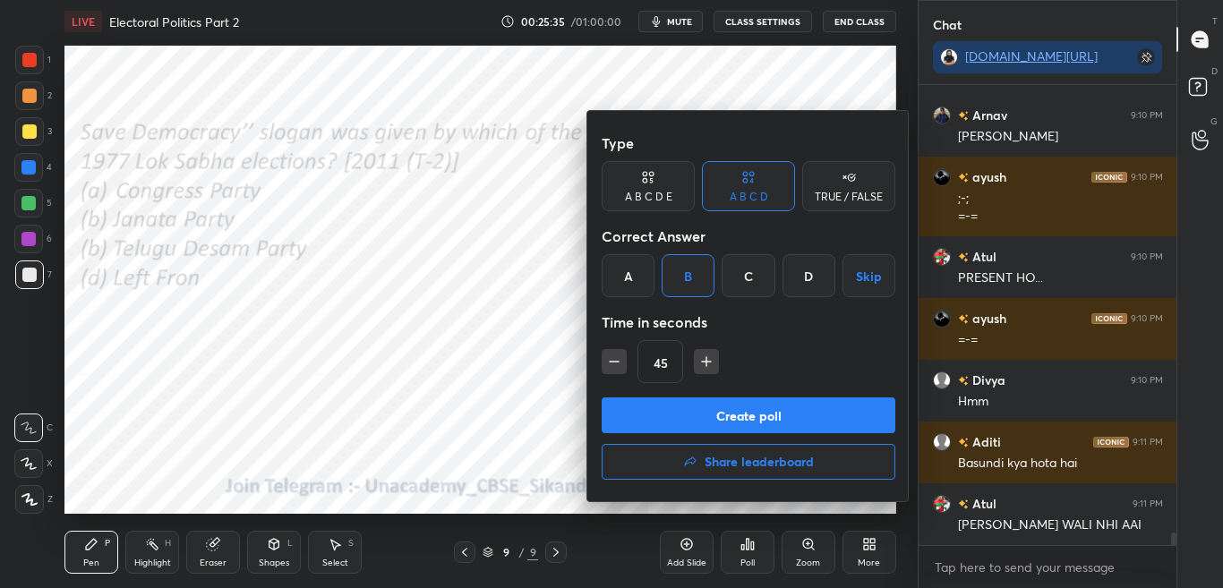
click at [691, 404] on button "Create poll" at bounding box center [749, 416] width 294 height 36
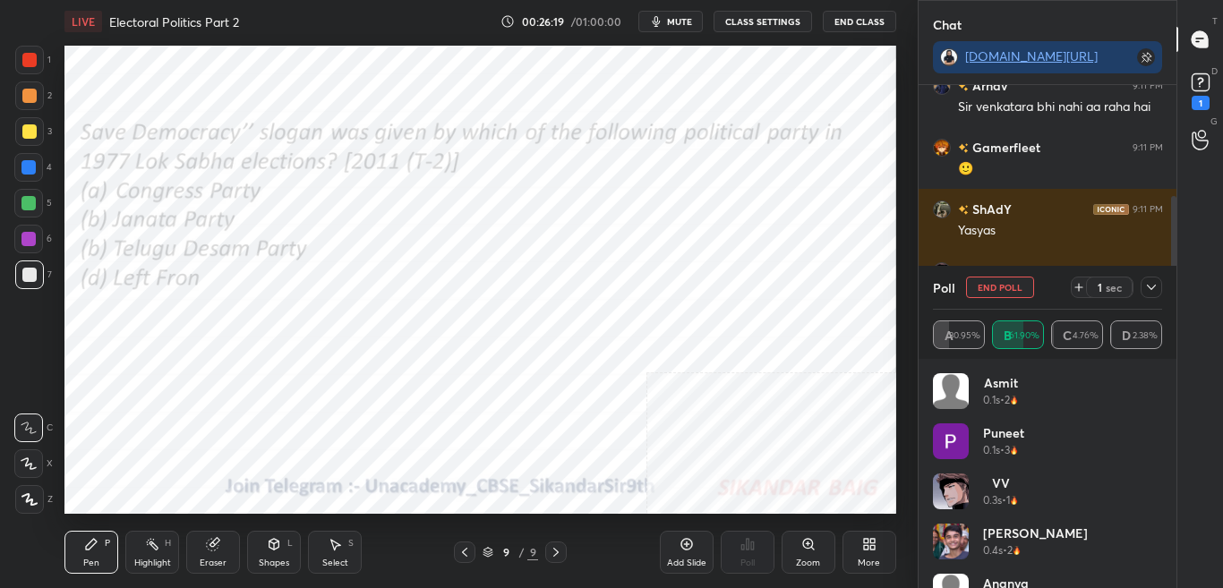
scroll to position [159, 0]
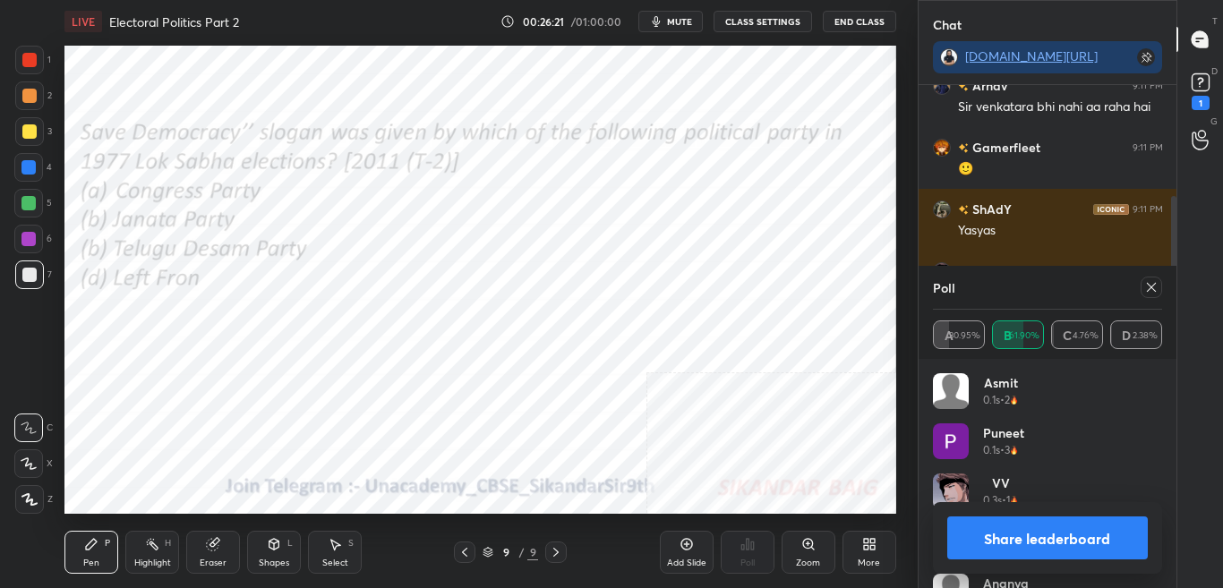
click at [1154, 288] on icon at bounding box center [1152, 287] width 14 height 14
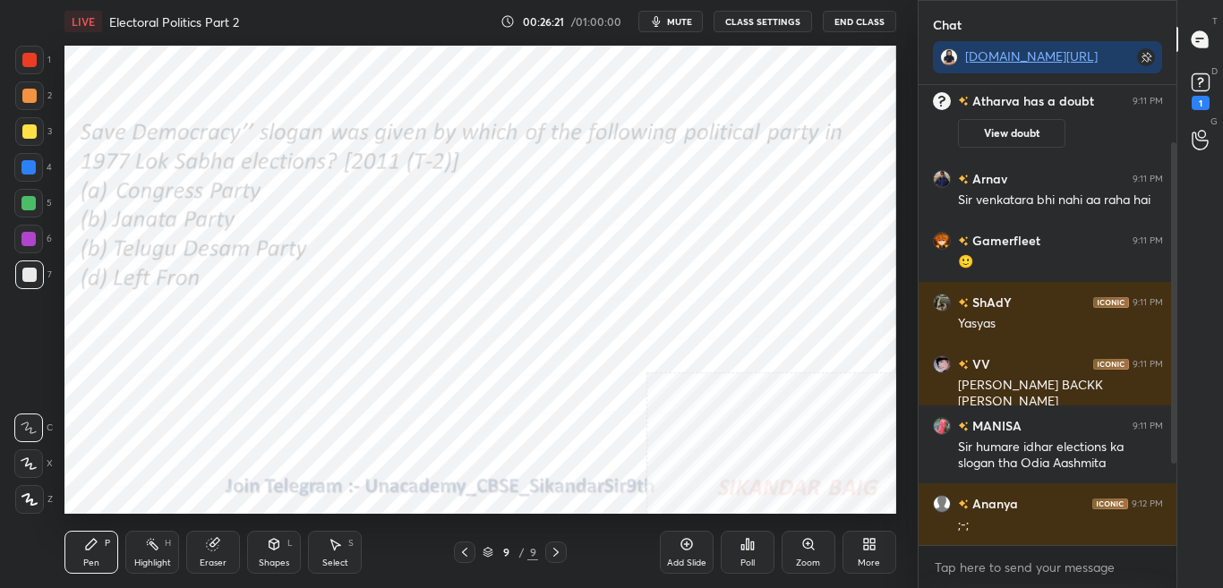
scroll to position [65, 0]
click at [741, 562] on div "Poll" at bounding box center [748, 563] width 14 height 9
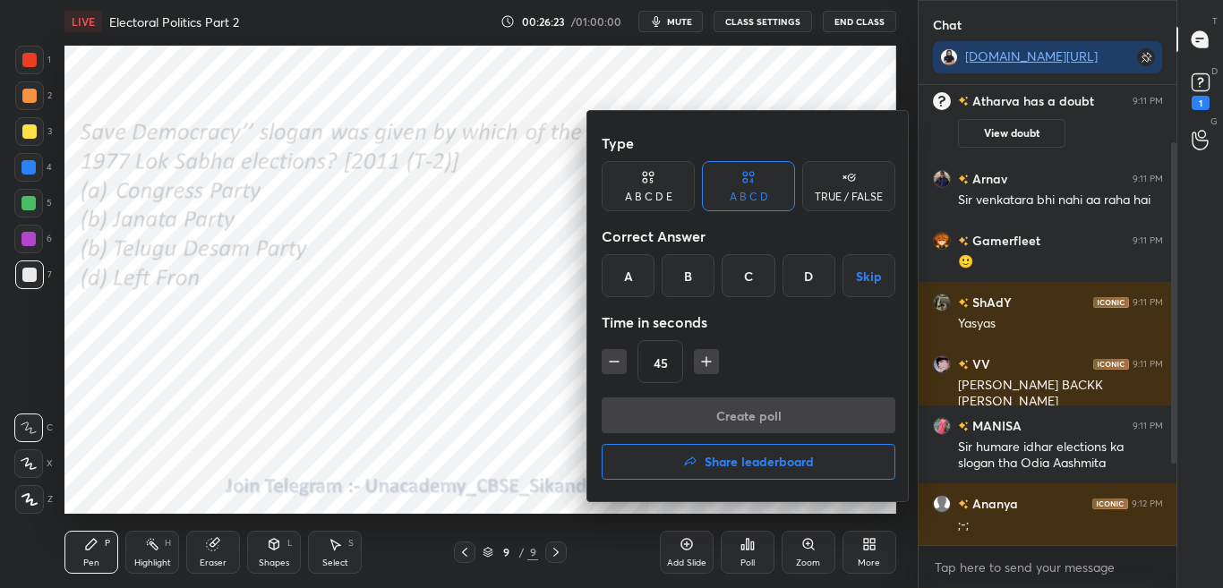
click at [751, 465] on h4 "Share leaderboard" at bounding box center [759, 462] width 109 height 13
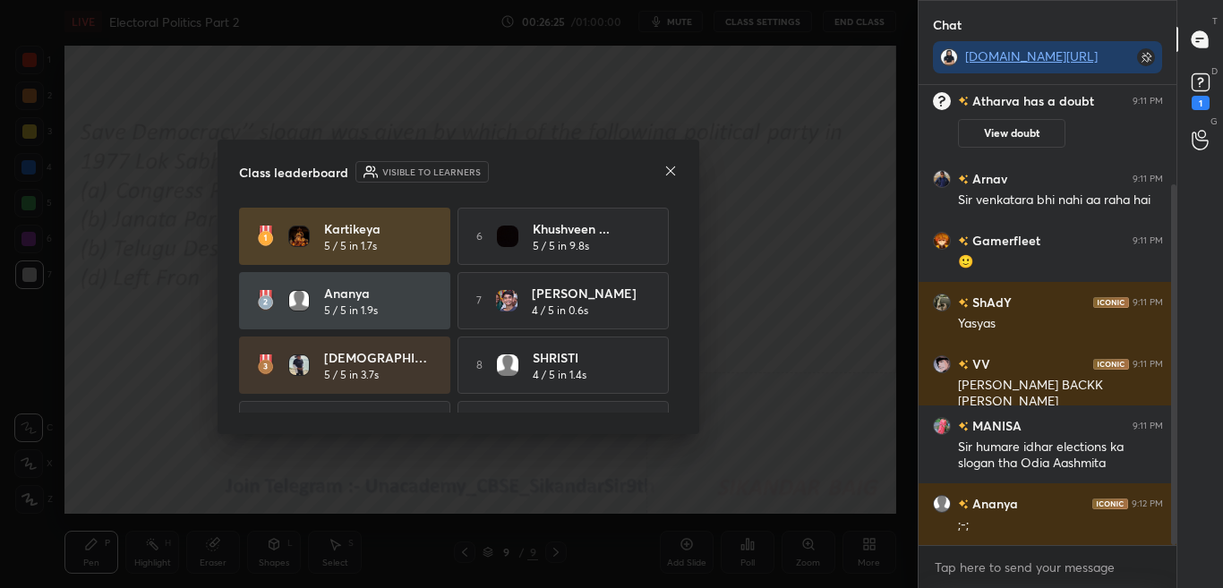
scroll to position [127, 0]
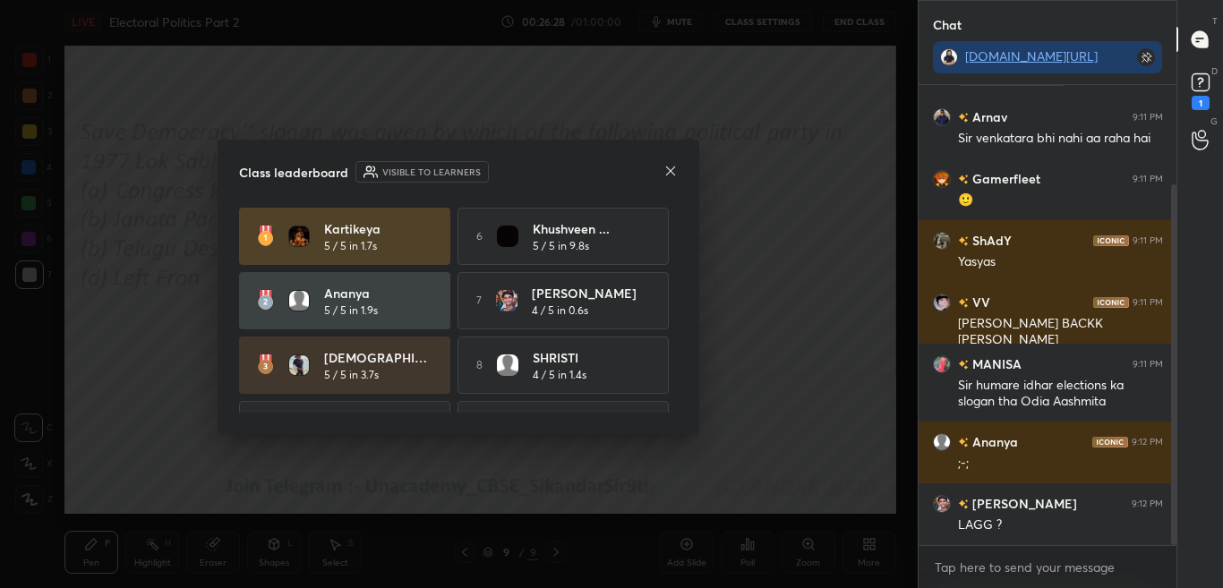
drag, startPoint x: 671, startPoint y: 274, endPoint x: 668, endPoint y: 310, distance: 35.9
click at [668, 310] on div "Kartikeya 5 / 5 in 1.7s 6 khushveen ... 5 / 5 in 9.8s Ananya 5 / 5 in 1.9s 7 Mo…" at bounding box center [458, 365] width 439 height 315
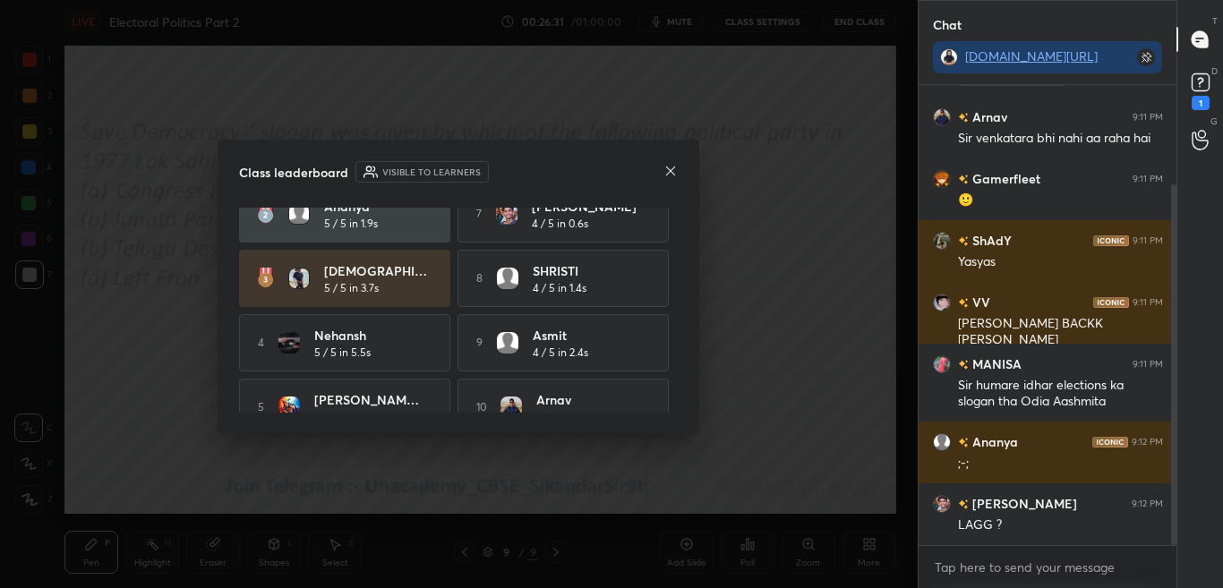
scroll to position [116, 0]
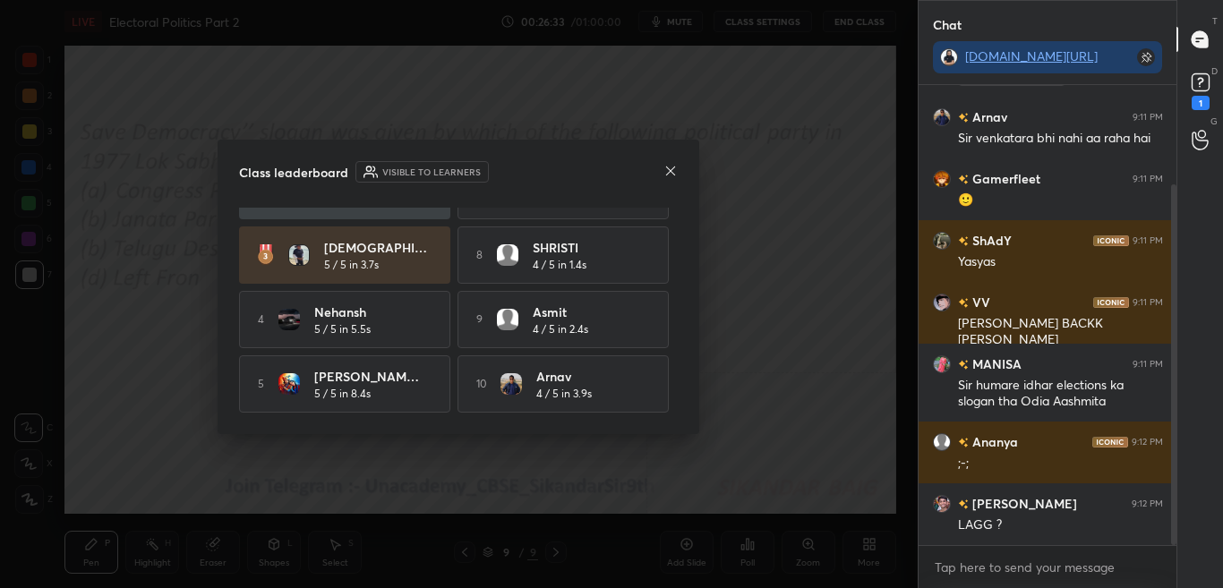
click at [673, 172] on icon at bounding box center [670, 171] width 9 height 9
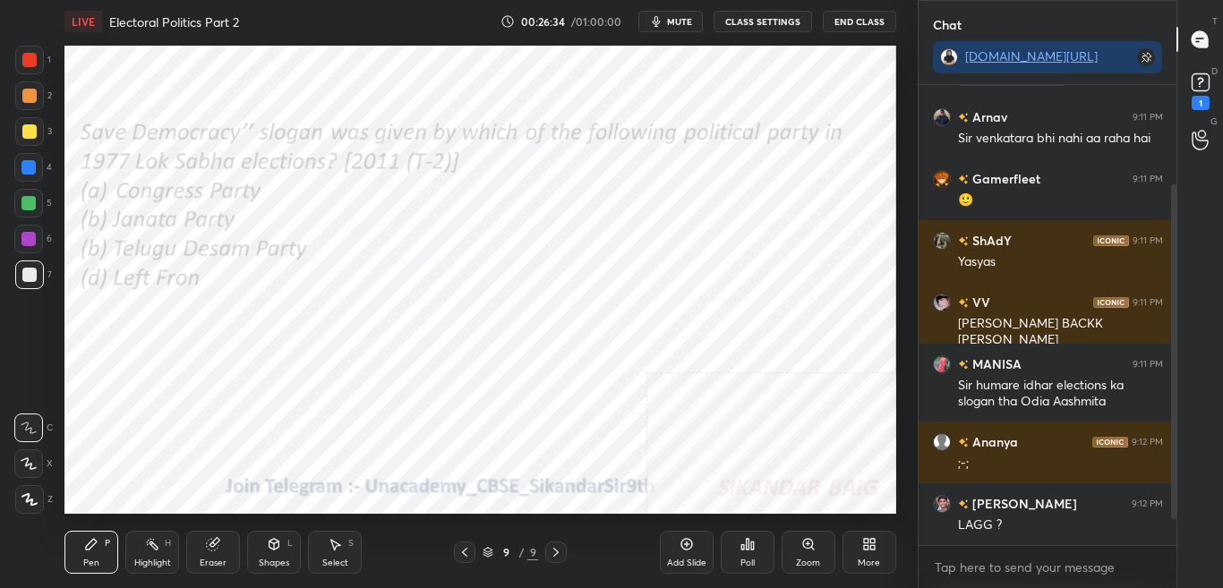
scroll to position [189, 0]
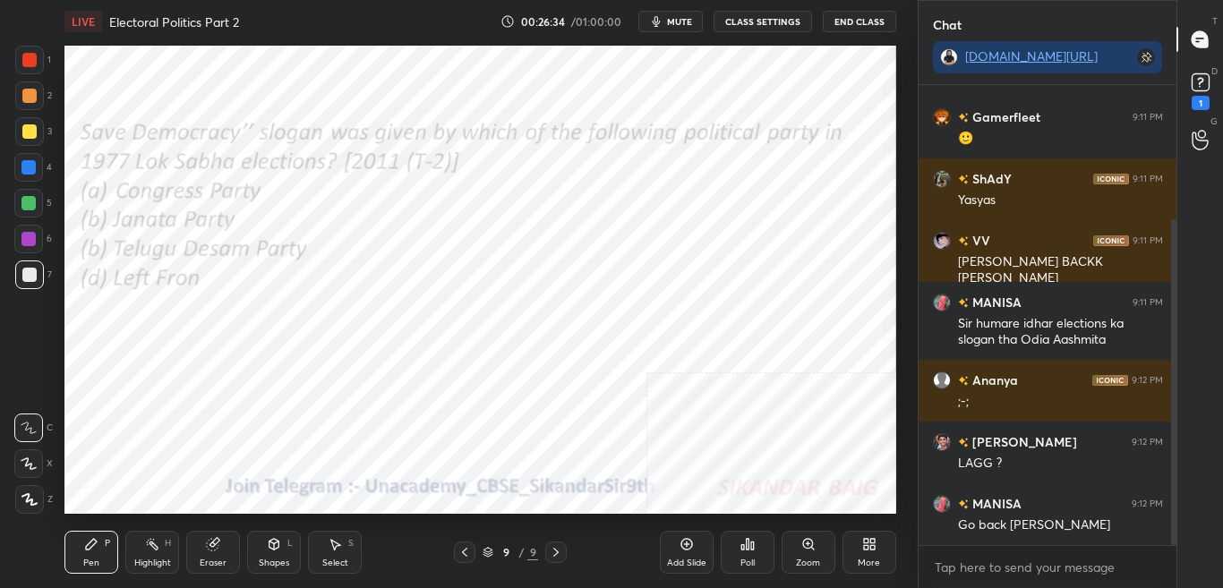
click at [1223, 90] on div "D Doubts (D) 1" at bounding box center [1201, 89] width 46 height 50
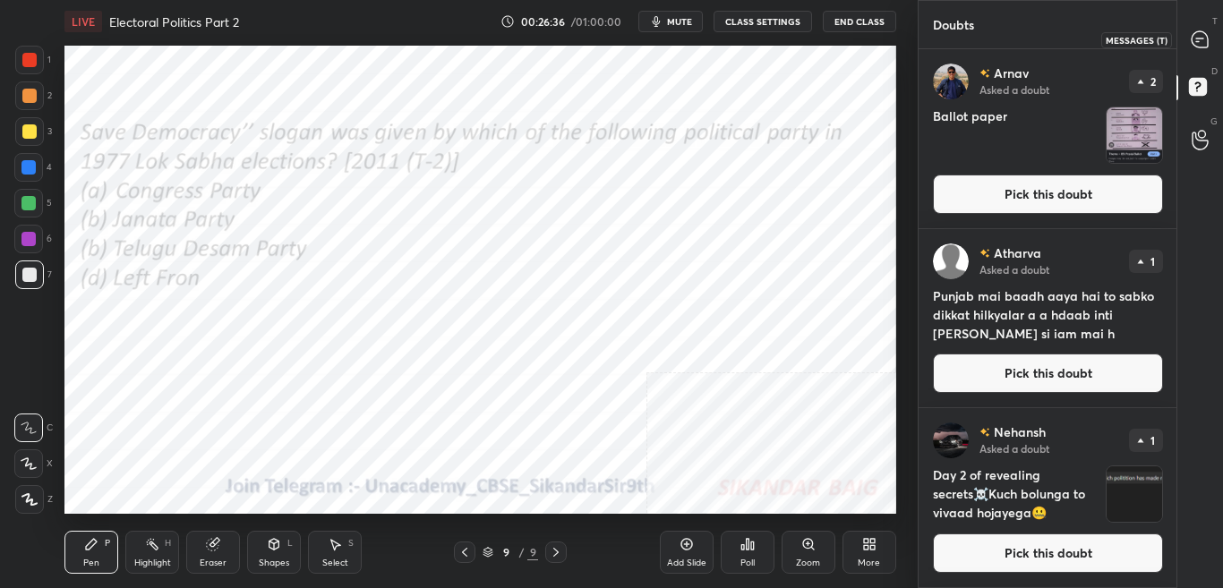
click at [1210, 43] on div at bounding box center [1201, 39] width 36 height 32
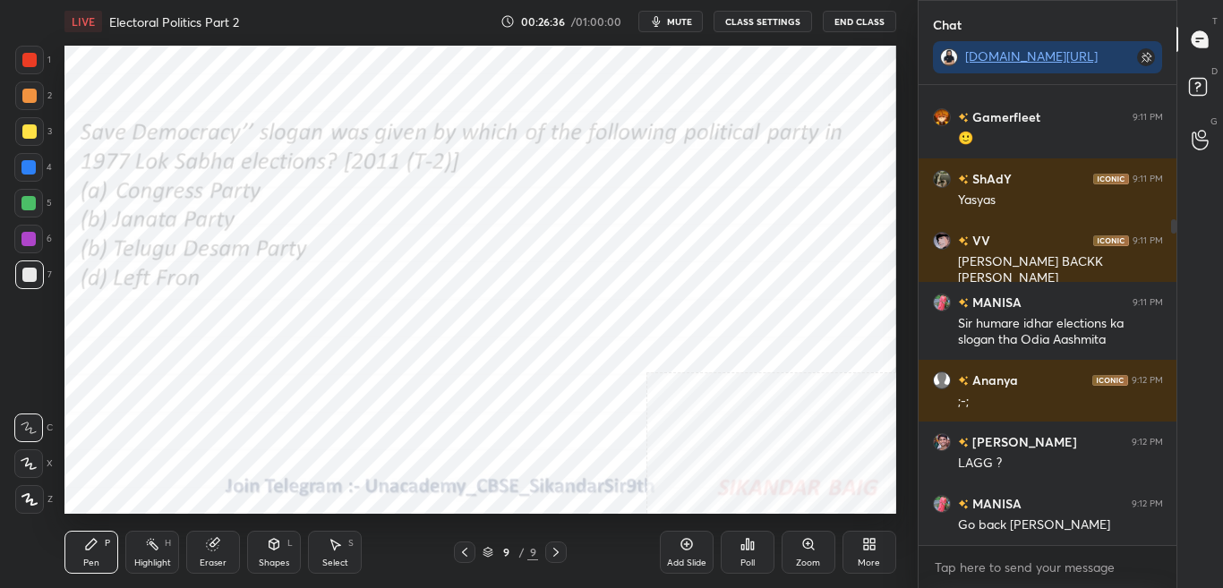
scroll to position [455, 253]
click at [862, 555] on div "More" at bounding box center [870, 552] width 54 height 43
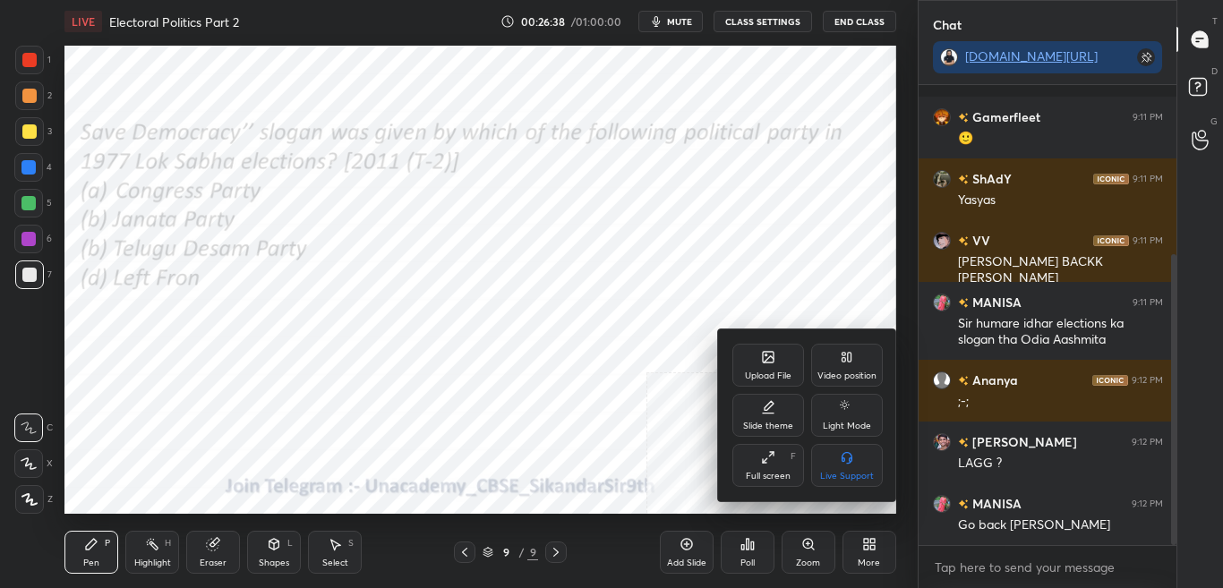
scroll to position [267, 0]
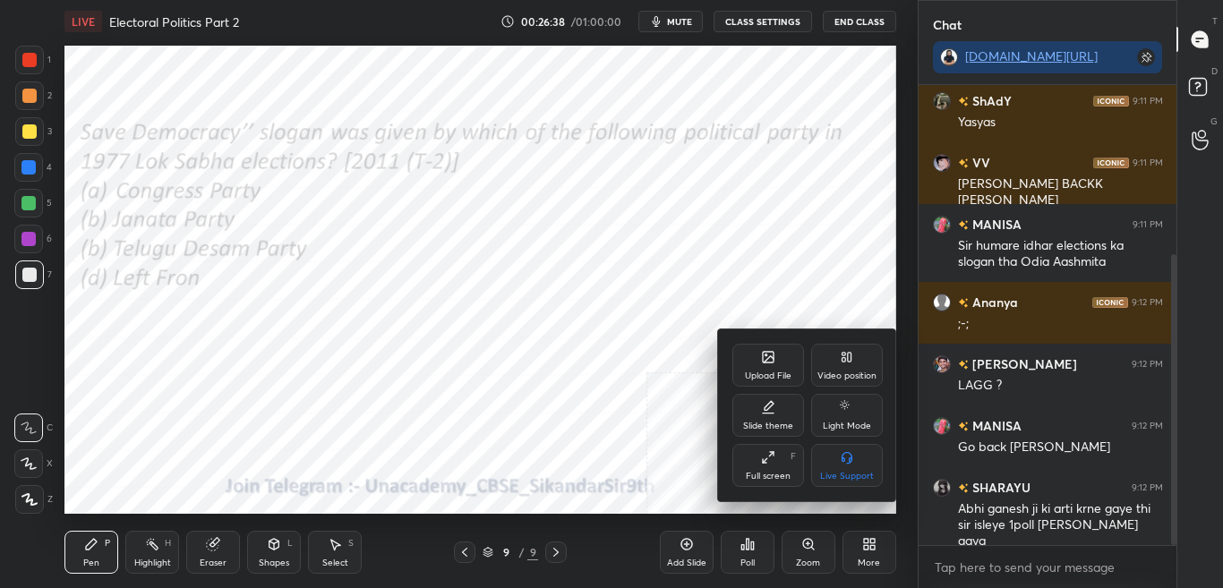
click at [752, 366] on div "Upload File" at bounding box center [769, 365] width 72 height 43
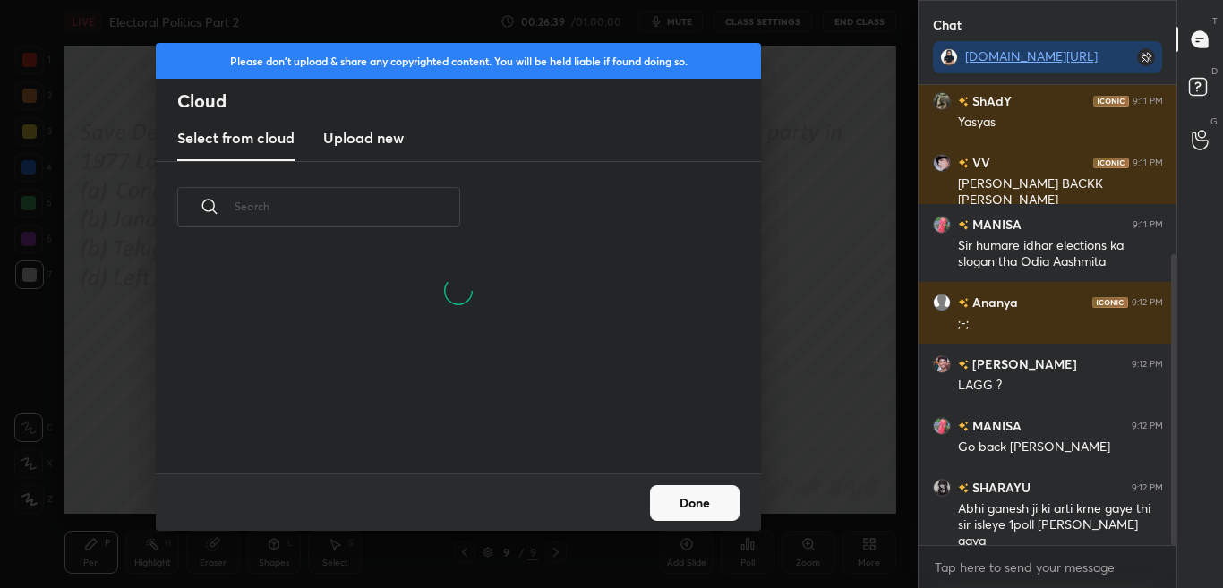
scroll to position [220, 575]
click at [373, 150] on new "Upload new" at bounding box center [363, 138] width 81 height 45
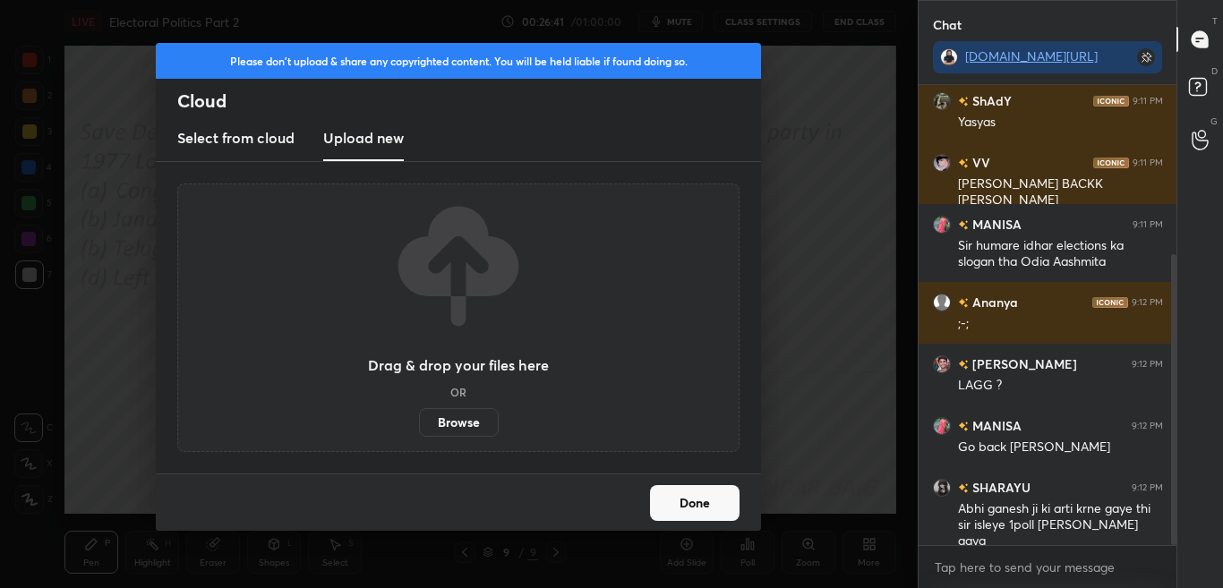
click at [433, 419] on label "Browse" at bounding box center [459, 422] width 80 height 29
click at [419, 419] on input "Browse" at bounding box center [419, 422] width 0 height 29
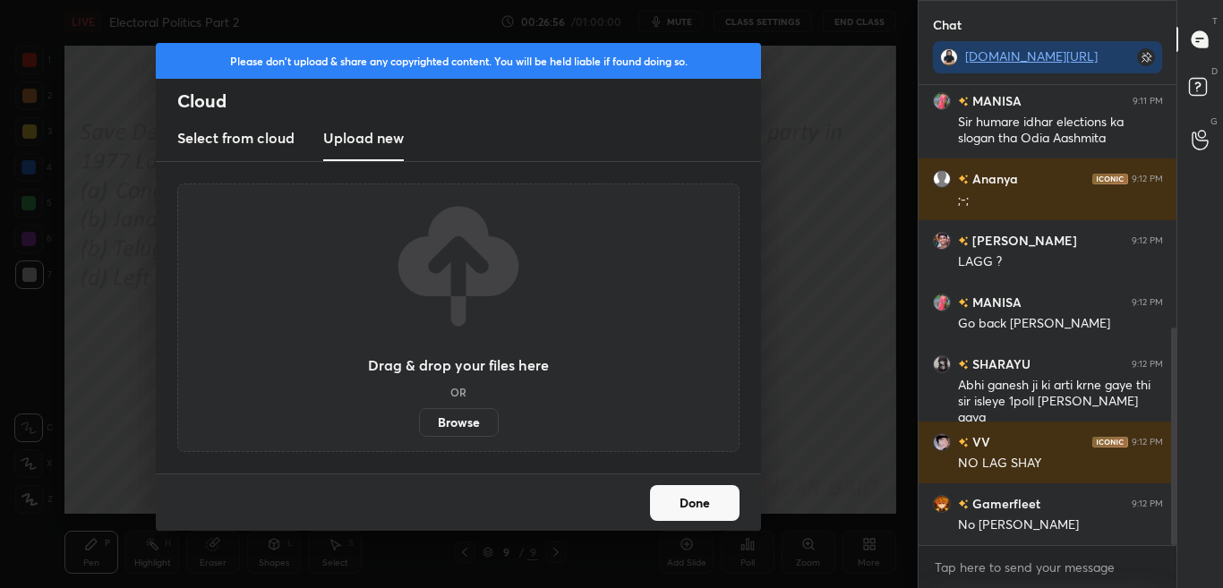
scroll to position [514, 0]
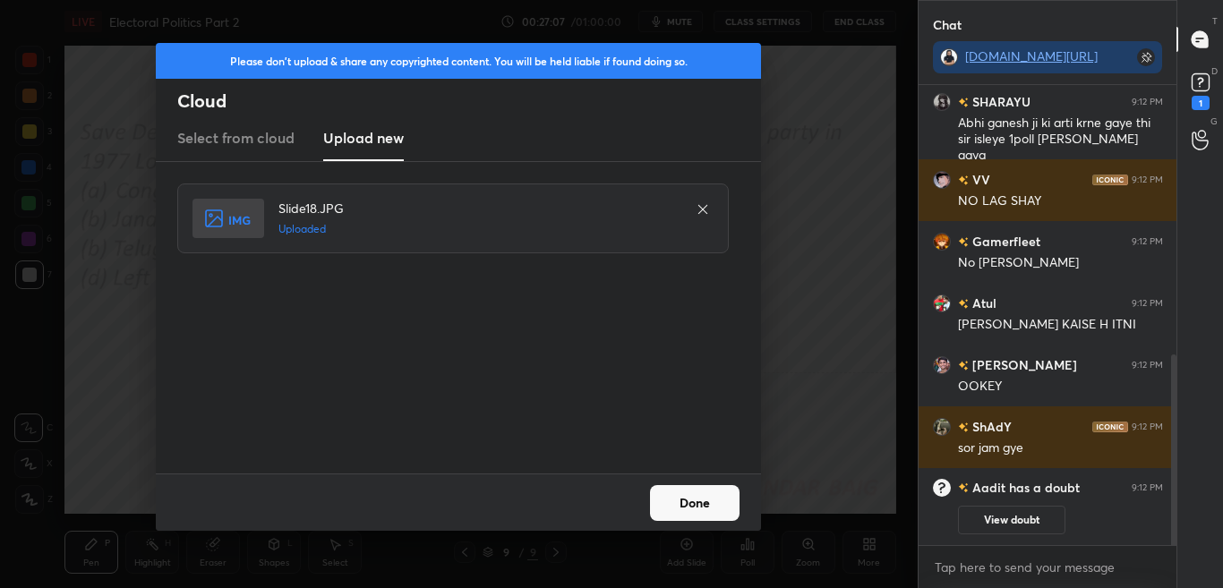
click at [687, 511] on button "Done" at bounding box center [695, 503] width 90 height 36
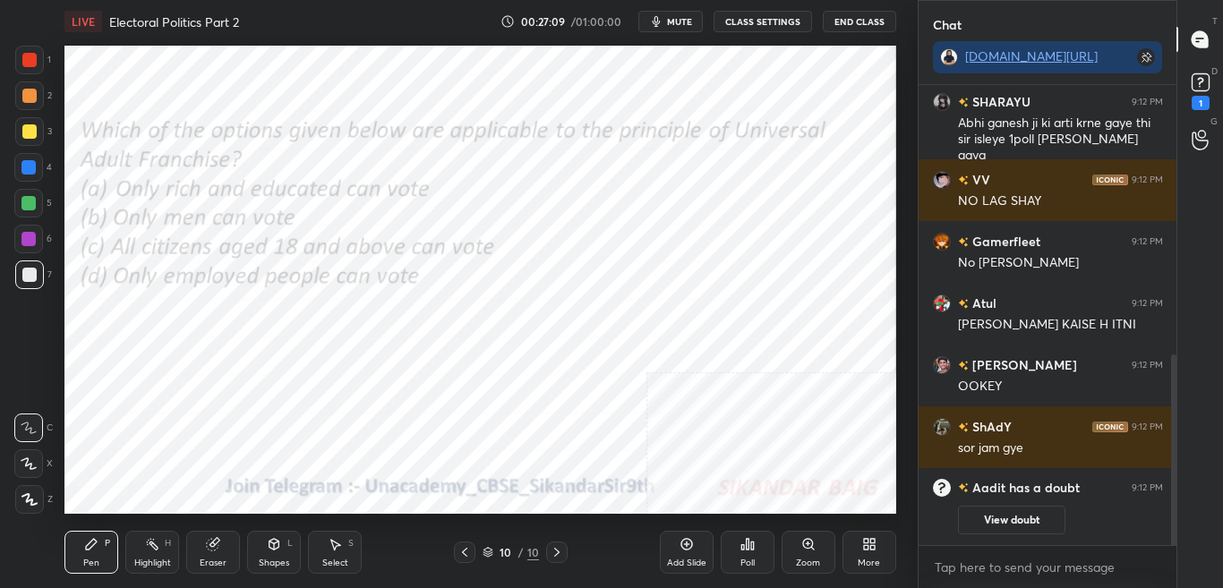
click at [727, 562] on div "Poll" at bounding box center [748, 552] width 54 height 43
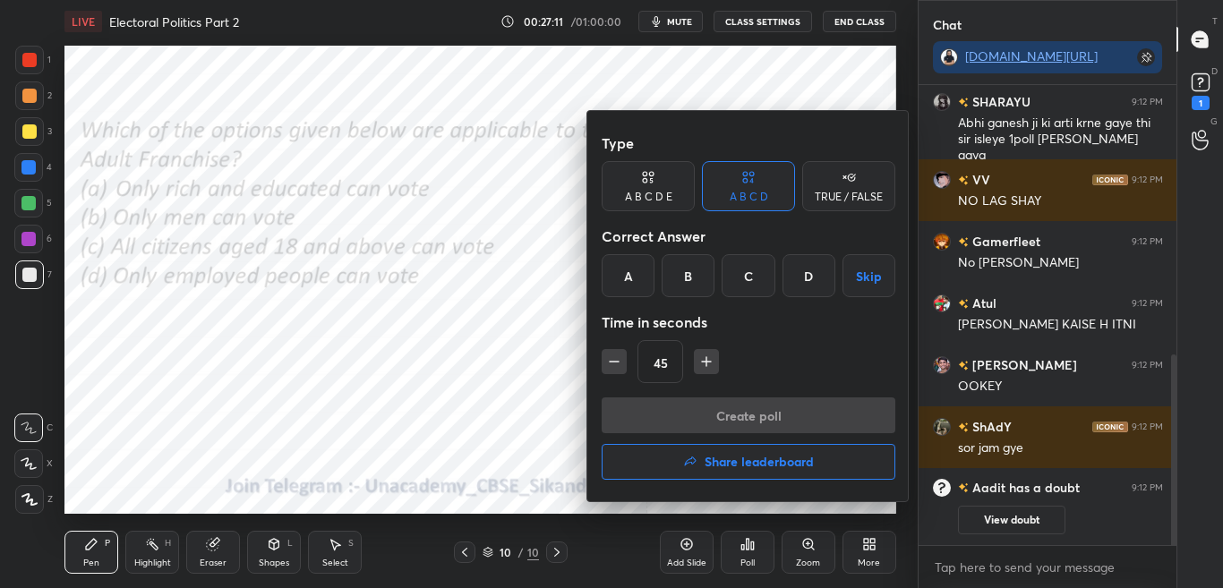
drag, startPoint x: 761, startPoint y: 279, endPoint x: 765, endPoint y: 313, distance: 33.3
click at [762, 279] on div "C" at bounding box center [748, 275] width 53 height 43
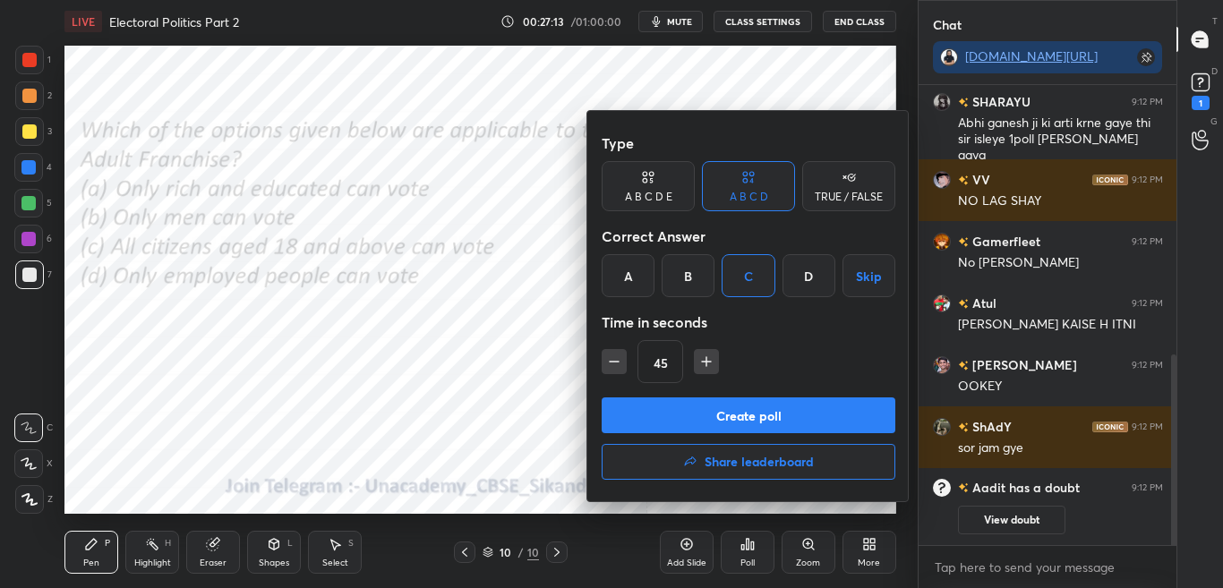
click at [770, 421] on button "Create poll" at bounding box center [749, 416] width 294 height 36
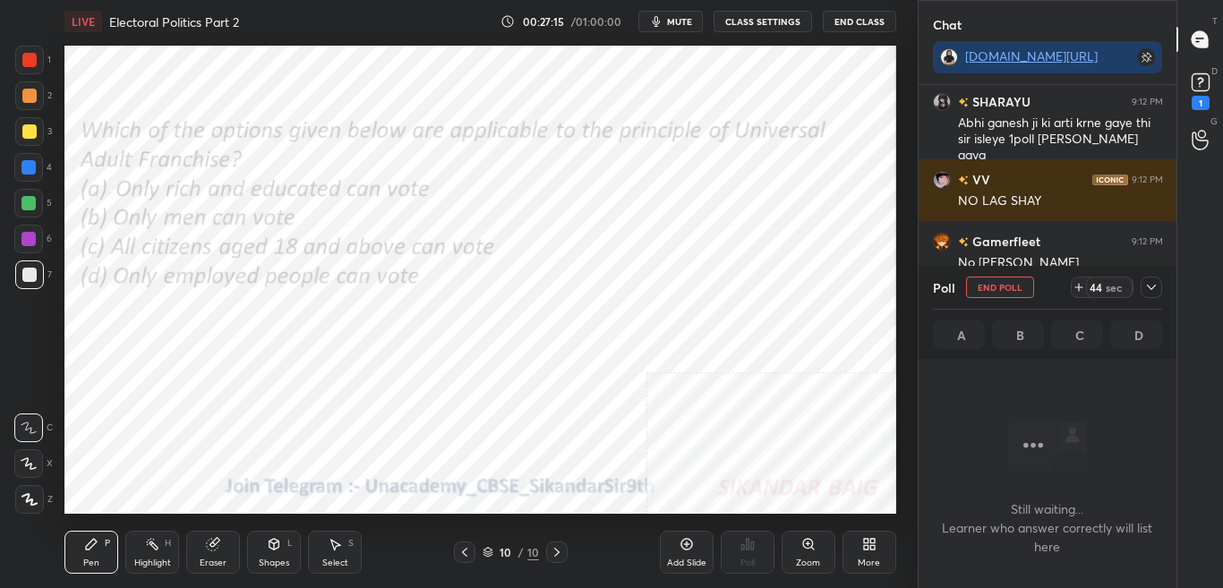
click at [1161, 281] on div at bounding box center [1151, 287] width 21 height 21
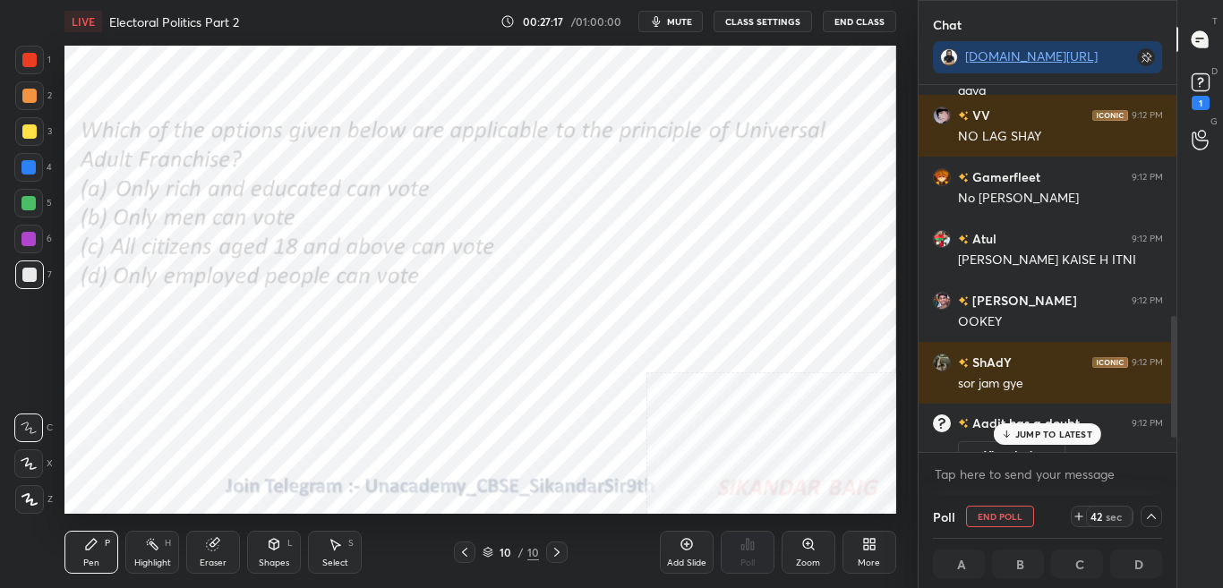
drag, startPoint x: 1173, startPoint y: 405, endPoint x: 1176, endPoint y: 439, distance: 34.1
click at [1176, 437] on div at bounding box center [1174, 376] width 5 height 121
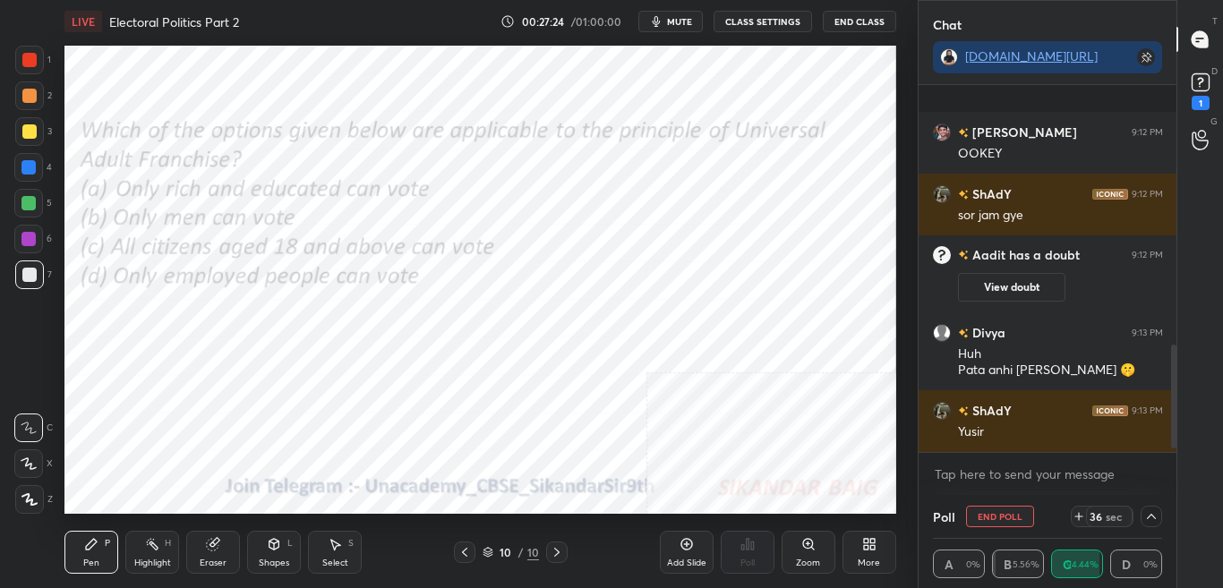
scroll to position [980, 0]
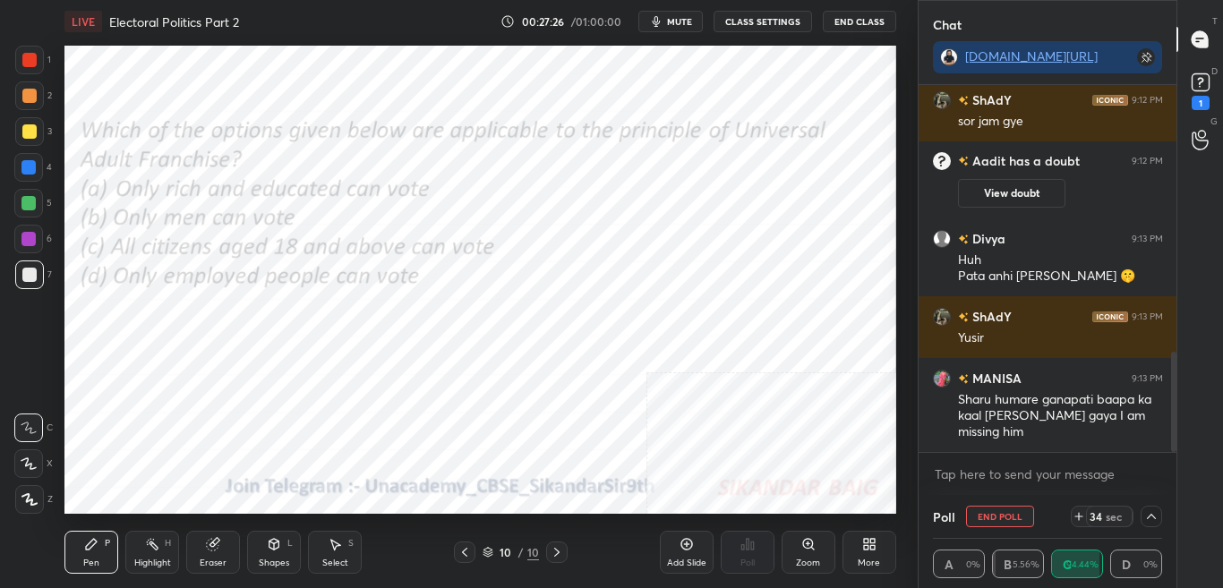
click at [1151, 520] on icon at bounding box center [1152, 517] width 14 height 14
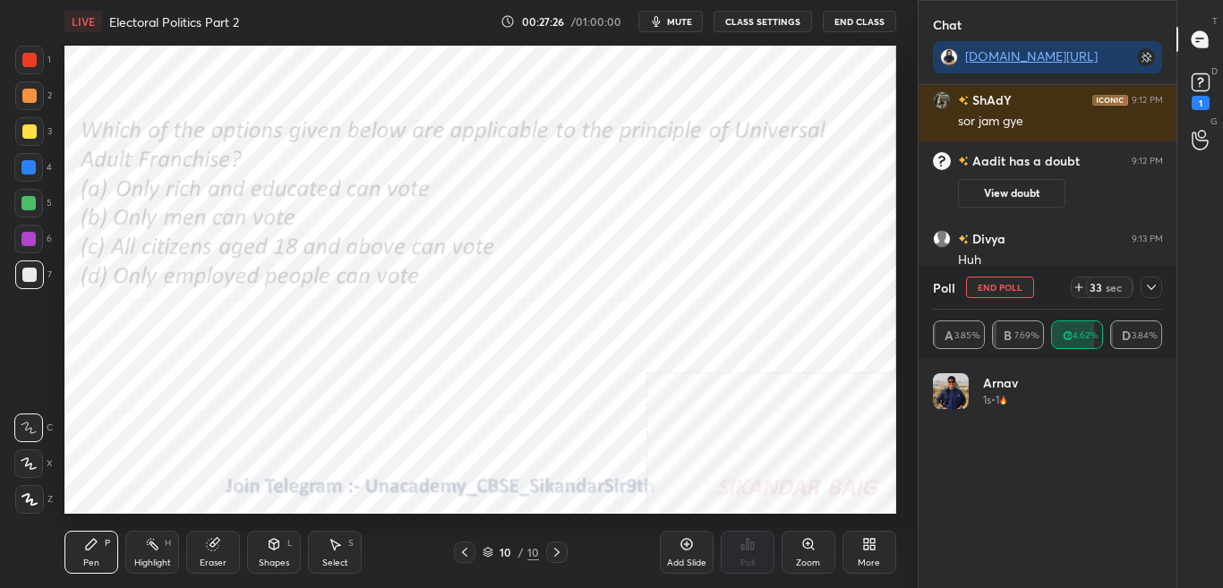
scroll to position [6, 6]
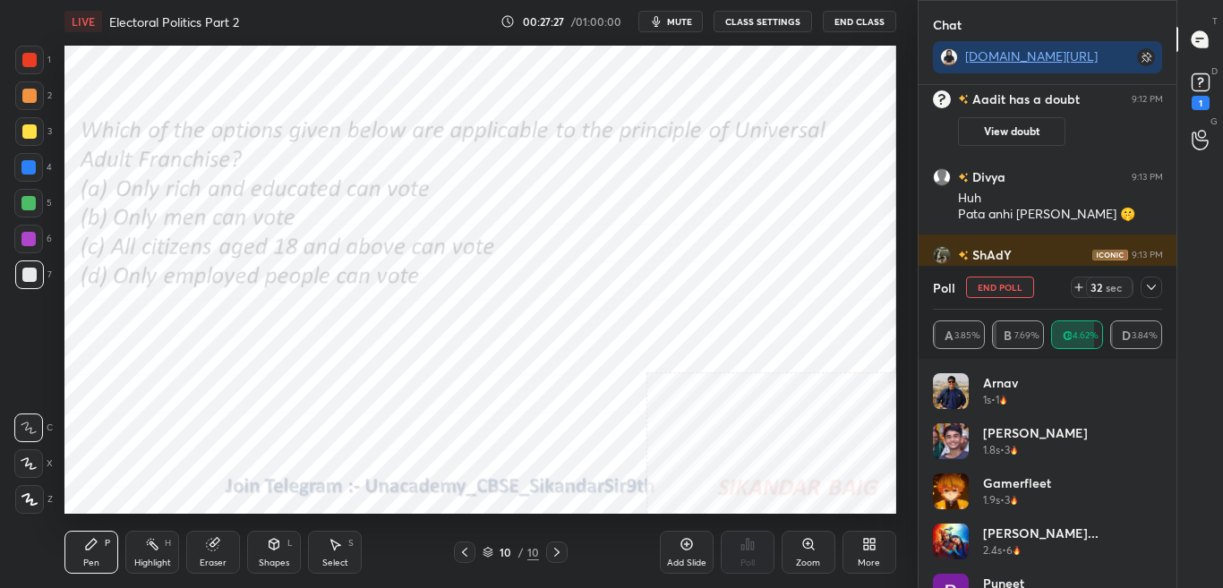
drag, startPoint x: 1149, startPoint y: 285, endPoint x: 1152, endPoint y: 296, distance: 11.9
click at [1149, 287] on icon at bounding box center [1152, 287] width 14 height 14
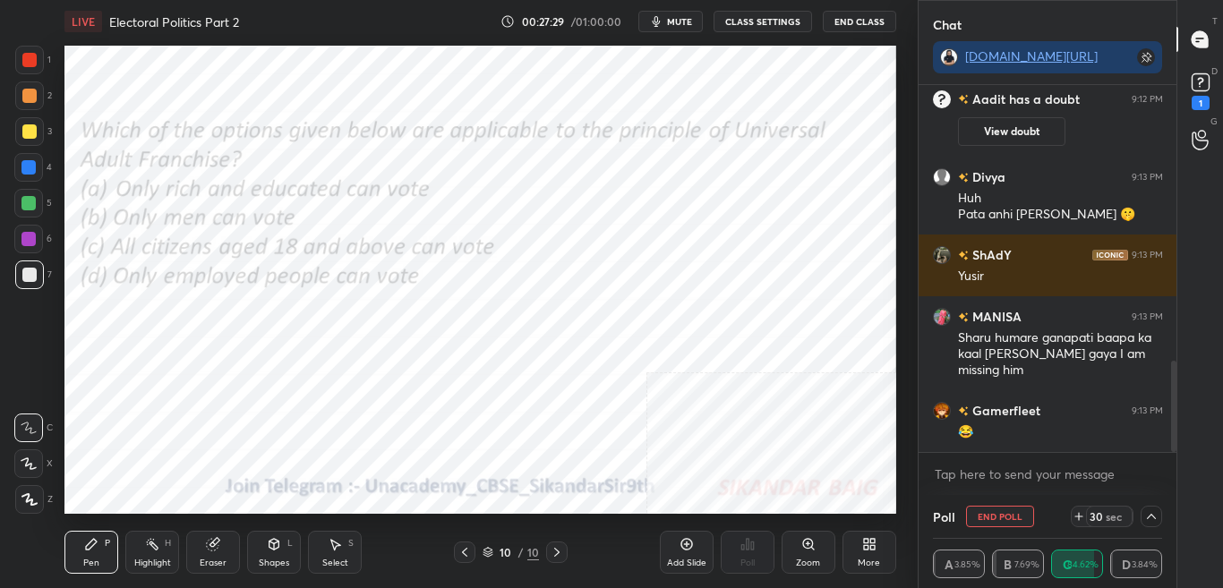
click at [1154, 517] on icon at bounding box center [1151, 516] width 9 height 5
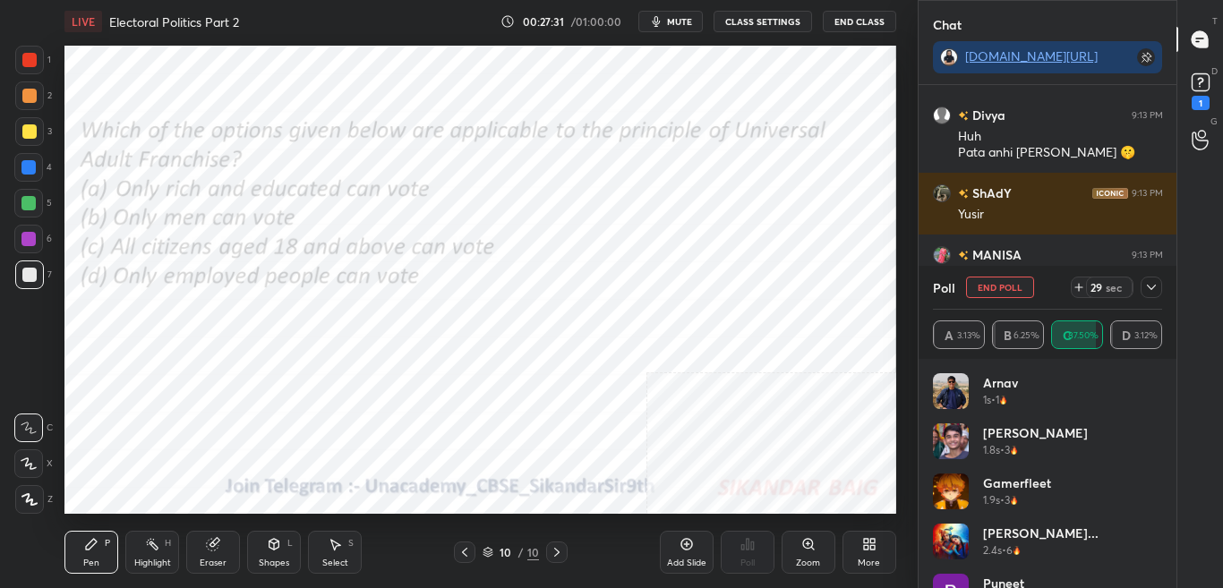
click at [1150, 287] on icon at bounding box center [1152, 287] width 14 height 14
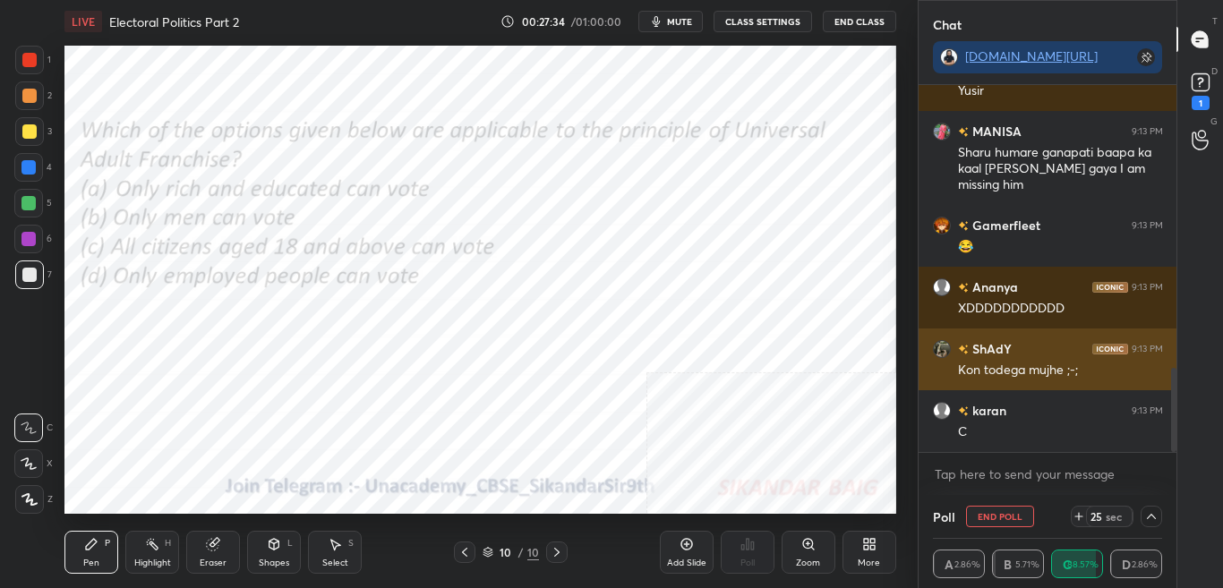
click at [1049, 356] on div "ShAdY 9:13 PM" at bounding box center [1048, 348] width 230 height 19
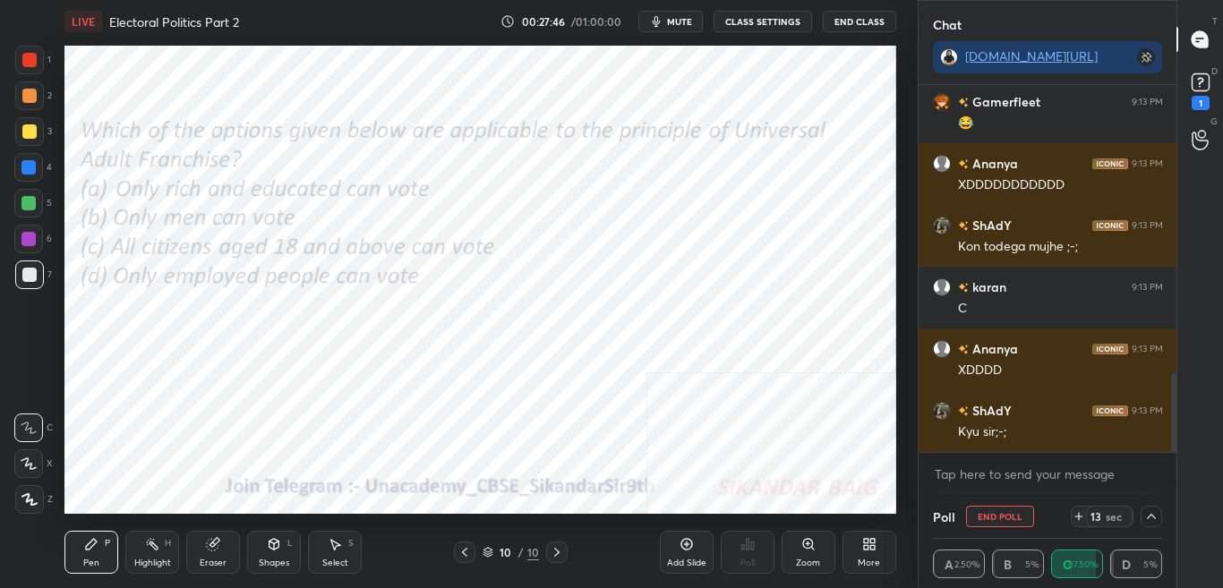
click at [1156, 516] on icon at bounding box center [1152, 517] width 14 height 14
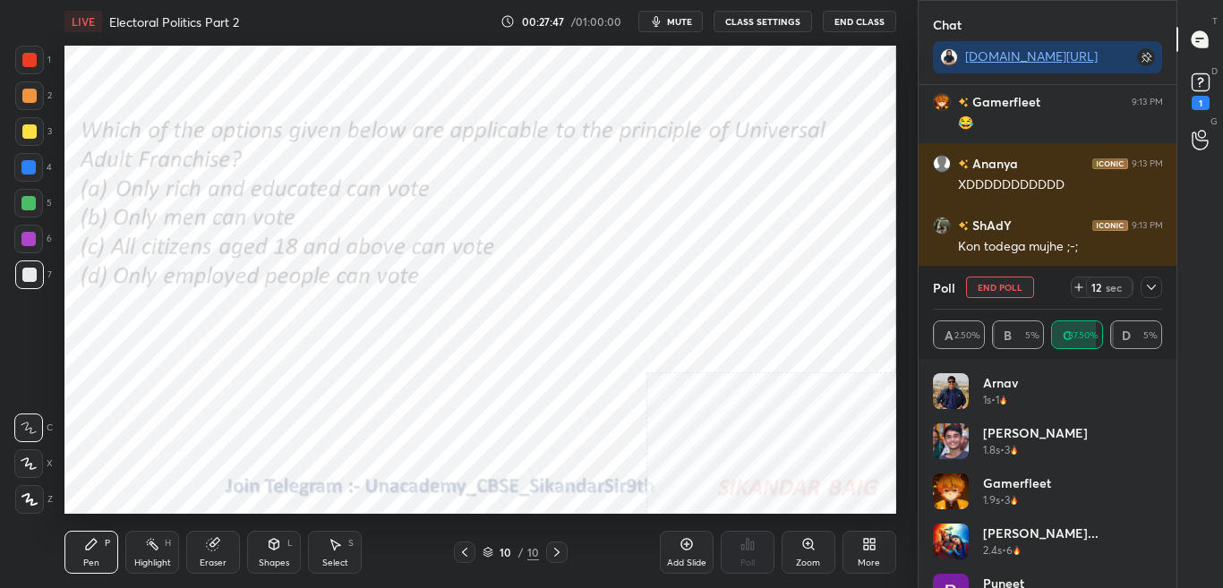
click at [1153, 289] on icon at bounding box center [1151, 287] width 9 height 5
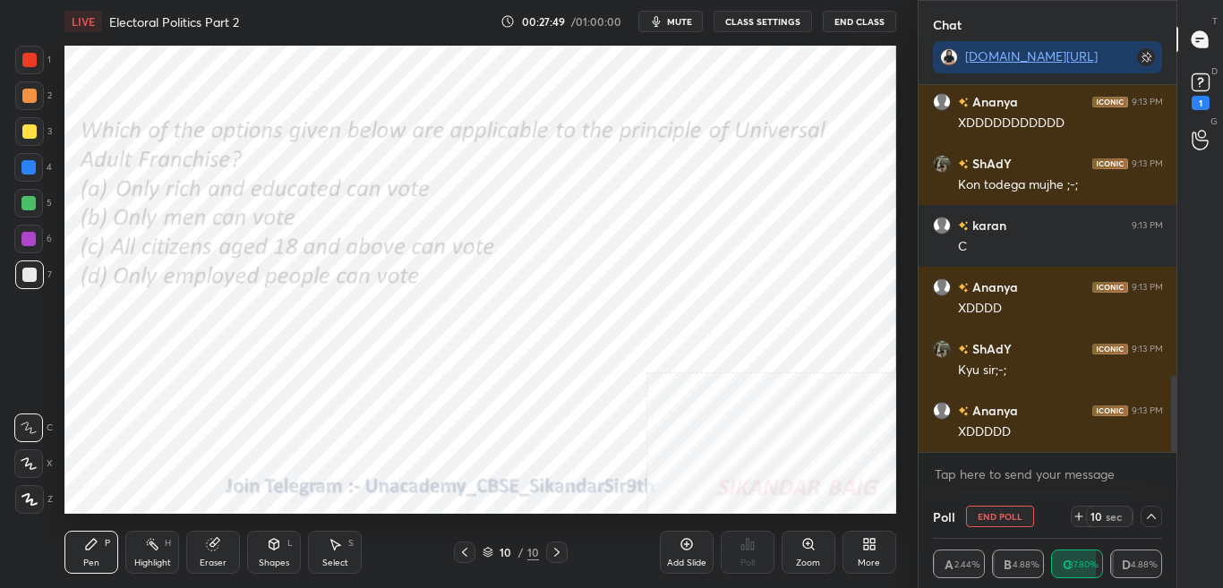
click at [1153, 528] on div "Poll End Poll 10 sec" at bounding box center [1048, 516] width 230 height 43
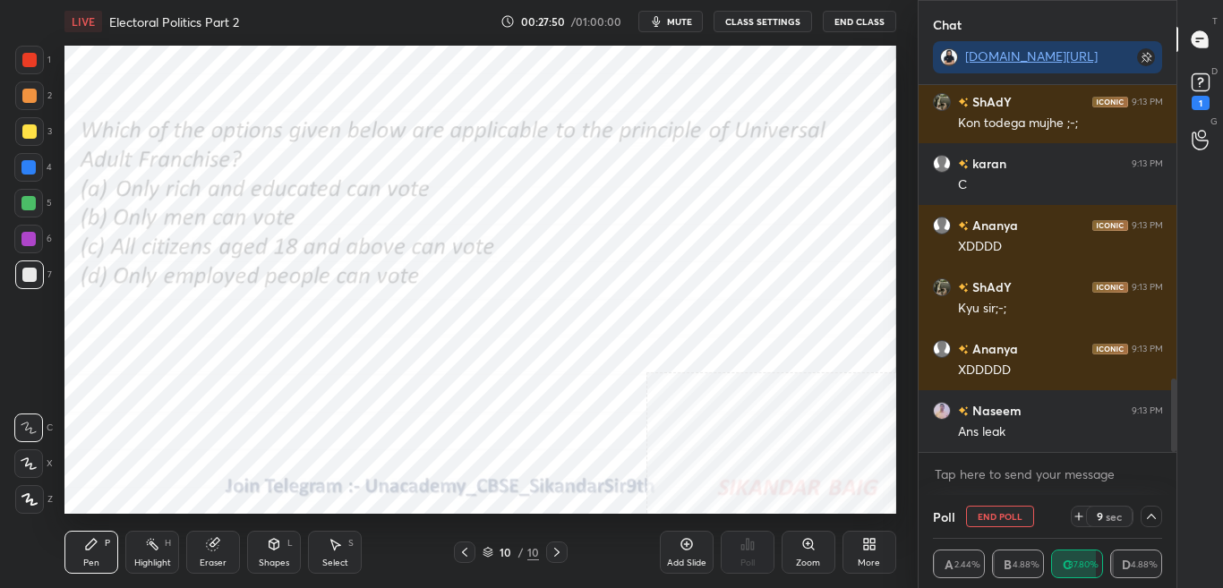
click at [1151, 523] on icon at bounding box center [1152, 517] width 14 height 14
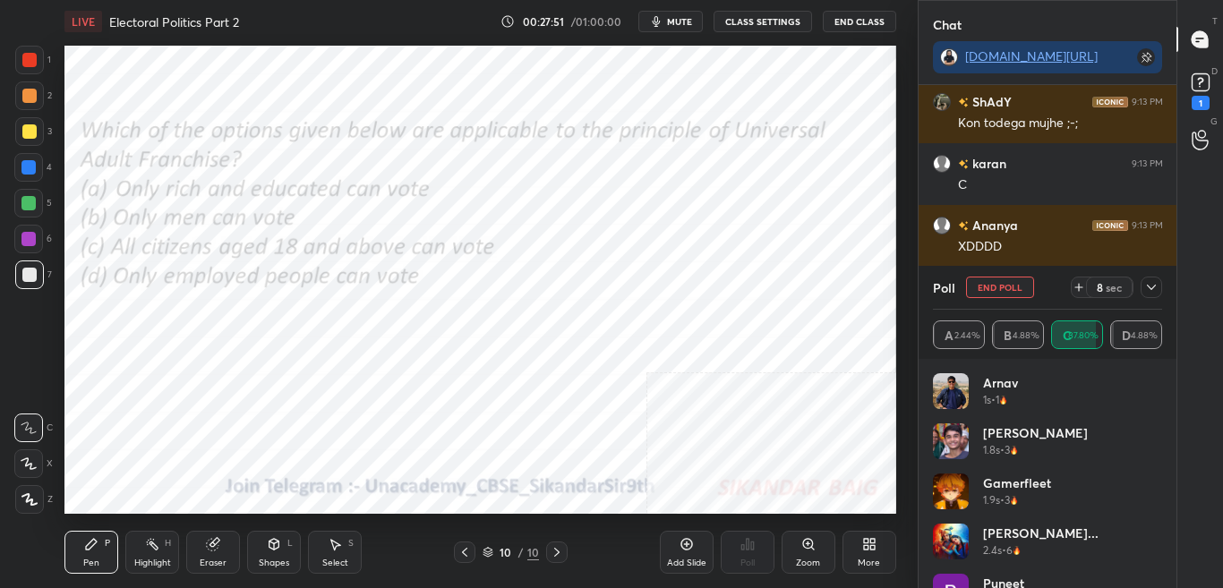
click at [1154, 292] on icon at bounding box center [1152, 287] width 14 height 14
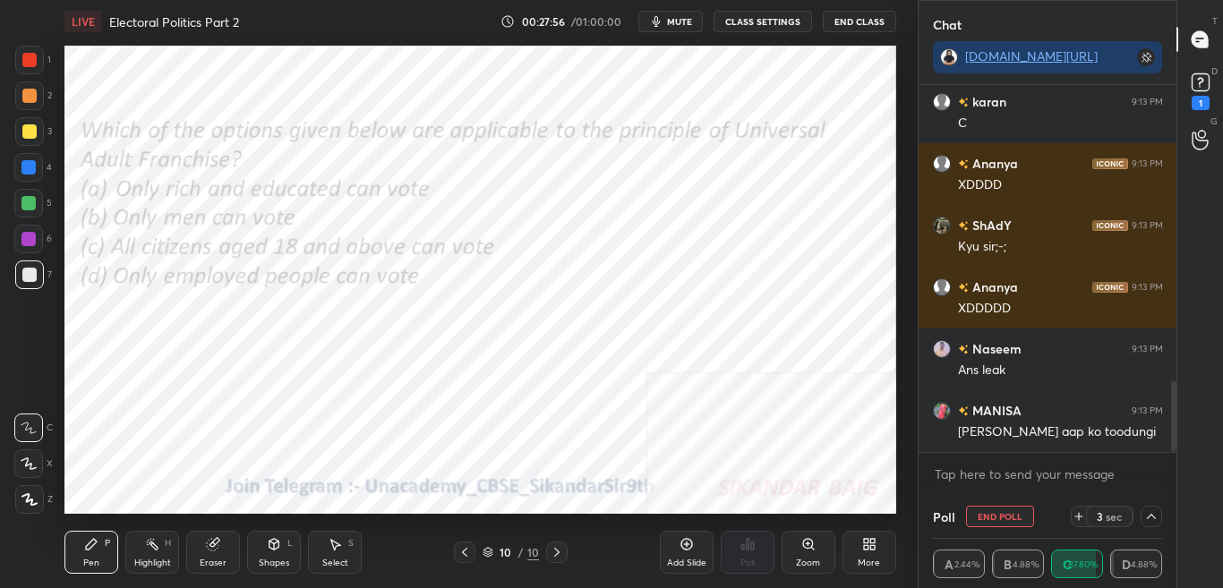
click at [1154, 520] on icon at bounding box center [1152, 517] width 14 height 14
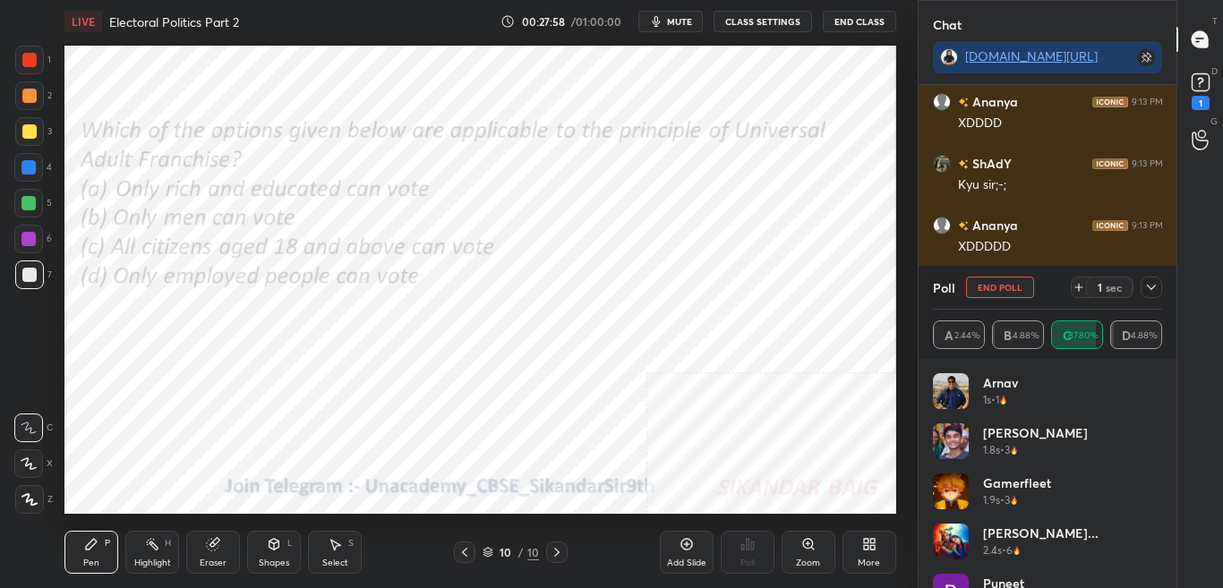
drag, startPoint x: 1156, startPoint y: 286, endPoint x: 1160, endPoint y: 305, distance: 19.1
click at [1156, 288] on icon at bounding box center [1152, 287] width 14 height 14
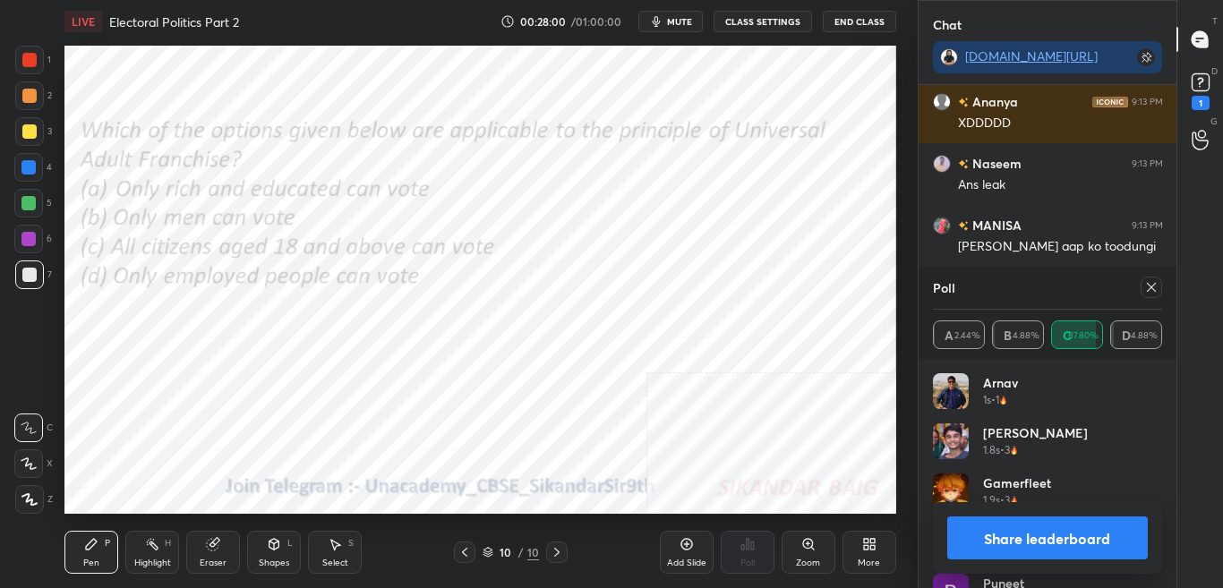
click at [1150, 282] on icon at bounding box center [1152, 287] width 14 height 14
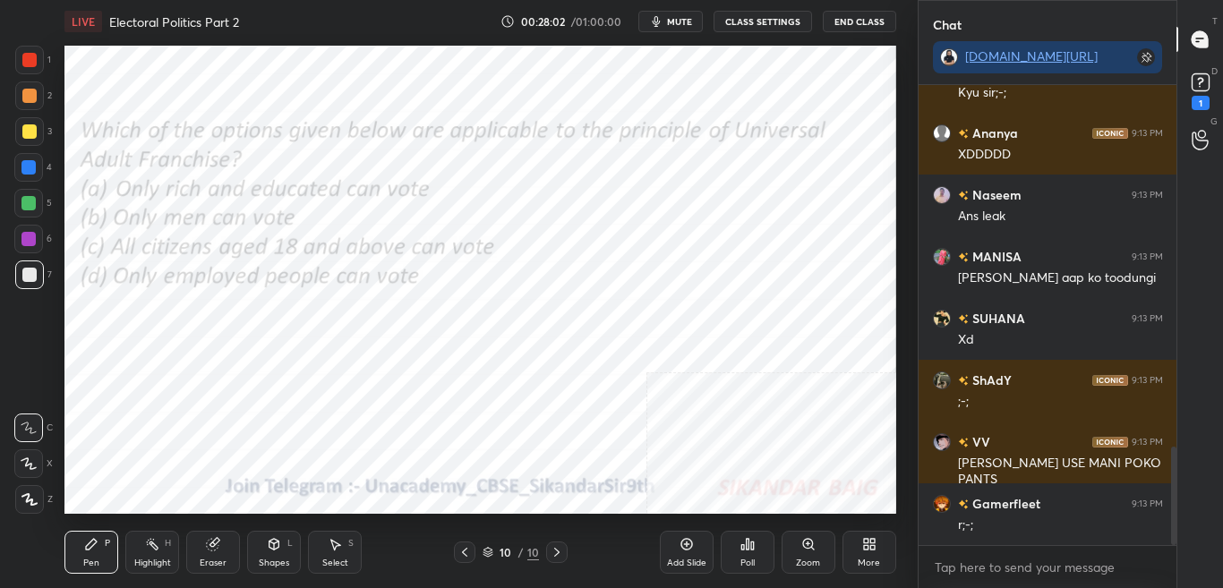
click at [857, 571] on div "More" at bounding box center [870, 552] width 54 height 43
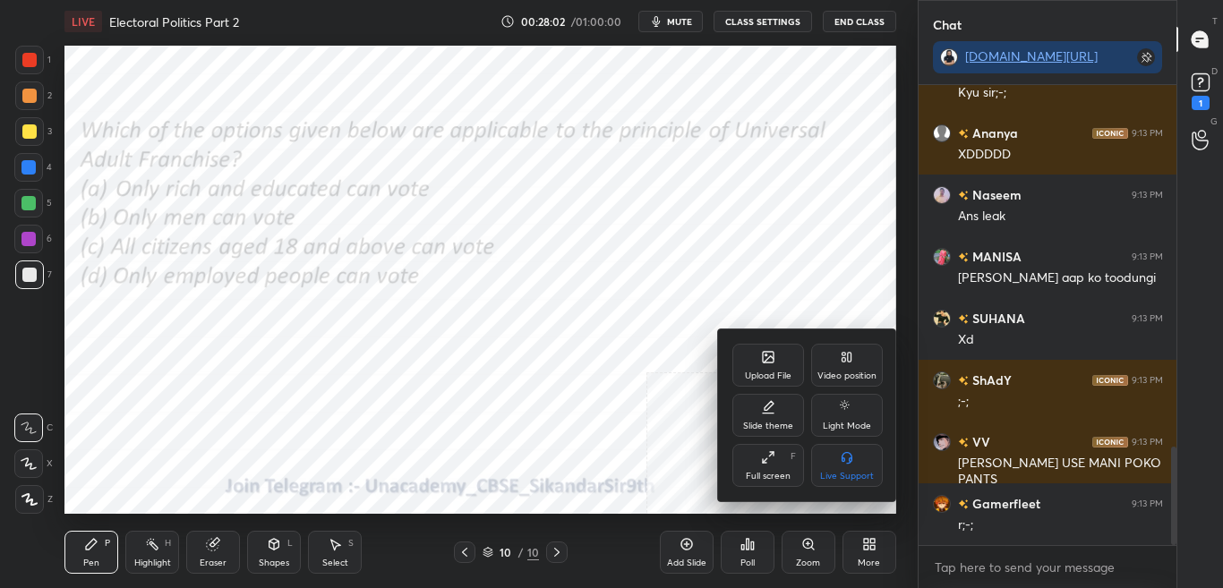
click at [766, 362] on icon at bounding box center [769, 359] width 10 height 6
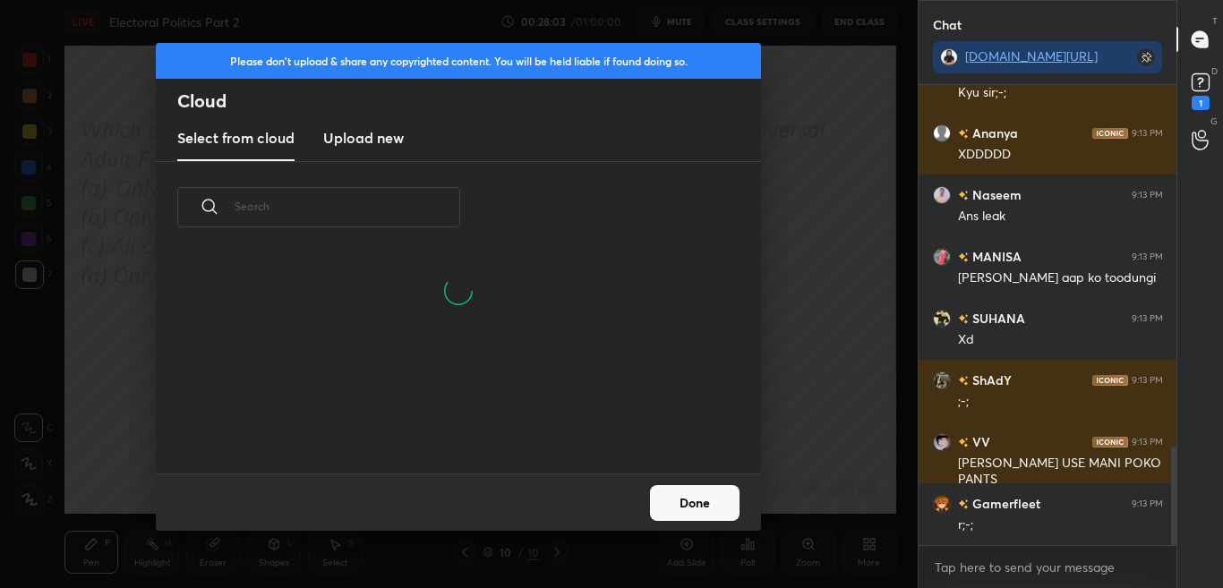
click at [373, 148] on h3 "Upload new" at bounding box center [363, 137] width 81 height 21
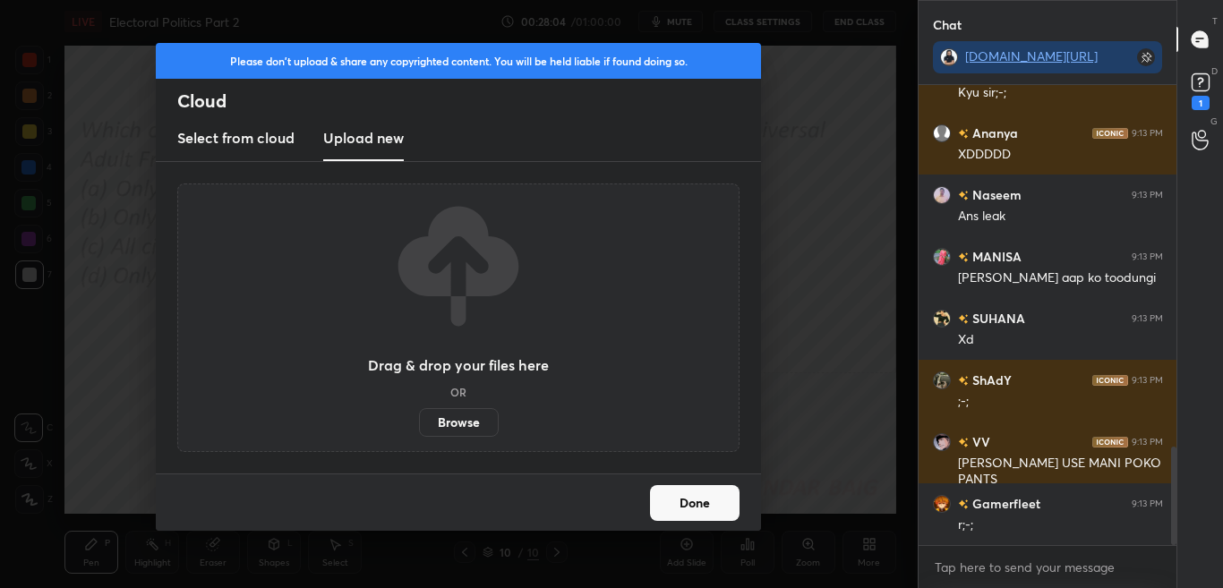
click at [459, 424] on label "Browse" at bounding box center [459, 422] width 80 height 29
click at [419, 424] on input "Browse" at bounding box center [419, 422] width 0 height 29
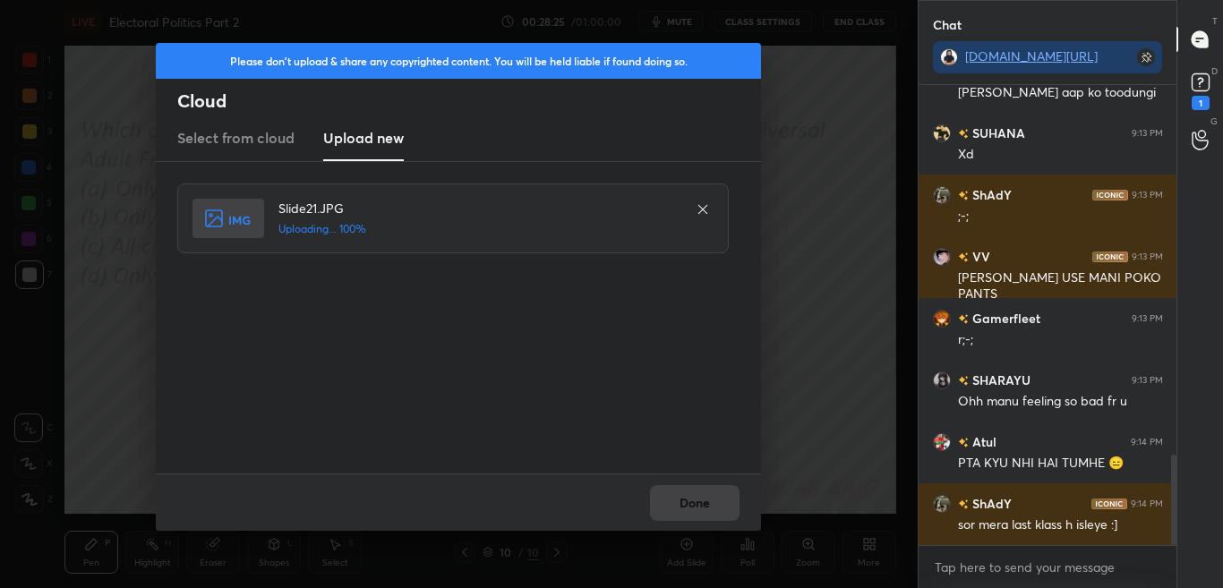
click at [730, 499] on div "Done" at bounding box center [458, 502] width 605 height 57
click at [730, 497] on button "Done" at bounding box center [695, 503] width 90 height 36
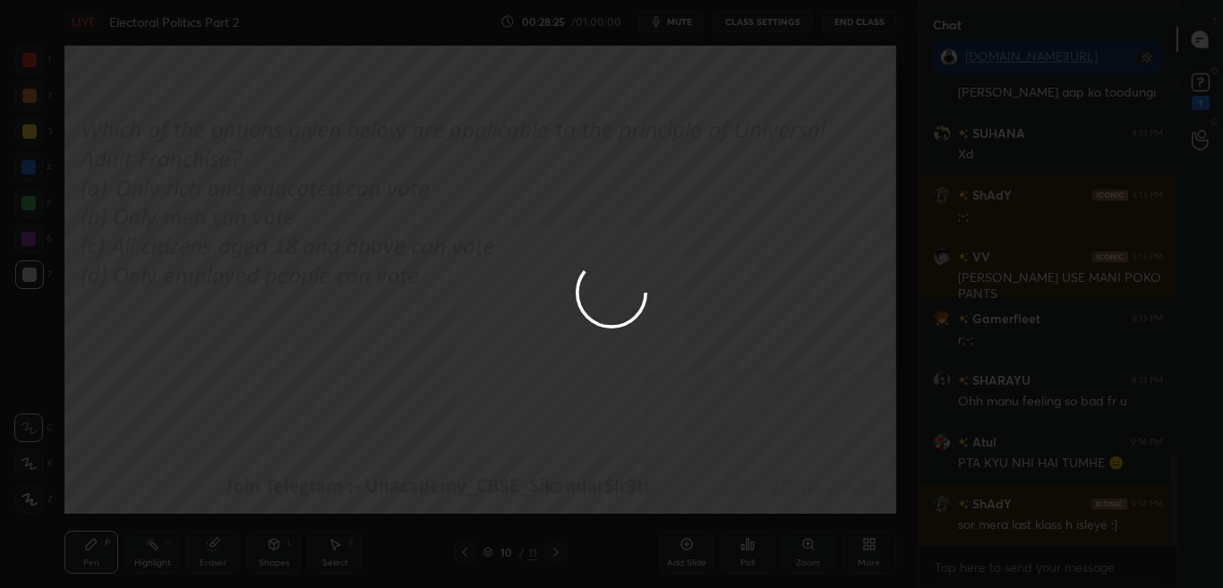
click at [728, 500] on button "Done" at bounding box center [695, 503] width 90 height 36
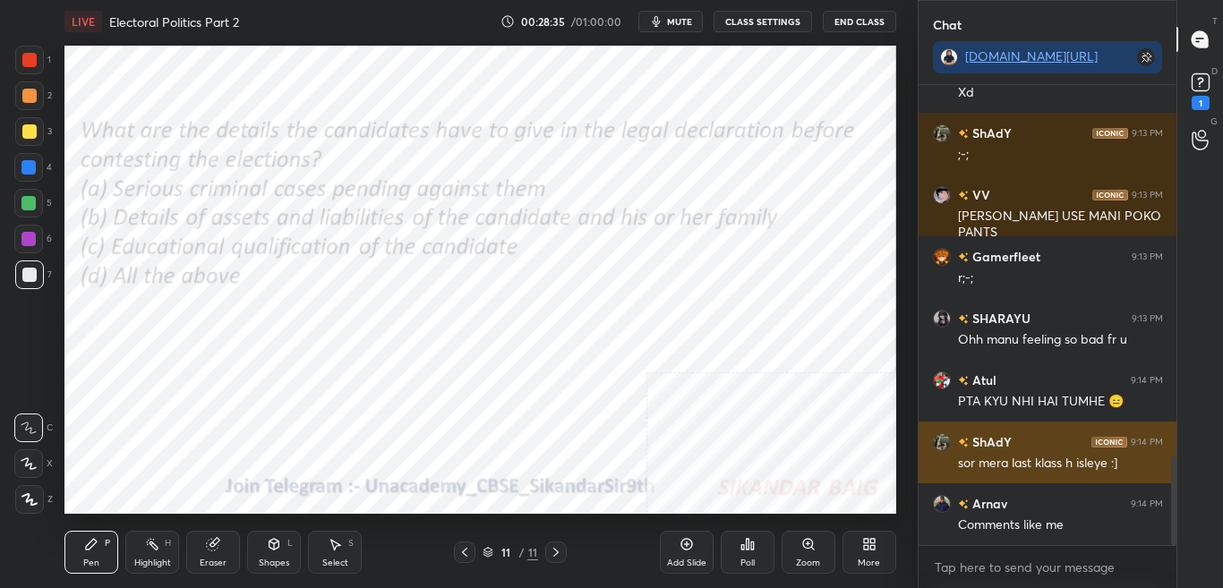
click at [1078, 459] on div "sor mera last klass h isleye :]" at bounding box center [1060, 464] width 205 height 18
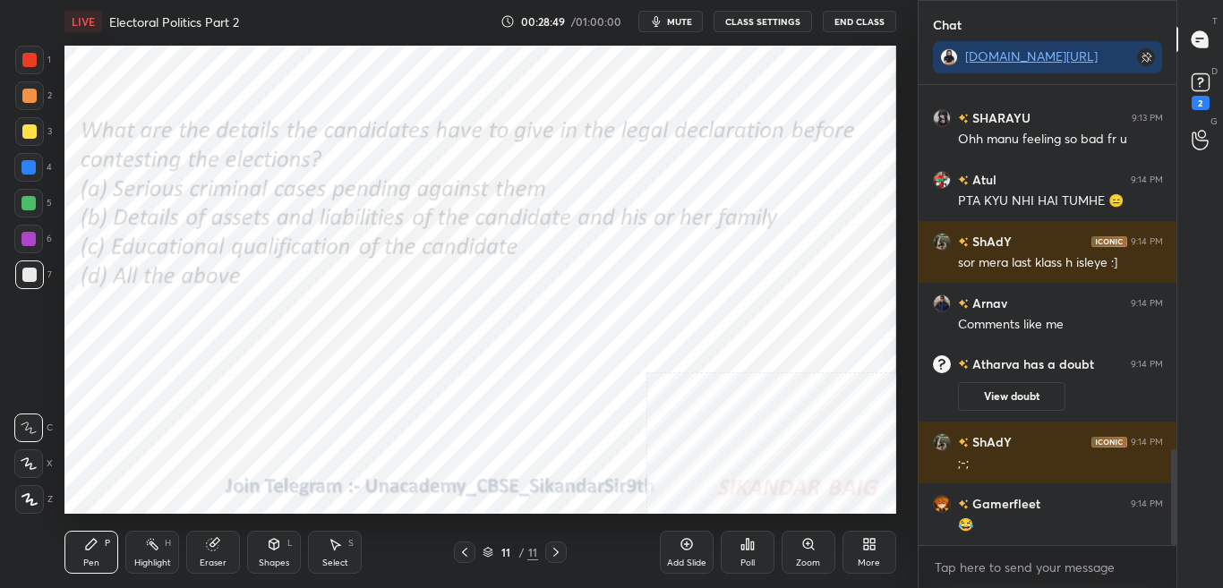
click at [738, 551] on div "Poll" at bounding box center [748, 552] width 54 height 43
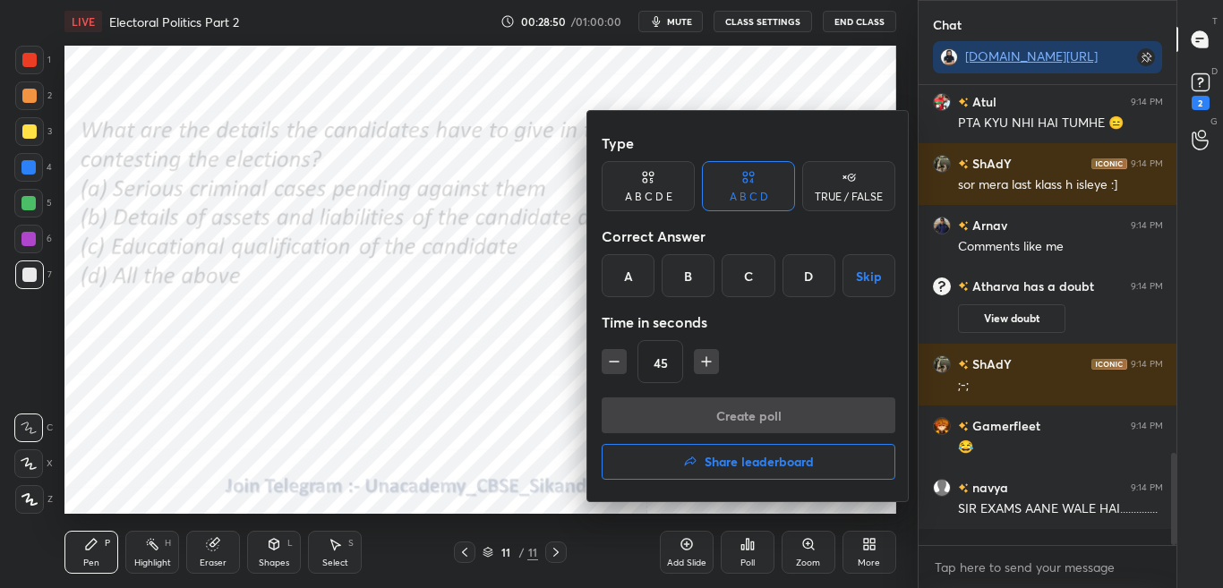
click at [800, 275] on div "D" at bounding box center [809, 275] width 53 height 43
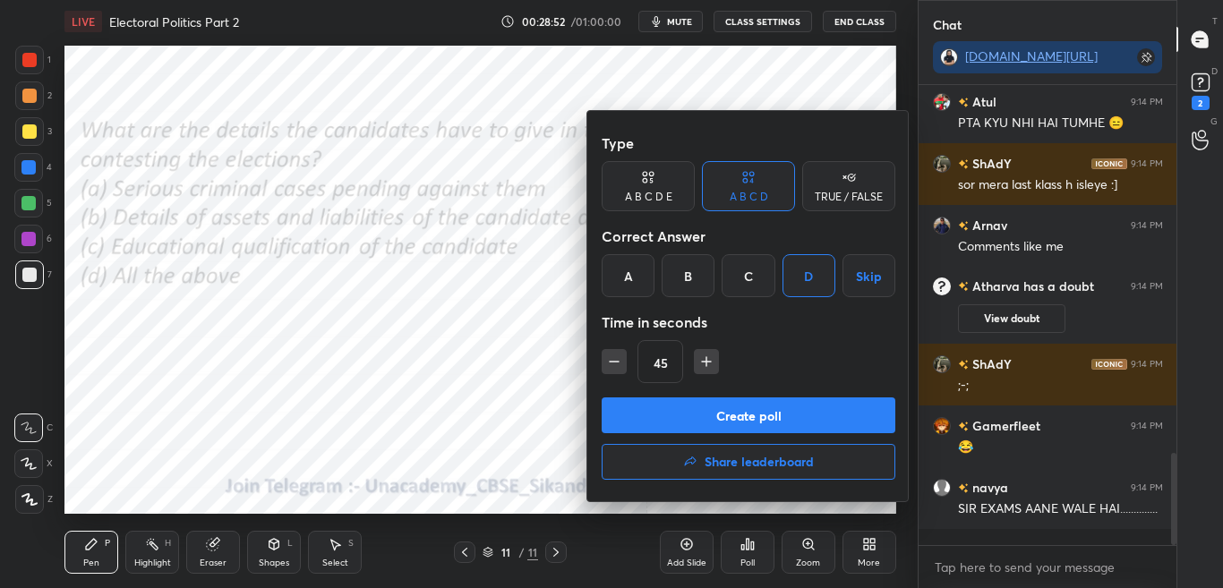
click at [772, 398] on button "Create poll" at bounding box center [749, 416] width 294 height 36
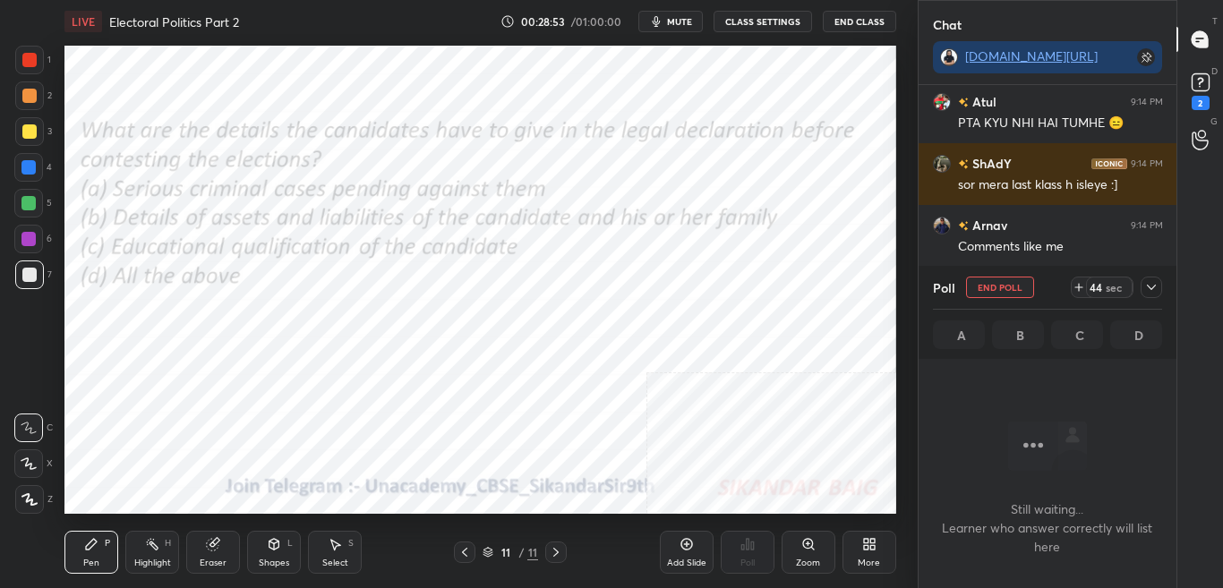
click at [1151, 288] on icon at bounding box center [1152, 287] width 14 height 14
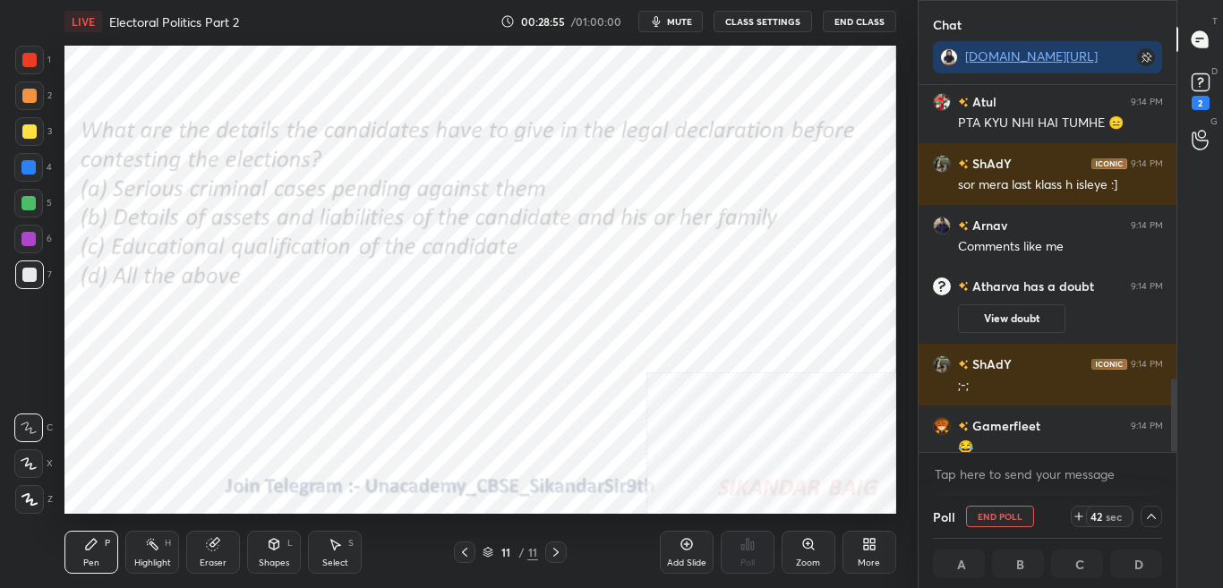
drag, startPoint x: 1172, startPoint y: 427, endPoint x: 1172, endPoint y: 453, distance: 26.0
click at [1172, 451] on div at bounding box center [1174, 415] width 5 height 73
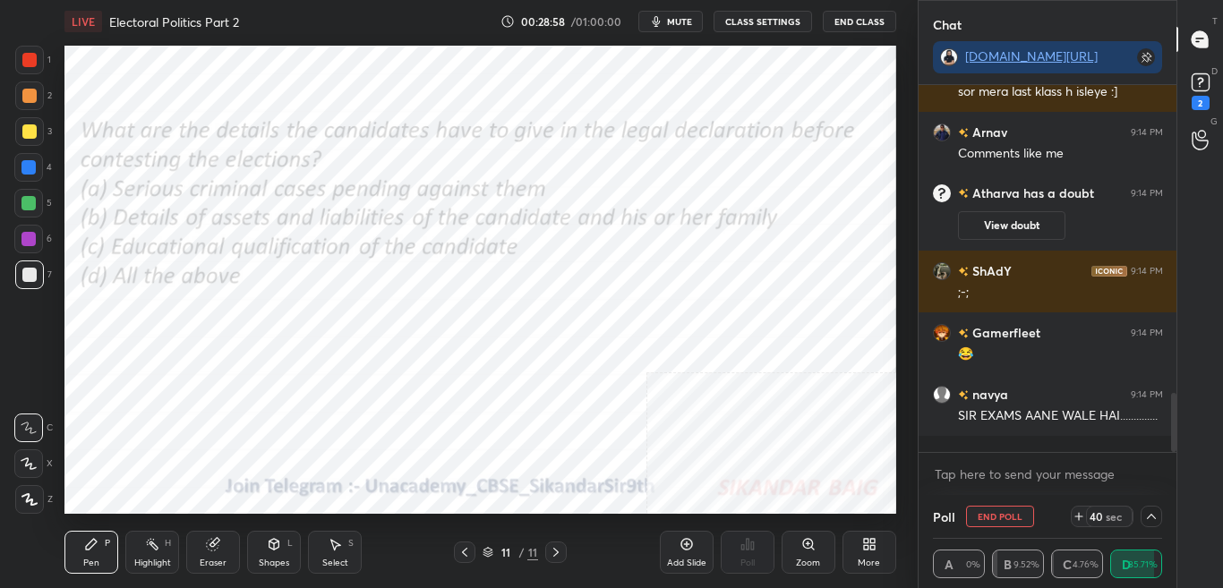
drag, startPoint x: 1172, startPoint y: 433, endPoint x: 1172, endPoint y: 460, distance: 26.9
click at [1172, 460] on div "Atul 9:14 PM PTA KYU NHI HAI TUMHE 😑 ShAdY 9:14 PM sor mera last klass h isleye…" at bounding box center [1048, 290] width 259 height 410
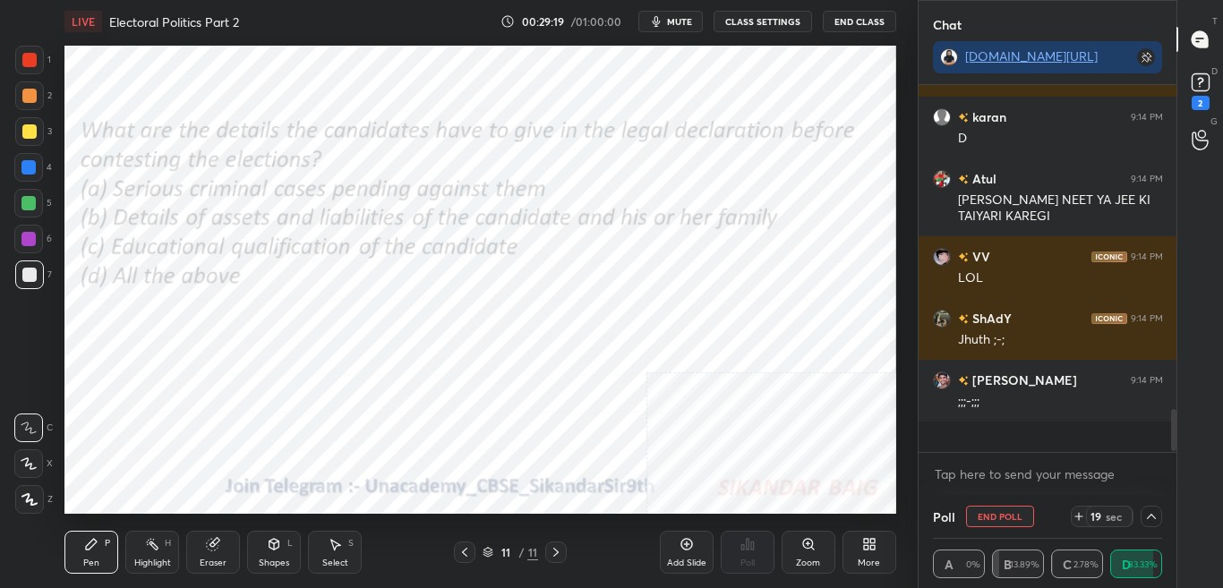
scroll to position [2496, 0]
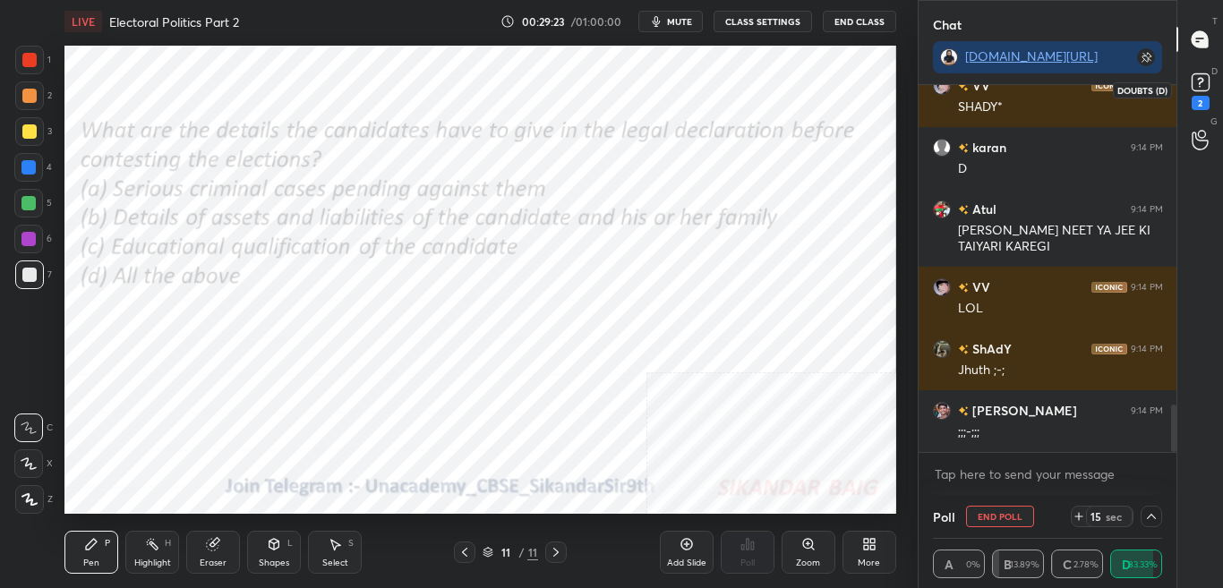
click at [1215, 86] on div "2" at bounding box center [1201, 89] width 36 height 32
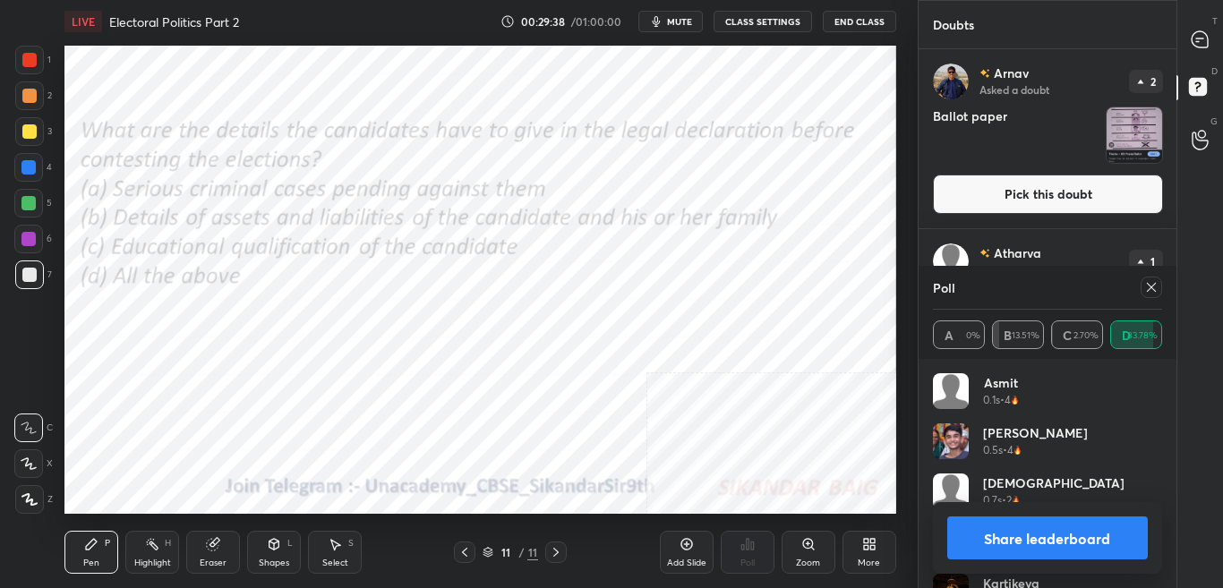
scroll to position [210, 224]
click at [1154, 291] on icon at bounding box center [1152, 287] width 14 height 14
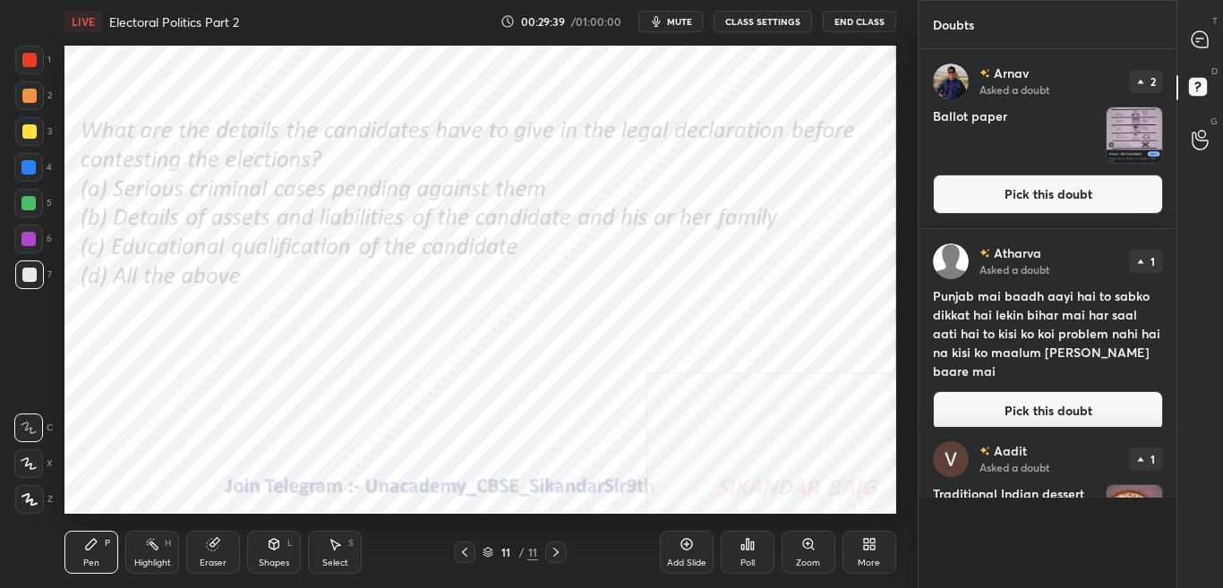
scroll to position [6, 6]
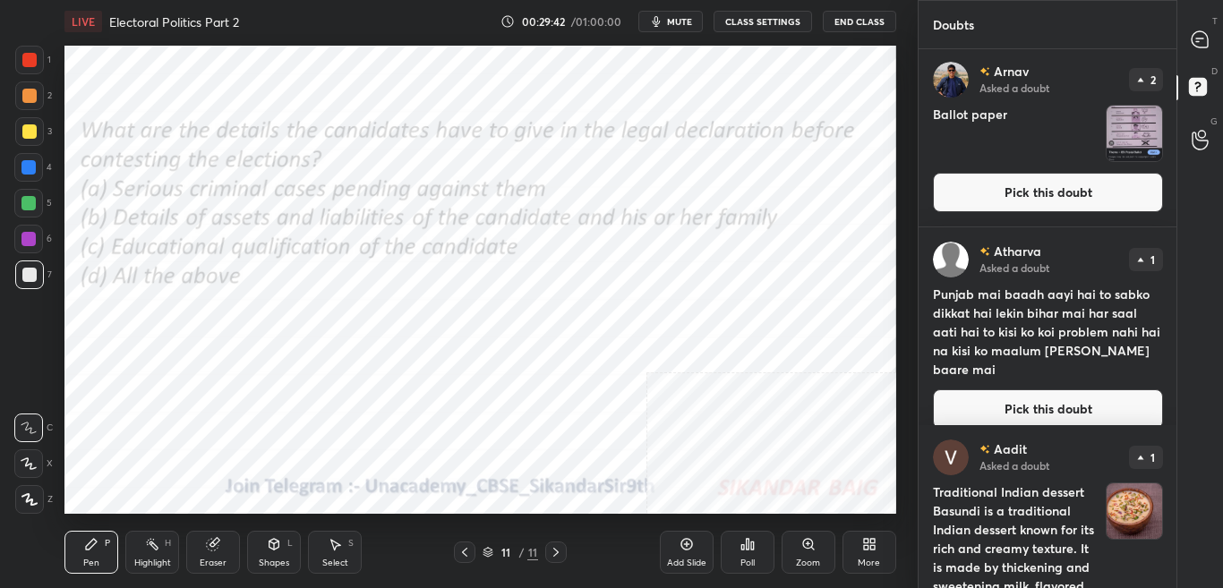
drag, startPoint x: 1178, startPoint y: 202, endPoint x: 1179, endPoint y: 236, distance: 34.9
click at [1179, 236] on div "T Messages (T) D Doubts (D) G Raise Hand (G)" at bounding box center [1200, 294] width 47 height 588
drag, startPoint x: 1210, startPoint y: 37, endPoint x: 1203, endPoint y: 95, distance: 58.7
click at [1210, 38] on div at bounding box center [1201, 39] width 36 height 32
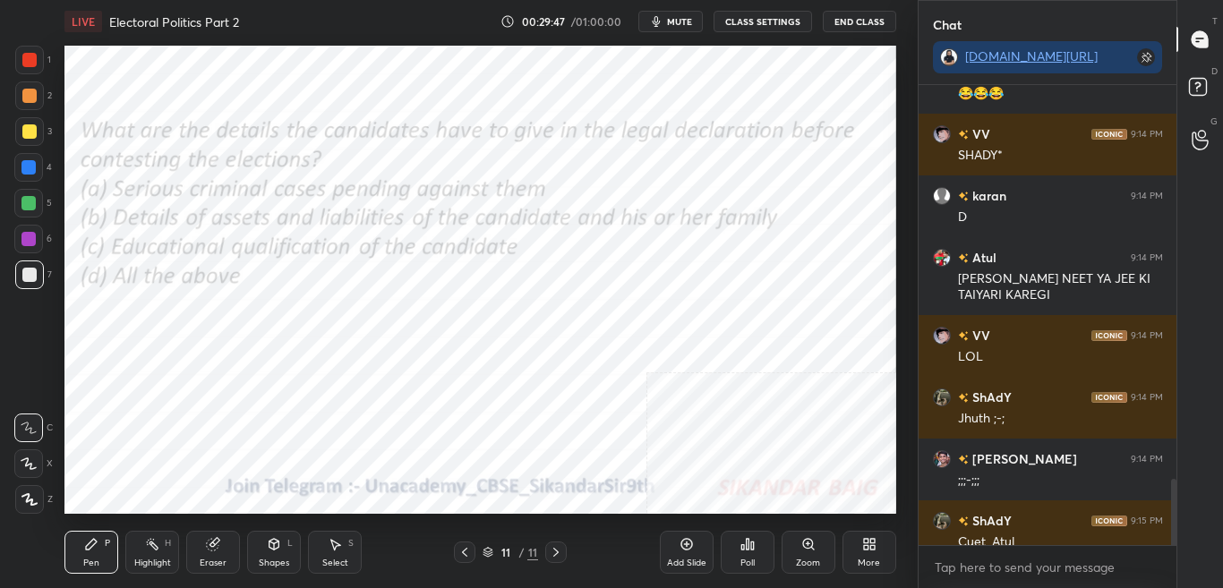
click at [859, 547] on div "More" at bounding box center [870, 552] width 54 height 43
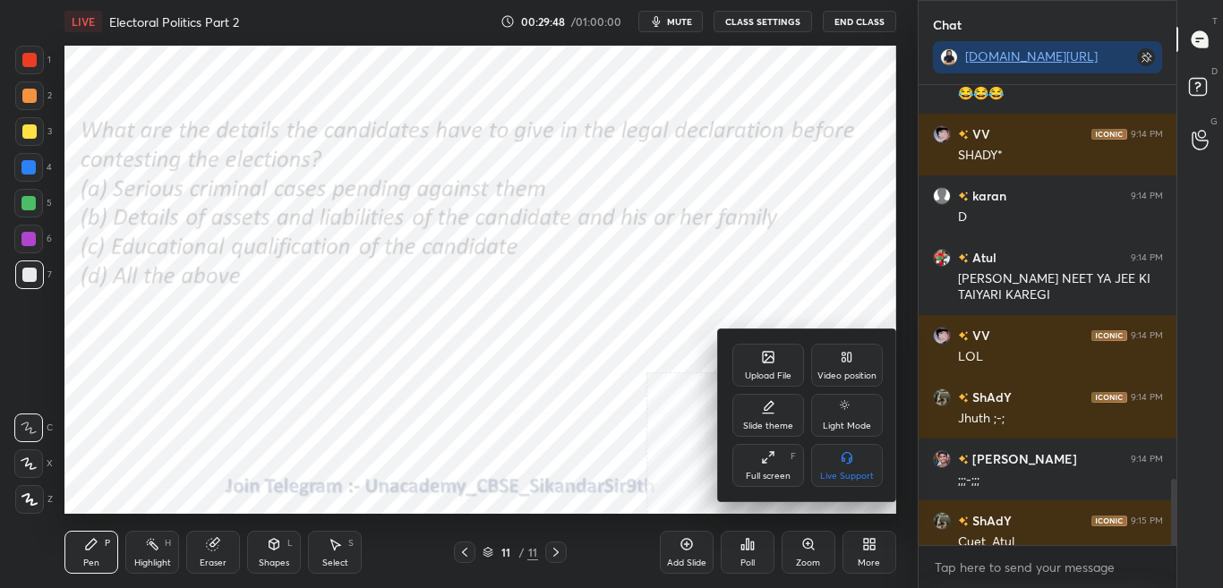
click at [1073, 498] on div at bounding box center [611, 294] width 1223 height 588
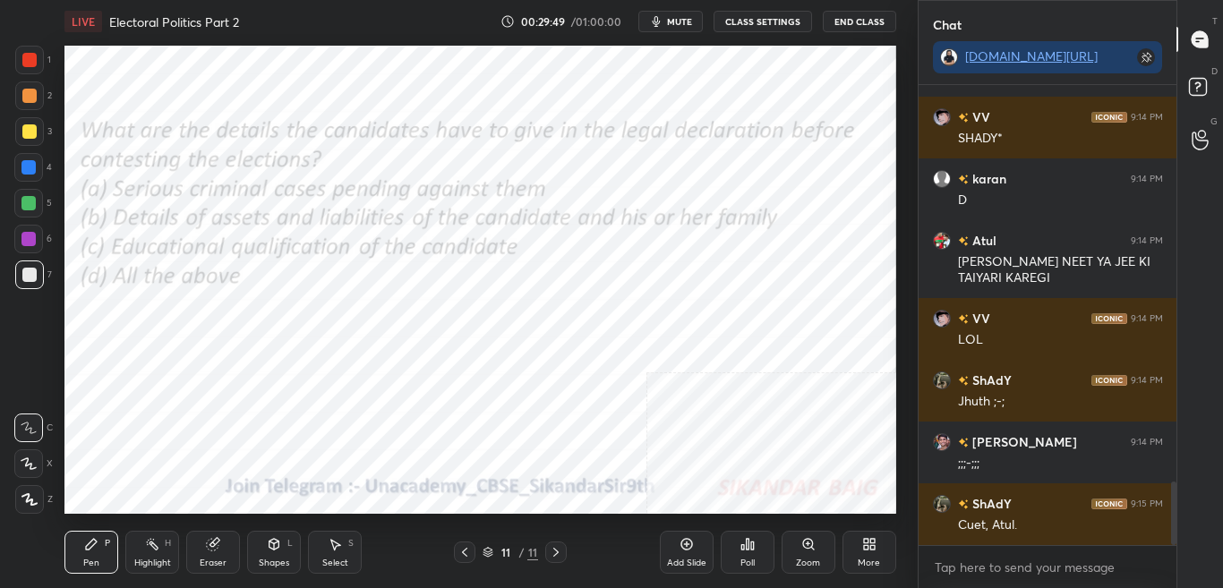
drag, startPoint x: 1172, startPoint y: 524, endPoint x: 1167, endPoint y: 550, distance: 26.5
click at [1173, 536] on div at bounding box center [1174, 514] width 5 height 64
click at [1122, 562] on textarea at bounding box center [1048, 568] width 230 height 29
click at [875, 569] on div "More" at bounding box center [870, 552] width 54 height 43
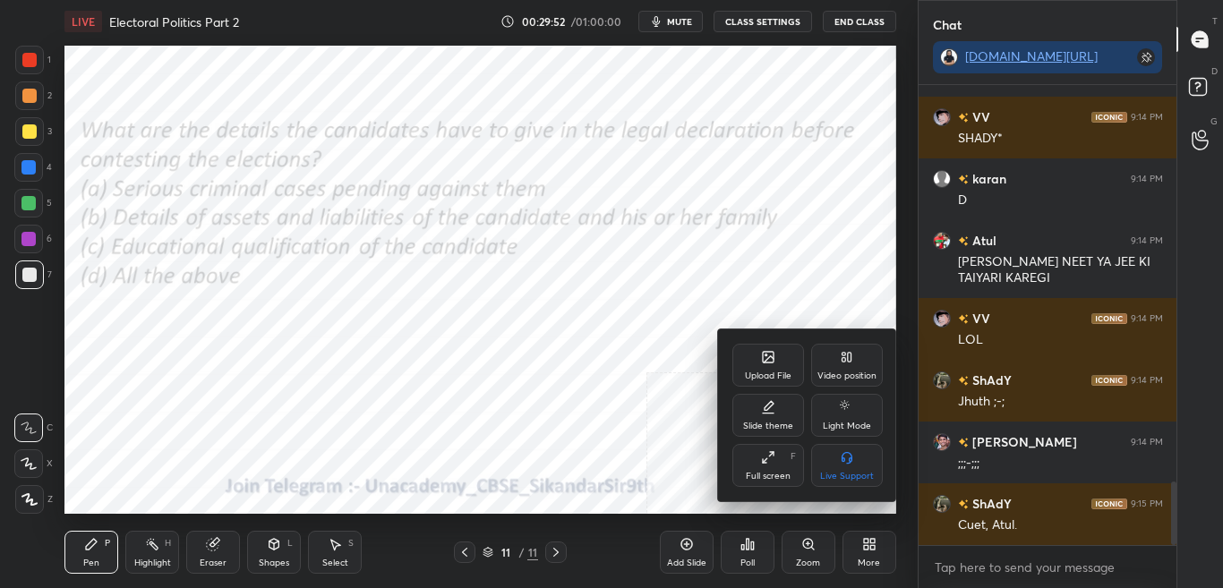
click at [775, 379] on div "Upload File" at bounding box center [768, 376] width 47 height 9
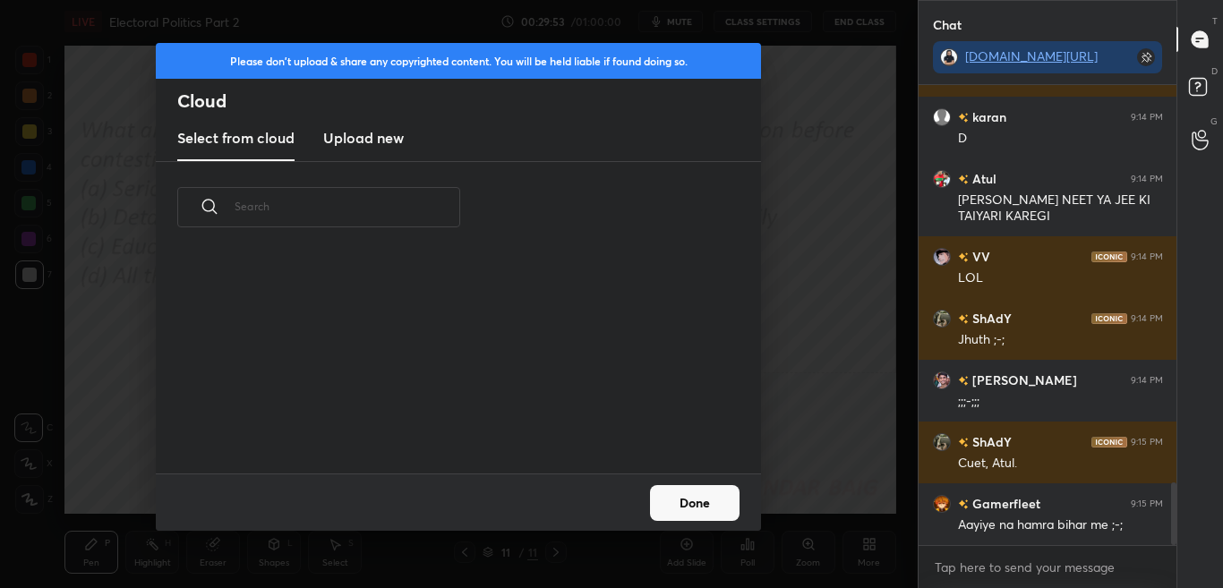
click at [365, 155] on new "Upload new" at bounding box center [363, 138] width 81 height 45
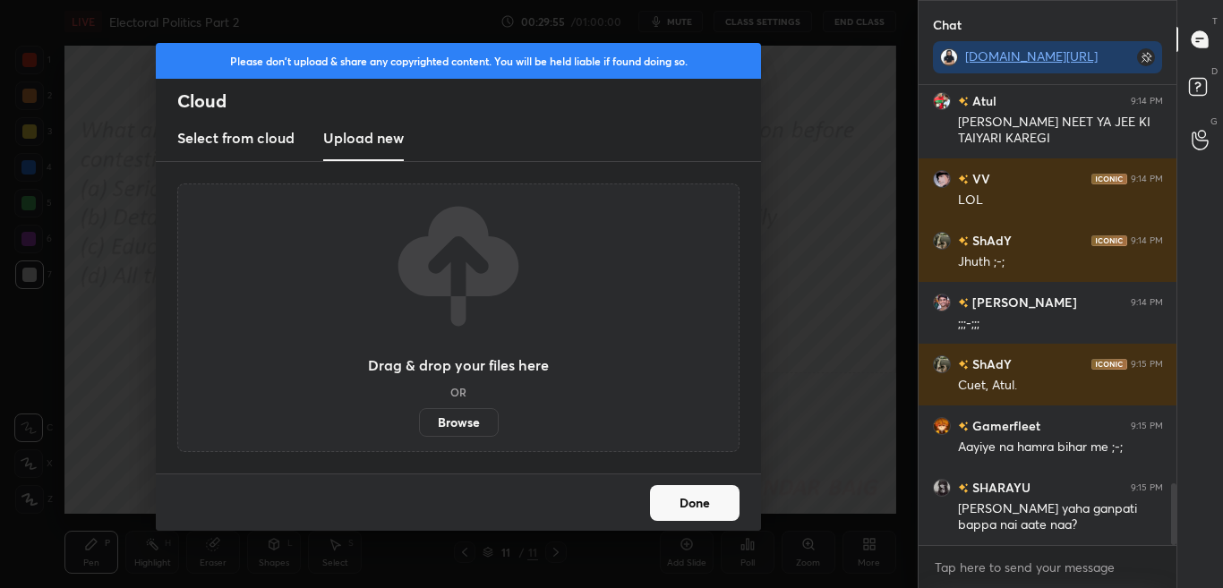
click at [468, 424] on label "Browse" at bounding box center [459, 422] width 80 height 29
click at [419, 424] on input "Browse" at bounding box center [419, 422] width 0 height 29
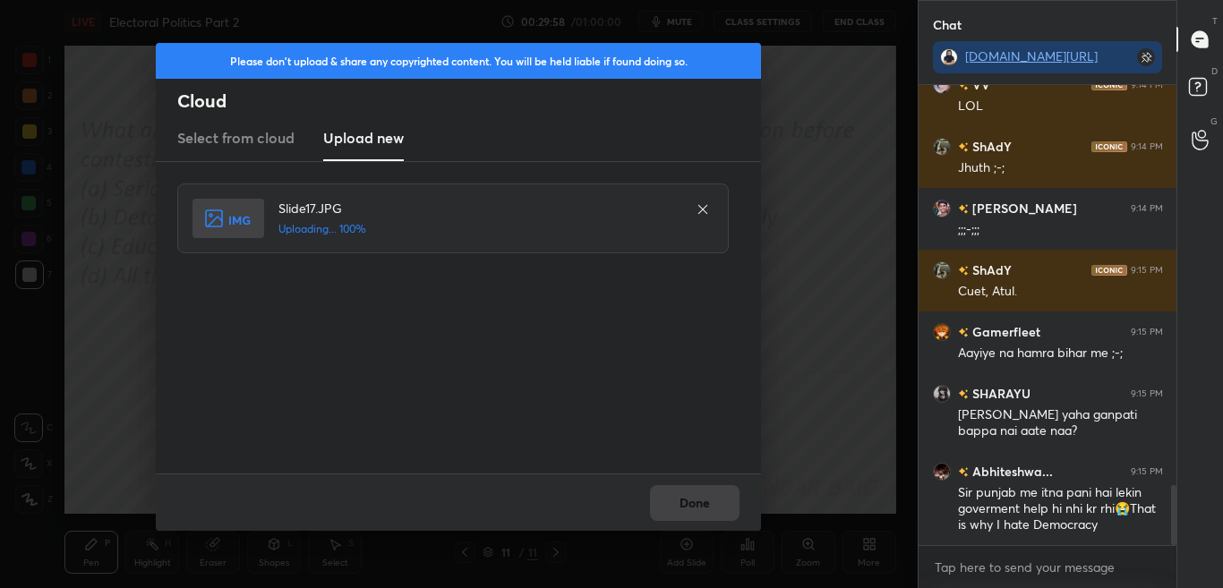
click at [706, 216] on icon at bounding box center [703, 209] width 14 height 14
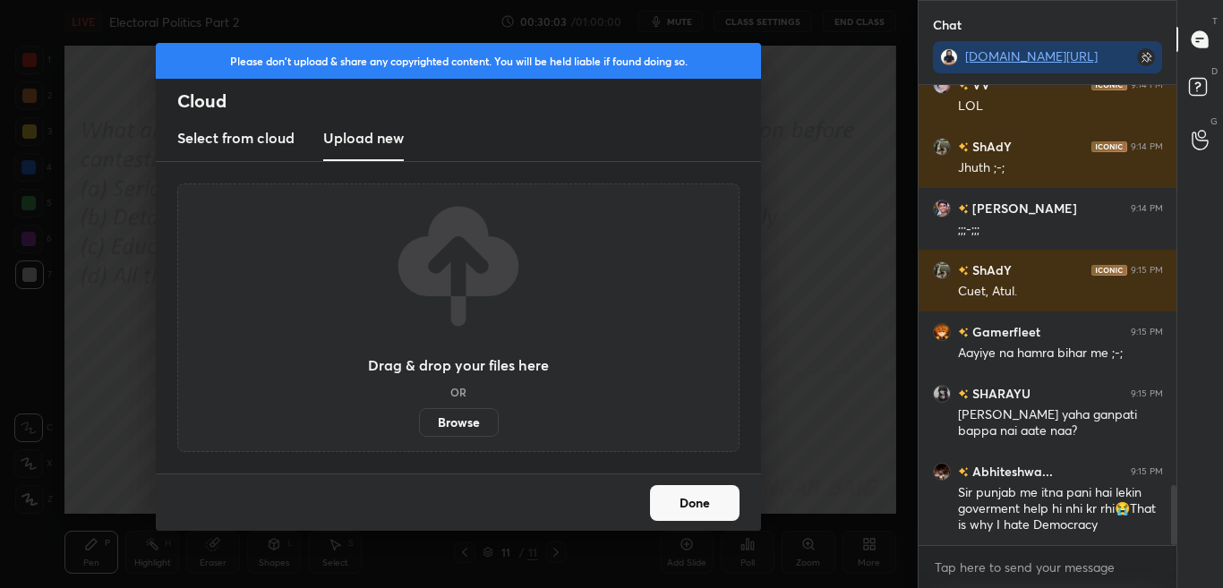
click at [483, 429] on label "Browse" at bounding box center [459, 422] width 80 height 29
click at [419, 429] on input "Browse" at bounding box center [419, 422] width 0 height 29
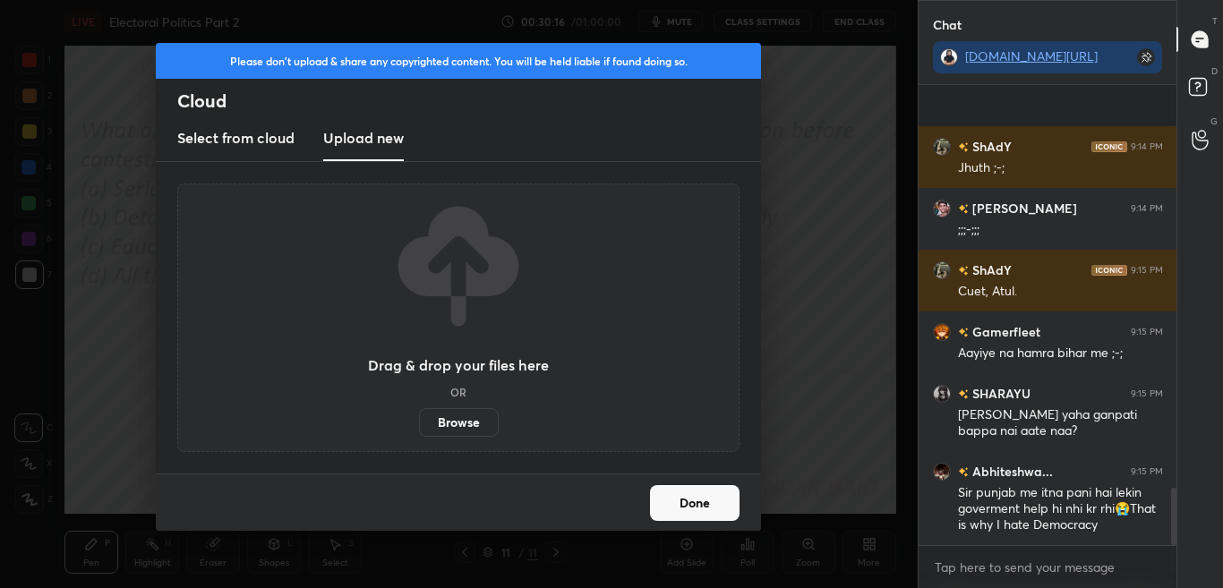
scroll to position [3223, 0]
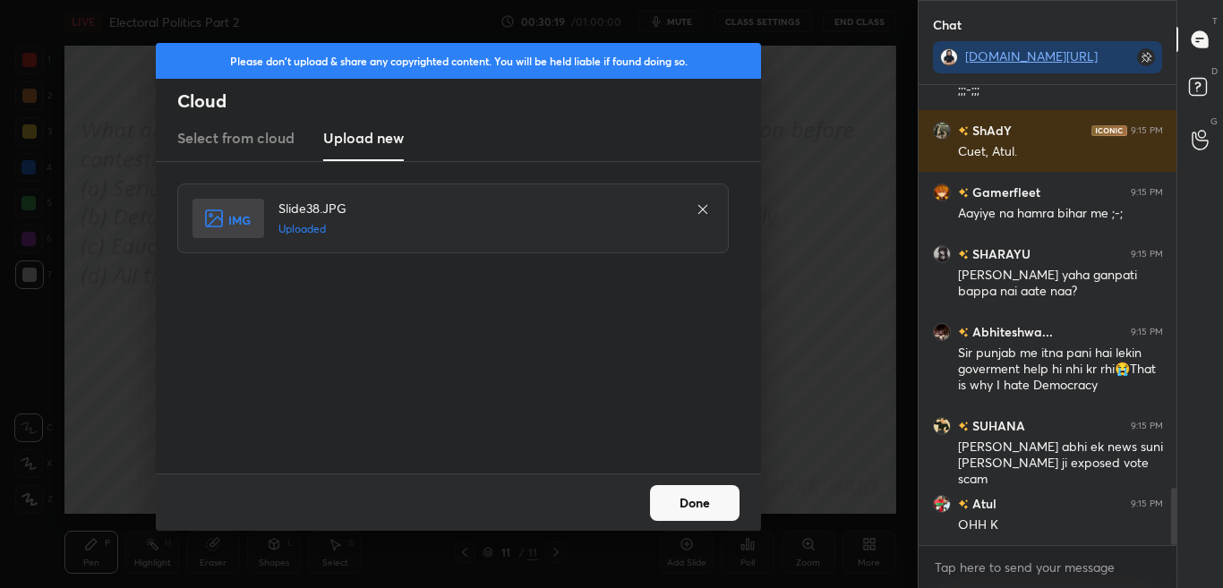
click at [703, 511] on button "Done" at bounding box center [695, 503] width 90 height 36
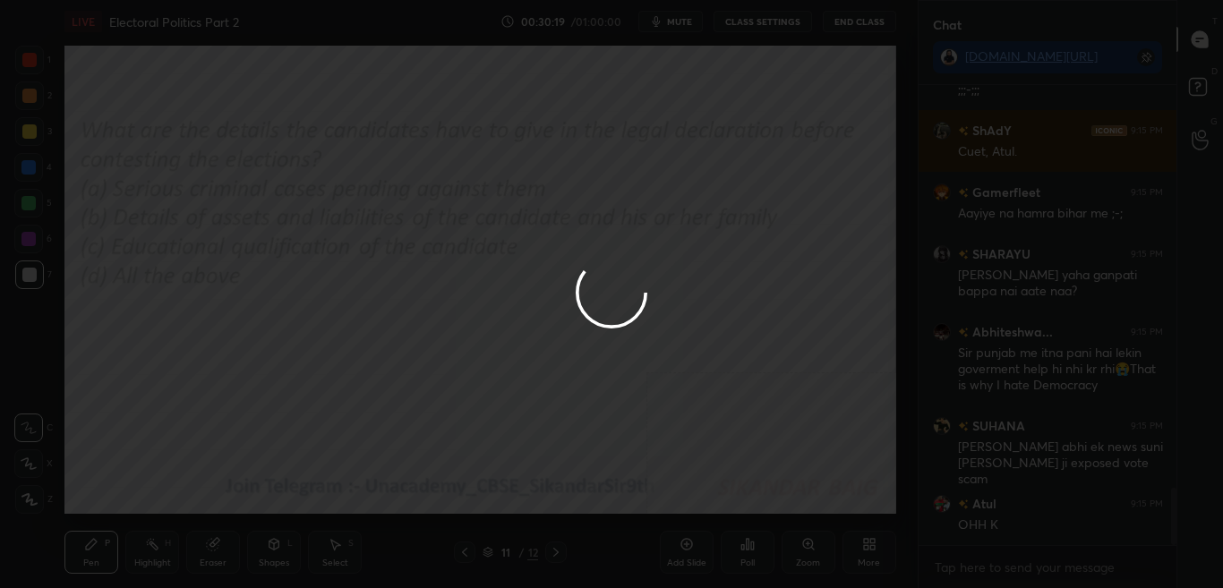
click at [705, 511] on button "Done" at bounding box center [695, 503] width 90 height 36
click at [705, 509] on div at bounding box center [611, 294] width 1223 height 588
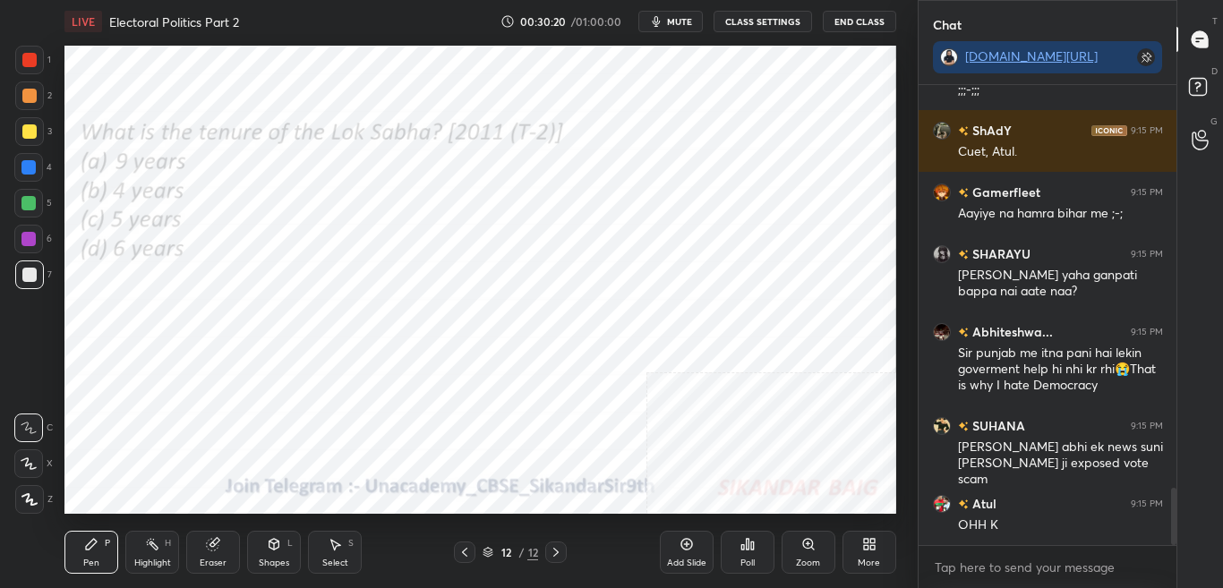
click at [751, 552] on div "Poll" at bounding box center [748, 552] width 54 height 43
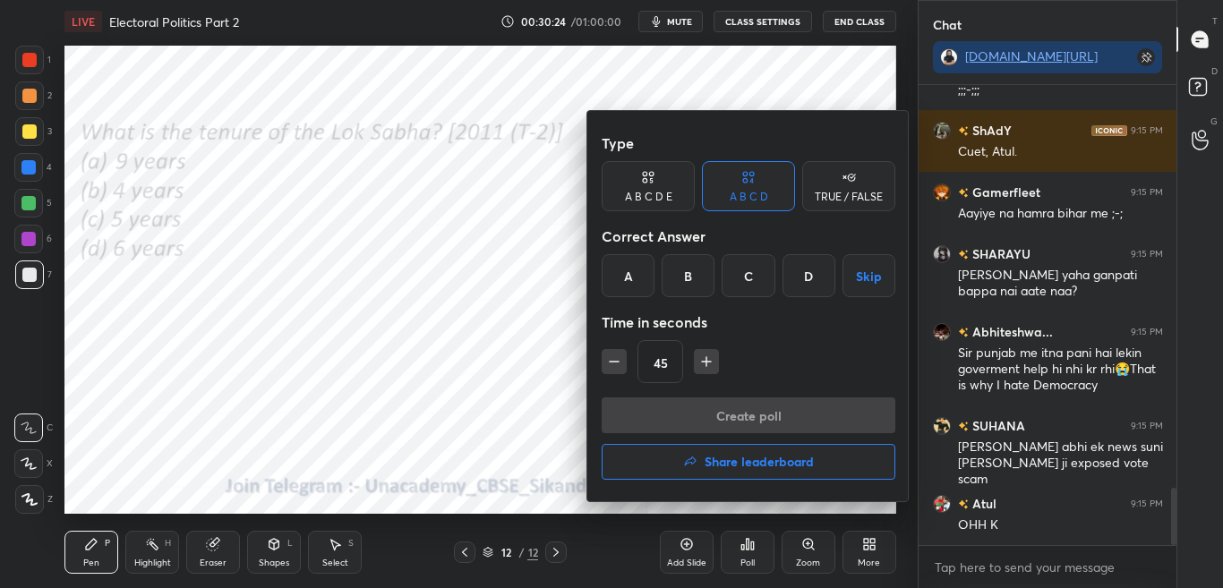
click at [759, 281] on div "C" at bounding box center [748, 275] width 53 height 43
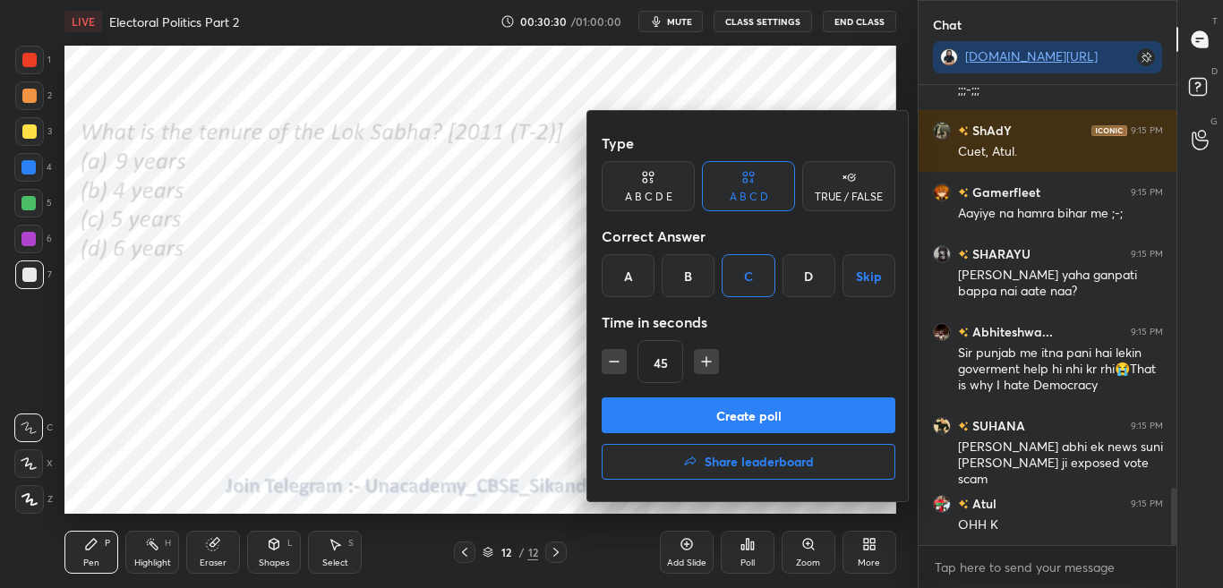
click at [762, 427] on button "Create poll" at bounding box center [749, 416] width 294 height 36
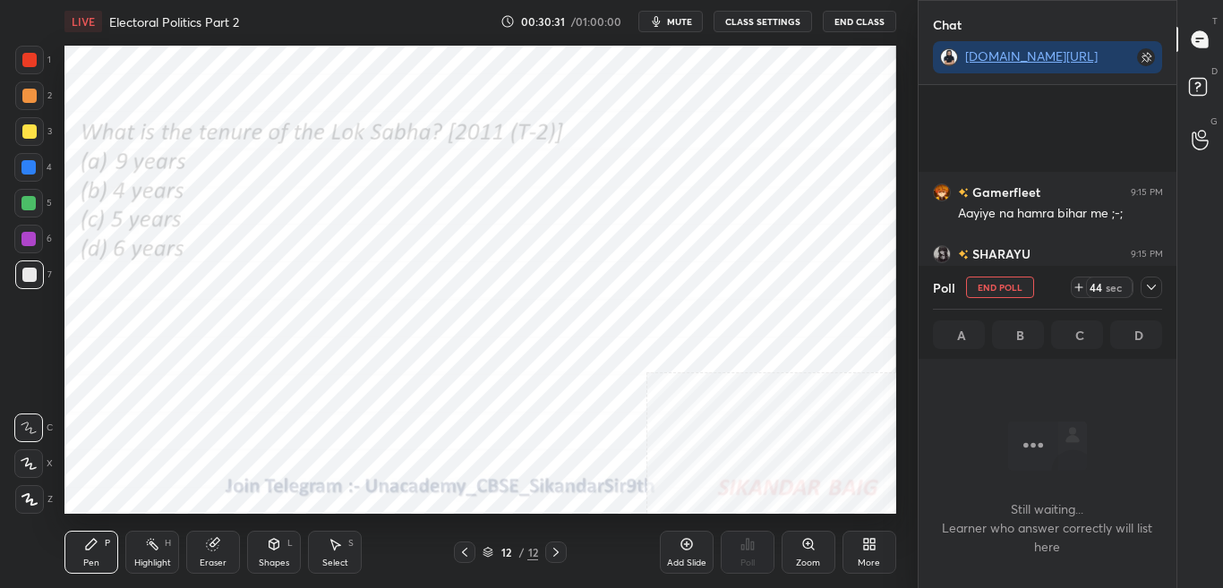
scroll to position [3378, 0]
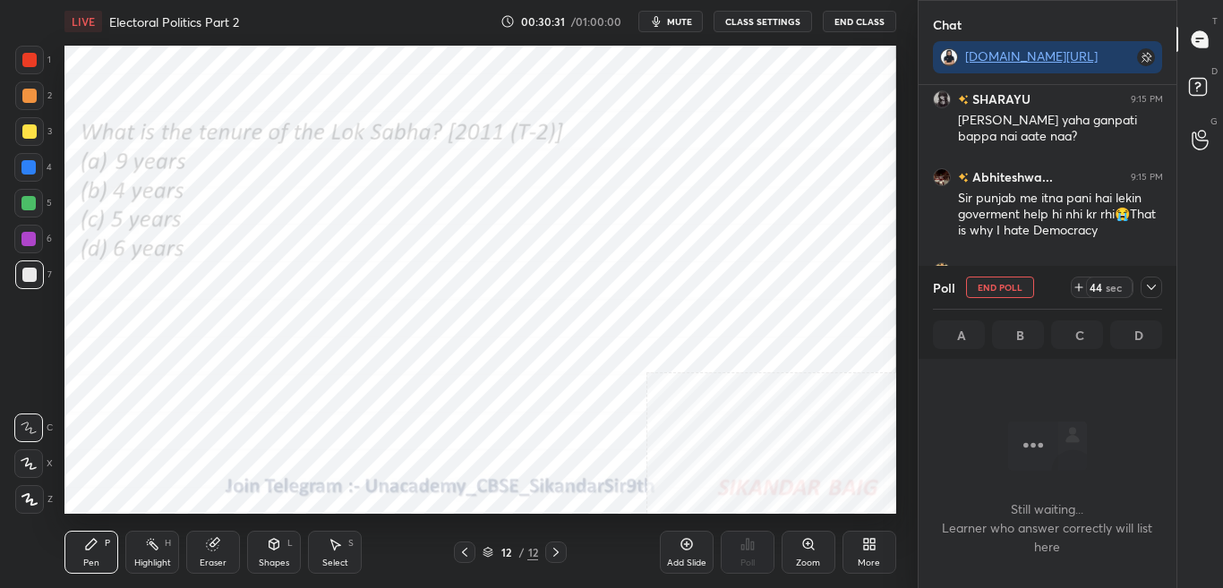
click at [1153, 282] on icon at bounding box center [1152, 287] width 14 height 14
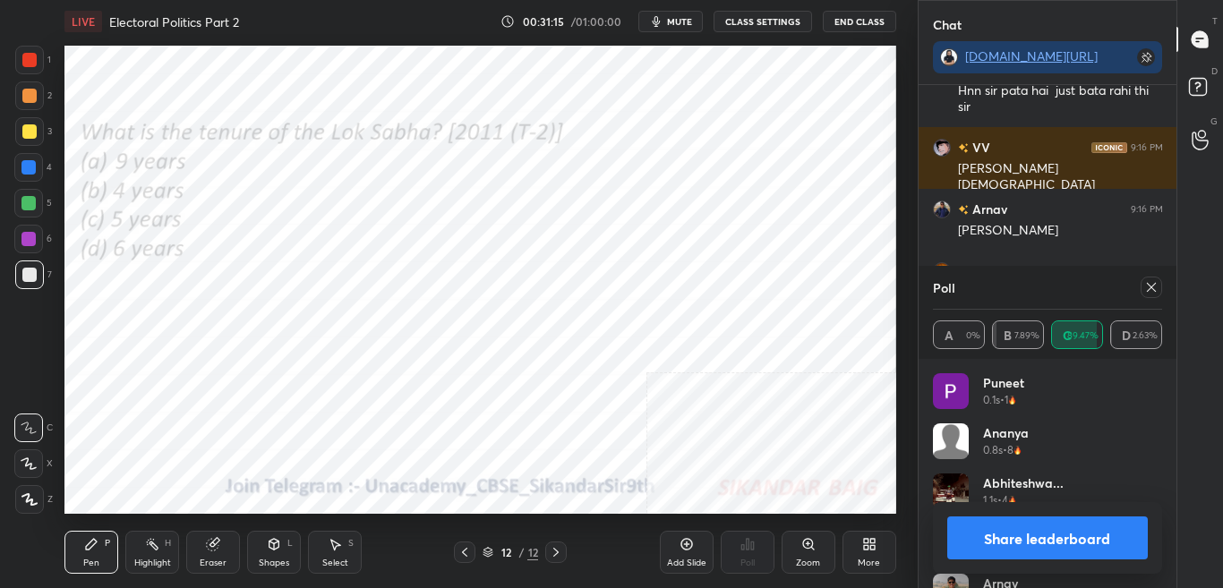
scroll to position [6, 6]
click at [1113, 540] on button "Share leaderboard" at bounding box center [1049, 538] width 202 height 43
type textarea "x"
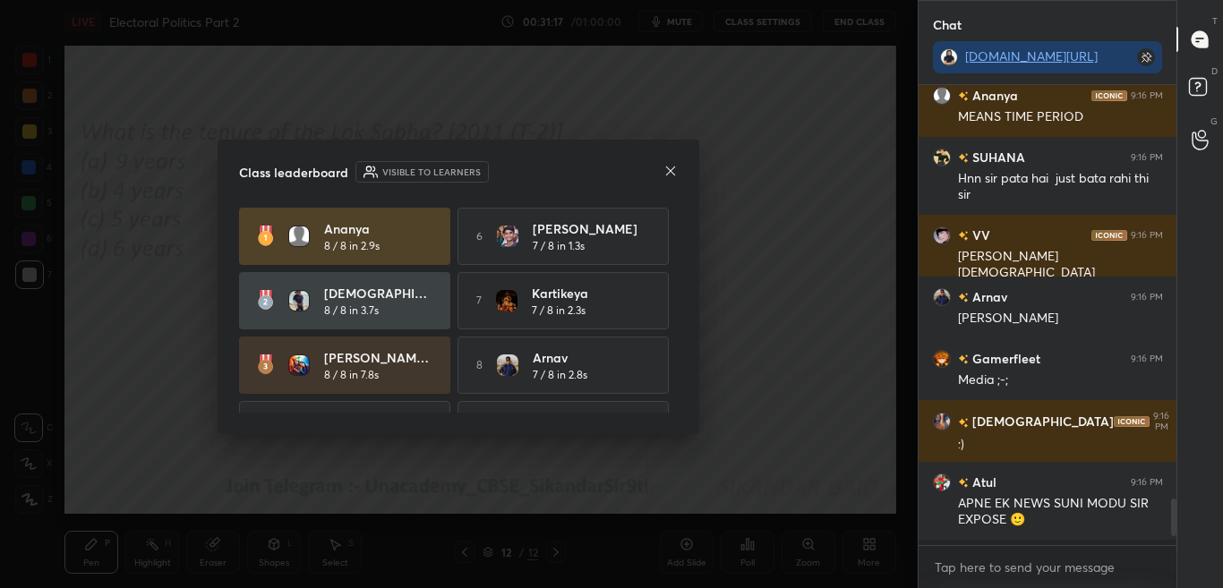
scroll to position [455, 253]
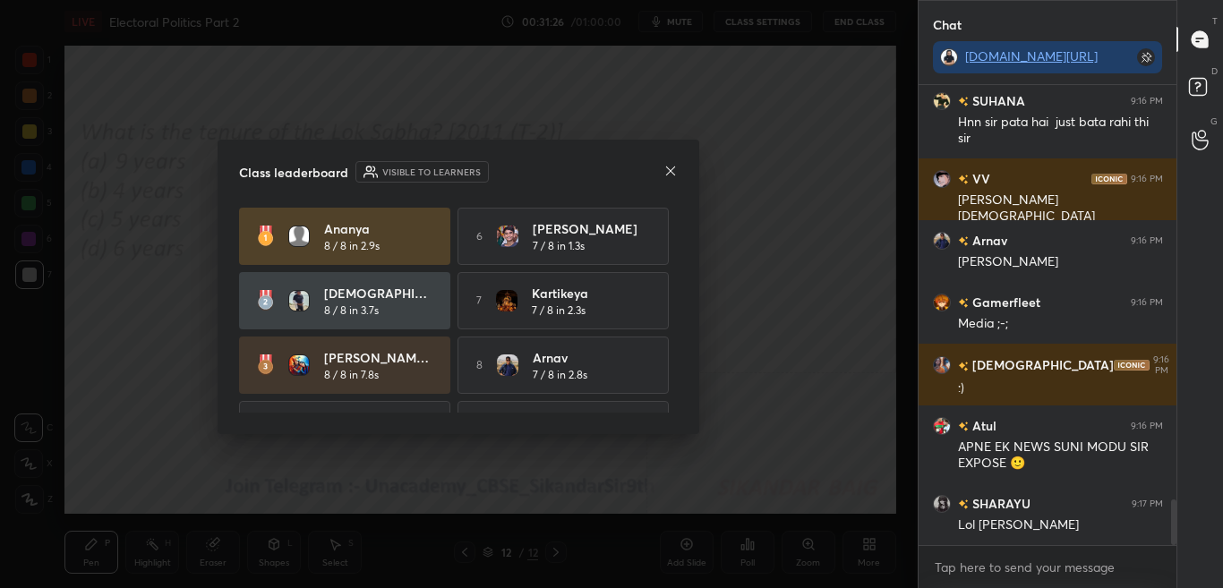
drag, startPoint x: 679, startPoint y: 296, endPoint x: 674, endPoint y: 329, distance: 32.7
click at [674, 332] on div "Class leaderboard Visible to learners Ananya 8 / 8 in 2.9s 6 Mohammed S... 7 / …" at bounding box center [459, 287] width 482 height 295
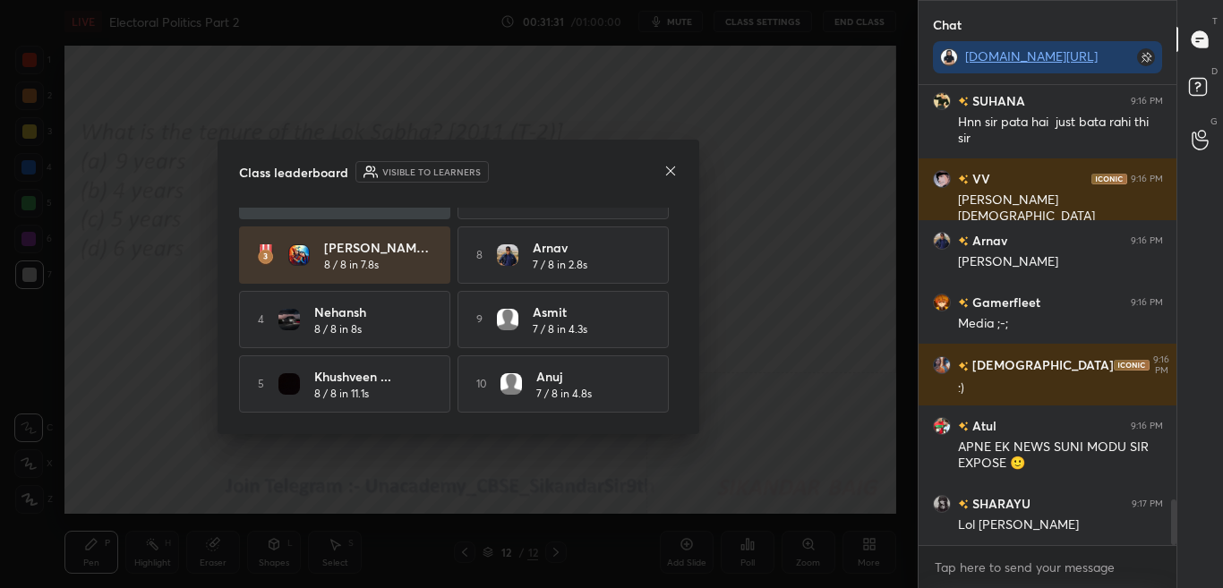
click at [673, 171] on icon at bounding box center [671, 171] width 14 height 14
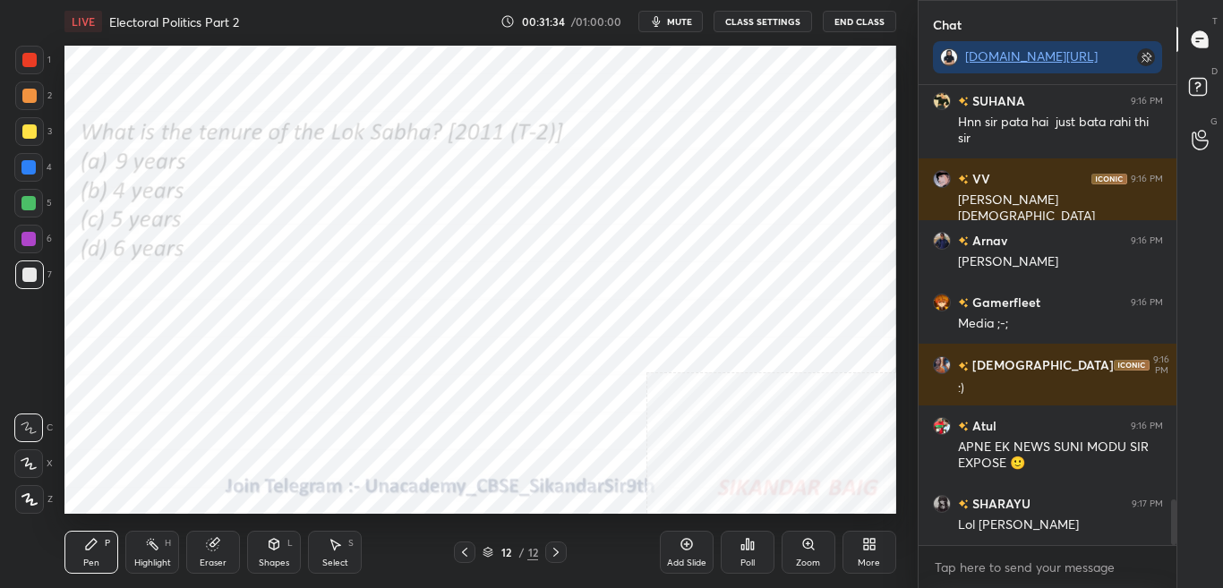
click at [863, 561] on div "More" at bounding box center [869, 563] width 22 height 9
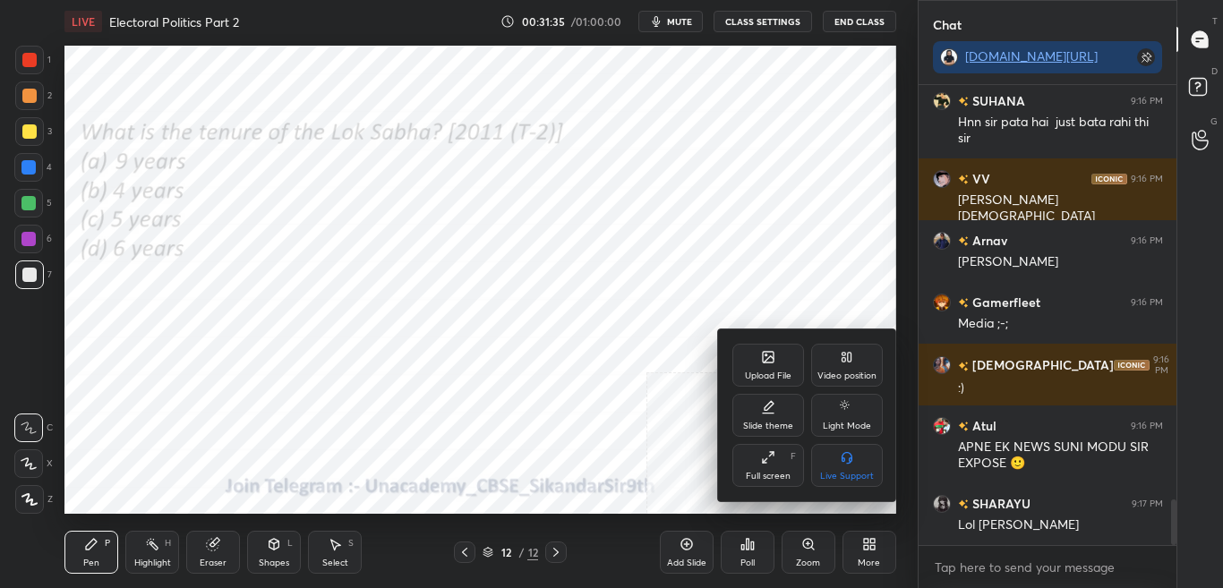
click at [769, 364] on icon at bounding box center [768, 357] width 14 height 14
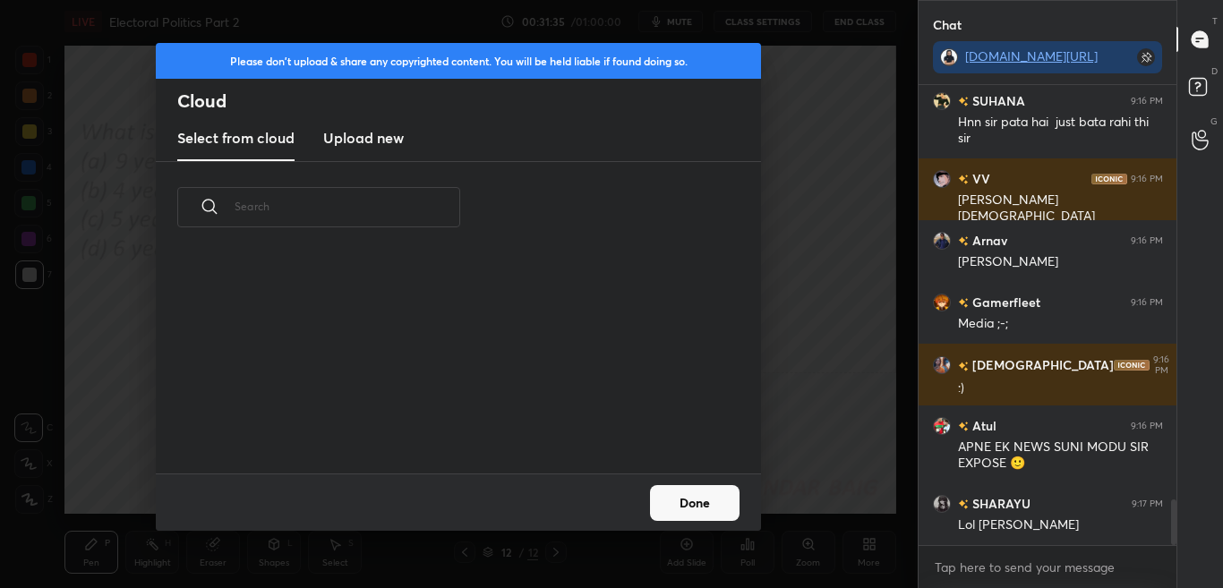
scroll to position [6, 10]
click at [391, 133] on h3 "Upload new" at bounding box center [363, 137] width 81 height 21
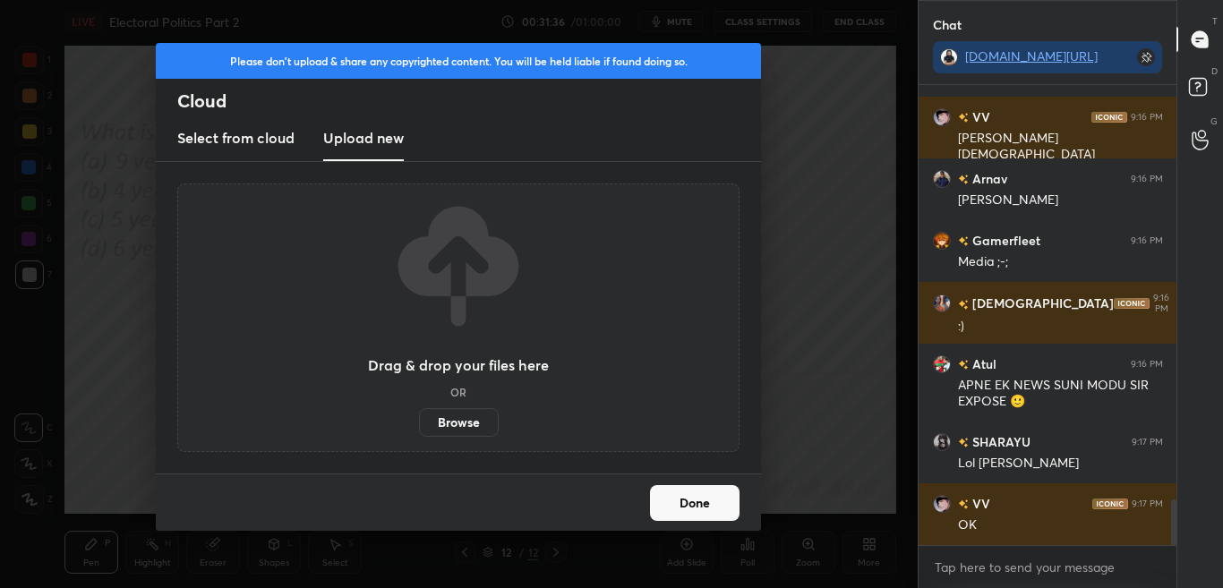
click at [445, 423] on label "Browse" at bounding box center [459, 422] width 80 height 29
click at [419, 423] on input "Browse" at bounding box center [419, 422] width 0 height 29
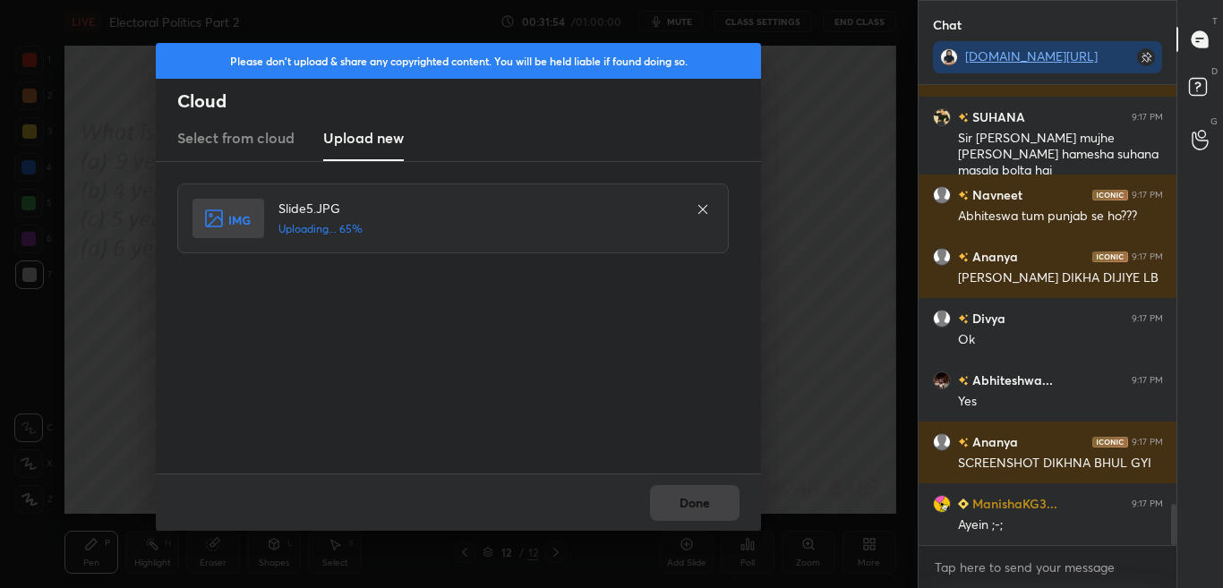
click at [701, 507] on div "Done" at bounding box center [458, 502] width 605 height 57
click at [701, 509] on div "Done" at bounding box center [458, 502] width 605 height 57
click at [700, 508] on button "Done" at bounding box center [695, 503] width 90 height 36
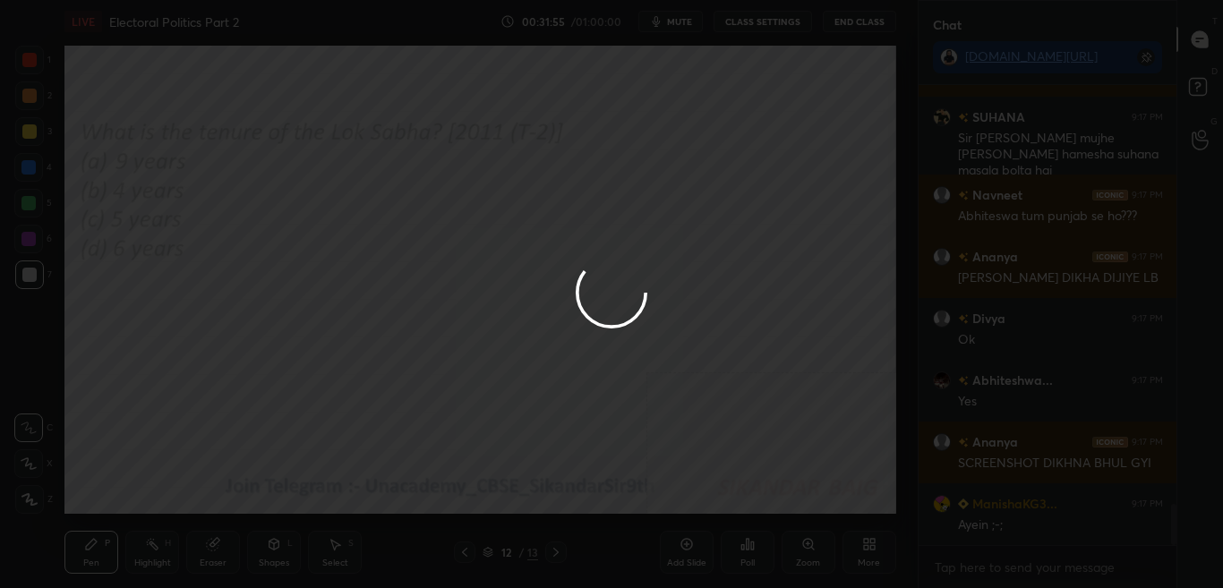
click at [696, 510] on div at bounding box center [611, 294] width 1223 height 588
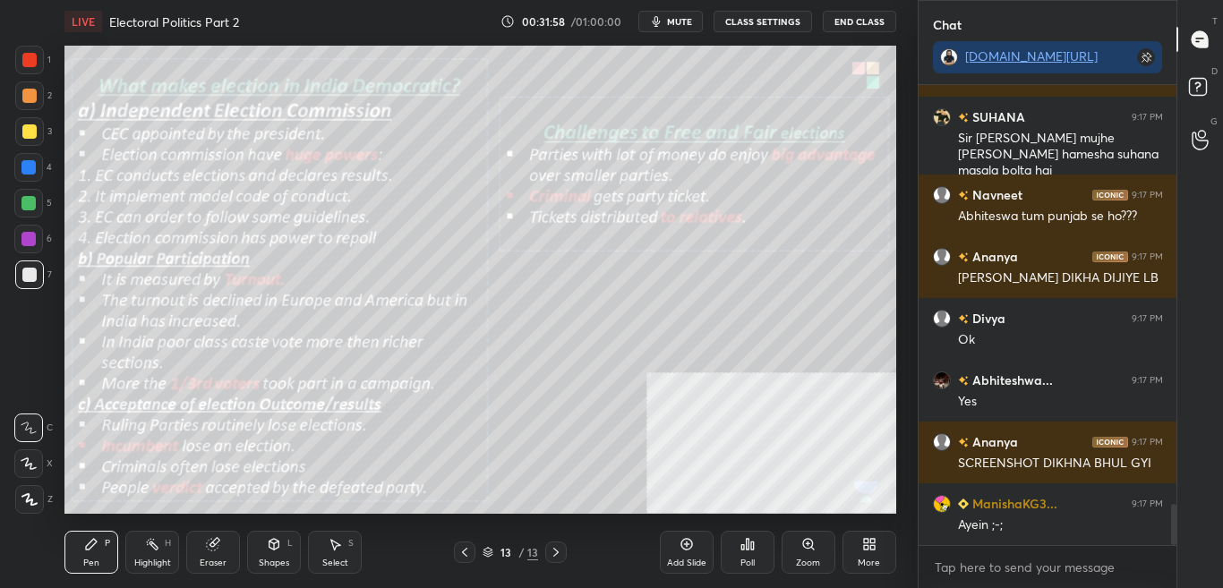
click at [751, 16] on button "CLASS SETTINGS" at bounding box center [763, 21] width 99 height 21
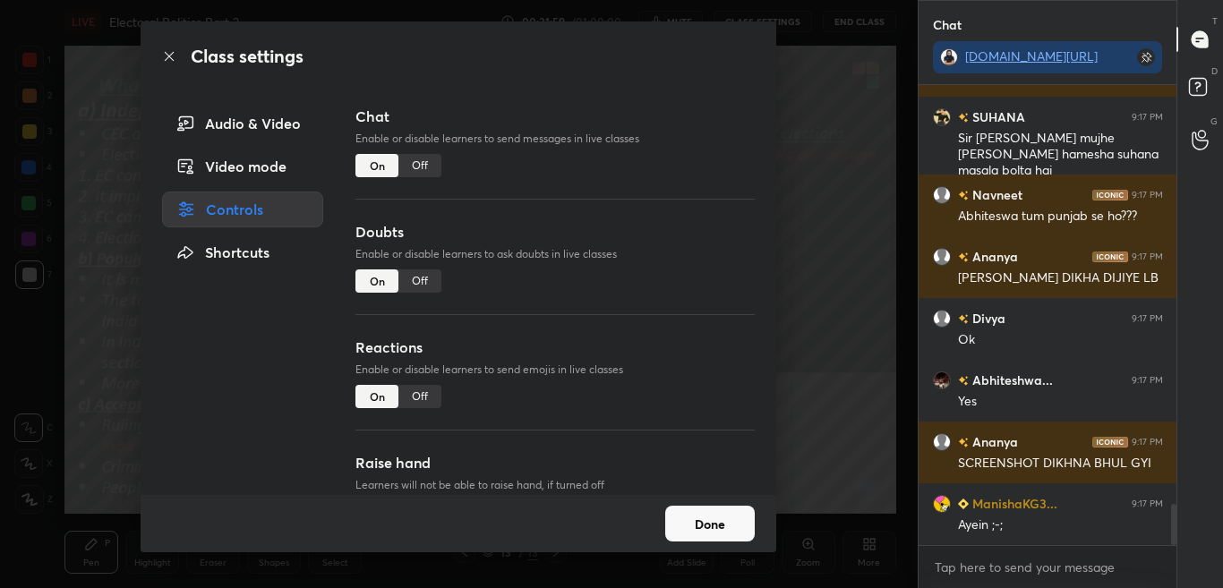
click at [425, 161] on div "Off" at bounding box center [420, 165] width 43 height 23
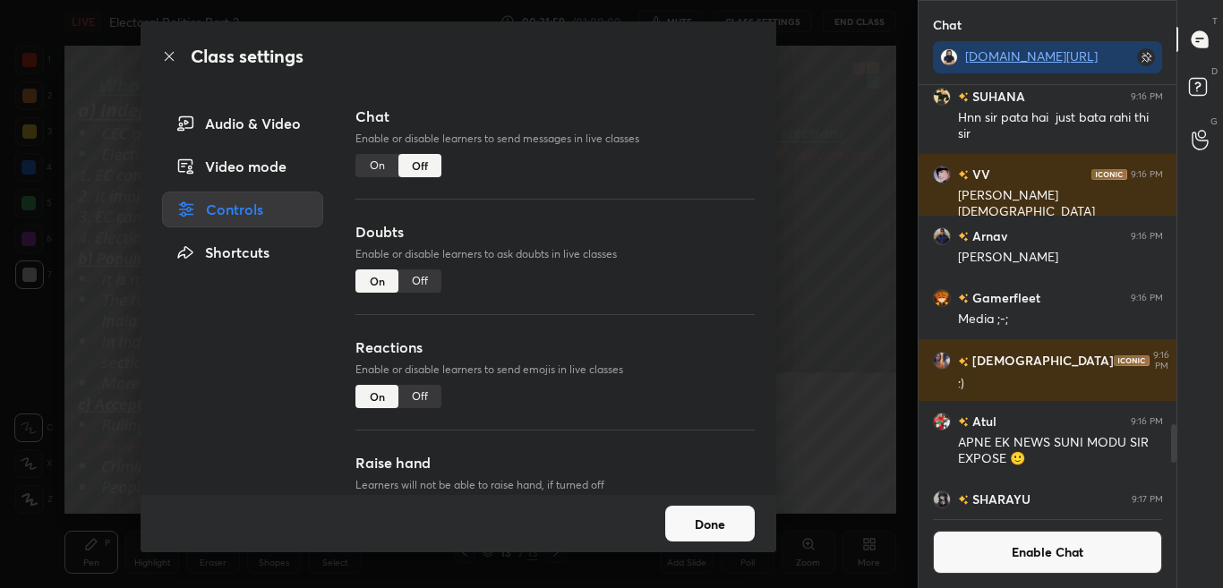
click at [171, 60] on icon at bounding box center [169, 56] width 14 height 14
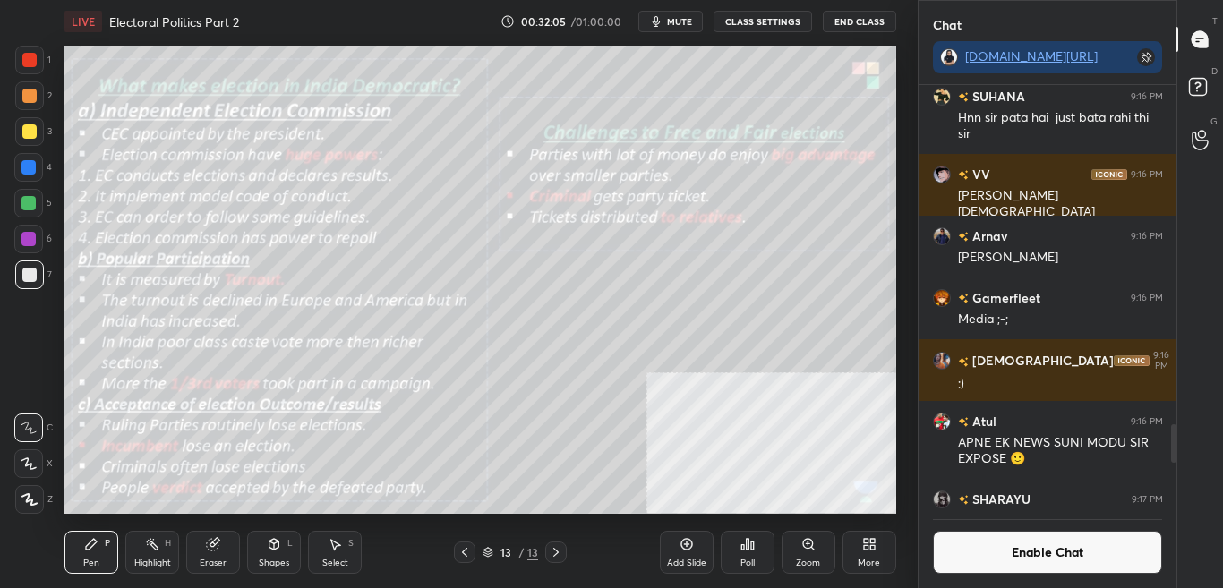
click at [1104, 556] on button "Enable Chat" at bounding box center [1048, 552] width 230 height 43
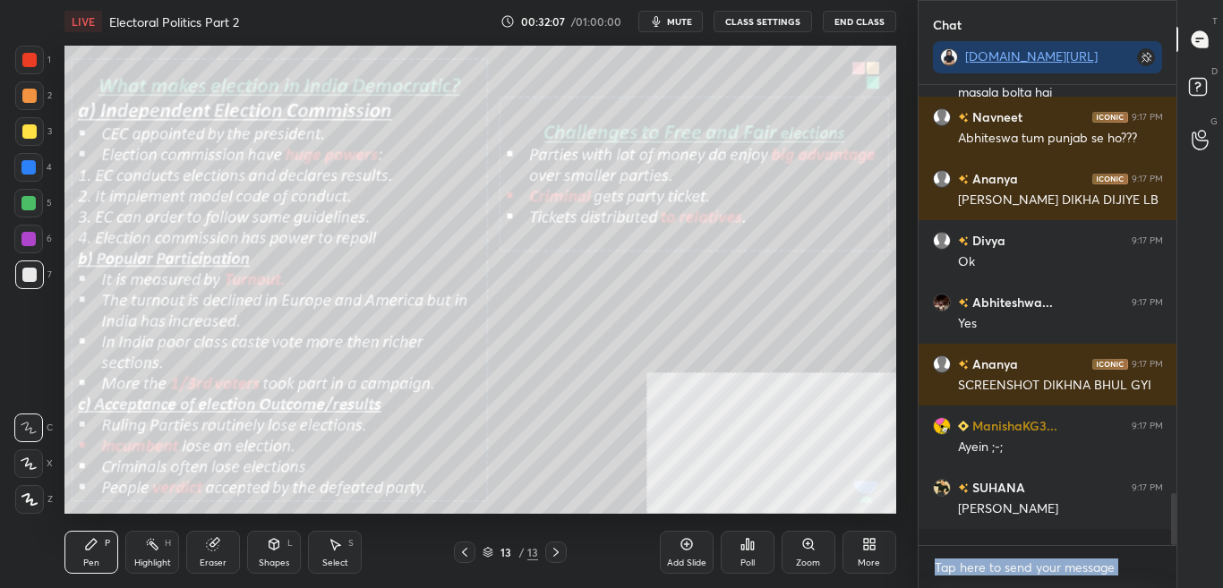
drag, startPoint x: 1176, startPoint y: 485, endPoint x: 1187, endPoint y: 599, distance: 114.3
click at [1187, 0] on html "1 2 3 4 5 6 7 C X Z C X Z E E Erase all H H LIVE Electoral Politics Part 2 00:3…" at bounding box center [611, 0] width 1223 height 0
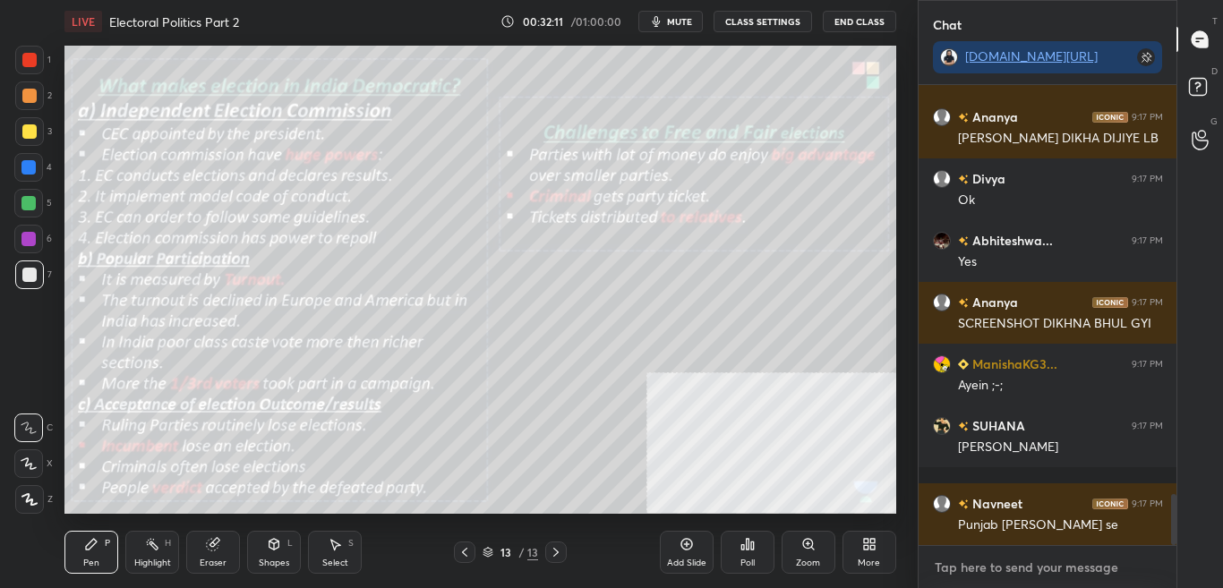
click at [1108, 571] on textarea at bounding box center [1048, 568] width 230 height 29
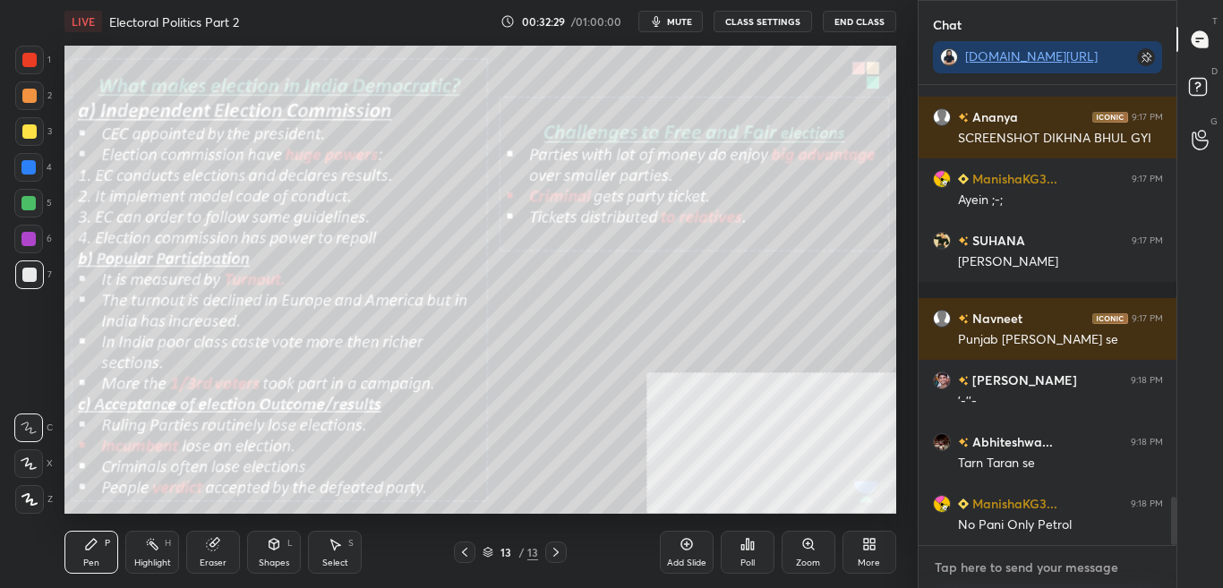
scroll to position [3960, 0]
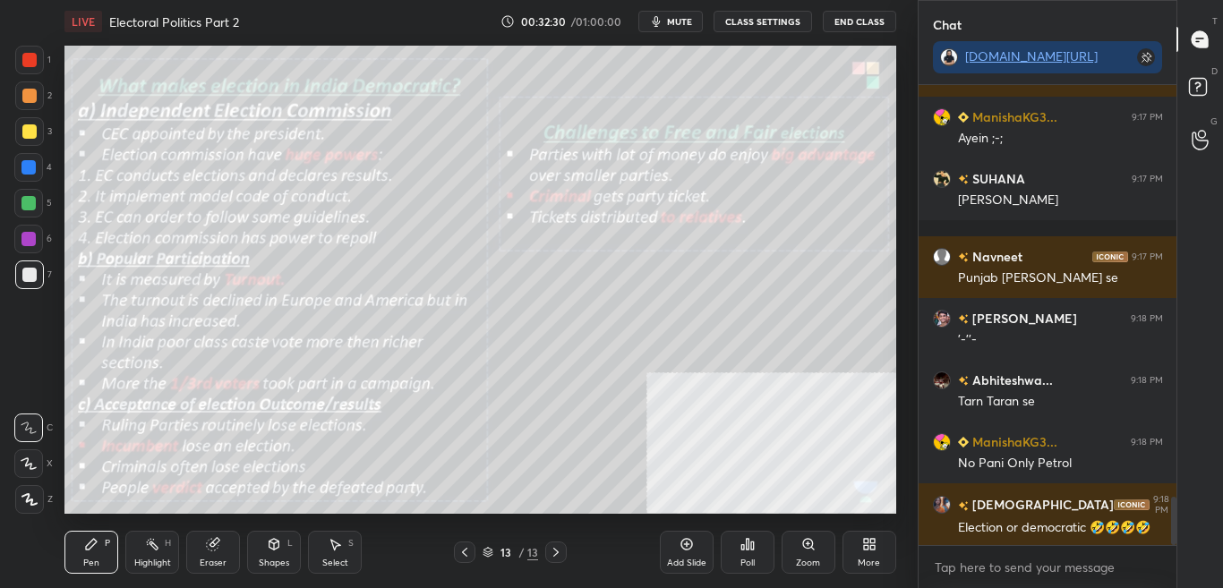
type textarea "x"
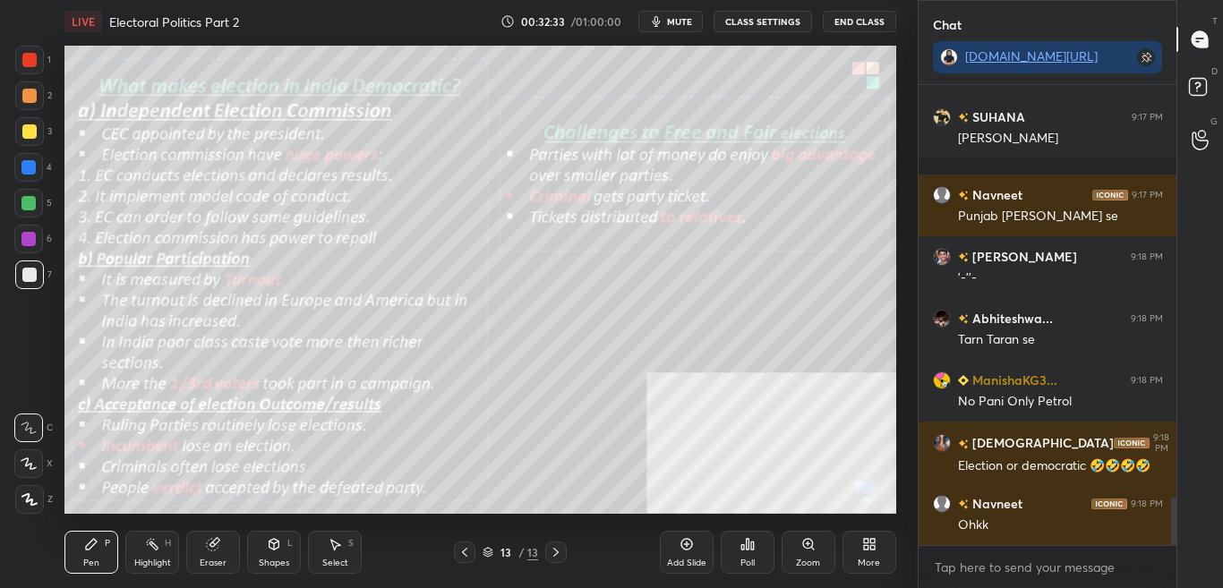
click at [788, 20] on button "CLASS SETTINGS" at bounding box center [763, 21] width 99 height 21
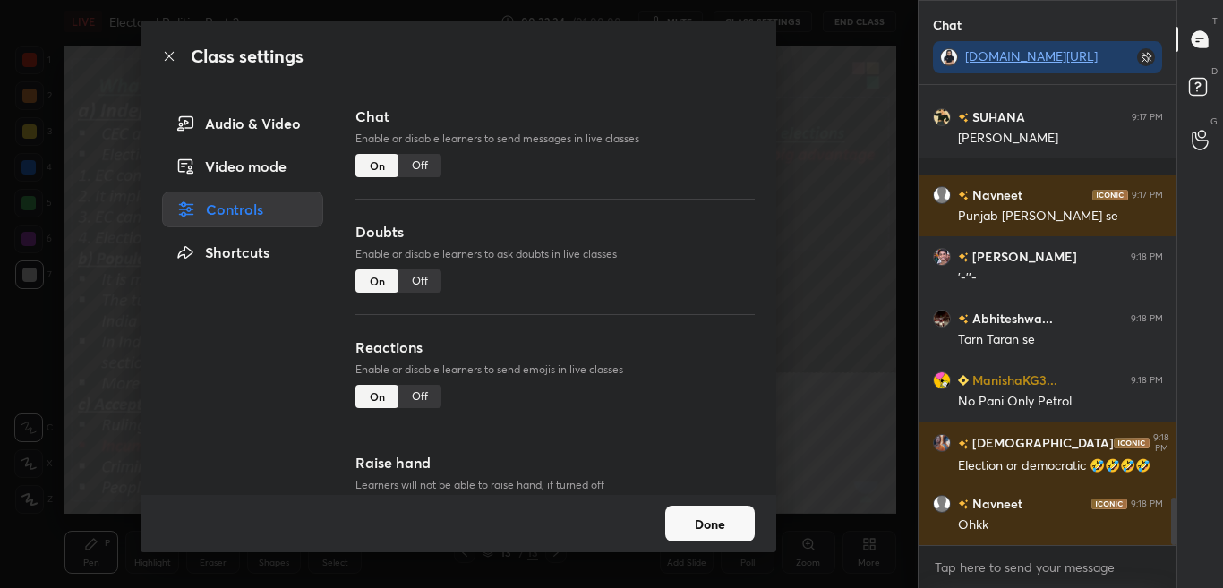
click at [425, 159] on div "Off" at bounding box center [420, 165] width 43 height 23
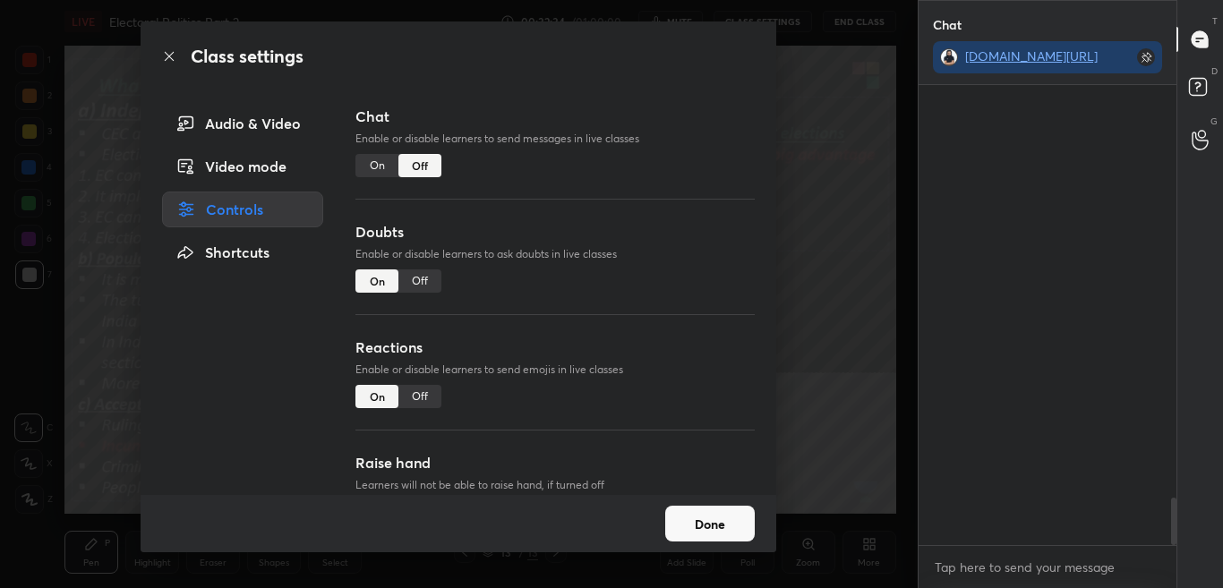
scroll to position [418, 253]
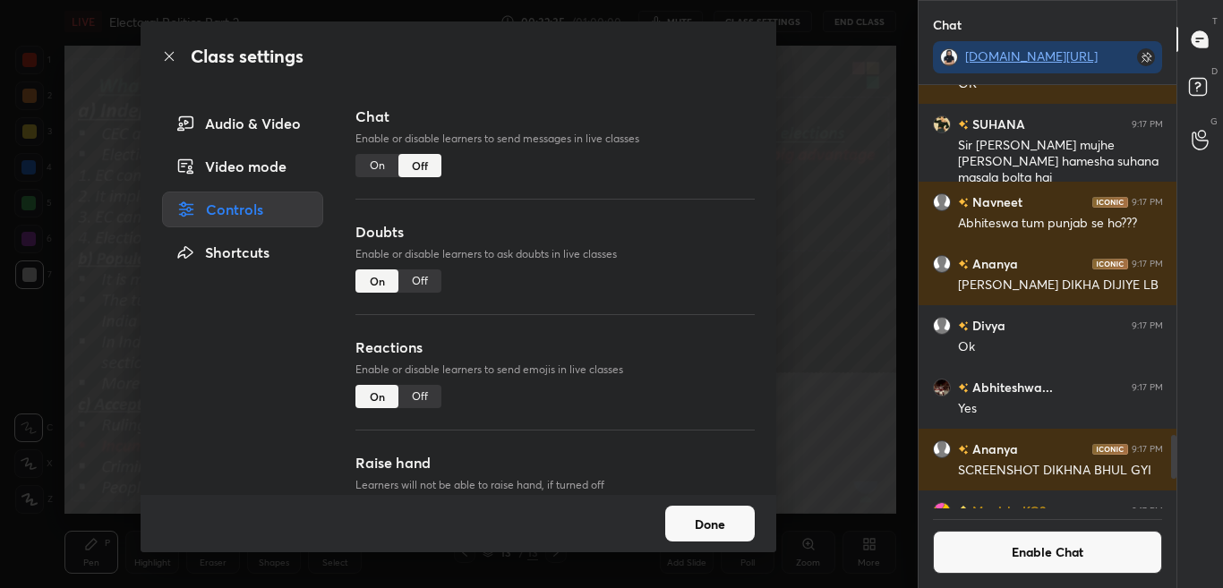
click at [167, 55] on icon at bounding box center [169, 56] width 14 height 14
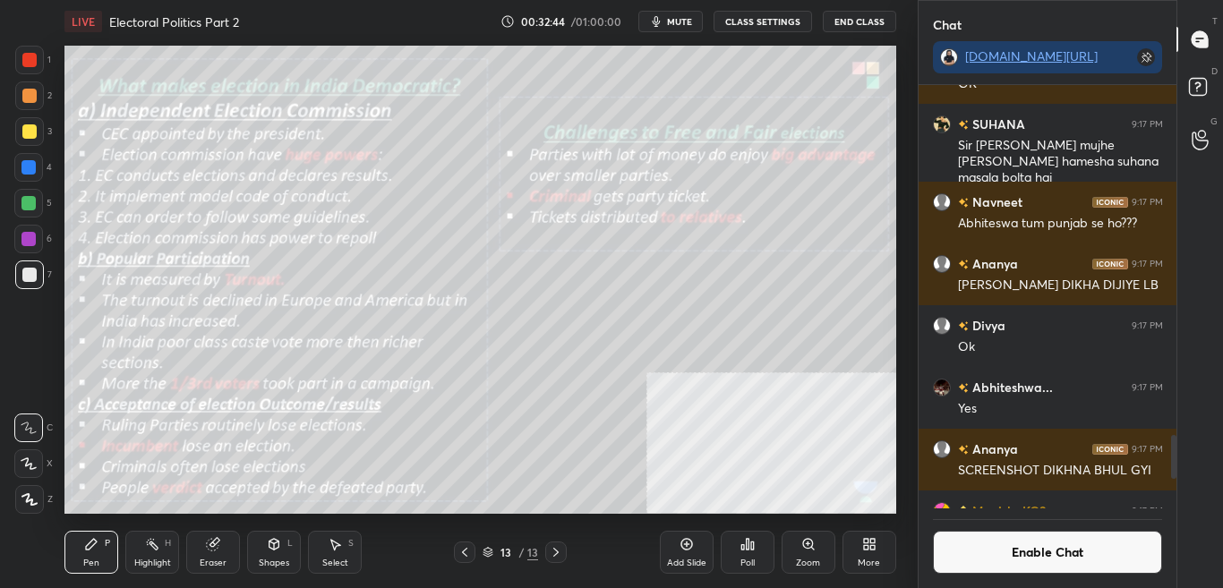
click at [1098, 570] on button "Enable Chat" at bounding box center [1048, 552] width 230 height 43
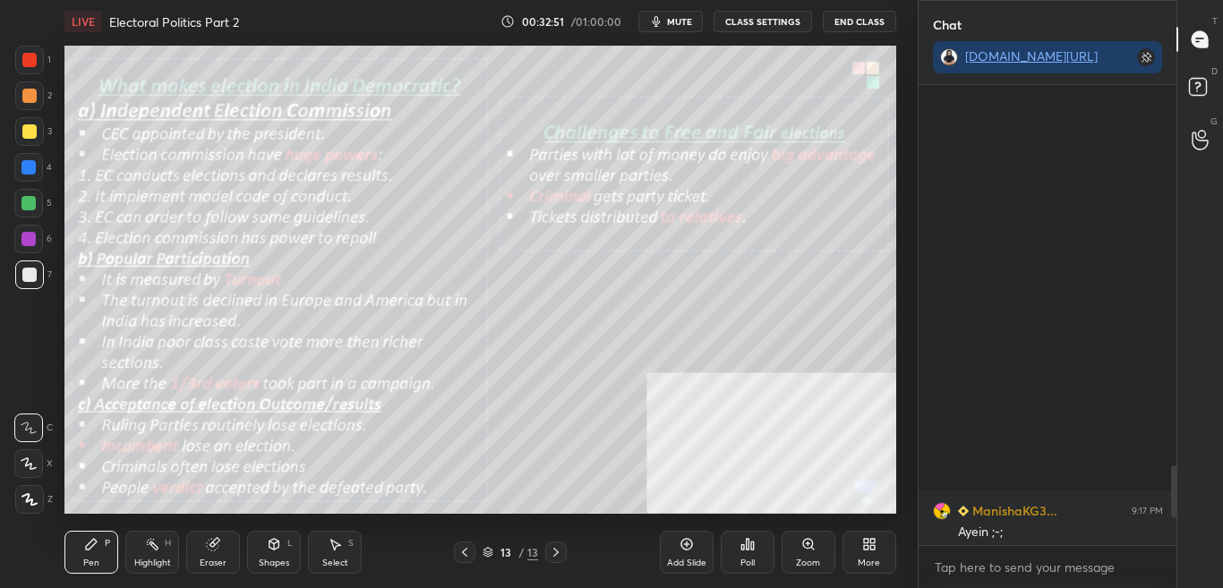
scroll to position [3898, 0]
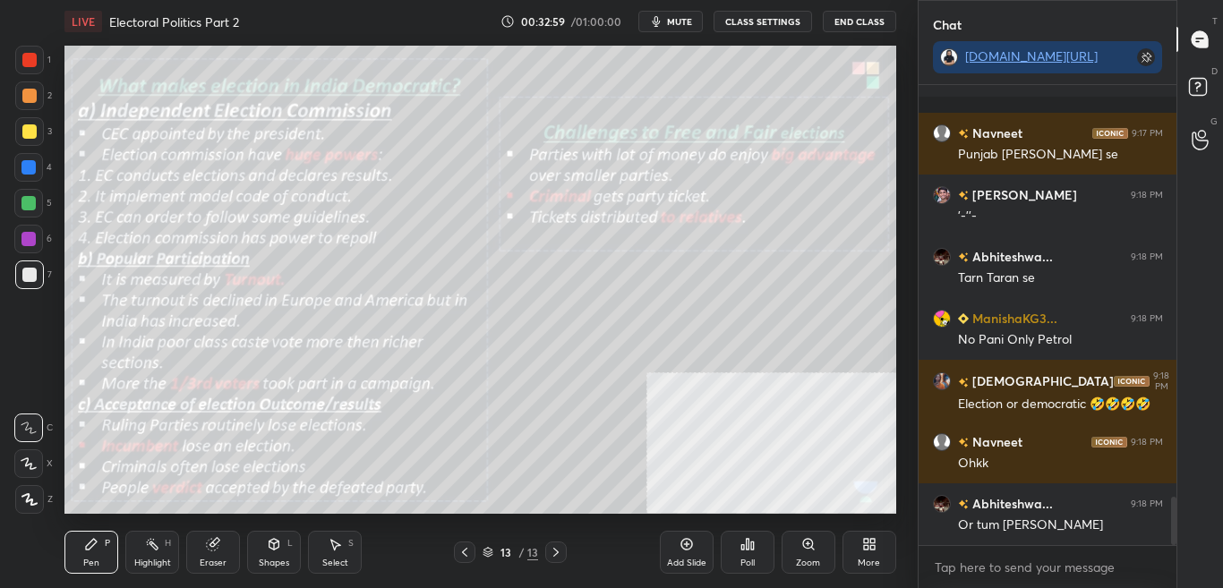
click at [785, 22] on button "CLASS SETTINGS" at bounding box center [763, 21] width 99 height 21
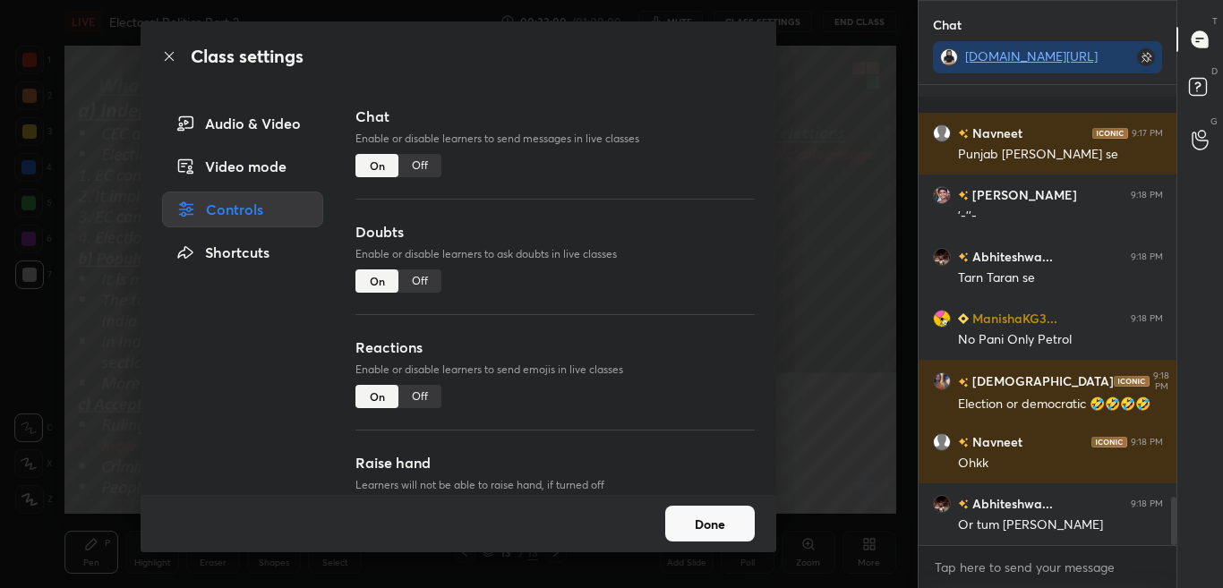
click at [423, 166] on div "Off" at bounding box center [420, 165] width 43 height 23
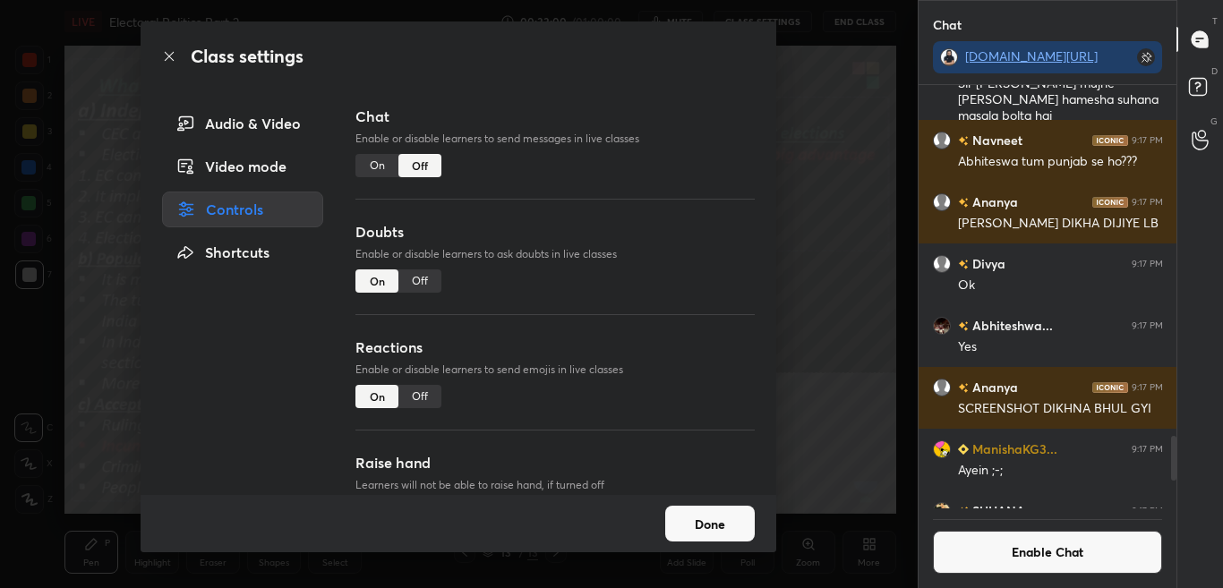
scroll to position [418, 253]
click at [167, 64] on div "Class settings" at bounding box center [459, 56] width 636 height 70
click at [164, 55] on icon at bounding box center [169, 56] width 14 height 14
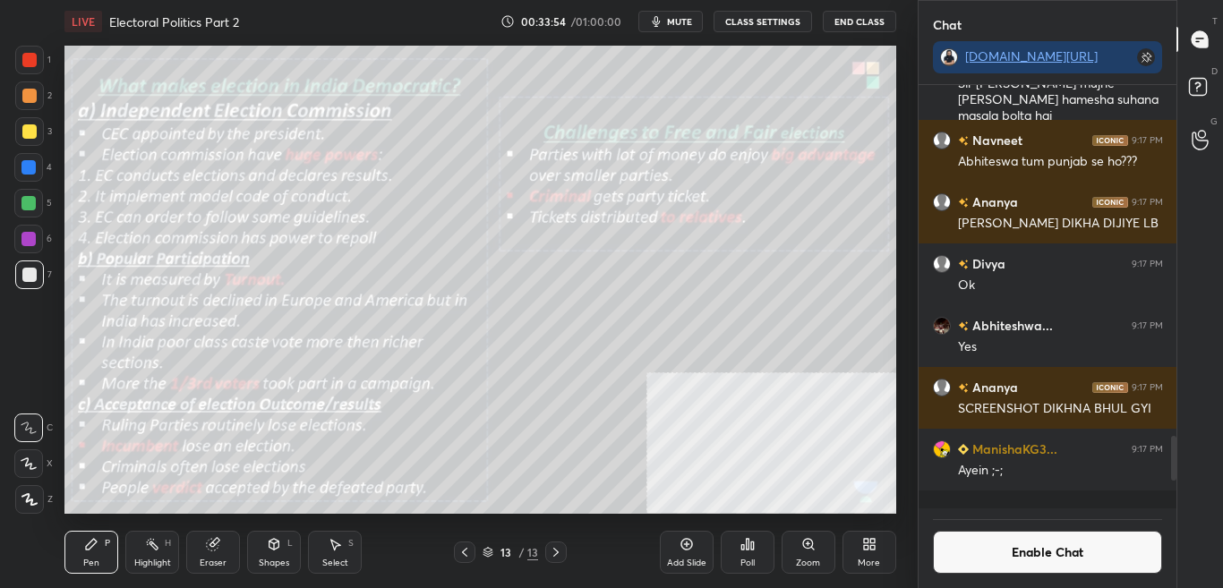
scroll to position [3918, 0]
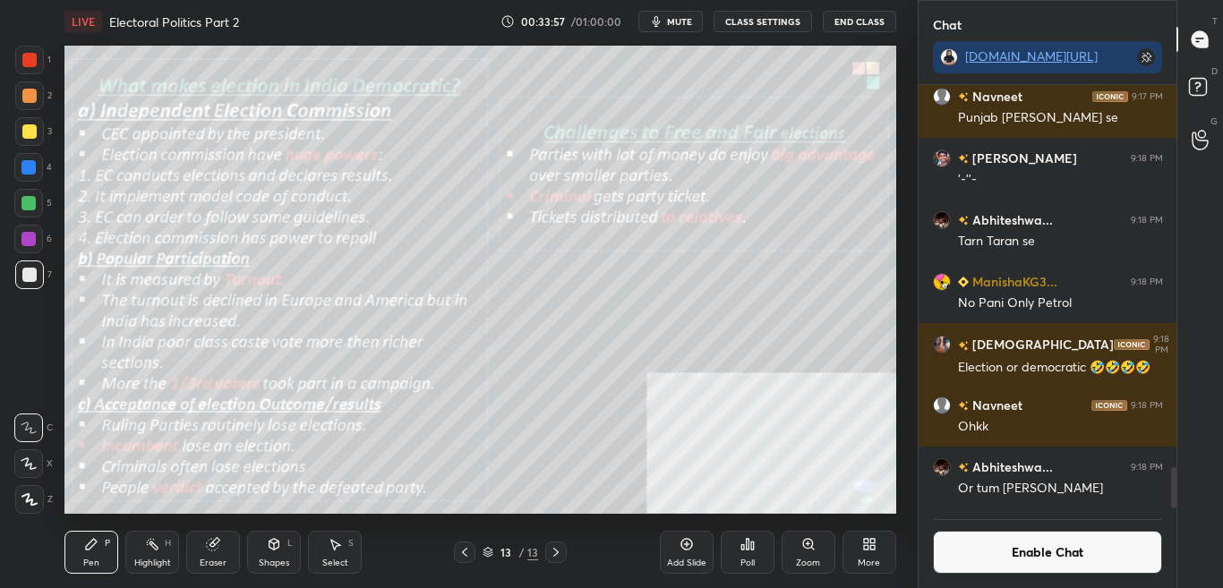
click at [1040, 540] on button "Enable Chat" at bounding box center [1048, 552] width 230 height 43
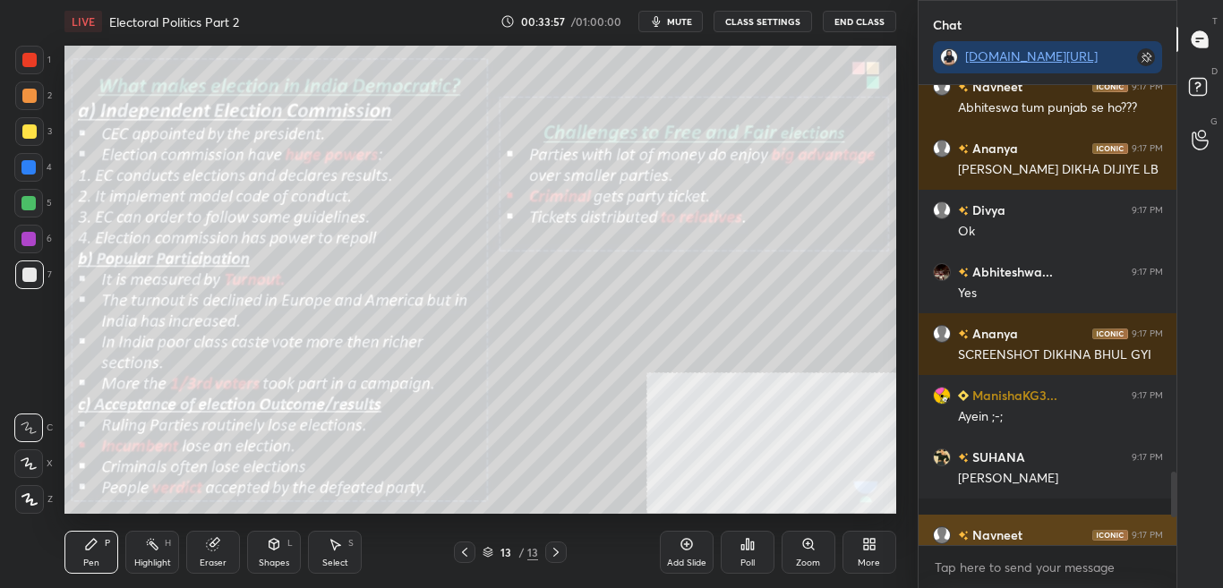
scroll to position [455, 253]
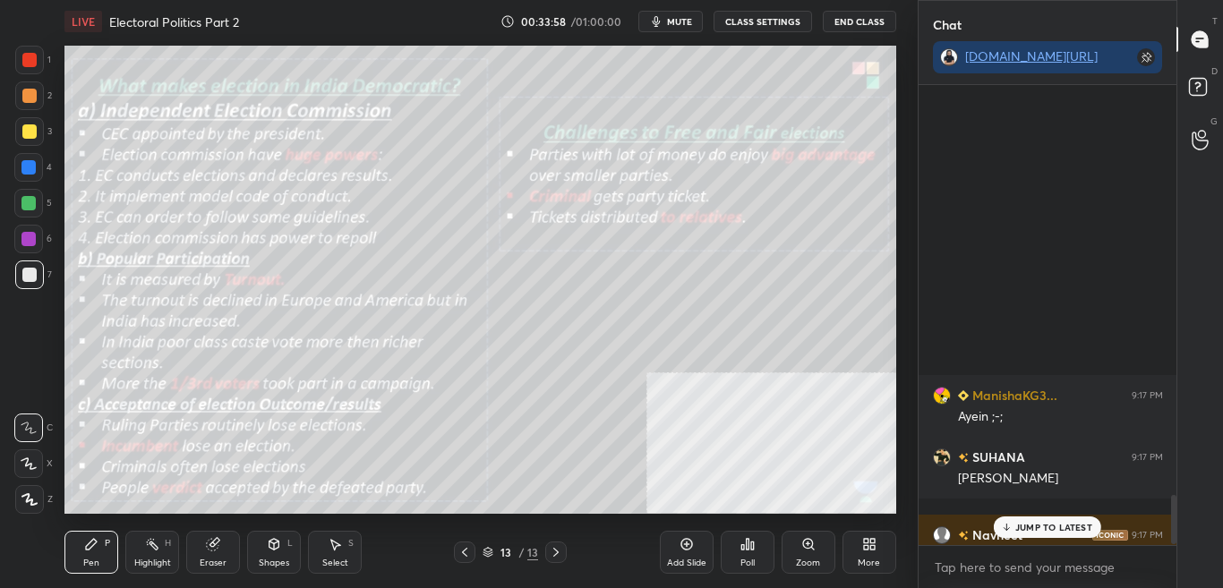
drag, startPoint x: 1175, startPoint y: 512, endPoint x: 1172, endPoint y: 554, distance: 42.2
click at [1172, 554] on div "ManishaKG3... 9:17 PM Ayein ;-; SUHANA 9:17 PM Sir ji arnav mujhe suhana masala…" at bounding box center [1048, 336] width 259 height 503
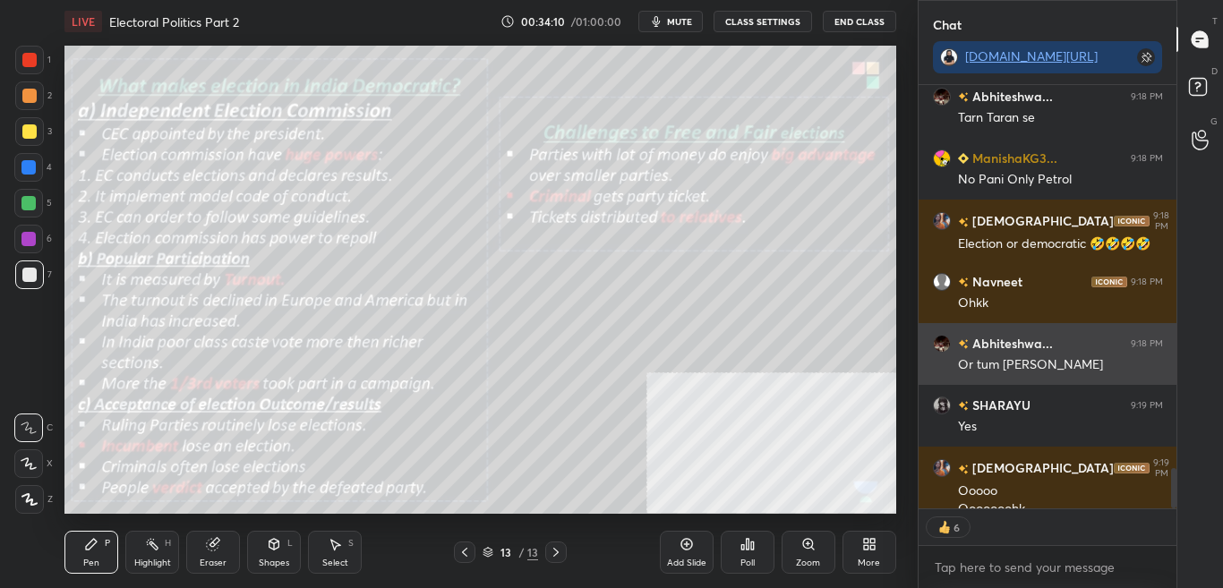
scroll to position [4042, 0]
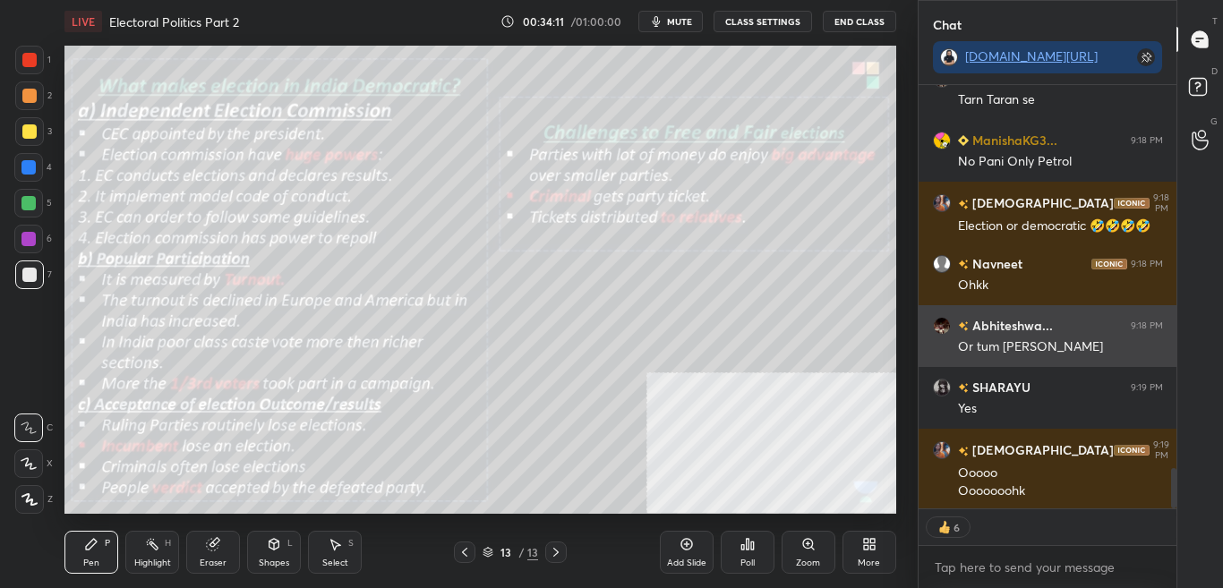
type textarea "x"
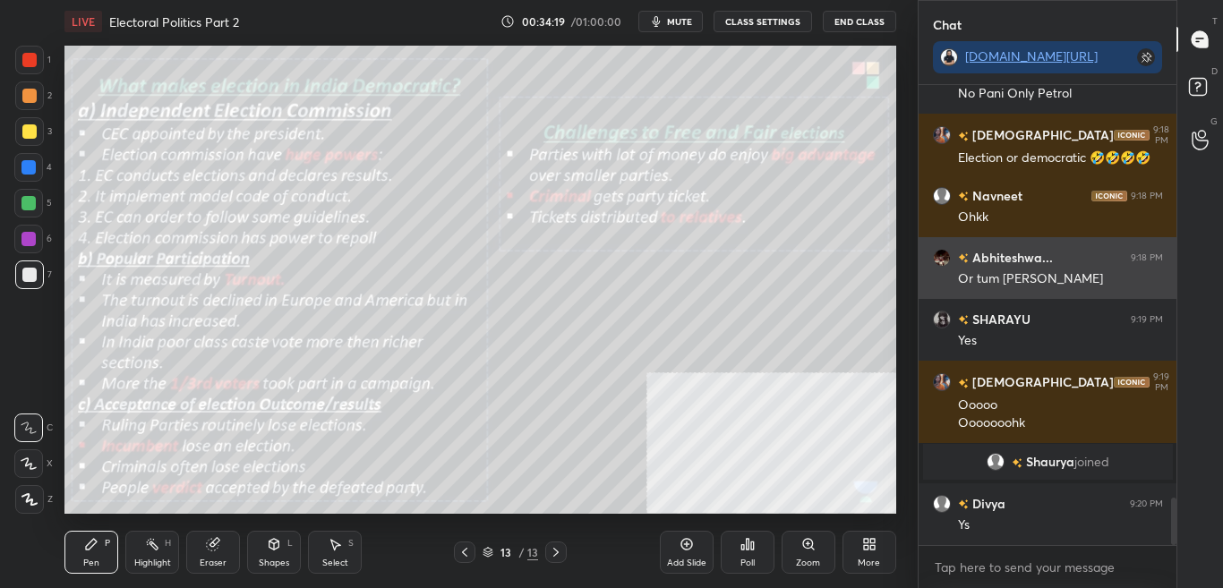
scroll to position [4004, 0]
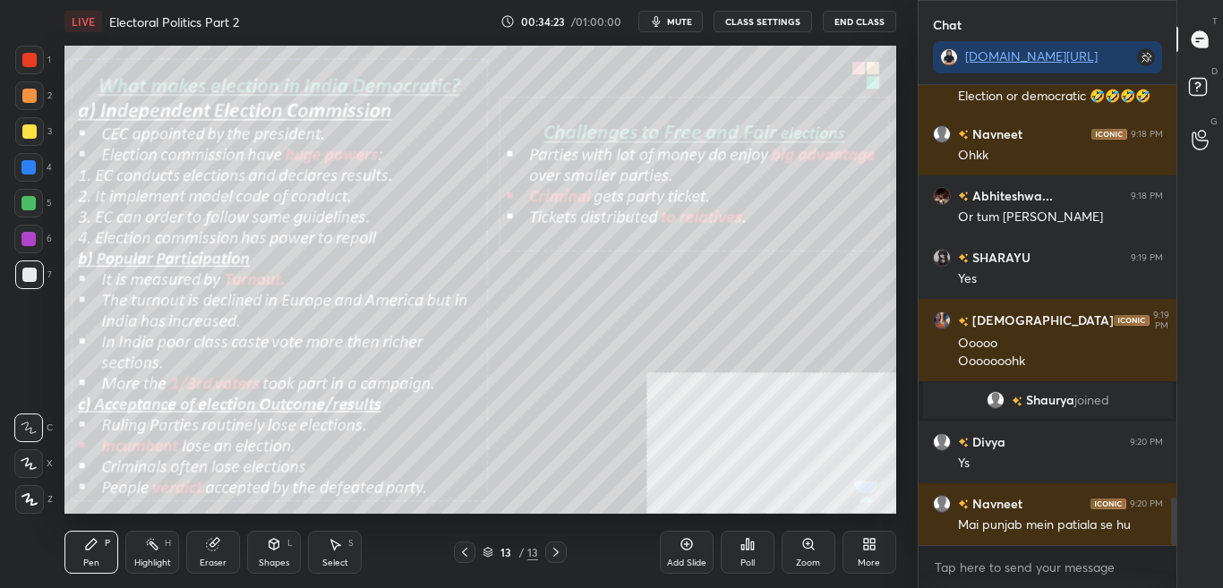
click at [781, 24] on button "CLASS SETTINGS" at bounding box center [763, 21] width 99 height 21
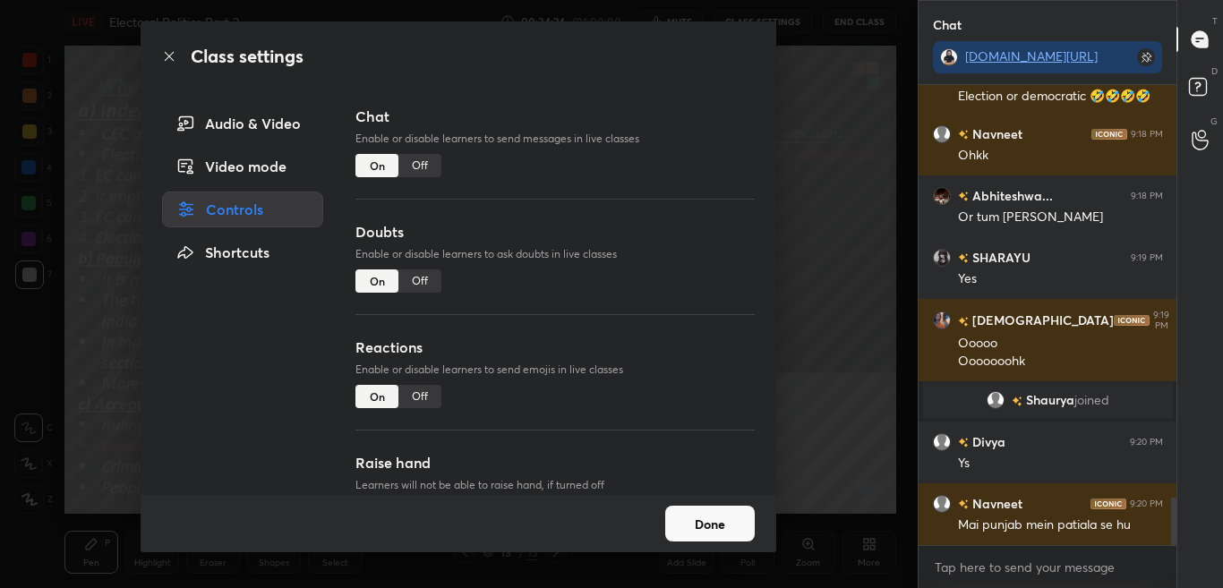
click at [422, 165] on div "Off" at bounding box center [420, 165] width 43 height 23
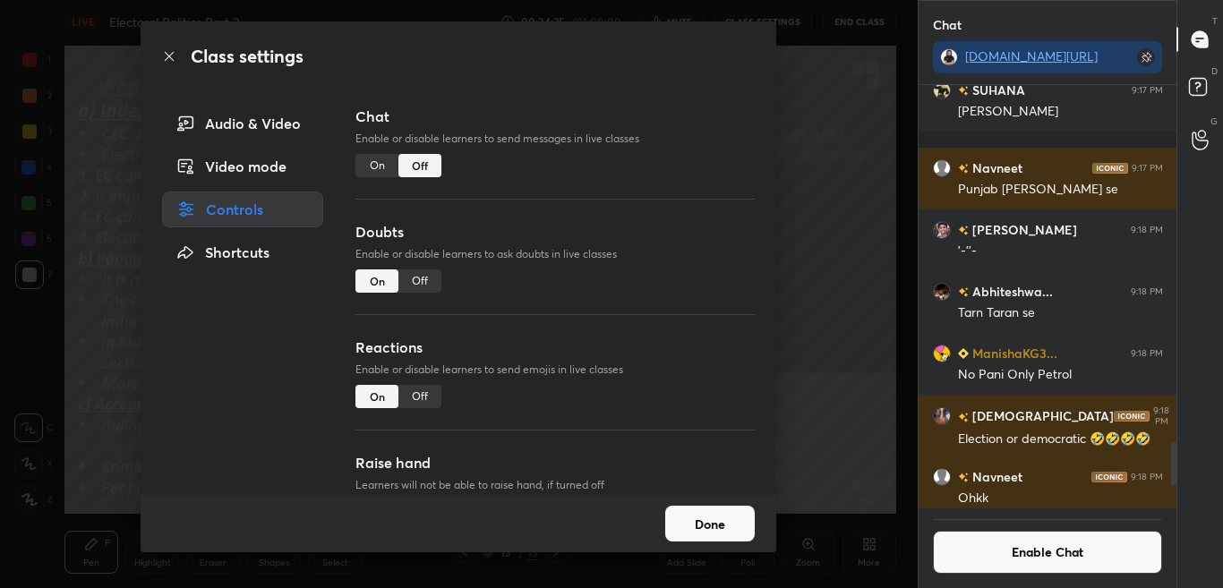
scroll to position [418, 253]
drag, startPoint x: 169, startPoint y: 55, endPoint x: 184, endPoint y: 72, distance: 22.2
click at [169, 56] on icon at bounding box center [169, 56] width 14 height 14
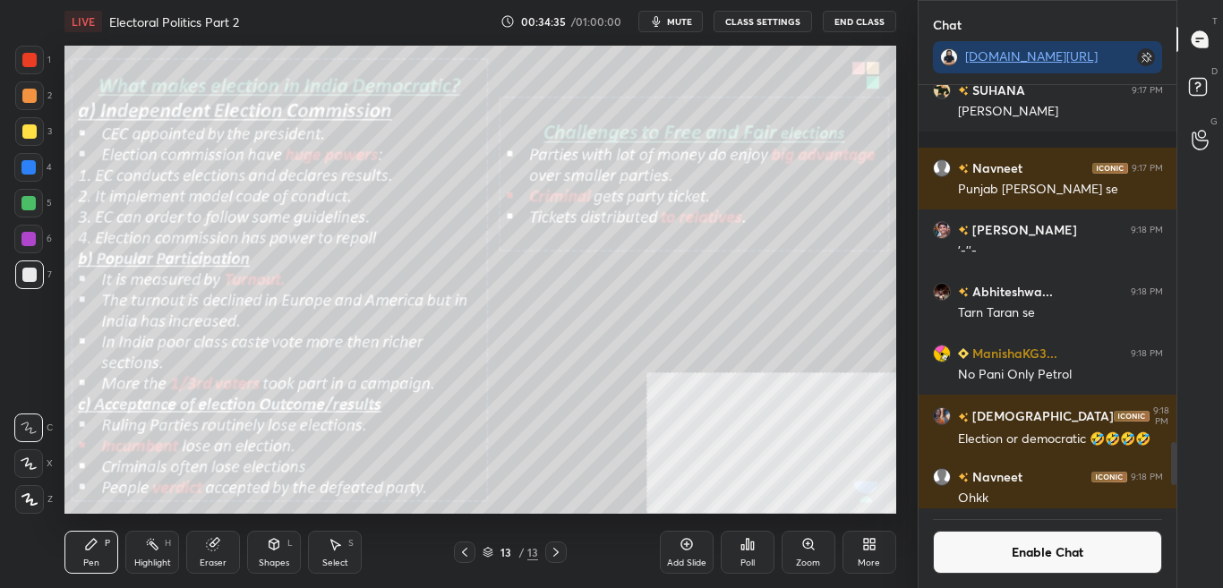
click at [811, 565] on div "Zoom" at bounding box center [808, 563] width 24 height 9
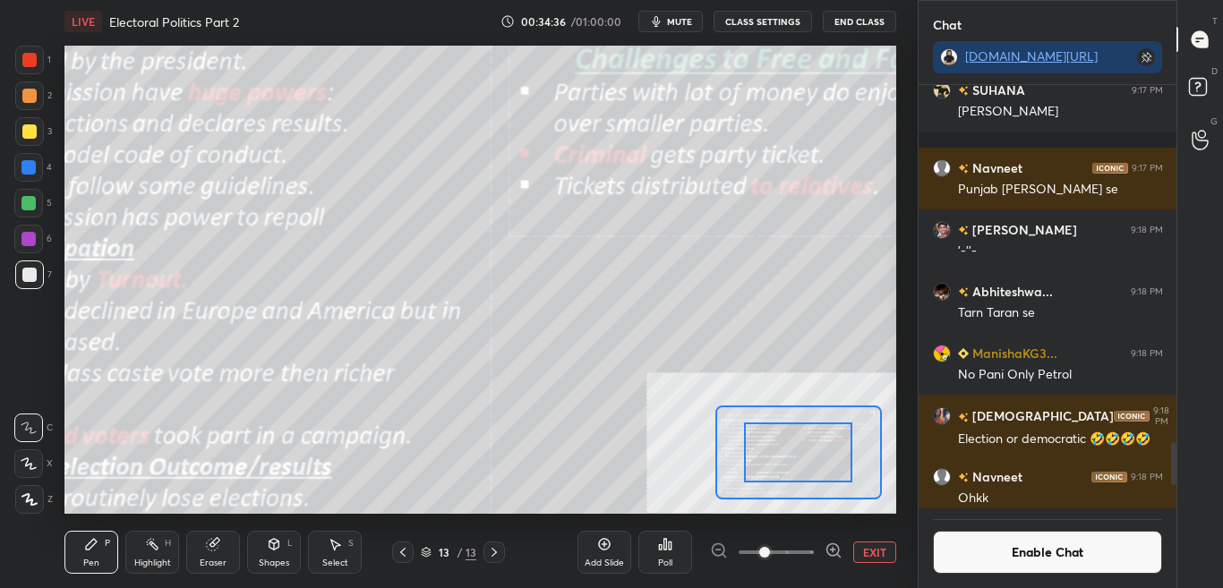
click at [812, 565] on span at bounding box center [776, 552] width 75 height 27
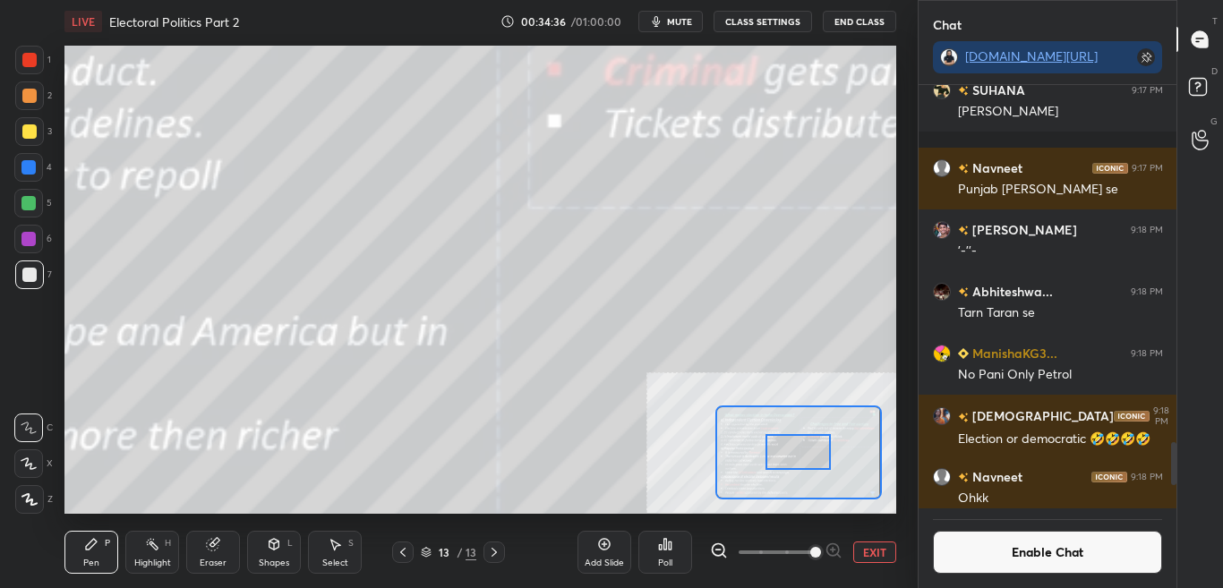
drag, startPoint x: 804, startPoint y: 461, endPoint x: 792, endPoint y: 451, distance: 16.5
click at [768, 463] on div at bounding box center [798, 452] width 65 height 36
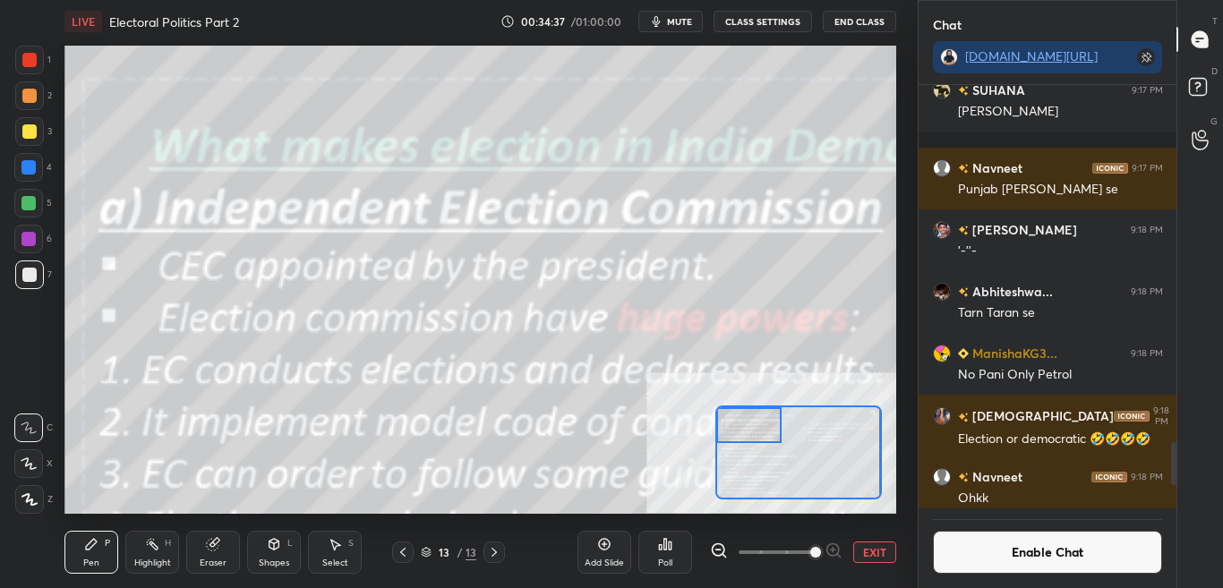
drag, startPoint x: 747, startPoint y: 441, endPoint x: 745, endPoint y: 417, distance: 23.4
click at [745, 417] on div at bounding box center [749, 426] width 65 height 36
click at [718, 553] on icon at bounding box center [719, 551] width 18 height 18
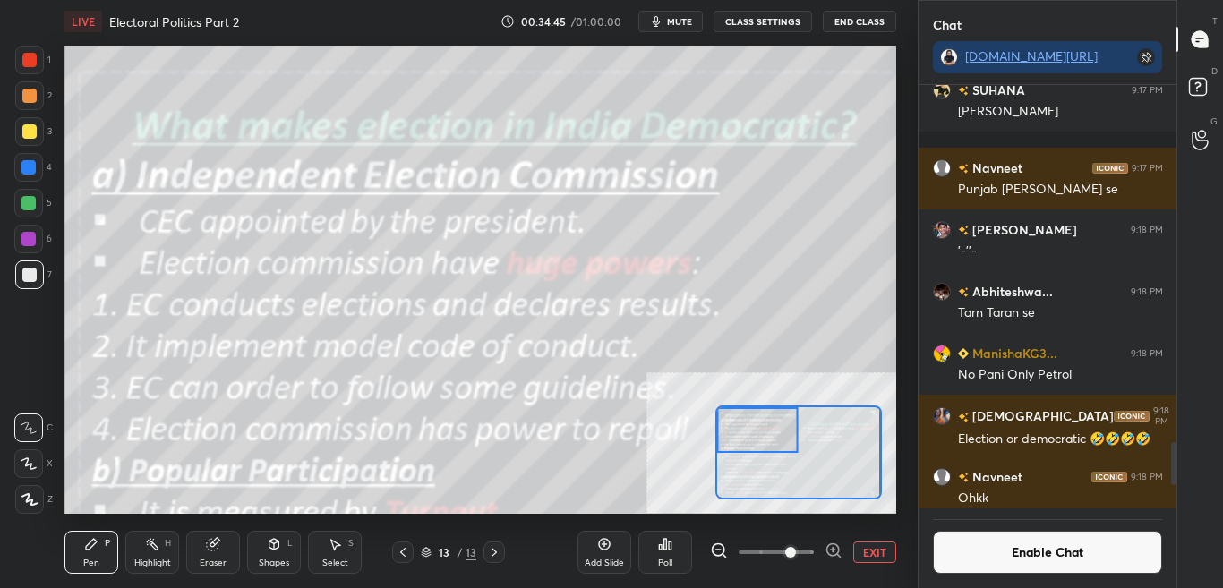
click at [1060, 556] on button "Enable Chat" at bounding box center [1048, 552] width 230 height 43
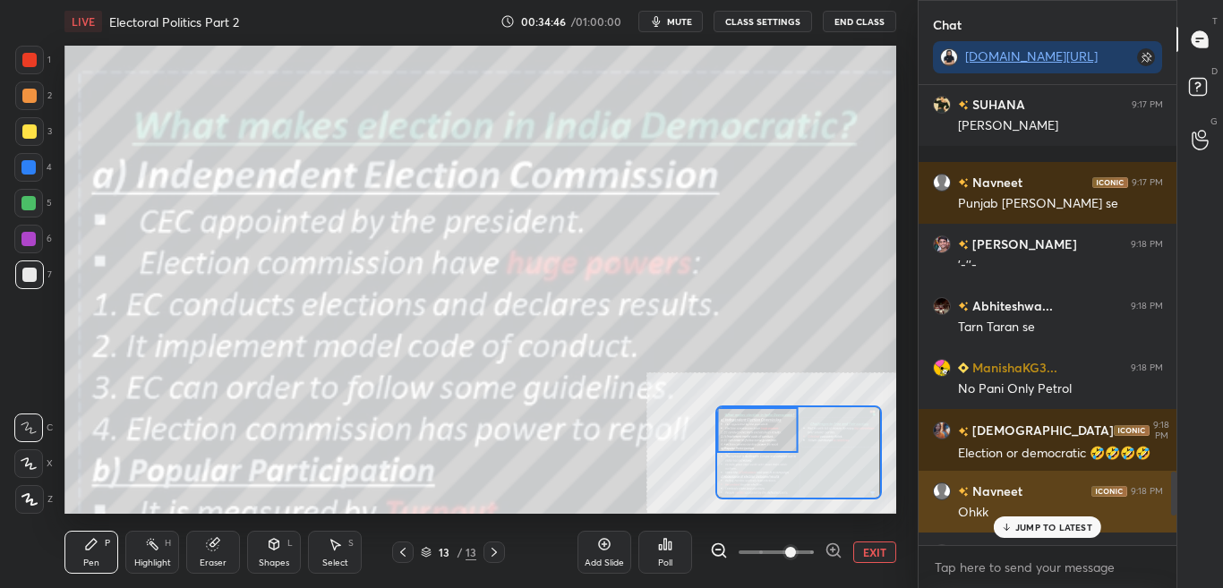
click at [1065, 516] on div "Ohkk" at bounding box center [1060, 513] width 205 height 18
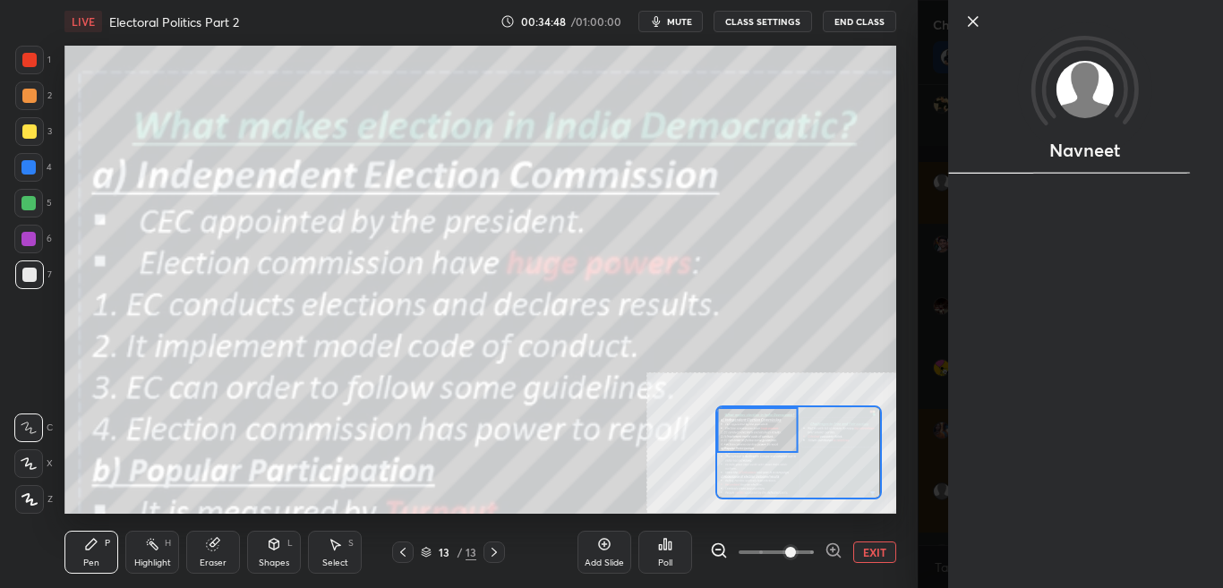
click at [939, 338] on div "Navneet" at bounding box center [1071, 294] width 306 height 588
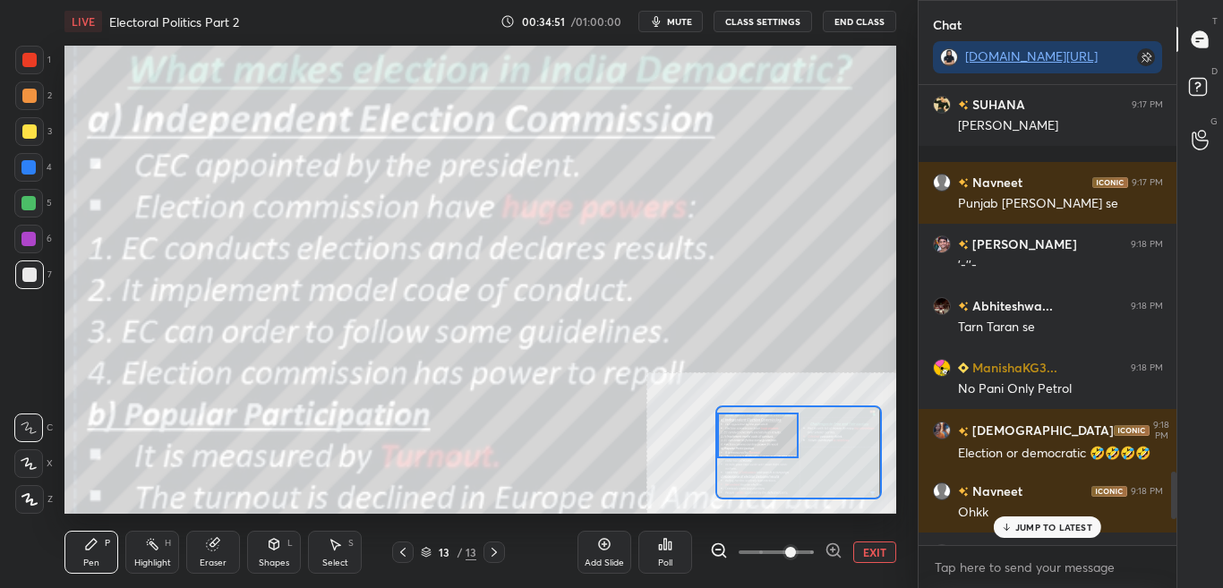
drag, startPoint x: 762, startPoint y: 430, endPoint x: 760, endPoint y: 457, distance: 27.0
click at [760, 436] on div at bounding box center [758, 435] width 82 height 45
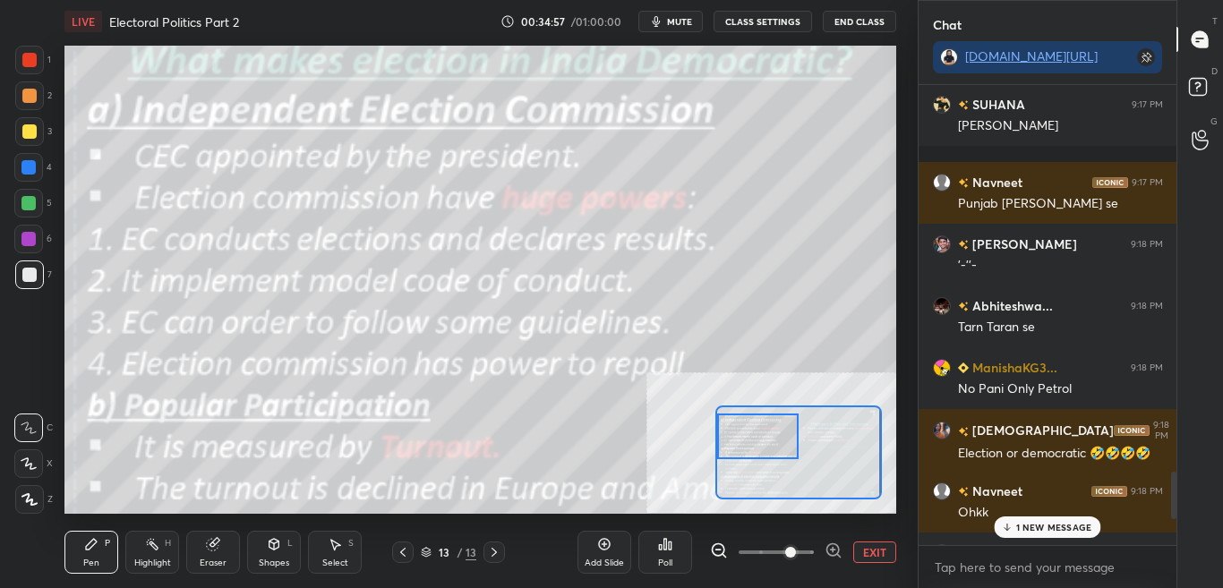
click at [1037, 536] on div "1 NEW MESSAGE" at bounding box center [1047, 527] width 107 height 21
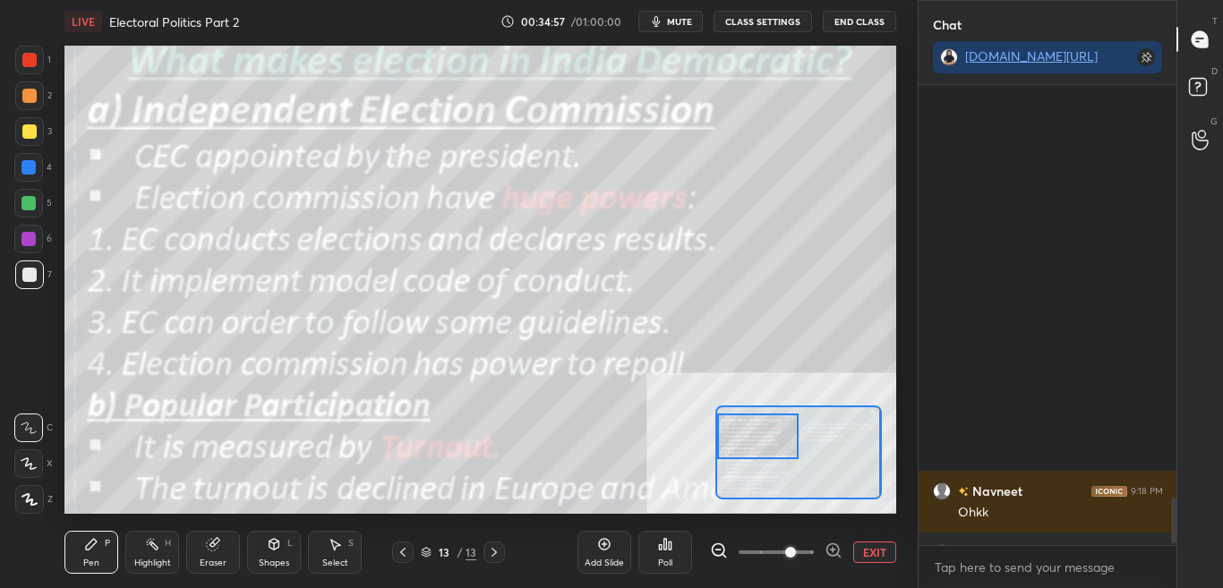
scroll to position [4177, 0]
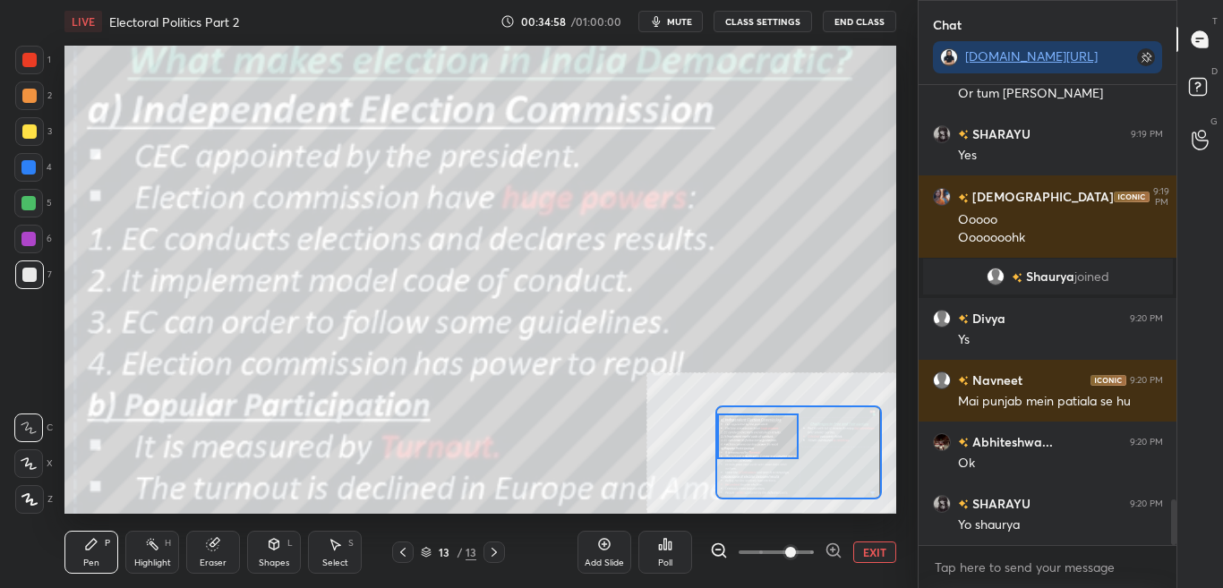
click at [783, 12] on button "CLASS SETTINGS" at bounding box center [763, 21] width 99 height 21
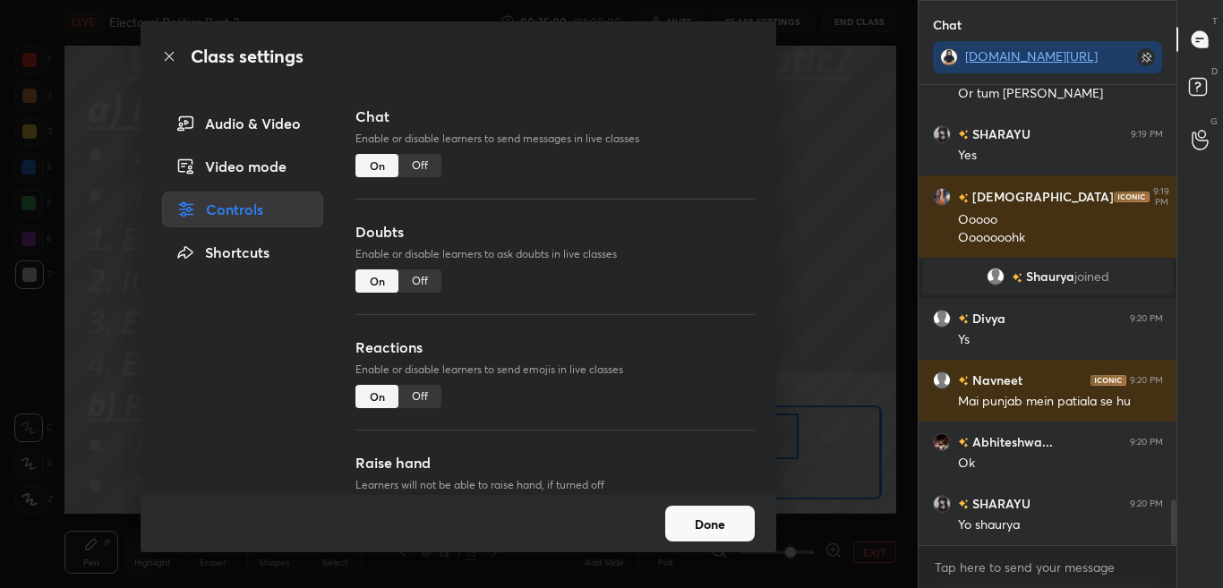
drag, startPoint x: 425, startPoint y: 161, endPoint x: 353, endPoint y: 137, distance: 75.6
click at [423, 161] on div "Off" at bounding box center [420, 165] width 43 height 23
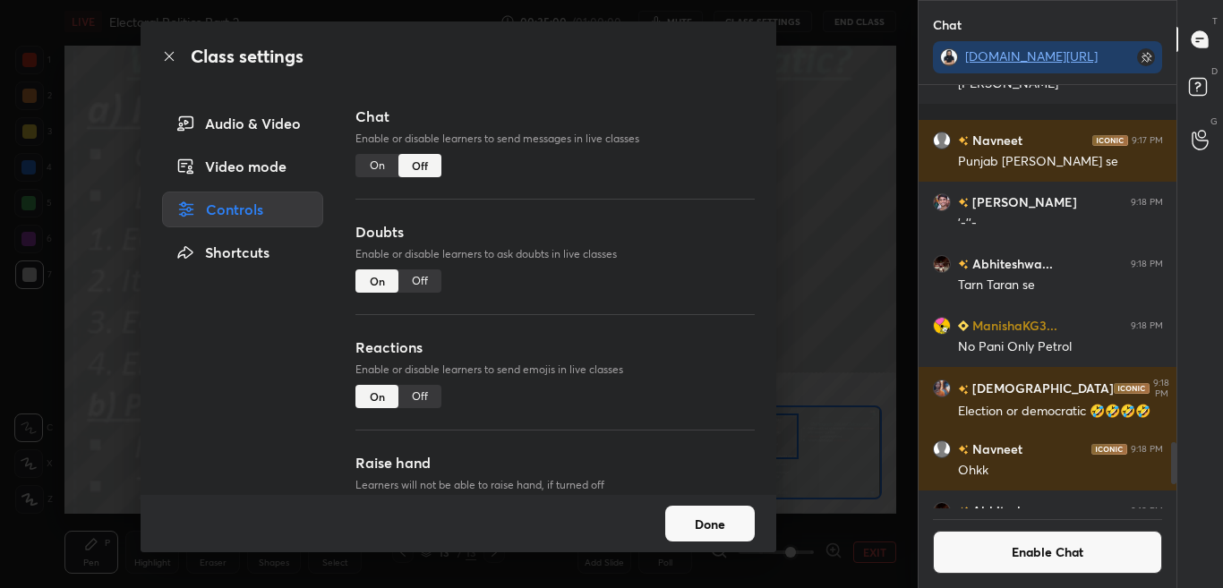
scroll to position [418, 253]
drag, startPoint x: 170, startPoint y: 57, endPoint x: 184, endPoint y: 63, distance: 14.5
click at [171, 57] on icon at bounding box center [169, 56] width 14 height 14
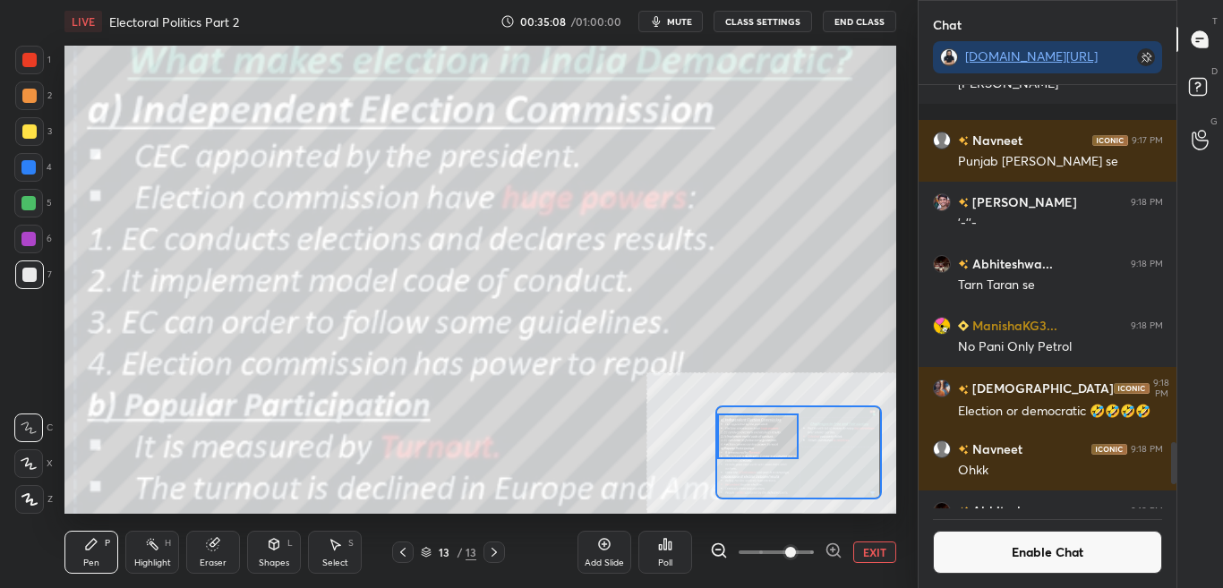
click at [1032, 562] on button "Enable Chat" at bounding box center [1048, 552] width 230 height 43
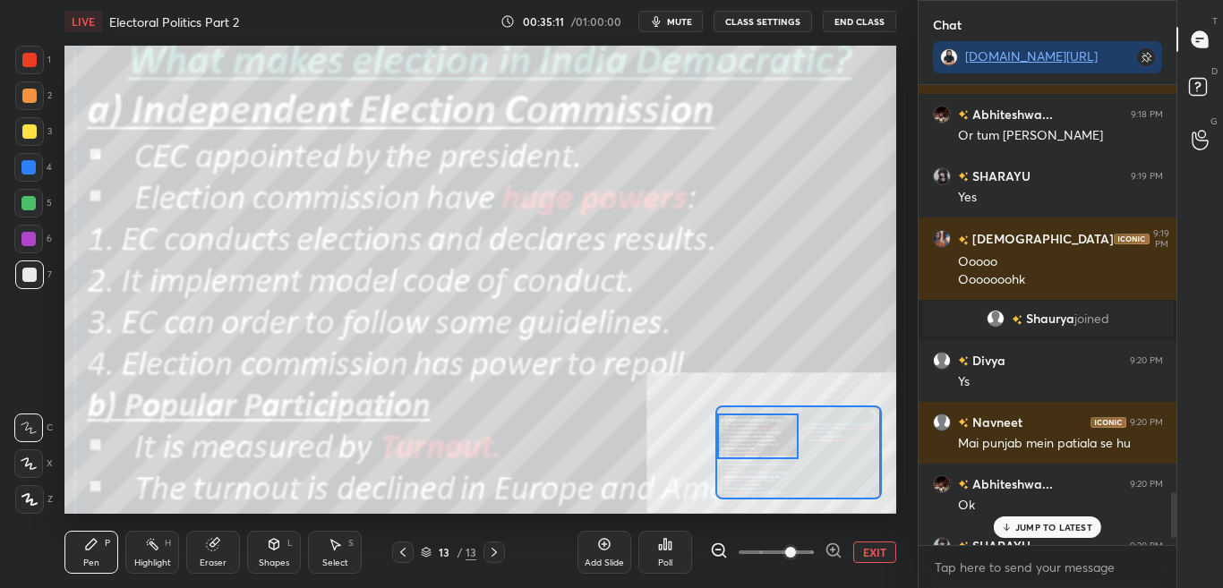
scroll to position [4177, 0]
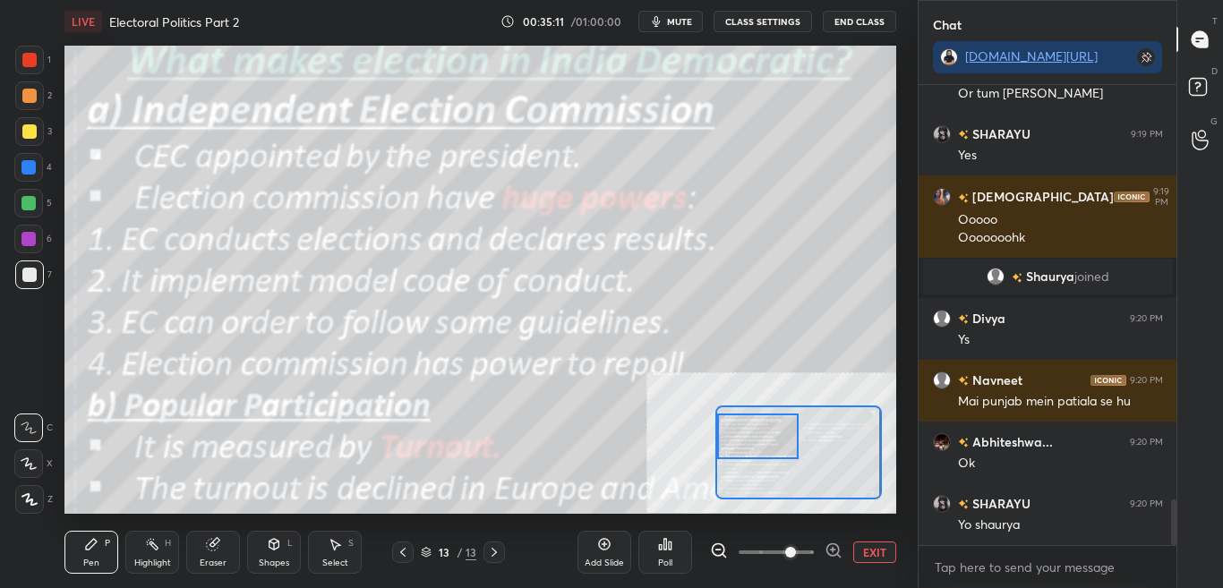
drag, startPoint x: 1172, startPoint y: 492, endPoint x: 1174, endPoint y: 552, distance: 60.1
click at [1174, 552] on div "Navneet 9:18 PM Ohkk Abhiteshwa... 9:18 PM Or tum navneet SHARAYU 9:19 PM Yes V…" at bounding box center [1048, 336] width 259 height 503
click at [753, 20] on button "CLASS SETTINGS" at bounding box center [763, 21] width 99 height 21
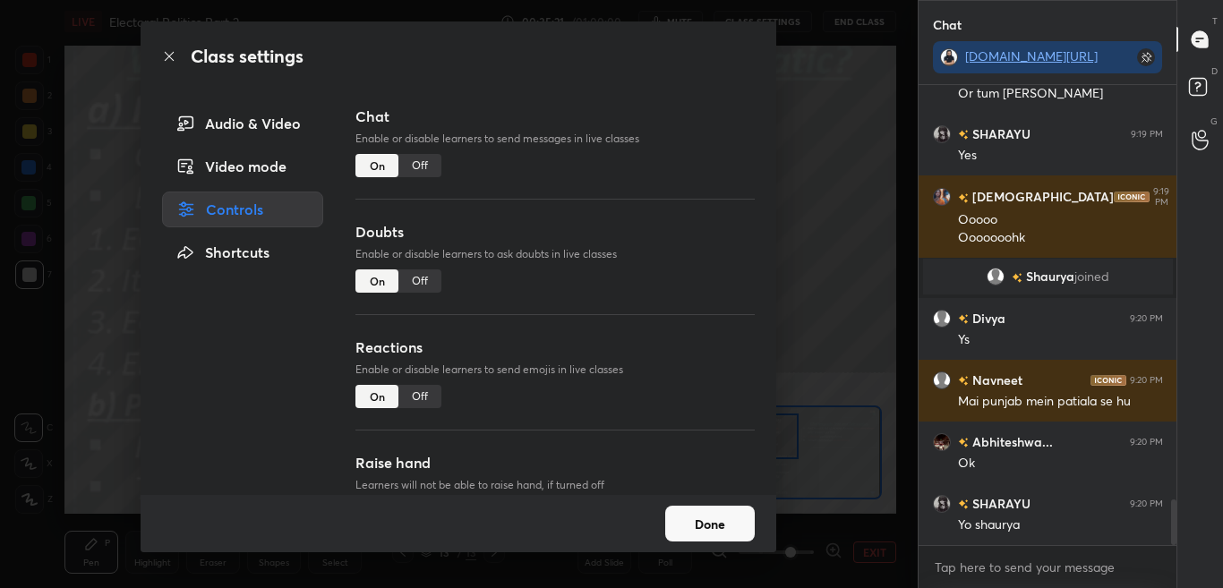
click at [411, 176] on div "Off" at bounding box center [420, 165] width 43 height 23
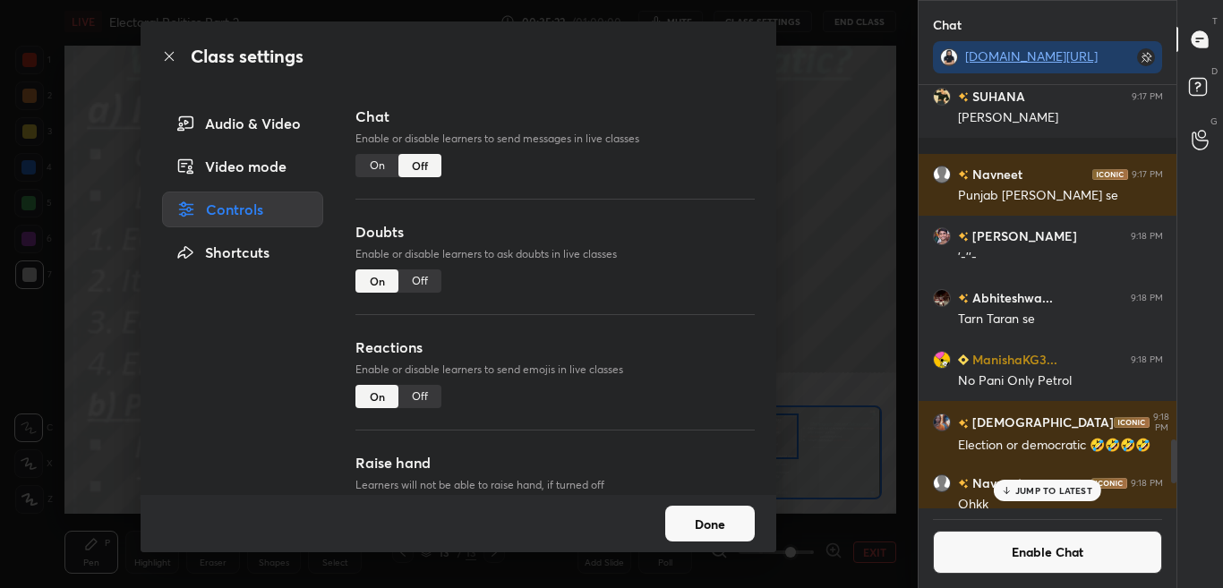
click at [167, 60] on icon at bounding box center [169, 56] width 14 height 14
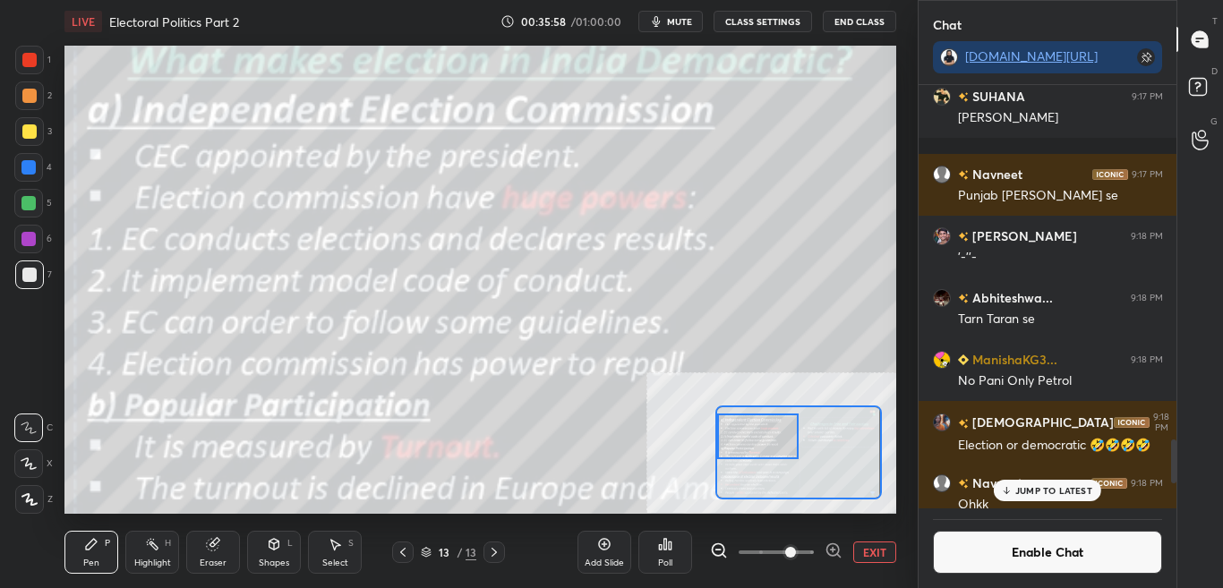
click at [1020, 546] on button "Enable Chat" at bounding box center [1048, 552] width 230 height 43
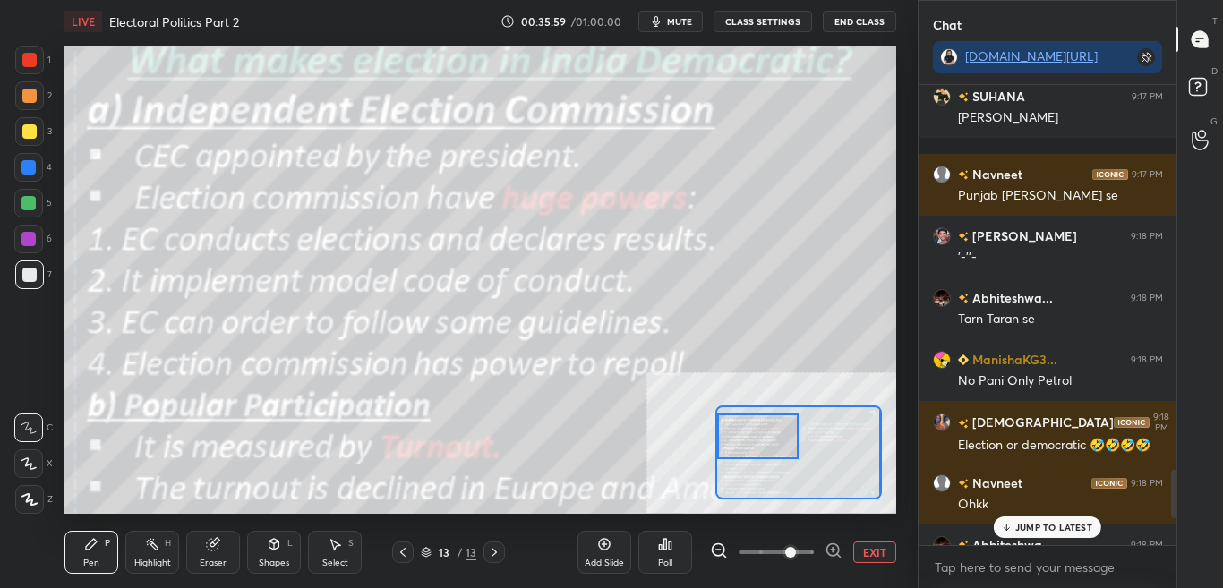
scroll to position [455, 253]
click at [1045, 523] on p "JUMP TO LATEST" at bounding box center [1054, 527] width 77 height 11
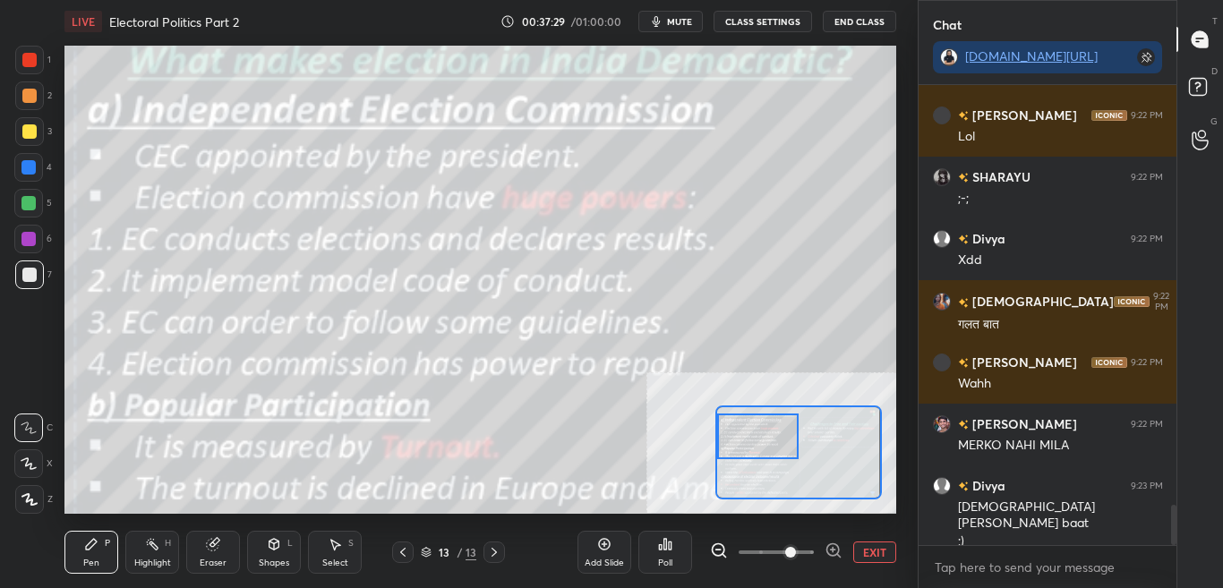
scroll to position [4831, 0]
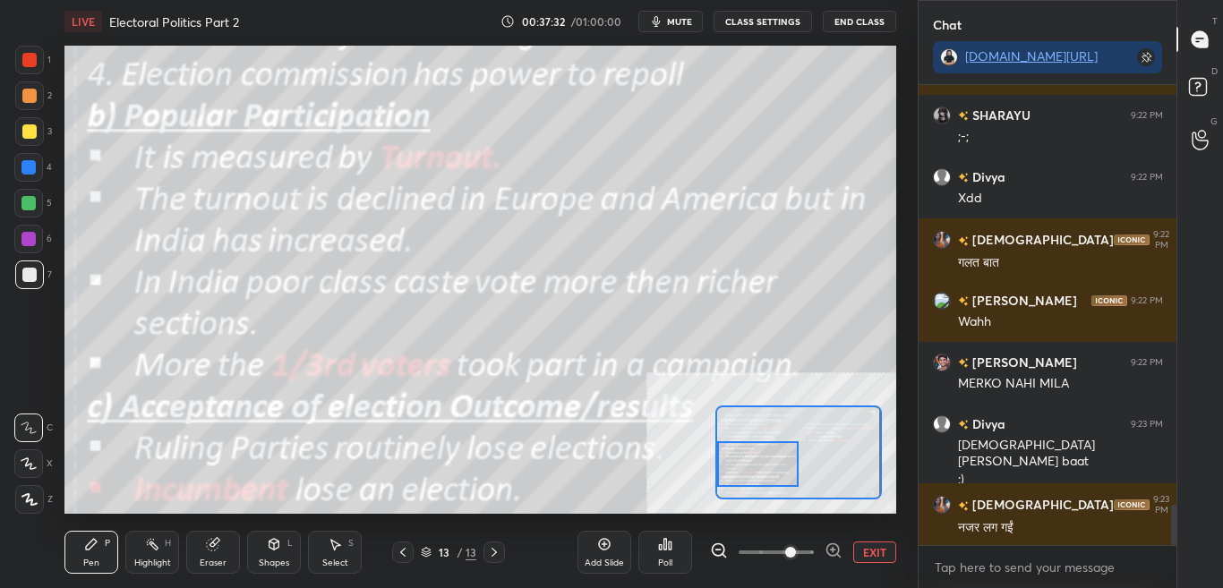
drag, startPoint x: 771, startPoint y: 447, endPoint x: 765, endPoint y: 475, distance: 28.5
click at [765, 475] on div at bounding box center [758, 464] width 82 height 45
click at [778, 28] on button "CLASS SETTINGS" at bounding box center [763, 21] width 99 height 21
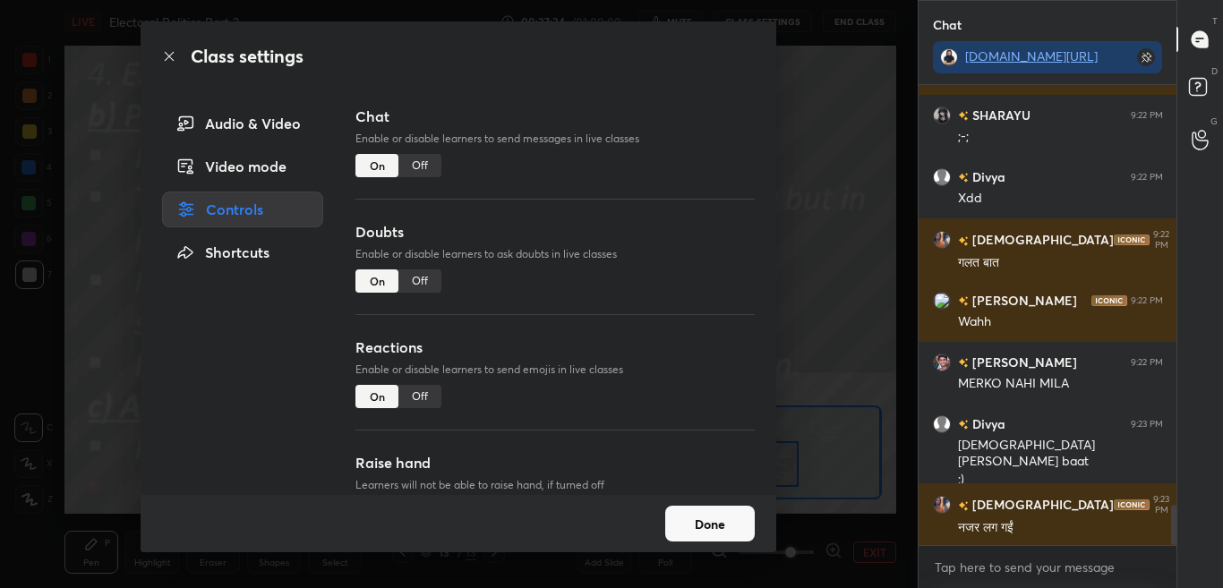
click at [420, 159] on div "Off" at bounding box center [420, 165] width 43 height 23
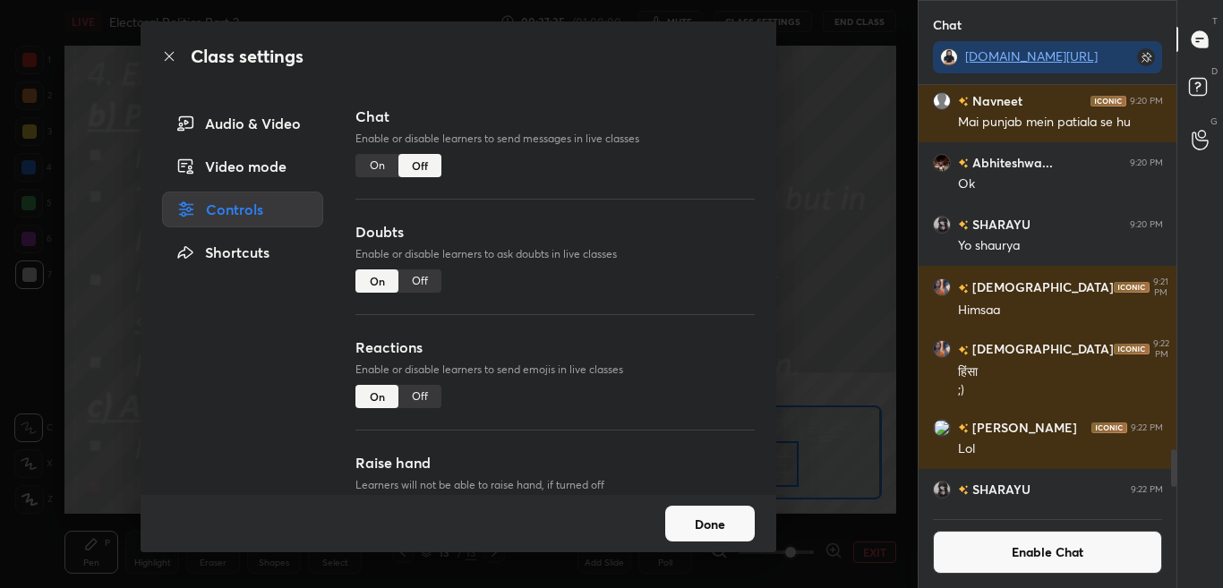
click at [170, 53] on icon at bounding box center [169, 56] width 14 height 14
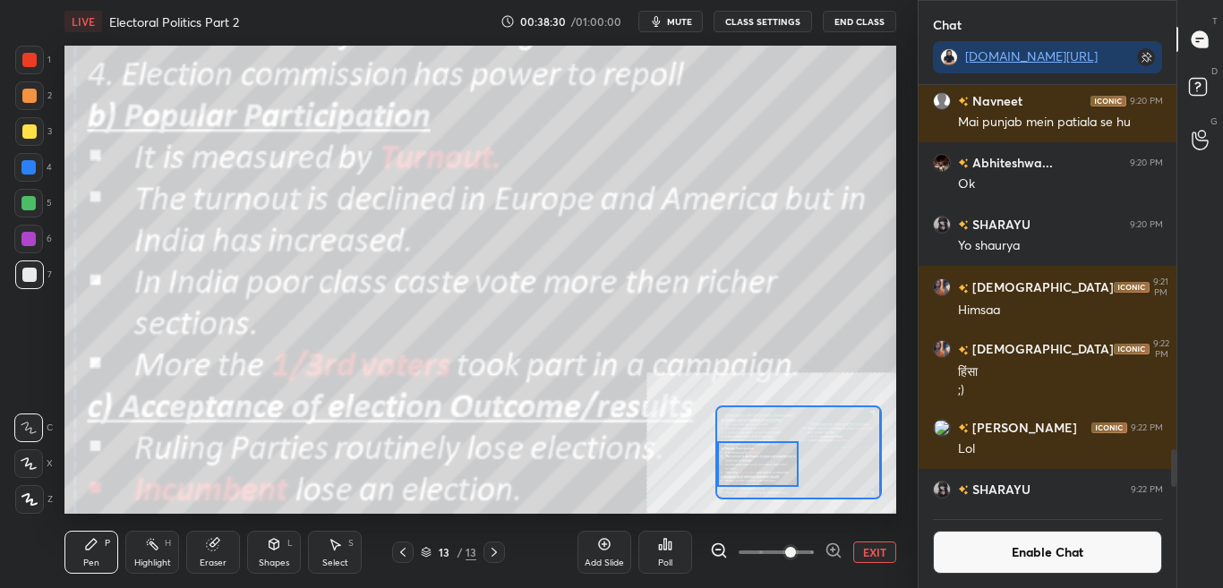
click at [991, 559] on button "Enable Chat" at bounding box center [1048, 552] width 230 height 43
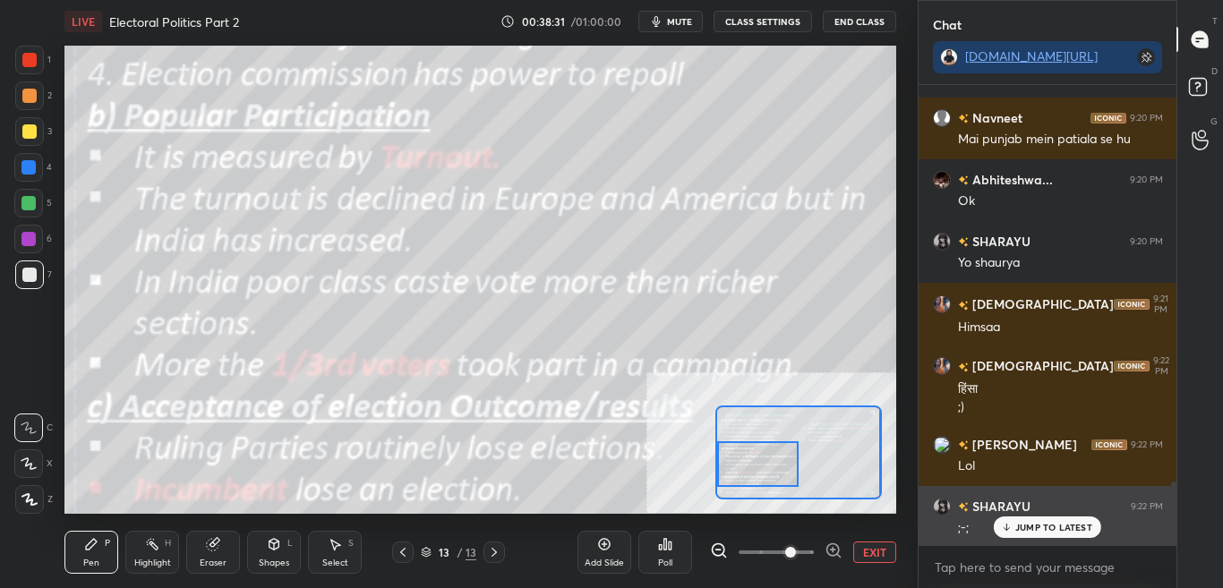
scroll to position [4189, 0]
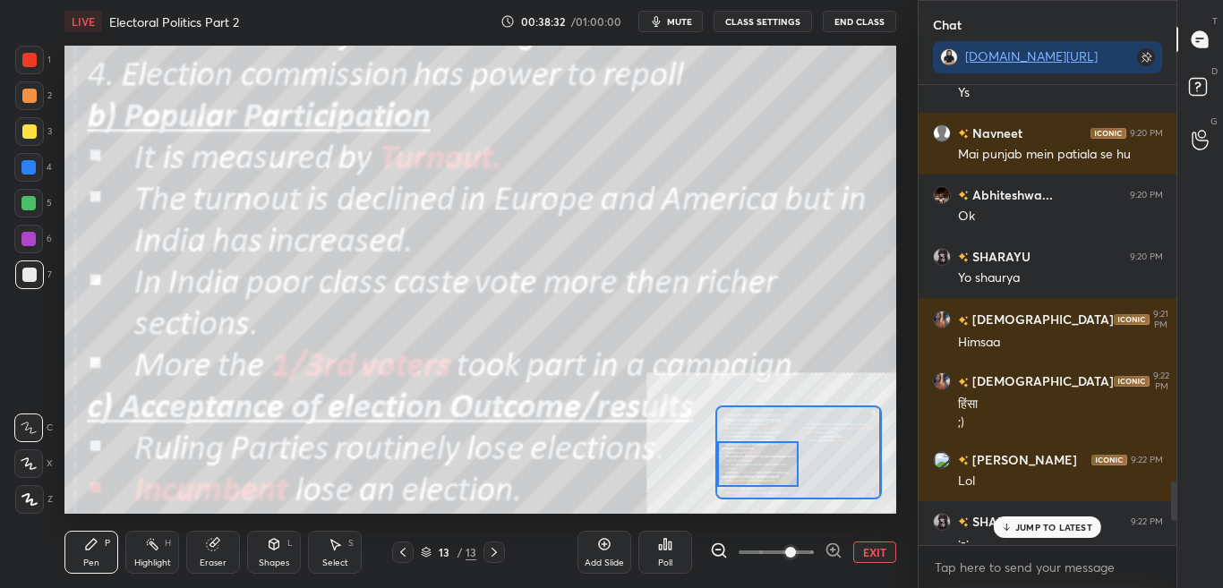
click at [1051, 523] on p "JUMP TO LATEST" at bounding box center [1054, 527] width 77 height 11
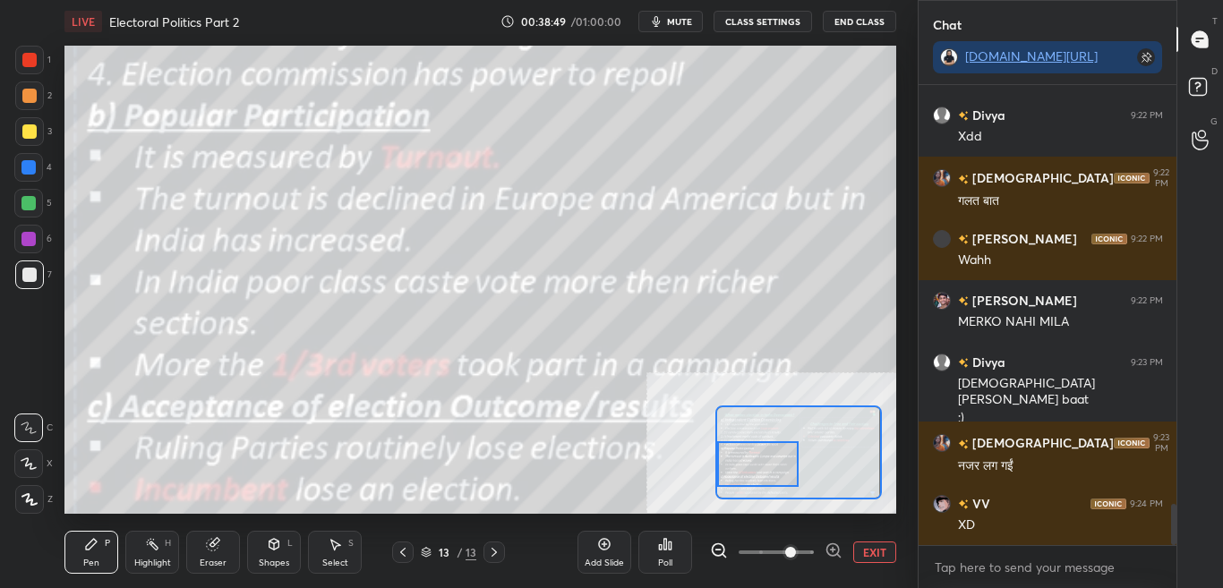
scroll to position [4719, 0]
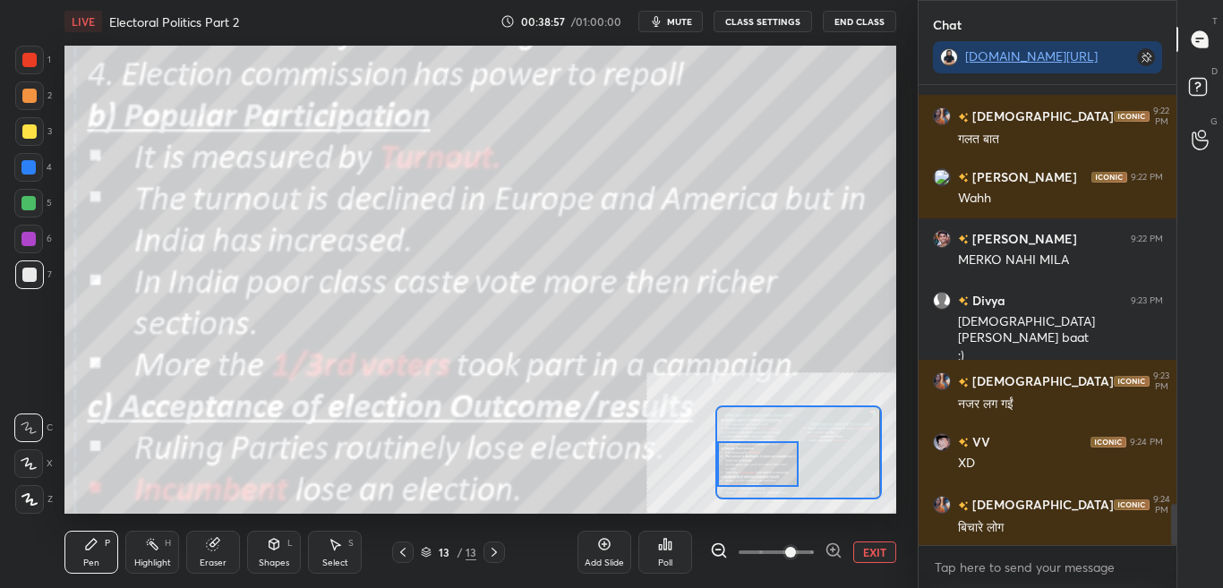
click at [762, 17] on button "CLASS SETTINGS" at bounding box center [763, 21] width 99 height 21
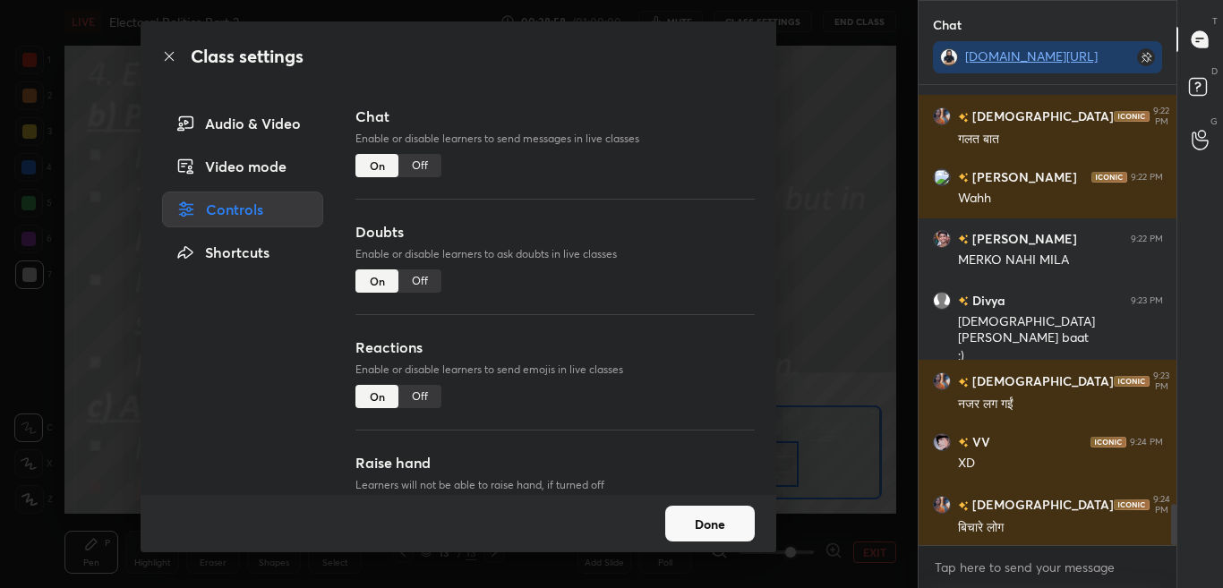
drag, startPoint x: 425, startPoint y: 156, endPoint x: 447, endPoint y: 165, distance: 24.1
click at [425, 156] on div "Off" at bounding box center [420, 165] width 43 height 23
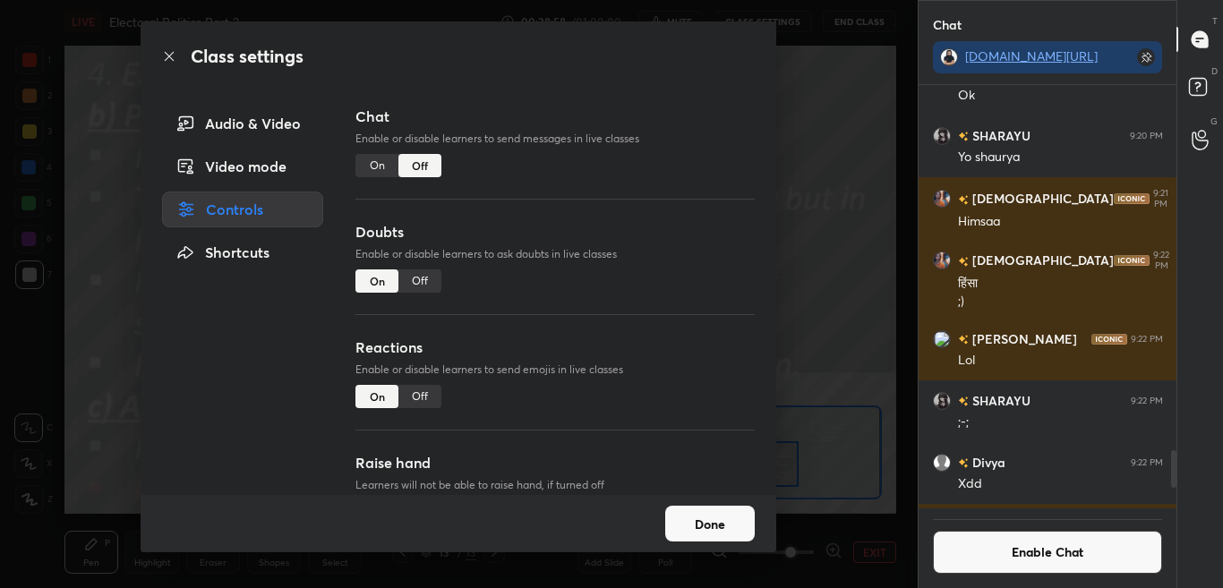
scroll to position [418, 253]
click at [172, 52] on icon at bounding box center [169, 56] width 14 height 14
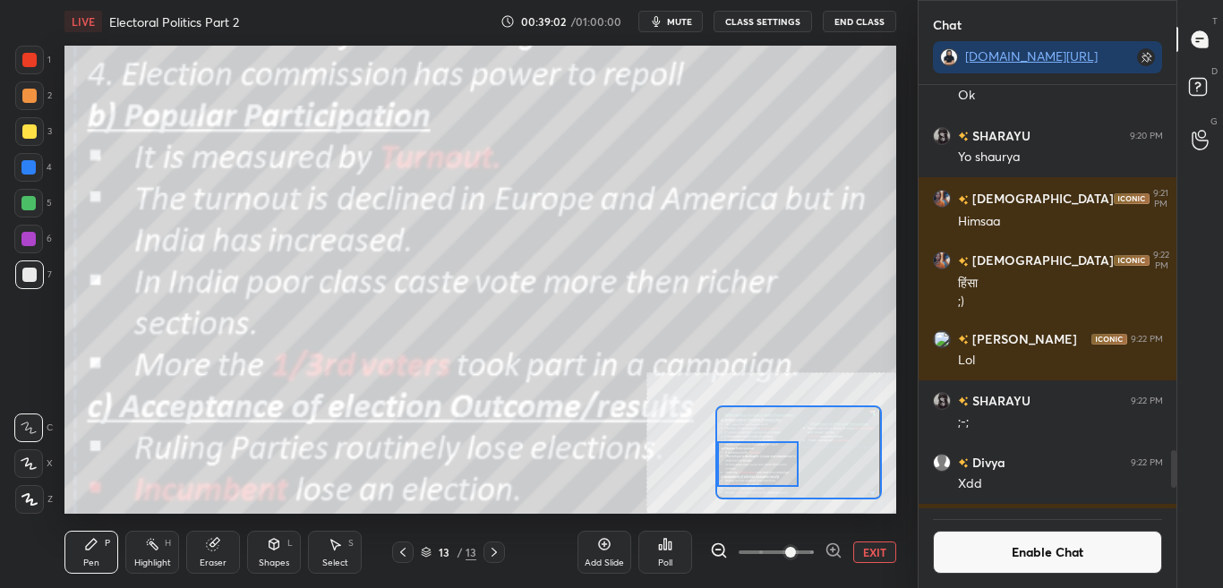
click at [1053, 565] on button "Enable Chat" at bounding box center [1048, 552] width 230 height 43
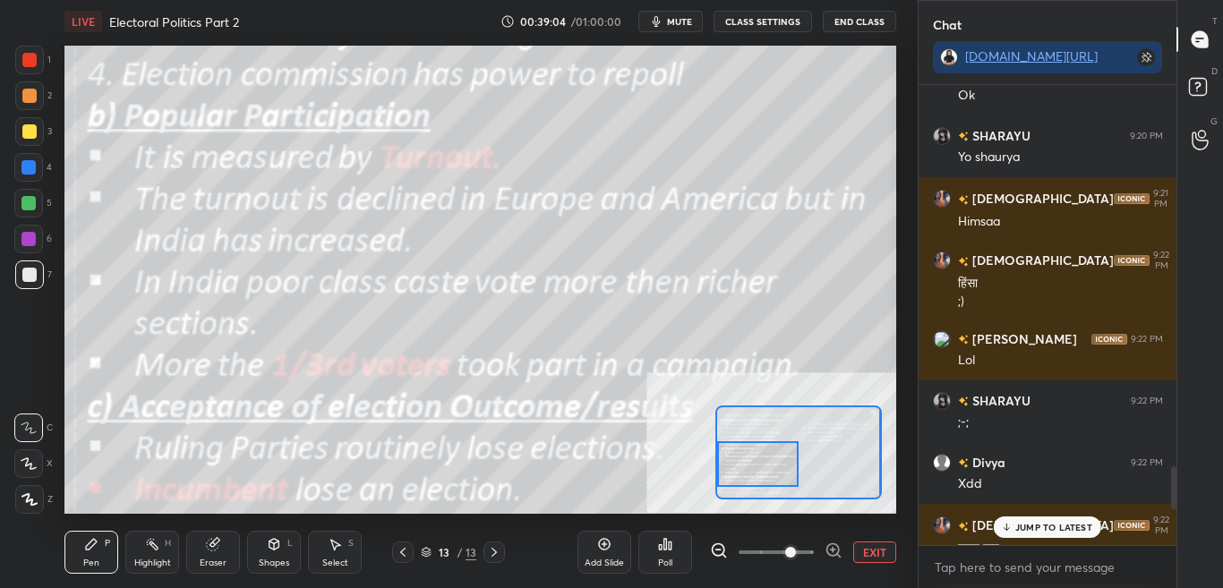
scroll to position [4685, 0]
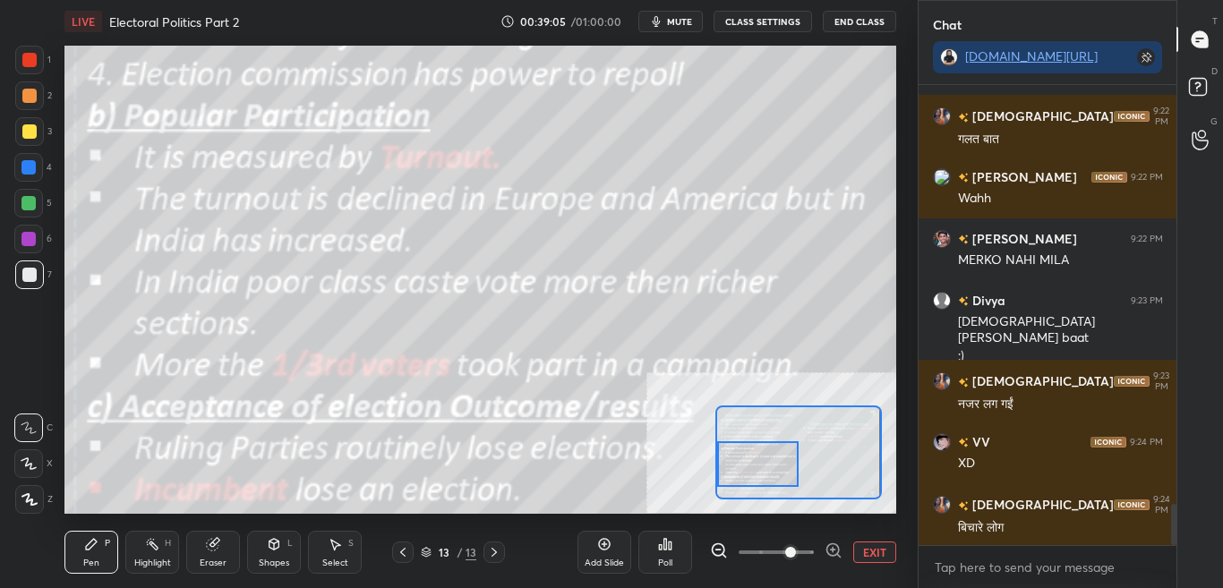
drag, startPoint x: 1172, startPoint y: 505, endPoint x: 1164, endPoint y: 563, distance: 58.8
click at [1172, 555] on div "SHARAYU 9:22 PM ;-; Divya 9:22 PM Xdd Vaishnavi 9:22 PM गलत बात Ishanvvy 9:22 P…" at bounding box center [1048, 336] width 259 height 503
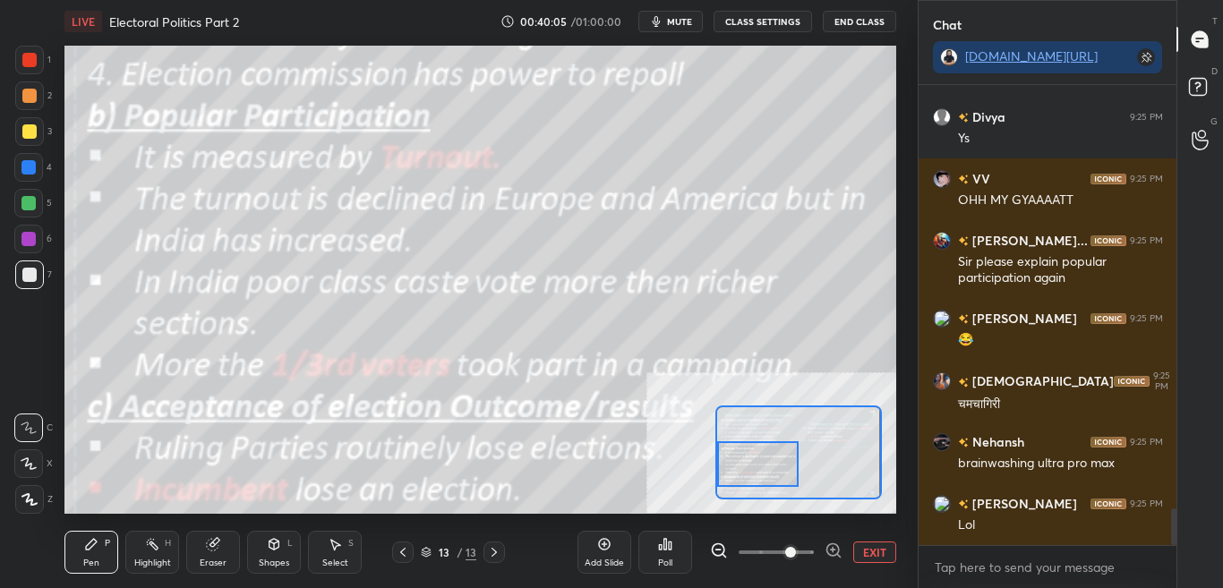
scroll to position [5443, 0]
click at [764, 22] on button "CLASS SETTINGS" at bounding box center [763, 21] width 99 height 21
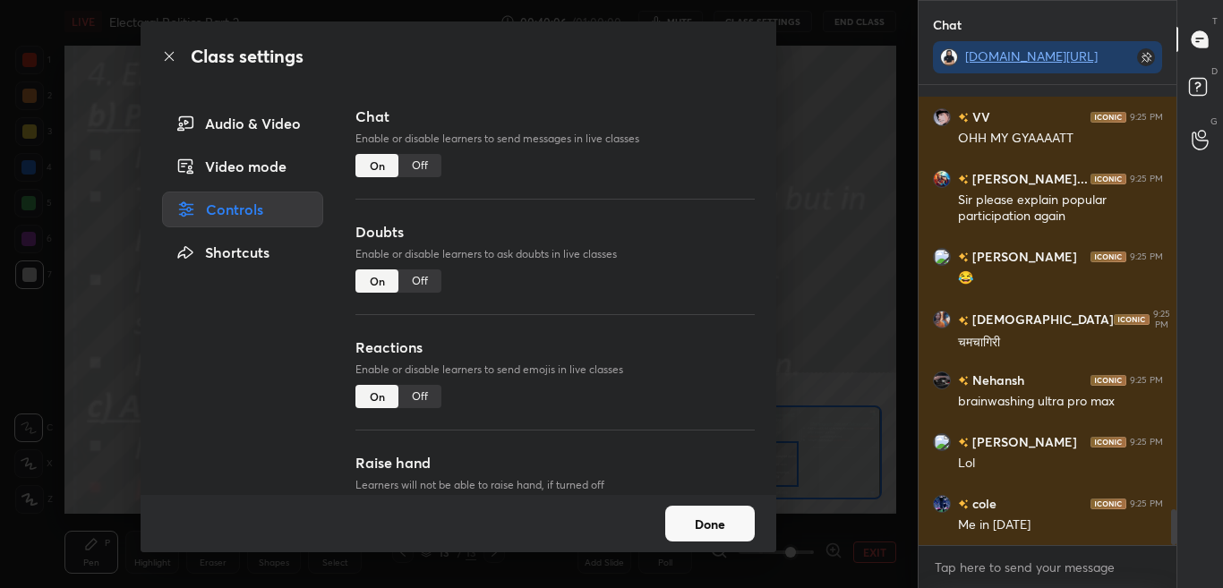
click at [425, 164] on div "Off" at bounding box center [420, 165] width 43 height 23
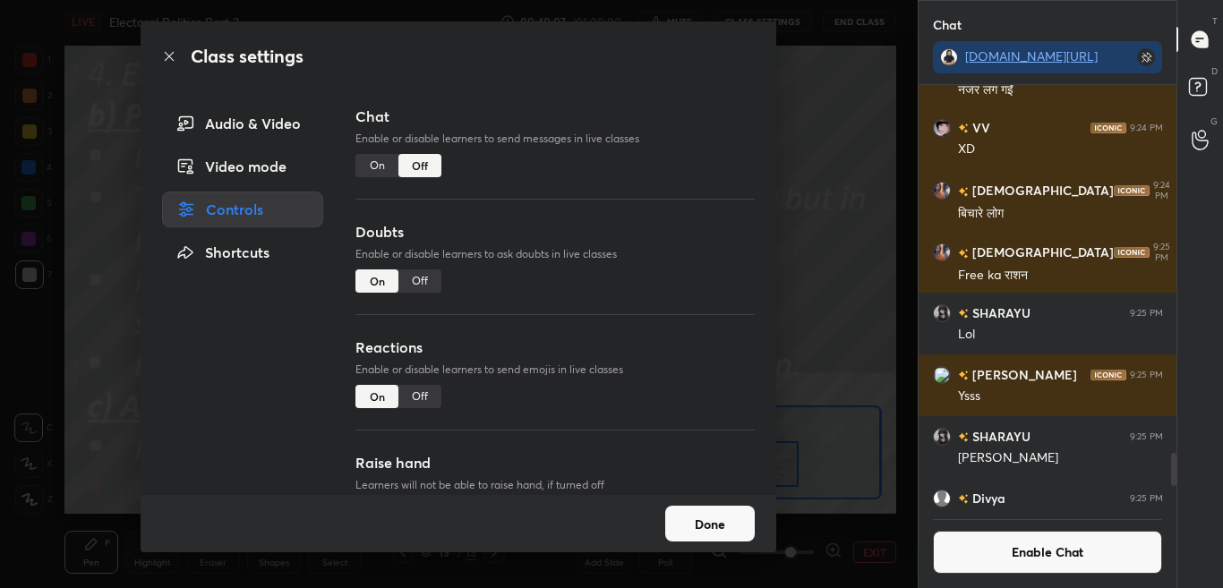
scroll to position [418, 253]
click at [169, 54] on icon at bounding box center [169, 56] width 14 height 14
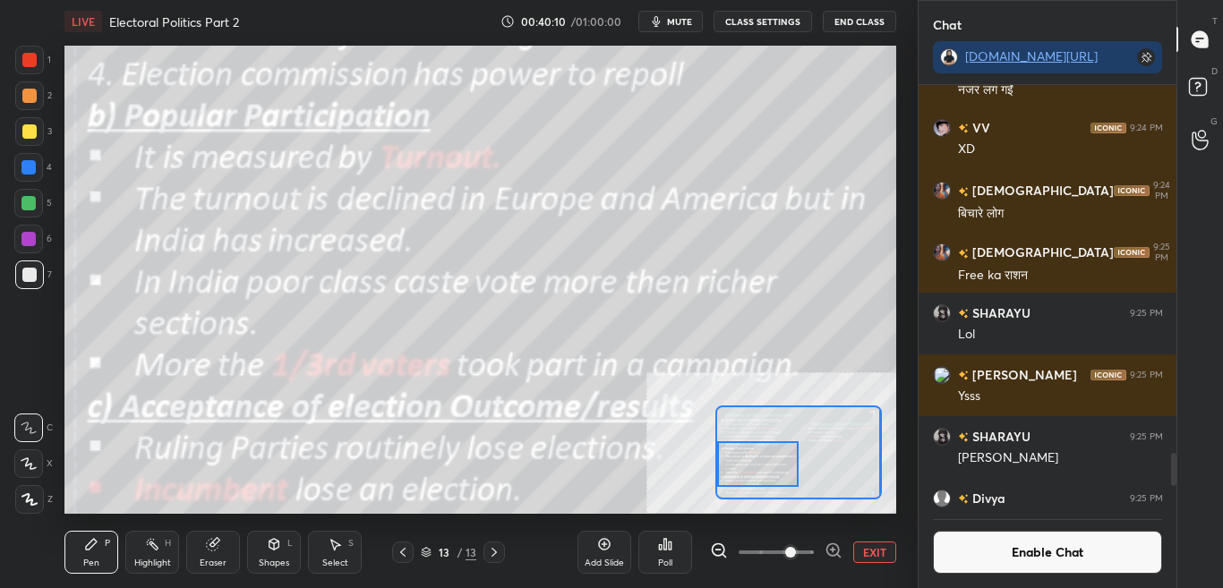
click at [1103, 557] on button "Enable Chat" at bounding box center [1048, 552] width 230 height 43
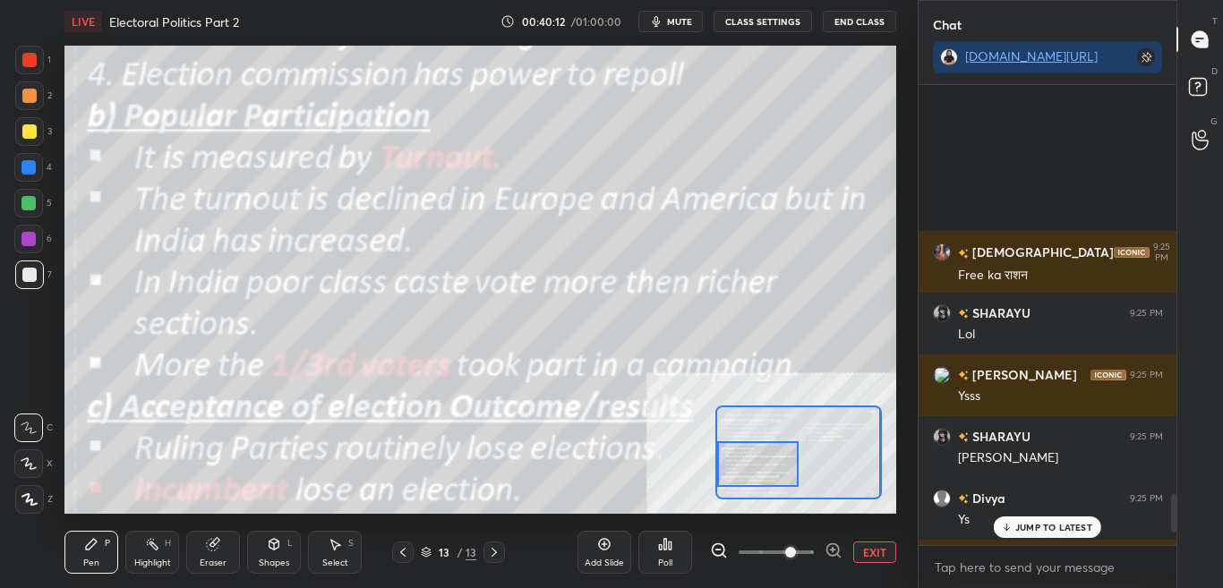
scroll to position [5257, 0]
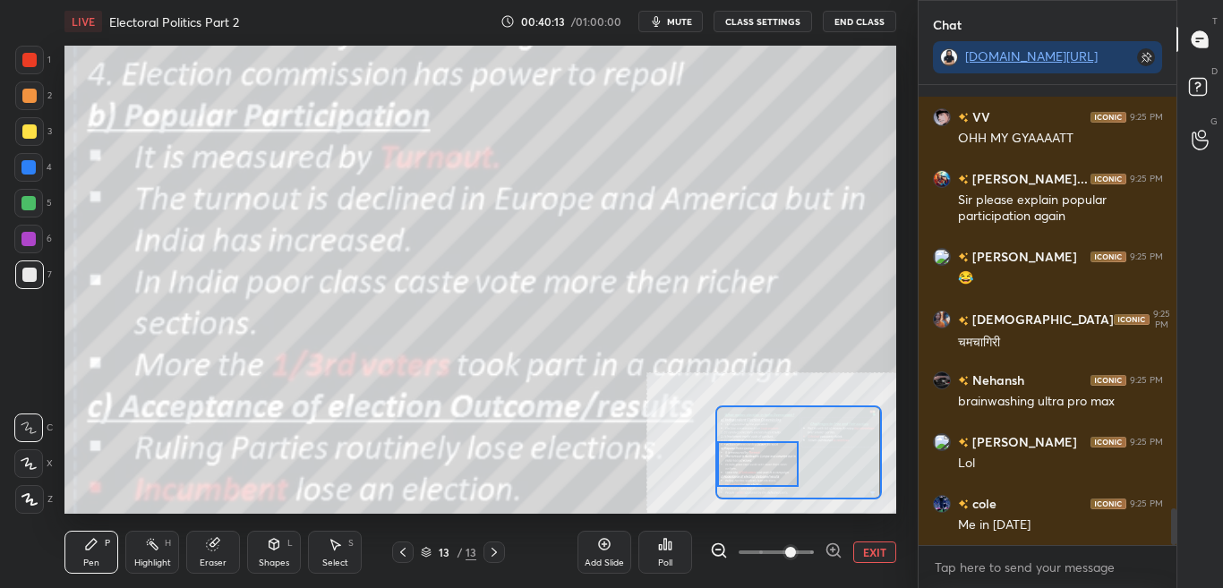
drag, startPoint x: 1174, startPoint y: 510, endPoint x: 1167, endPoint y: 544, distance: 34.8
click at [1172, 548] on div "SHARAYU 9:25 PM Hann Divya 9:25 PM Ys VV 9:25 PM OHH MY GYAAAATT gopal Kris... …" at bounding box center [1048, 336] width 259 height 503
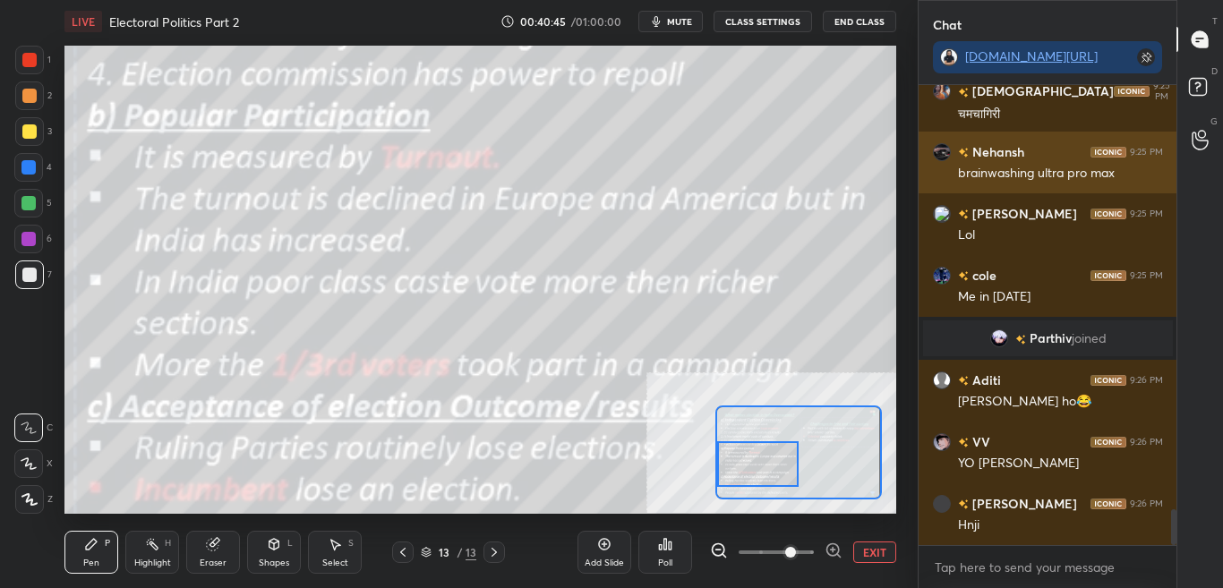
scroll to position [5443, 0]
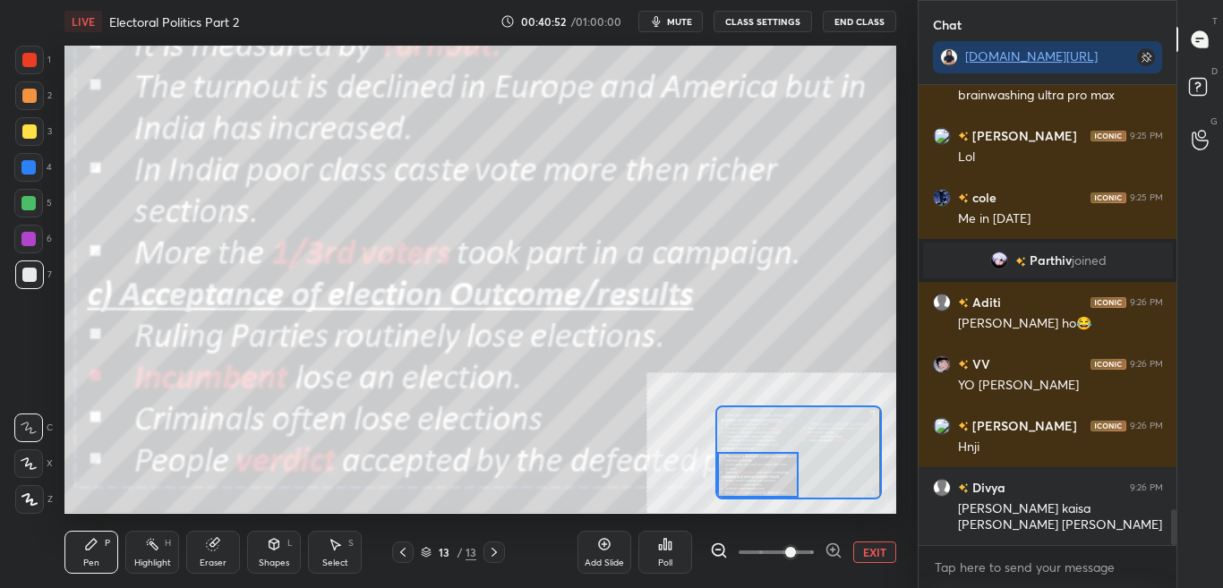
click at [767, 483] on div at bounding box center [758, 474] width 82 height 45
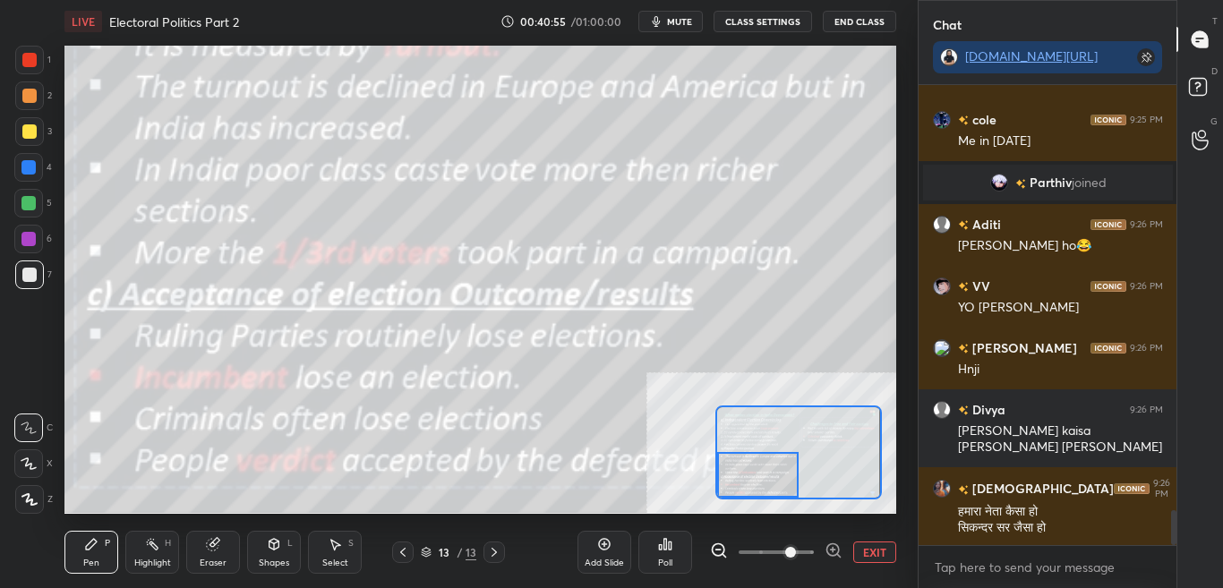
scroll to position [5583, 0]
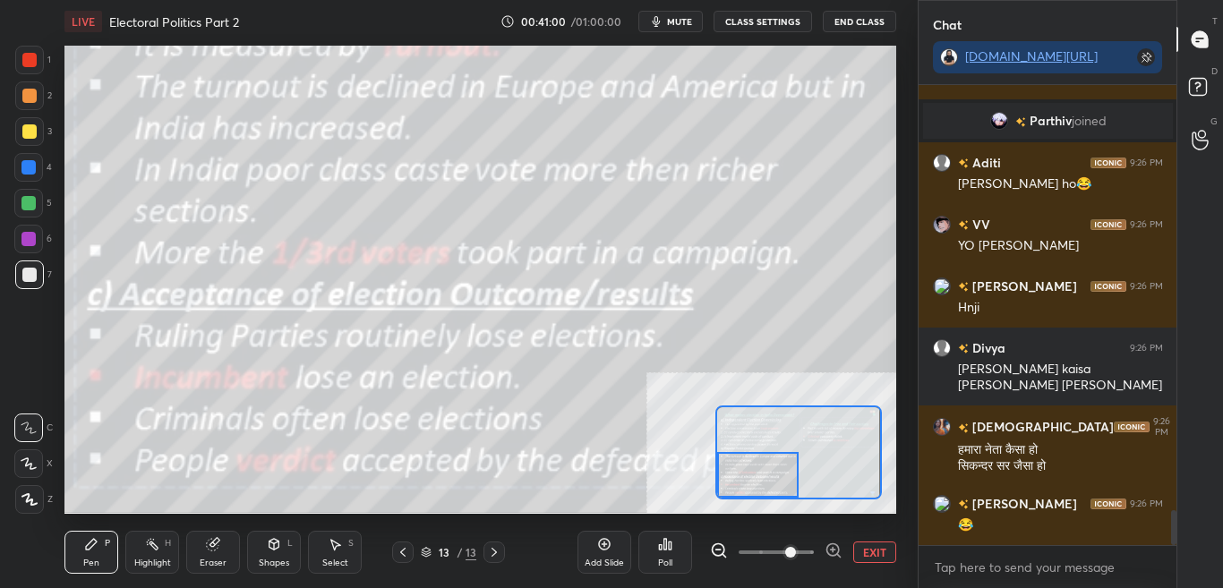
click at [773, 14] on button "CLASS SETTINGS" at bounding box center [763, 21] width 99 height 21
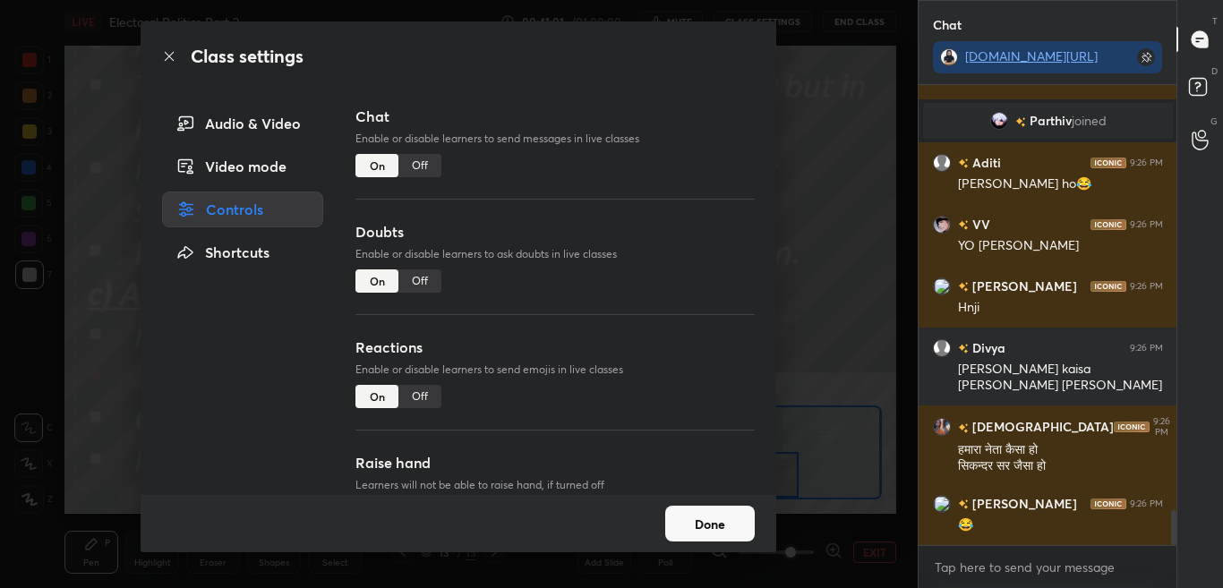
click at [418, 166] on div "Off" at bounding box center [420, 165] width 43 height 23
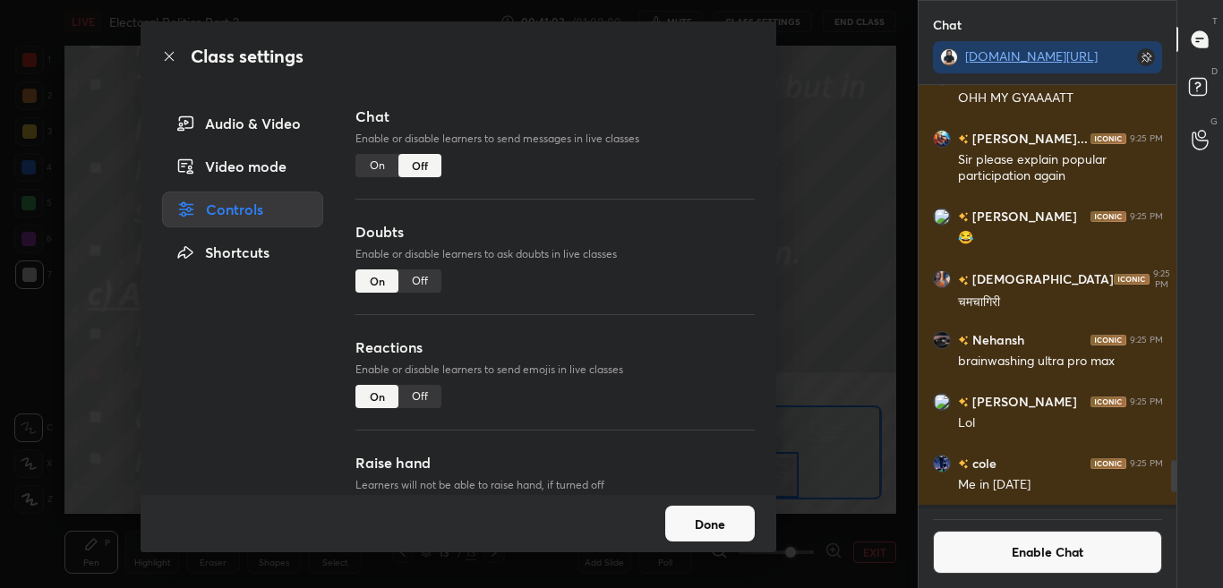
click at [172, 62] on icon at bounding box center [169, 56] width 14 height 14
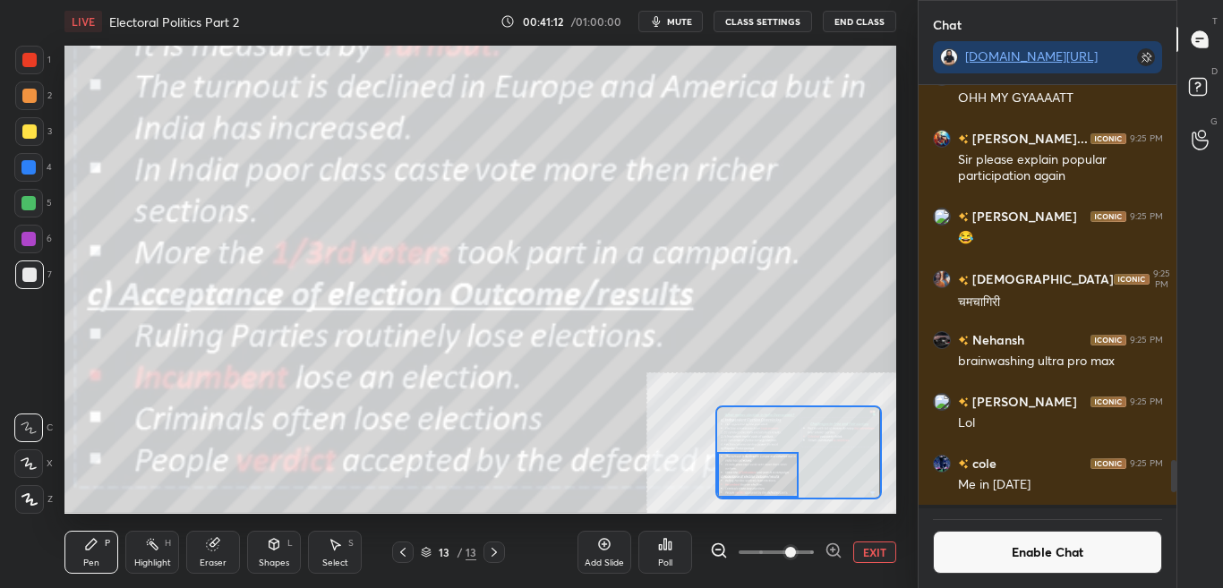
click at [990, 552] on button "Enable Chat" at bounding box center [1048, 552] width 230 height 43
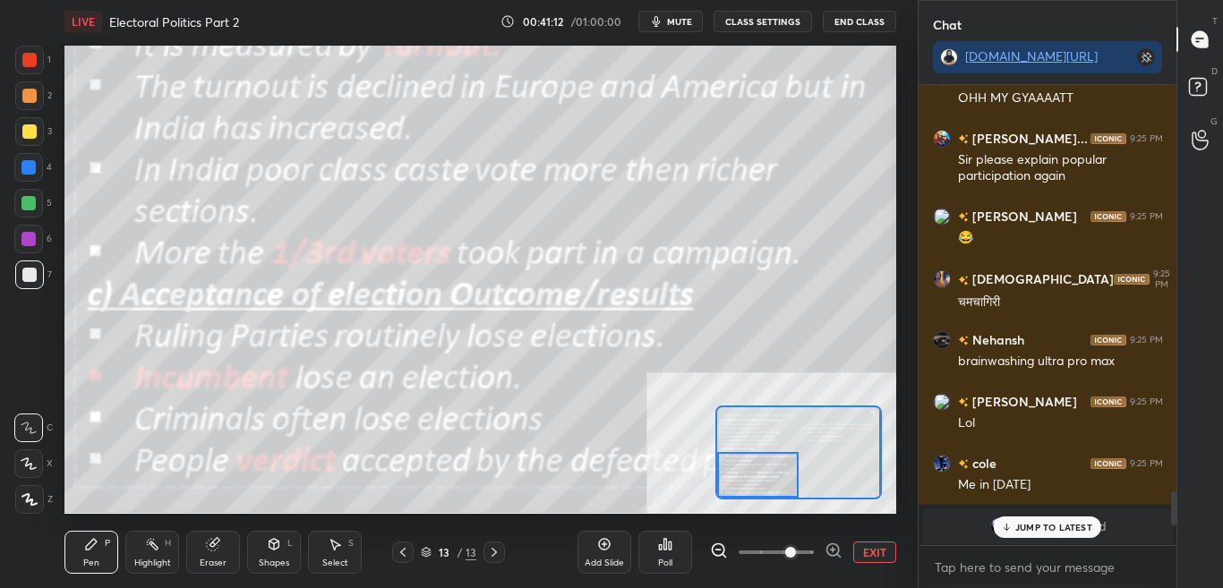
scroll to position [455, 253]
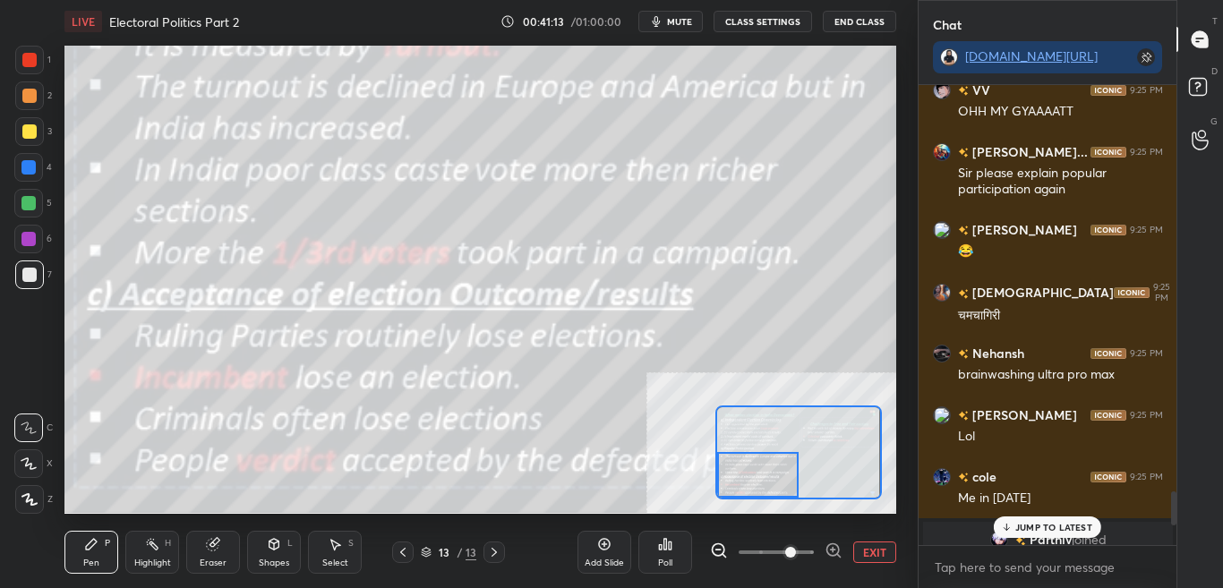
click at [1060, 528] on p "JUMP TO LATEST" at bounding box center [1054, 527] width 77 height 11
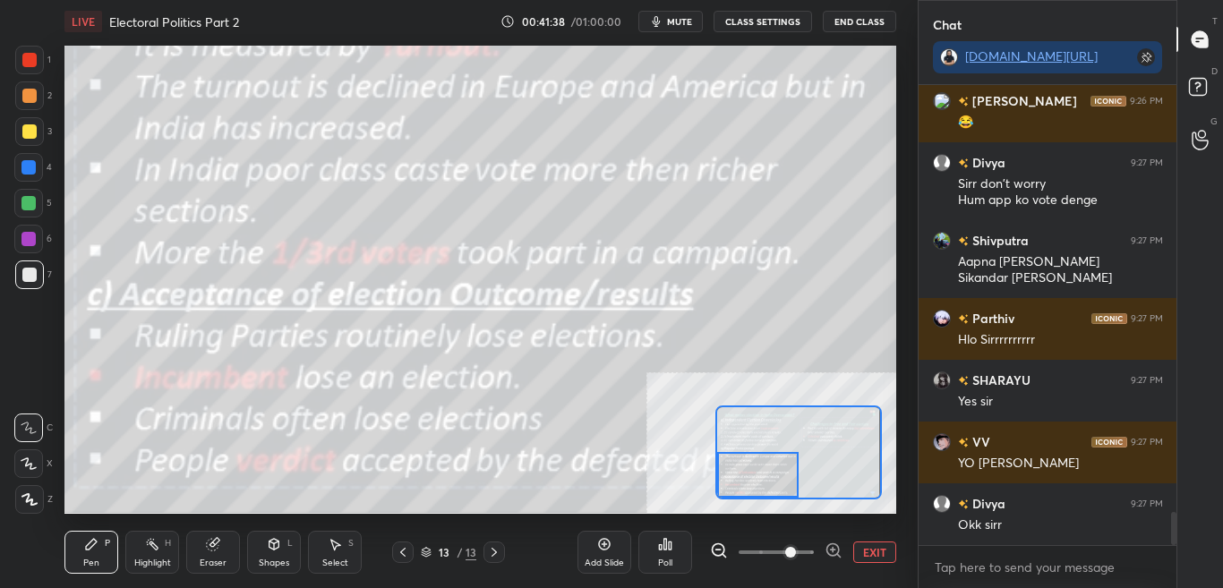
scroll to position [6013, 0]
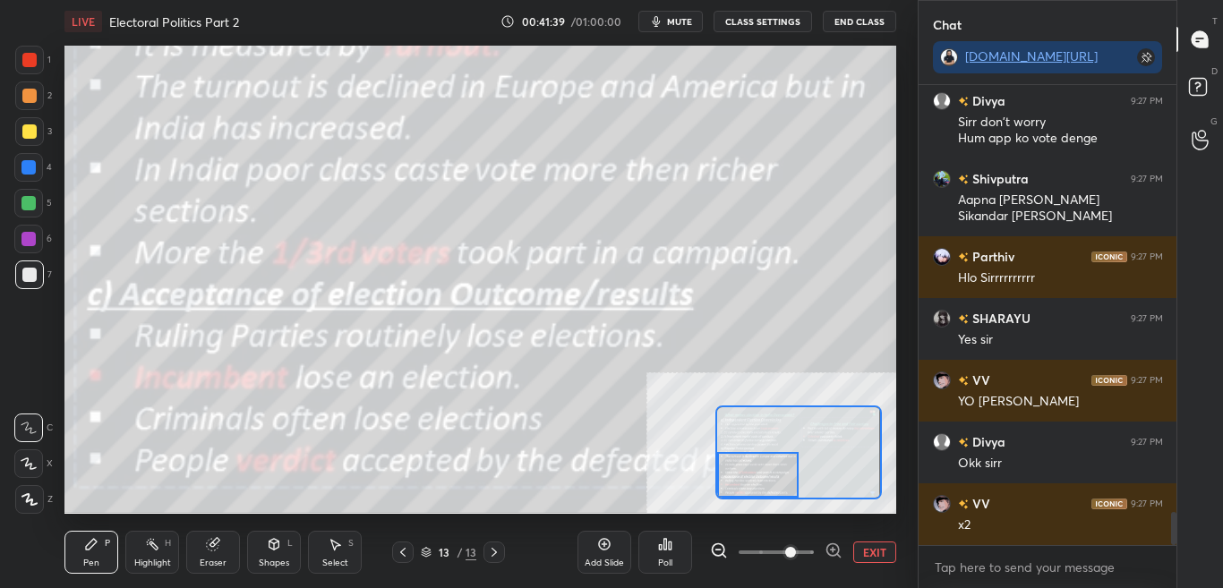
click at [780, 11] on button "CLASS SETTINGS" at bounding box center [763, 21] width 99 height 21
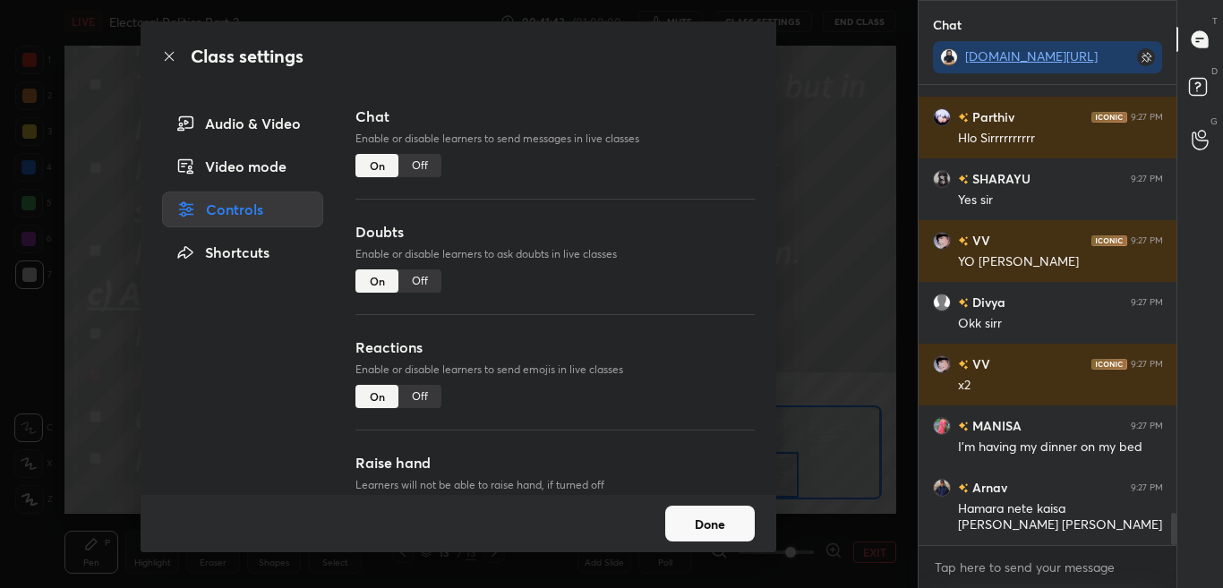
scroll to position [6215, 0]
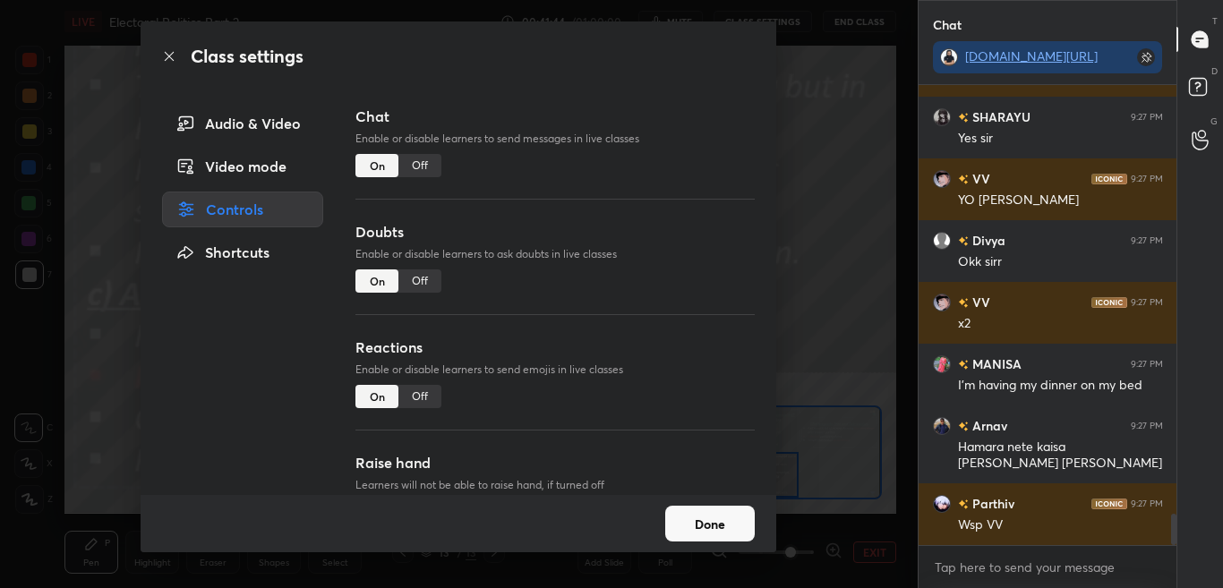
drag, startPoint x: 433, startPoint y: 165, endPoint x: 509, endPoint y: 121, distance: 87.9
click at [509, 121] on div "Chat Enable or disable learners to send messages in live classes On Off" at bounding box center [555, 164] width 399 height 116
drag, startPoint x: 167, startPoint y: 55, endPoint x: 179, endPoint y: 61, distance: 14.0
click at [167, 54] on icon at bounding box center [169, 56] width 14 height 14
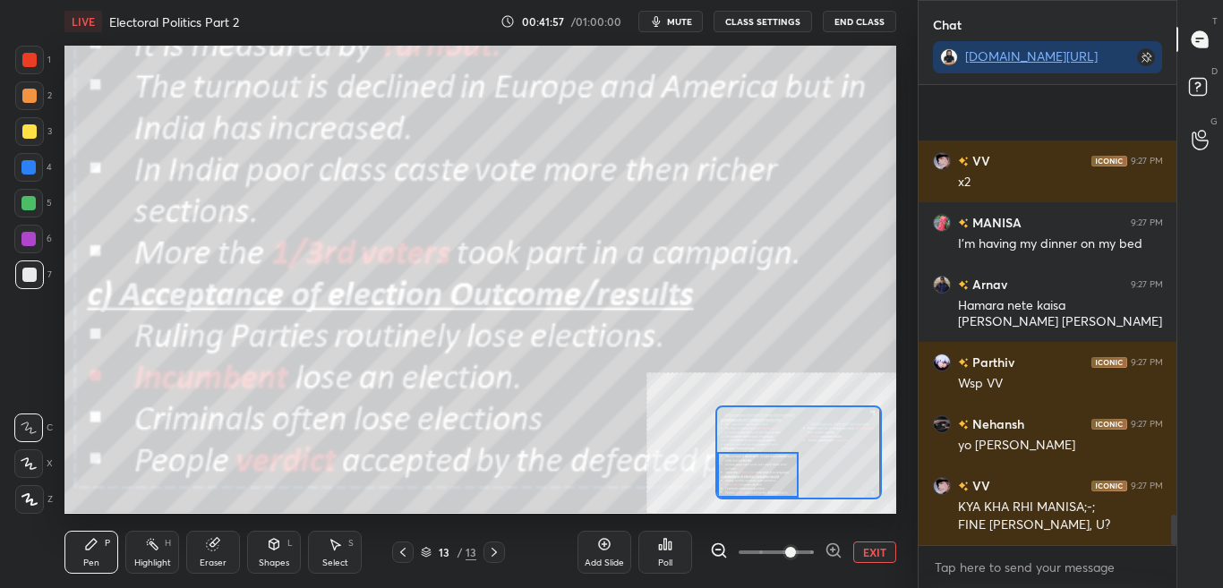
scroll to position [6480, 0]
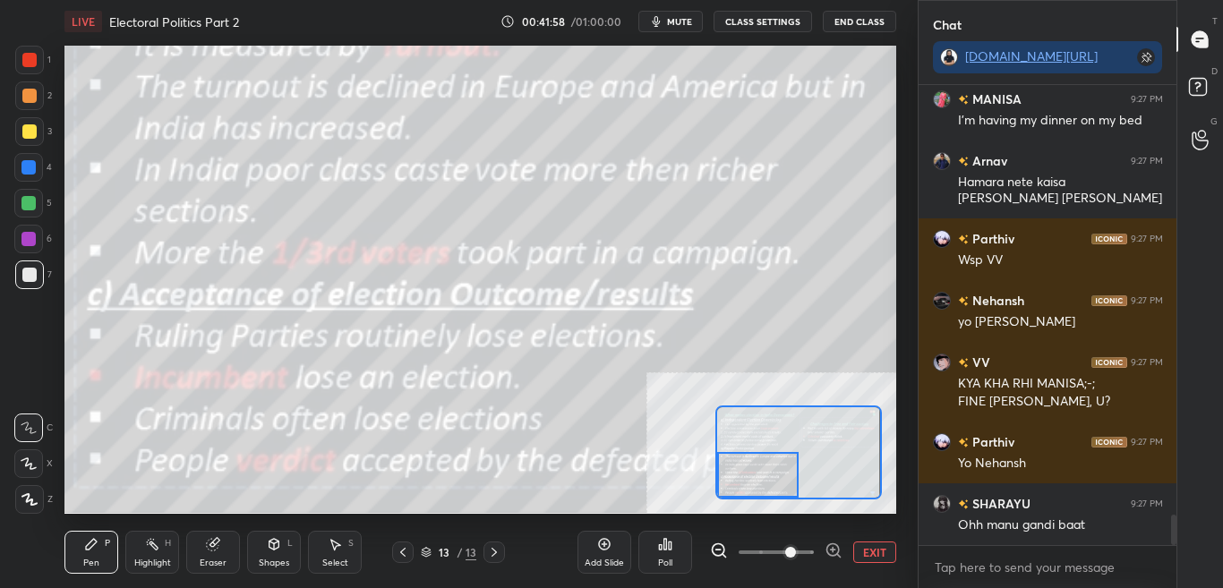
click at [776, 21] on button "CLASS SETTINGS" at bounding box center [763, 21] width 99 height 21
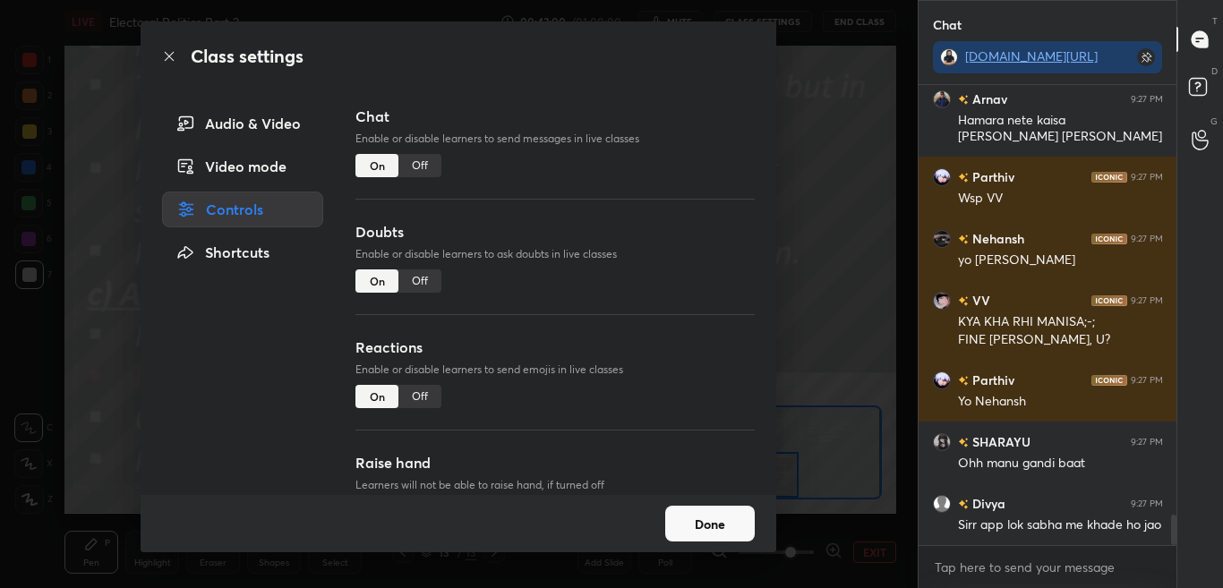
click at [414, 168] on div "Off" at bounding box center [420, 165] width 43 height 23
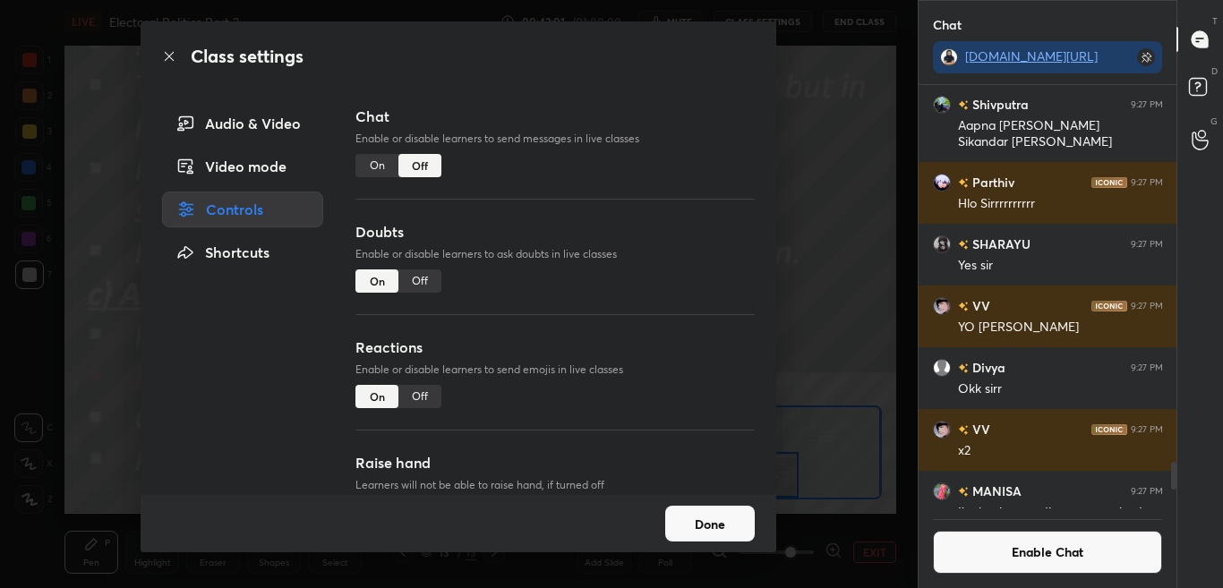
click at [167, 53] on icon at bounding box center [169, 56] width 14 height 14
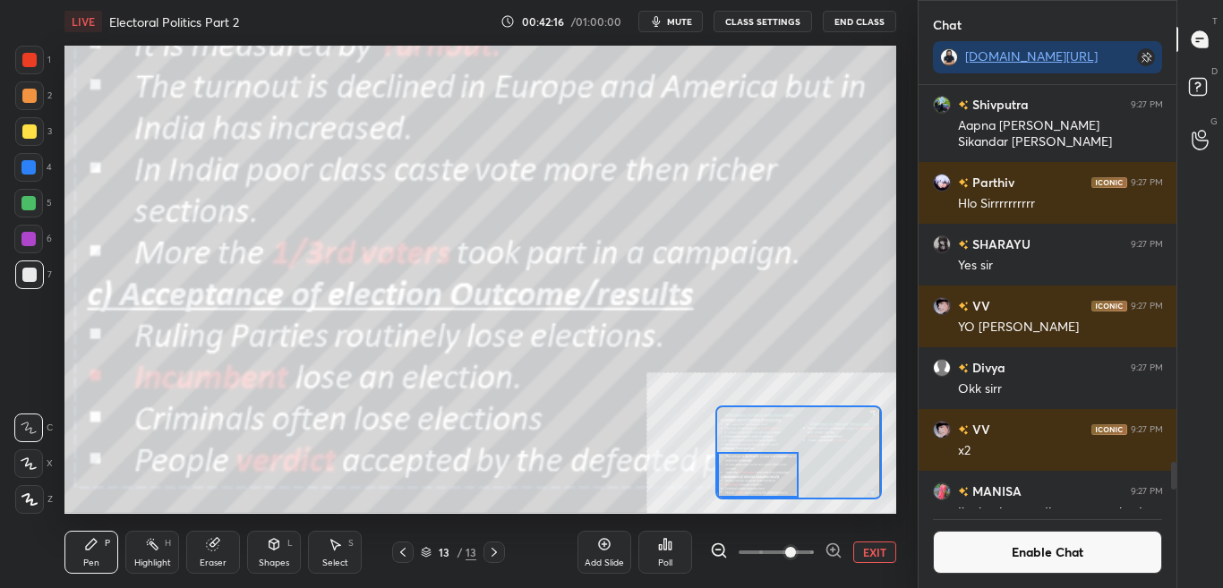
click at [1044, 560] on button "Enable Chat" at bounding box center [1048, 552] width 230 height 43
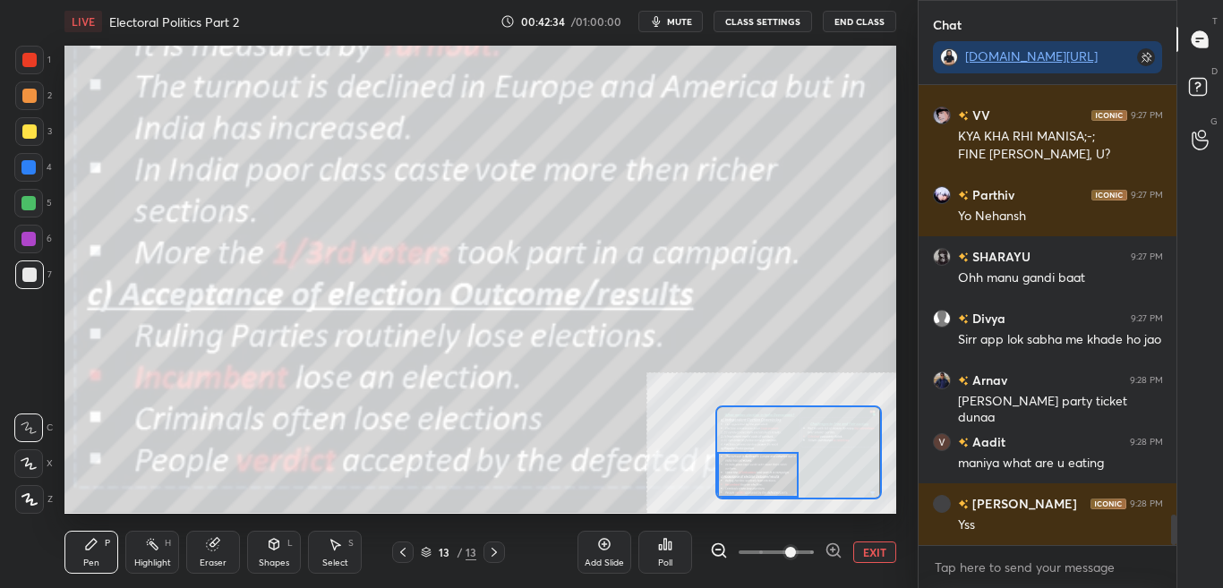
scroll to position [6500, 0]
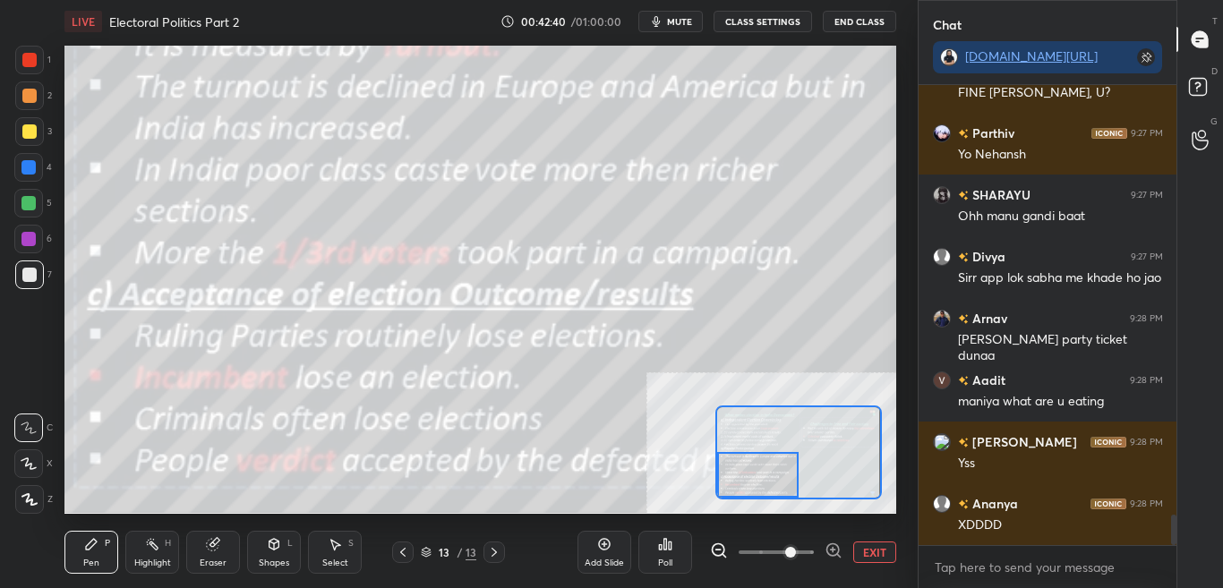
click at [880, 562] on button "EXIT" at bounding box center [875, 552] width 43 height 21
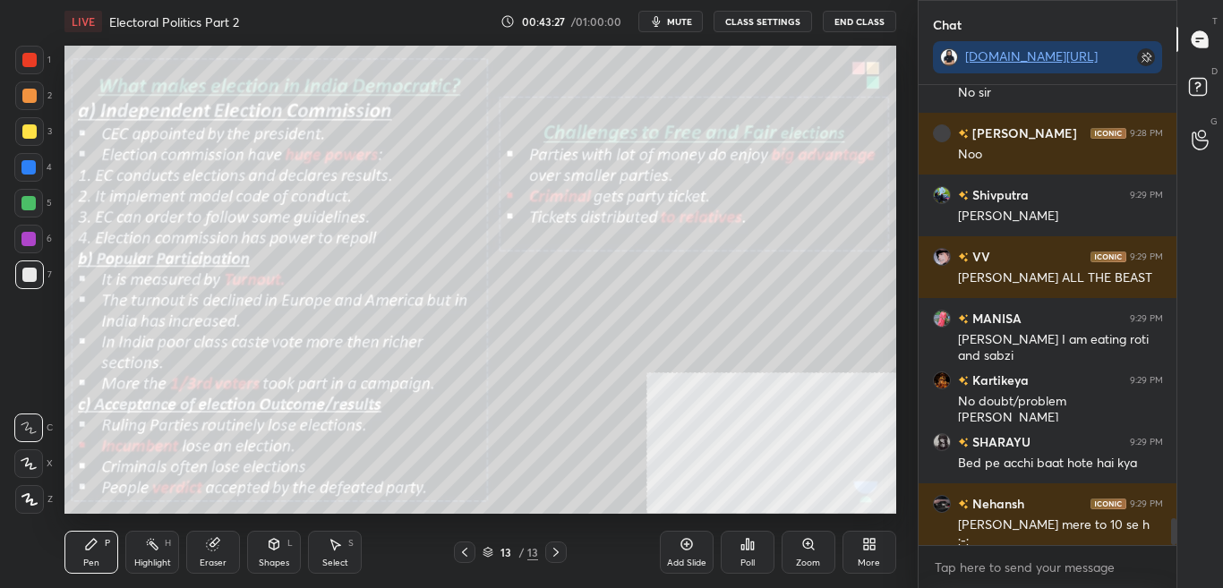
scroll to position [7507, 0]
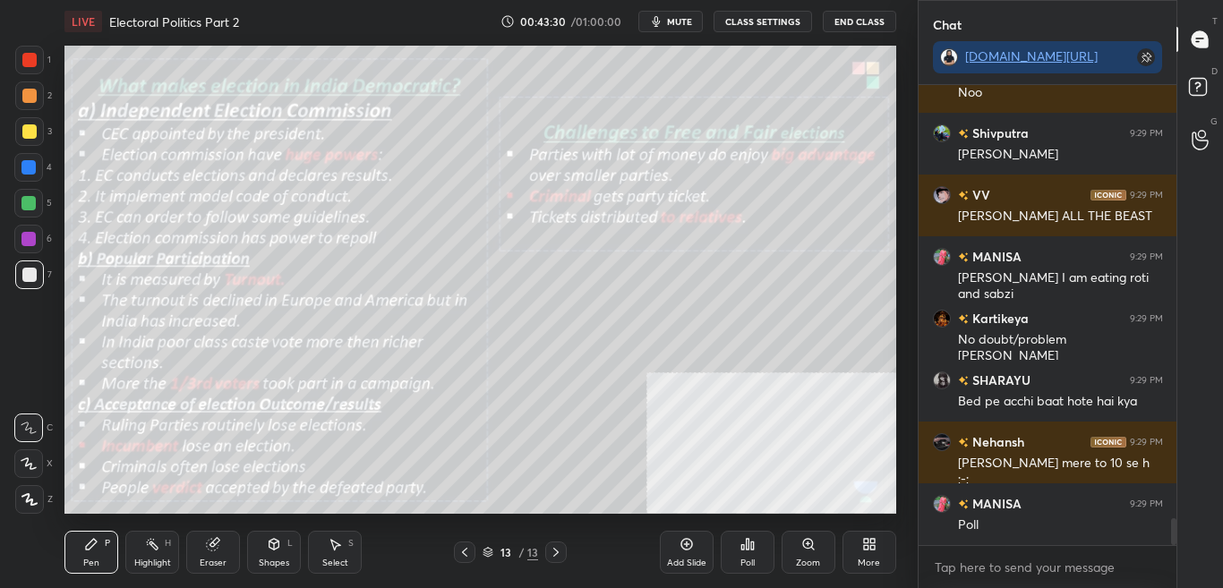
click at [865, 563] on div "More" at bounding box center [869, 563] width 22 height 9
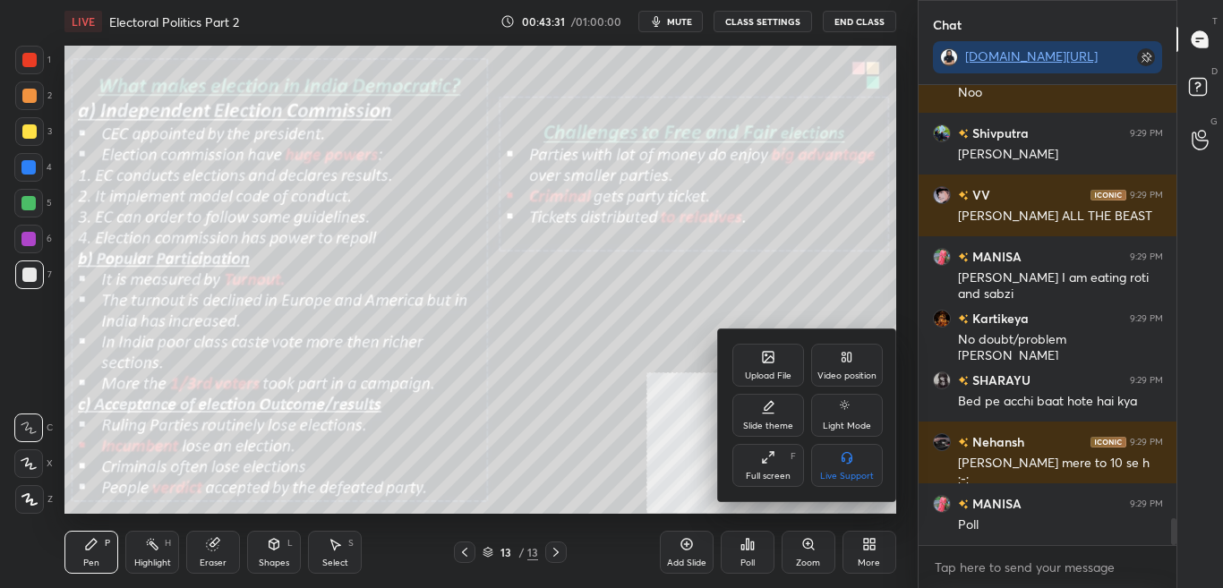
scroll to position [7569, 0]
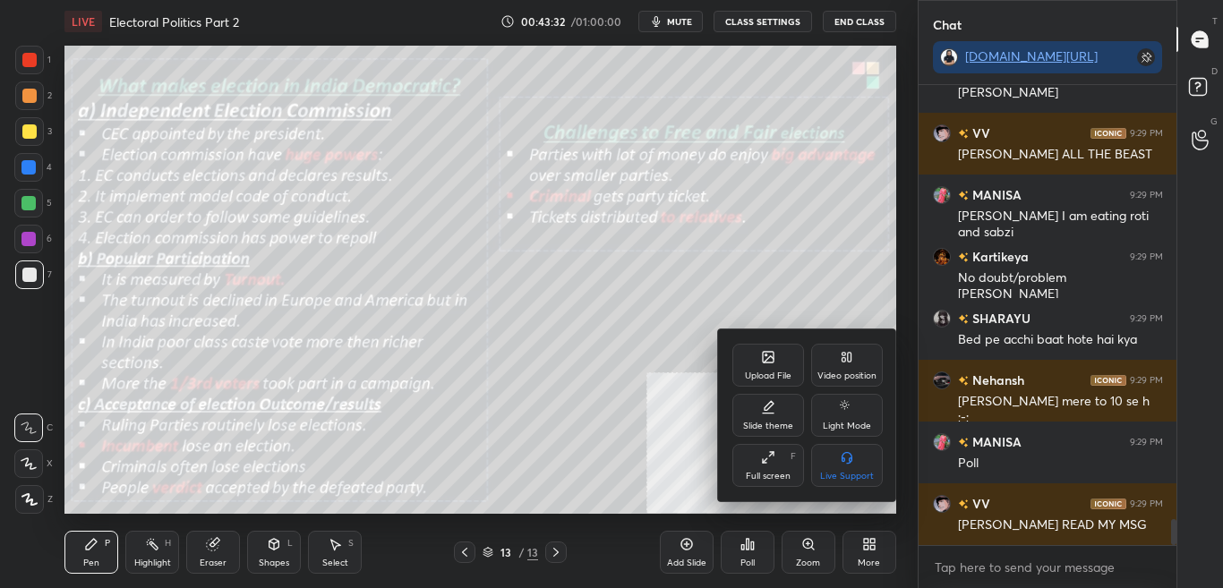
click at [764, 363] on icon at bounding box center [769, 359] width 10 height 6
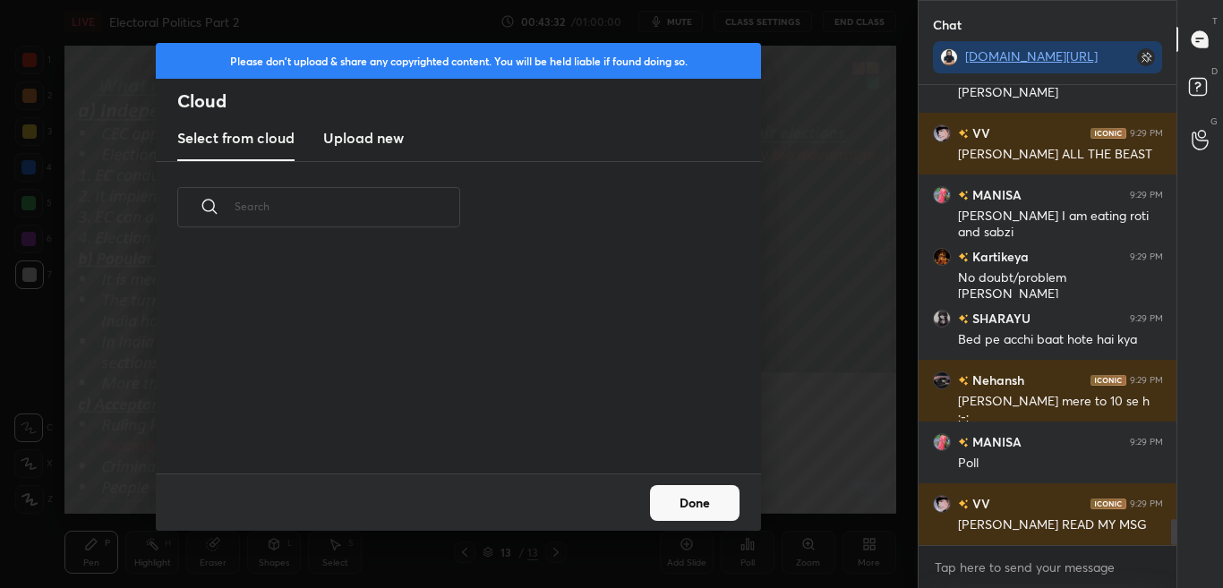
scroll to position [220, 575]
click at [379, 138] on h3 "Upload new" at bounding box center [363, 137] width 81 height 21
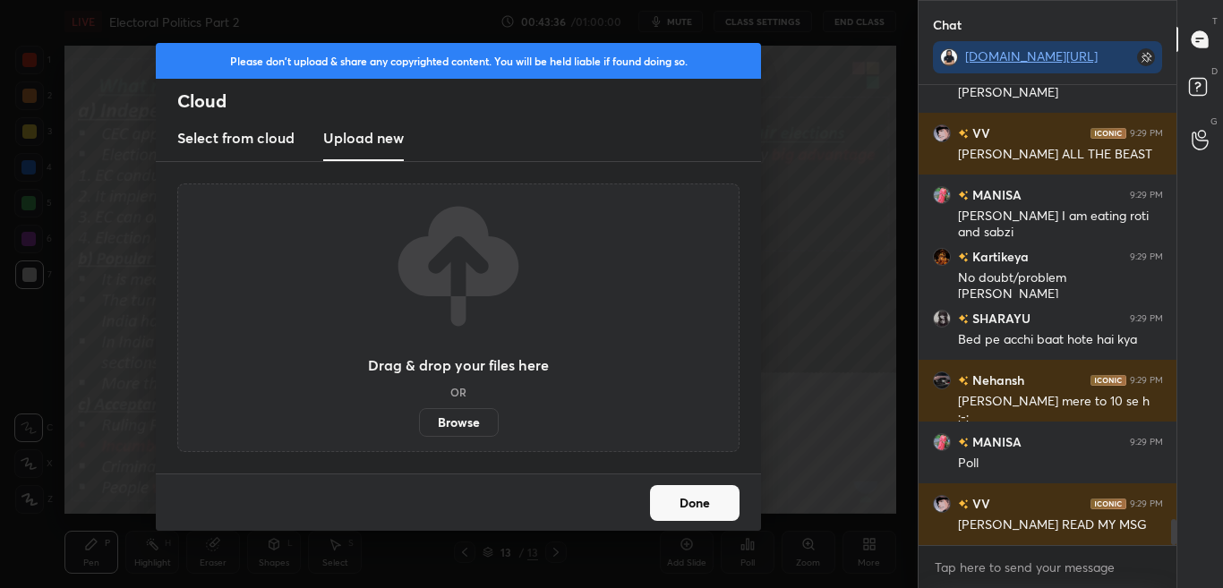
click at [451, 418] on label "Browse" at bounding box center [459, 422] width 80 height 29
click at [419, 418] on input "Browse" at bounding box center [419, 422] width 0 height 29
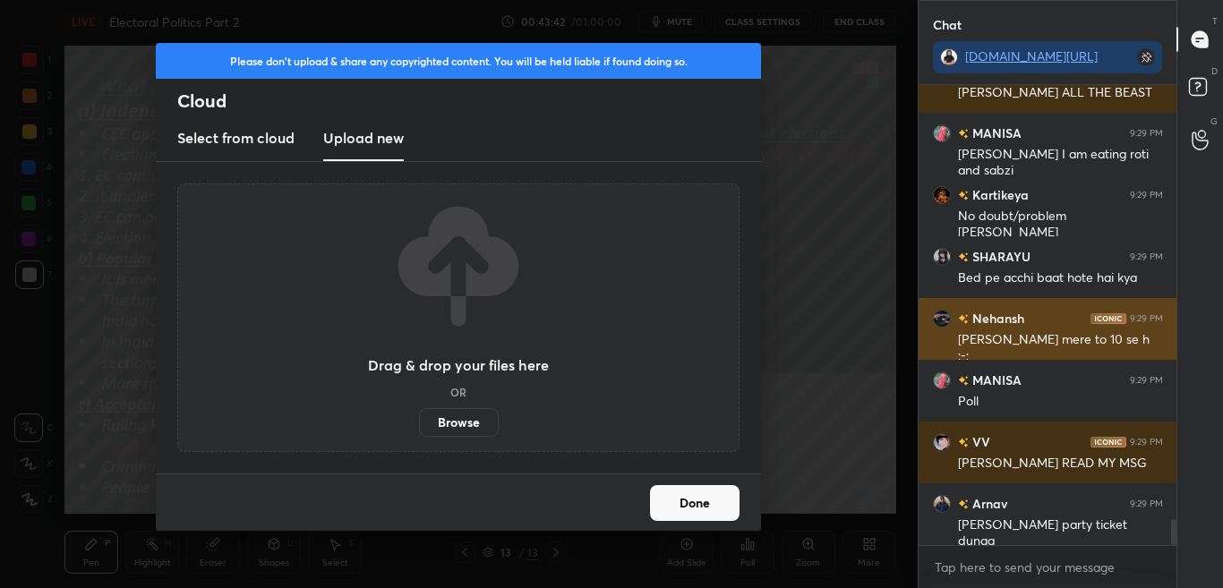
scroll to position [7725, 0]
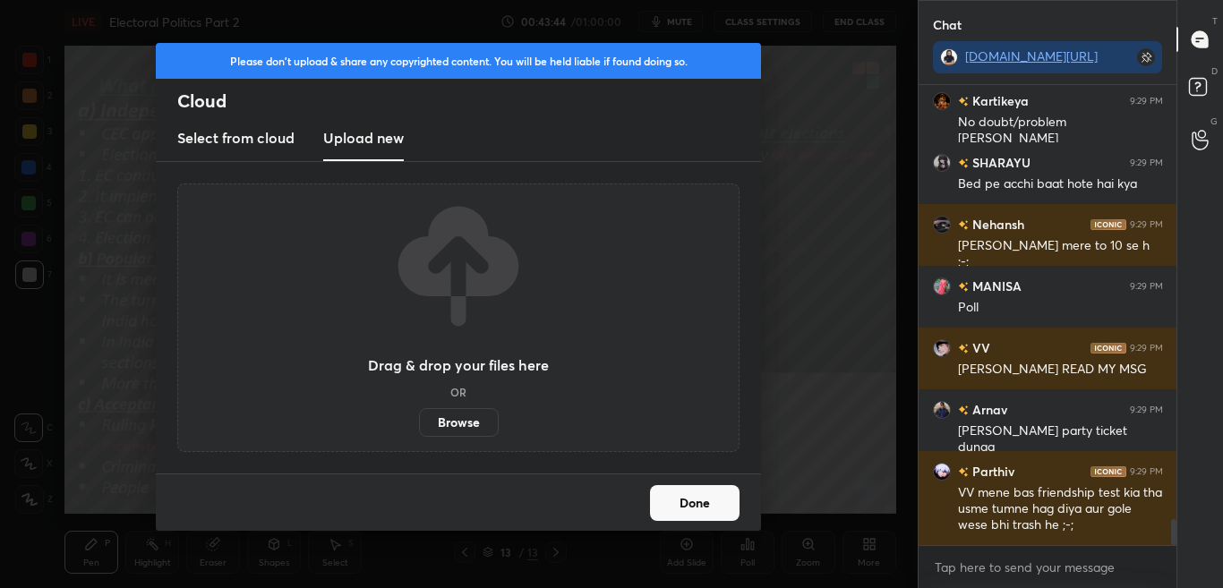
click at [462, 425] on label "Browse" at bounding box center [459, 422] width 80 height 29
click at [419, 425] on input "Browse" at bounding box center [419, 422] width 0 height 29
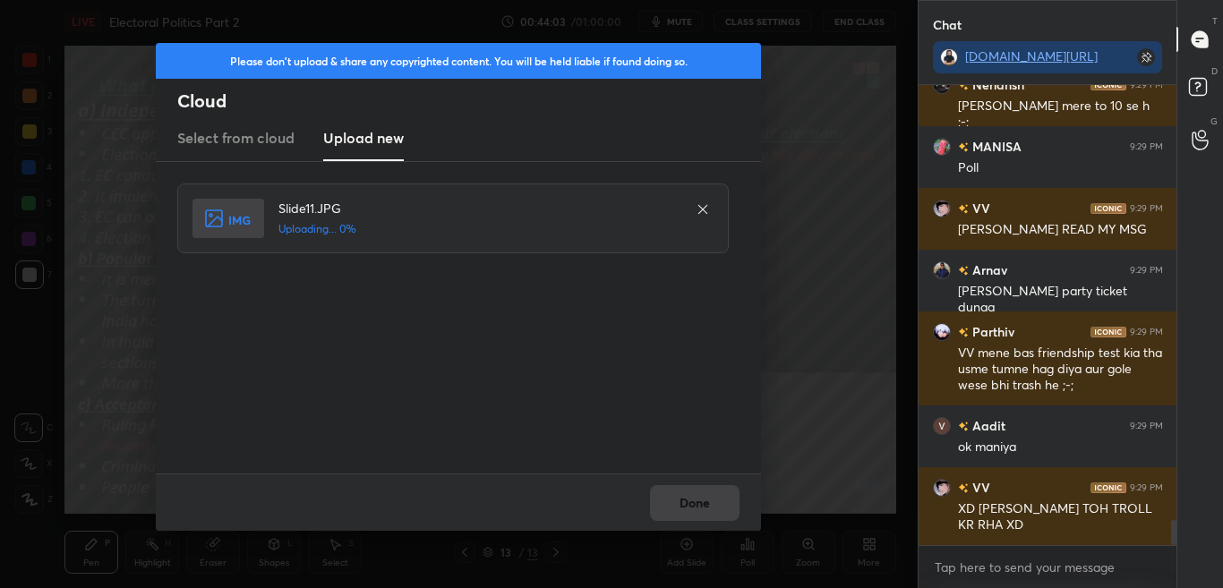
scroll to position [7927, 0]
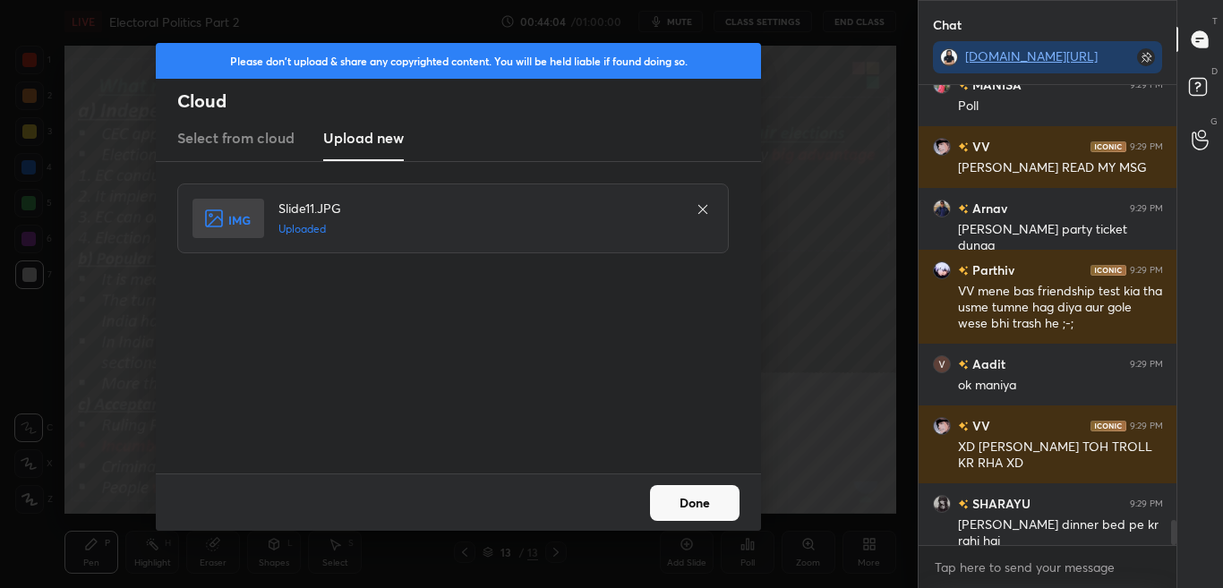
click at [694, 512] on button "Done" at bounding box center [695, 503] width 90 height 36
click at [695, 511] on button "Done" at bounding box center [695, 503] width 90 height 36
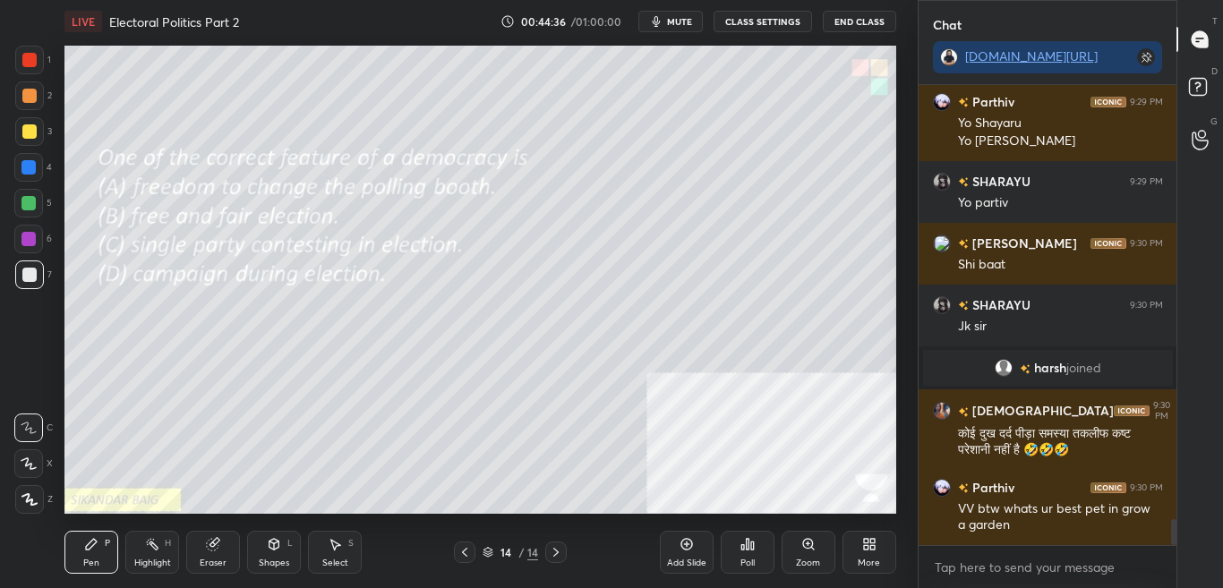
scroll to position [7696, 0]
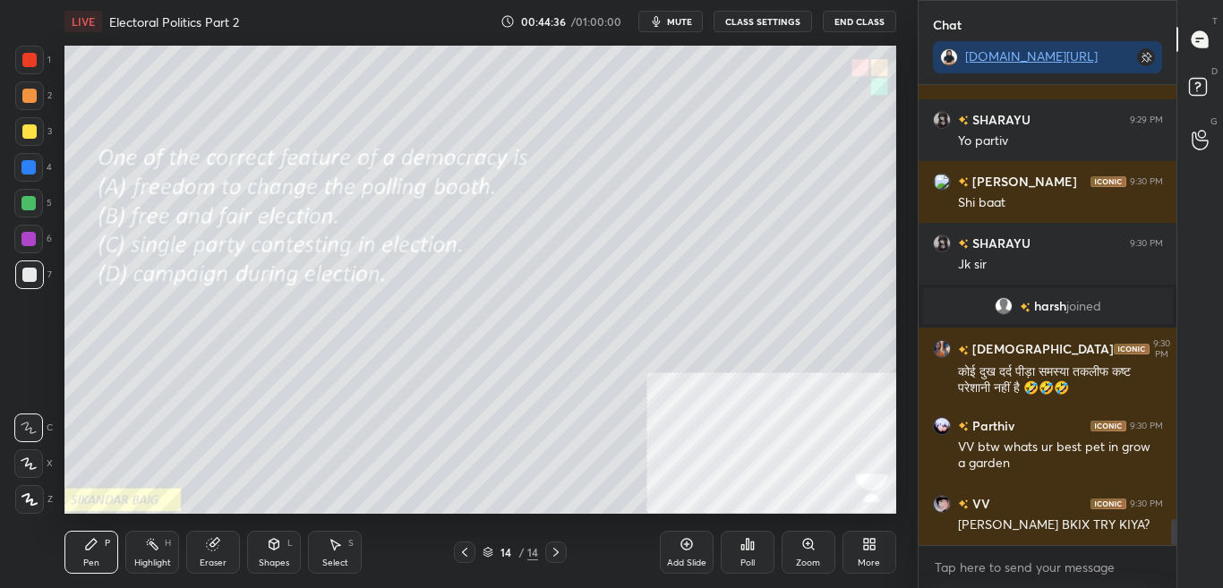
click at [748, 552] on div "Poll" at bounding box center [748, 552] width 54 height 43
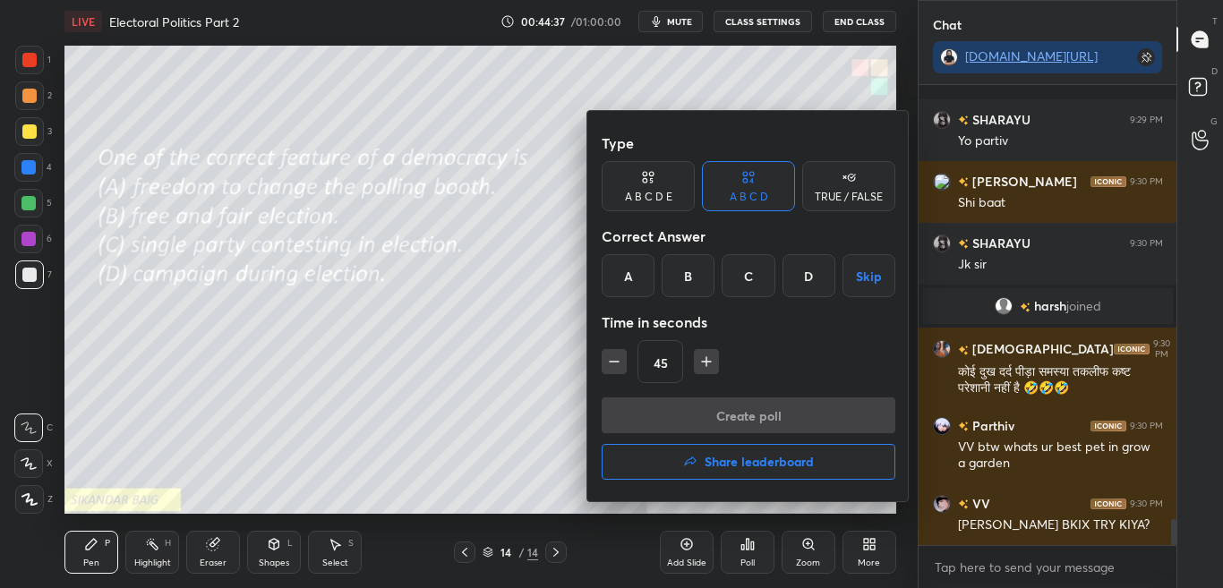
scroll to position [7820, 0]
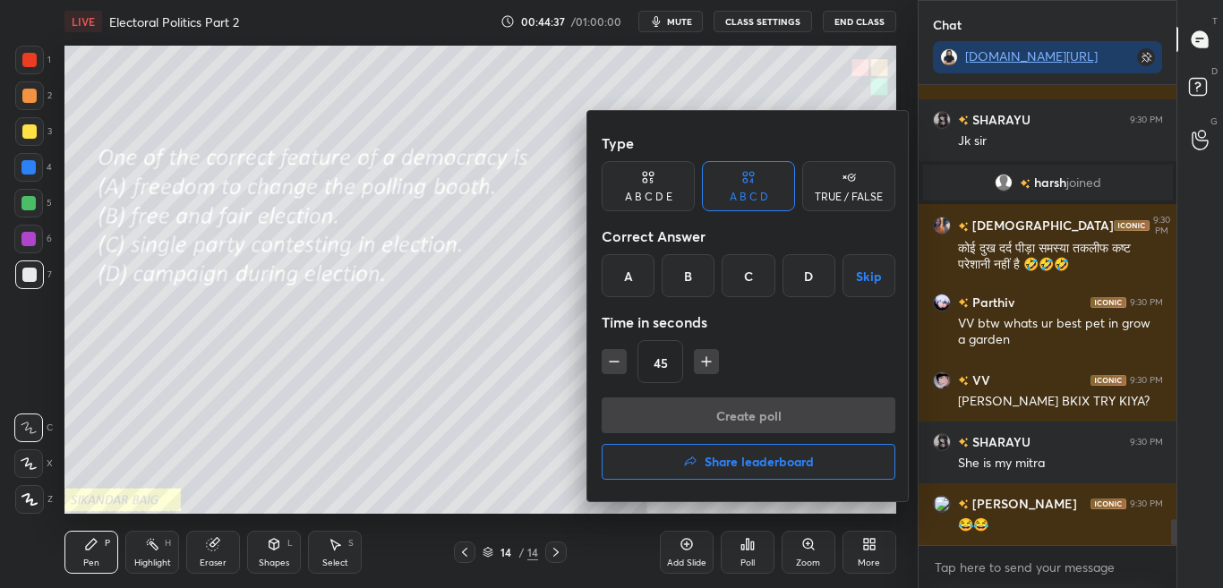
click at [686, 277] on div "B" at bounding box center [688, 275] width 53 height 43
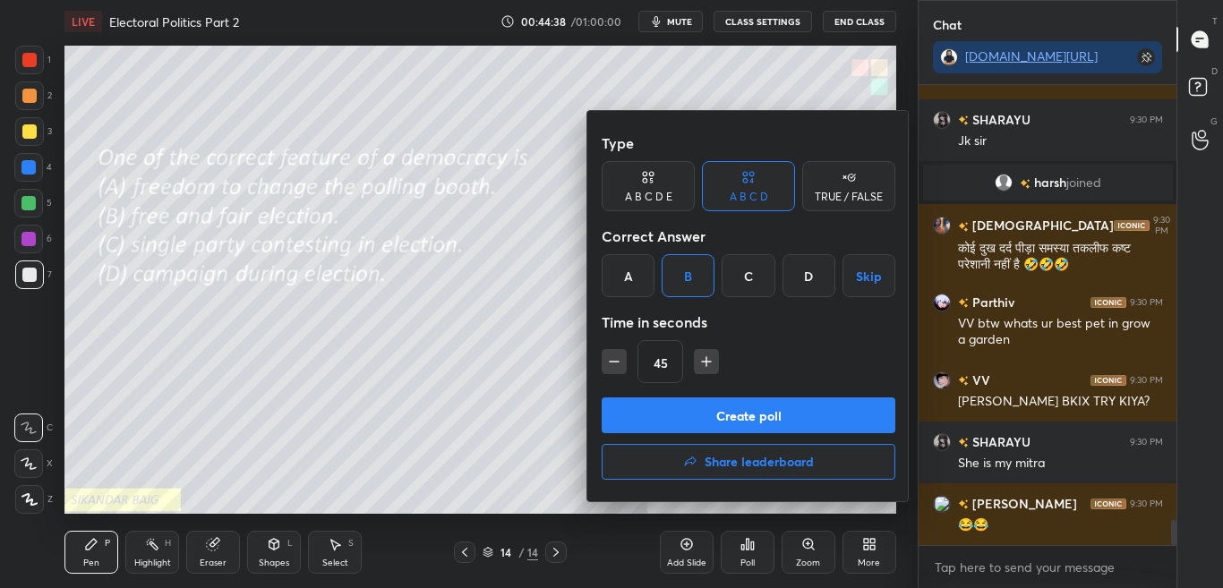
scroll to position [7882, 0]
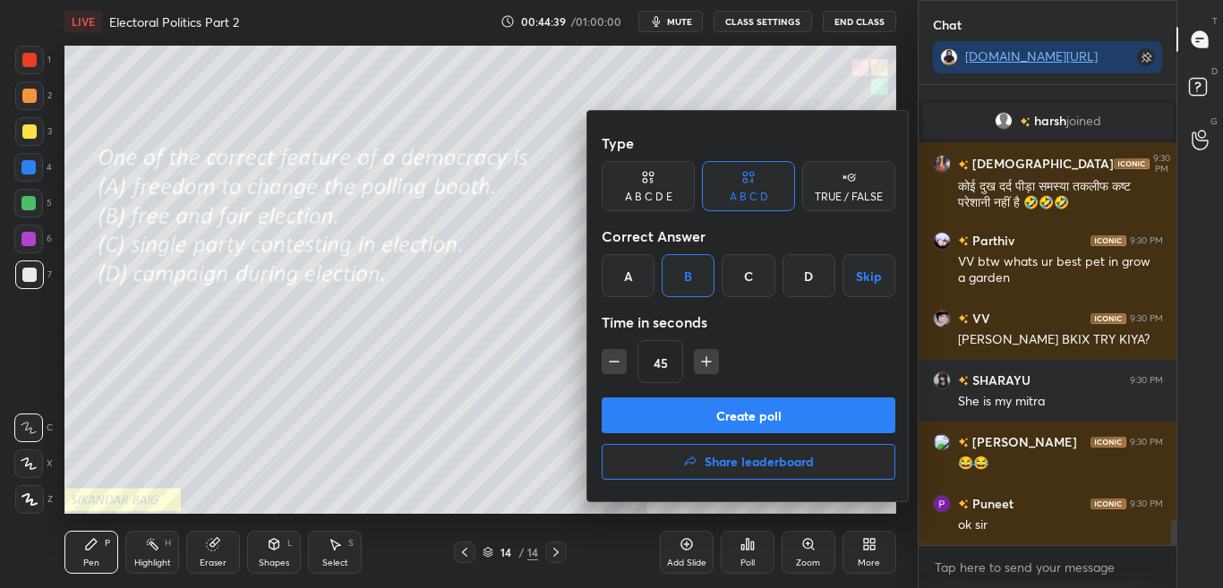
drag, startPoint x: 699, startPoint y: 413, endPoint x: 697, endPoint y: 403, distance: 10.0
click at [699, 412] on button "Create poll" at bounding box center [749, 416] width 294 height 36
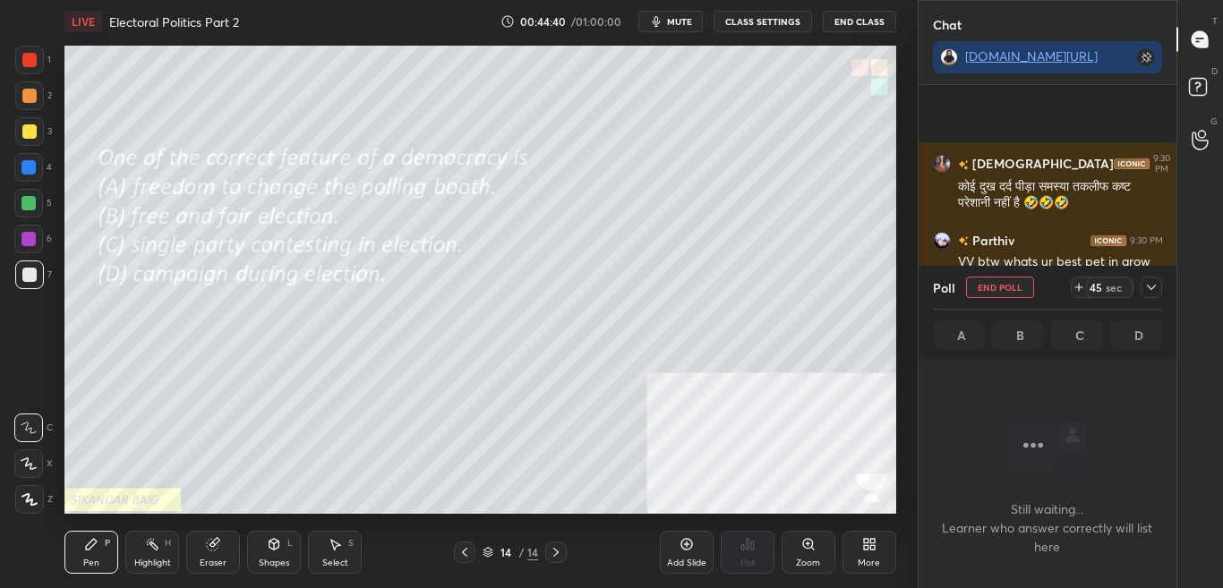
scroll to position [8053, 0]
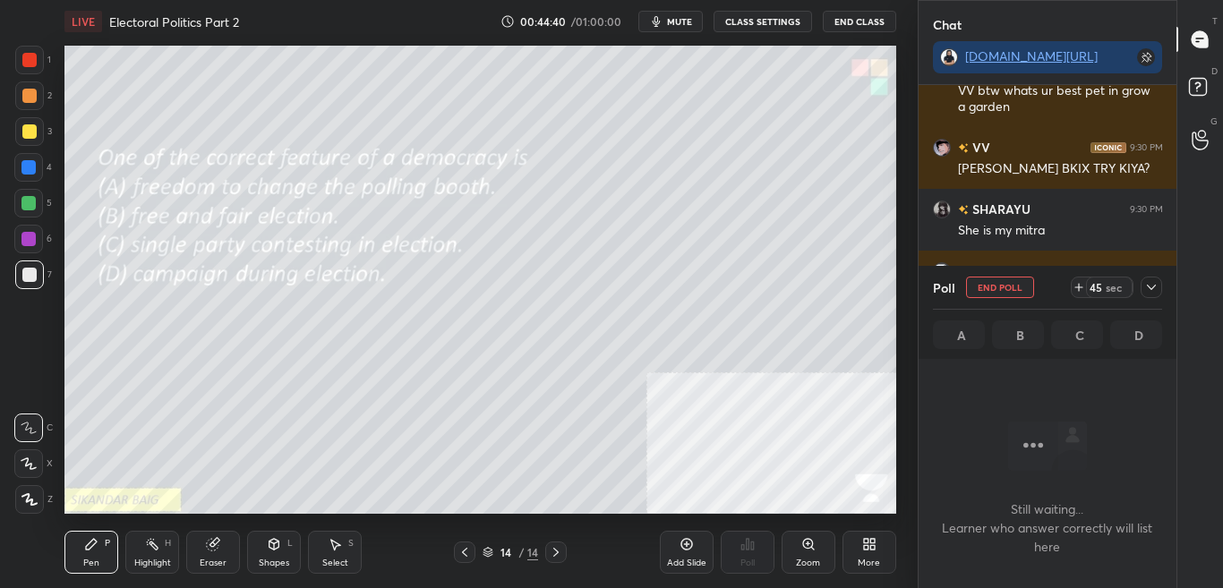
click at [1153, 283] on icon at bounding box center [1152, 287] width 14 height 14
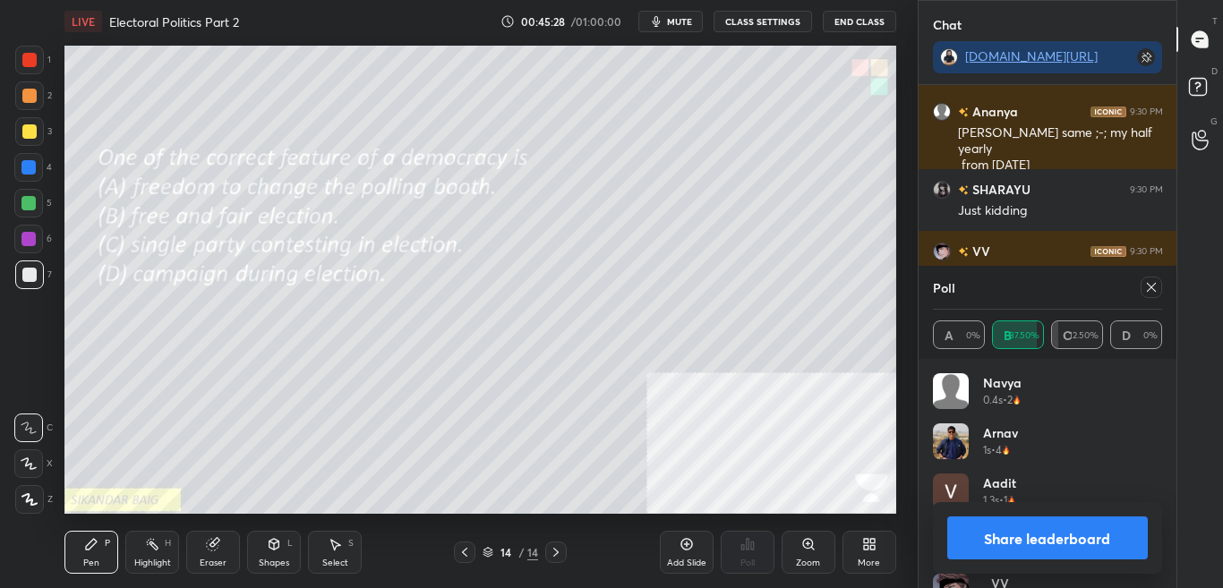
scroll to position [210, 224]
click at [1155, 281] on icon at bounding box center [1152, 287] width 14 height 14
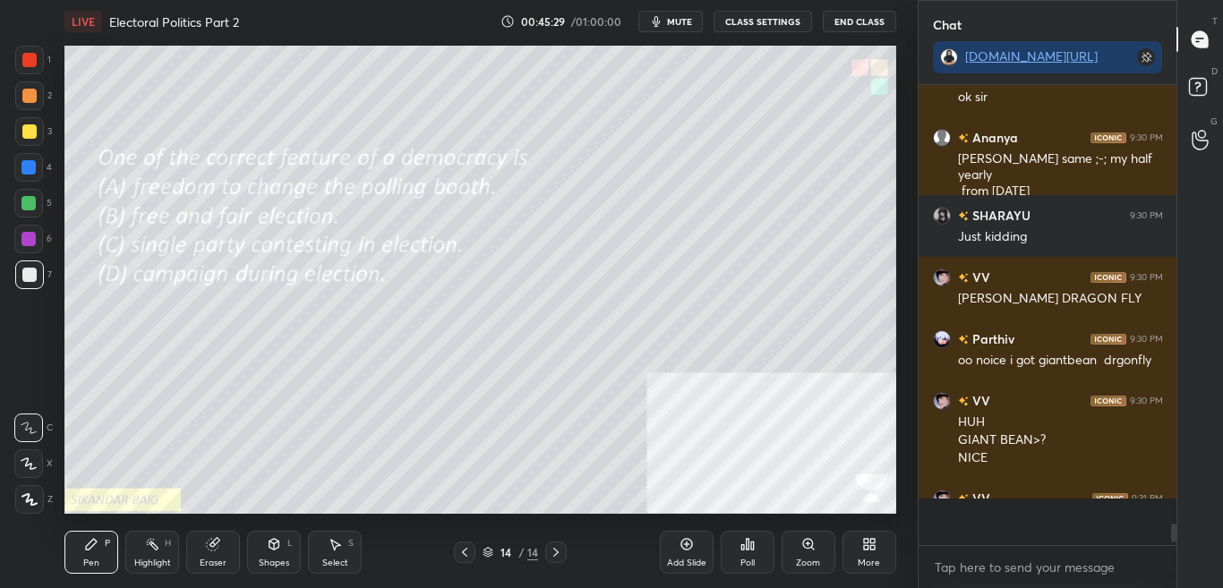
scroll to position [455, 253]
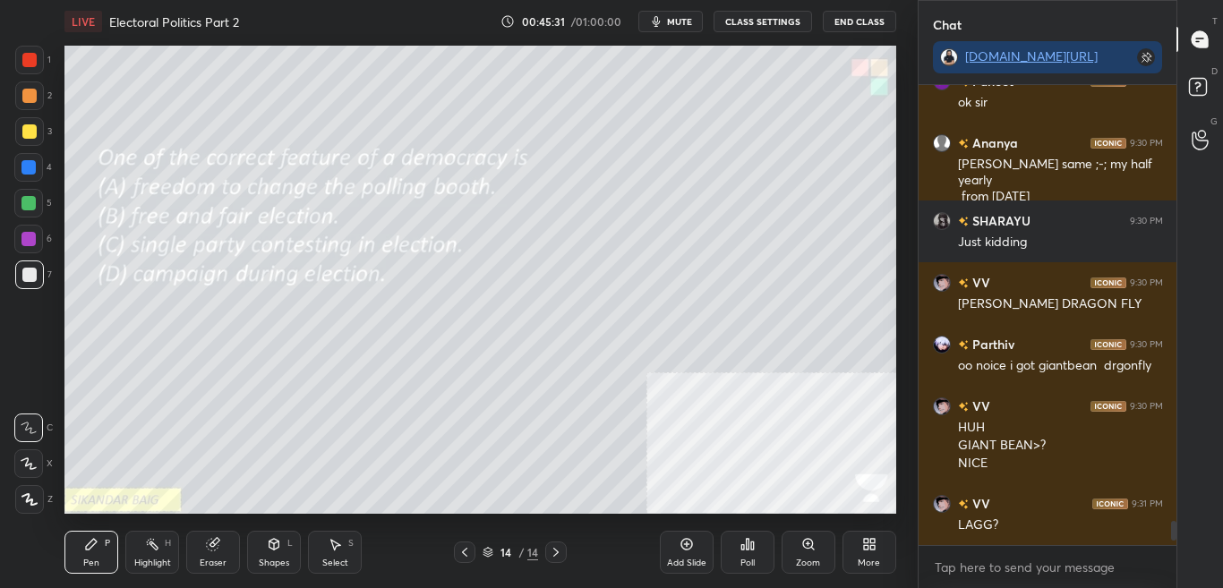
click at [861, 570] on div "More" at bounding box center [870, 552] width 54 height 43
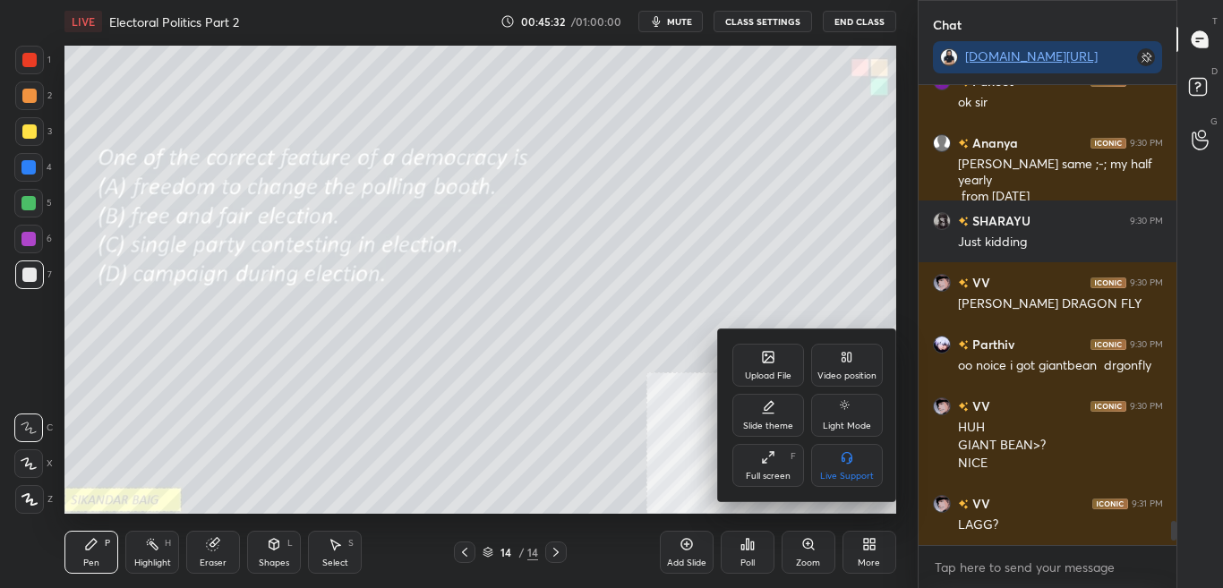
click at [759, 382] on div "Upload File" at bounding box center [769, 365] width 72 height 43
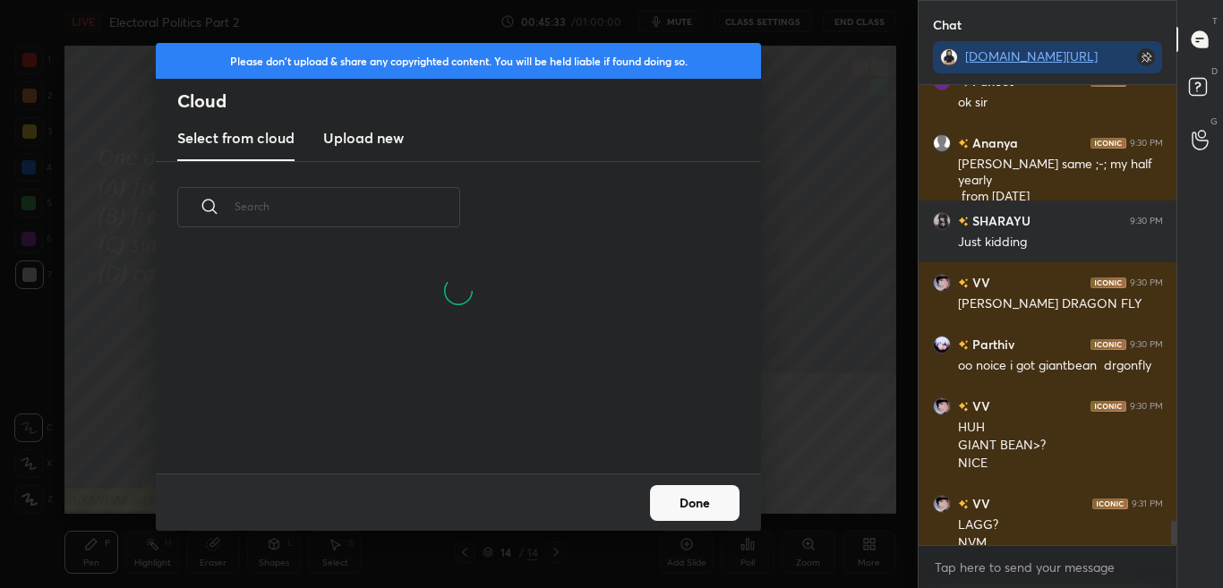
scroll to position [8322, 0]
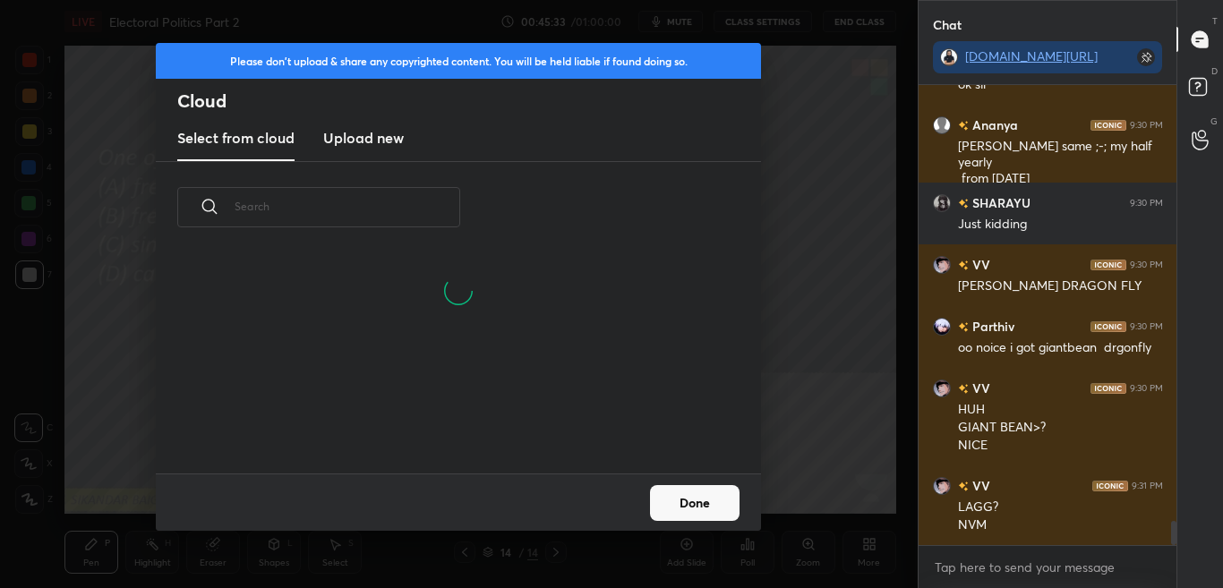
click at [385, 134] on h3 "Upload new" at bounding box center [363, 137] width 81 height 21
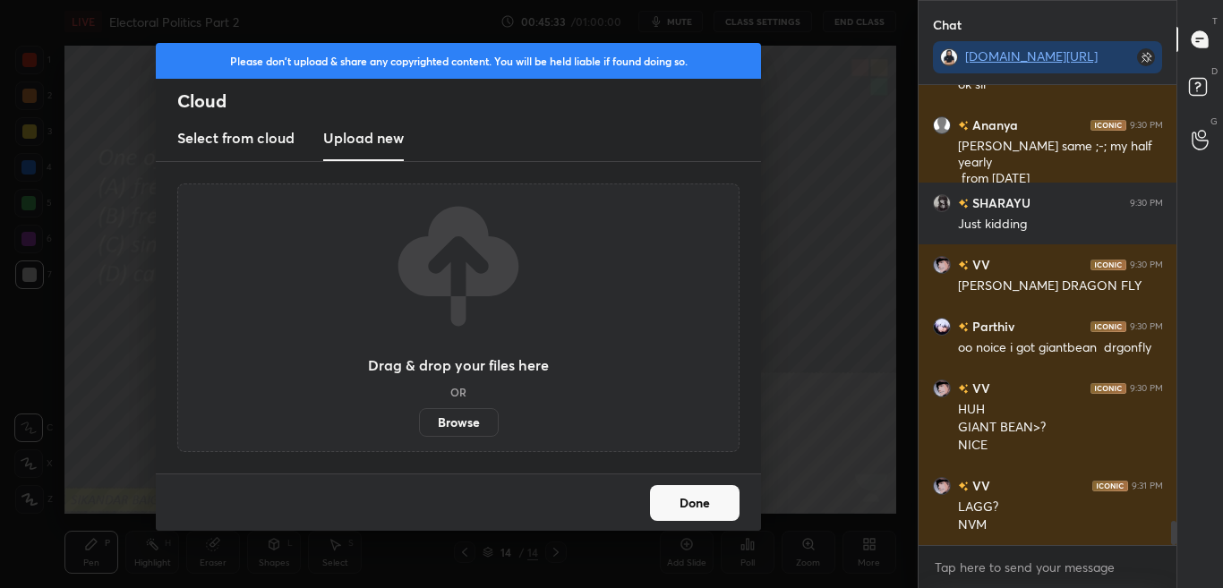
click at [470, 428] on label "Browse" at bounding box center [459, 422] width 80 height 29
click at [419, 428] on input "Browse" at bounding box center [419, 422] width 0 height 29
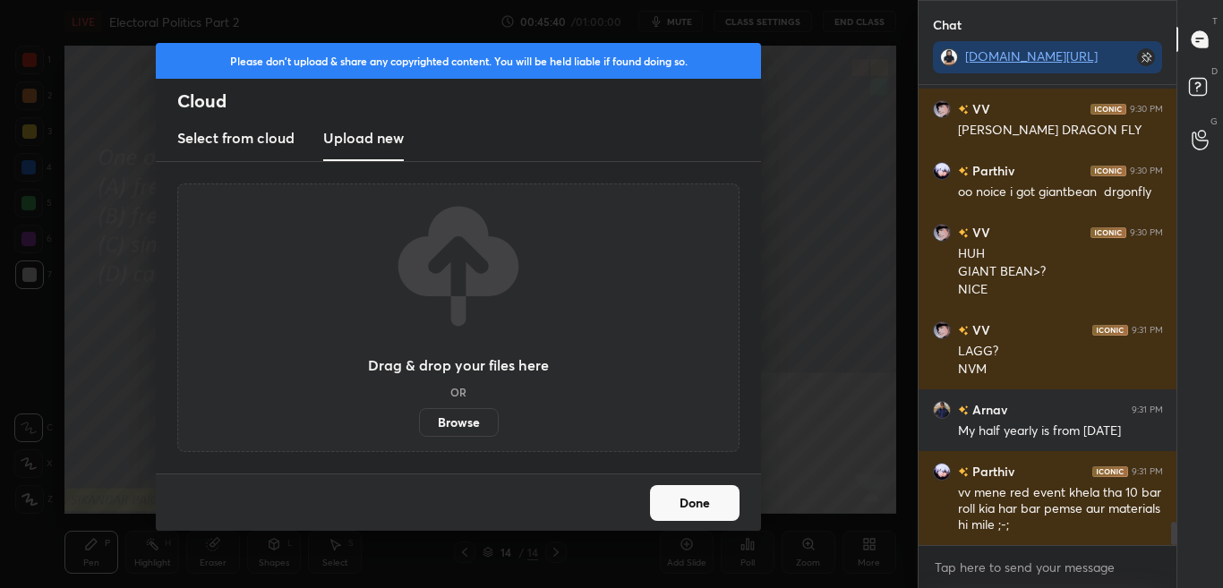
scroll to position [8540, 0]
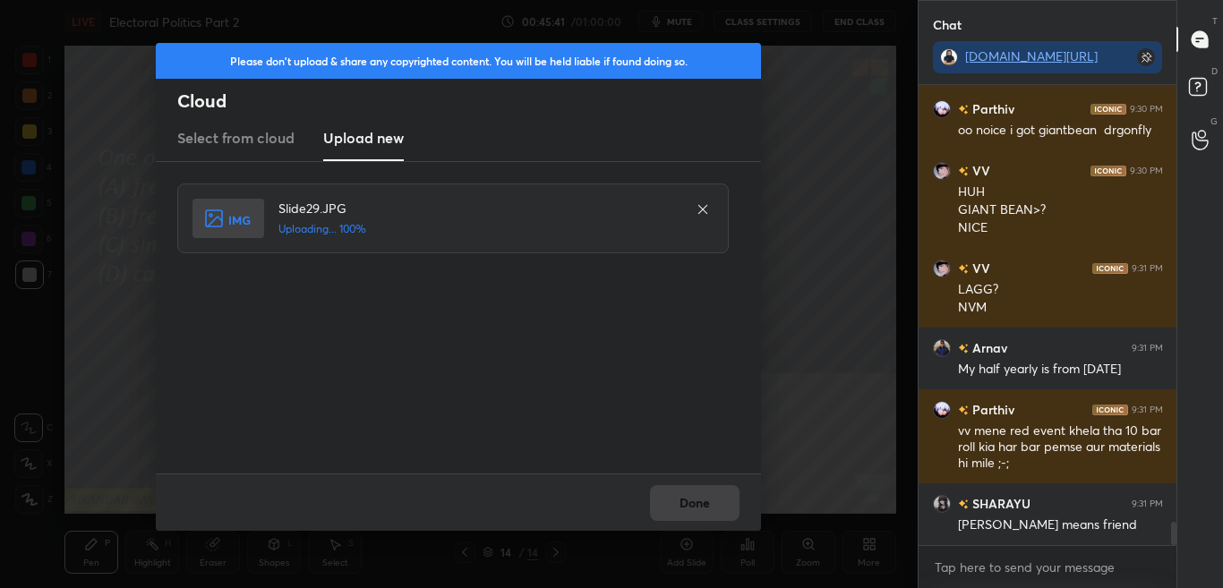
click at [716, 512] on div "Done" at bounding box center [458, 502] width 605 height 57
click at [716, 512] on button "Done" at bounding box center [695, 503] width 90 height 36
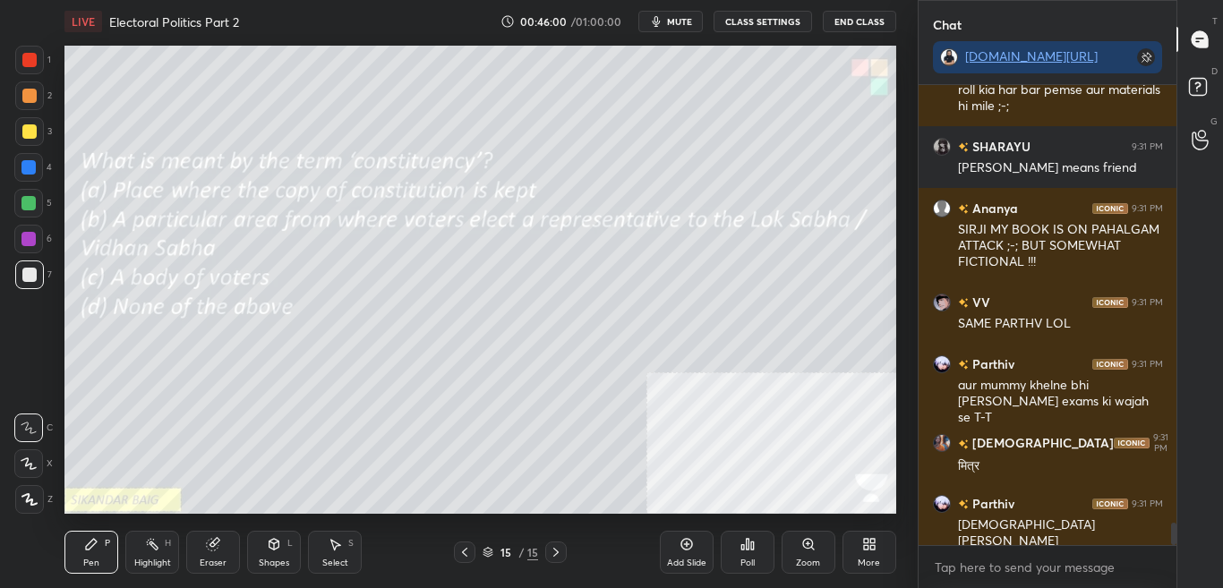
scroll to position [8959, 0]
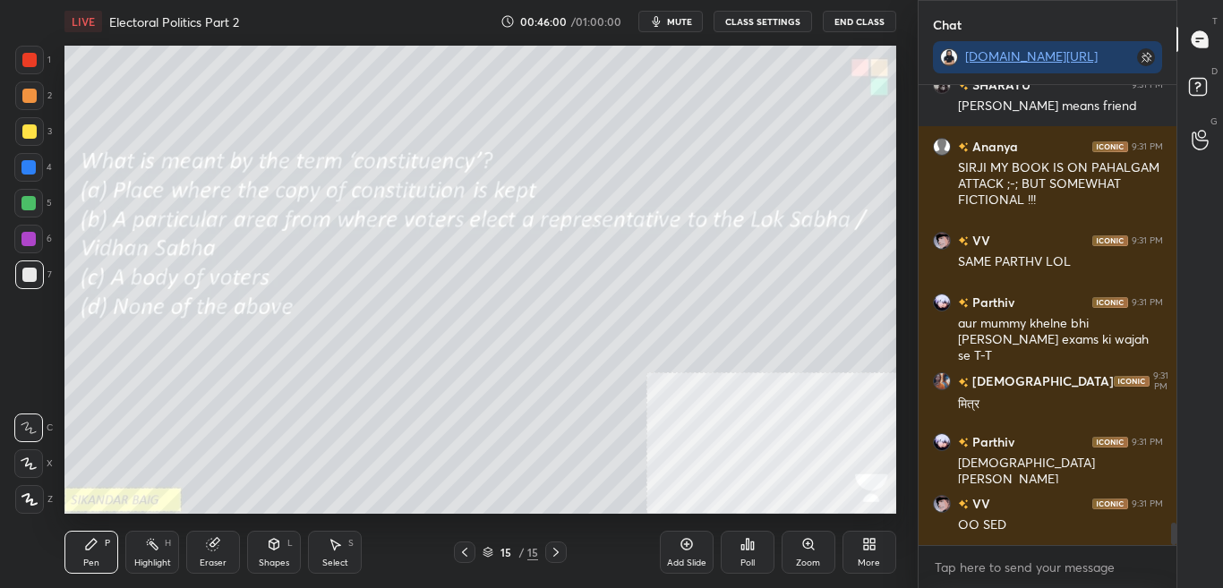
click at [734, 558] on div "Poll" at bounding box center [748, 552] width 54 height 43
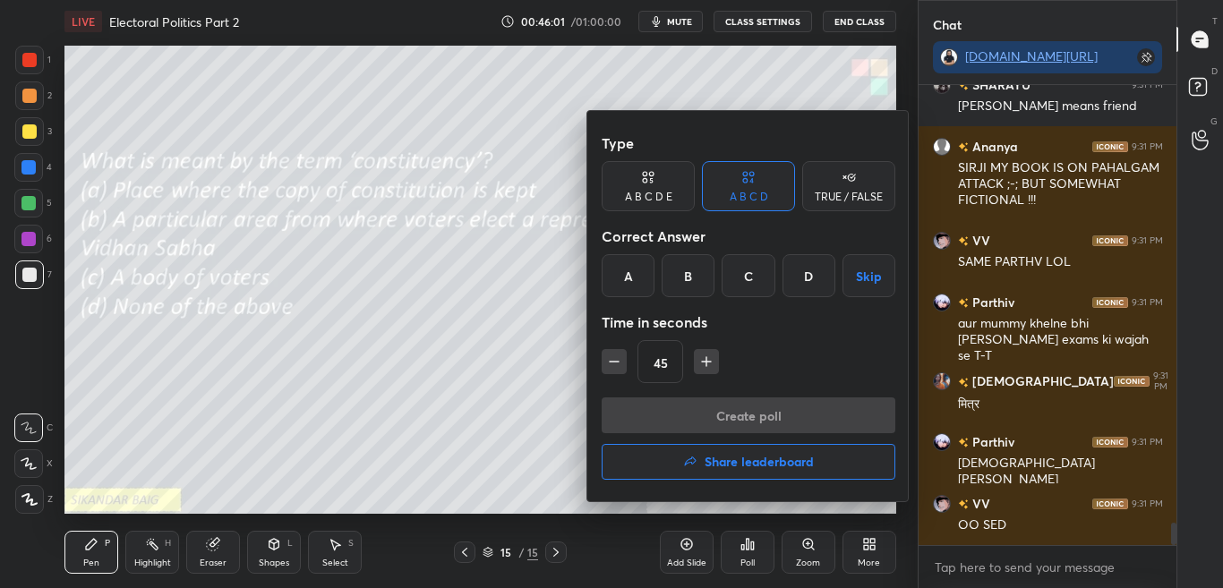
scroll to position [9021, 0]
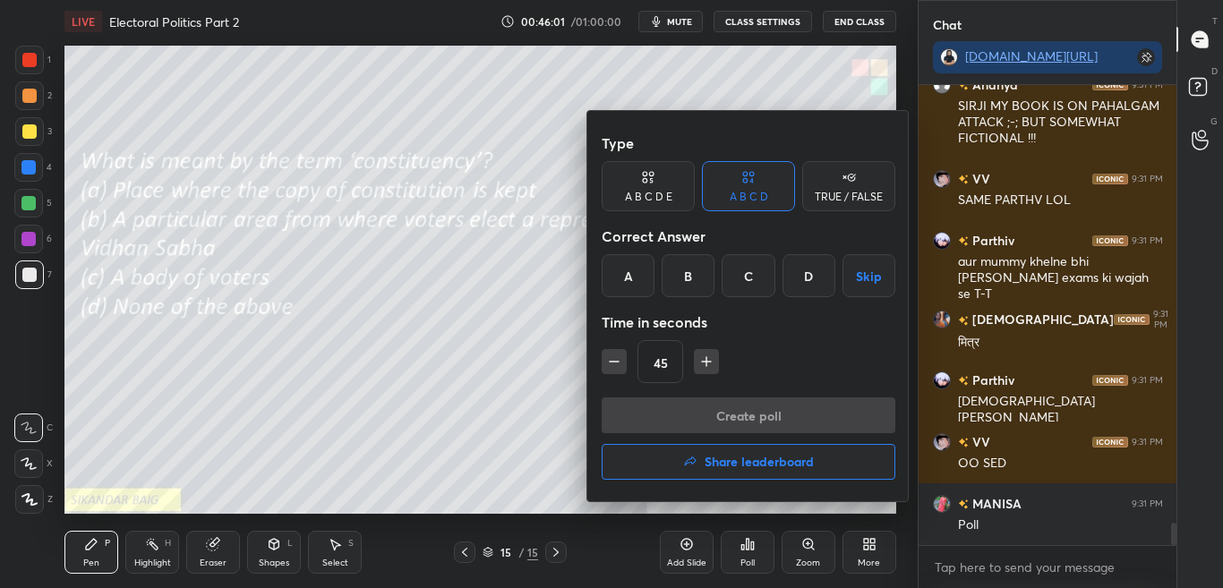
click at [688, 279] on div "B" at bounding box center [688, 275] width 53 height 43
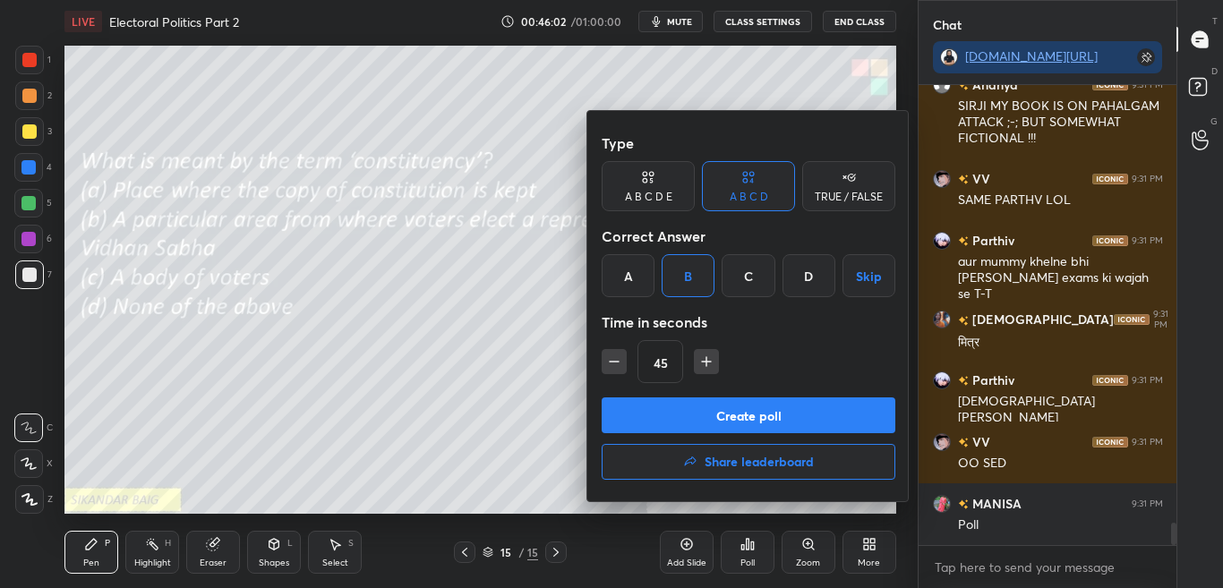
click at [684, 423] on button "Create poll" at bounding box center [749, 416] width 294 height 36
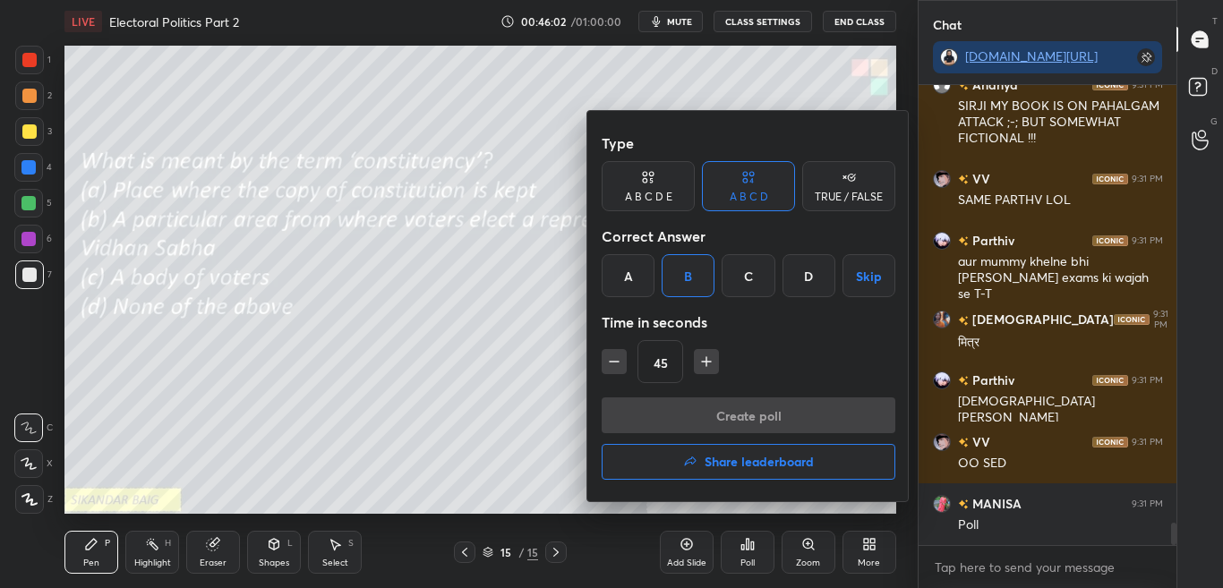
scroll to position [451, 253]
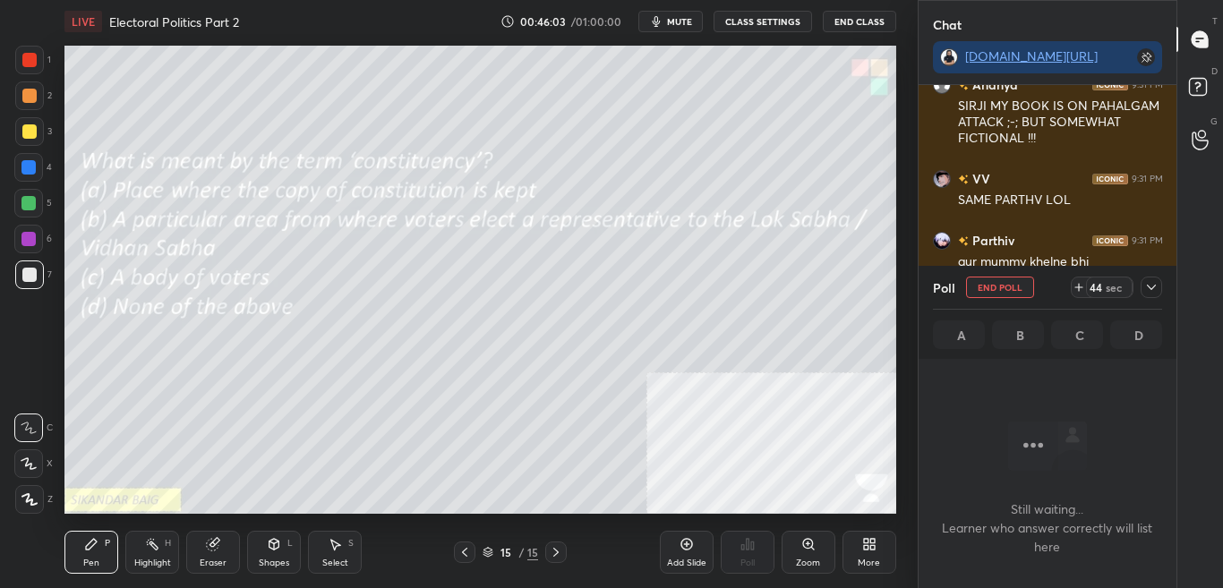
click at [1149, 286] on icon at bounding box center [1152, 287] width 14 height 14
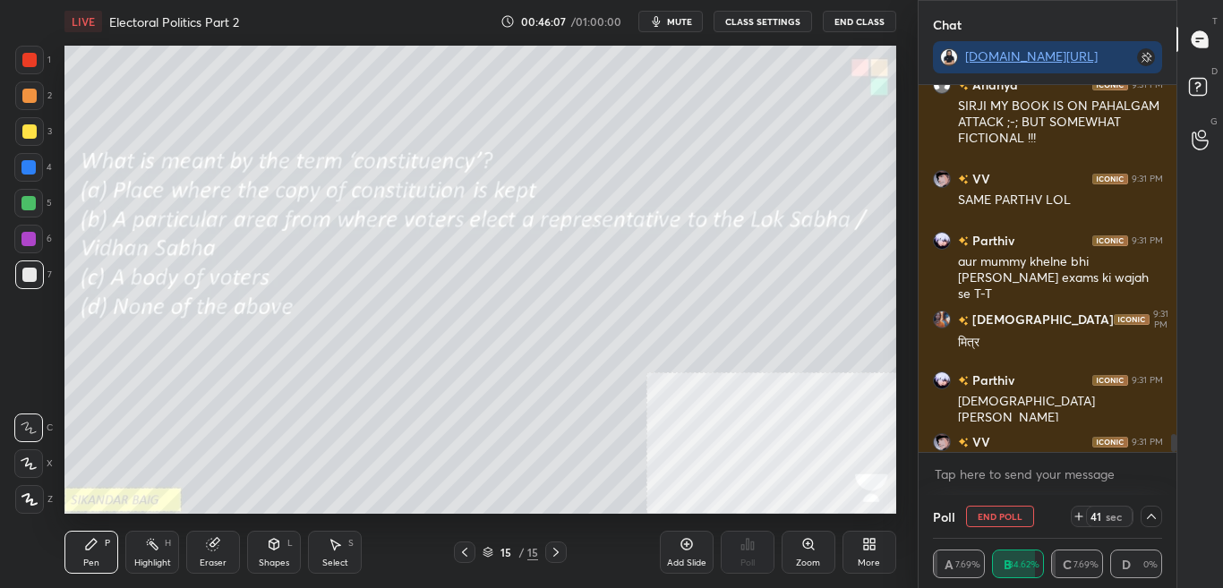
click at [692, 22] on span "mute" at bounding box center [679, 21] width 25 height 13
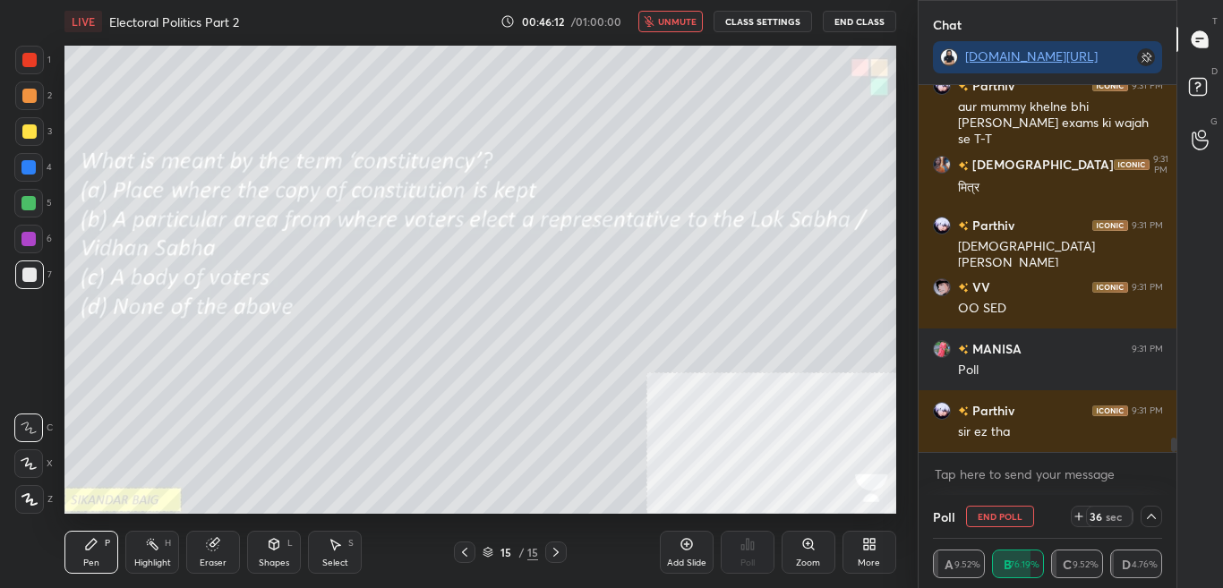
click at [693, 26] on span "unmute" at bounding box center [677, 21] width 39 height 13
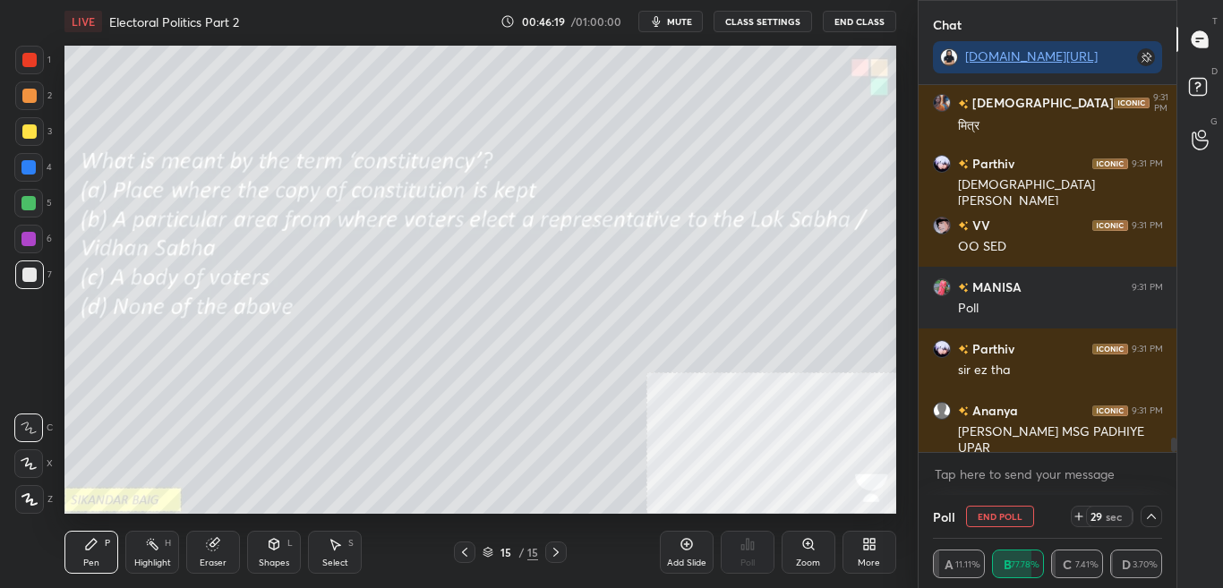
click at [691, 12] on button "mute" at bounding box center [671, 21] width 64 height 21
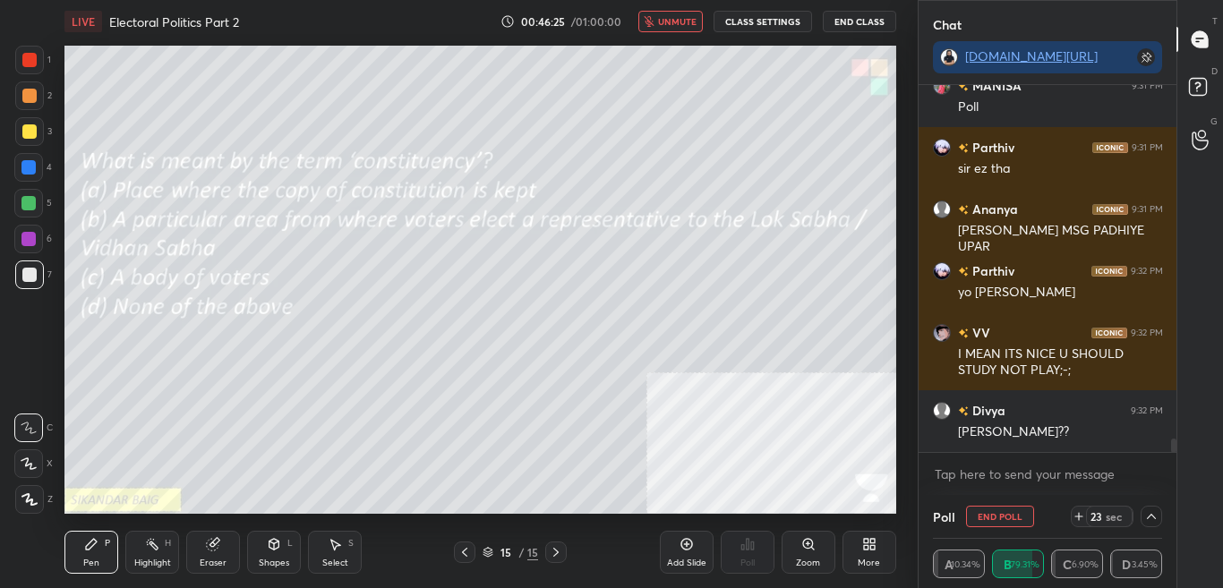
drag, startPoint x: 686, startPoint y: 28, endPoint x: 697, endPoint y: 26, distance: 10.9
click at [690, 27] on button "unmute" at bounding box center [671, 21] width 64 height 21
click at [1148, 519] on icon at bounding box center [1152, 517] width 14 height 14
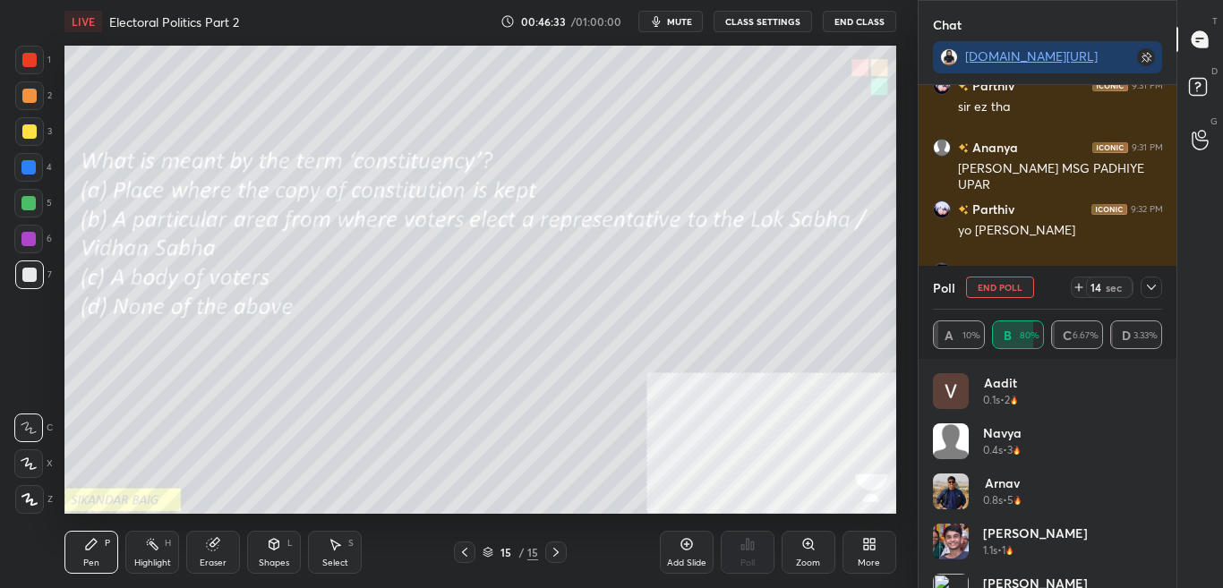
scroll to position [9563, 0]
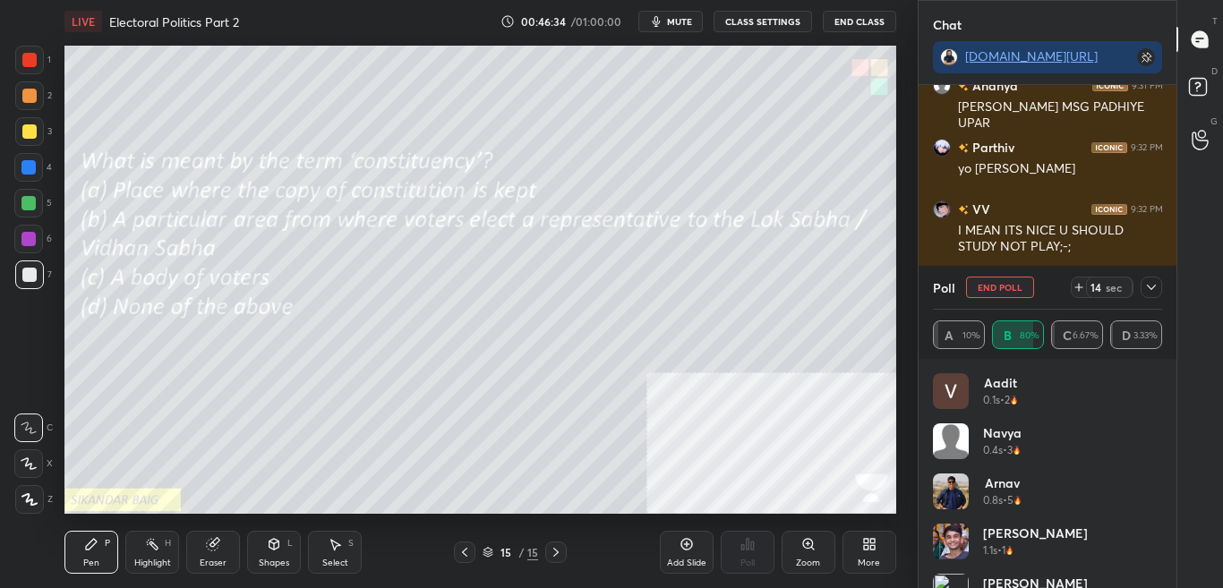
click at [1149, 280] on icon at bounding box center [1152, 287] width 14 height 14
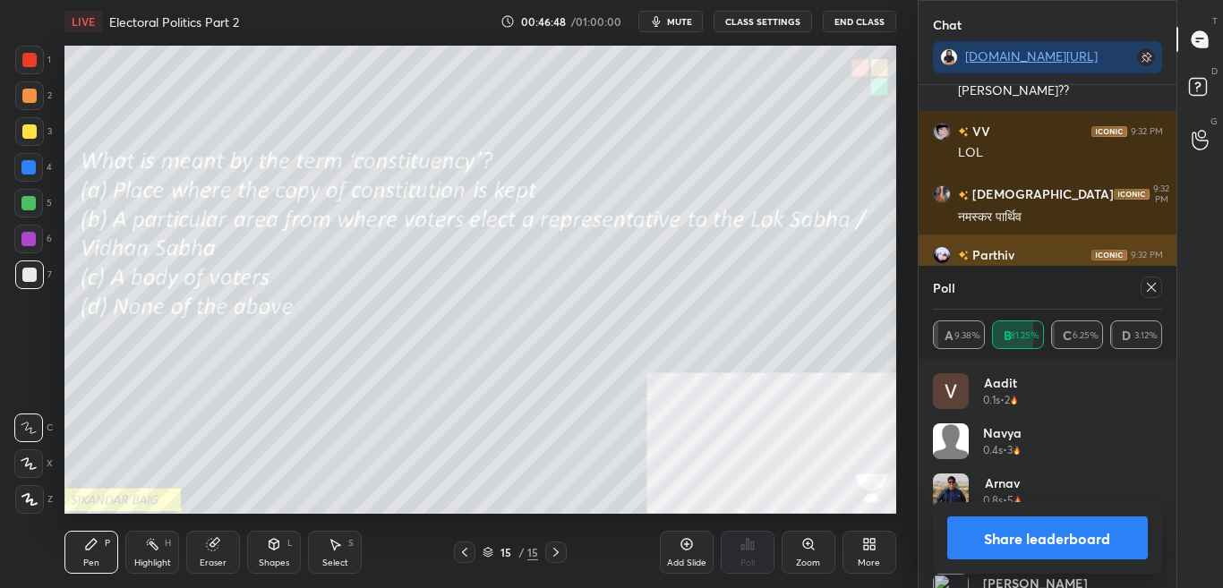
scroll to position [6, 6]
click at [1043, 549] on button "Share leaderboard" at bounding box center [1049, 538] width 202 height 43
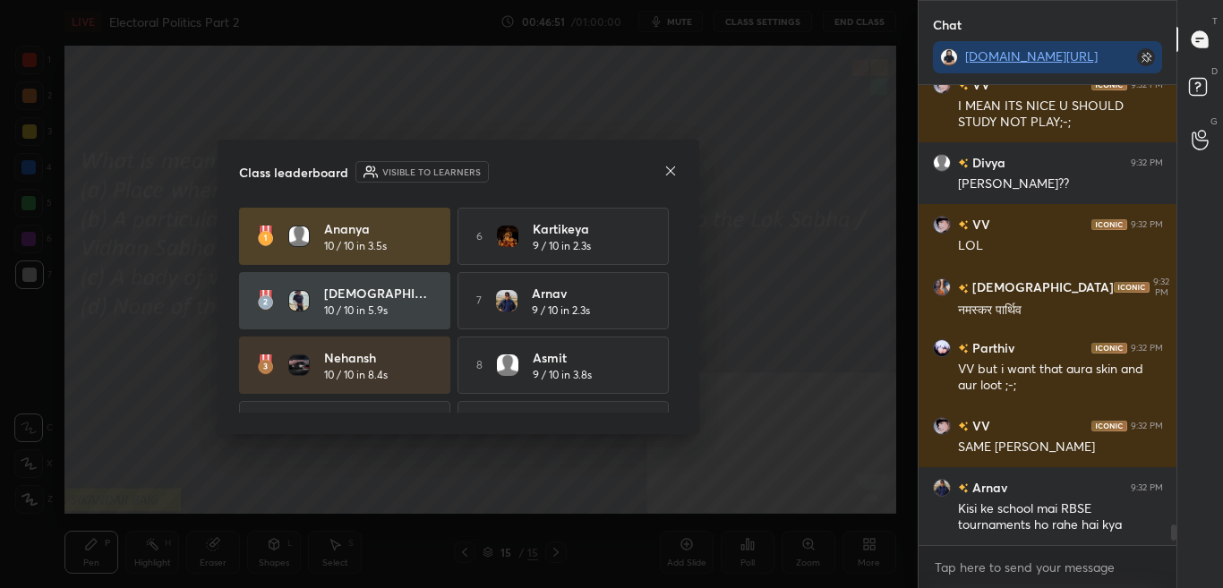
click at [672, 167] on icon at bounding box center [671, 171] width 14 height 14
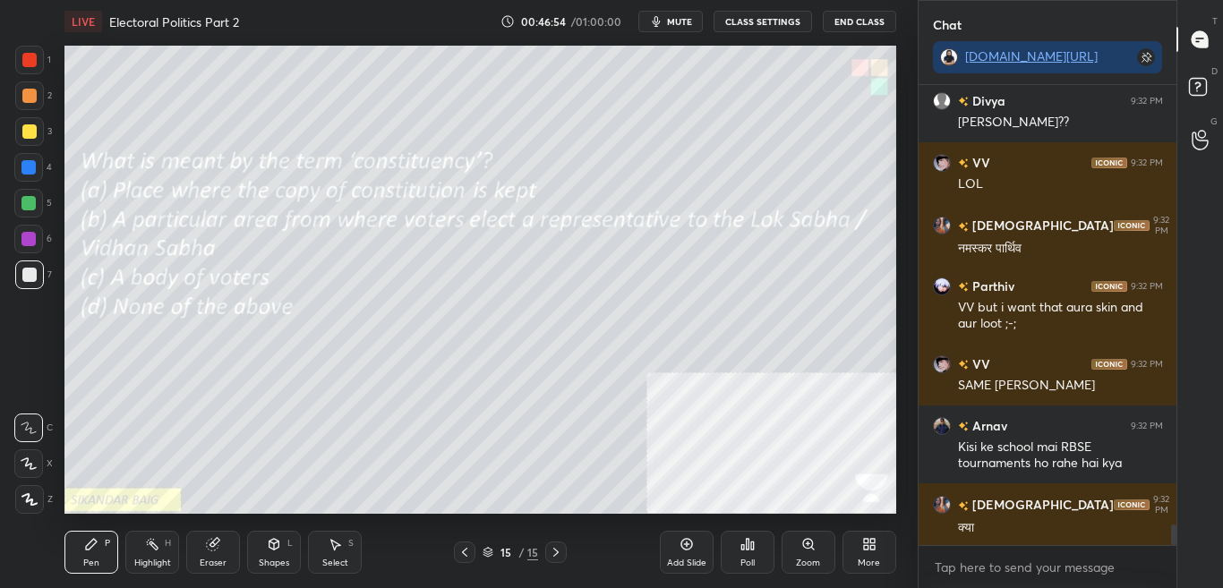
click at [876, 548] on icon at bounding box center [870, 544] width 14 height 14
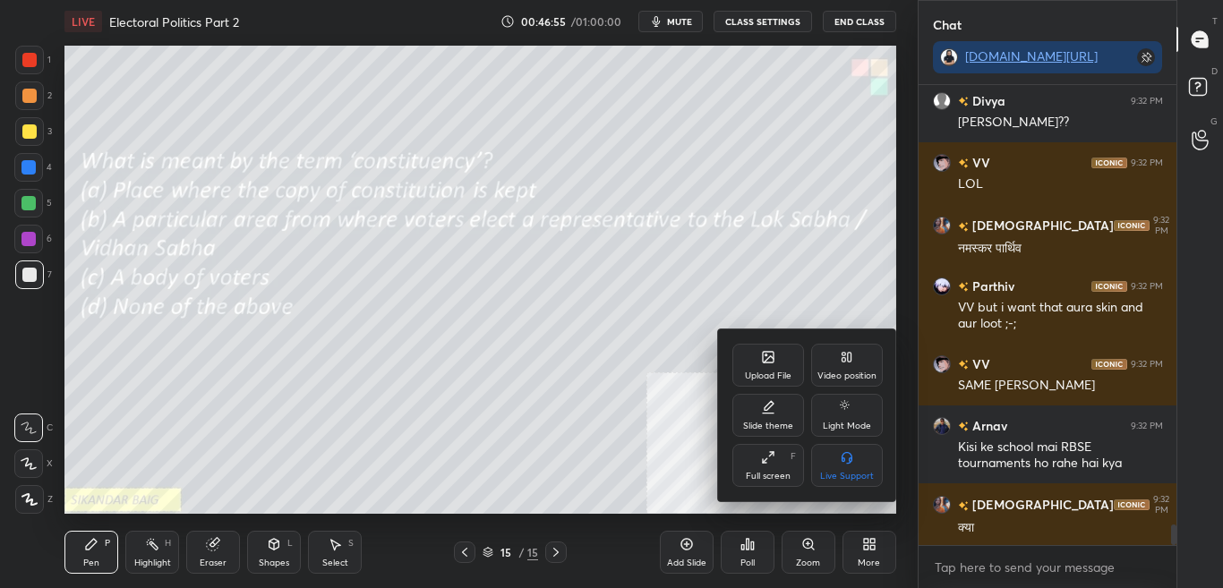
click at [776, 357] on div "Upload File" at bounding box center [769, 365] width 72 height 43
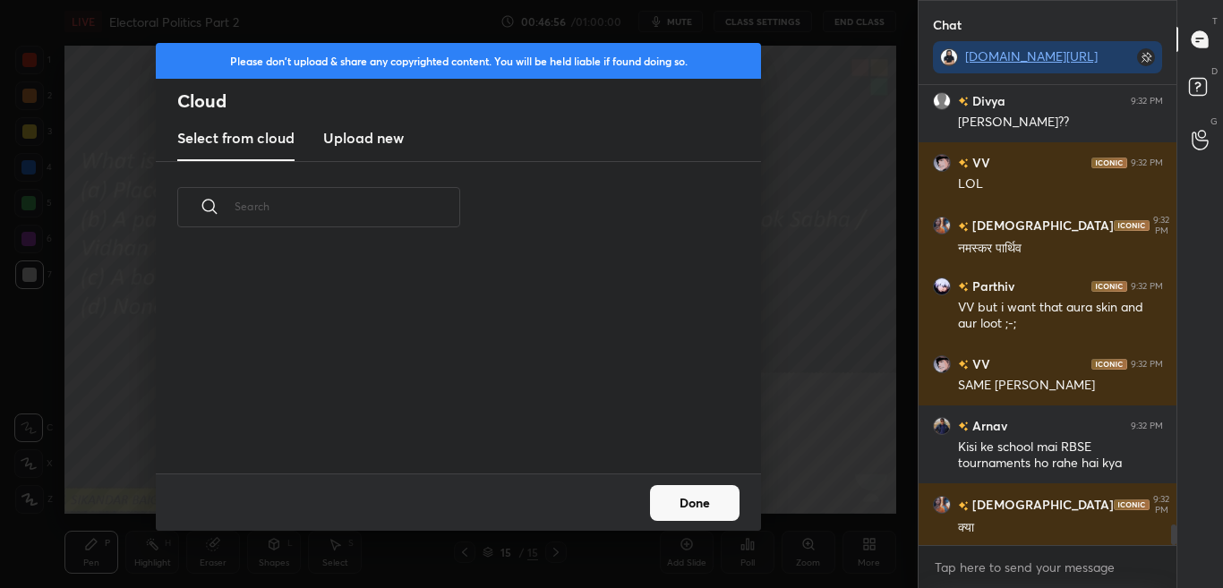
click at [385, 141] on h3 "Upload new" at bounding box center [363, 137] width 81 height 21
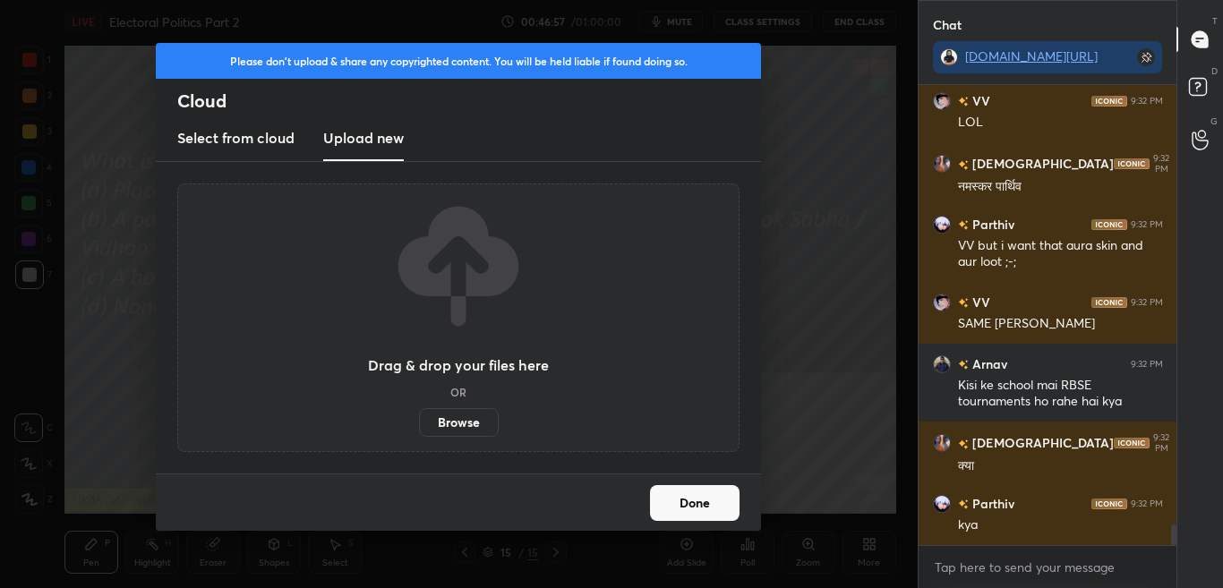
click at [489, 418] on label "Browse" at bounding box center [459, 422] width 80 height 29
click at [419, 418] on input "Browse" at bounding box center [419, 422] width 0 height 29
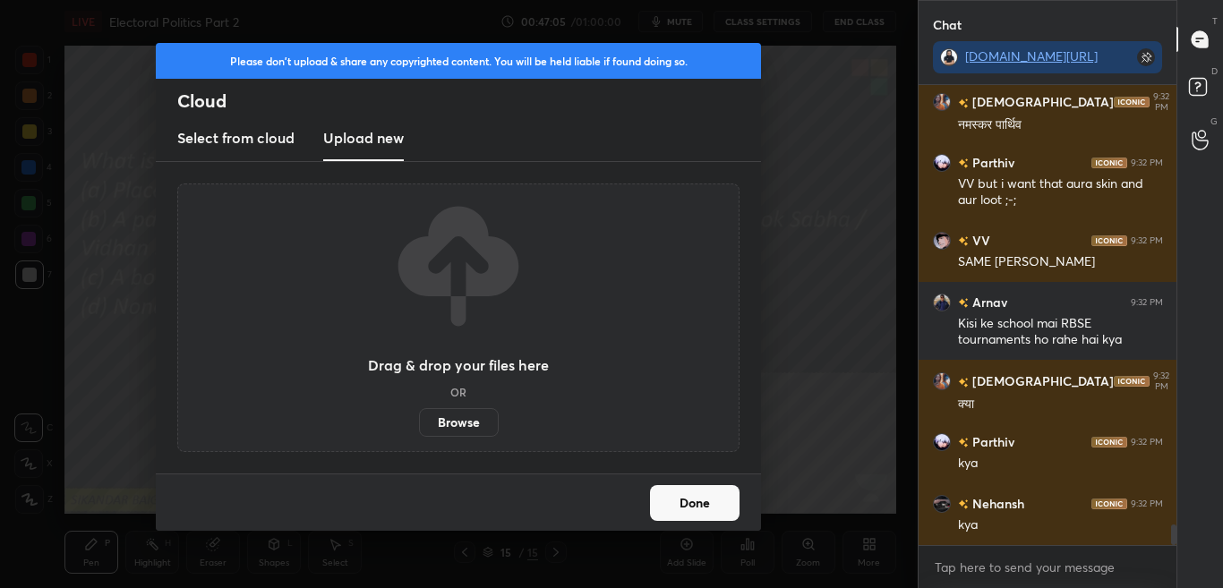
scroll to position [9935, 0]
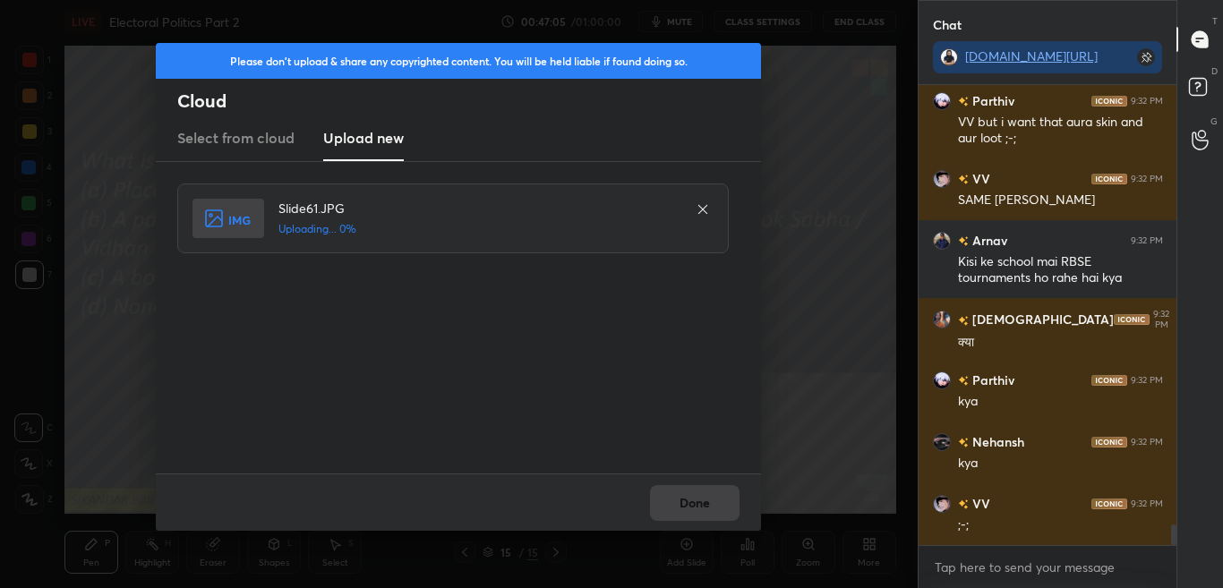
click at [695, 453] on div "Slide61.JPG Uploading... 0%" at bounding box center [458, 318] width 605 height 312
click at [710, 515] on div "Done" at bounding box center [458, 502] width 605 height 57
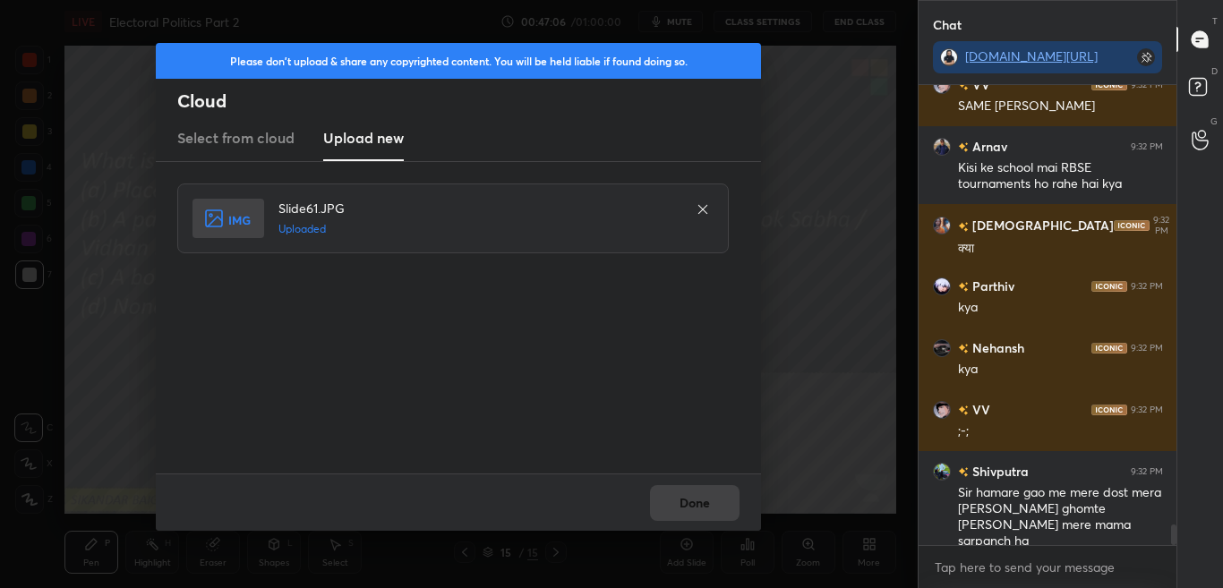
click at [709, 511] on button "Done" at bounding box center [695, 503] width 90 height 36
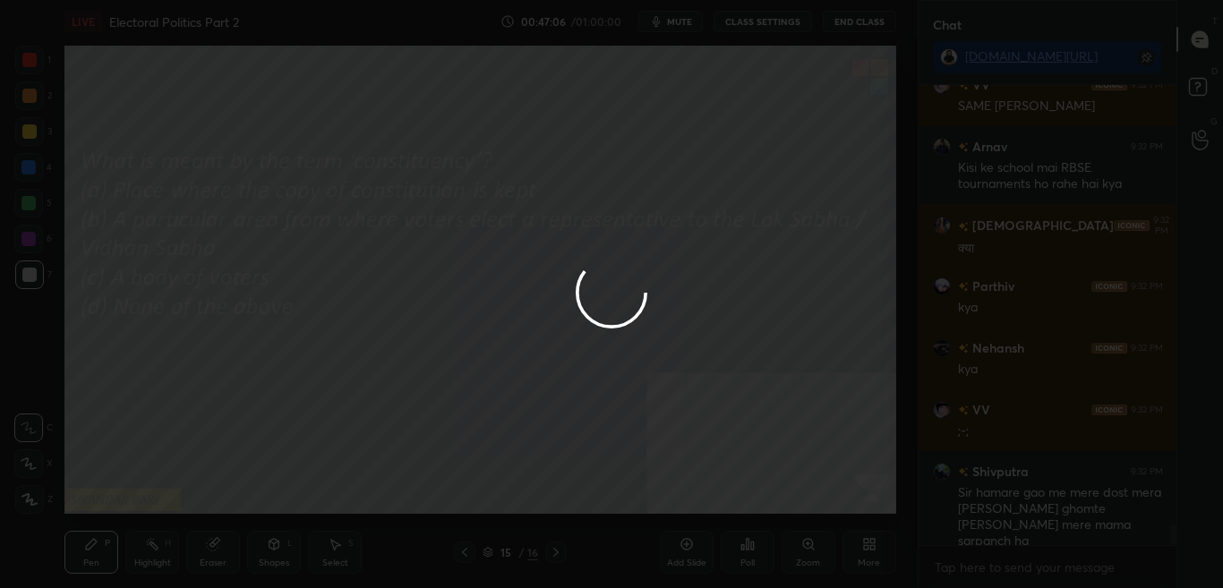
click at [709, 508] on button "Done" at bounding box center [695, 503] width 90 height 36
click at [707, 505] on div at bounding box center [611, 294] width 1223 height 588
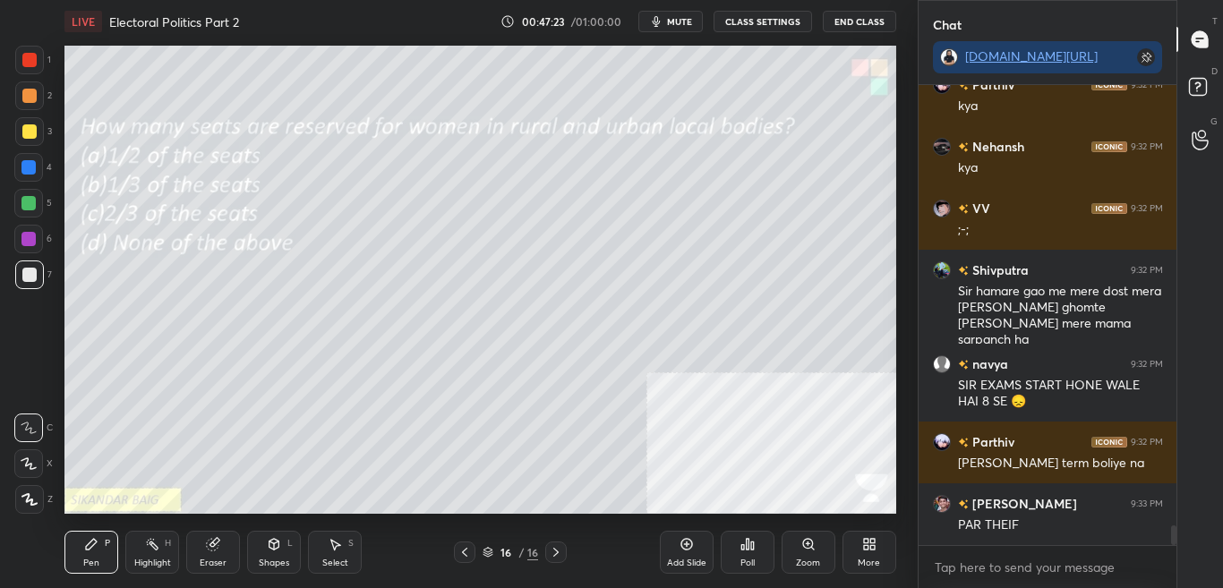
click at [760, 554] on div "Poll" at bounding box center [748, 552] width 54 height 43
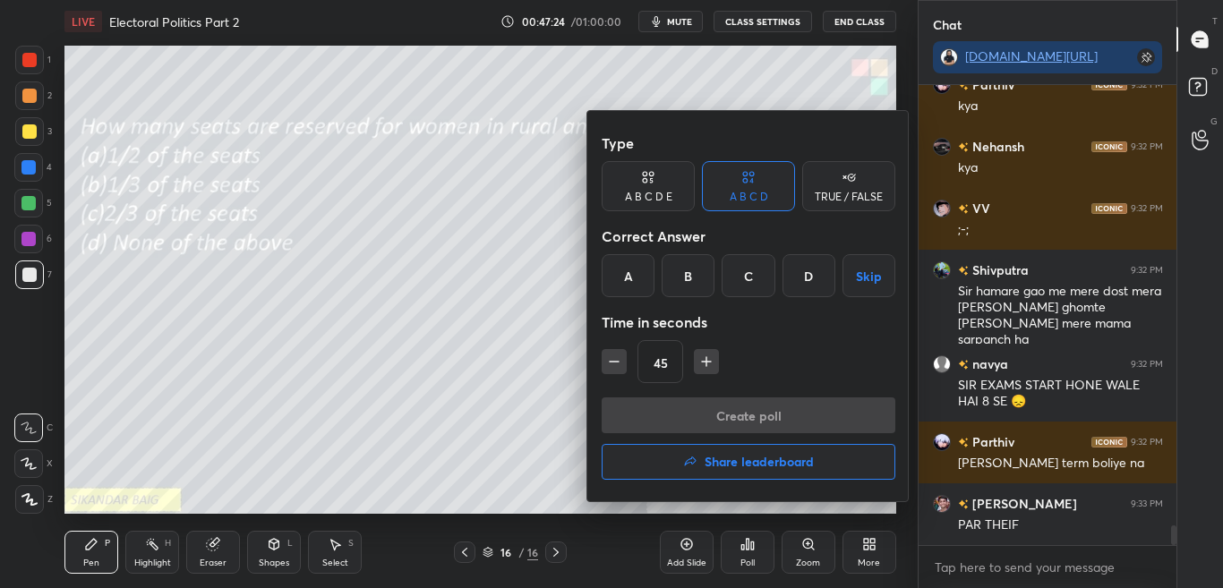
click at [515, 303] on div at bounding box center [611, 294] width 1223 height 588
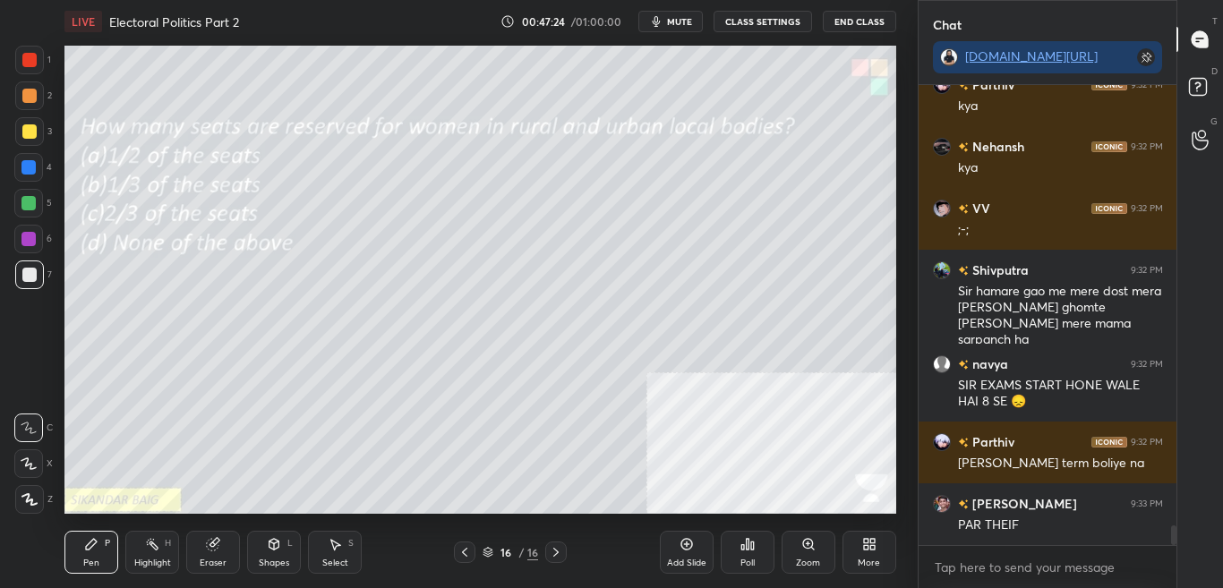
click at [741, 547] on icon at bounding box center [748, 544] width 14 height 14
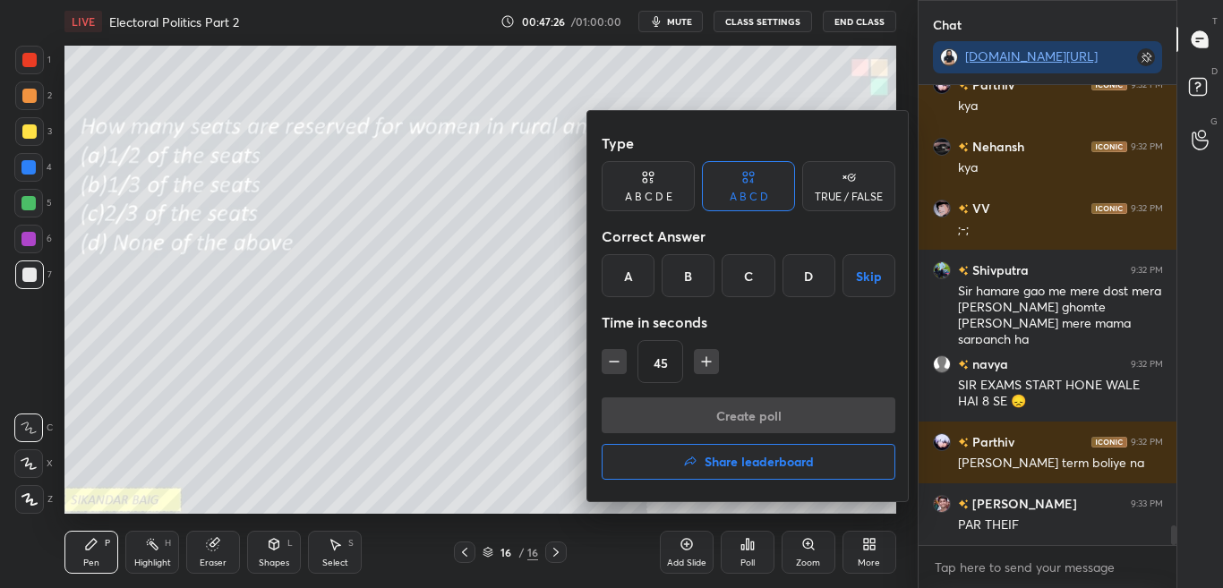
click at [672, 277] on div "B" at bounding box center [688, 275] width 53 height 43
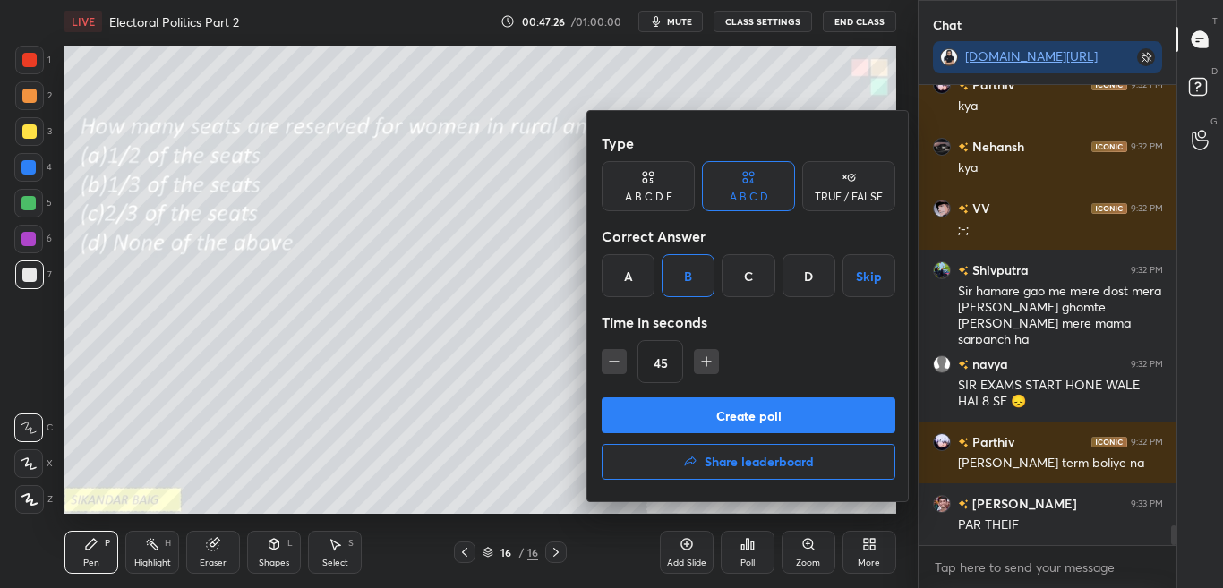
click at [721, 426] on button "Create poll" at bounding box center [749, 416] width 294 height 36
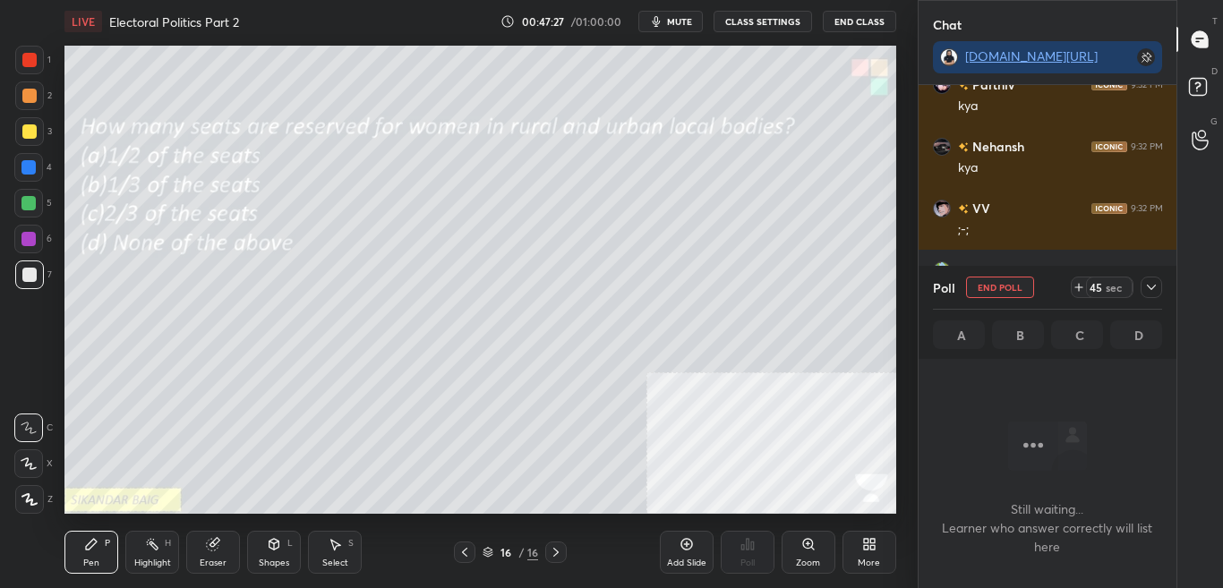
click at [1148, 288] on icon at bounding box center [1152, 287] width 14 height 14
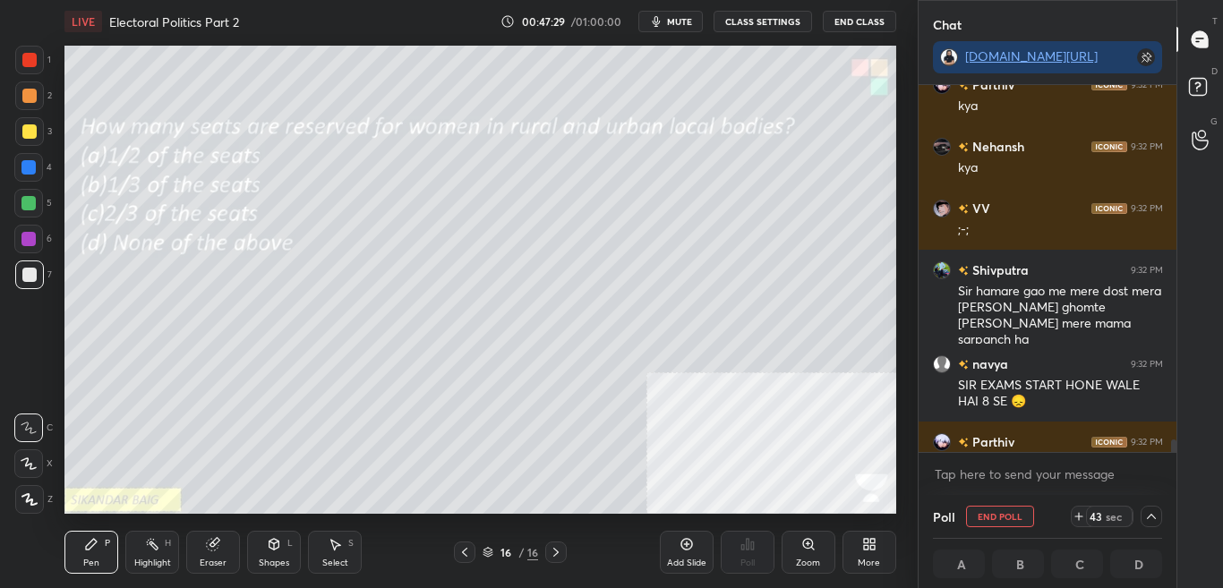
click at [1175, 452] on div "Parthiv 9:32 PM kya Nehansh 9:32 PM kya VV 9:32 PM ;-; Shivputra 9:32 PM Sir ha…" at bounding box center [1048, 290] width 259 height 410
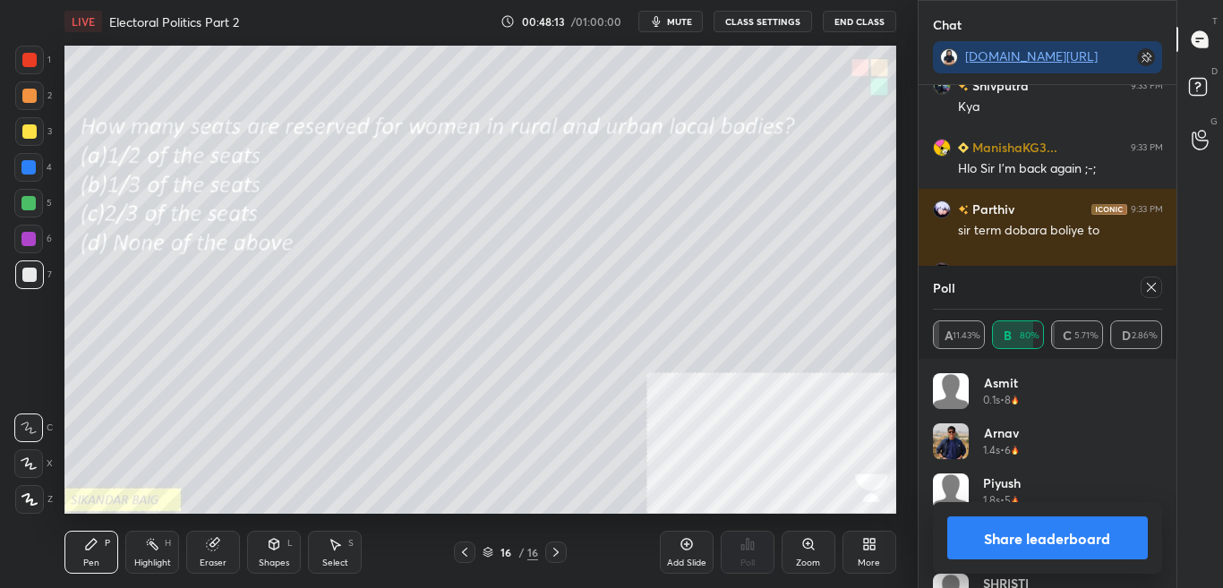
scroll to position [11406, 0]
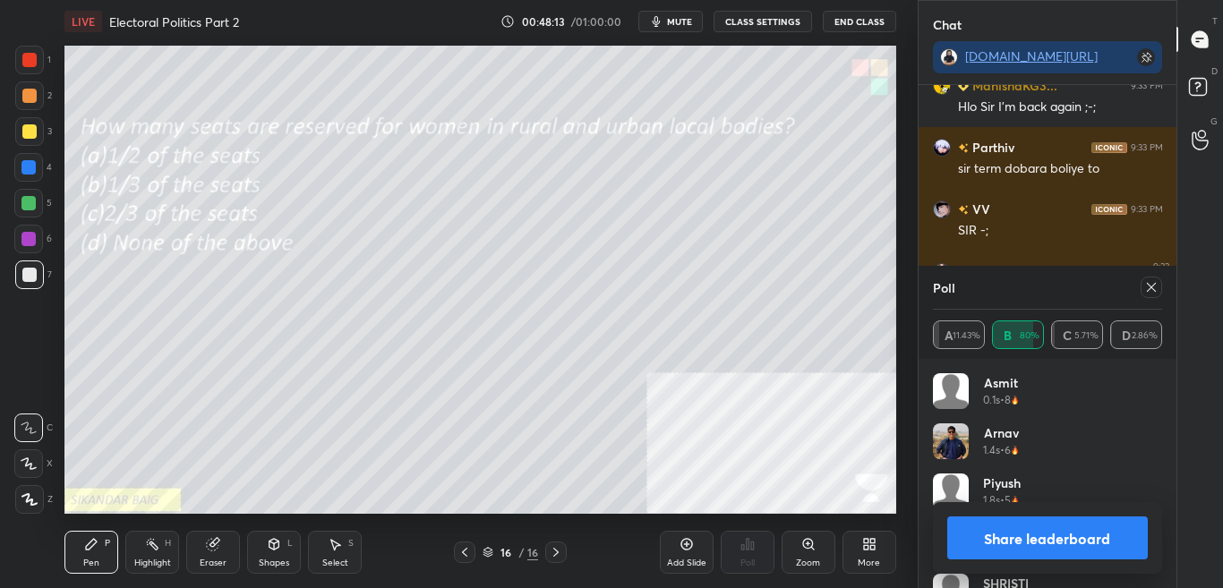
click at [1154, 288] on icon at bounding box center [1152, 287] width 14 height 14
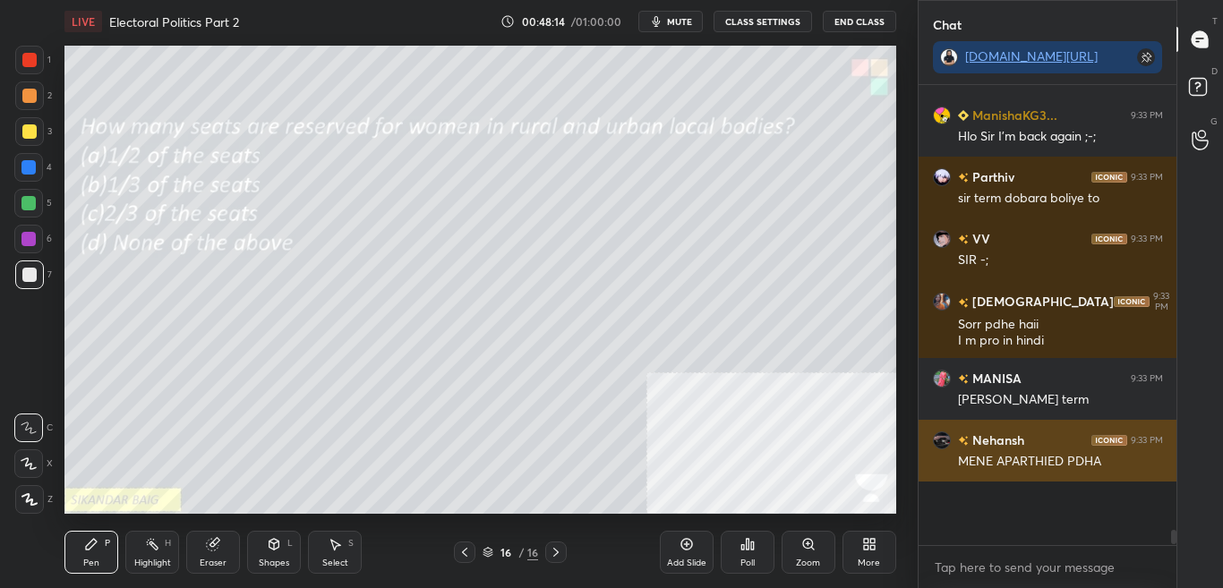
scroll to position [441, 253]
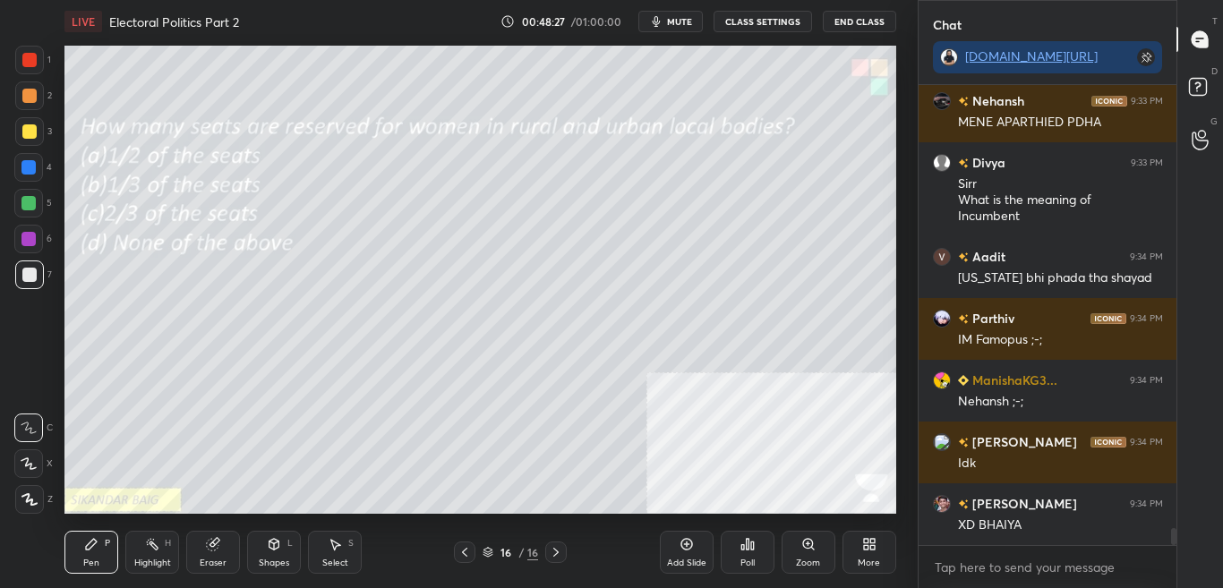
click at [885, 559] on div "More" at bounding box center [870, 552] width 54 height 43
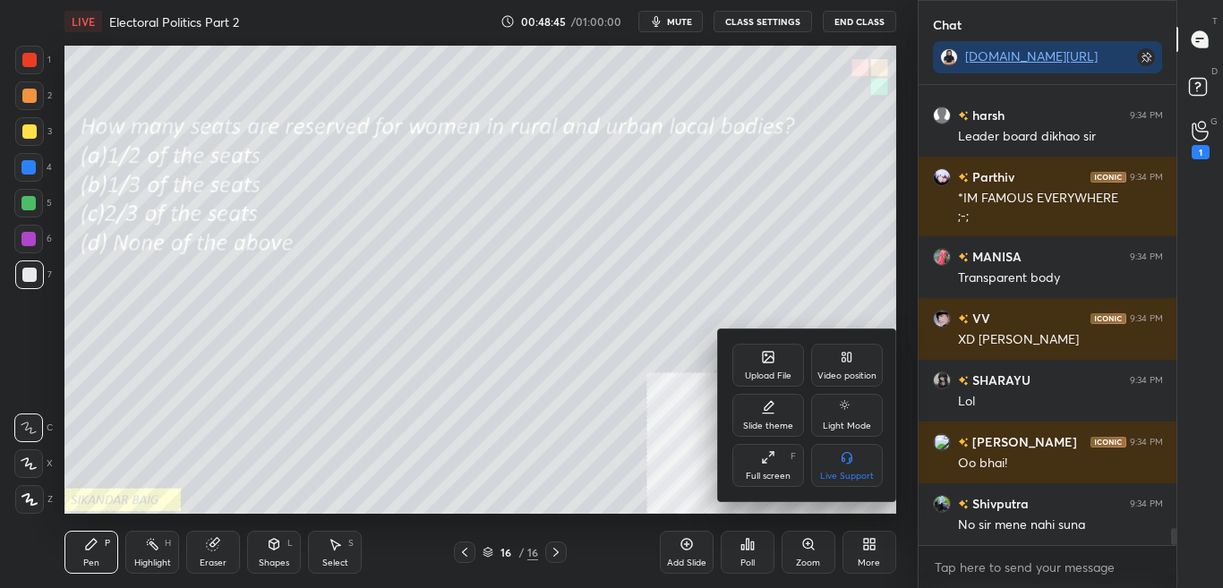
click at [794, 357] on div "Upload File" at bounding box center [769, 365] width 72 height 43
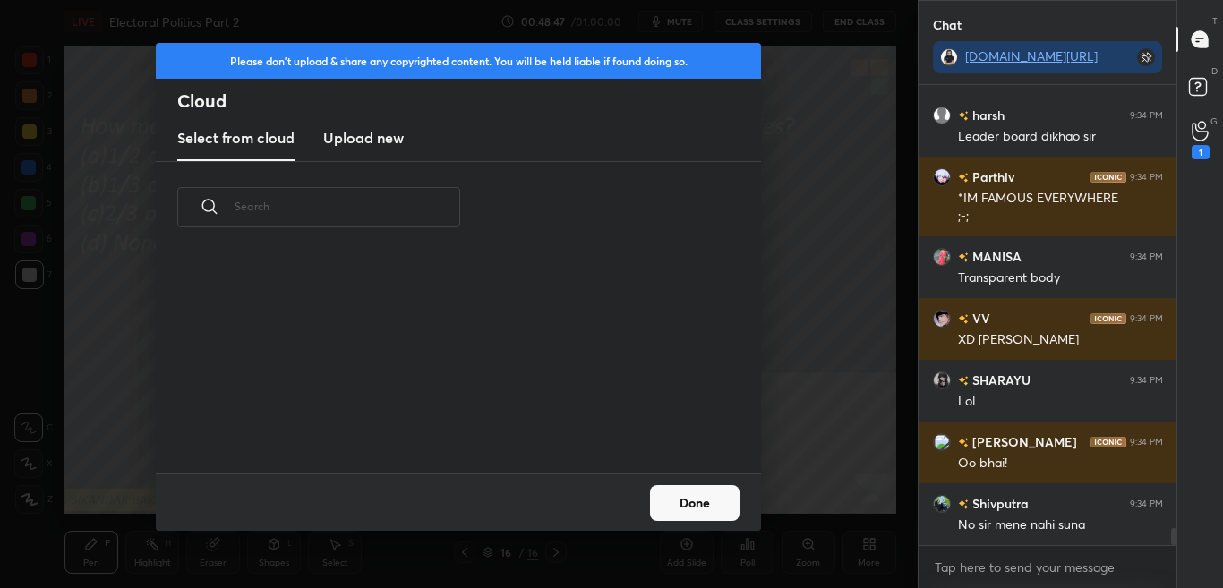
click at [404, 142] on h3 "Upload new" at bounding box center [363, 137] width 81 height 21
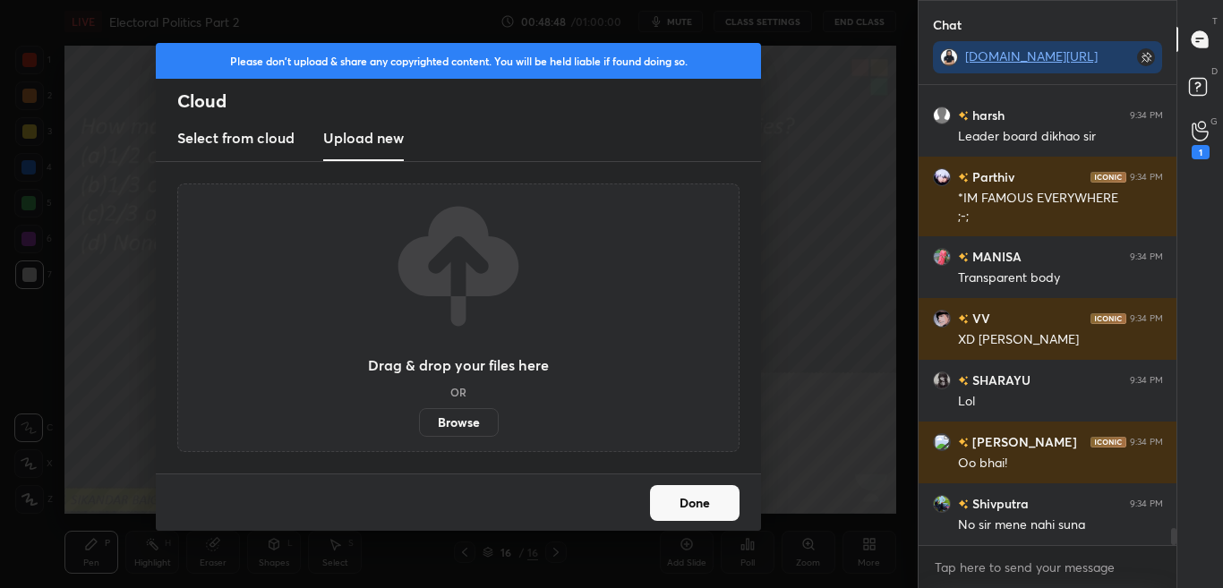
click at [470, 432] on label "Browse" at bounding box center [459, 422] width 80 height 29
click at [419, 432] on input "Browse" at bounding box center [419, 422] width 0 height 29
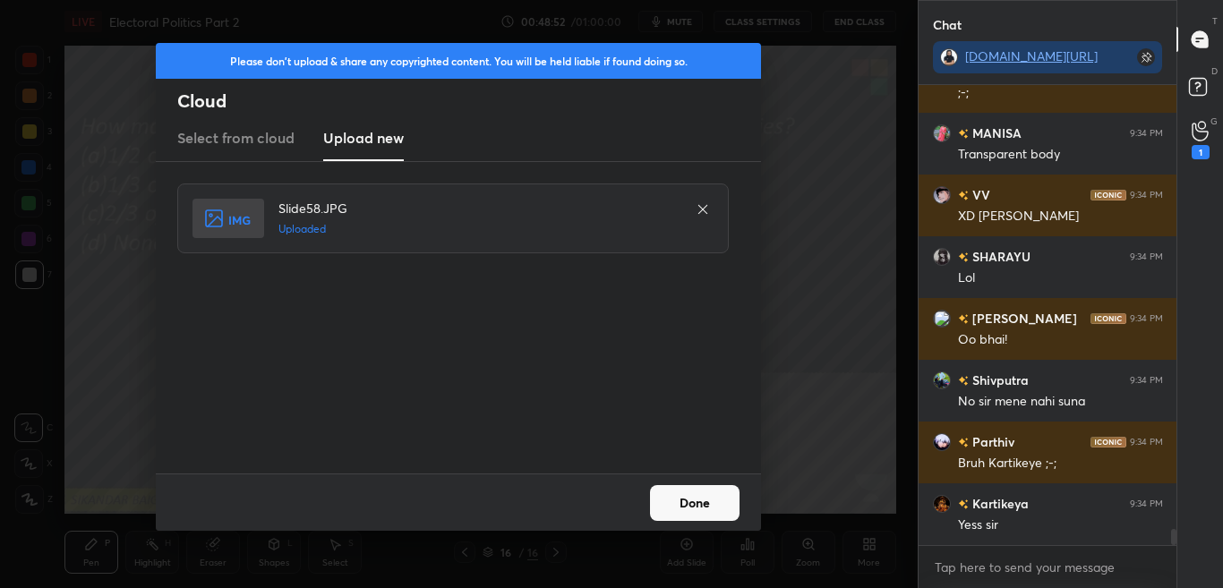
click at [721, 501] on button "Done" at bounding box center [695, 503] width 90 height 36
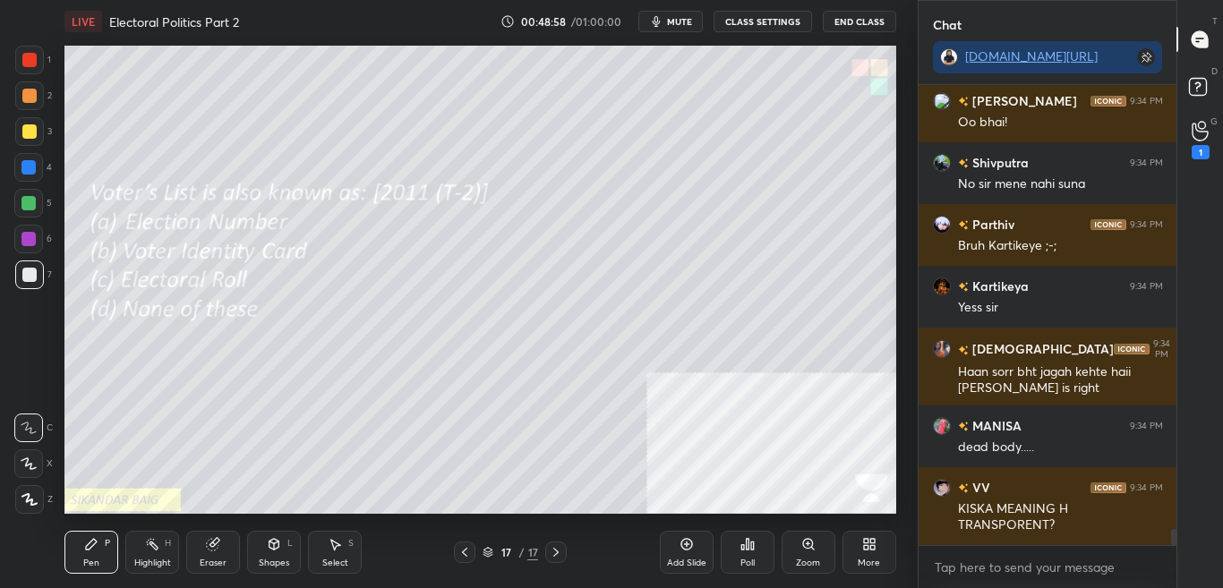
click at [756, 554] on div "Poll" at bounding box center [748, 552] width 54 height 43
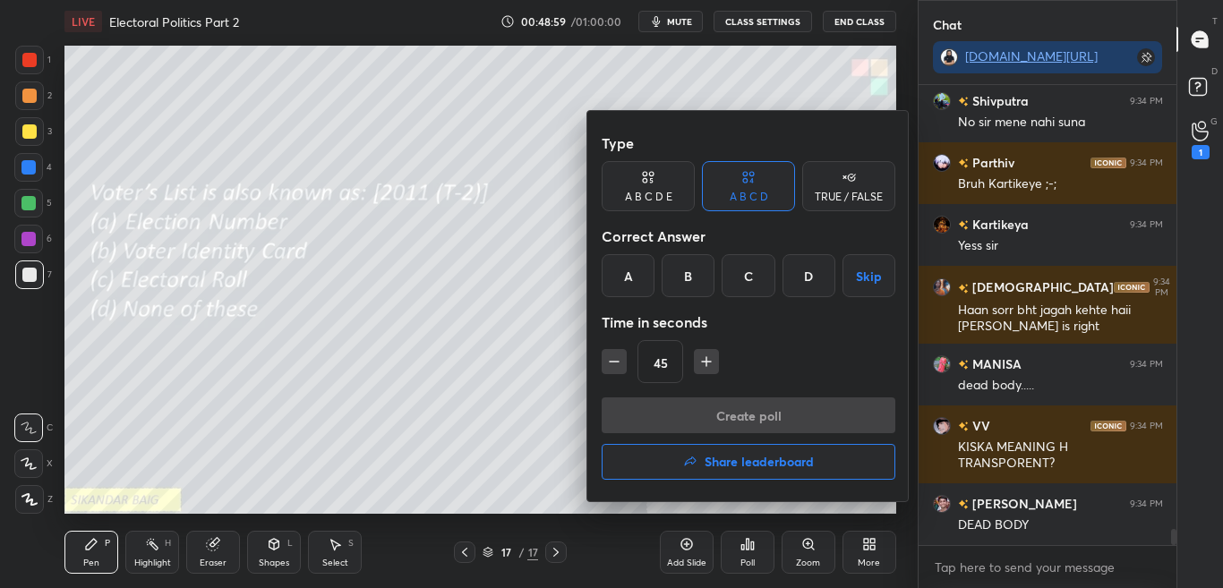
click at [751, 277] on div "C" at bounding box center [748, 275] width 53 height 43
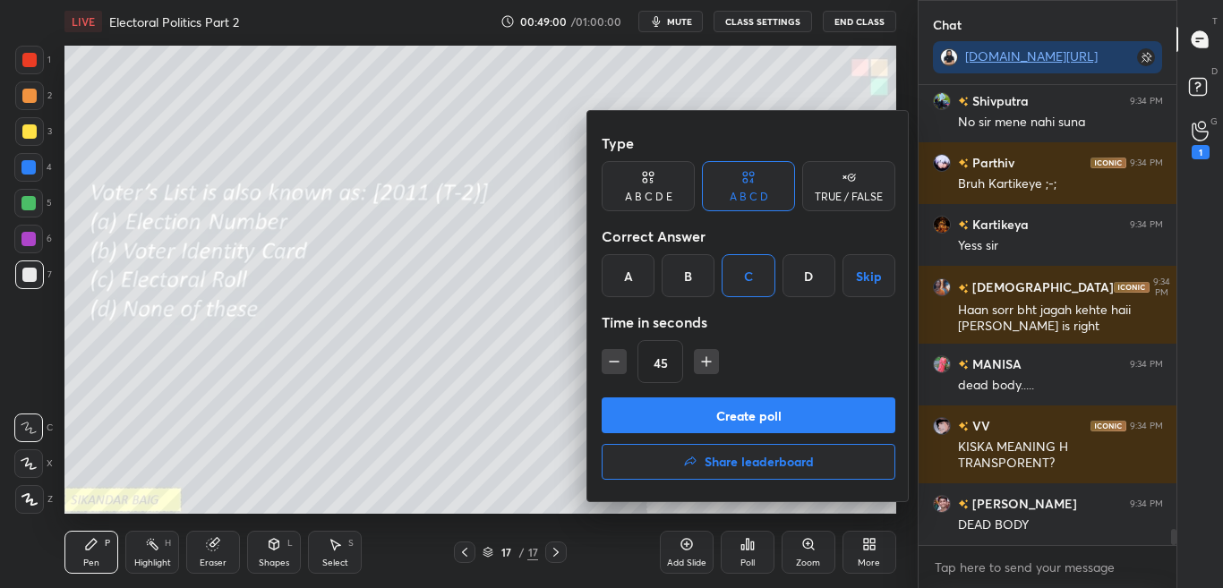
click at [760, 417] on button "Create poll" at bounding box center [749, 416] width 294 height 36
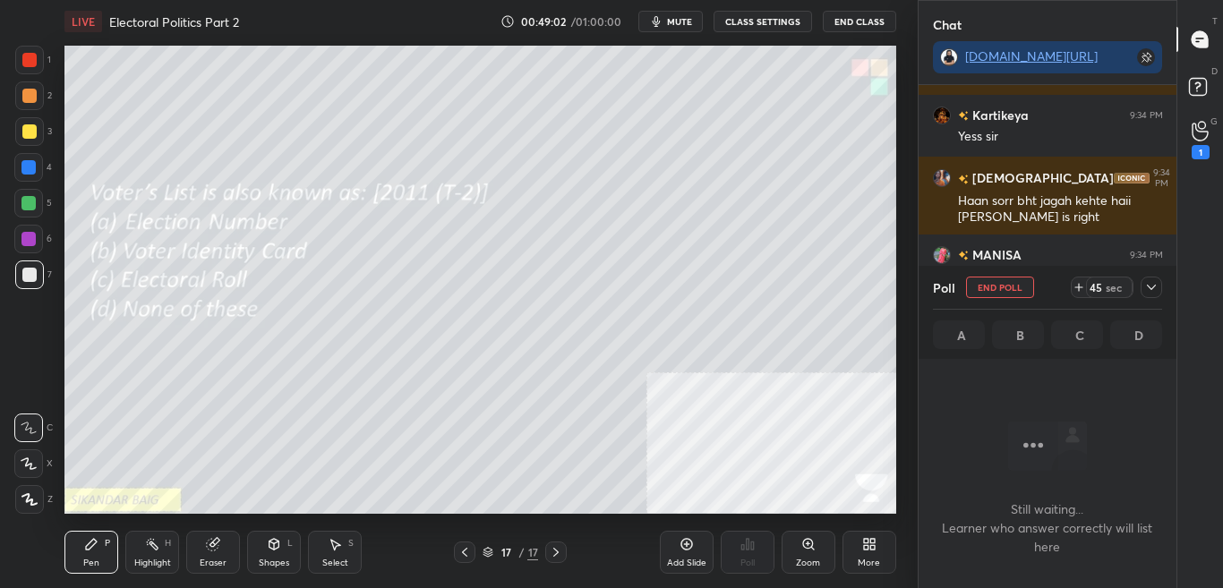
click at [1154, 290] on icon at bounding box center [1152, 287] width 14 height 14
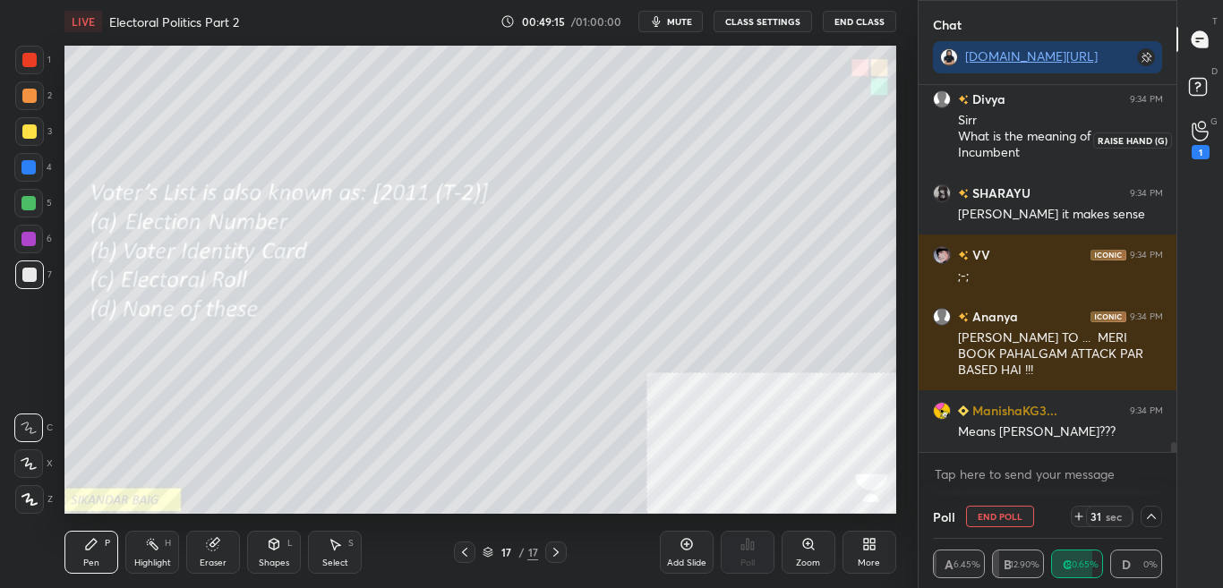
scroll to position [13238, 0]
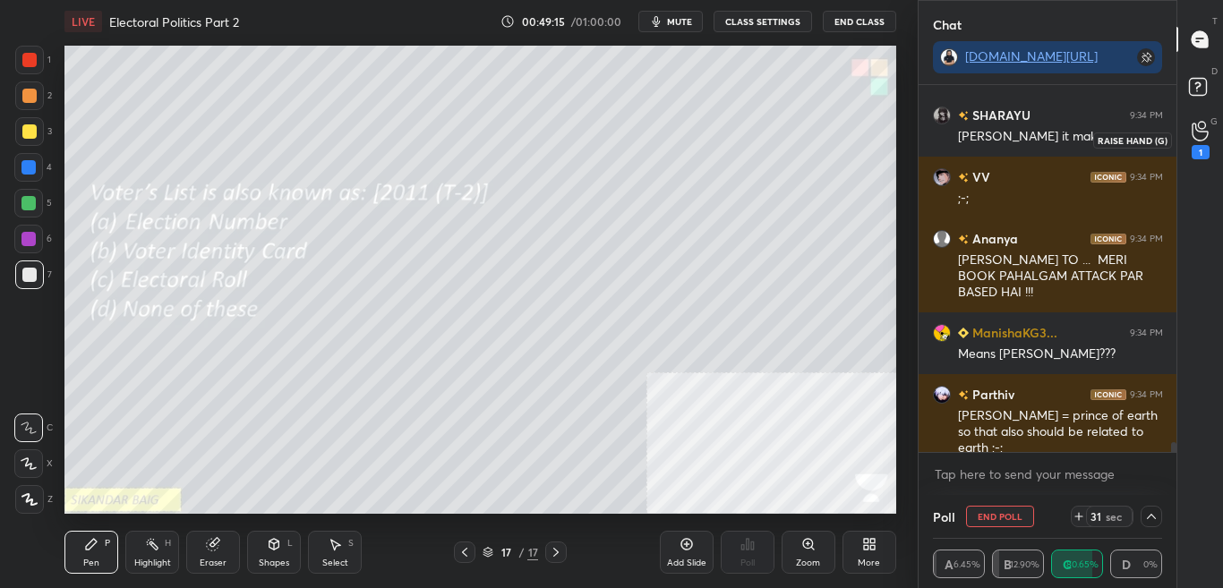
click at [1208, 138] on icon at bounding box center [1200, 131] width 17 height 21
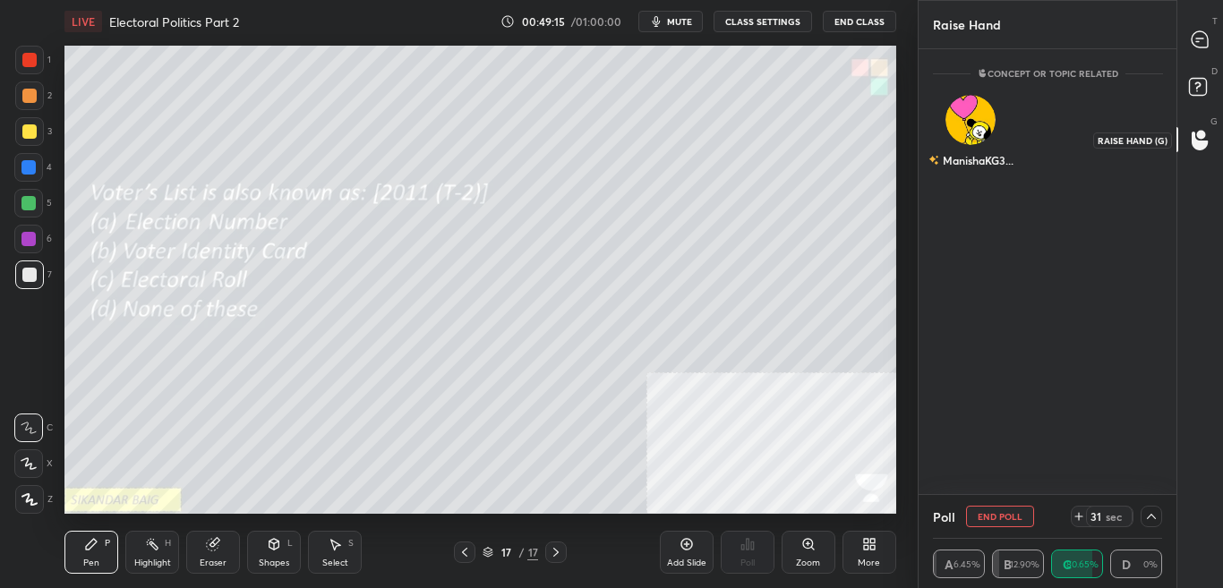
scroll to position [6, 6]
click at [1215, 73] on icon at bounding box center [1201, 89] width 32 height 32
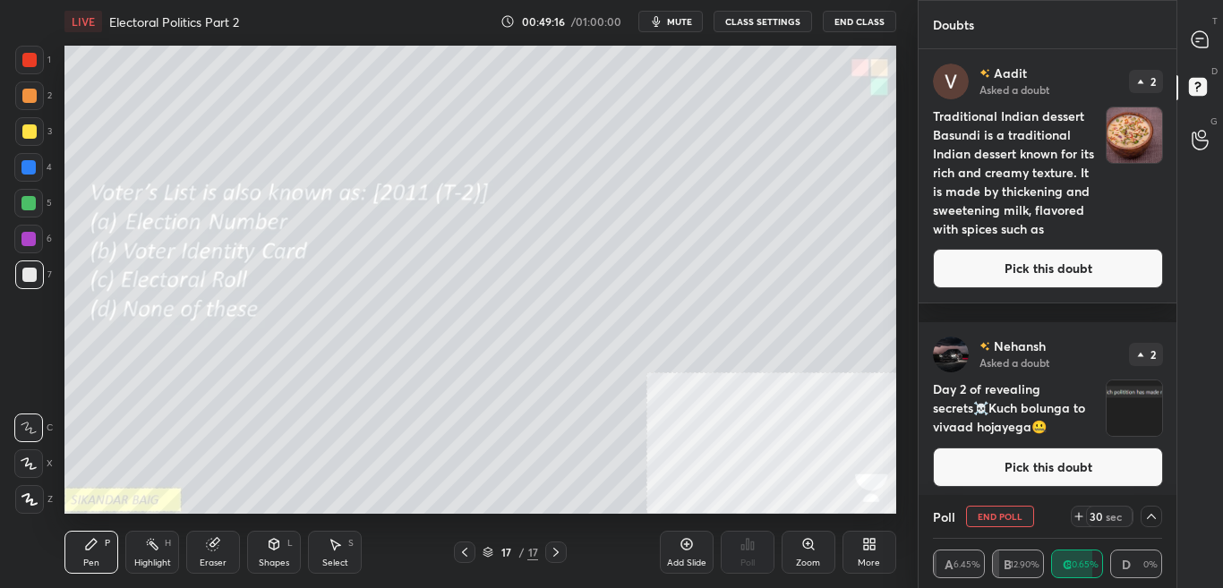
click at [1222, 36] on div "T Messages (T)" at bounding box center [1201, 39] width 46 height 50
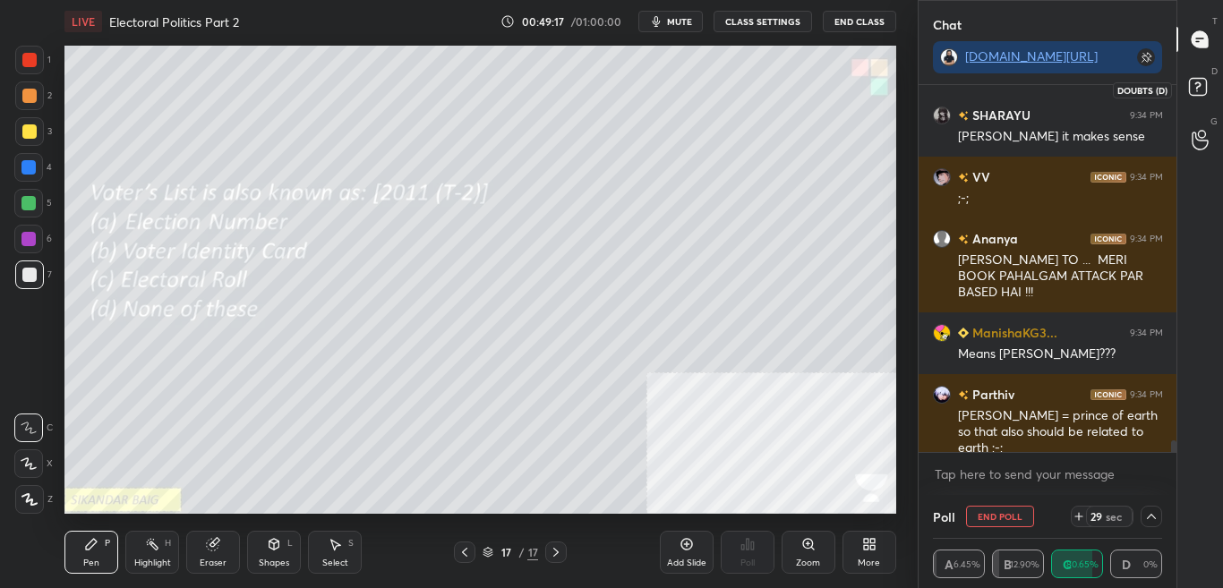
click at [1223, 76] on div "D Doubts (D)" at bounding box center [1201, 89] width 46 height 50
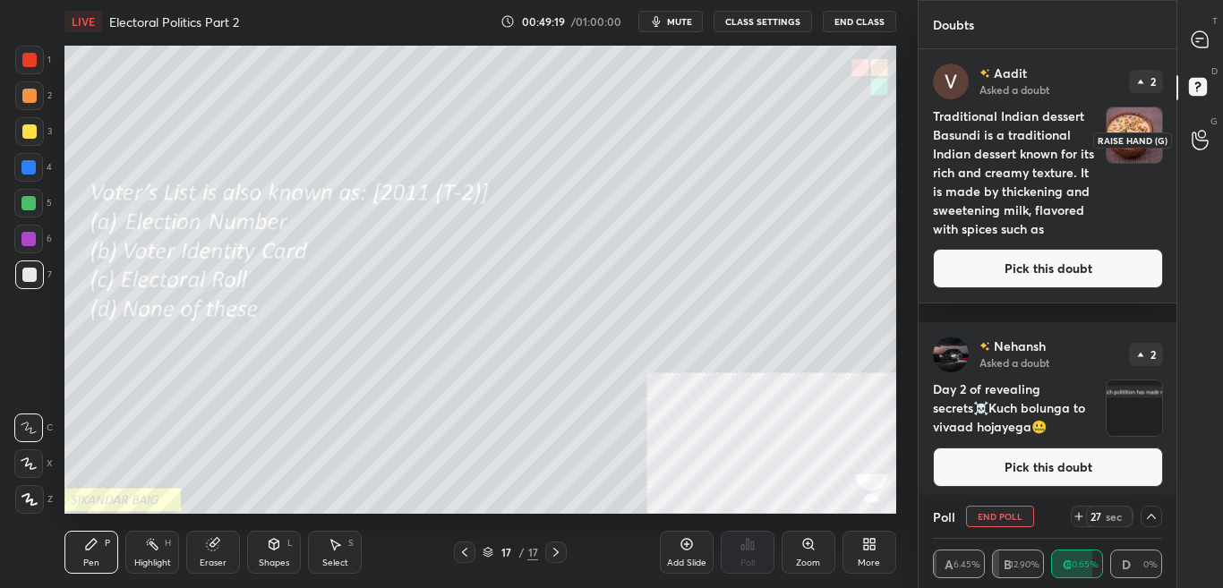
click at [1211, 135] on div at bounding box center [1201, 140] width 36 height 32
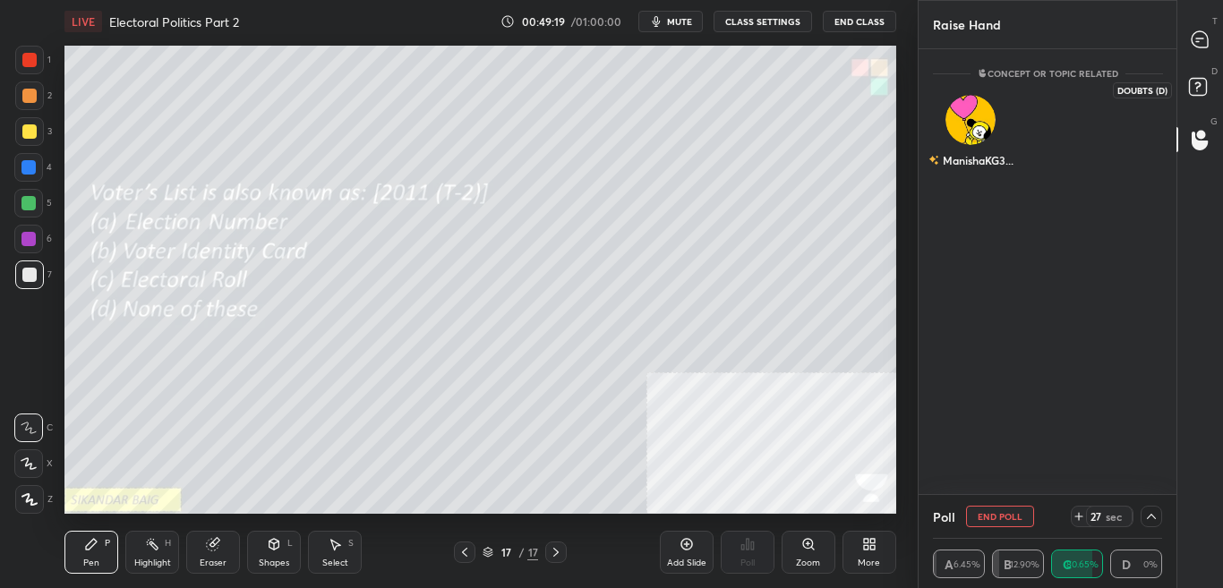
click at [1211, 87] on icon at bounding box center [1201, 89] width 32 height 32
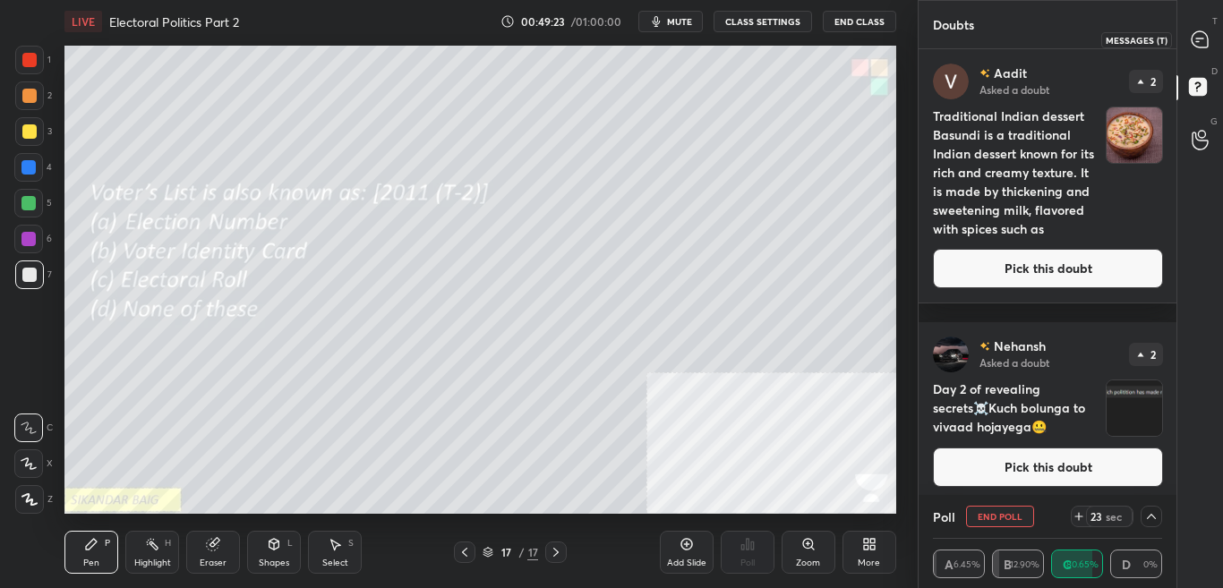
click at [1208, 52] on div at bounding box center [1201, 39] width 36 height 32
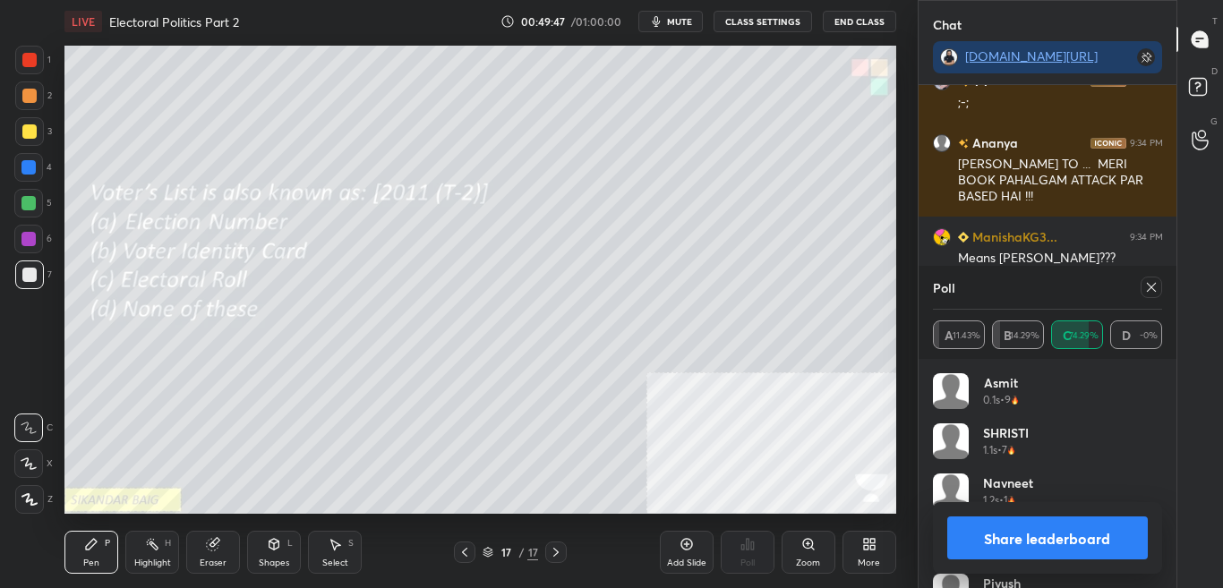
click at [1097, 536] on button "Share leaderboard" at bounding box center [1049, 538] width 202 height 43
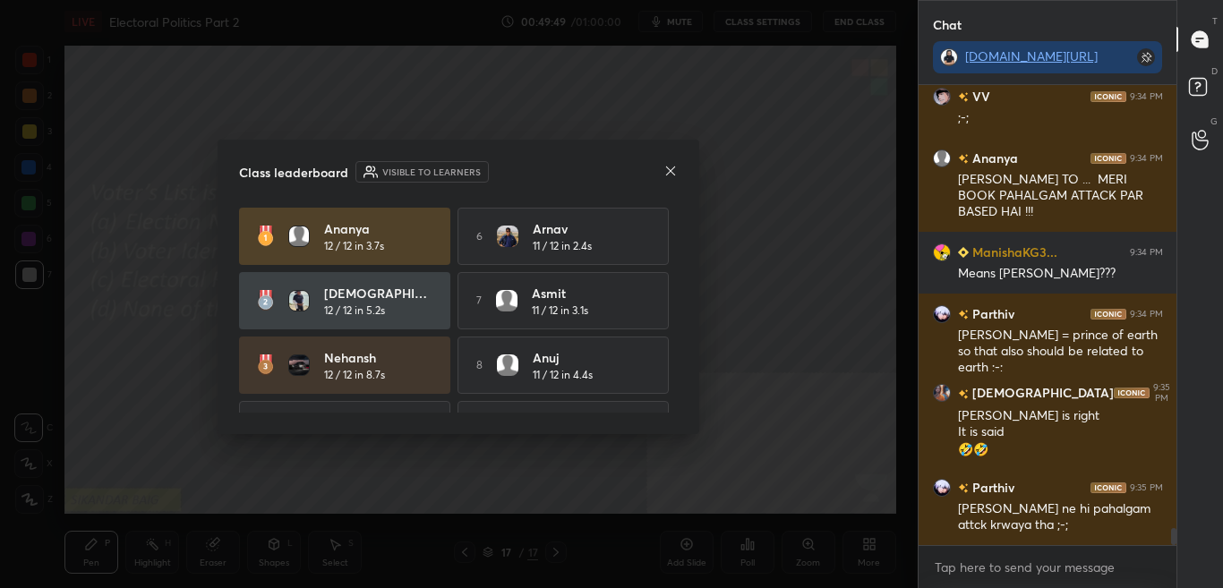
click at [669, 170] on icon at bounding box center [671, 171] width 14 height 14
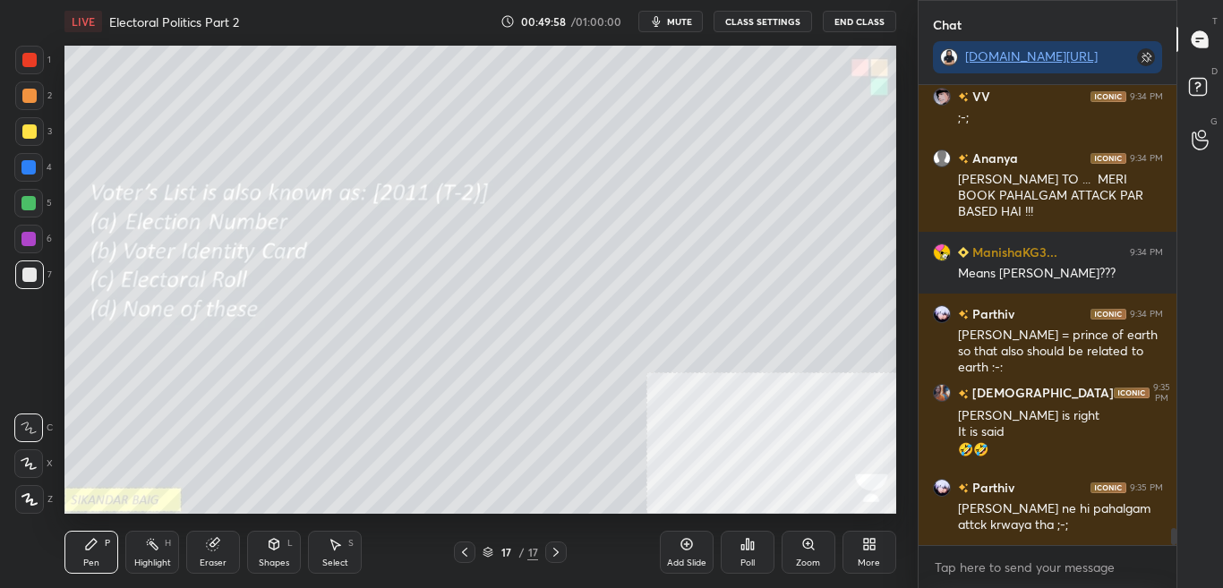
click at [876, 553] on div "More" at bounding box center [870, 552] width 54 height 43
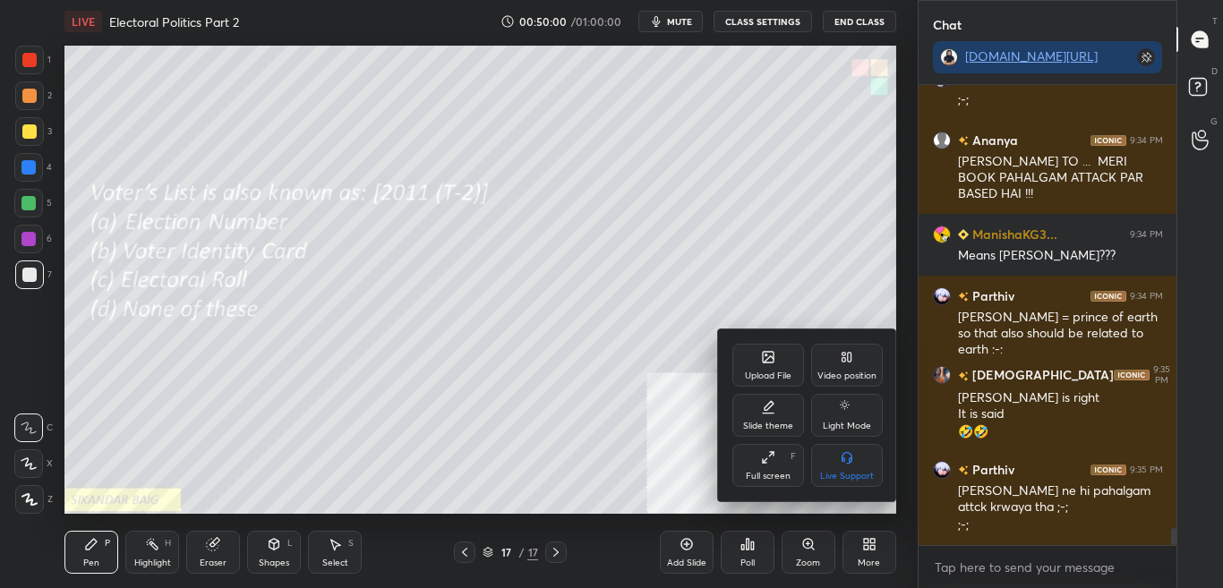
click at [753, 355] on div "Upload File" at bounding box center [769, 365] width 72 height 43
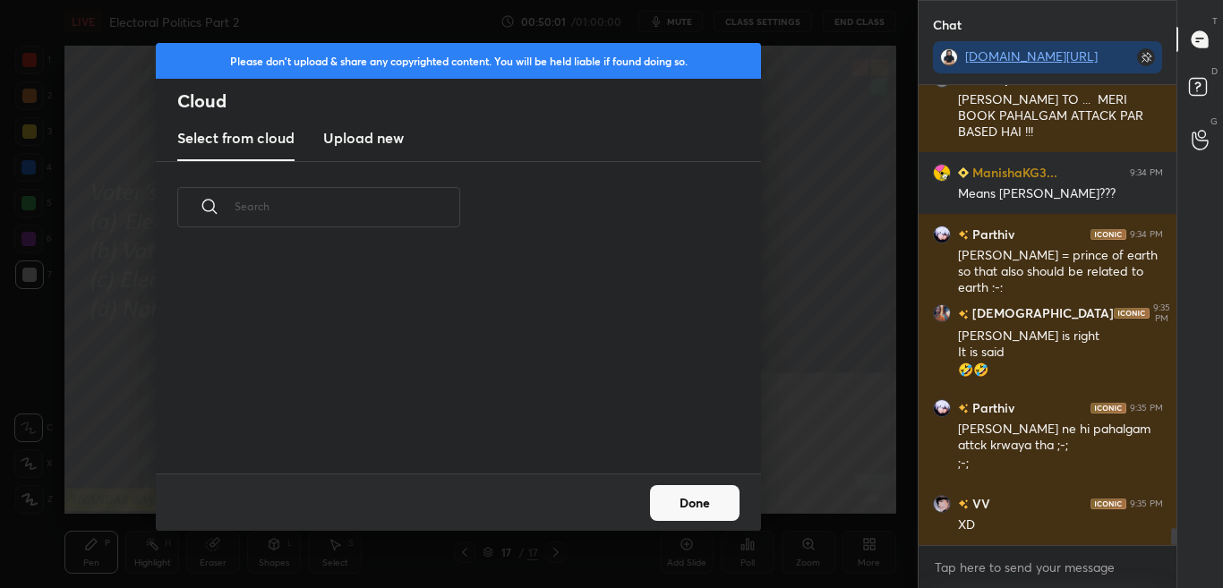
scroll to position [6, 10]
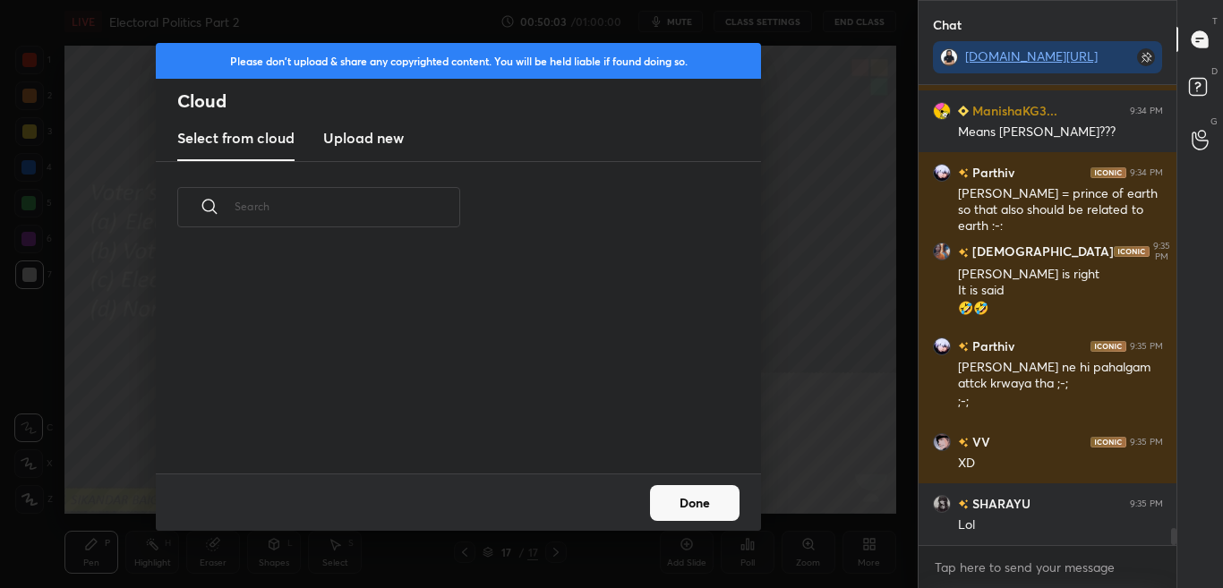
click at [393, 138] on h3 "Upload new" at bounding box center [363, 137] width 81 height 21
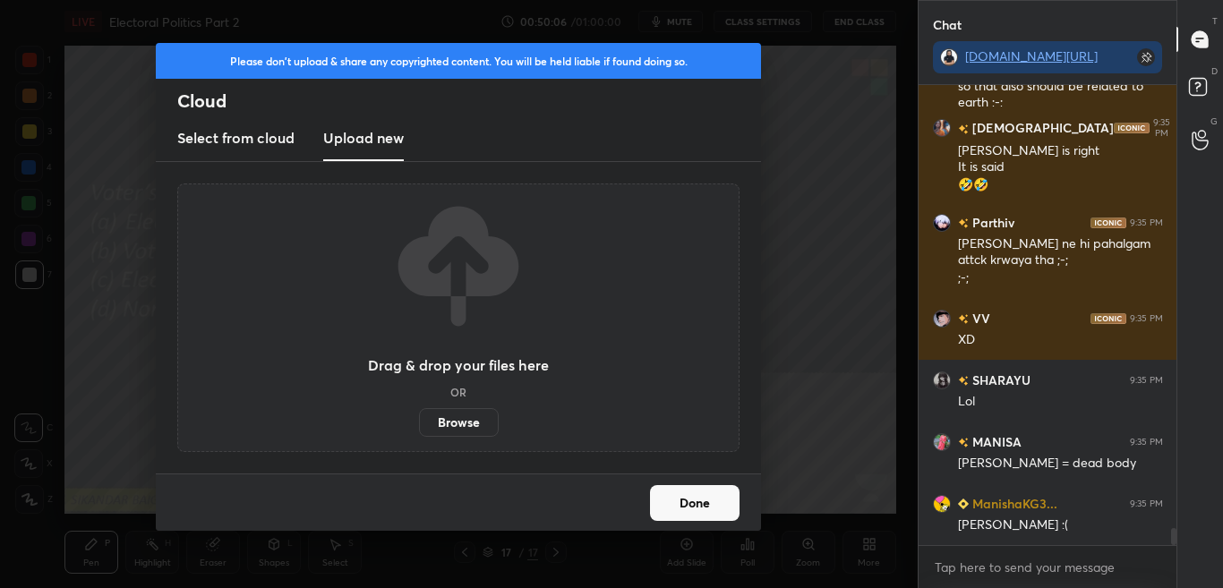
click at [468, 425] on label "Browse" at bounding box center [459, 422] width 80 height 29
click at [419, 425] on input "Browse" at bounding box center [419, 422] width 0 height 29
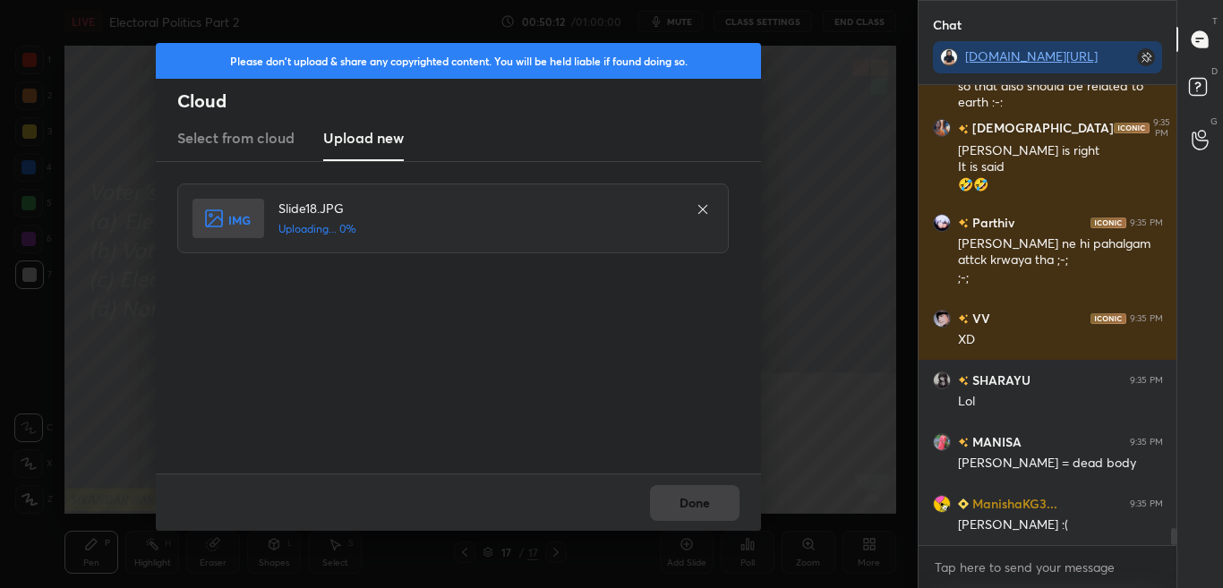
click at [787, 172] on div "Please don't upload & share any copyrighted content. You will be held liable if…" at bounding box center [459, 294] width 918 height 588
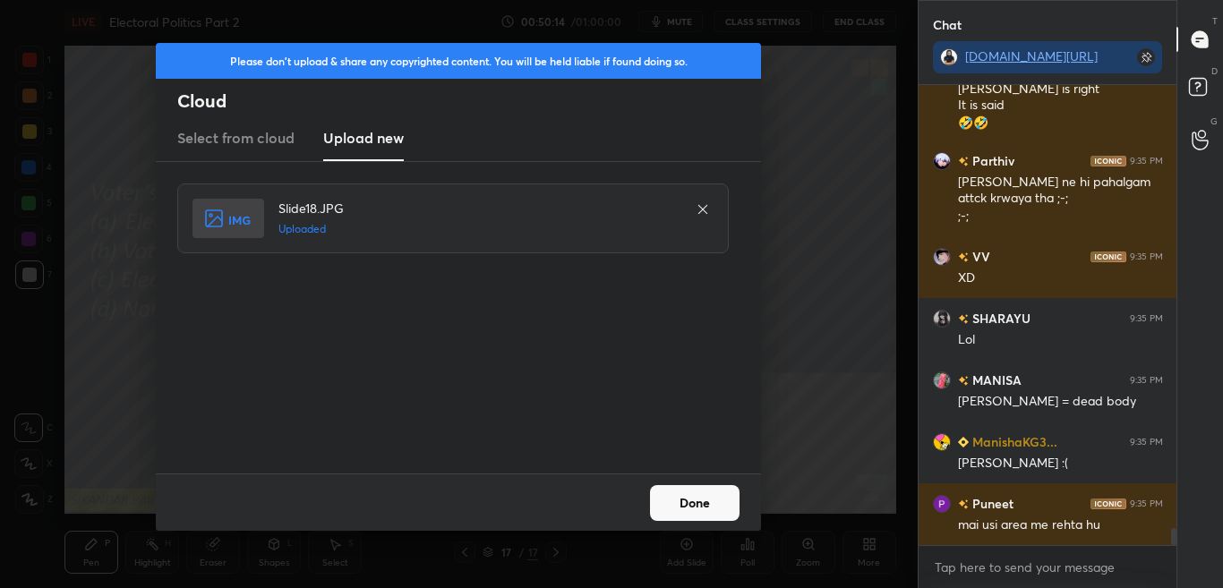
click at [705, 501] on button "Done" at bounding box center [695, 503] width 90 height 36
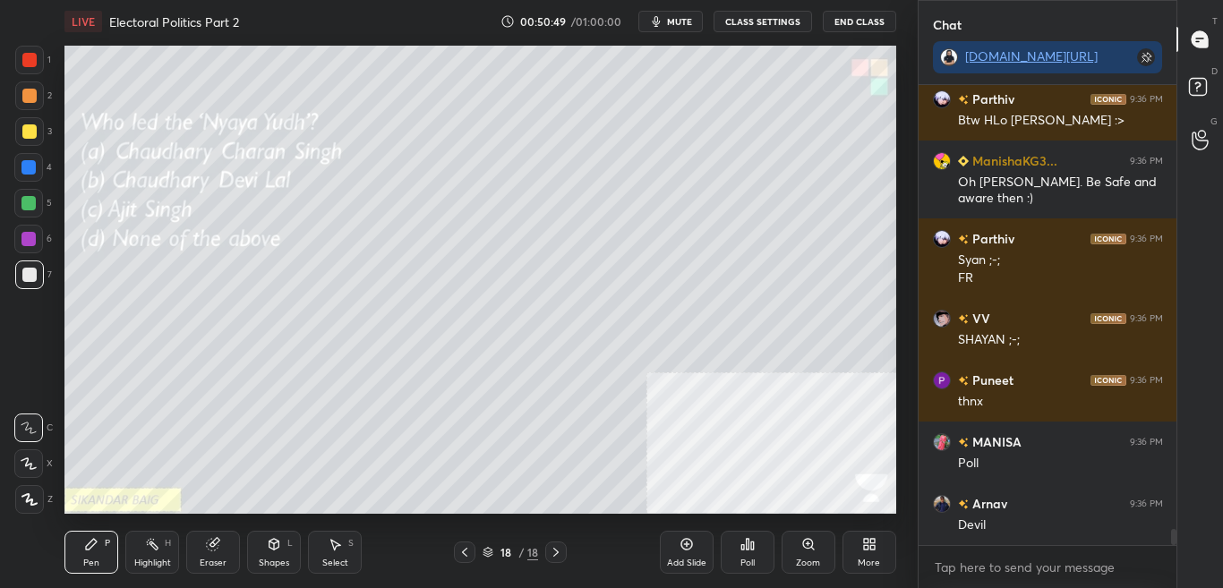
scroll to position [12953, 0]
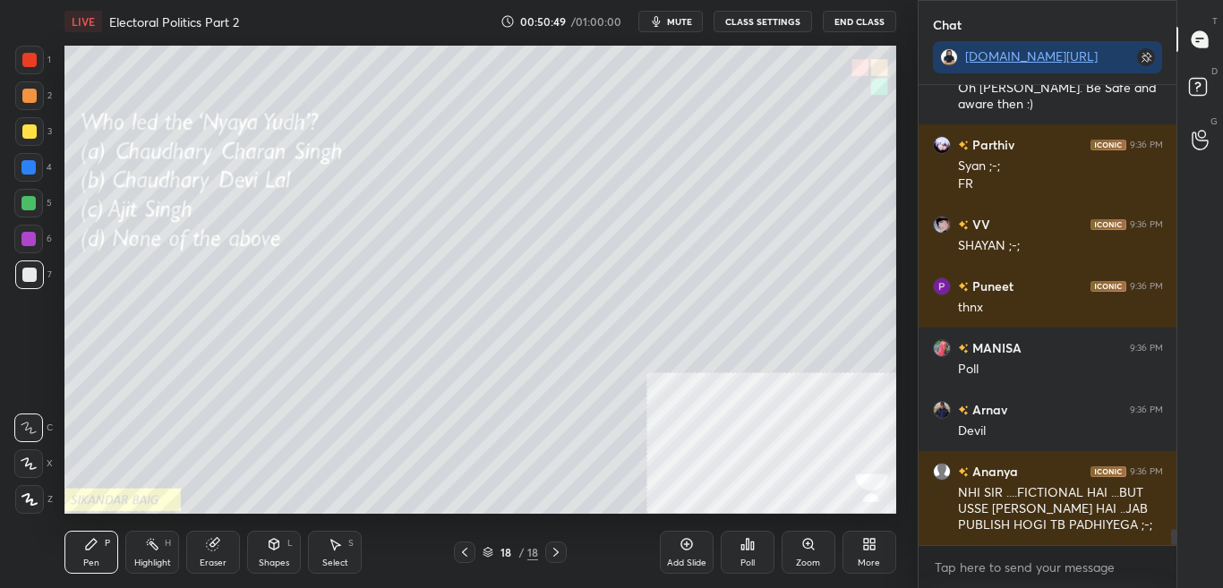
click at [754, 554] on div "Poll" at bounding box center [748, 552] width 54 height 43
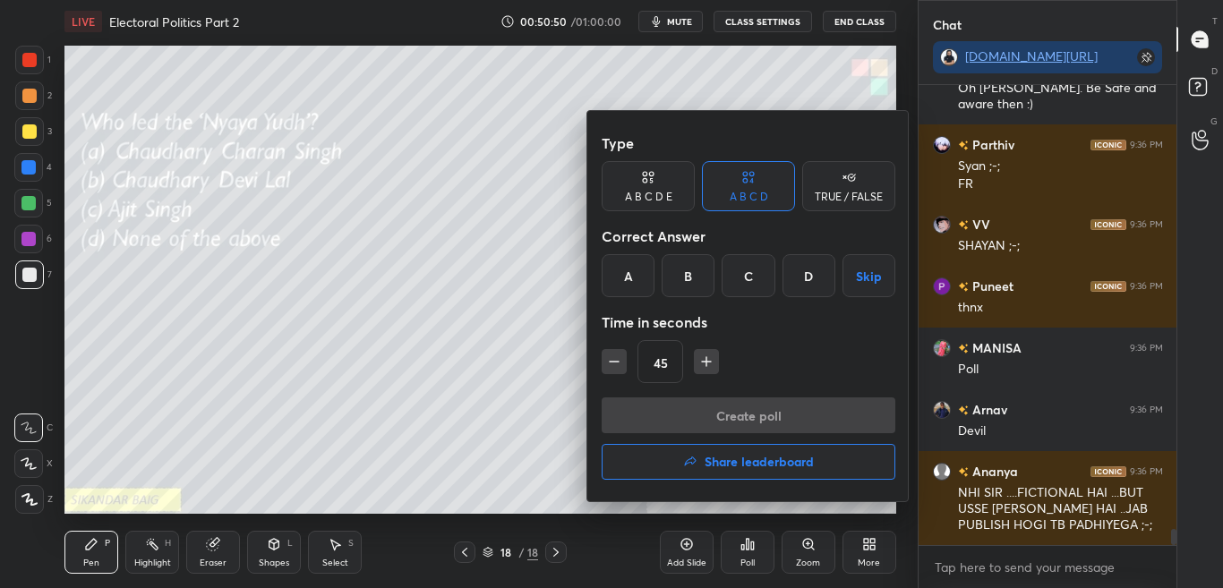
click at [693, 279] on div "B" at bounding box center [688, 275] width 53 height 43
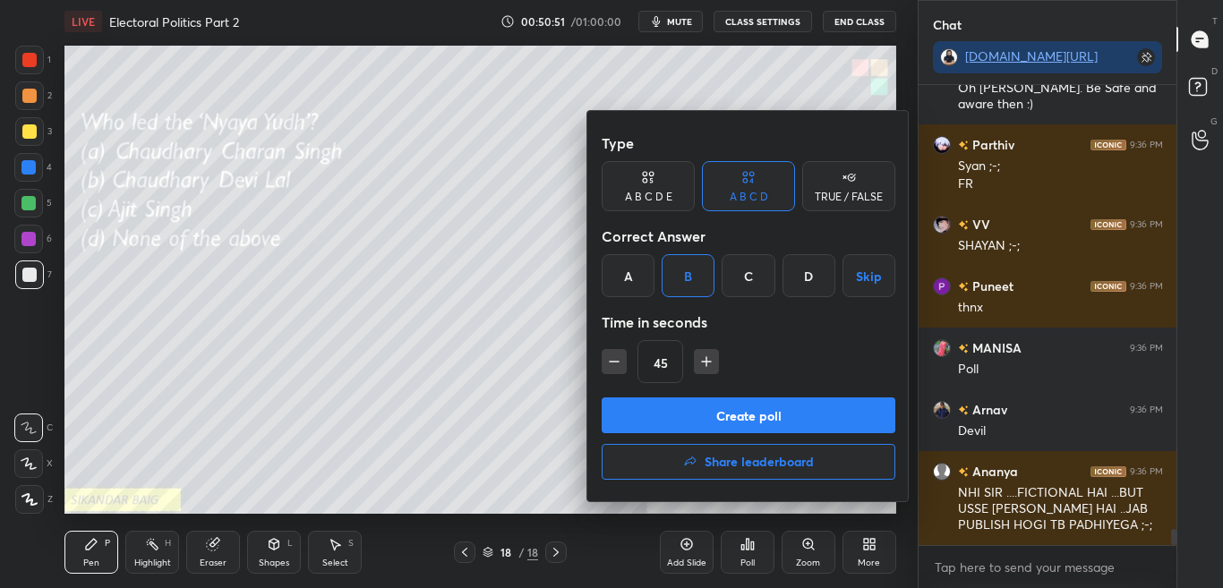
scroll to position [13015, 0]
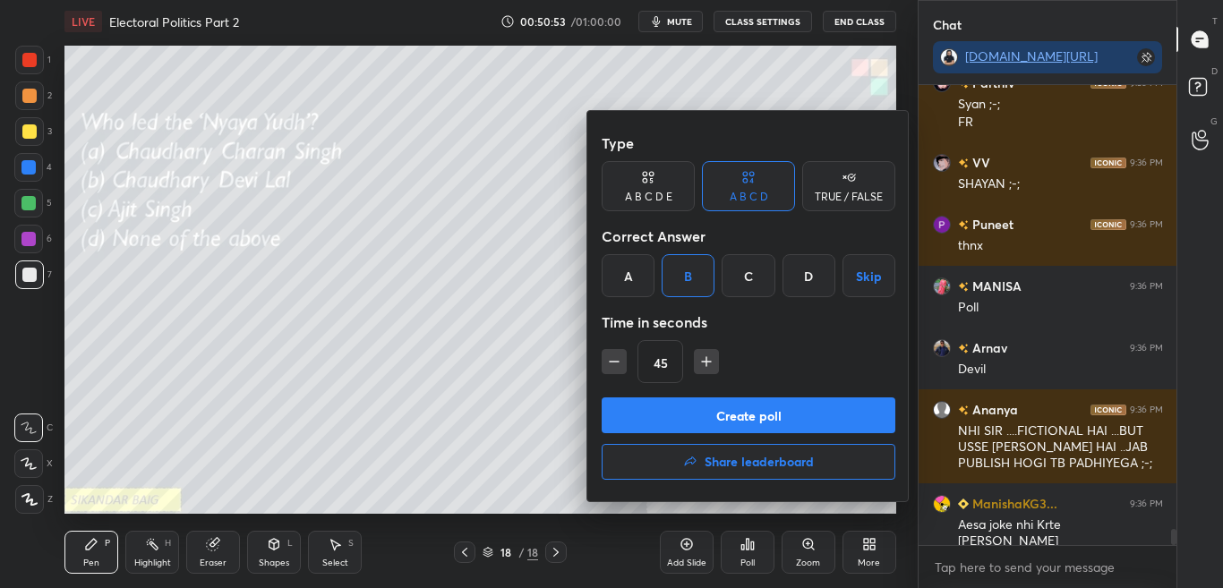
click at [740, 413] on button "Create poll" at bounding box center [749, 416] width 294 height 36
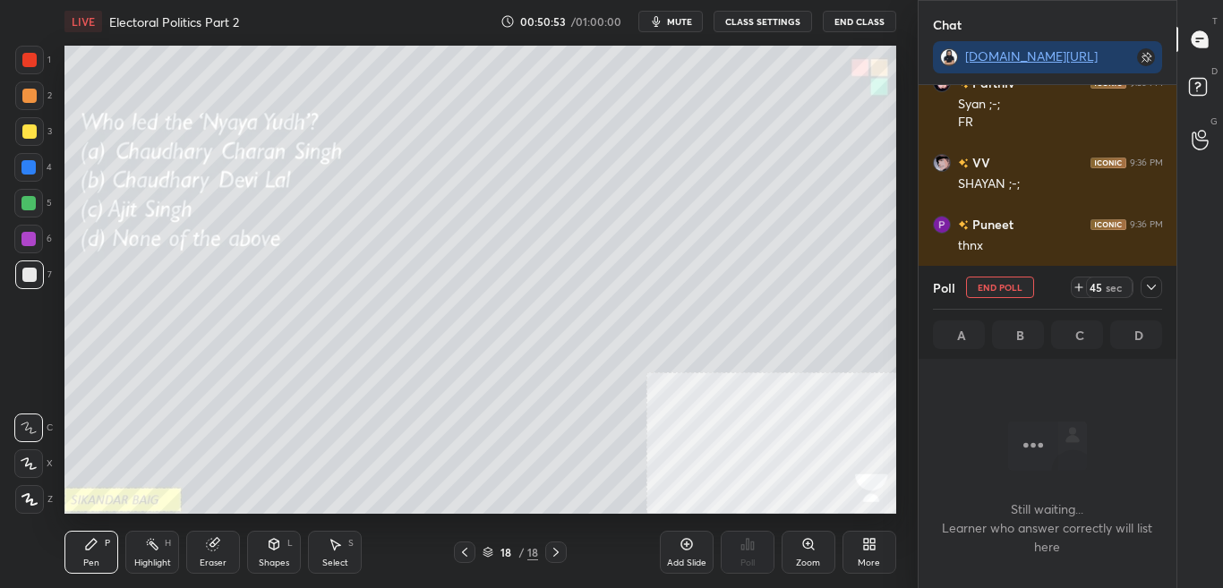
scroll to position [405, 253]
click at [1154, 289] on icon at bounding box center [1152, 287] width 14 height 14
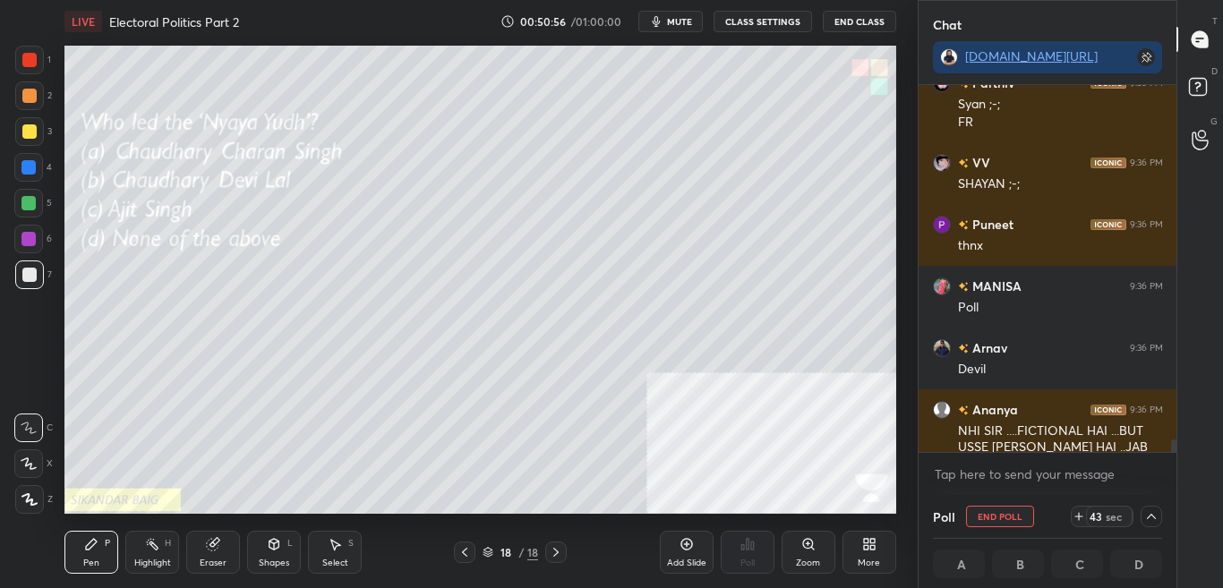
scroll to position [13108, 0]
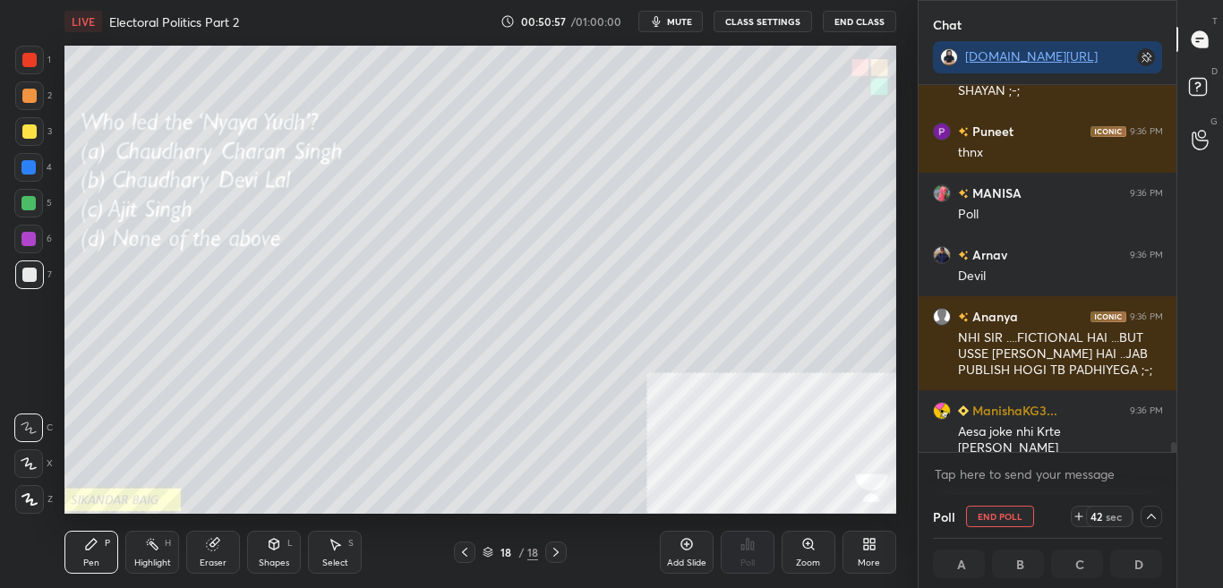
click at [1173, 448] on div at bounding box center [1174, 449] width 5 height 14
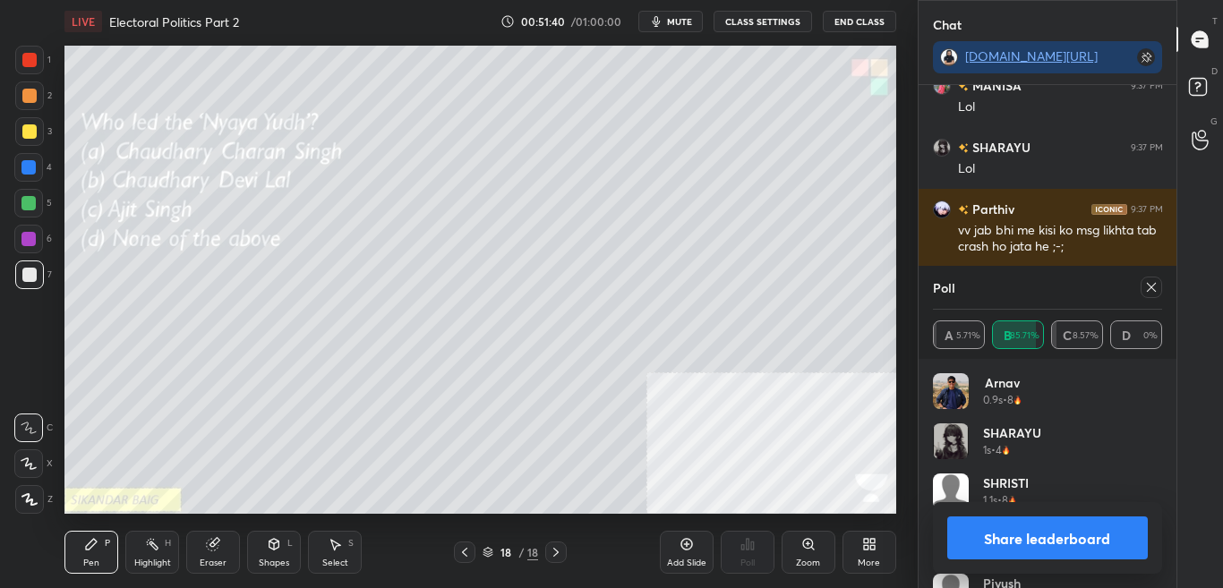
scroll to position [13117, 0]
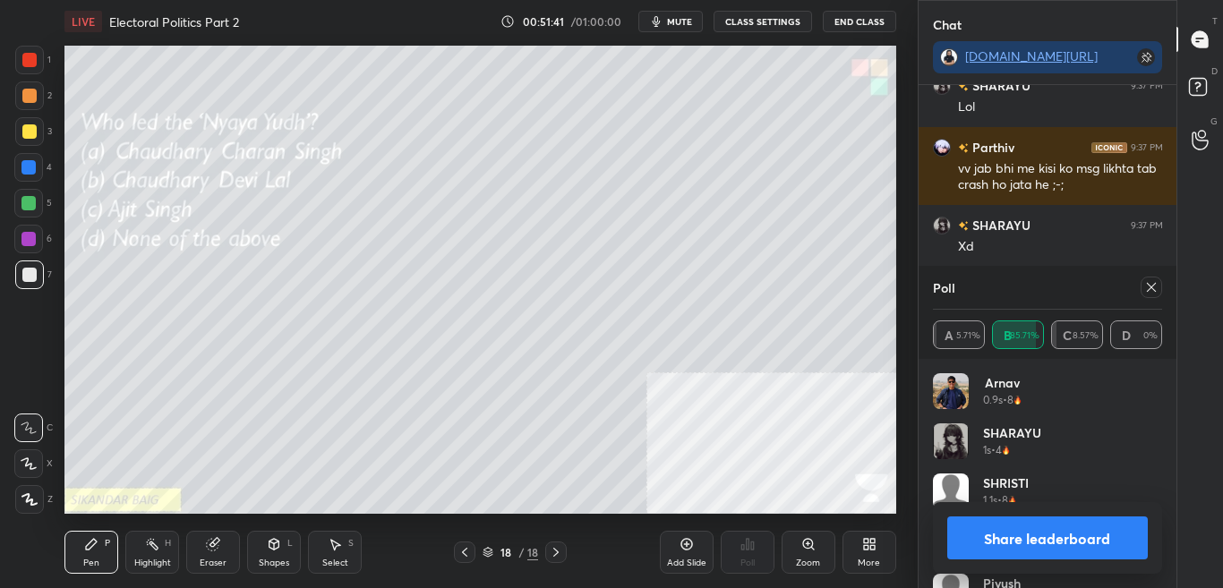
click at [1159, 282] on div at bounding box center [1151, 287] width 21 height 21
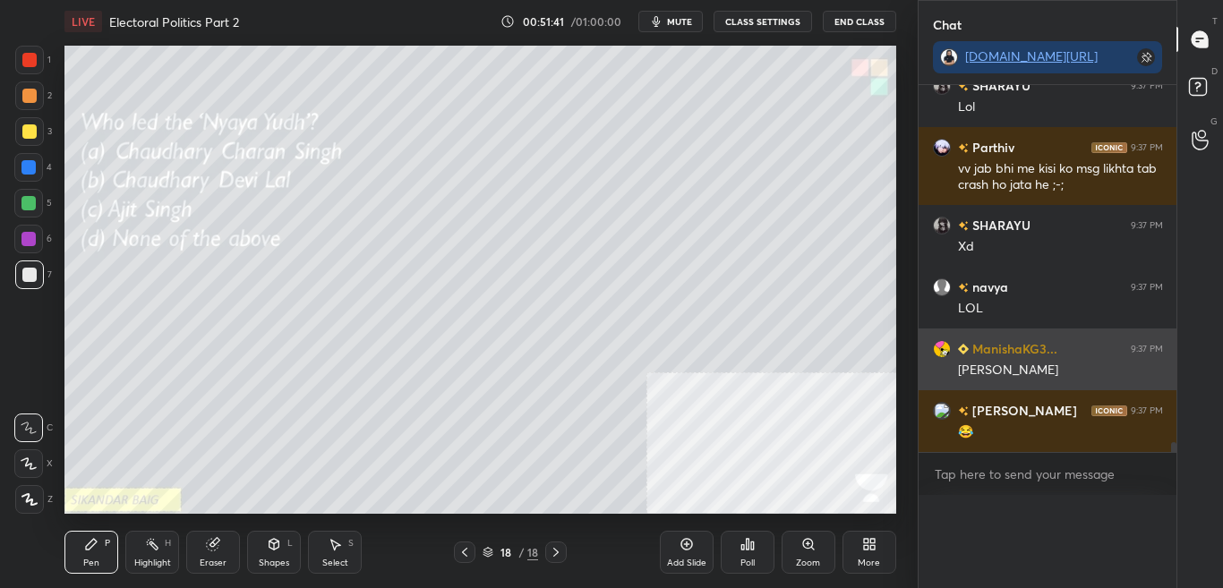
scroll to position [0, 0]
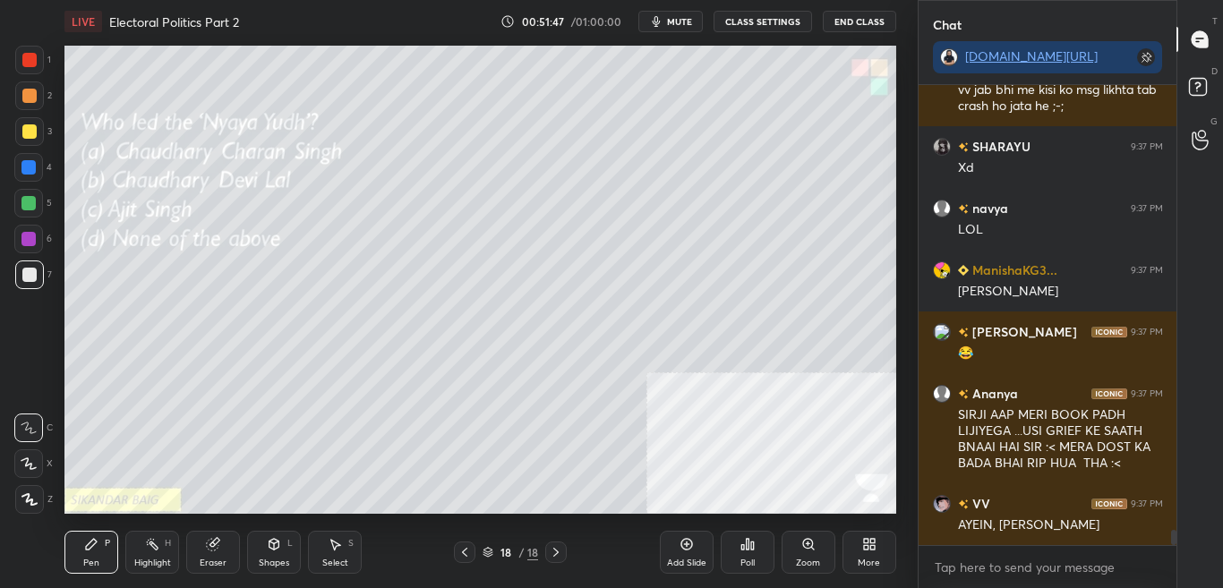
click at [878, 559] on div "More" at bounding box center [869, 563] width 22 height 9
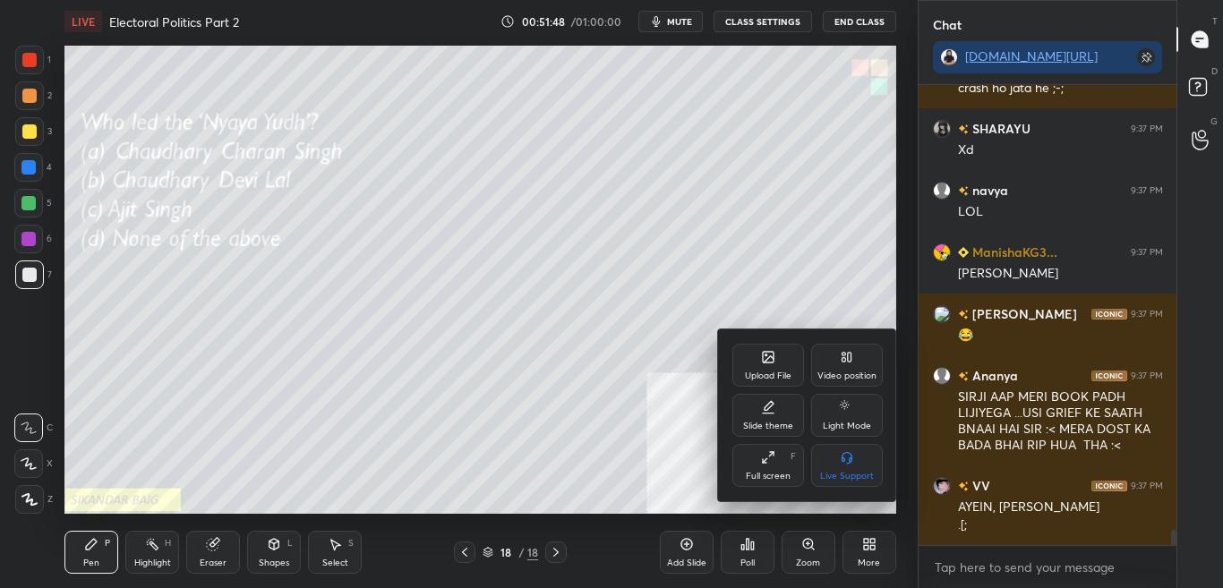
click at [776, 365] on div "Upload File" at bounding box center [769, 365] width 72 height 43
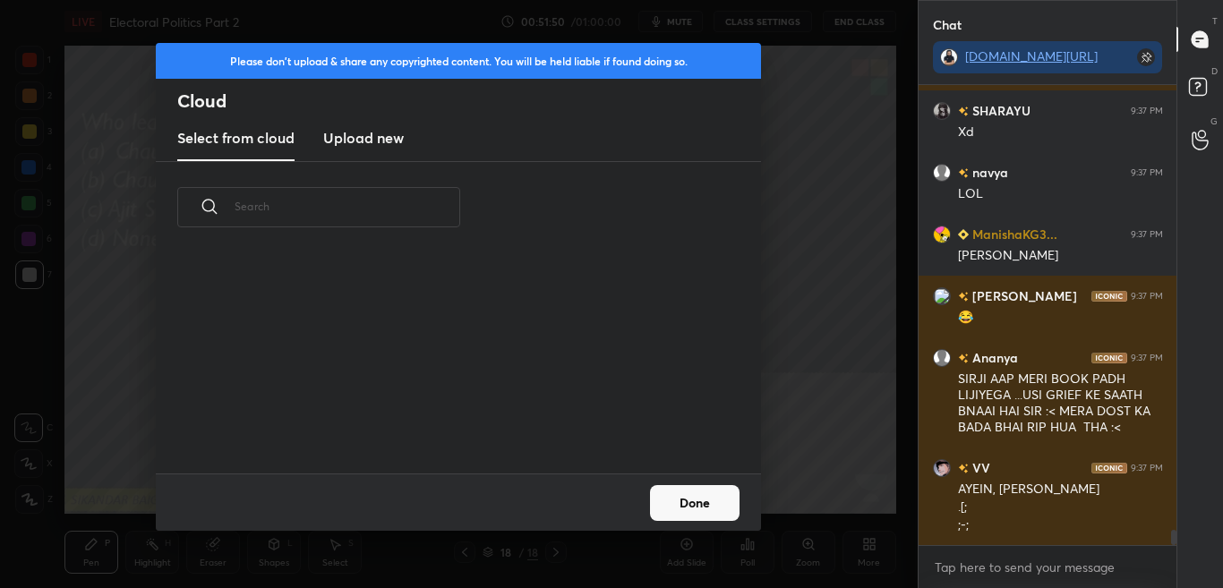
click at [390, 146] on h3 "Upload new" at bounding box center [363, 137] width 81 height 21
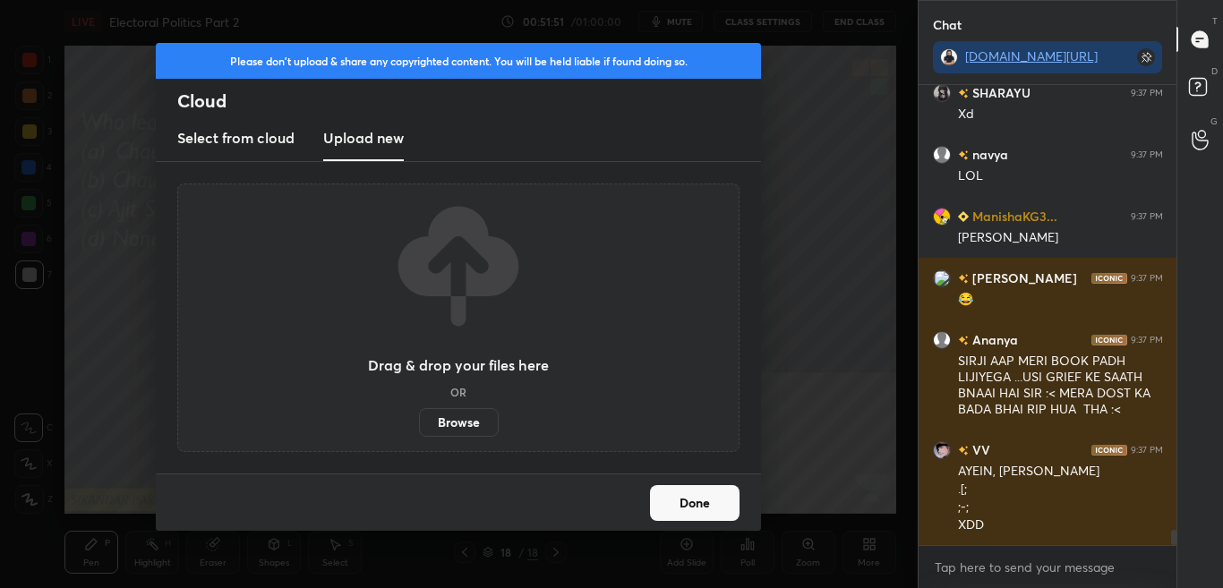
click at [460, 438] on div "Drag & drop your files here OR Browse" at bounding box center [458, 318] width 562 height 269
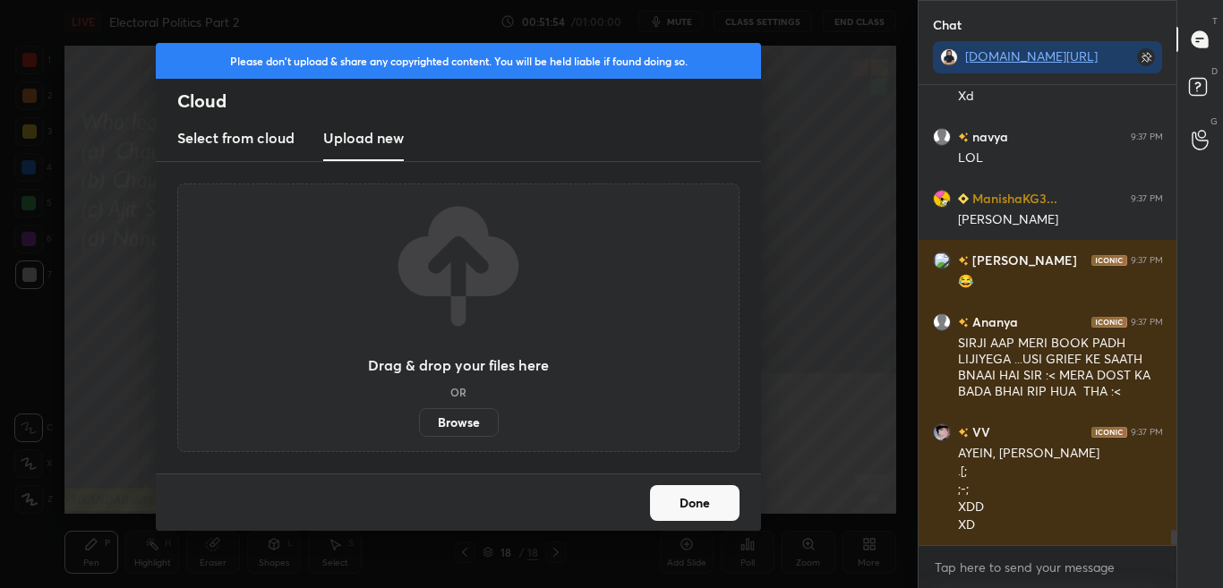
click at [480, 422] on label "Browse" at bounding box center [459, 422] width 80 height 29
click at [419, 422] on input "Browse" at bounding box center [419, 422] width 0 height 29
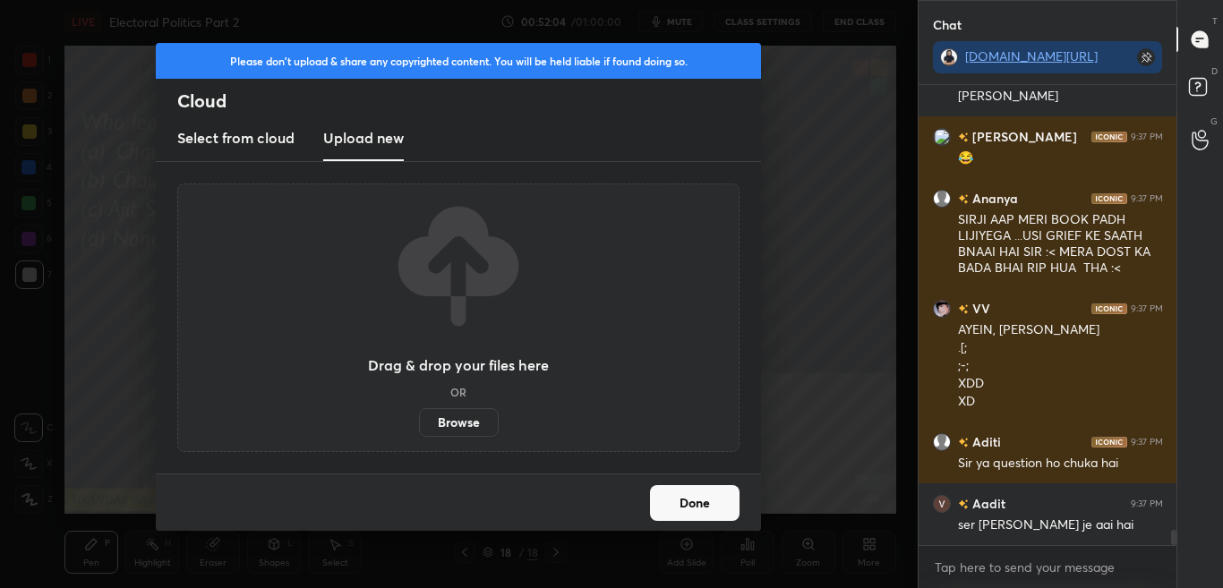
click at [697, 507] on button "Done" at bounding box center [695, 503] width 90 height 36
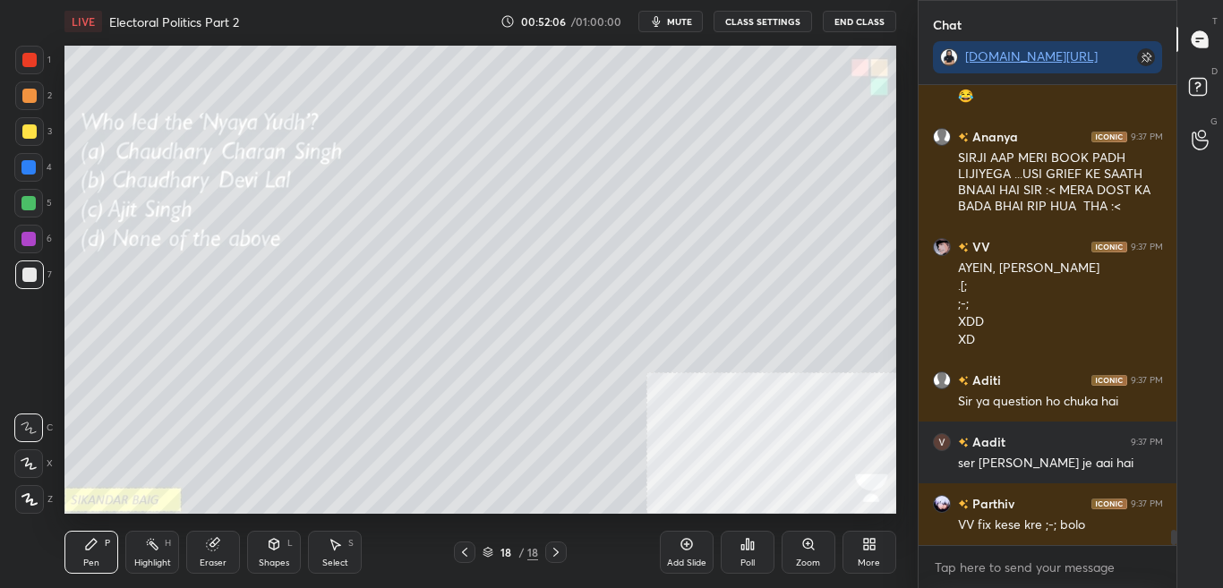
click at [853, 543] on div "More" at bounding box center [870, 552] width 54 height 43
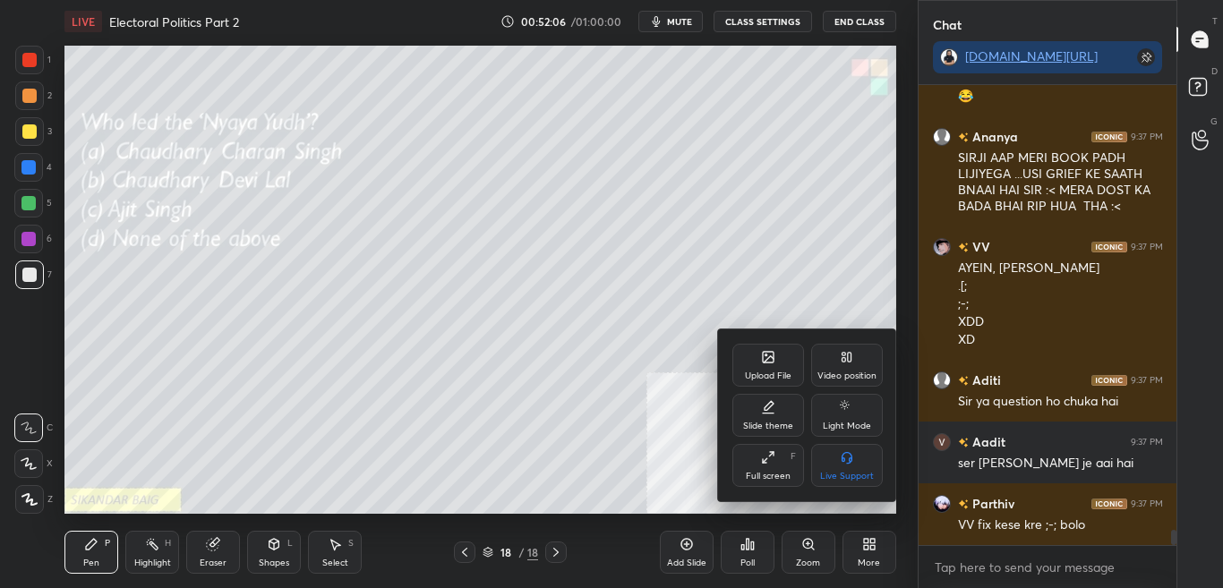
click at [791, 372] on div "Upload File" at bounding box center [768, 376] width 47 height 9
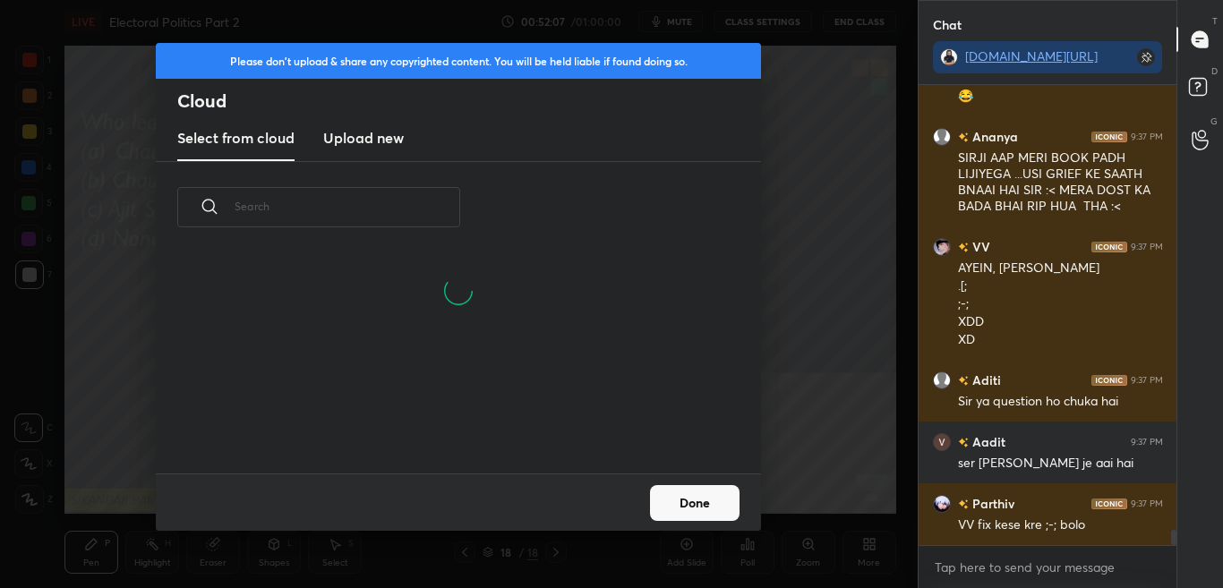
drag, startPoint x: 374, startPoint y: 144, endPoint x: 384, endPoint y: 158, distance: 16.7
click at [374, 143] on h3 "Upload new" at bounding box center [363, 137] width 81 height 21
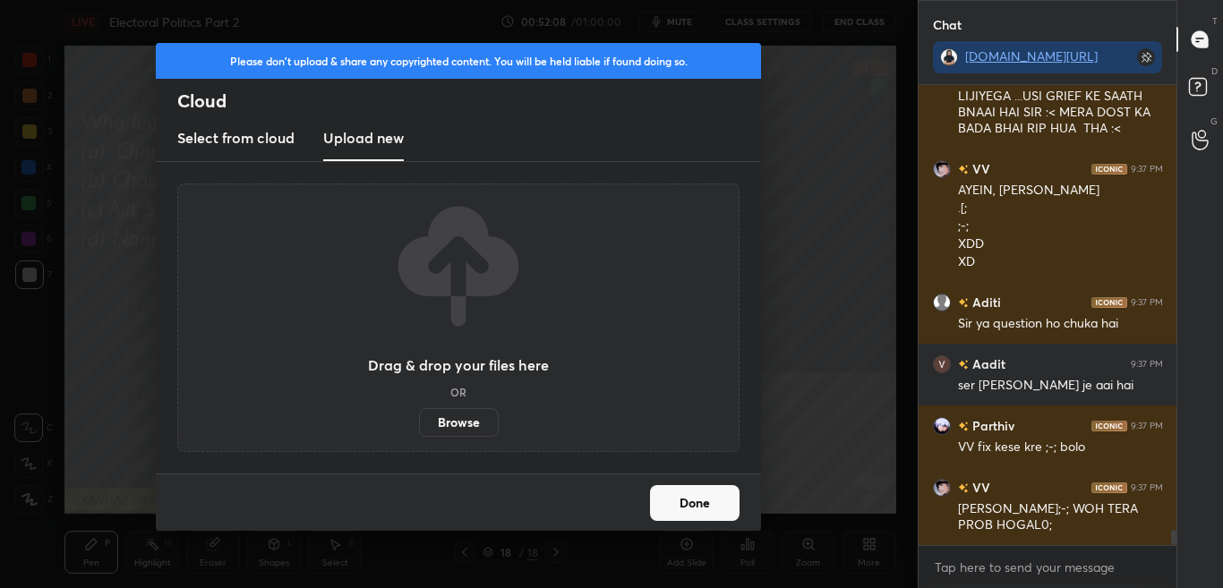
click at [456, 434] on label "Browse" at bounding box center [459, 422] width 80 height 29
click at [419, 434] on input "Browse" at bounding box center [419, 422] width 0 height 29
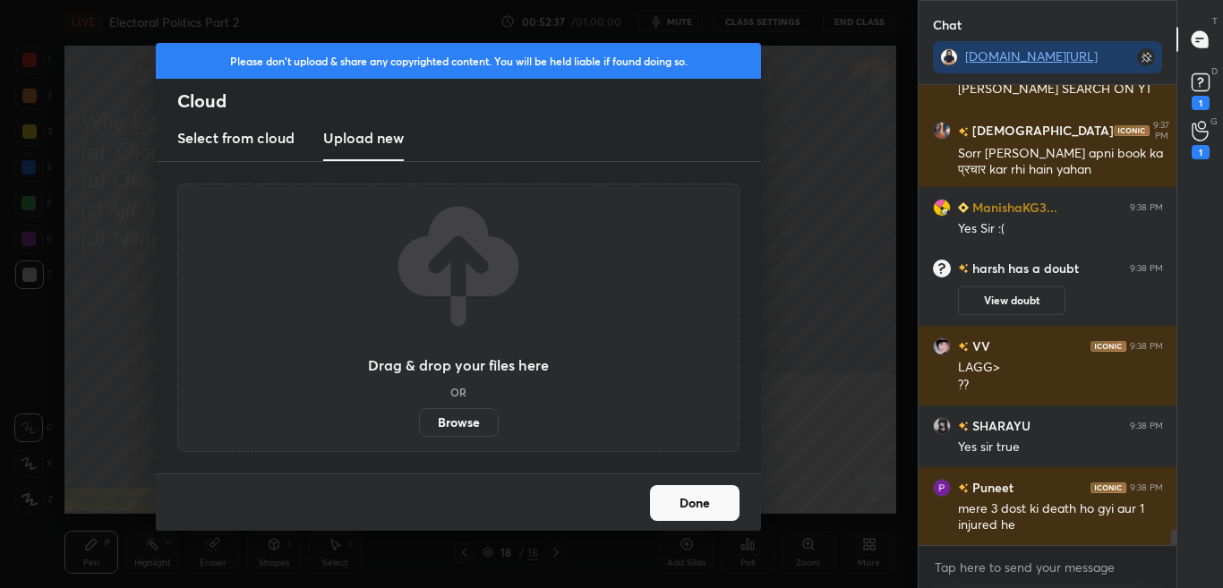
click at [856, 297] on div "Please don't upload & share any copyrighted content. You will be held liable if…" at bounding box center [459, 294] width 918 height 588
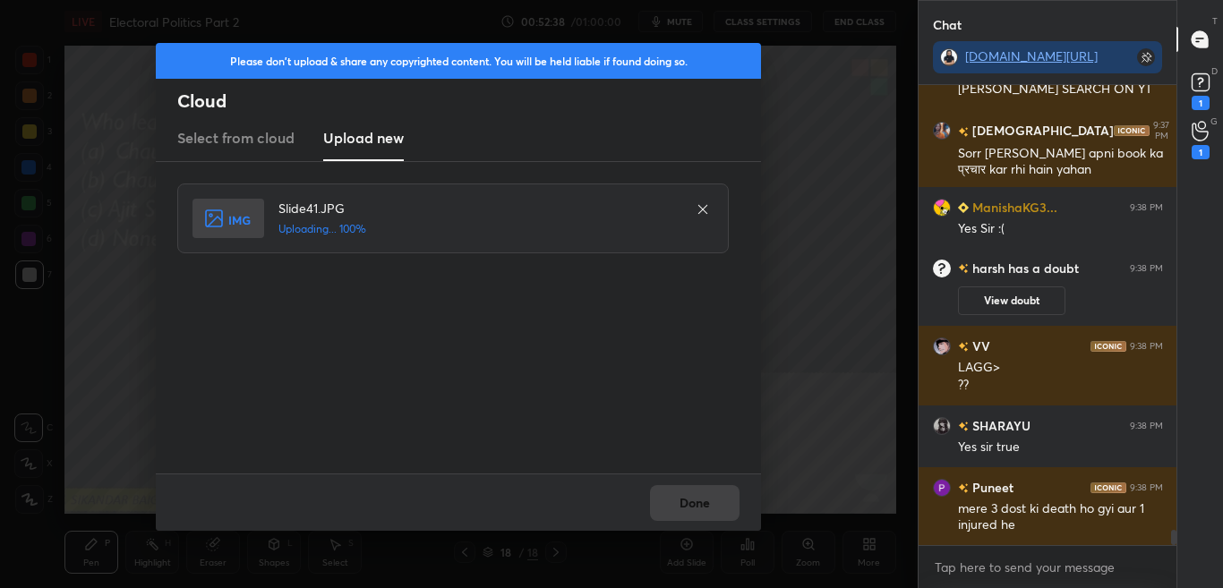
click at [709, 510] on div "Done" at bounding box center [458, 502] width 605 height 57
click at [710, 503] on button "Done" at bounding box center [695, 503] width 90 height 36
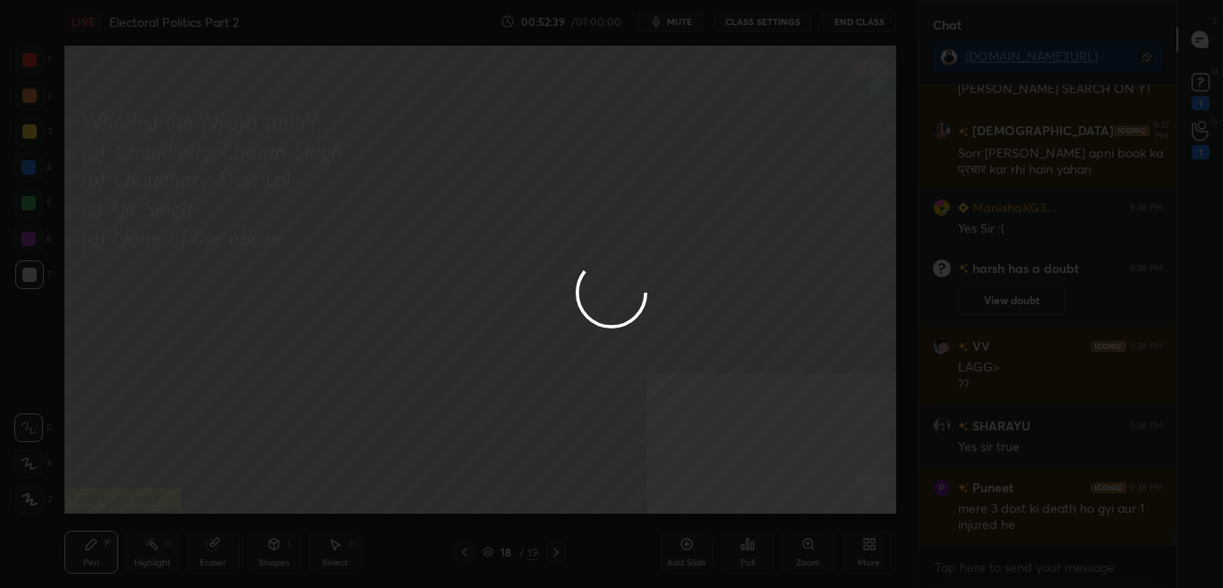
click at [711, 503] on button "Done" at bounding box center [695, 503] width 90 height 36
click at [712, 503] on div at bounding box center [611, 294] width 1223 height 588
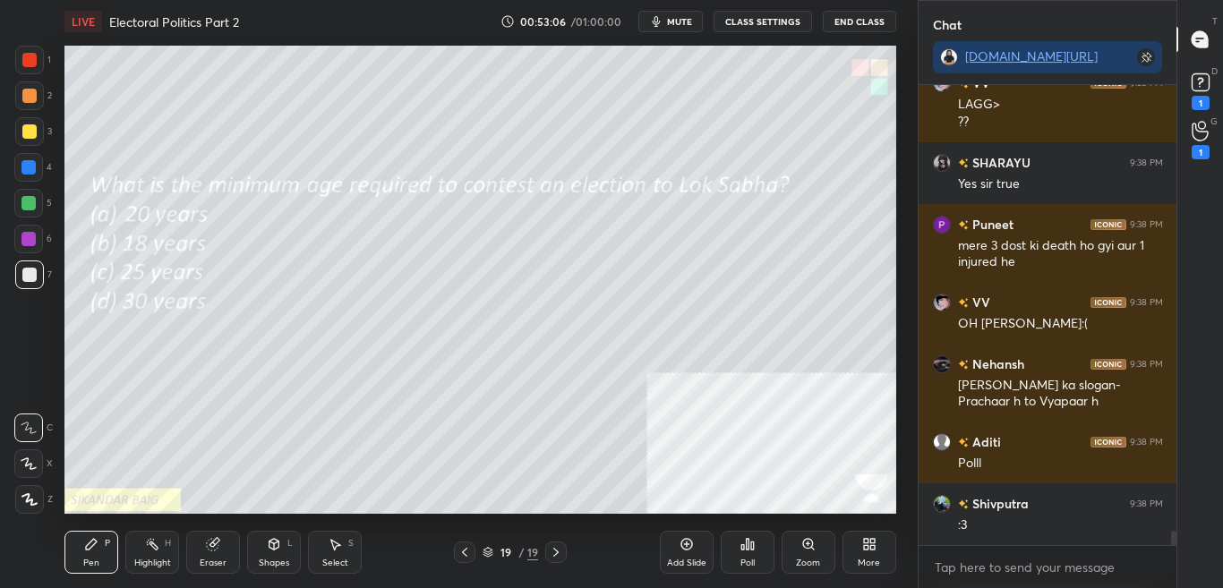
scroll to position [14020, 0]
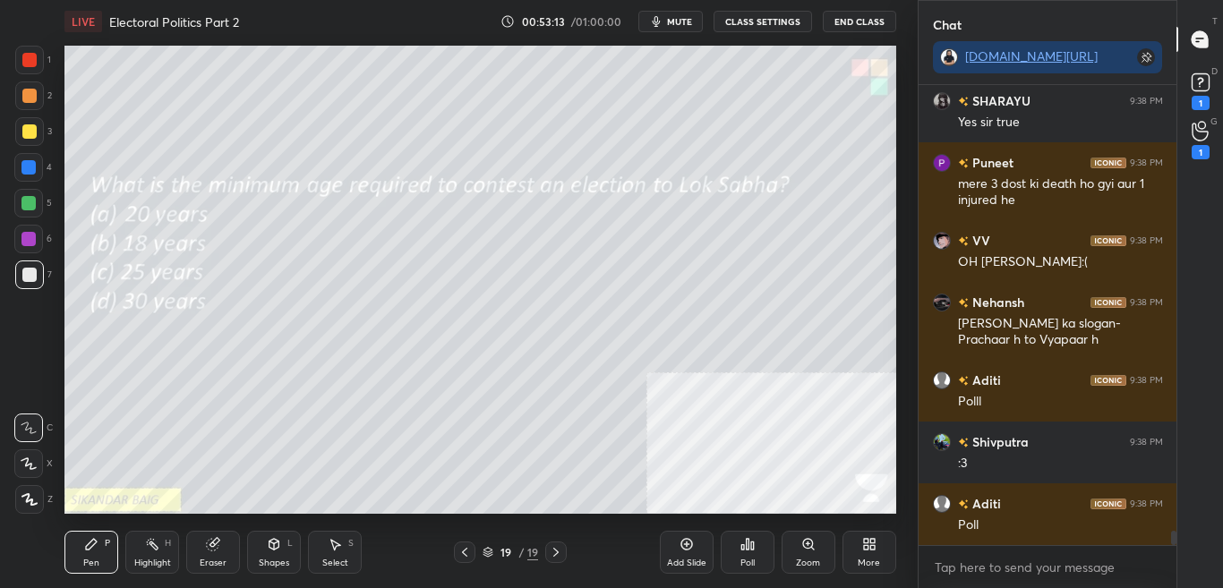
click at [742, 556] on div "Poll" at bounding box center [748, 552] width 54 height 43
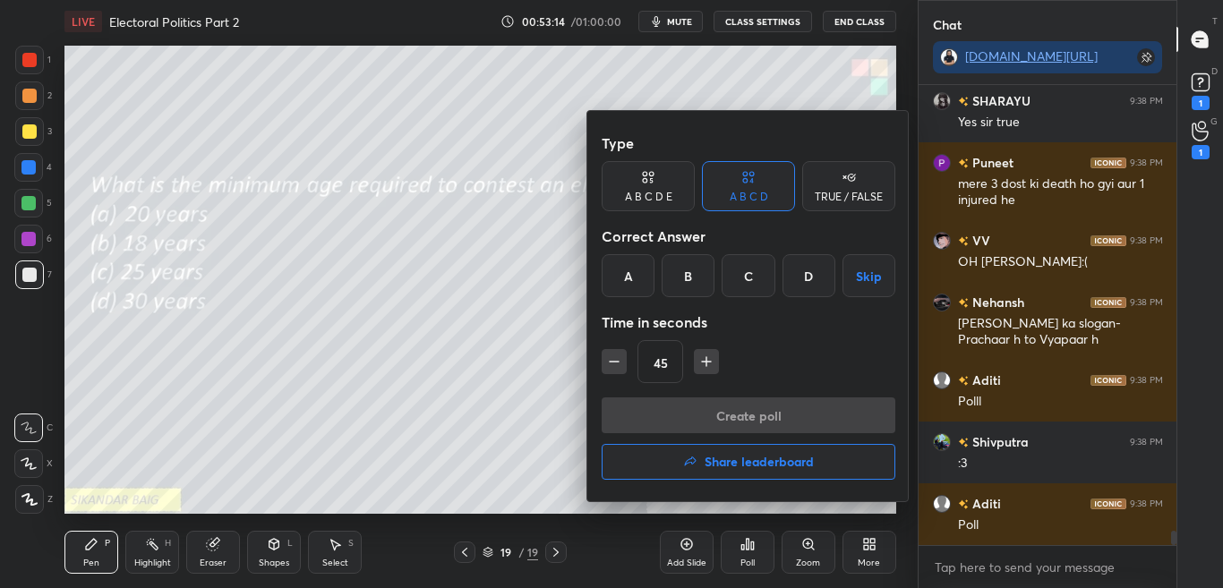
click at [753, 273] on div "C" at bounding box center [748, 275] width 53 height 43
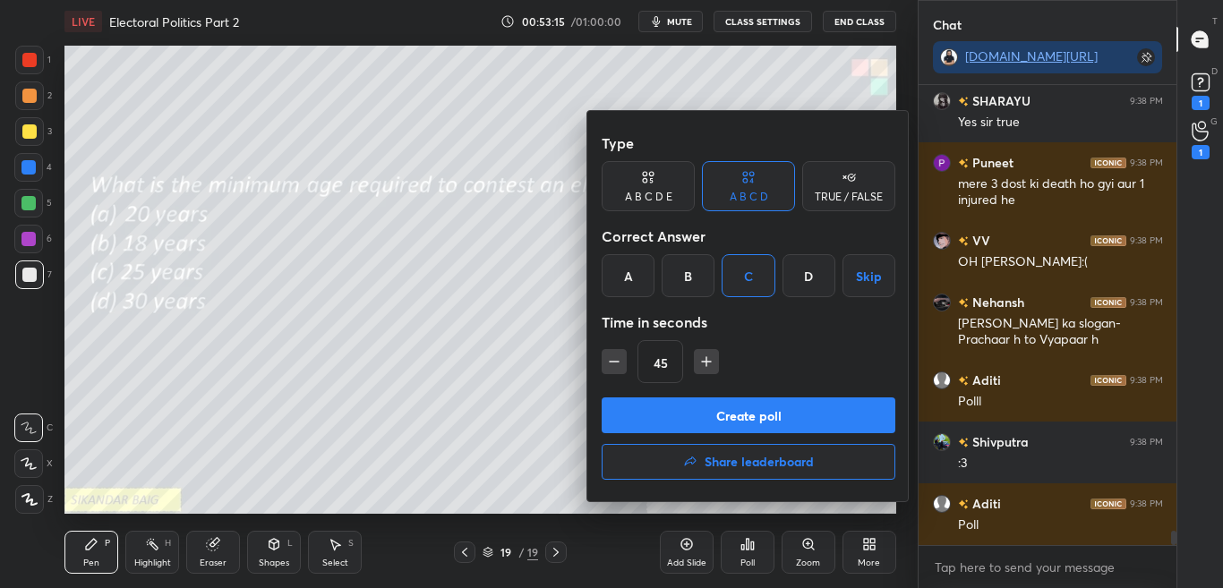
scroll to position [14081, 0]
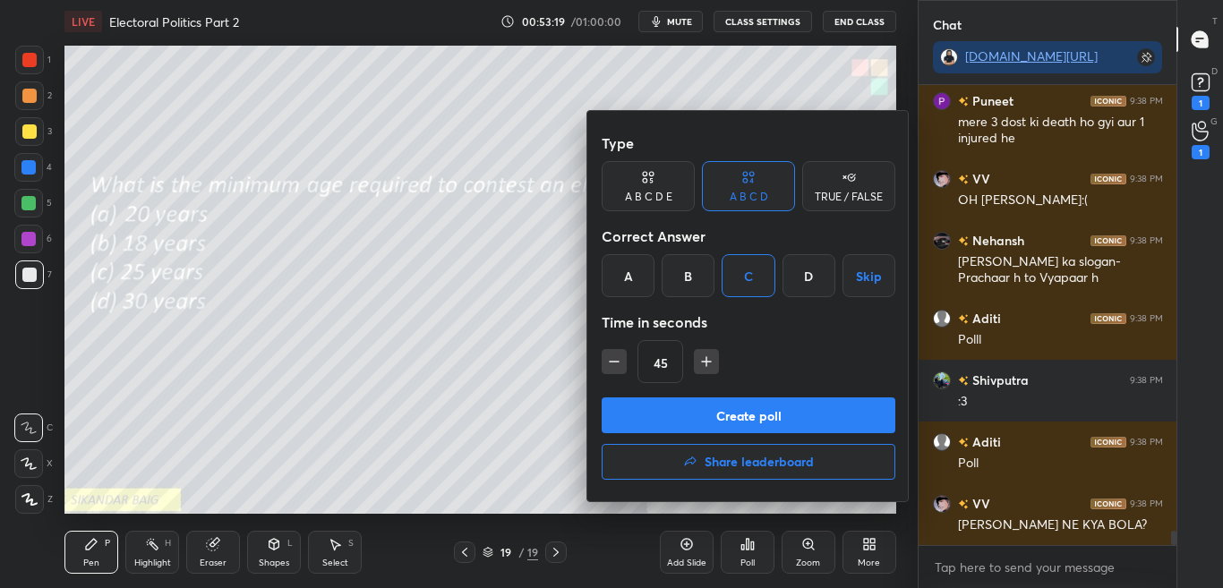
click at [753, 418] on button "Create poll" at bounding box center [749, 416] width 294 height 36
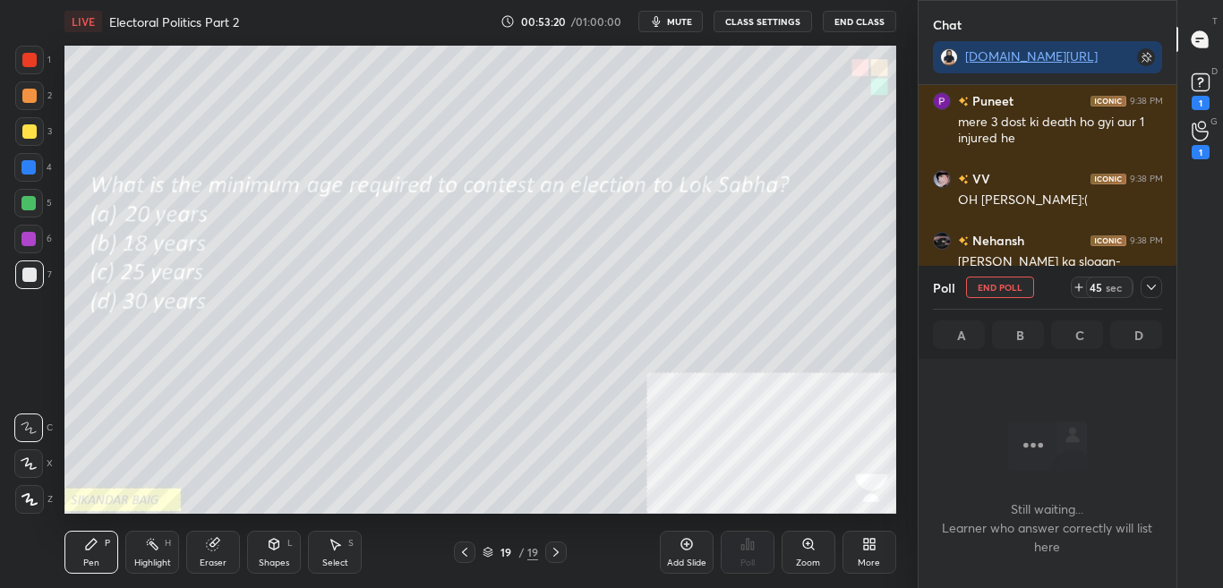
scroll to position [405, 253]
click at [1155, 285] on icon at bounding box center [1152, 287] width 14 height 14
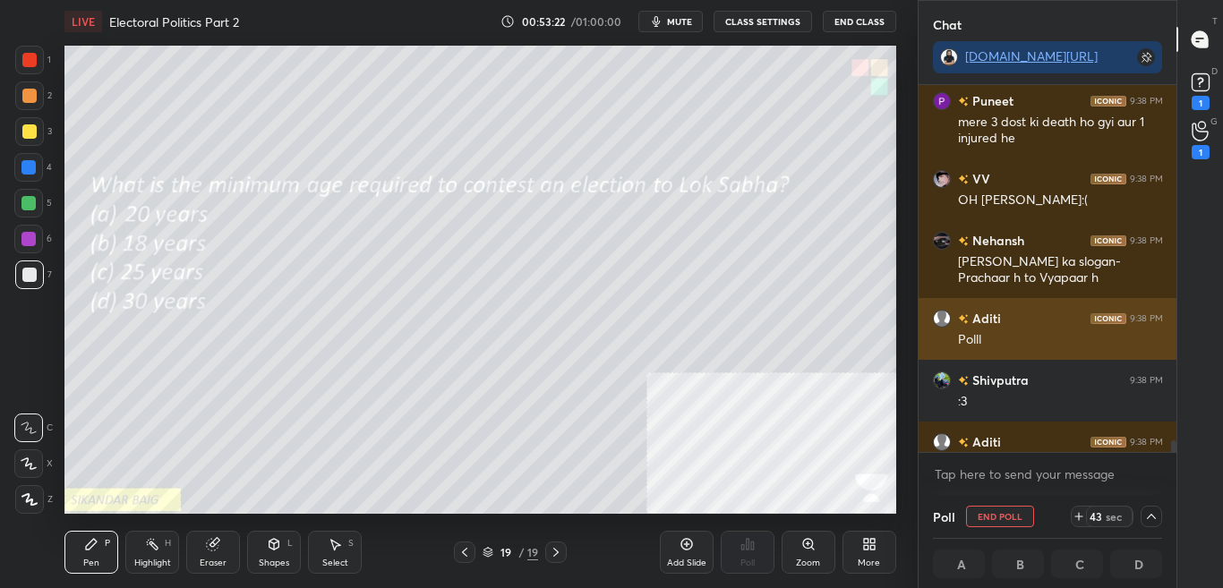
scroll to position [1, 6]
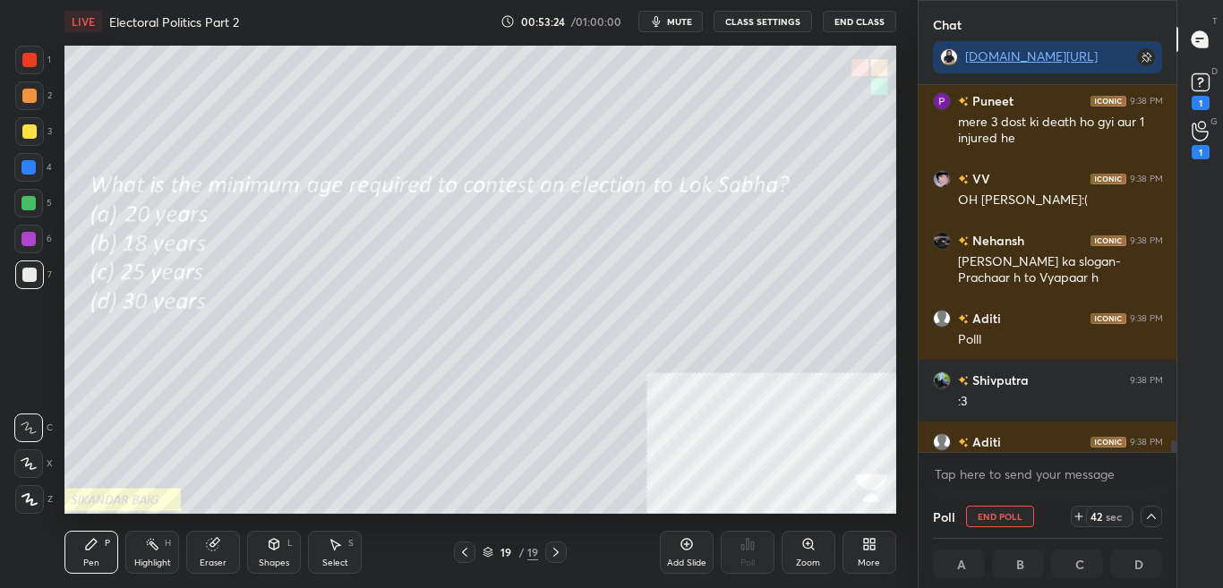
click at [689, 24] on span "mute" at bounding box center [679, 21] width 25 height 13
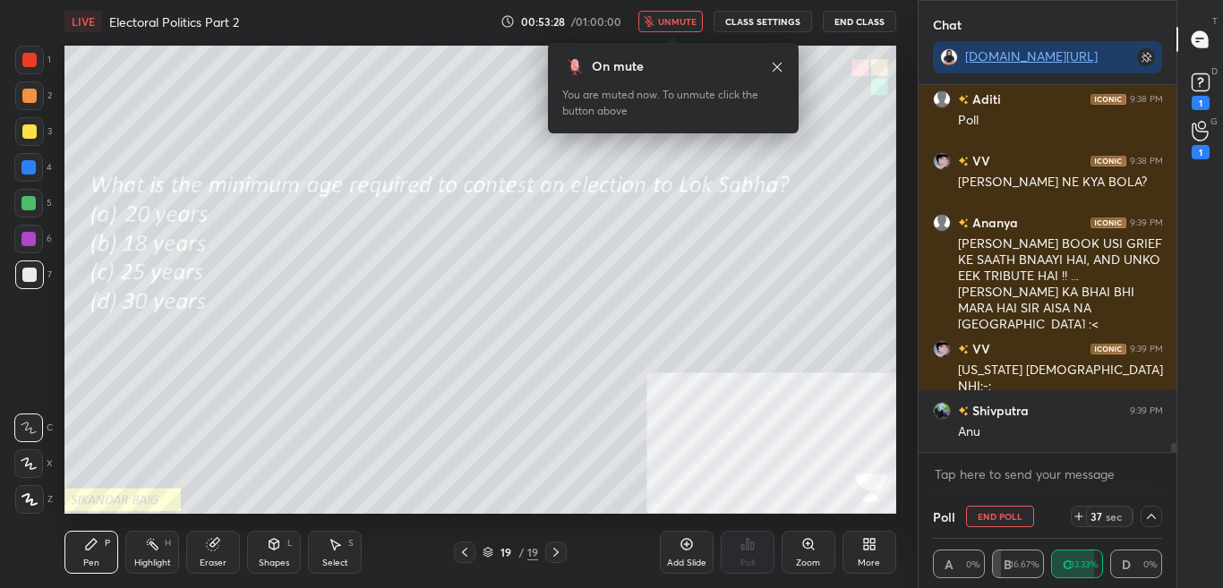
scroll to position [14486, 0]
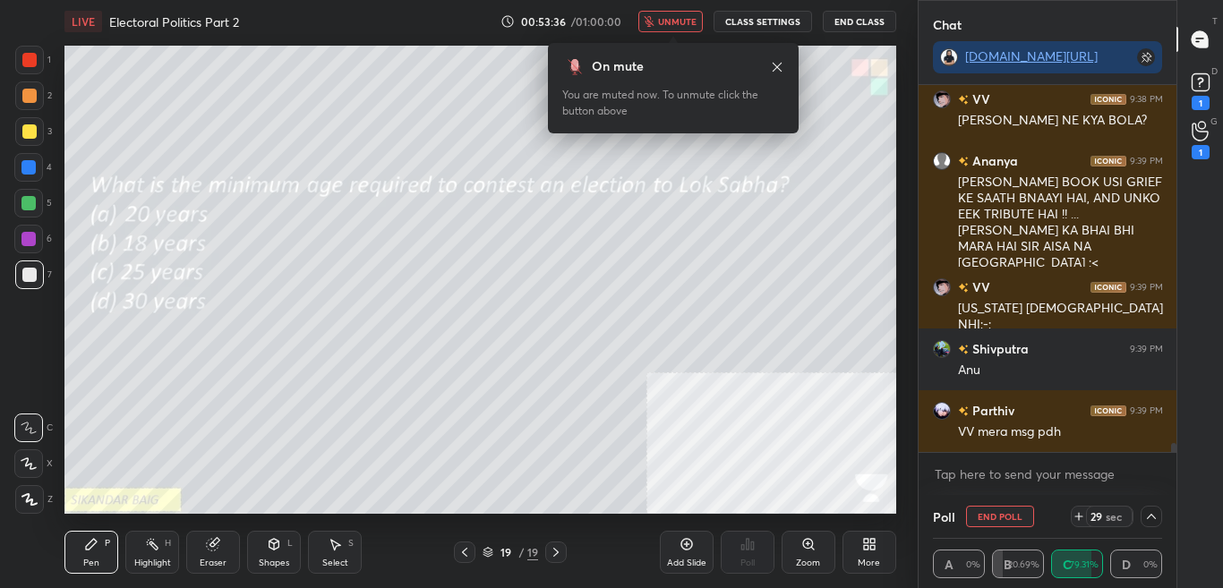
click at [696, 25] on span "unmute" at bounding box center [677, 21] width 39 height 13
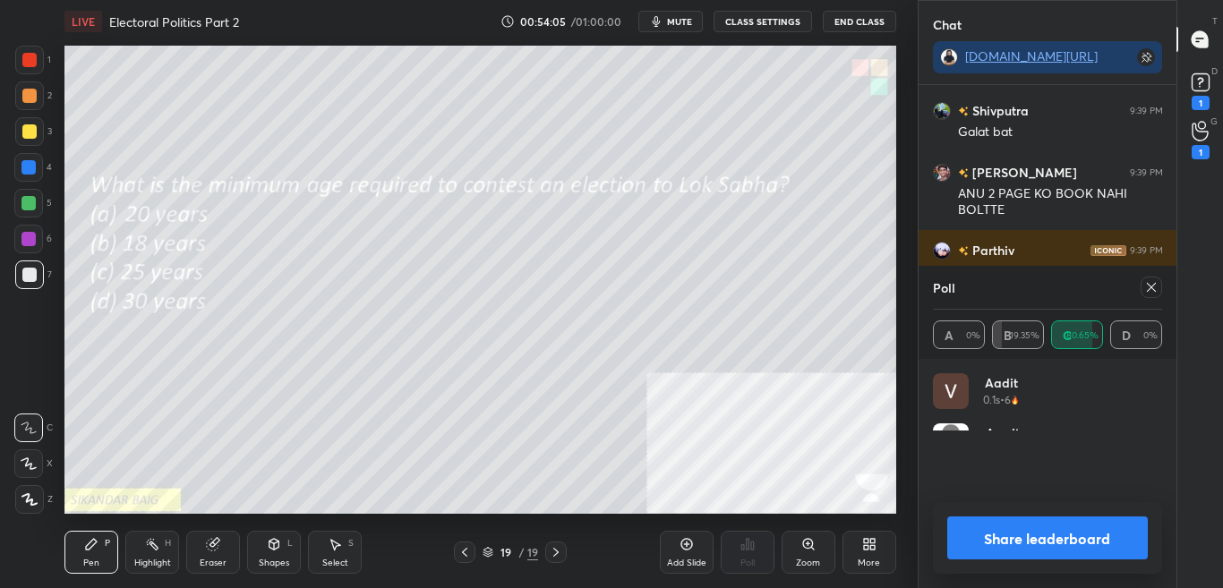
scroll to position [6, 6]
click at [1090, 544] on button "Share leaderboard" at bounding box center [1049, 538] width 202 height 43
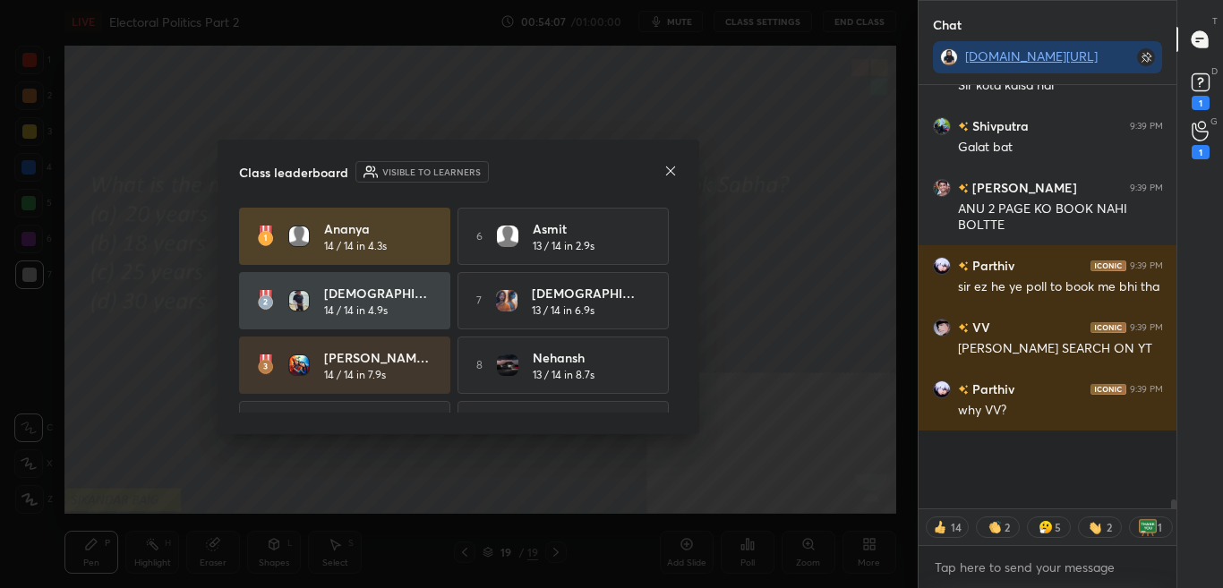
scroll to position [14879, 0]
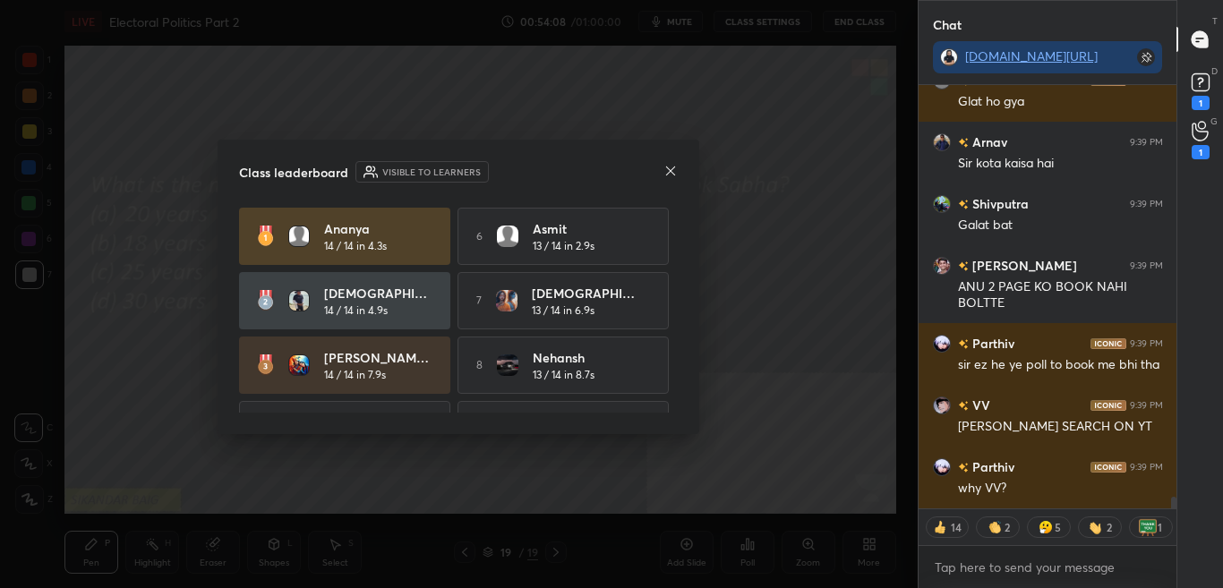
click at [676, 169] on icon at bounding box center [671, 171] width 14 height 14
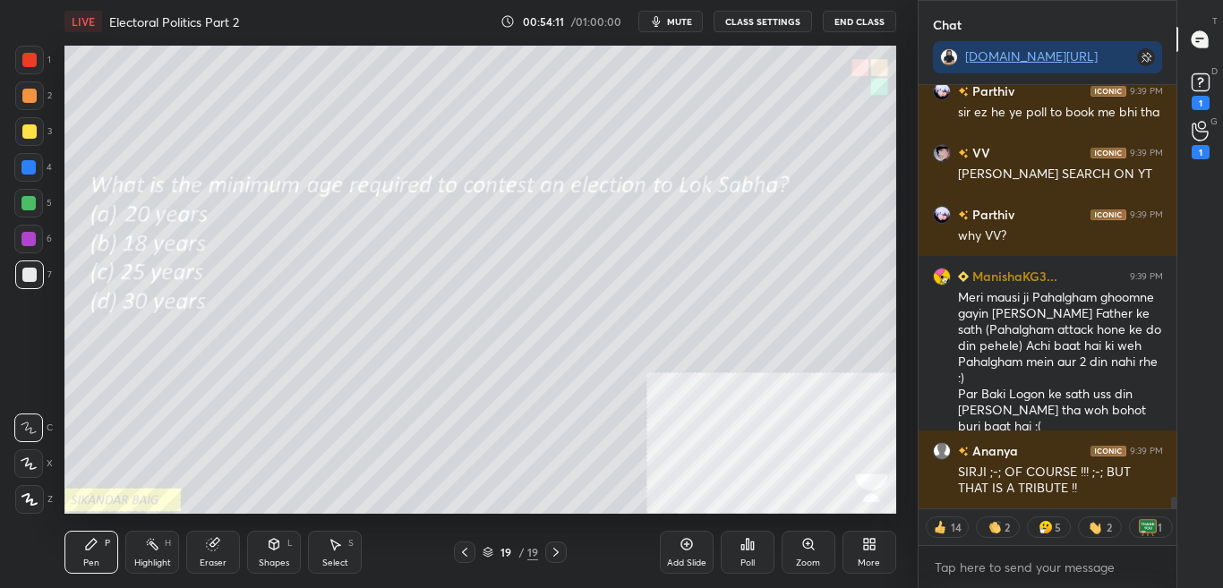
scroll to position [6, 6]
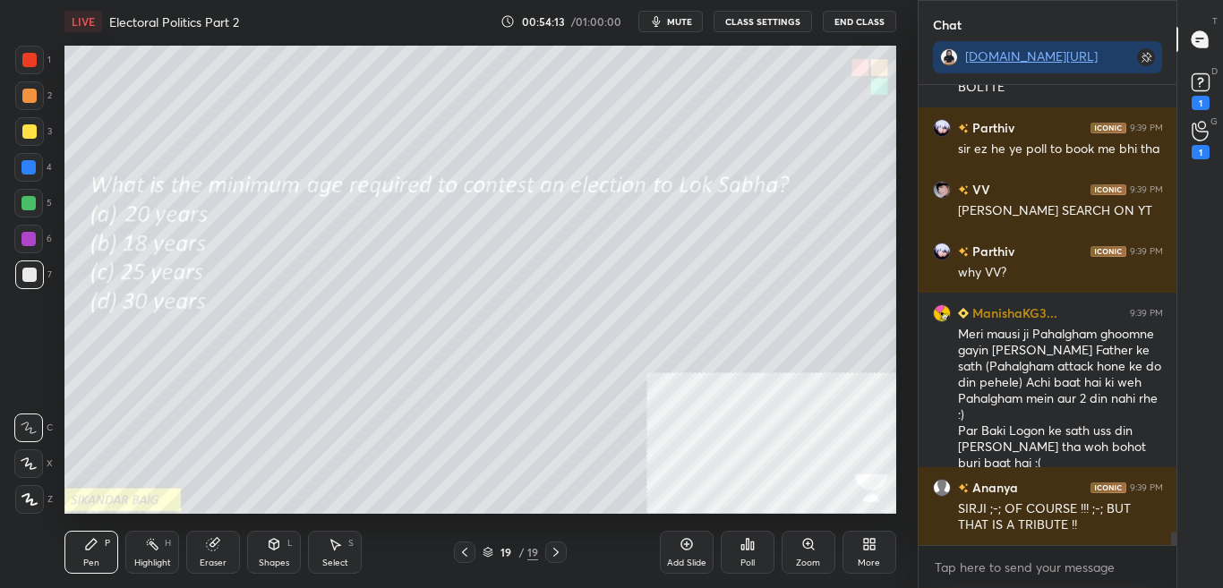
click at [865, 559] on div "More" at bounding box center [869, 563] width 22 height 9
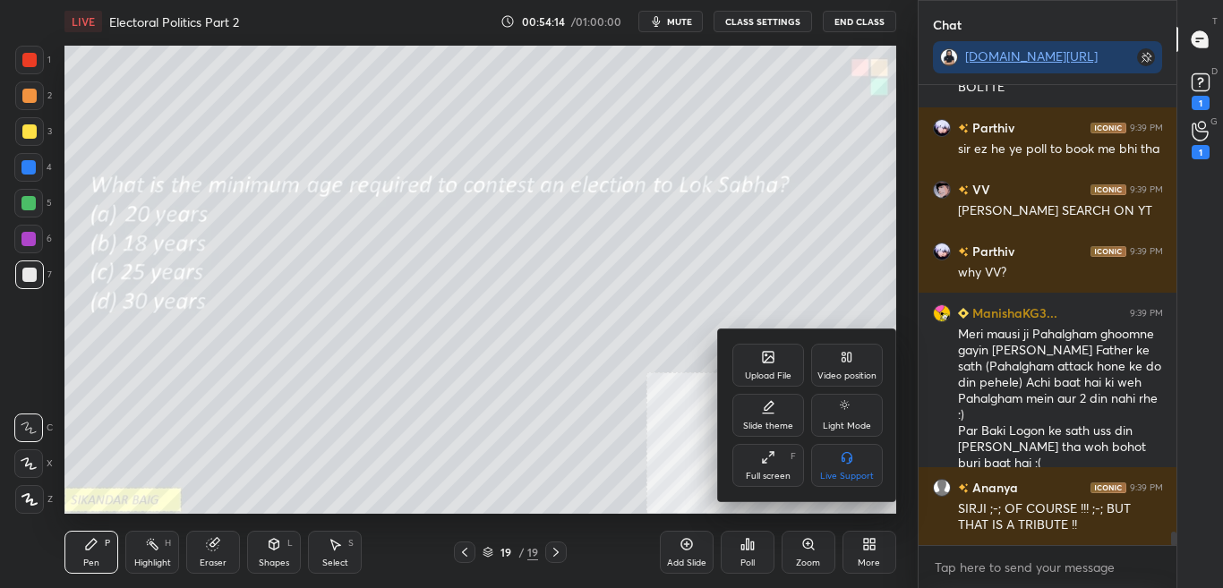
click at [777, 356] on div "Upload File" at bounding box center [769, 365] width 72 height 43
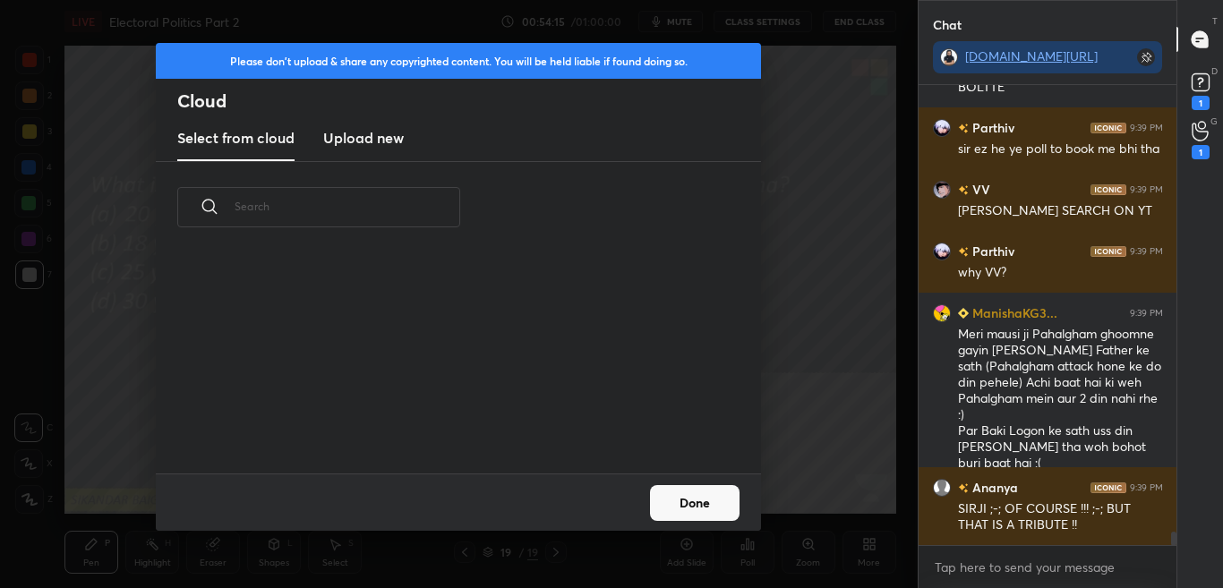
click at [379, 142] on h3 "Upload new" at bounding box center [363, 137] width 81 height 21
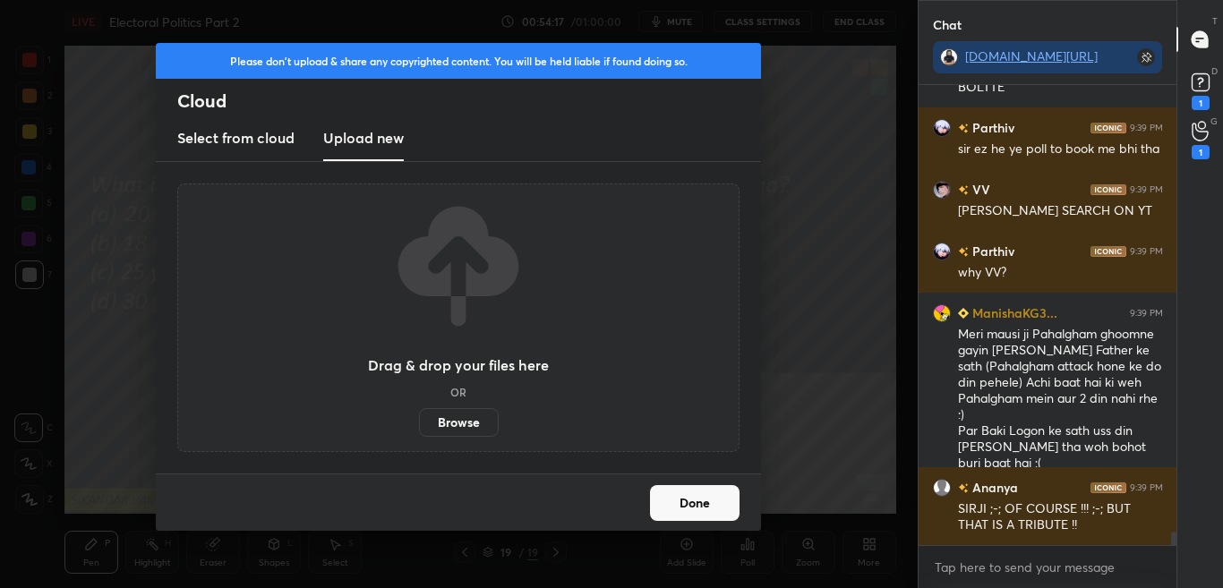
click at [468, 428] on label "Browse" at bounding box center [459, 422] width 80 height 29
click at [419, 428] on input "Browse" at bounding box center [419, 422] width 0 height 29
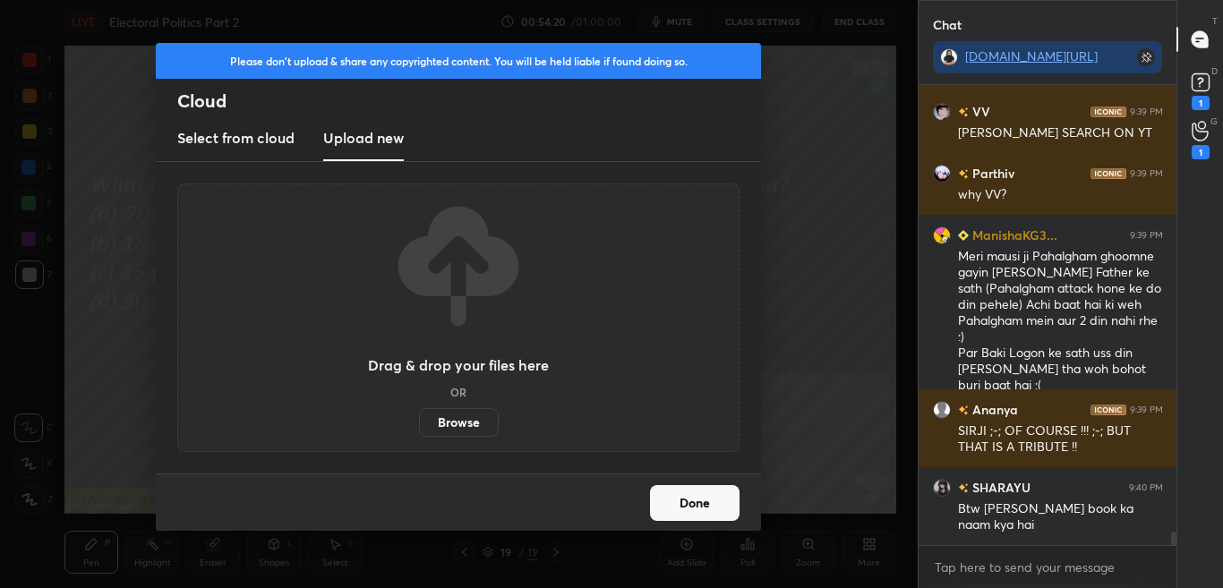
click at [695, 508] on button "Done" at bounding box center [695, 503] width 90 height 36
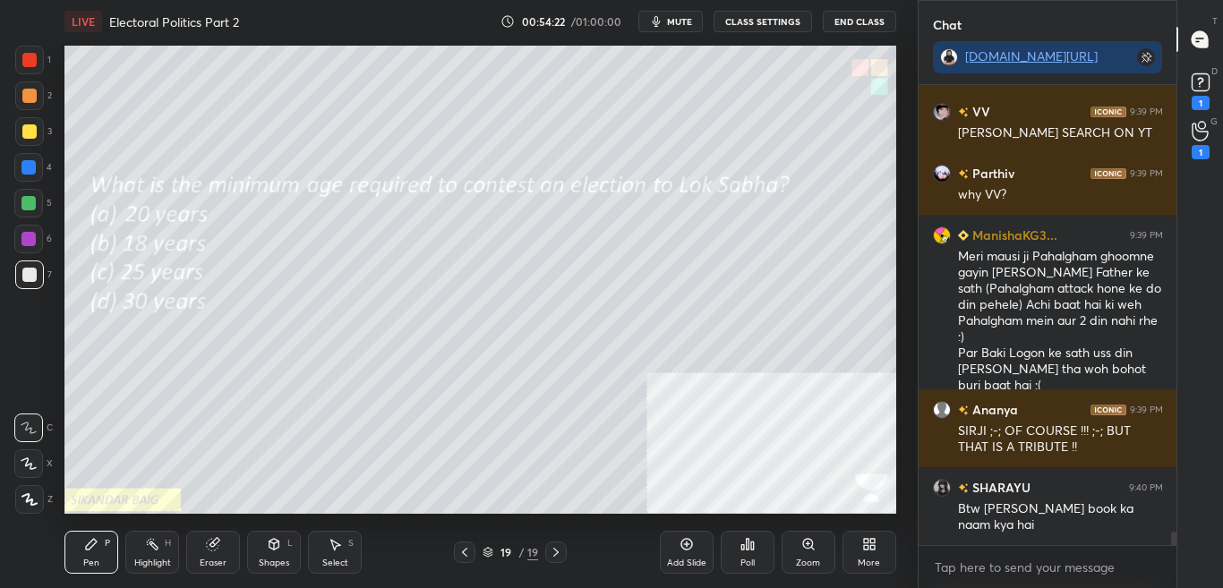
click at [859, 554] on div "More" at bounding box center [870, 552] width 54 height 43
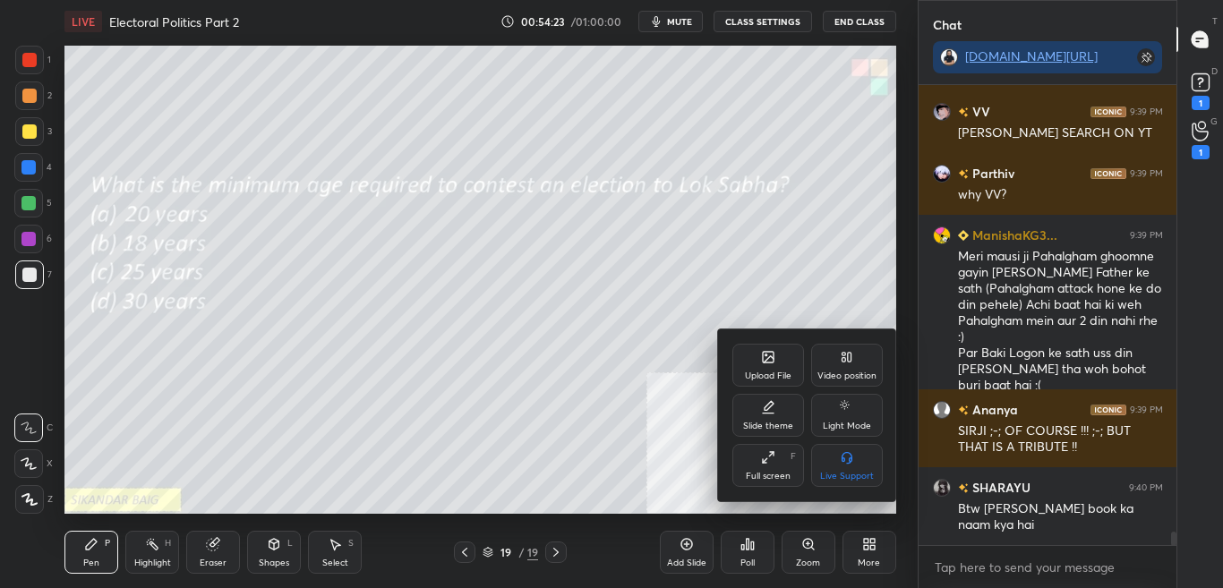
click at [769, 372] on div "Upload File" at bounding box center [768, 376] width 47 height 9
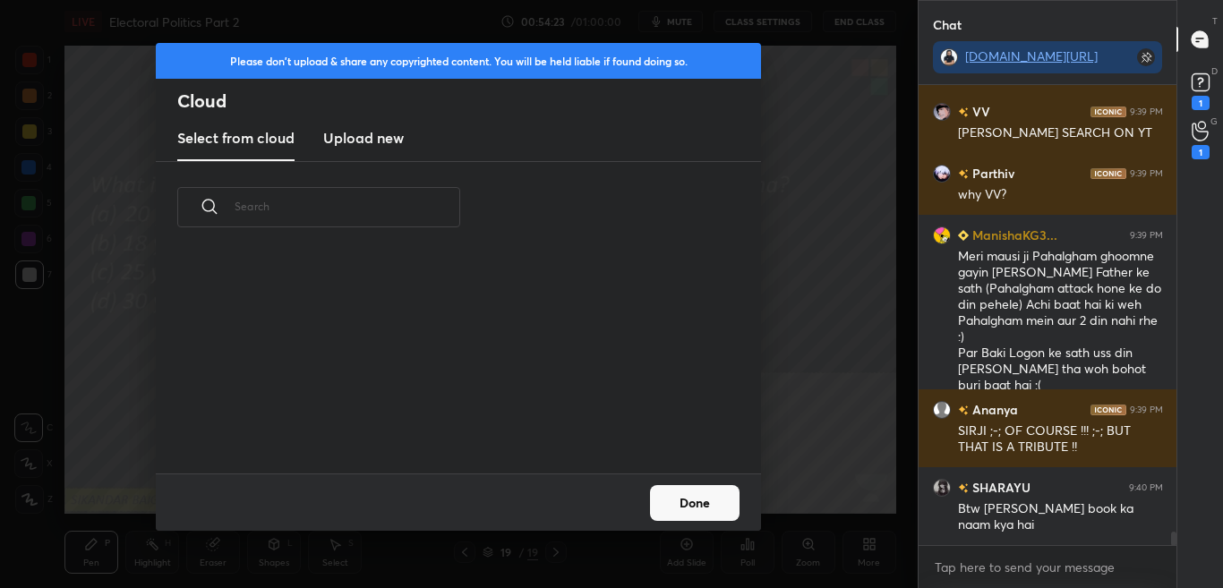
scroll to position [6, 10]
drag, startPoint x: 349, startPoint y: 128, endPoint x: 355, endPoint y: 142, distance: 15.3
click at [348, 128] on h3 "Upload new" at bounding box center [363, 137] width 81 height 21
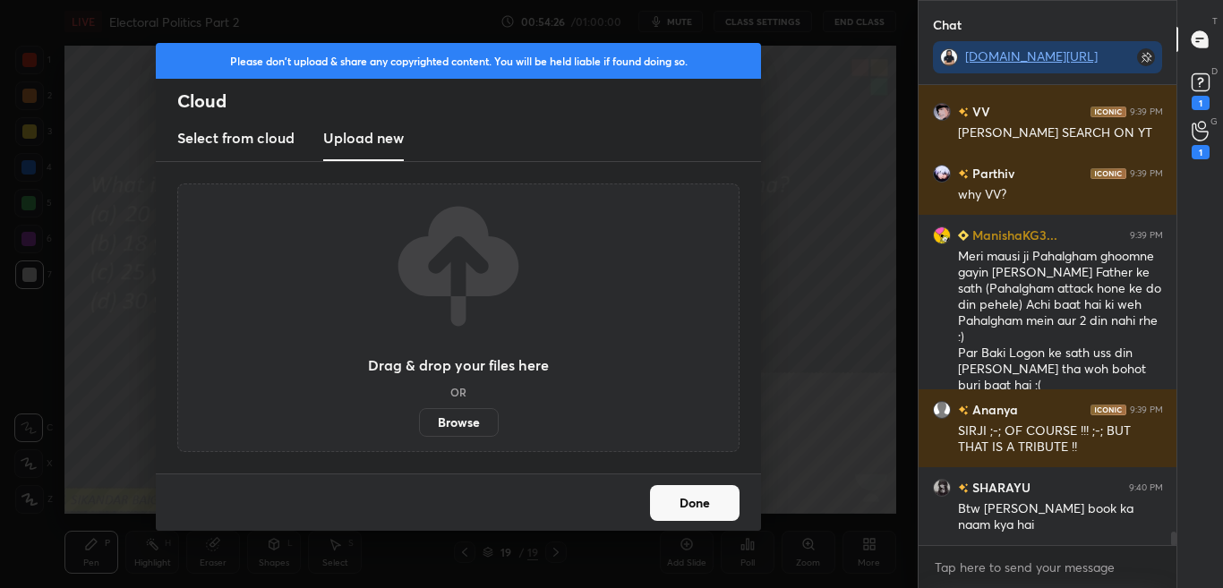
click at [469, 435] on label "Browse" at bounding box center [459, 422] width 80 height 29
click at [419, 435] on input "Browse" at bounding box center [419, 422] width 0 height 29
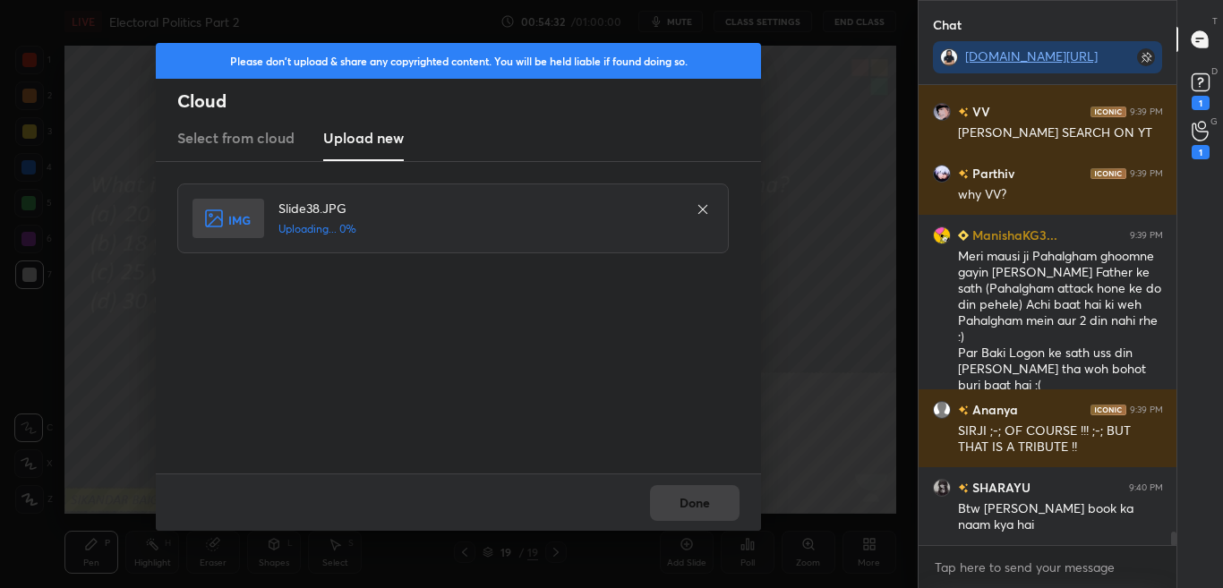
click at [583, 312] on div "Slide38.JPG Uploading... 0%" at bounding box center [460, 318] width 566 height 269
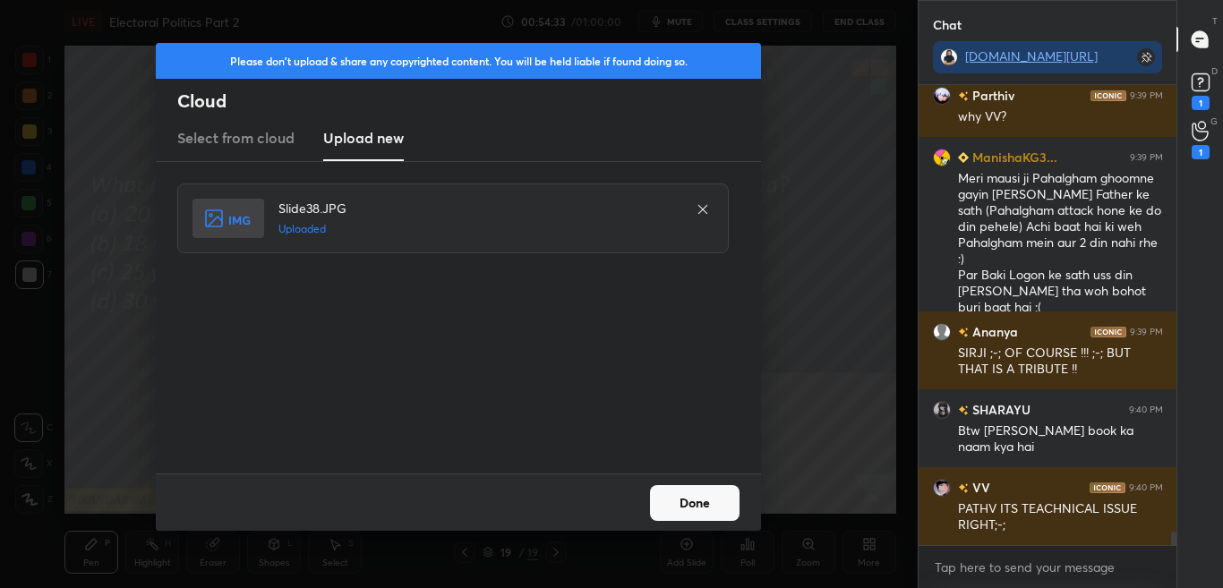
click at [691, 511] on button "Done" at bounding box center [695, 503] width 90 height 36
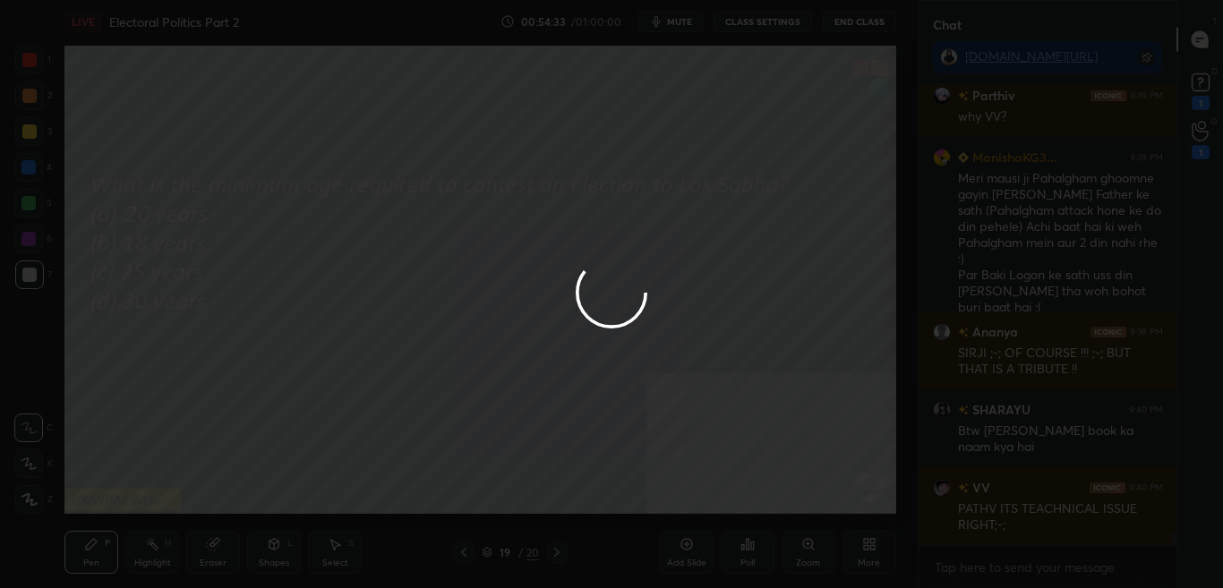
click at [694, 508] on button "Done" at bounding box center [695, 503] width 90 height 36
click at [695, 505] on div at bounding box center [611, 294] width 1223 height 588
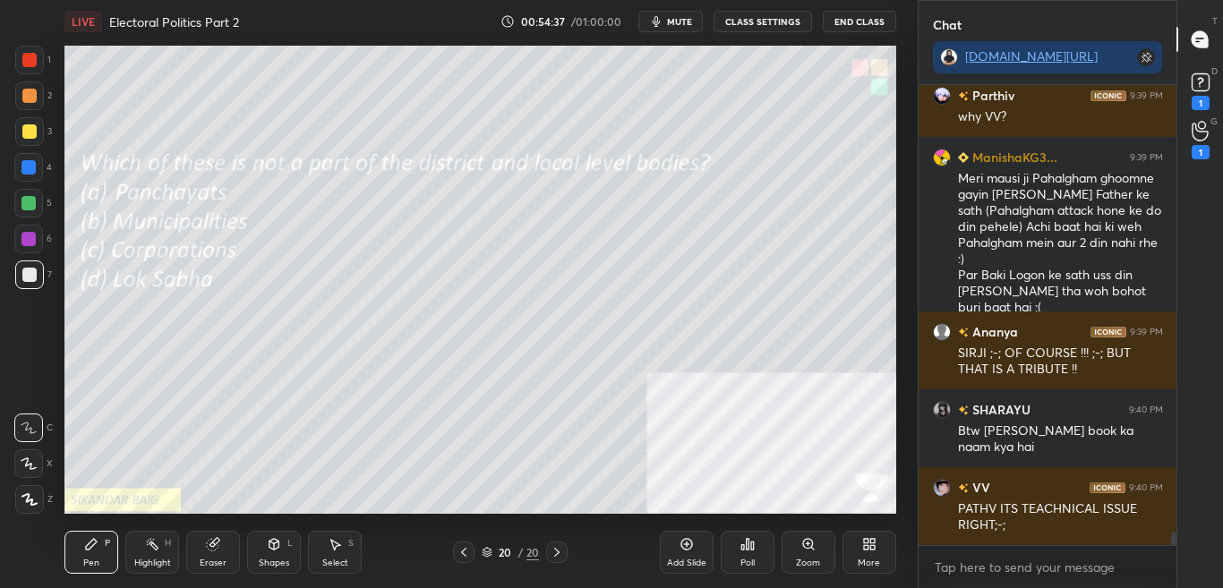
click at [742, 559] on div "Poll" at bounding box center [748, 563] width 14 height 9
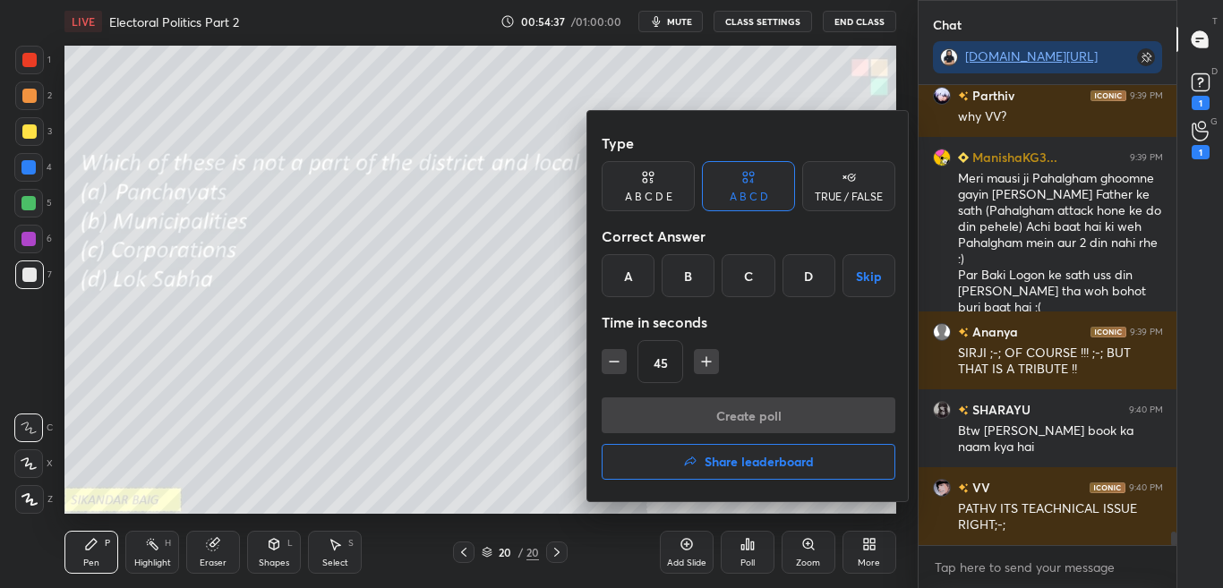
drag, startPoint x: 817, startPoint y: 279, endPoint x: 816, endPoint y: 292, distance: 12.6
click at [816, 279] on div "D" at bounding box center [809, 275] width 53 height 43
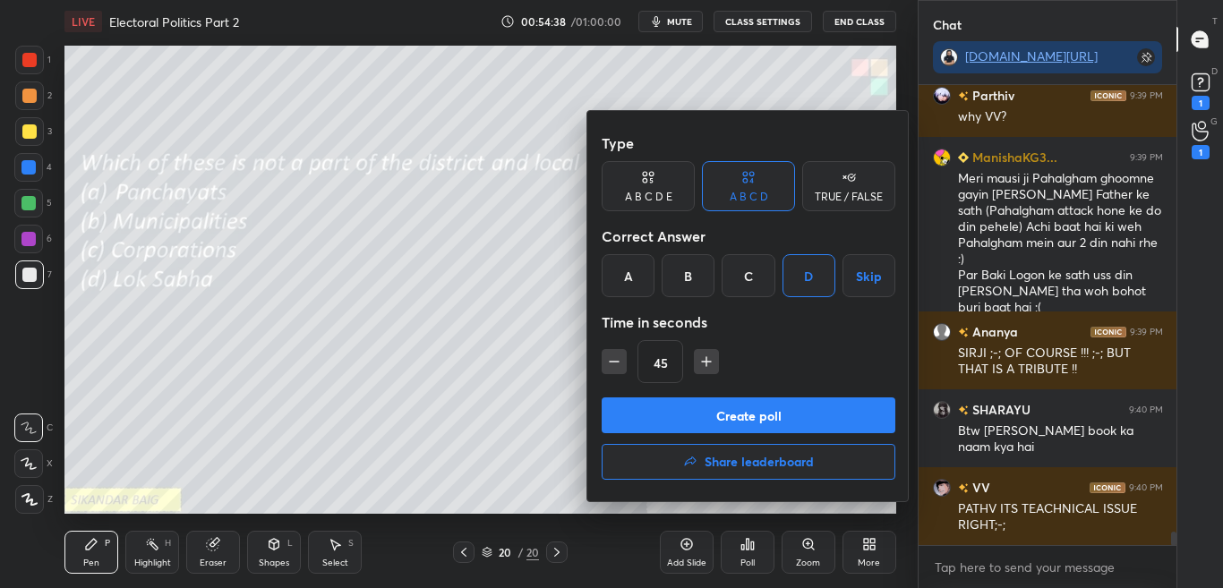
click at [795, 414] on button "Create poll" at bounding box center [749, 416] width 294 height 36
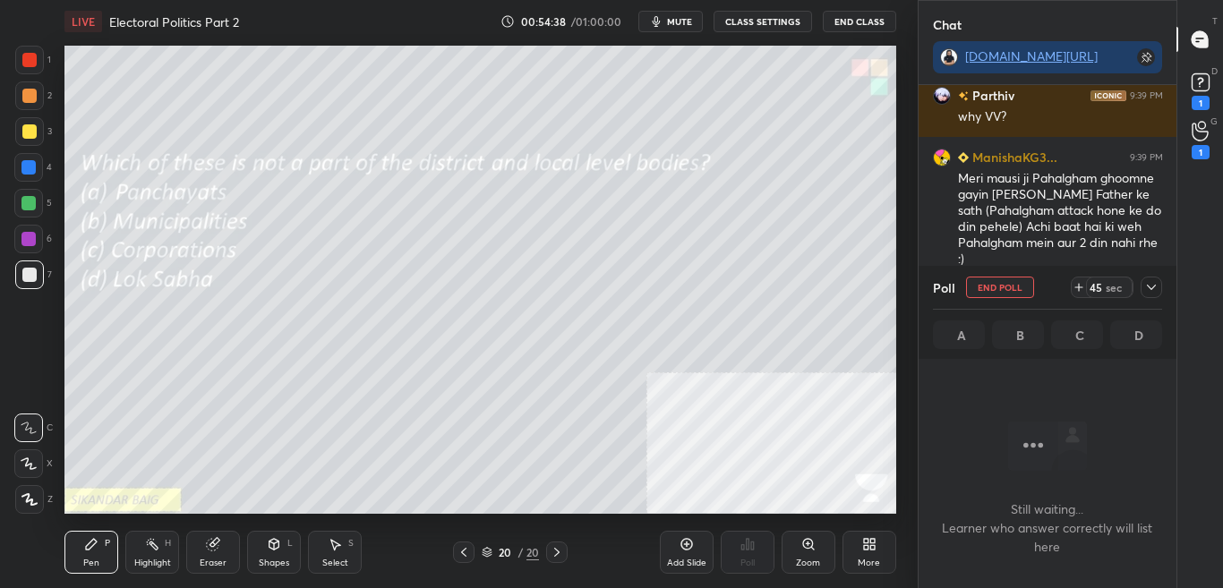
scroll to position [405, 253]
click at [1155, 286] on icon at bounding box center [1151, 287] width 9 height 5
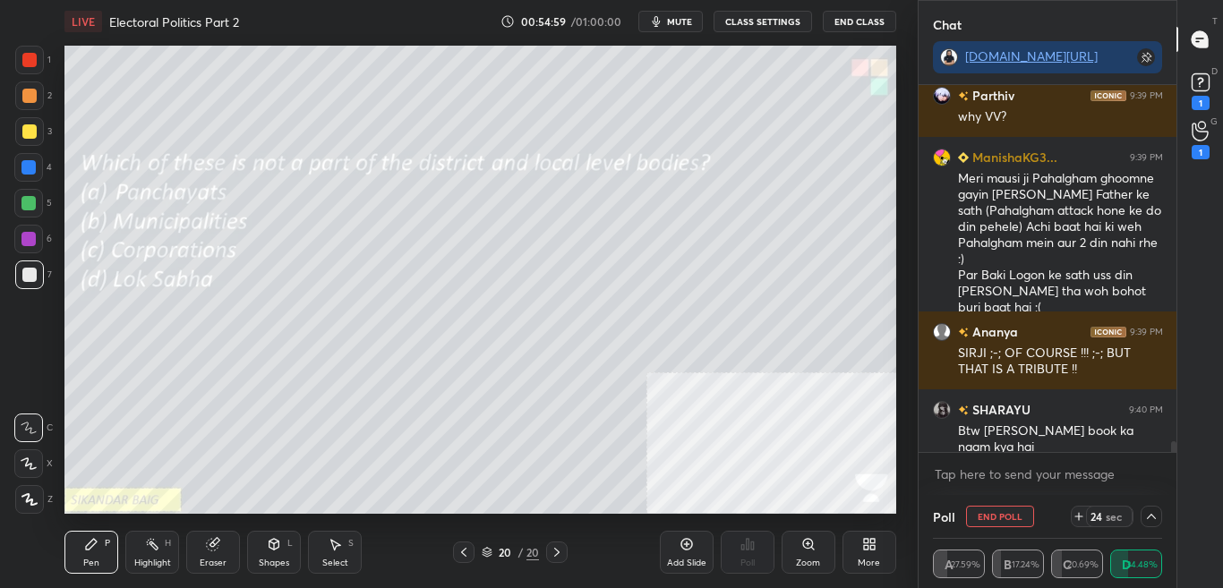
scroll to position [15343, 0]
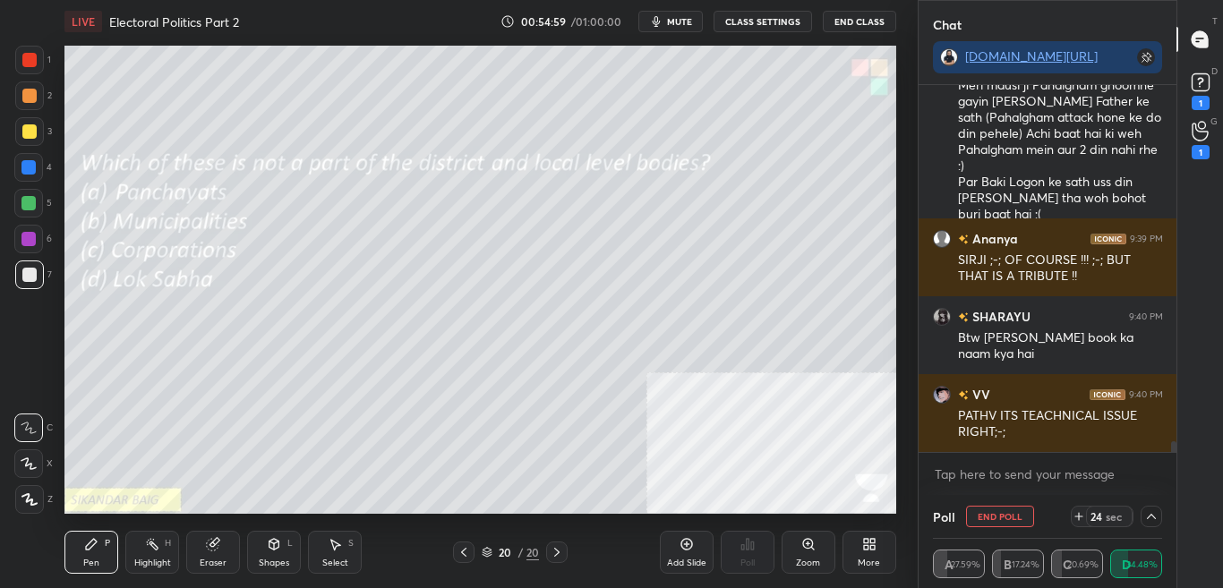
drag, startPoint x: 1173, startPoint y: 445, endPoint x: 1173, endPoint y: 455, distance: 9.9
click at [1173, 455] on div "VV 9:39 PM PARTHO SEARCH ON YT Parthiv 9:39 PM why VV? ManishaKG3... 9:39 PM Me…" at bounding box center [1048, 290] width 259 height 410
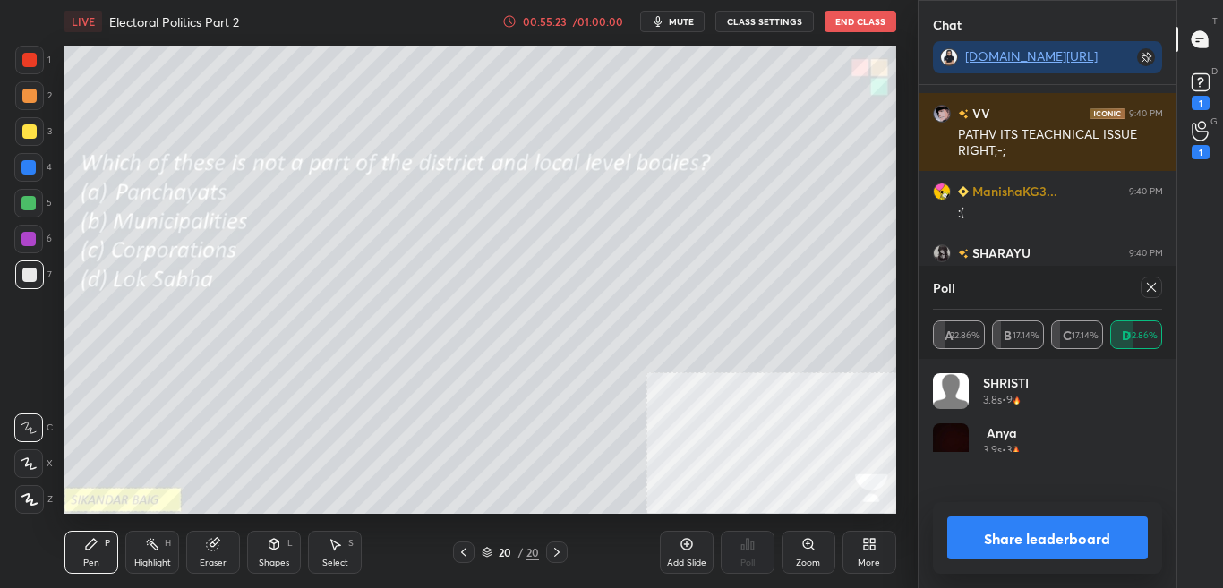
scroll to position [210, 224]
click at [1089, 552] on button "Share leaderboard" at bounding box center [1049, 538] width 202 height 43
type textarea "x"
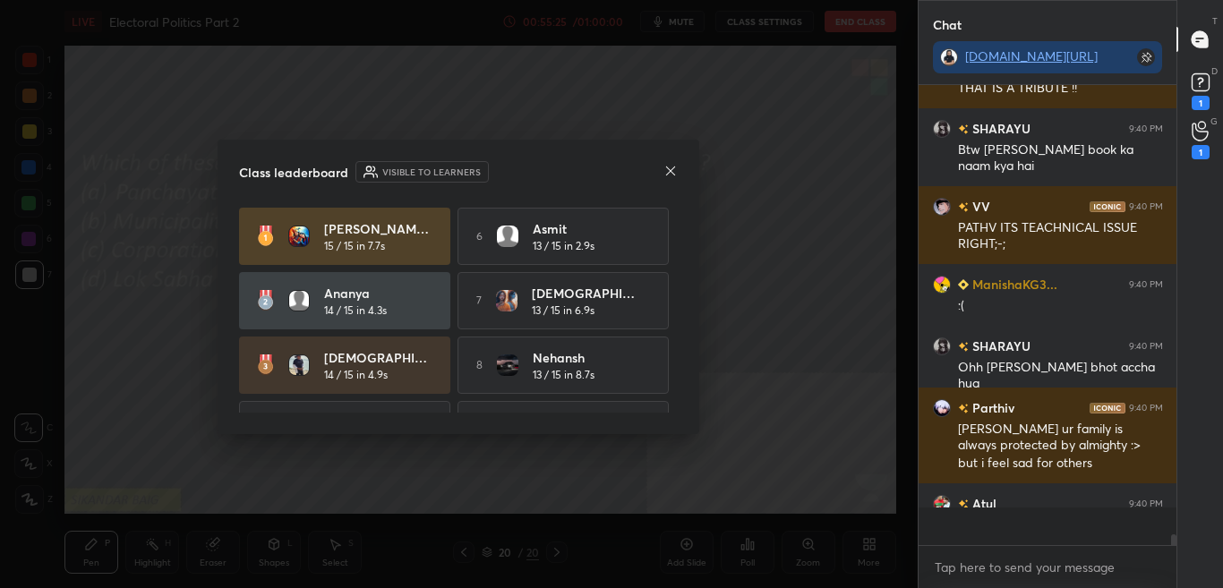
scroll to position [498, 253]
click at [668, 173] on icon at bounding box center [671, 171] width 14 height 14
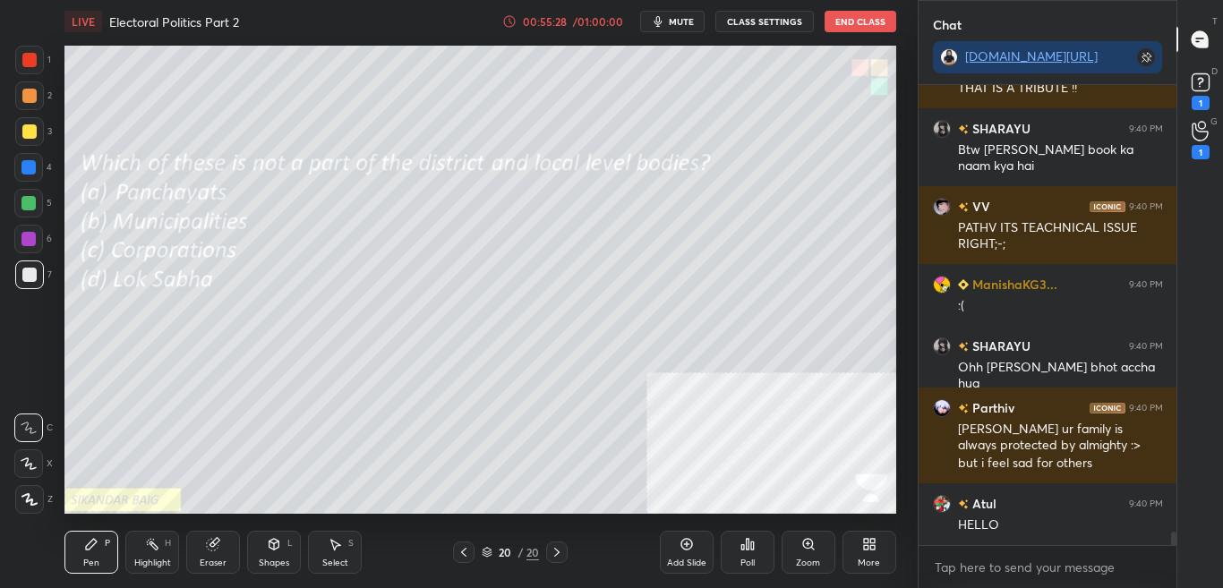
drag, startPoint x: 555, startPoint y: 554, endPoint x: 602, endPoint y: 536, distance: 49.9
click at [556, 554] on icon at bounding box center [557, 552] width 14 height 14
click at [869, 554] on div "More" at bounding box center [870, 552] width 54 height 43
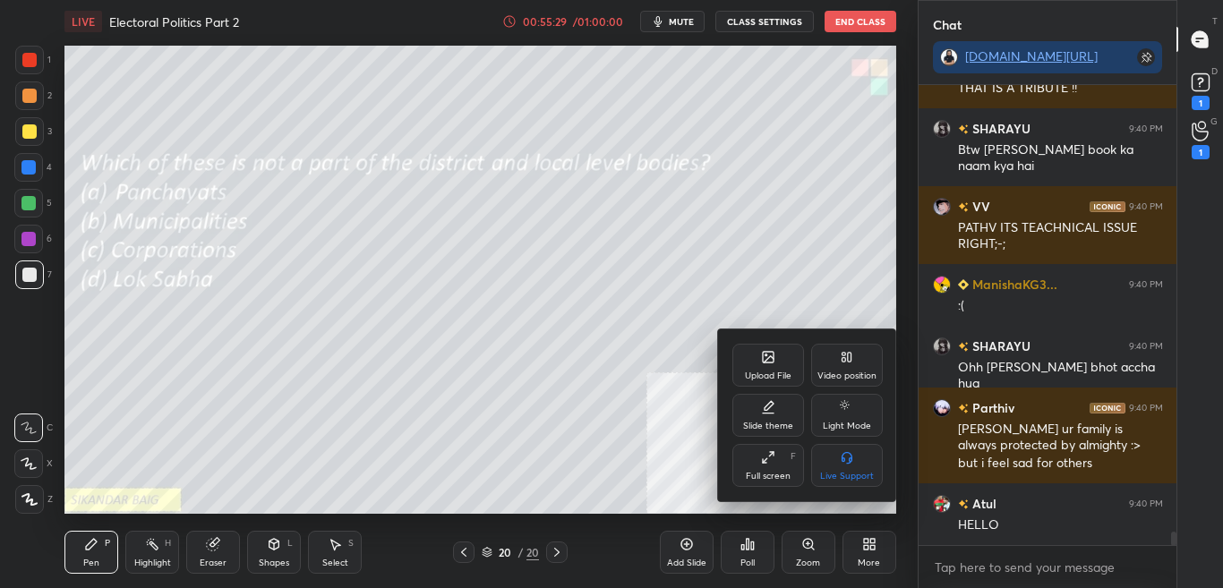
scroll to position [15609, 0]
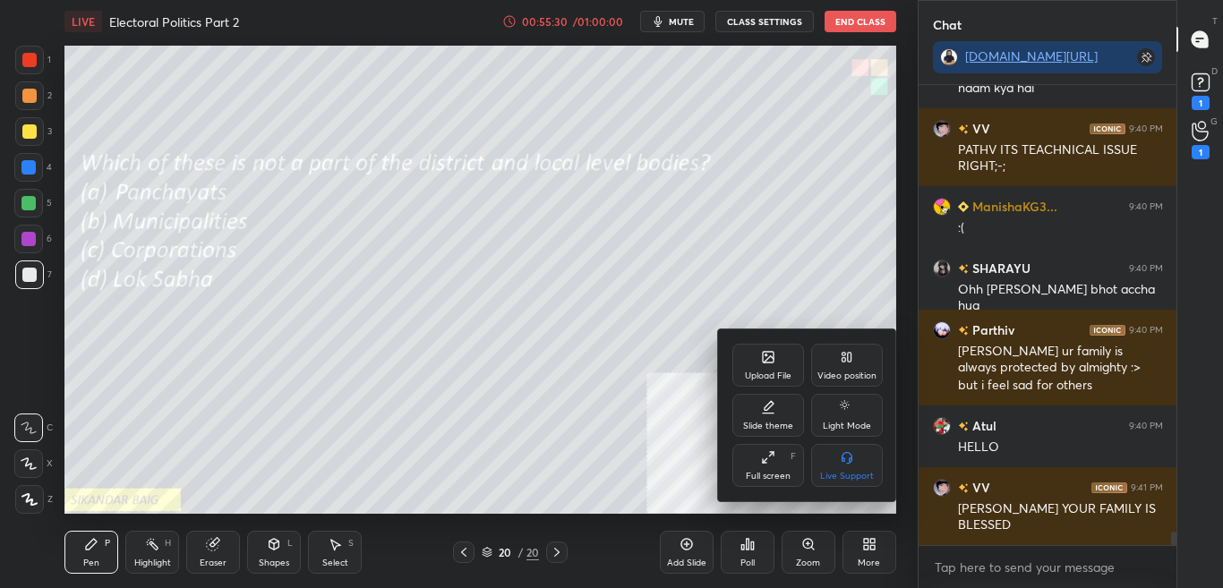
click at [776, 356] on div "Upload File" at bounding box center [769, 365] width 72 height 43
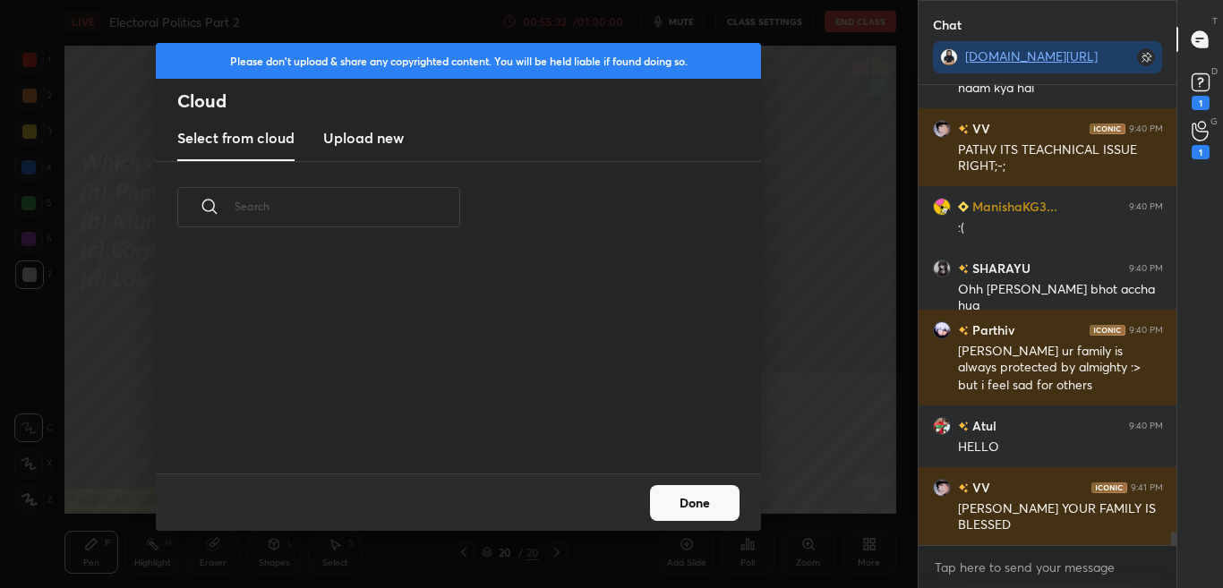
scroll to position [15671, 0]
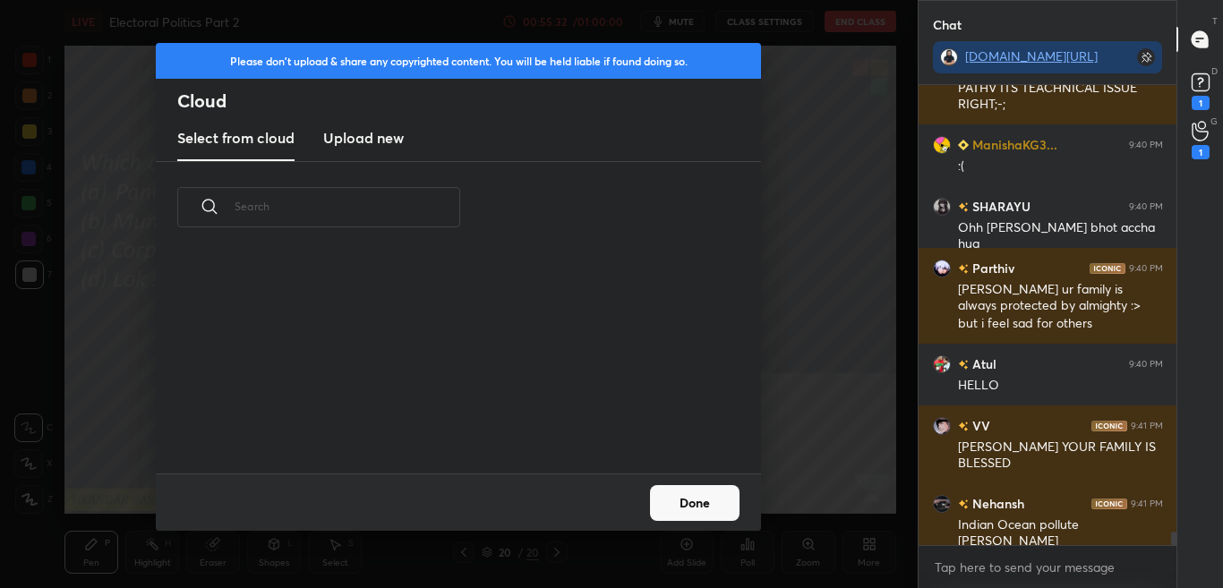
click at [382, 157] on new "Upload new" at bounding box center [363, 138] width 81 height 45
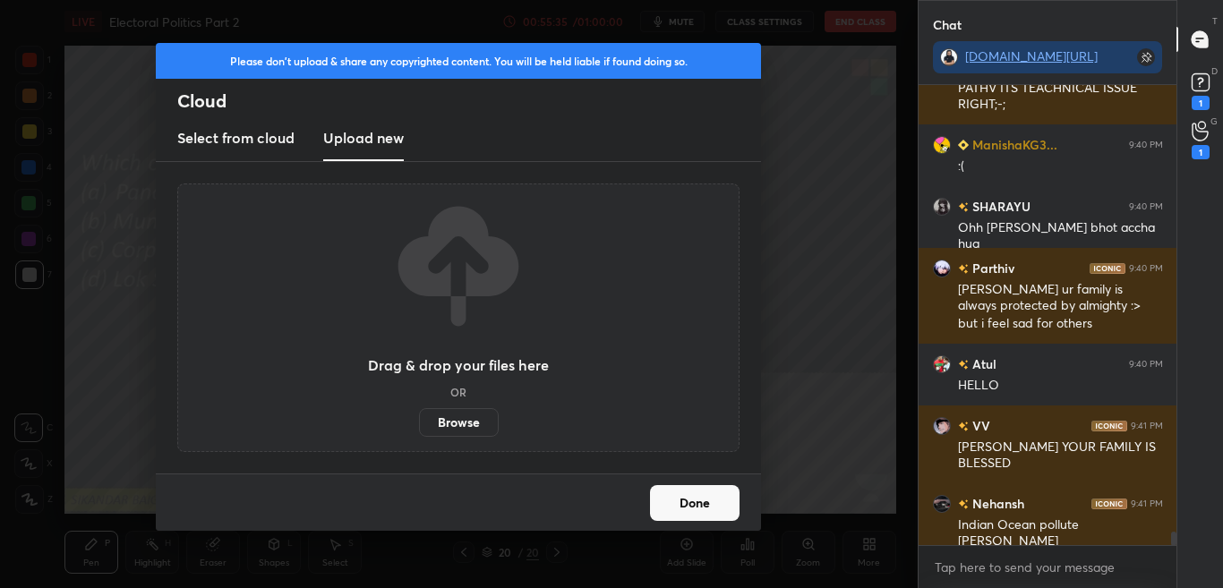
drag, startPoint x: 465, startPoint y: 430, endPoint x: 528, endPoint y: 382, distance: 78.6
click at [527, 384] on div "Drag & drop your files here OR Browse" at bounding box center [458, 318] width 181 height 238
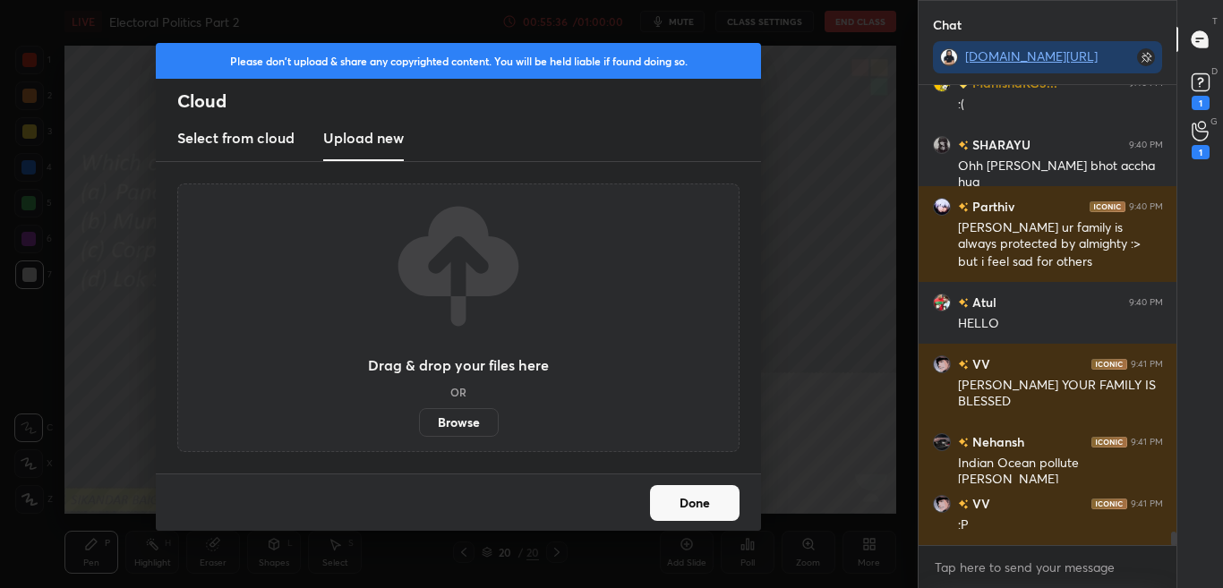
click at [683, 509] on button "Done" at bounding box center [695, 503] width 90 height 36
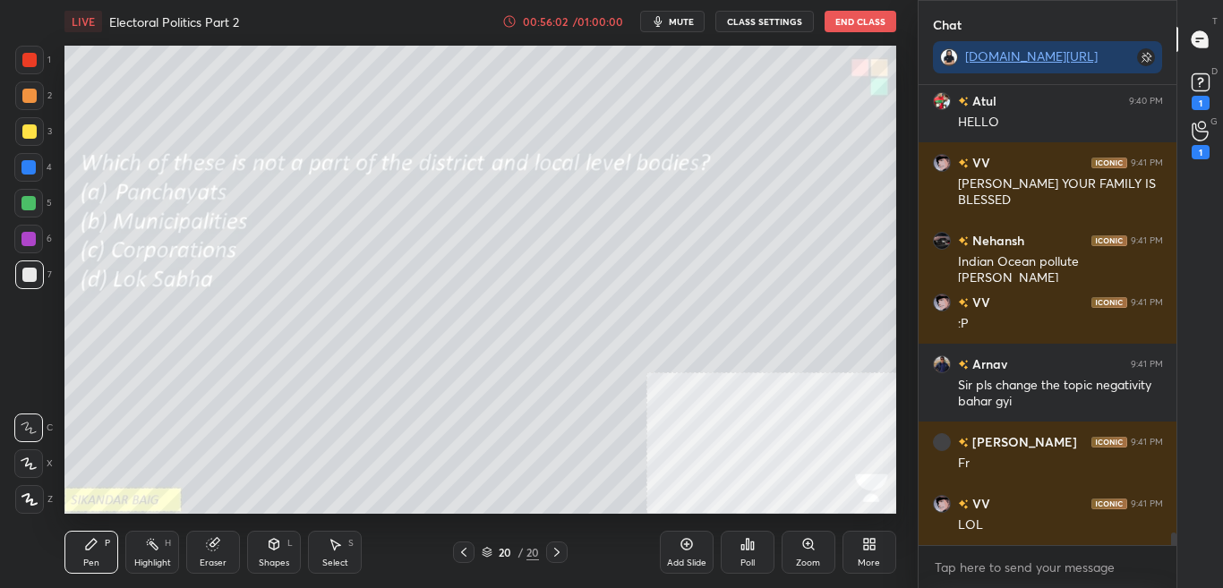
scroll to position [15996, 0]
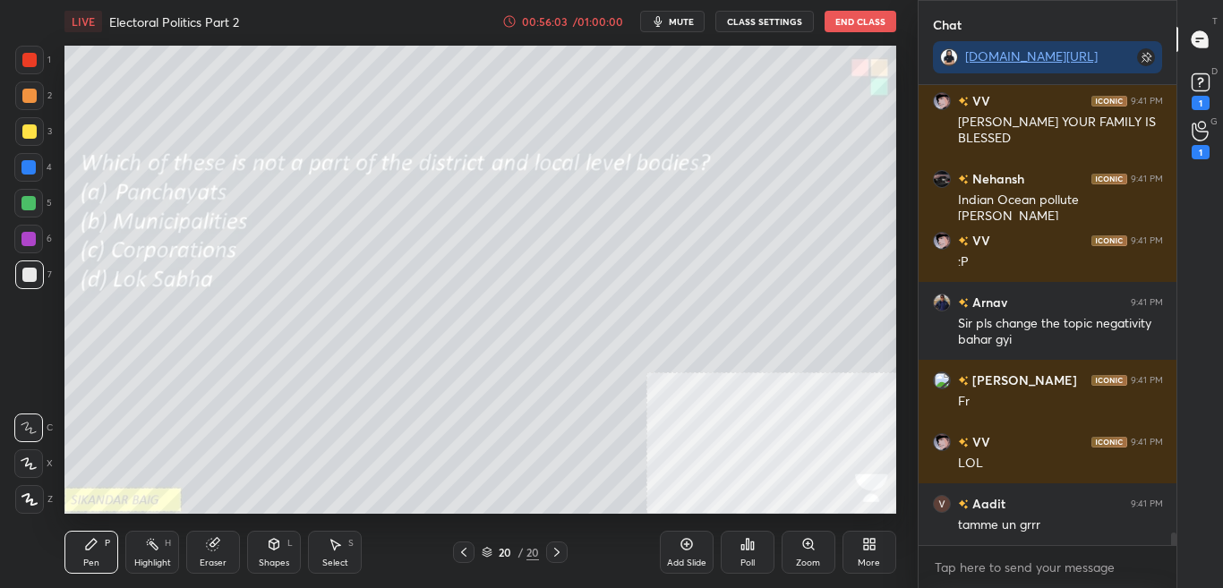
click at [879, 563] on div "More" at bounding box center [869, 563] width 22 height 9
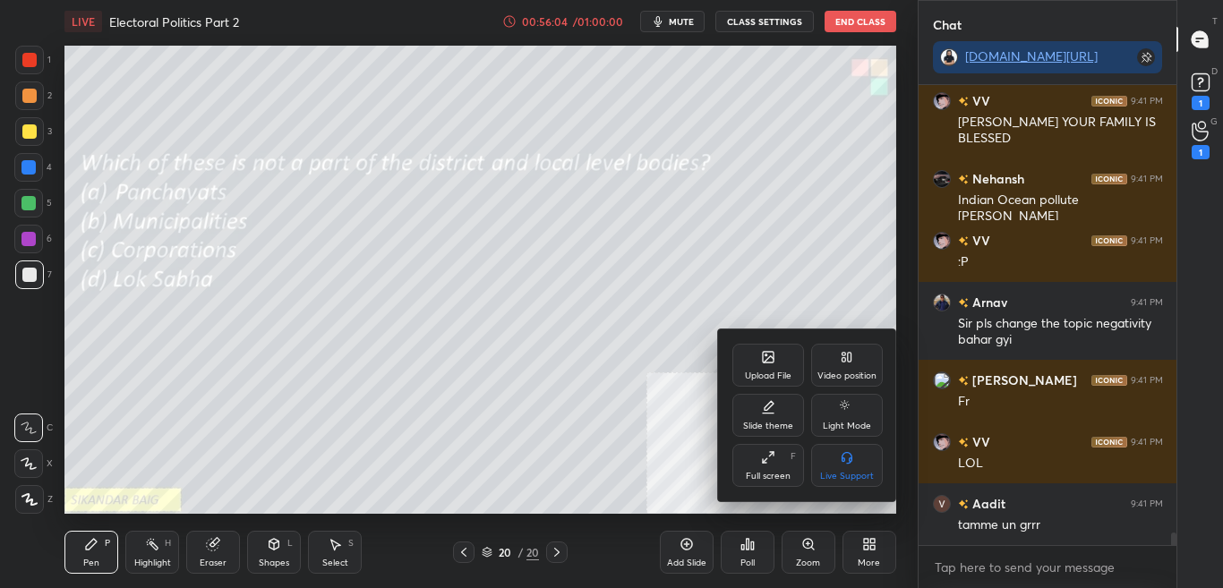
click at [768, 361] on icon at bounding box center [769, 359] width 10 height 6
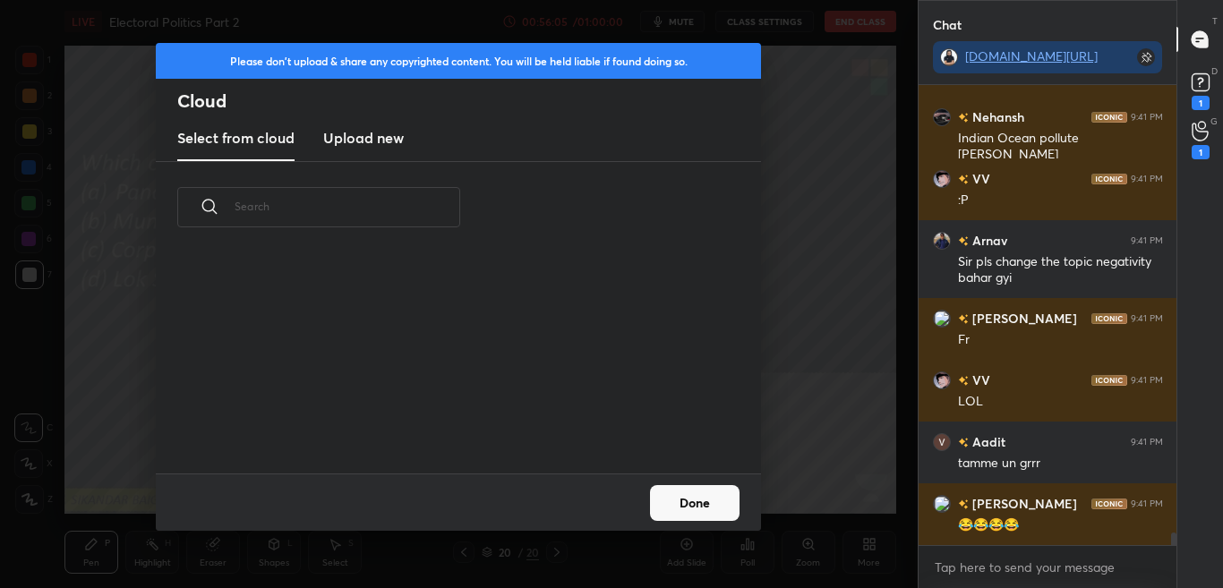
scroll to position [16120, 0]
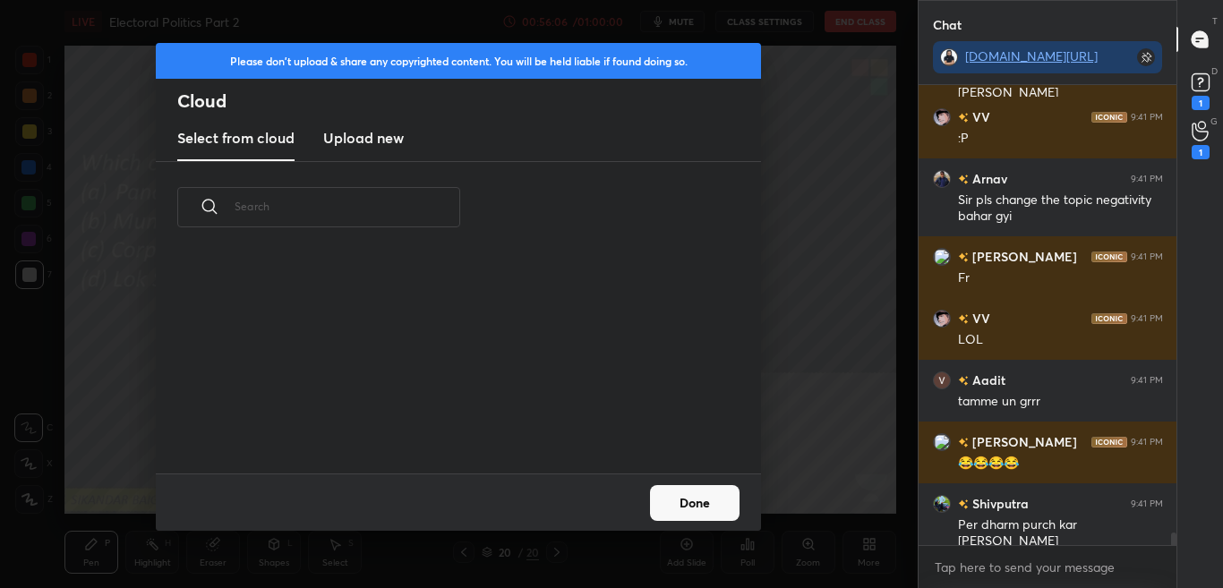
click at [691, 494] on button "Done" at bounding box center [695, 503] width 90 height 36
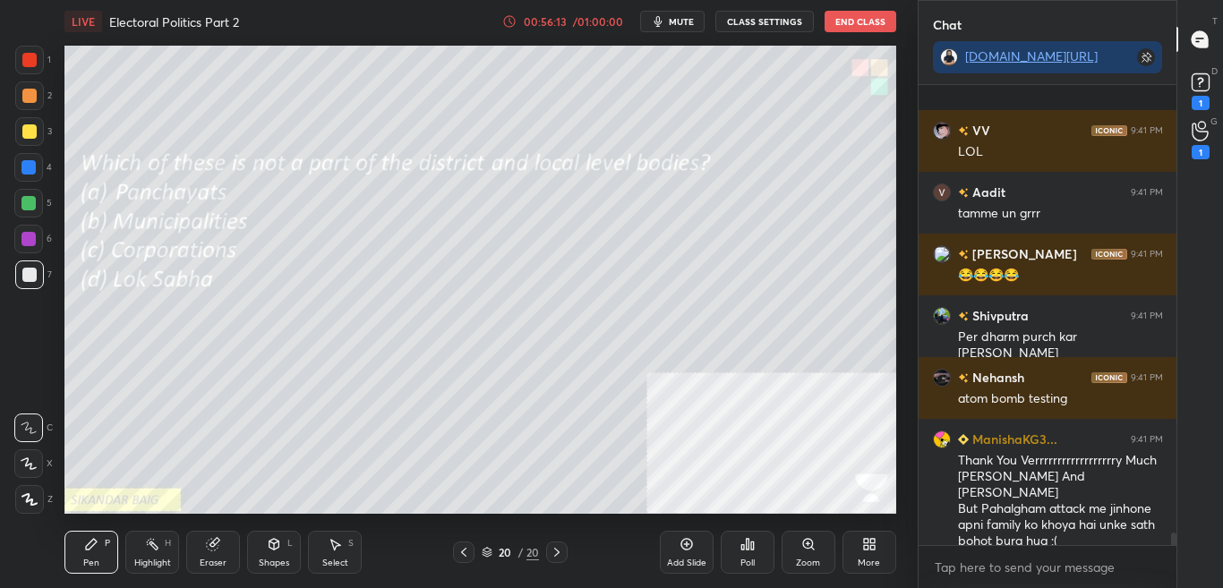
scroll to position [16432, 0]
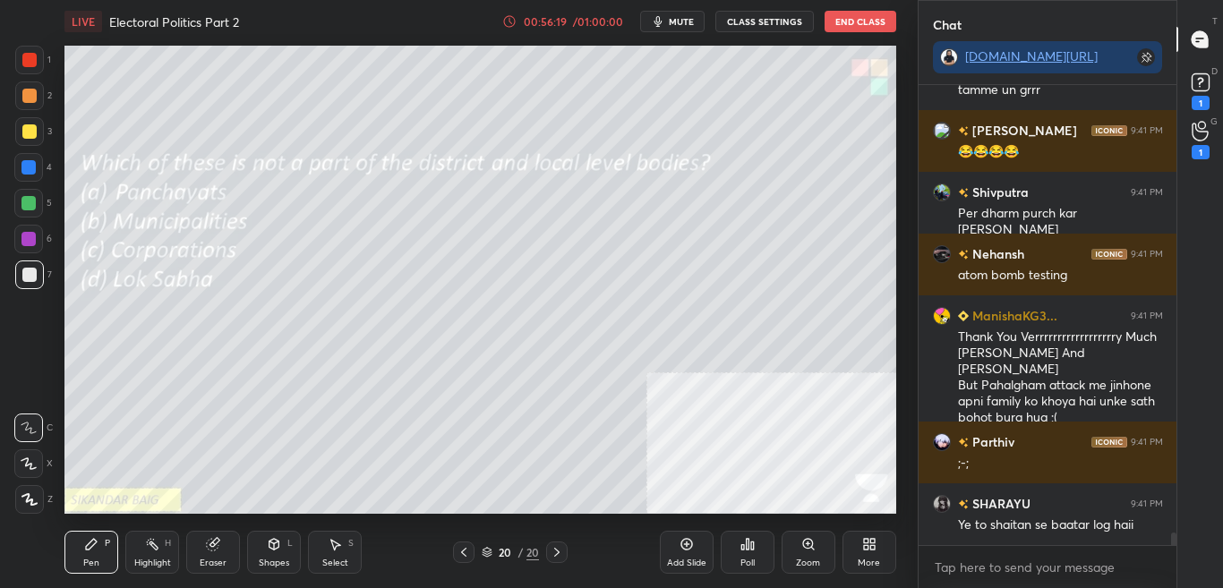
click at [861, 560] on div "More" at bounding box center [869, 563] width 22 height 9
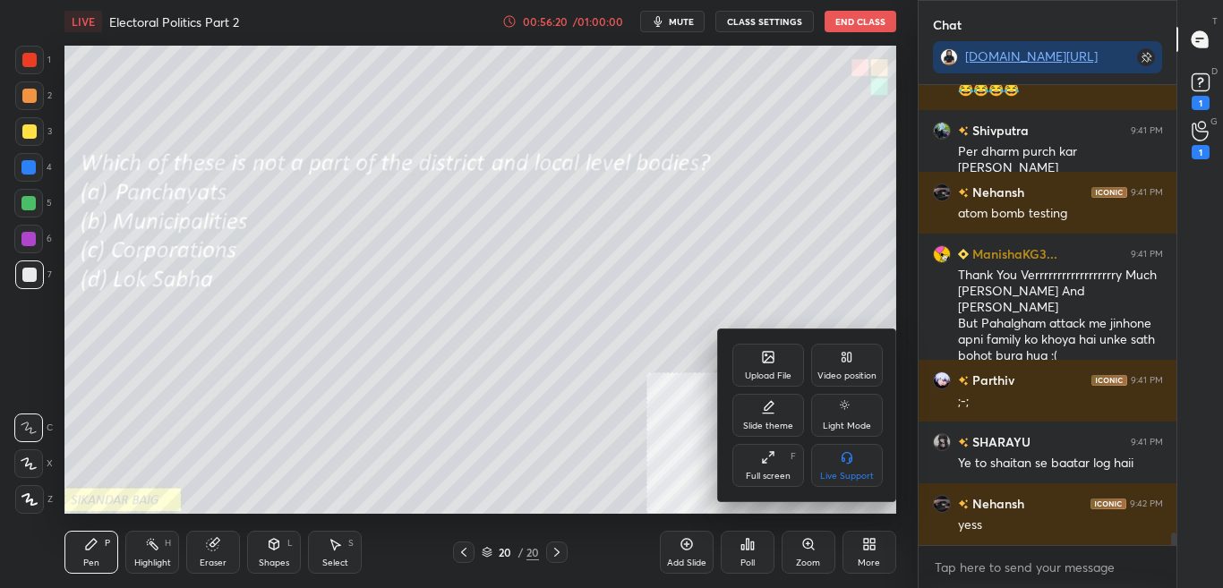
click at [616, 367] on div at bounding box center [611, 294] width 1223 height 588
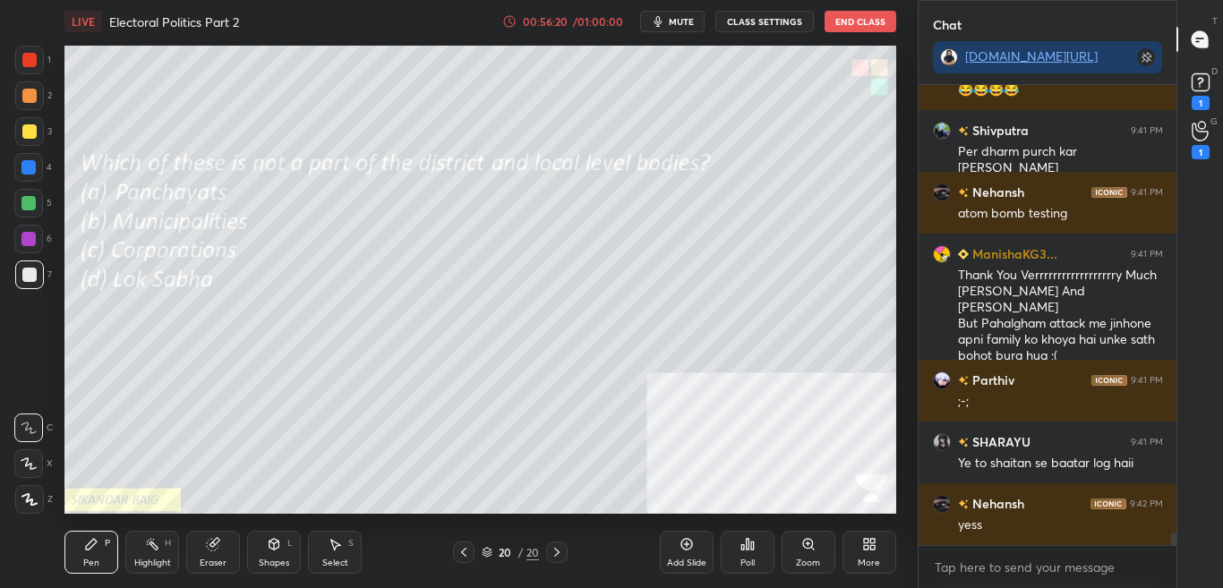
scroll to position [16555, 0]
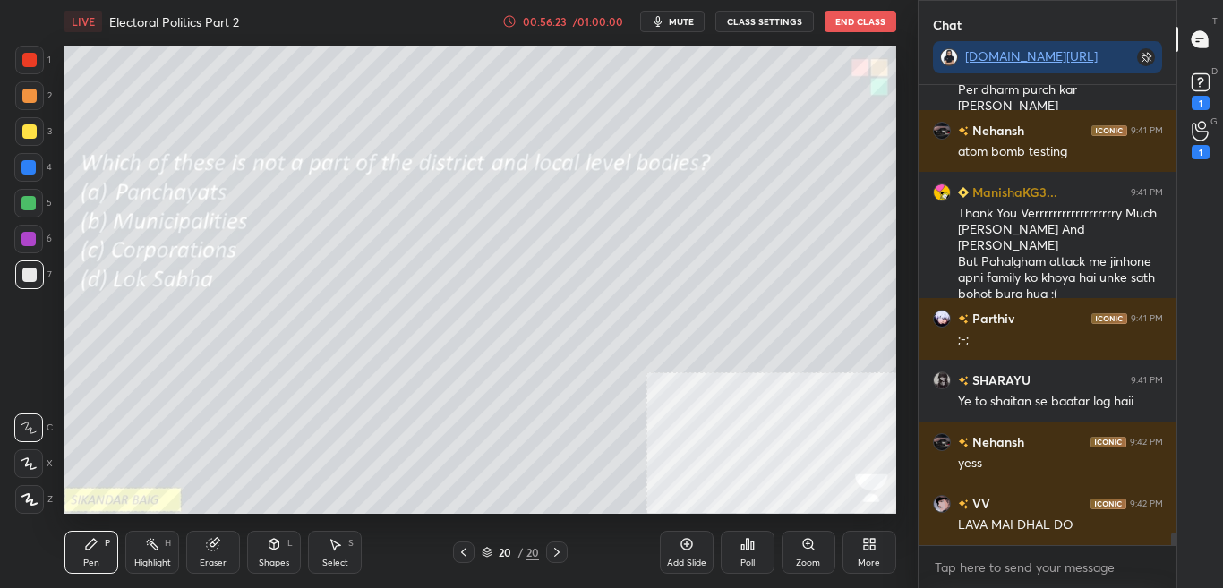
click at [862, 555] on div "More" at bounding box center [870, 552] width 54 height 43
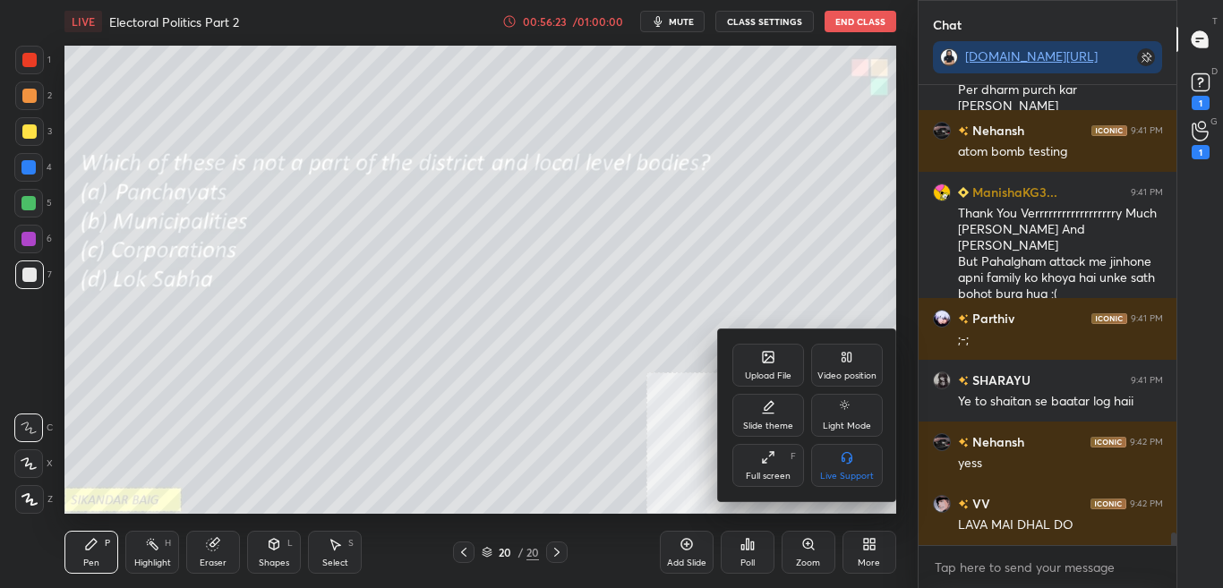
click at [601, 420] on div at bounding box center [611, 294] width 1223 height 588
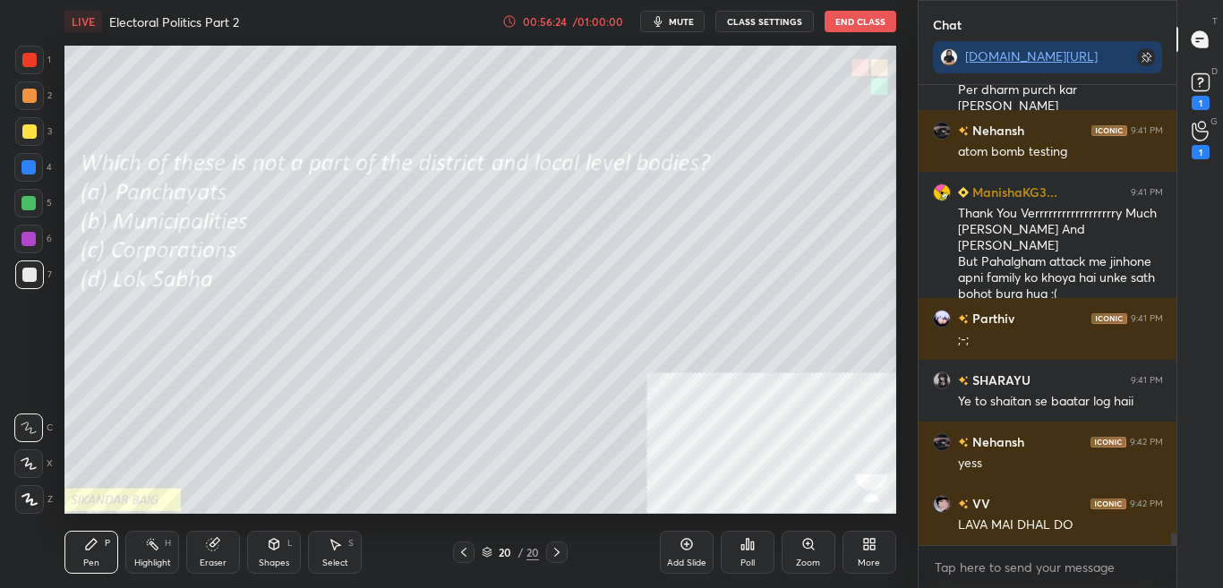
click at [464, 561] on div at bounding box center [463, 552] width 21 height 21
click at [459, 562] on div at bounding box center [463, 552] width 21 height 21
click at [455, 559] on div at bounding box center [463, 552] width 21 height 21
click at [454, 556] on div at bounding box center [463, 552] width 21 height 21
click at [455, 554] on div at bounding box center [463, 552] width 21 height 21
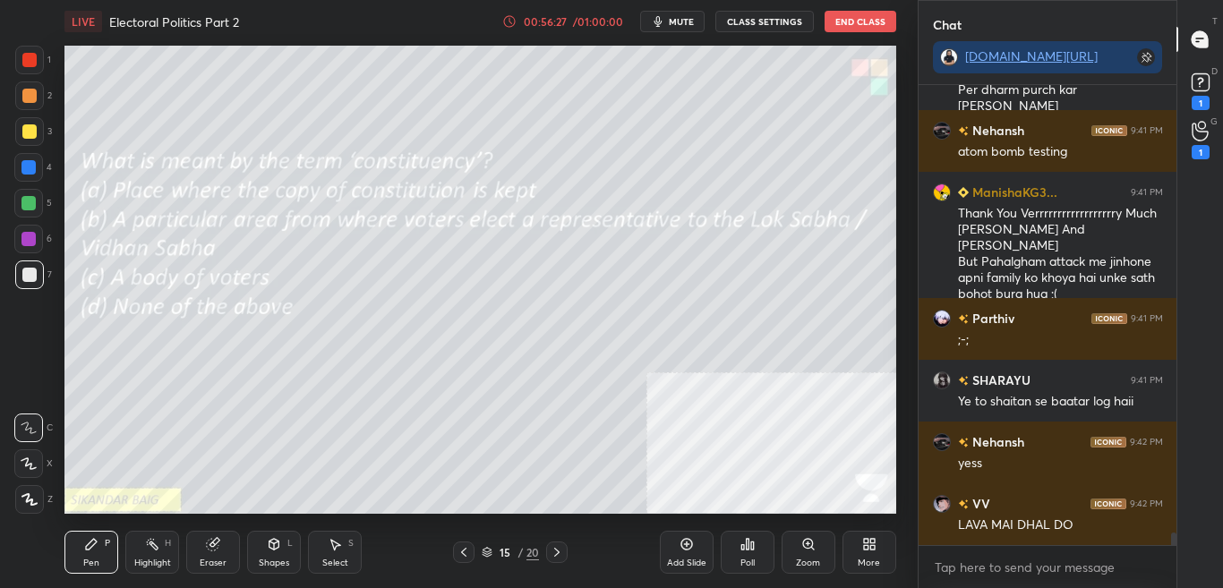
click at [458, 554] on icon at bounding box center [464, 552] width 14 height 14
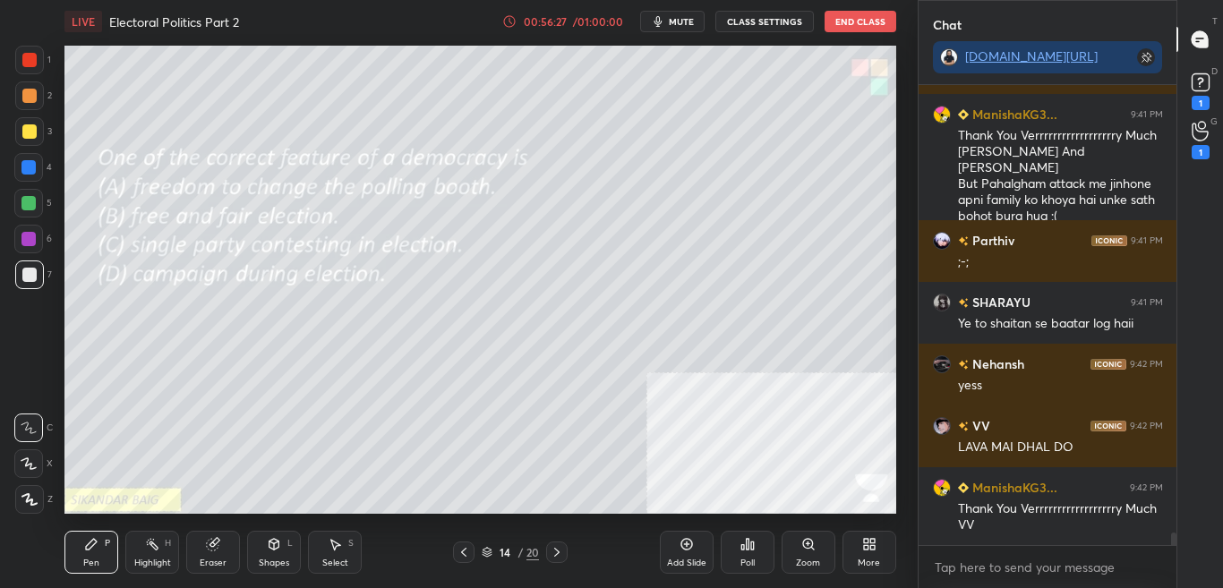
click at [459, 554] on icon at bounding box center [464, 552] width 14 height 14
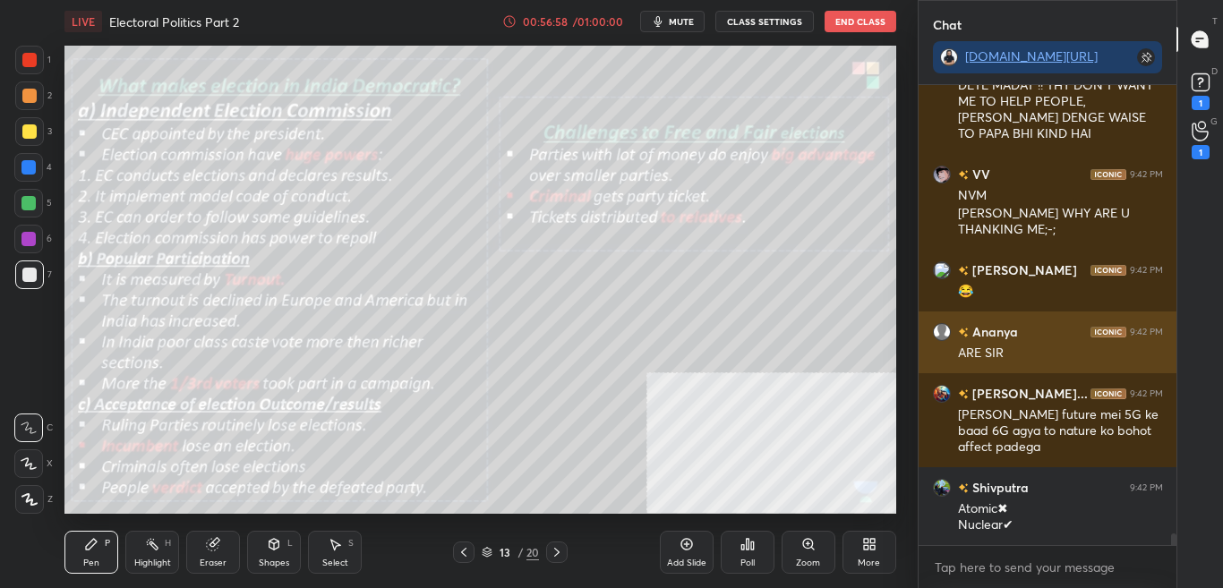
scroll to position [17274, 0]
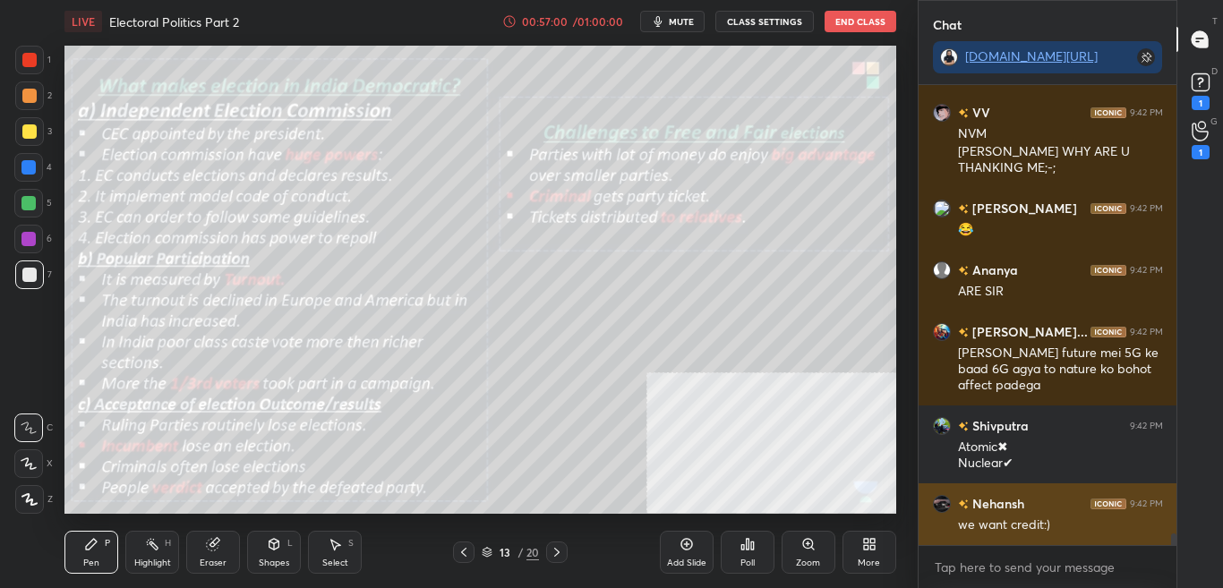
click at [1061, 523] on div "we want credit:)" at bounding box center [1060, 526] width 205 height 18
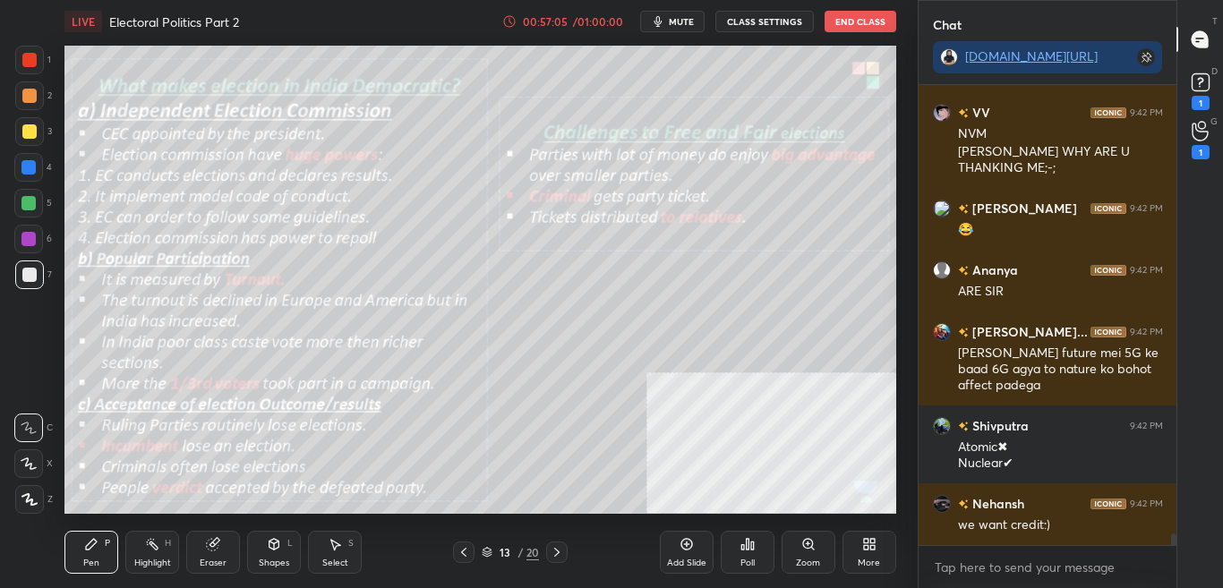
click at [775, 14] on button "CLASS SETTINGS" at bounding box center [765, 21] width 99 height 21
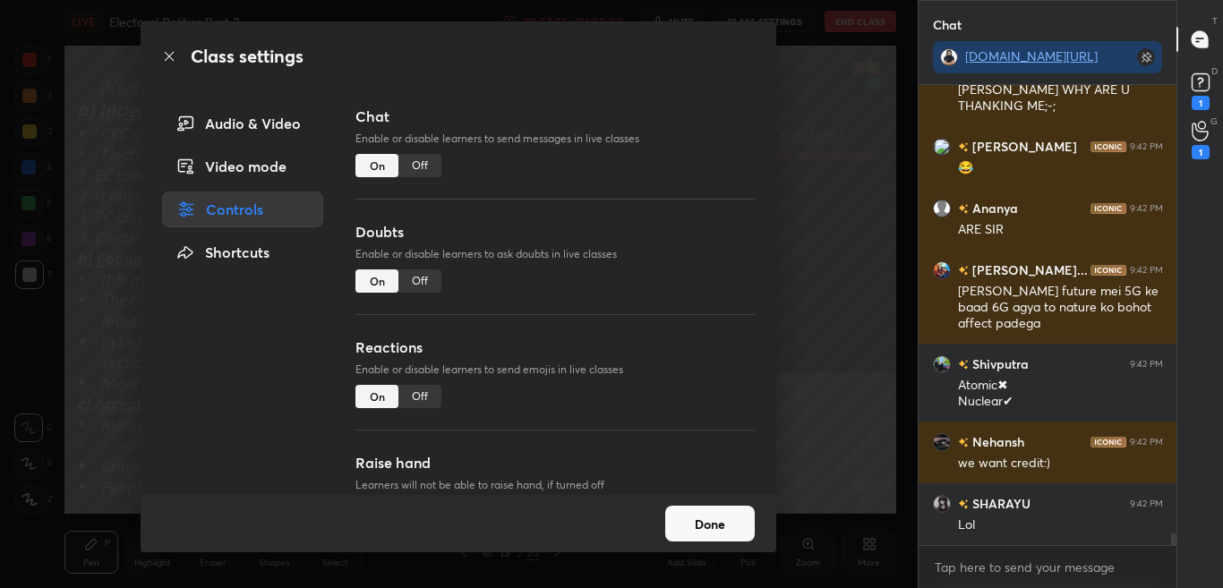
scroll to position [17398, 0]
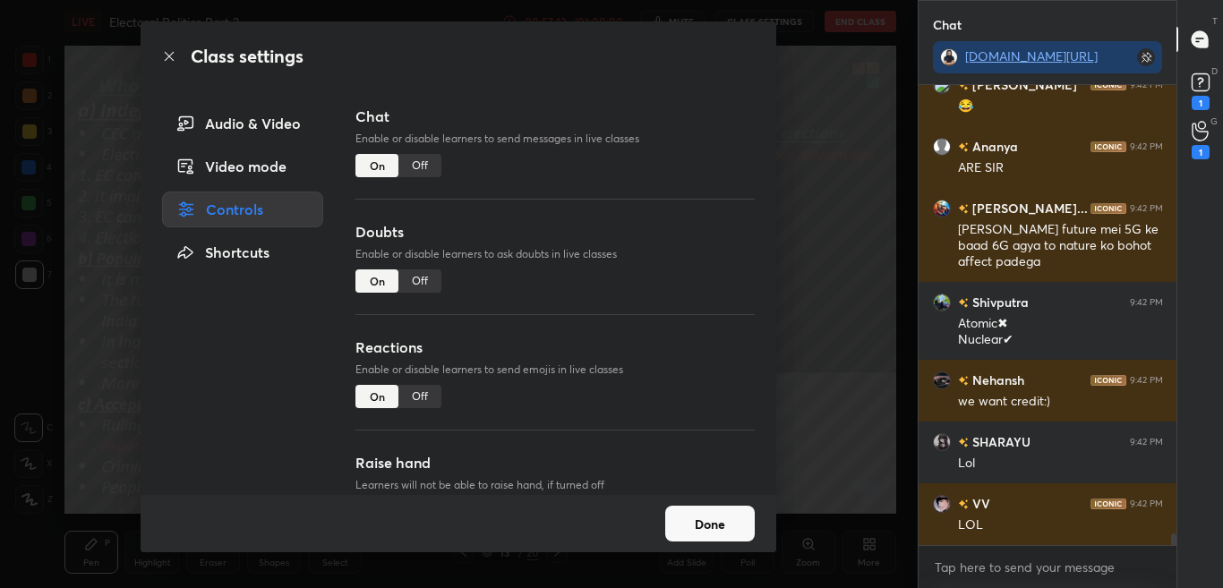
click at [433, 174] on div "Off" at bounding box center [420, 165] width 43 height 23
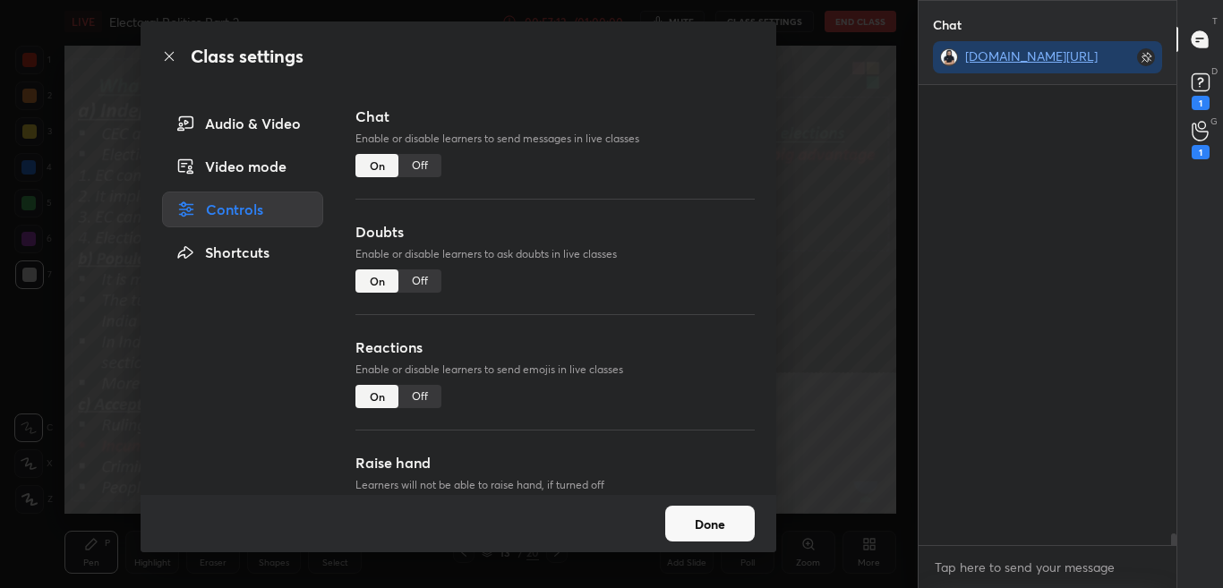
scroll to position [418, 253]
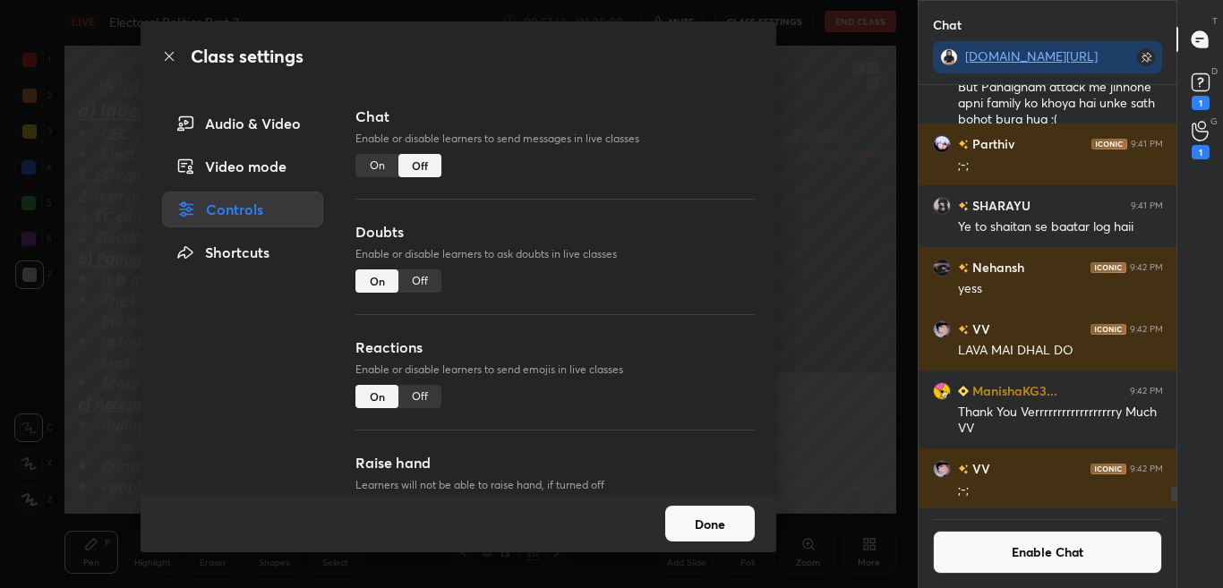
click at [180, 64] on div "Class settings" at bounding box center [459, 56] width 636 height 70
click at [172, 56] on icon at bounding box center [169, 56] width 14 height 14
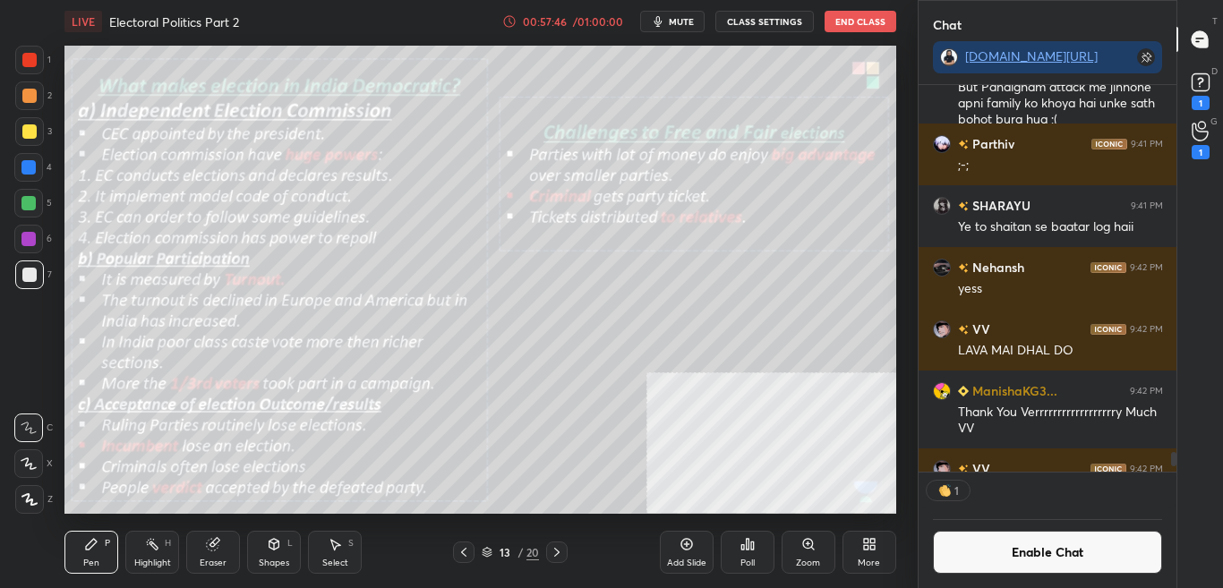
scroll to position [382, 253]
click at [812, 556] on div "Zoom" at bounding box center [809, 552] width 54 height 43
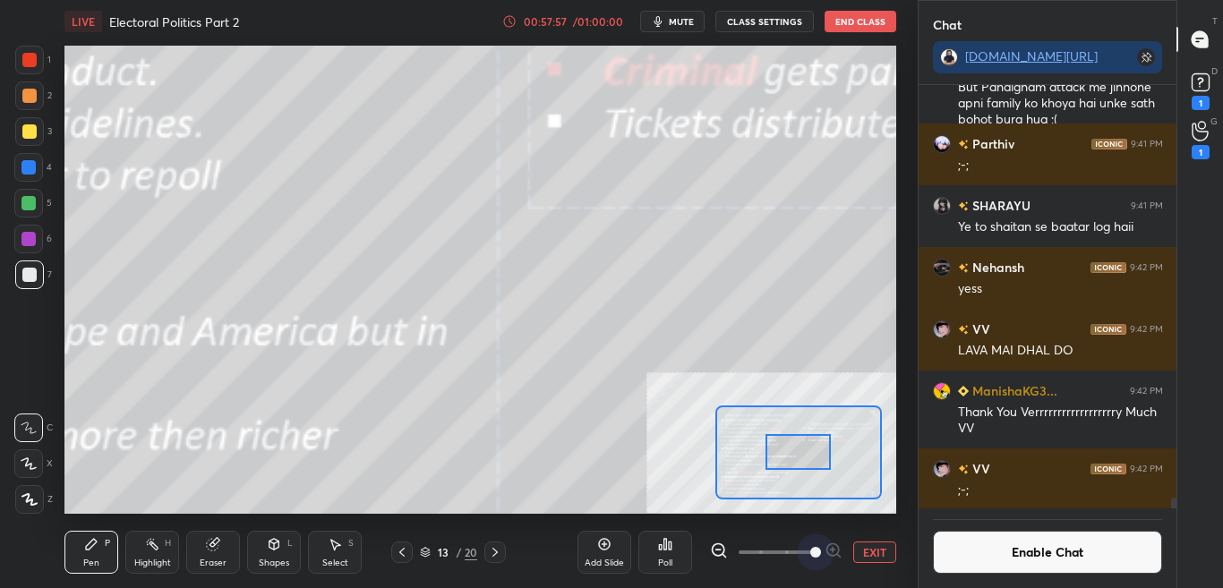
click at [813, 554] on span at bounding box center [776, 552] width 75 height 27
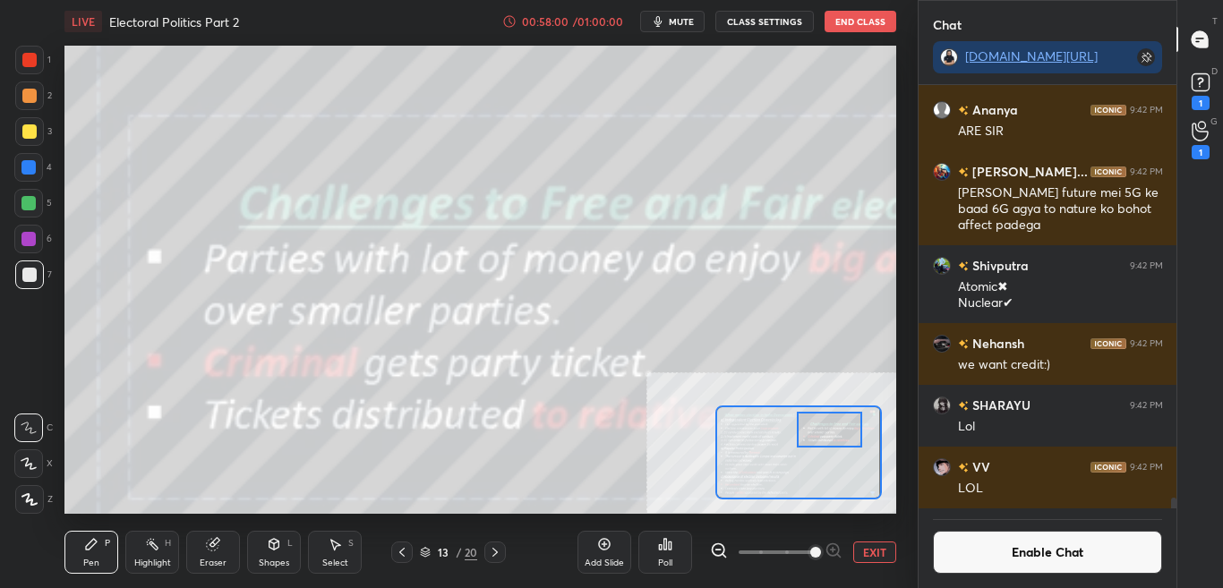
drag, startPoint x: 801, startPoint y: 463, endPoint x: 835, endPoint y: 441, distance: 40.7
click at [834, 440] on div at bounding box center [829, 430] width 65 height 36
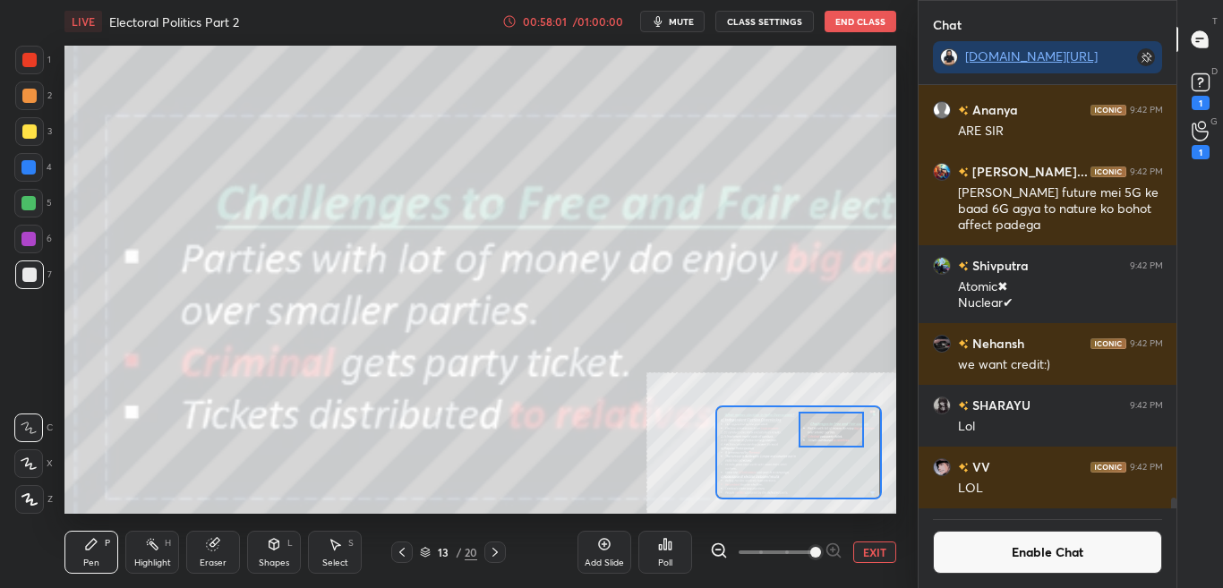
click at [722, 553] on icon at bounding box center [719, 551] width 18 height 18
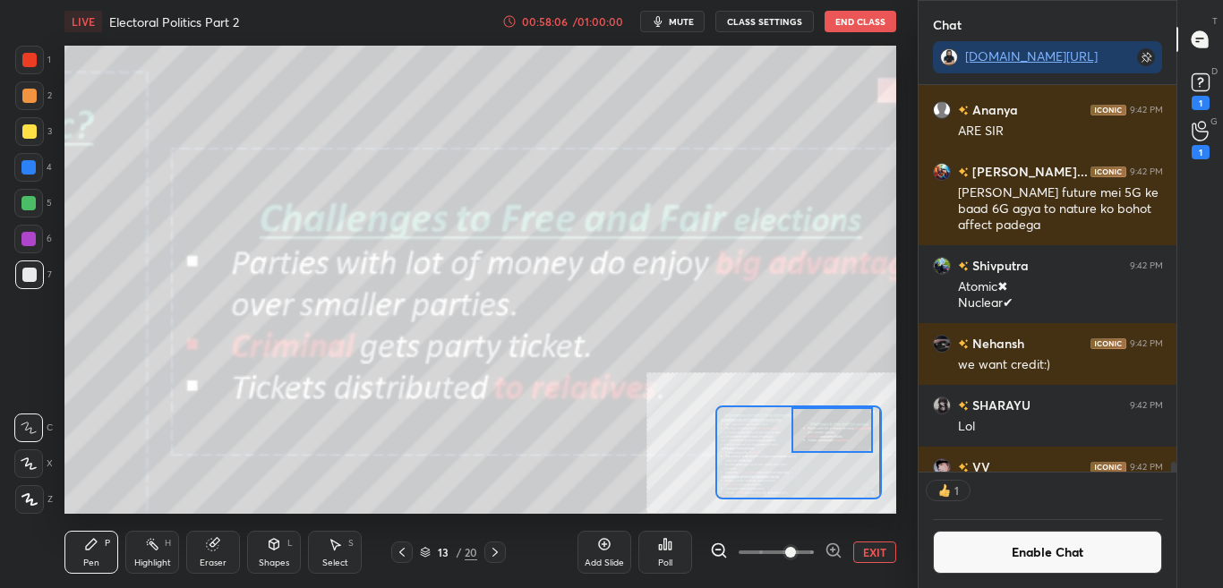
scroll to position [382, 253]
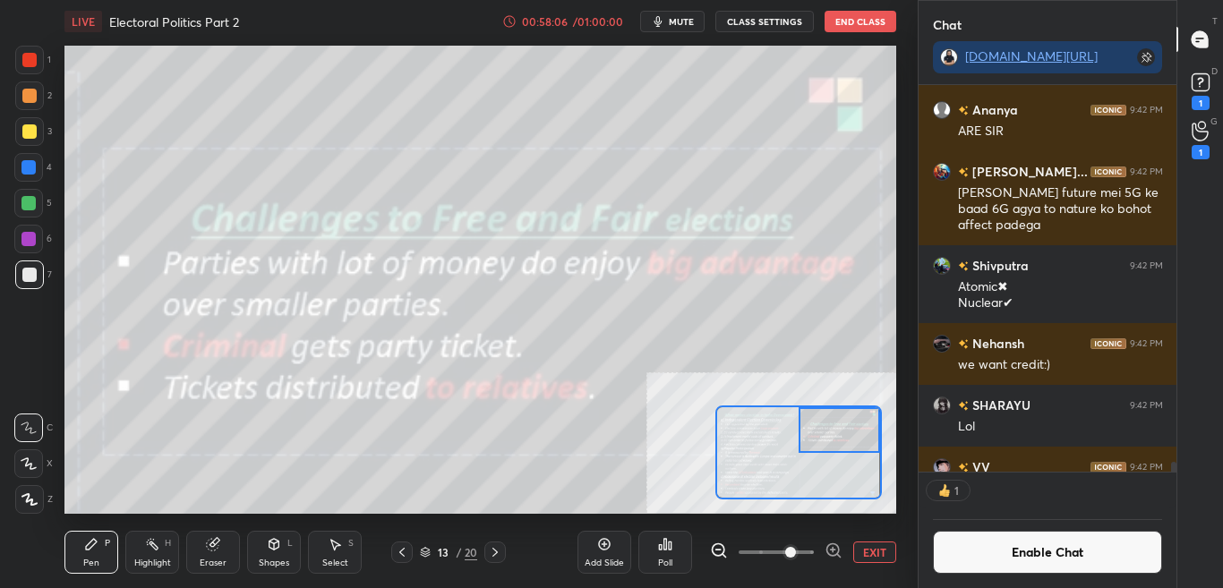
click at [819, 442] on div at bounding box center [840, 430] width 82 height 45
click at [1049, 560] on button "Enable Chat" at bounding box center [1048, 552] width 230 height 43
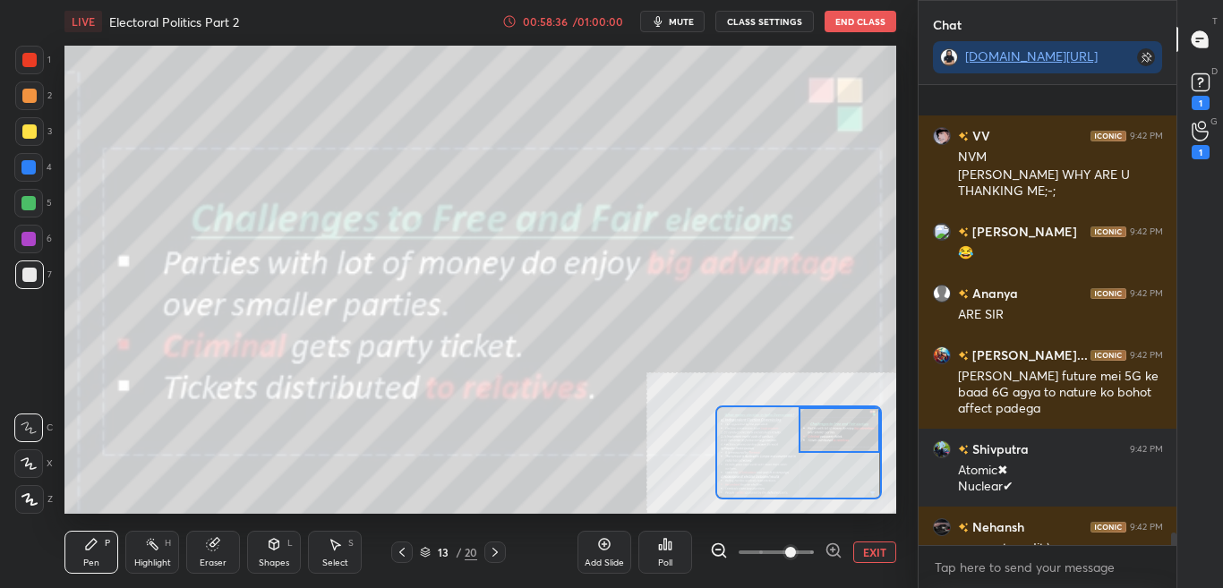
scroll to position [15988, 0]
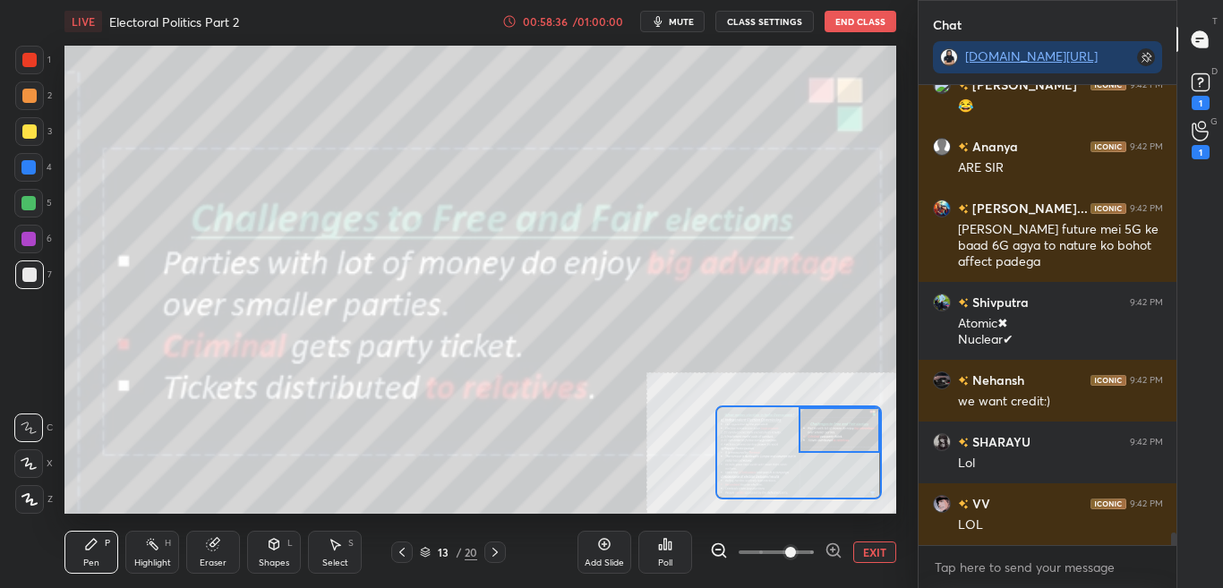
drag, startPoint x: 1176, startPoint y: 536, endPoint x: 1171, endPoint y: 562, distance: 26.5
click at [1173, 559] on div "VV 9:42 PM NVM MANISHA WHY ARE U THANKING ME;-; Ishanvvy 9:42 PM 😂 Ananya 9:42 …" at bounding box center [1048, 336] width 259 height 503
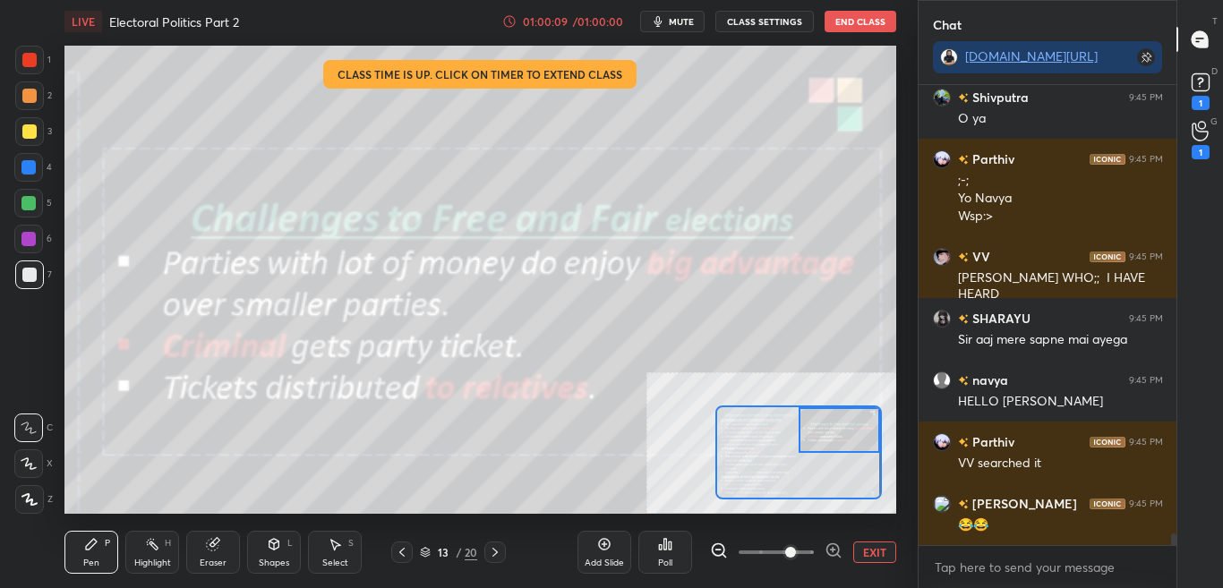
scroll to position [17283, 0]
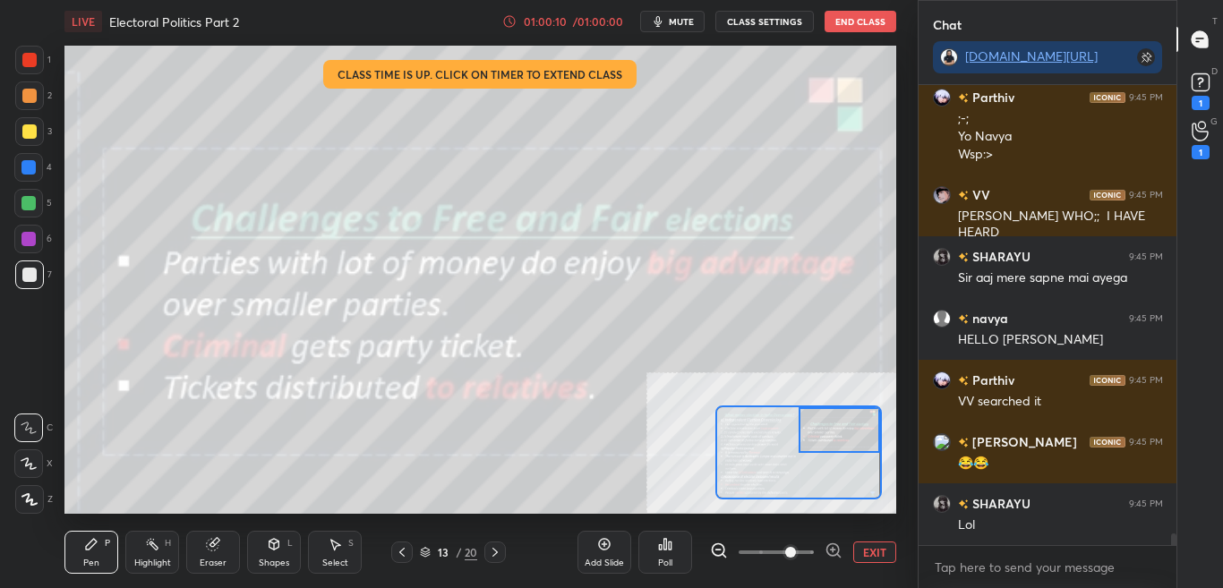
click at [872, 558] on button "EXIT" at bounding box center [875, 552] width 43 height 21
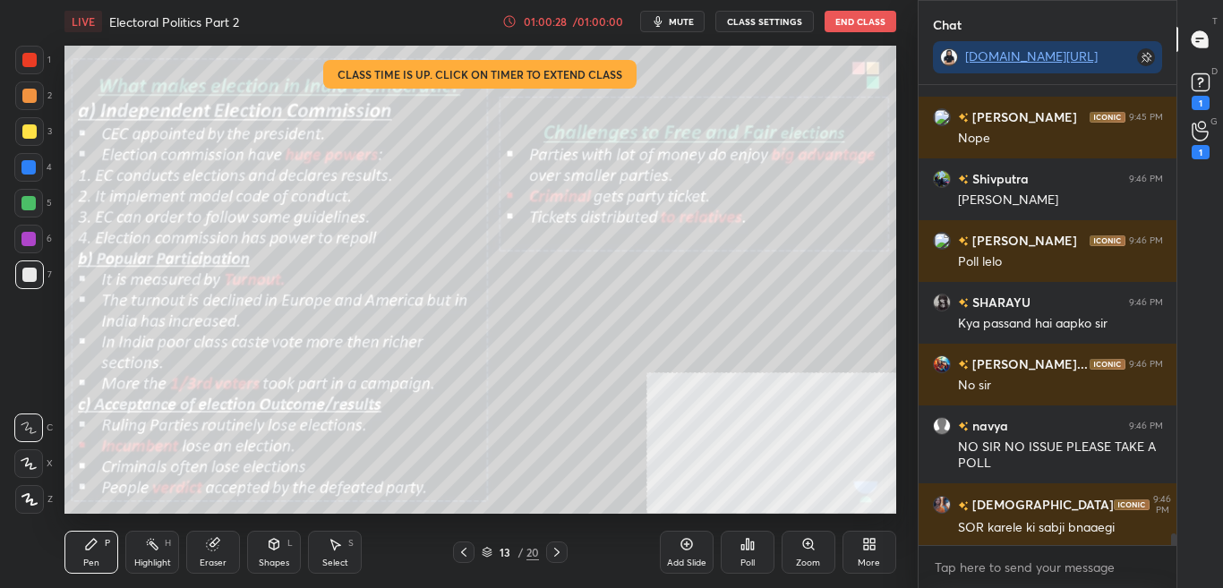
scroll to position [17978, 0]
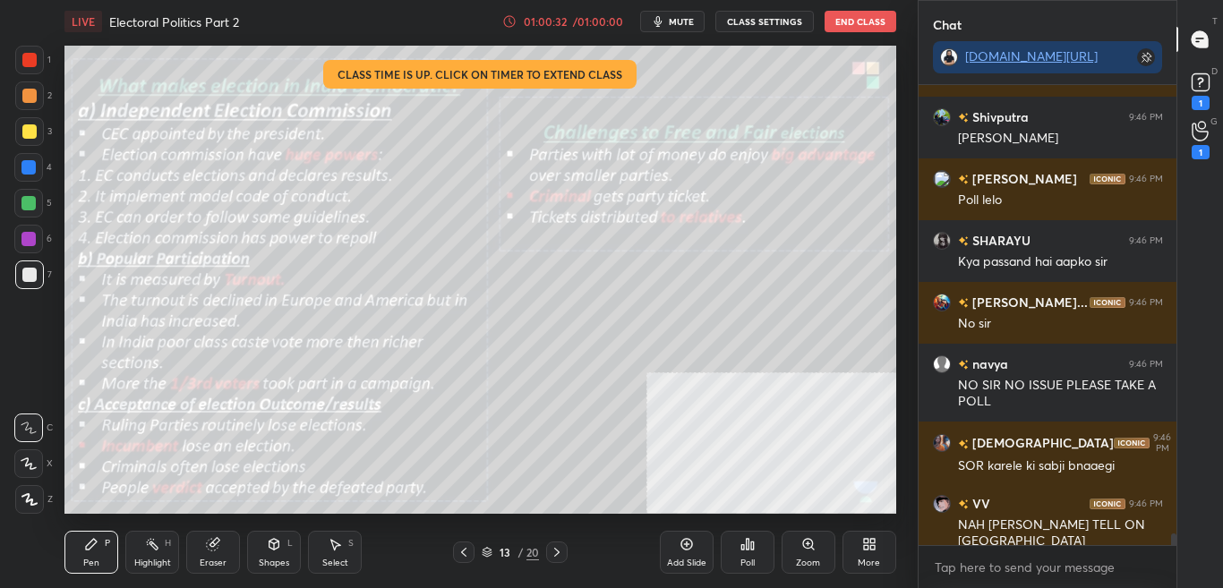
click at [888, 550] on div "More" at bounding box center [870, 552] width 54 height 43
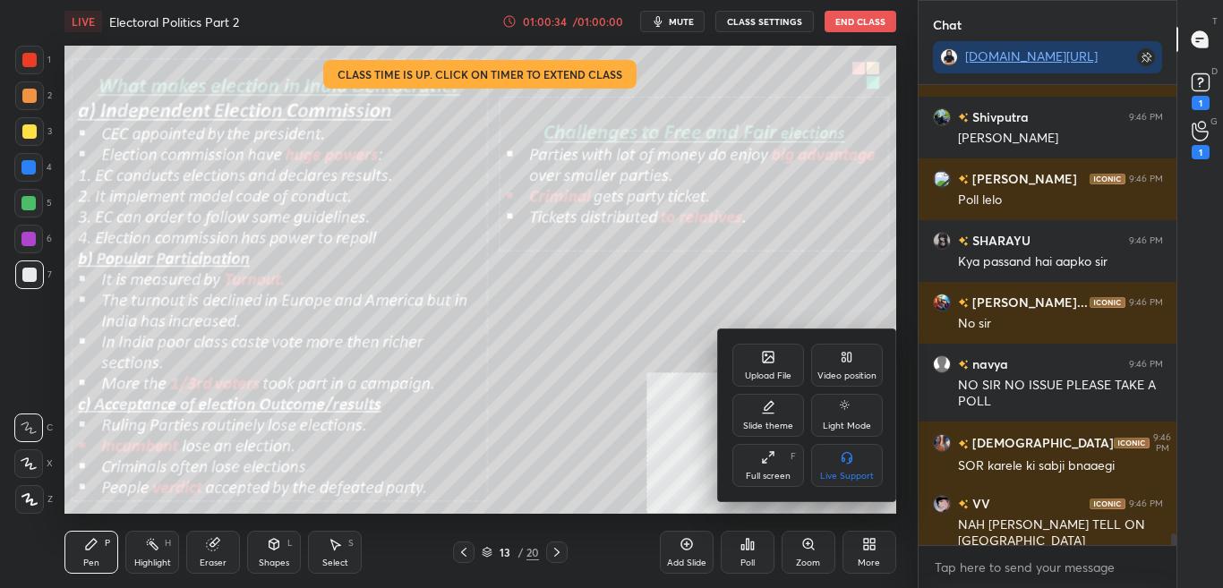
click at [775, 365] on div "Upload File" at bounding box center [769, 365] width 72 height 43
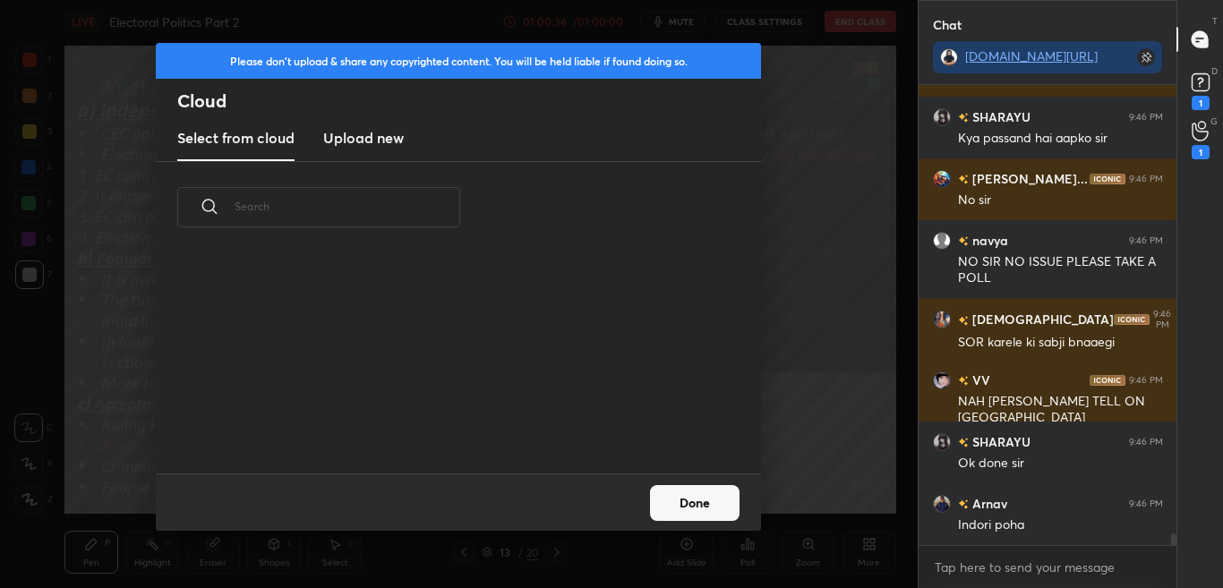
scroll to position [18164, 0]
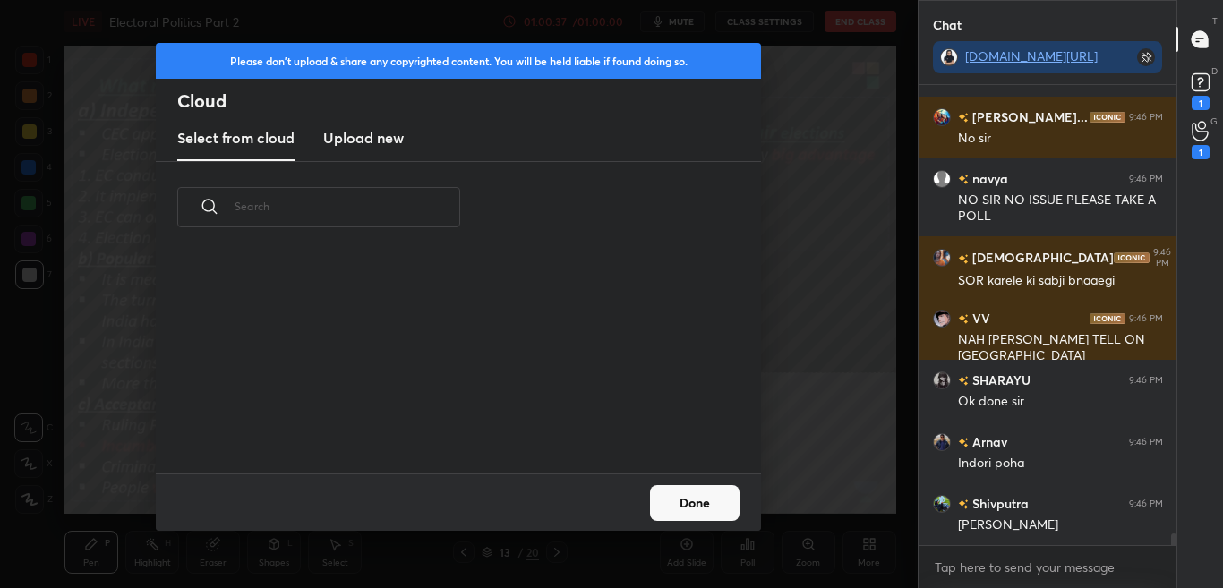
click at [382, 147] on h3 "Upload new" at bounding box center [363, 137] width 81 height 21
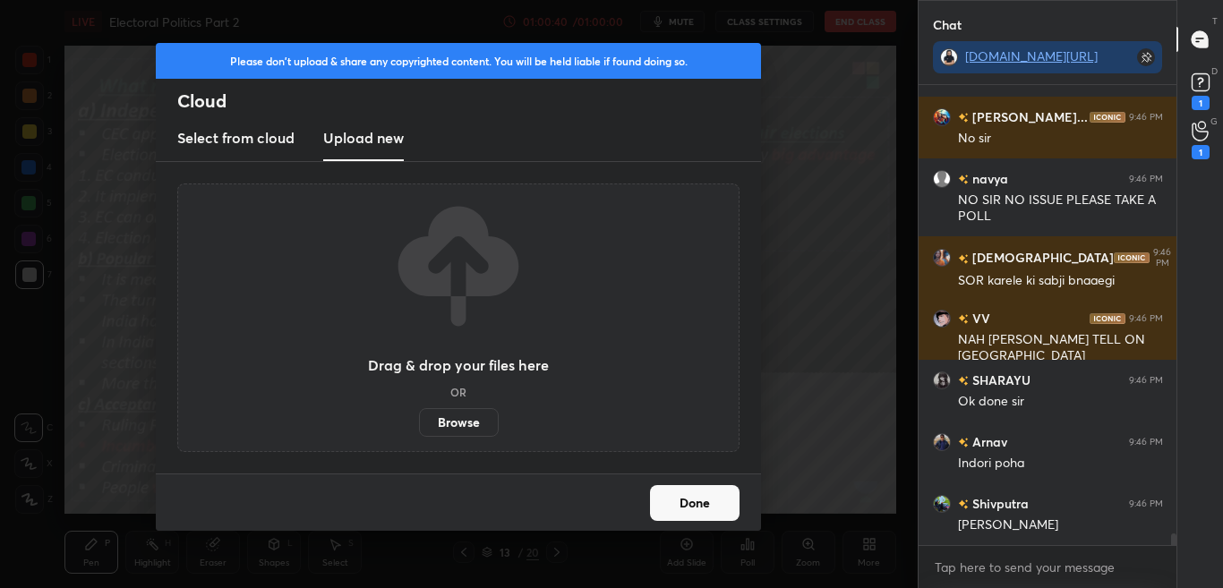
click at [464, 427] on label "Browse" at bounding box center [459, 422] width 80 height 29
click at [419, 427] on input "Browse" at bounding box center [419, 422] width 0 height 29
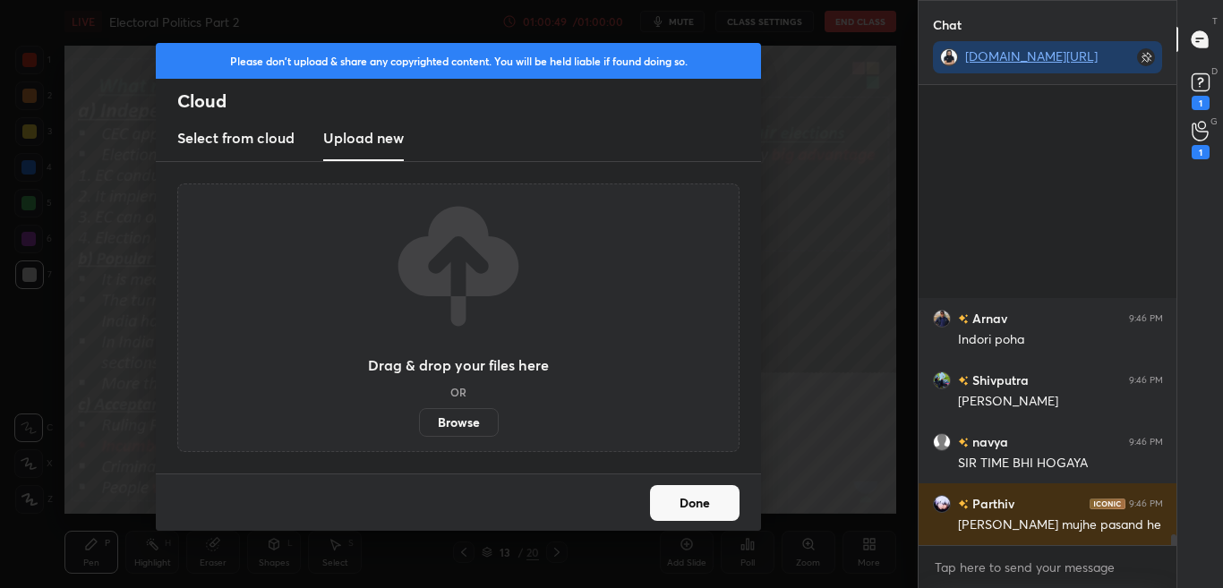
scroll to position [18567, 0]
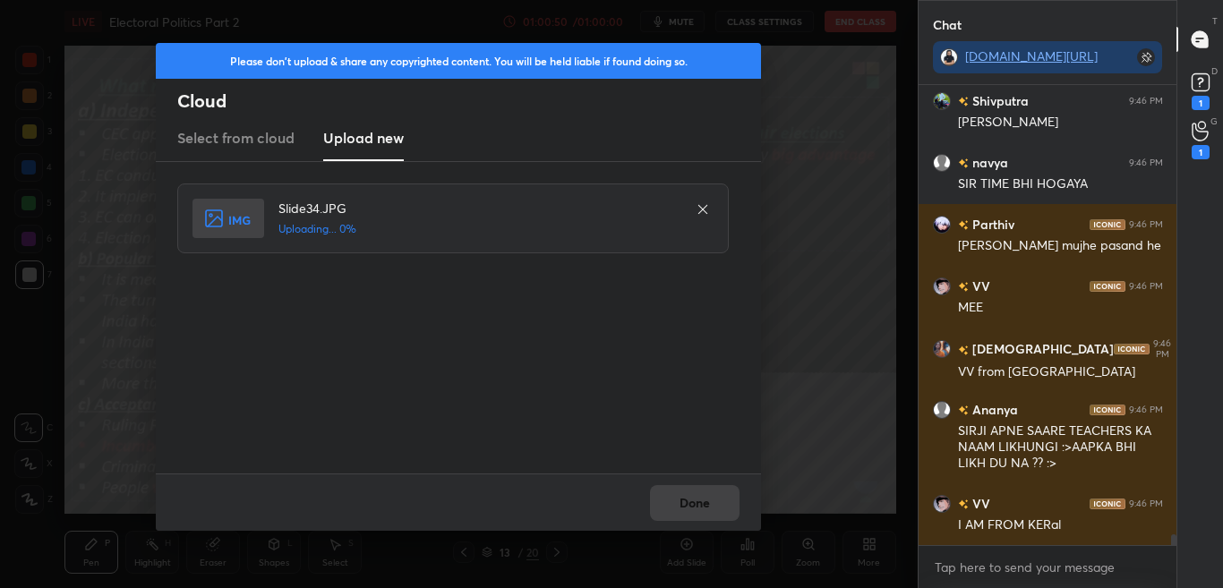
click at [226, 314] on div "Slide34.JPG Uploading... 0%" at bounding box center [460, 318] width 566 height 269
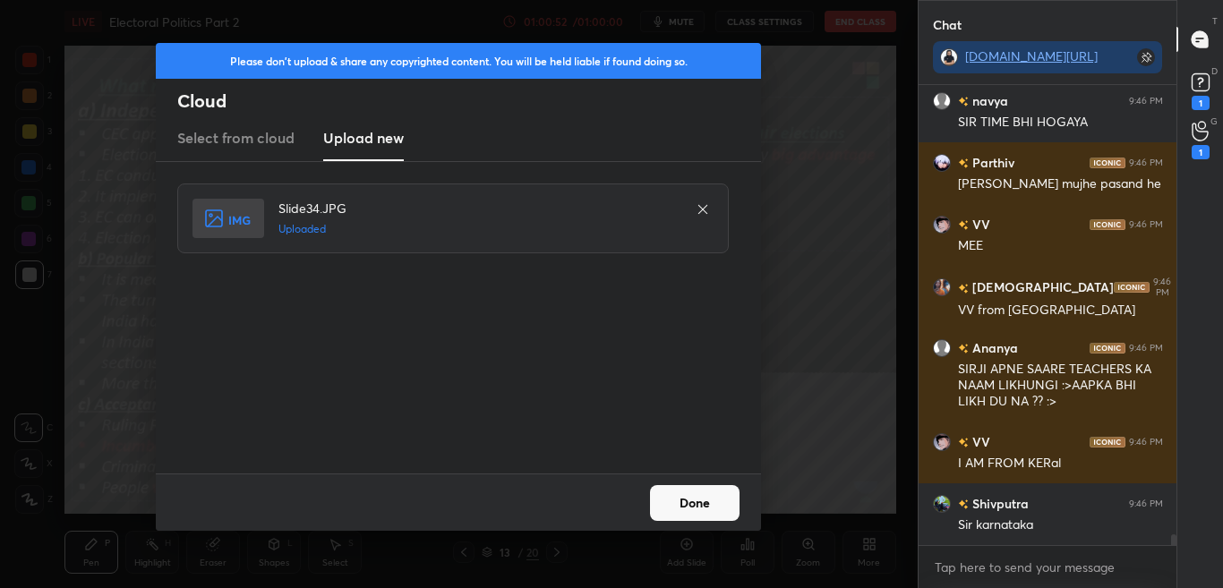
click at [683, 510] on button "Done" at bounding box center [695, 503] width 90 height 36
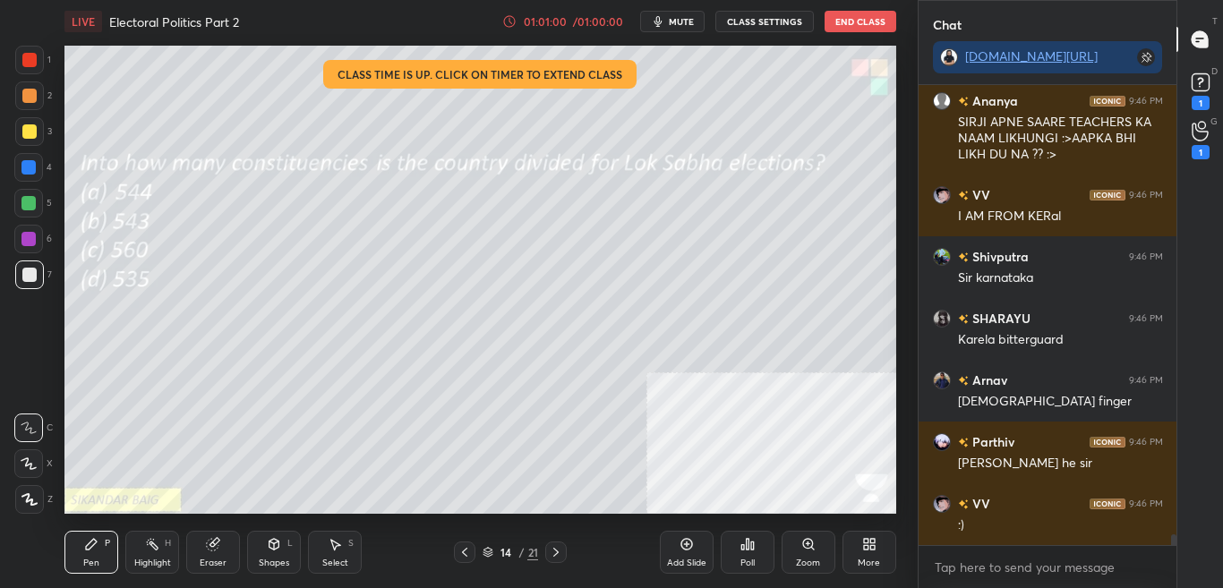
scroll to position [18938, 0]
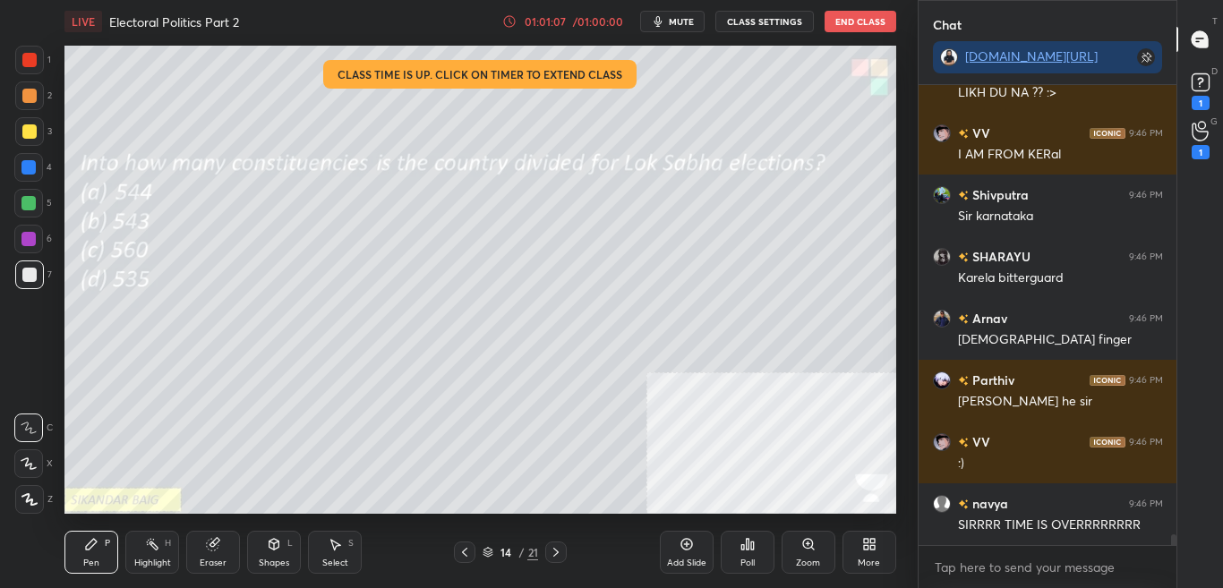
drag, startPoint x: 748, startPoint y: 555, endPoint x: 748, endPoint y: 528, distance: 26.9
click at [749, 526] on div "Poll" at bounding box center [748, 552] width 54 height 100
click at [746, 546] on icon at bounding box center [747, 544] width 3 height 11
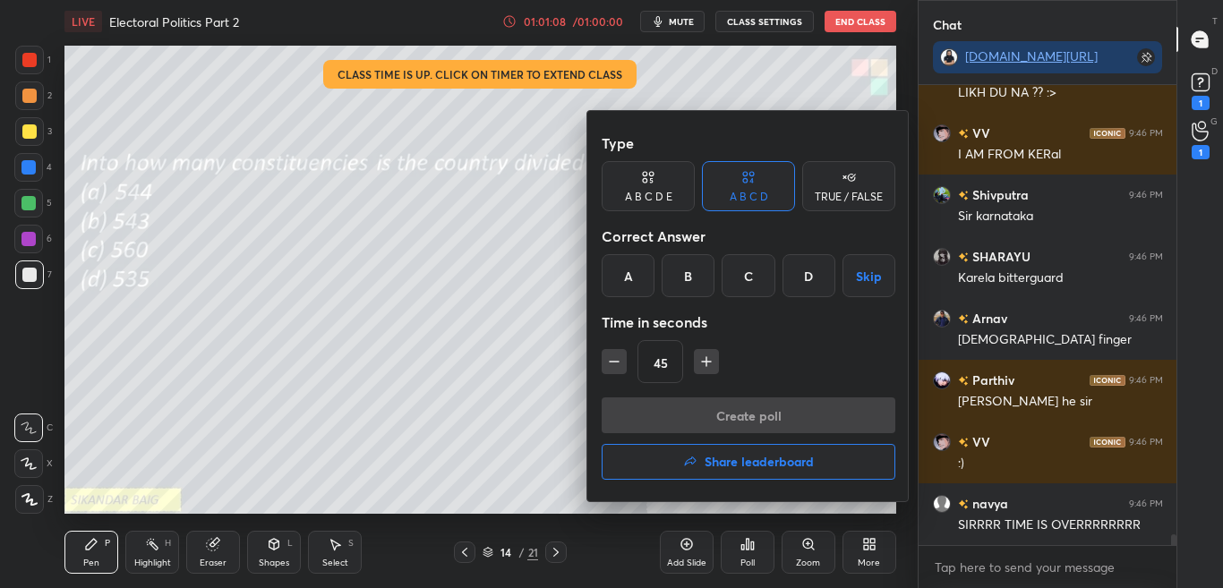
drag, startPoint x: 690, startPoint y: 278, endPoint x: 698, endPoint y: 341, distance: 64.1
click at [690, 279] on div "B" at bounding box center [688, 275] width 53 height 43
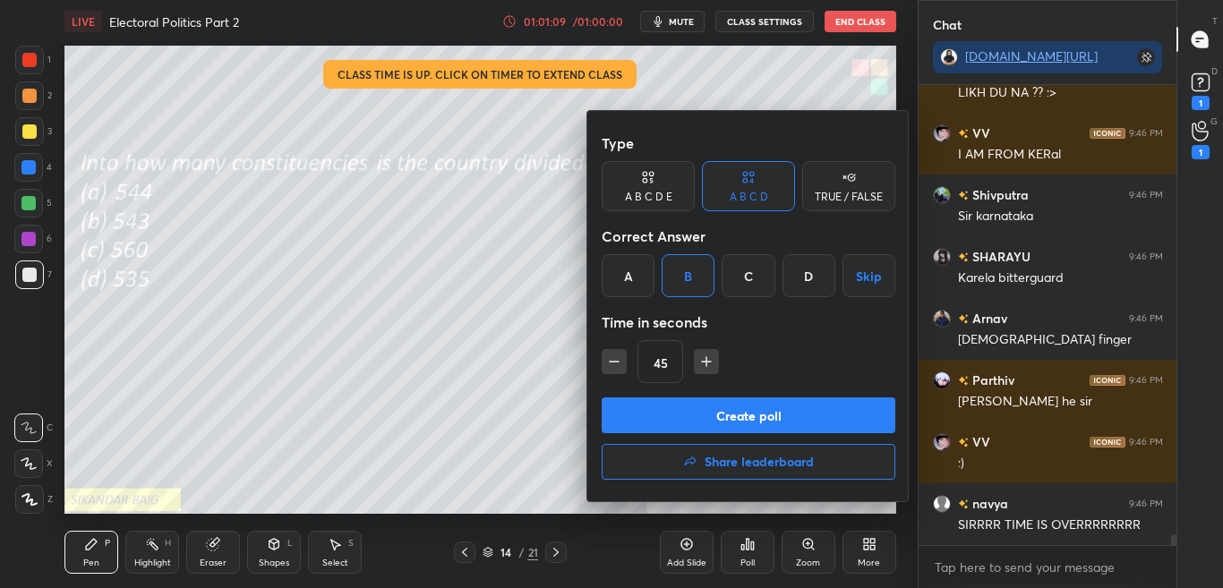
click at [693, 413] on button "Create poll" at bounding box center [749, 416] width 294 height 36
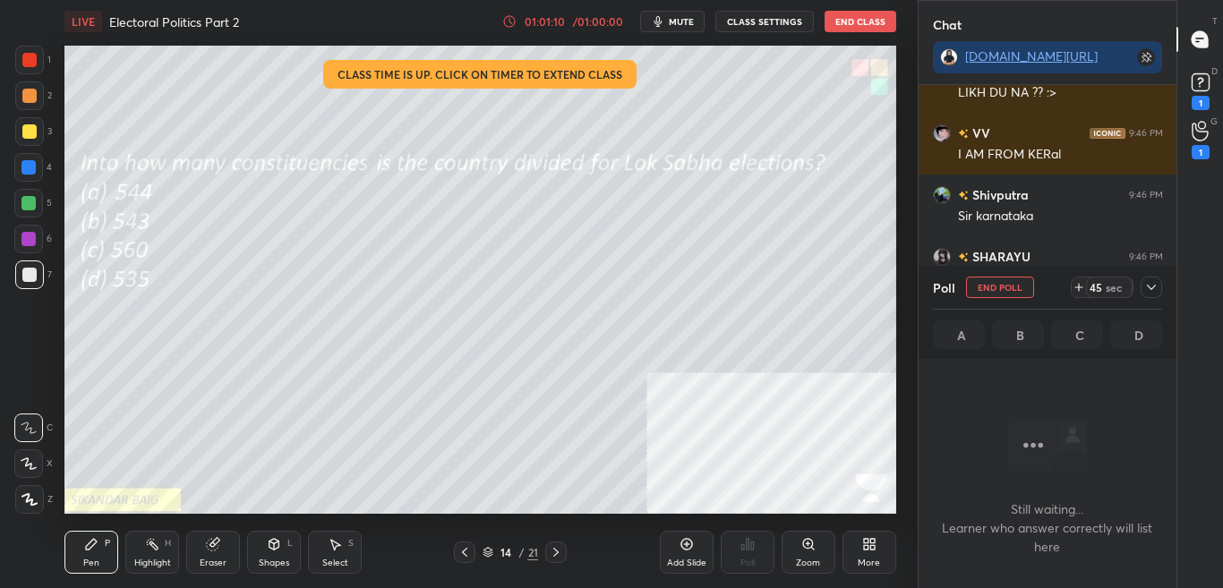
scroll to position [405, 253]
click at [1148, 288] on icon at bounding box center [1152, 287] width 14 height 14
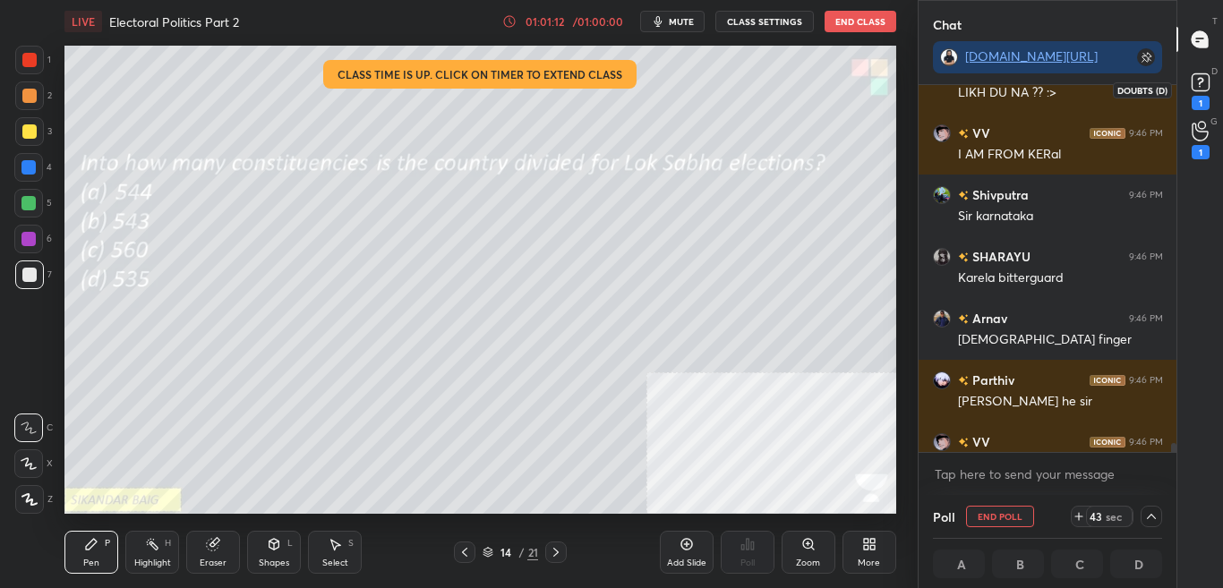
scroll to position [1, 6]
click at [1208, 100] on div "1" at bounding box center [1201, 103] width 18 height 14
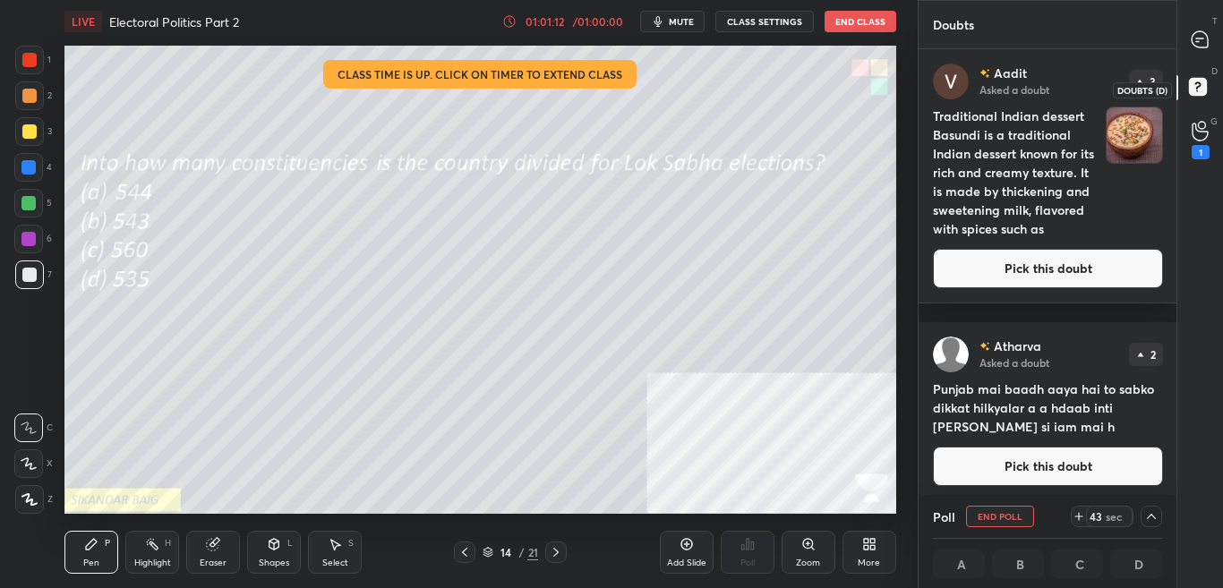
scroll to position [441, 253]
click at [1177, 371] on div "T Messages (T) D Doubts (D) G Raise Hand (G) 1" at bounding box center [1200, 294] width 47 height 588
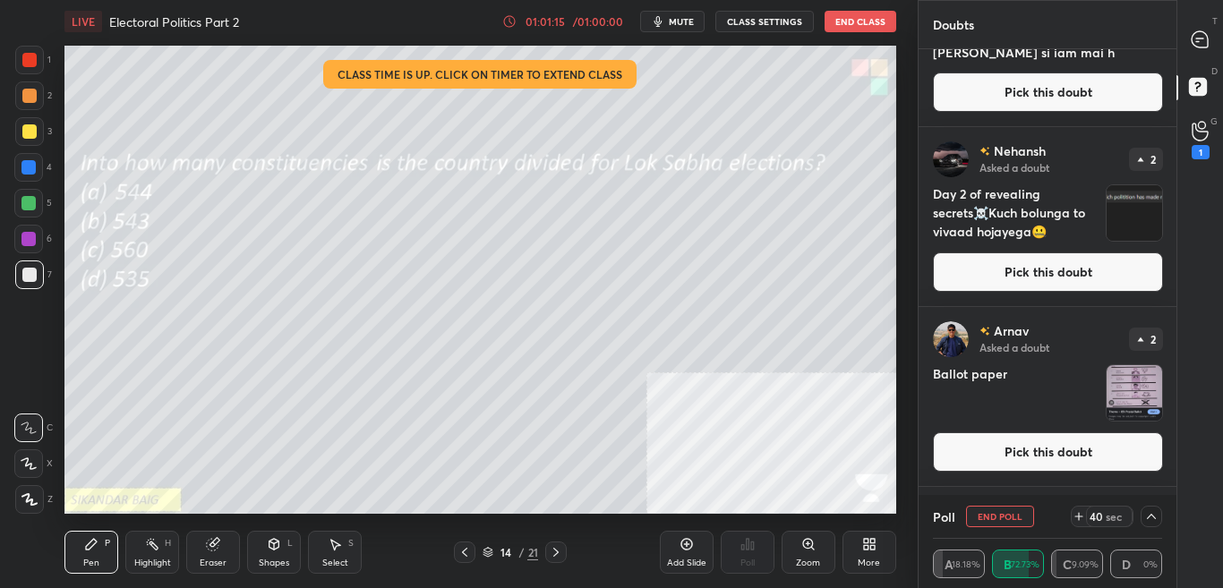
click at [1170, 387] on div "Arnav Asked a doubt 2 Ballot paper Pick this doubt" at bounding box center [1048, 396] width 259 height 179
click at [1170, 406] on div "Arnav Asked a doubt 2 Ballot paper Pick this doubt" at bounding box center [1048, 396] width 259 height 179
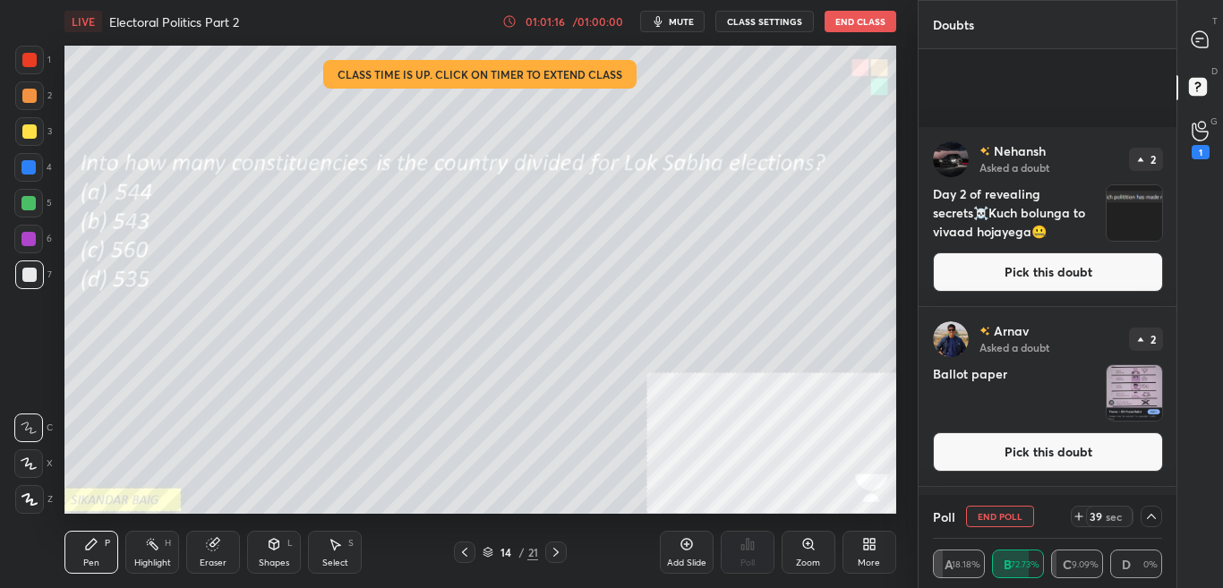
scroll to position [765, 0]
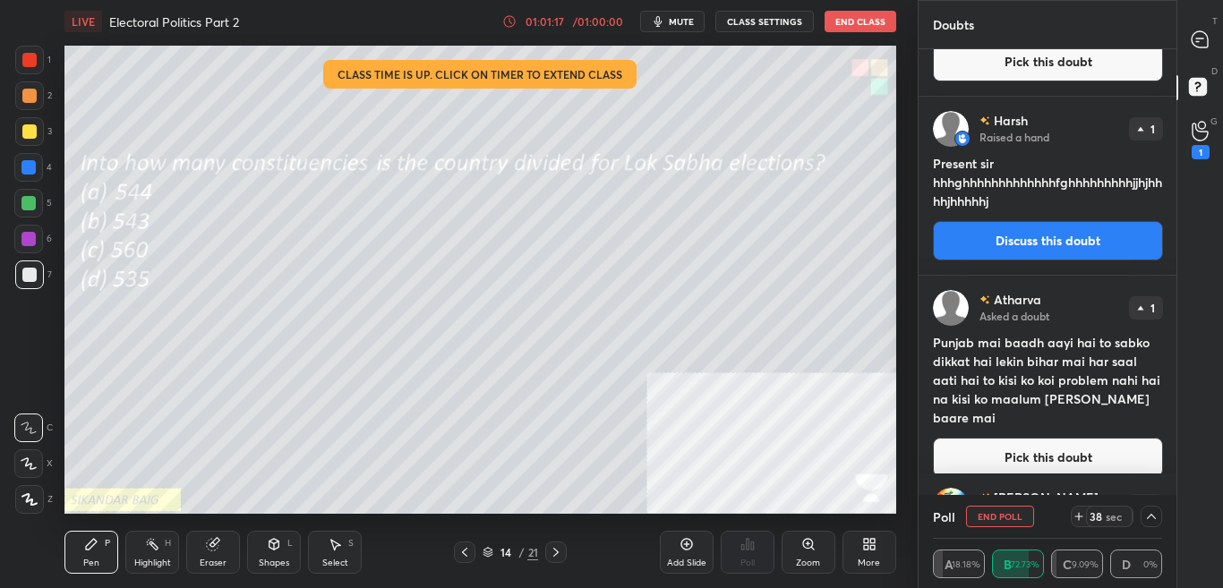
drag, startPoint x: 1219, startPoint y: 25, endPoint x: 1216, endPoint y: 49, distance: 24.3
click at [1219, 26] on div "T Messages (T)" at bounding box center [1201, 39] width 46 height 50
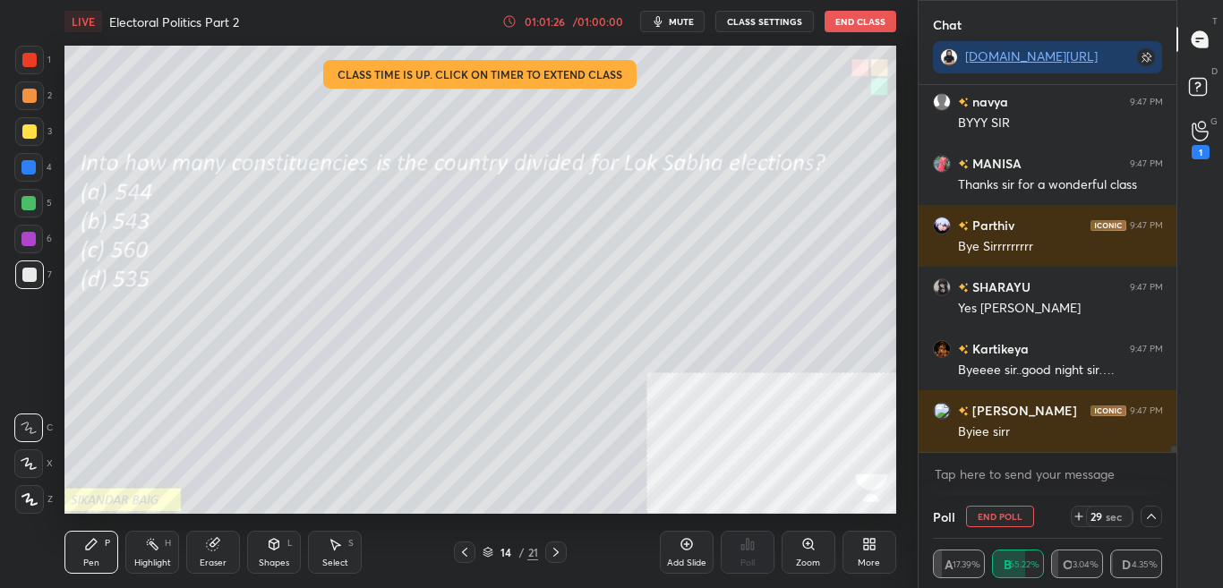
scroll to position [20113, 0]
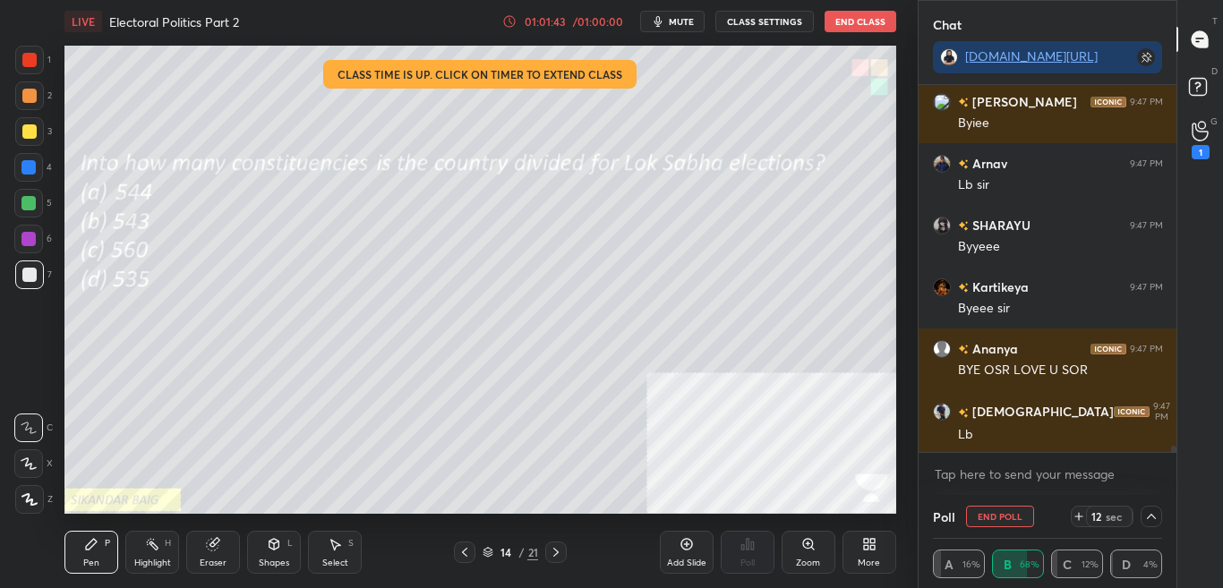
click at [1011, 520] on button "End Poll" at bounding box center [1000, 516] width 68 height 21
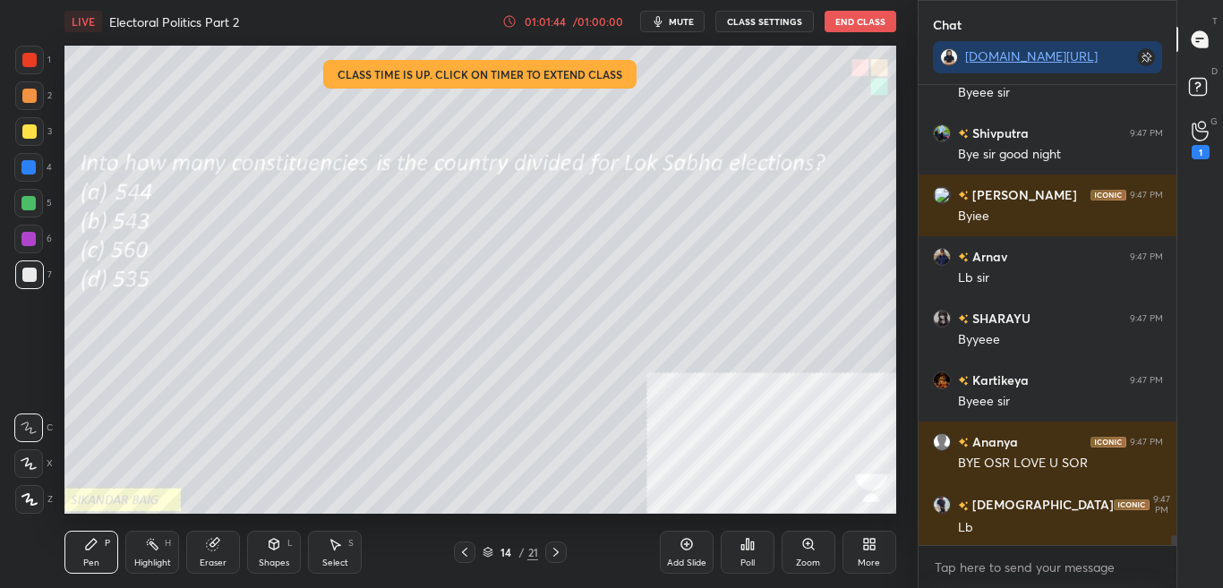
click at [729, 547] on div "Poll" at bounding box center [748, 552] width 54 height 43
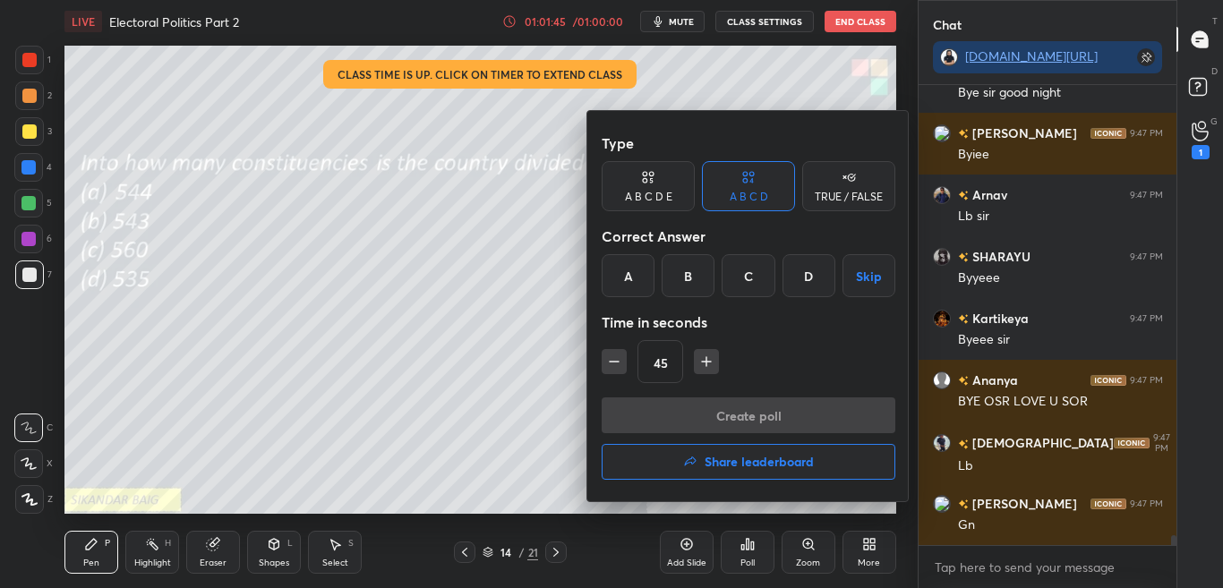
click at [742, 463] on h4 "Share leaderboard" at bounding box center [759, 462] width 109 height 13
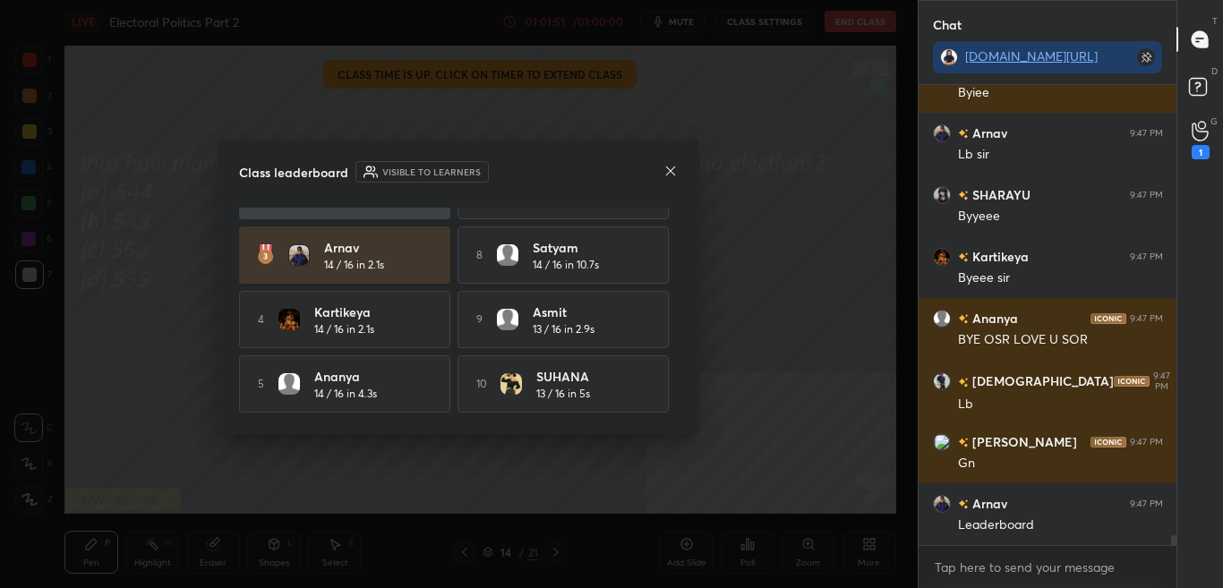
click at [675, 167] on icon at bounding box center [671, 171] width 14 height 14
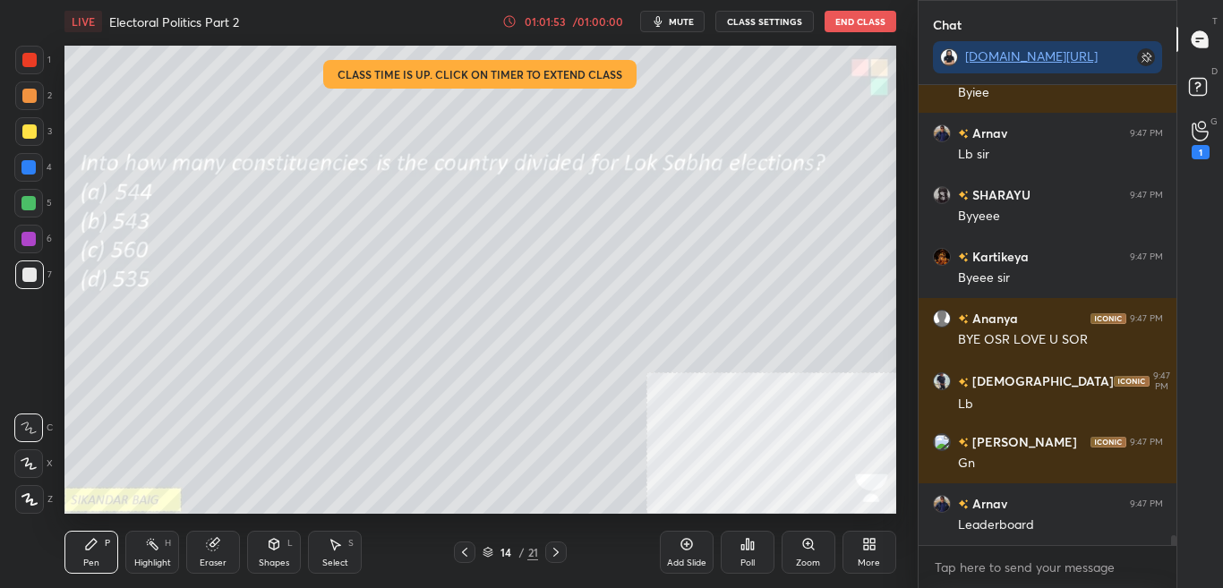
click at [868, 21] on button "End Class" at bounding box center [861, 21] width 72 height 21
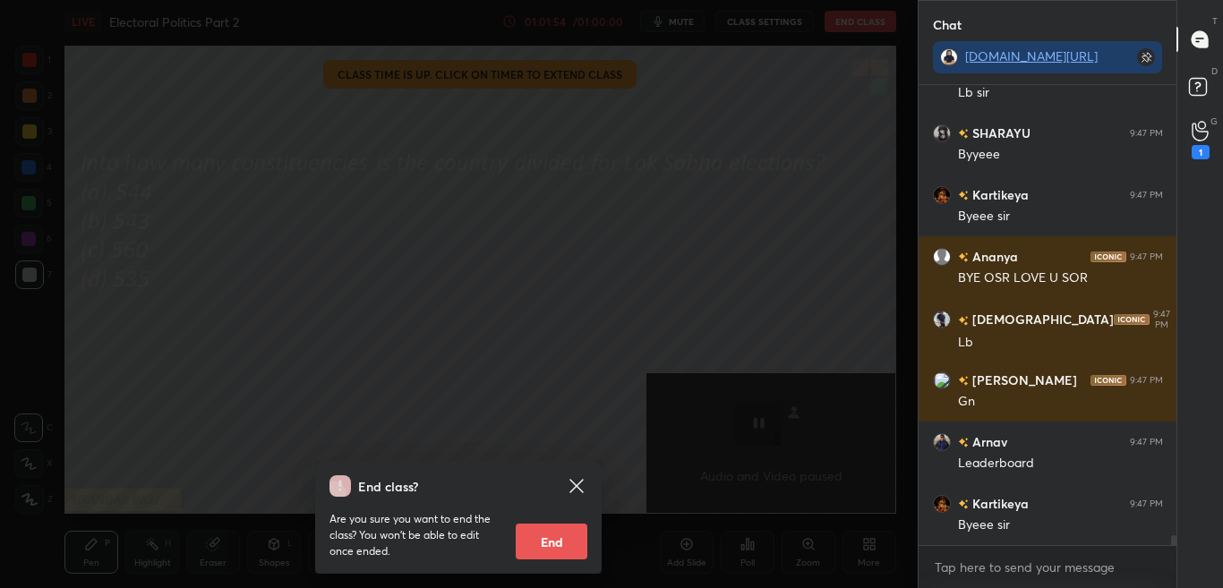
click at [546, 544] on button "End" at bounding box center [552, 542] width 72 height 36
type textarea "x"
